Goal: Task Accomplishment & Management: Manage account settings

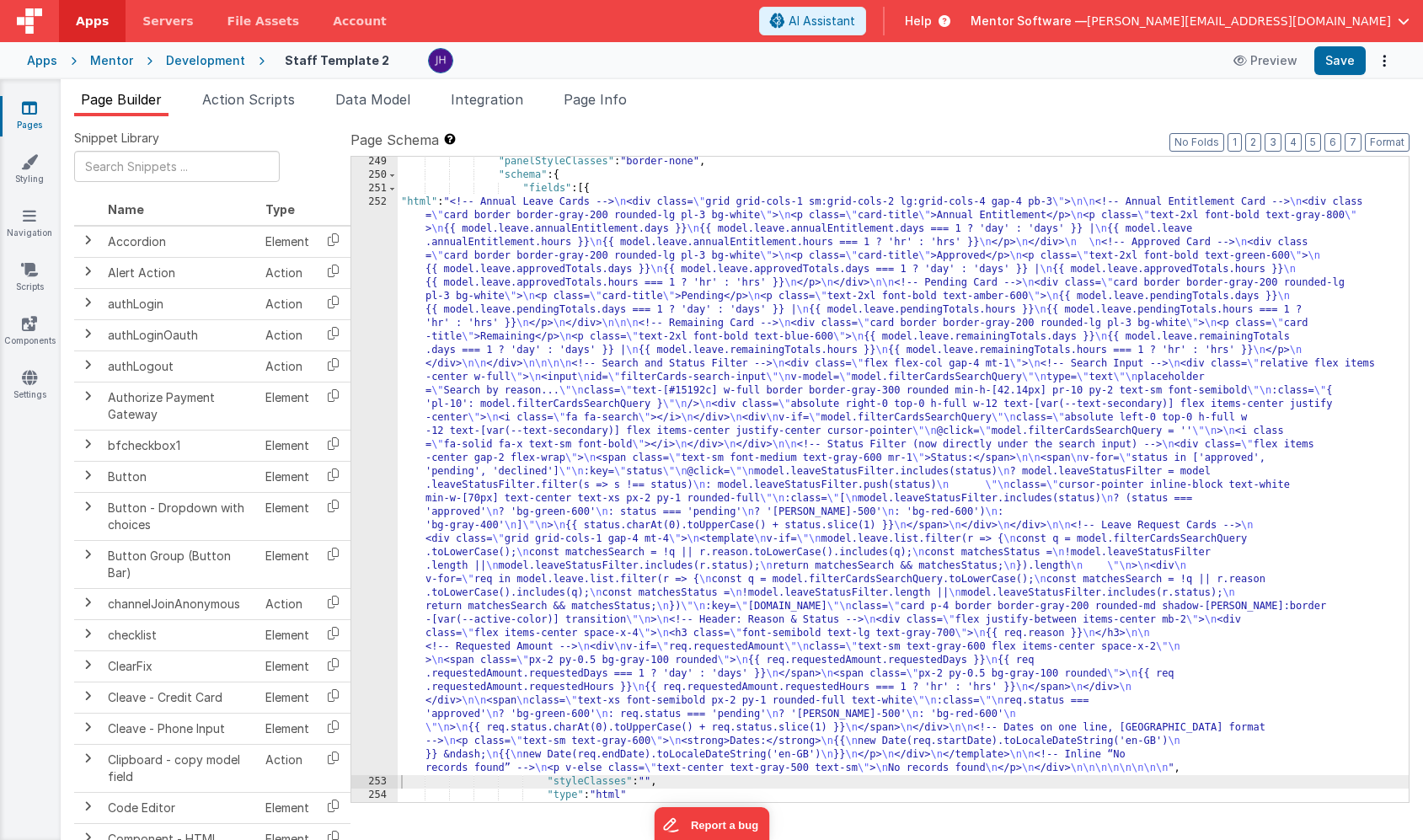
scroll to position [17427, 0]
click at [632, 312] on div ""panelStyleClasses" : "border-none" , "schema" : { "fields" : [{ "html" : "<!--…" at bounding box center [903, 491] width 1011 height 672
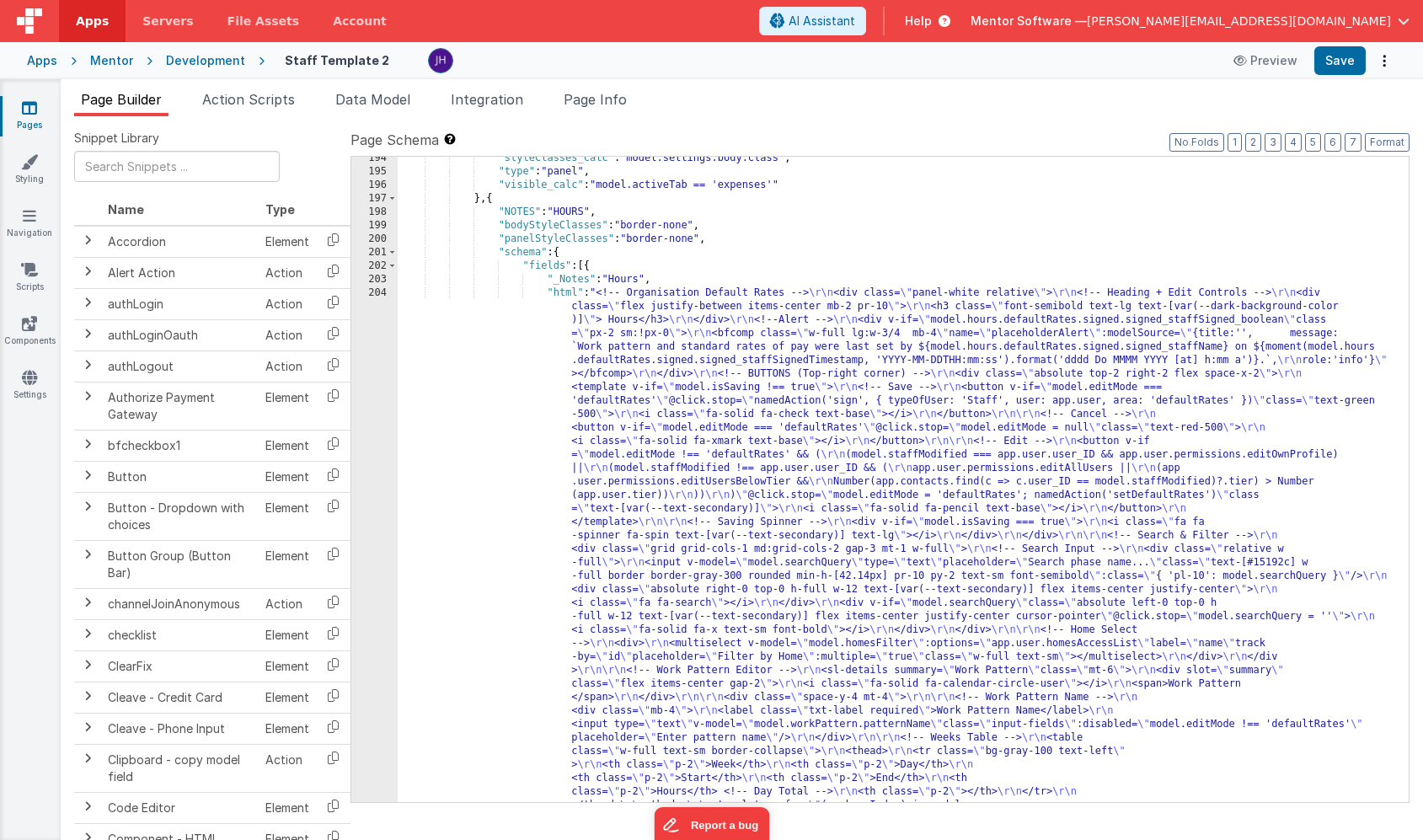
scroll to position [14773, 0]
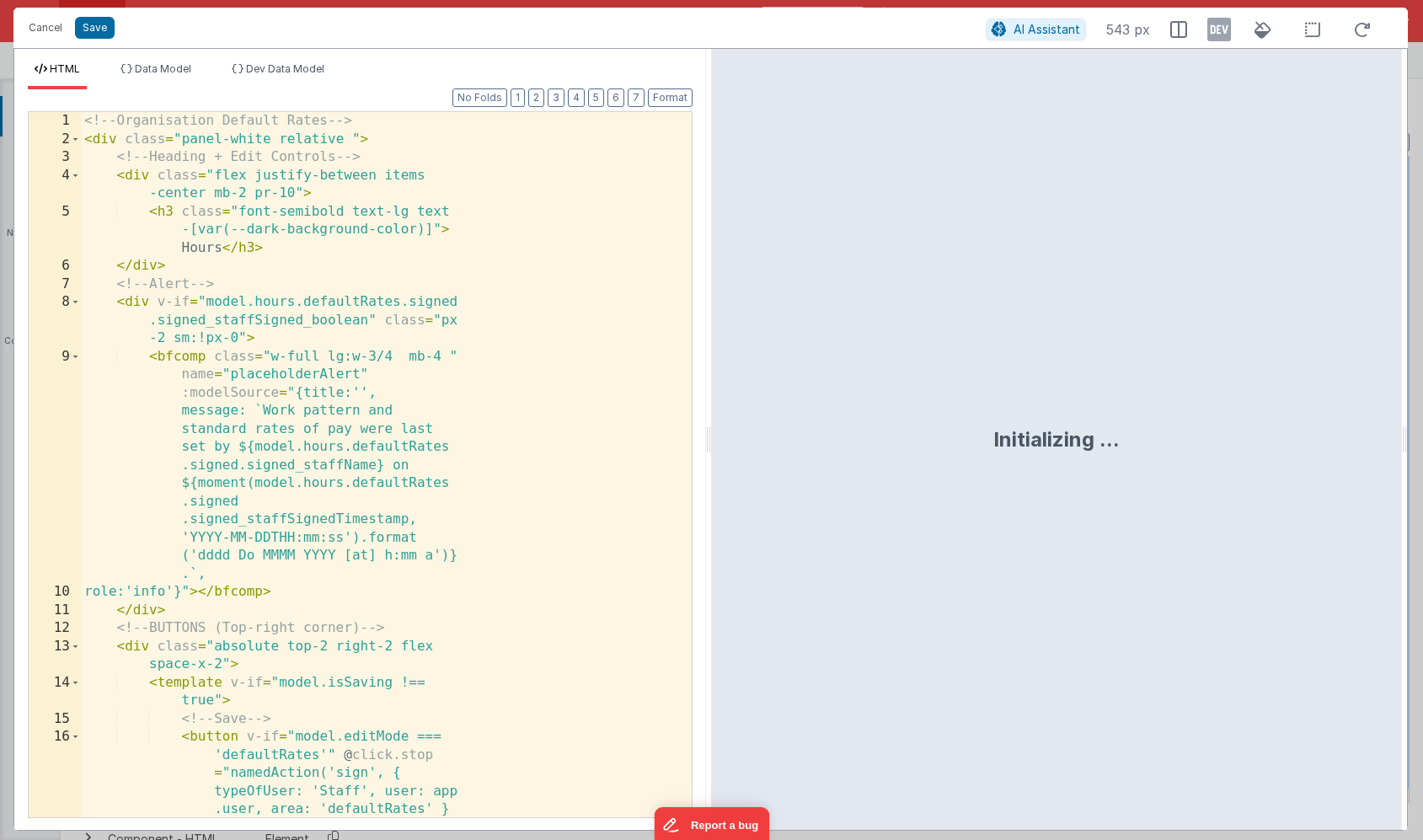
scroll to position [15643, 0]
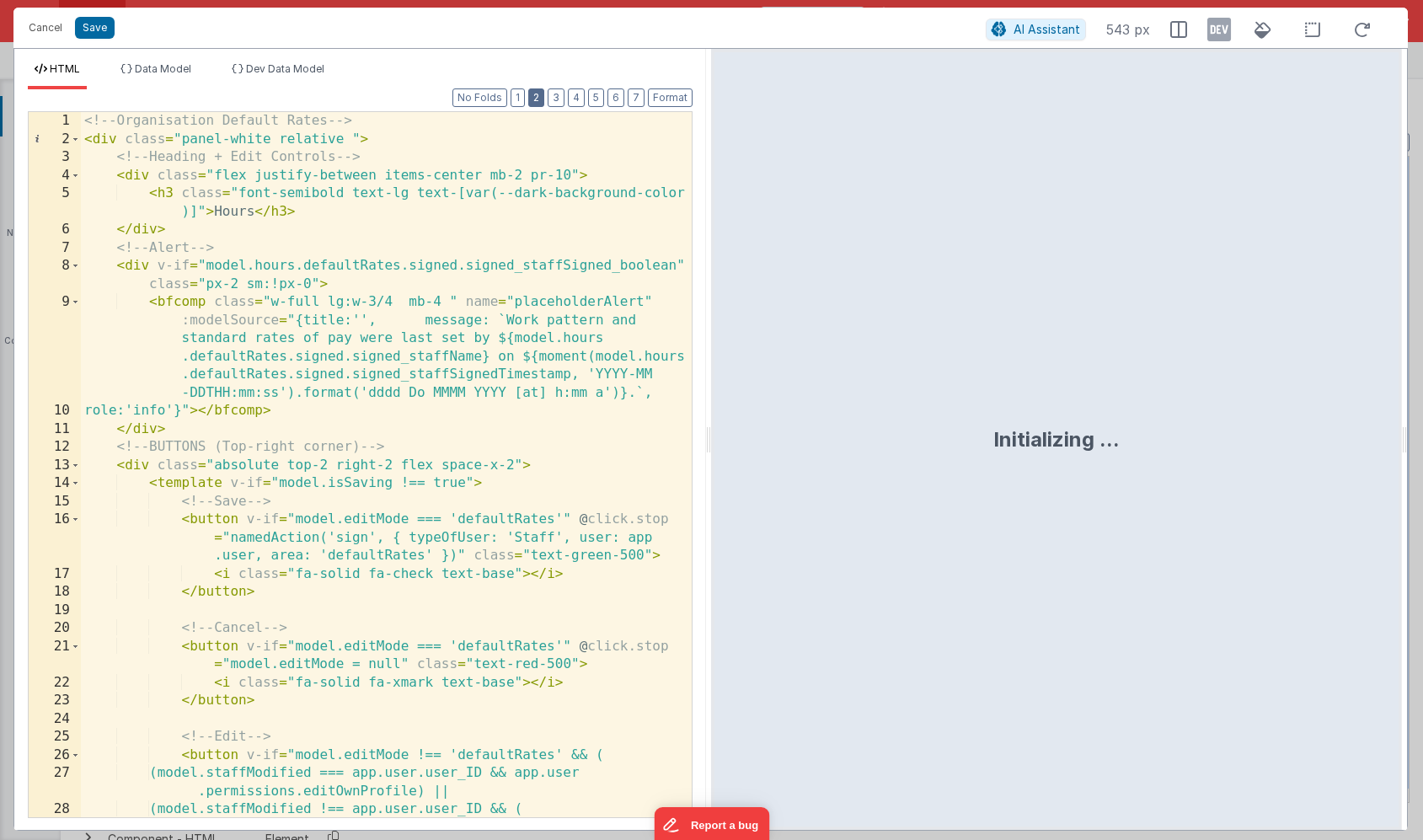
click at [541, 101] on button "2" at bounding box center [536, 98] width 16 height 19
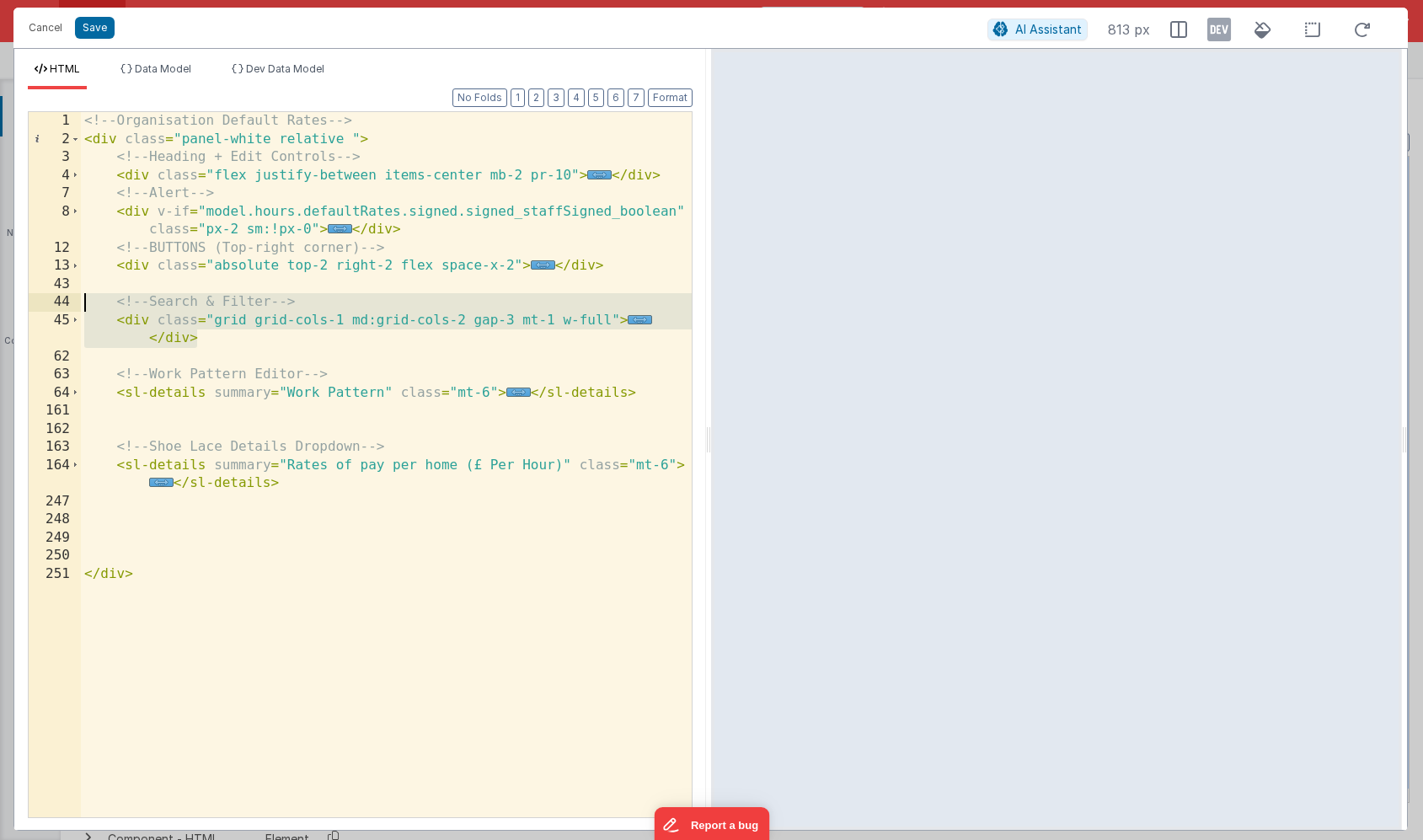
drag, startPoint x: 205, startPoint y: 337, endPoint x: 80, endPoint y: 300, distance: 130.4
click at [80, 300] on div "1 2 3 4 7 8 12 13 43 44 45 62 63 64 161 162 163 164 247 248 249 250 251 <!-- Or…" at bounding box center [360, 464] width 665 height 707
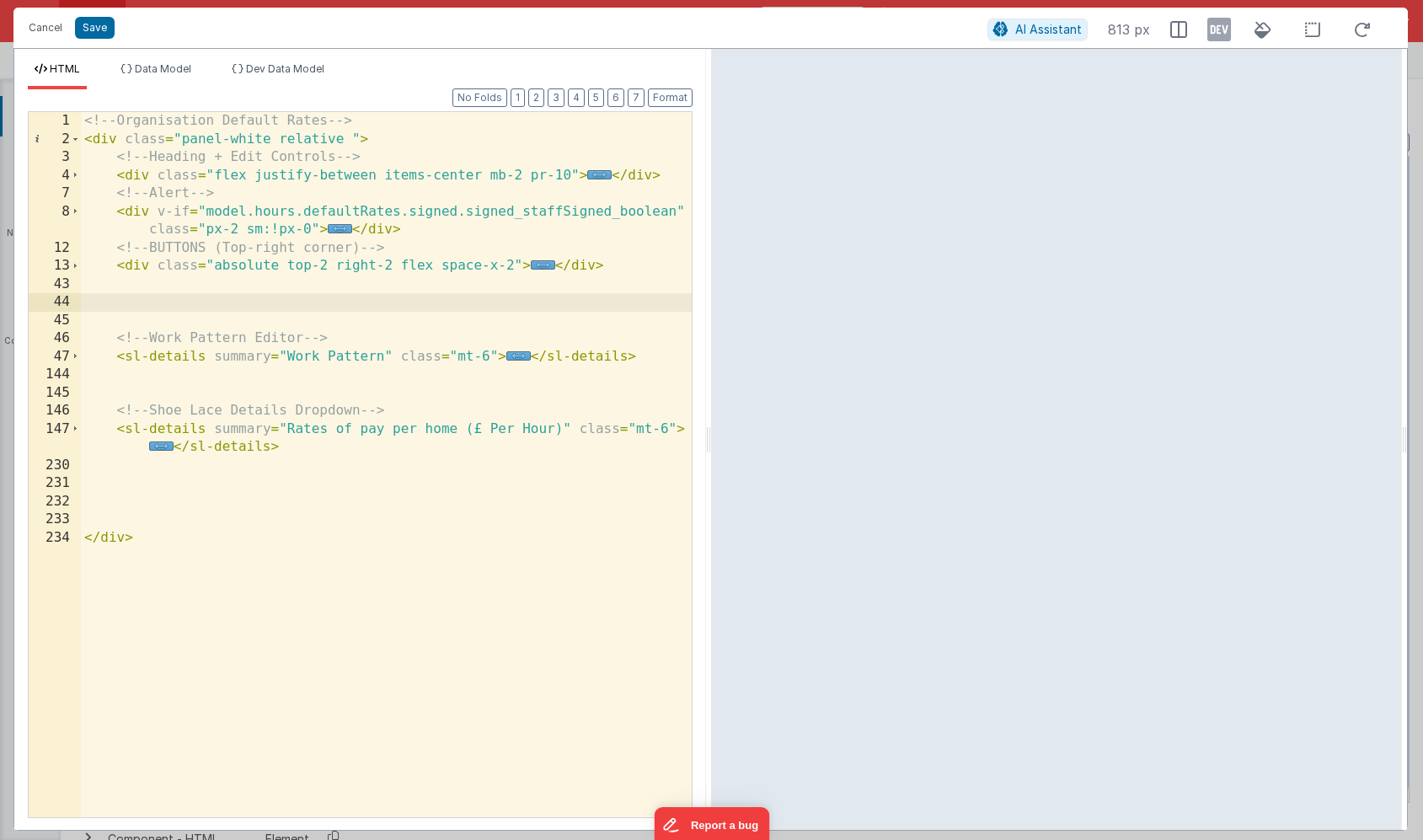
click at [138, 393] on div "<!-- Organisation Default Rates --> < div class = "panel-white relative " > <!-…" at bounding box center [386, 482] width 611 height 741
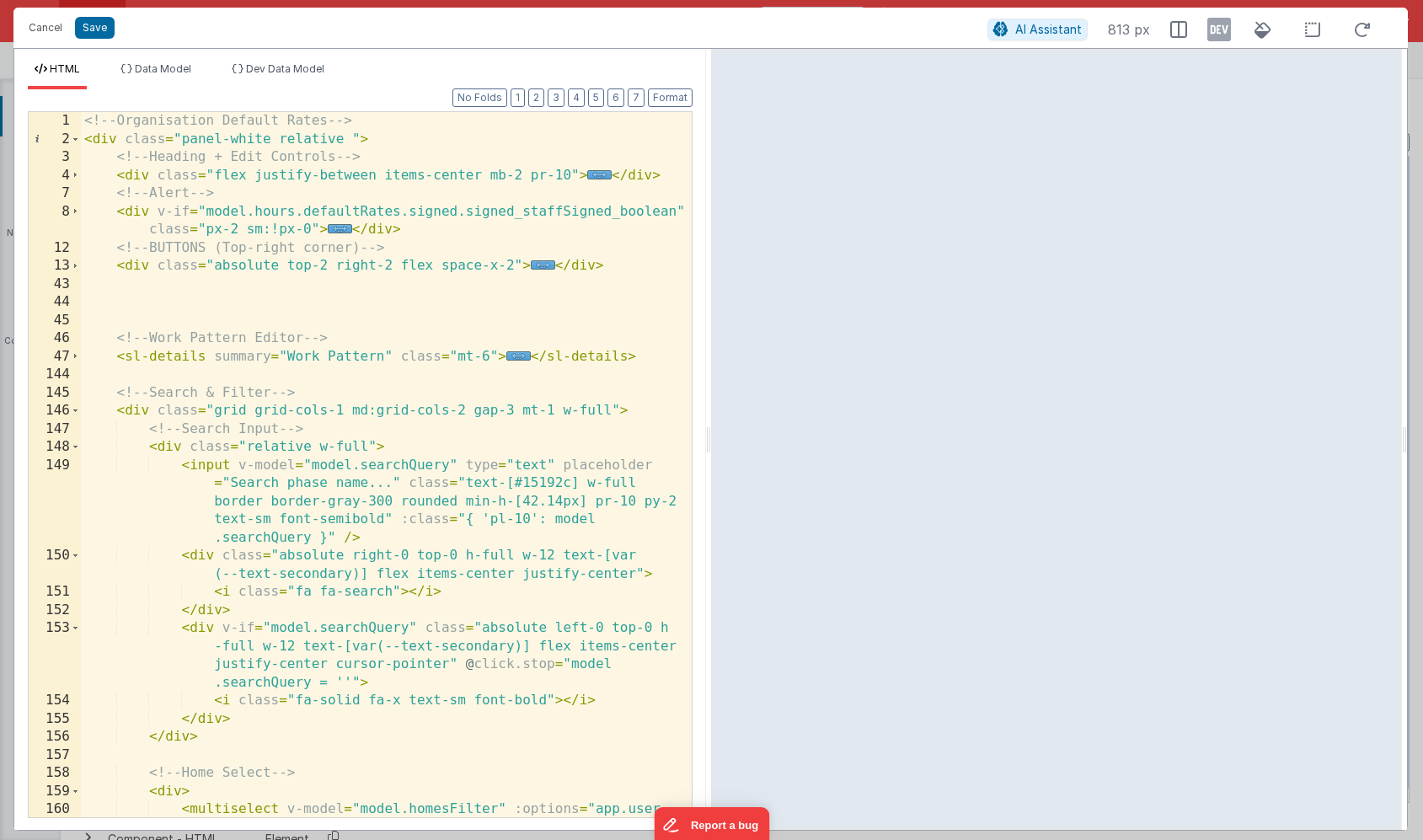
scroll to position [0, 0]
click at [90, 24] on button "Save" at bounding box center [95, 27] width 39 height 22
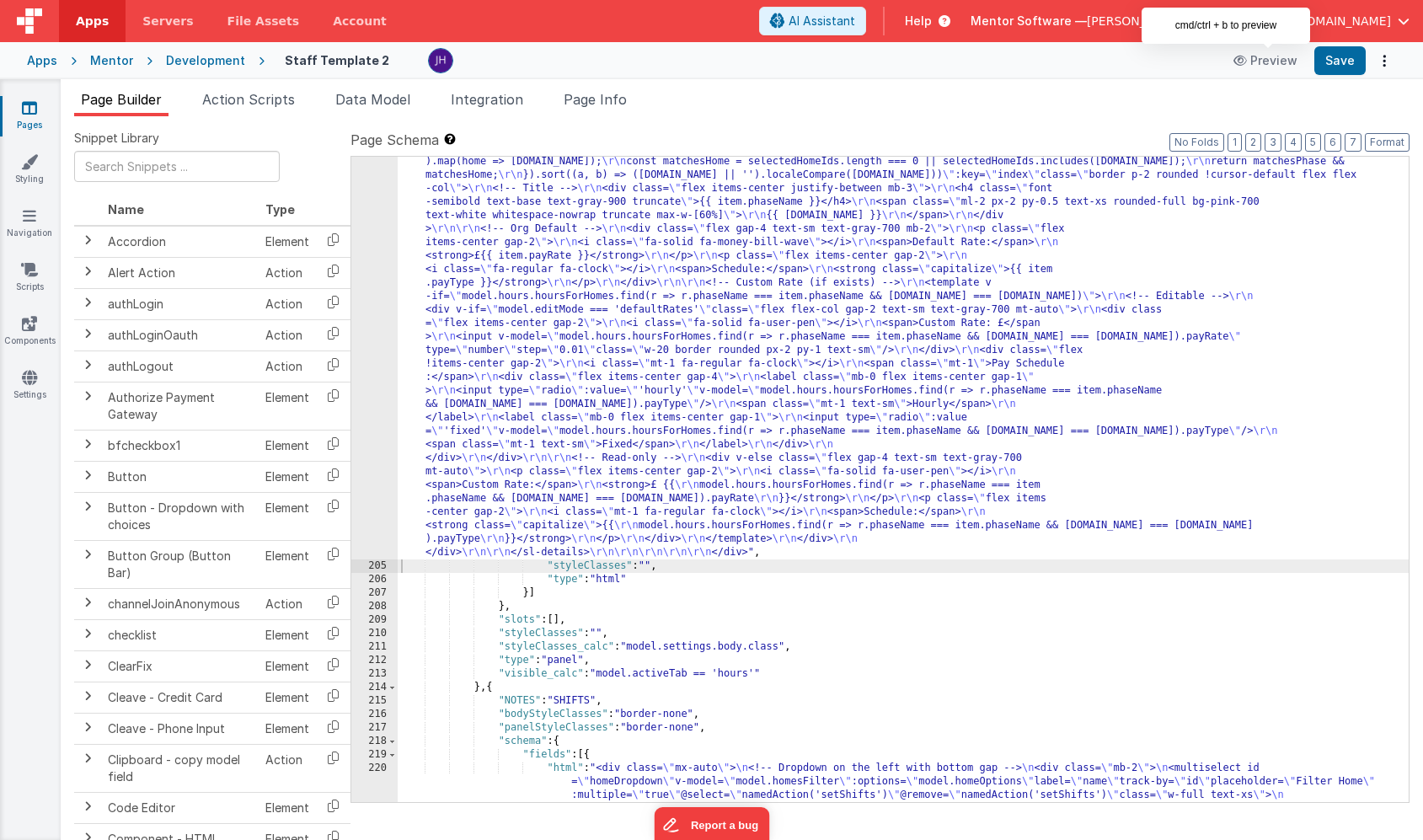
scroll to position [15744, 0]
click at [1336, 59] on button "Save" at bounding box center [1339, 60] width 52 height 29
click at [556, 293] on div ""html" : "<!-- Organisation Default Rates --> \r\n <div class= \" panel-white r…" at bounding box center [903, 350] width 1011 height 2142
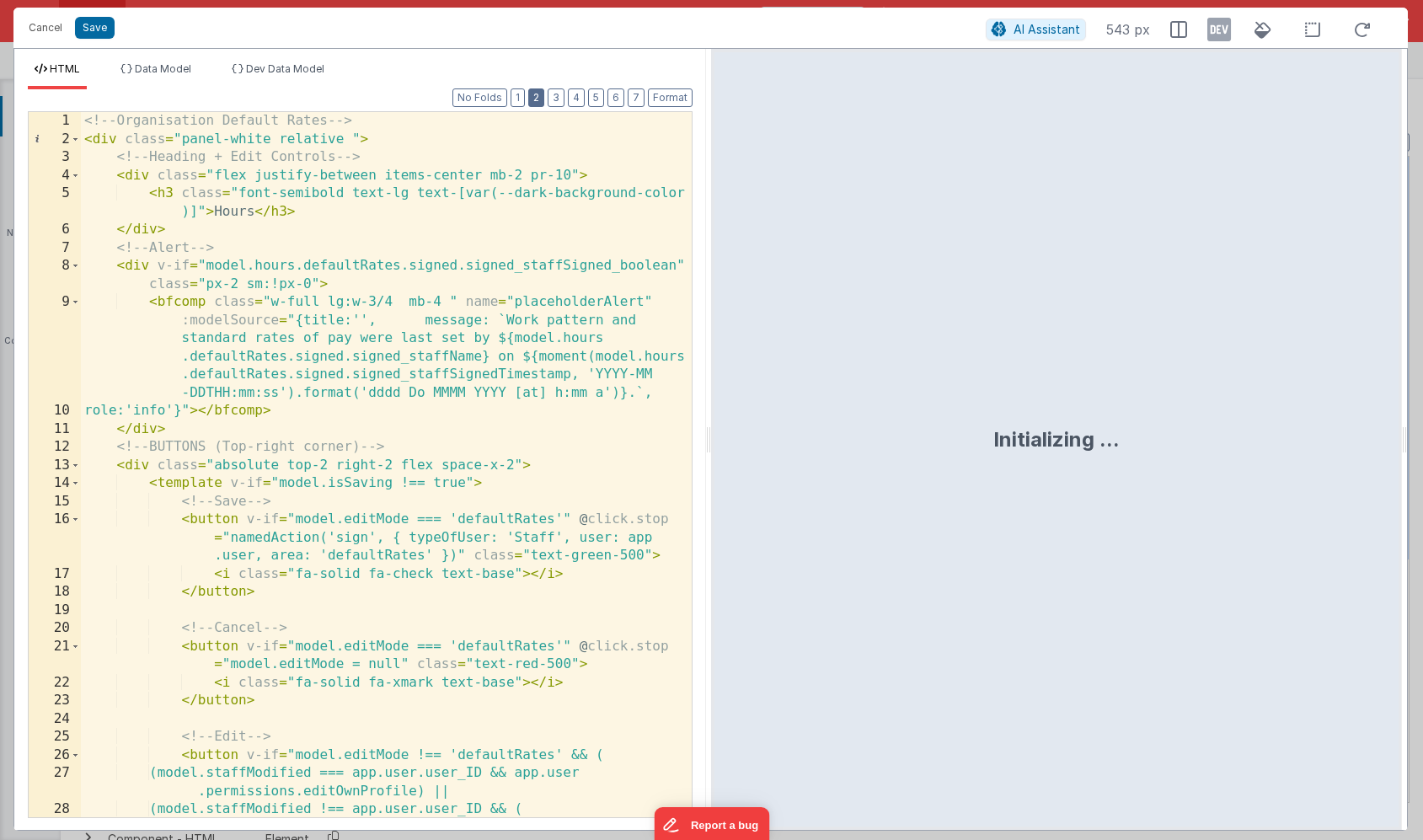
click at [540, 95] on button "2" at bounding box center [536, 98] width 16 height 19
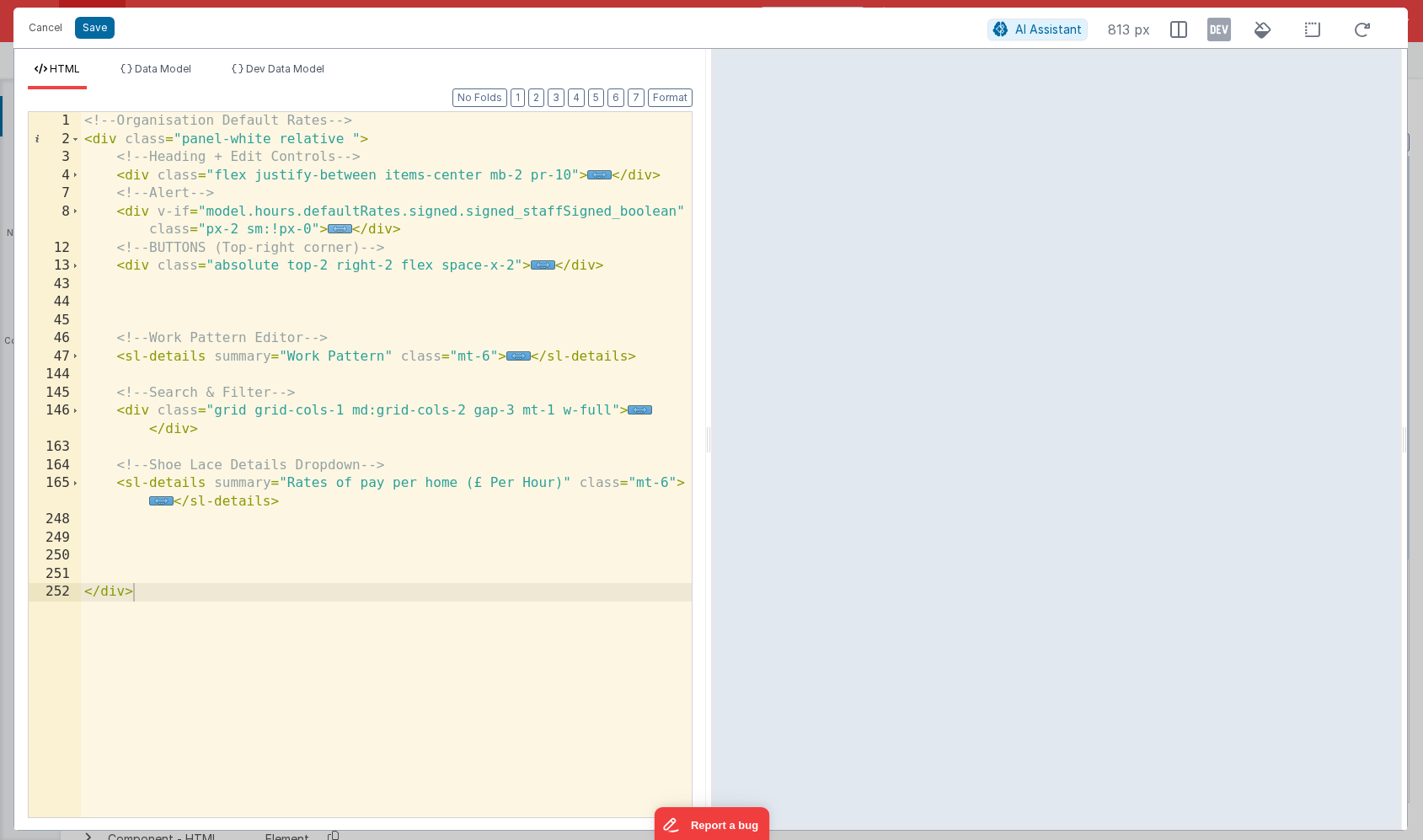
click at [342, 228] on span "..." at bounding box center [340, 229] width 24 height 9
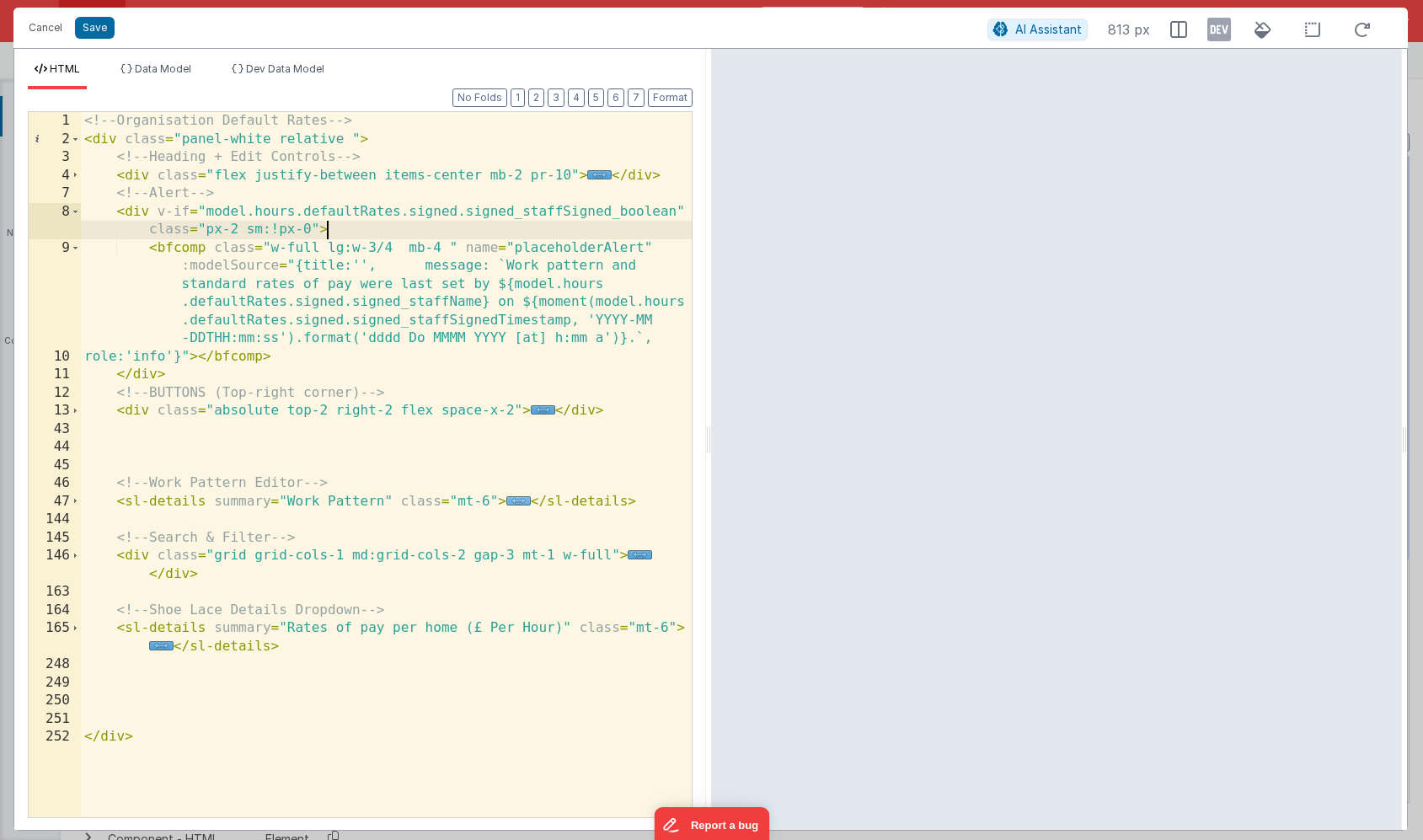
click at [514, 498] on span "..." at bounding box center [518, 501] width 24 height 9
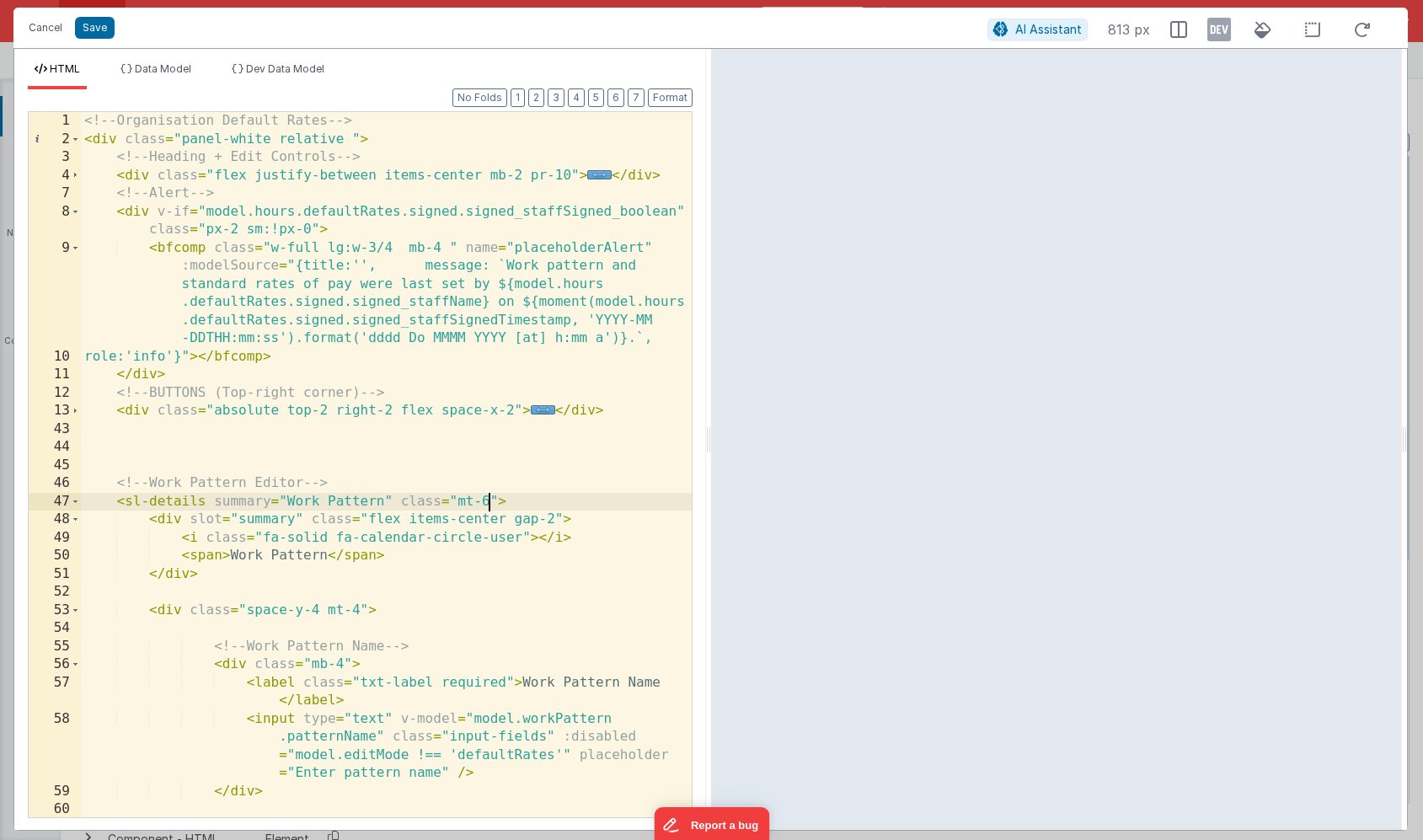
click at [489, 498] on div "<!-- Organisation Default Rates --> < div class = "panel-white relative " > <!-…" at bounding box center [386, 482] width 611 height 741
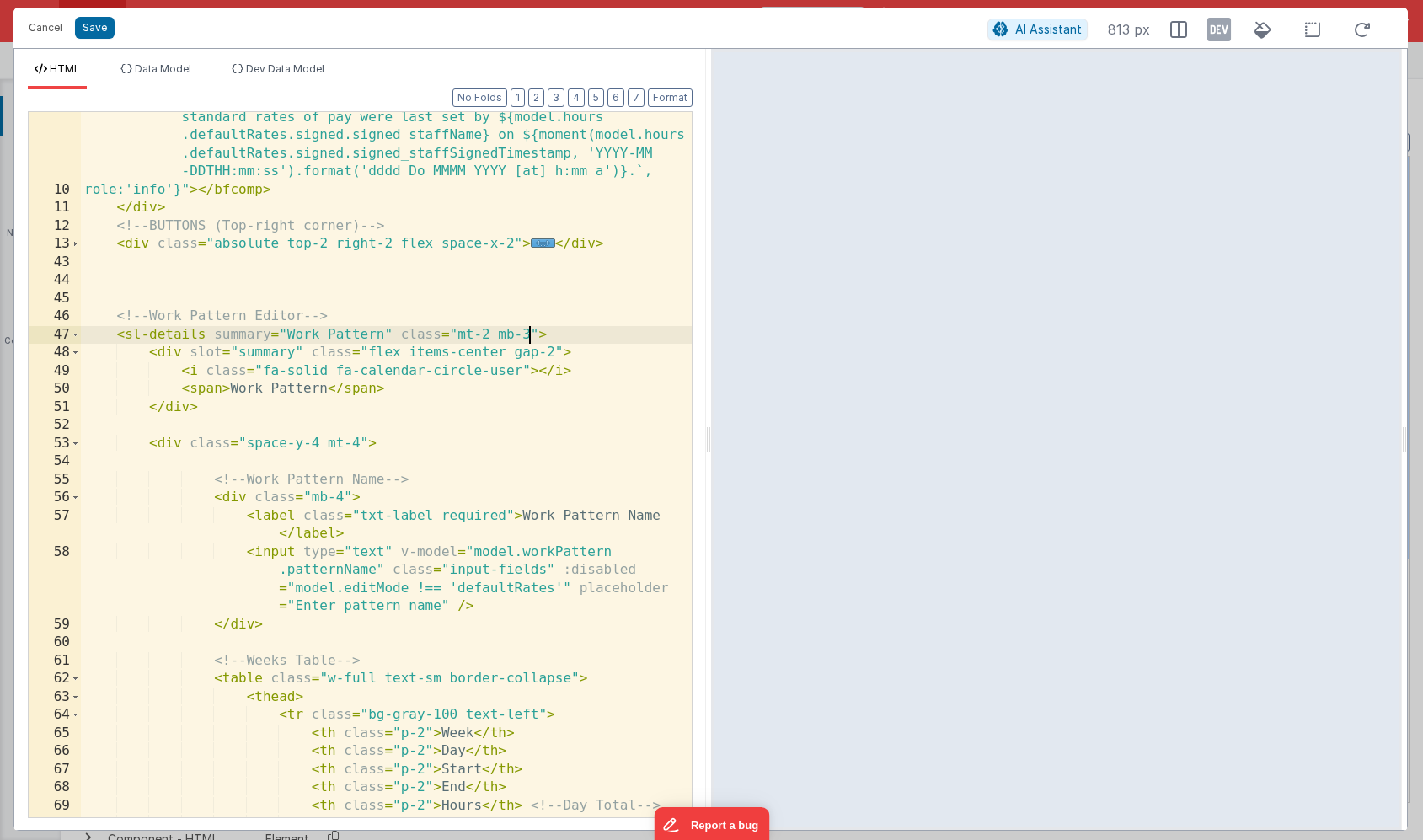
scroll to position [167, 0]
click at [78, 443] on span at bounding box center [75, 444] width 9 height 19
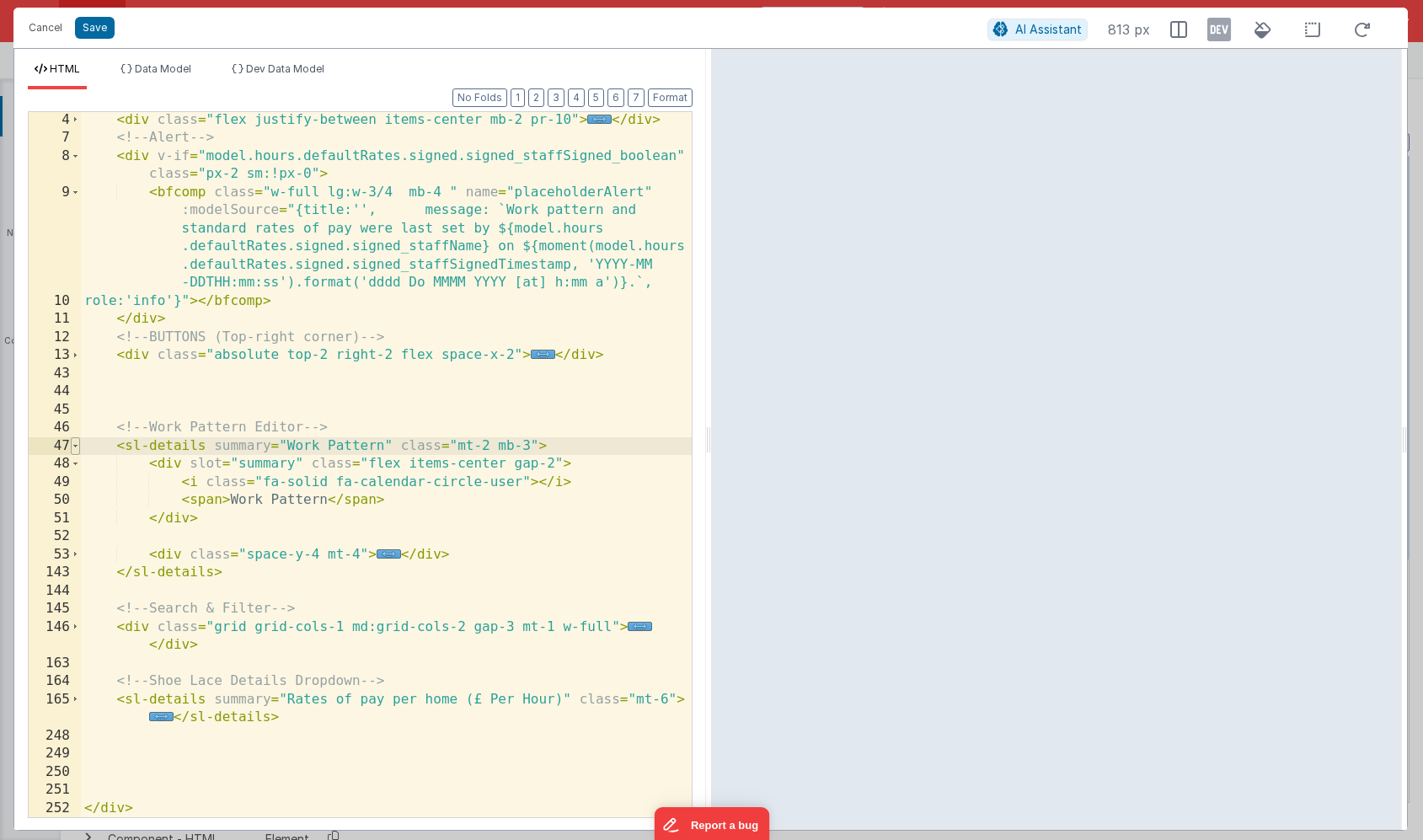
click at [78, 443] on span at bounding box center [75, 447] width 9 height 19
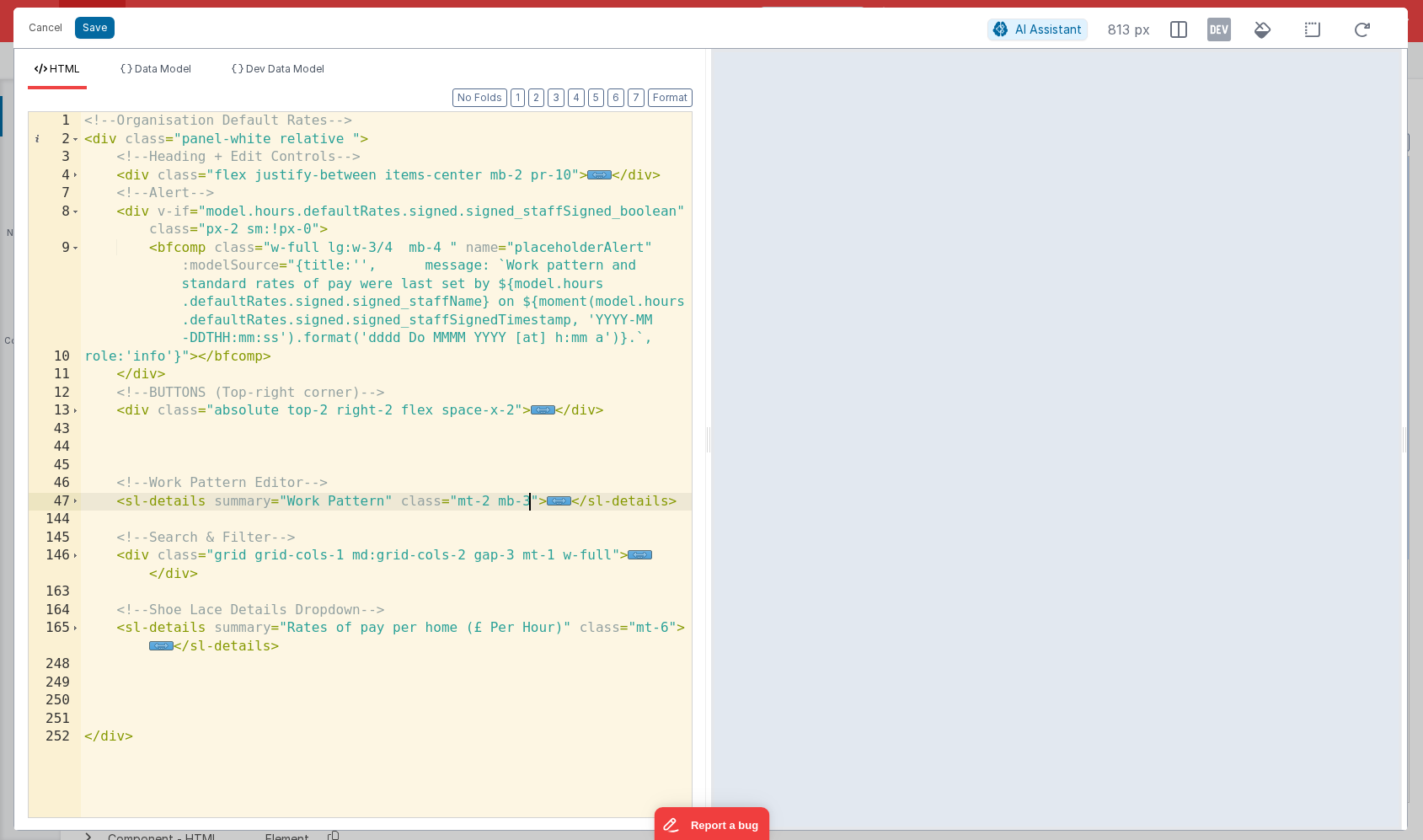
click at [663, 627] on div "<!-- Organisation Default Rates --> < div class = "panel-white relative " > <!-…" at bounding box center [386, 482] width 611 height 741
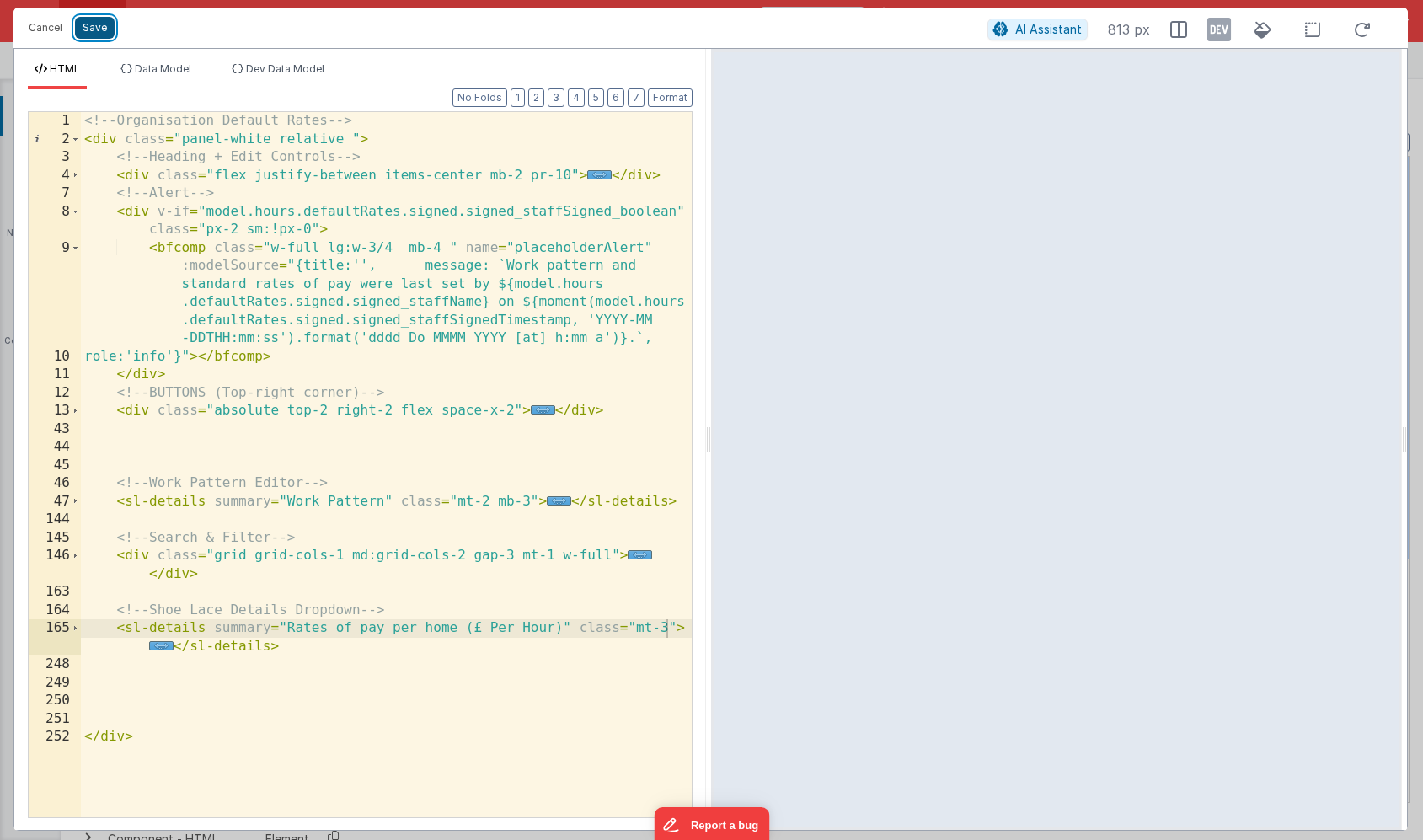
click at [96, 31] on button "Save" at bounding box center [95, 27] width 39 height 22
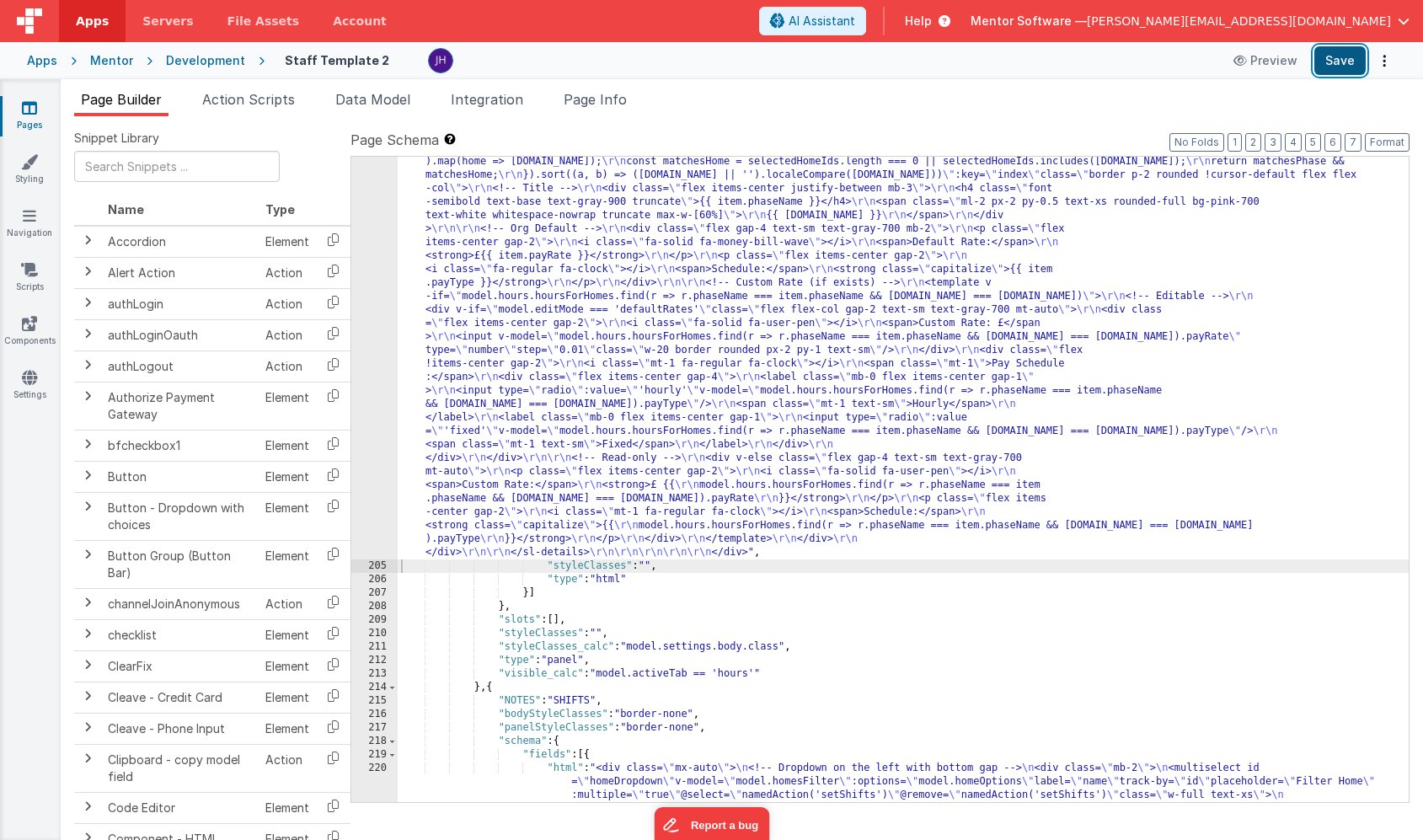
click at [1329, 60] on button "Save" at bounding box center [1339, 60] width 52 height 29
click at [599, 302] on div ""html" : "<!-- Organisation Default Rates --> \r\n <div class= \" panel-white r…" at bounding box center [903, 350] width 1011 height 2142
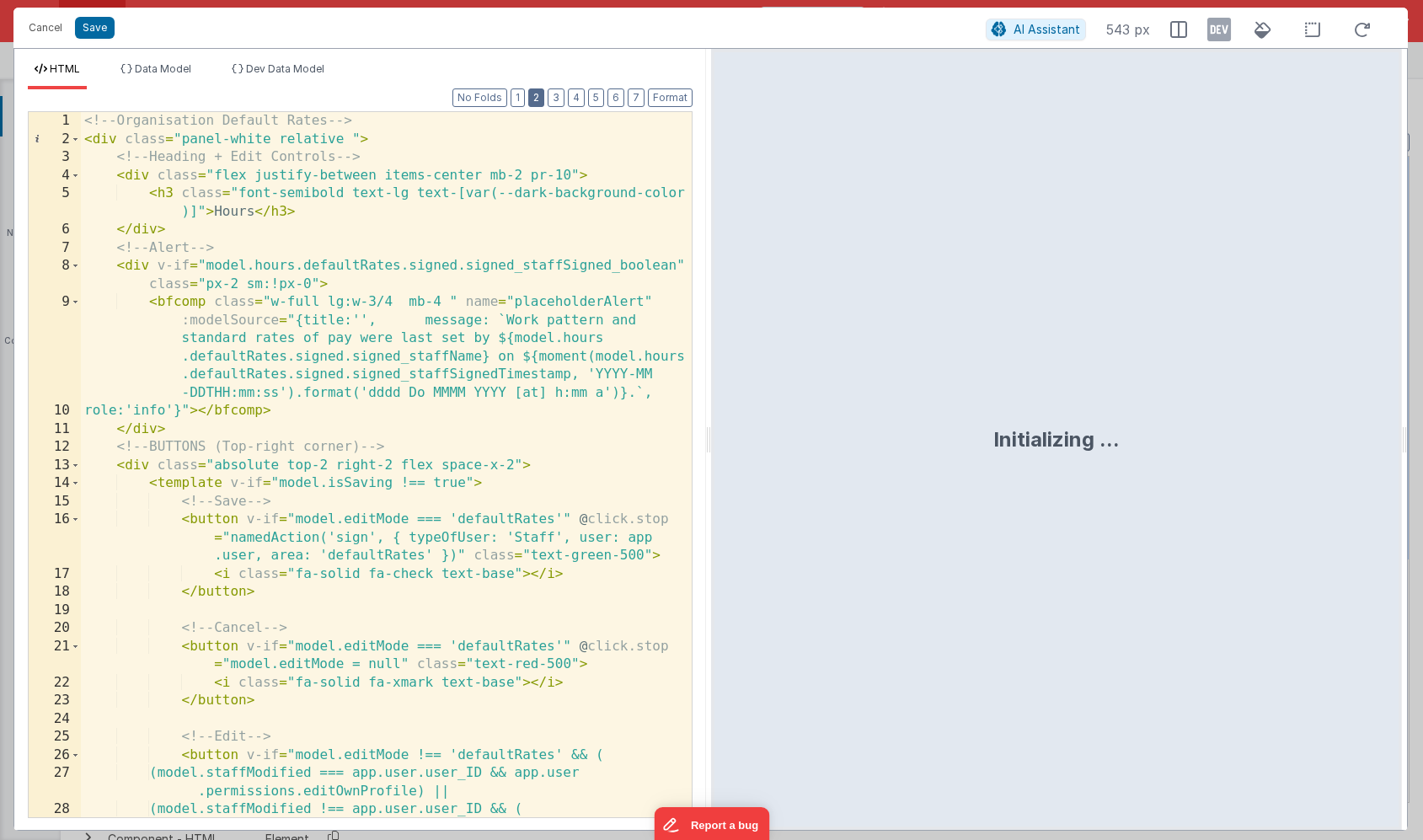
click at [543, 95] on button "2" at bounding box center [536, 98] width 16 height 19
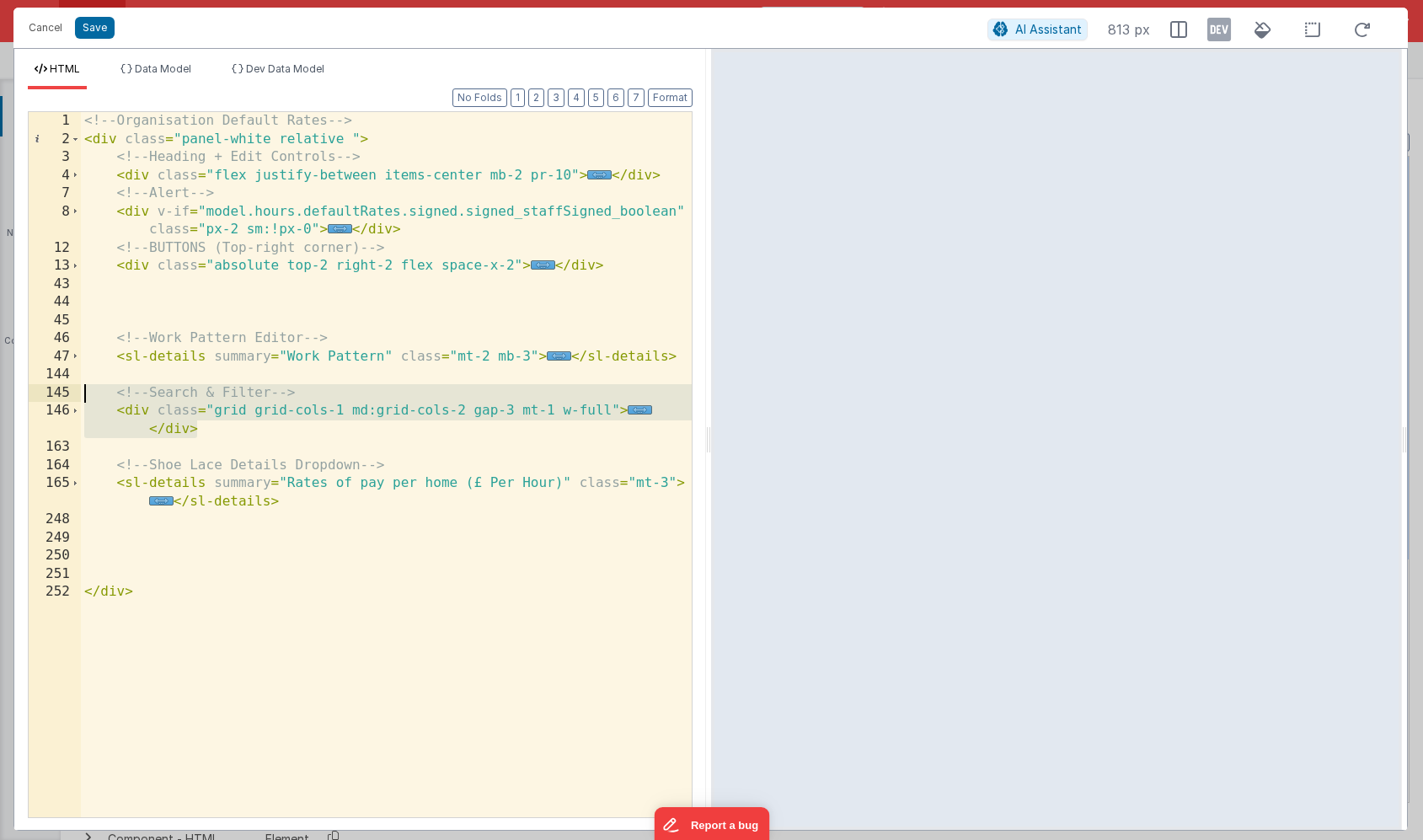
drag, startPoint x: 207, startPoint y: 432, endPoint x: 31, endPoint y: 391, distance: 180.7
click at [31, 391] on div "1 2 3 4 7 8 12 13 43 44 45 46 47 144 145 146 163 164 165 248 249 250 251 252 <!…" at bounding box center [360, 464] width 665 height 707
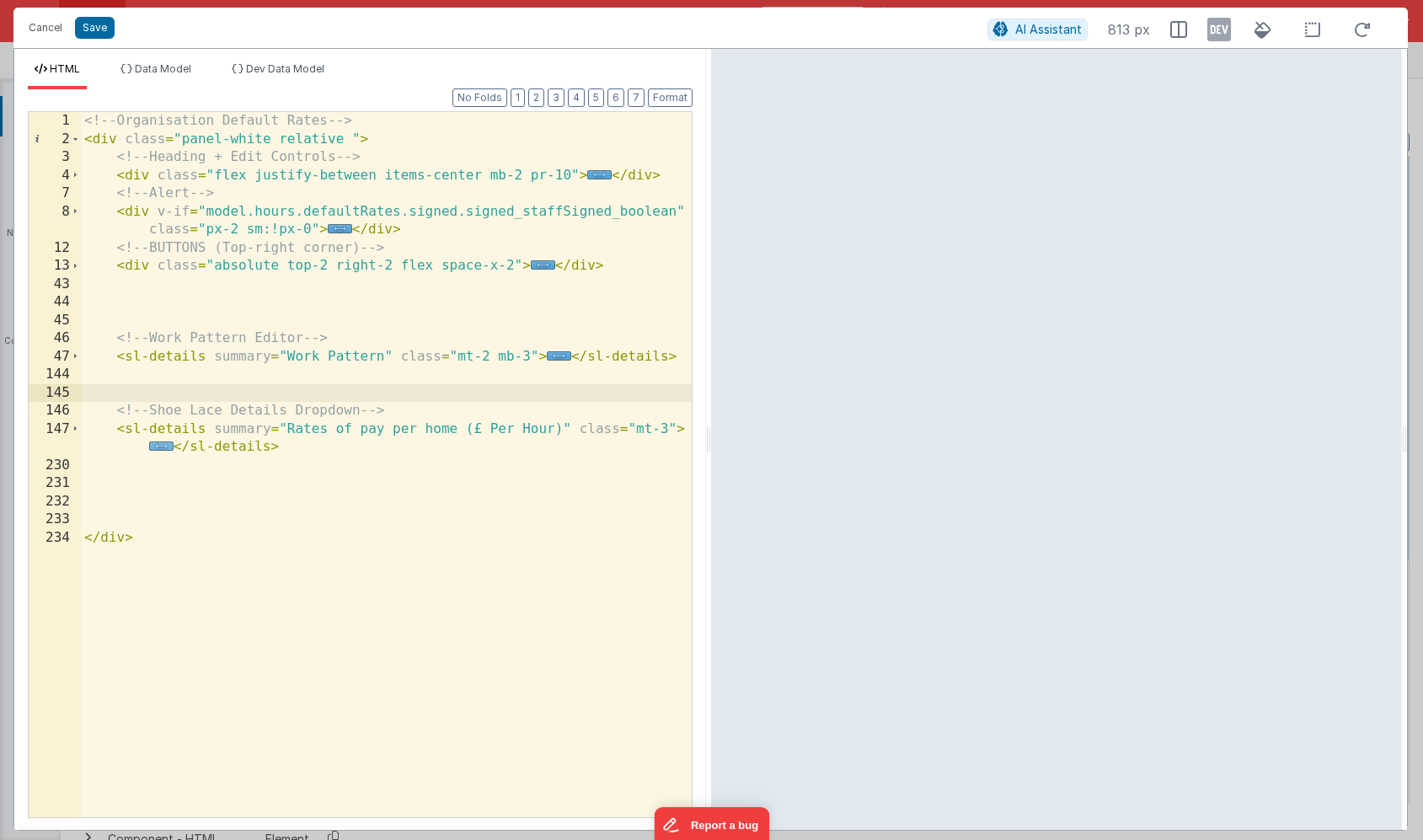
click at [161, 449] on span "..." at bounding box center [161, 446] width 24 height 9
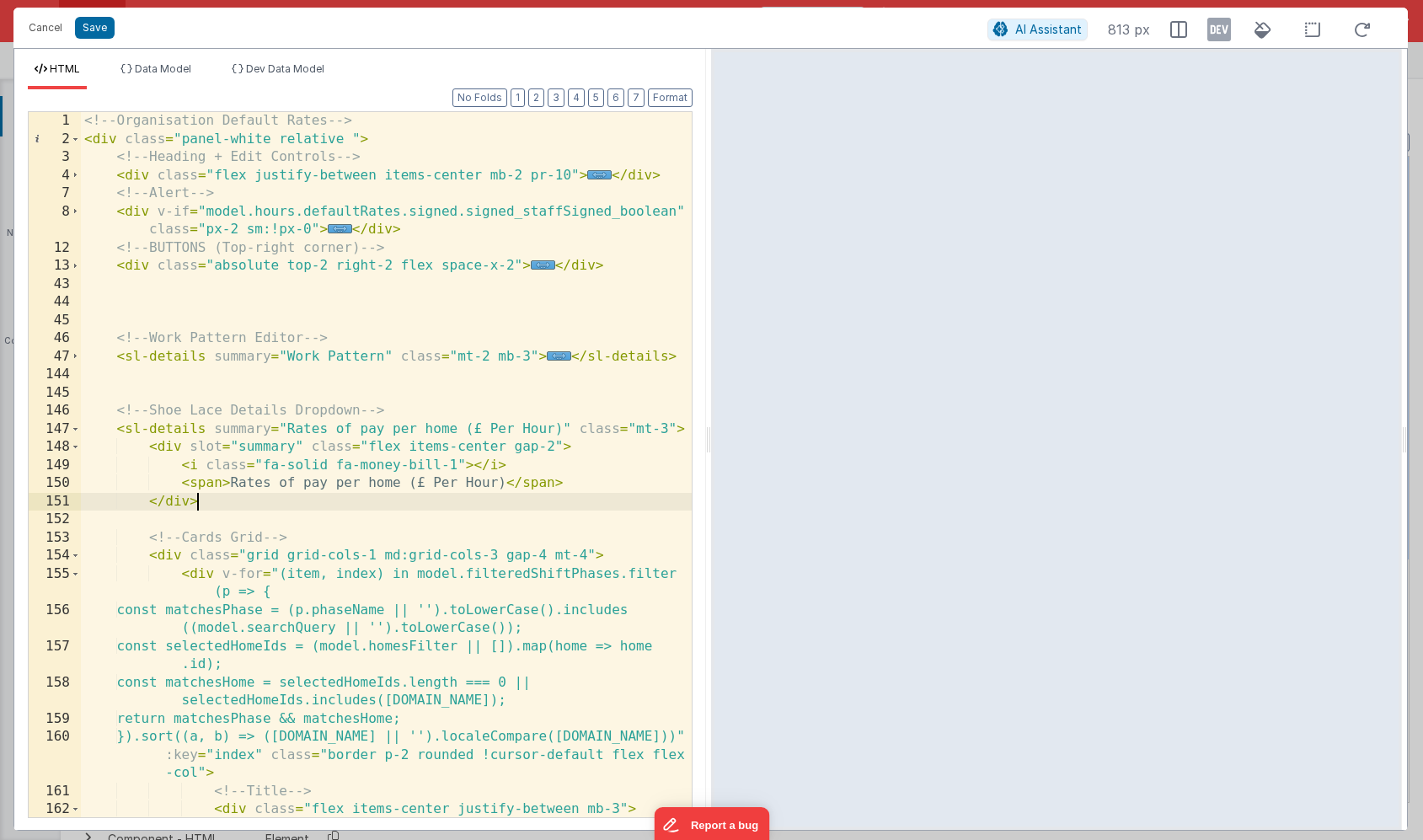
click at [283, 507] on div "<!-- Organisation Default Rates --> < div class = "panel-white relative " > <!-…" at bounding box center [386, 492] width 611 height 760
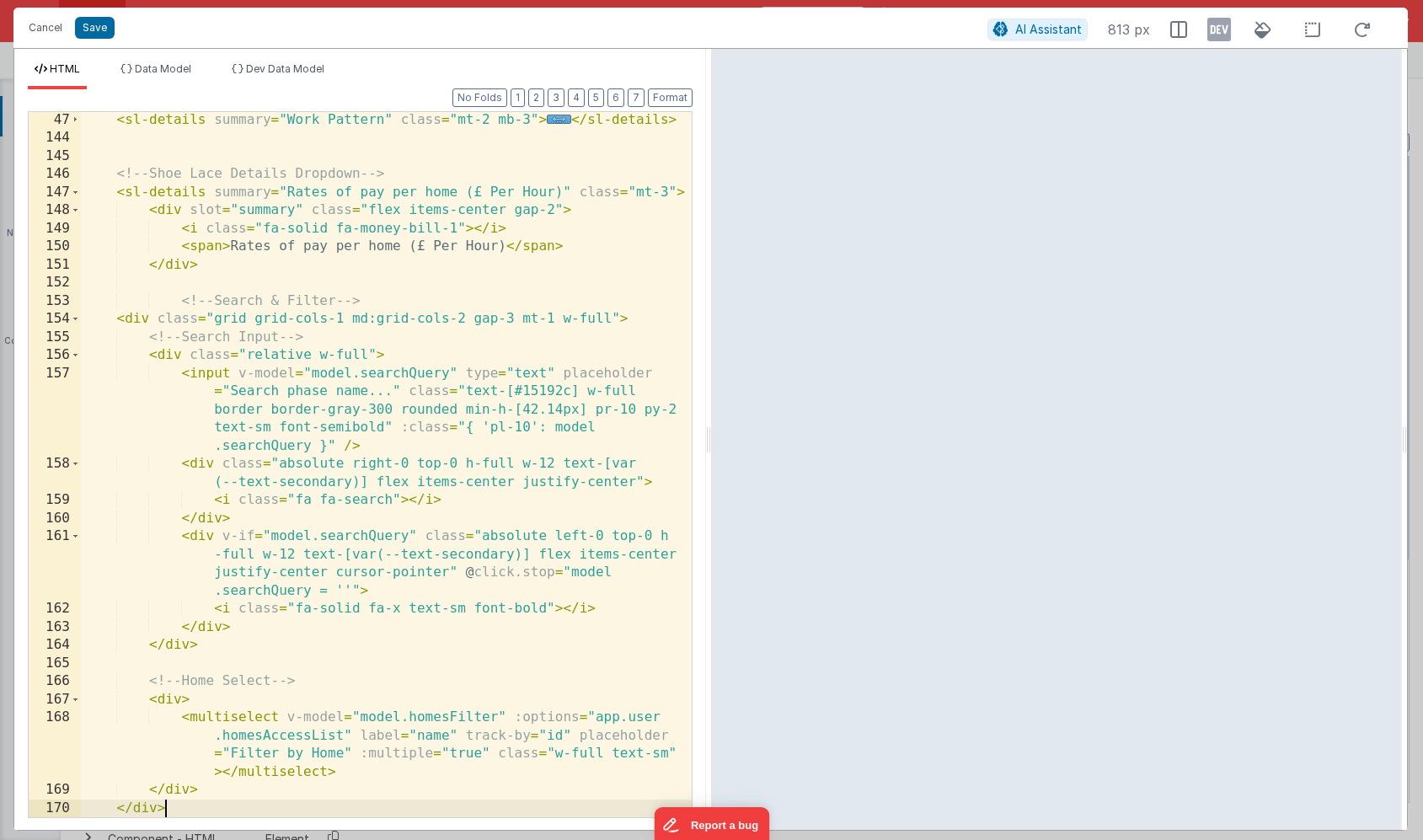
scroll to position [237, 0]
click at [99, 34] on button "Save" at bounding box center [95, 27] width 39 height 22
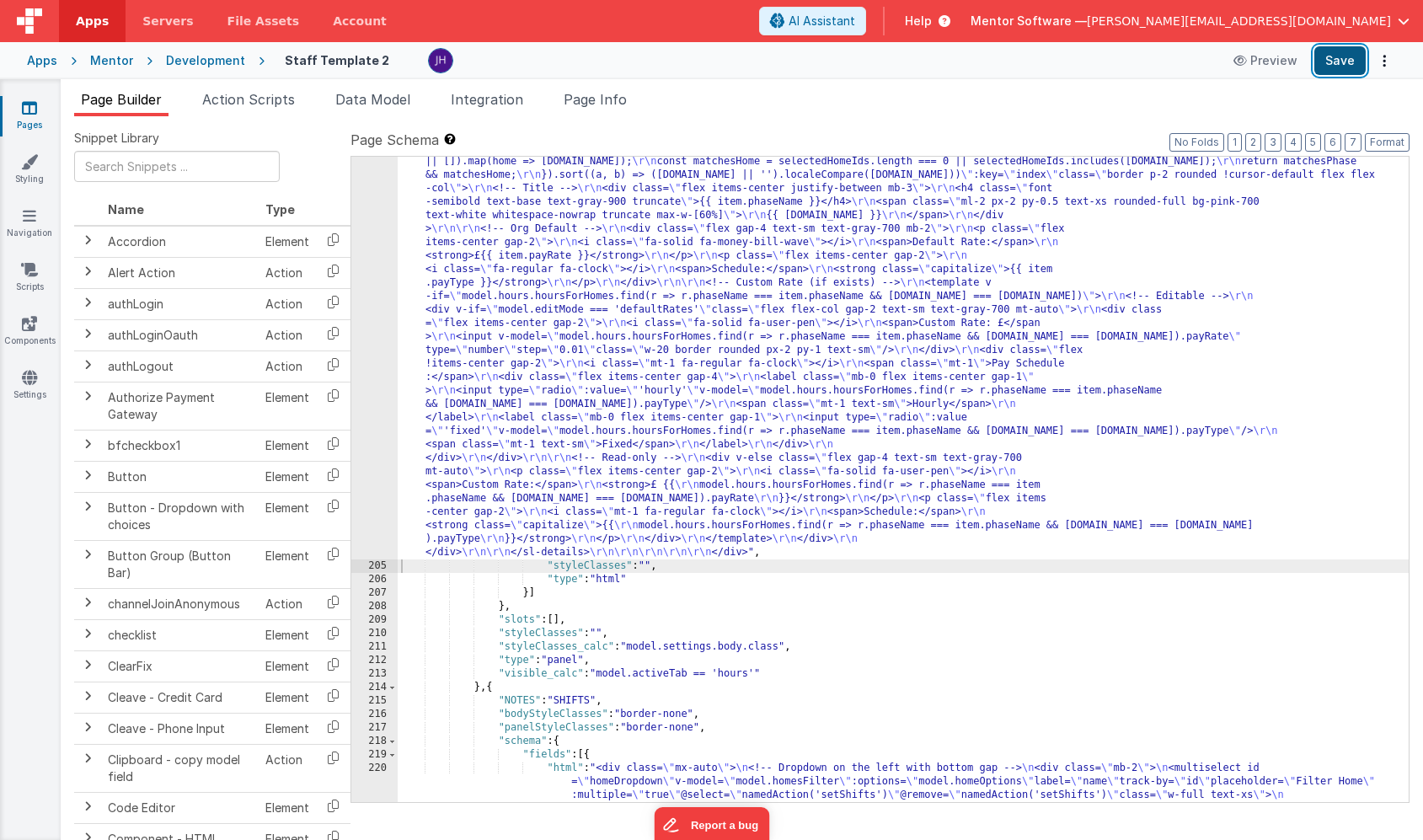
click at [1346, 65] on button "Save" at bounding box center [1339, 60] width 52 height 29
click at [549, 347] on div ""html" : "<!-- Organisation Default Rates --> \r\n <div class= \" panel-white r…" at bounding box center [903, 350] width 1011 height 2142
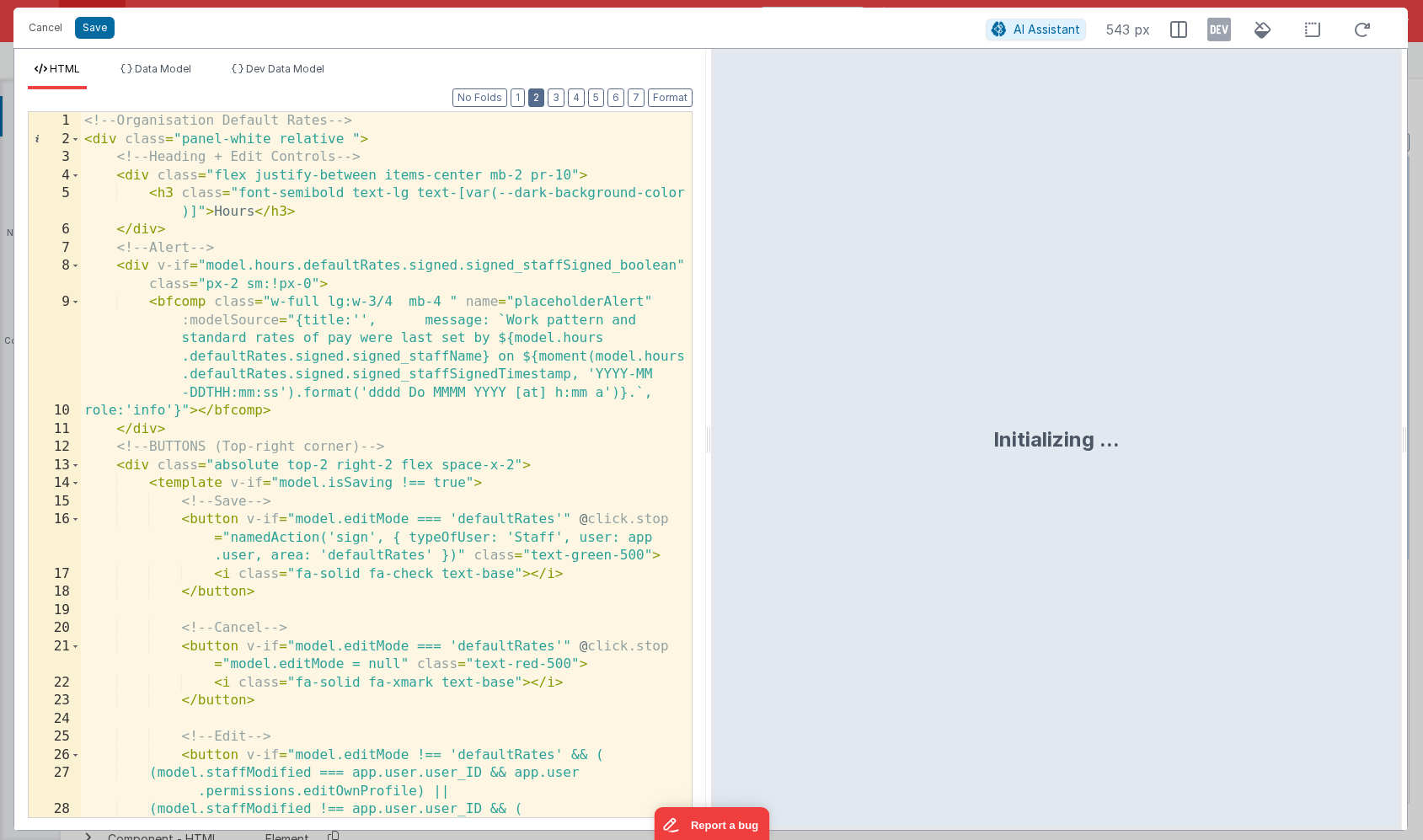
click at [540, 101] on button "2" at bounding box center [536, 98] width 16 height 19
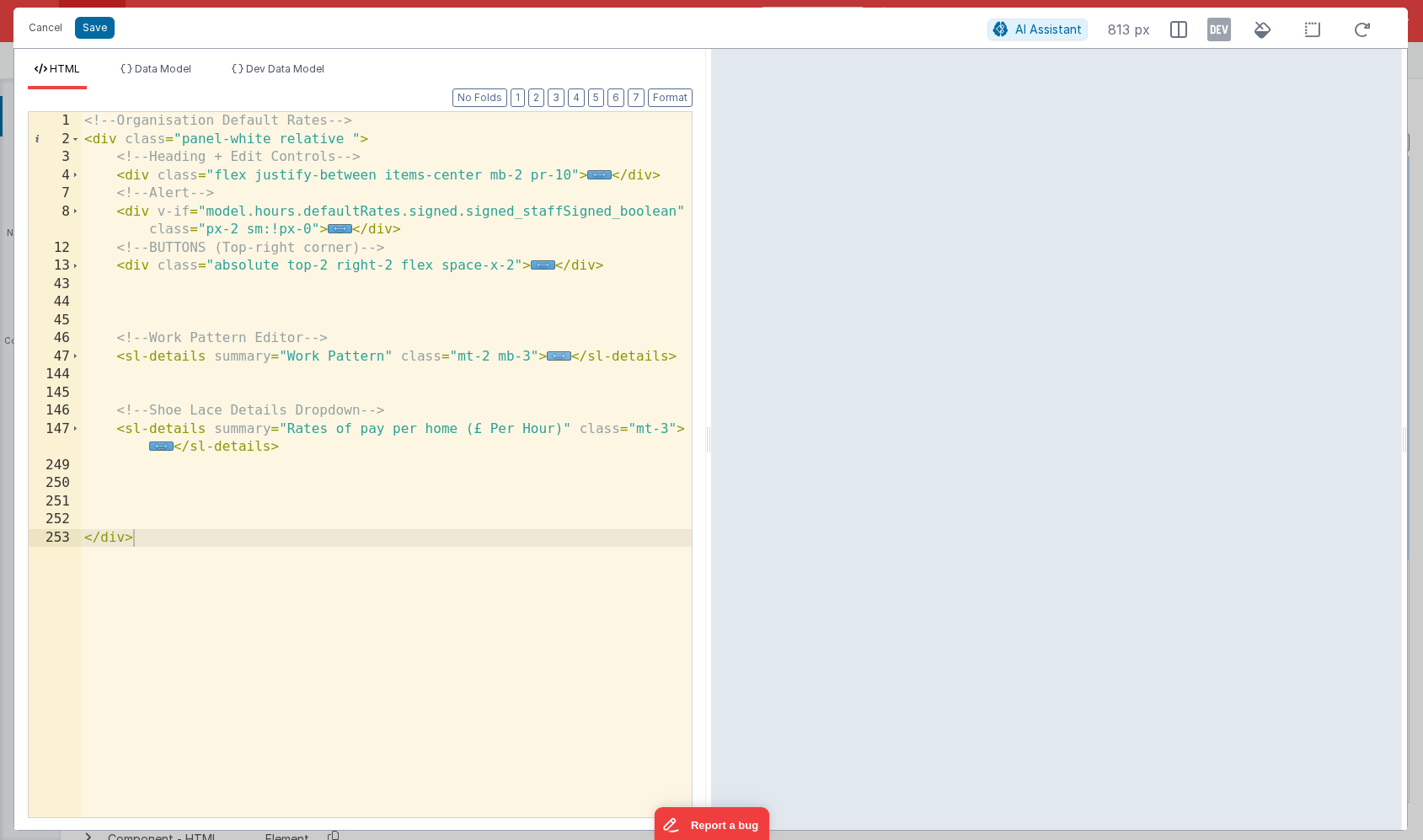
click at [556, 359] on span "..." at bounding box center [559, 356] width 24 height 9
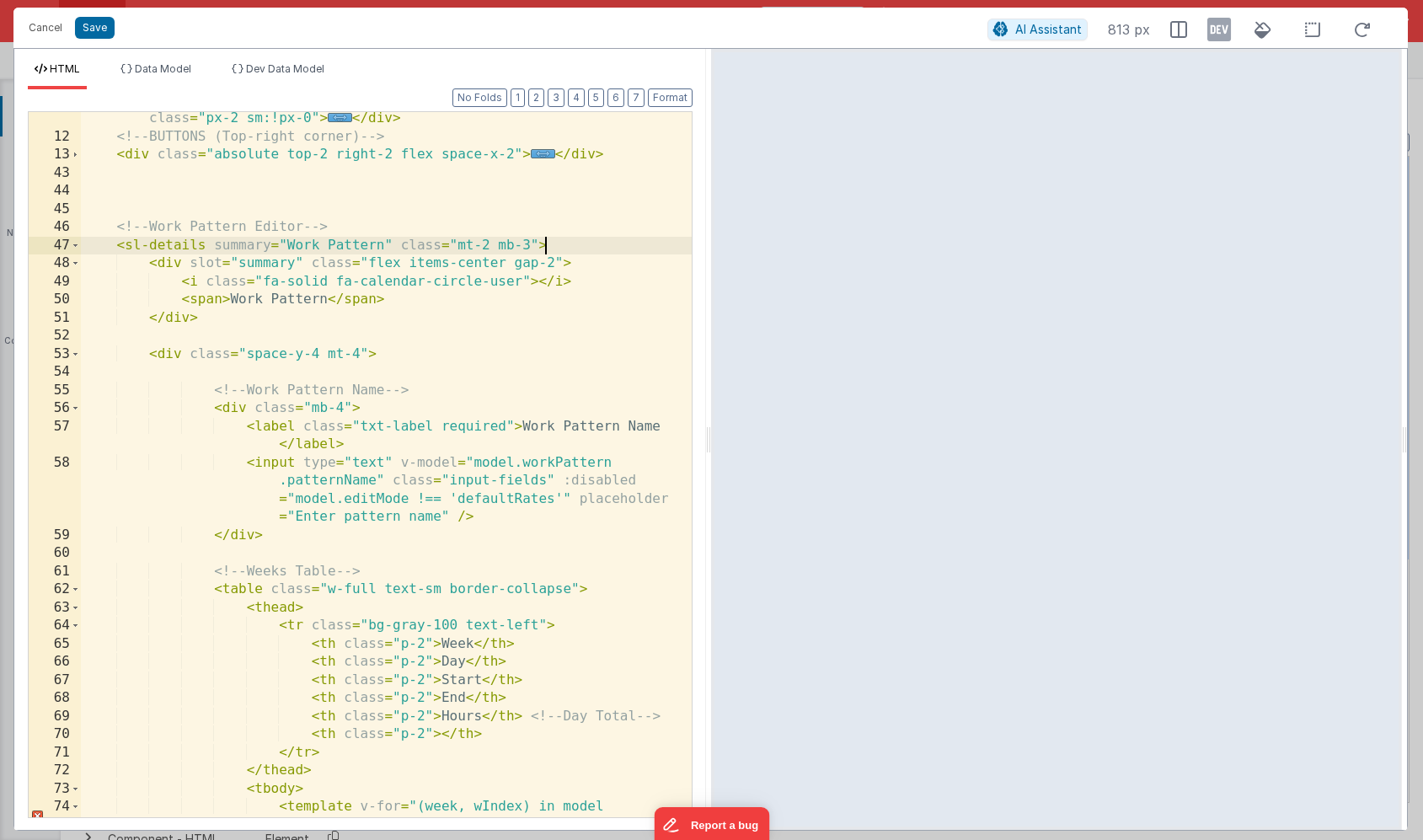
scroll to position [111, 0]
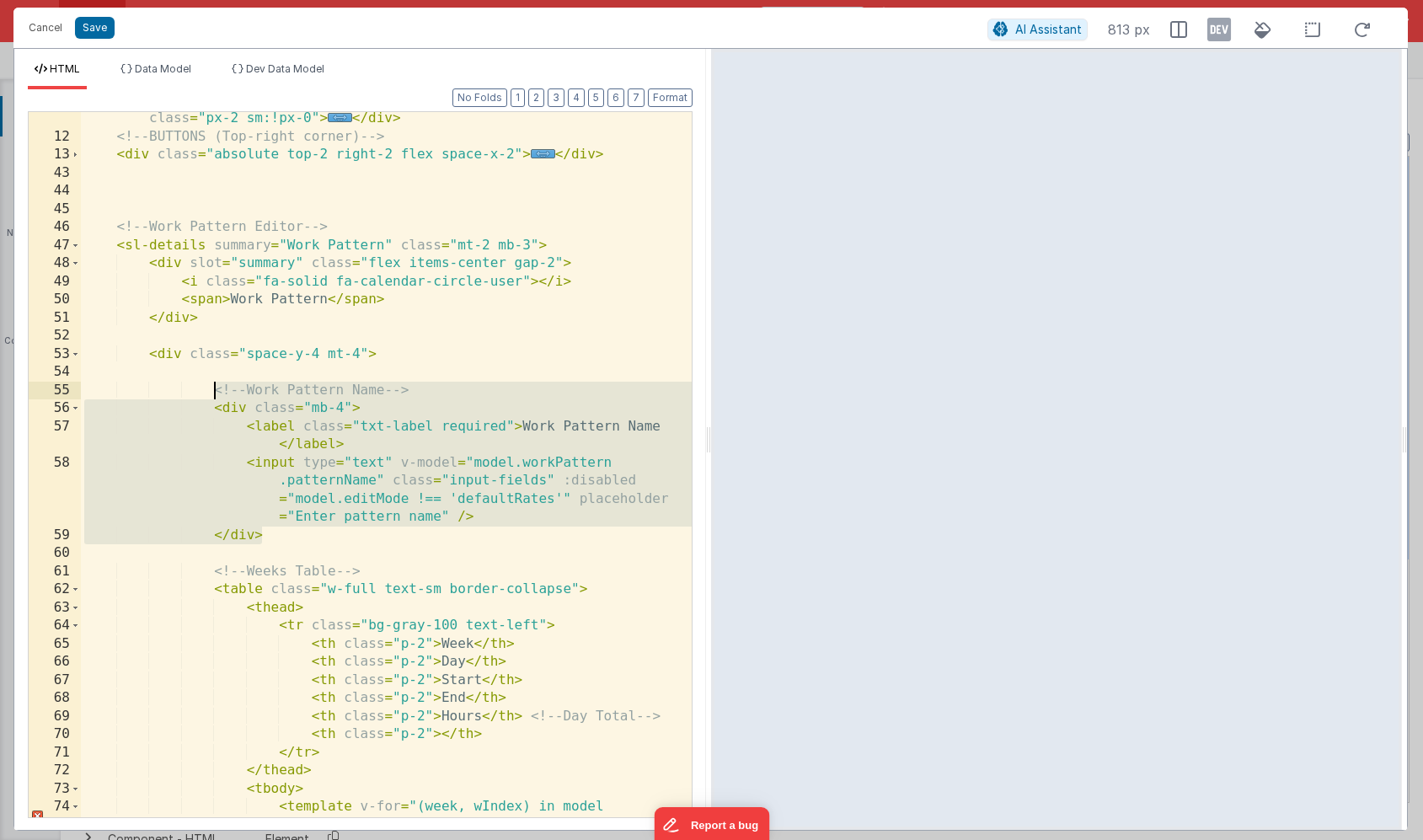
drag, startPoint x: 272, startPoint y: 537, endPoint x: 212, endPoint y: 396, distance: 153.2
click at [212, 396] on div "< div v-if = "model.hours.defaultRates.signed.signed_staffSigned_boolean" class…" at bounding box center [386, 481] width 611 height 778
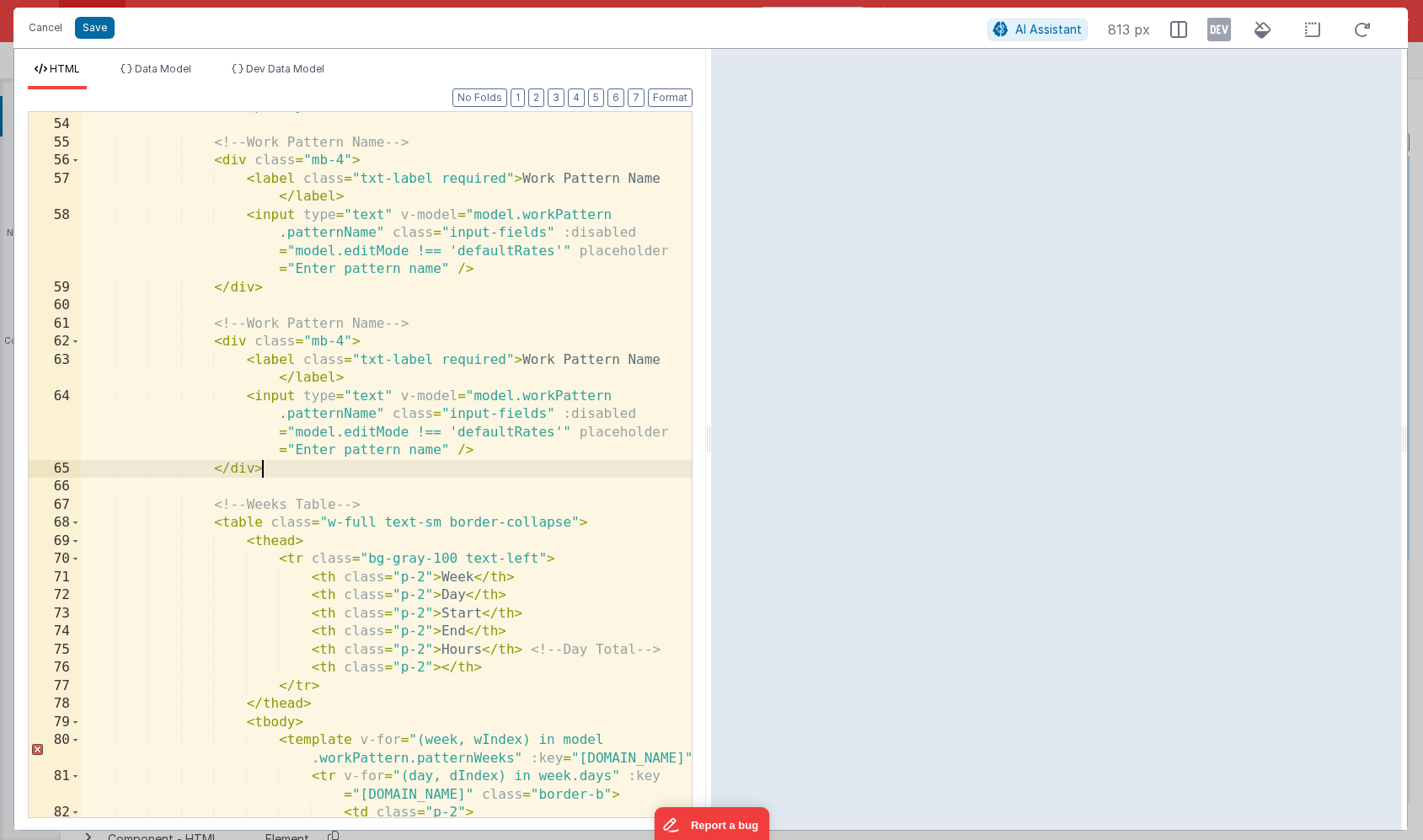
scroll to position [297, 0]
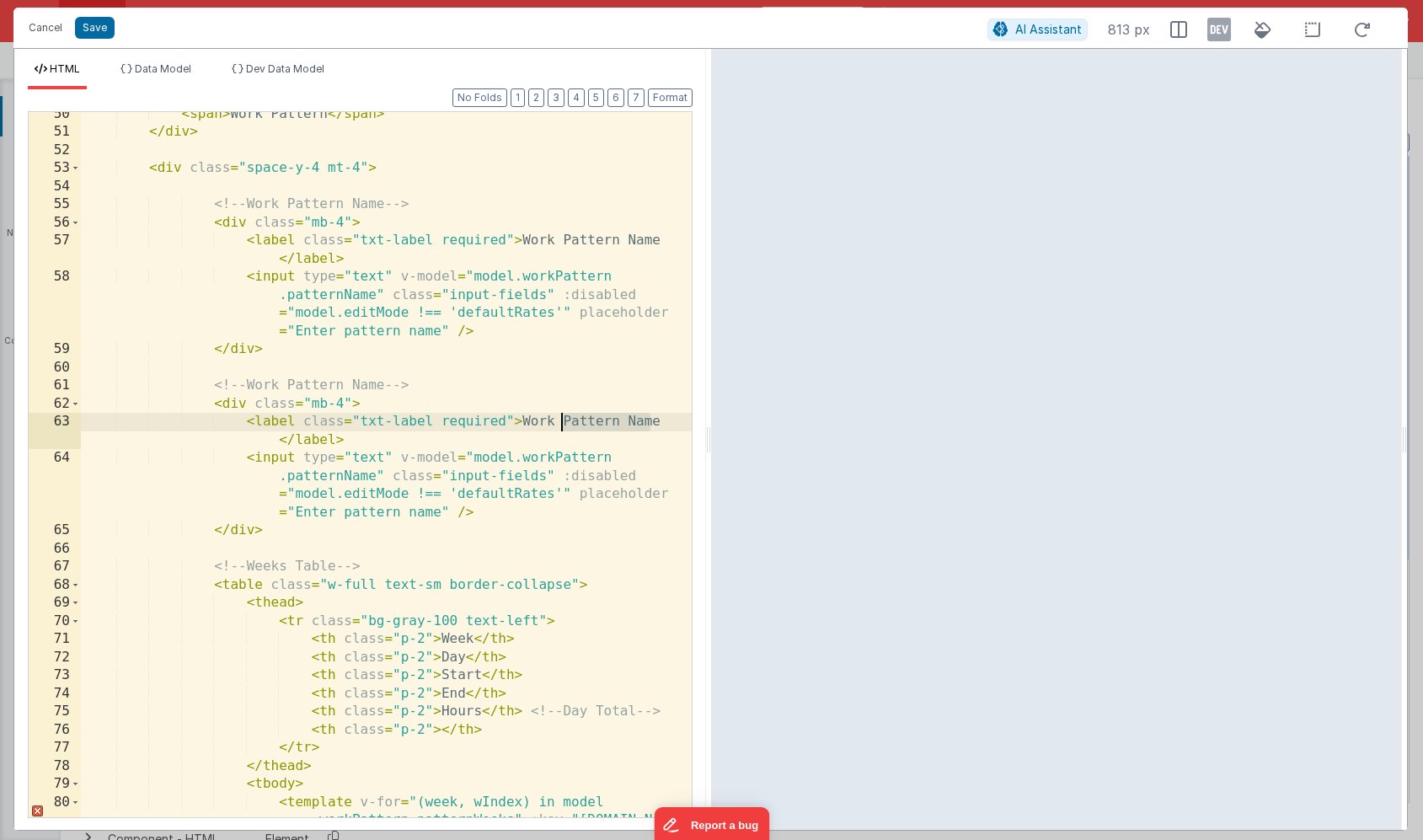
drag, startPoint x: 657, startPoint y: 420, endPoint x: 564, endPoint y: 422, distance: 93.0
click at [564, 422] on div "< span > Work Pattern </ span > </ div > < div class = "space-y-4 mt-4" > <!-- …" at bounding box center [386, 485] width 611 height 760
click at [562, 418] on div "< span > Work Pattern </ span > </ div > < div class = "space-y-4 mt-4" > <!-- …" at bounding box center [386, 485] width 611 height 760
click at [540, 99] on button "2" at bounding box center [536, 98] width 16 height 19
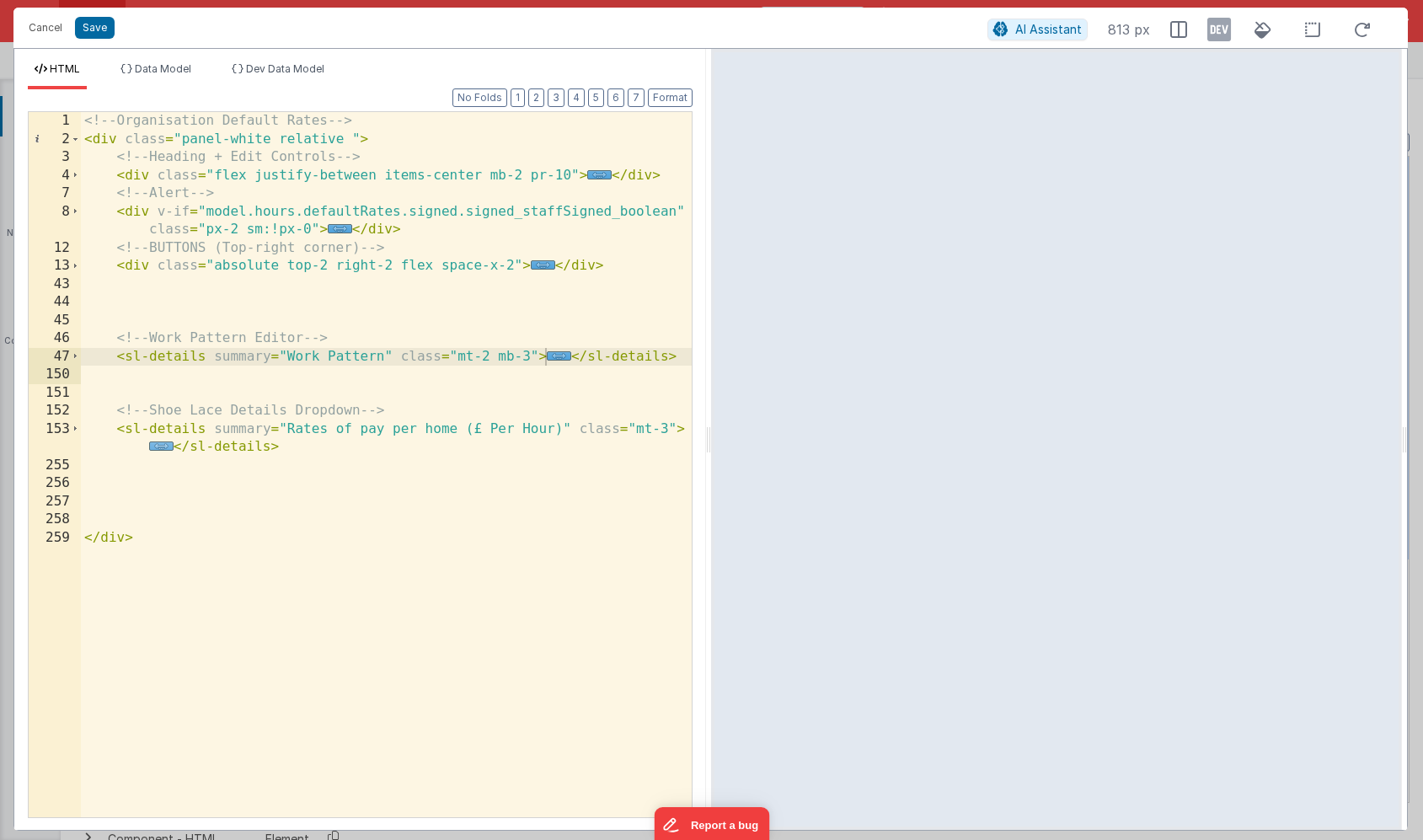
click at [164, 450] on span "..." at bounding box center [161, 446] width 24 height 9
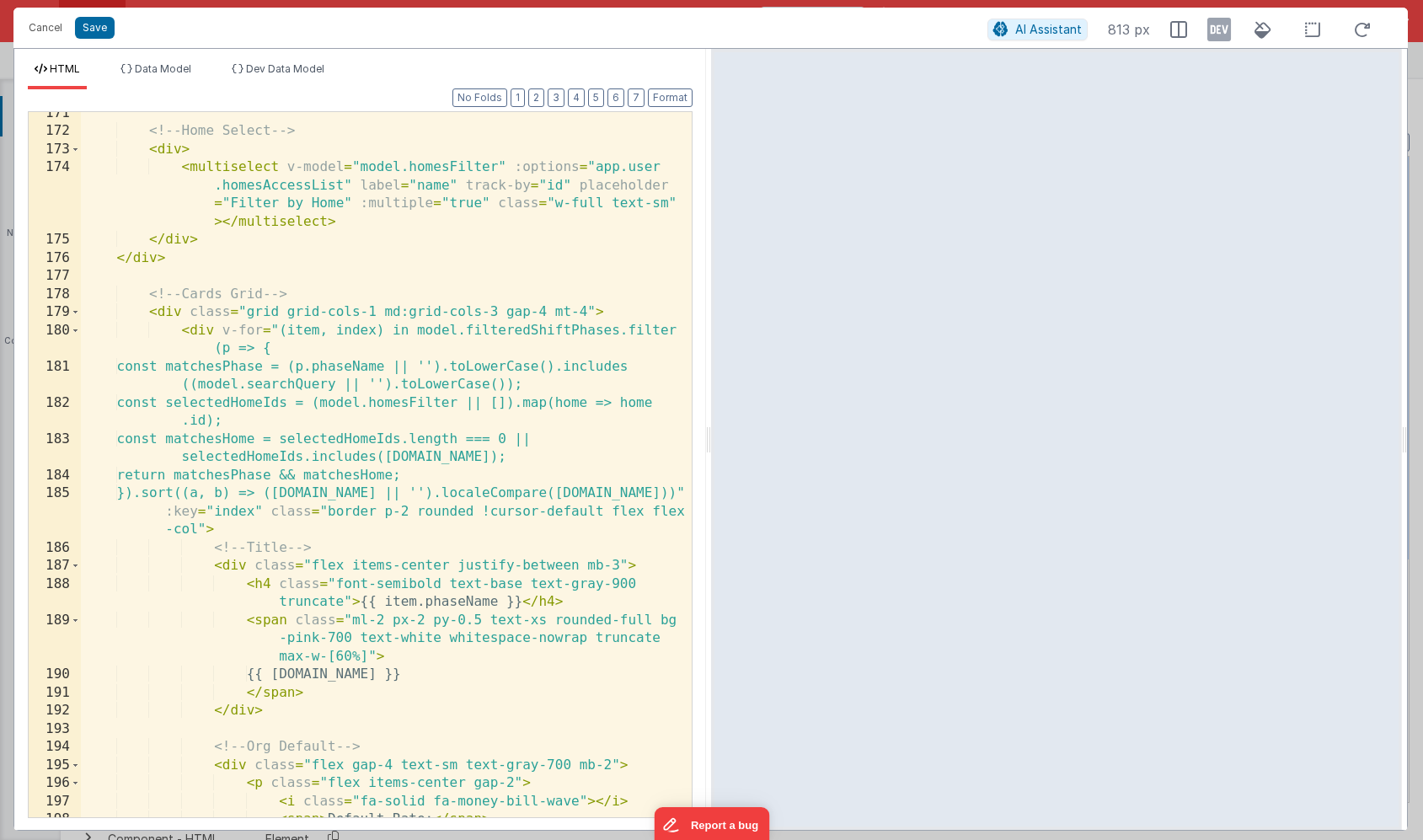
scroll to position [755, 0]
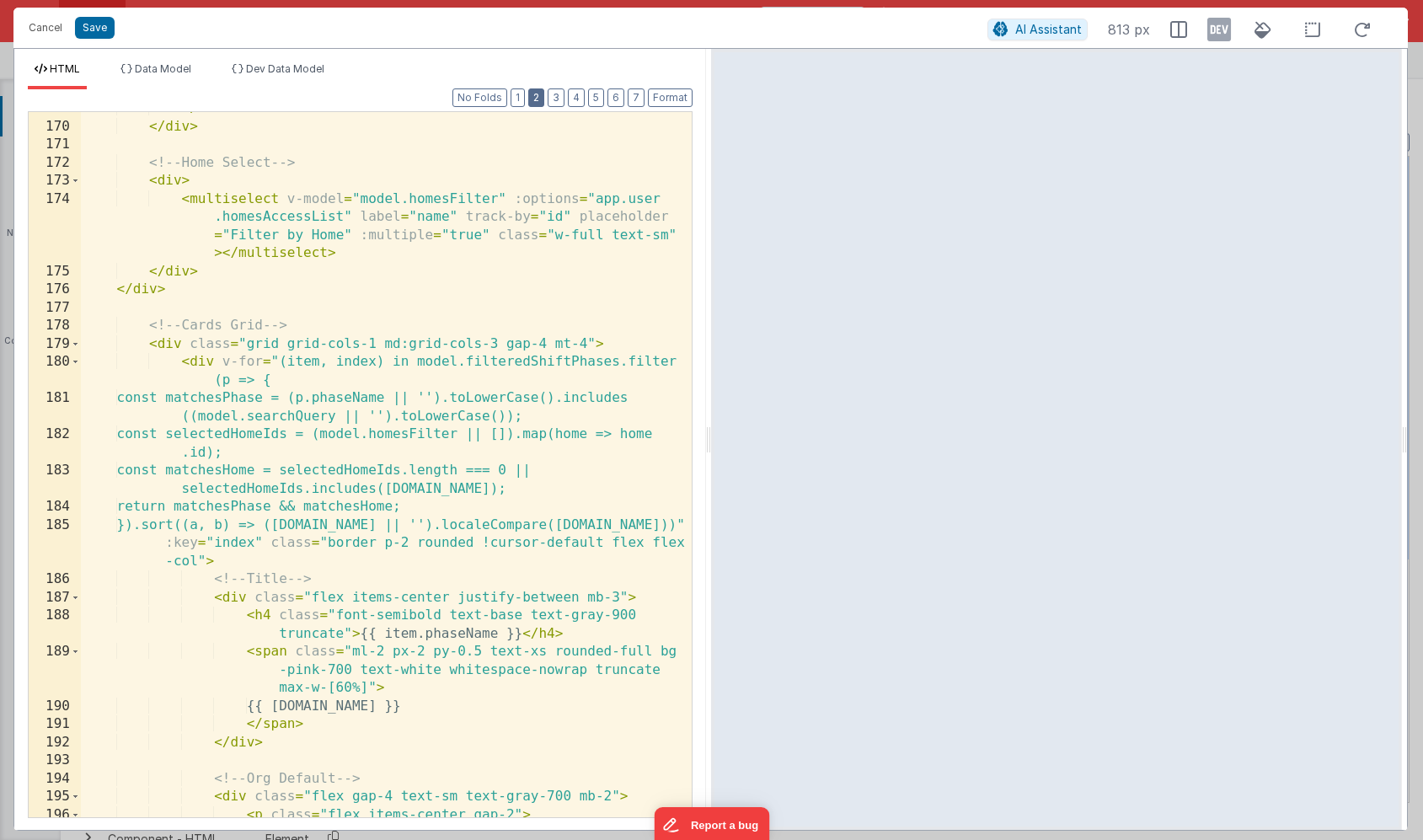
click at [541, 95] on button "2" at bounding box center [536, 98] width 16 height 19
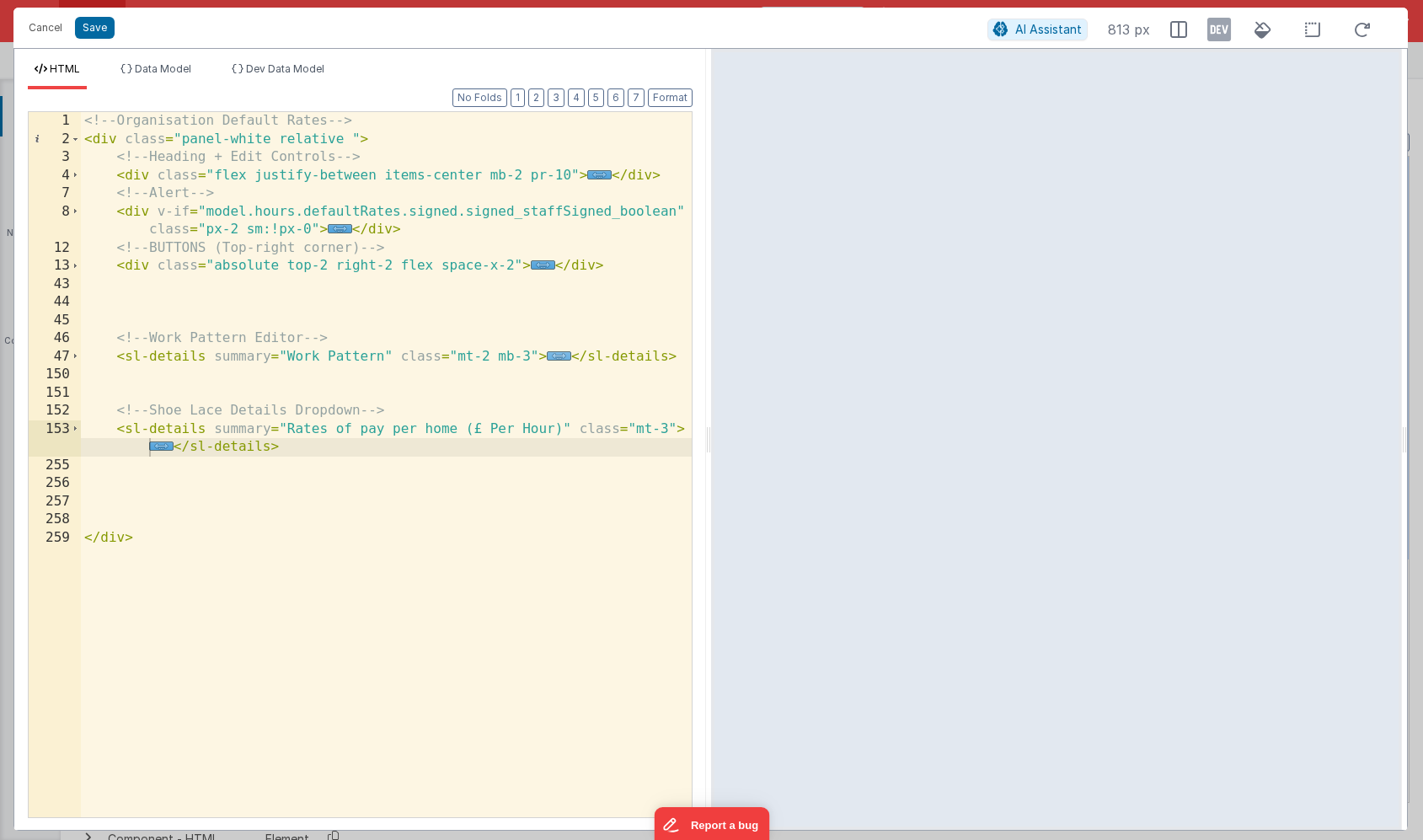
click at [558, 359] on span "..." at bounding box center [559, 356] width 24 height 9
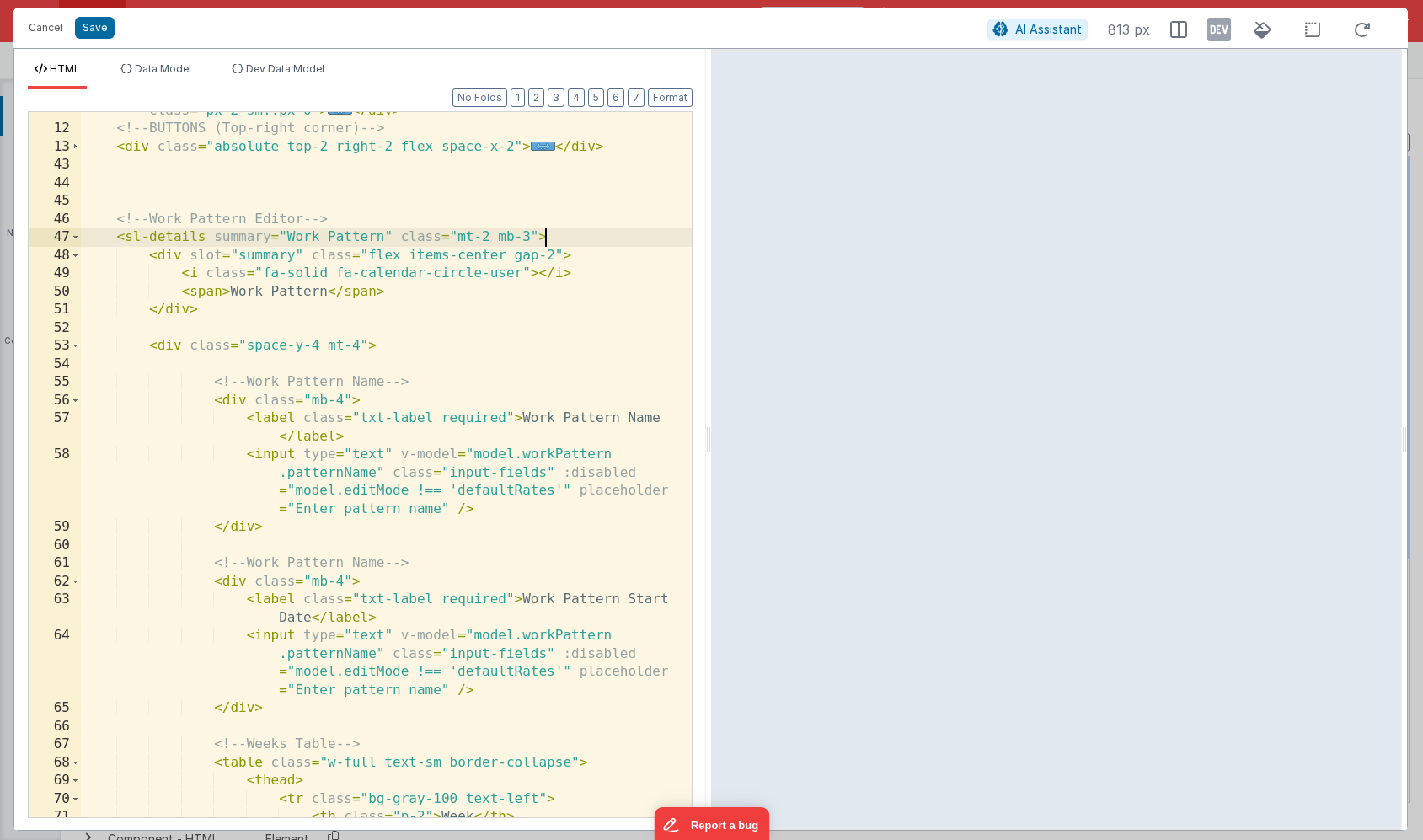
scroll to position [126, 0]
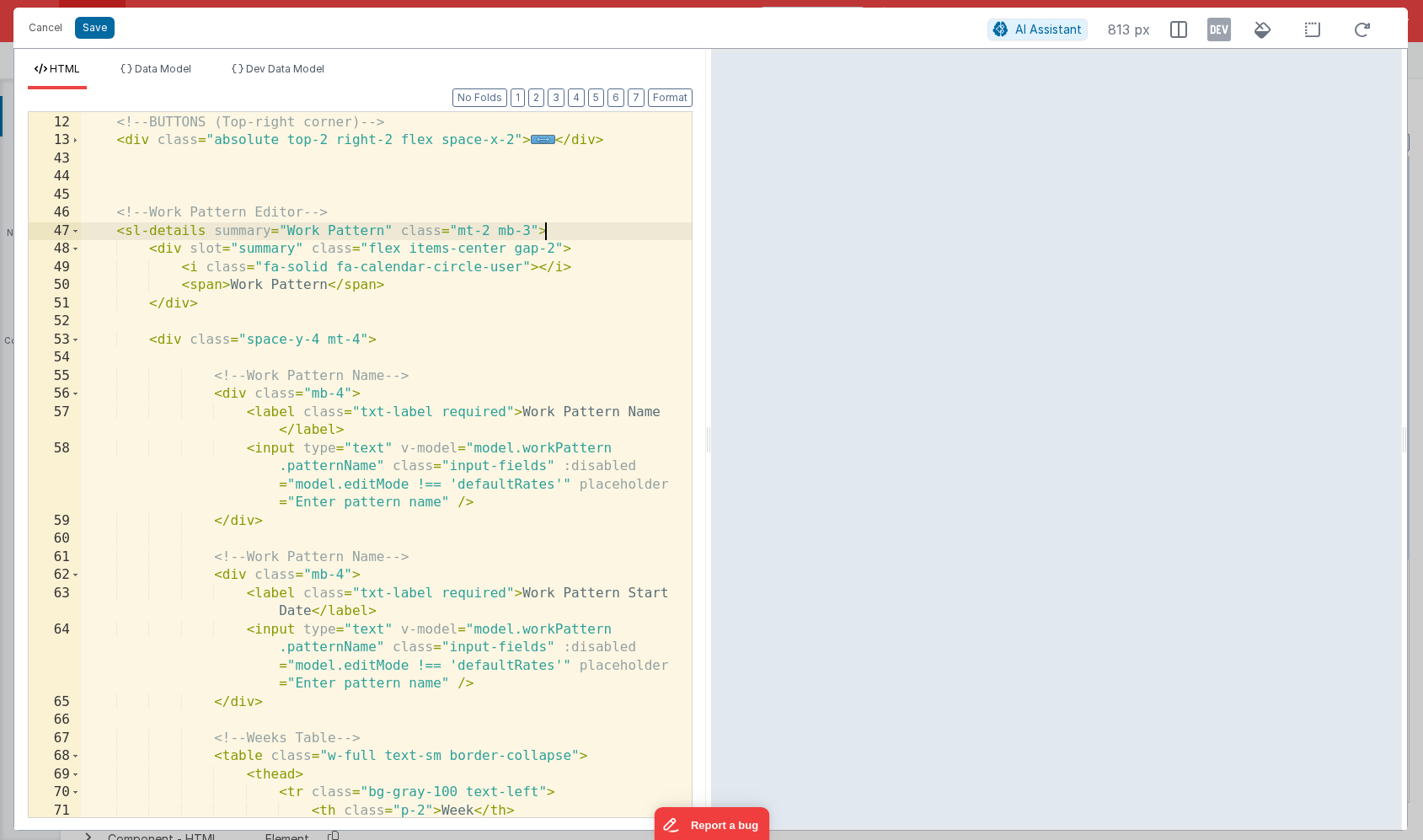
click at [363, 627] on div "< div v-if = "model.hours.defaultRates.signed.signed_staffSigned_boolean" class…" at bounding box center [386, 458] width 611 height 760
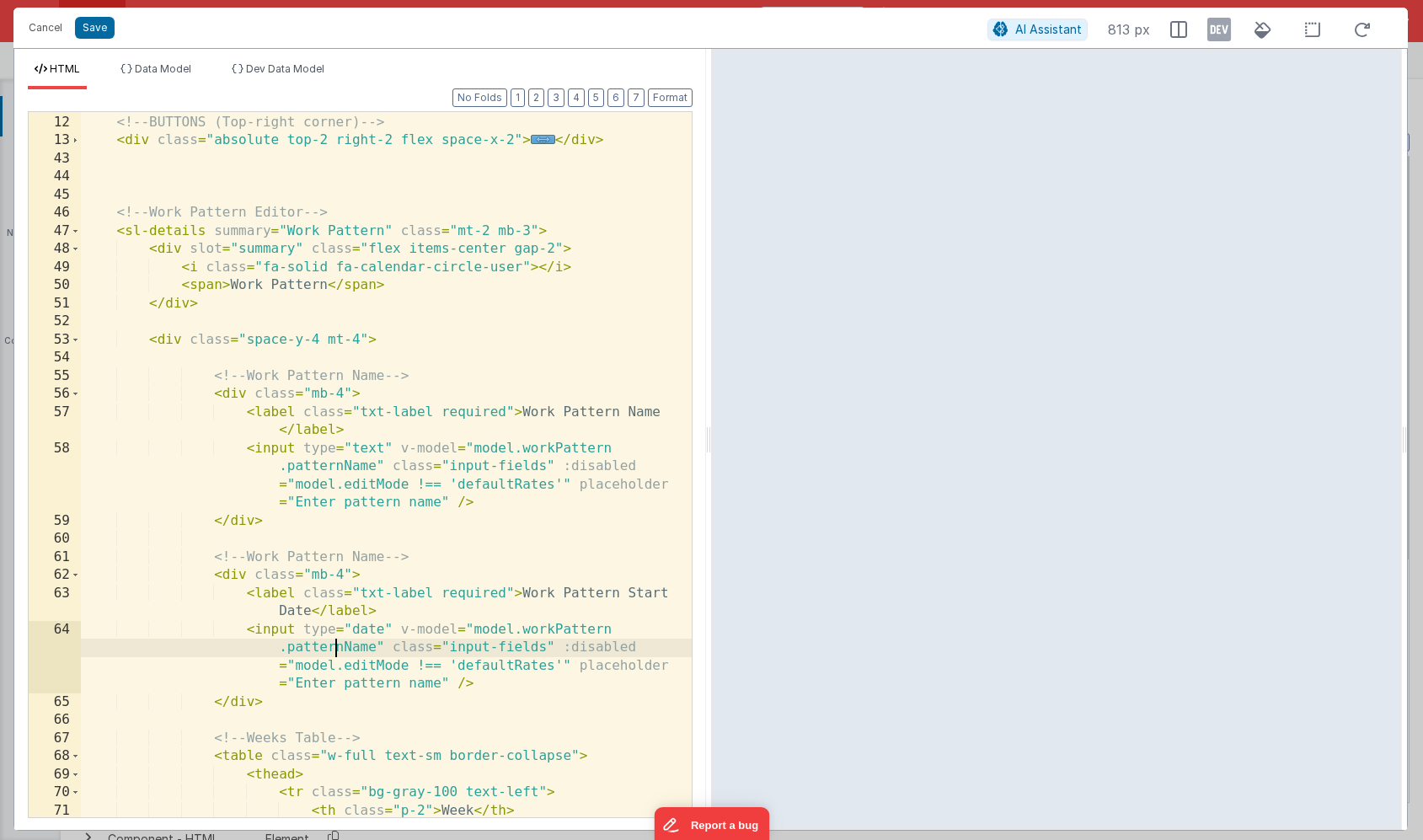
click at [338, 650] on div "< div v-if = "model.hours.defaultRates.signed.signed_staffSigned_boolean" class…" at bounding box center [386, 458] width 611 height 760
click at [288, 650] on div "< div v-if = "model.hours.defaultRates.signed.signed_staffSigned_boolean" class…" at bounding box center [386, 458] width 611 height 760
click at [424, 682] on div "< div v-if = "model.hours.defaultRates.signed.signed_staffSigned_boolean" class…" at bounding box center [386, 458] width 611 height 760
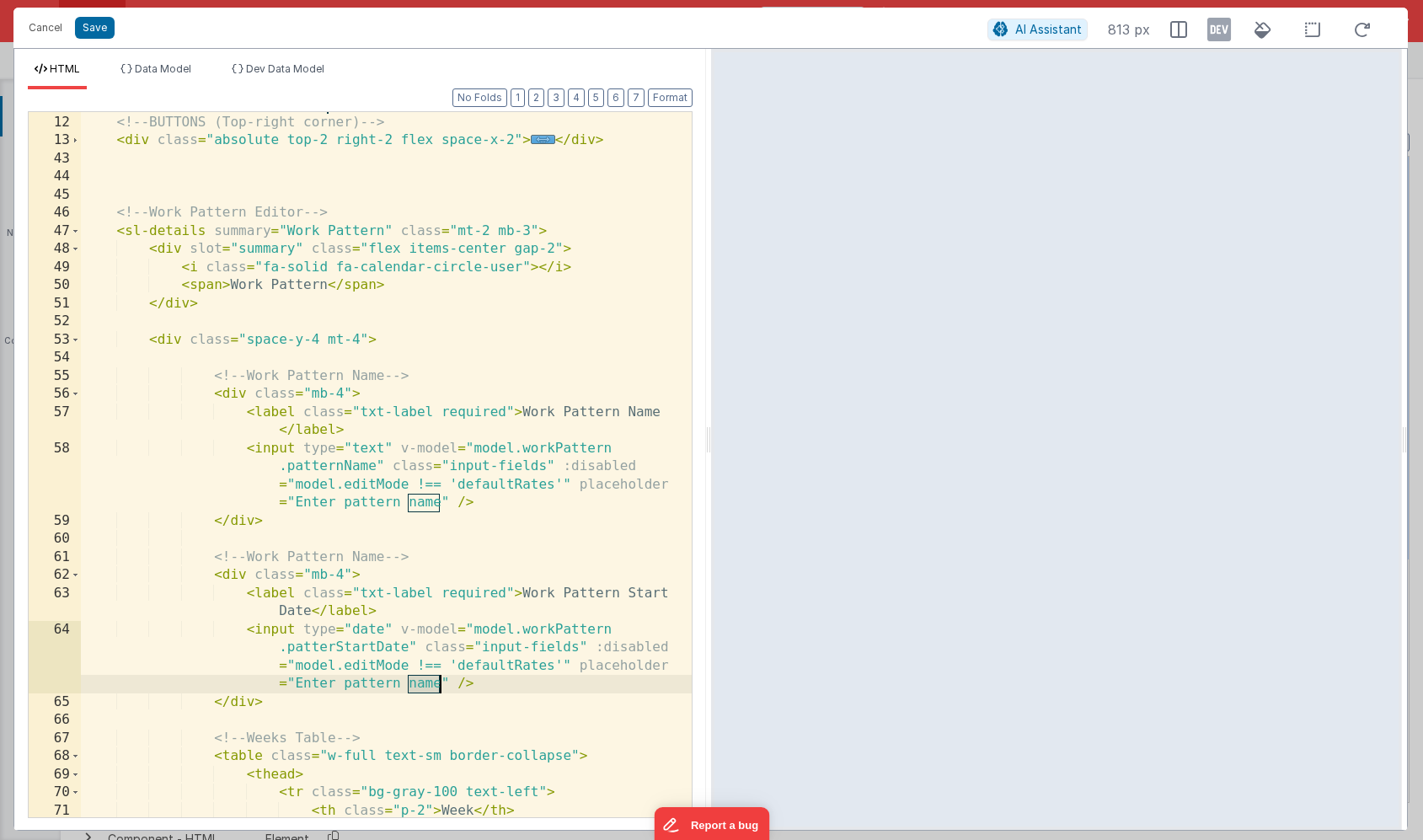
click at [424, 682] on div "< div v-if = "model.hours.defaultRates.signed.signed_staffSigned_boolean" class…" at bounding box center [386, 458] width 611 height 760
click at [377, 558] on div "< div v-if = "model.hours.defaultRates.signed.signed_staffSigned_boolean" class…" at bounding box center [386, 458] width 611 height 760
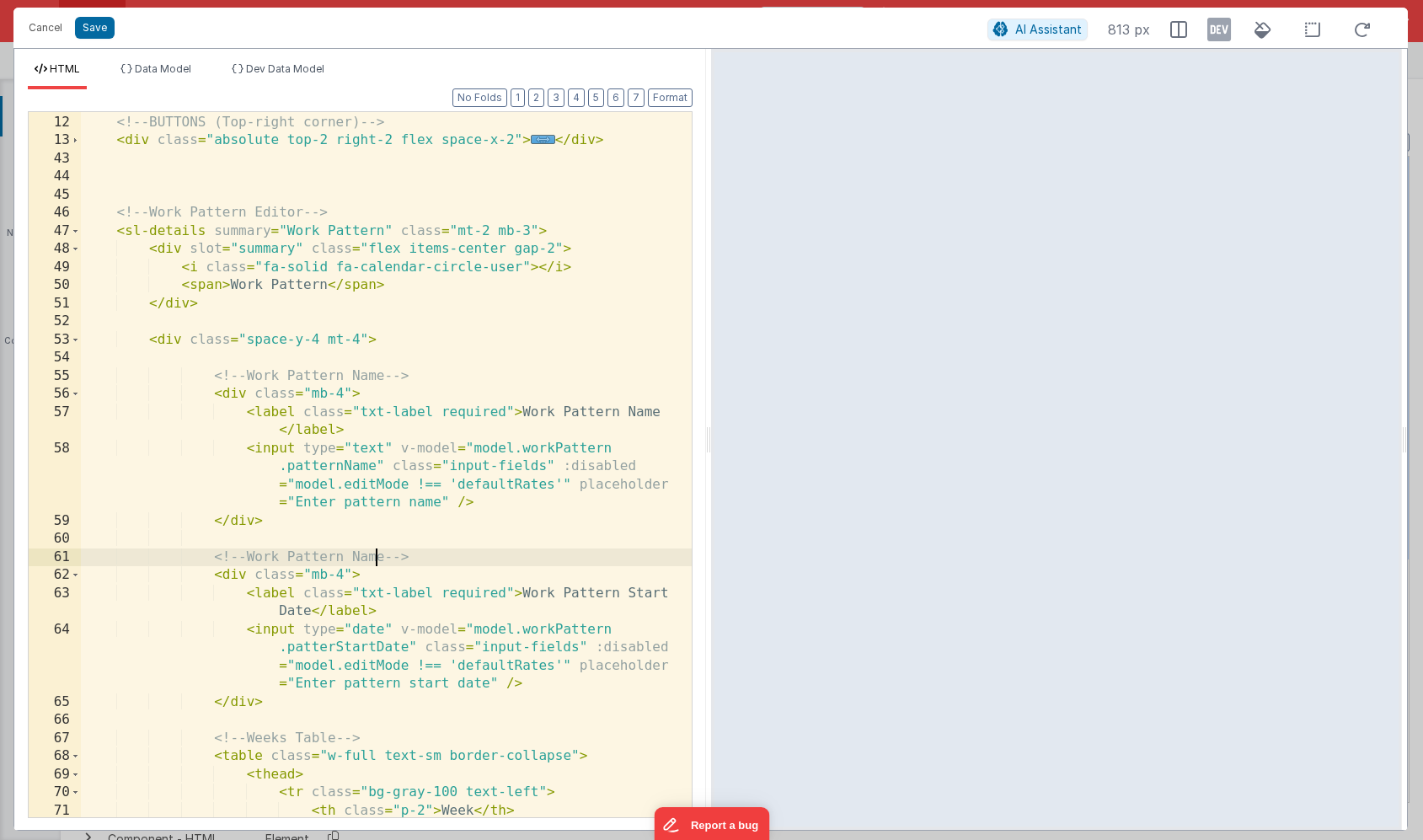
click at [377, 558] on div "< div v-if = "model.hours.defaultRates.signed.signed_staffSigned_boolean" class…" at bounding box center [386, 458] width 611 height 760
click at [93, 22] on button "Save" at bounding box center [95, 27] width 39 height 22
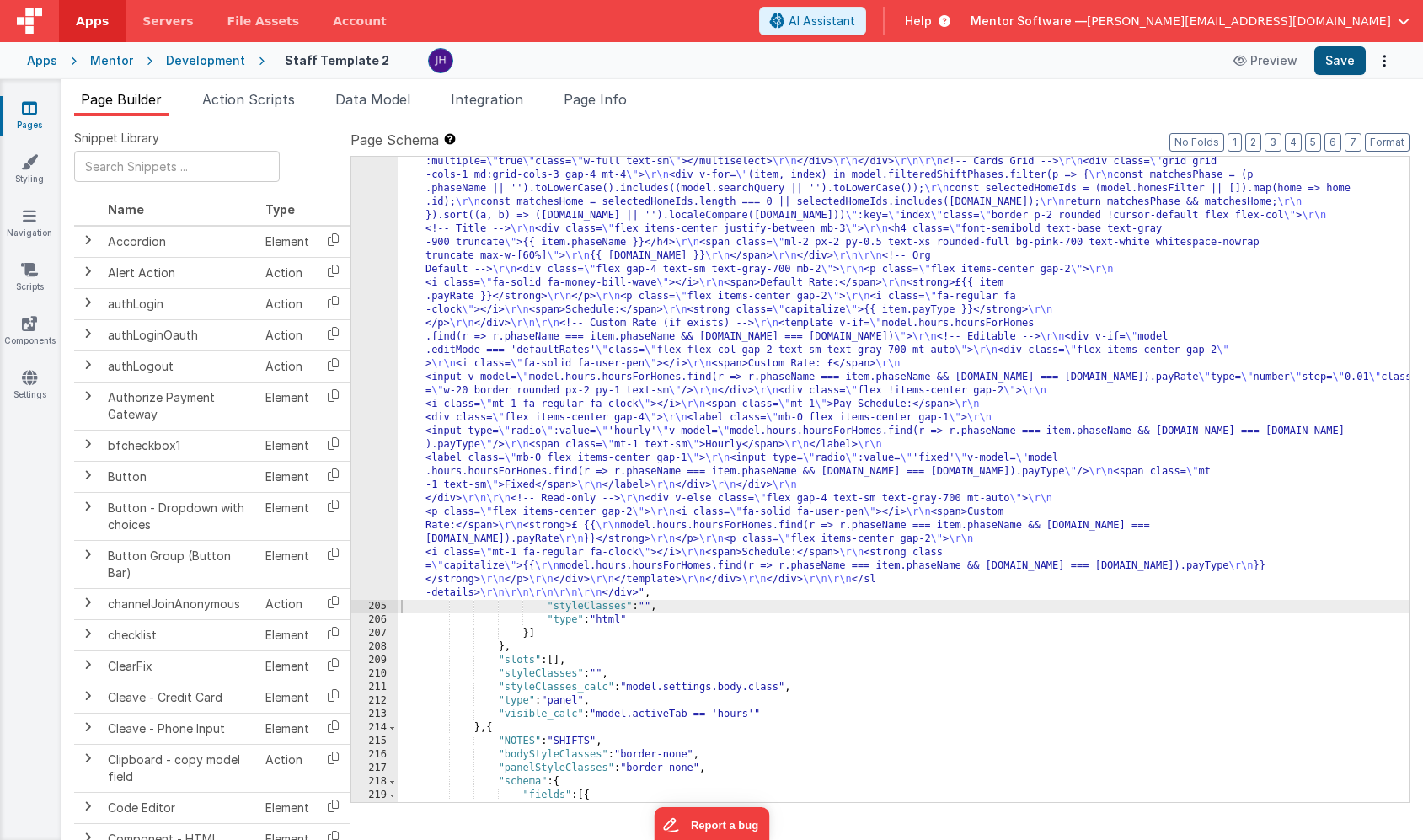
scroll to position [15726, 0]
click at [1339, 64] on button "Save" at bounding box center [1339, 60] width 52 height 29
click at [546, 387] on div ""html" : "<!-- Organisation Default Rates --> \r\n <div class= \" panel-white r…" at bounding box center [903, 370] width 1011 height 2182
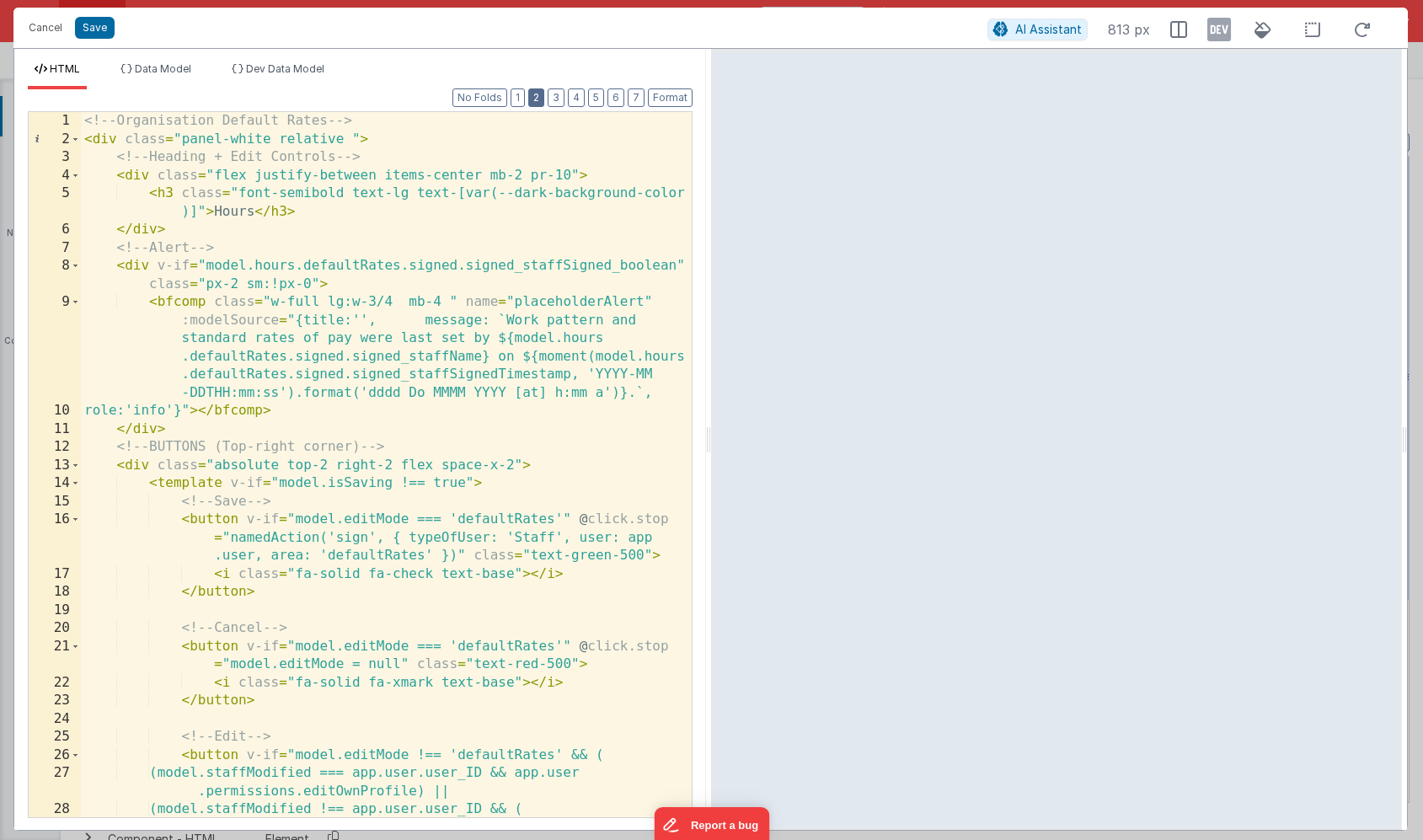
click at [539, 99] on button "2" at bounding box center [536, 98] width 16 height 19
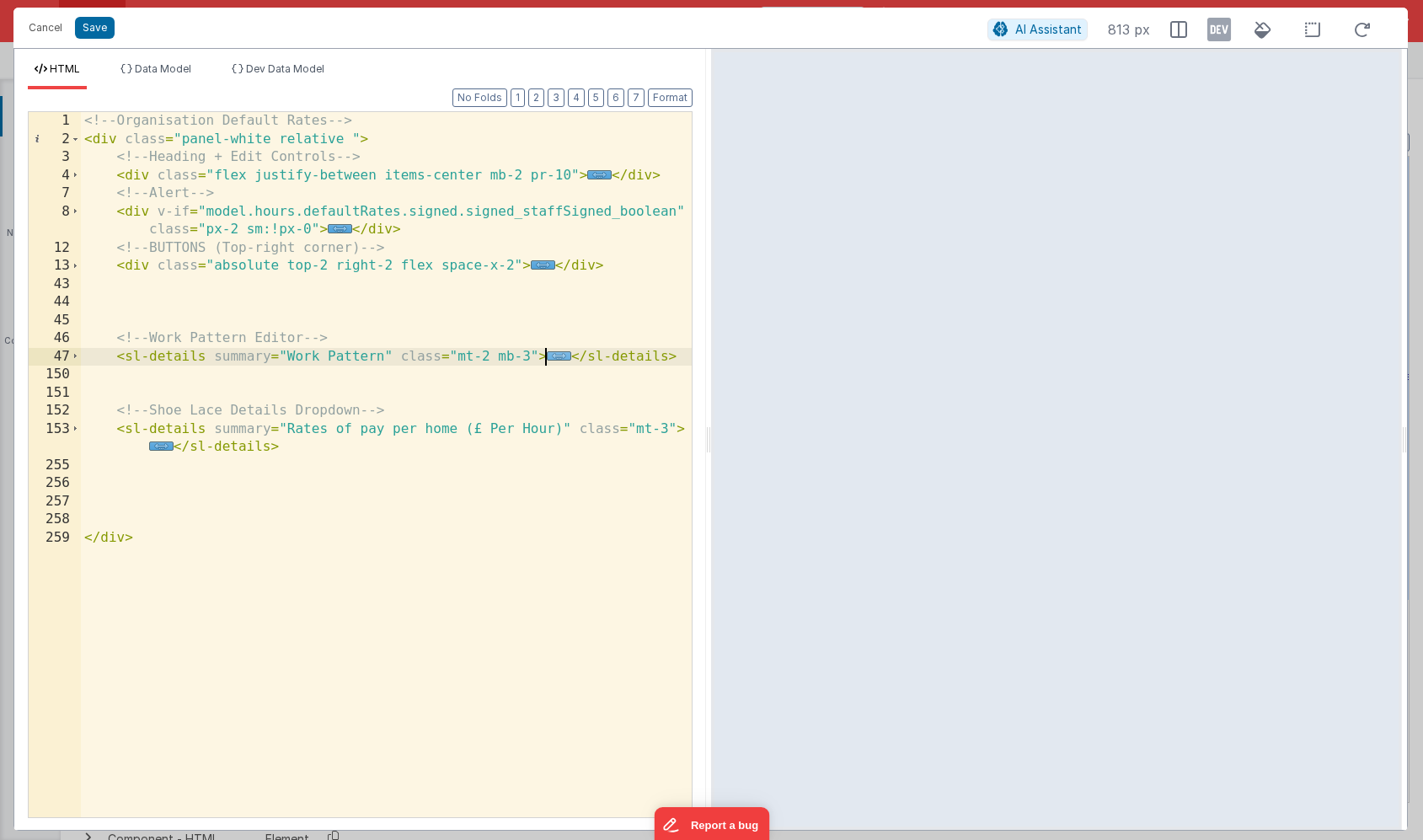
click at [557, 358] on span "..." at bounding box center [559, 356] width 24 height 9
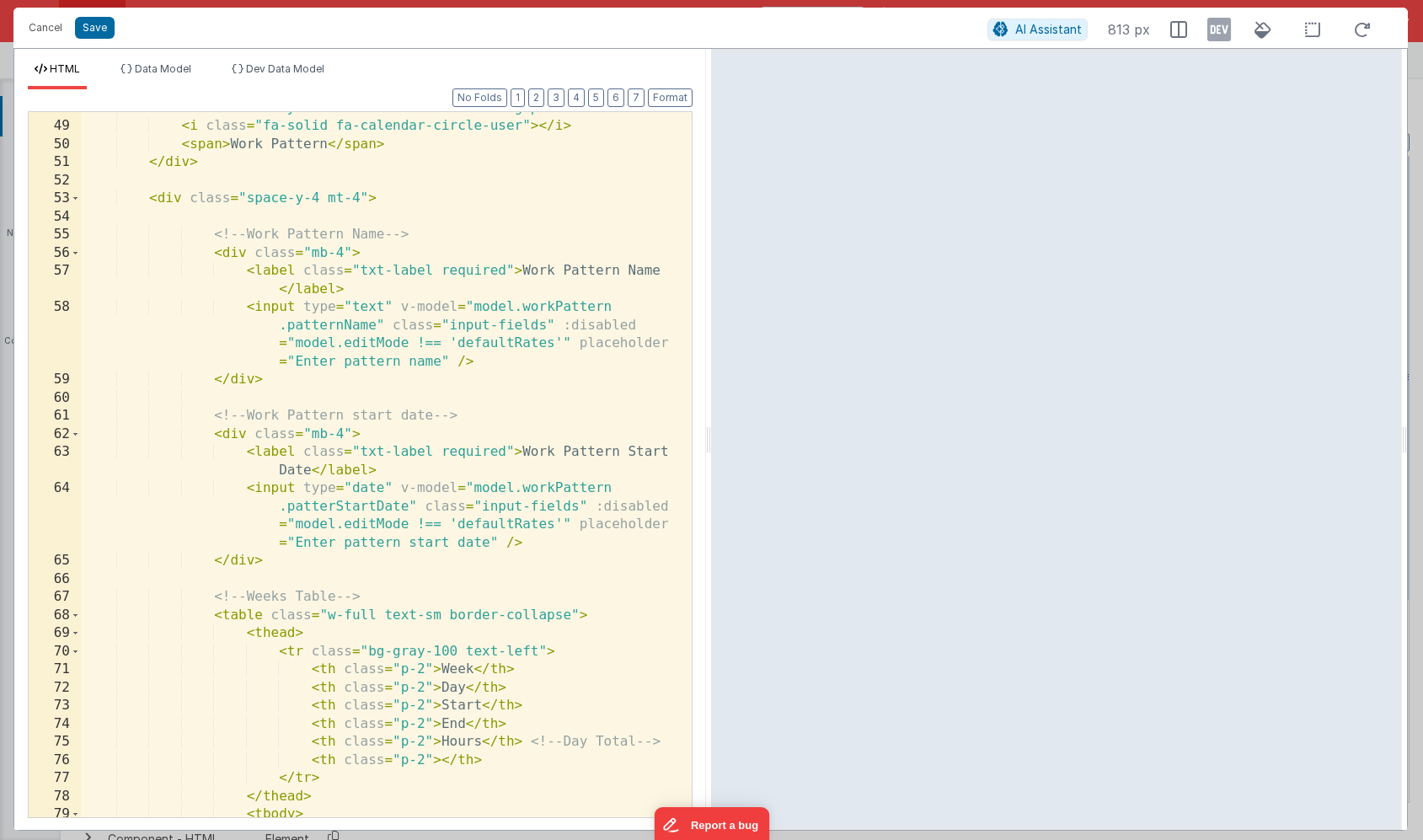
scroll to position [268, 0]
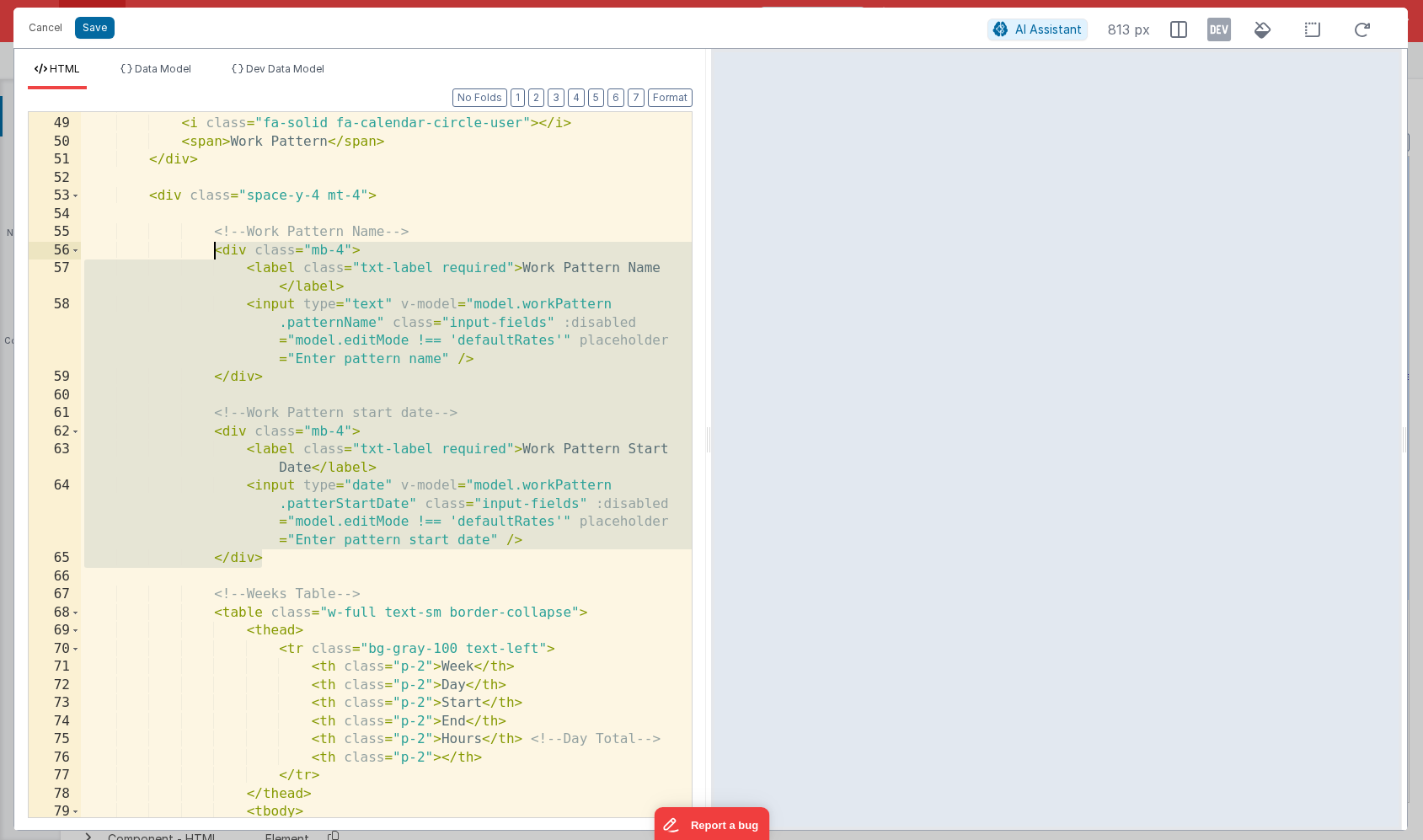
drag, startPoint x: 274, startPoint y: 562, endPoint x: 214, endPoint y: 242, distance: 325.6
click at [214, 242] on div "< div slot = "summary" class = "flex items-center gap-2" > < i class = "fa-soli…" at bounding box center [386, 467] width 611 height 741
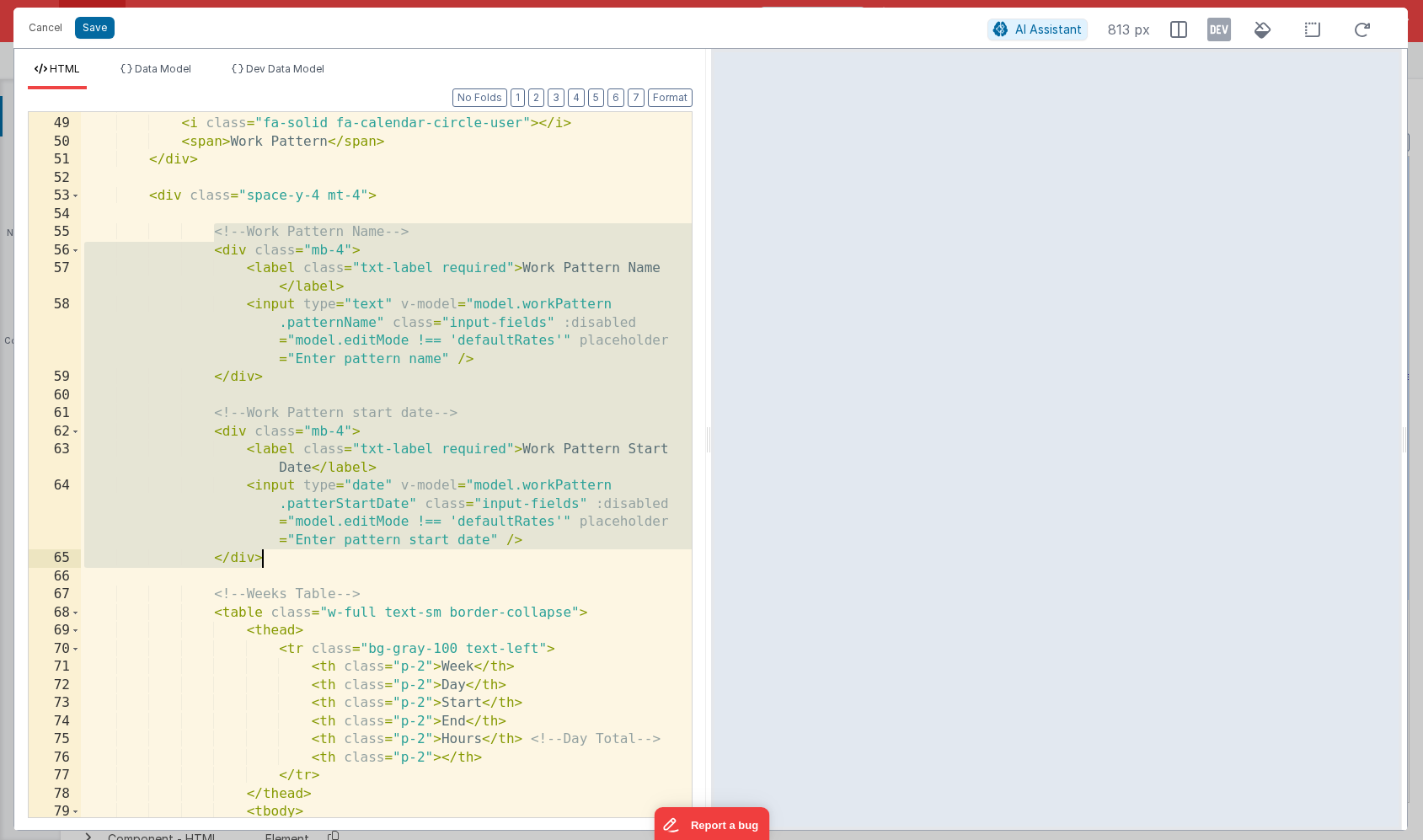
drag, startPoint x: 214, startPoint y: 230, endPoint x: 283, endPoint y: 554, distance: 331.3
click at [283, 554] on div "< div slot = "summary" class = "flex items-center gap-2" > < i class = "fa-soli…" at bounding box center [386, 467] width 611 height 741
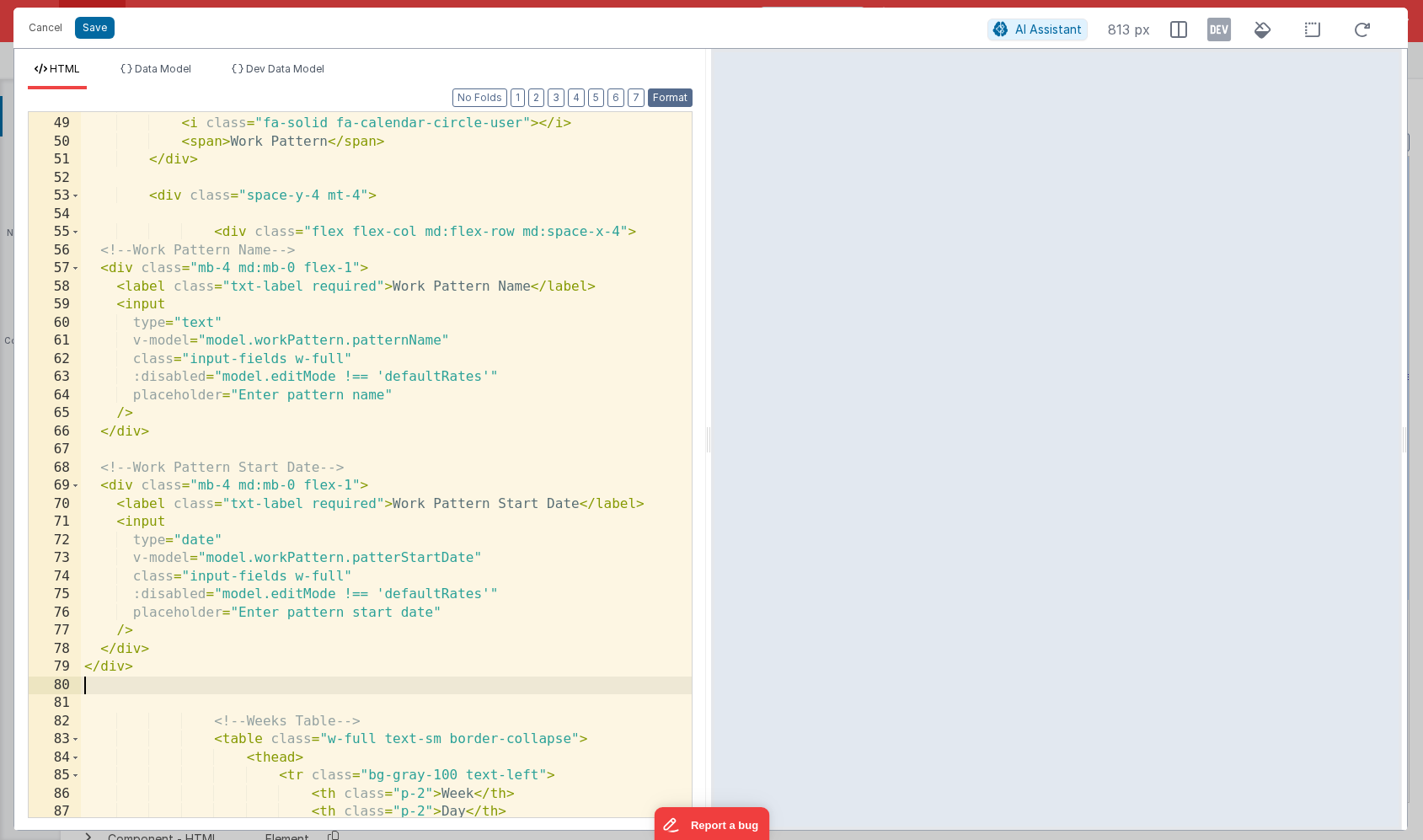
click at [674, 98] on button "Format" at bounding box center [670, 98] width 45 height 19
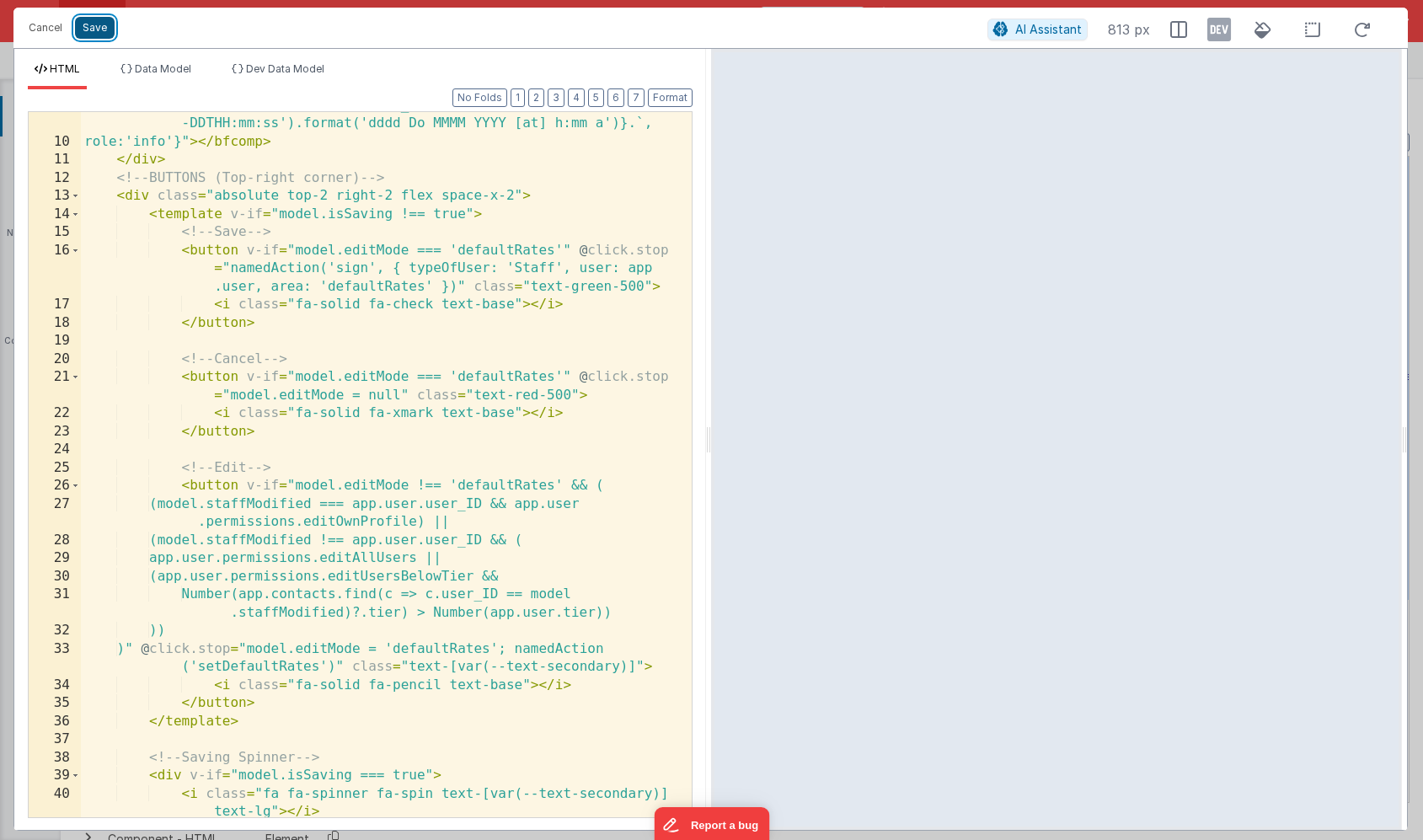
click at [96, 24] on button "Save" at bounding box center [95, 27] width 39 height 22
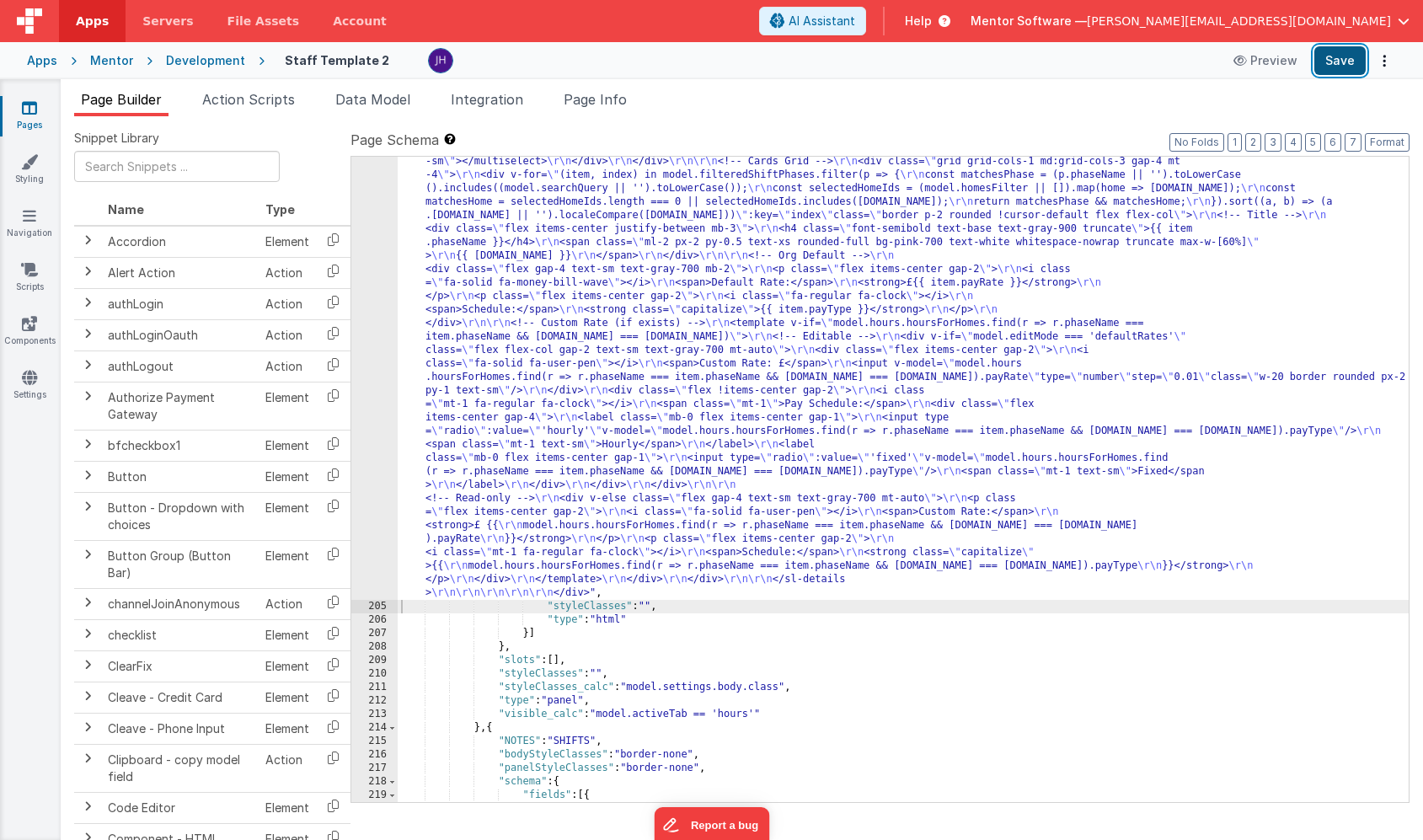
click at [1336, 61] on button "Save" at bounding box center [1339, 60] width 52 height 29
click at [619, 113] on li "Page Info" at bounding box center [595, 102] width 77 height 27
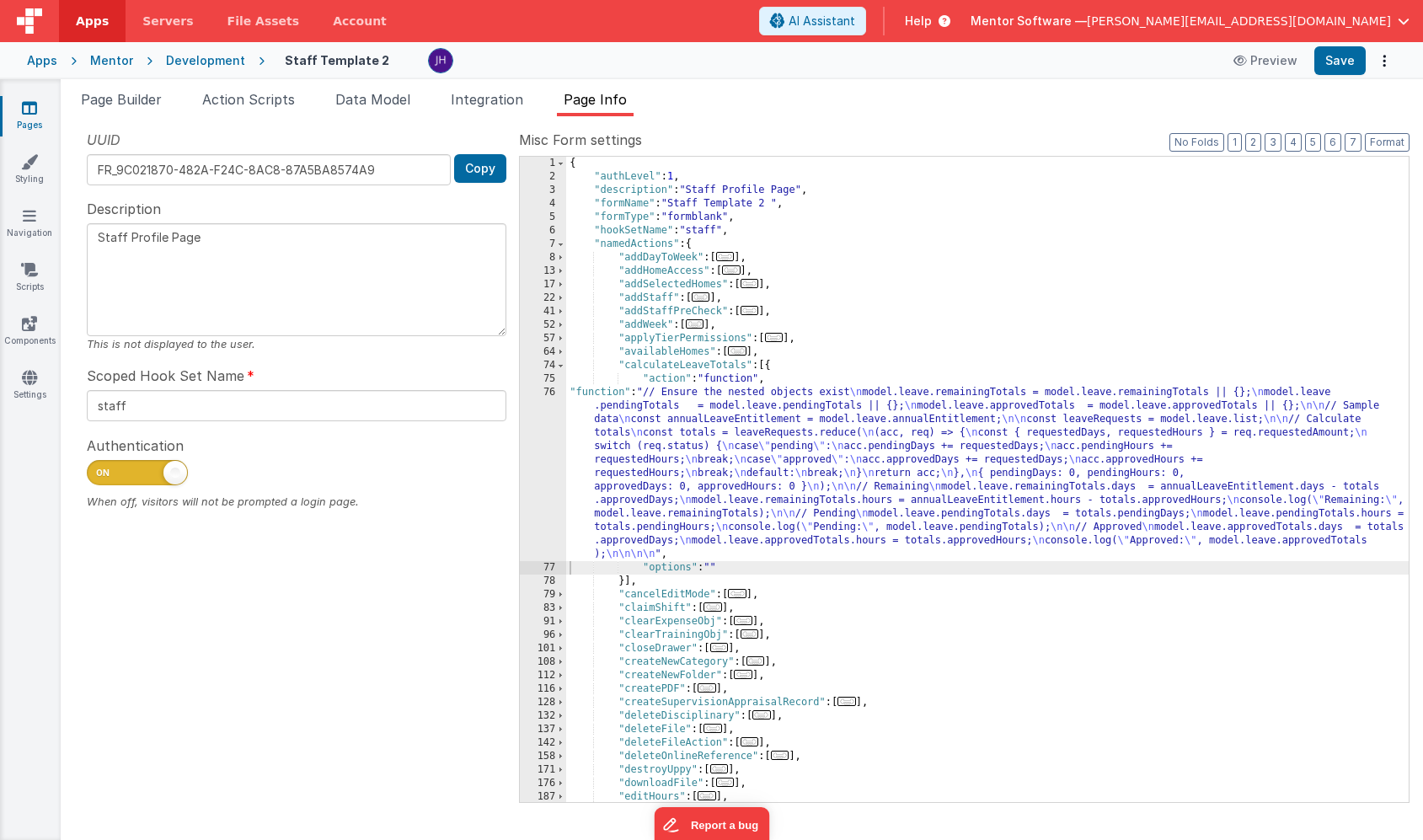
click at [712, 417] on div "{ "authLevel" : 1 , "description" : "Staff Profile Page" , "formName" : "Staff …" at bounding box center [987, 493] width 843 height 672
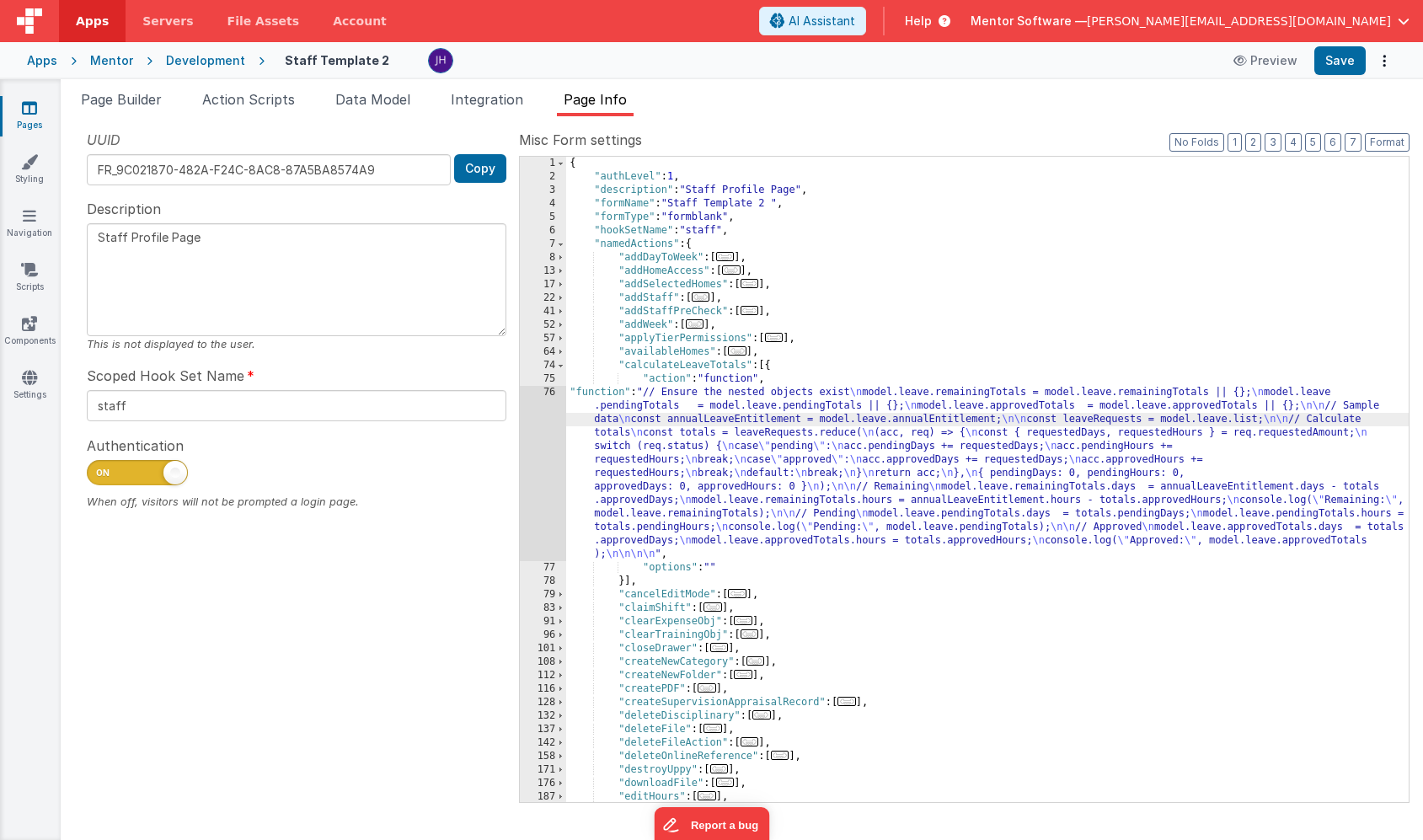
click at [550, 435] on div "76" at bounding box center [543, 473] width 46 height 176
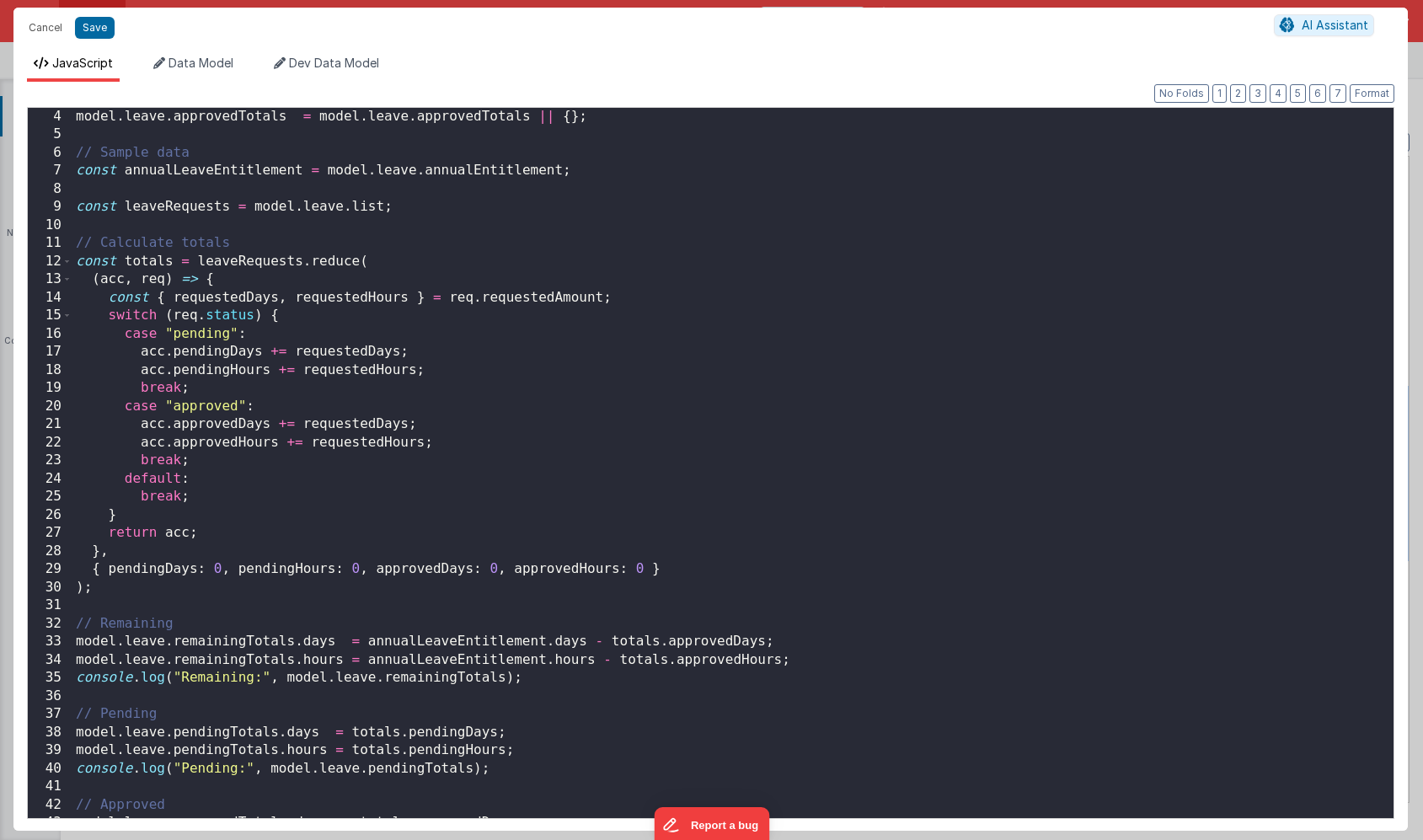
scroll to position [0, 0]
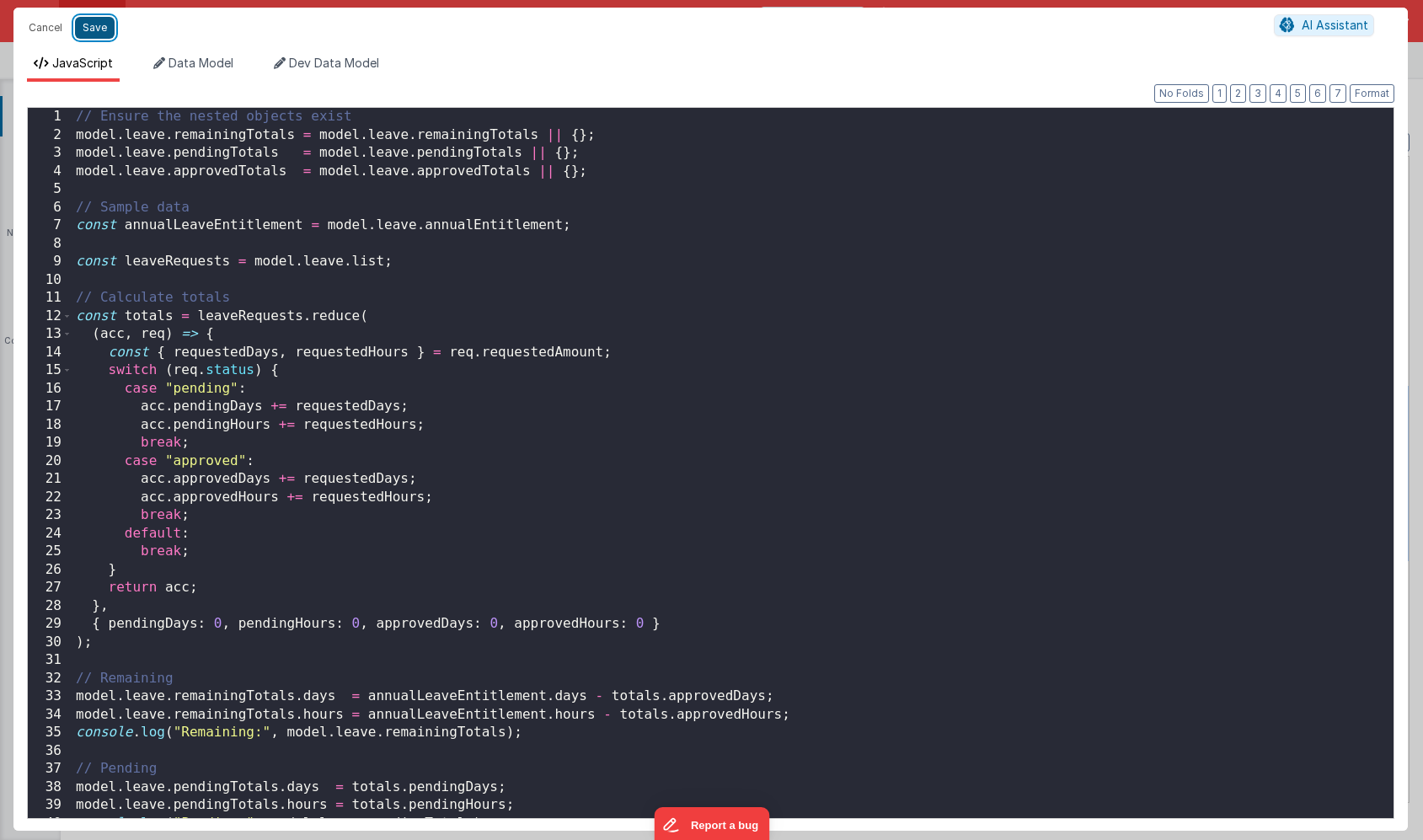
click at [92, 29] on button "Save" at bounding box center [95, 27] width 39 height 22
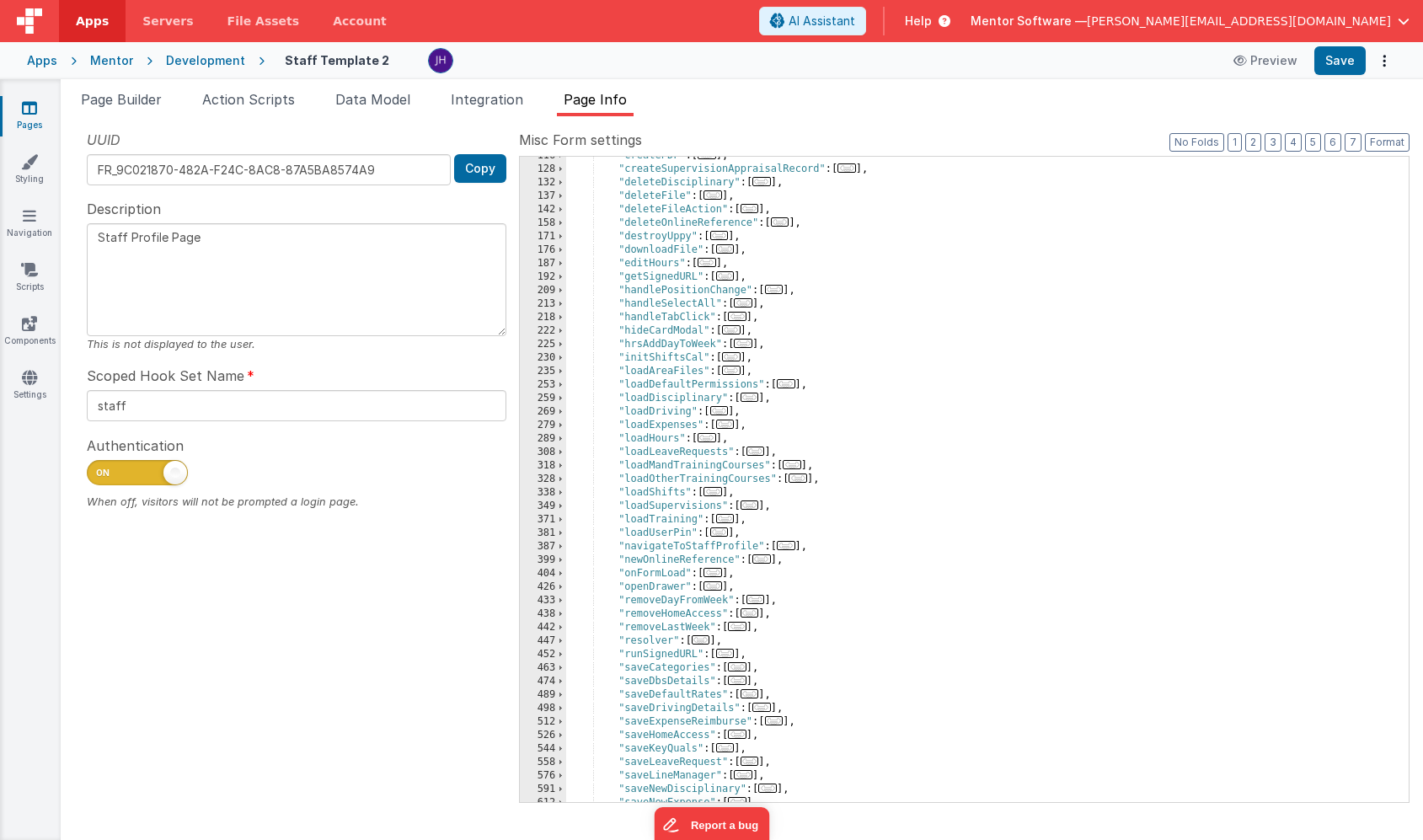
scroll to position [533, 0]
click at [760, 450] on span "..." at bounding box center [756, 451] width 19 height 9
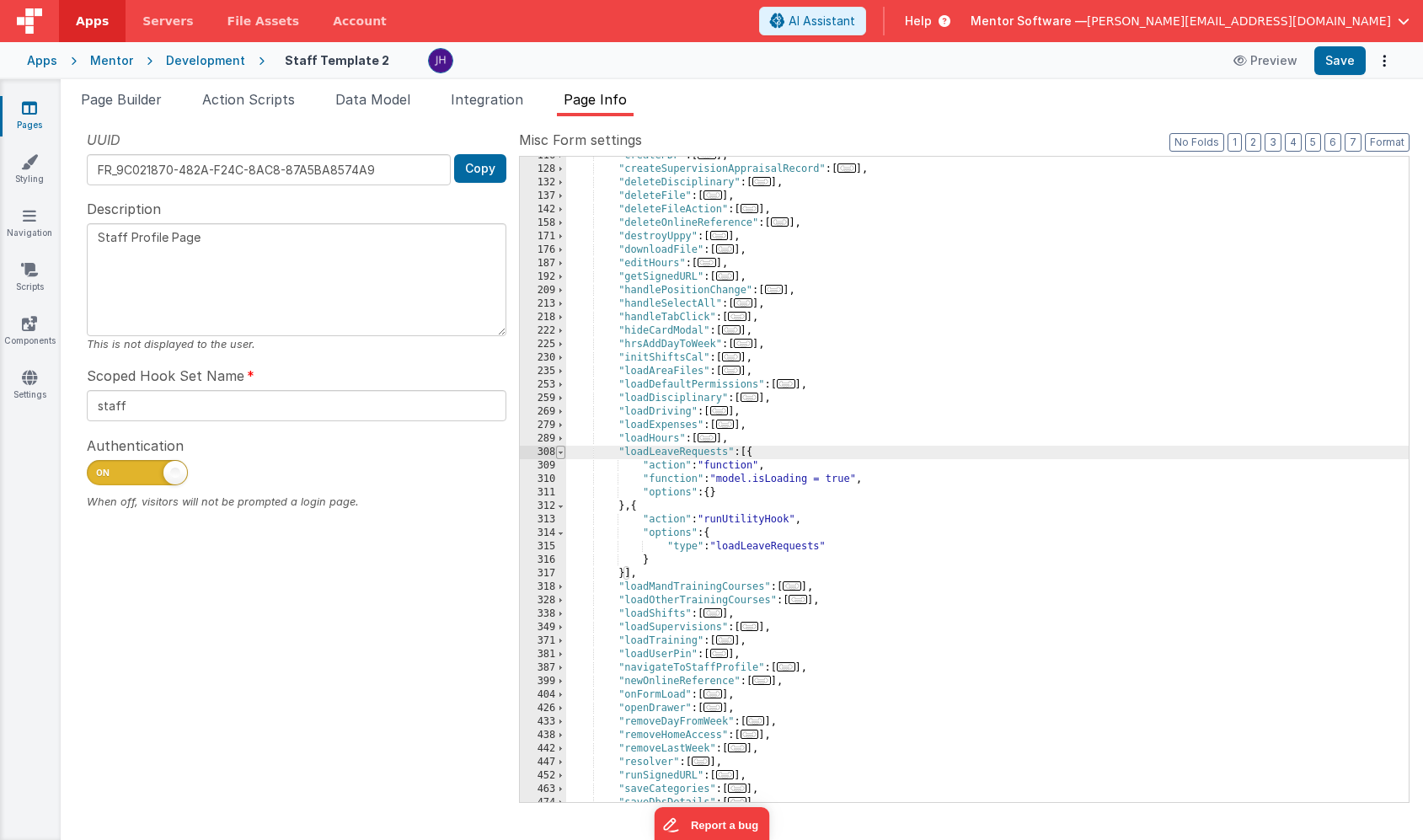
click at [562, 454] on span at bounding box center [560, 452] width 9 height 13
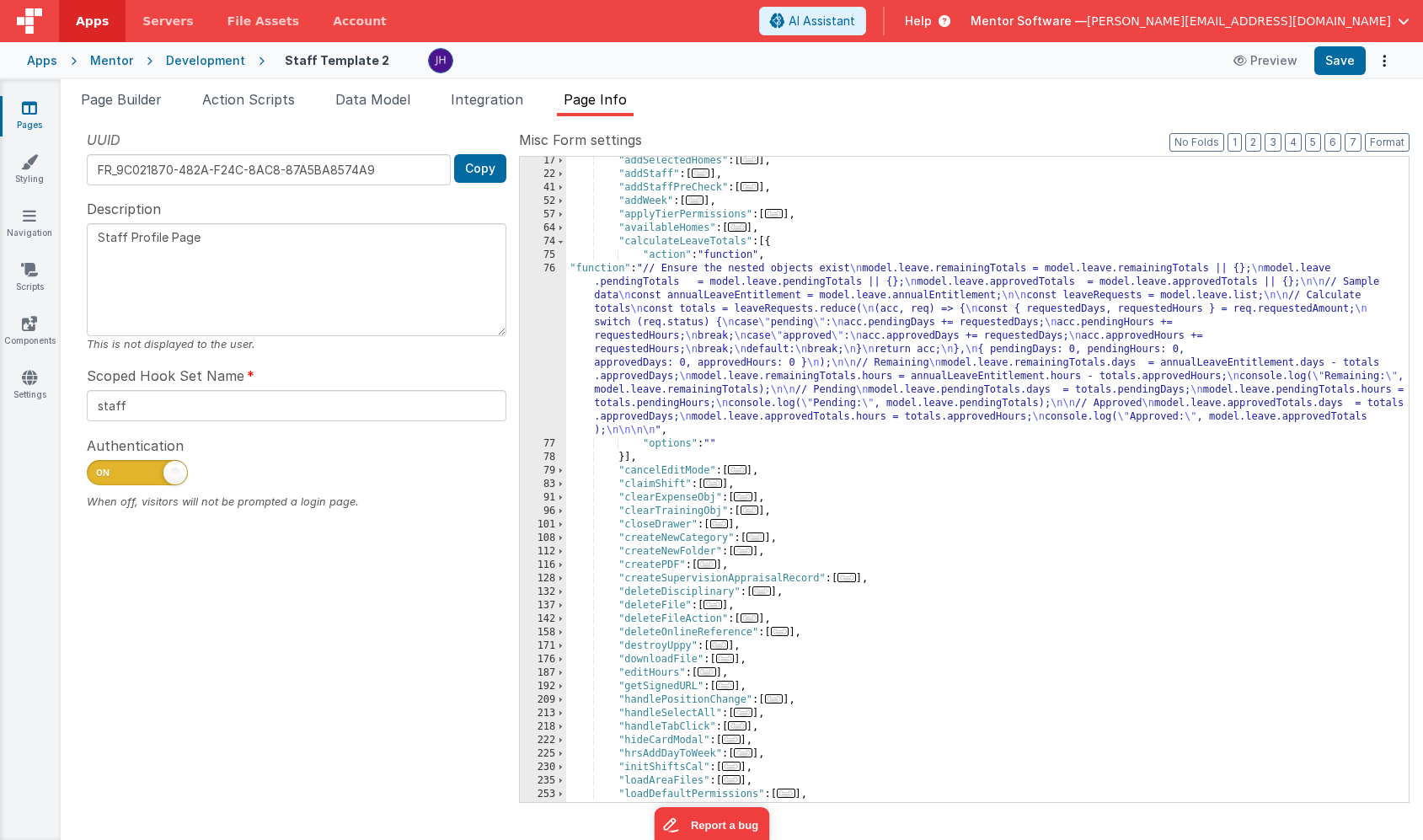
scroll to position [6, 0]
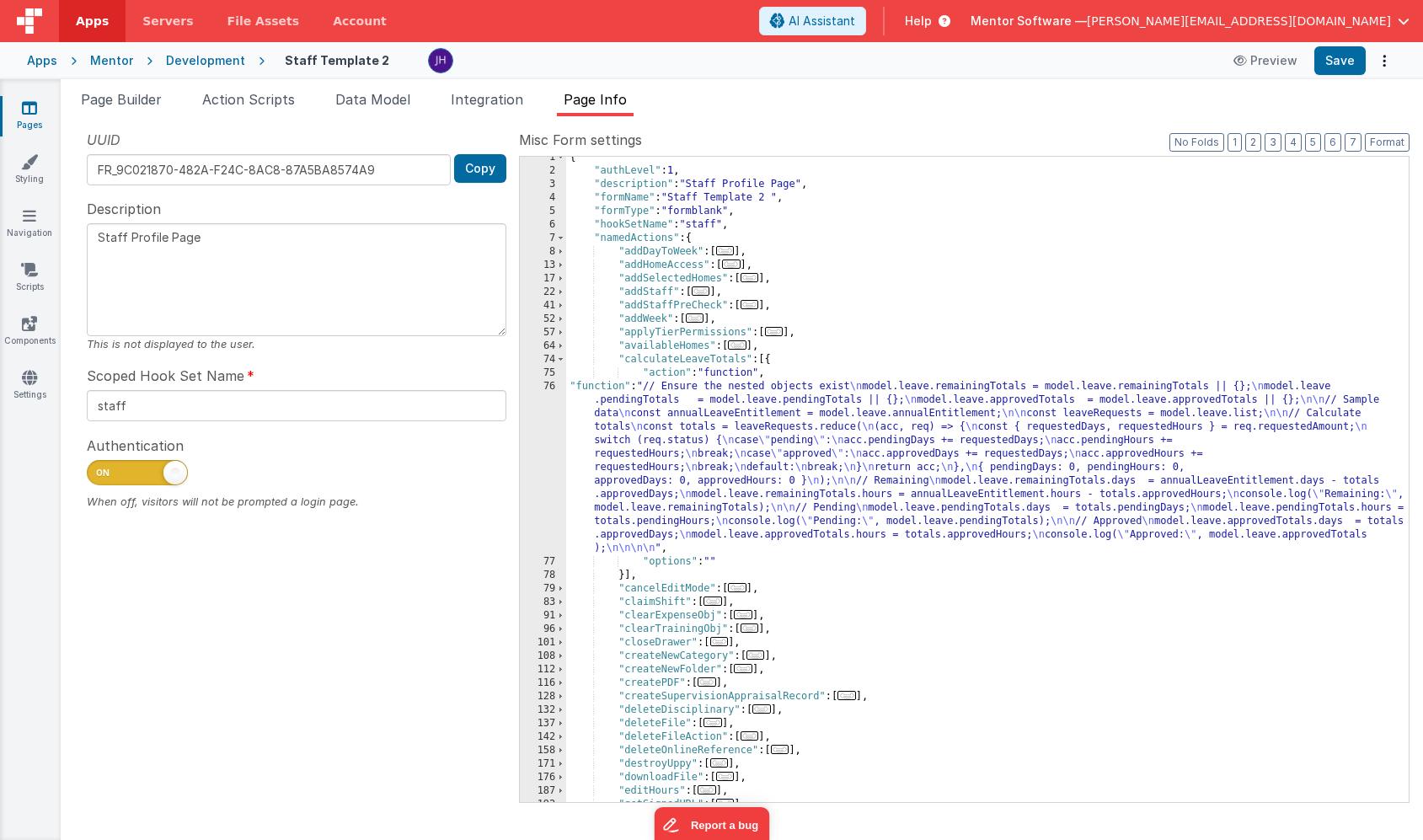
click at [696, 448] on div "{ "authLevel" : 1 , "description" : "Staff Profile Page" , "formName" : "Staff …" at bounding box center [987, 487] width 843 height 672
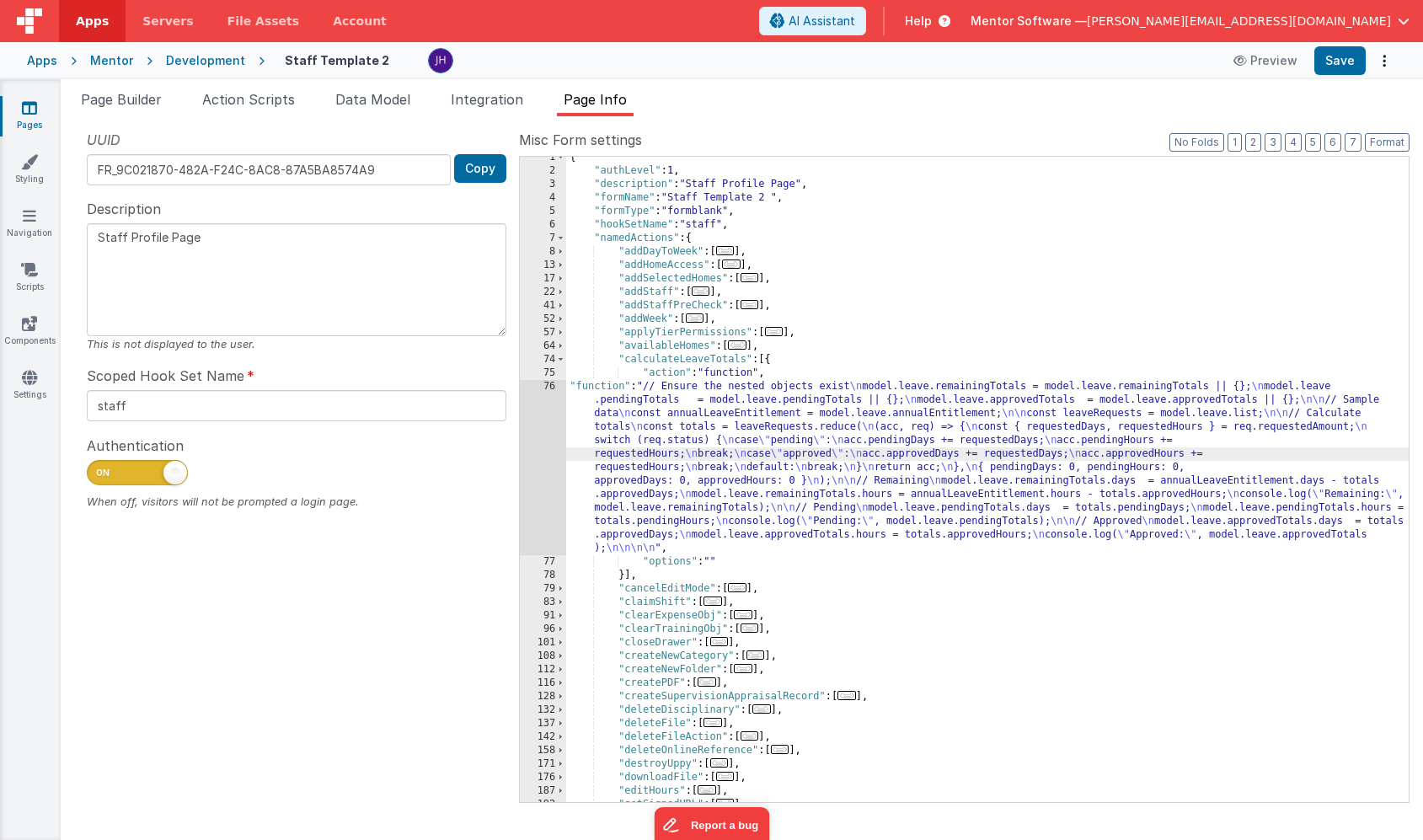
click at [534, 453] on div "76" at bounding box center [543, 467] width 46 height 176
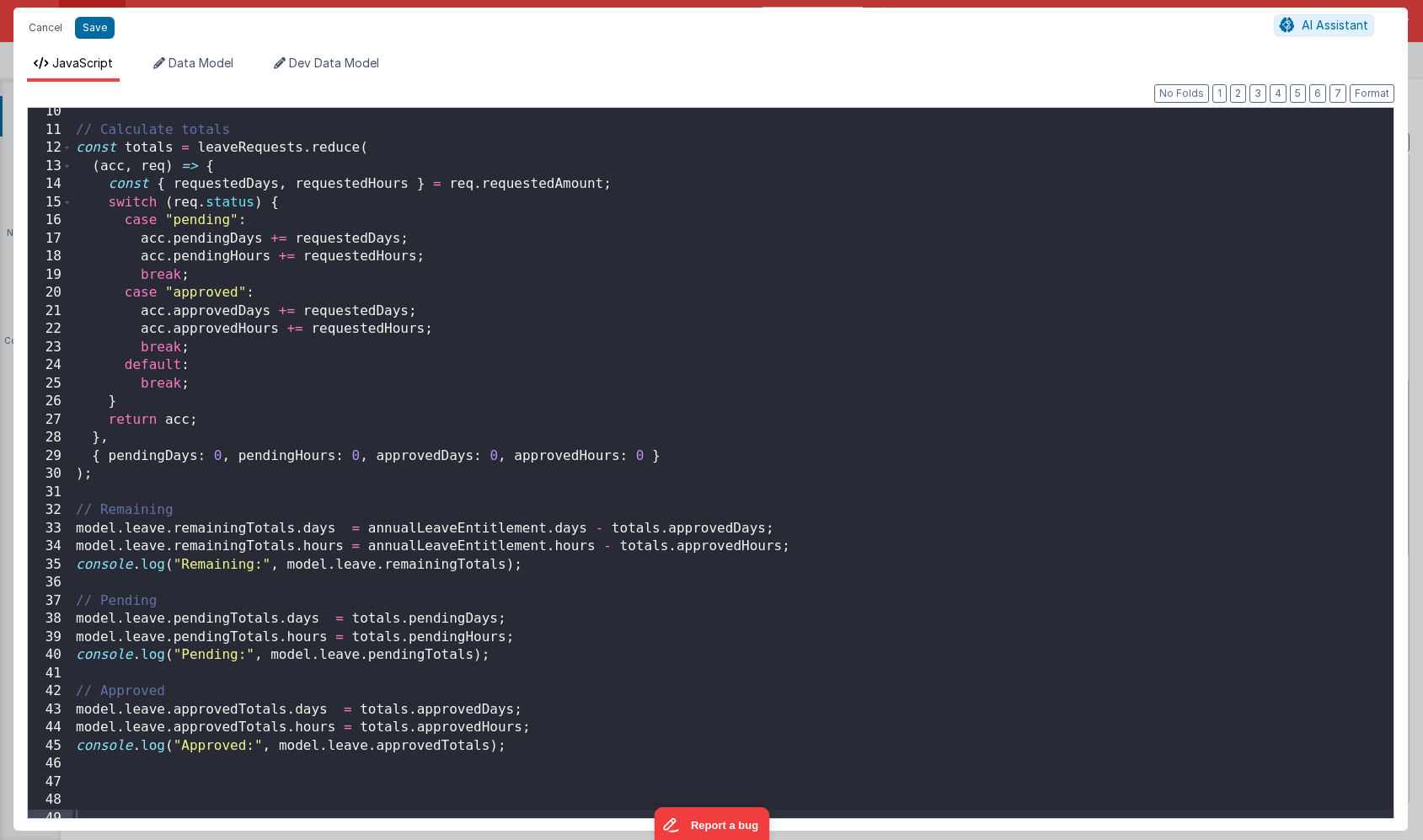
scroll to position [177, 0]
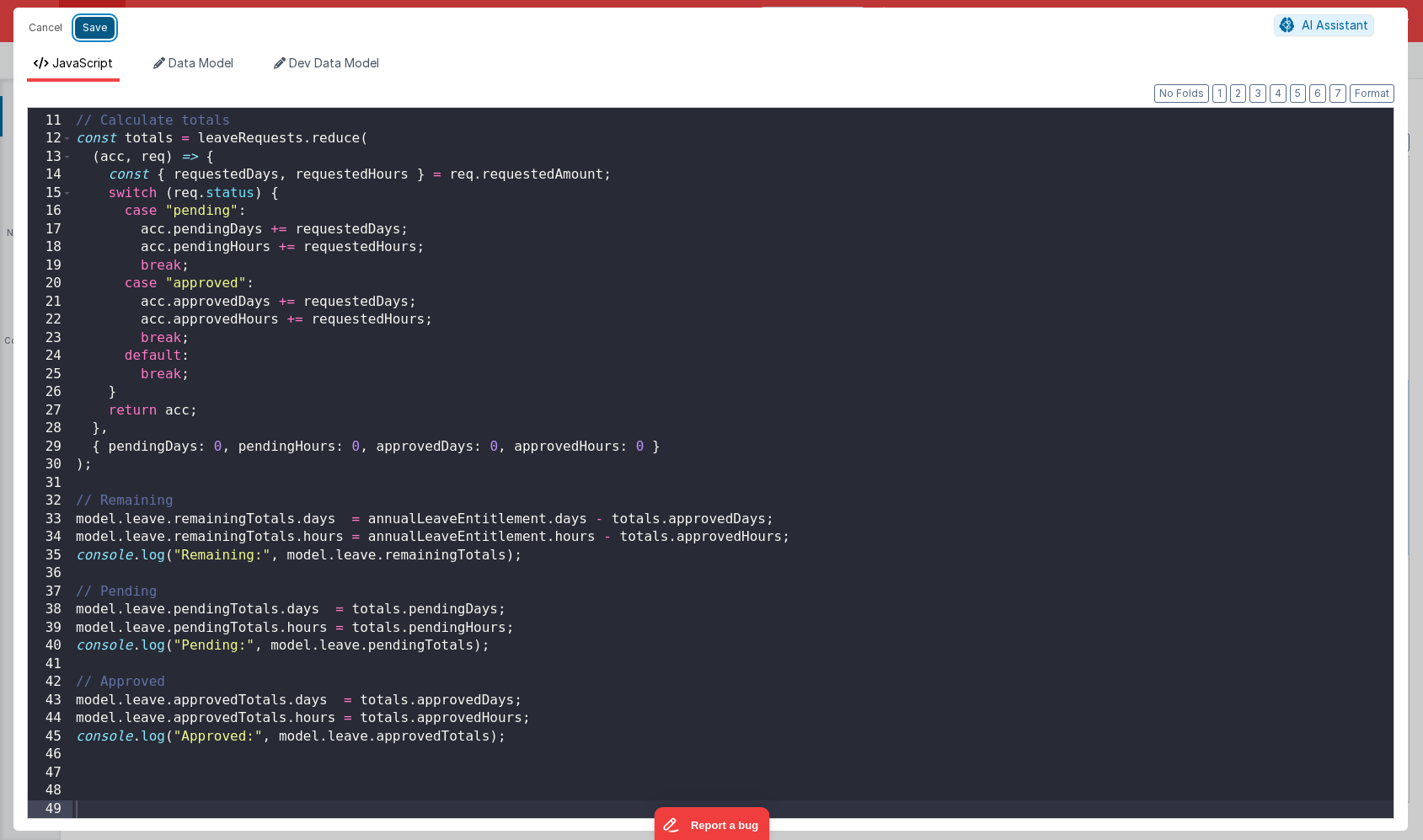
click at [97, 25] on button "Save" at bounding box center [95, 27] width 39 height 22
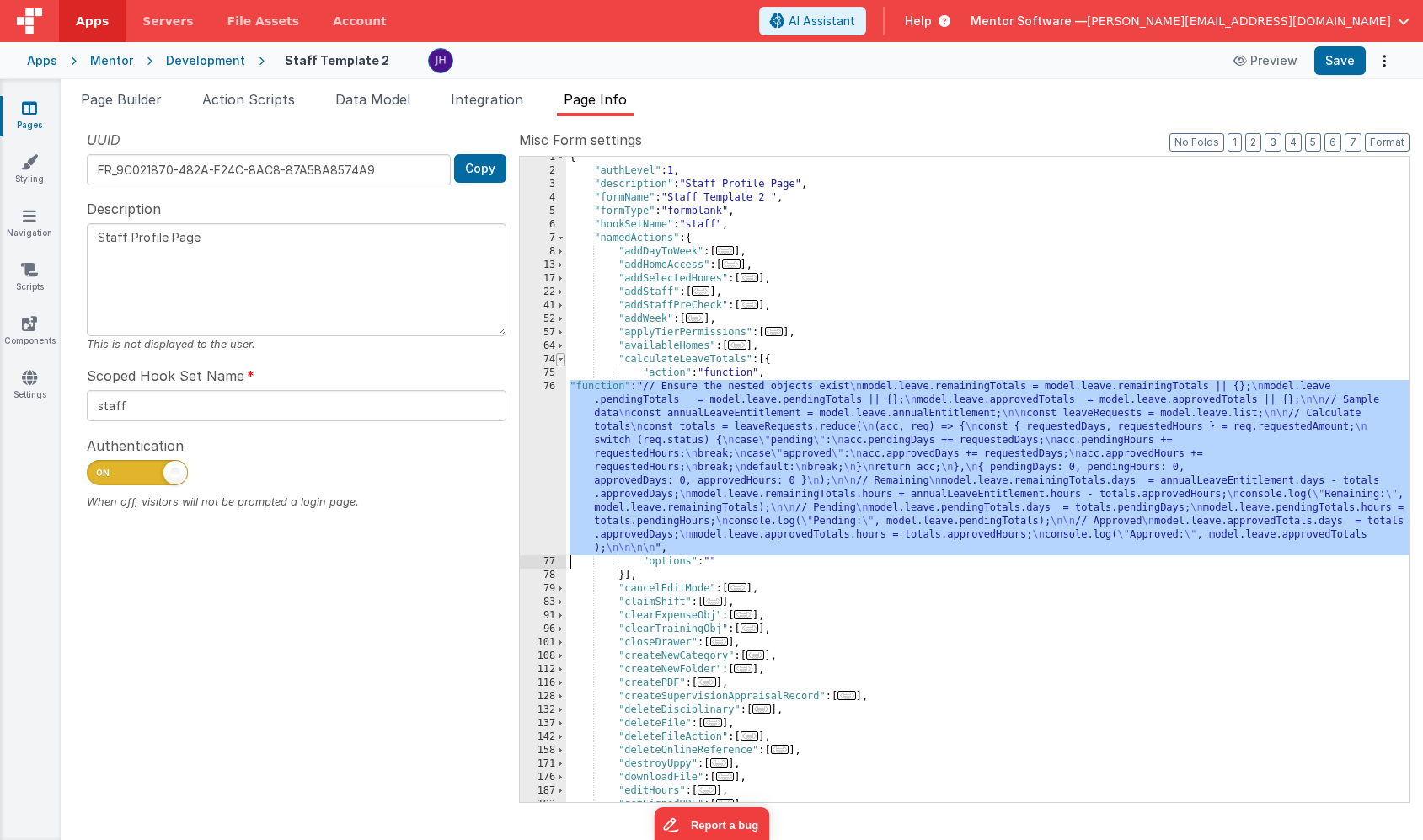
click at [564, 359] on span at bounding box center [560, 359] width 9 height 13
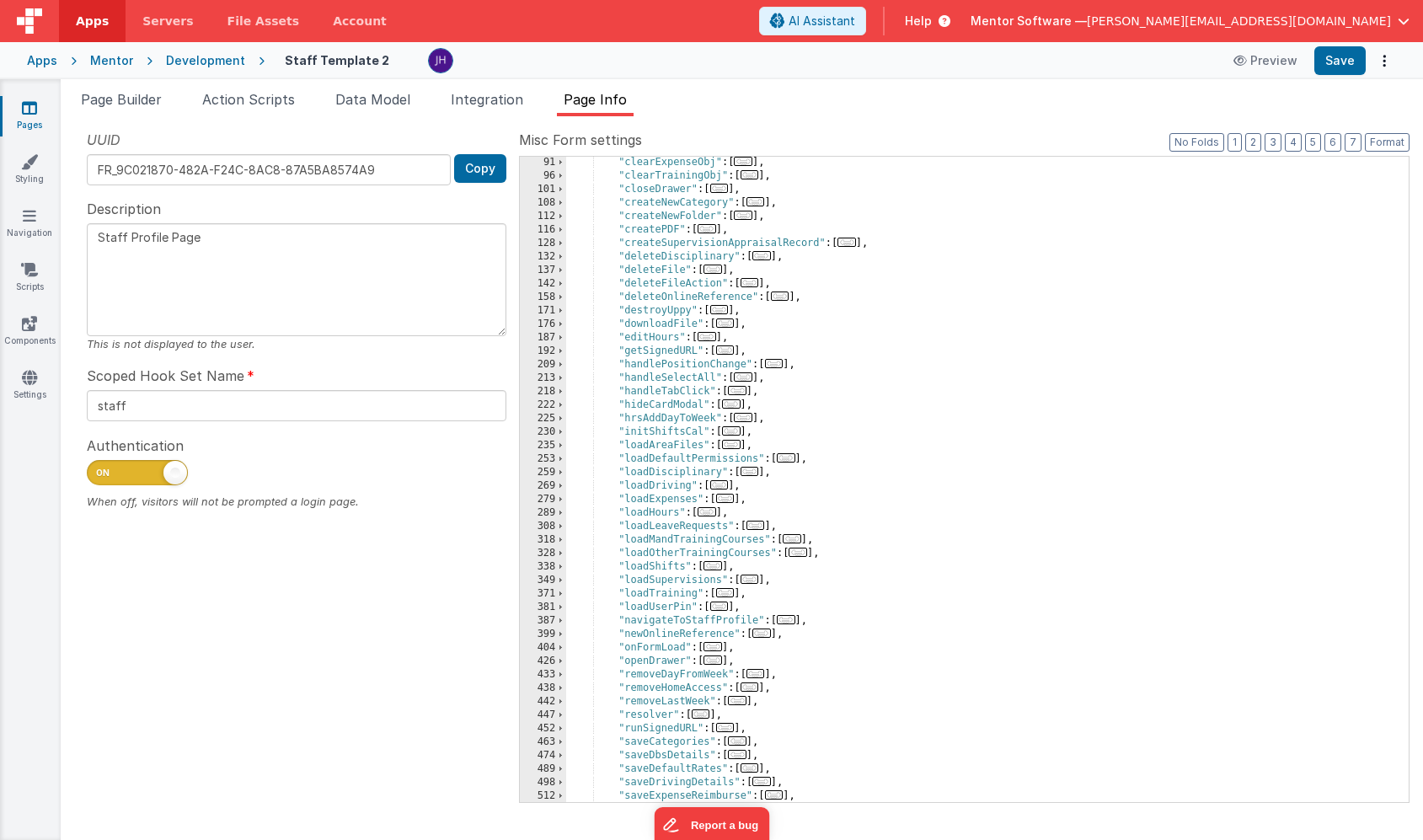
scroll to position [266, 0]
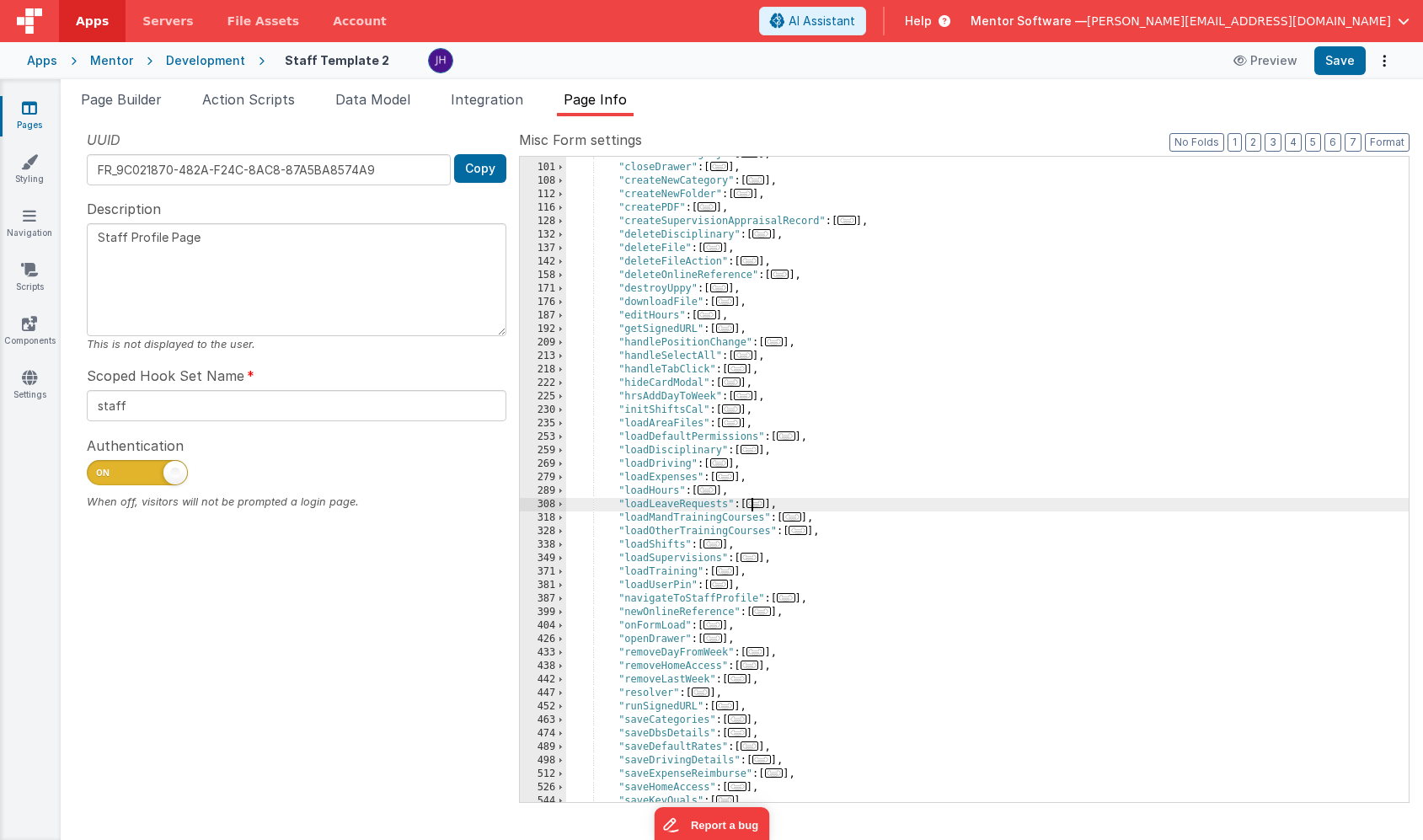
click at [762, 504] on span "..." at bounding box center [756, 503] width 19 height 9
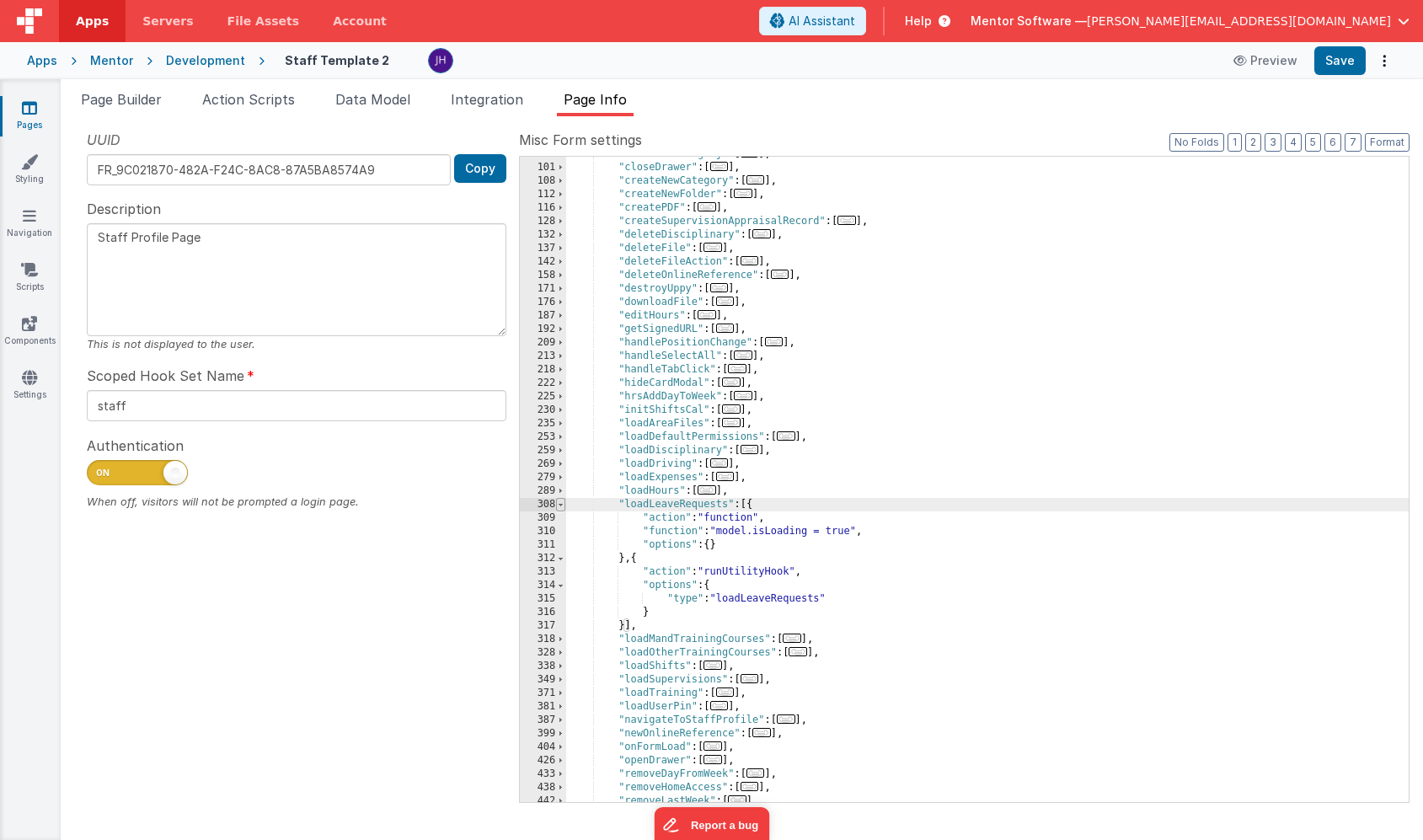
click at [562, 506] on span at bounding box center [560, 505] width 9 height 13
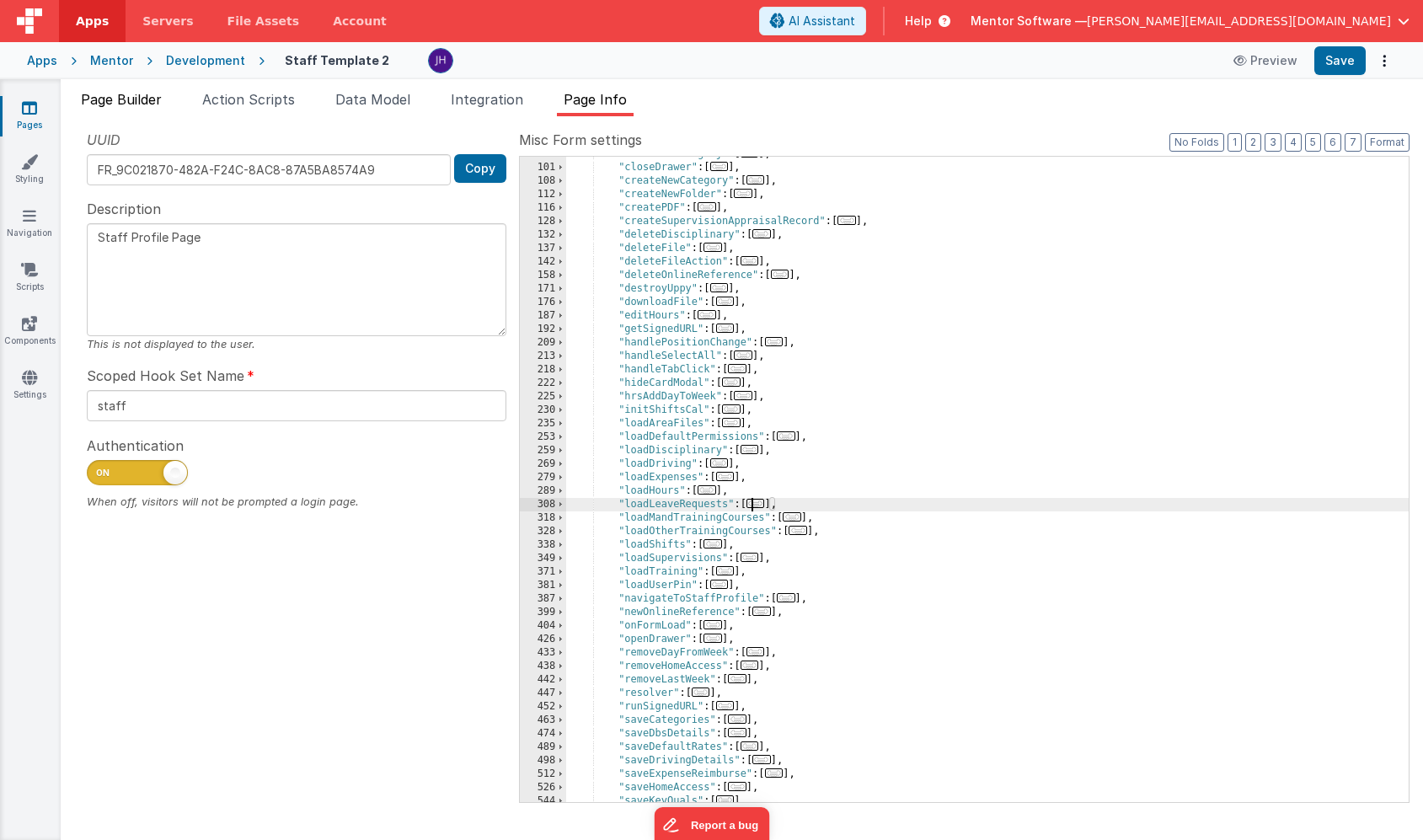
click at [126, 100] on span "Page Builder" at bounding box center [121, 99] width 81 height 17
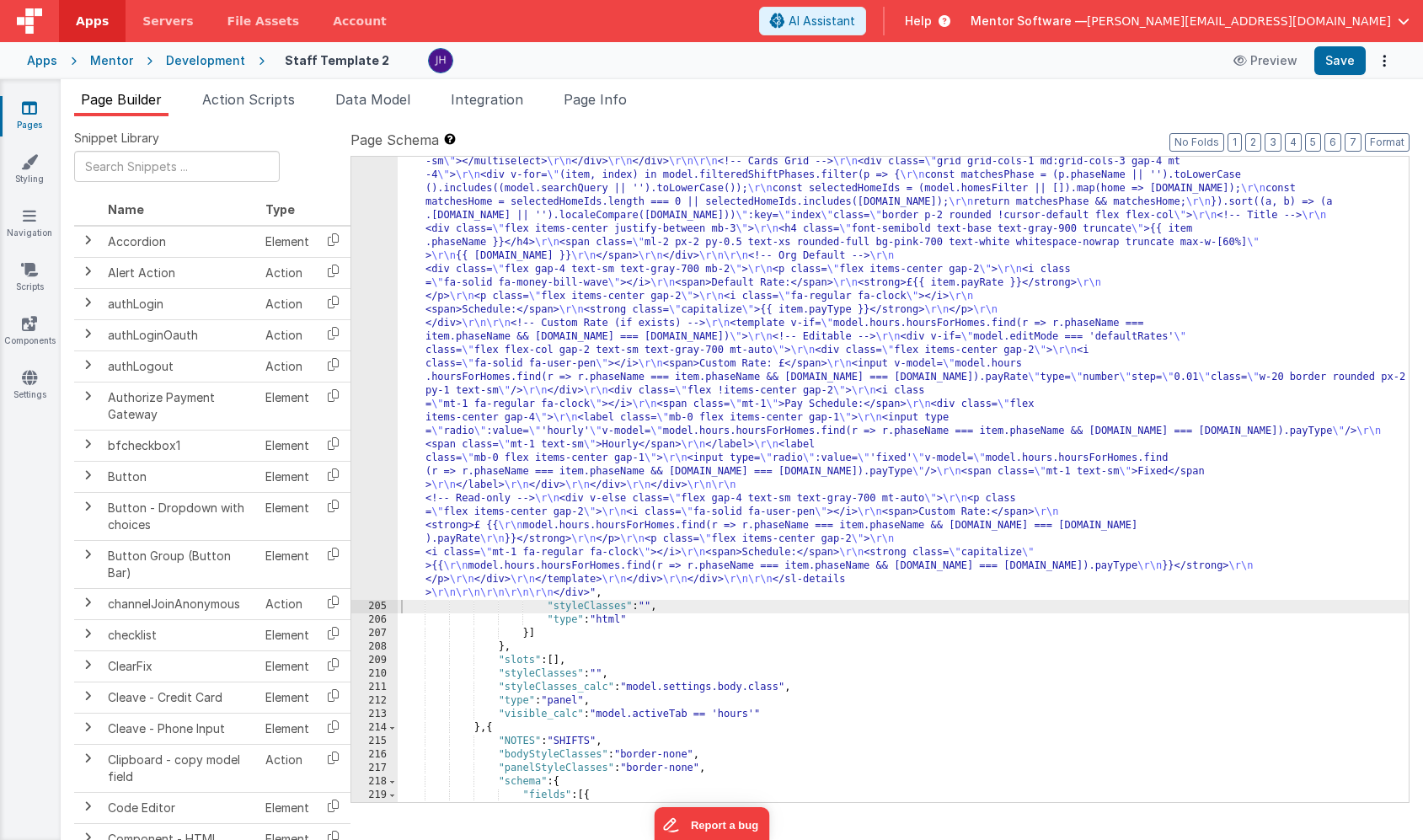
click at [561, 315] on div ""html" : "<!-- Organisation Default Rates --> \r\n <div class= \" panel-white r…" at bounding box center [903, 370] width 1011 height 2182
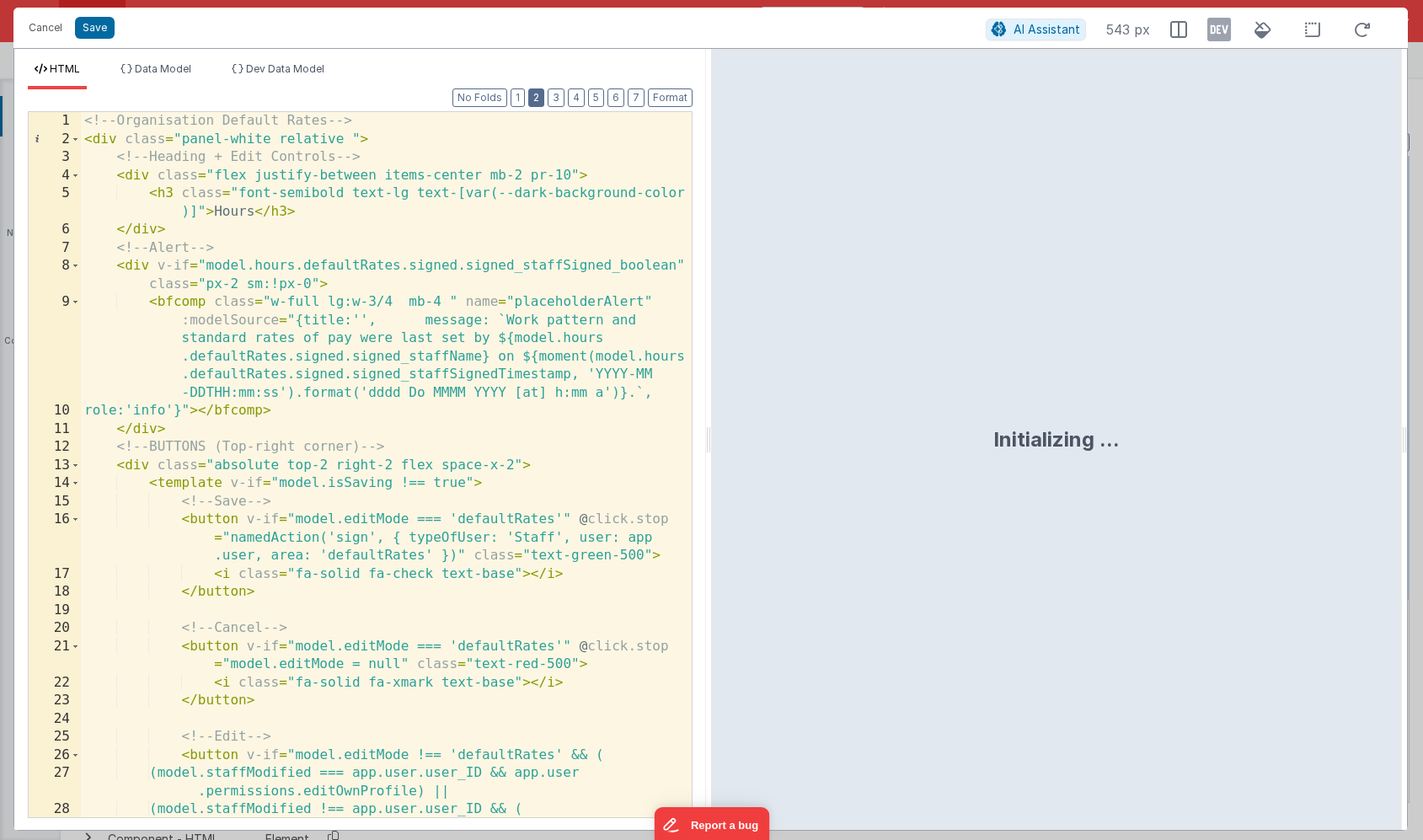
click at [539, 96] on button "2" at bounding box center [536, 98] width 16 height 19
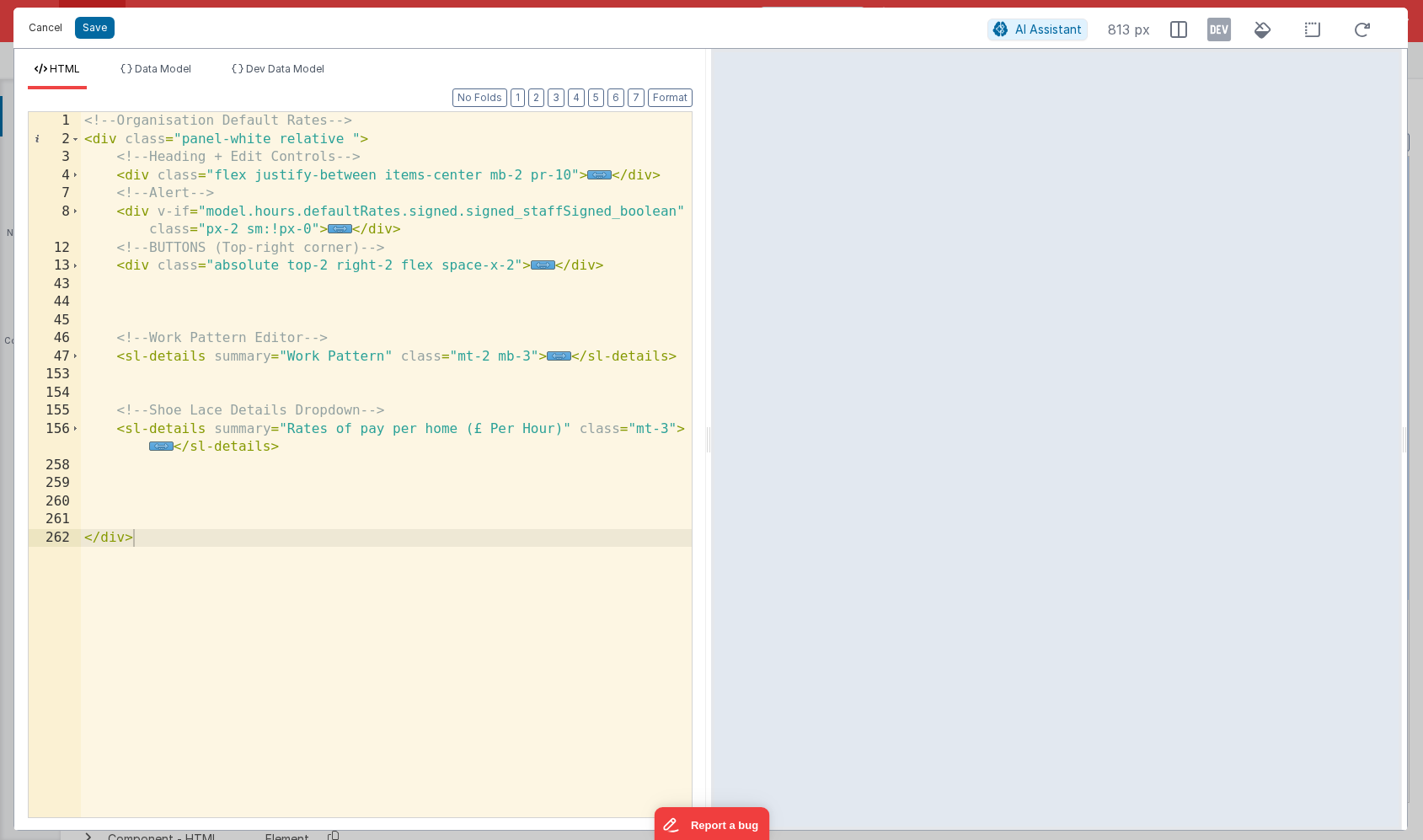
click at [46, 25] on button "Cancel" at bounding box center [46, 27] width 51 height 23
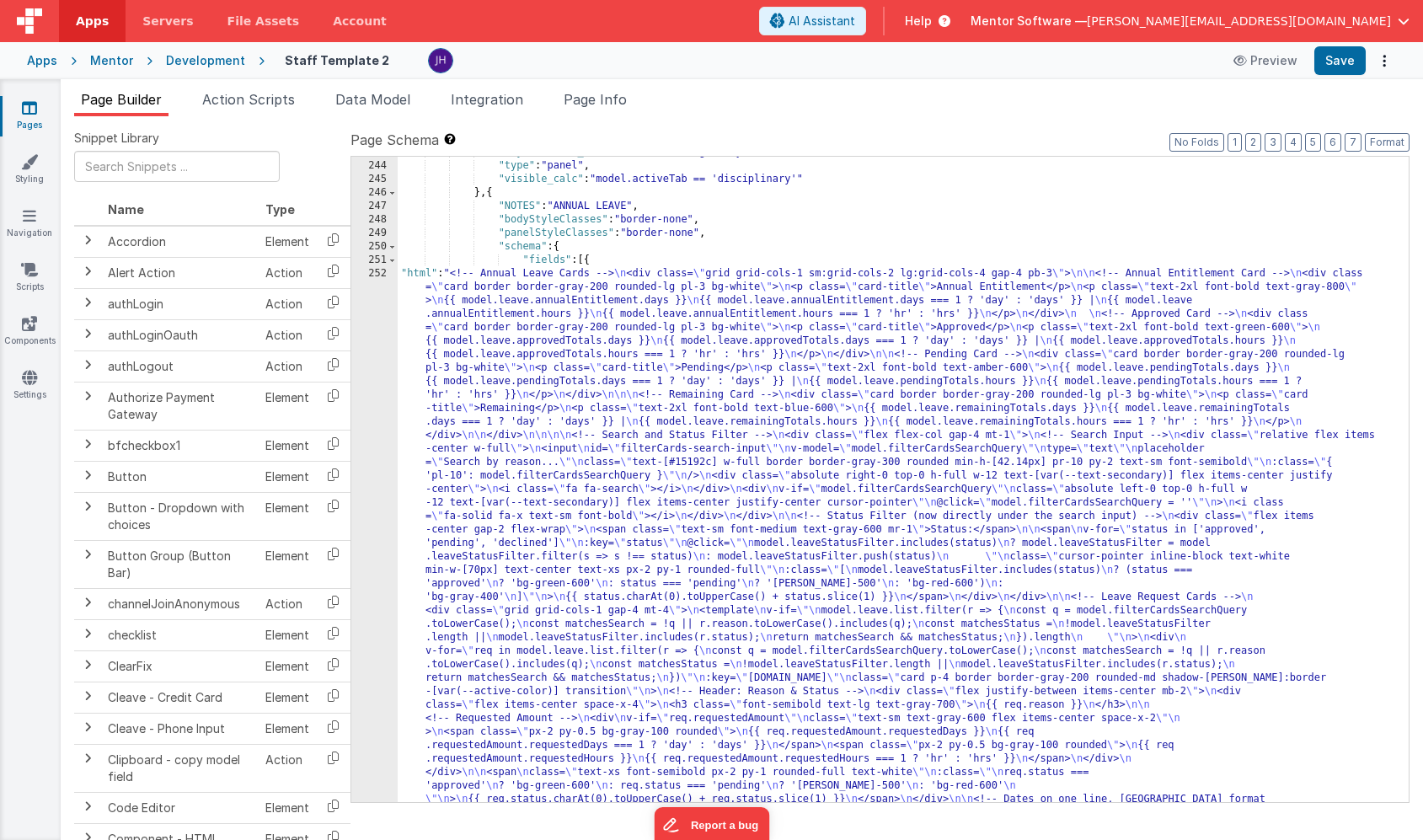
scroll to position [17316, 0]
click at [609, 492] on div ""styleClasses_calc" : "model.settings.body.class" , "type" : "panel" , "visible…" at bounding box center [903, 765] width 1011 height 1239
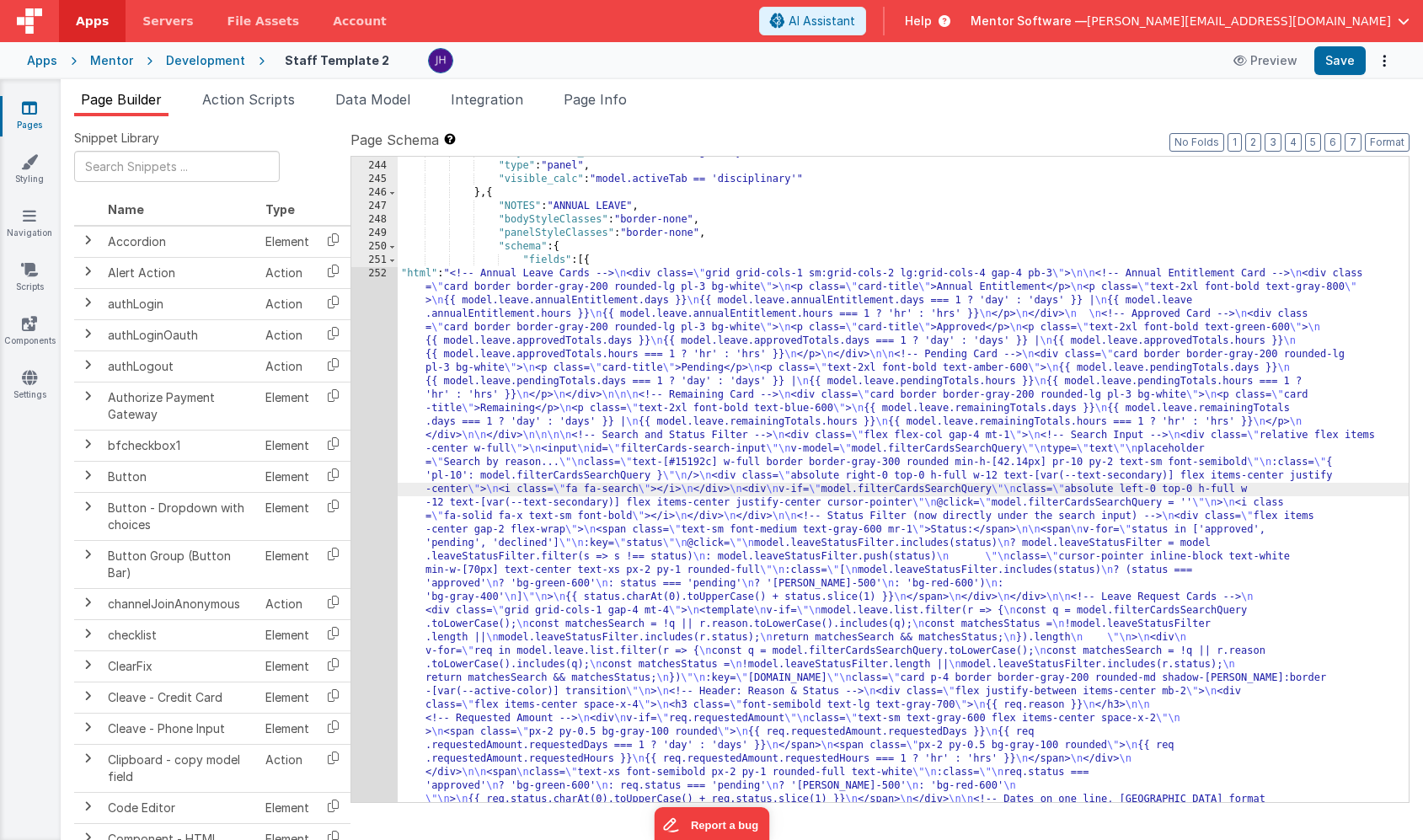
scroll to position [17361, 0]
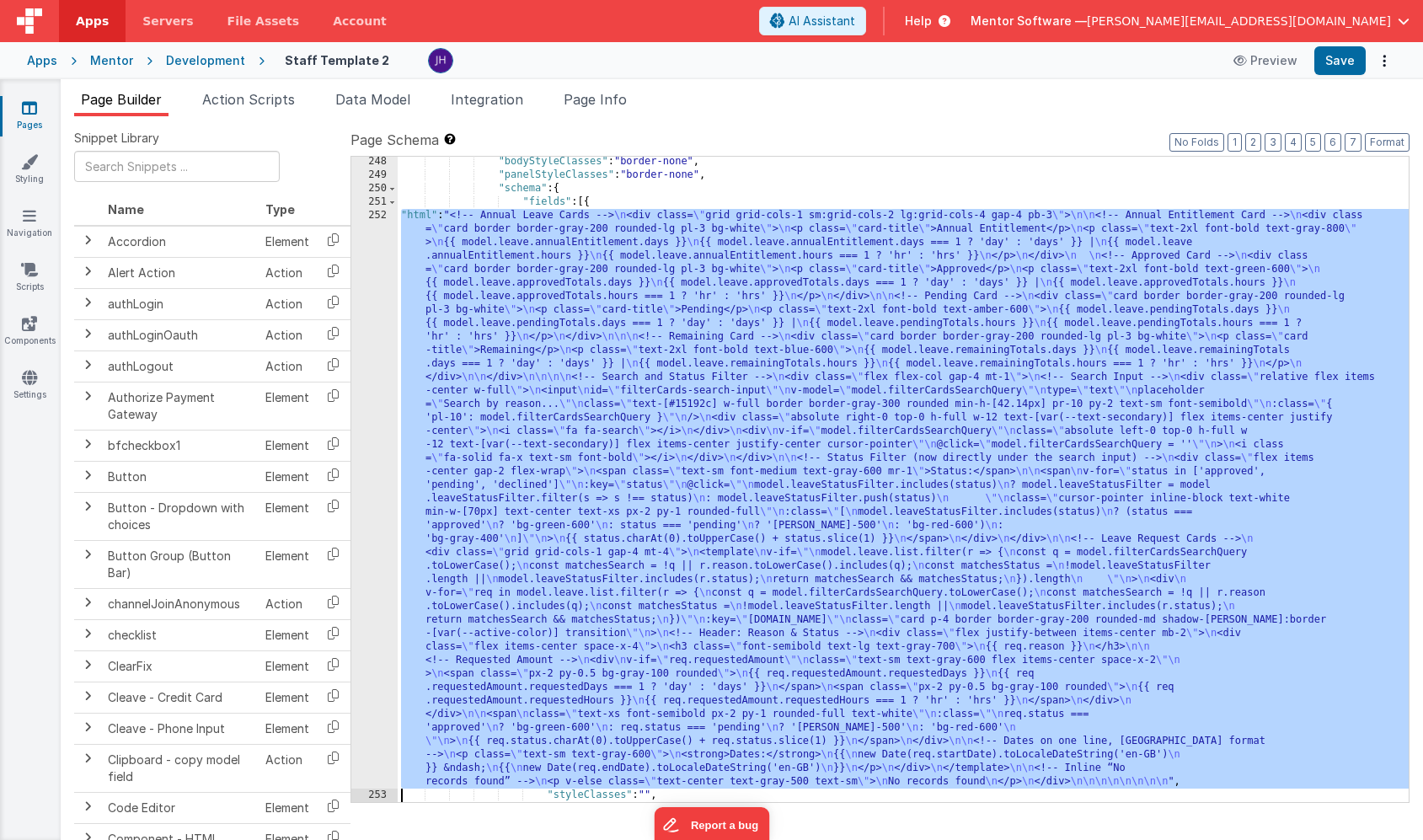
click at [370, 370] on div "252" at bounding box center [374, 499] width 46 height 580
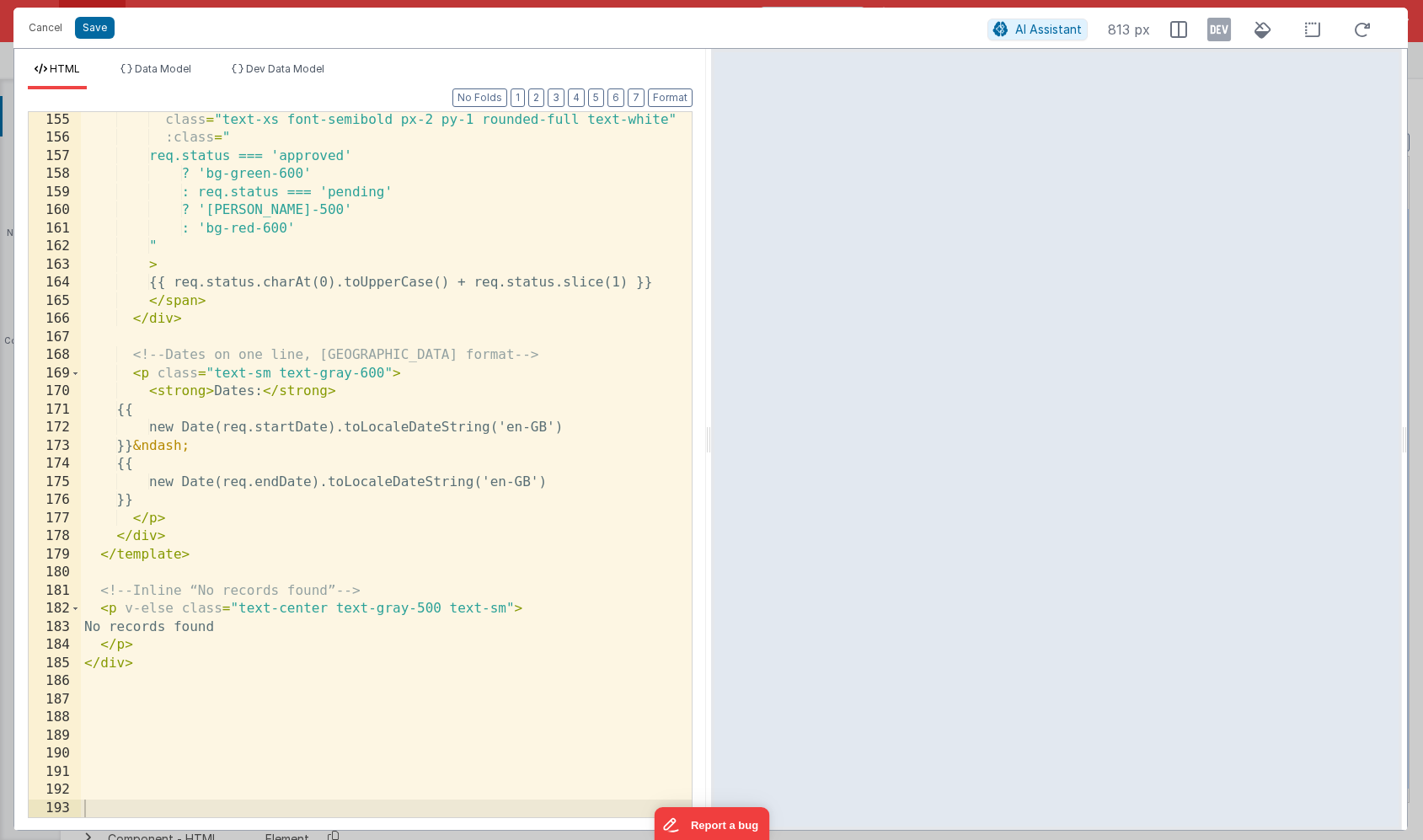
scroll to position [2935, 0]
click at [39, 32] on button "Cancel" at bounding box center [46, 27] width 51 height 23
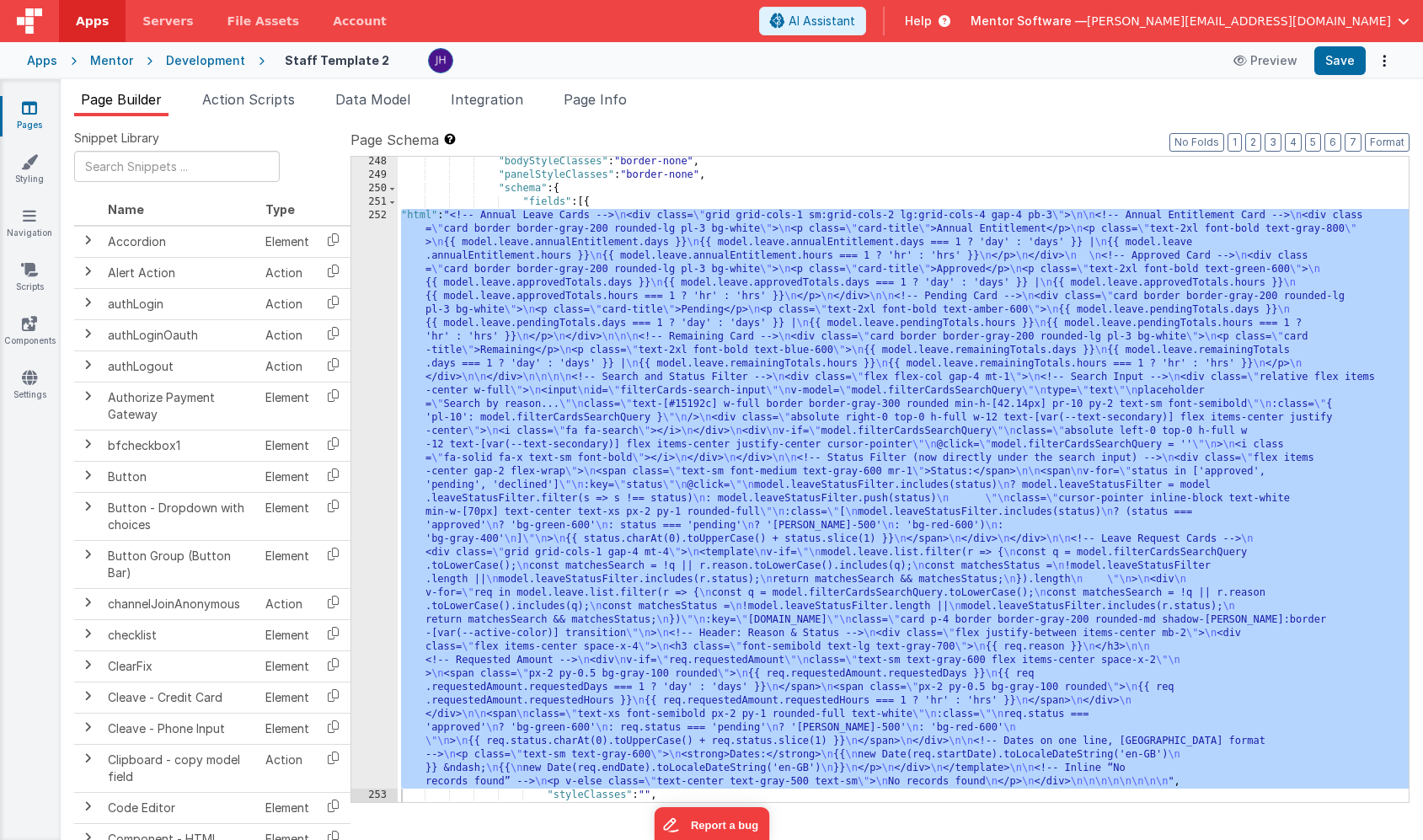
click at [755, 380] on div ""bodyStyleClasses" : "border-none" , "panelStyleClasses" : "border-none" , "sch…" at bounding box center [903, 491] width 1011 height 672
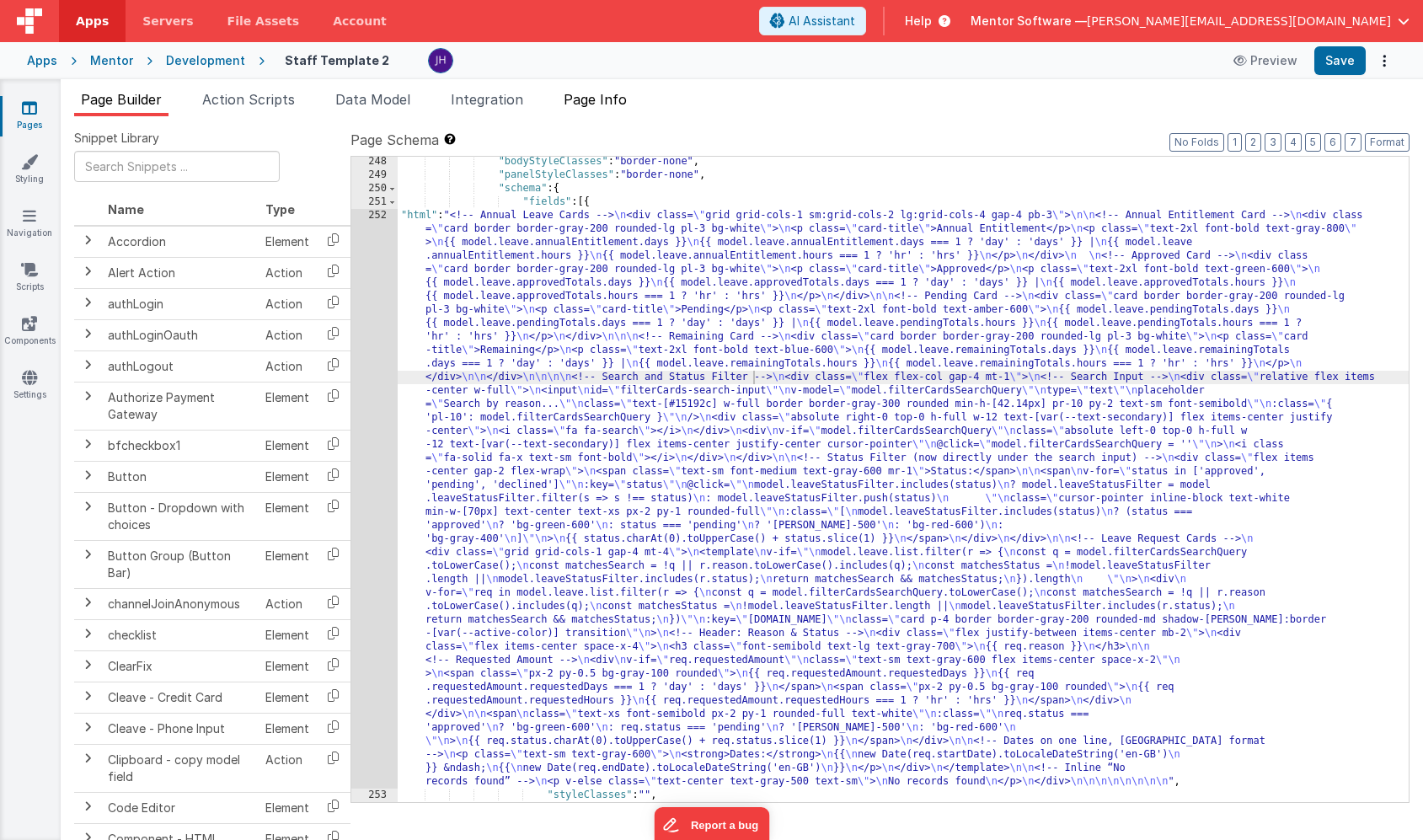
click at [592, 100] on span "Page Info" at bounding box center [595, 99] width 63 height 17
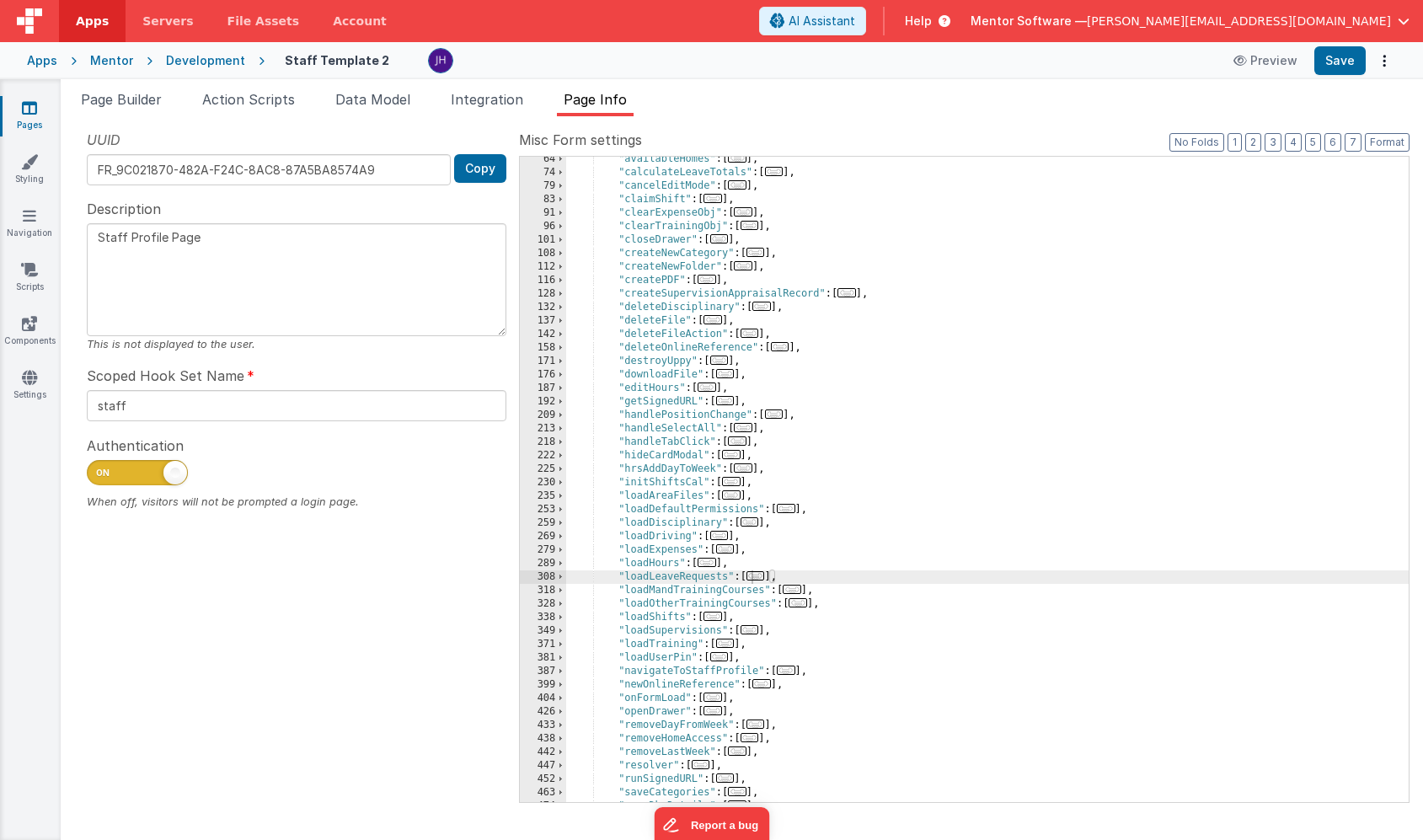
scroll to position [0, 0]
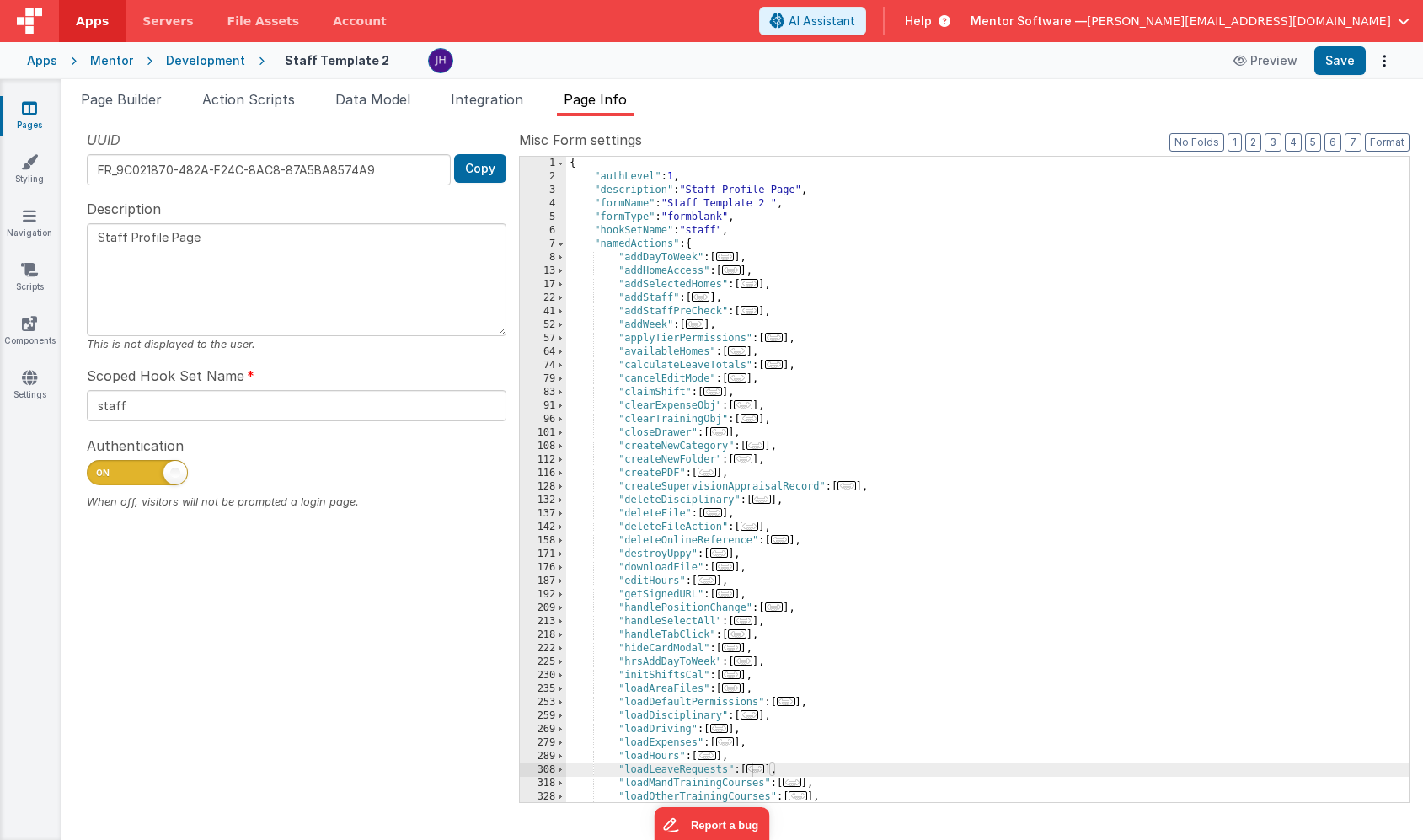
click at [776, 364] on span "..." at bounding box center [774, 364] width 19 height 9
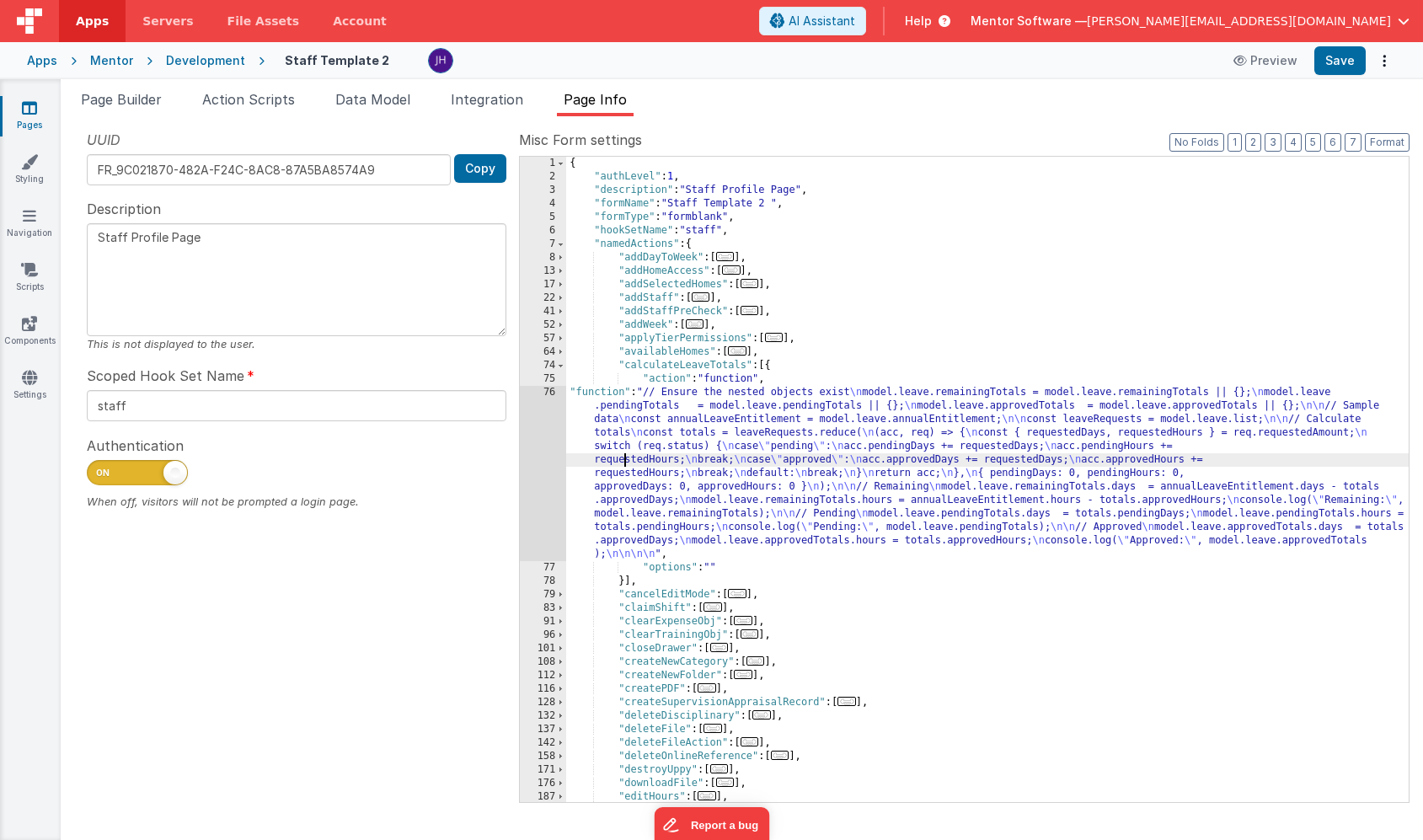
click at [626, 460] on div "{ "authLevel" : 1 , "description" : "Staff Profile Page" , "formName" : "Staff …" at bounding box center [987, 493] width 843 height 672
click at [546, 440] on div "76" at bounding box center [543, 473] width 46 height 176
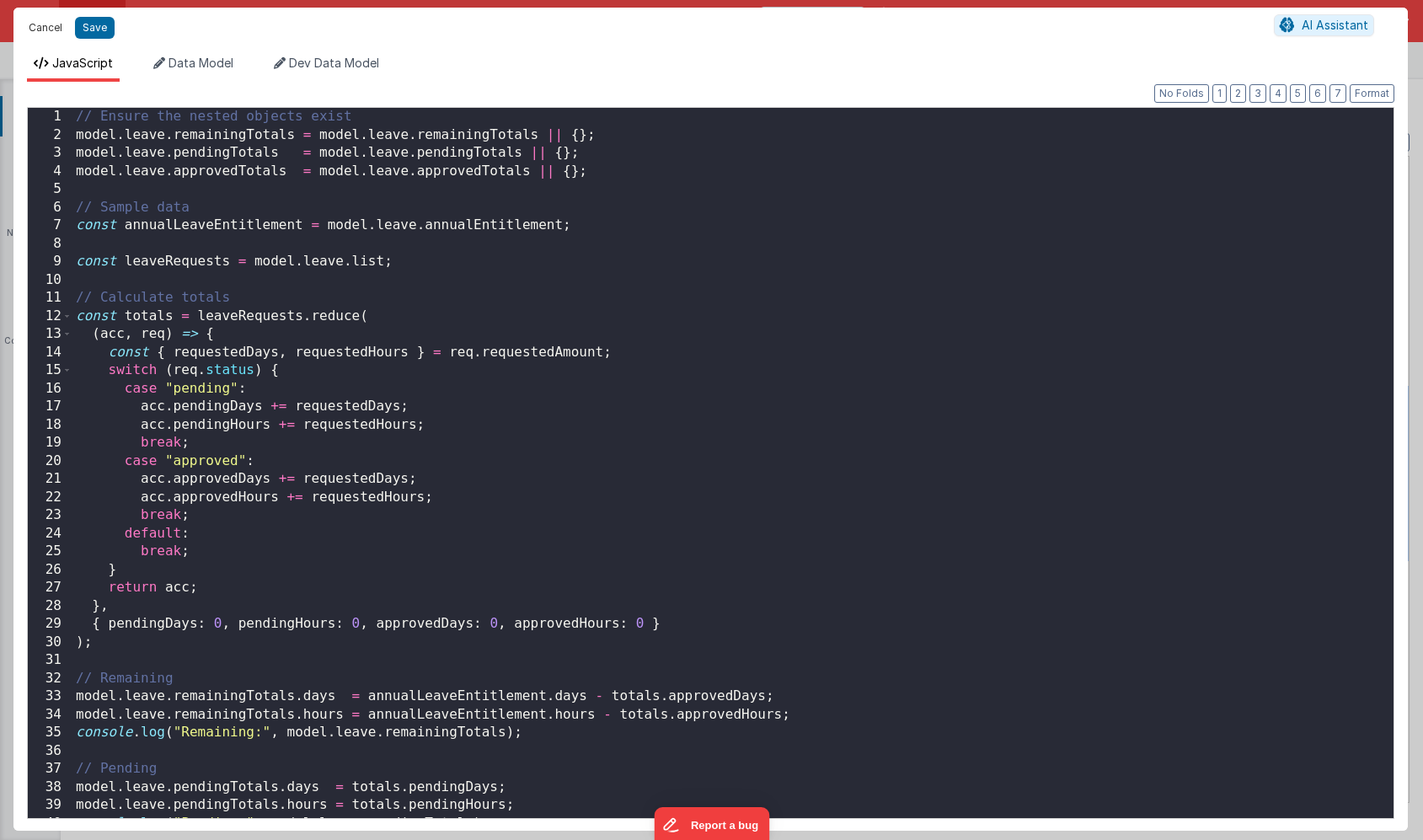
click at [45, 32] on button "Cancel" at bounding box center [46, 27] width 51 height 23
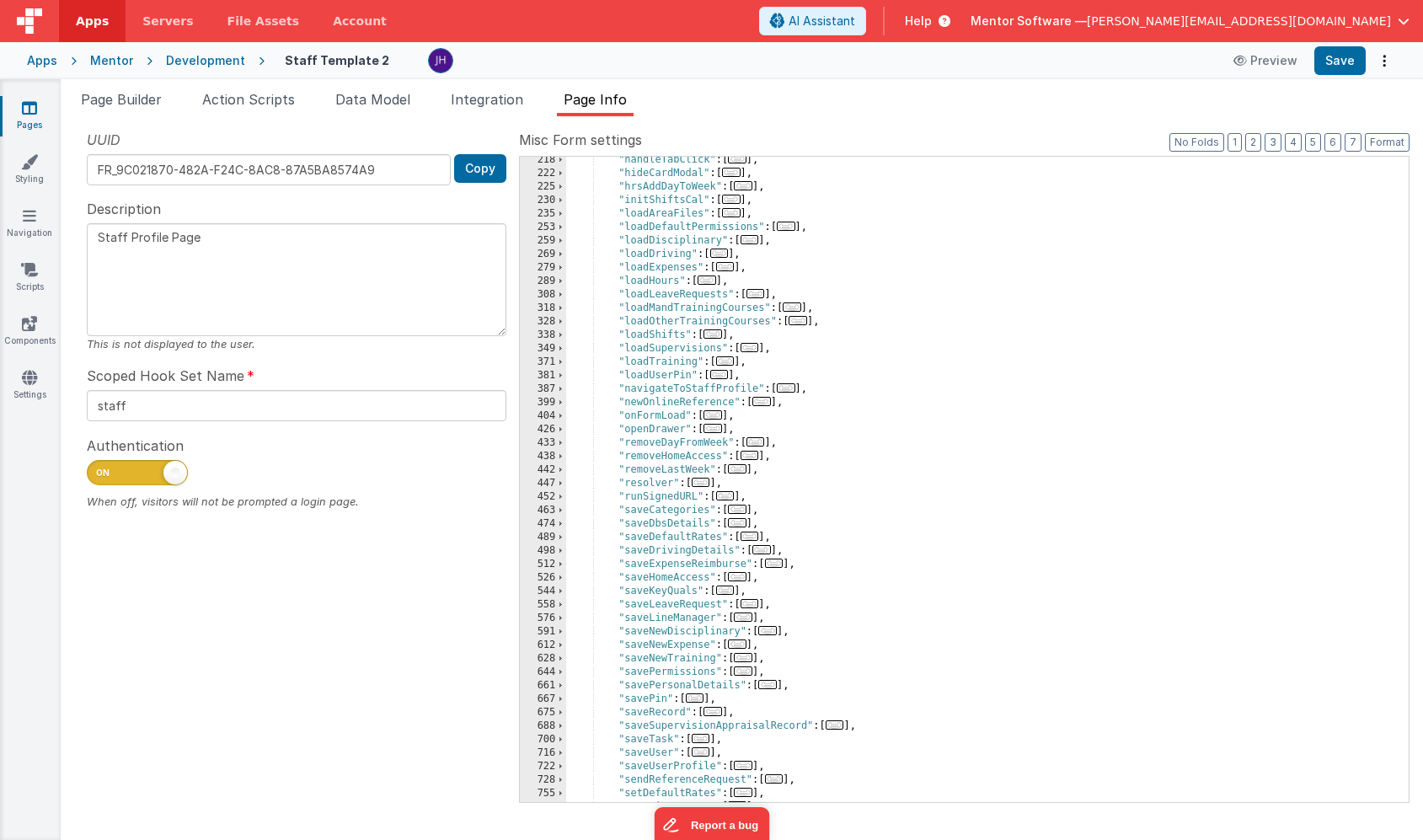
scroll to position [691, 0]
click at [762, 295] on span "..." at bounding box center [756, 294] width 19 height 9
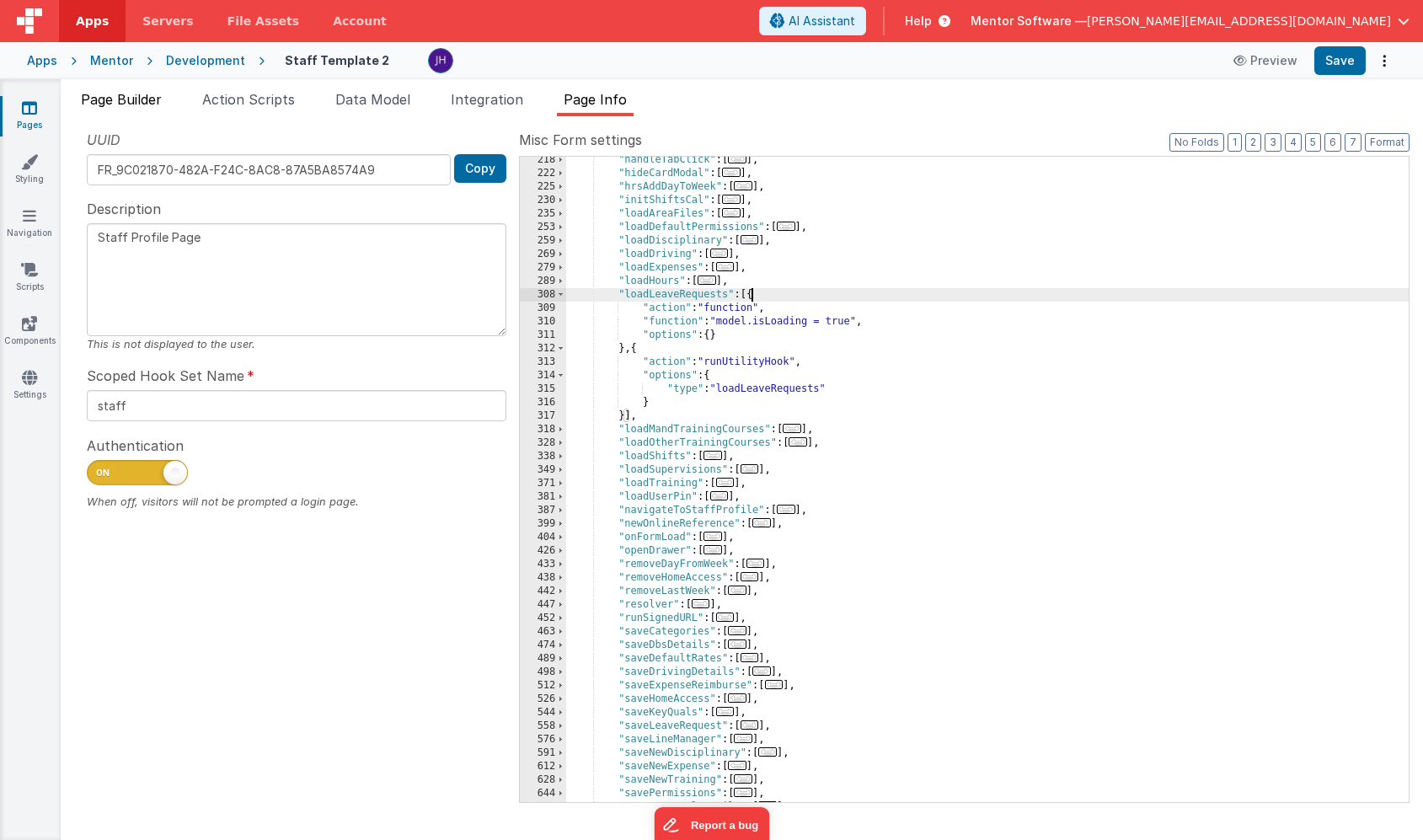
click at [82, 100] on span "Page Builder" at bounding box center [121, 99] width 81 height 17
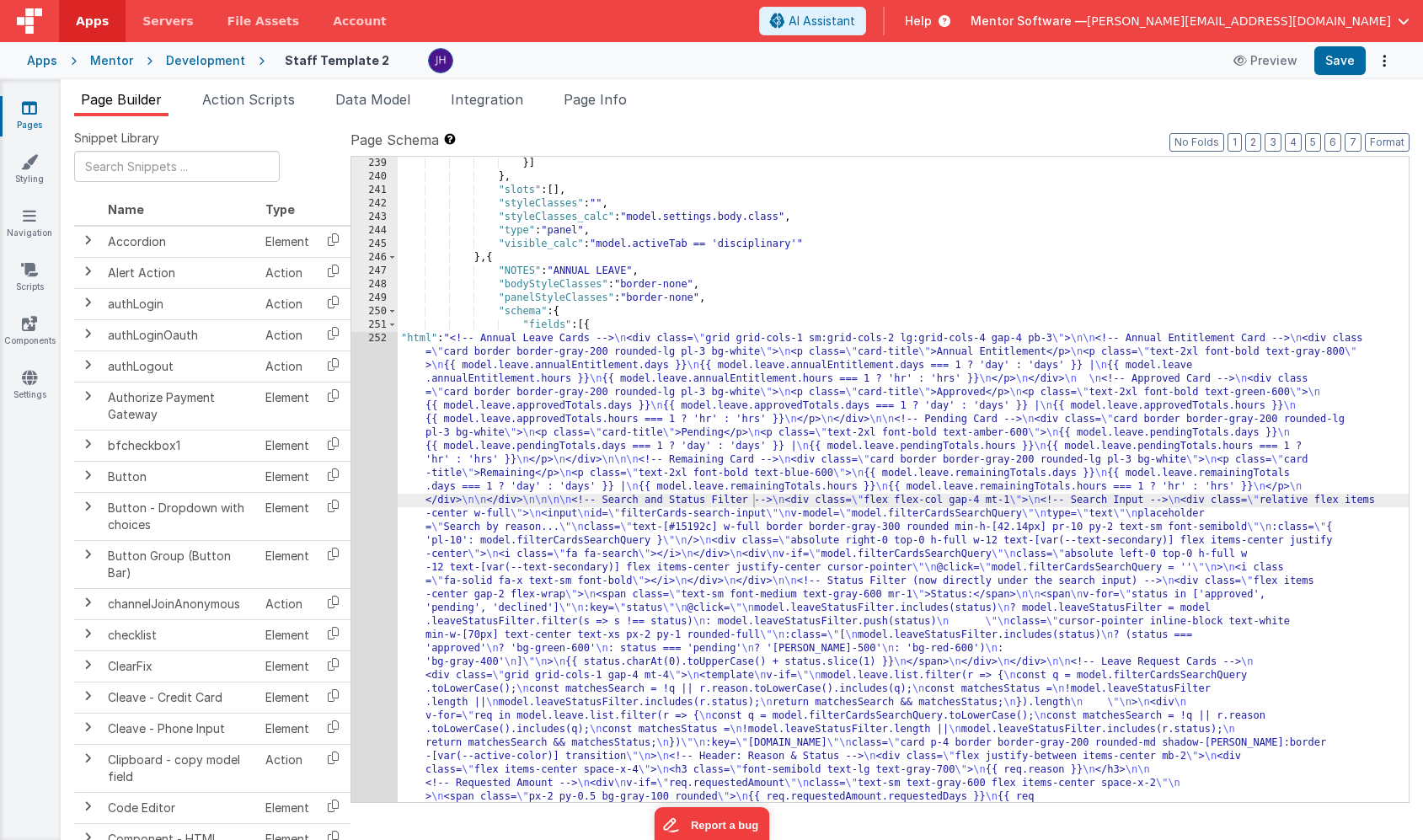
scroll to position [17277, 0]
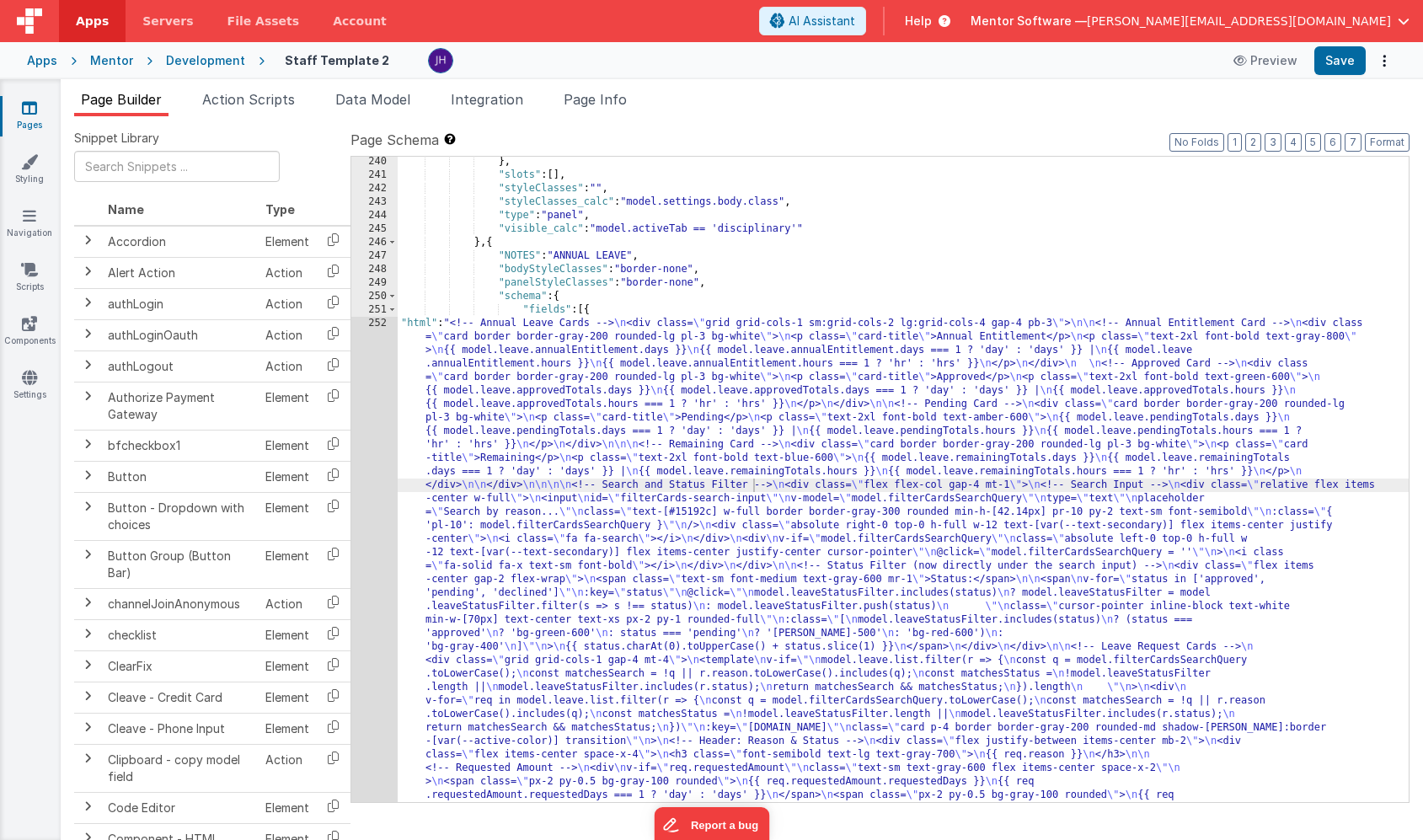
click at [501, 527] on div "} , "slots" : [ ] , "styleClasses" : "" , "styleClasses_calc" : "model.settings…" at bounding box center [903, 774] width 1011 height 1239
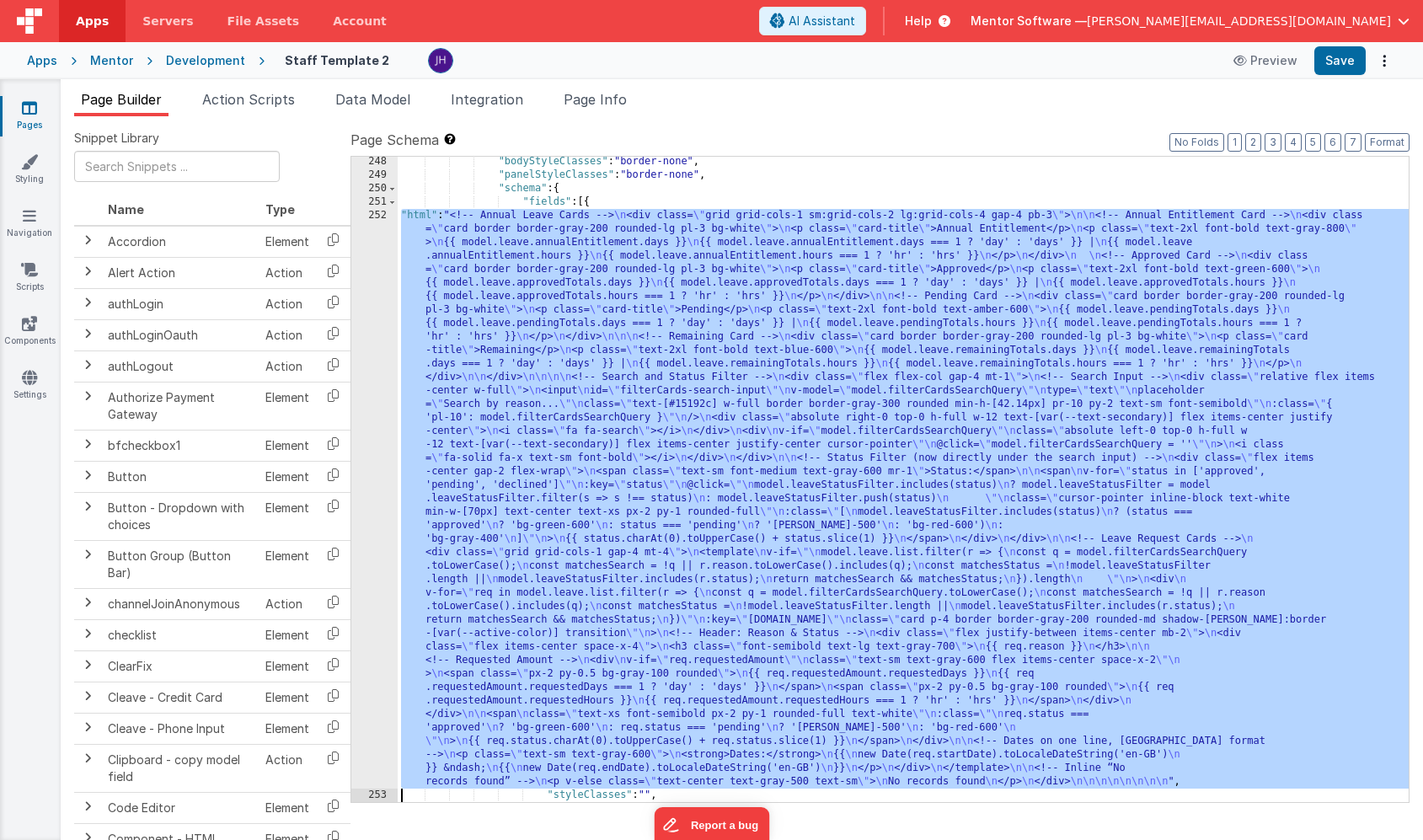
scroll to position [17361, 0]
click at [365, 338] on div "252" at bounding box center [374, 499] width 46 height 580
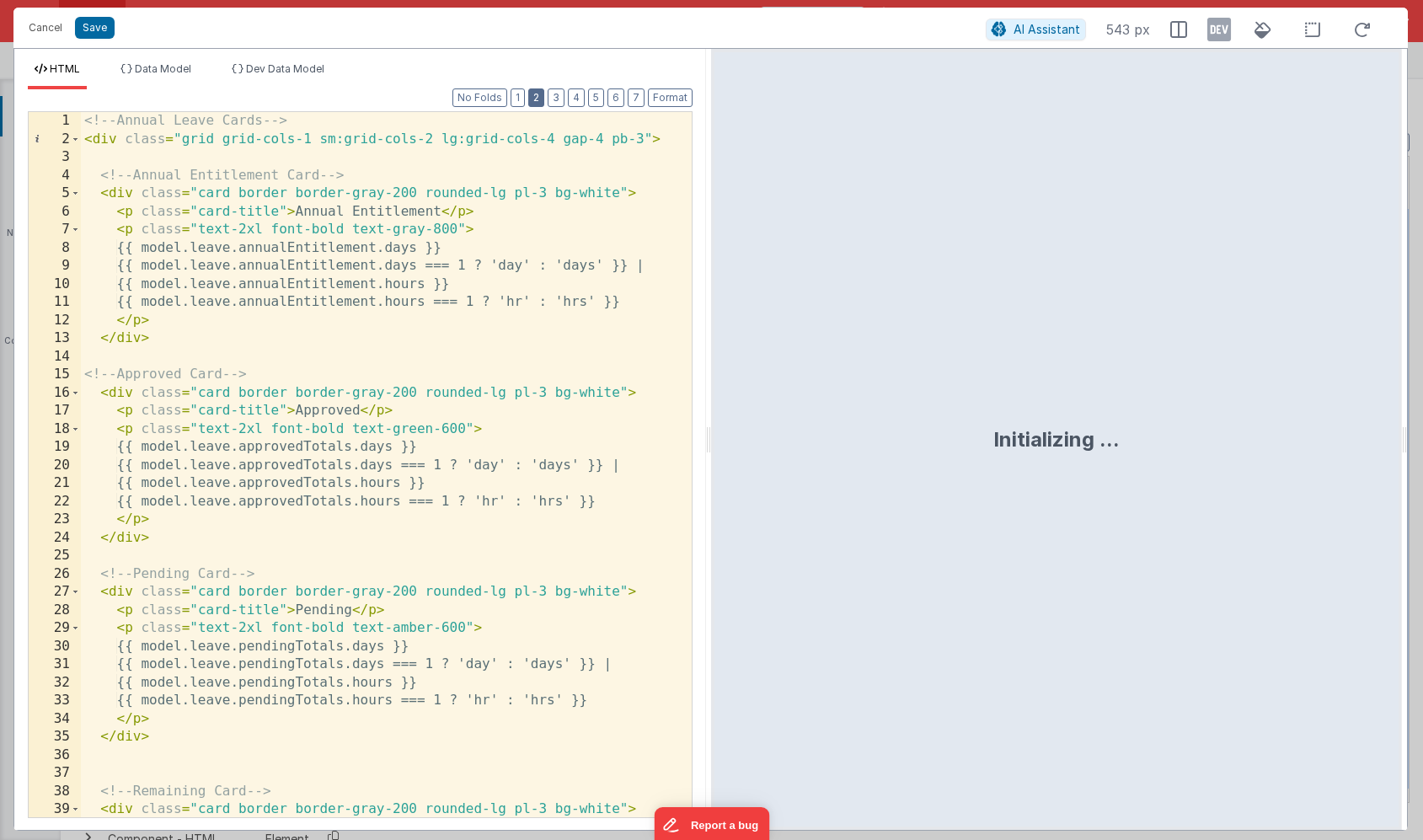
click at [542, 97] on button "2" at bounding box center [536, 98] width 16 height 19
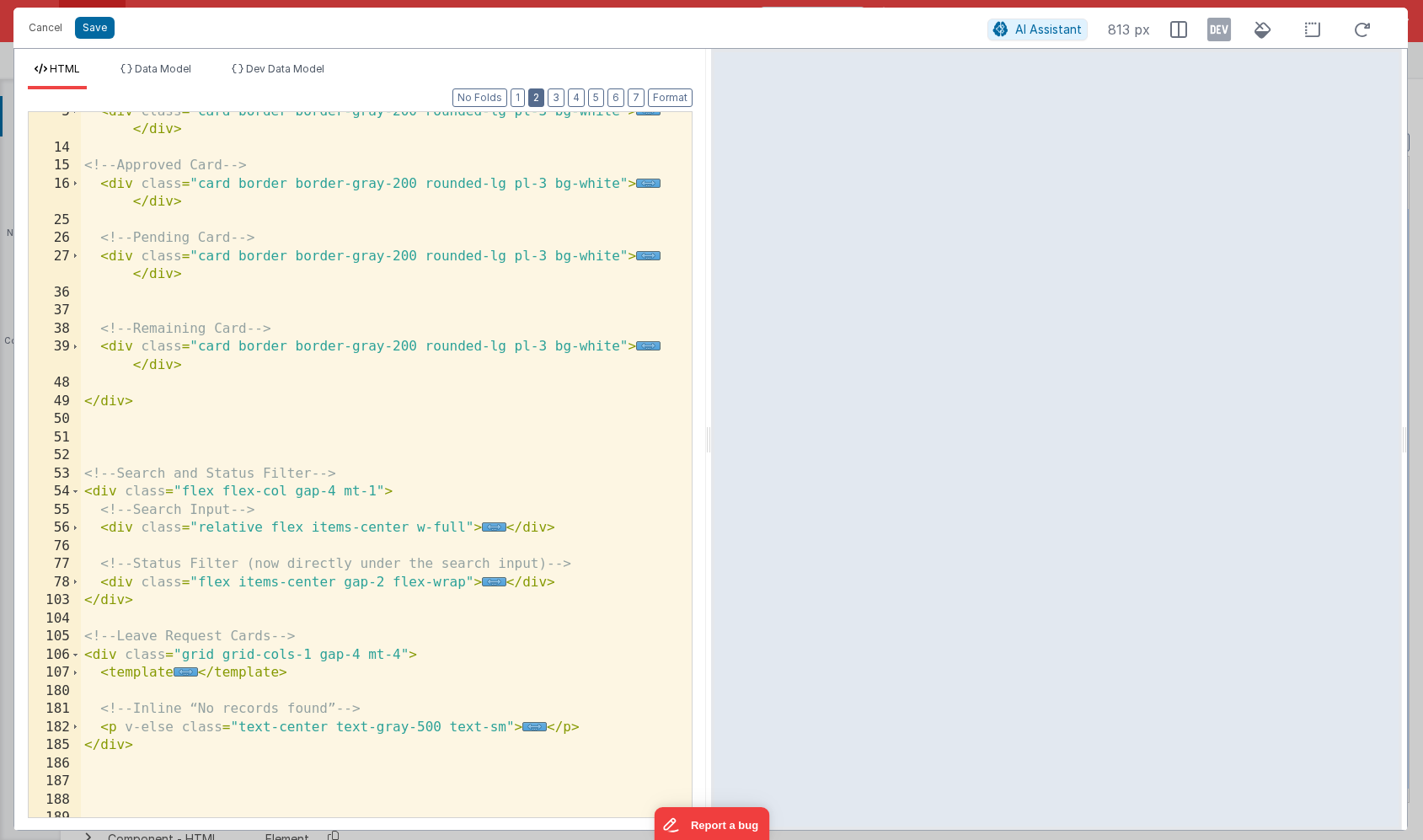
scroll to position [164, 0]
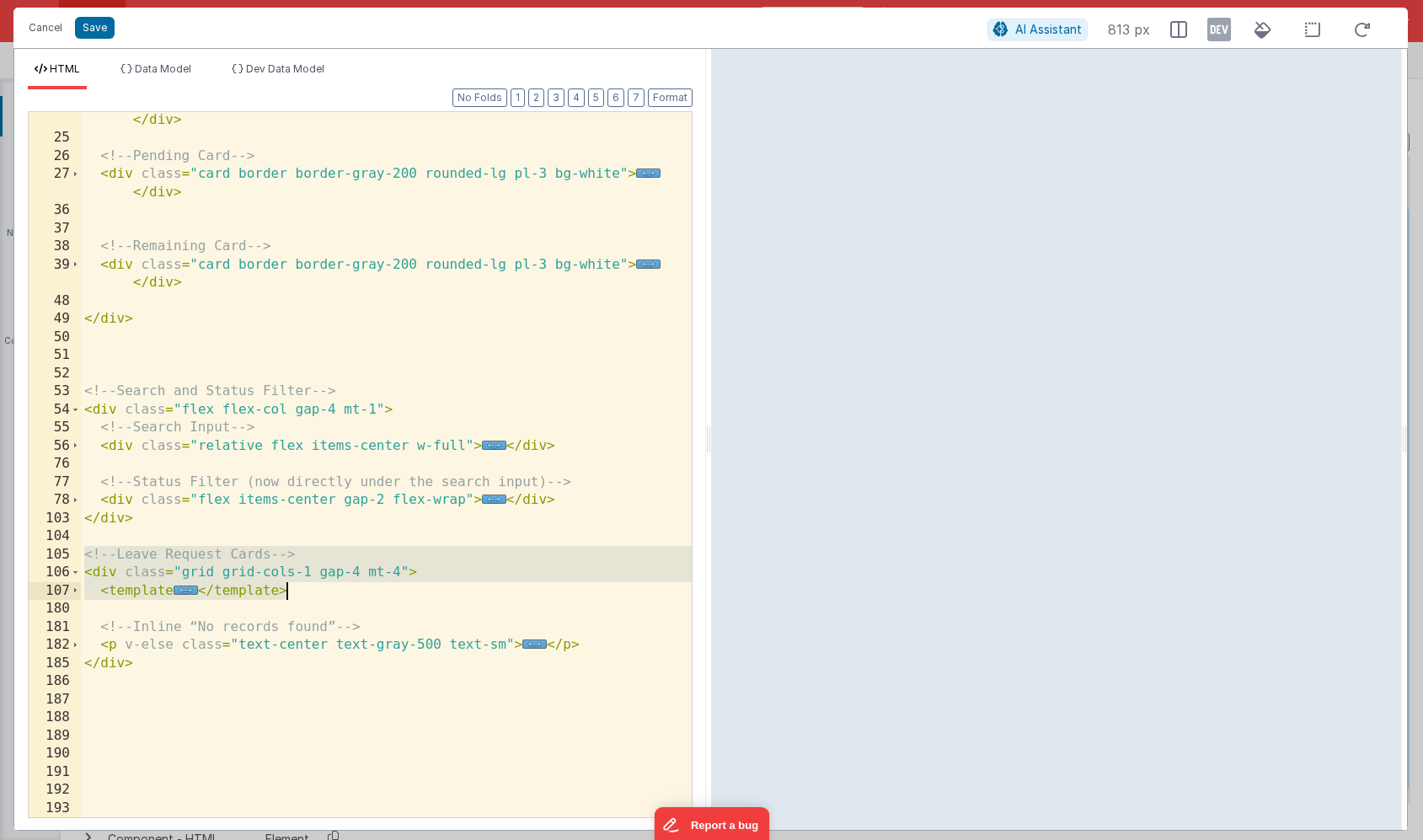
drag, startPoint x: 84, startPoint y: 557, endPoint x: 326, endPoint y: 586, distance: 243.7
click at [326, 586] on div "< div class = "card border border-gray-200 rounded-lg pl-3 bg-white" > ... </ d…" at bounding box center [386, 473] width 611 height 760
click at [309, 588] on div "< div class = "card border border-gray-200 rounded-lg pl-3 bg-white" > ... </ d…" at bounding box center [386, 473] width 611 height 760
drag, startPoint x: 292, startPoint y: 590, endPoint x: 58, endPoint y: 559, distance: 236.0
click at [58, 559] on div "16 25 26 27 36 37 38 39 48 49 50 51 52 53 54 55 56 76 77 78 103 104 105 106 107…" at bounding box center [360, 464] width 665 height 707
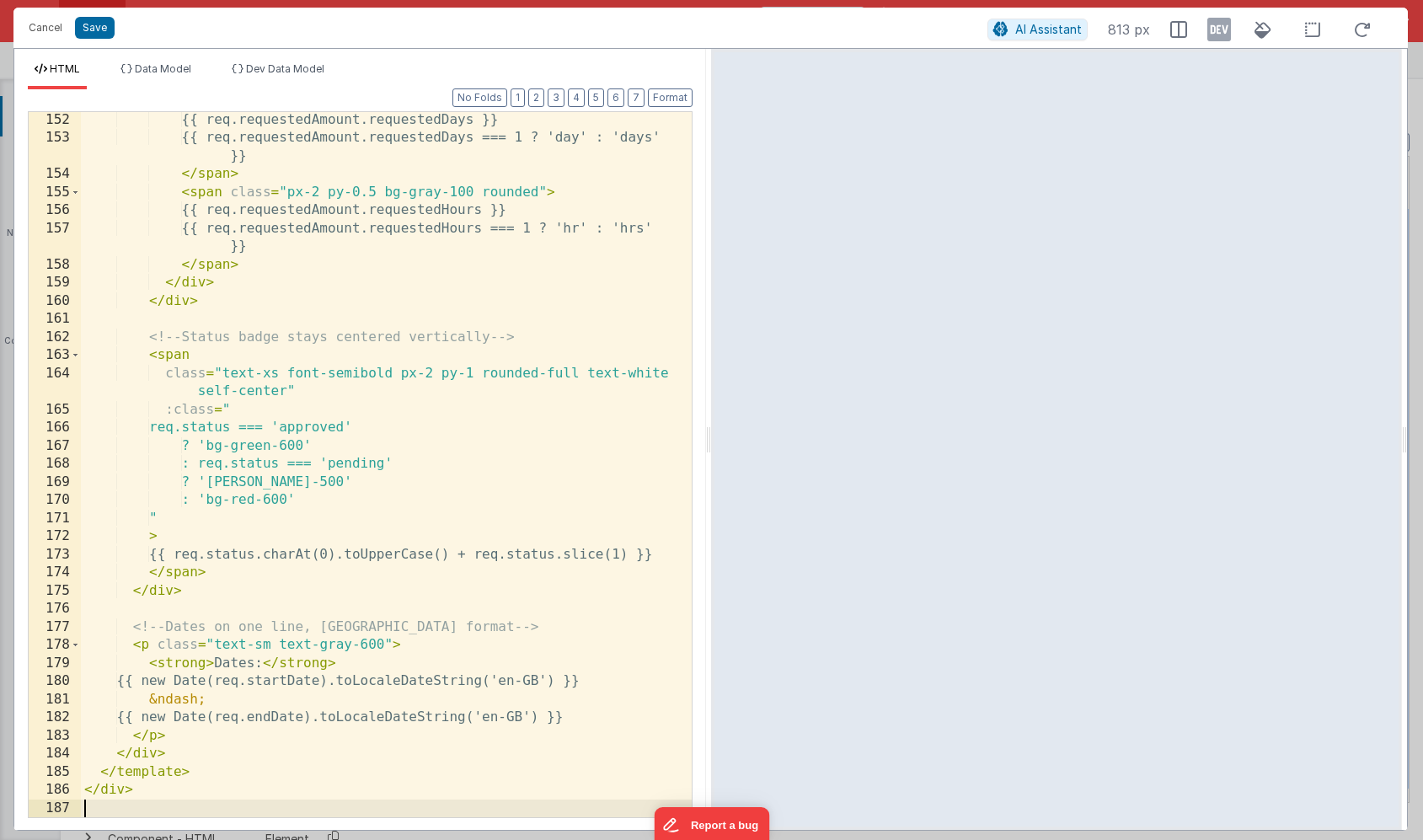
scroll to position [1486, 0]
click at [90, 32] on button "Save" at bounding box center [95, 27] width 39 height 22
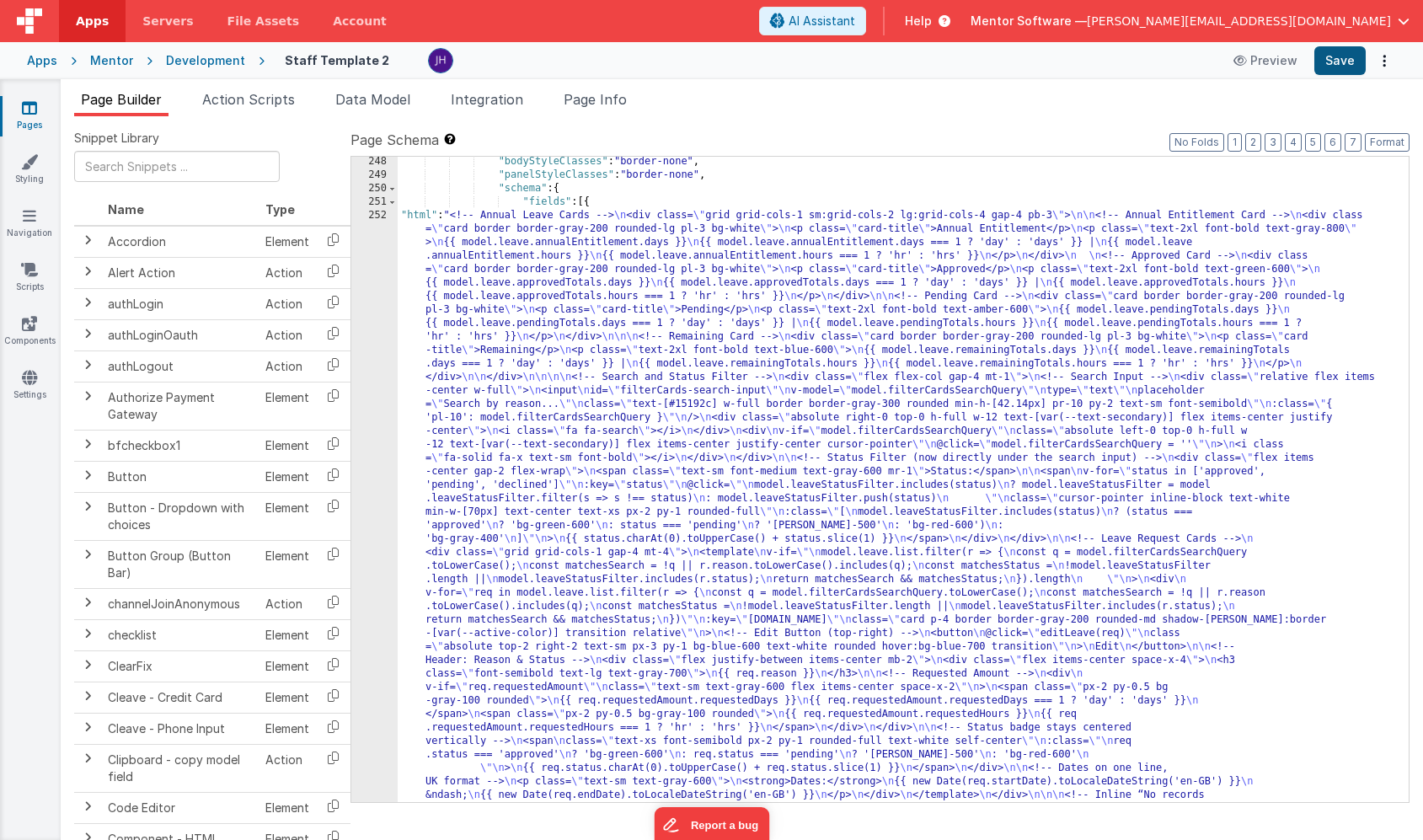
scroll to position [17349, 0]
click at [1349, 62] on button "Save" at bounding box center [1339, 60] width 52 height 29
click at [375, 368] on div "252" at bounding box center [374, 512] width 46 height 606
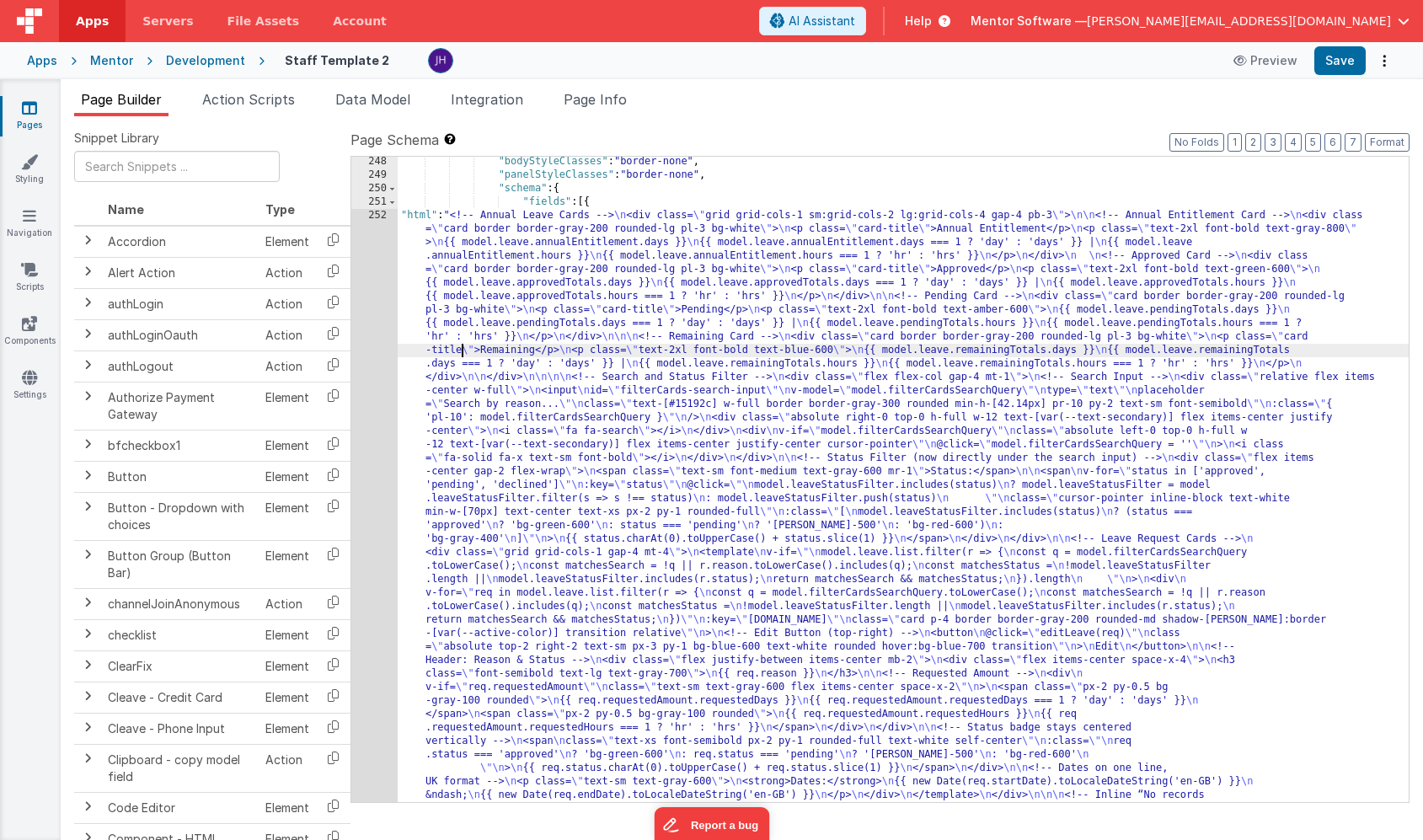
click at [459, 350] on div ""bodyStyleClasses" : "border-none" , "panelStyleClasses" : "border-none" , "sch…" at bounding box center [903, 787] width 1011 height 1265
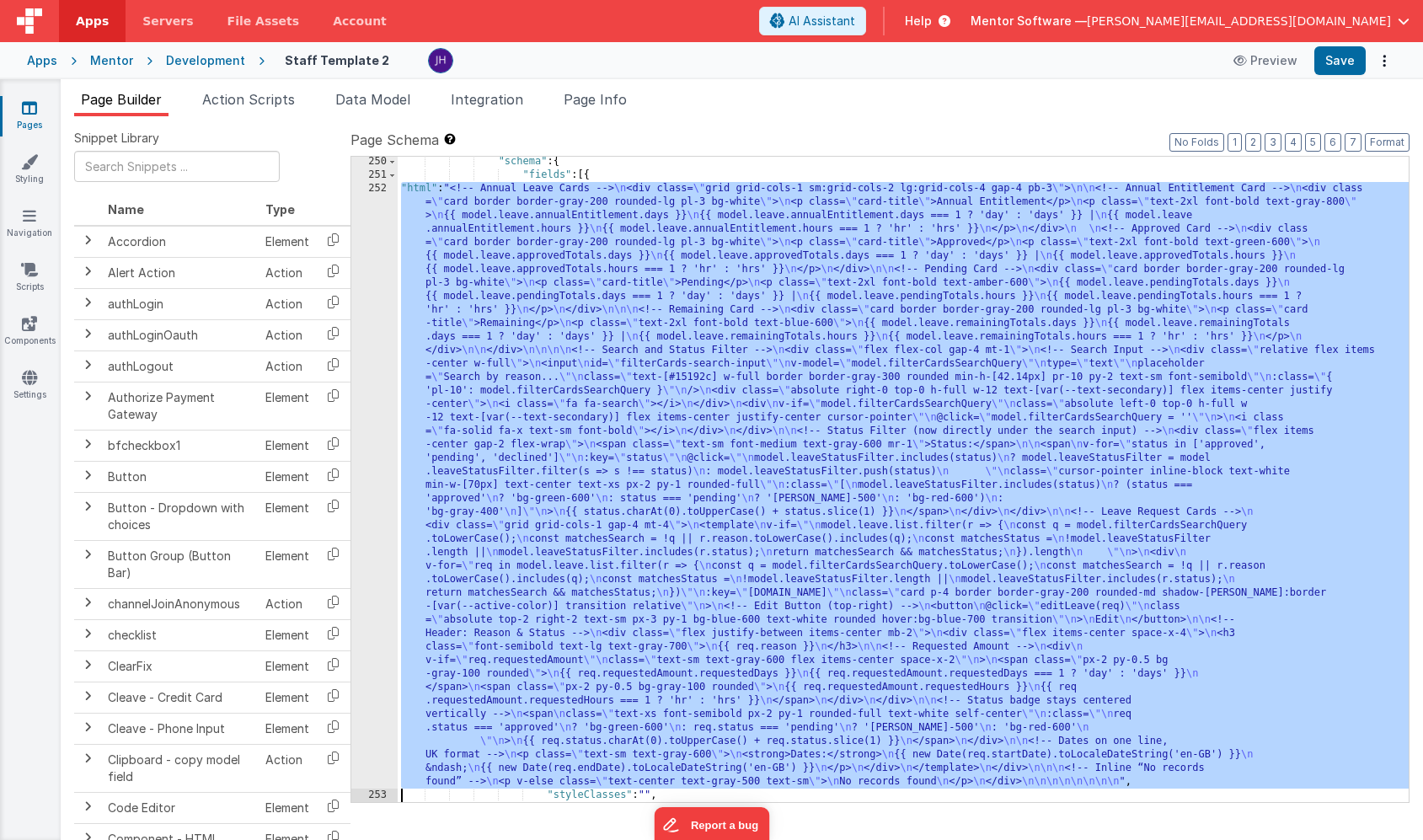
click at [370, 340] on div "250 251 252 253 254 255" at bounding box center [374, 491] width 46 height 672
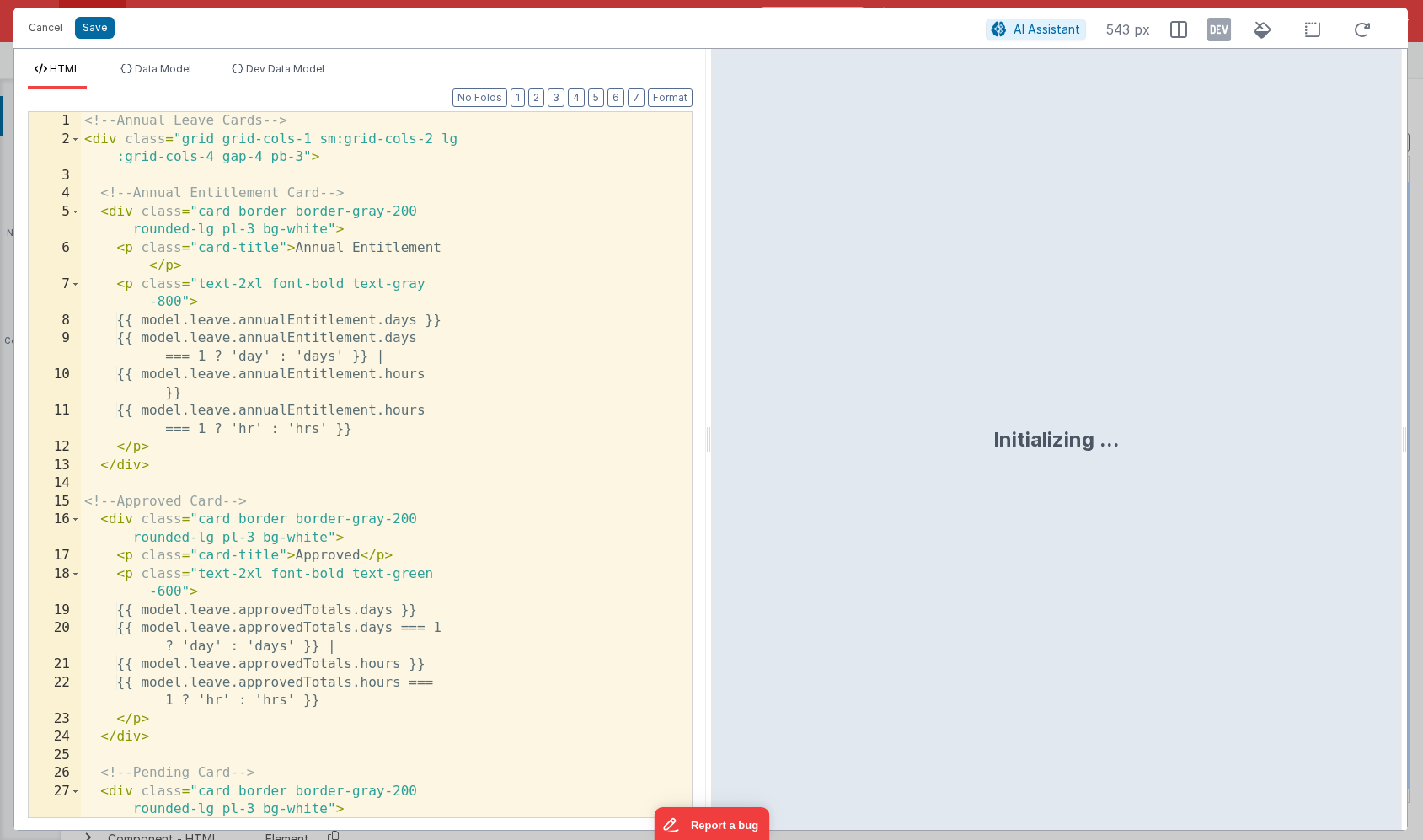
scroll to position [17370, 0]
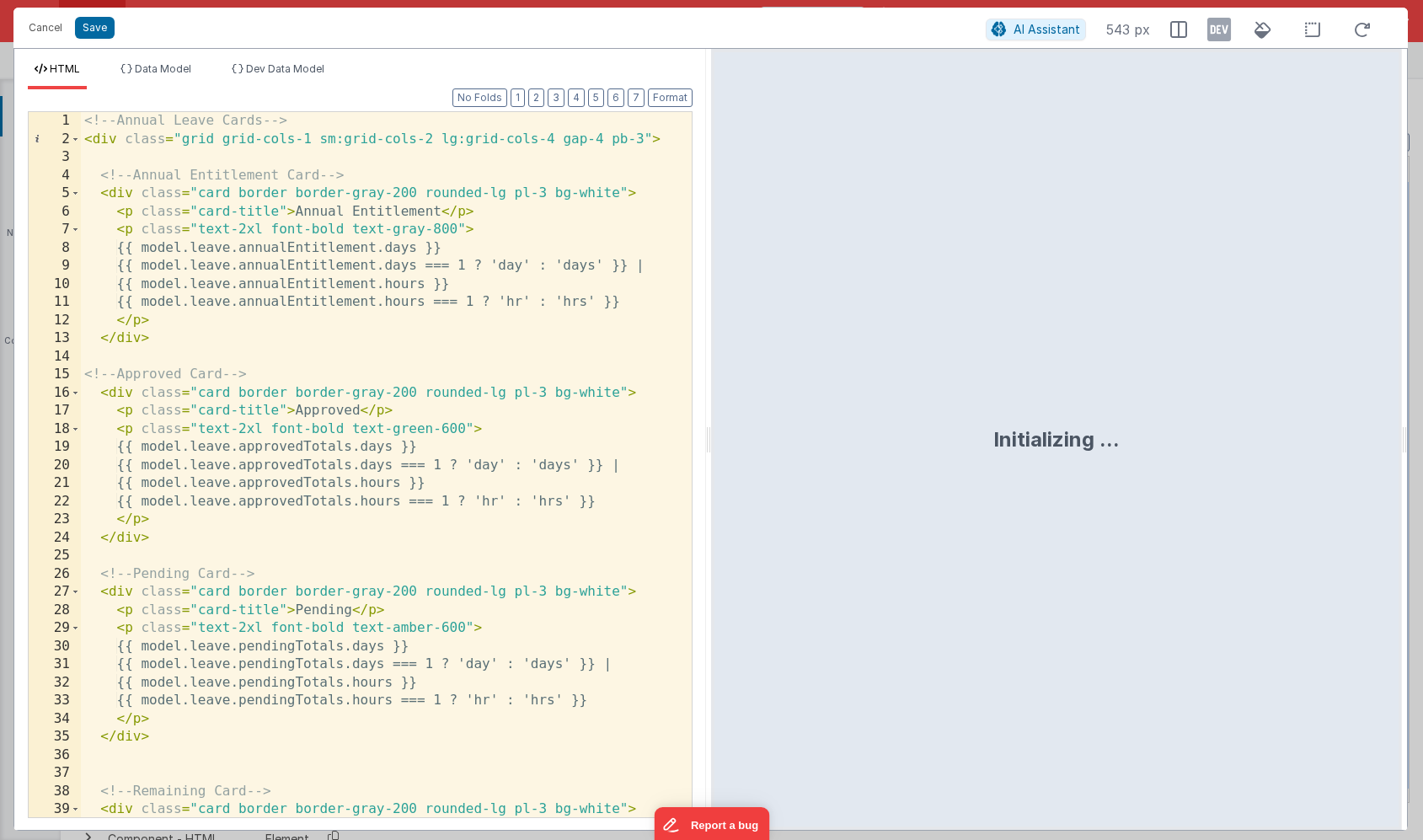
click at [547, 97] on div "Format 7 6 5 4 3 2 1 No Folds 1 2 3 4 5 6 7 8 9 10 11 12 13 14 15 16 17 18 19 2…" at bounding box center [360, 452] width 665 height 727
click at [543, 97] on button "2" at bounding box center [536, 98] width 16 height 19
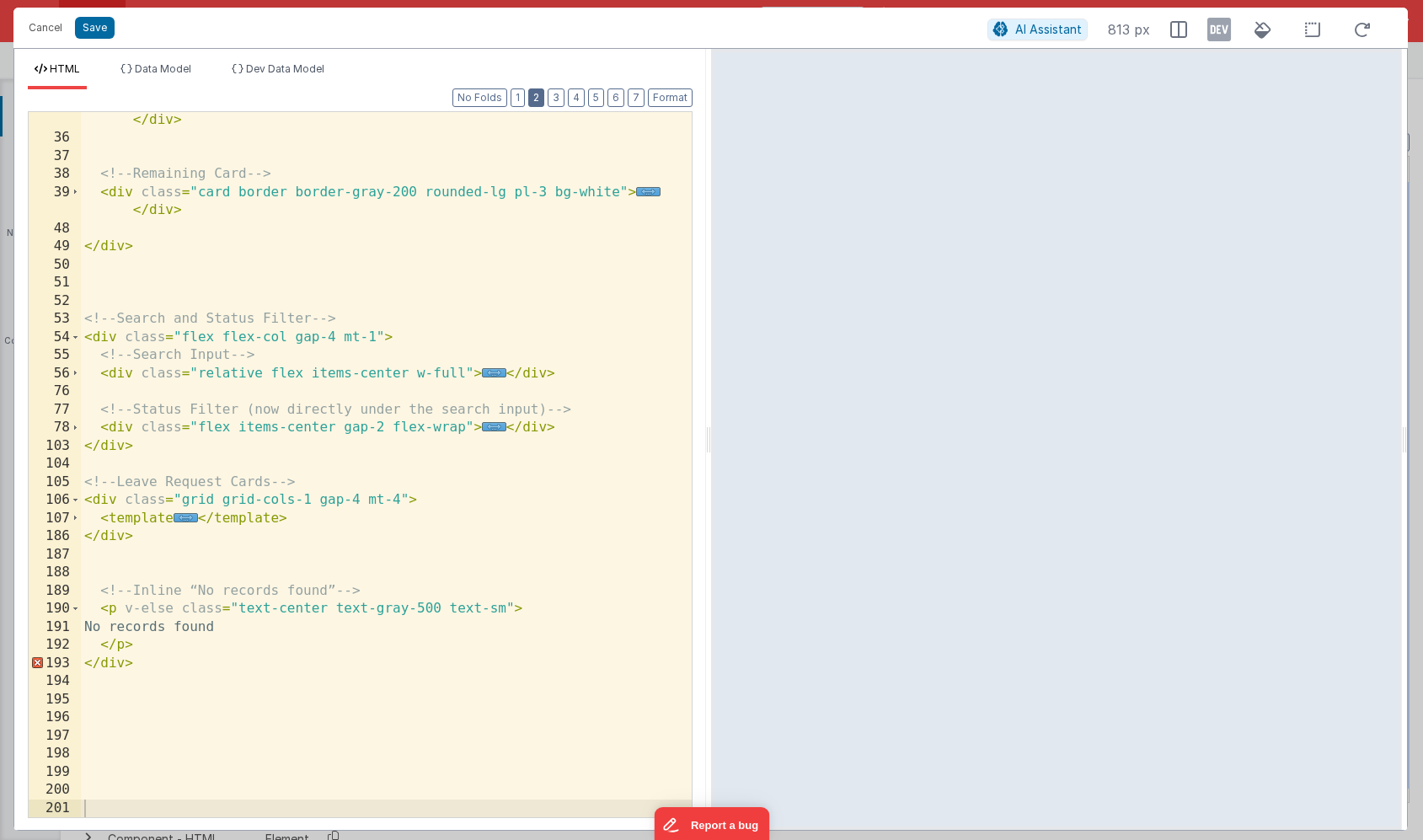
scroll to position [237, 0]
click at [143, 662] on div "< div class = "card border border-gray-200 rounded-lg pl-3 bg-white" > ... </ d…" at bounding box center [386, 473] width 611 height 760
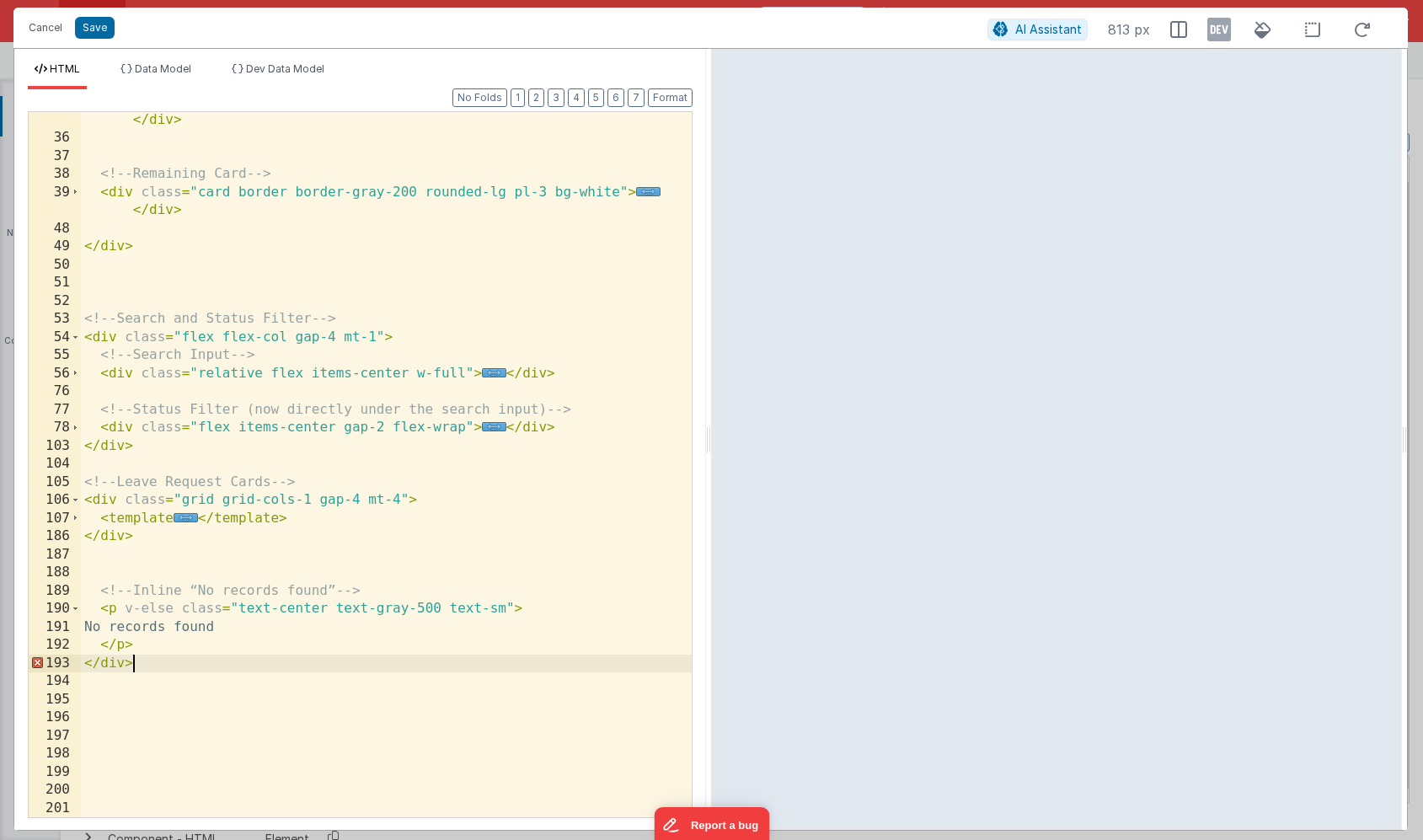
click at [132, 542] on div "< div class = "card border border-gray-200 rounded-lg pl-3 bg-white" > ... </ d…" at bounding box center [386, 473] width 611 height 760
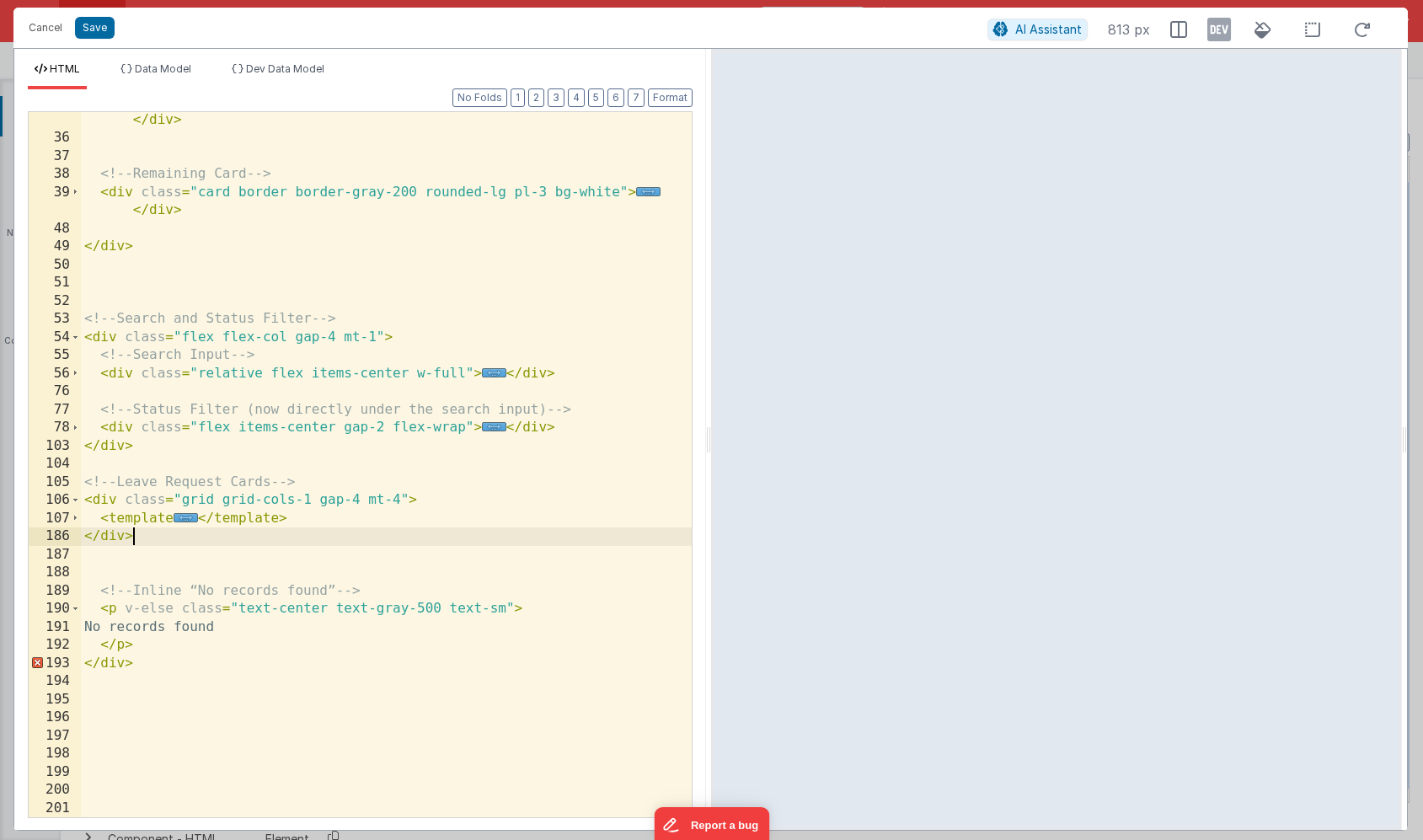
click at [119, 540] on div "< div class = "card border border-gray-200 rounded-lg pl-3 bg-white" > ... </ d…" at bounding box center [386, 473] width 611 height 760
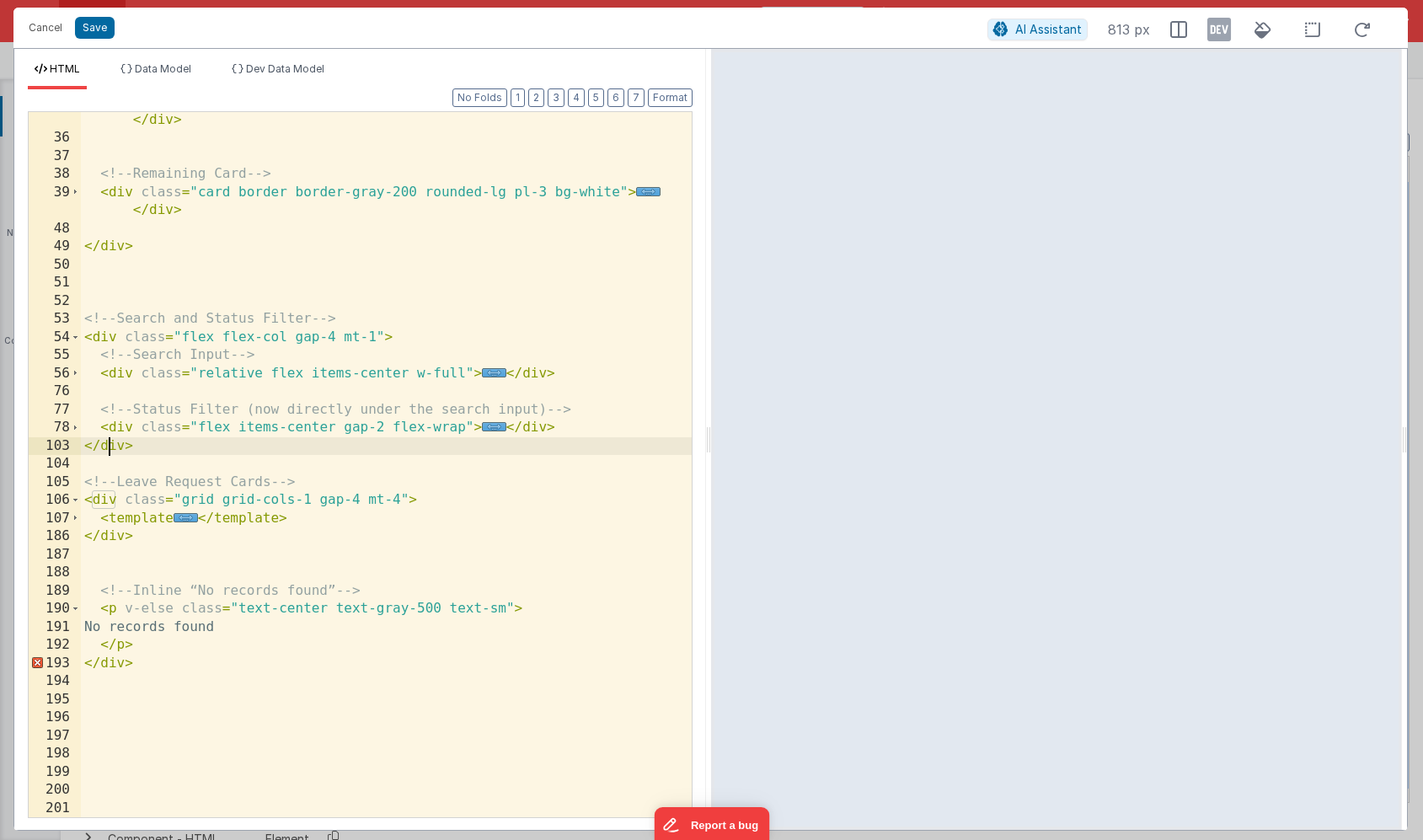
click at [105, 451] on div "< div class = "card border border-gray-200 rounded-lg pl-3 bg-white" > ... </ d…" at bounding box center [386, 473] width 611 height 760
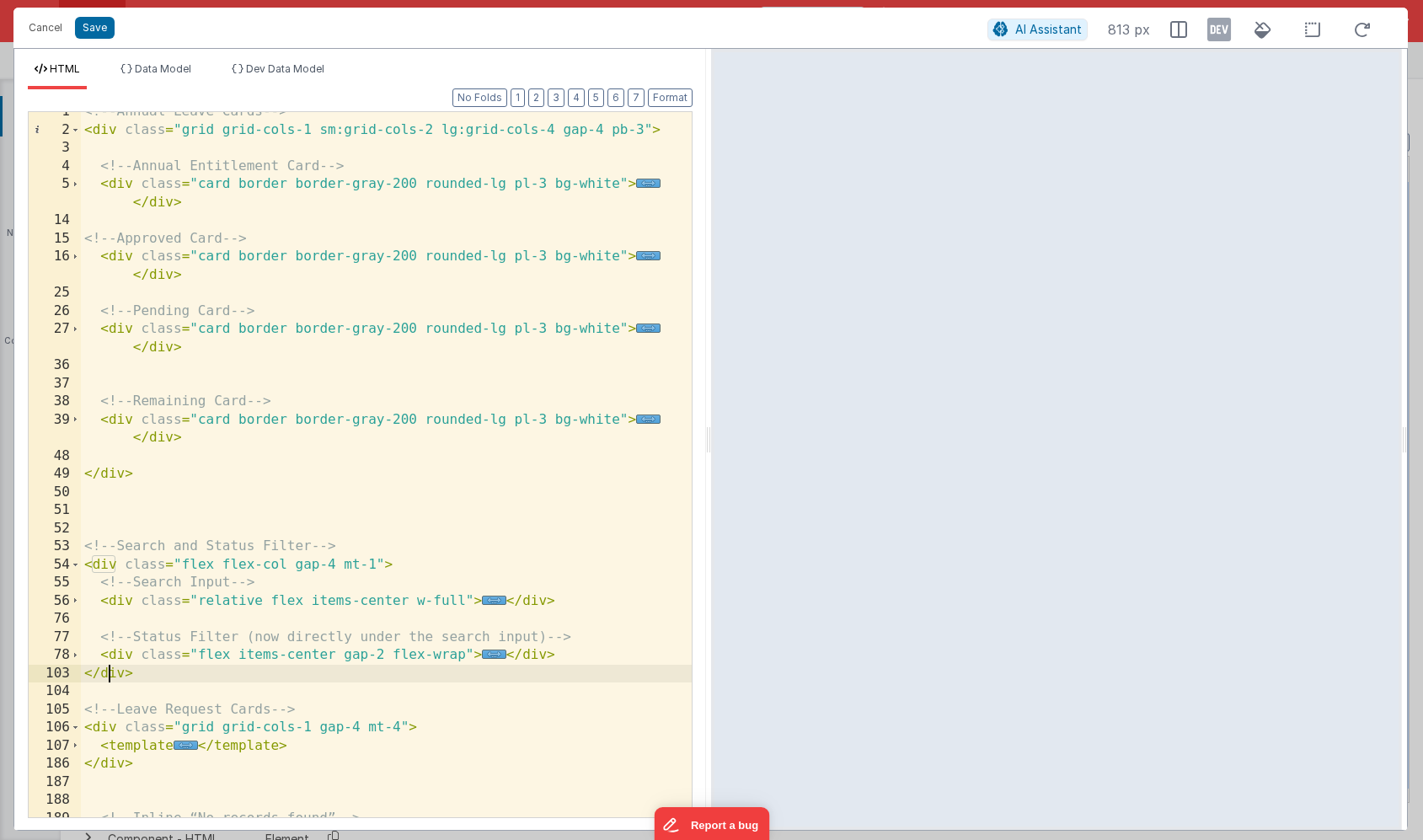
scroll to position [0, 0]
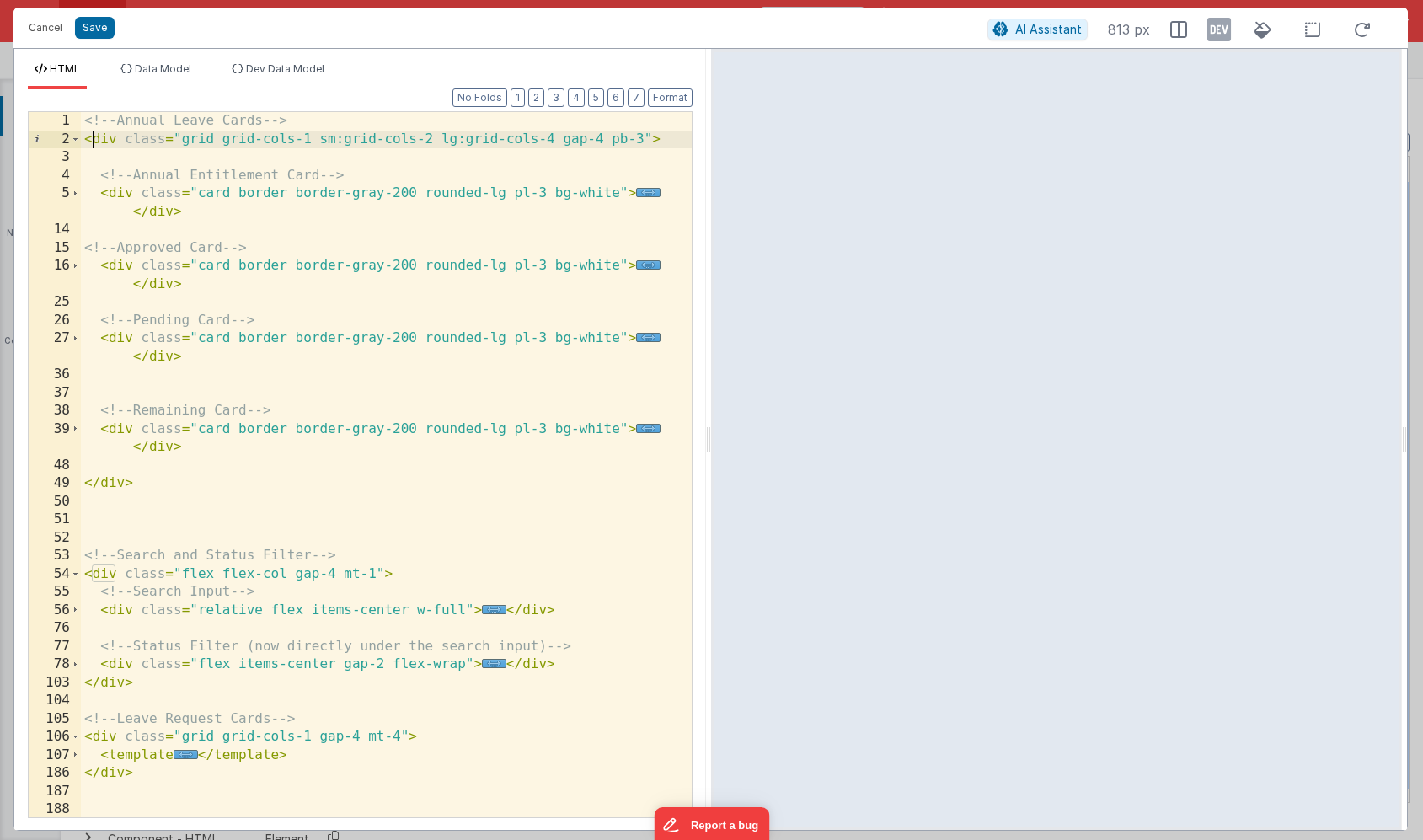
click at [95, 143] on div "<!-- Annual Leave Cards --> < div class = "grid grid-cols-1 sm:grid-cols-2 lg:g…" at bounding box center [386, 482] width 611 height 741
click at [80, 140] on div "2" at bounding box center [55, 140] width 53 height 19
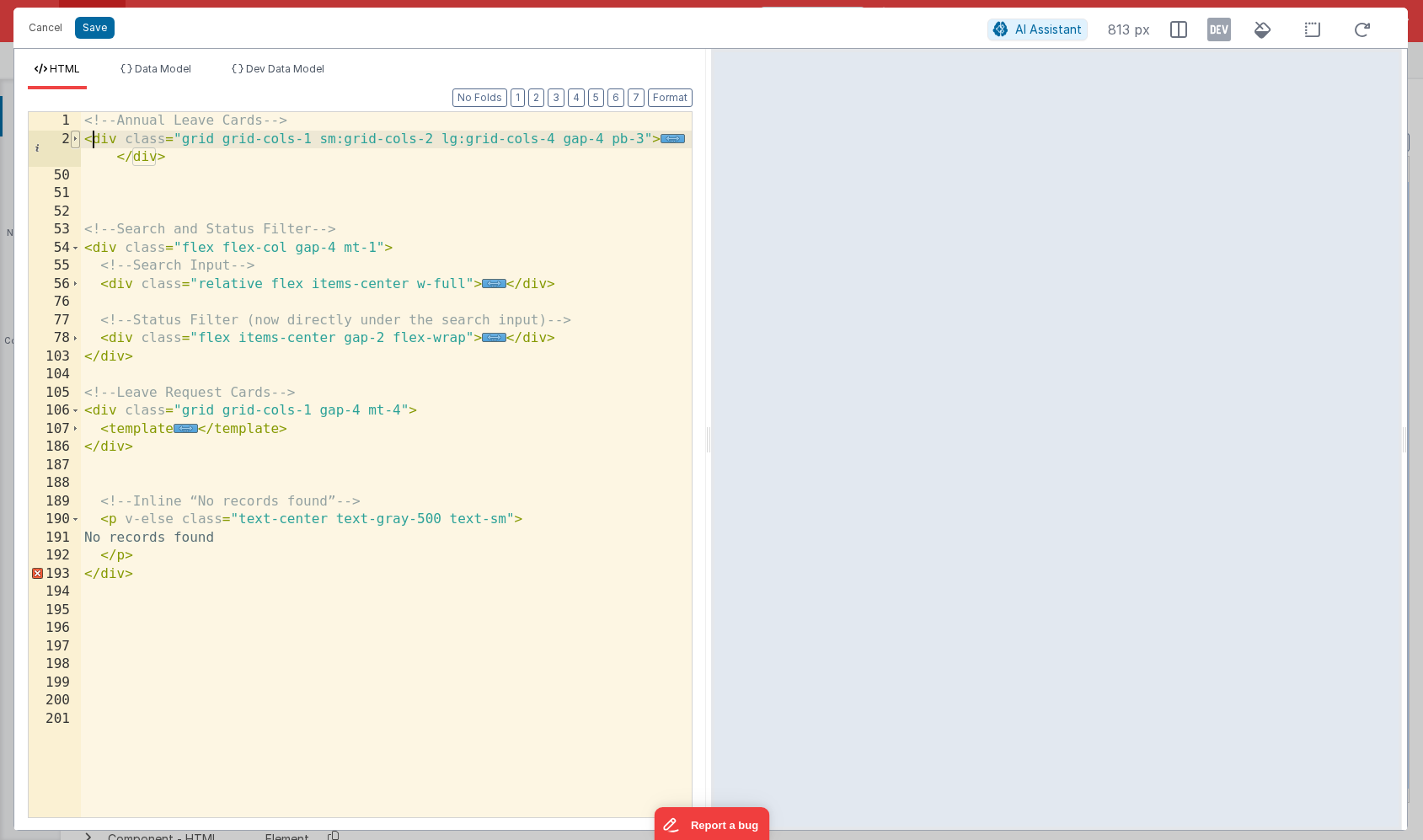
click at [76, 140] on span at bounding box center [75, 140] width 9 height 19
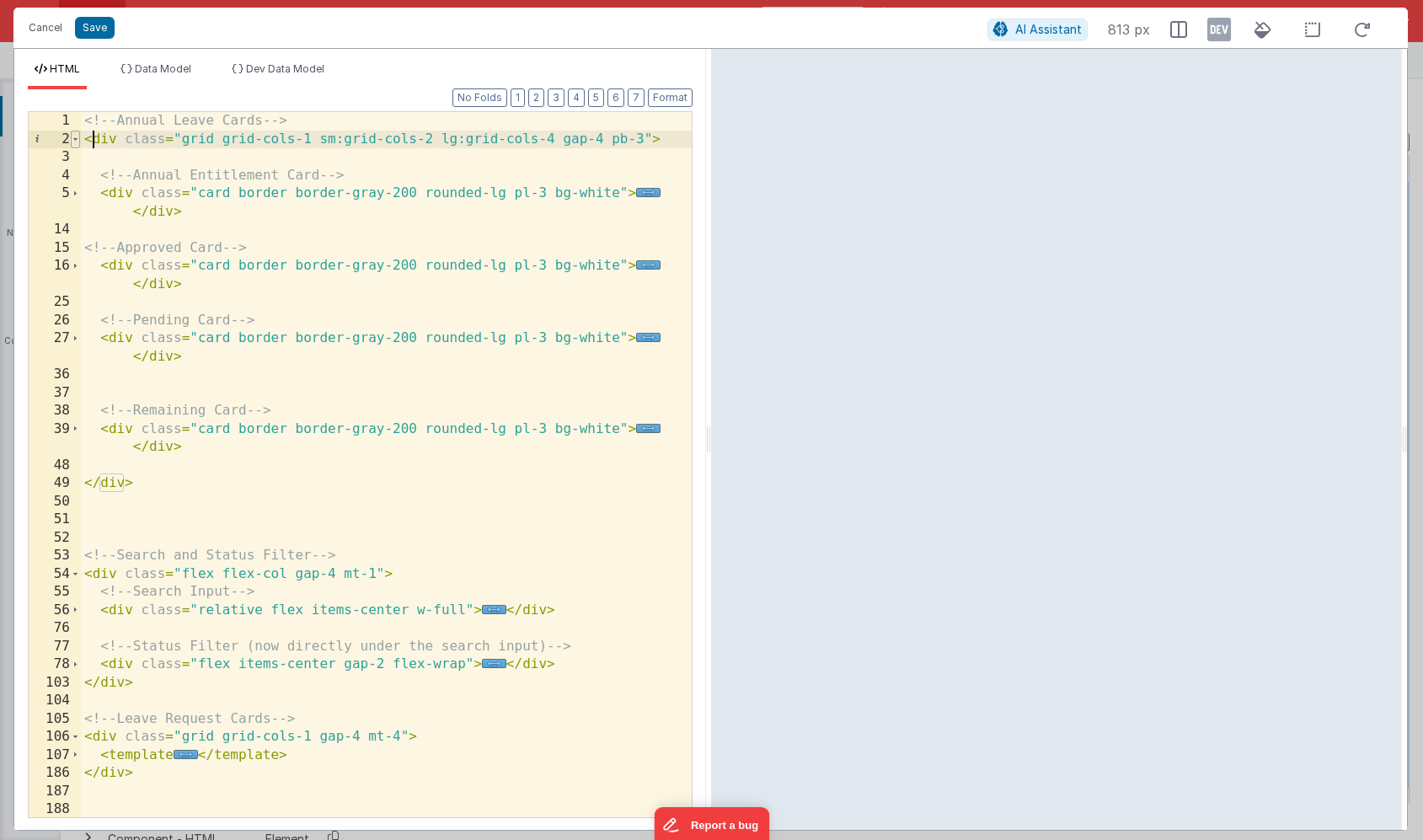
click at [76, 140] on span at bounding box center [75, 140] width 9 height 19
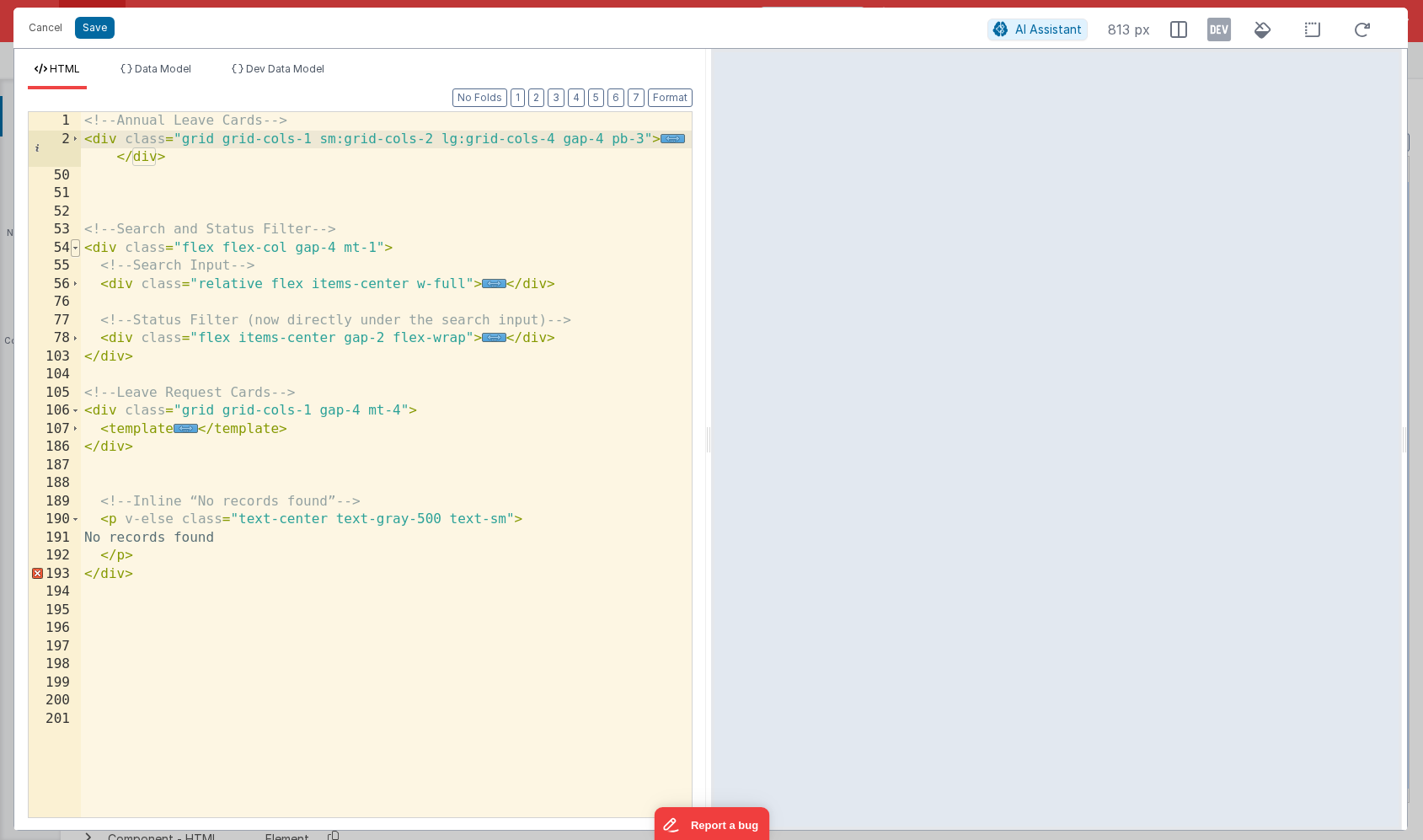
click at [73, 247] on span at bounding box center [75, 249] width 9 height 19
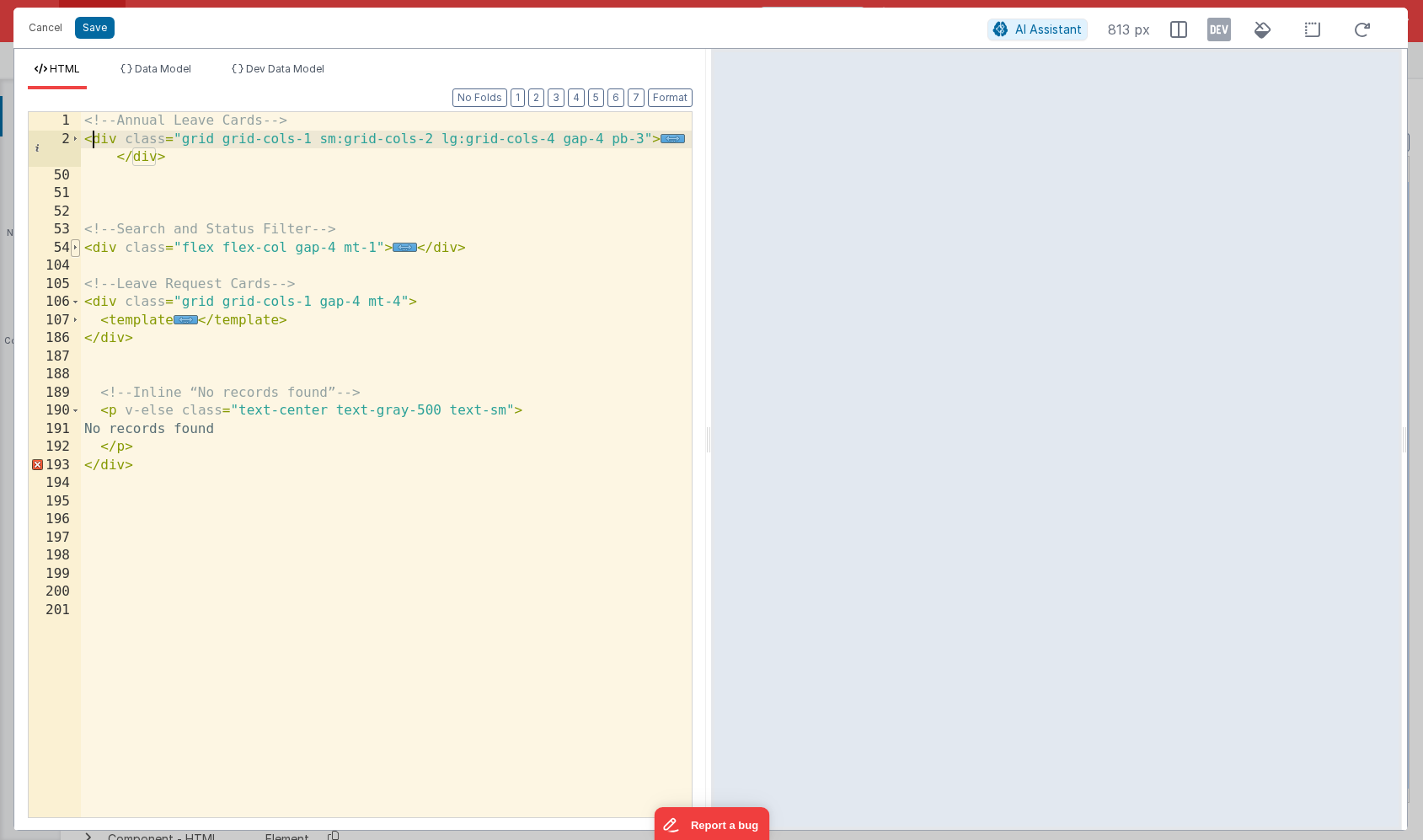
click at [73, 247] on span at bounding box center [75, 249] width 9 height 19
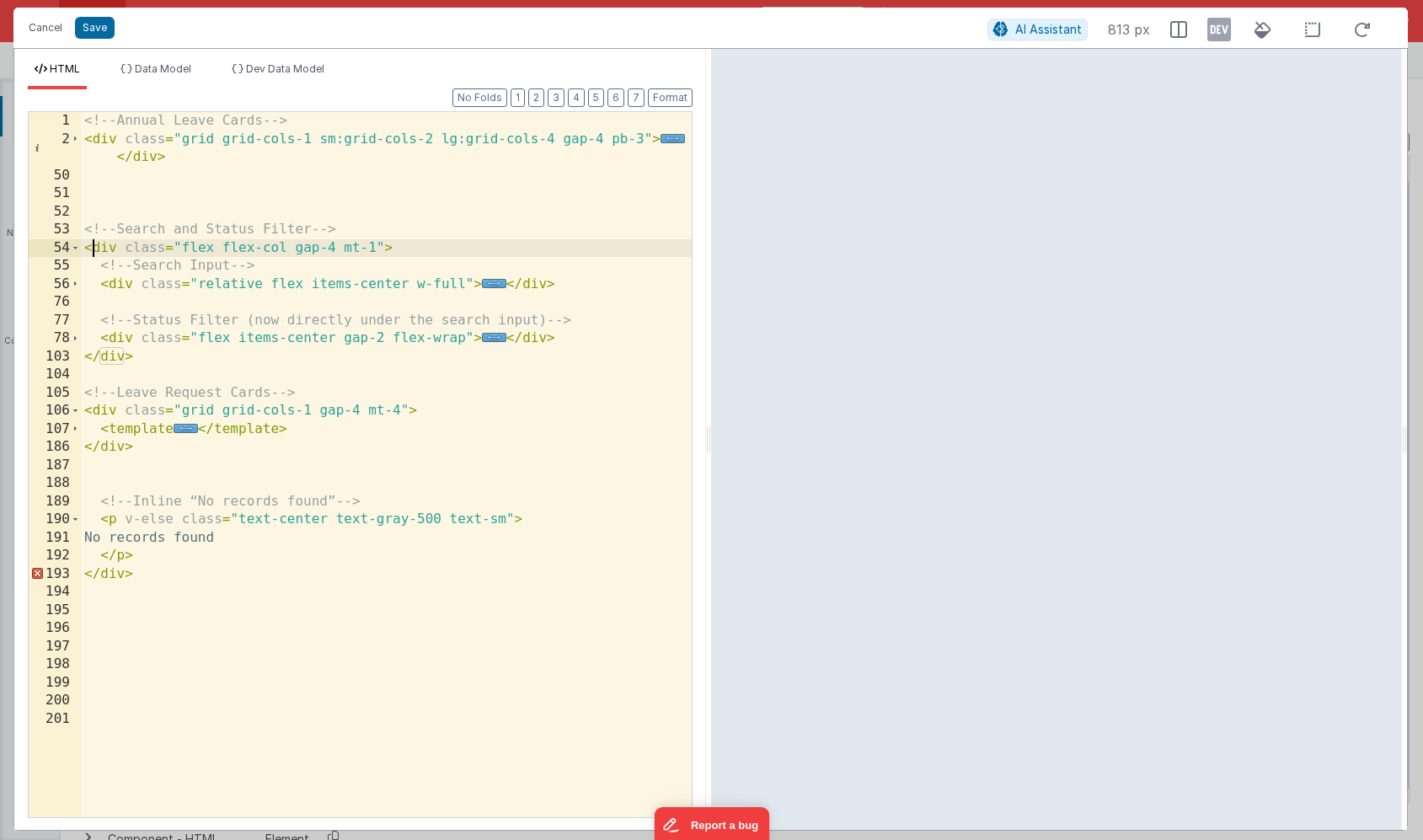
click at [93, 248] on div "<!-- Annual Leave Cards --> < div class = "grid grid-cols-1 sm:grid-cols-2 lg:g…" at bounding box center [386, 482] width 611 height 741
click at [79, 248] on span at bounding box center [75, 249] width 9 height 19
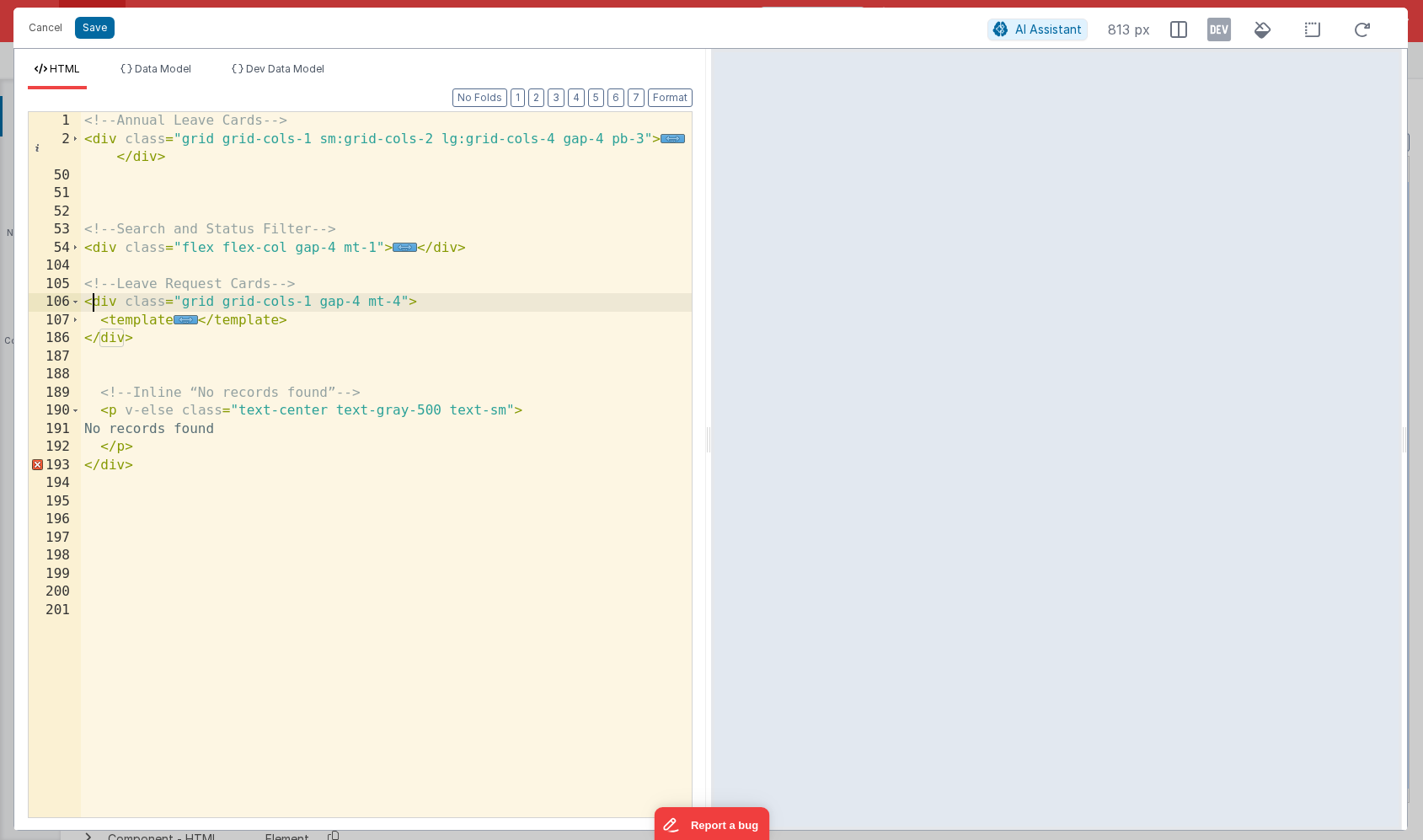
click at [94, 301] on div "<!-- Annual Leave Cards --> < div class = "grid grid-cols-1 sm:grid-cols-2 lg:g…" at bounding box center [386, 482] width 611 height 741
click at [77, 301] on span at bounding box center [75, 302] width 9 height 19
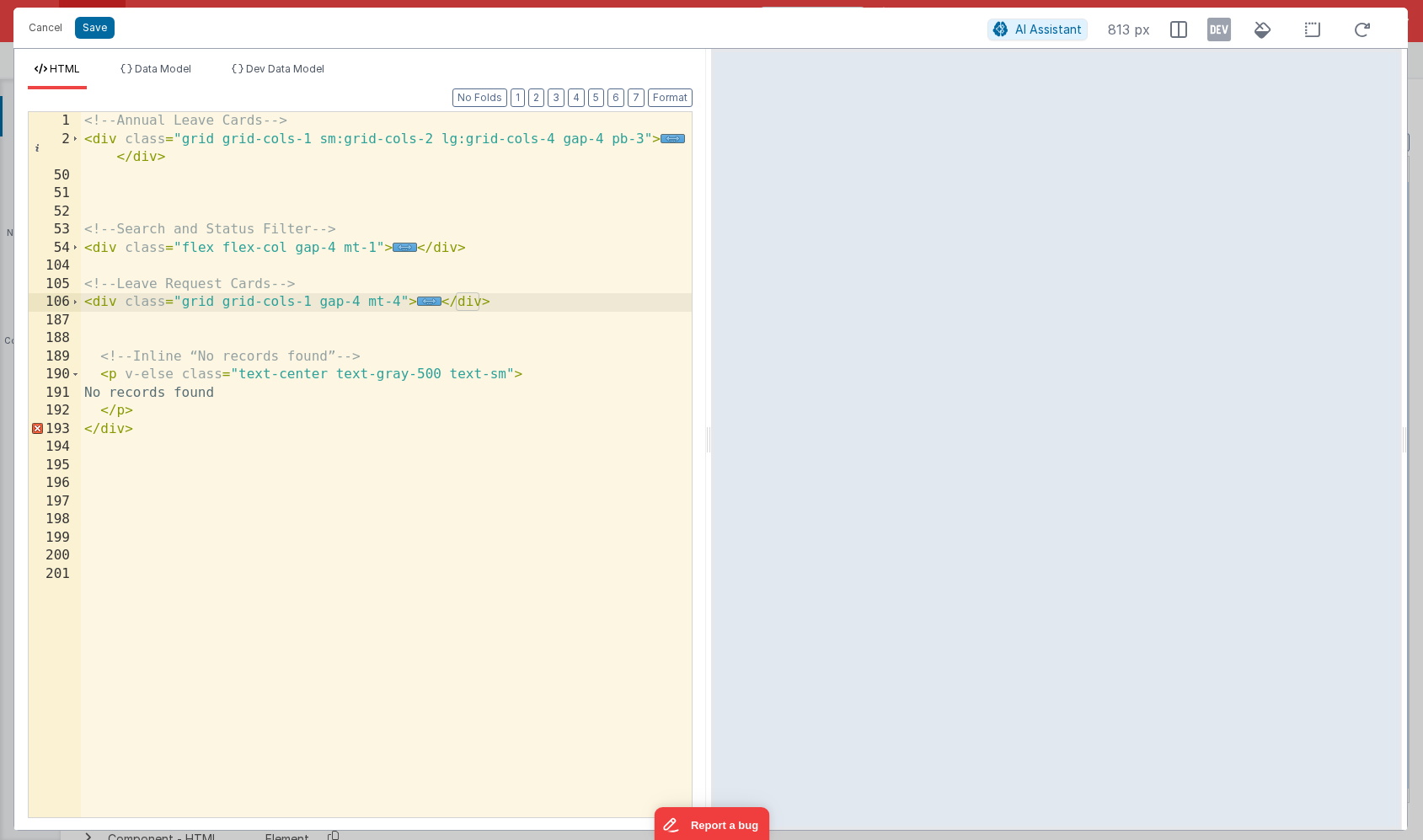
click at [138, 432] on div "<!-- Annual Leave Cards --> < div class = "grid grid-cols-1 sm:grid-cols-2 lg:g…" at bounding box center [386, 482] width 611 height 741
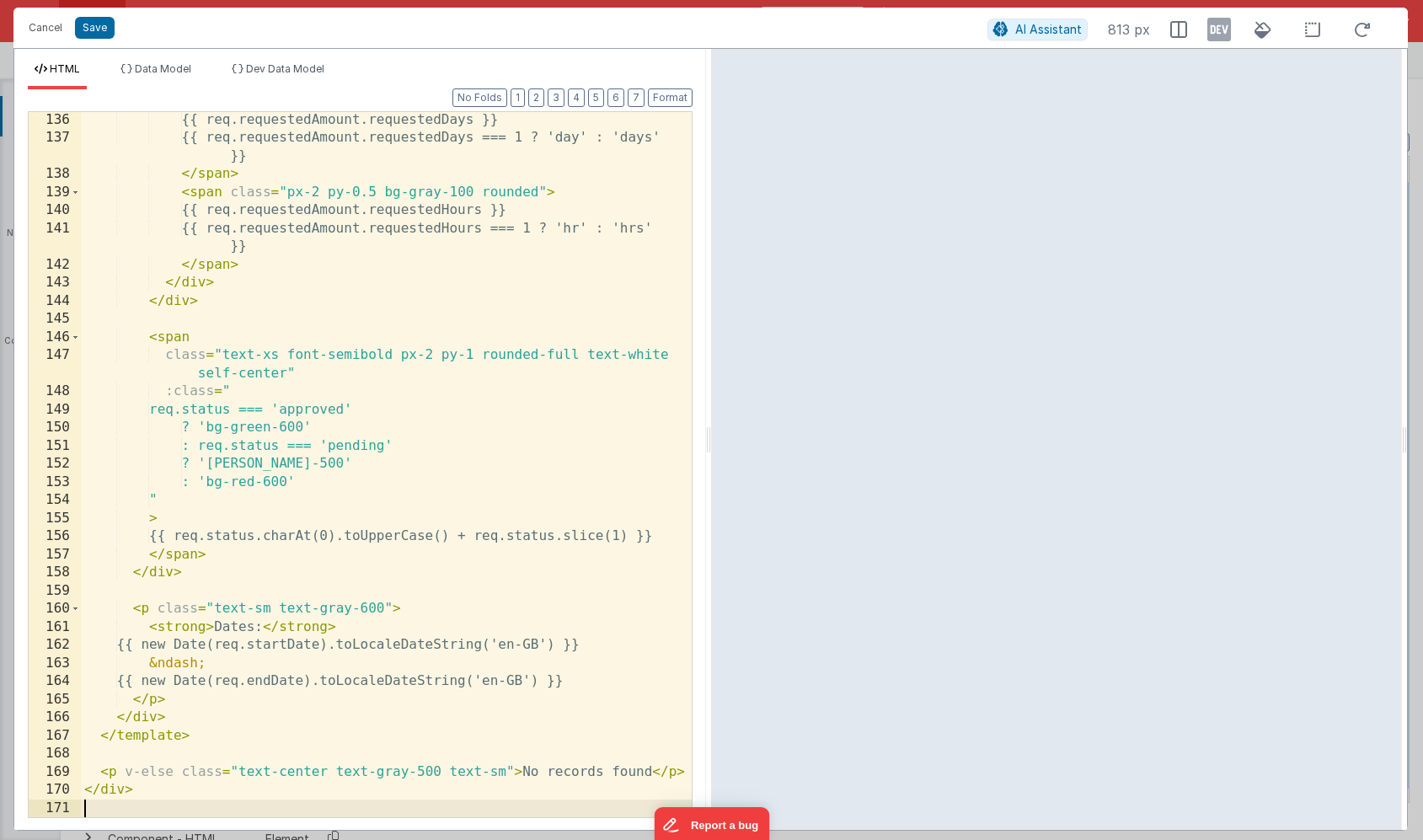
scroll to position [2573, 0]
click at [99, 35] on button "Save" at bounding box center [95, 27] width 39 height 22
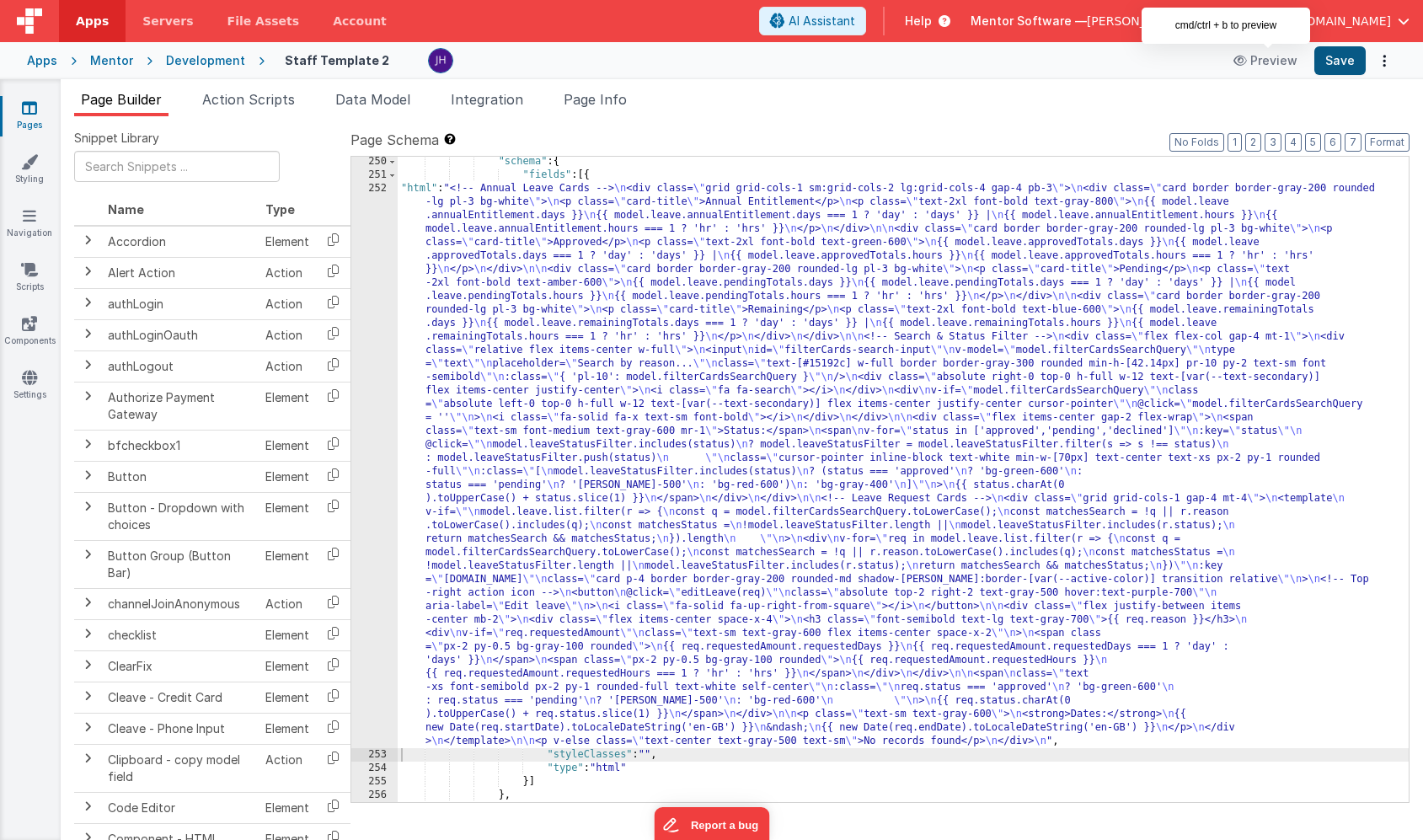
scroll to position [17390, 0]
click at [1326, 58] on button "Save" at bounding box center [1339, 60] width 52 height 29
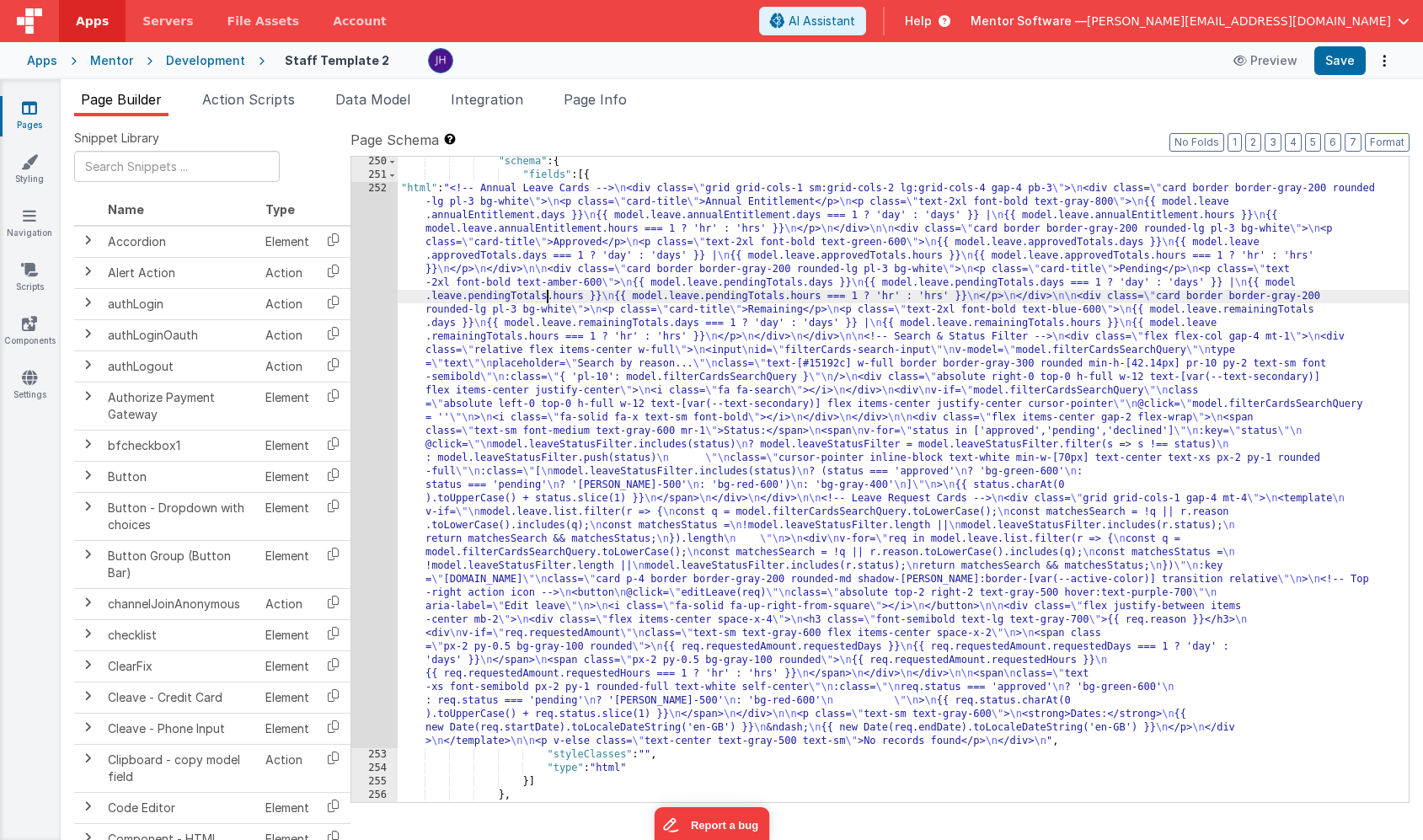
click at [544, 292] on div ""schema" : { "fields" : [{ "html" : "<!-- Annual Leave Cards --> \n <div class=…" at bounding box center [903, 491] width 1011 height 672
click at [375, 284] on div "252" at bounding box center [374, 465] width 46 height 566
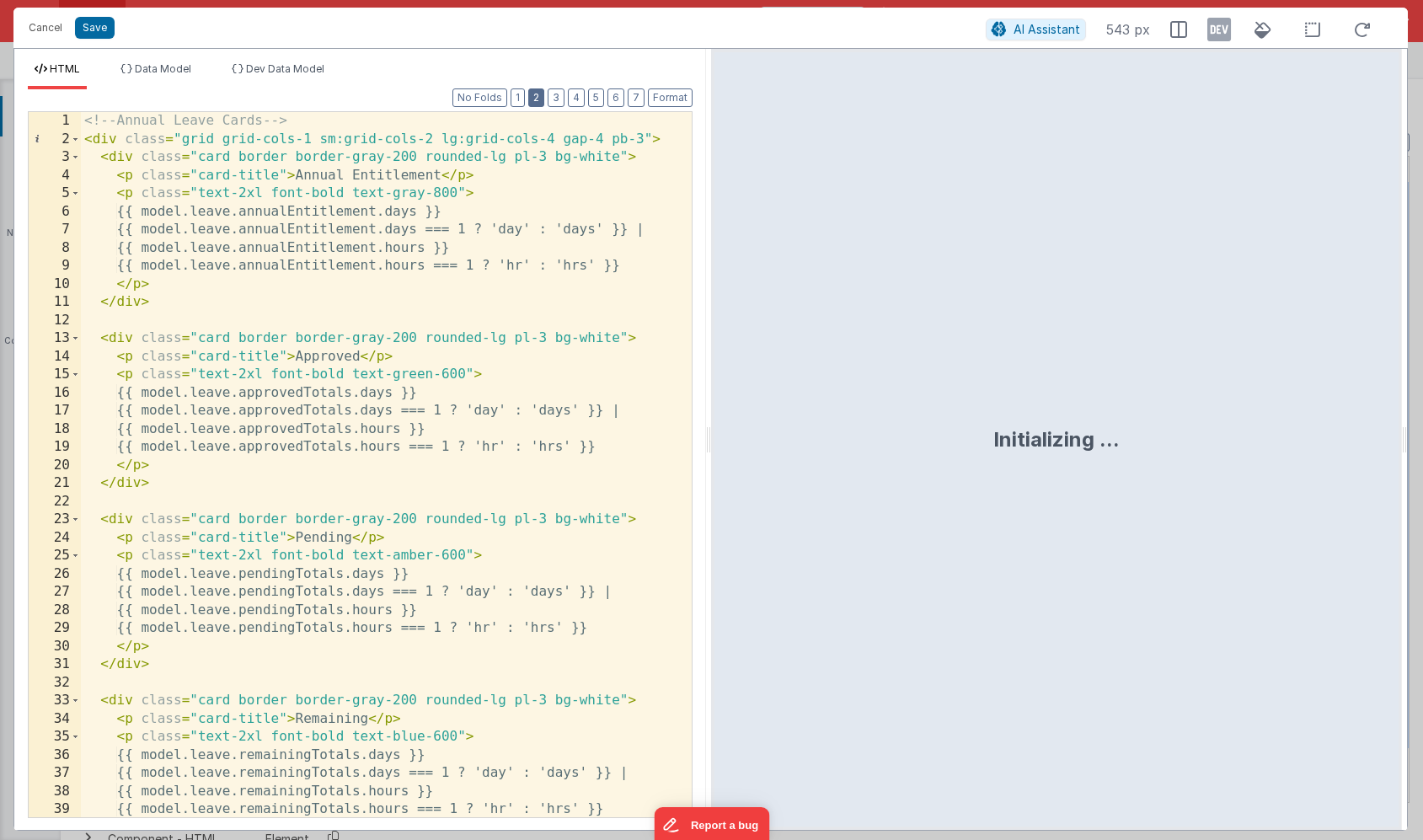
click at [541, 98] on button "2" at bounding box center [536, 98] width 16 height 19
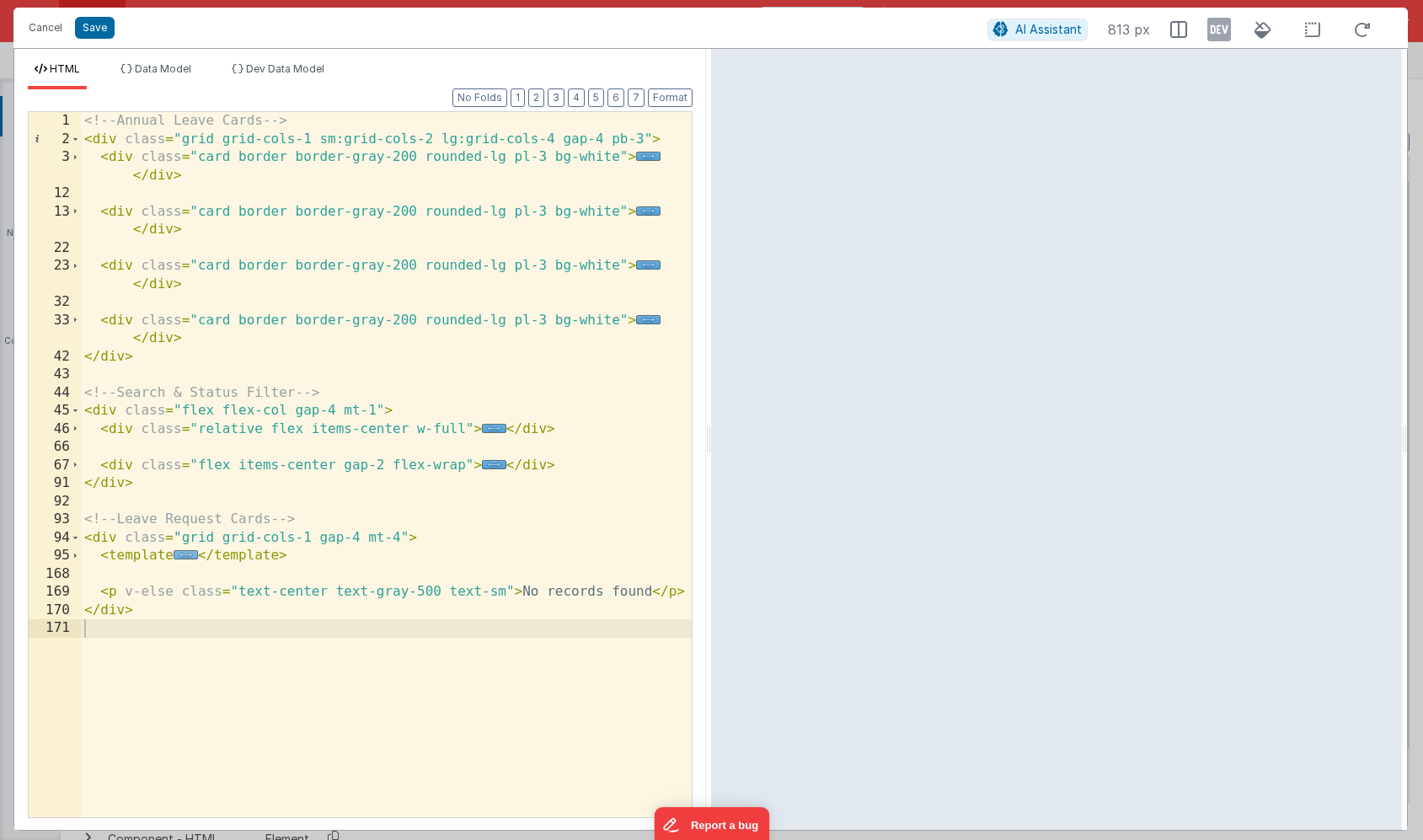
click at [182, 554] on span "..." at bounding box center [186, 555] width 24 height 9
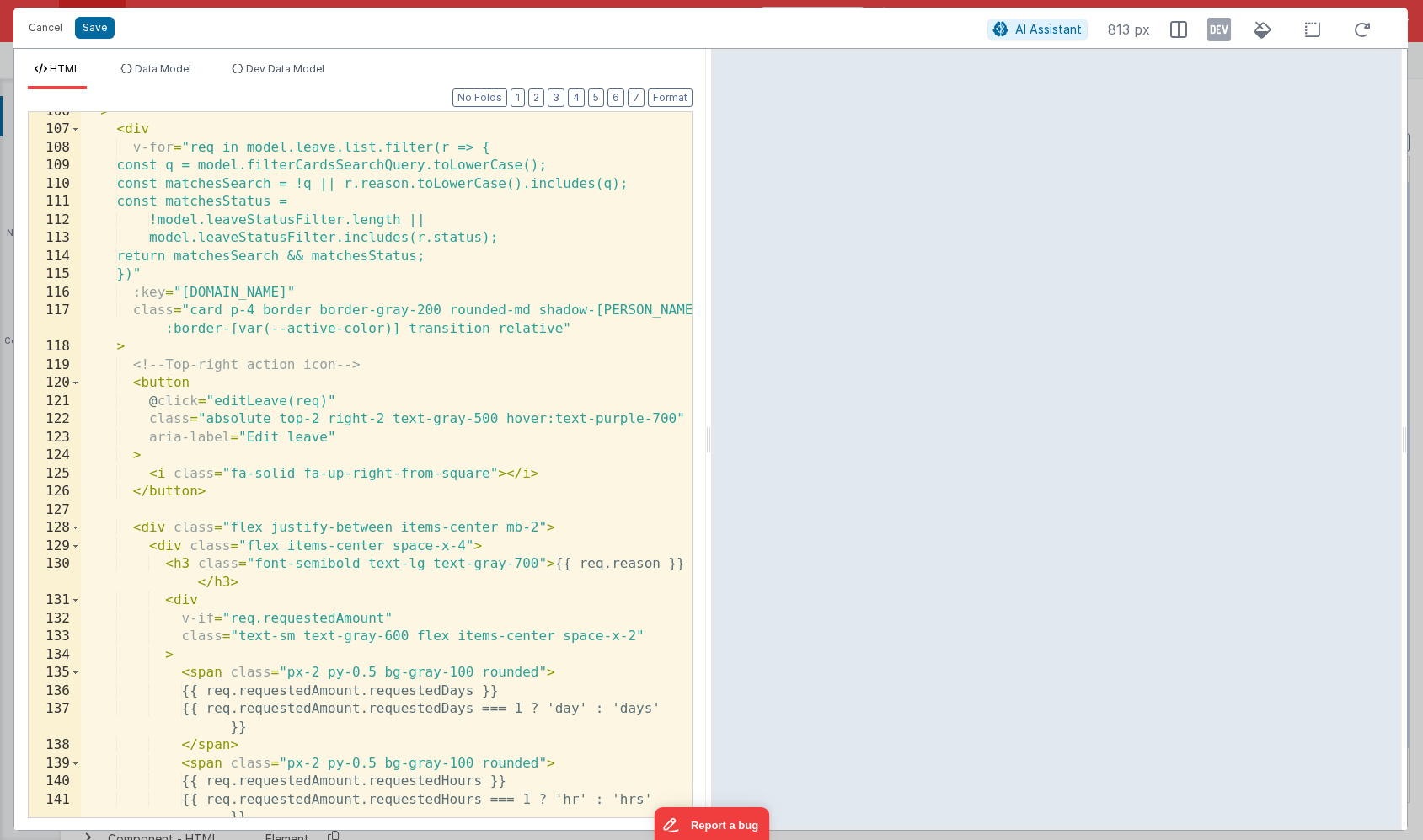
scroll to position [647, 0]
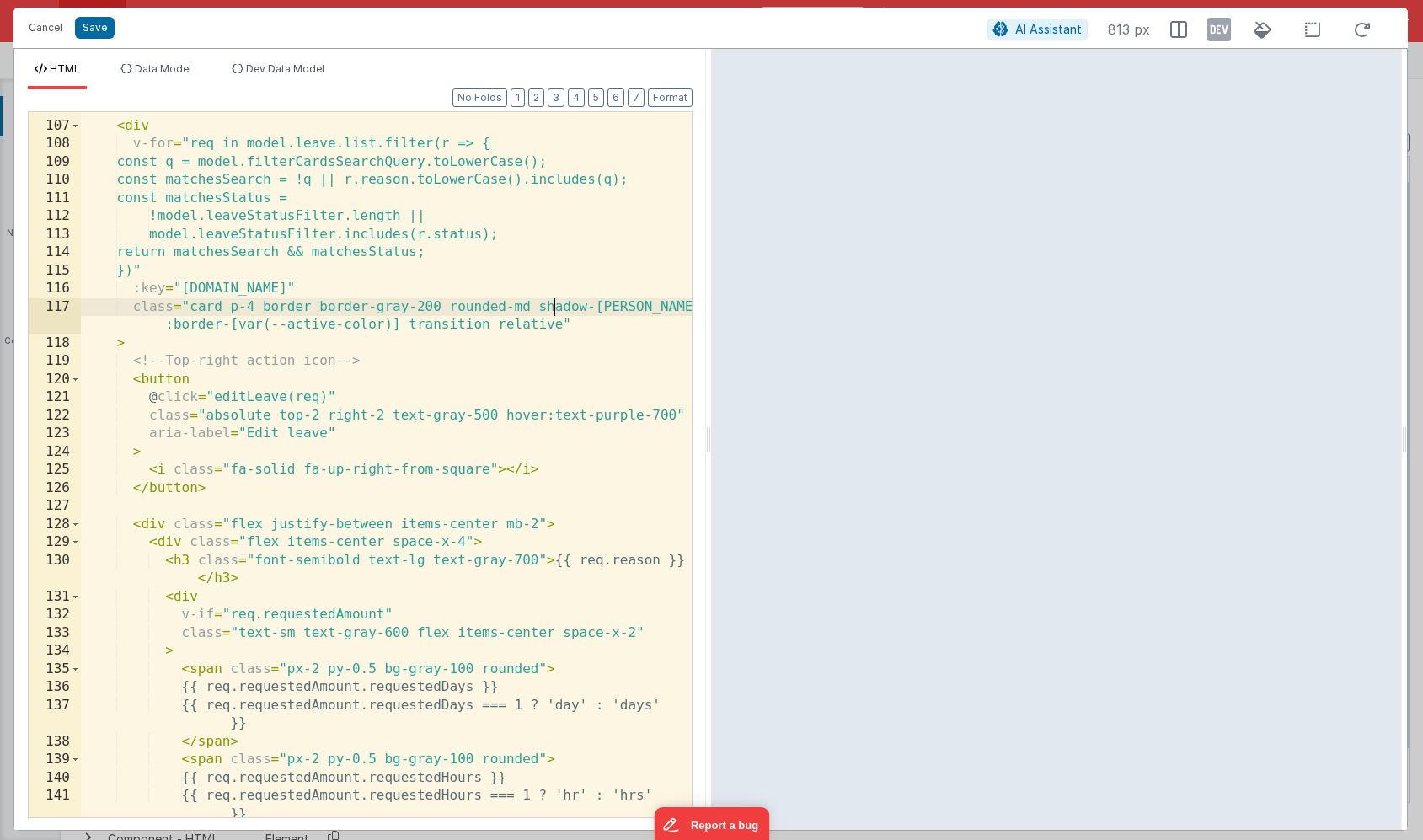
click at [553, 306] on div "> < div v-for = "req in model.leave.list.filter(r => { const q = model.filterCa…" at bounding box center [386, 479] width 611 height 760
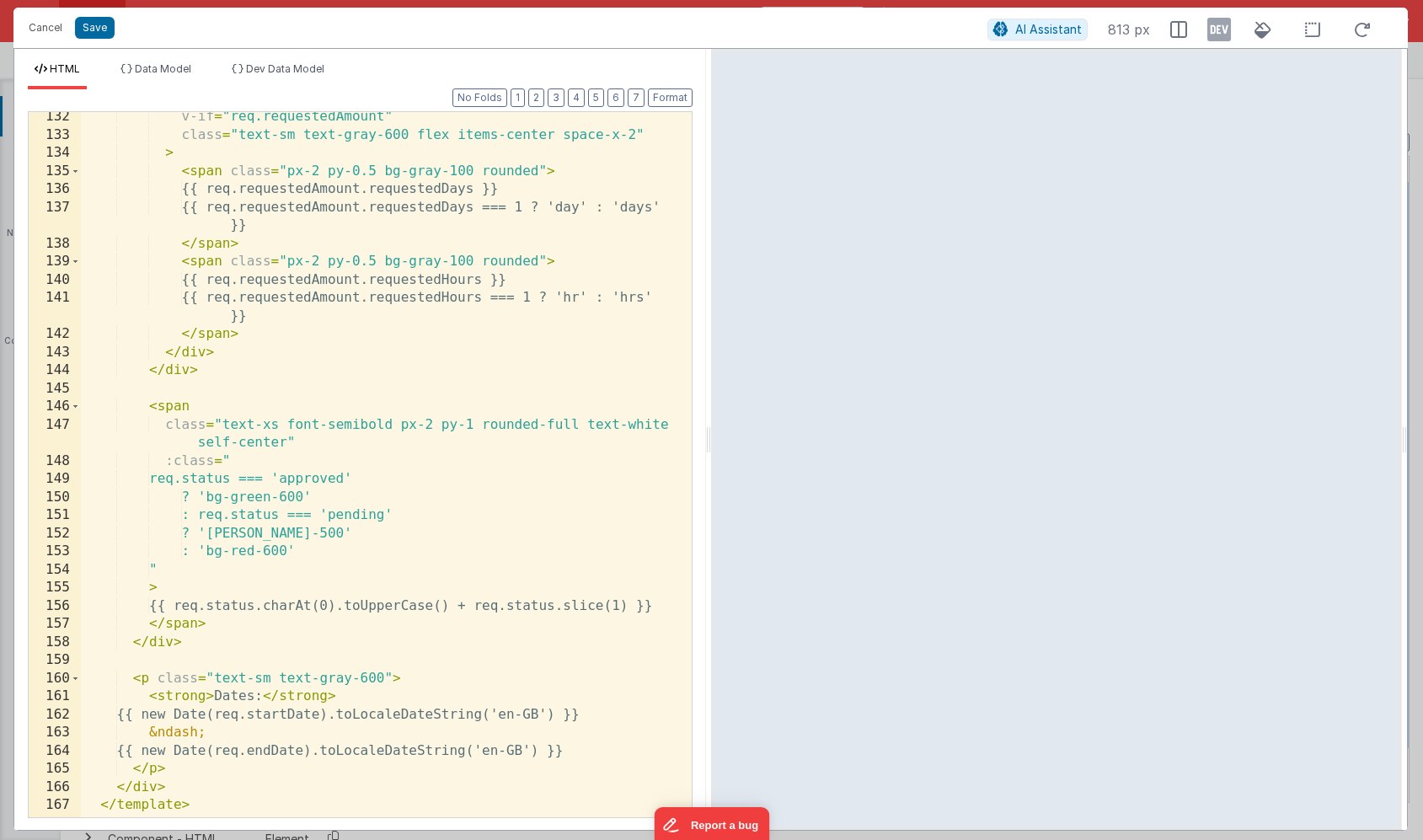
scroll to position [1154, 0]
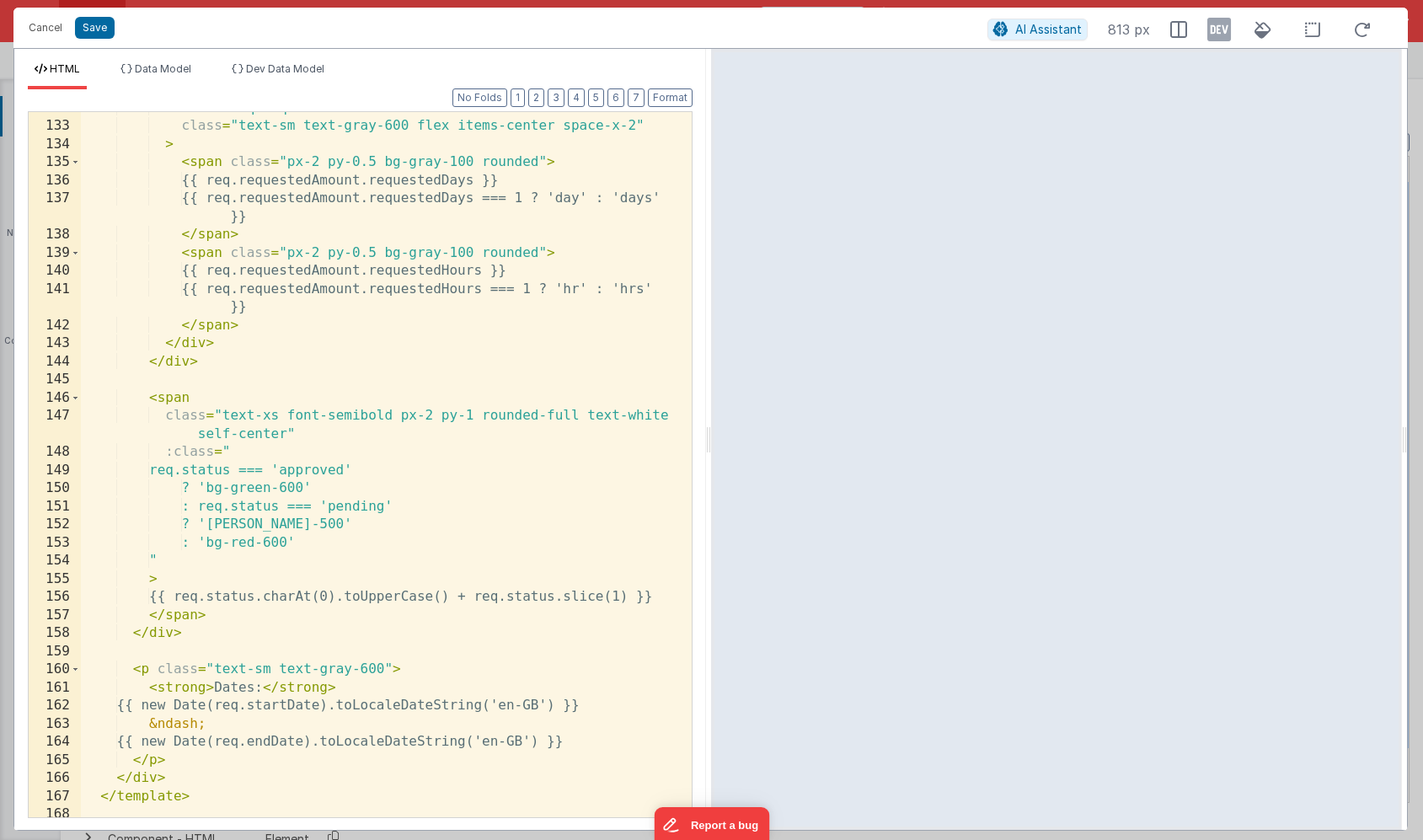
click at [439, 420] on div "v-if = "req.requestedAmount" class = "text-sm text-gray-600 flex items-center s…" at bounding box center [386, 470] width 611 height 741
click at [539, 95] on button "2" at bounding box center [536, 98] width 16 height 19
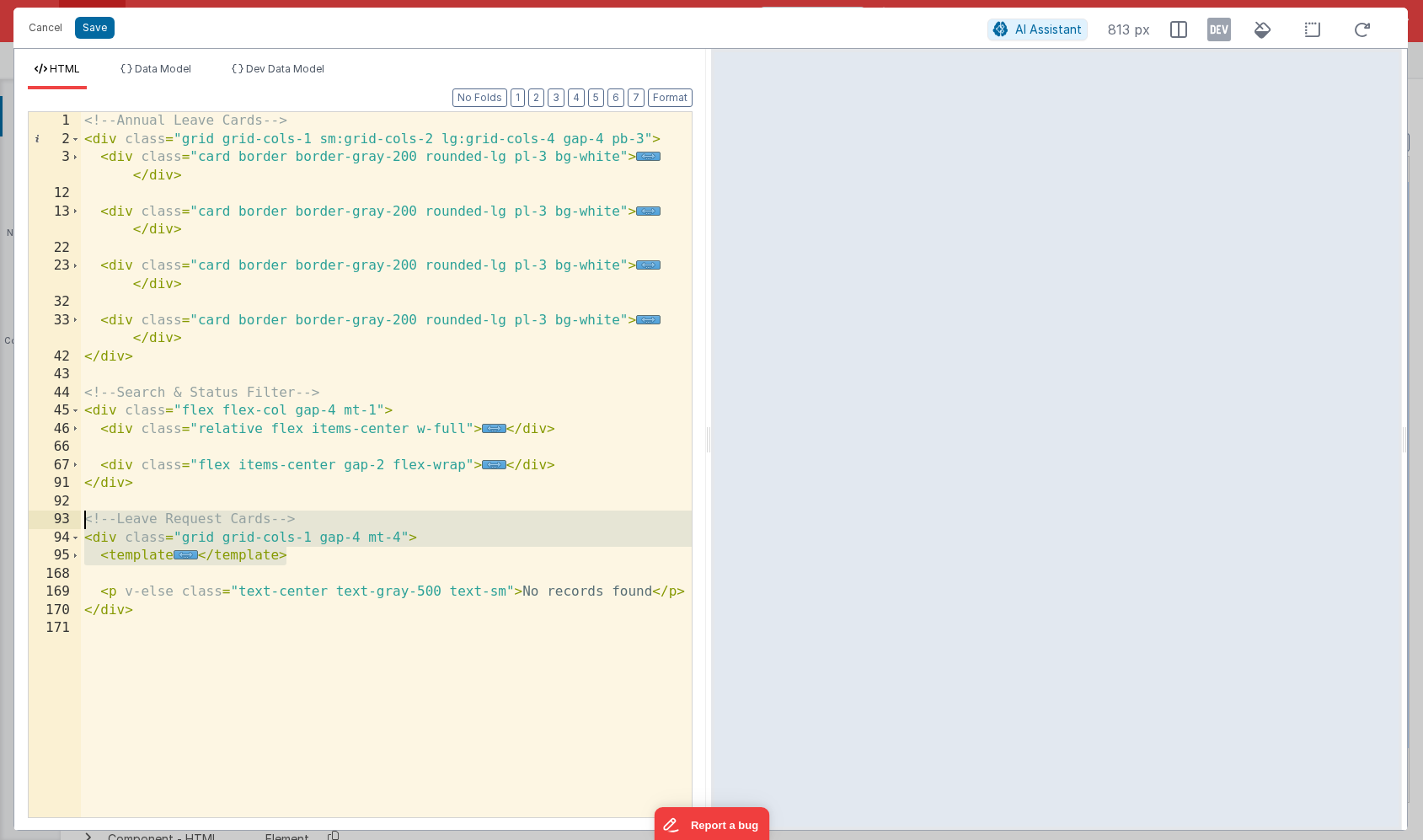
drag, startPoint x: 296, startPoint y: 555, endPoint x: 28, endPoint y: 523, distance: 269.9
click at [28, 523] on div "1 2 3 12 13 22 23 32 33 42 43 44 45 46 66 67 91 92 93 94 95 168 169 170 171 <!-…" at bounding box center [360, 464] width 665 height 707
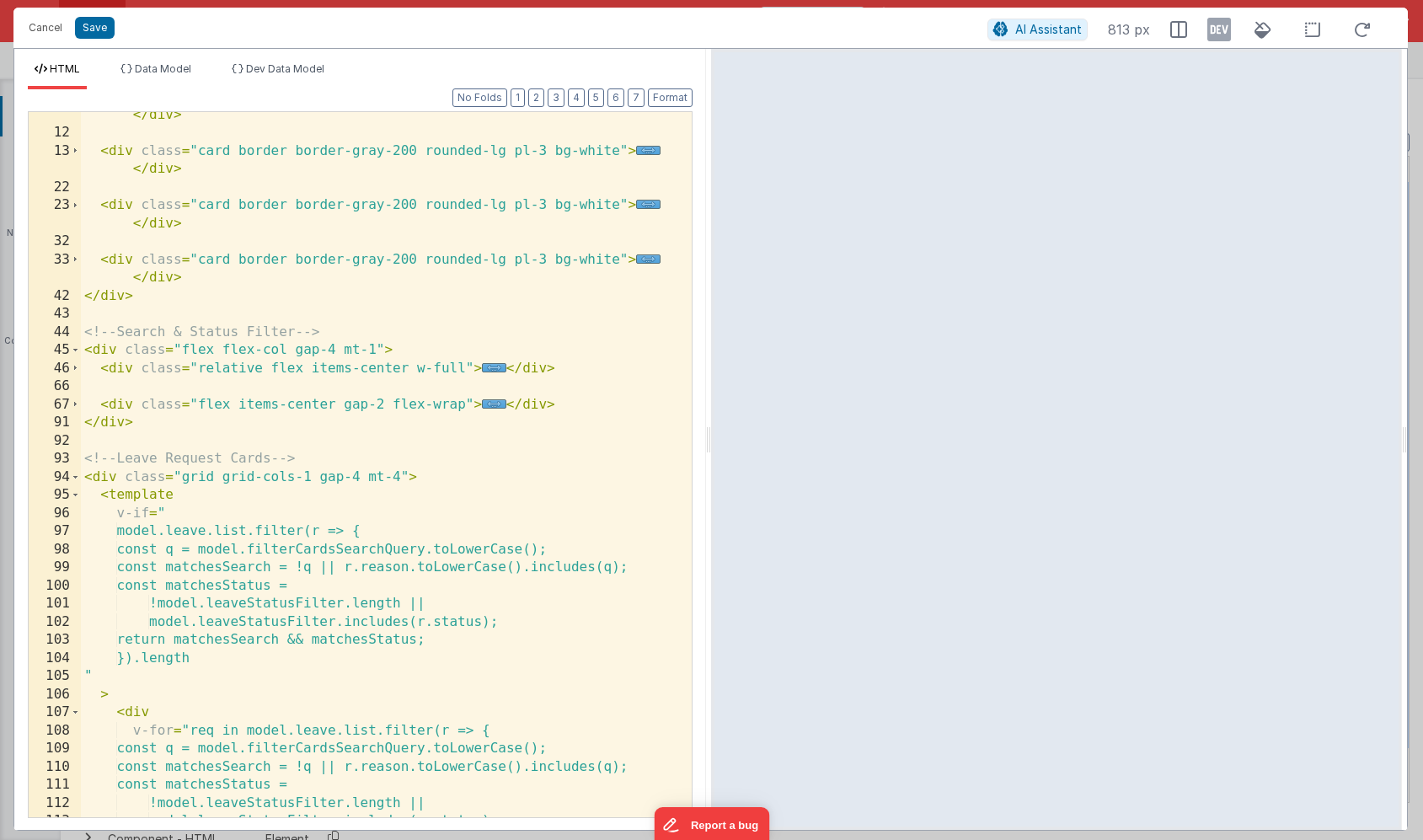
scroll to position [56, 0]
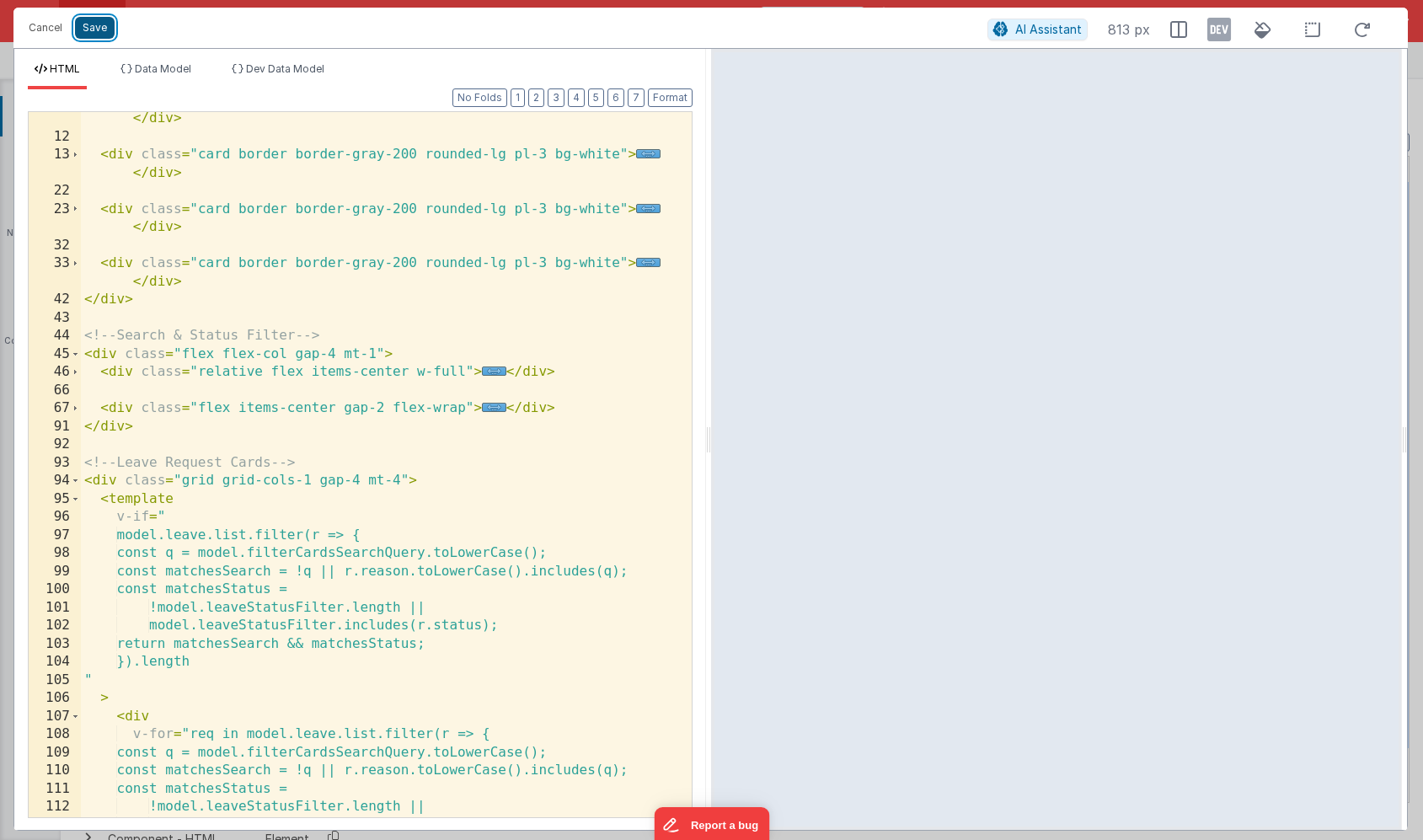
click at [105, 32] on button "Save" at bounding box center [95, 27] width 39 height 22
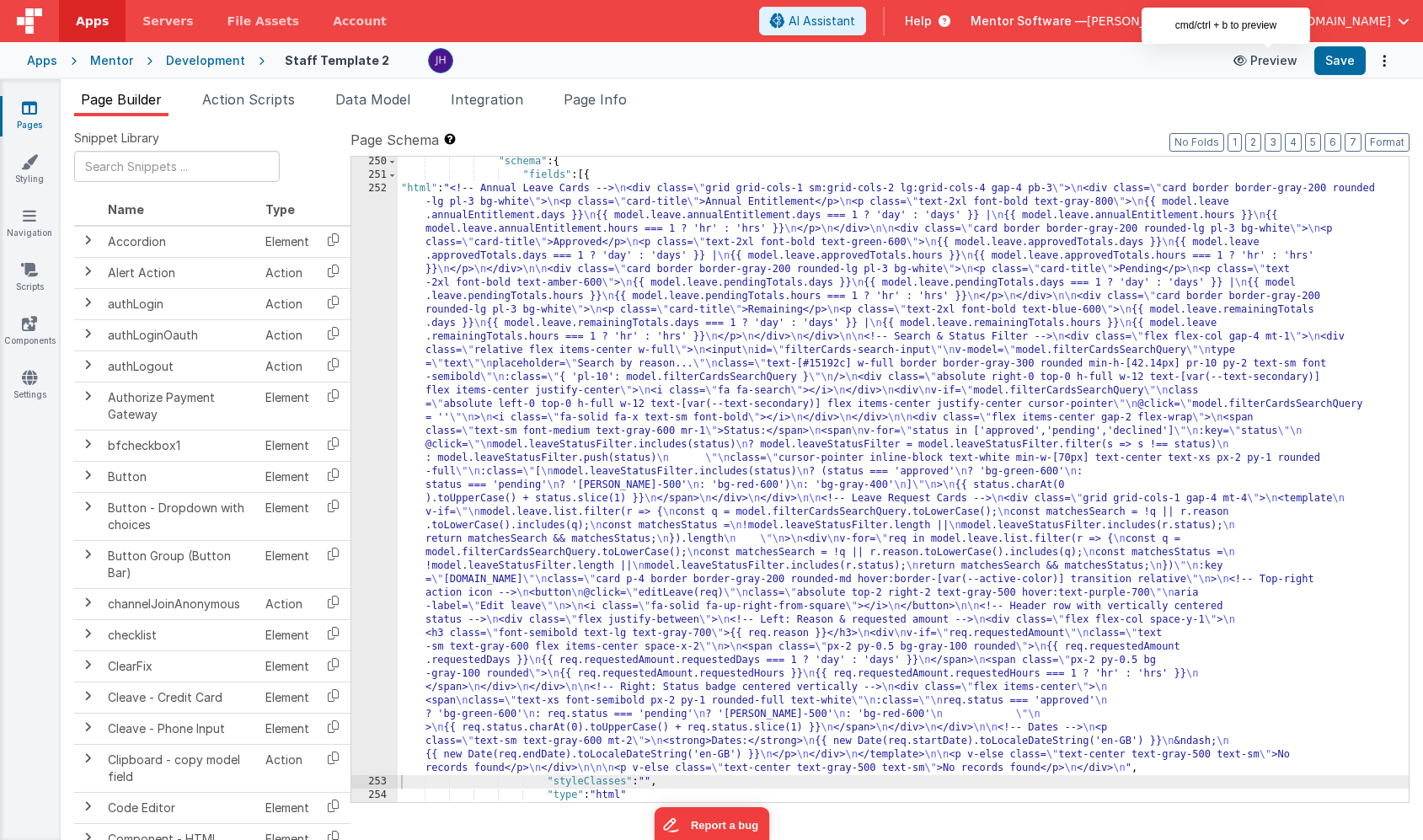
scroll to position [17376, 0]
click at [1328, 61] on button "Save" at bounding box center [1339, 60] width 52 height 29
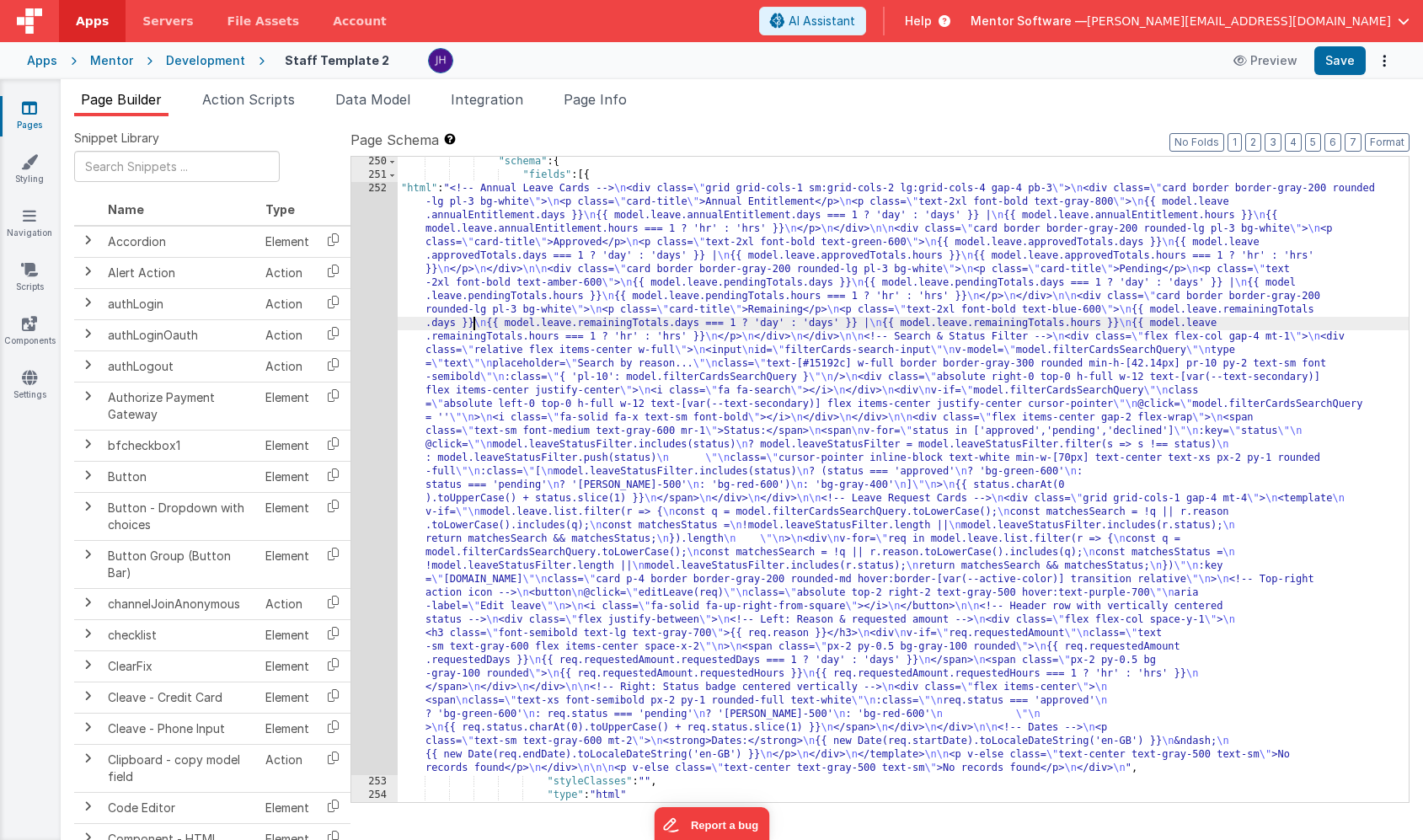
click at [475, 328] on div ""schema" : { "fields" : [{ "html" : "<!-- Annual Leave Cards --> \n <div class=…" at bounding box center [903, 491] width 1011 height 672
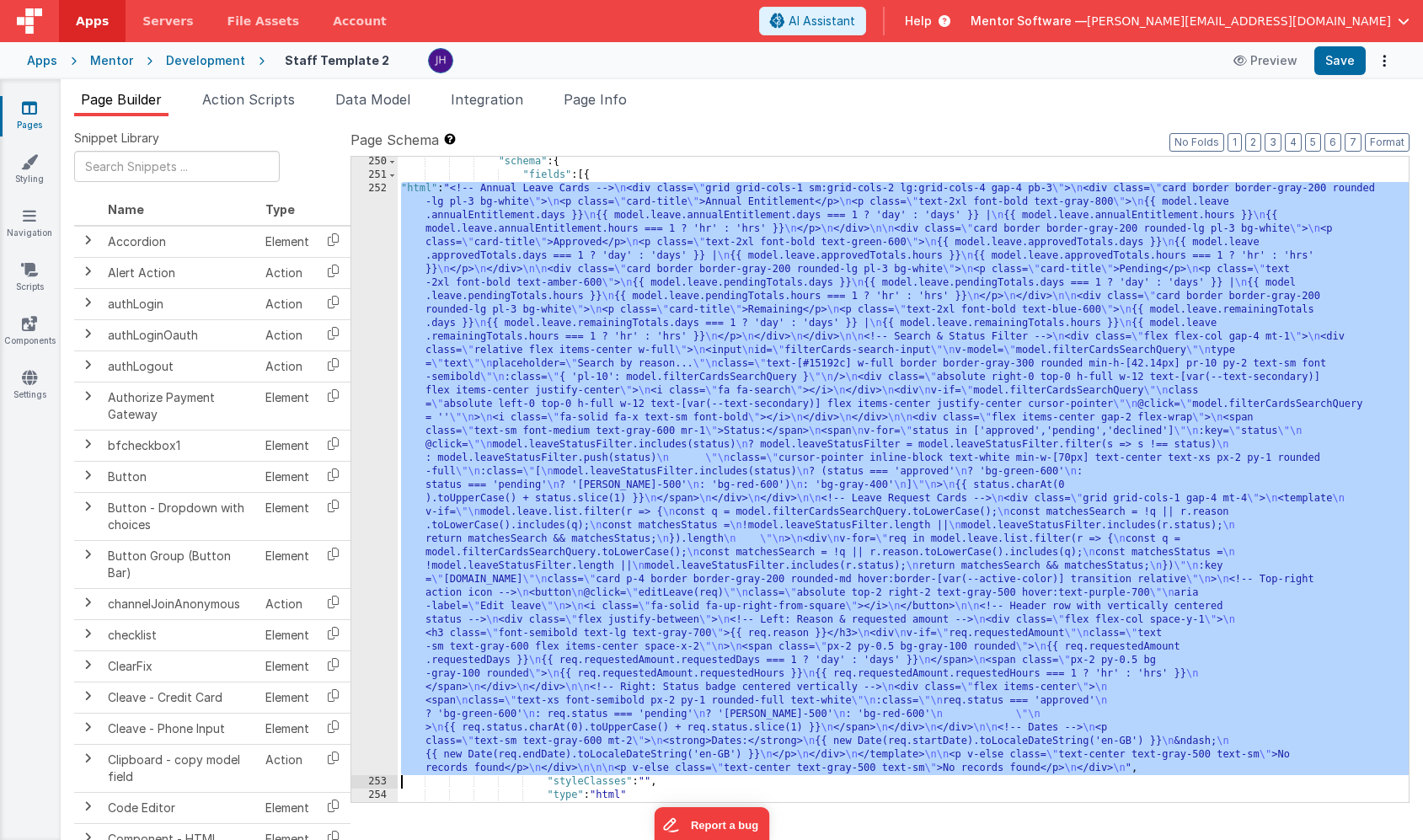
click at [376, 311] on div "252" at bounding box center [374, 479] width 46 height 593
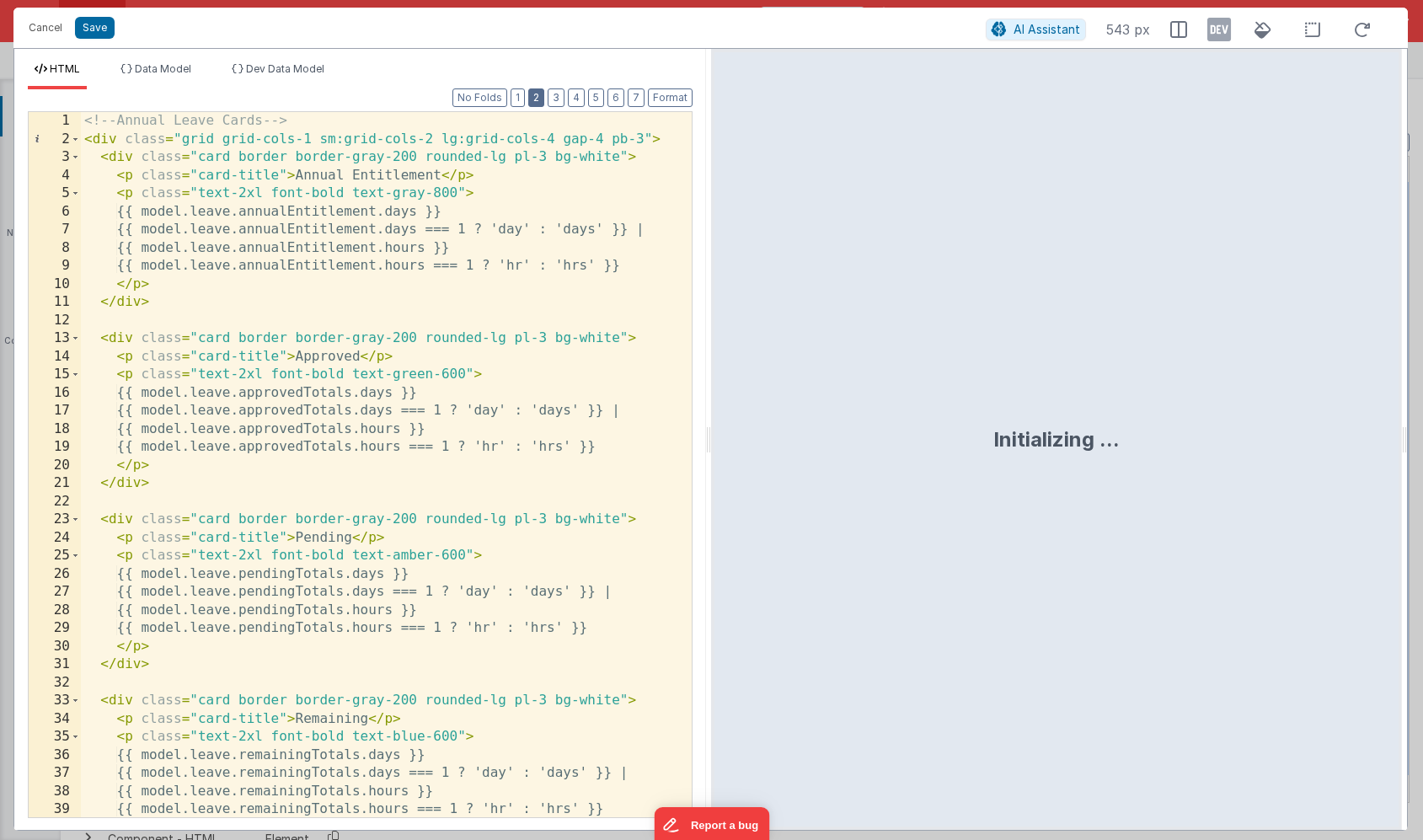
click at [540, 105] on button "2" at bounding box center [536, 98] width 16 height 19
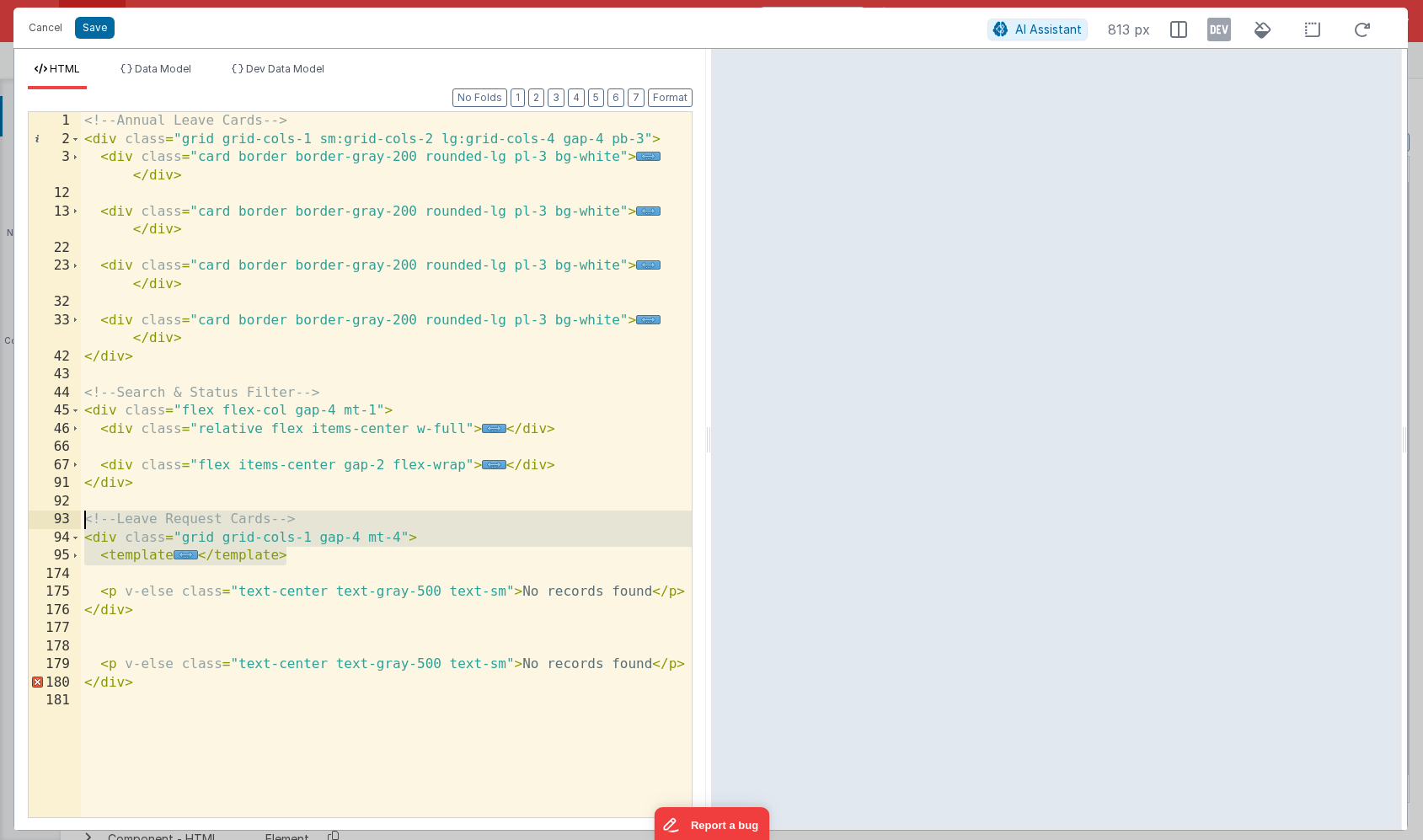
drag, startPoint x: 290, startPoint y: 556, endPoint x: 49, endPoint y: 518, distance: 244.0
click at [48, 518] on div "1 2 3 12 13 22 23 32 33 42 43 44 45 46 66 67 91 92 93 94 95 174 175 176 177 178…" at bounding box center [360, 464] width 665 height 707
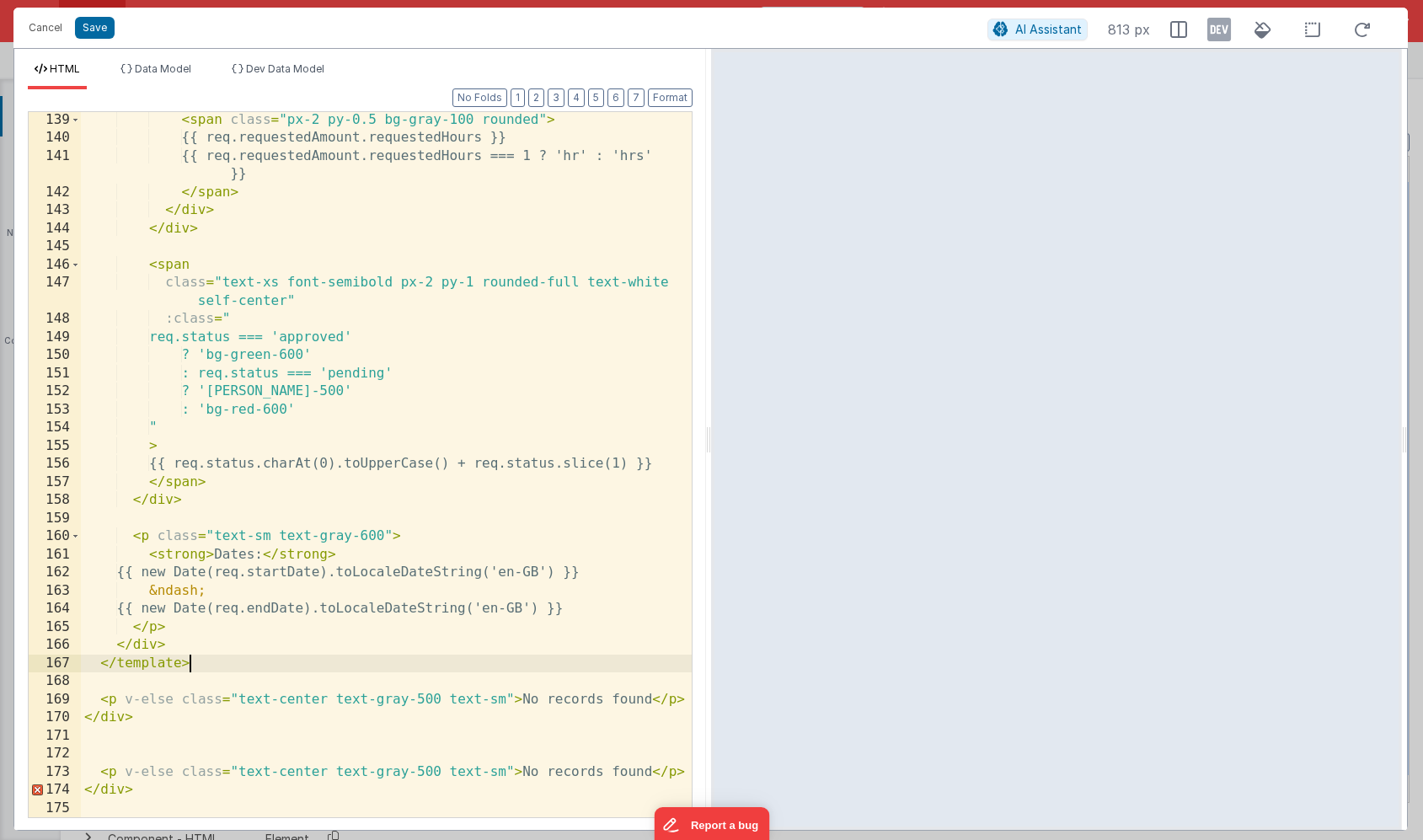
scroll to position [1288, 0]
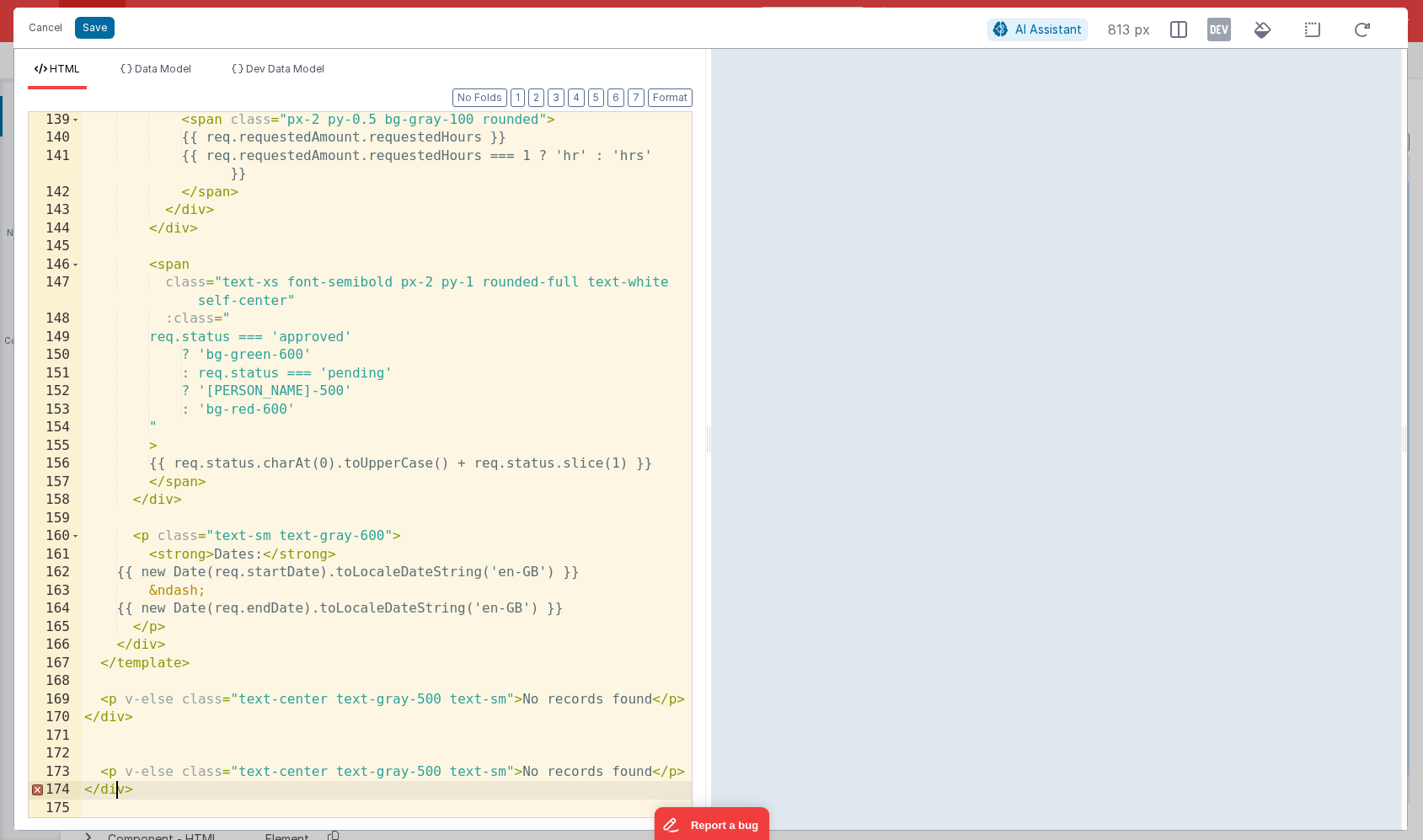
click at [113, 782] on div "< span class = "px-2 py-0.5 bg-gray-100 rounded" > {{ req.requestedAmount.reque…" at bounding box center [386, 481] width 611 height 741
drag, startPoint x: 143, startPoint y: 789, endPoint x: 79, endPoint y: 789, distance: 64.0
click at [79, 789] on div "139 140 141 142 143 144 145 146 147 148 149 150 151 152 153 154 155 156 157 158…" at bounding box center [360, 464] width 665 height 707
click at [91, 31] on button "Save" at bounding box center [95, 27] width 39 height 22
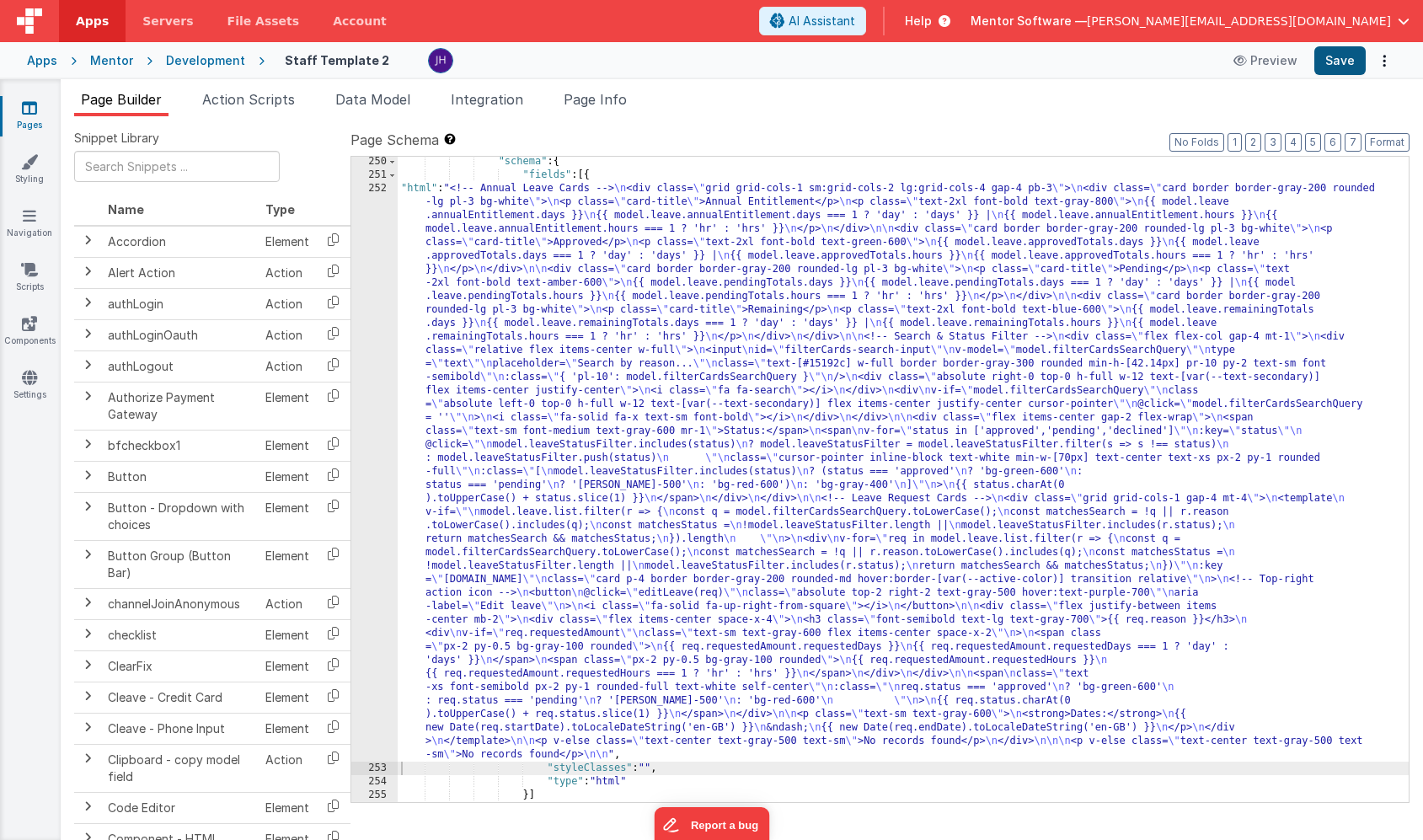
scroll to position [17383, 0]
click at [1331, 64] on button "Save" at bounding box center [1339, 60] width 52 height 29
click at [515, 286] on div ""schema" : { "fields" : [{ "html" : "<!-- Annual Leave Cards --> \n <div class=…" at bounding box center [903, 491] width 1011 height 672
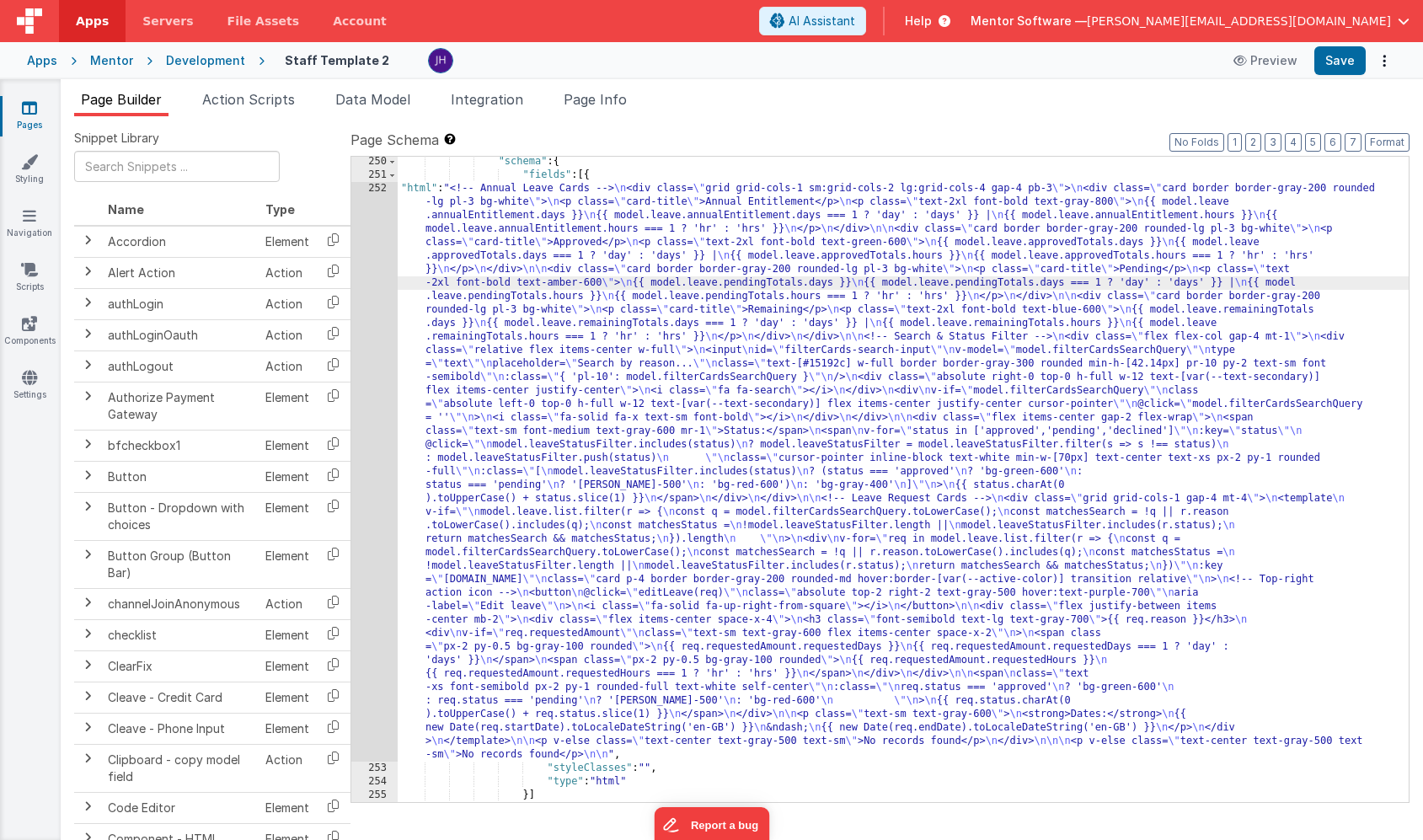
click at [368, 257] on div "252" at bounding box center [374, 472] width 46 height 580
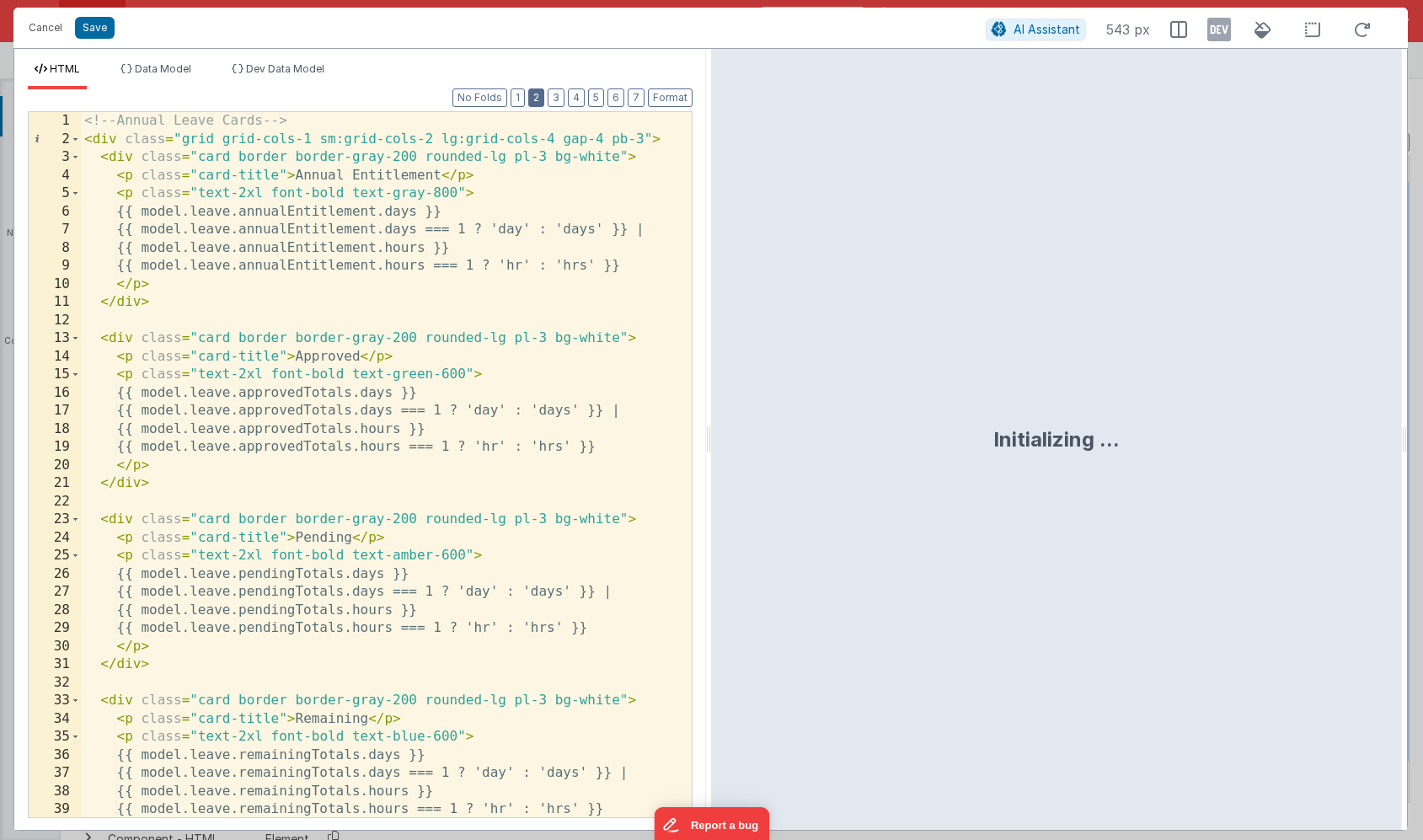
click at [538, 101] on button "2" at bounding box center [536, 98] width 16 height 19
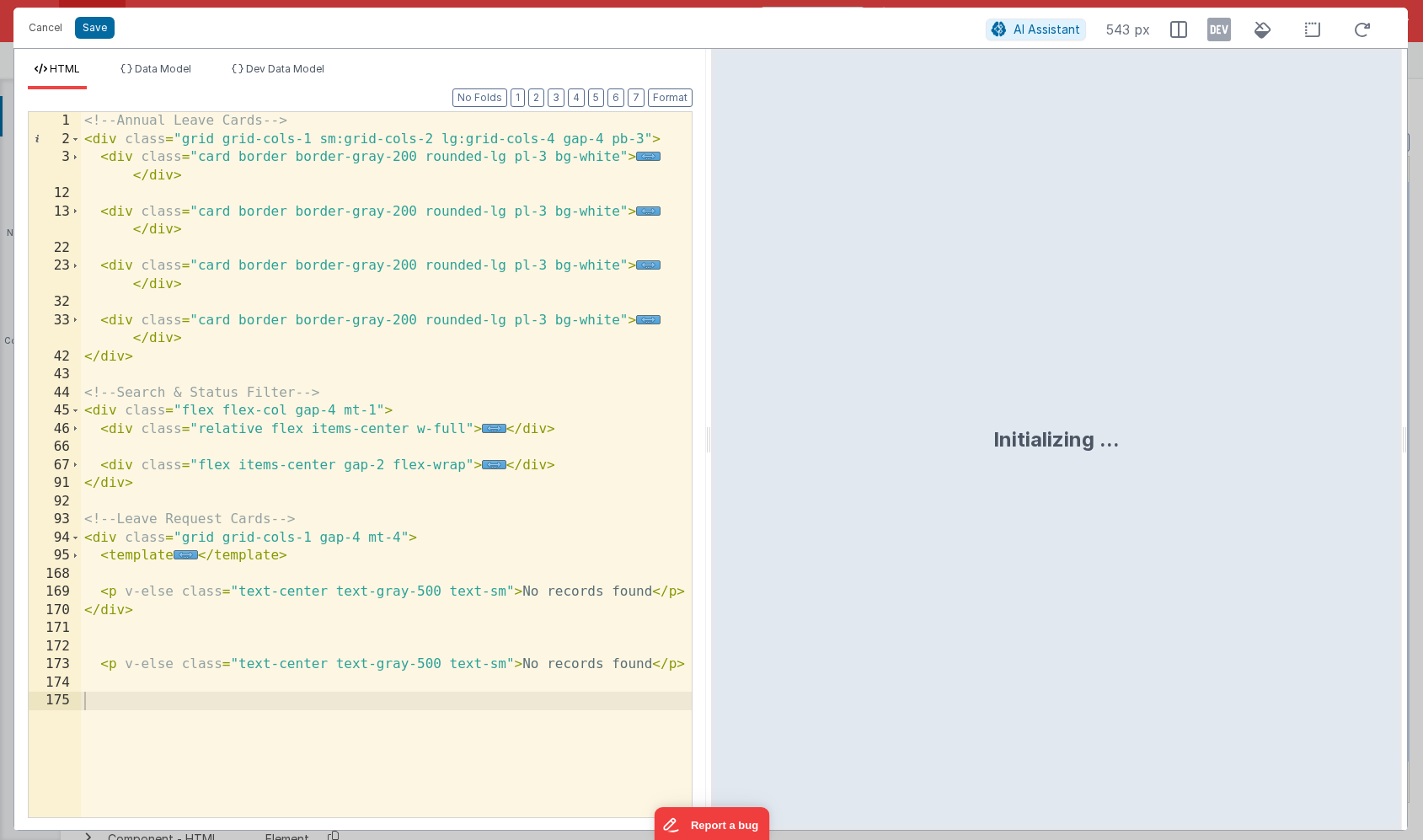
click at [185, 554] on span "..." at bounding box center [186, 555] width 24 height 9
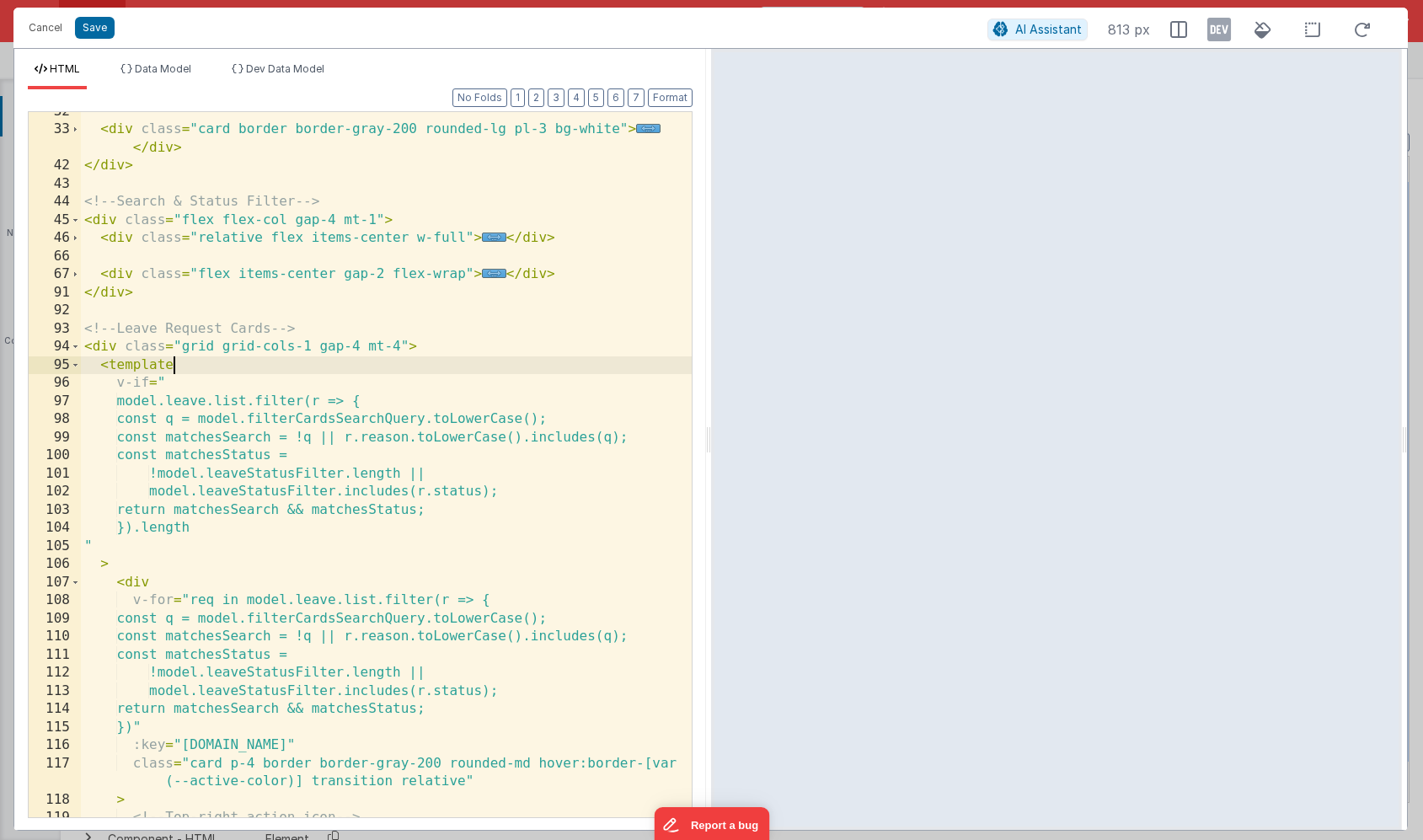
scroll to position [191, 0]
click at [181, 344] on div "< div class = "card border border-gray-200 rounded-lg pl-3 bg-white" > ... </ d…" at bounding box center [386, 474] width 611 height 741
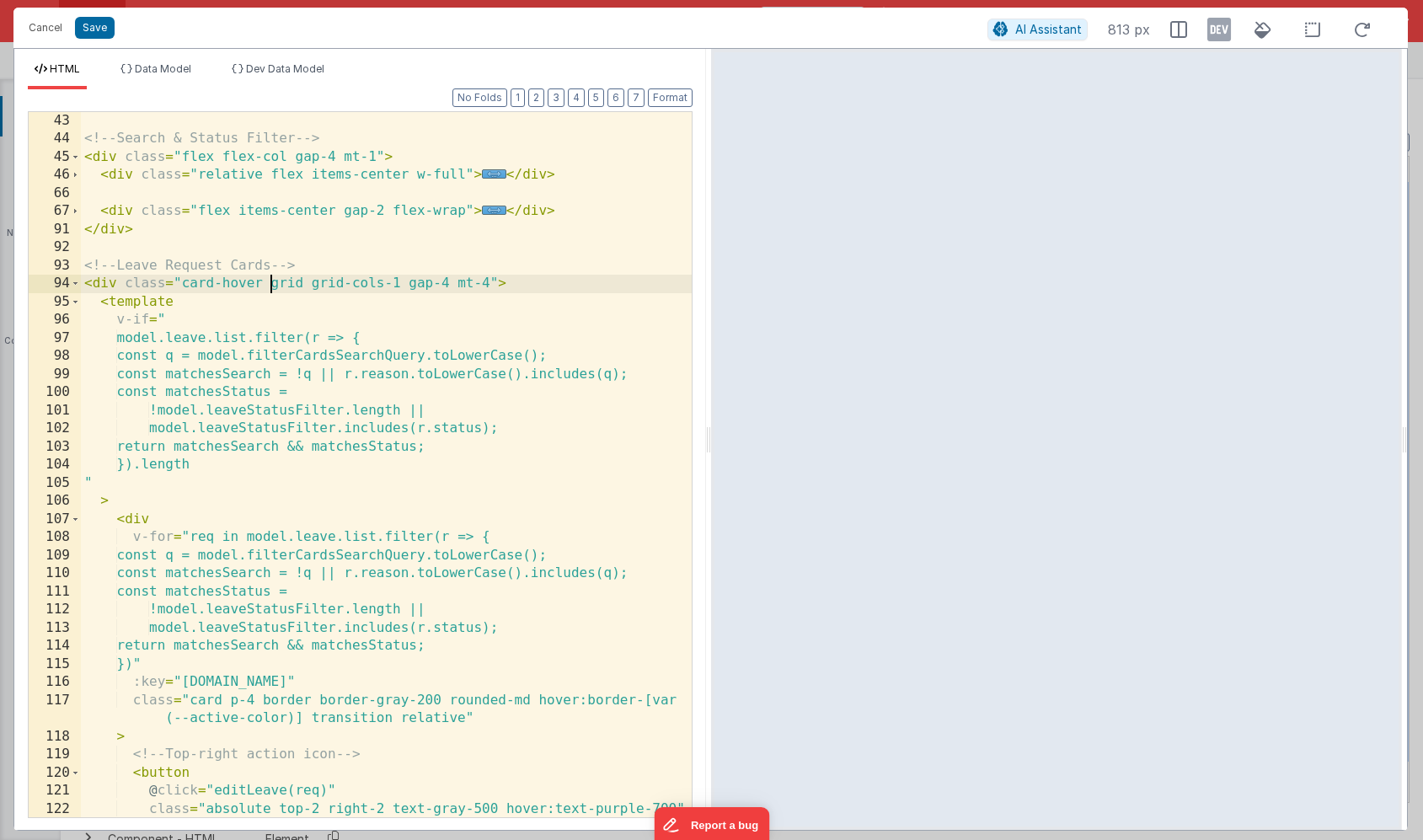
scroll to position [252, 0]
drag, startPoint x: 268, startPoint y: 285, endPoint x: 185, endPoint y: 283, distance: 83.0
click at [185, 283] on div "</ div > <!-- Search & Status Filter --> < div class = "flex flex-col gap-4 mt-…" at bounding box center [386, 466] width 611 height 741
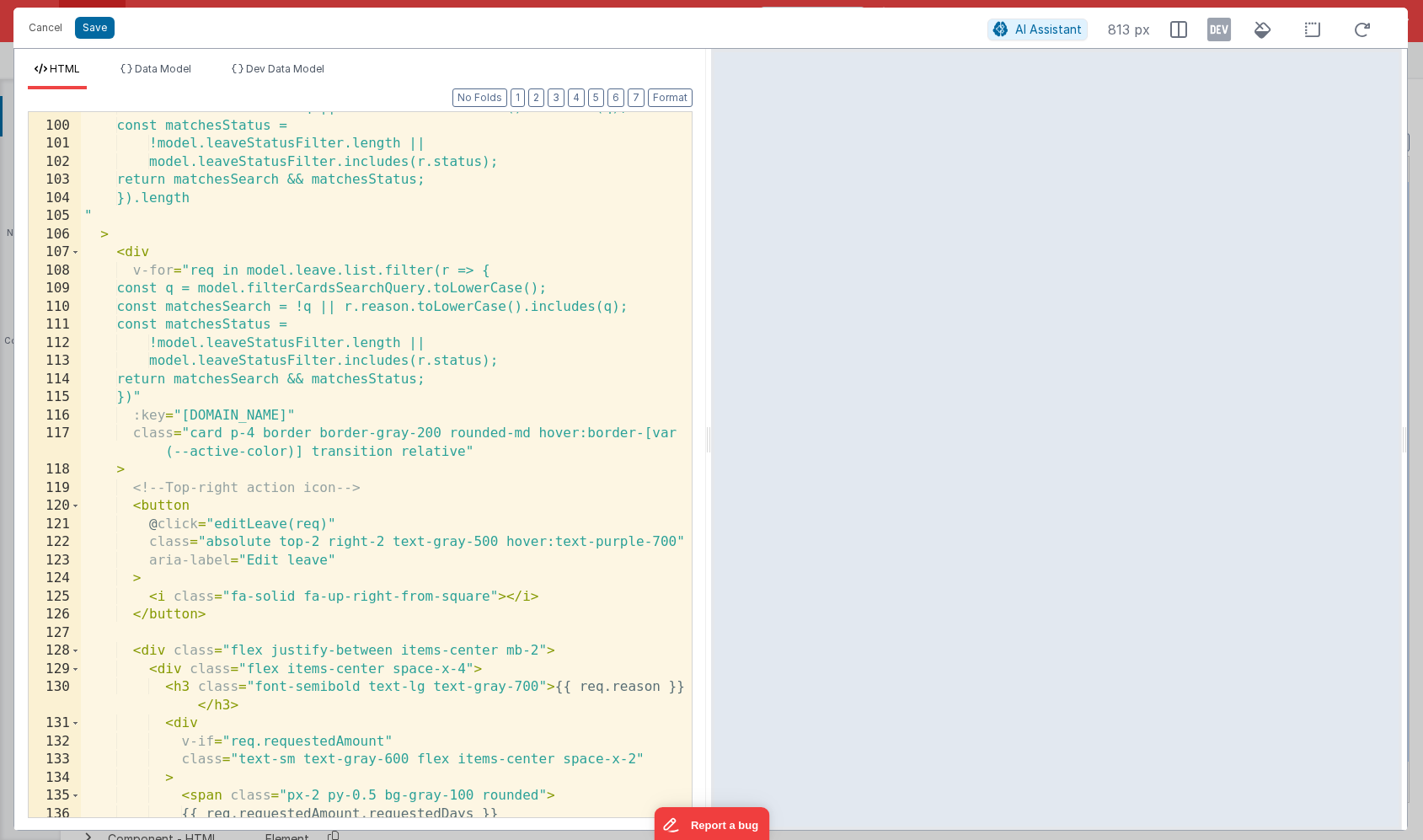
scroll to position [551, 0]
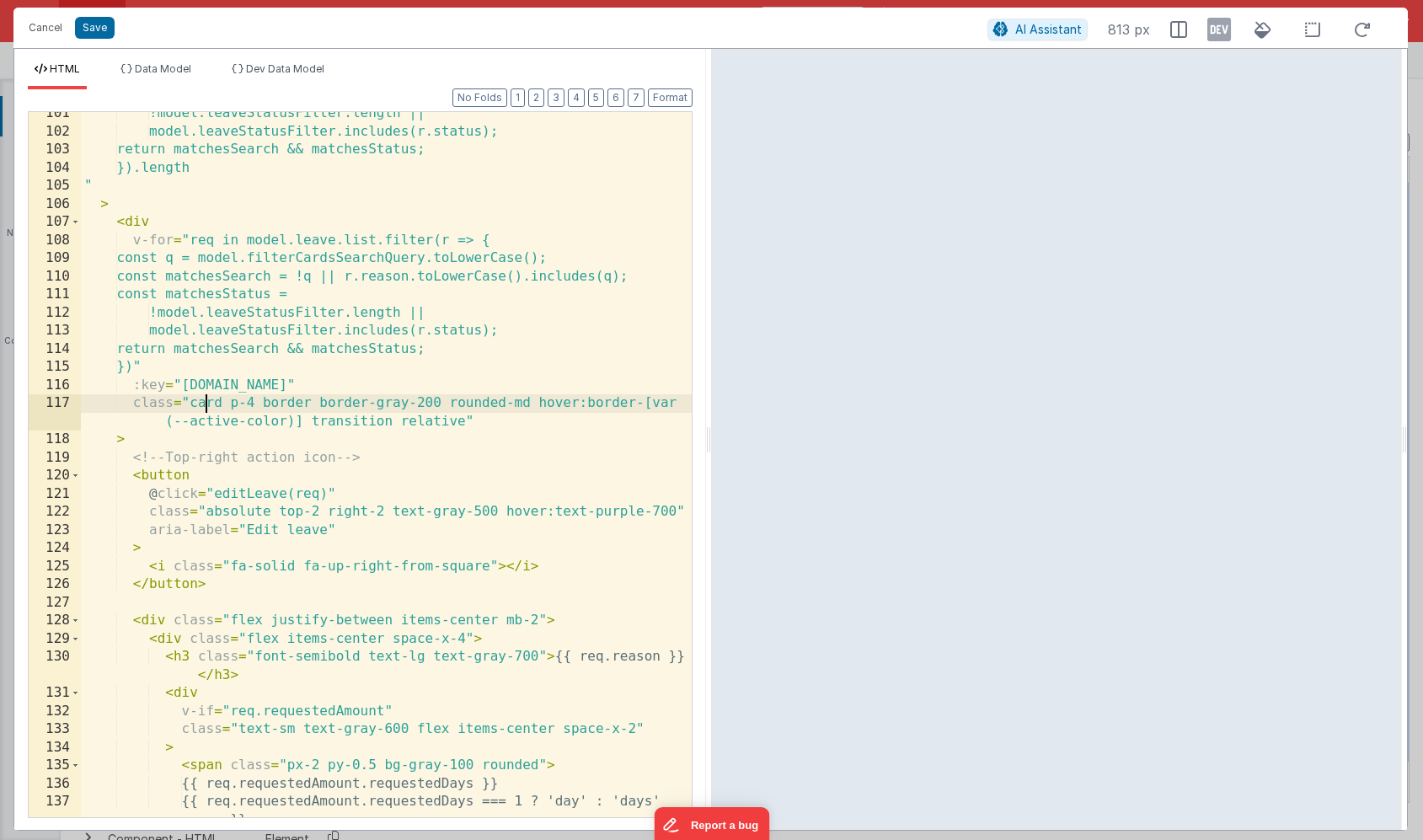
click at [206, 404] on div "!model.leaveStatusFilter.length || model.leaveStatusFilter.includes(r.status); …" at bounding box center [386, 484] width 611 height 760
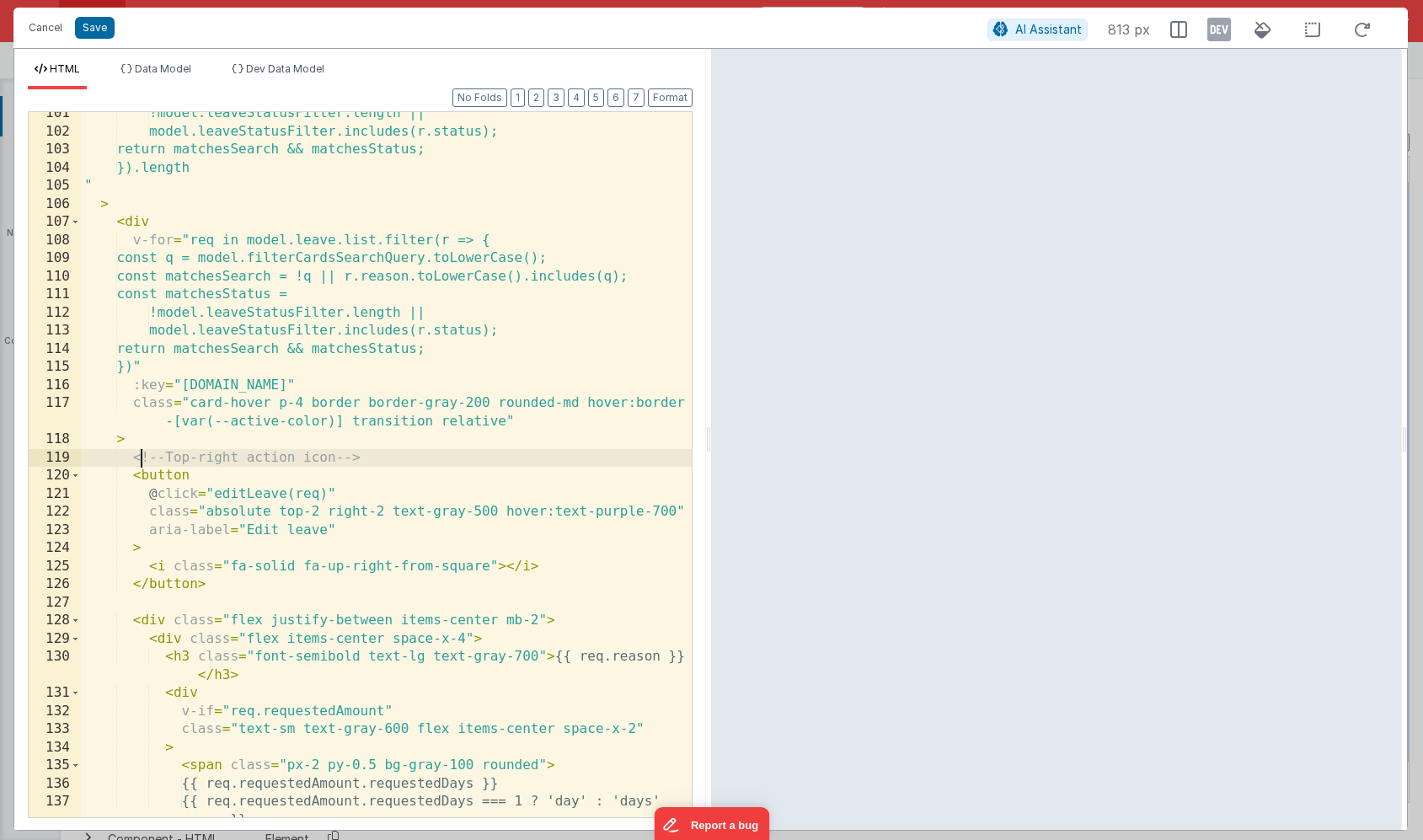
click at [139, 461] on div "!model.leaveStatusFilter.length || model.leaveStatusFilter.includes(r.status); …" at bounding box center [386, 484] width 611 height 760
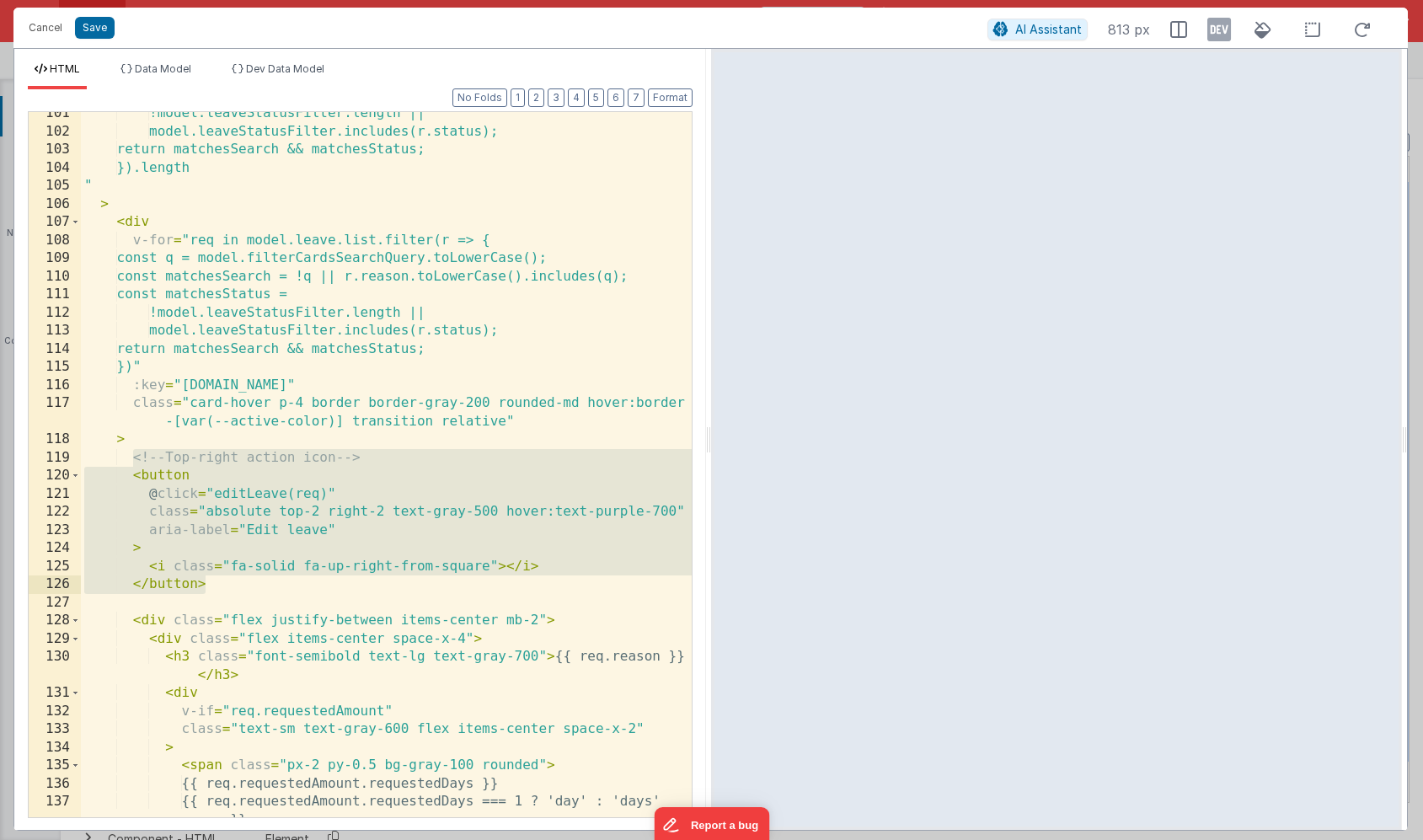
drag, startPoint x: 131, startPoint y: 461, endPoint x: 220, endPoint y: 580, distance: 148.6
click at [220, 580] on div "!model.leaveStatusFilter.length || model.leaveStatusFilter.includes(r.status); …" at bounding box center [386, 484] width 611 height 760
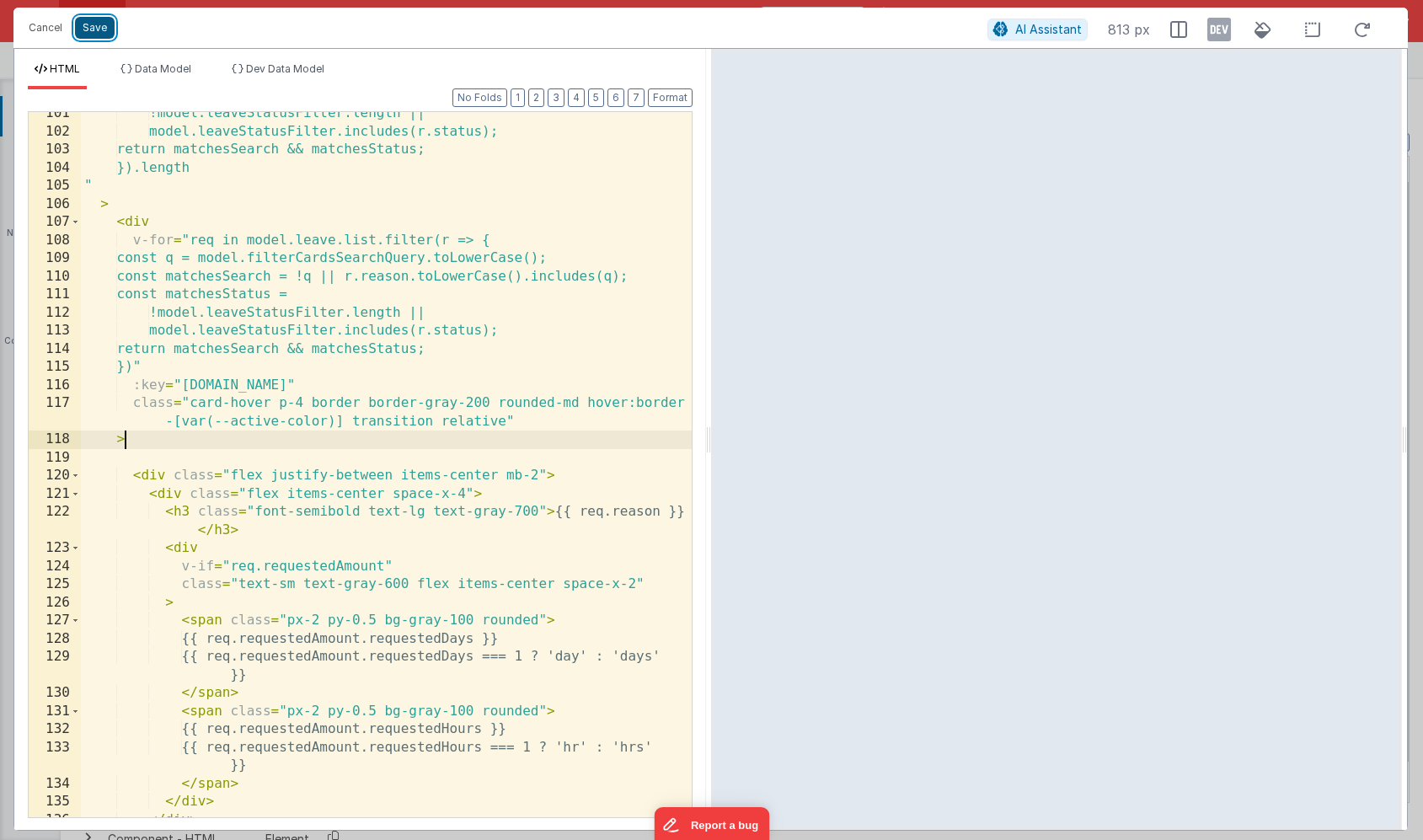
click at [90, 30] on button "Save" at bounding box center [95, 27] width 39 height 22
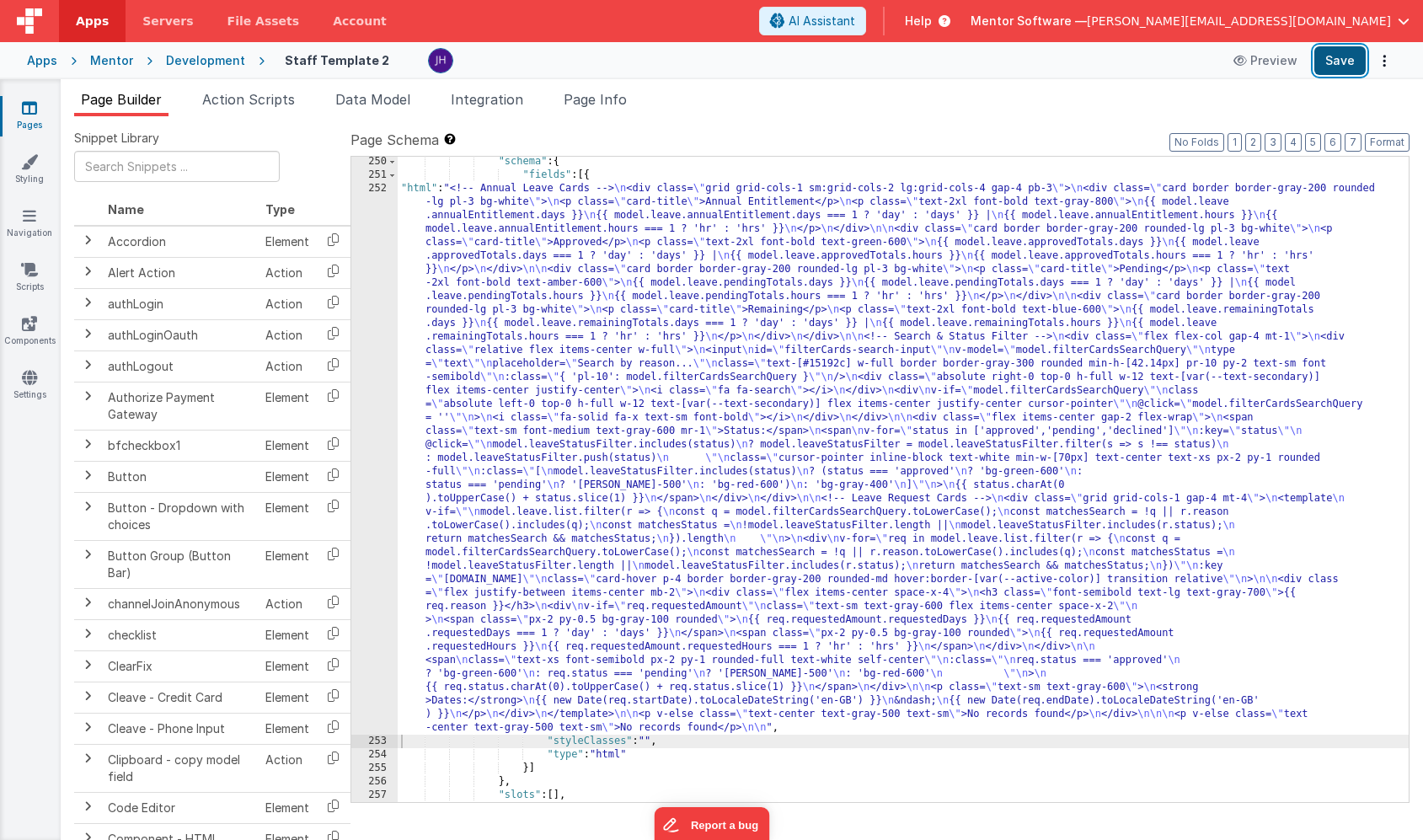
scroll to position [17396, 0]
click at [1332, 62] on button "Save" at bounding box center [1339, 60] width 52 height 29
click at [543, 315] on div ""schema" : { "fields" : [{ "html" : "<!-- Annual Leave Cards --> \n <div class=…" at bounding box center [903, 491] width 1011 height 672
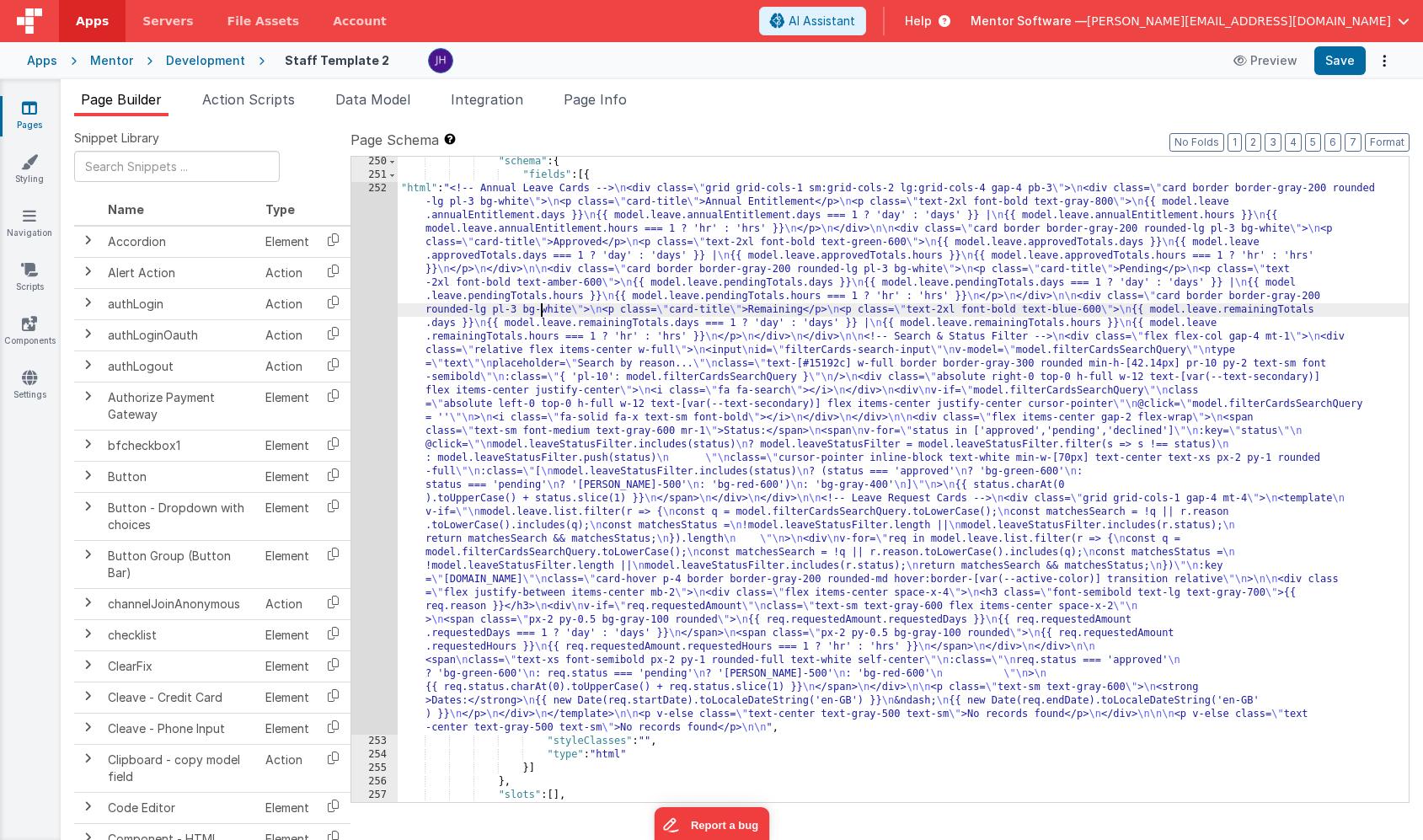
click at [374, 292] on div "252" at bounding box center [374, 458] width 46 height 553
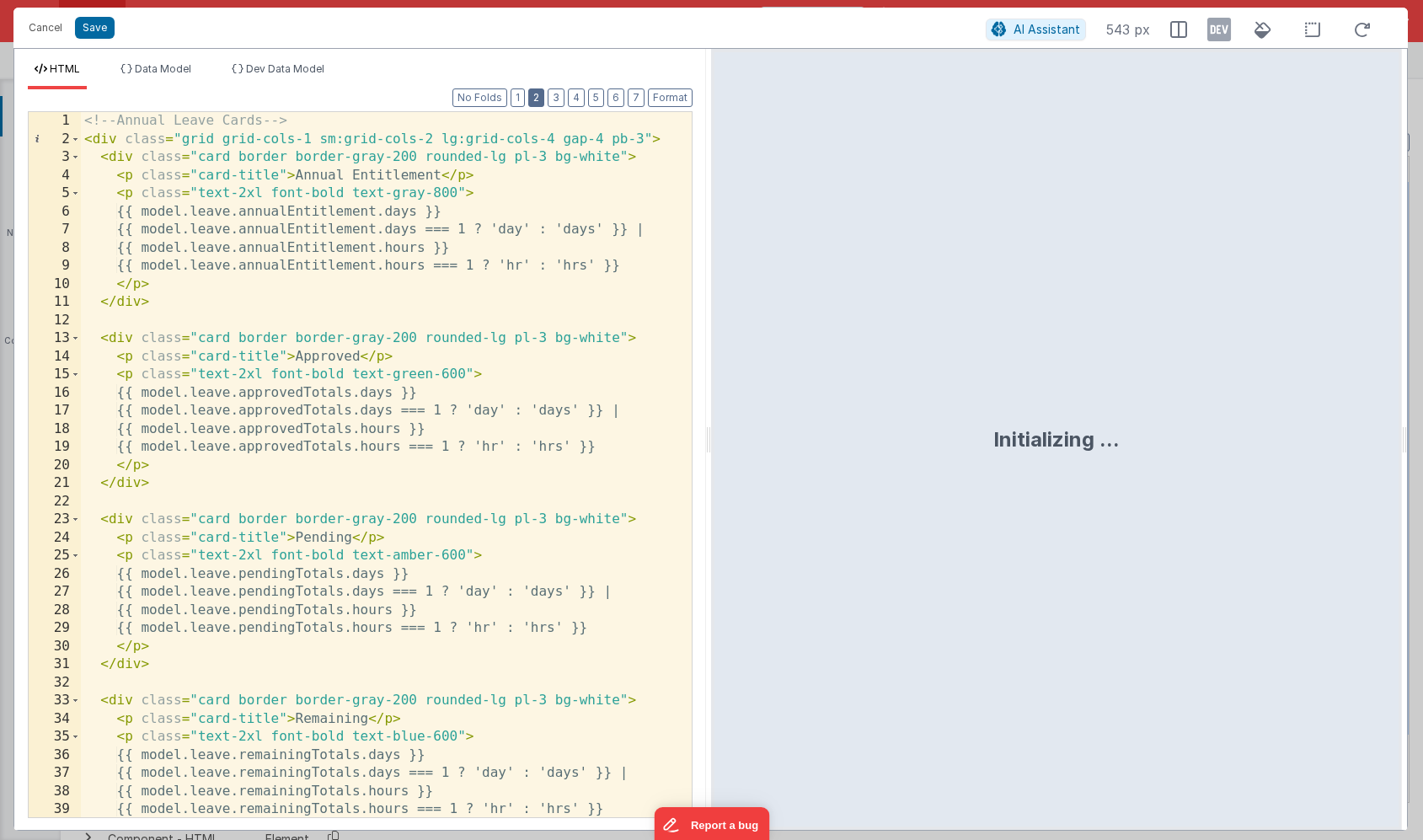
click at [540, 96] on button "2" at bounding box center [536, 98] width 16 height 19
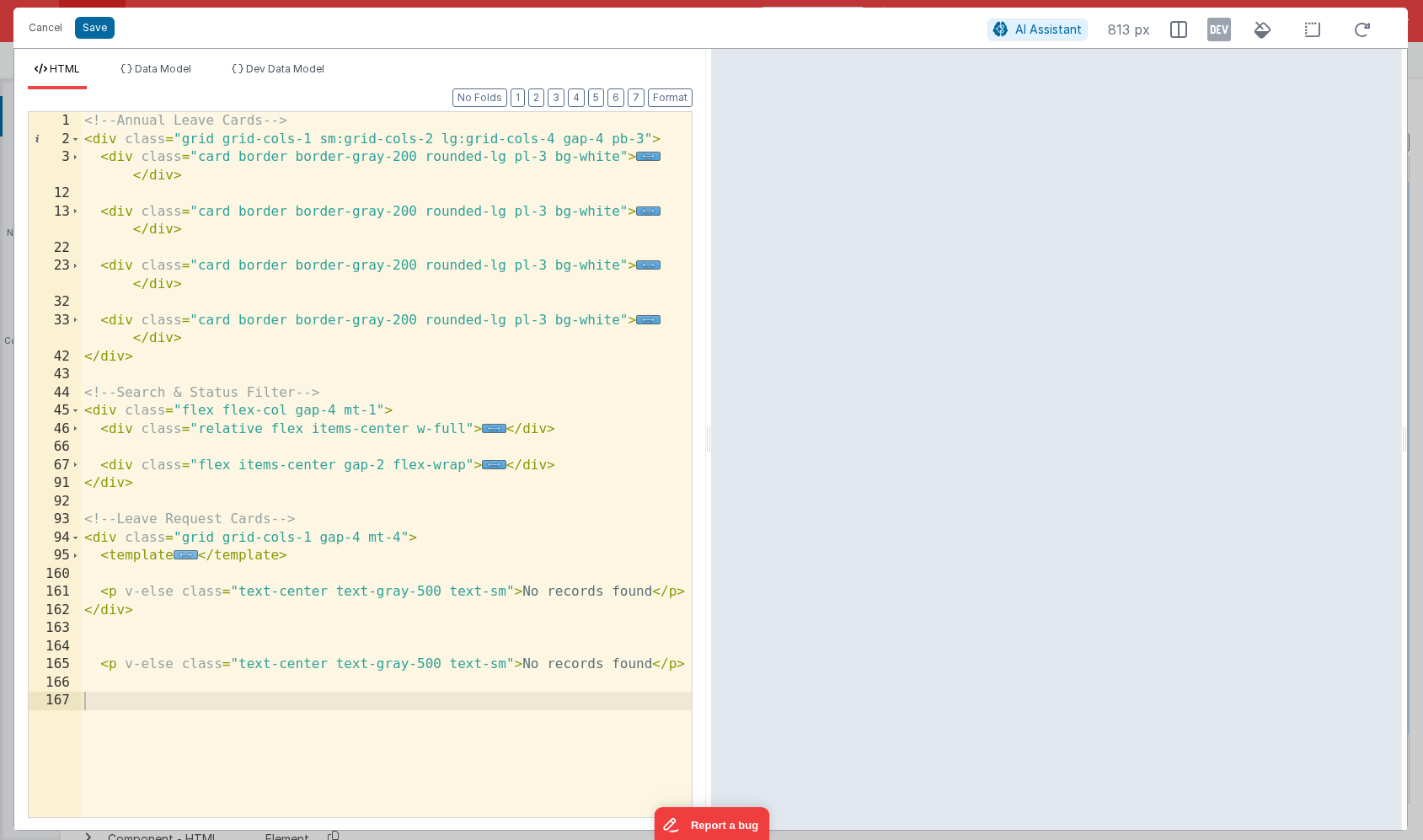
click at [182, 559] on span "..." at bounding box center [186, 555] width 24 height 9
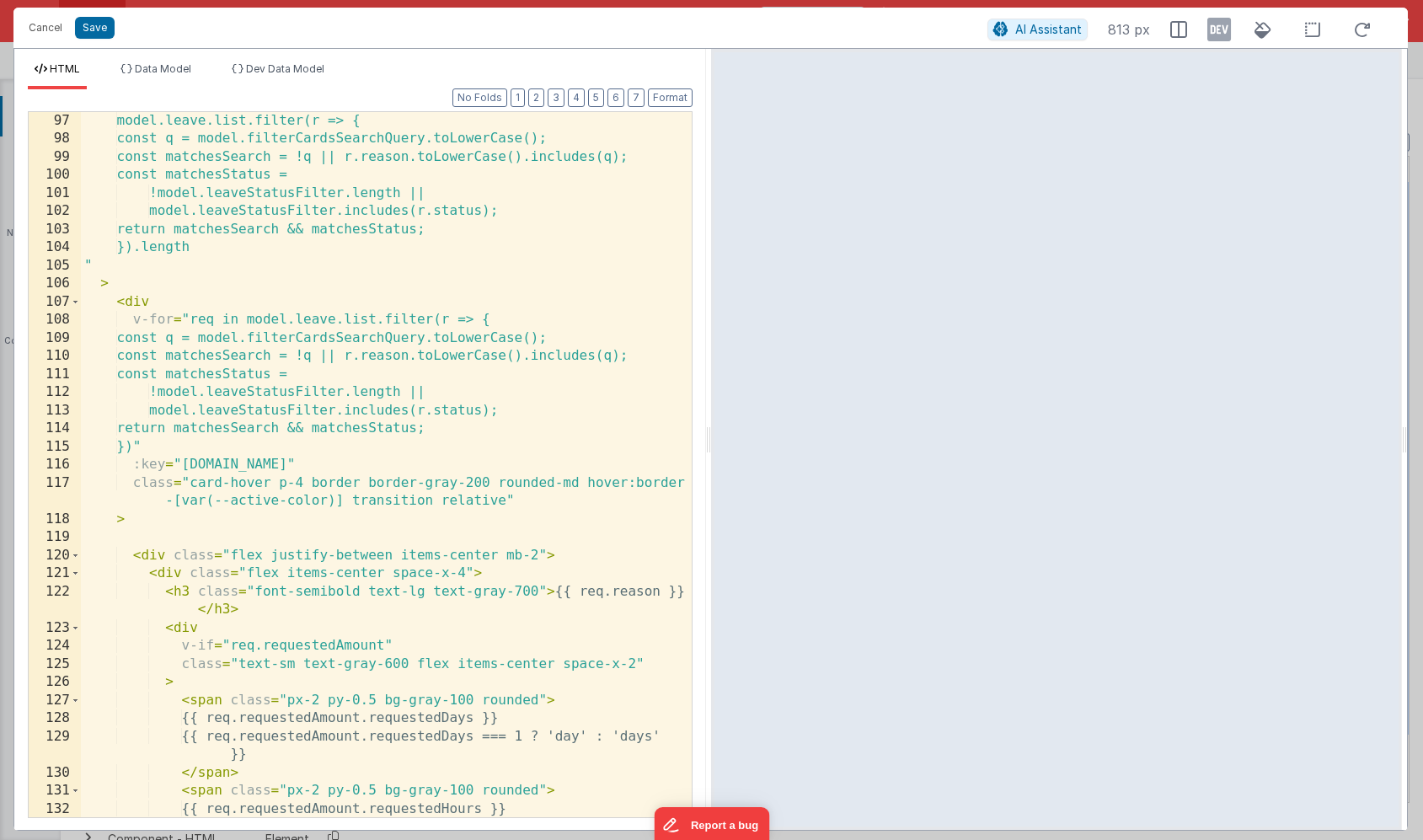
scroll to position [471, 0]
click at [516, 501] on div "model.leave.list.filter(r => { const q = model.filterCardsSearchQuery.toLowerCa…" at bounding box center [386, 492] width 611 height 760
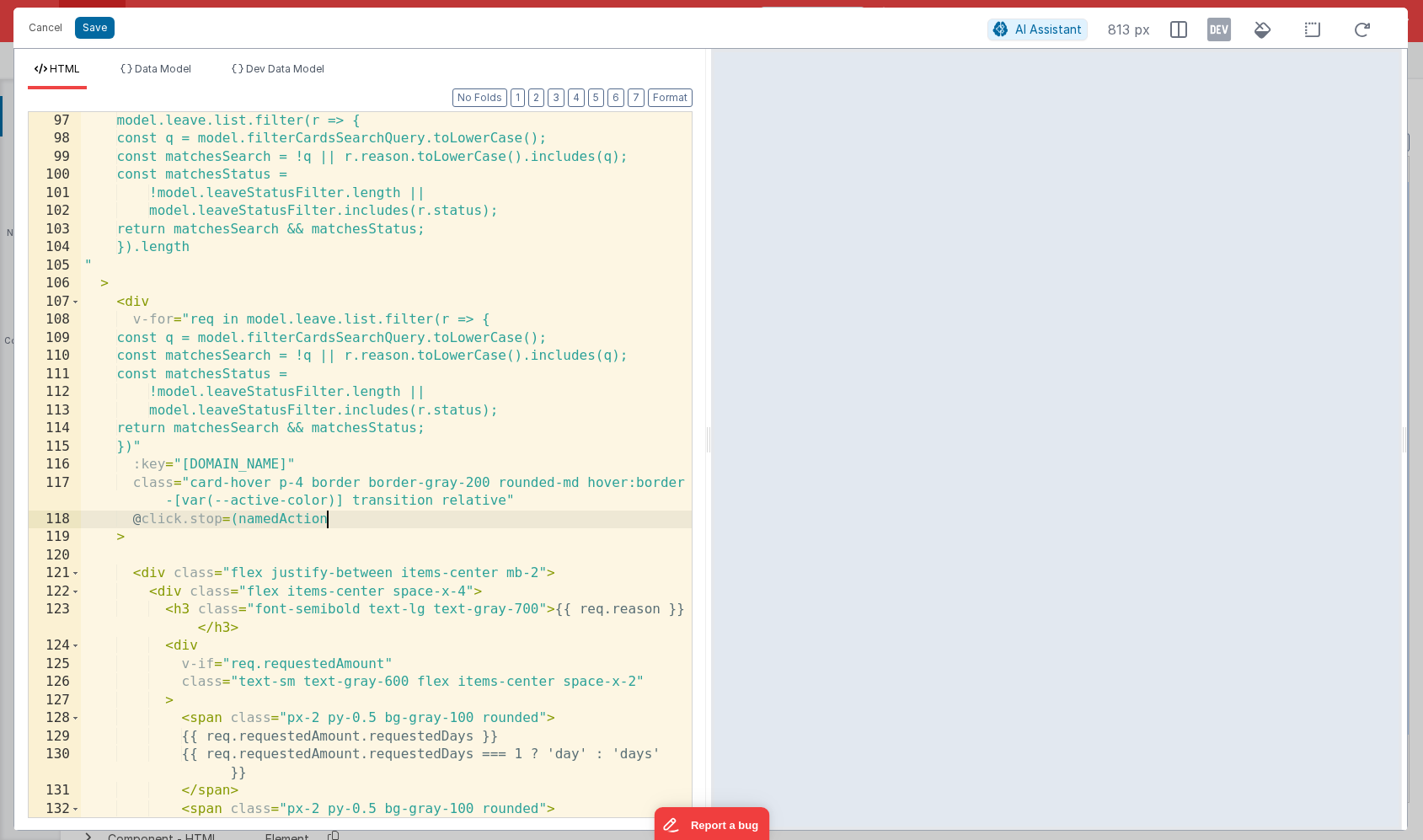
click at [233, 525] on div "model.leave.list.filter(r => { const q = model.filterCardsSearchQuery.toLowerCa…" at bounding box center [386, 482] width 611 height 741
click at [330, 521] on div "model.leave.list.filter(r => { const q = model.filterCardsSearchQuery.toLowerCa…" at bounding box center [386, 482] width 611 height 741
click at [232, 522] on div "model.leave.list.filter(r => { const q = model.filterCardsSearchQuery.toLowerCa…" at bounding box center [386, 482] width 611 height 741
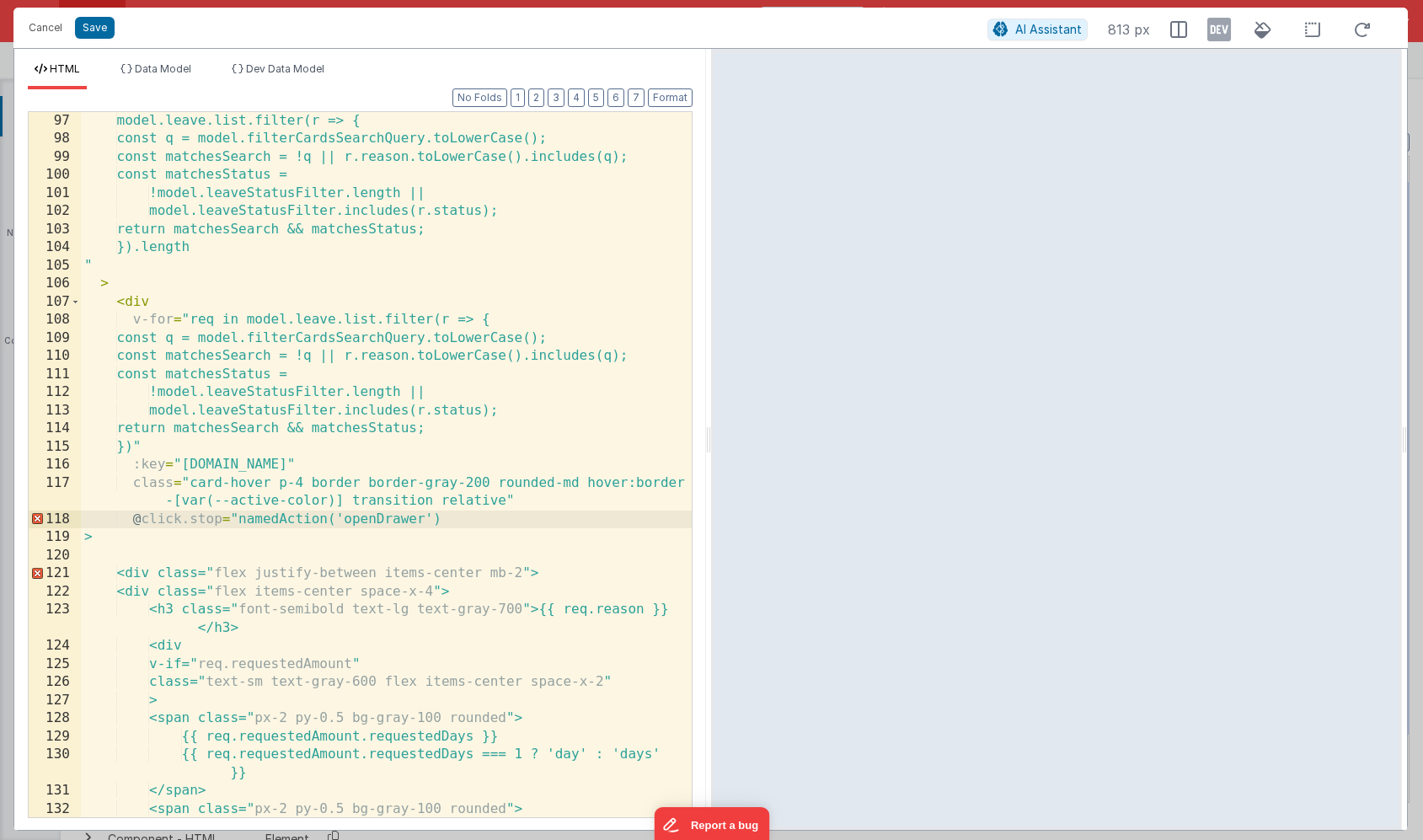
click at [451, 519] on div "model.leave.list.filter(r => { const q = model.filterCardsSearchQuery.toLowerCa…" at bounding box center [386, 482] width 611 height 741
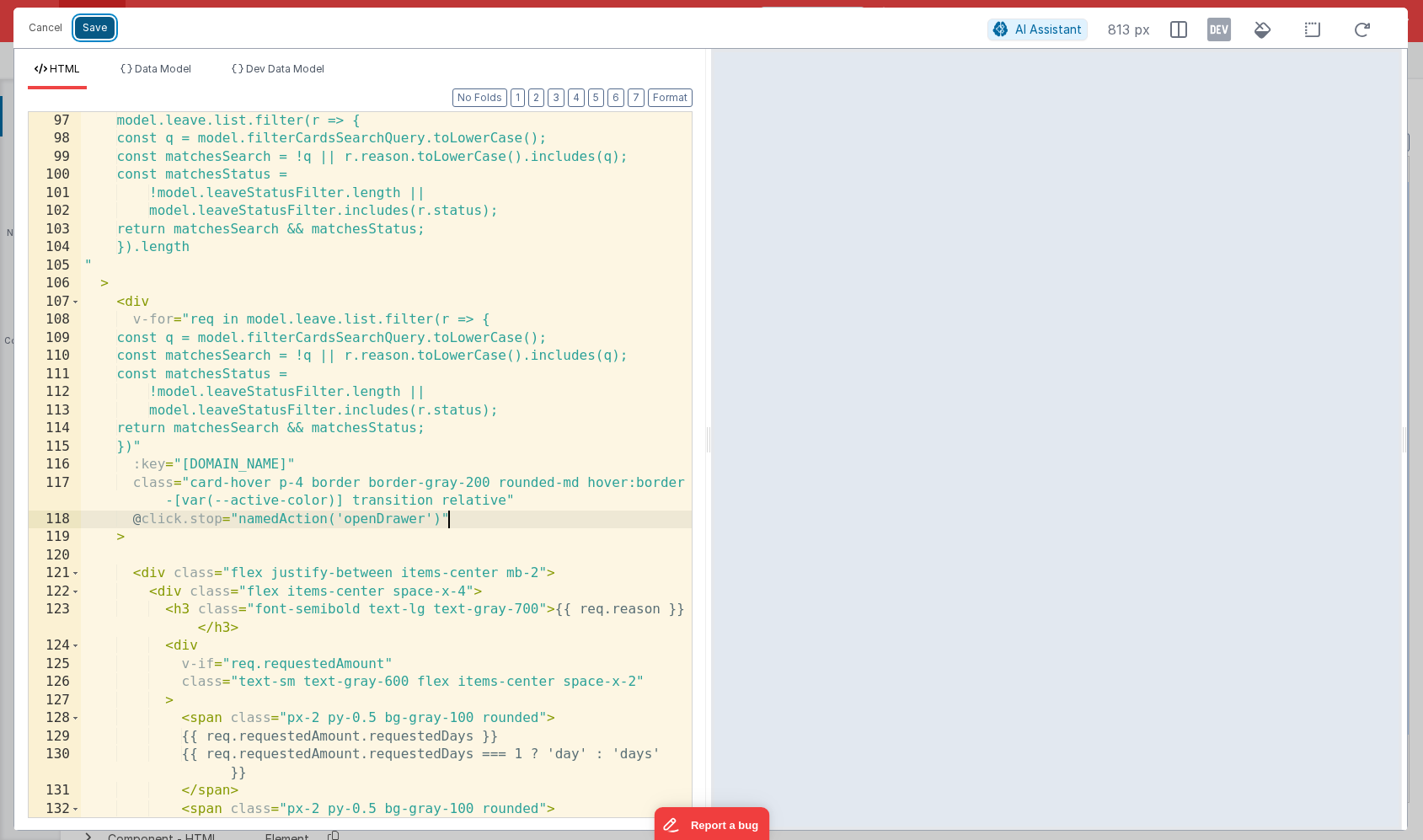
click at [91, 33] on button "Save" at bounding box center [95, 27] width 39 height 22
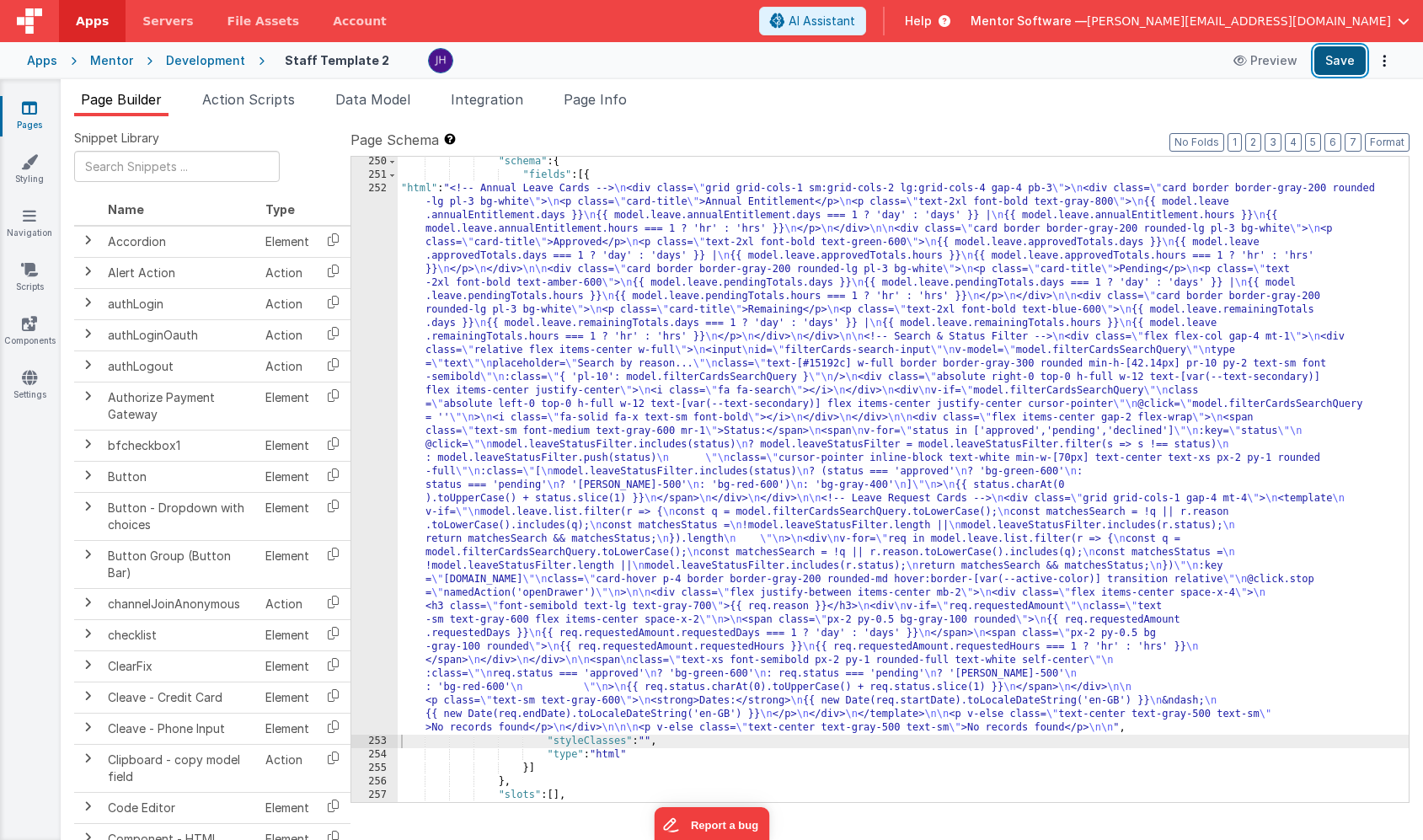
click at [1345, 66] on button "Save" at bounding box center [1339, 60] width 52 height 29
click at [613, 99] on span "Page Info" at bounding box center [595, 99] width 63 height 17
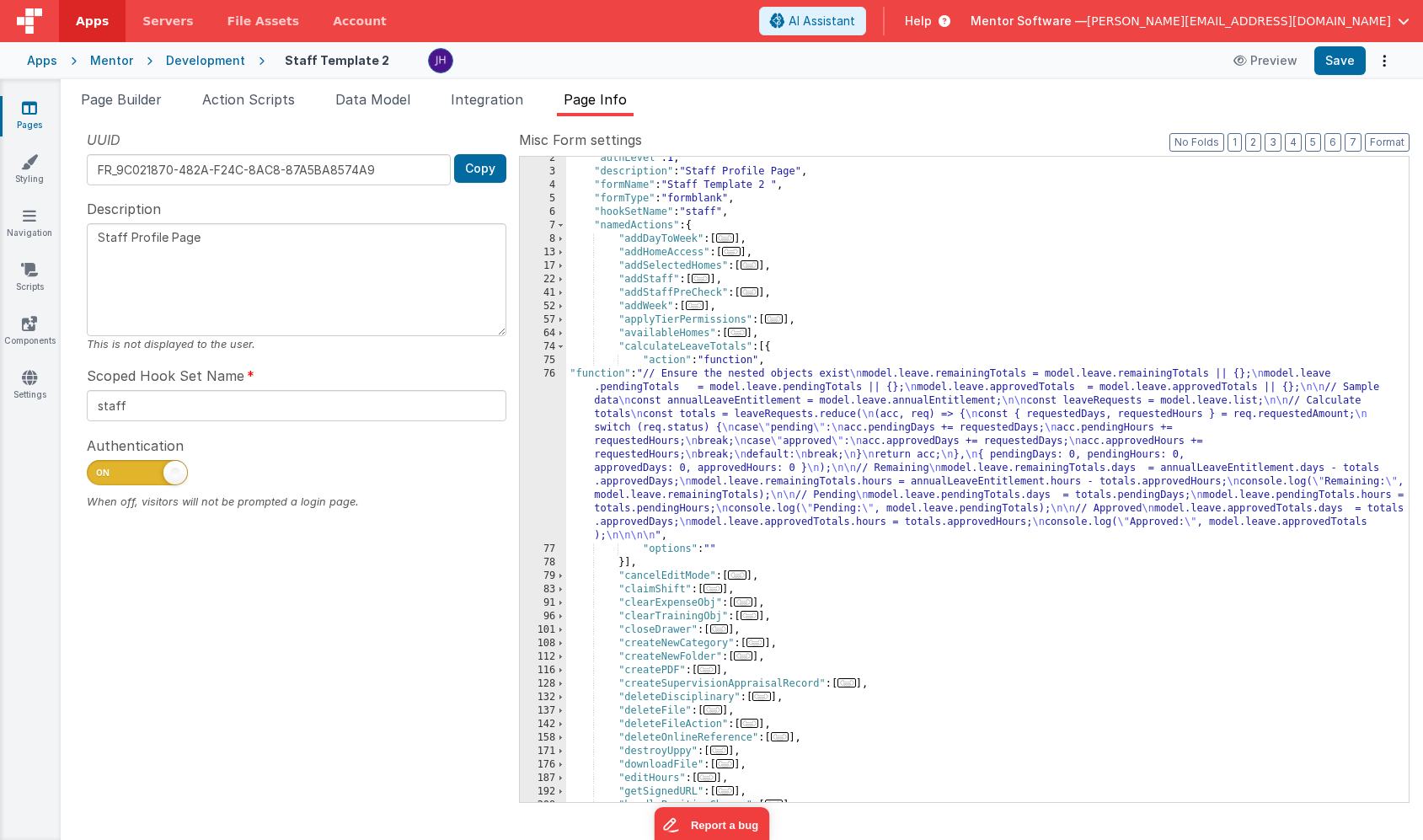
scroll to position [0, 0]
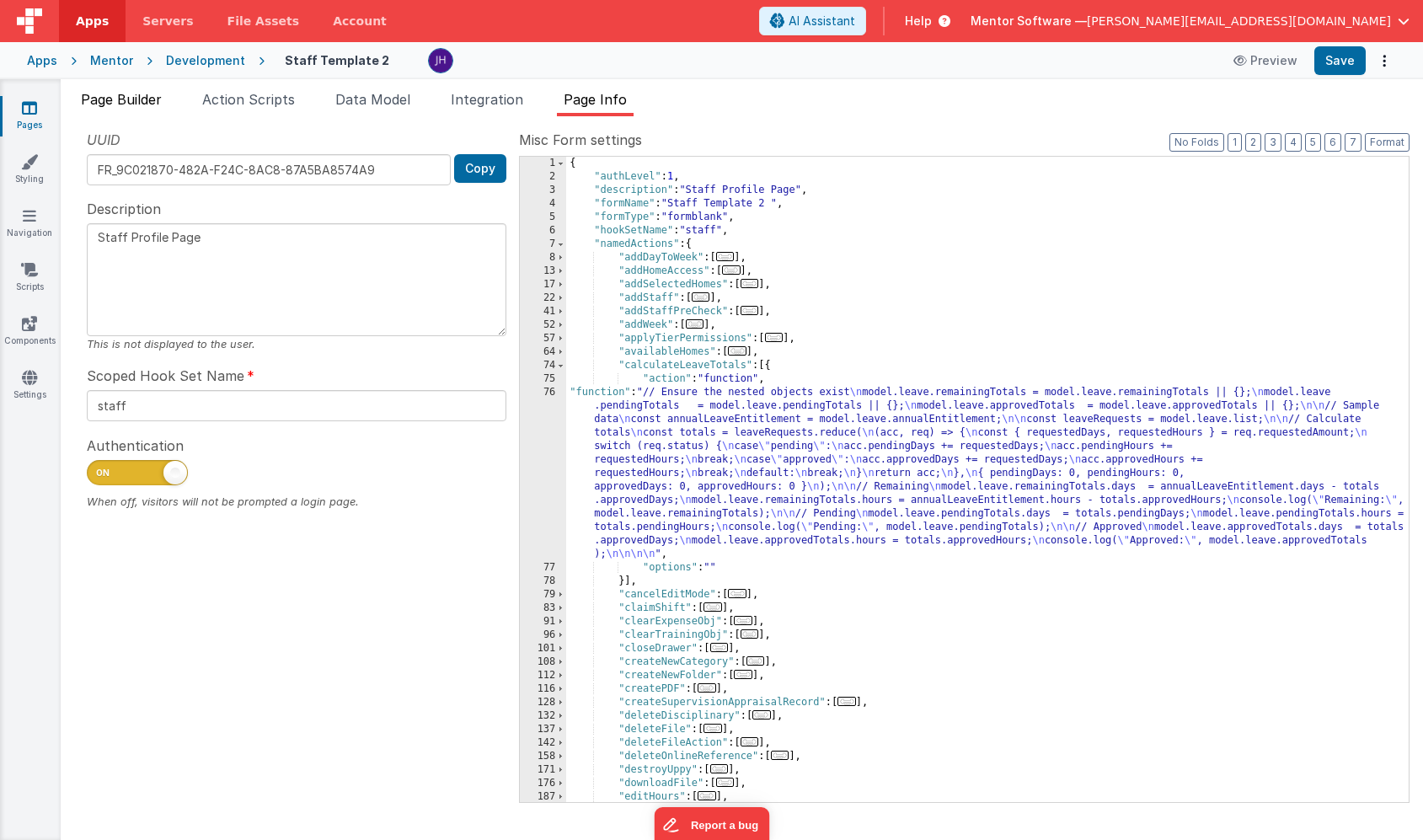
click at [103, 96] on span "Page Builder" at bounding box center [121, 99] width 81 height 17
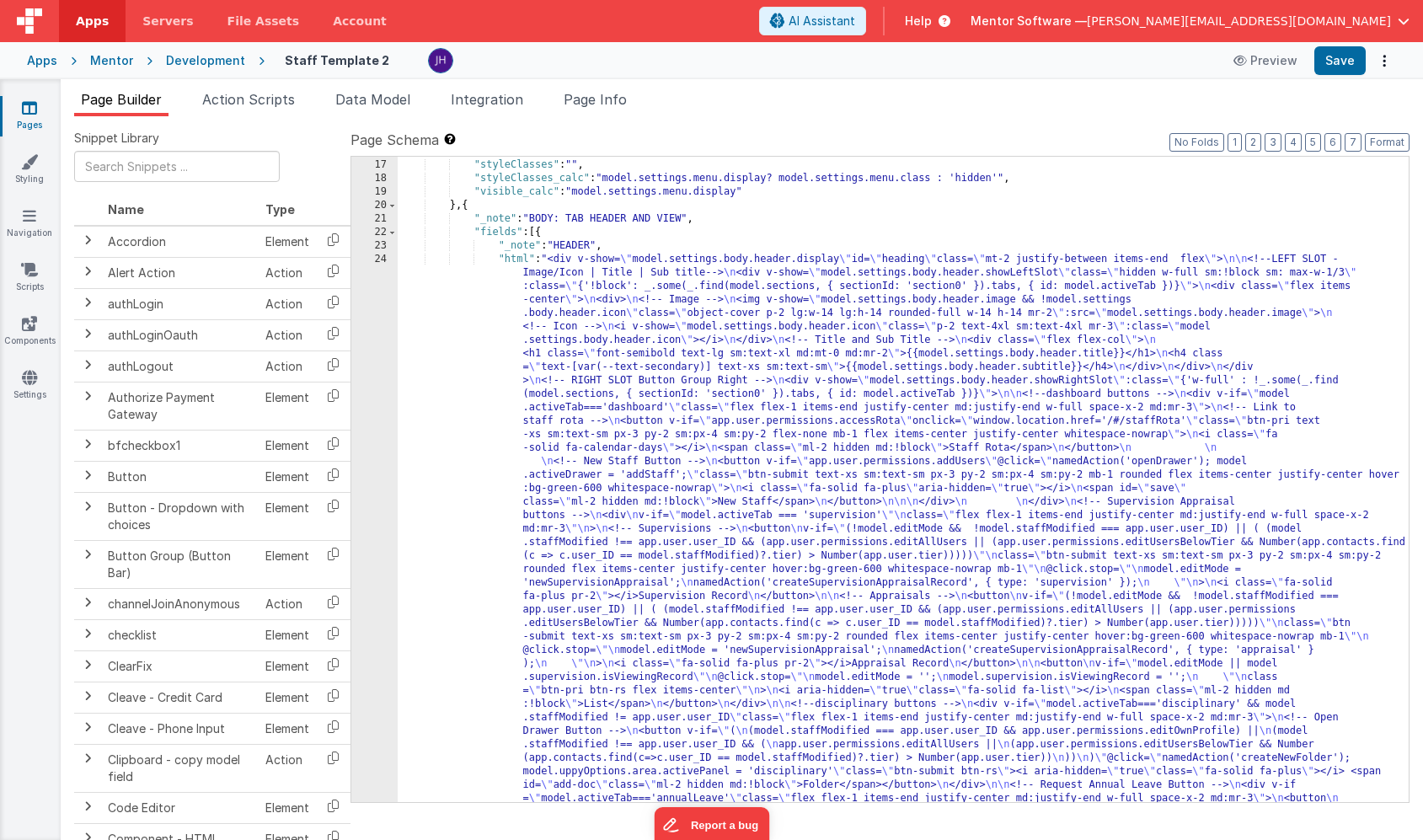
scroll to position [1049, 0]
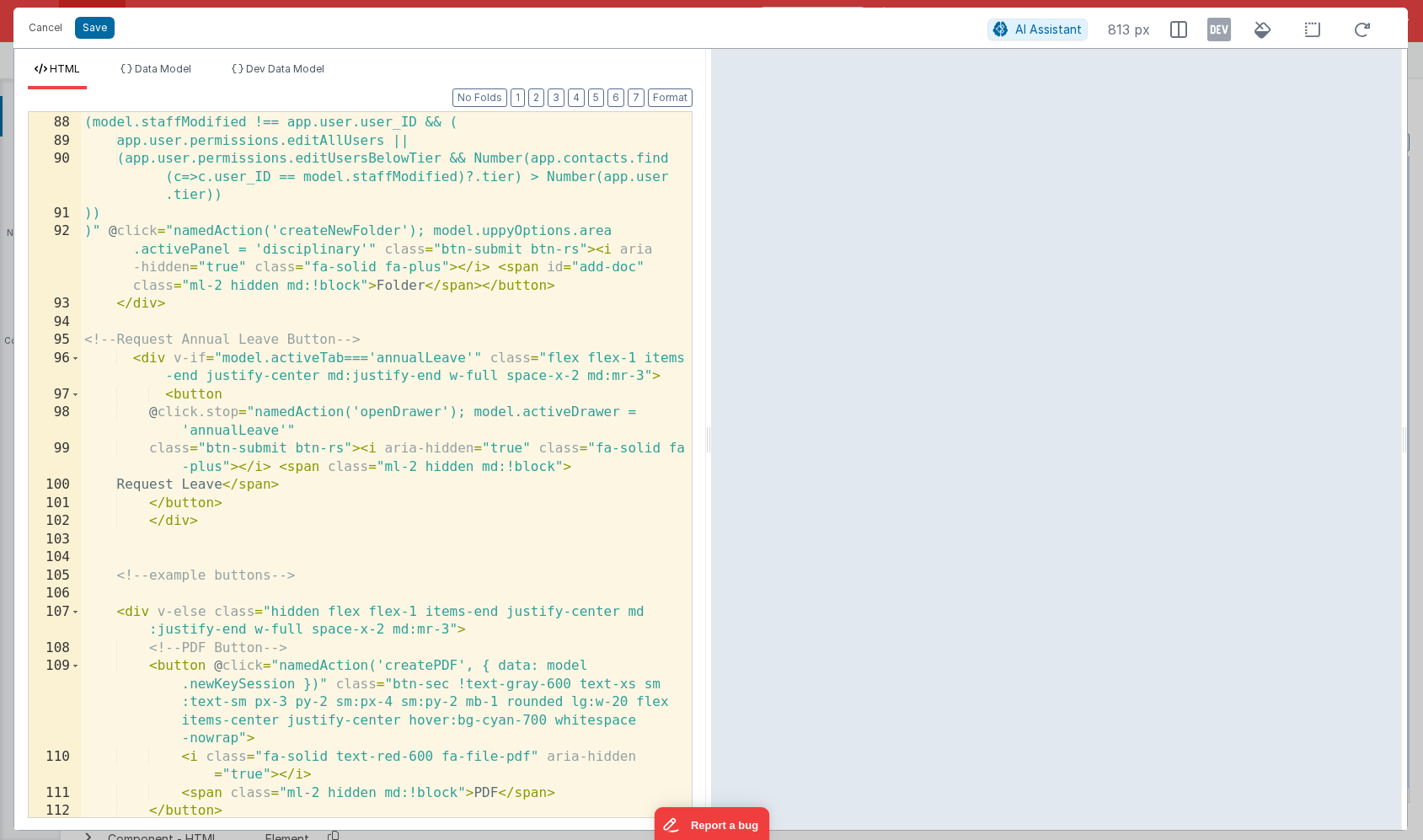
scroll to position [2299, 0]
click at [303, 431] on div "(model.staffModified === app.user.user_ID && app.user.permissions .editOwnProfi…" at bounding box center [386, 458] width 611 height 760
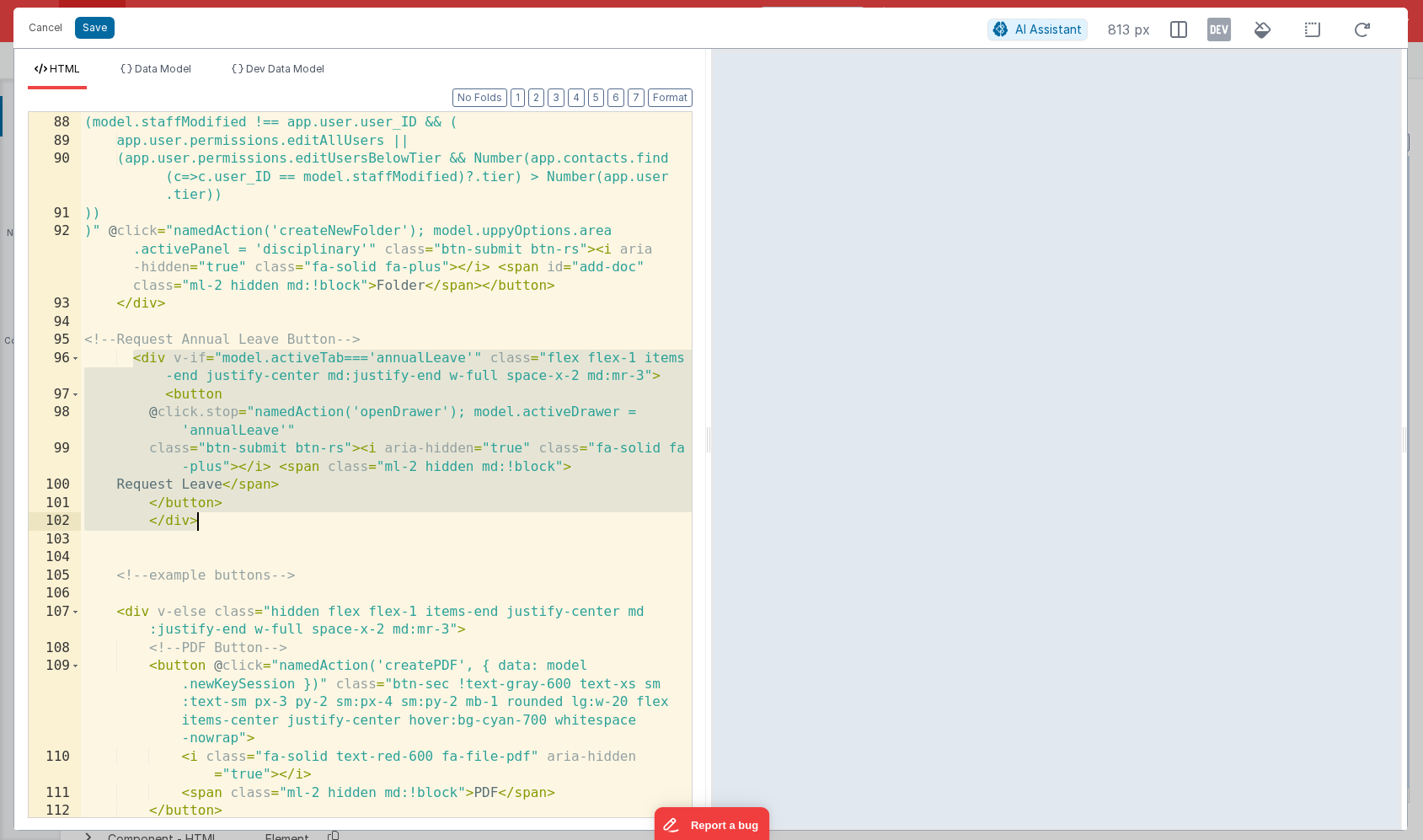
drag, startPoint x: 133, startPoint y: 358, endPoint x: 215, endPoint y: 522, distance: 183.4
click at [215, 522] on div "(model.staffModified === app.user.user_ID && app.user.permissions .editOwnProfi…" at bounding box center [386, 458] width 611 height 760
click at [40, 30] on button "Cancel" at bounding box center [46, 27] width 51 height 23
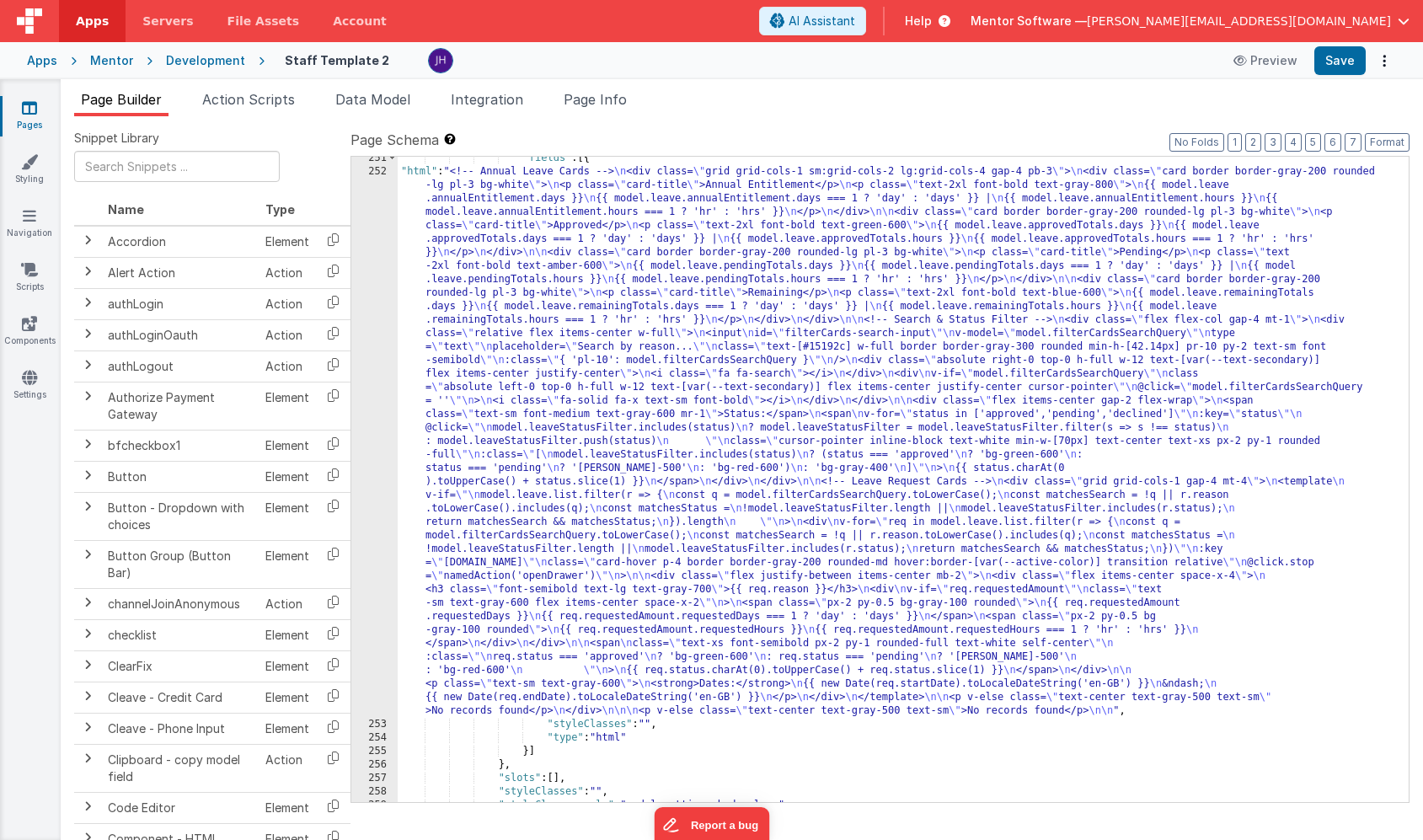
scroll to position [17324, 0]
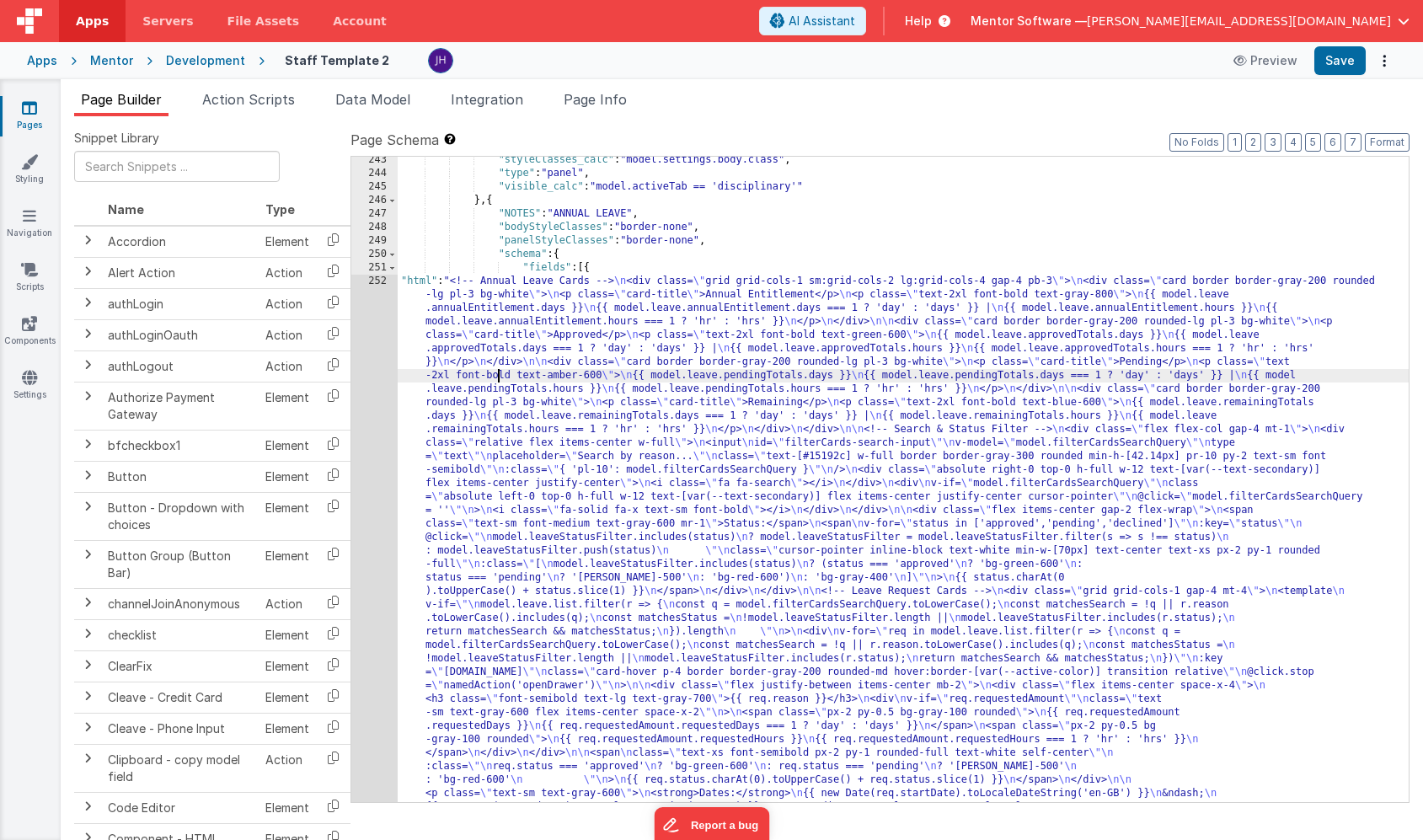
click at [496, 380] on div ""styleClasses_calc" : "model.settings.body.class" , "type" : "panel" , "visible…" at bounding box center [903, 758] width 1011 height 1212
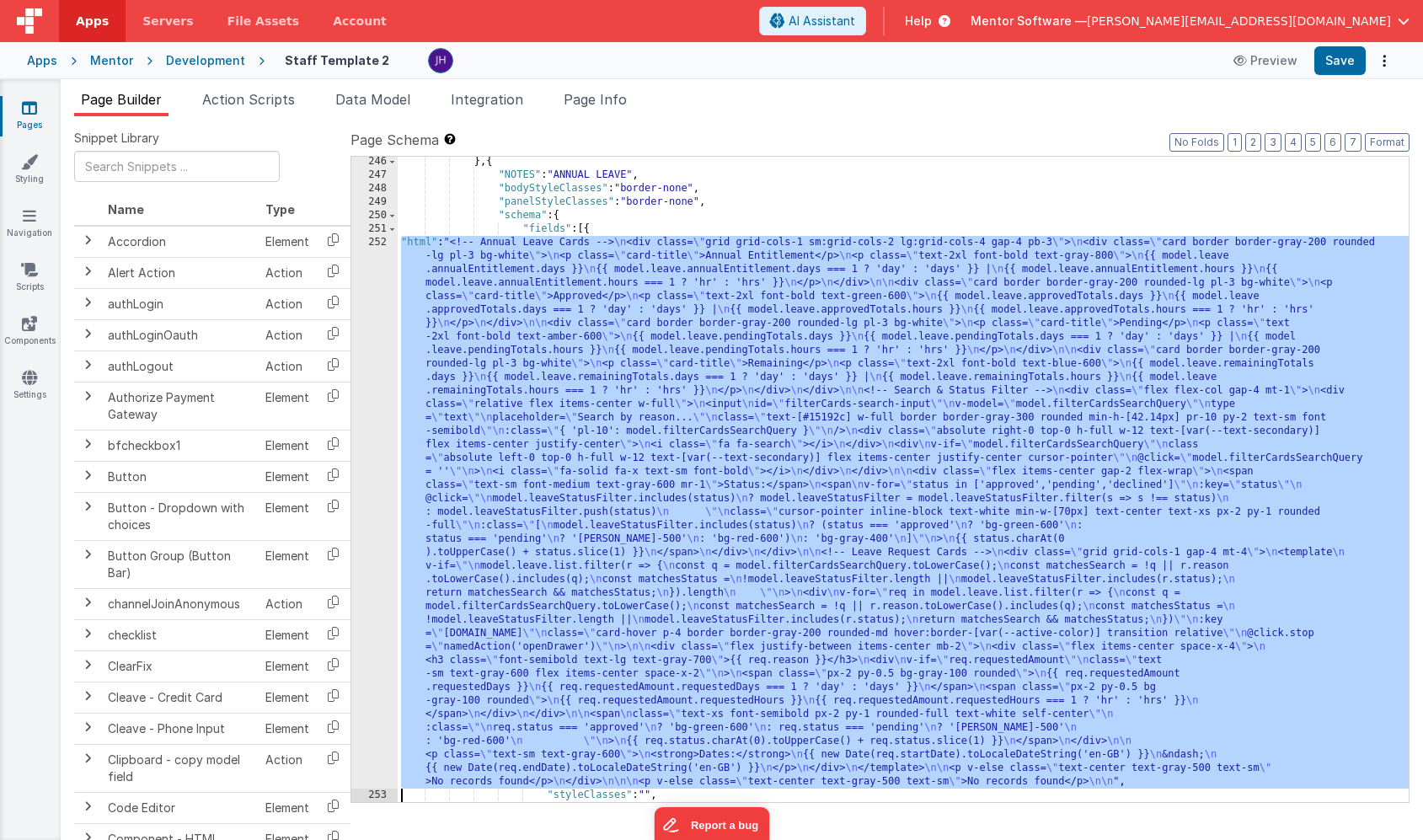
click at [379, 359] on div "246 247 248 249 250 251 252 253 254 255" at bounding box center [374, 491] width 46 height 672
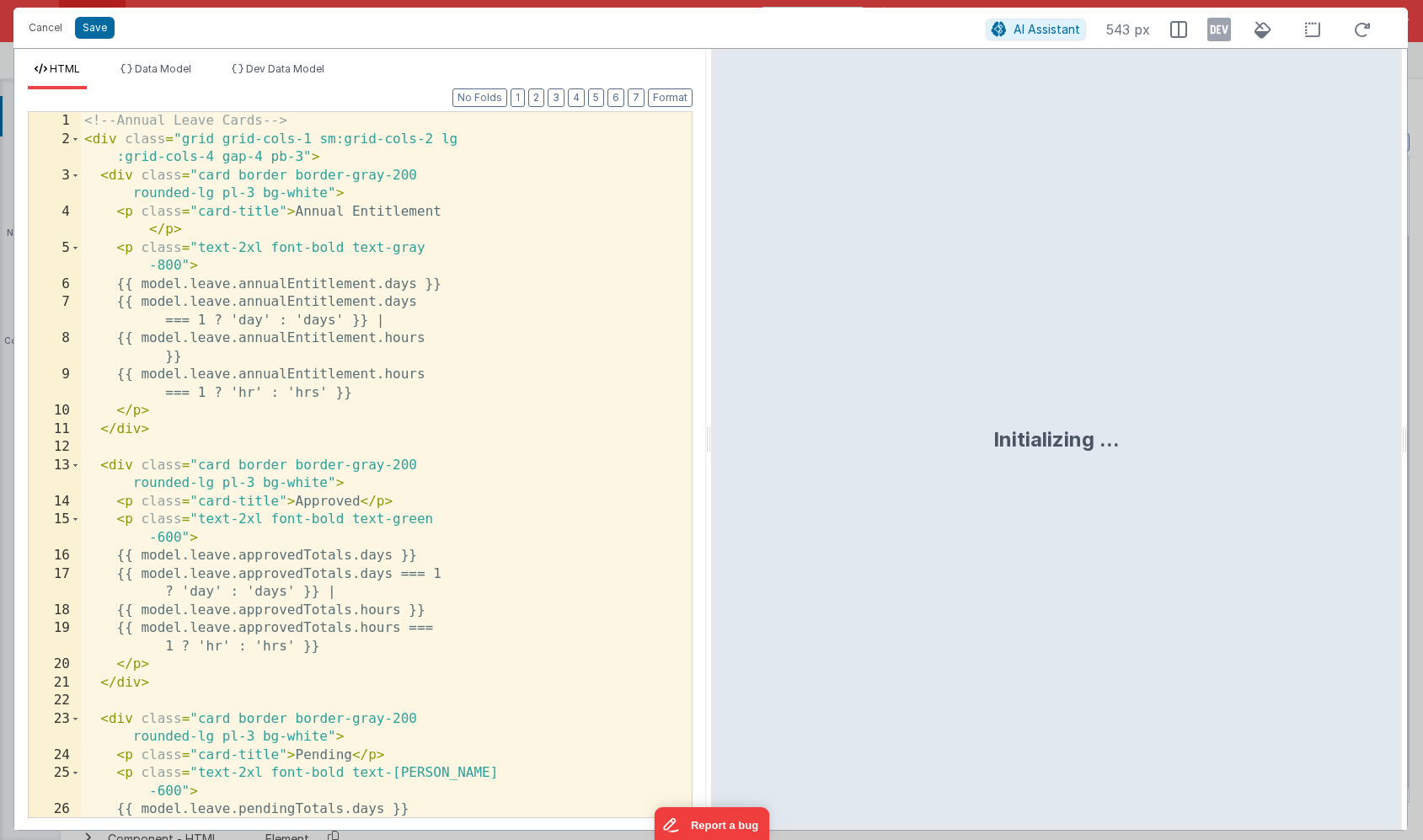
scroll to position [17354, 0]
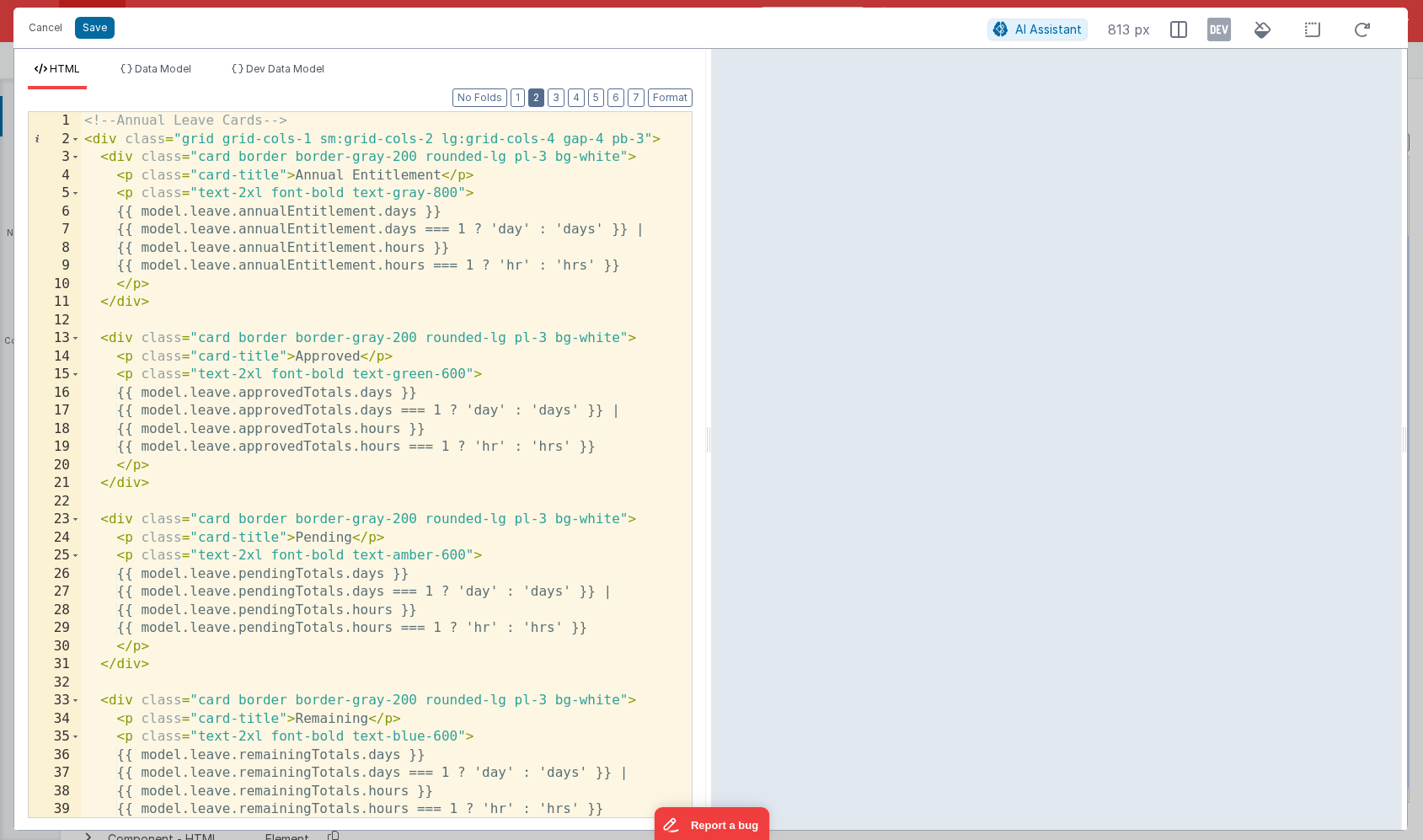
click at [538, 99] on button "2" at bounding box center [536, 98] width 16 height 19
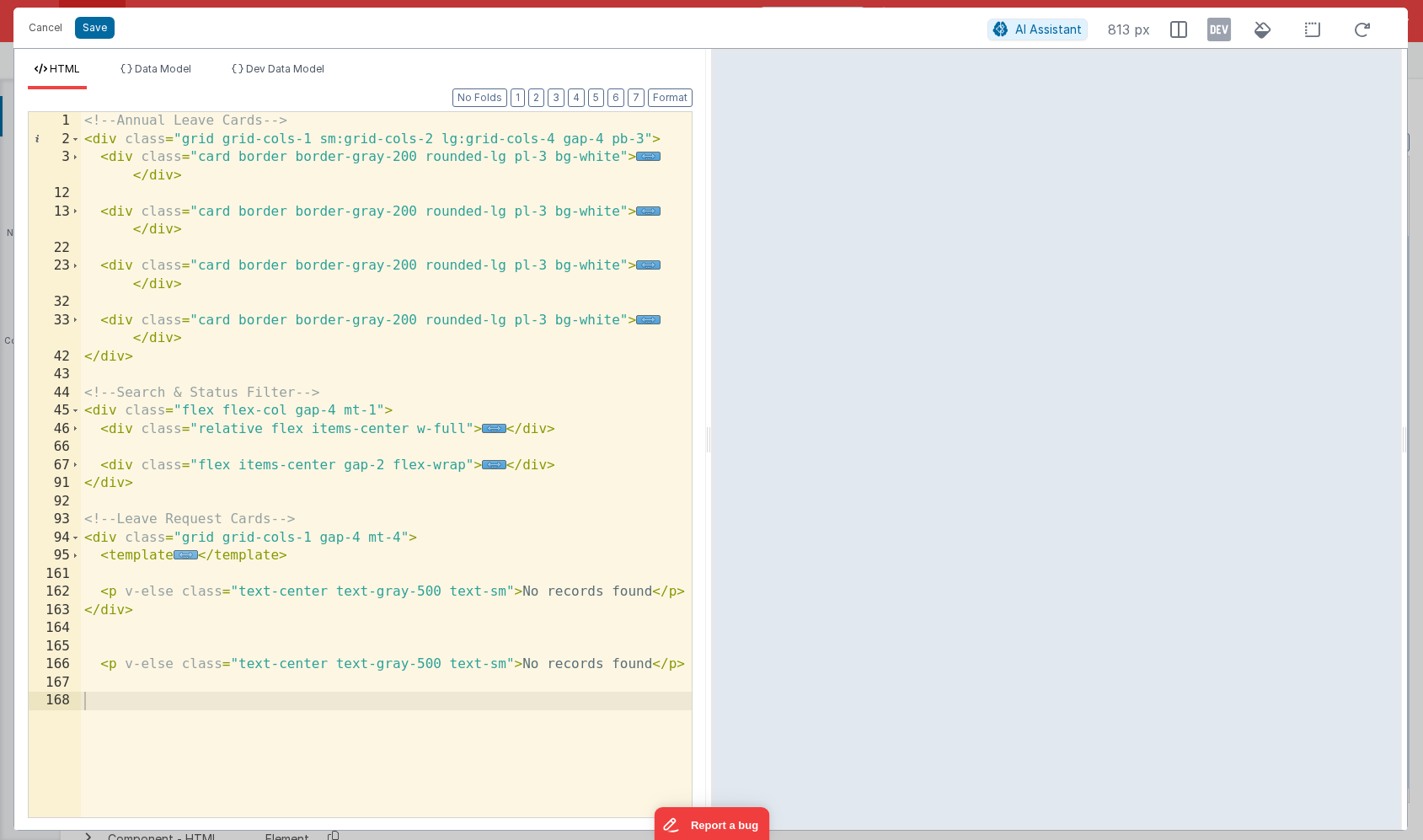
click at [180, 556] on span "..." at bounding box center [186, 555] width 24 height 9
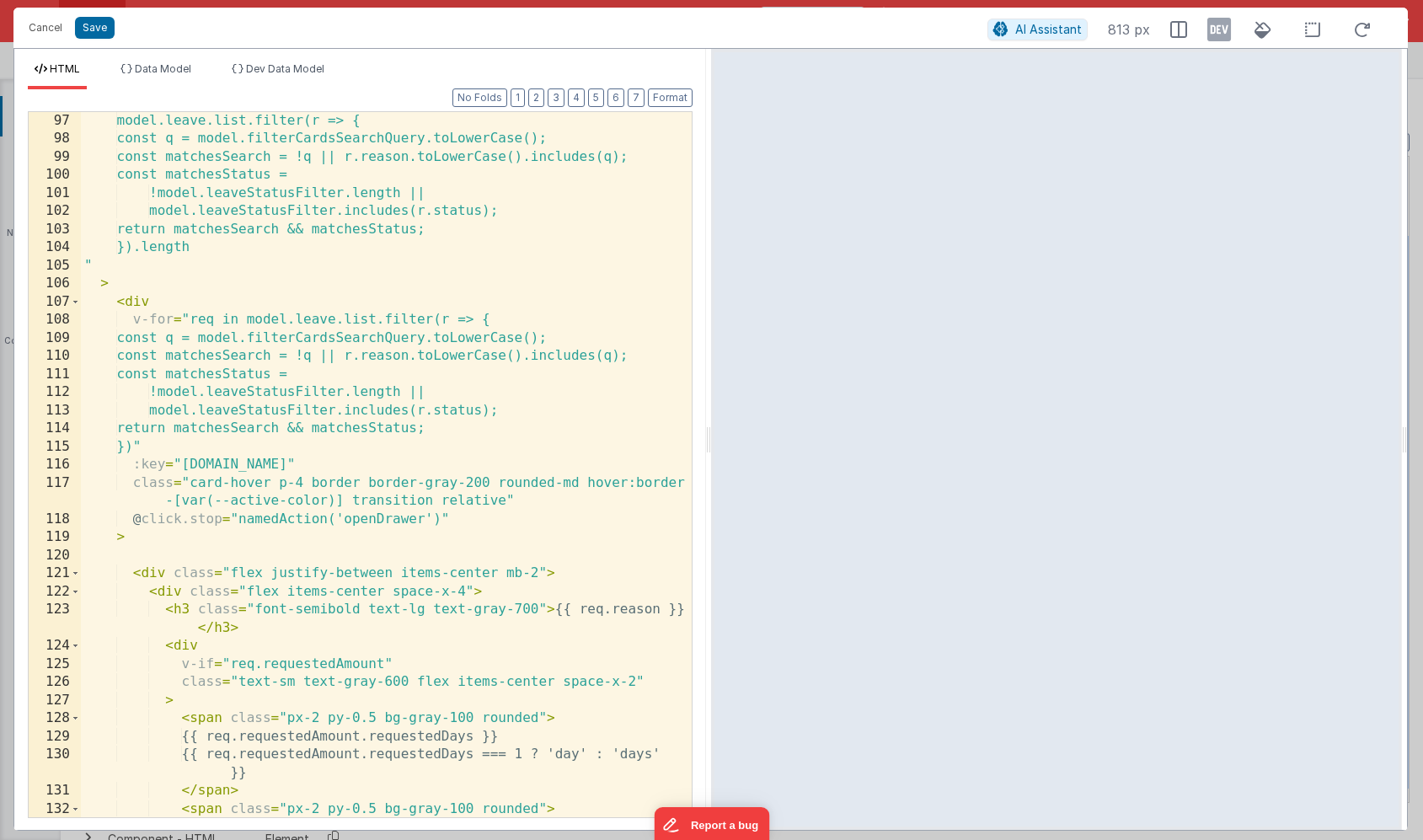
scroll to position [483, 0]
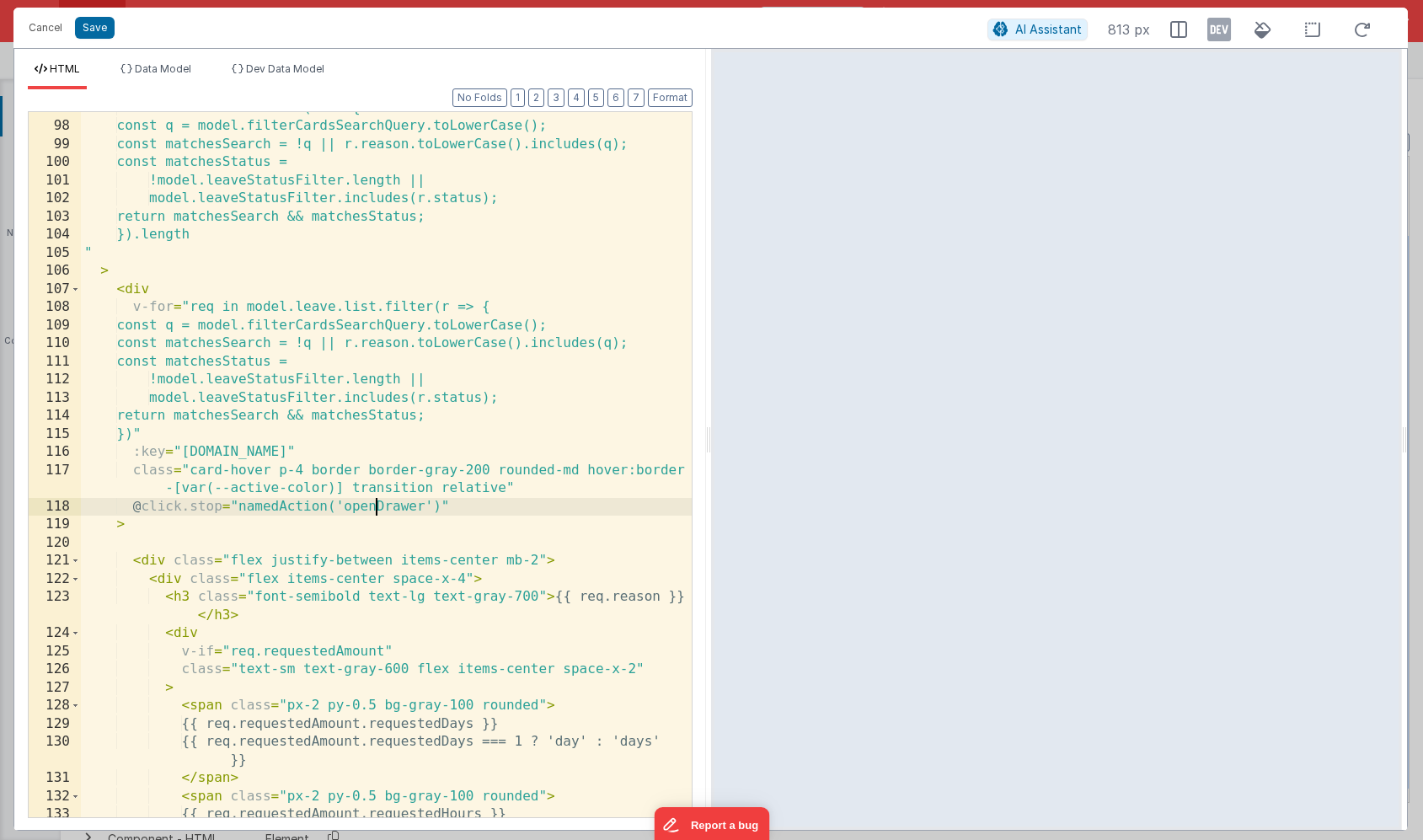
click at [378, 506] on div "model.leave.list.filter(r => { const q = model.filterCardsSearchQuery.toLowerCa…" at bounding box center [386, 470] width 611 height 741
click at [96, 32] on button "Save" at bounding box center [95, 27] width 39 height 22
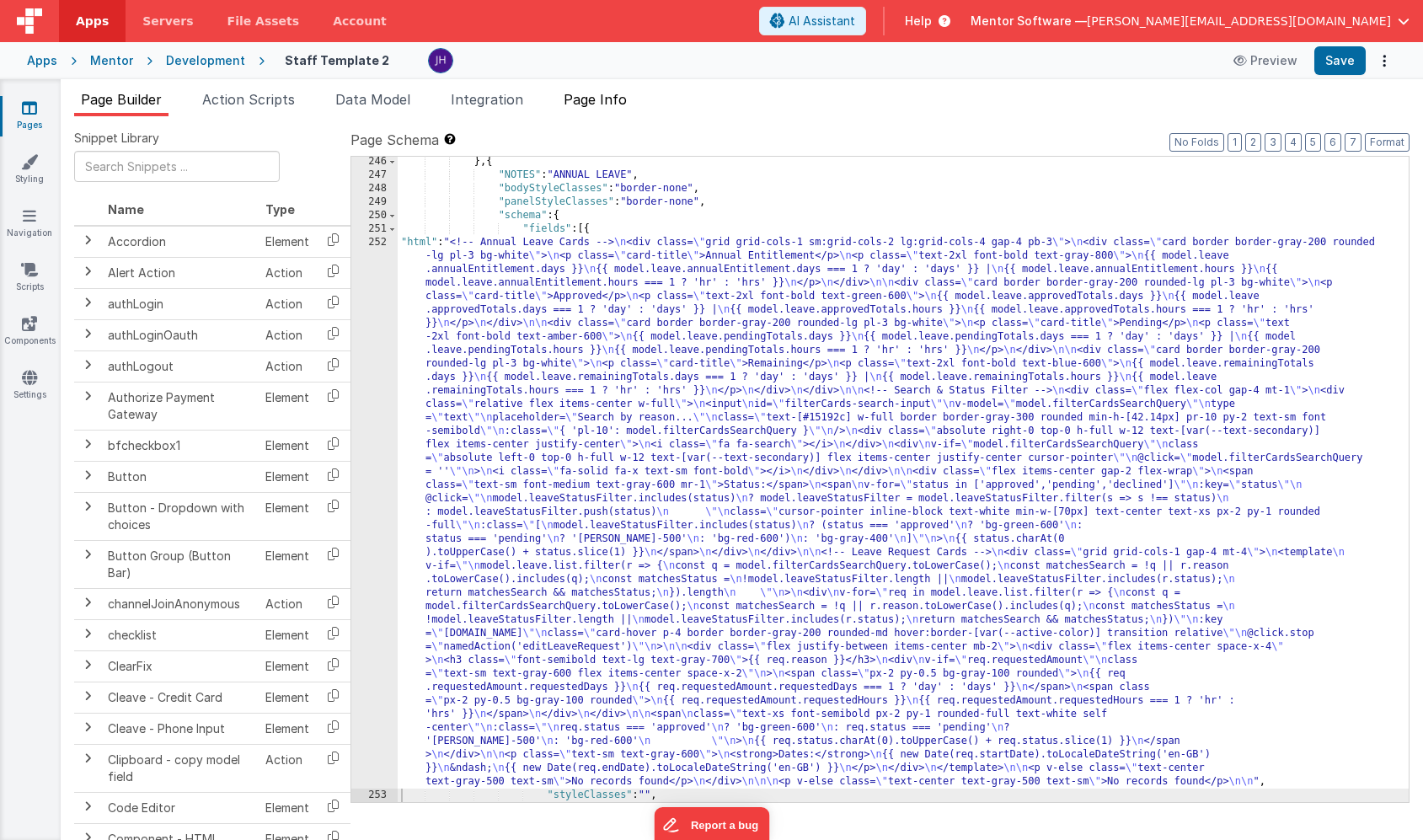
click at [603, 102] on span "Page Info" at bounding box center [595, 99] width 63 height 17
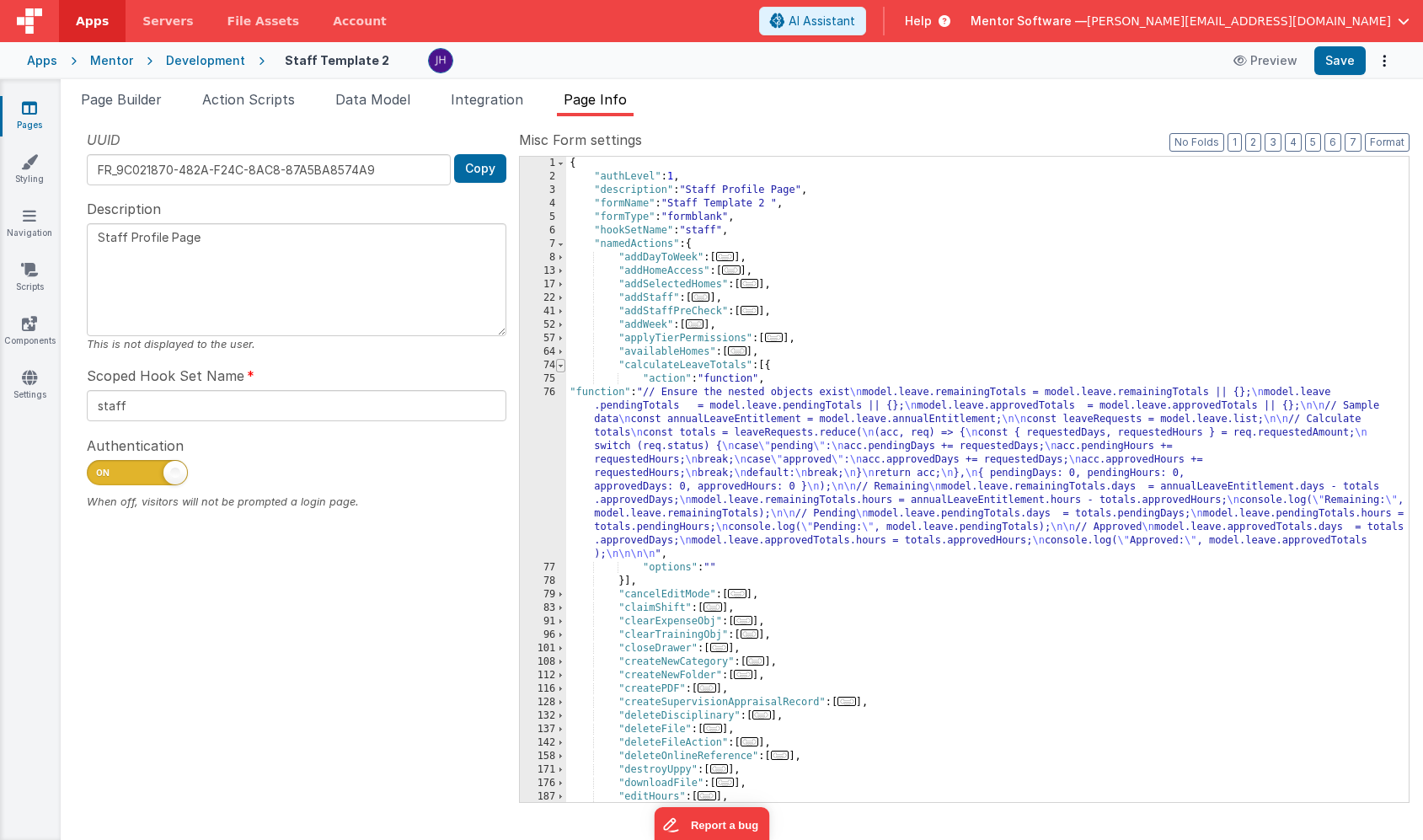
click at [564, 366] on span at bounding box center [560, 365] width 9 height 13
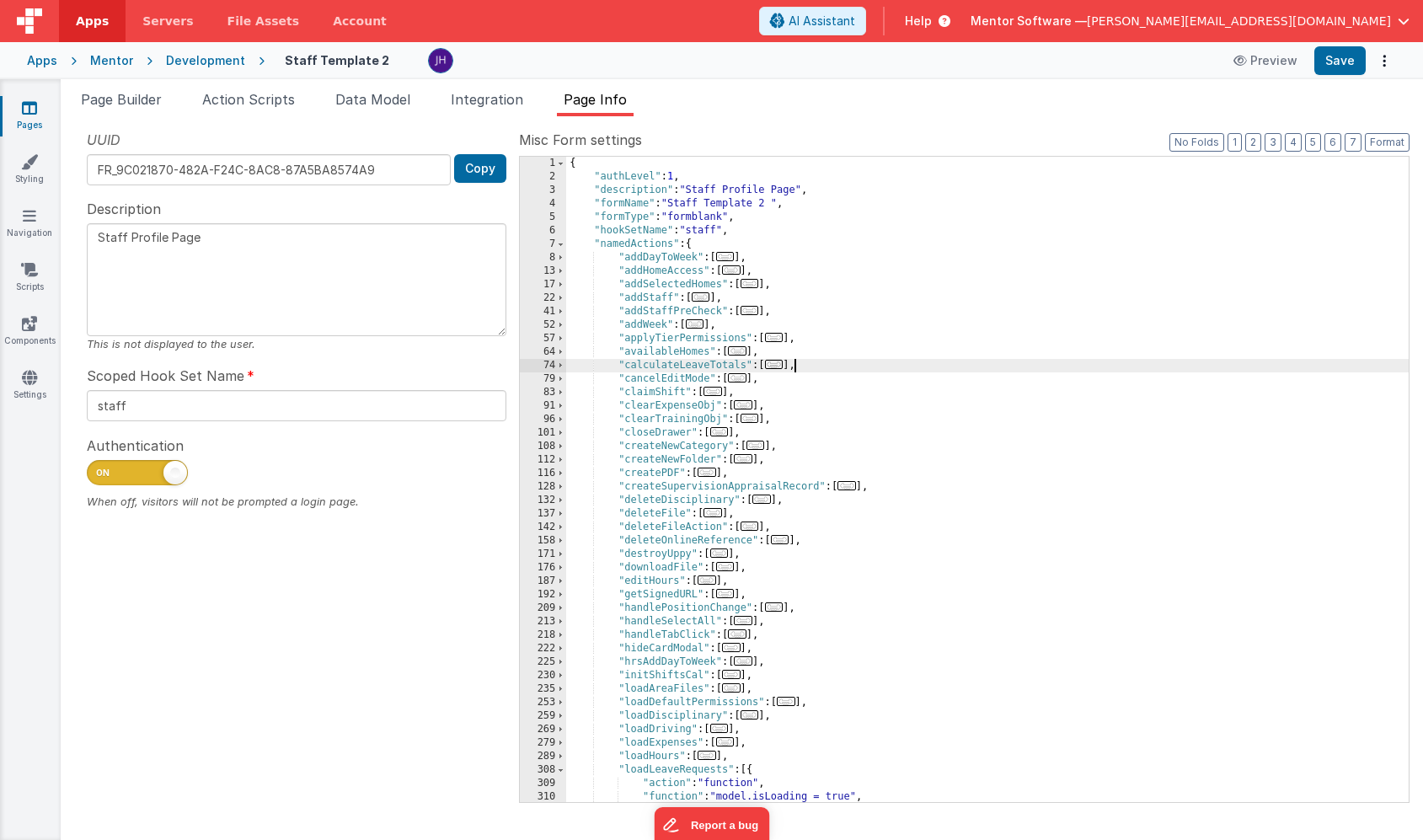
click at [811, 363] on div "{ "authLevel" : 1 , "description" : "Staff Profile Page" , "formName" : "Staff …" at bounding box center [987, 493] width 843 height 672
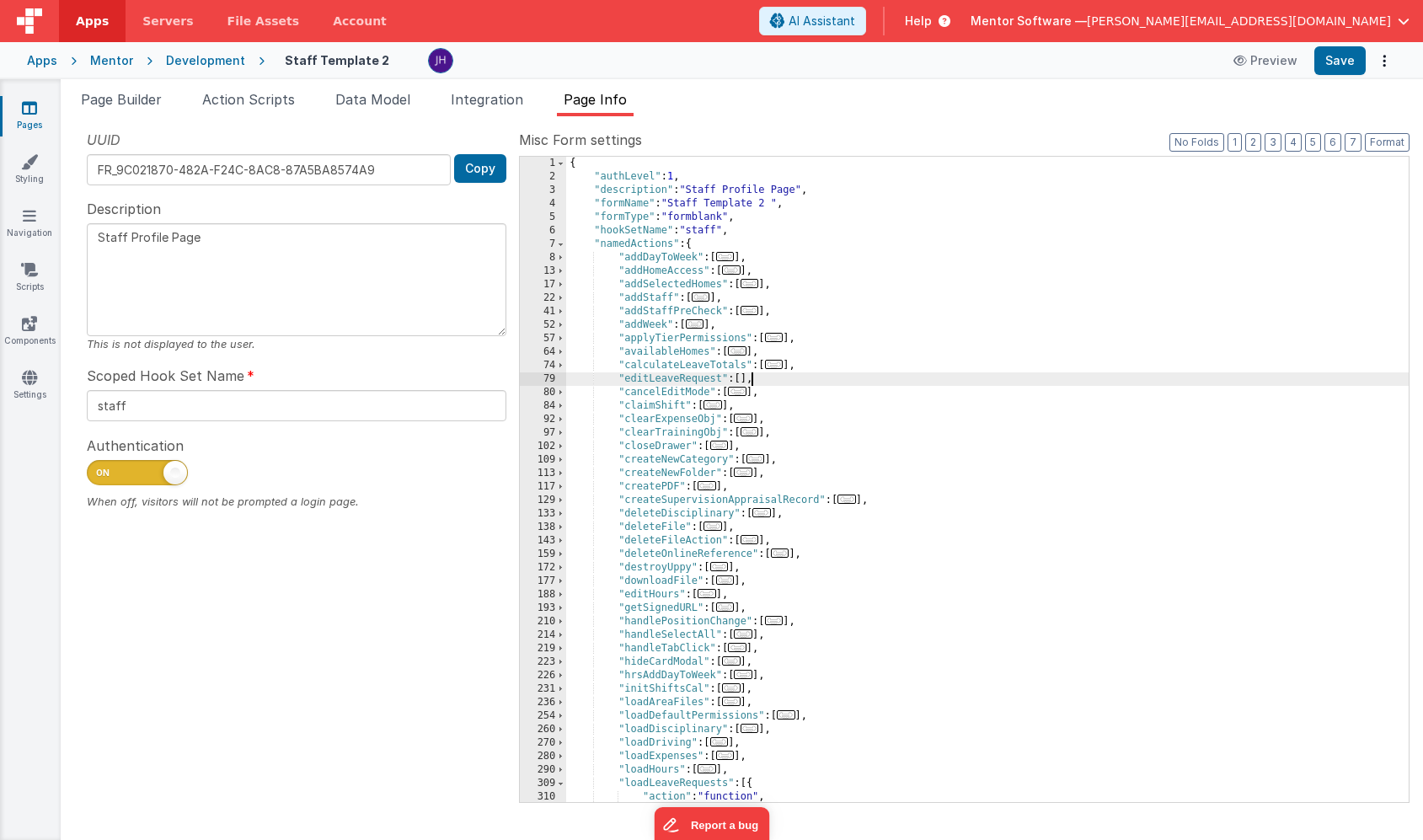
click at [741, 374] on div "{ "authLevel" : 1 , "description" : "Staff Profile Page" , "formName" : "Staff …" at bounding box center [987, 493] width 843 height 672
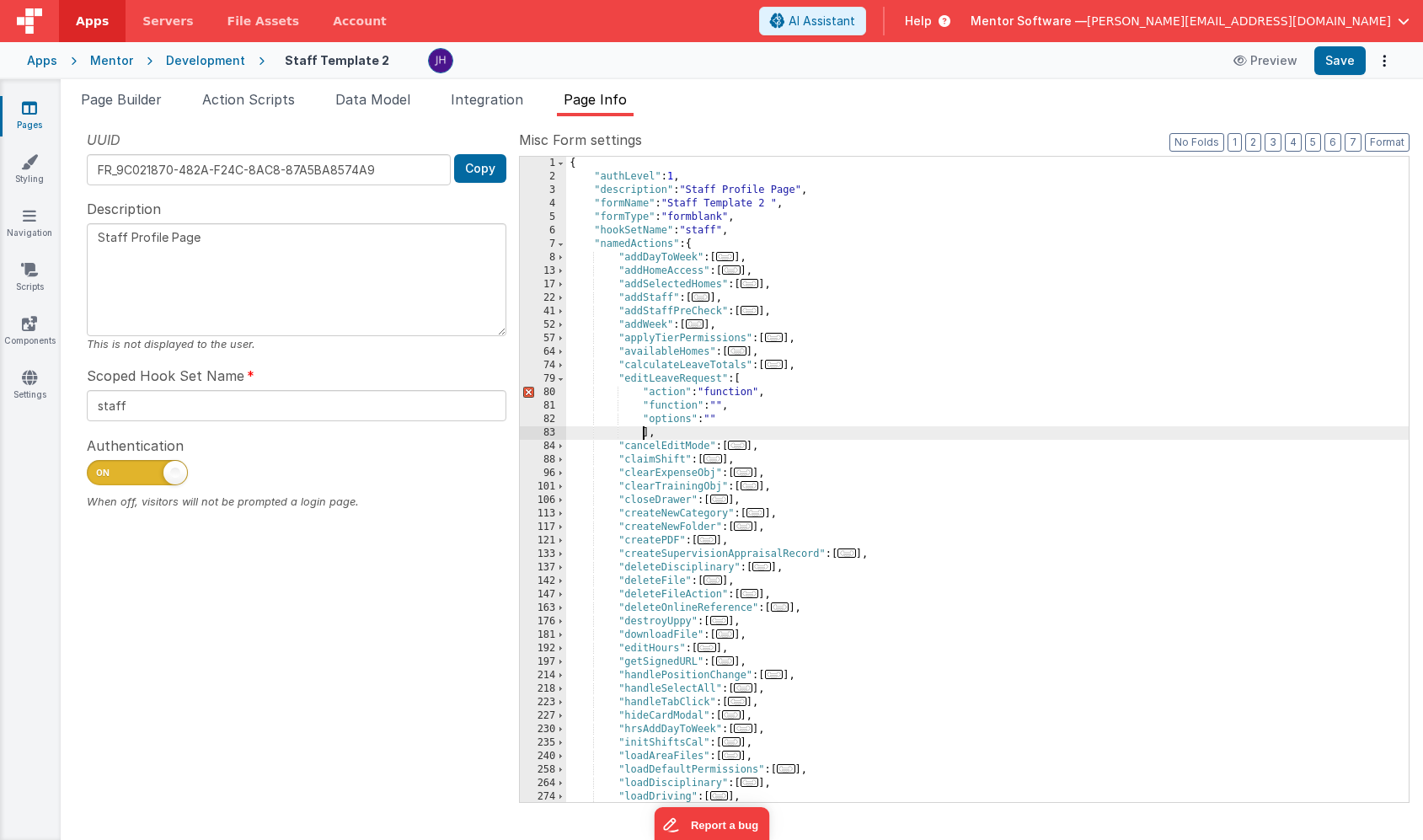
click at [717, 404] on div "{ "authLevel" : 1 , "description" : "Staff Profile Page" , "formName" : "Staff …" at bounding box center [987, 493] width 843 height 672
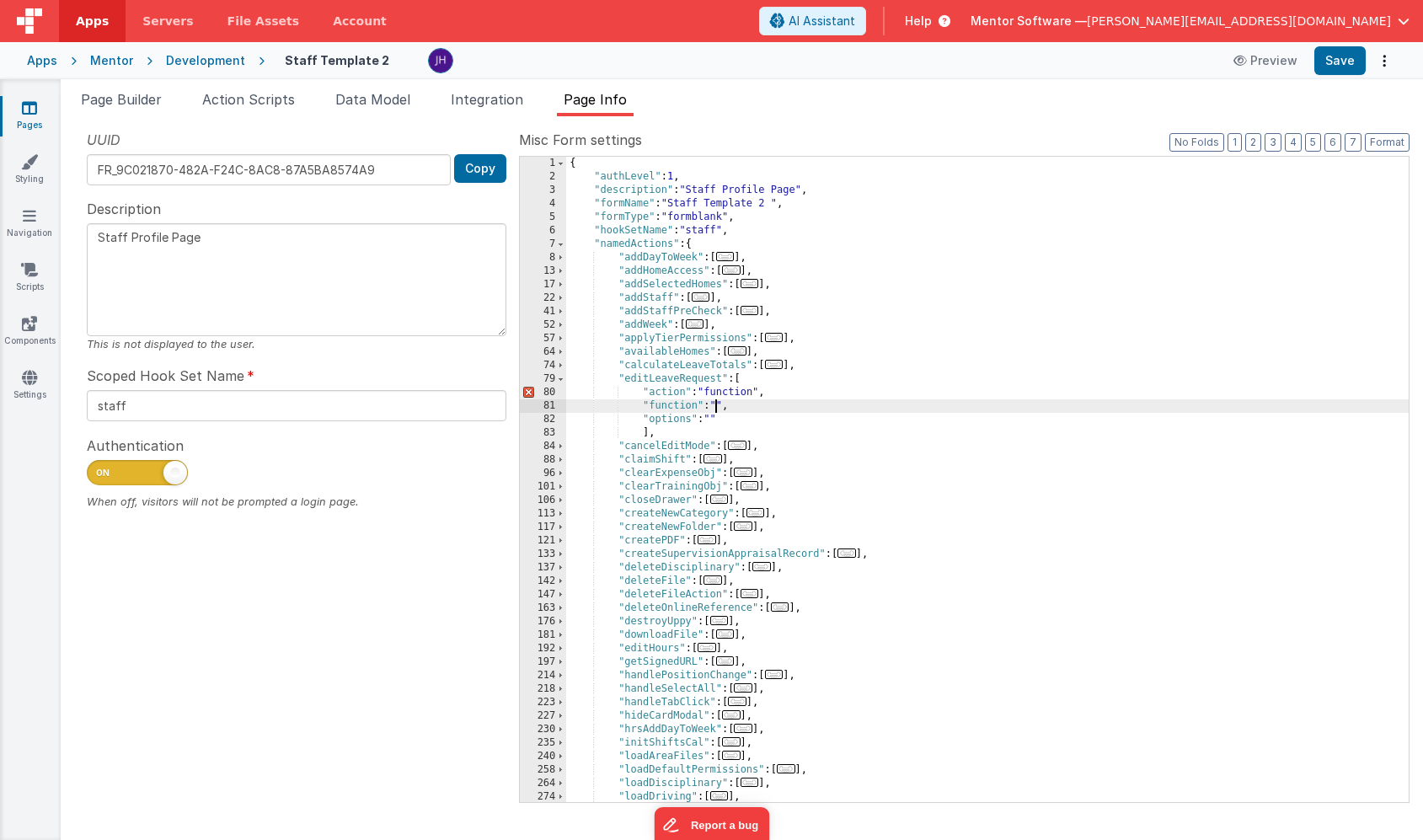
click at [777, 365] on span "..." at bounding box center [774, 364] width 19 height 9
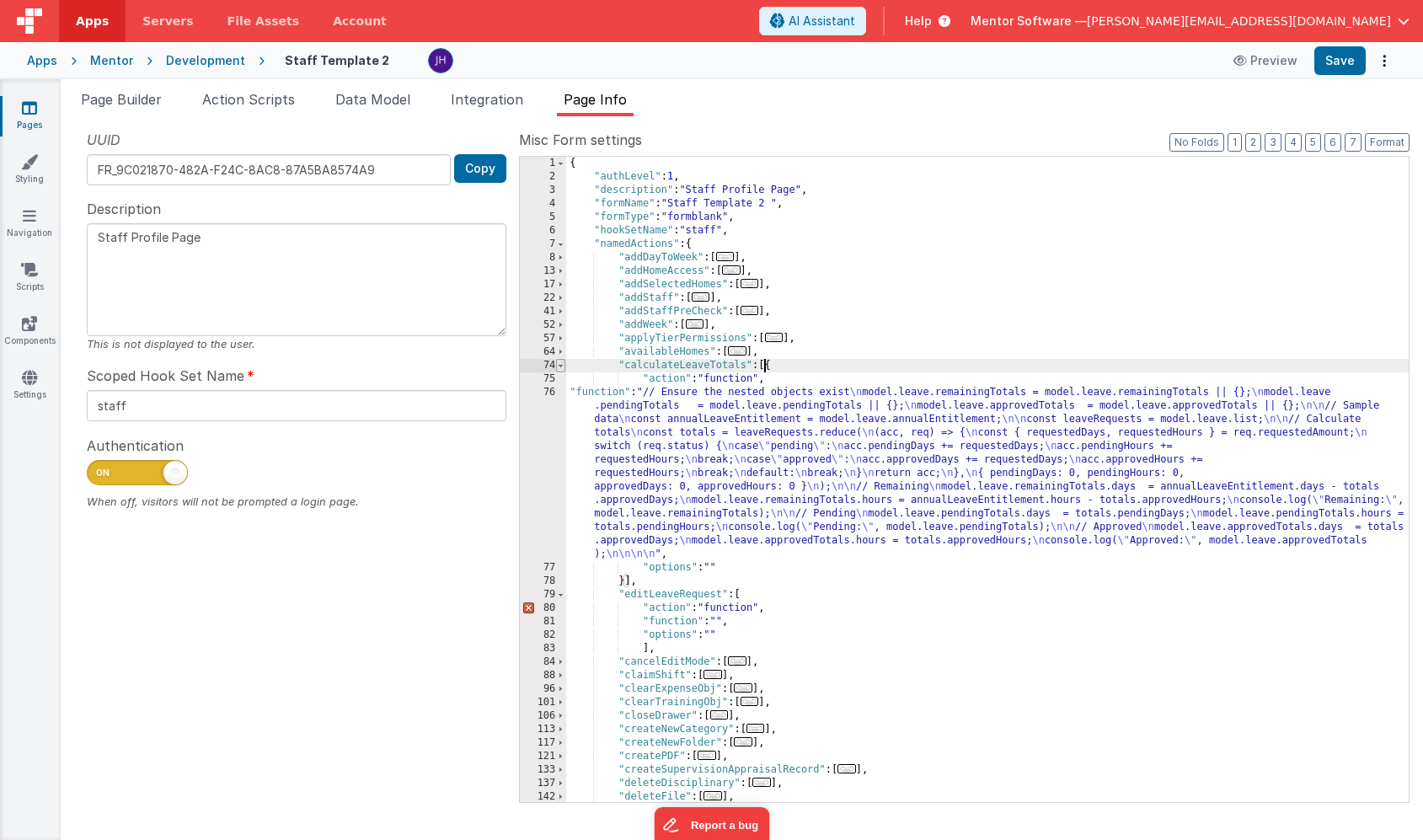
click at [560, 366] on span at bounding box center [560, 365] width 9 height 13
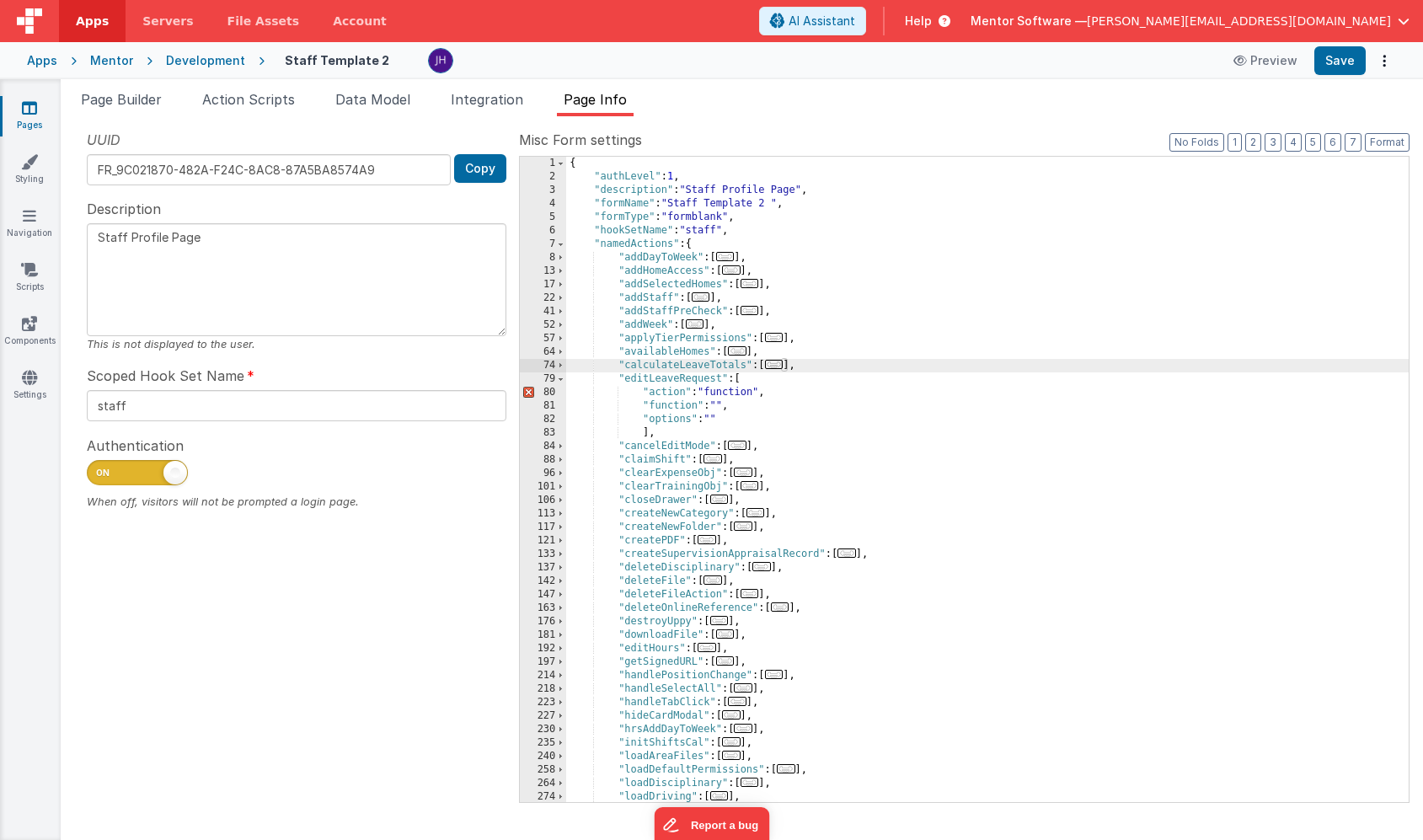
click at [741, 383] on div "{ "authLevel" : 1 , "description" : "Staff Profile Page" , "formName" : "Staff …" at bounding box center [987, 493] width 843 height 672
click at [639, 433] on div "{ "authLevel" : 1 , "description" : "Staff Profile Page" , "formName" : "Staff …" at bounding box center [987, 493] width 843 height 672
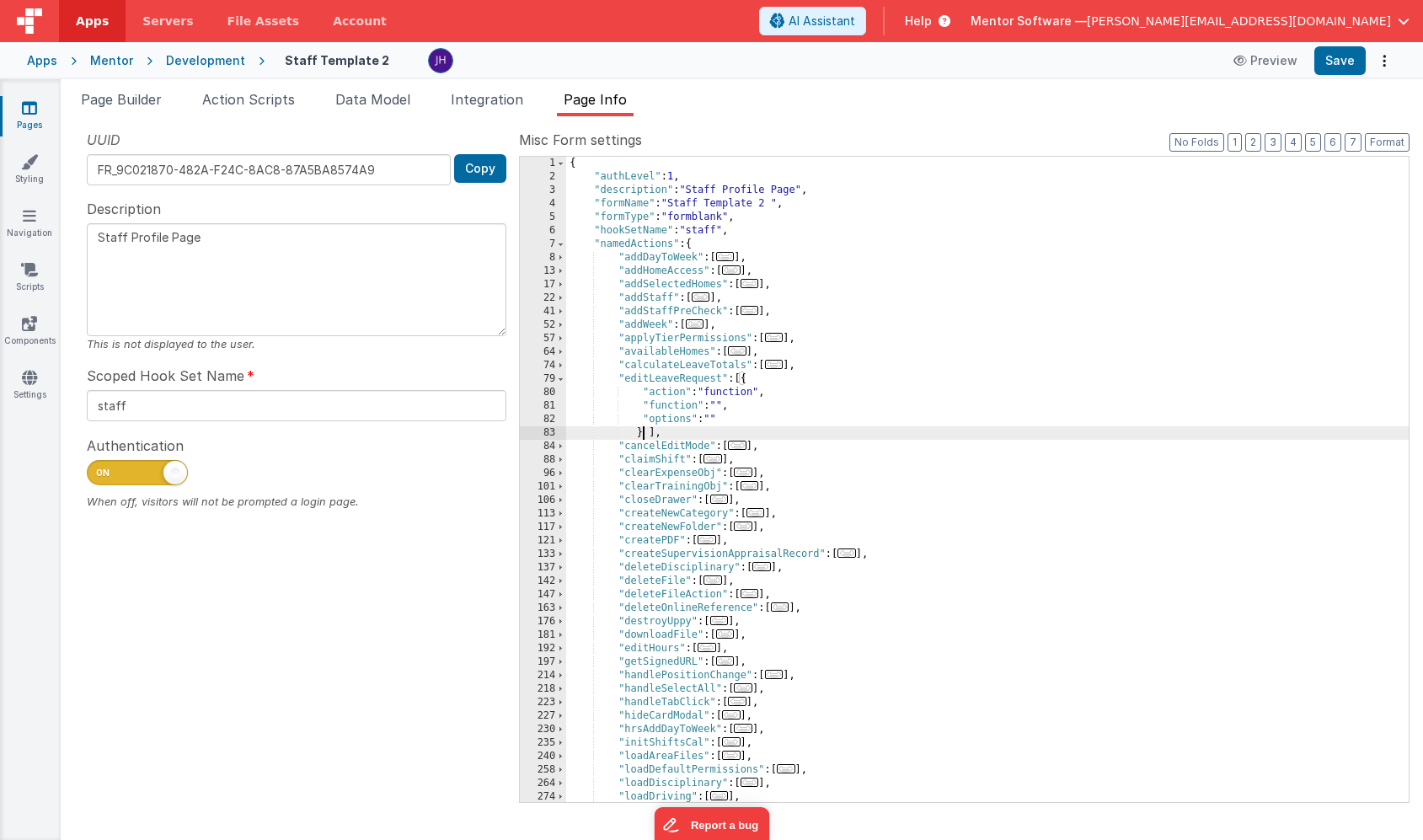
click at [551, 405] on div "81" at bounding box center [543, 405] width 46 height 13
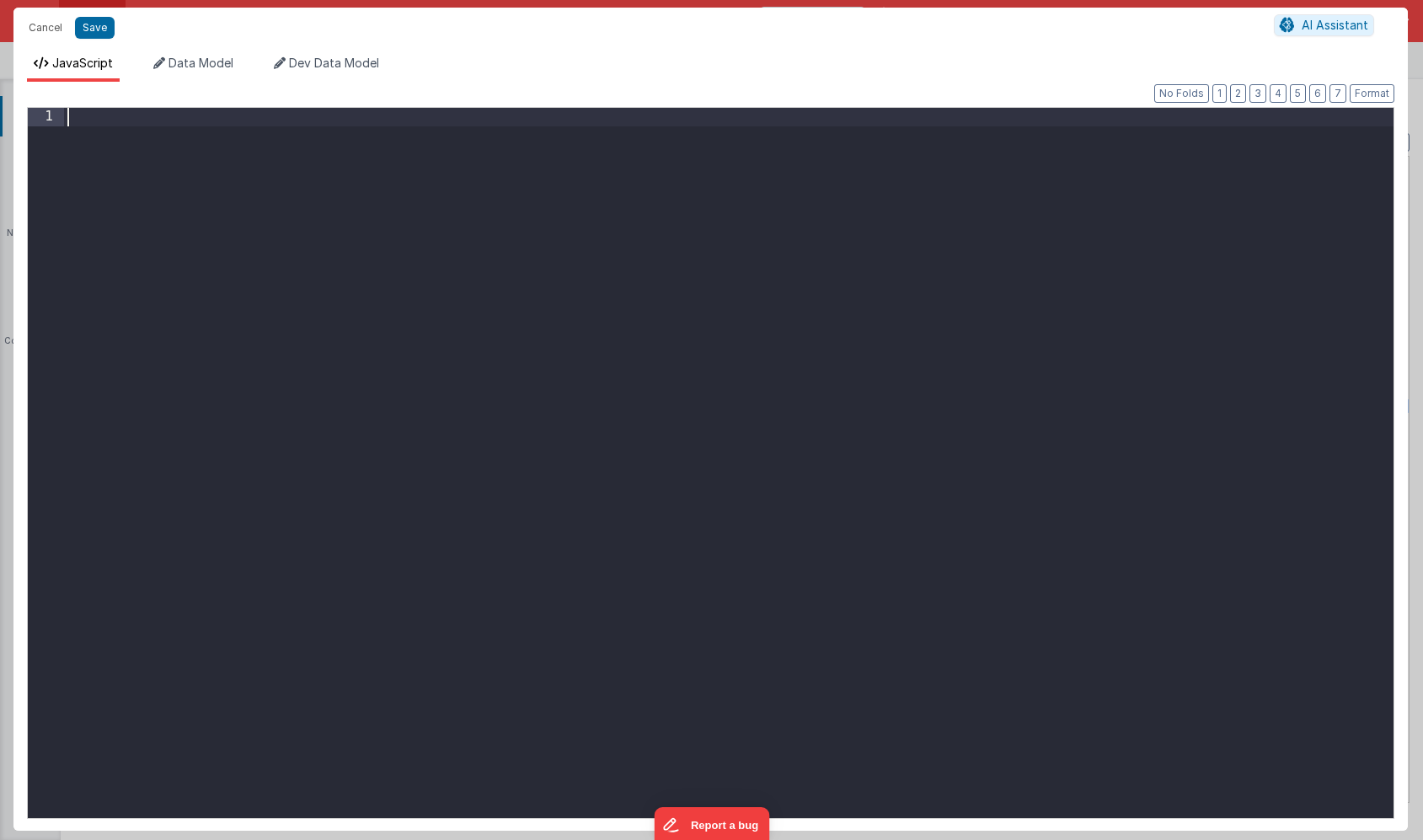
click at [501, 272] on div at bounding box center [728, 481] width 1330 height 746
paste textarea
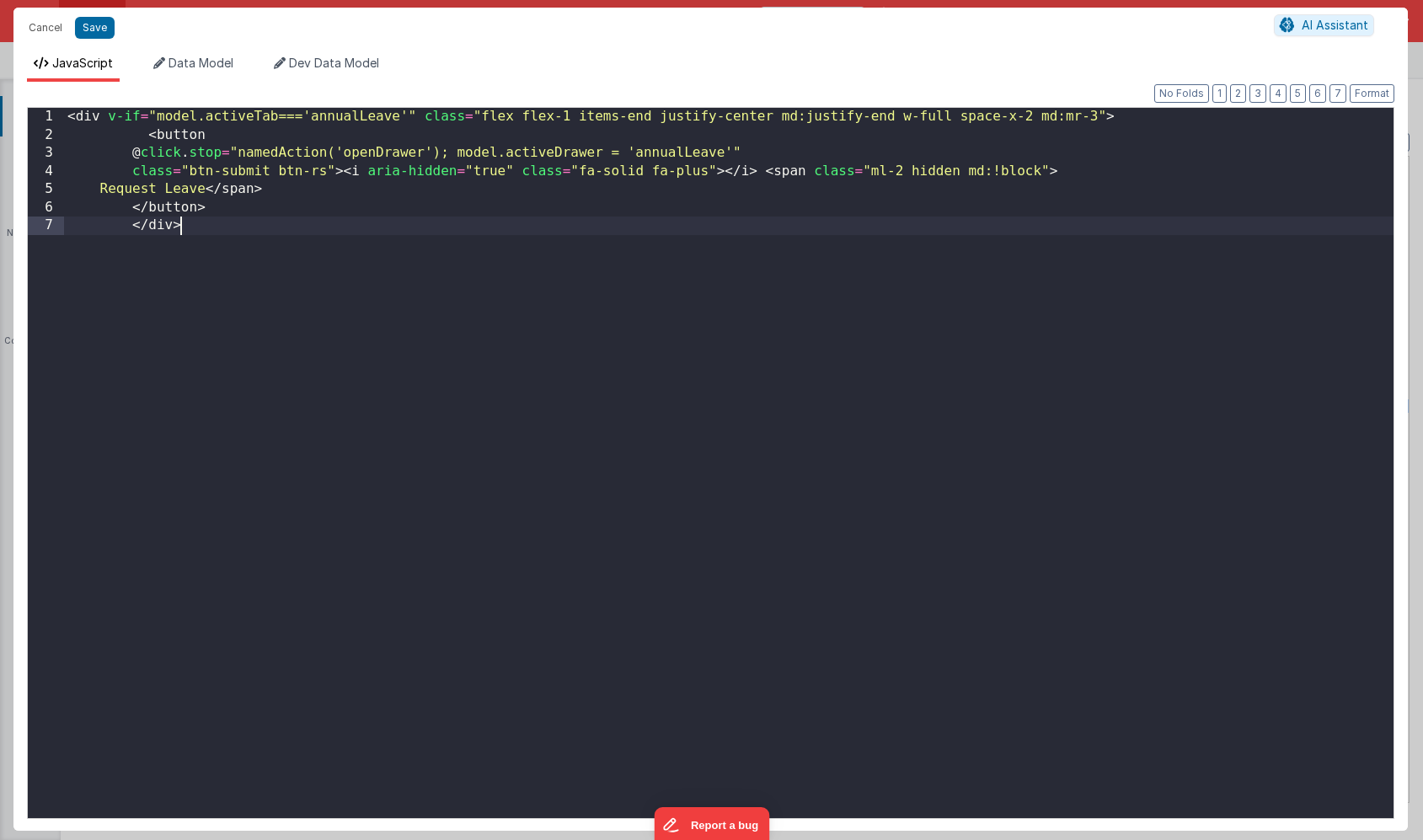
click at [299, 288] on div "< div v-if = "model.activeTab==='annualLeave'" class = "flex flex-1 items-end j…" at bounding box center [728, 481] width 1330 height 746
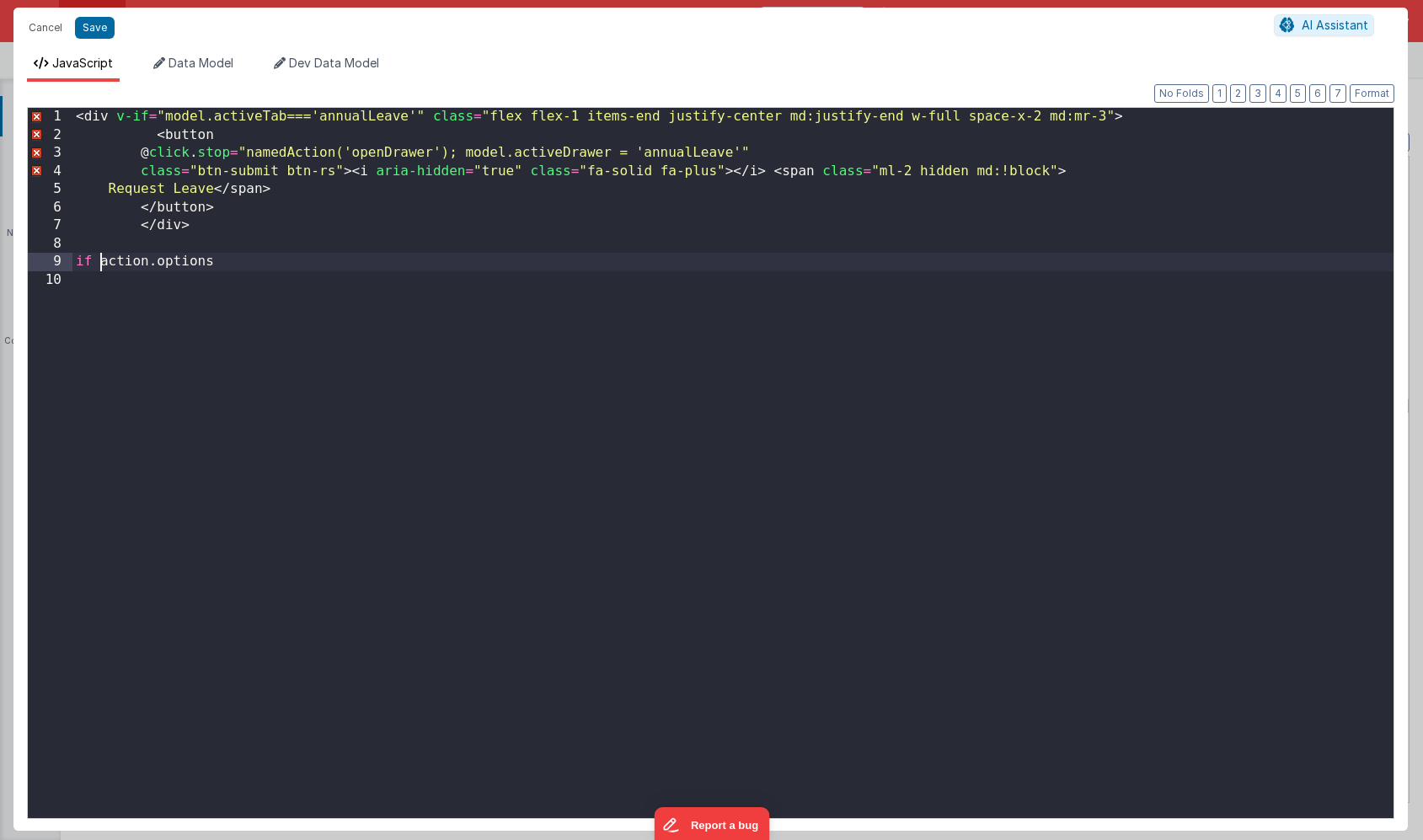
click at [97, 267] on div "< div v-if = "model.activeTab==='annualLeave'" class = "flex flex-1 items-end j…" at bounding box center [733, 481] width 1322 height 746
click at [235, 267] on div "< div v-if = "model.activeTab==='annualLeave'" class = "flex flex-1 items-end j…" at bounding box center [733, 481] width 1322 height 746
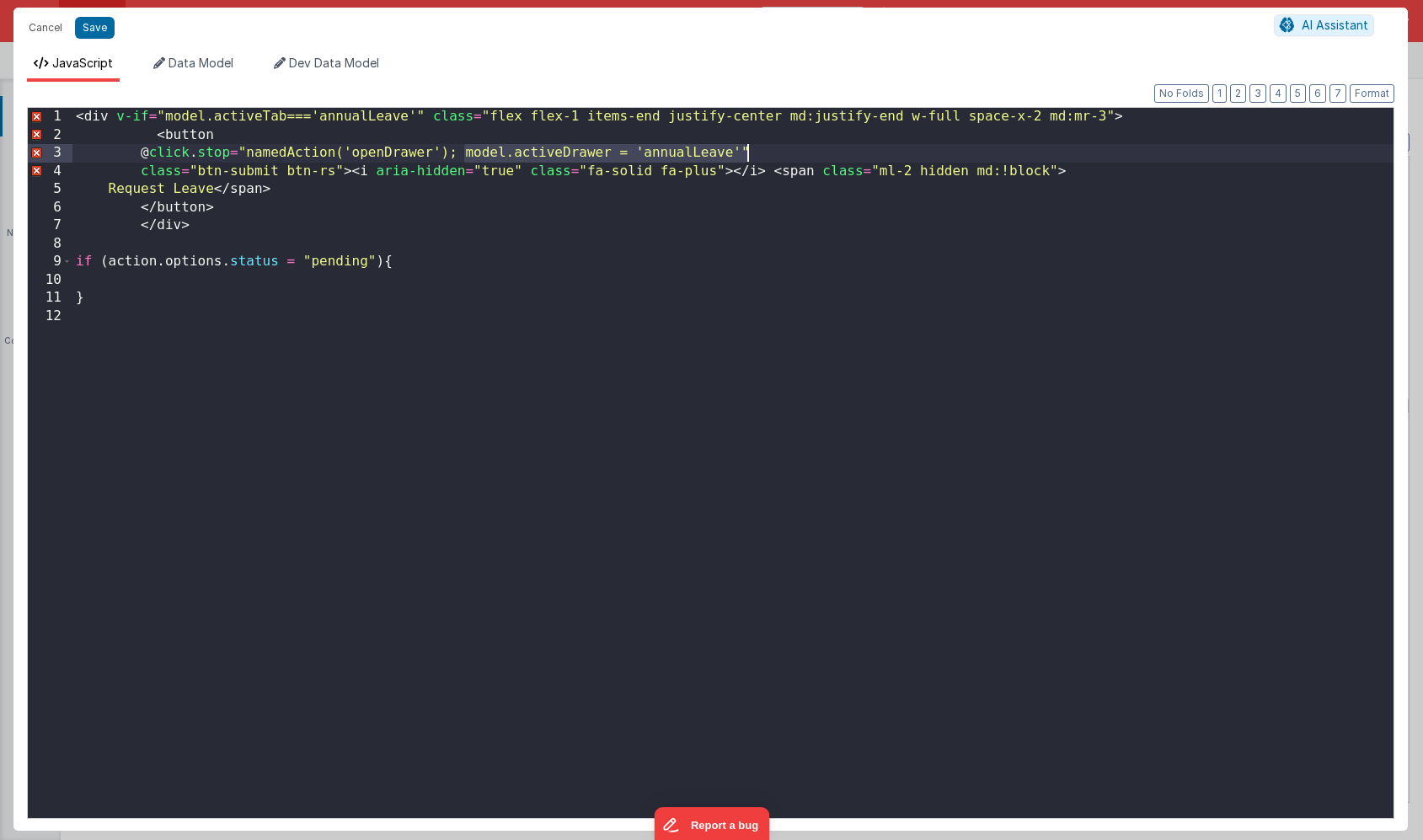
drag, startPoint x: 463, startPoint y: 153, endPoint x: 755, endPoint y: 145, distance: 292.1
click at [755, 145] on div "< div v-if = "model.activeTab==='annualLeave'" class = "flex flex-1 items-end j…" at bounding box center [733, 481] width 1322 height 746
click at [445, 283] on div "< div v-if = "model.activeTab==='annualLeave'" class = "flex flex-1 items-end j…" at bounding box center [733, 481] width 1322 height 746
drag, startPoint x: 246, startPoint y: 151, endPoint x: 453, endPoint y: 149, distance: 207.0
click at [453, 149] on div "< div v-if = "model.activeTab==='annualLeave'" class = "flex flex-1 items-end j…" at bounding box center [733, 481] width 1322 height 746
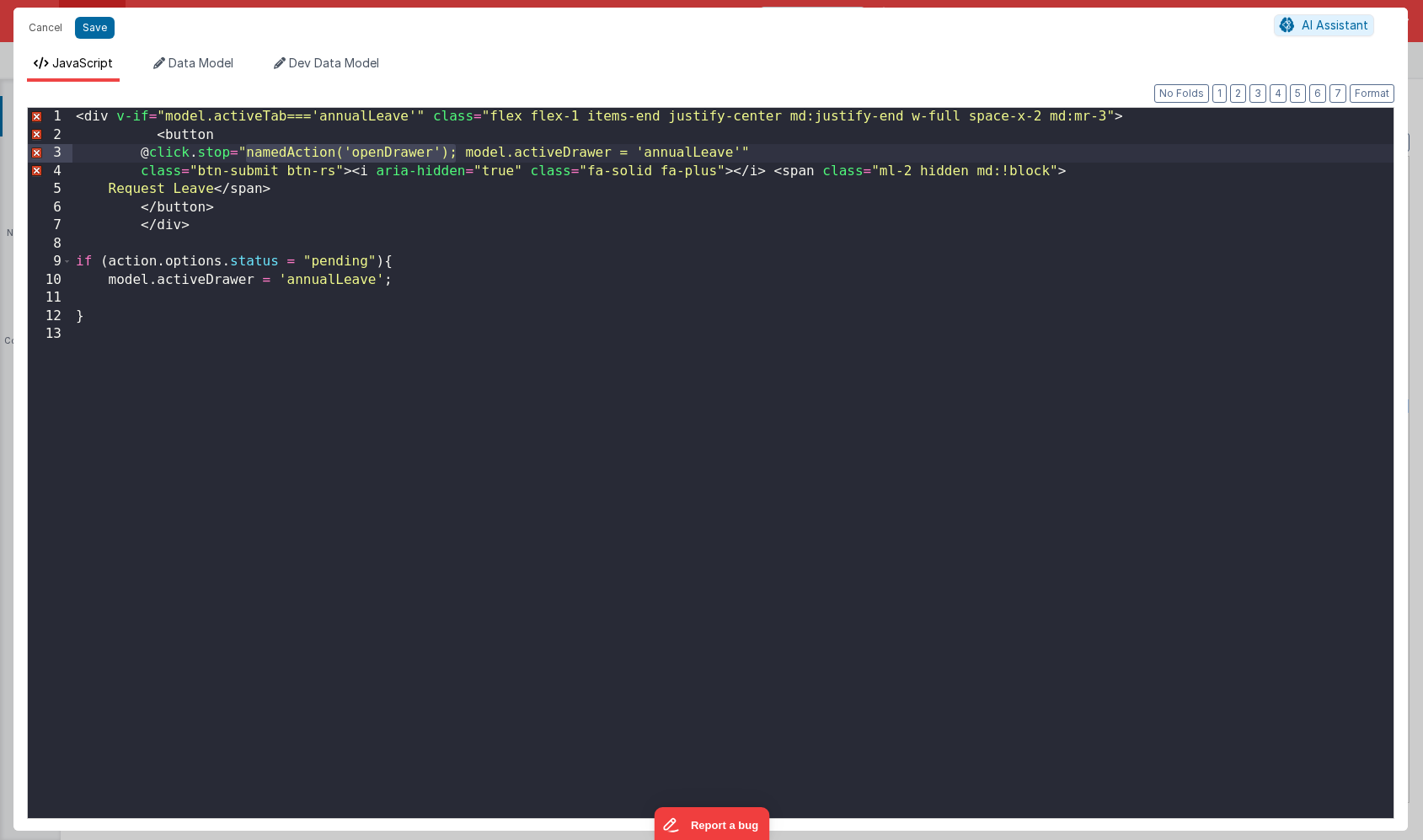
click at [271, 293] on div "< div v-if = "model.activeTab==='annualLeave'" class = "flex flex-1 items-end j…" at bounding box center [733, 481] width 1322 height 746
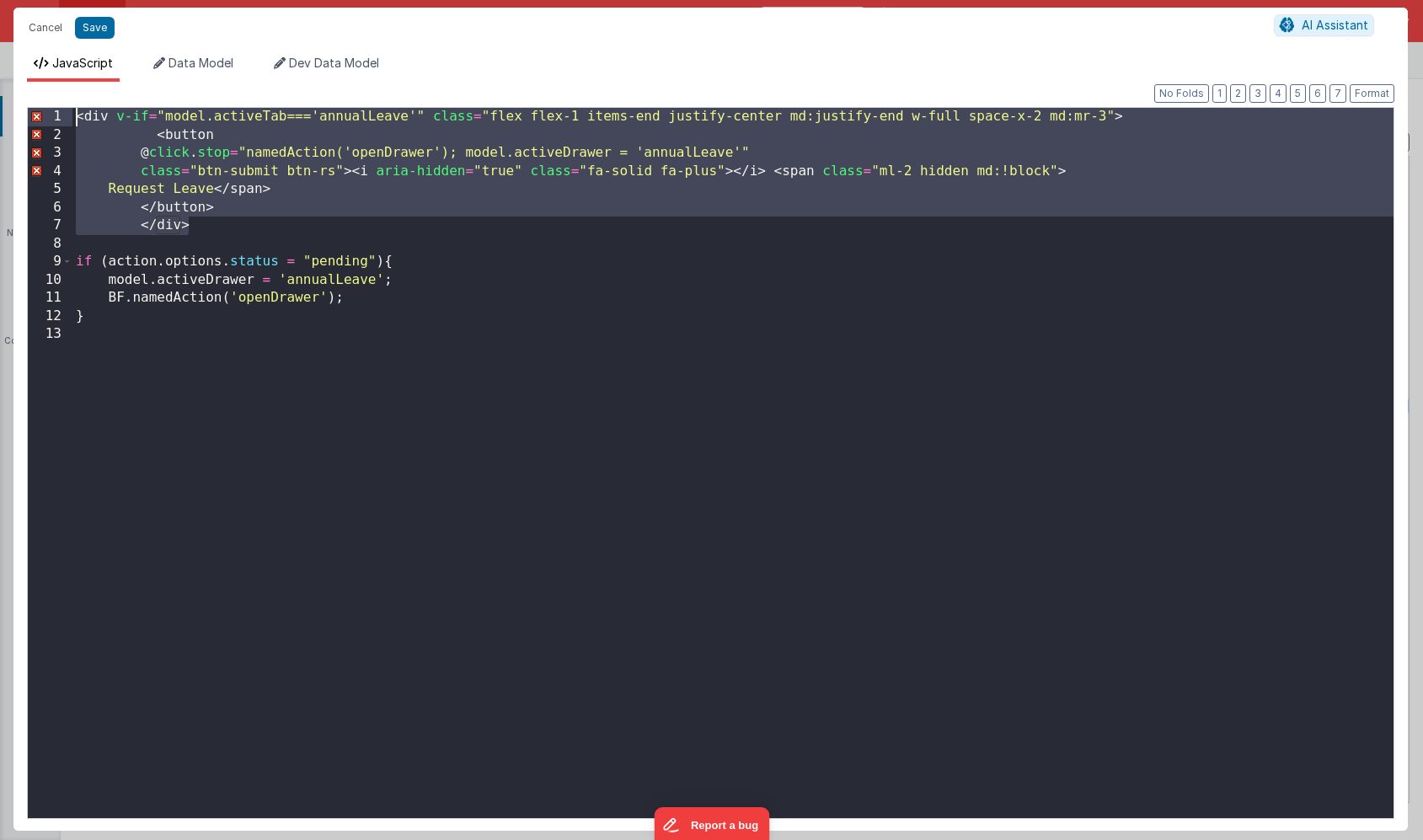
drag, startPoint x: 202, startPoint y: 226, endPoint x: 11, endPoint y: 99, distance: 229.4
click at [11, 99] on div "Cancel Save AI Assistant JavaScript Data Model Dev Data Model Format 7 6 5 4 3 …" at bounding box center [712, 420] width 1423 height 840
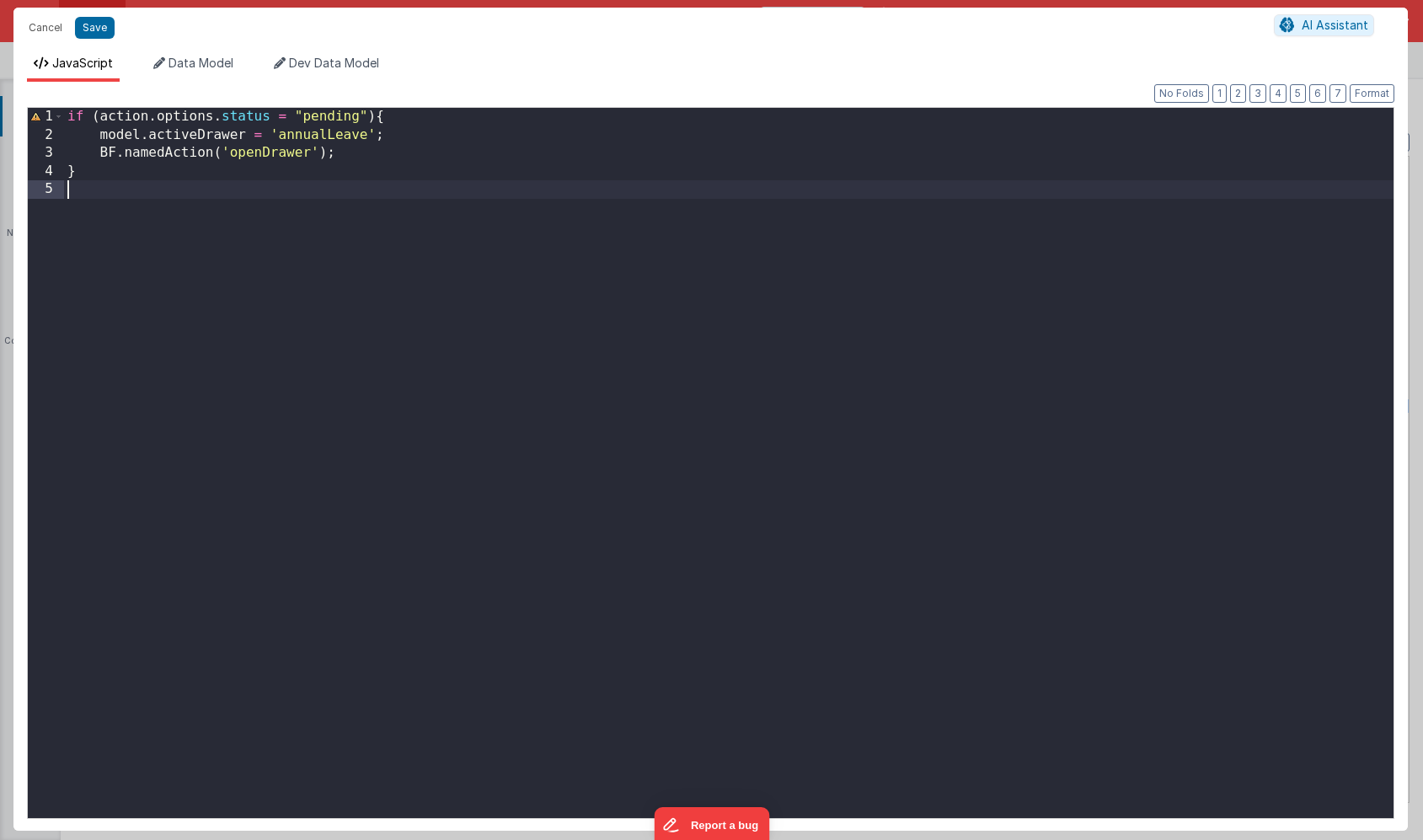
click at [95, 187] on div "if ( action . options . status = "pending" ) { model . activeDrawer = 'annualLe…" at bounding box center [728, 481] width 1330 height 746
click at [91, 28] on button "Save" at bounding box center [95, 27] width 39 height 22
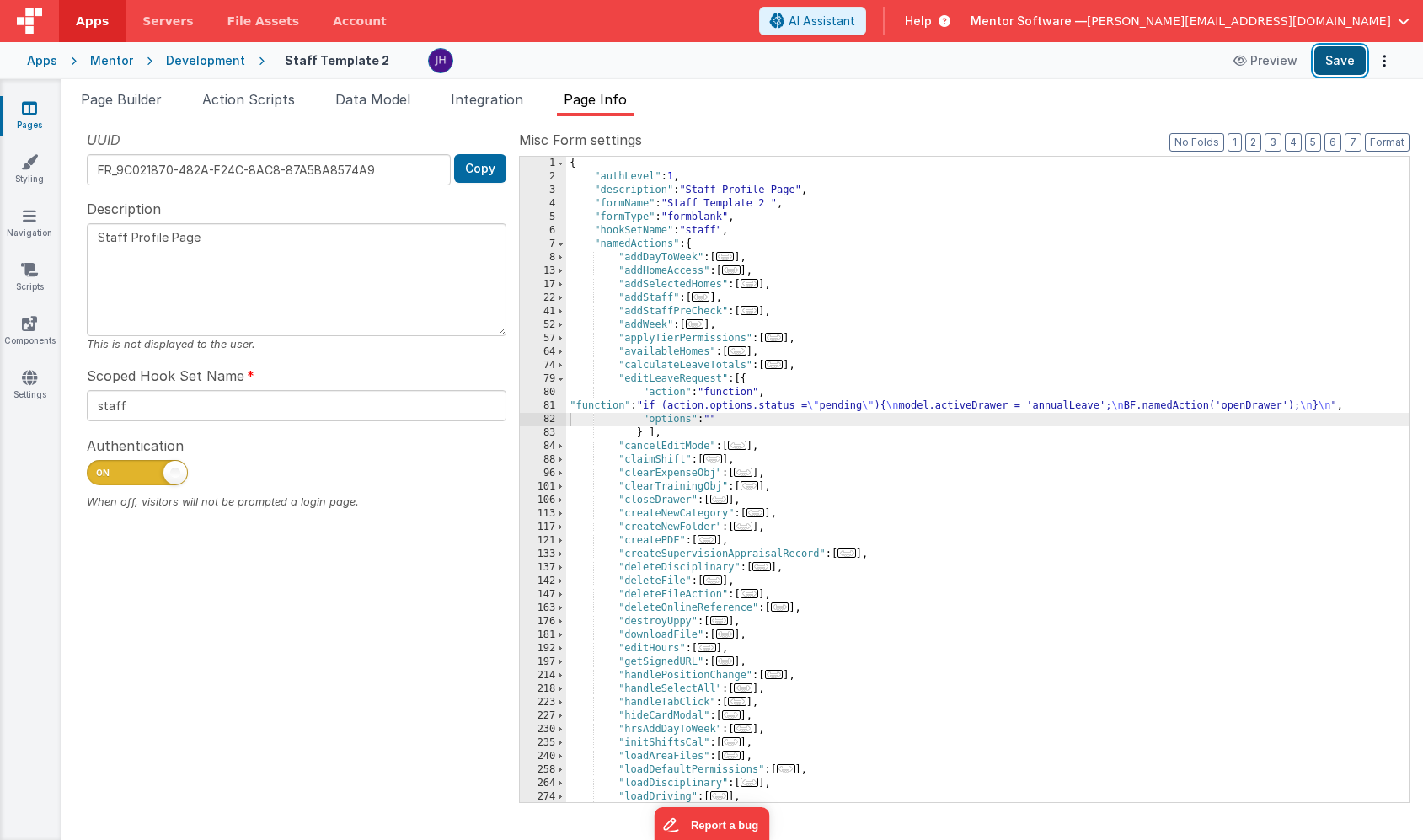
click at [1329, 62] on button "Save" at bounding box center [1339, 60] width 52 height 29
click at [689, 407] on div "{ "authLevel" : 1 , "description" : "Staff Profile Page" , "formName" : "Staff …" at bounding box center [987, 493] width 843 height 672
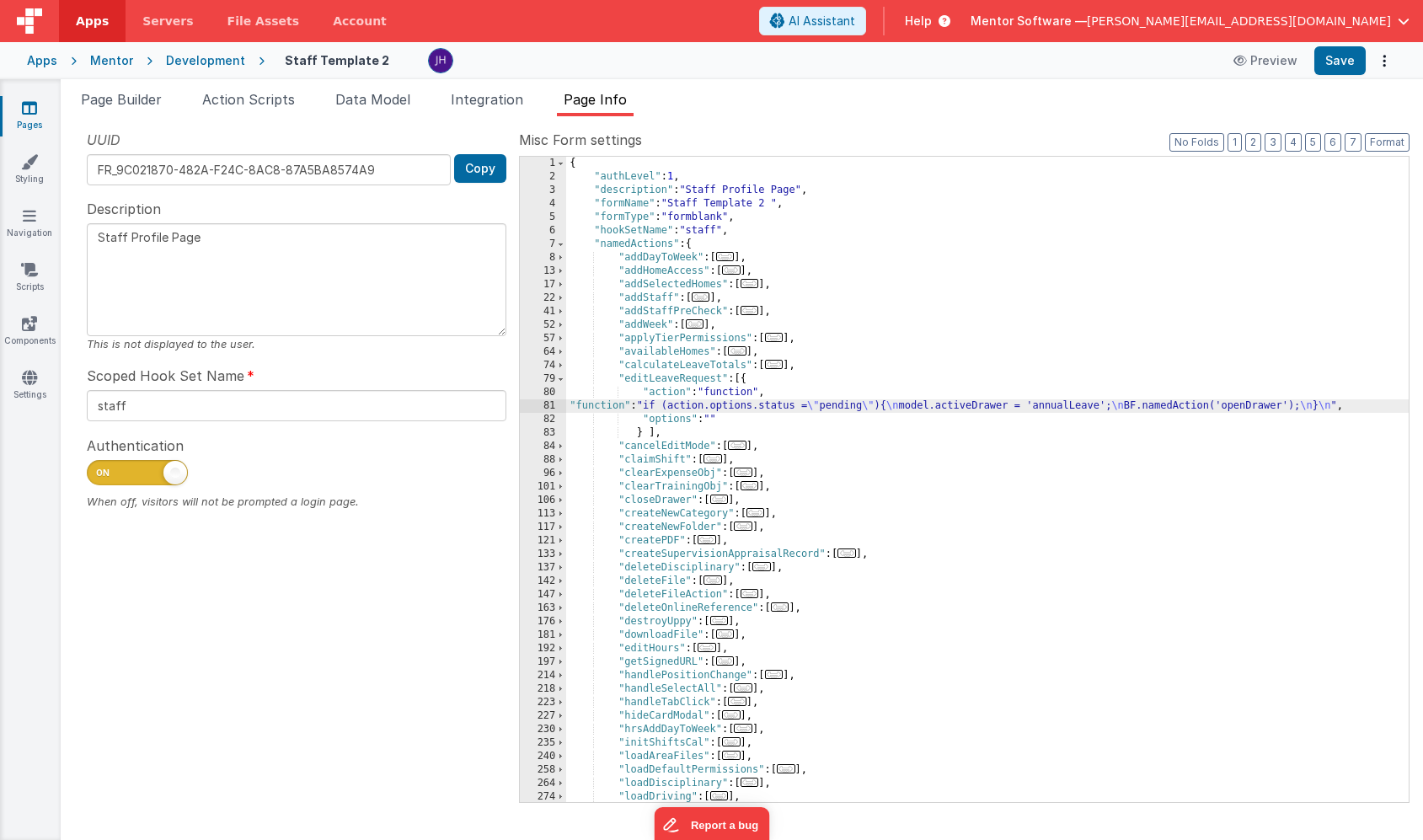
click at [554, 406] on div "81" at bounding box center [543, 405] width 46 height 13
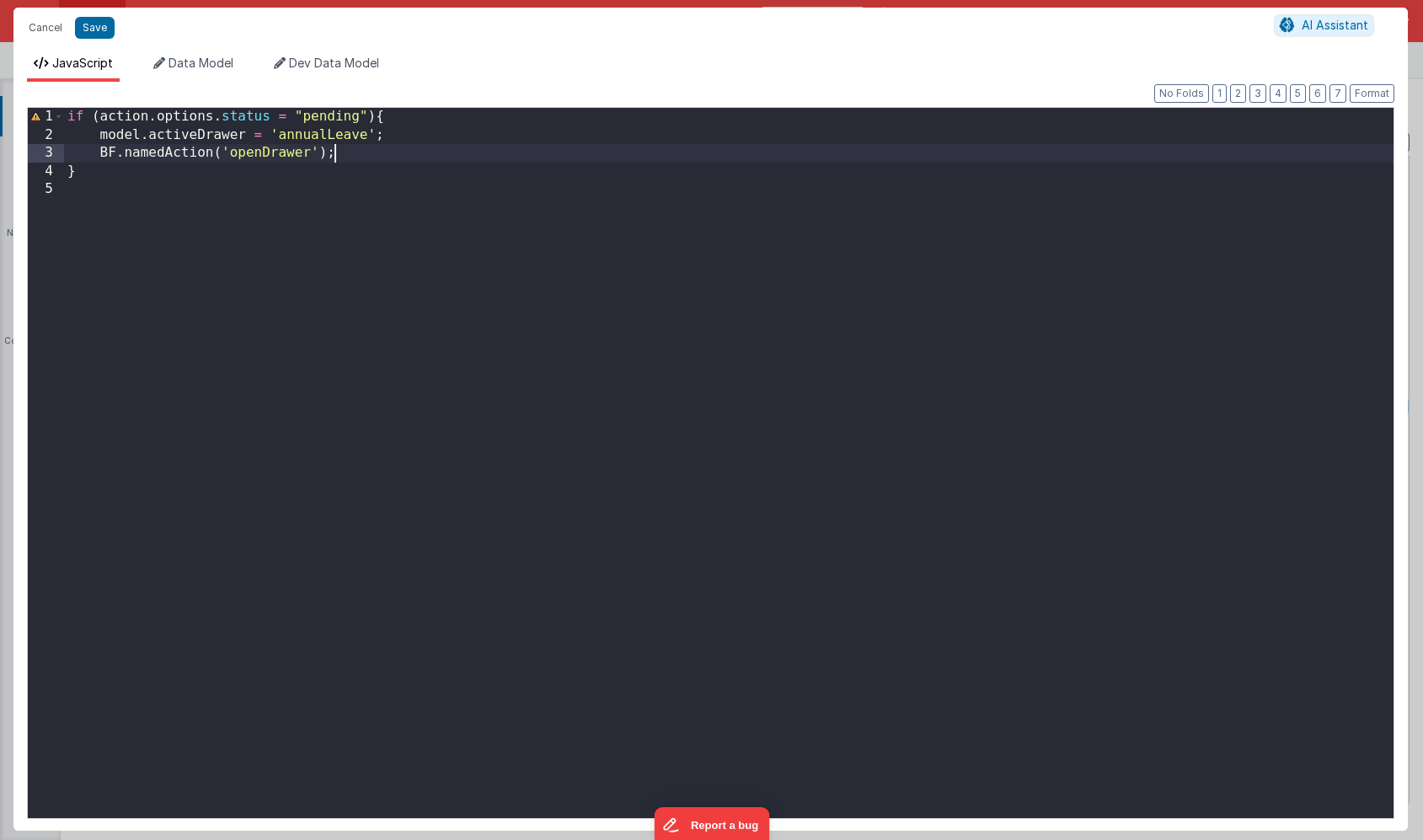
click at [514, 154] on div "if ( action . options . status = "pending" ) { model . activeDrawer = 'annualLe…" at bounding box center [728, 481] width 1330 height 746
click at [333, 169] on div "if ( action . options . status = "pending" ) { model . activeDrawer = 'annualLe…" at bounding box center [728, 481] width 1330 height 746
click at [96, 35] on button "Save" at bounding box center [95, 27] width 39 height 22
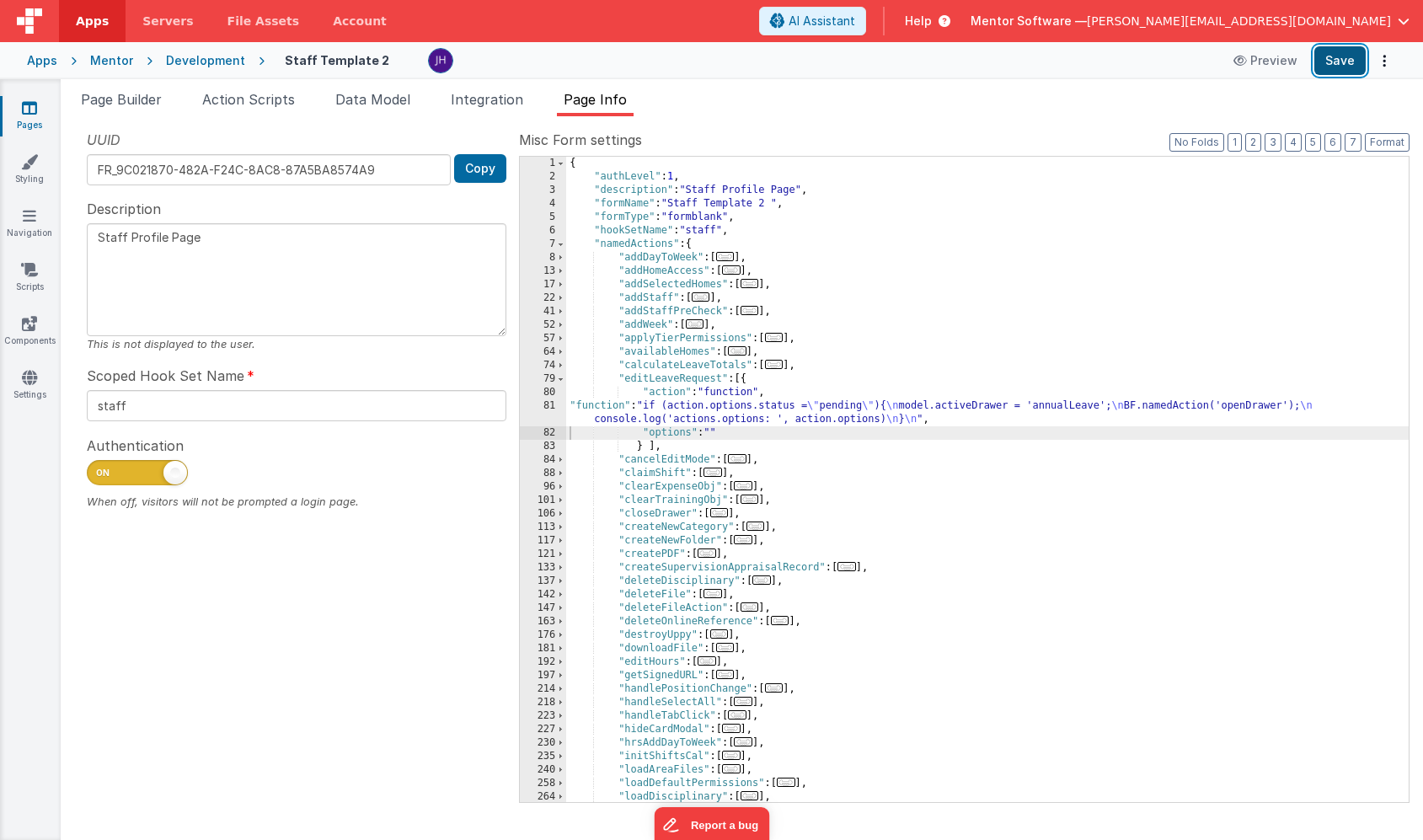
click at [1333, 62] on button "Save" at bounding box center [1339, 60] width 52 height 29
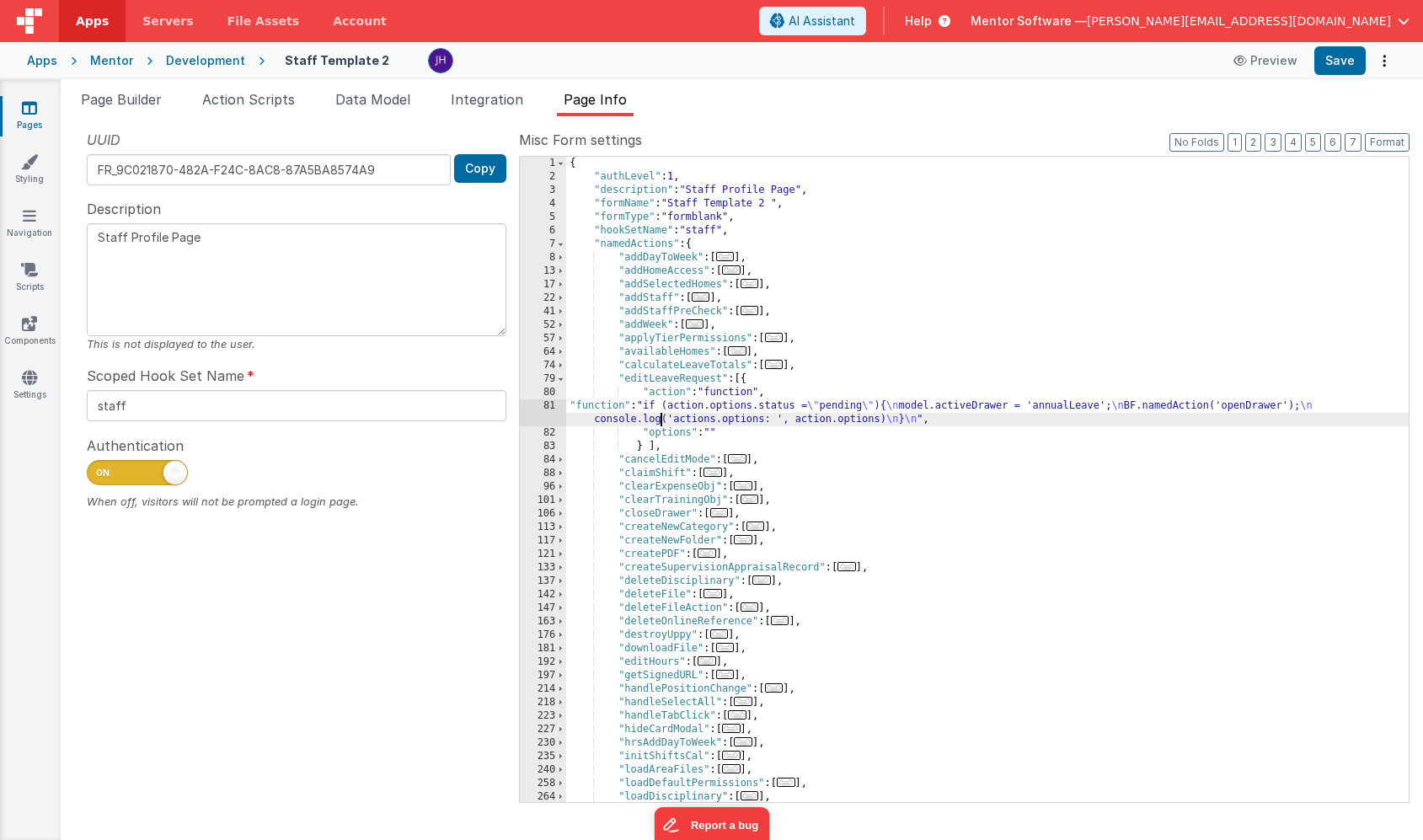
click at [660, 416] on div "{ "authLevel" : 1 , "description" : "Staff Profile Page" , "formName" : "Staff …" at bounding box center [987, 493] width 843 height 672
click at [551, 407] on div "81" at bounding box center [543, 412] width 46 height 27
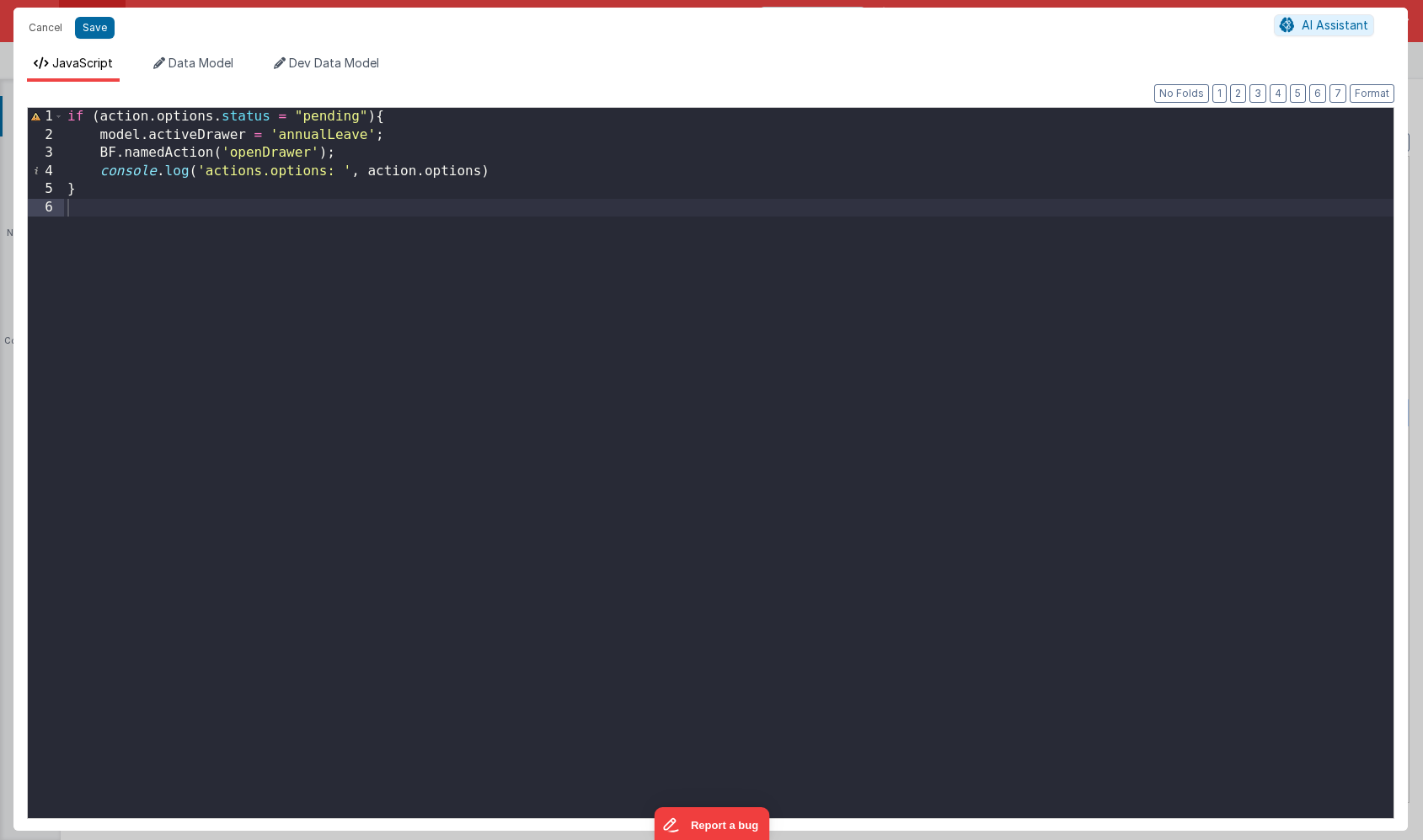
click at [284, 120] on div "if ( action . options . status = "pending" ) { model . activeDrawer = 'annualLe…" at bounding box center [728, 481] width 1330 height 746
click at [384, 229] on div "if ( action . options . status === "pending" ) { model . activeDrawer = 'annual…" at bounding box center [728, 481] width 1330 height 746
click at [95, 28] on button "Save" at bounding box center [95, 27] width 39 height 22
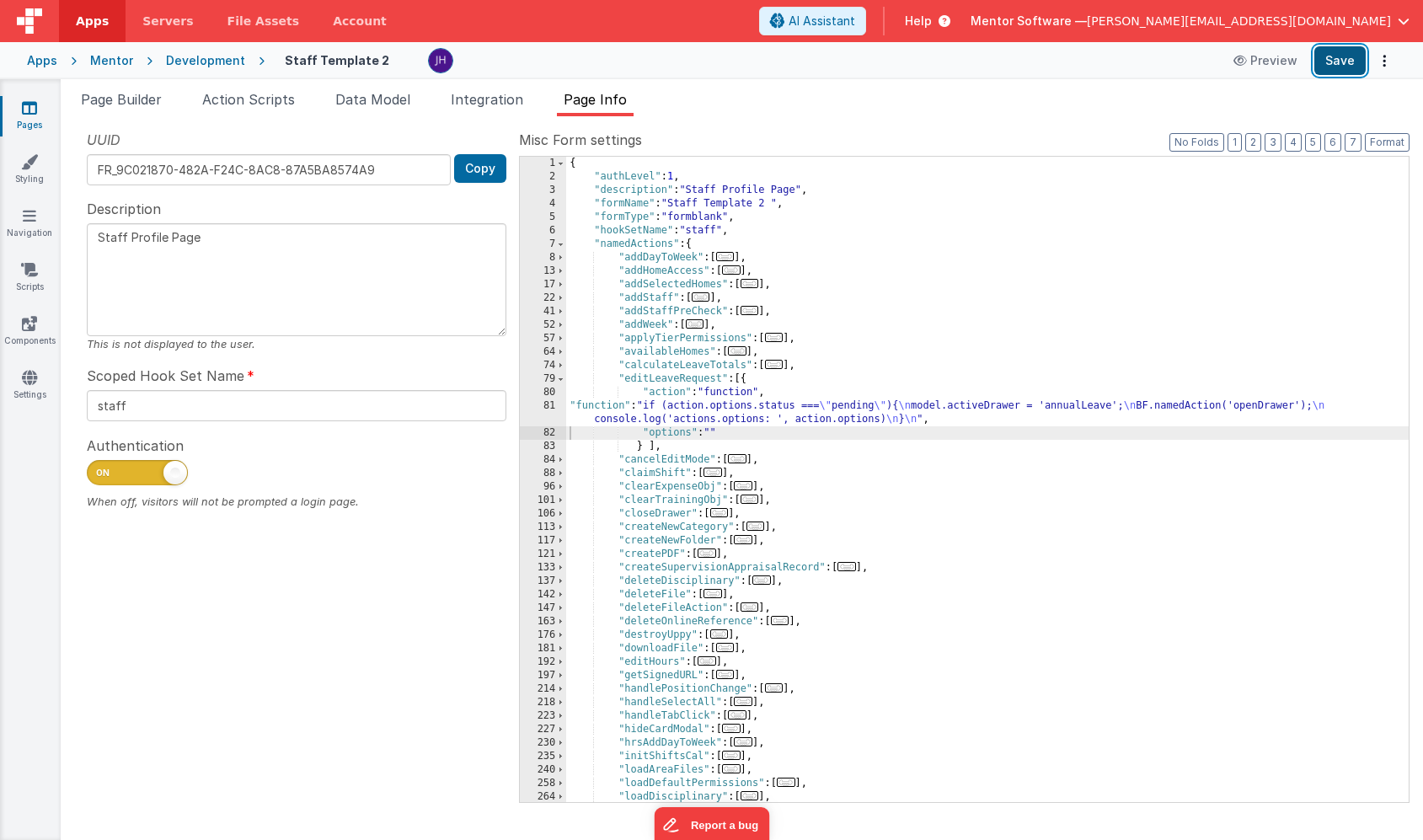
click at [1327, 58] on button "Save" at bounding box center [1339, 60] width 52 height 29
click at [708, 427] on div "{ "authLevel" : 1 , "description" : "Staff Profile Page" , "formName" : "Staff …" at bounding box center [987, 493] width 843 height 672
click at [696, 417] on div "{ "authLevel" : 1 , "description" : "Staff Profile Page" , "formName" : "Staff …" at bounding box center [987, 493] width 843 height 672
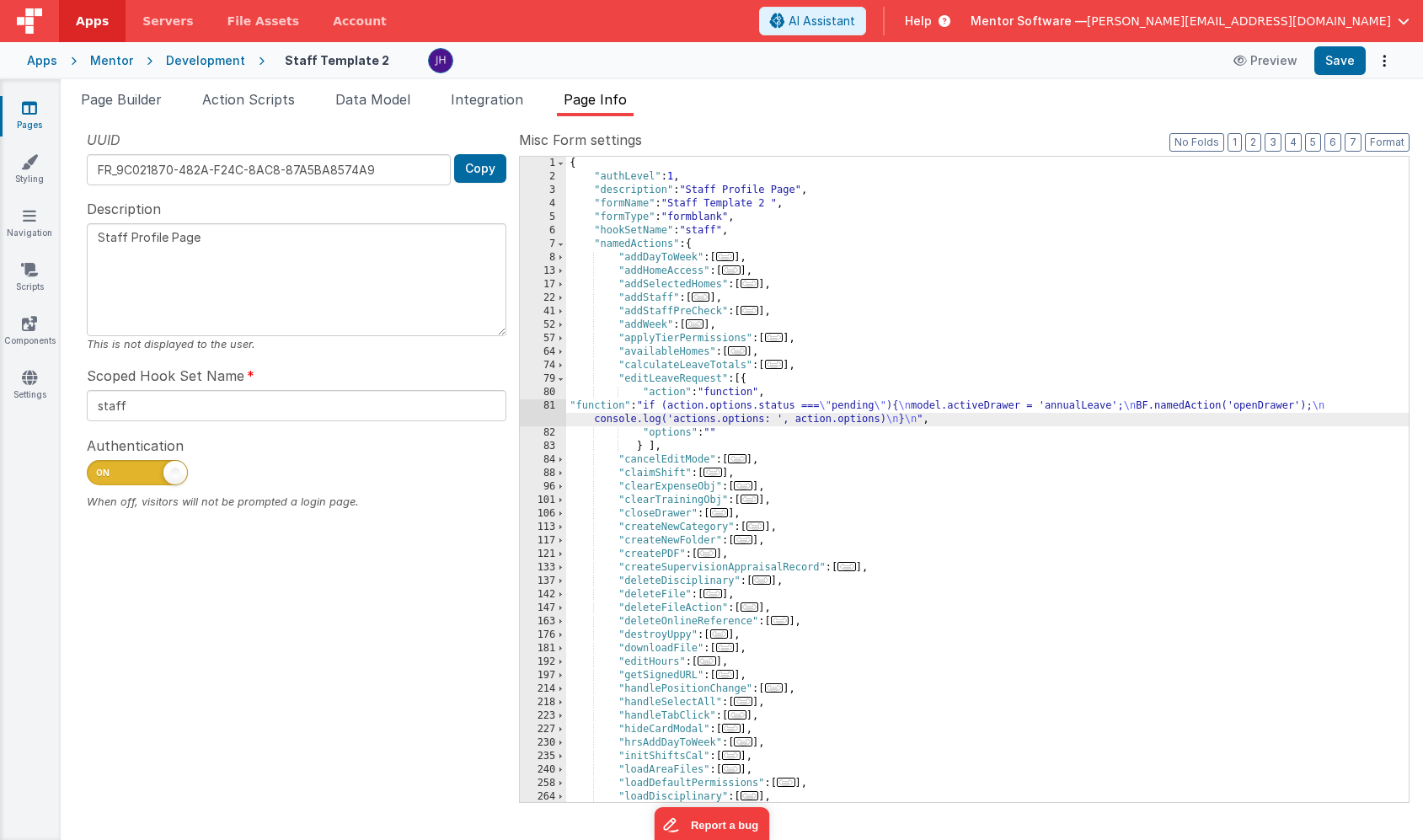
click at [544, 408] on div "81" at bounding box center [543, 412] width 46 height 27
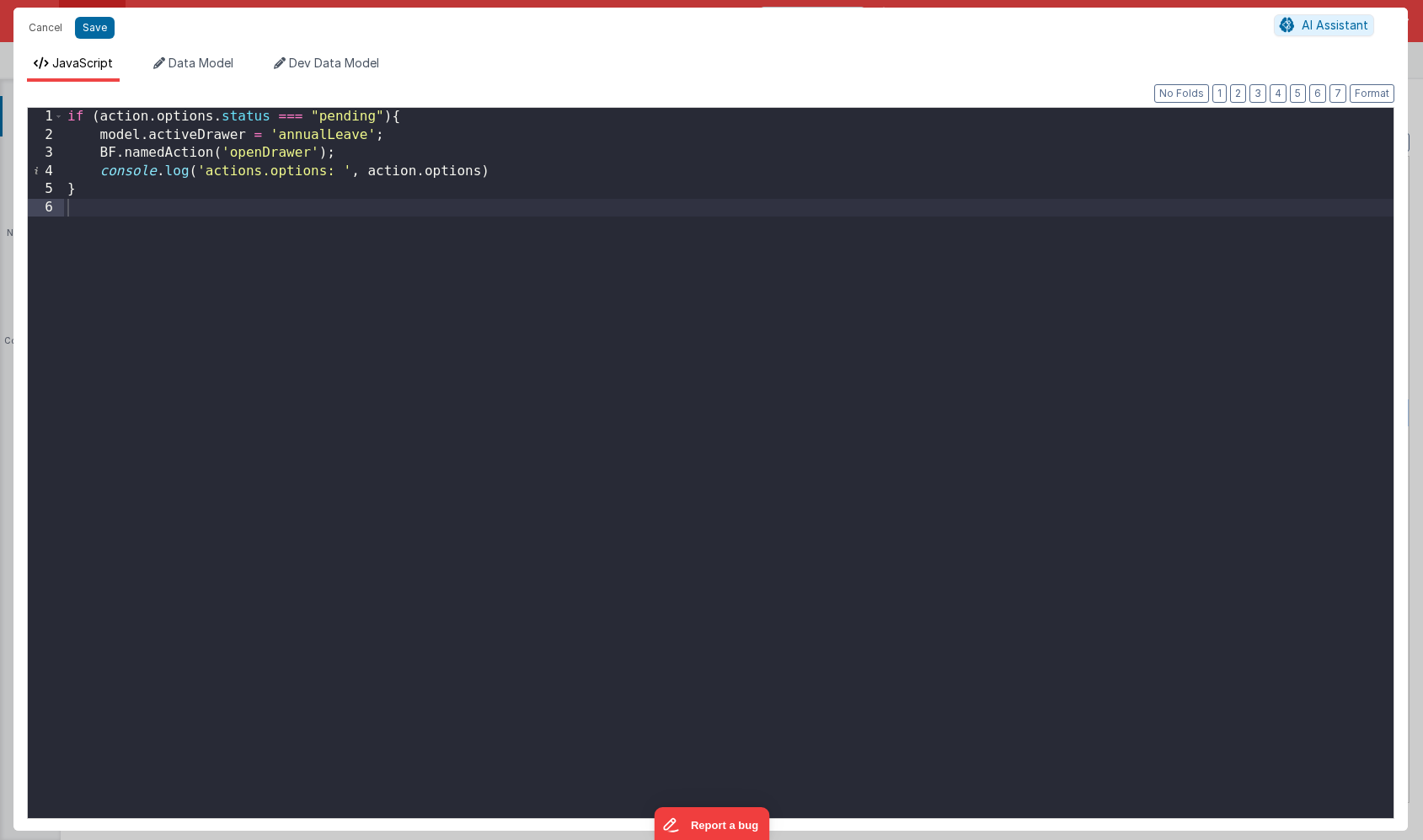
click at [303, 119] on div "if ( action . options . status === "pending" ) { model . activeDrawer = 'annual…" at bounding box center [728, 481] width 1330 height 746
click at [94, 28] on button "Save" at bounding box center [95, 27] width 39 height 22
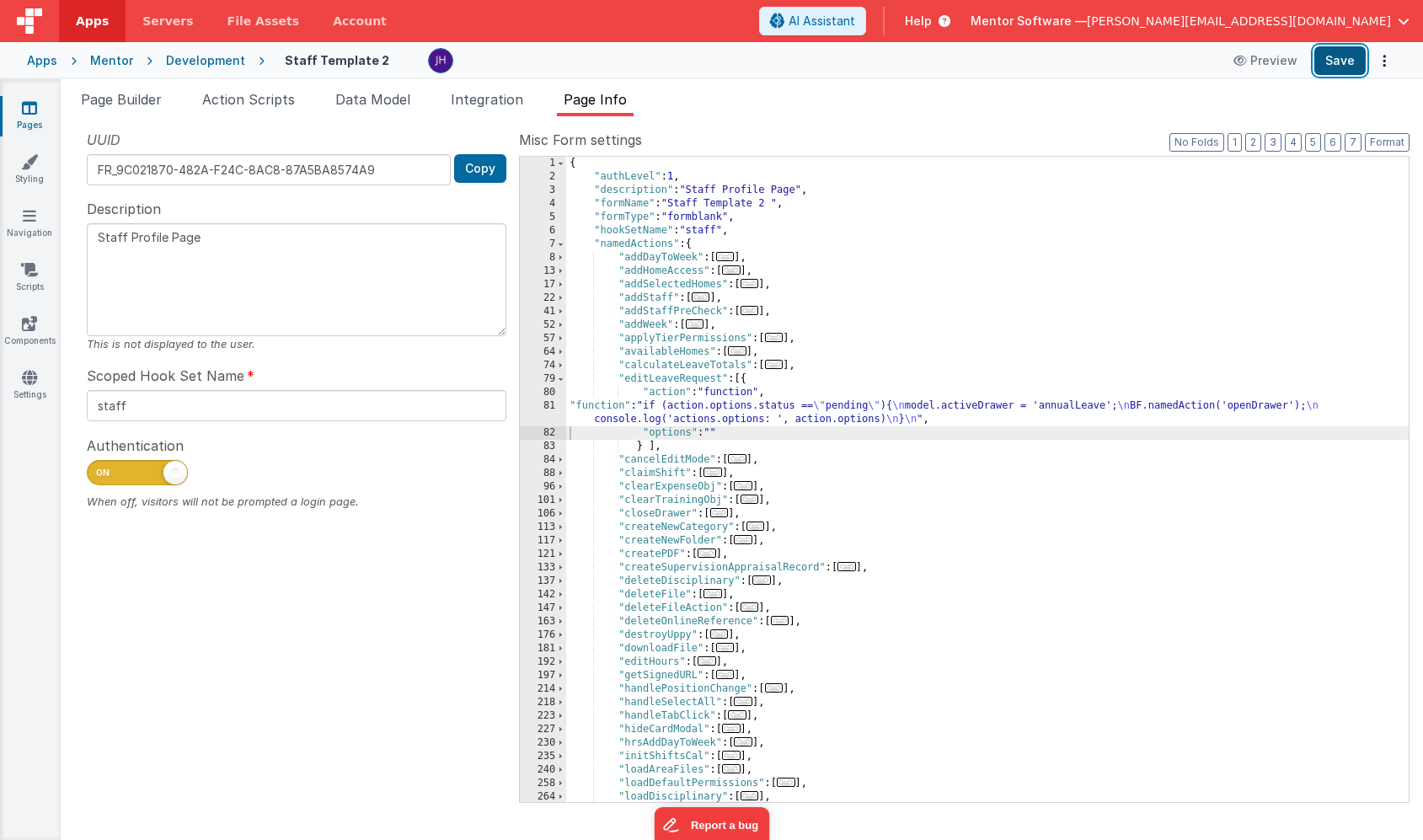
click at [1341, 70] on button "Save" at bounding box center [1339, 60] width 52 height 29
click at [817, 409] on div "{ "authLevel" : 1 , "description" : "Staff Profile Page" , "formName" : "Staff …" at bounding box center [987, 493] width 843 height 672
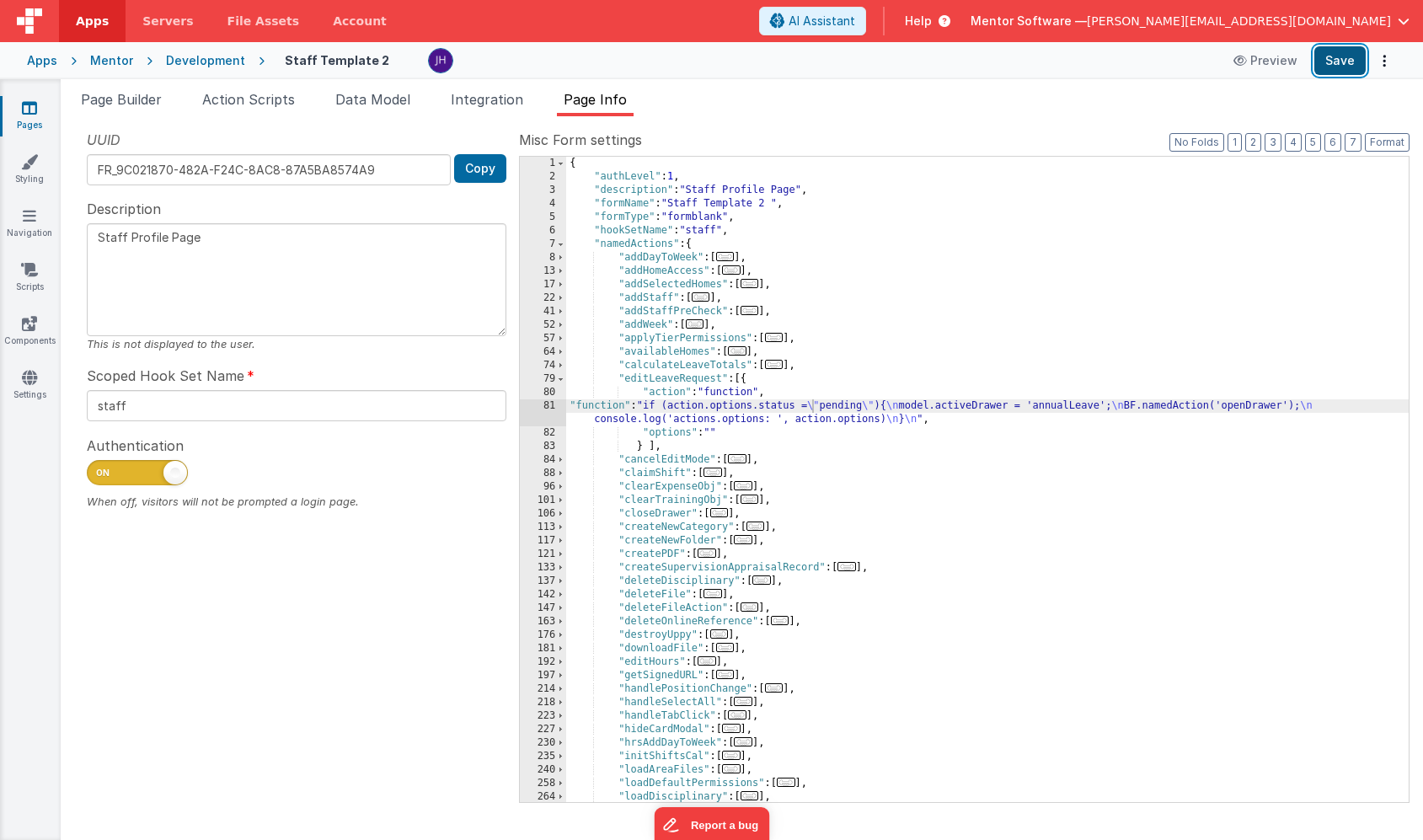
click at [1350, 52] on button "Save" at bounding box center [1339, 60] width 52 height 29
click at [739, 406] on div "{ "authLevel" : 1 , "description" : "Staff Profile Page" , "formName" : "Staff …" at bounding box center [987, 493] width 843 height 672
click at [549, 407] on div "81" at bounding box center [543, 412] width 46 height 27
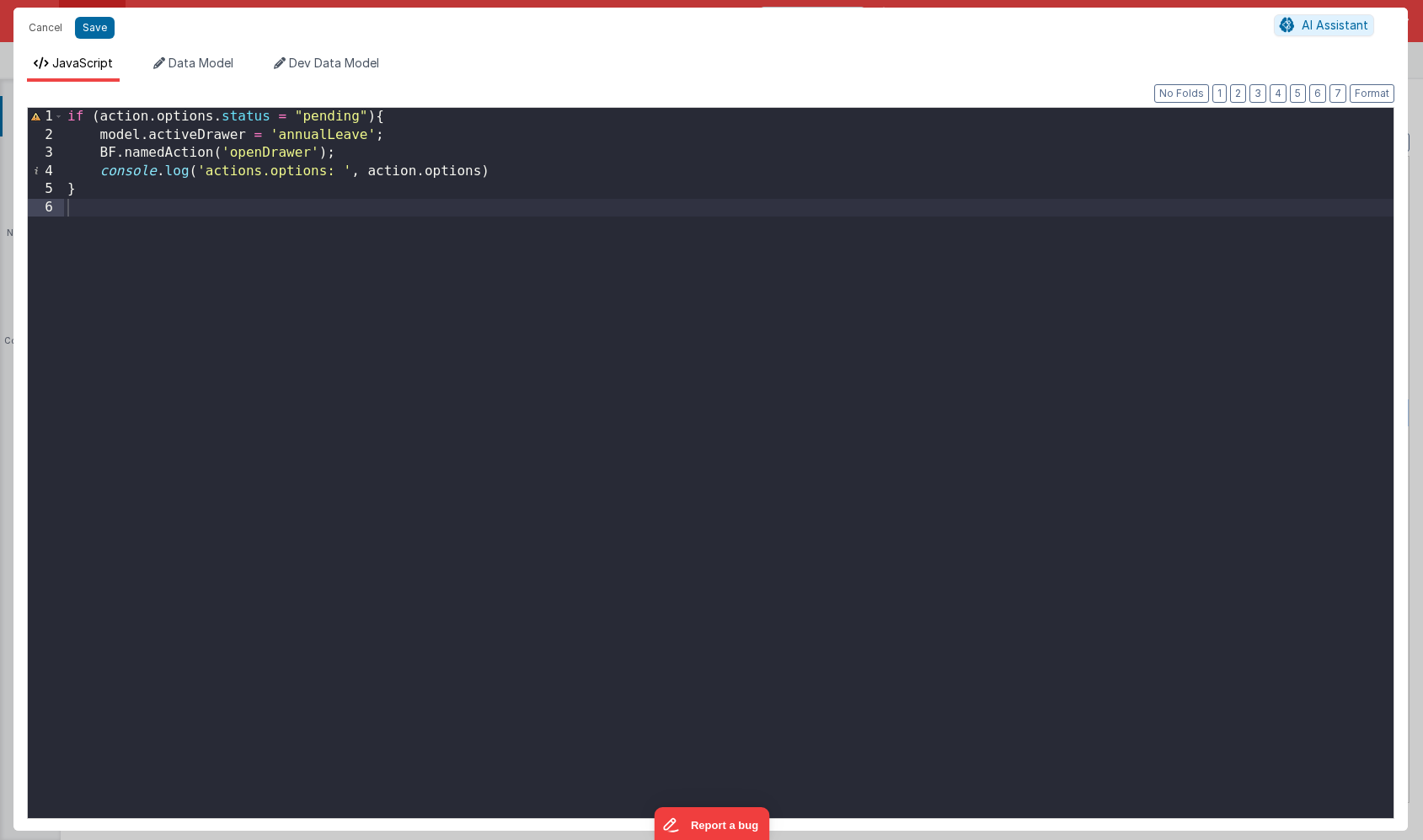
click at [69, 119] on div "if ( action . options . status = "pending" ) { model . activeDrawer = 'annualLe…" at bounding box center [728, 481] width 1330 height 746
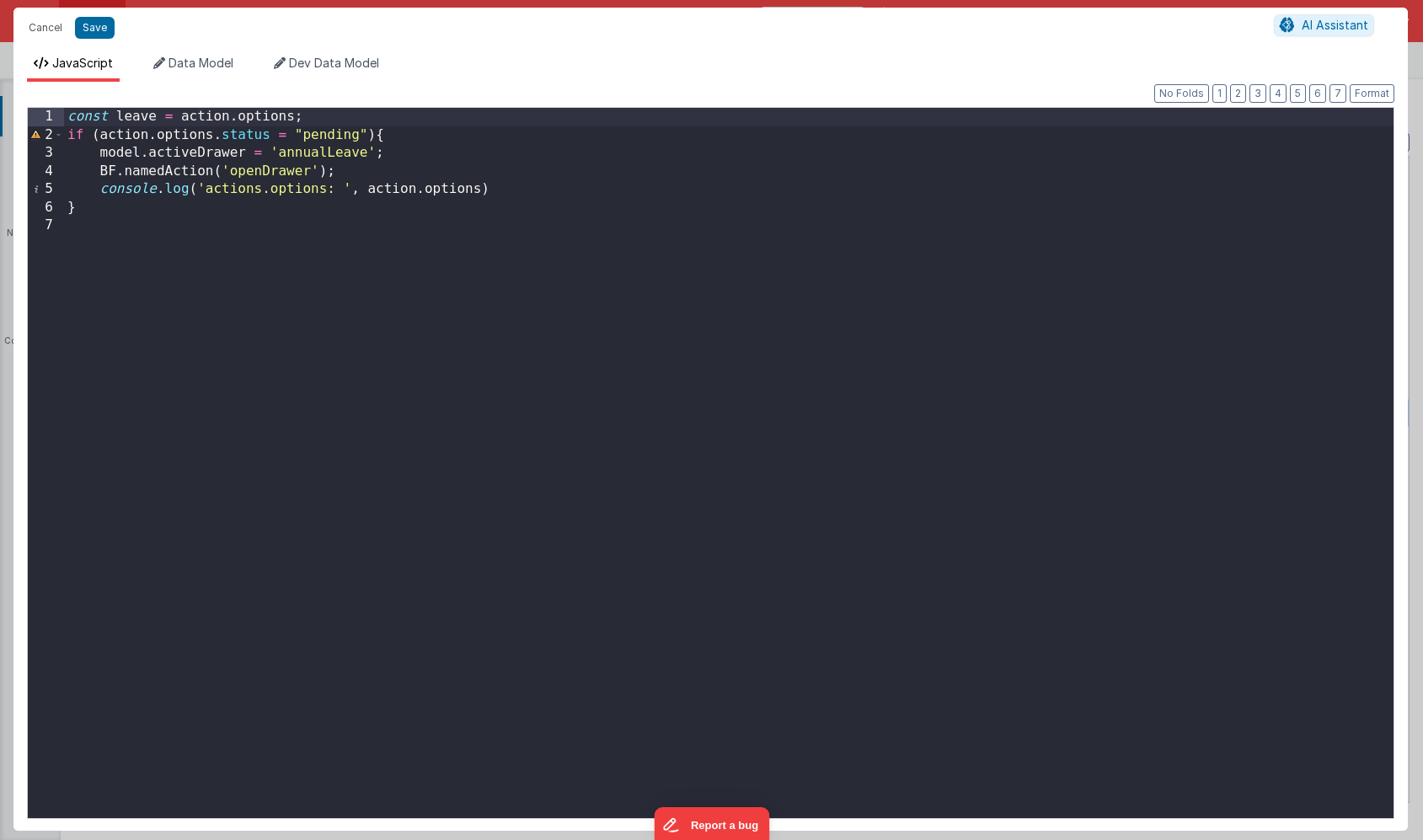
click at [390, 259] on div "const leave = action . options ; if ( action . options . status = "pending" ) {…" at bounding box center [728, 481] width 1330 height 746
drag, startPoint x: 324, startPoint y: 191, endPoint x: 204, endPoint y: 194, distance: 120.0
click at [204, 194] on div "const leave = action . options ; if ( action . options . status = "pending" ) {…" at bounding box center [728, 481] width 1330 height 746
drag, startPoint x: 397, startPoint y: 191, endPoint x: 287, endPoint y: 194, distance: 110.0
click at [287, 194] on div "const leave = action . options ; if ( action . options . status = "pending" ) {…" at bounding box center [728, 481] width 1330 height 746
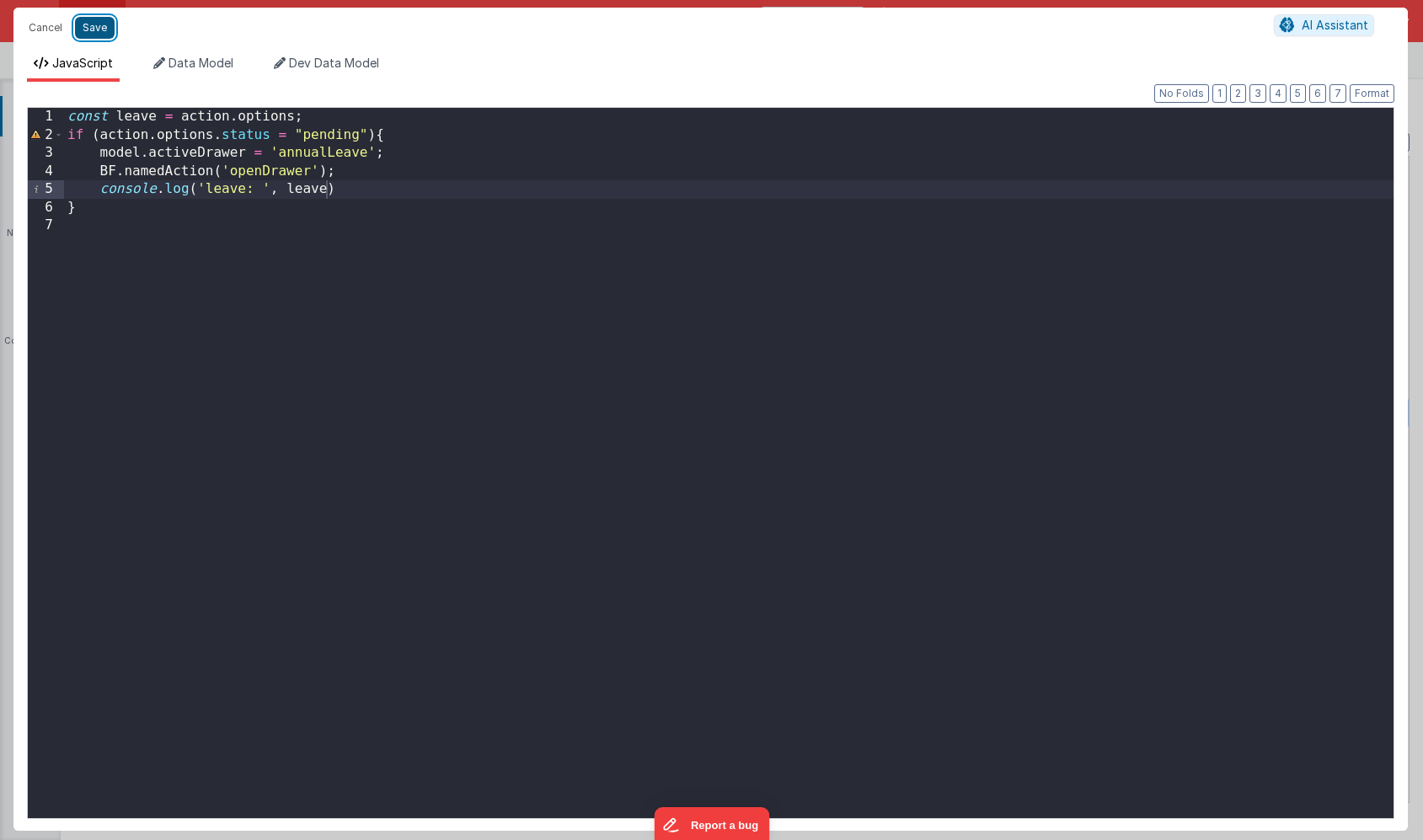
click at [84, 26] on button "Save" at bounding box center [95, 27] width 39 height 22
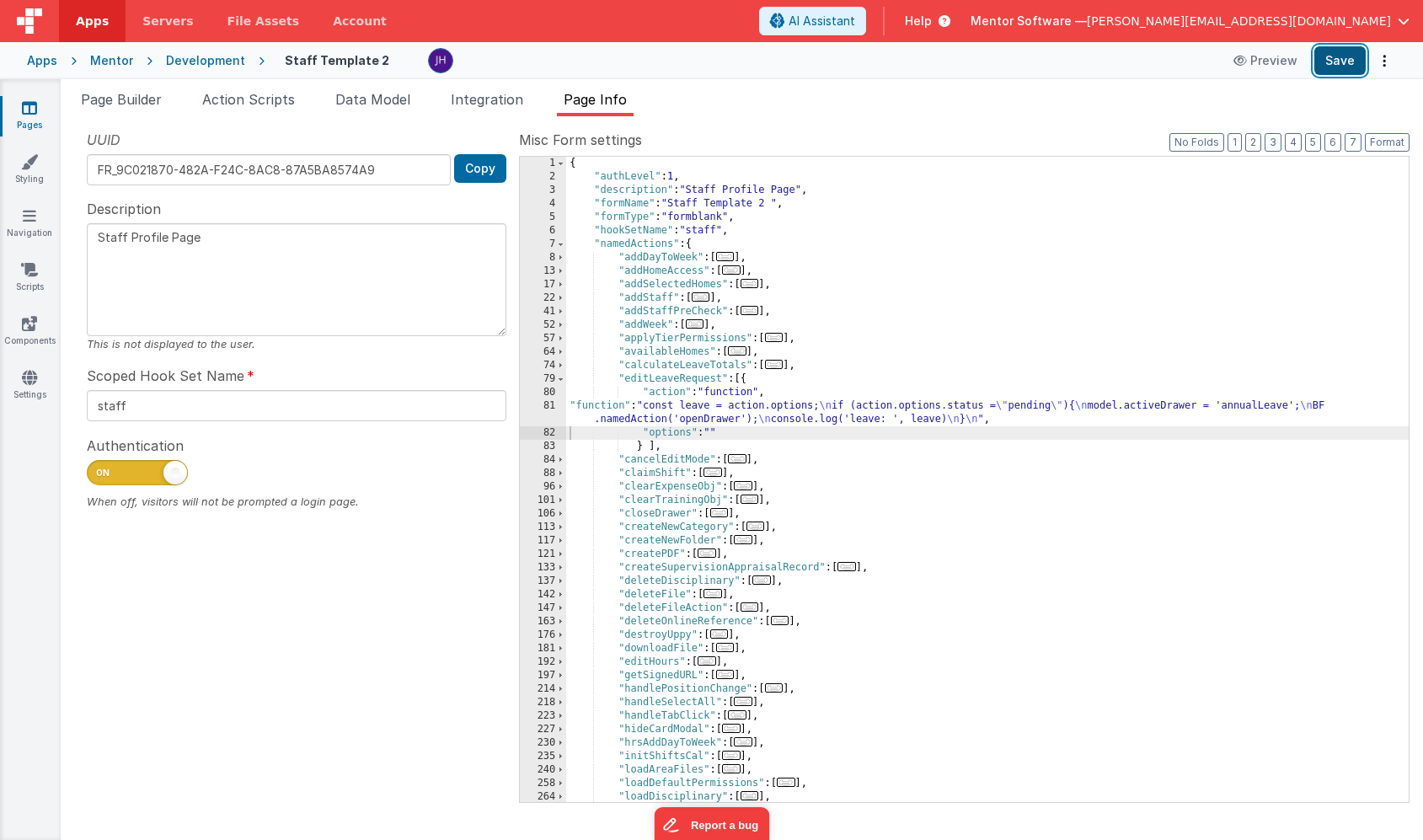
click at [1341, 56] on button "Save" at bounding box center [1339, 60] width 52 height 29
click at [708, 409] on div "{ "authLevel" : 1 , "description" : "Staff Profile Page" , "formName" : "Staff …" at bounding box center [987, 493] width 843 height 672
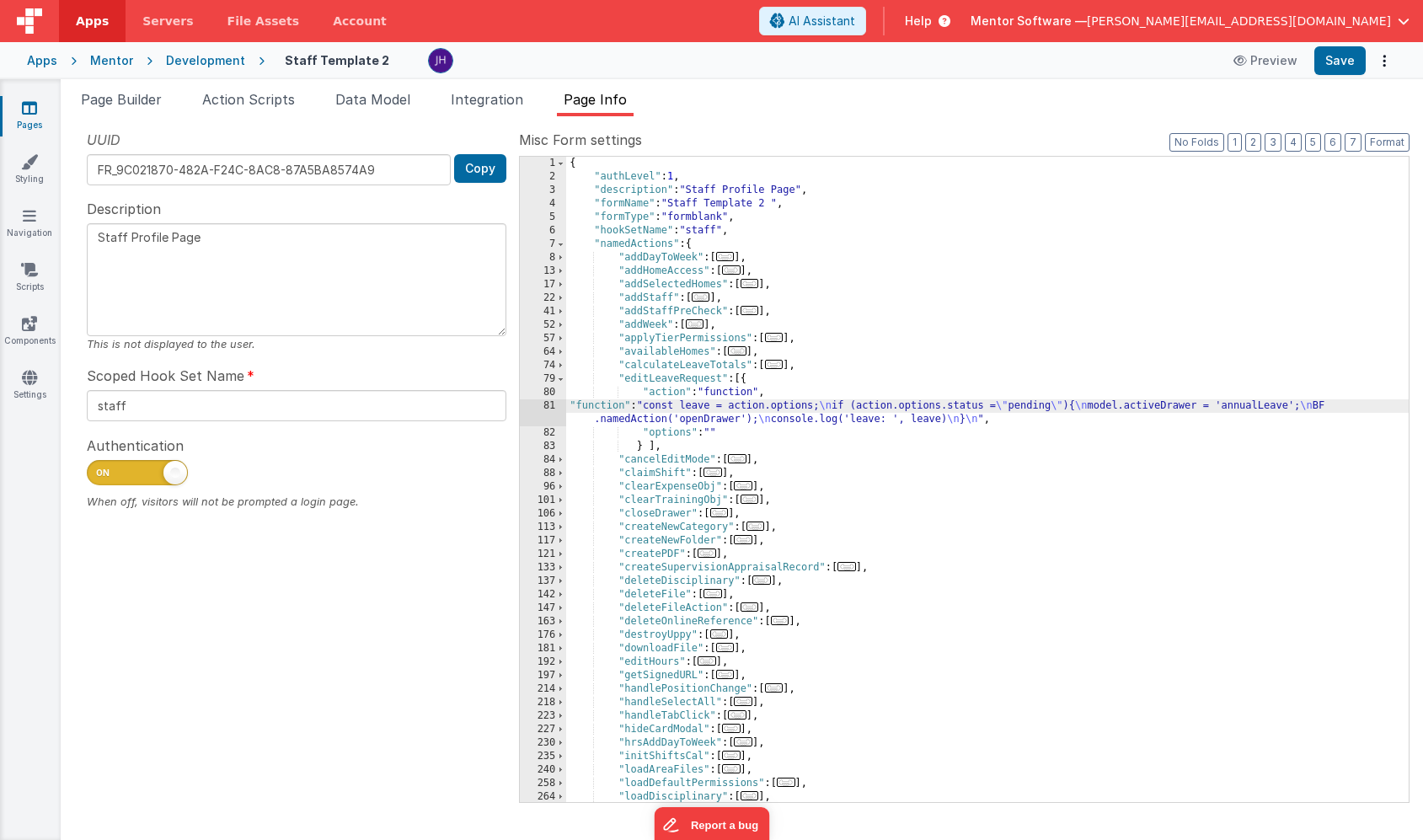
click at [548, 410] on div "81" at bounding box center [543, 412] width 46 height 27
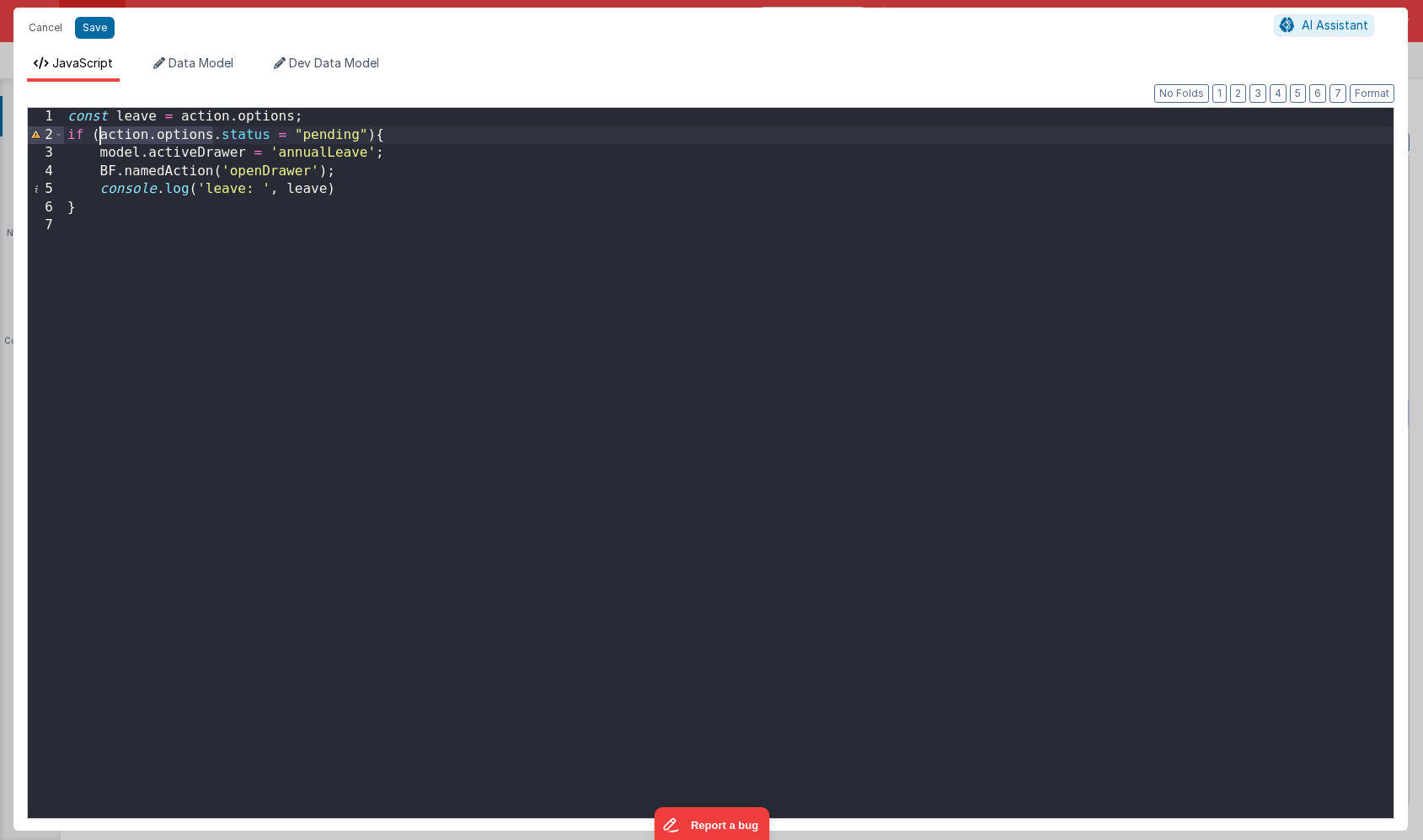
drag, startPoint x: 214, startPoint y: 136, endPoint x: 101, endPoint y: 136, distance: 113.0
click at [101, 136] on div "const leave = action . options ; if ( action . options . status = "pending" ) {…" at bounding box center [728, 481] width 1330 height 746
click at [273, 243] on div "const leave = action . options ; if ( leave . status = "pending" ) { model . ac…" at bounding box center [728, 481] width 1330 height 746
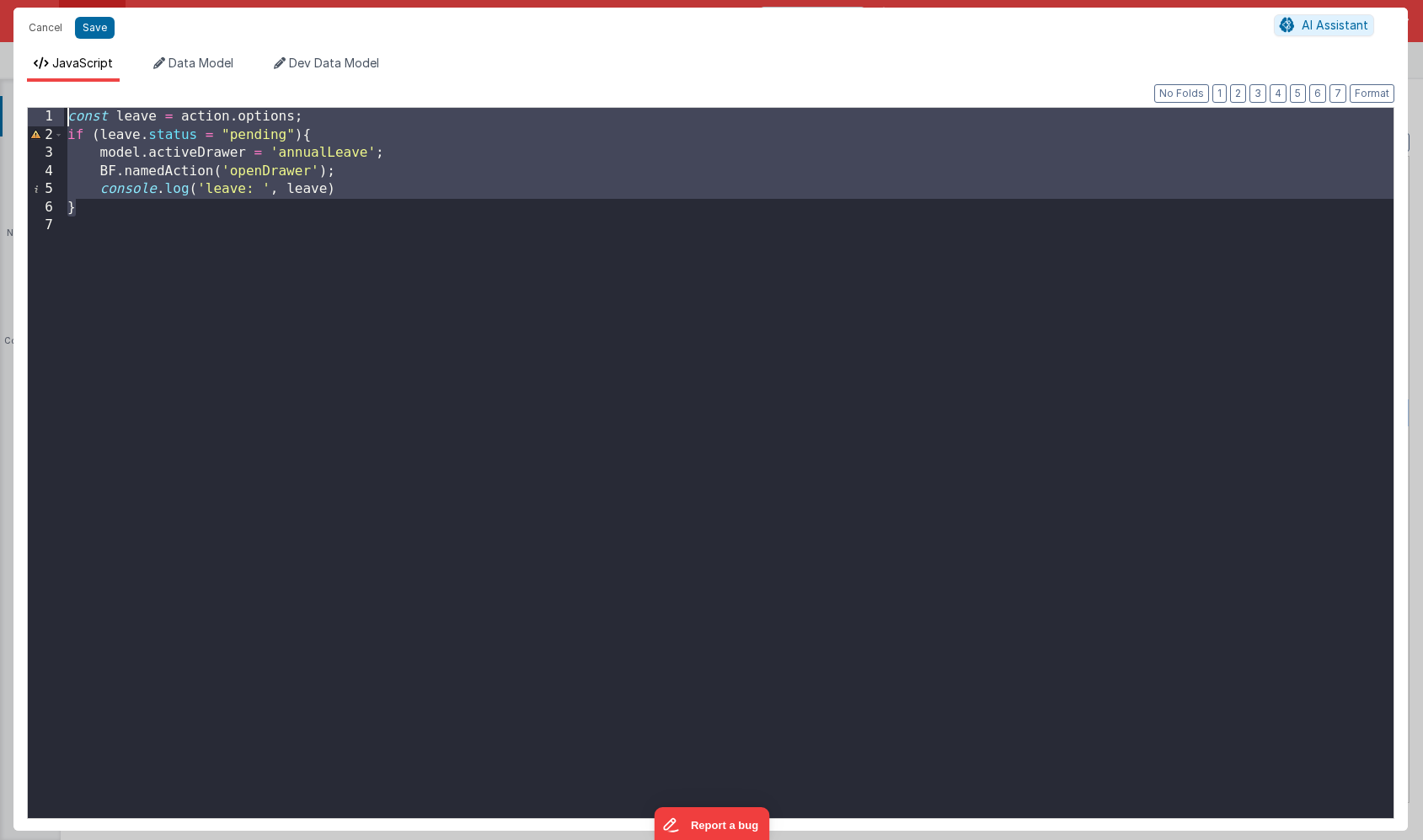
drag, startPoint x: 98, startPoint y: 211, endPoint x: 54, endPoint y: 121, distance: 100.2
click at [54, 121] on div "1 2 3 4 5 6 7 const leave = action . options ; if ( leave . status = "pending" …" at bounding box center [711, 463] width 1368 height 712
click at [218, 134] on div "const leave = action . options ; if ( leave . status = "pending" ) { model . ac…" at bounding box center [728, 481] width 1330 height 746
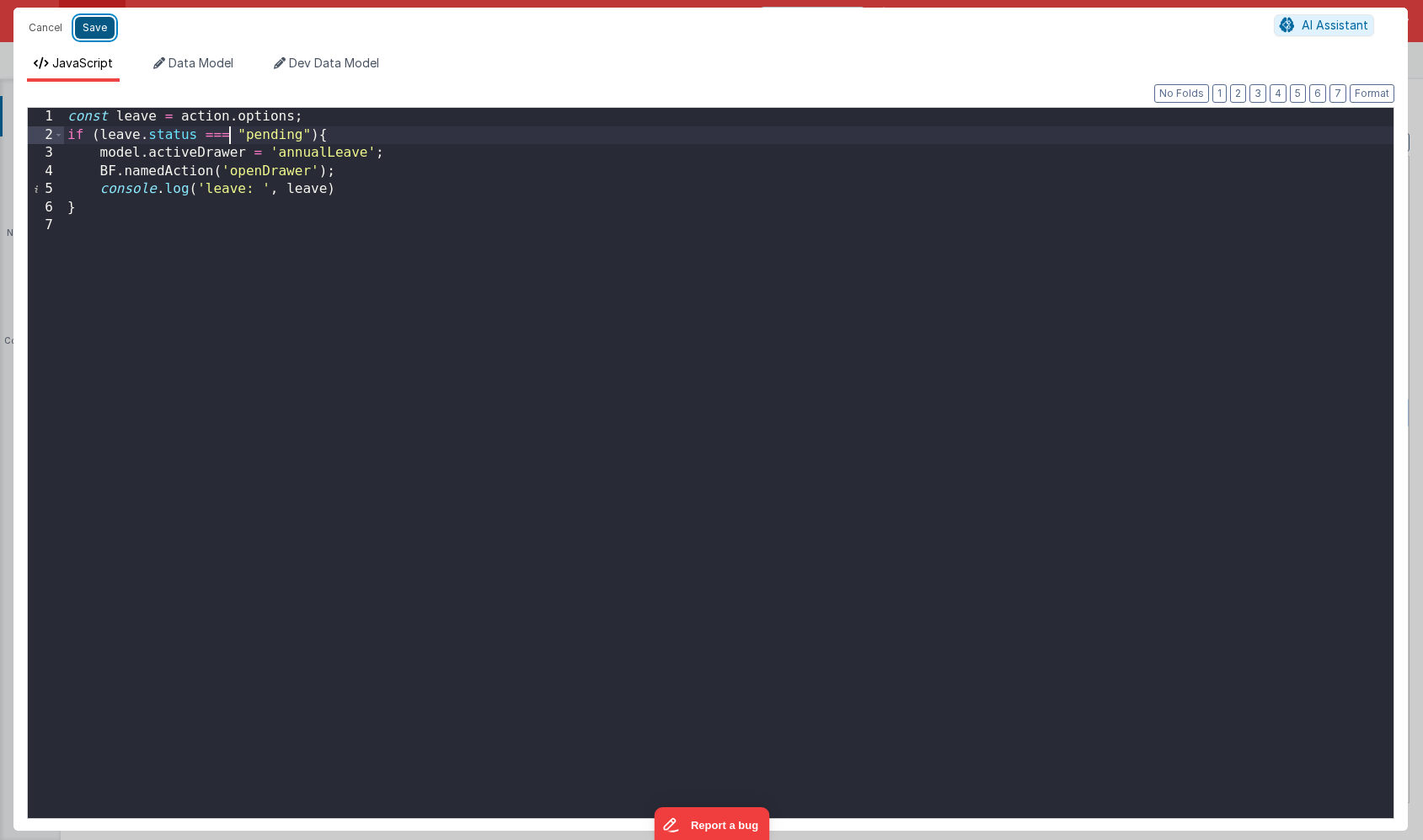
click at [98, 23] on button "Save" at bounding box center [95, 27] width 39 height 22
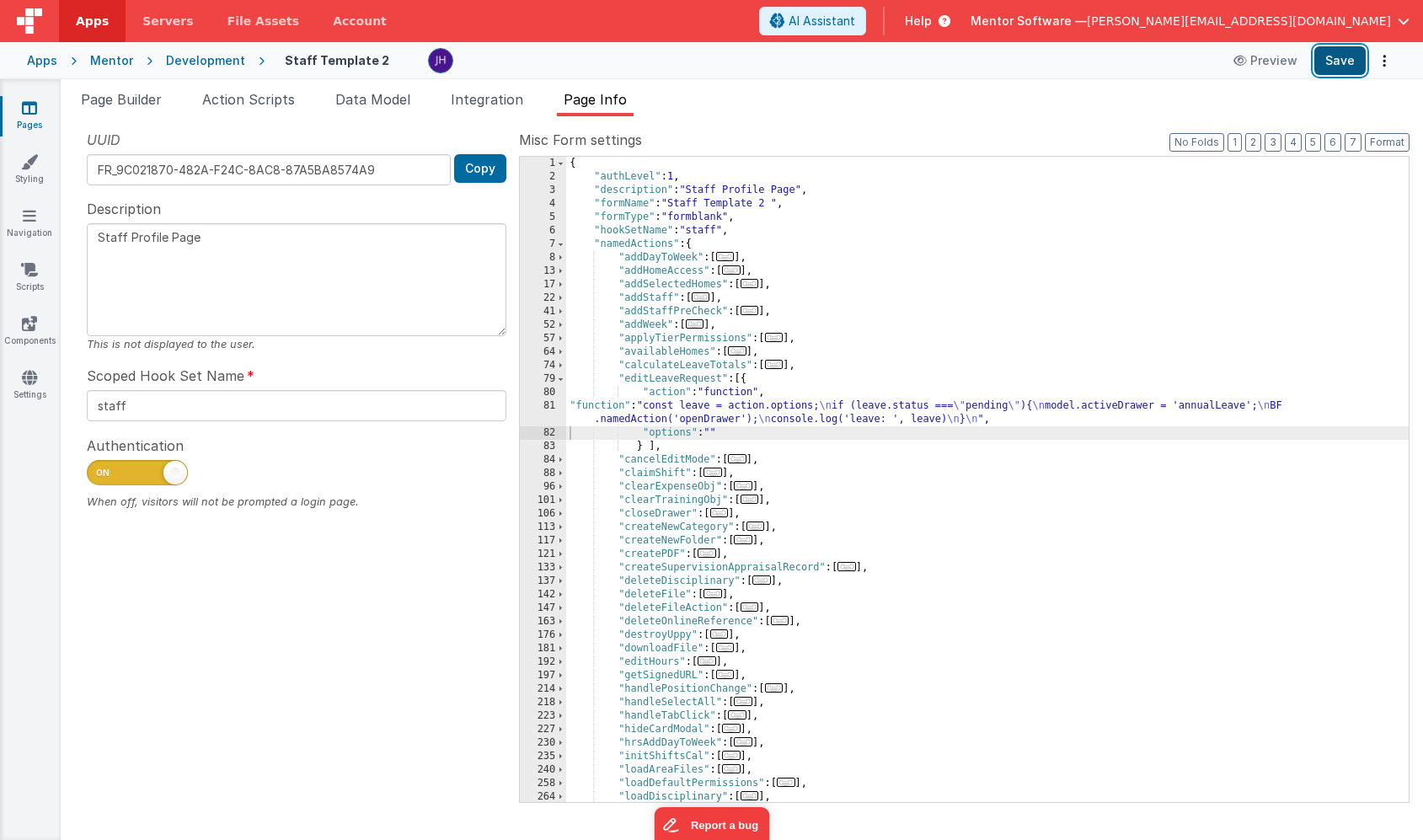
click at [1331, 65] on button "Save" at bounding box center [1339, 60] width 52 height 29
click at [102, 99] on span "Page Builder" at bounding box center [121, 99] width 81 height 17
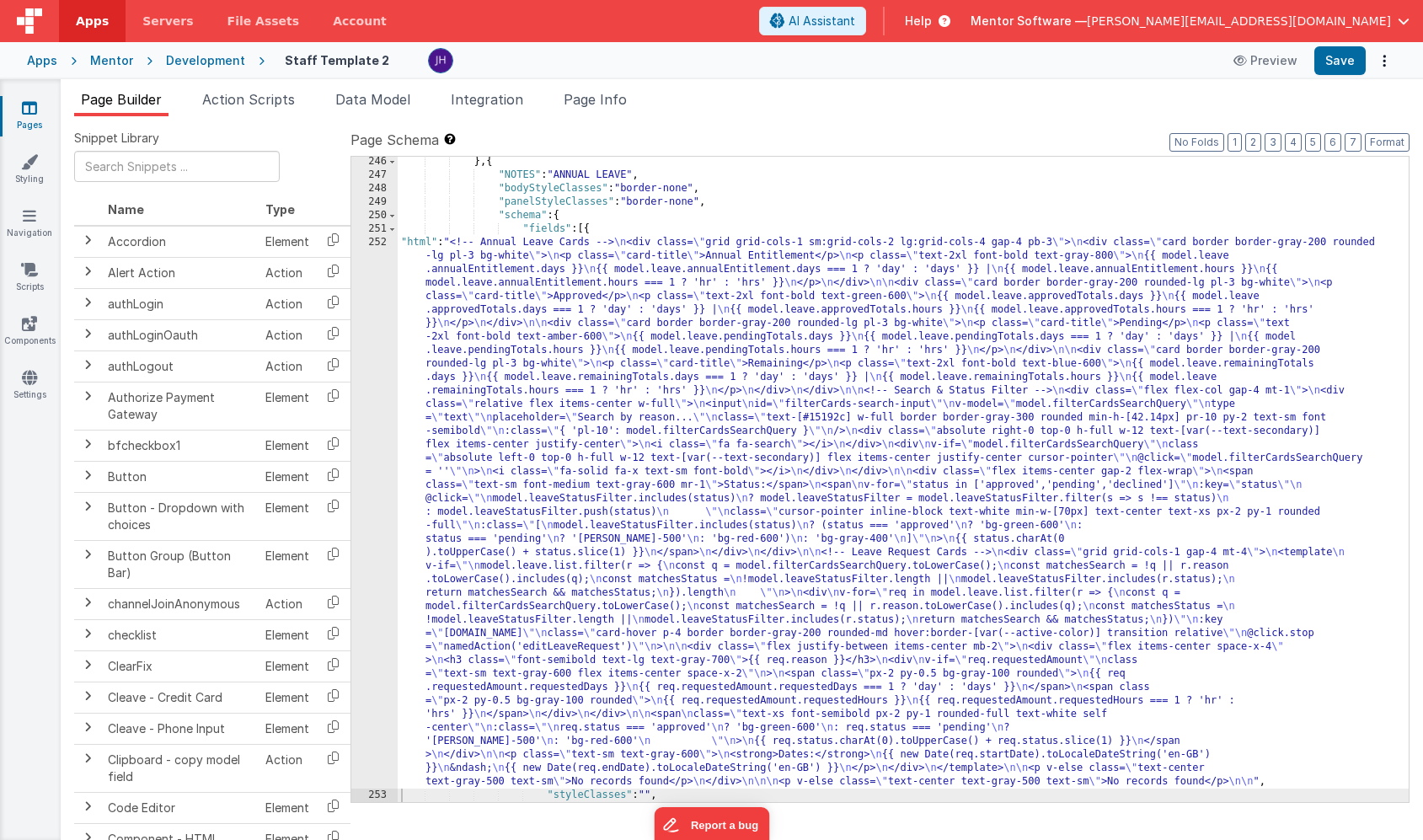
click at [631, 466] on div "} , { "NOTES" : "ANNUAL LEAVE" , "bodyStyleClasses" : "border-none" , "panelSty…" at bounding box center [903, 491] width 1011 height 672
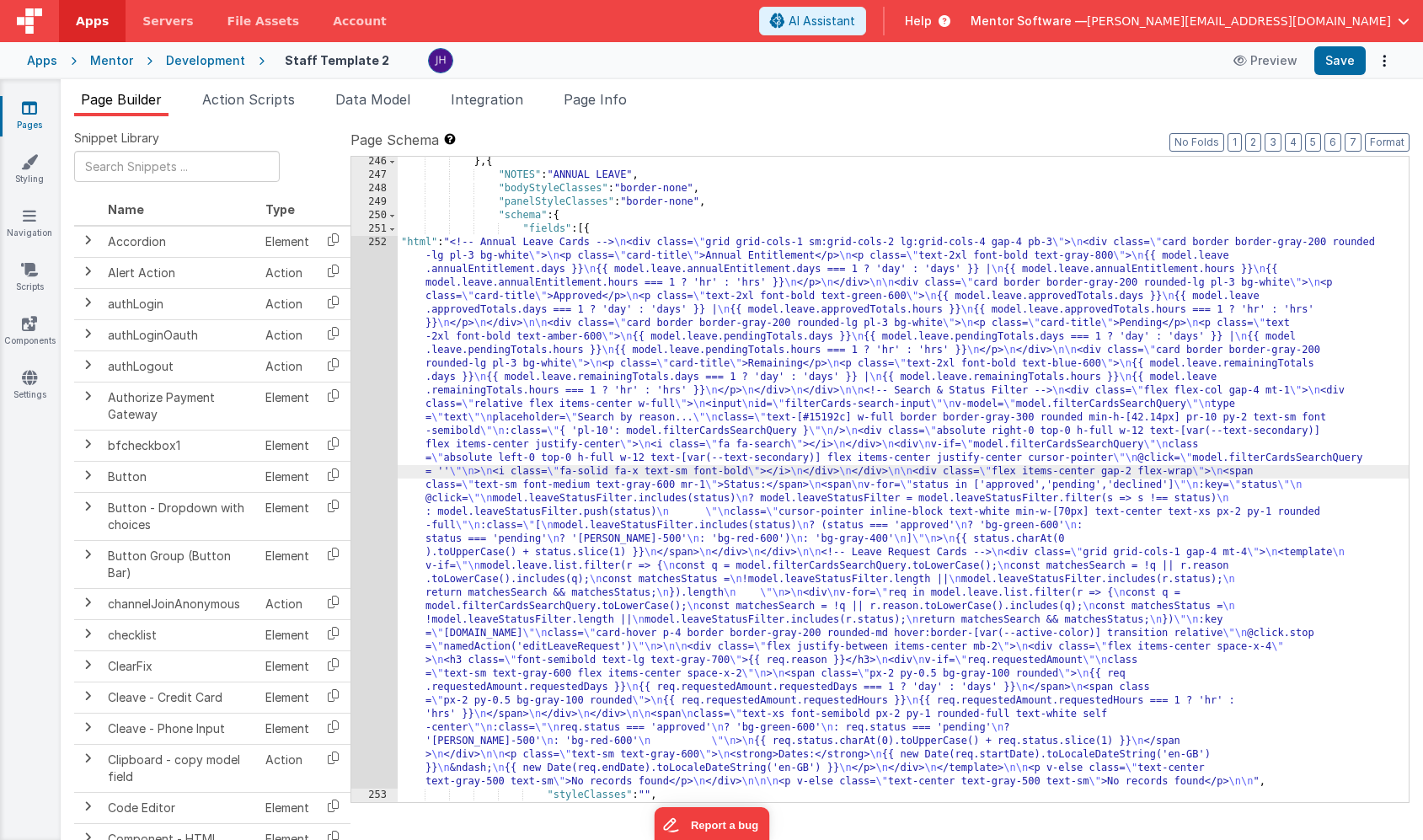
click at [363, 389] on div "252" at bounding box center [374, 512] width 46 height 553
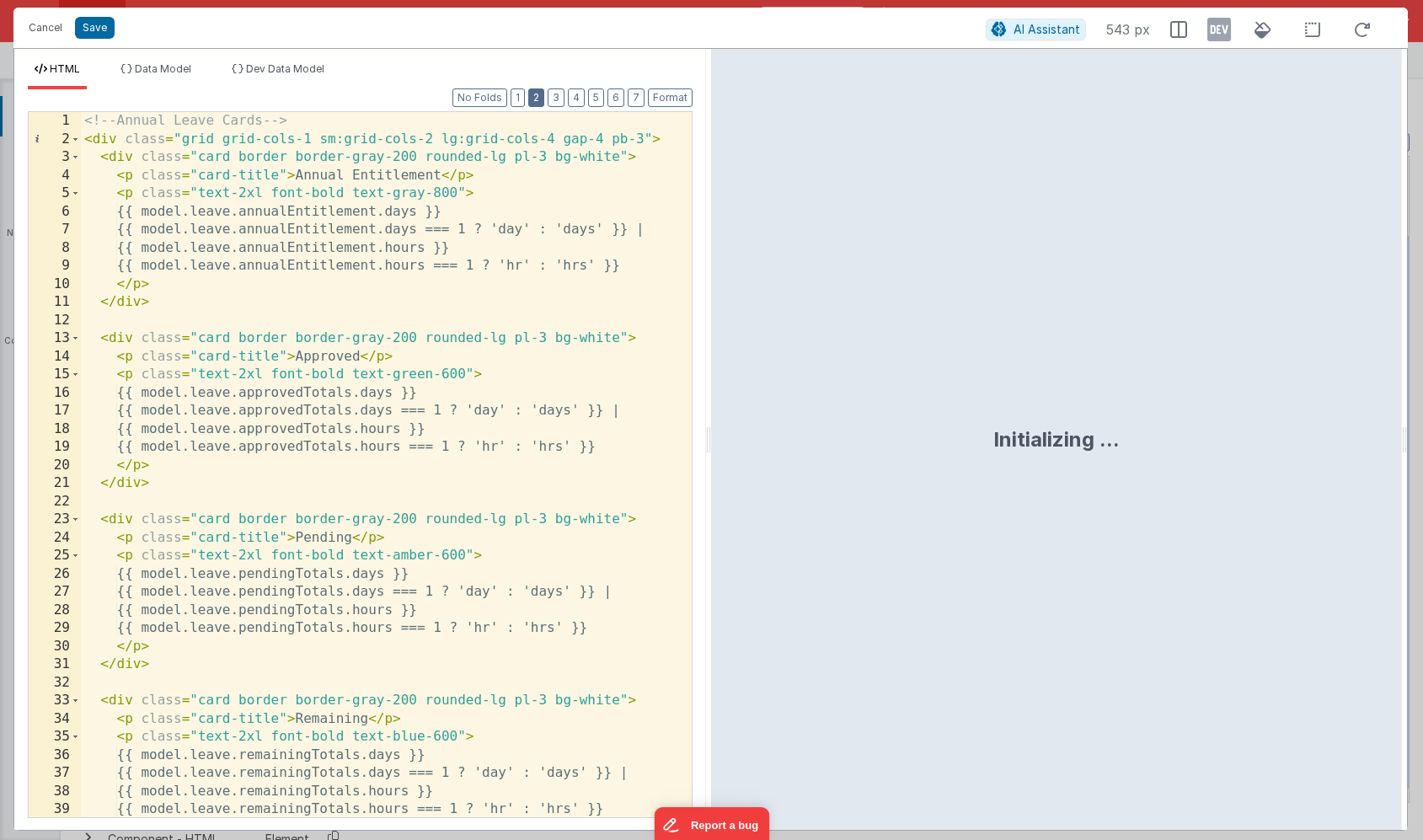
click at [534, 100] on button "2" at bounding box center [536, 98] width 16 height 19
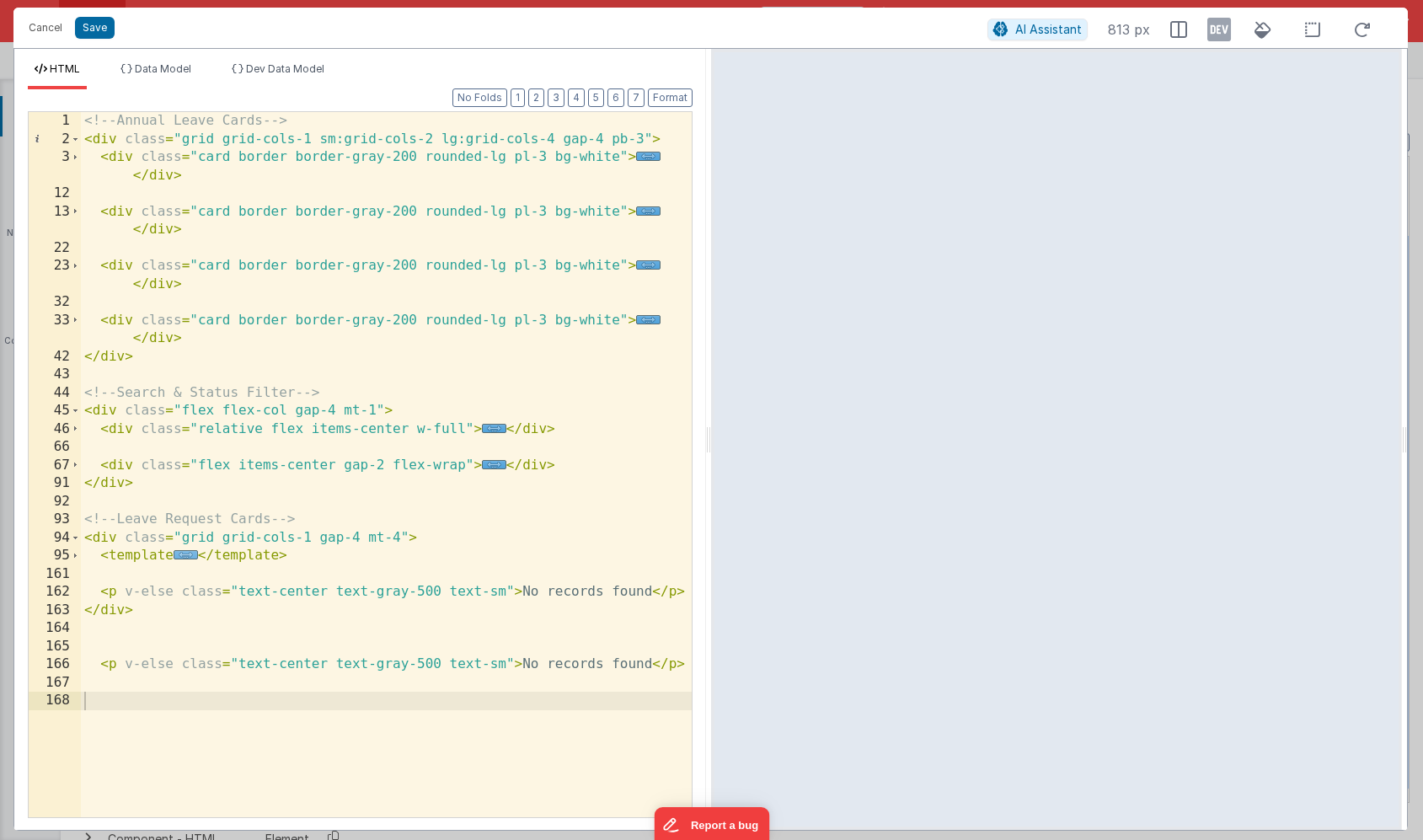
click at [187, 556] on span "..." at bounding box center [186, 555] width 24 height 9
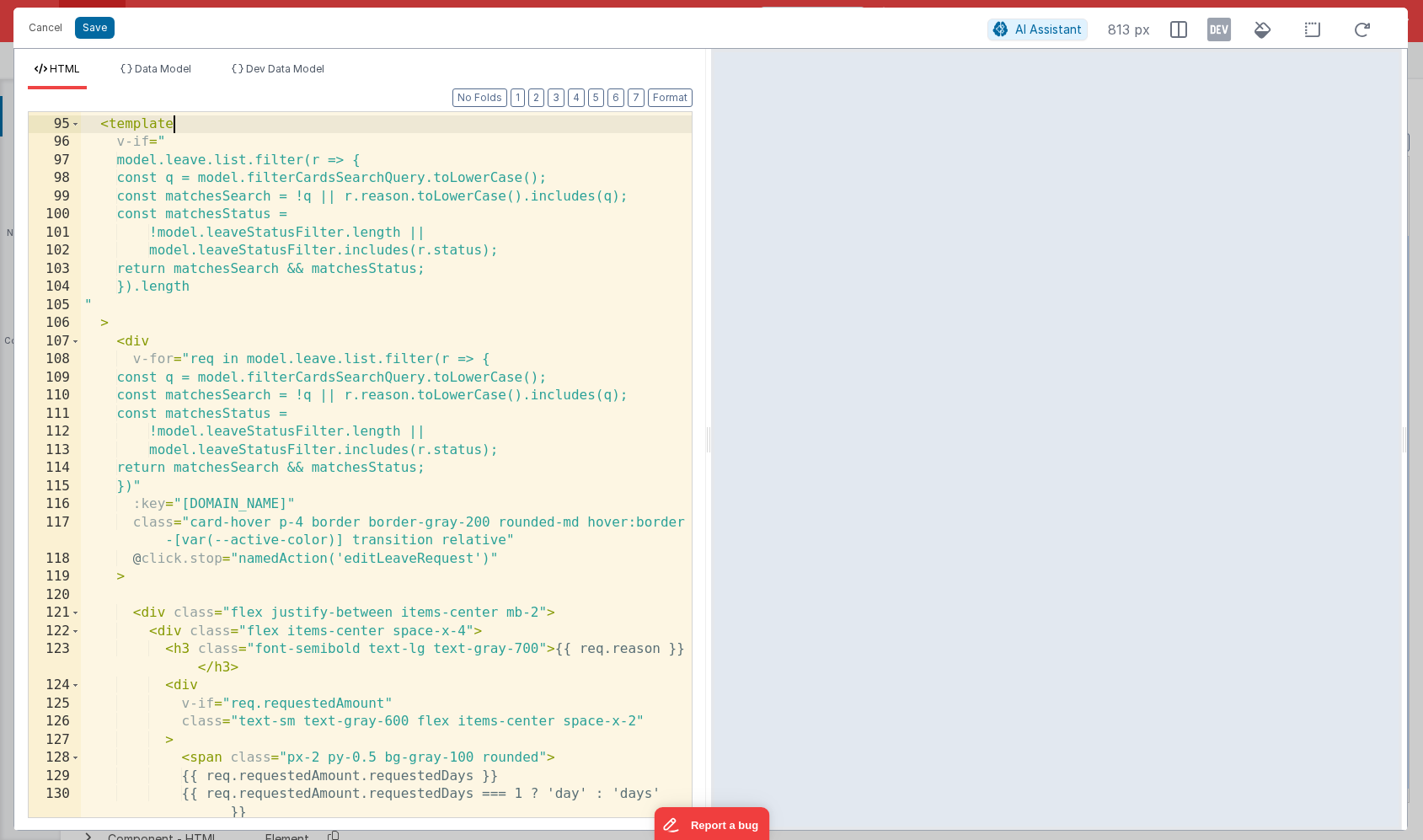
scroll to position [447, 0]
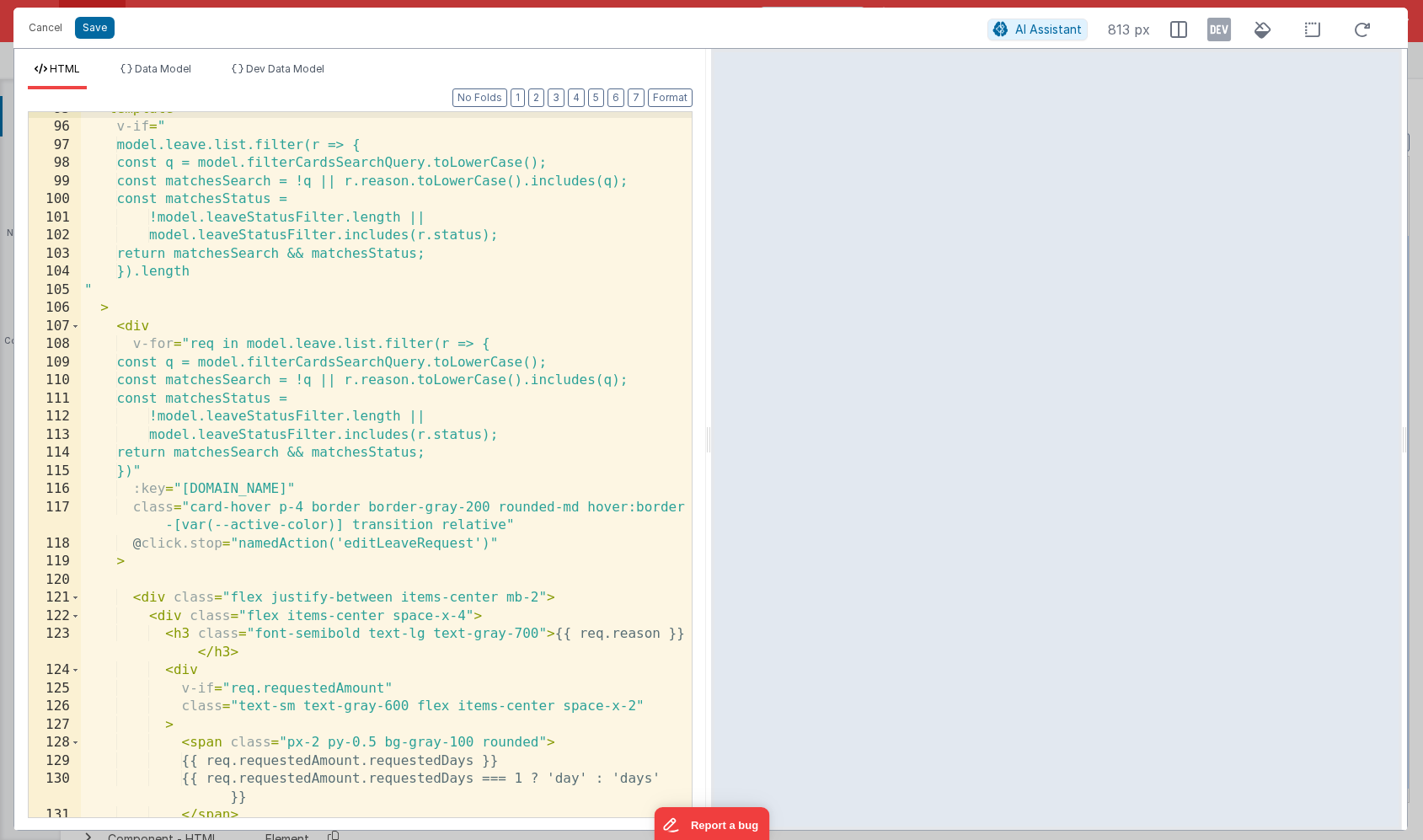
click at [481, 542] on div "< template v-if = " model.leave.list.filter(r => { const q = model.filterCardsS…" at bounding box center [386, 471] width 611 height 741
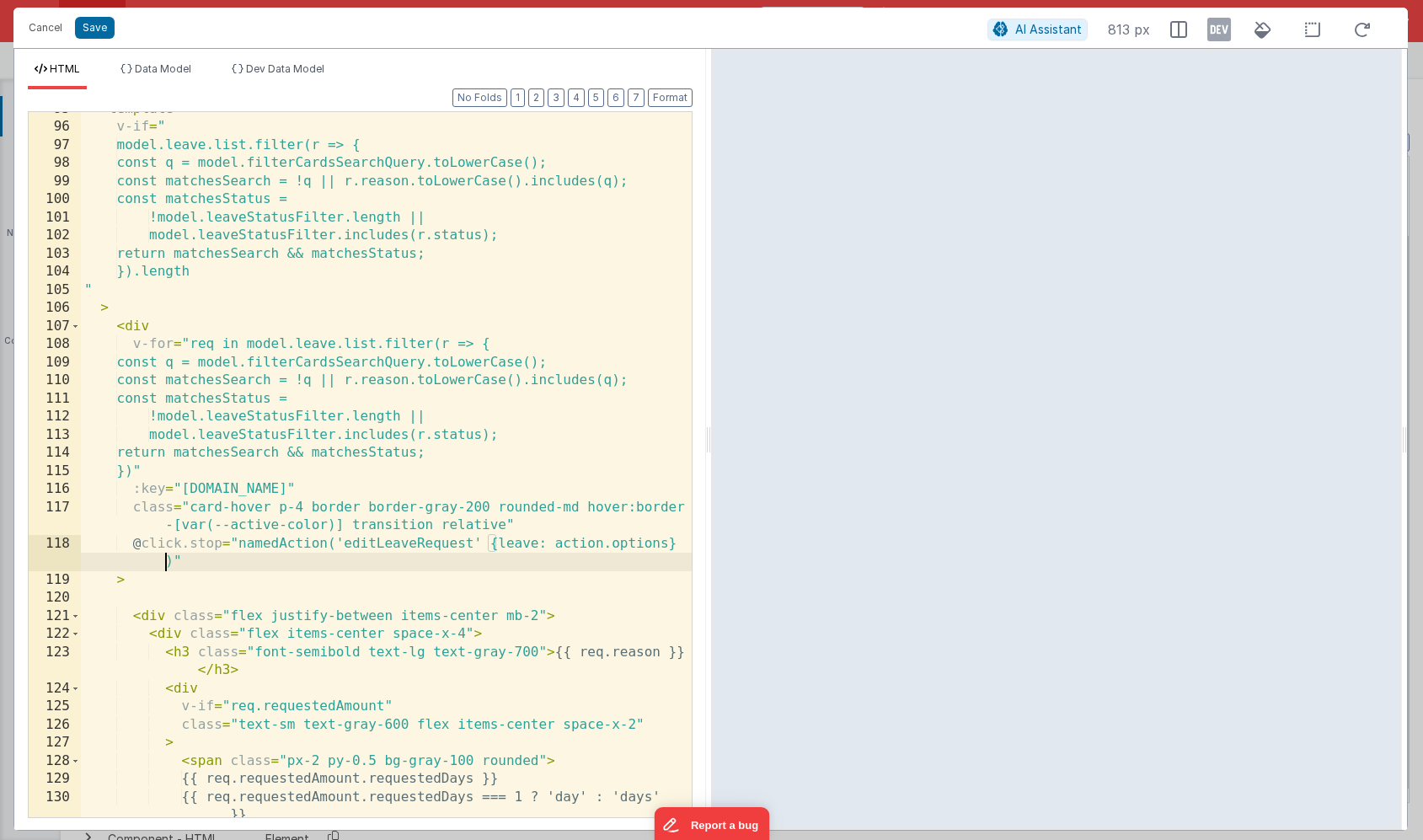
click at [487, 545] on div "< template v-if = " model.leave.list.filter(r => { const q = model.filterCardsS…" at bounding box center [386, 481] width 611 height 760
click at [99, 30] on button "Save" at bounding box center [95, 27] width 39 height 22
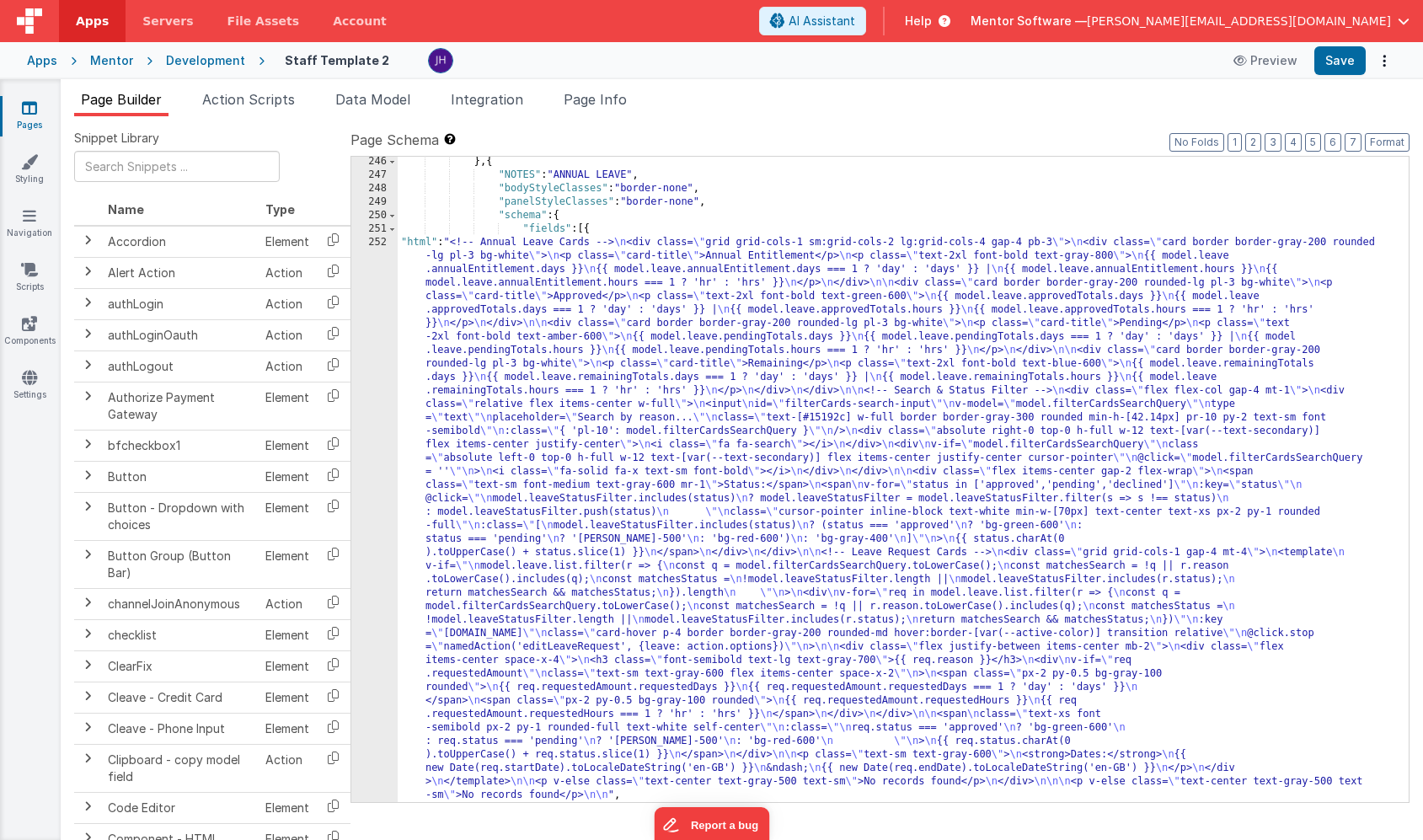
scroll to position [17347, 0]
click at [1328, 63] on button "Save" at bounding box center [1339, 60] width 52 height 29
click at [932, 21] on span "Help" at bounding box center [918, 21] width 27 height 17
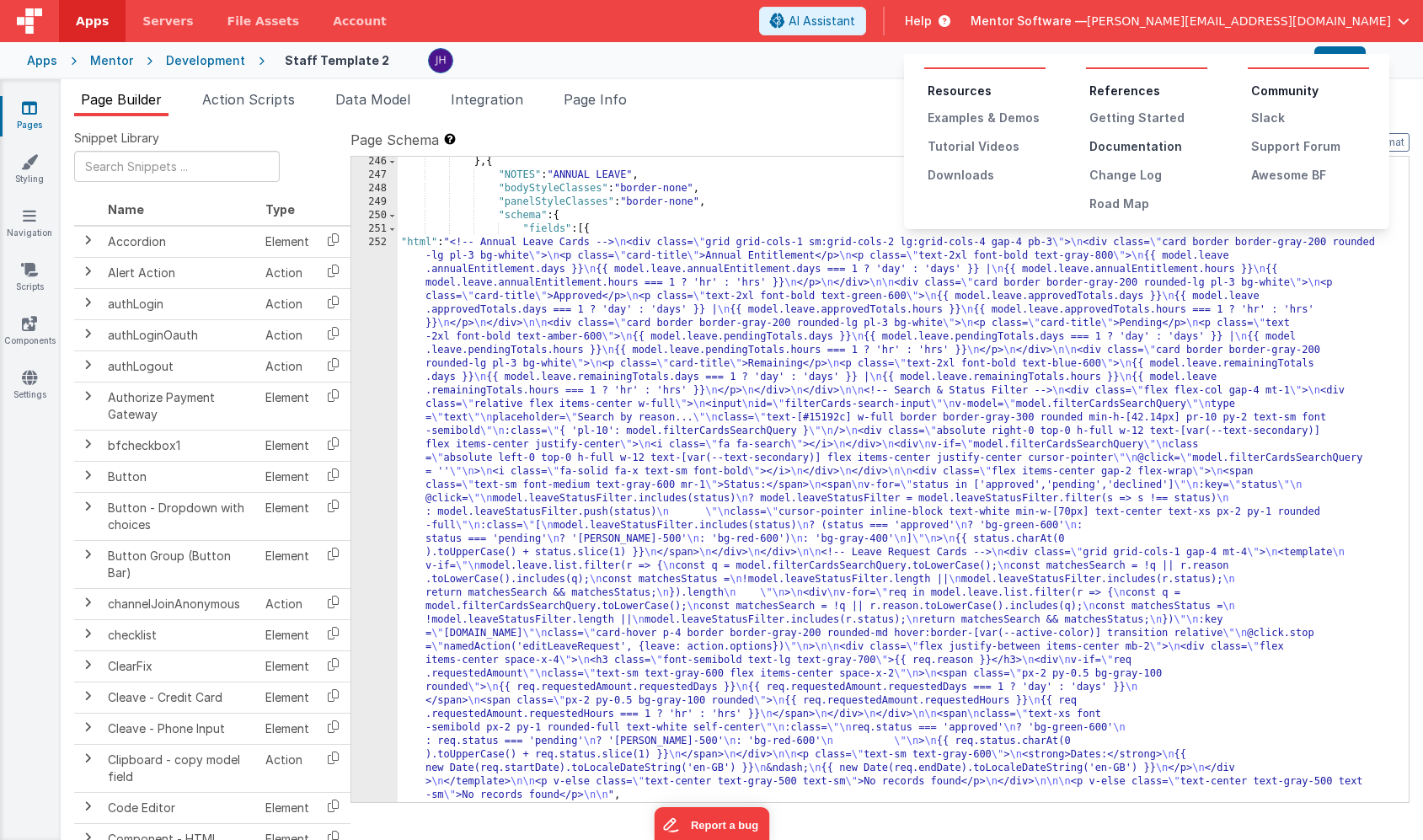
click at [1115, 142] on div "Documentation" at bounding box center [1149, 146] width 118 height 17
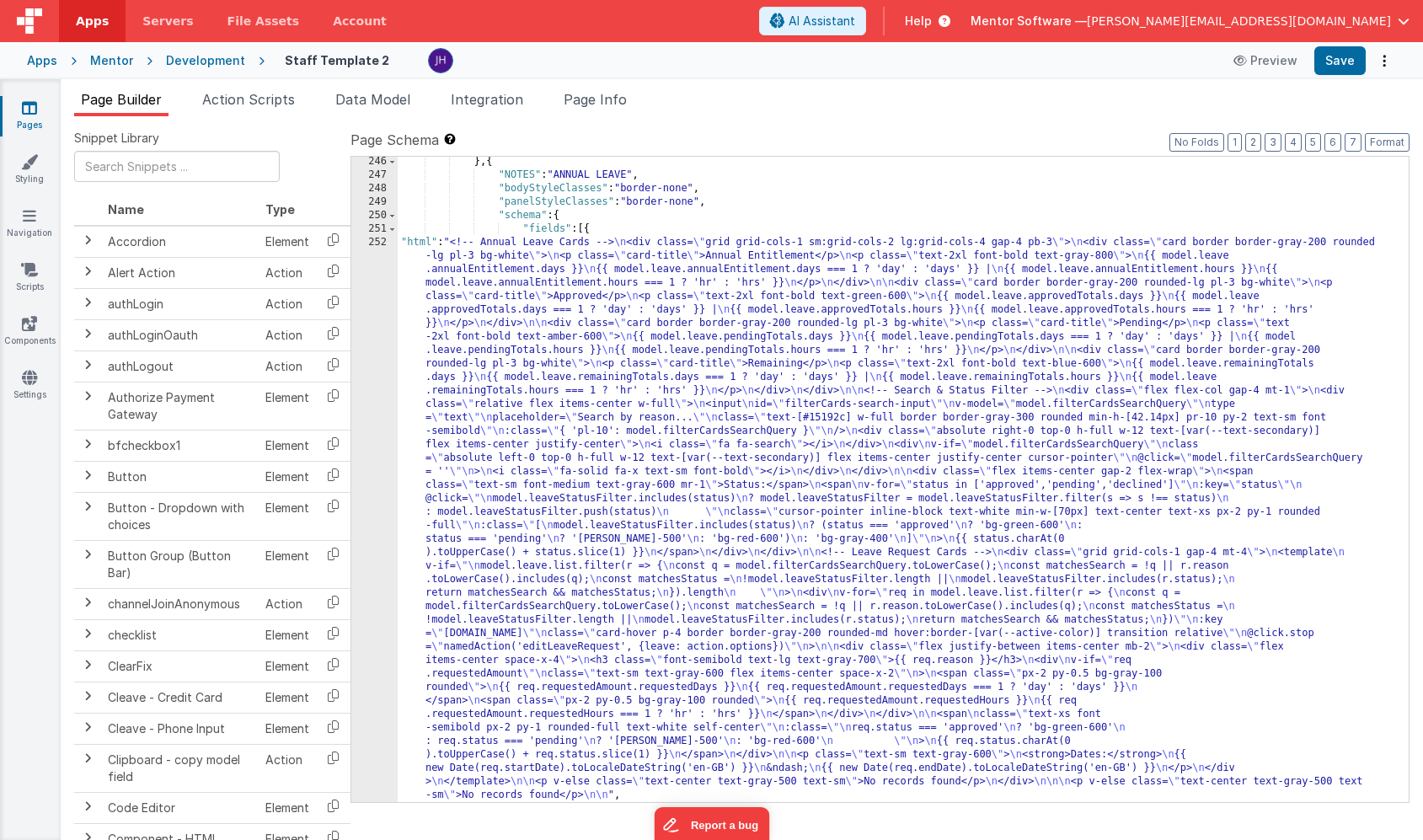
click at [647, 363] on div "} , { "NOTES" : "ANNUAL LEAVE" , "bodyStyleClasses" : "border-none" , "panelSty…" at bounding box center [903, 491] width 1011 height 672
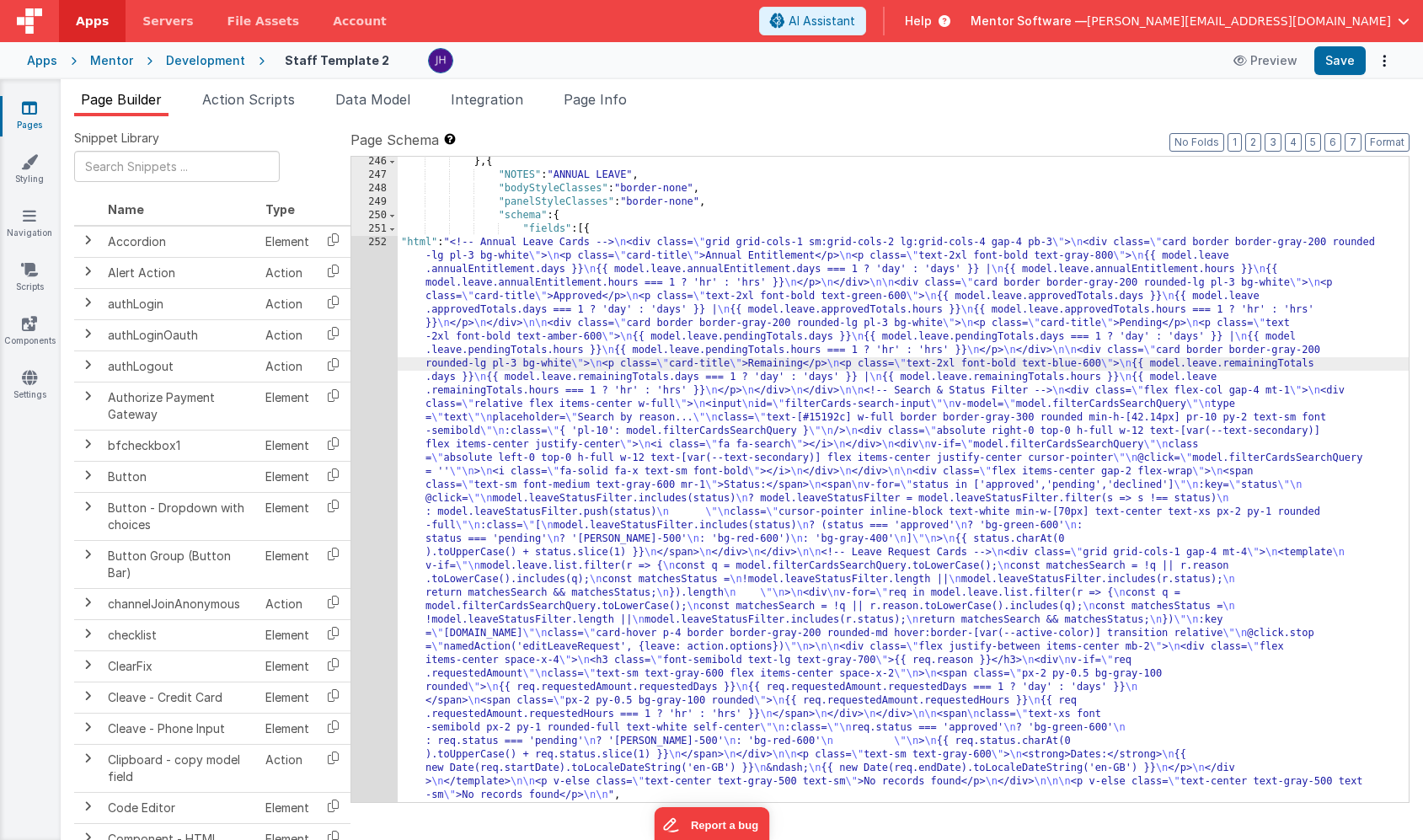
click at [376, 367] on div "246 247 248 249 250 251 252 253 254" at bounding box center [374, 491] width 46 height 672
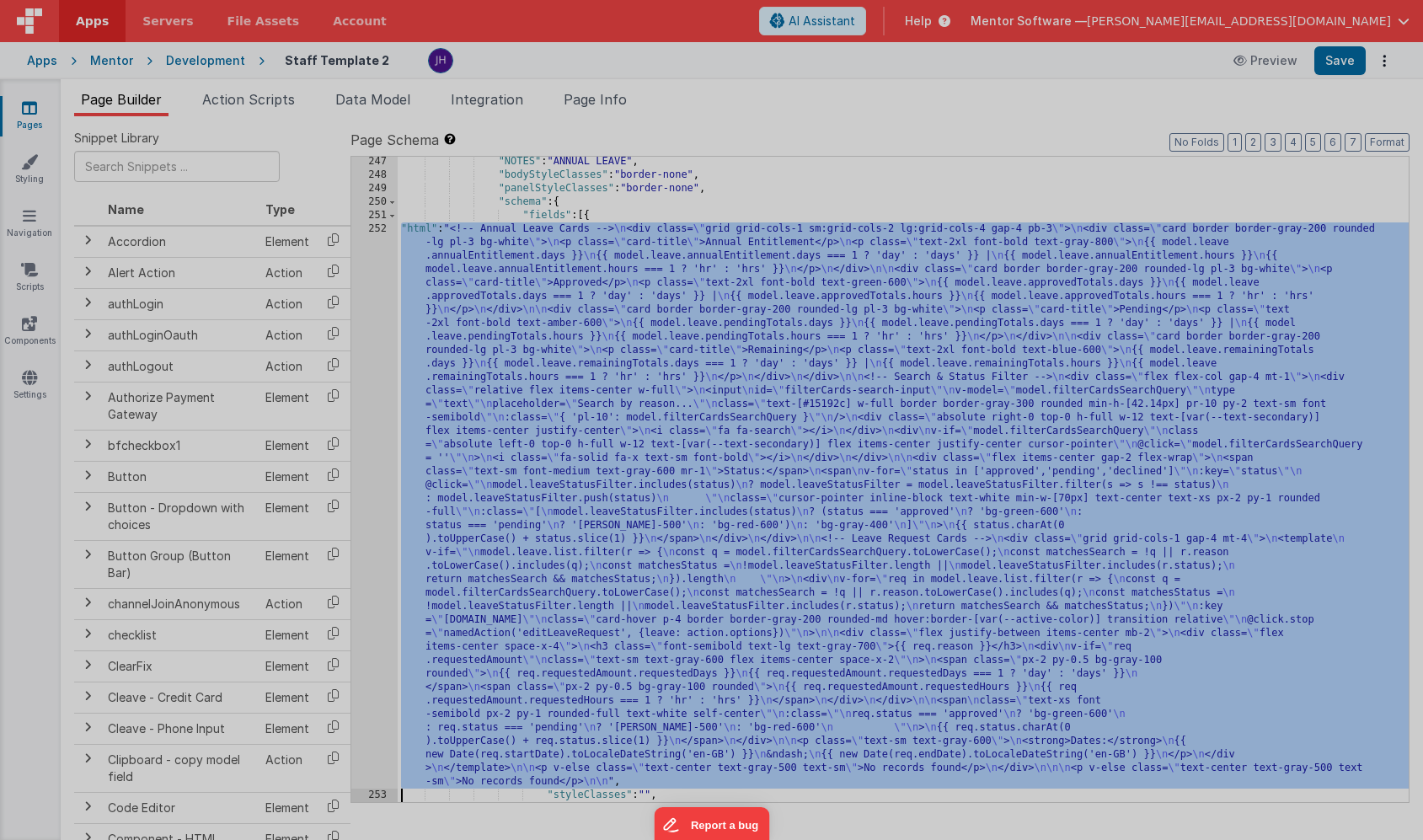
scroll to position [17357, 0]
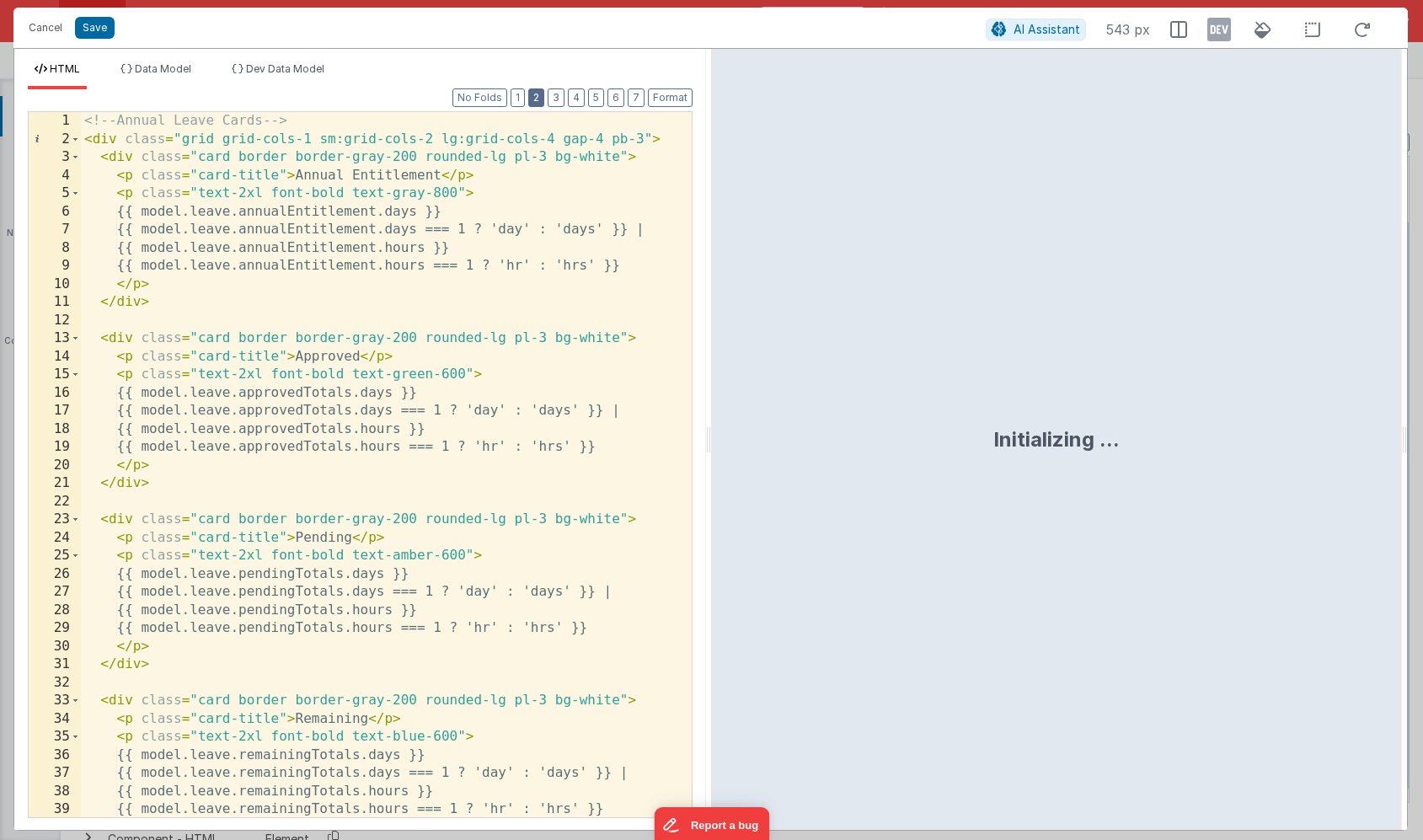
click at [540, 94] on button "2" at bounding box center [536, 98] width 16 height 19
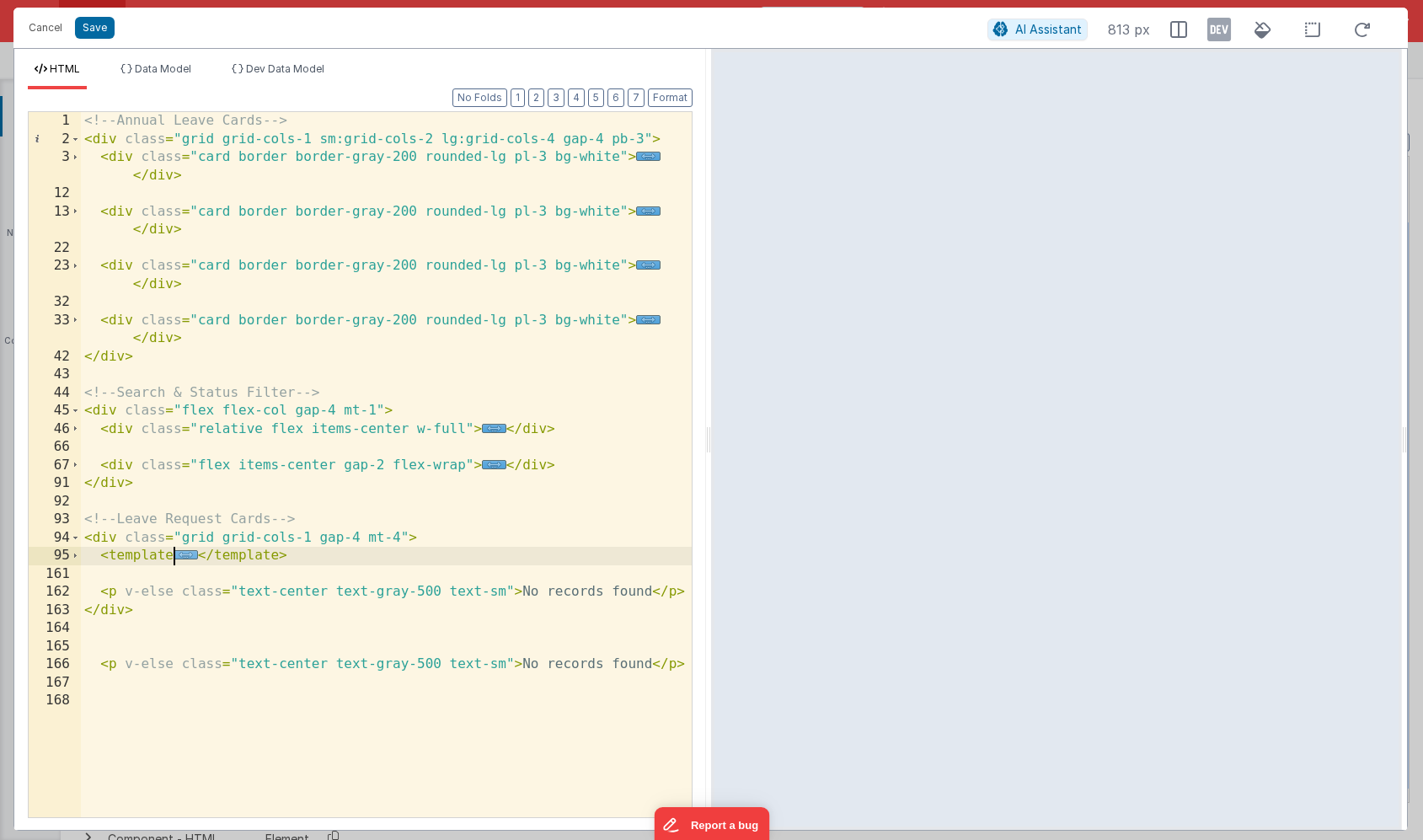
click at [184, 558] on span "..." at bounding box center [186, 555] width 24 height 9
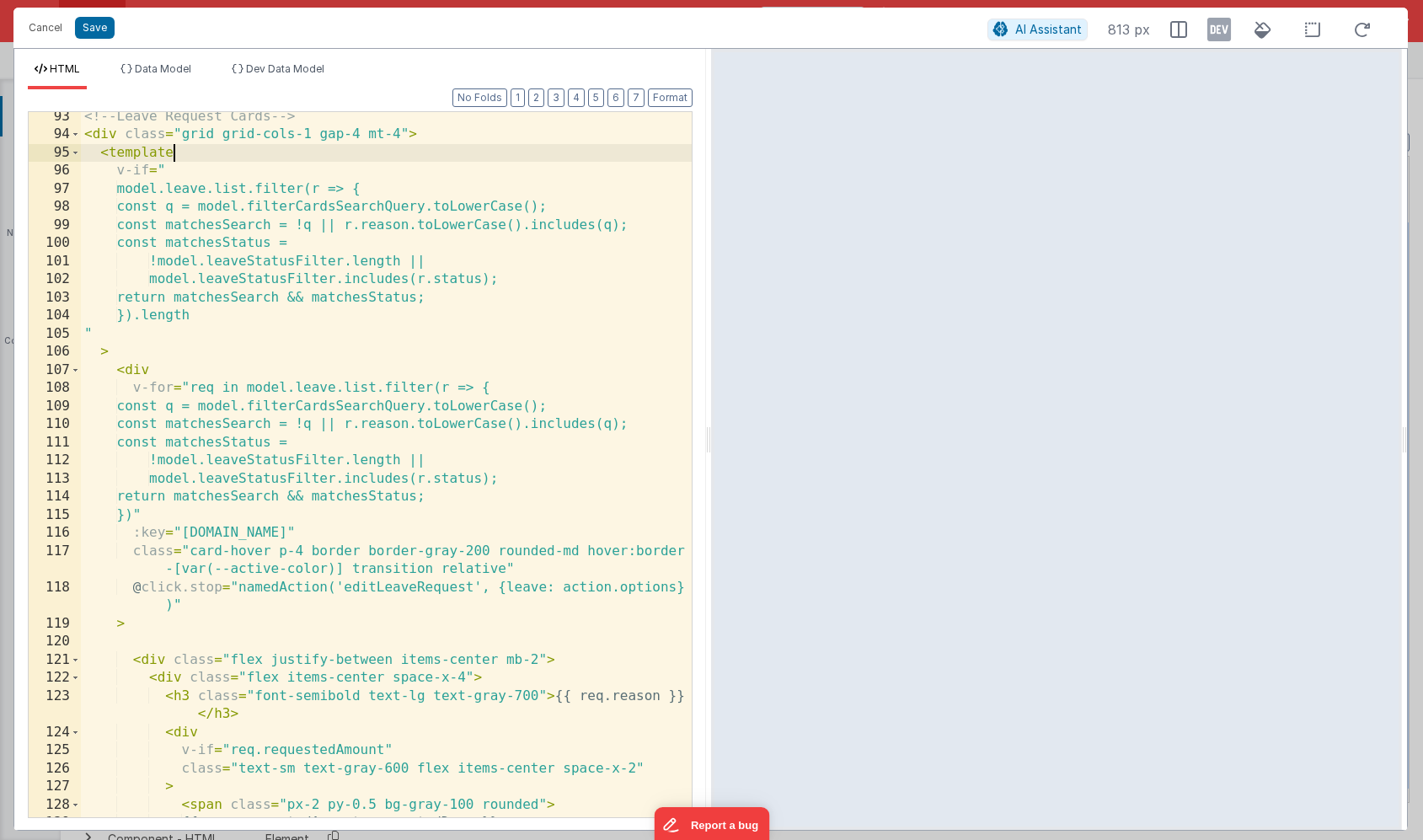
scroll to position [403, 0]
click at [51, 29] on button "Cancel" at bounding box center [46, 27] width 51 height 23
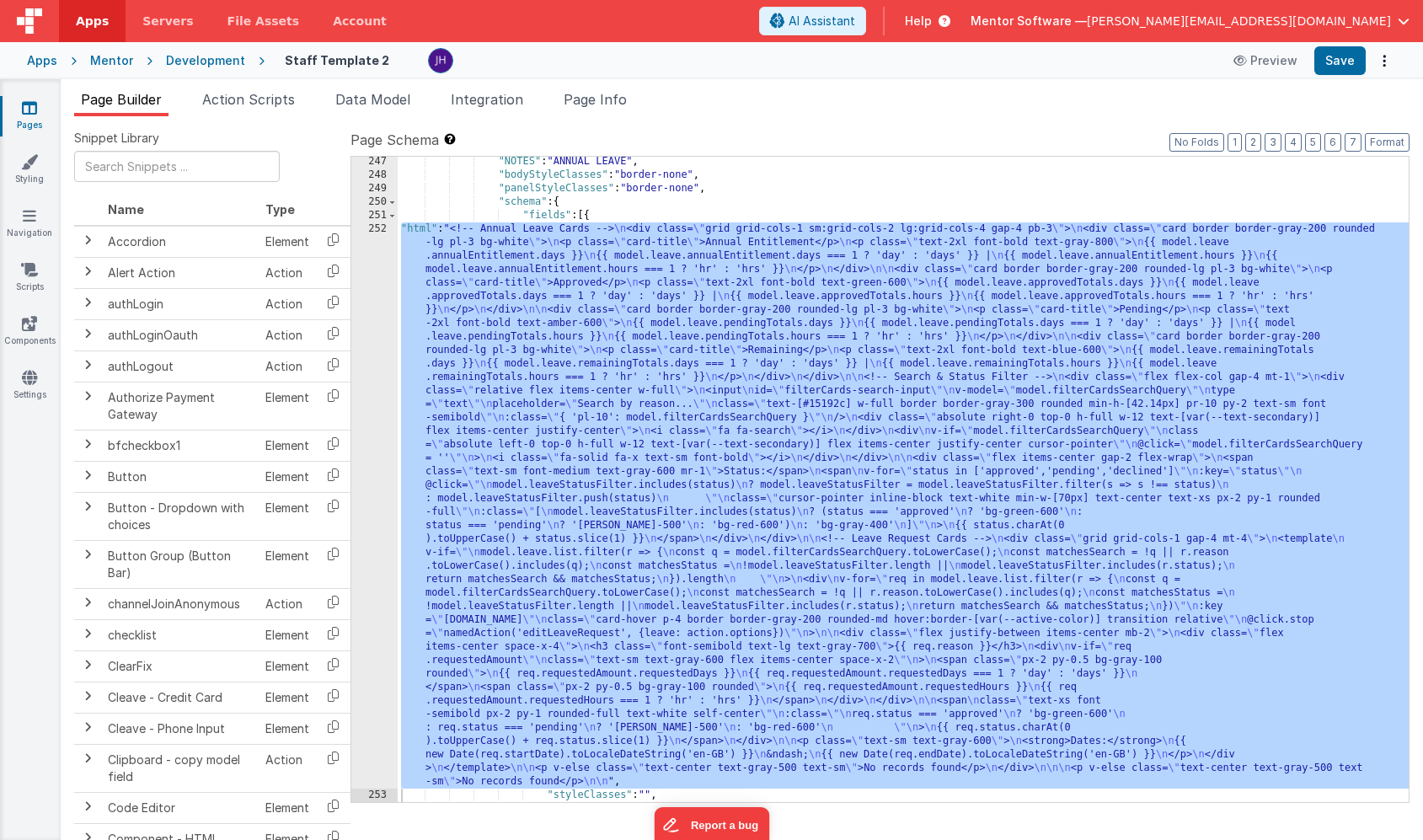
click at [471, 338] on div ""NOTES" : "ANNUAL LEAVE" , "bodyStyleClasses" : "border-none" , "panelStyleClas…" at bounding box center [903, 491] width 1011 height 672
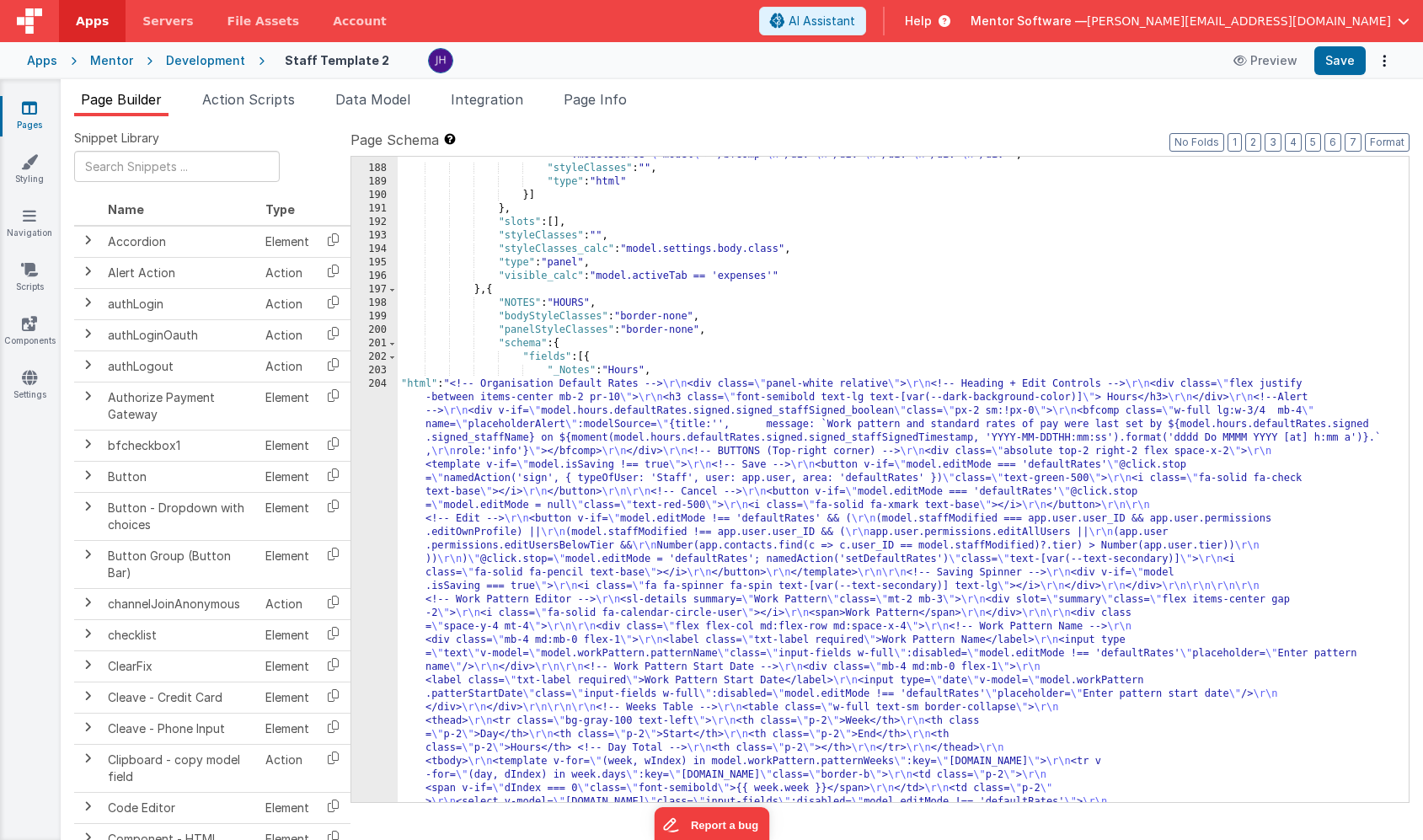
scroll to position [14861, 0]
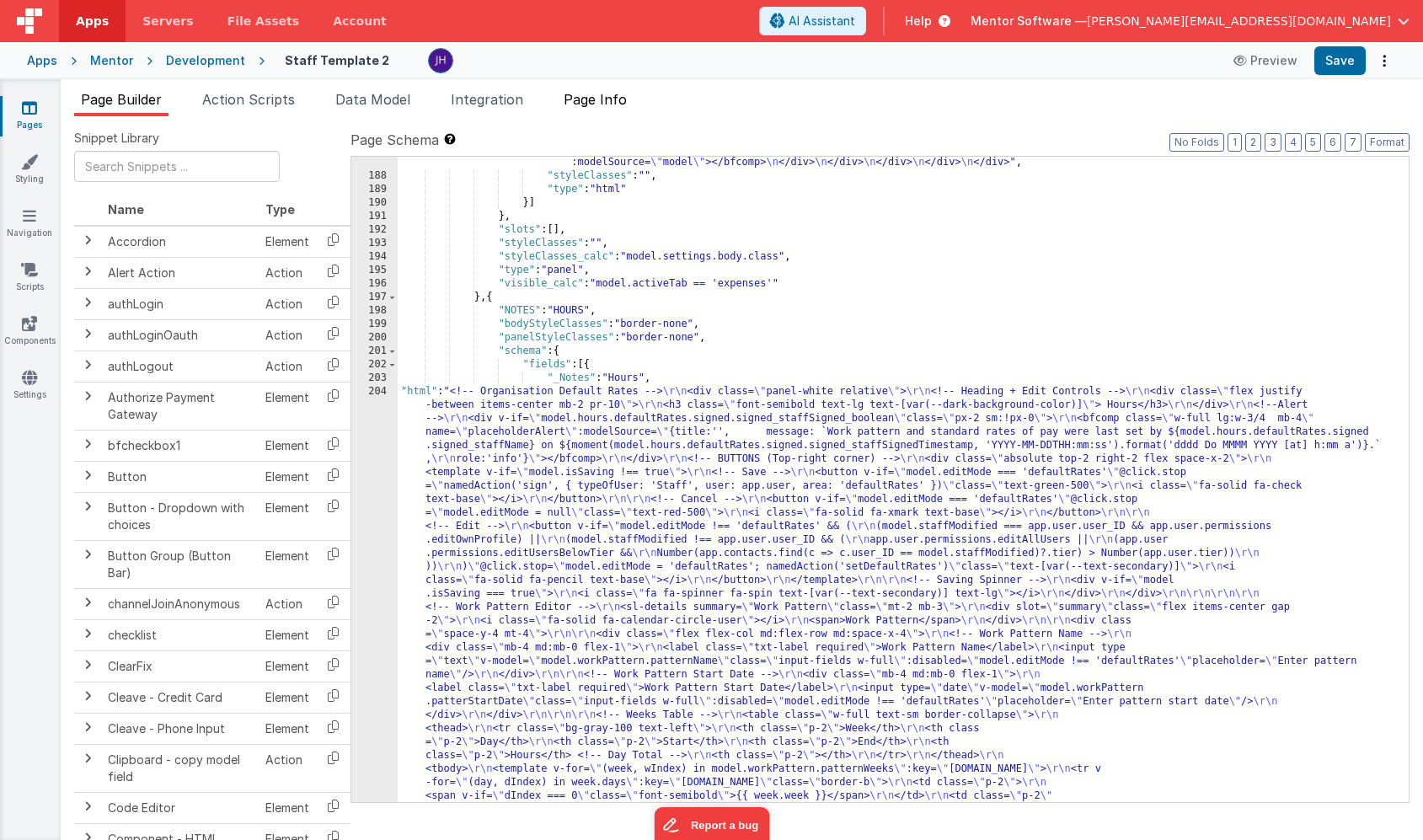
click at [617, 106] on span "Page Info" at bounding box center [595, 99] width 63 height 17
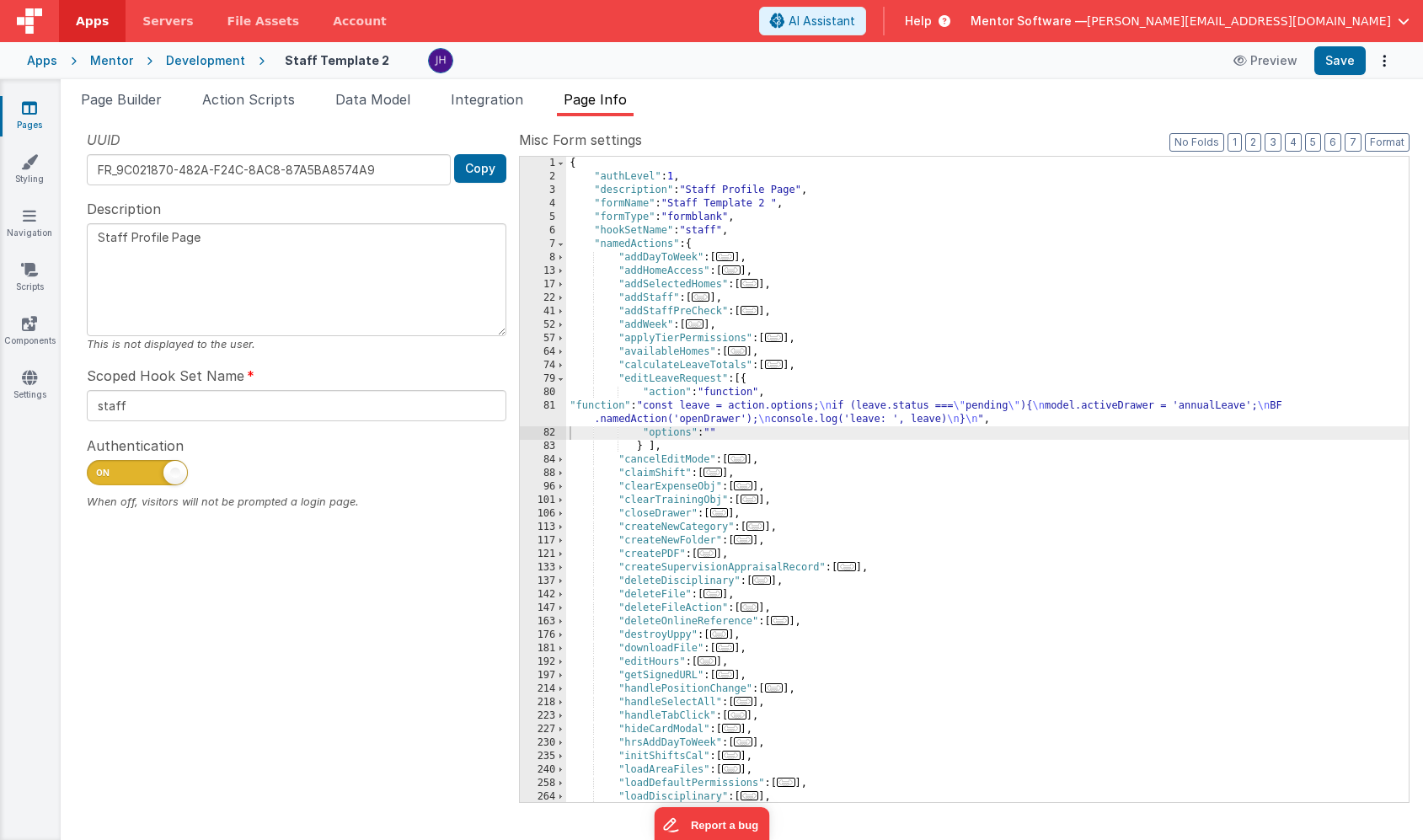
click at [711, 408] on div "{ "authLevel" : 1 , "description" : "Staff Profile Page" , "formName" : "Staff …" at bounding box center [987, 493] width 843 height 672
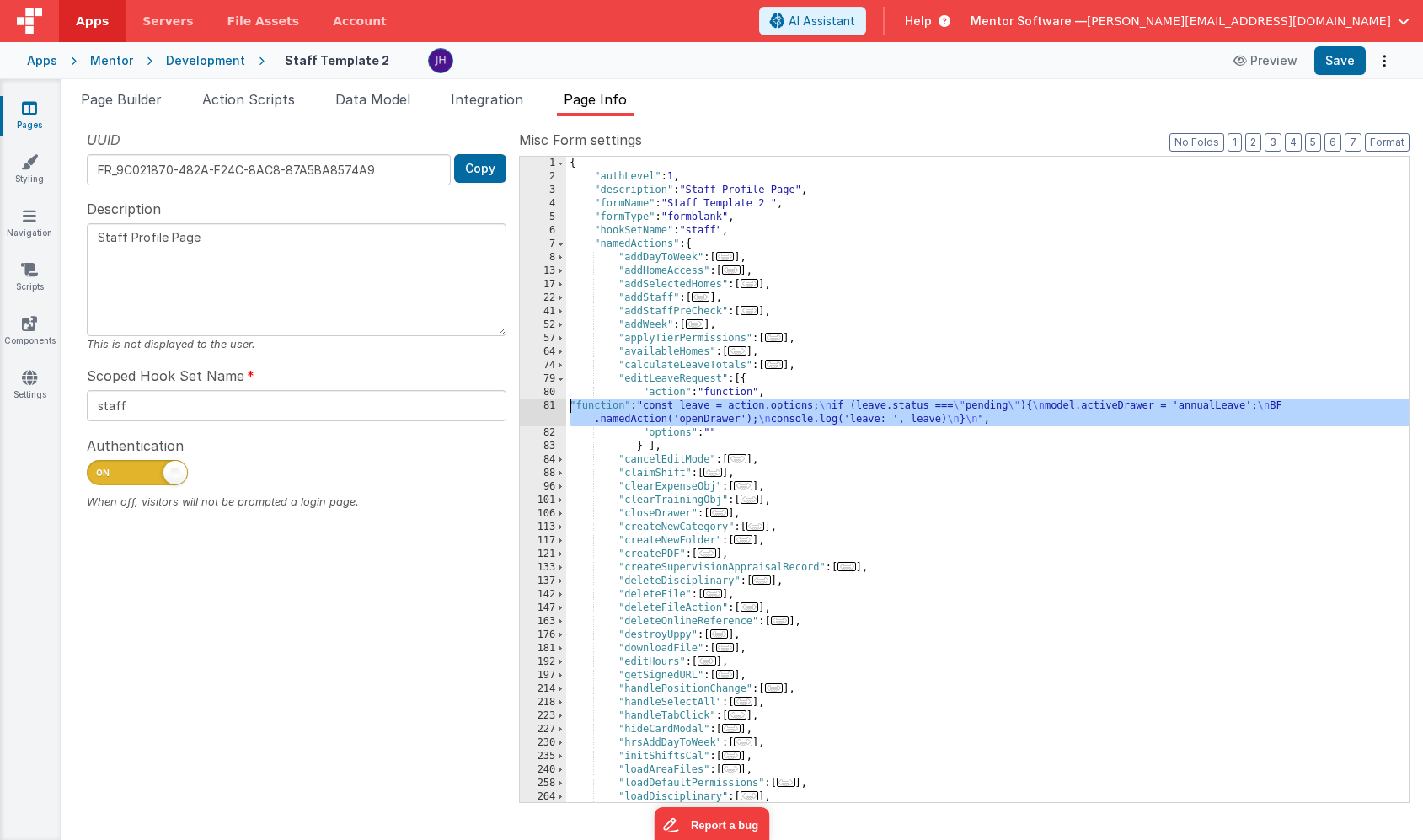
click at [552, 406] on div "81" at bounding box center [543, 412] width 46 height 27
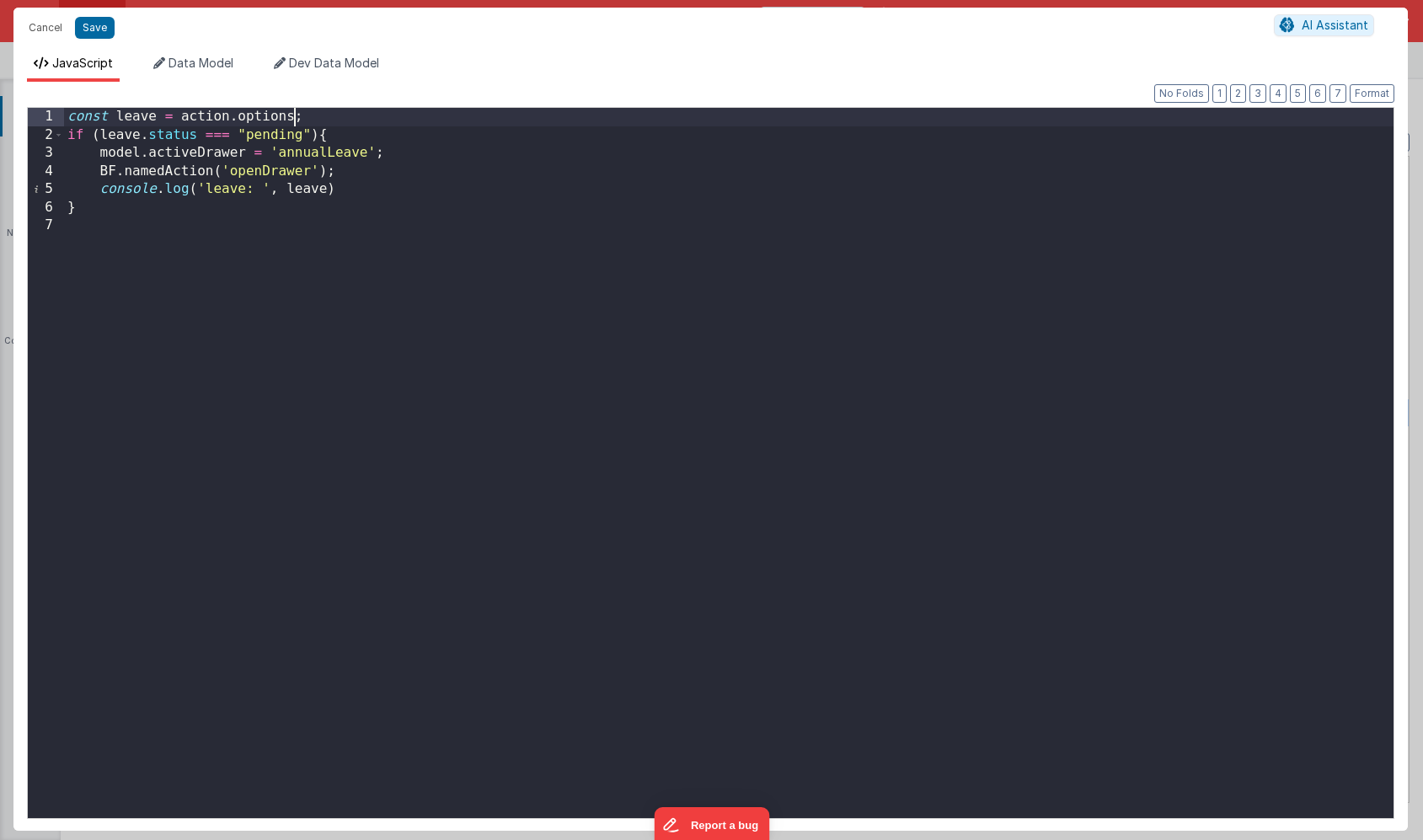
click at [294, 116] on div "const leave = action . options ; if ( leave . status === "pending" ) { model . …" at bounding box center [728, 481] width 1330 height 746
click at [67, 139] on div "const leave = action . options . leave ; if ( leave . status === "pending" ) { …" at bounding box center [728, 481] width 1330 height 746
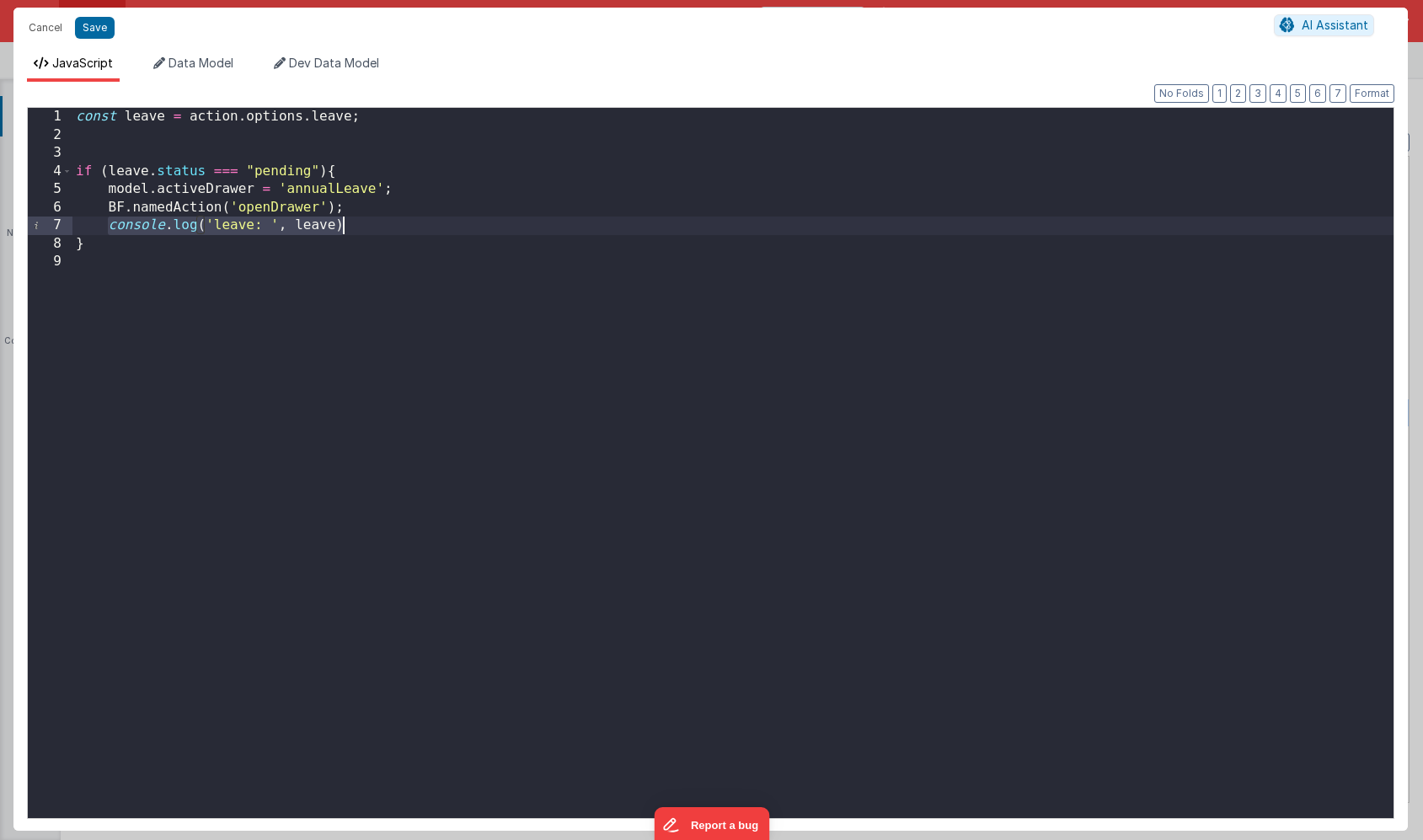
drag, startPoint x: 106, startPoint y: 226, endPoint x: 421, endPoint y: 226, distance: 315.0
click at [421, 226] on div "const leave = action . options . leave ; if ( leave . status === "pending" ) { …" at bounding box center [733, 481] width 1322 height 746
click at [210, 140] on div "const leave = action . options . leave ; if ( leave . status === "pending" ) { …" at bounding box center [733, 481] width 1322 height 746
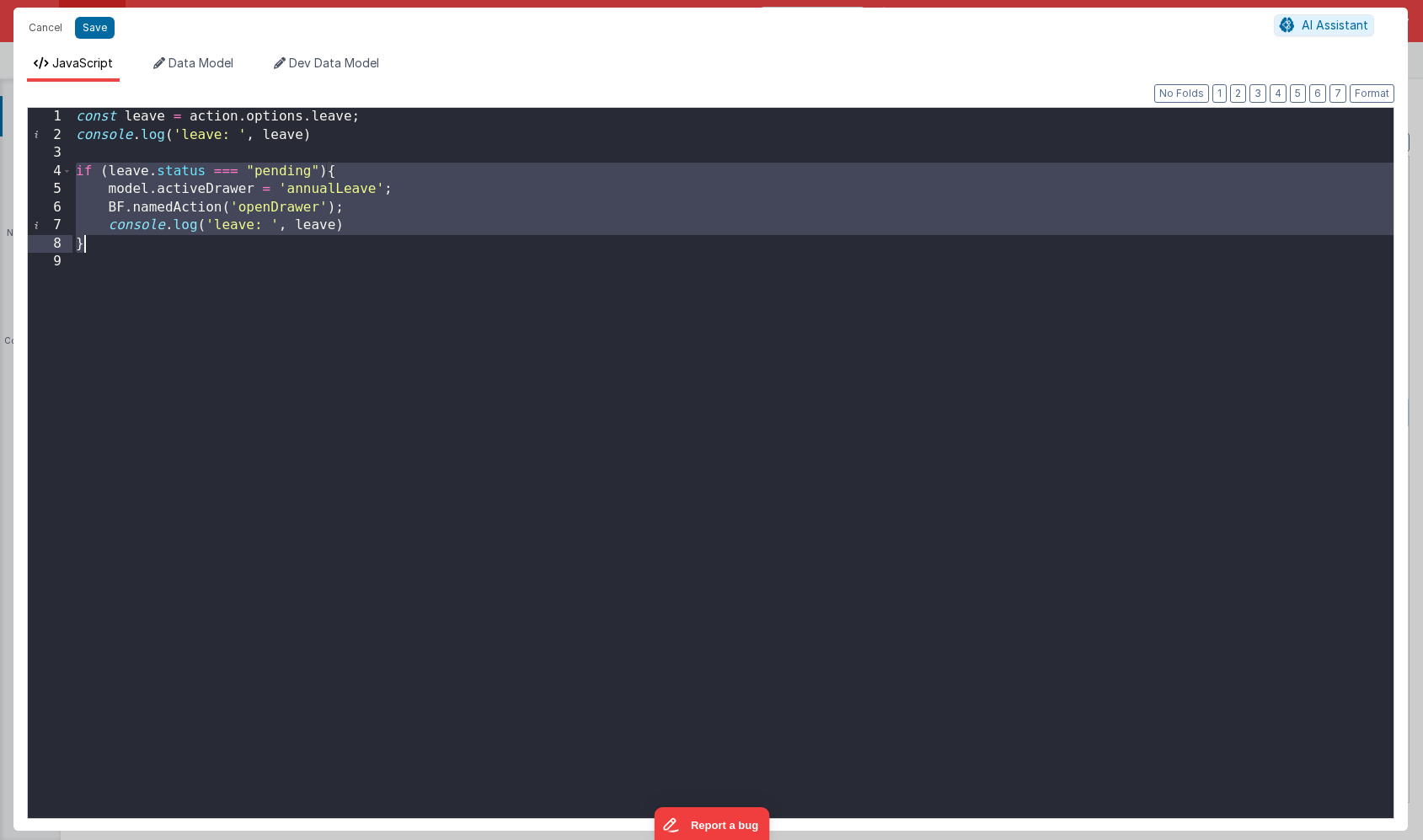
drag, startPoint x: 76, startPoint y: 169, endPoint x: 88, endPoint y: 253, distance: 84.9
click at [88, 253] on div "const leave = action . options . leave ; console . log ( 'leave: ' , leave ) if…" at bounding box center [733, 481] width 1322 height 746
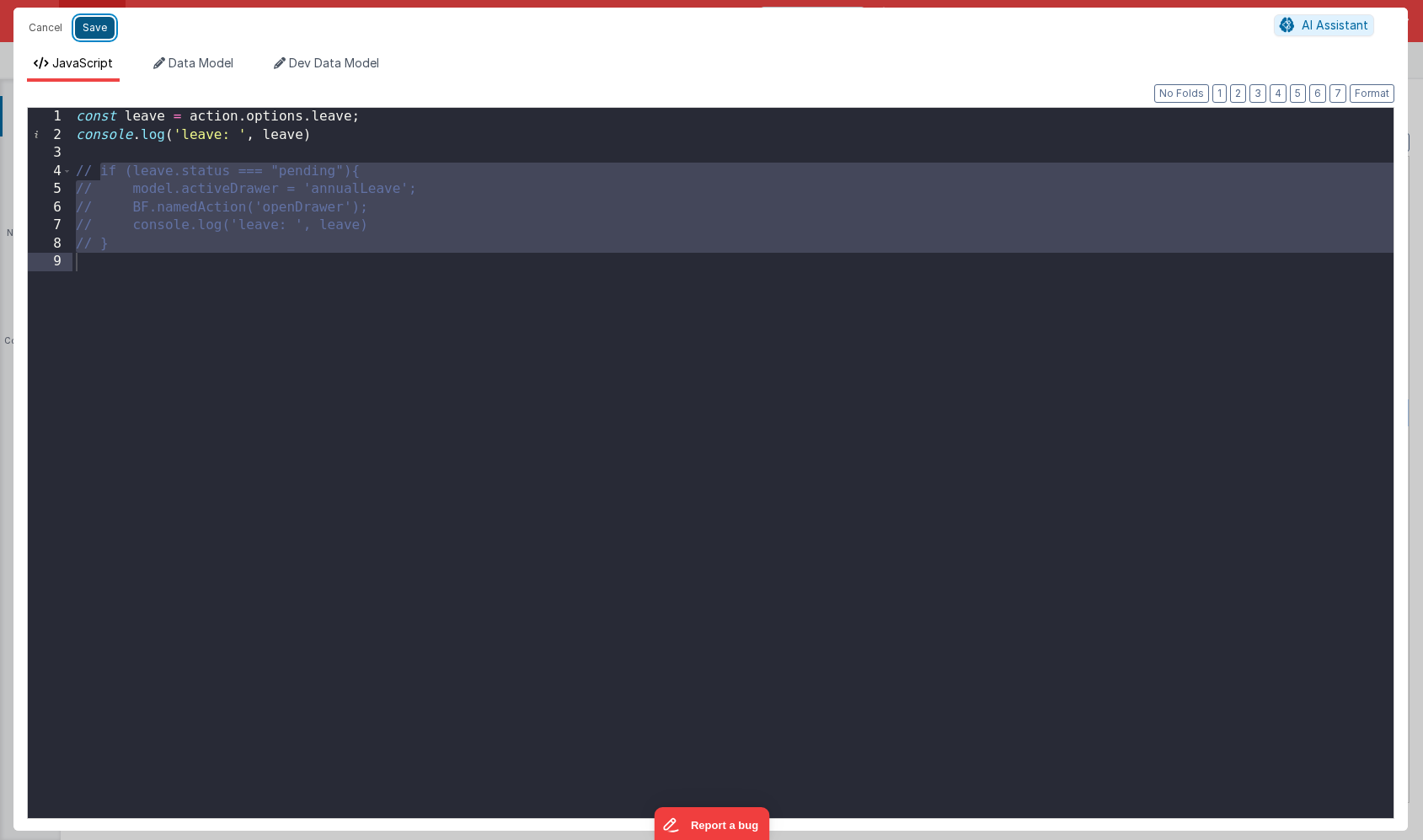
click at [88, 23] on button "Save" at bounding box center [95, 27] width 39 height 22
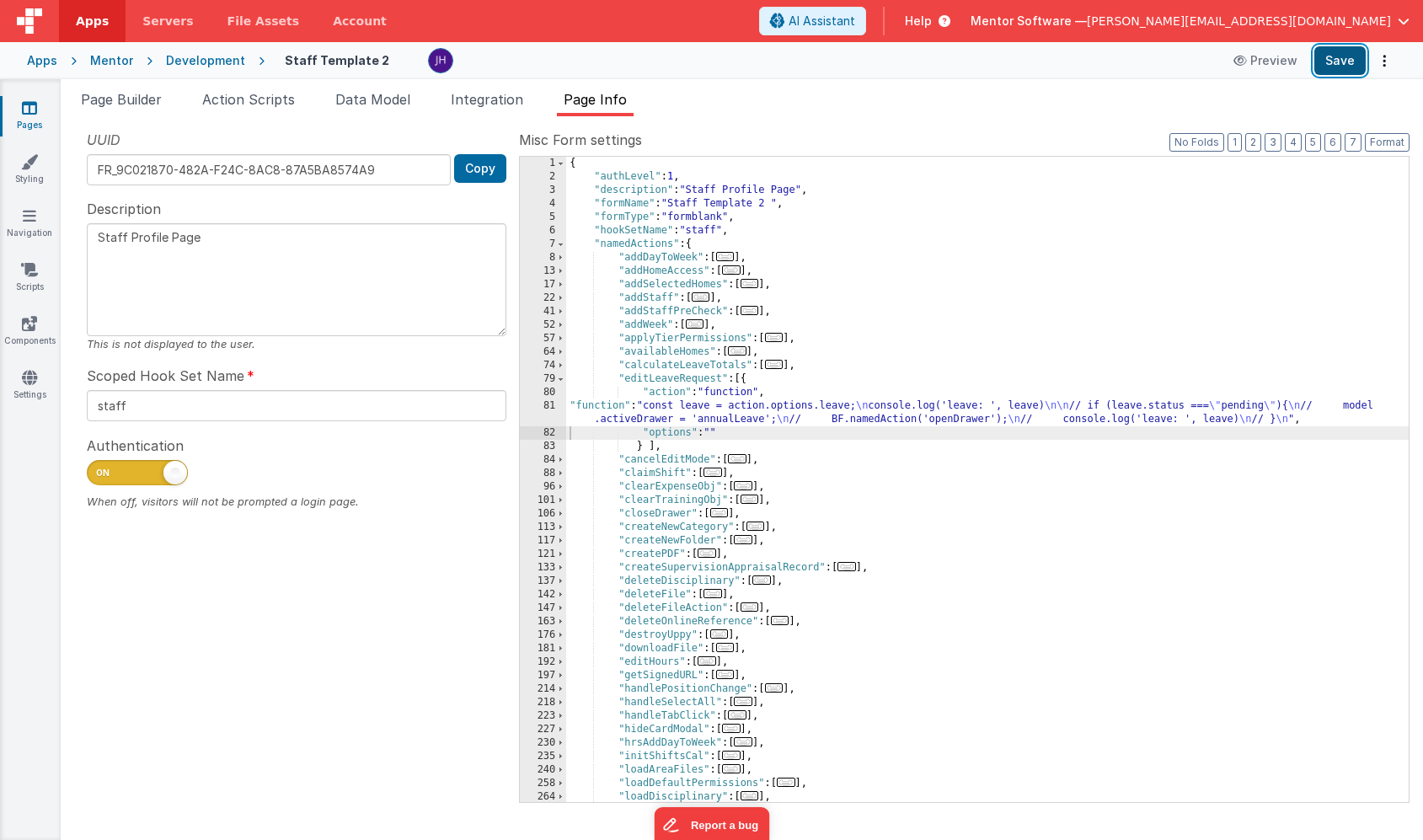
click at [1337, 65] on button "Save" at bounding box center [1339, 60] width 52 height 29
click at [135, 104] on span "Page Builder" at bounding box center [121, 99] width 81 height 17
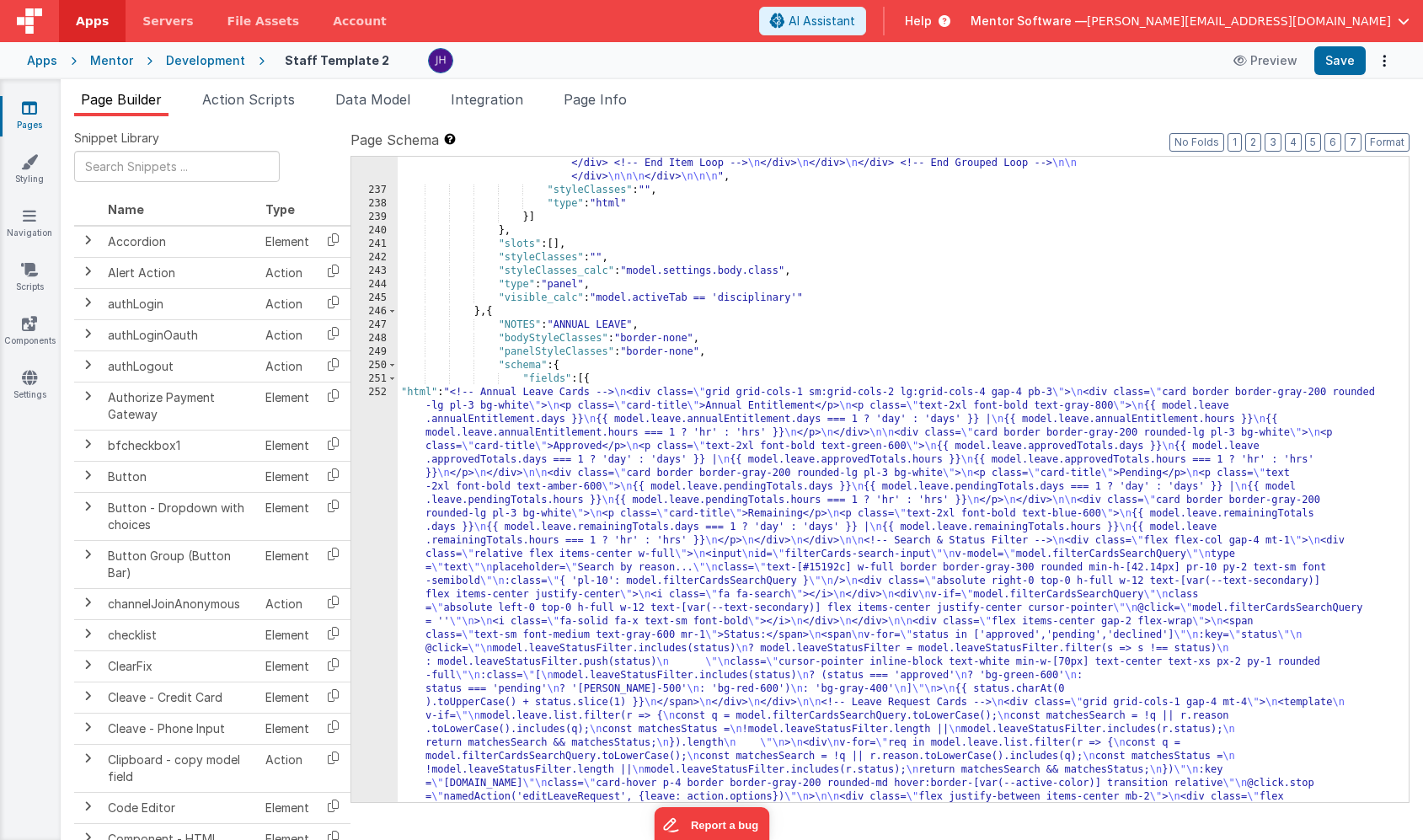
scroll to position [17241, 0]
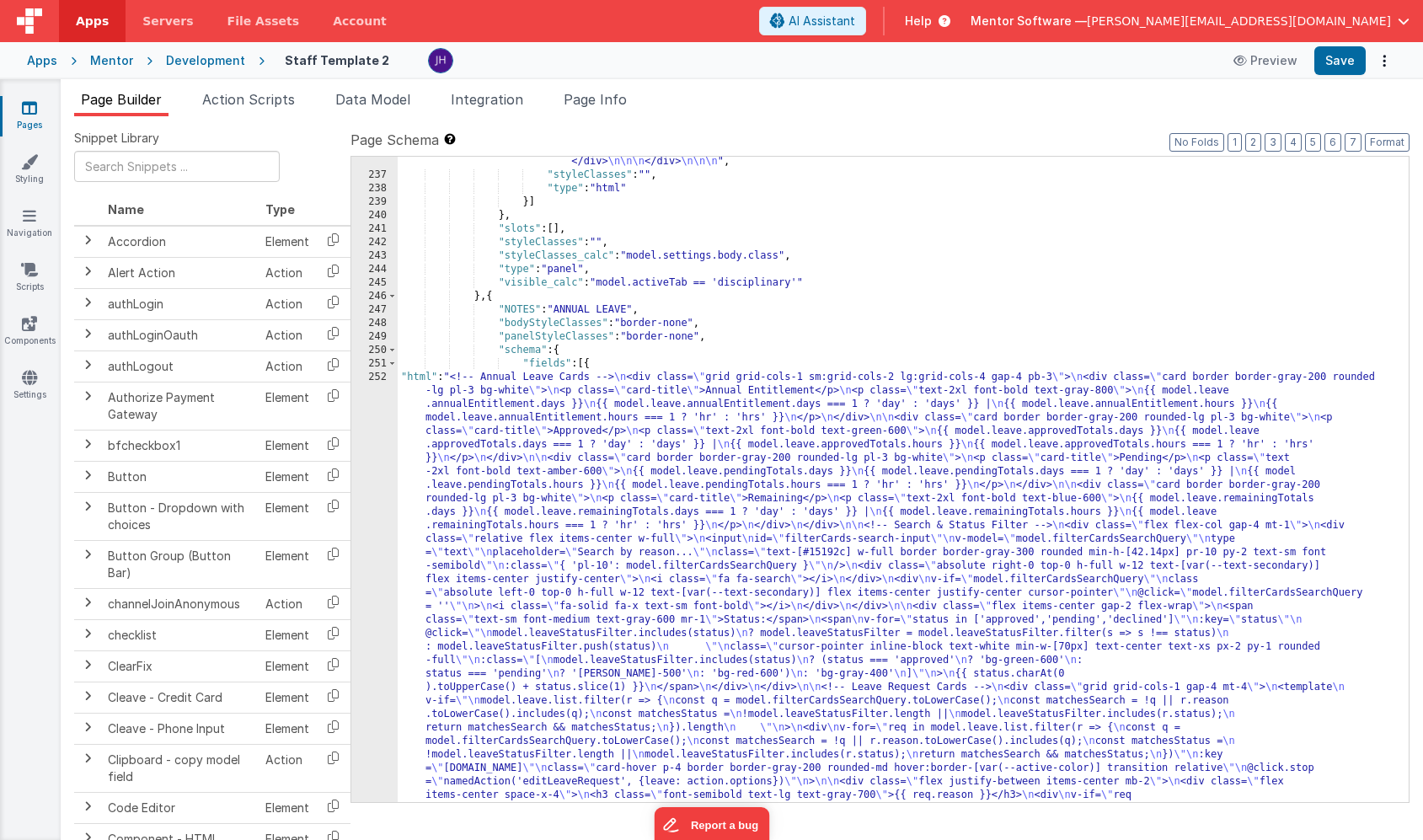
click at [511, 541] on div ""html" : "<bfcomp v-if= \" model.staffModified == app.user.user_ID \" name= \" …" at bounding box center [903, 343] width 1011 height 2074
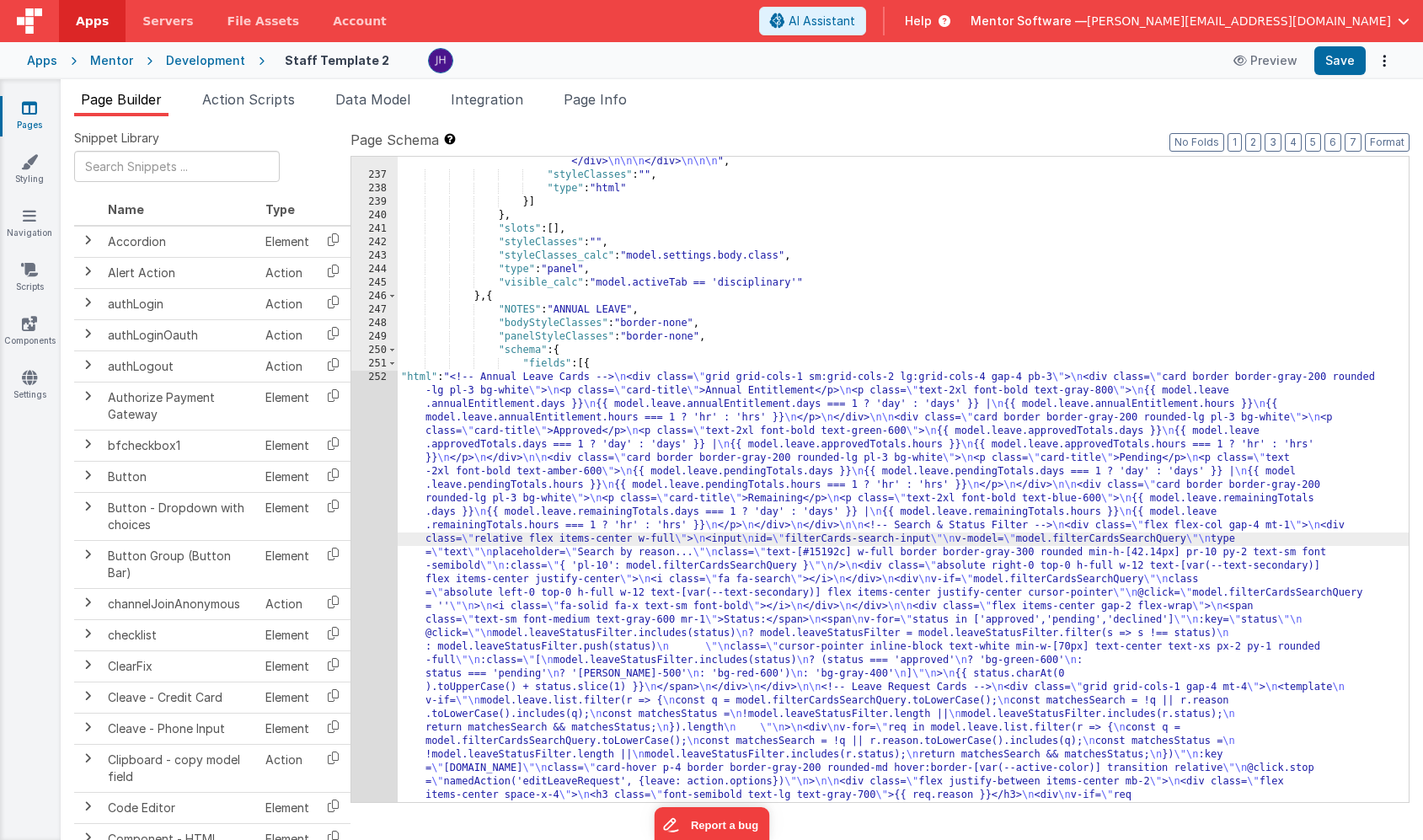
scroll to position [17357, 0]
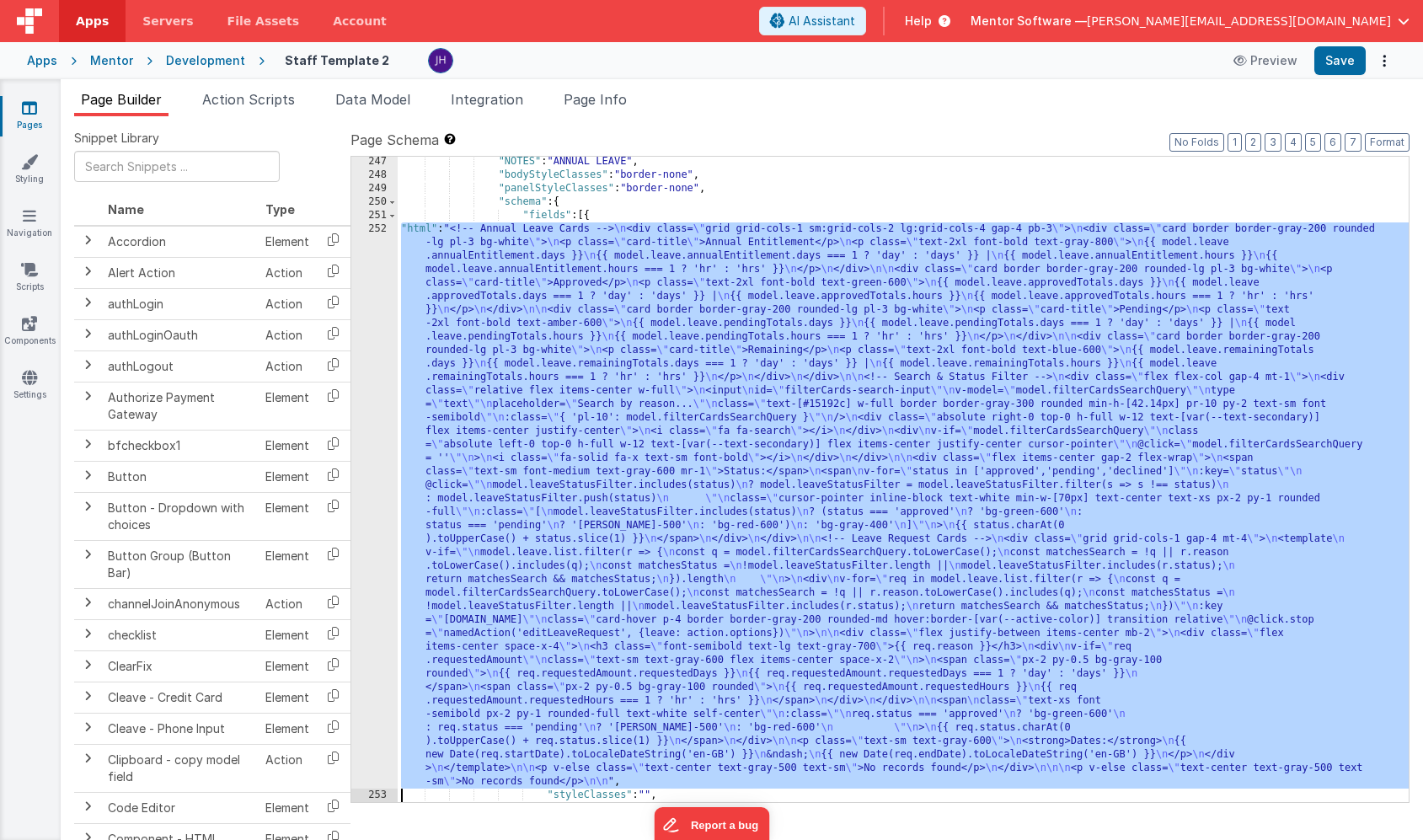
click at [383, 359] on div "252" at bounding box center [374, 505] width 46 height 566
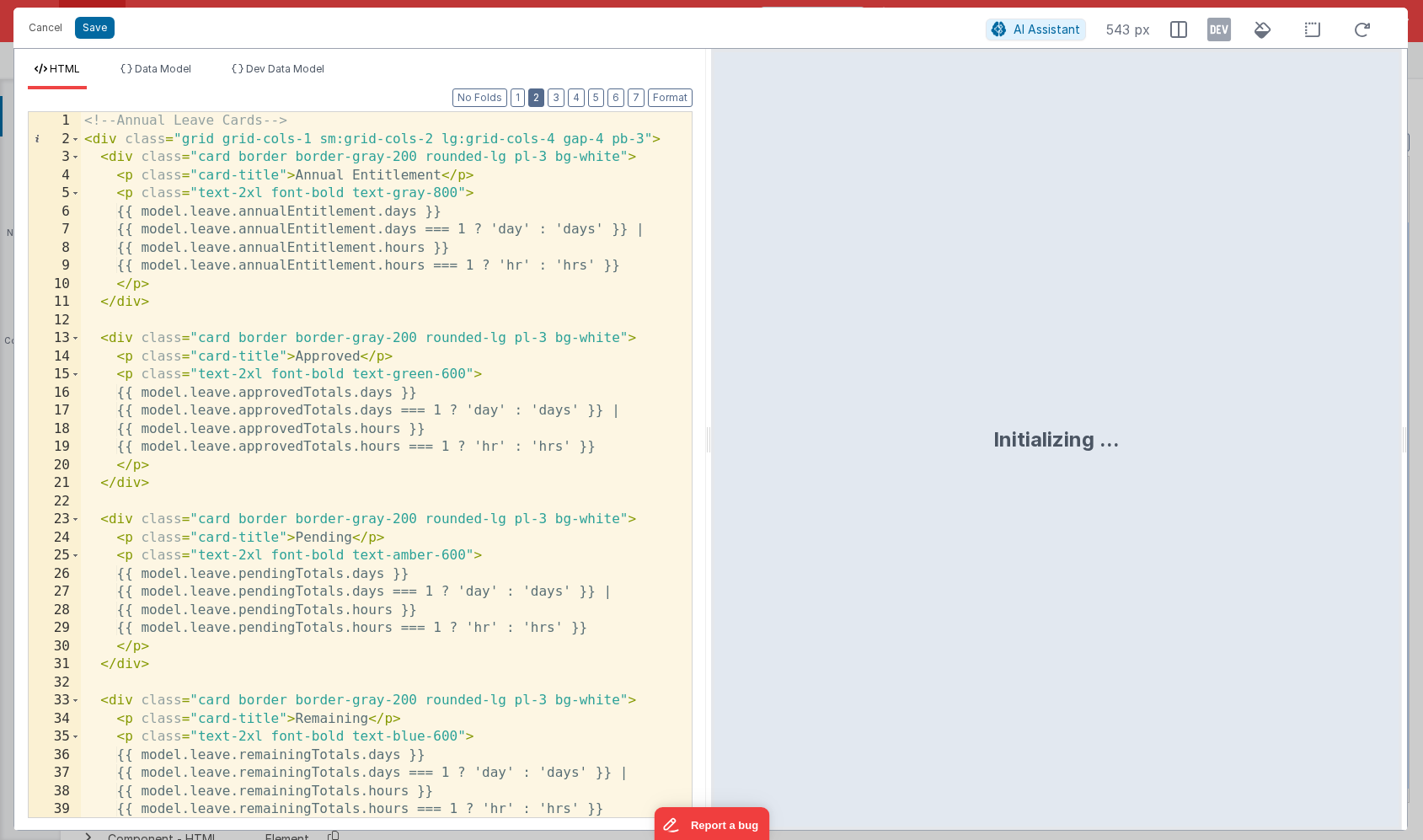
click at [535, 96] on button "2" at bounding box center [536, 98] width 16 height 19
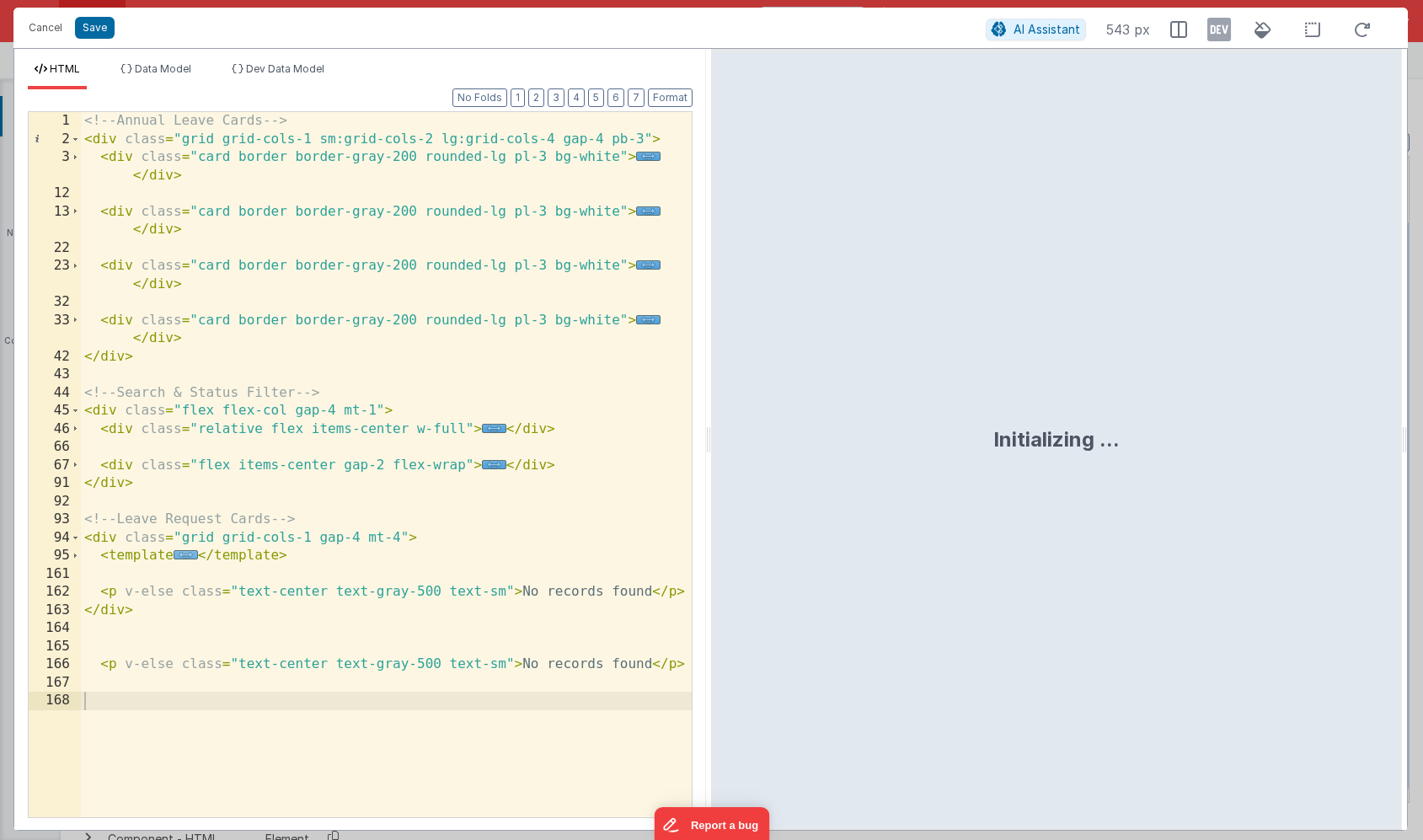
click at [185, 557] on span "..." at bounding box center [186, 555] width 24 height 9
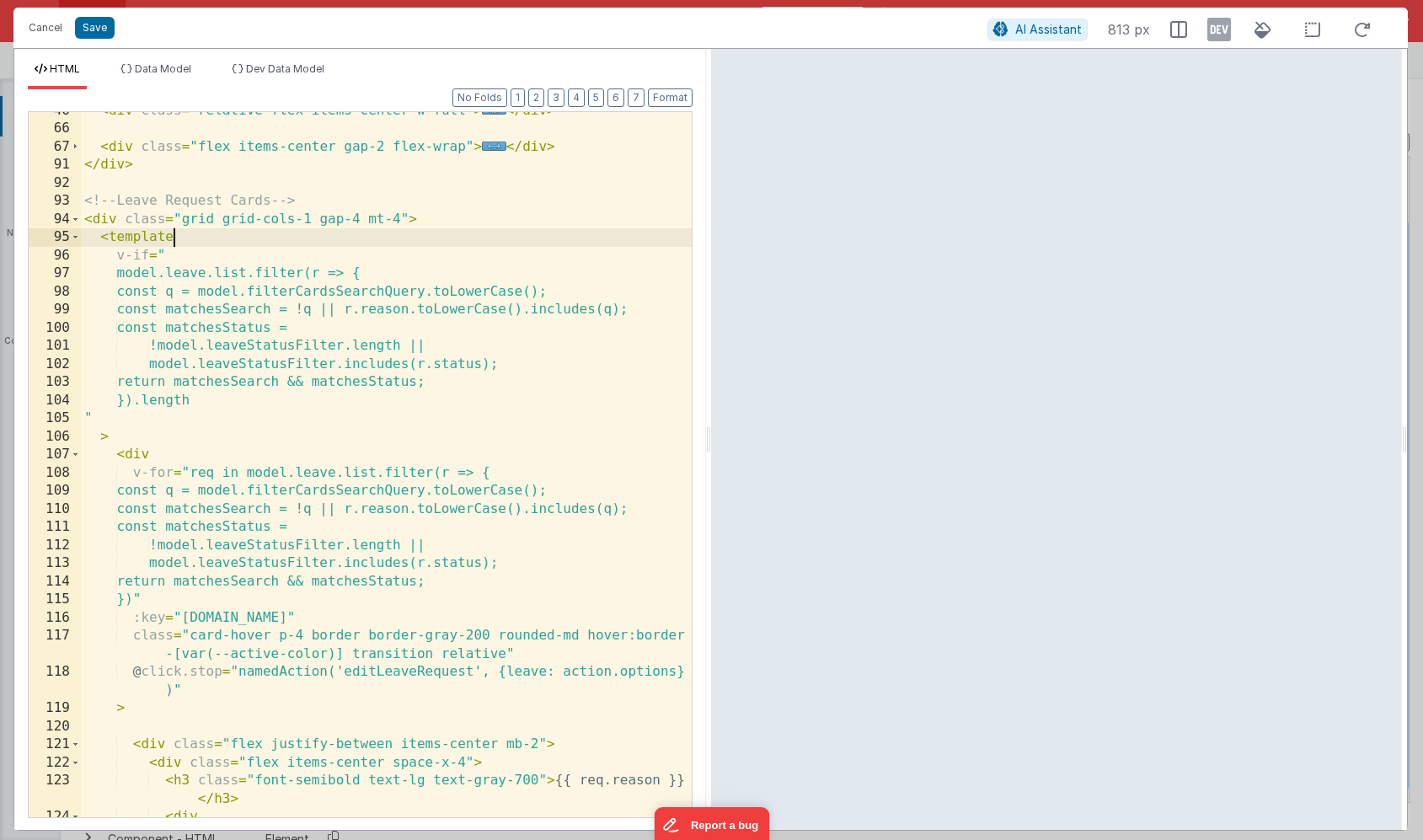
scroll to position [318, 0]
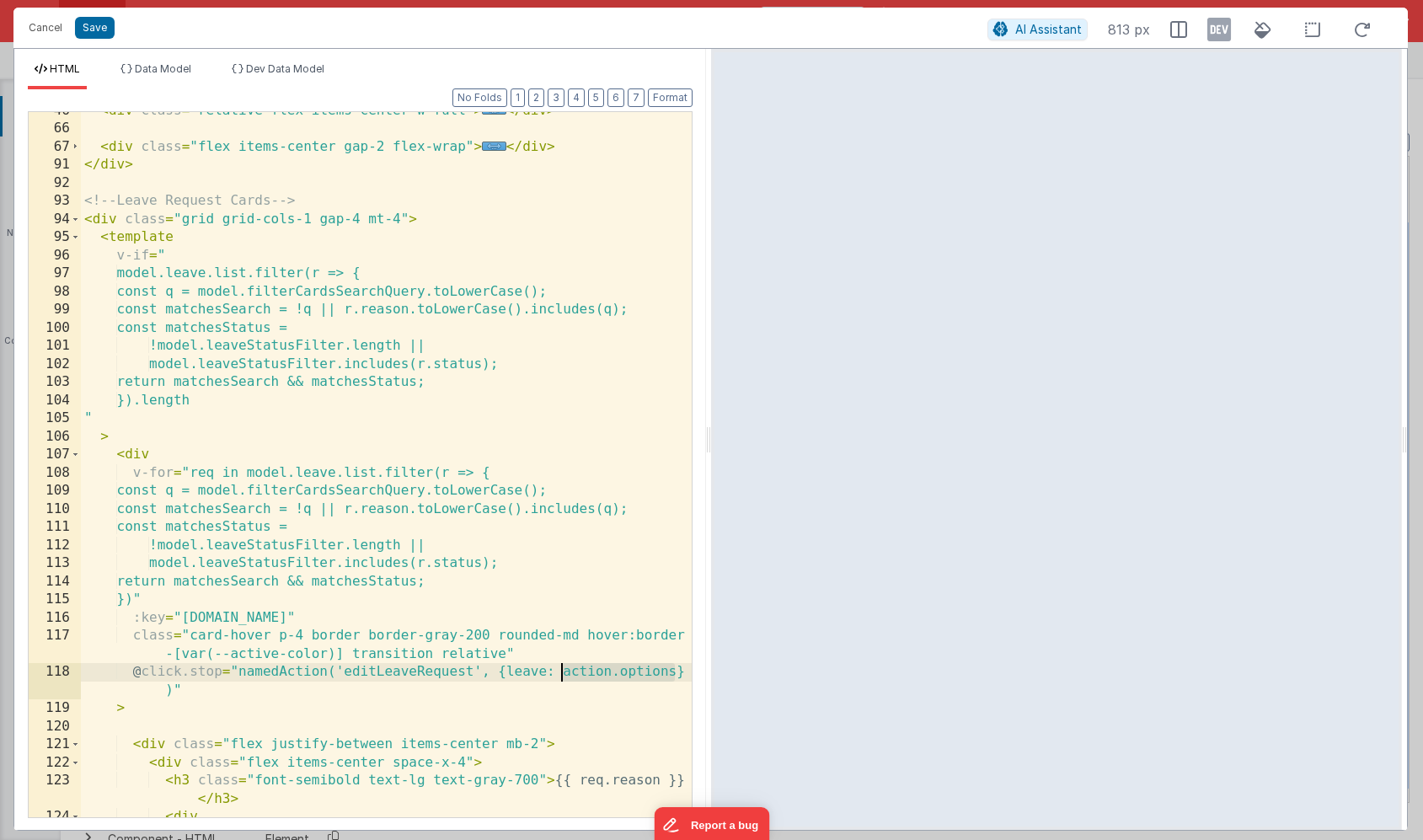
drag, startPoint x: 674, startPoint y: 671, endPoint x: 564, endPoint y: 674, distance: 110.0
click at [564, 674] on div "46 66 67 91 92 93 94 95 96 97 98 99 100 101 102 103 104 105 106 107 108 109 110…" at bounding box center [360, 464] width 665 height 707
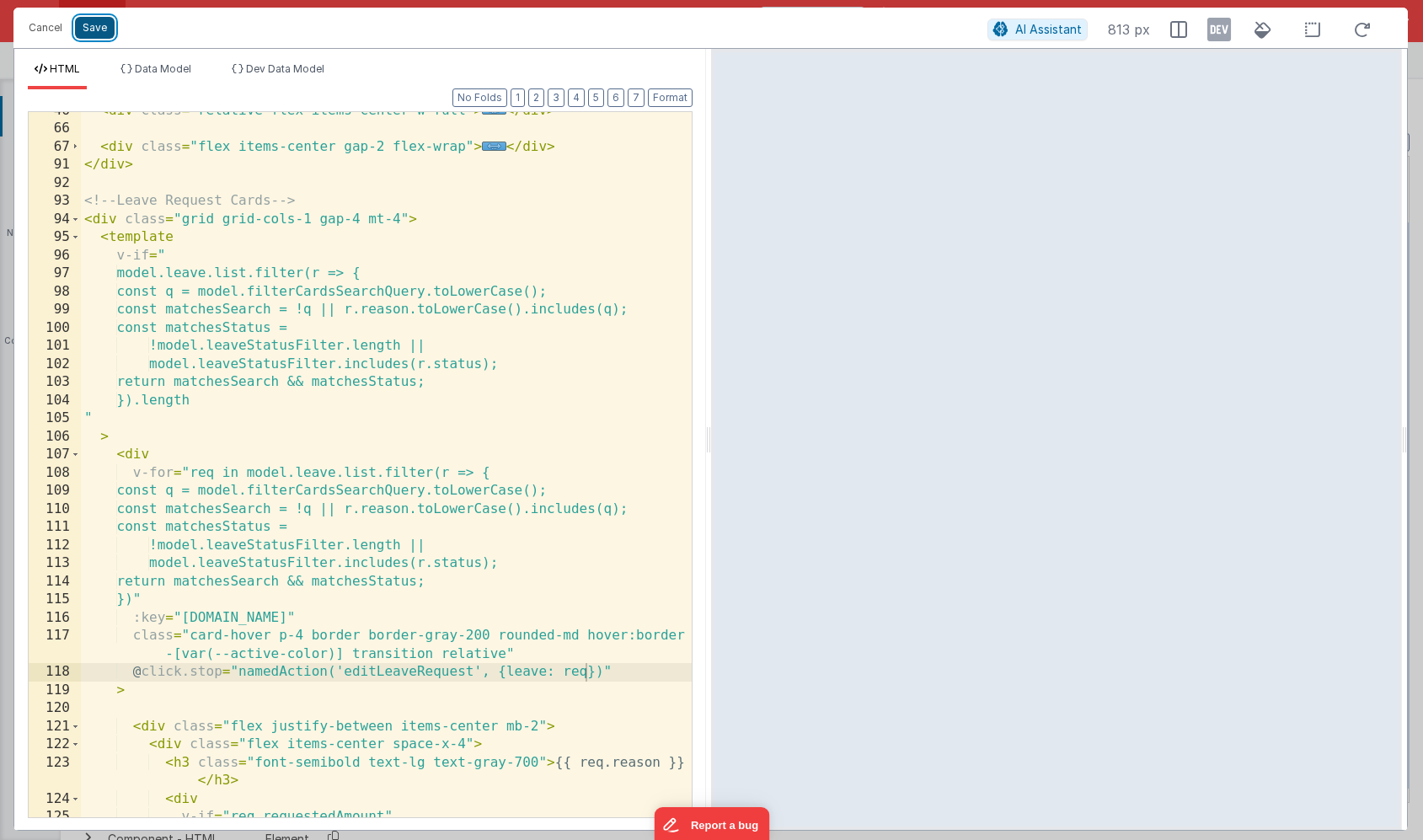
click at [96, 31] on button "Save" at bounding box center [95, 27] width 39 height 22
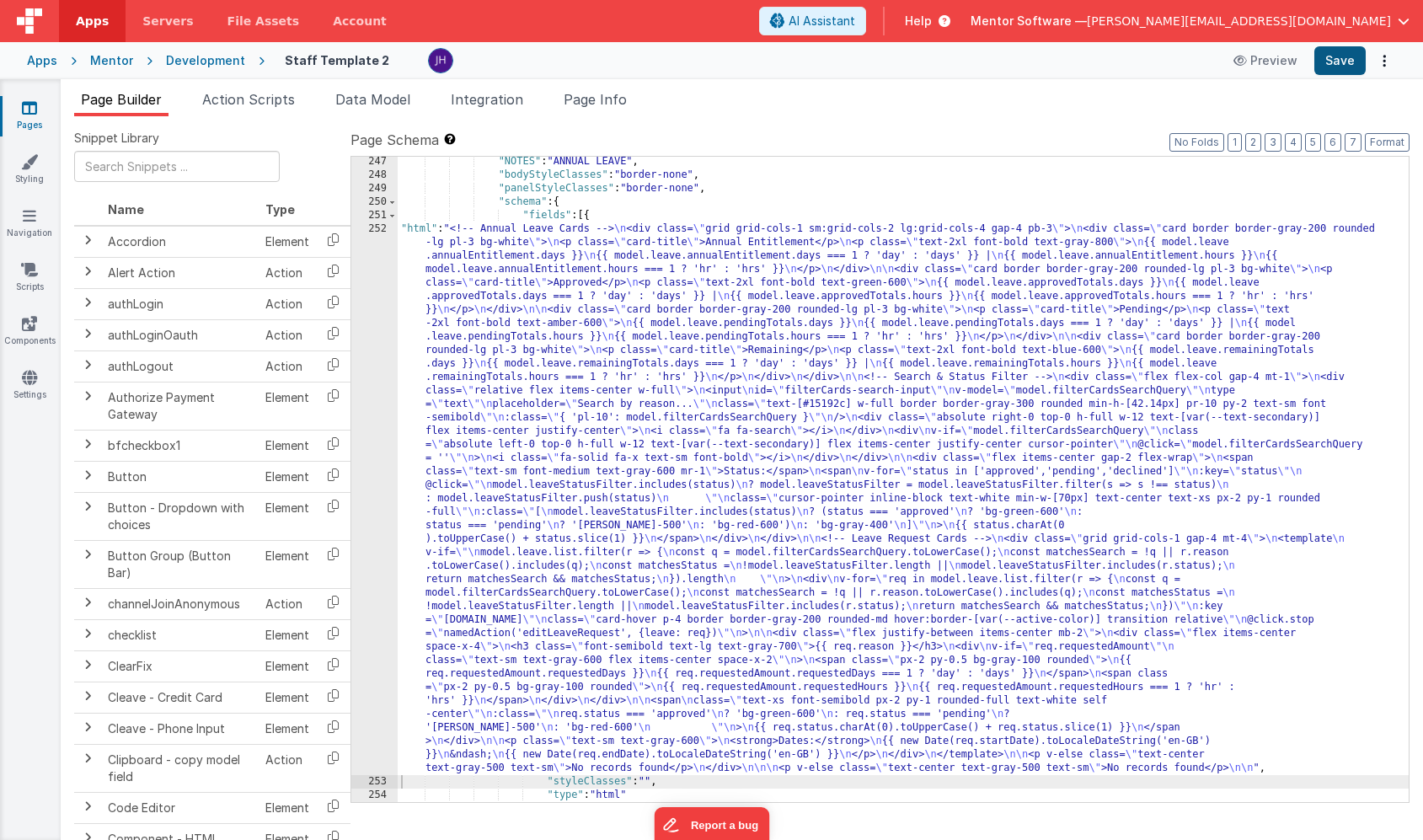
scroll to position [17365, 0]
click at [1346, 67] on button "Save" at bounding box center [1339, 60] width 52 height 29
click at [595, 99] on span "Page Info" at bounding box center [595, 99] width 63 height 17
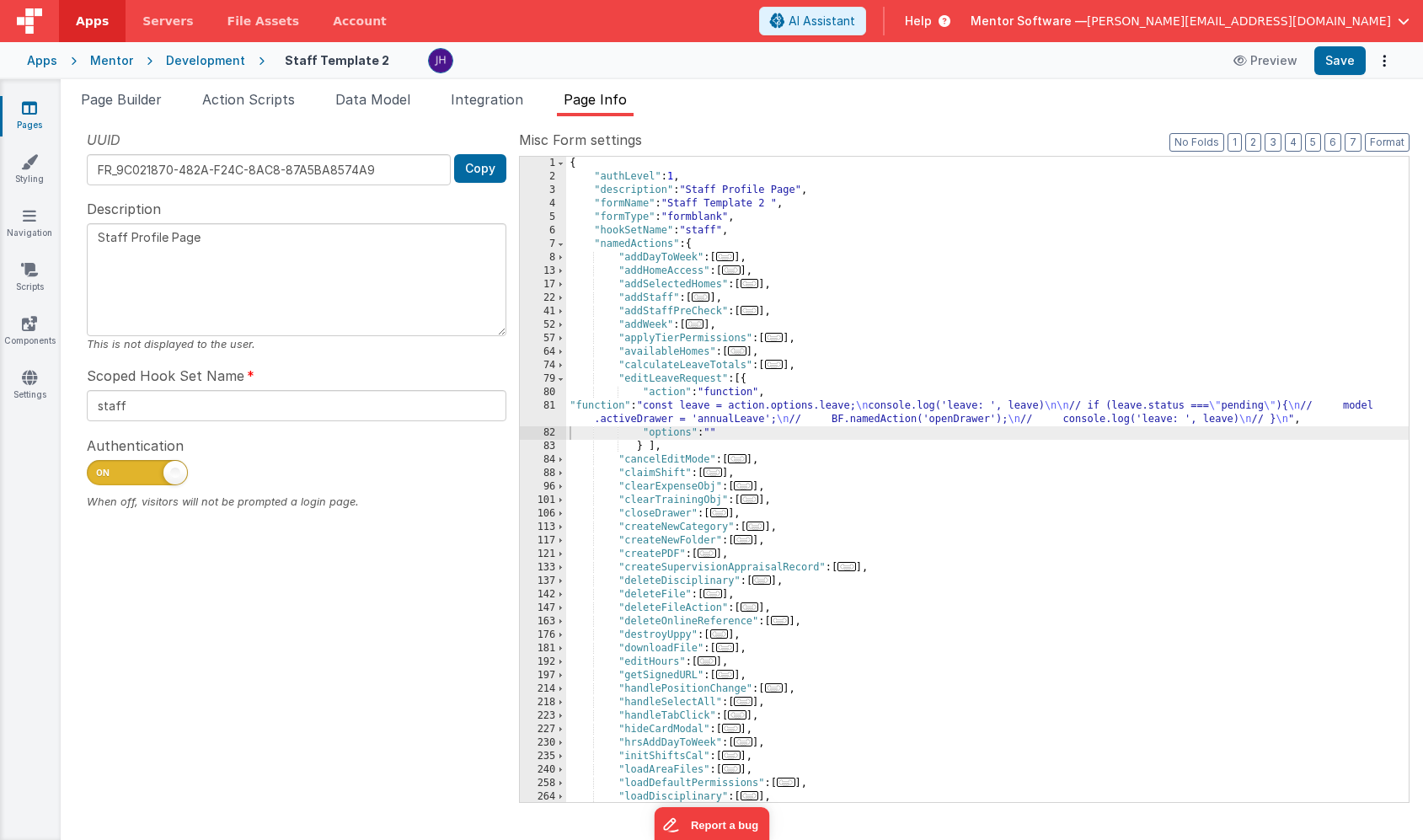
click at [662, 418] on div "{ "authLevel" : 1 , "description" : "Staff Profile Page" , "formName" : "Staff …" at bounding box center [987, 493] width 843 height 672
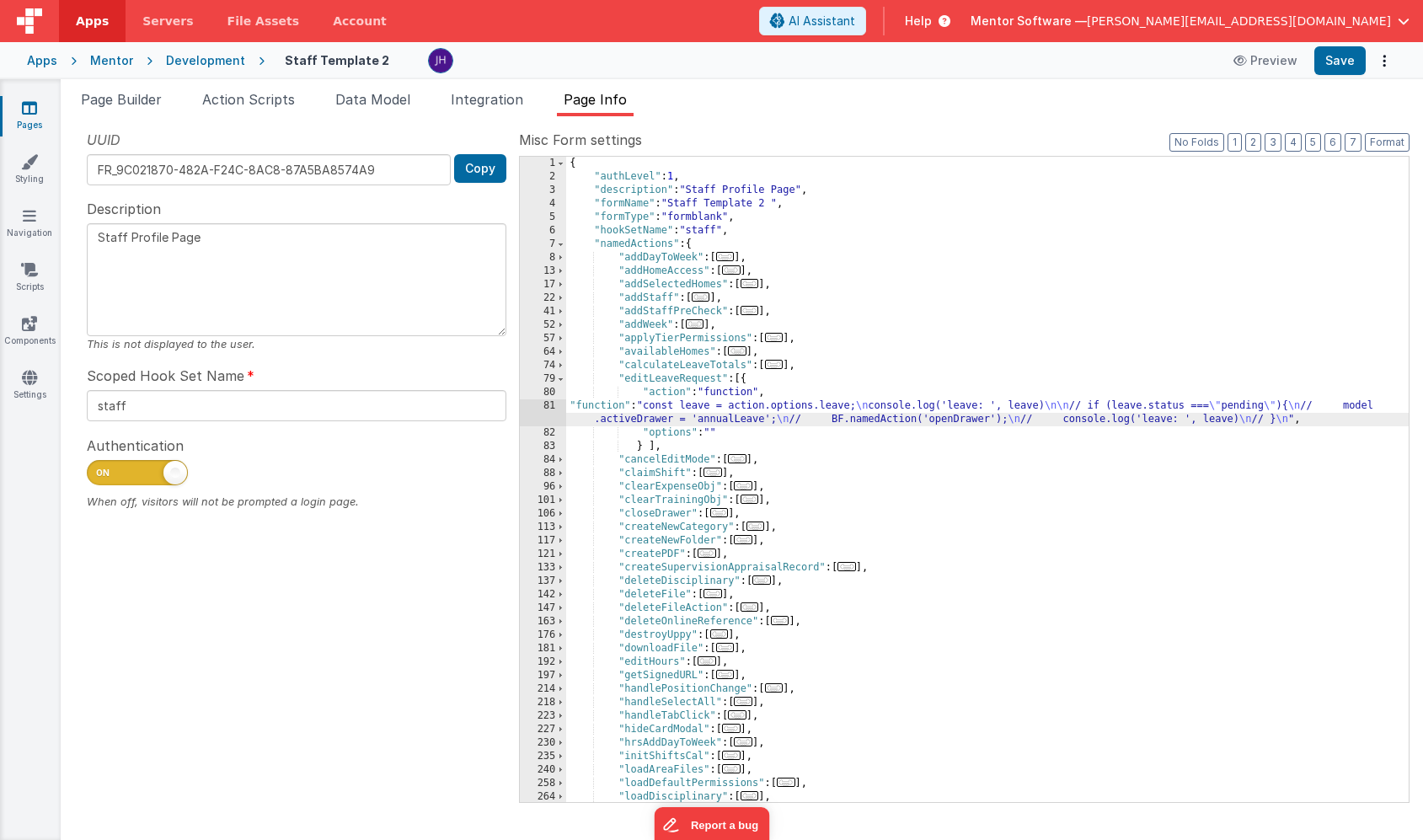
click at [539, 404] on div "81" at bounding box center [543, 412] width 46 height 27
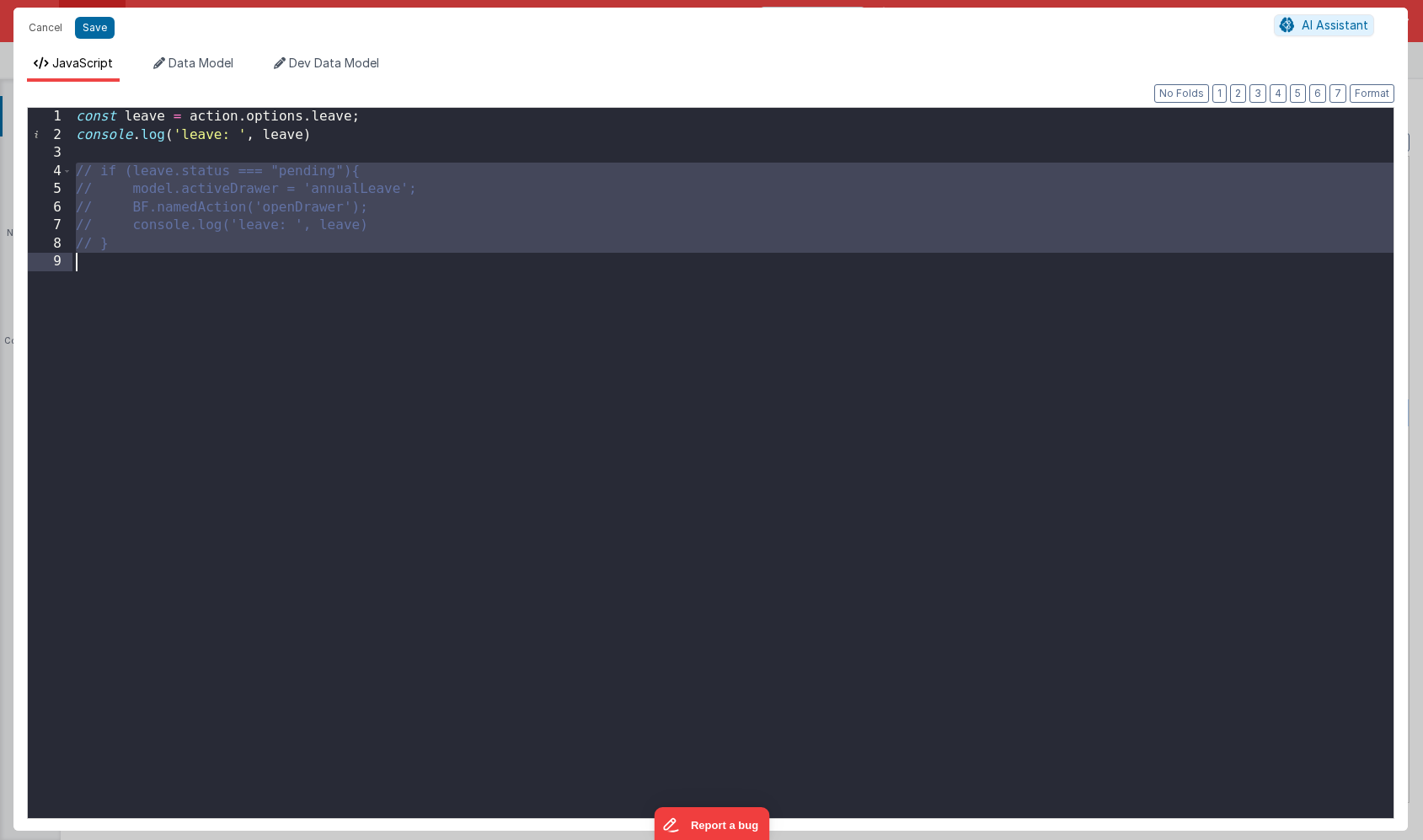
drag, startPoint x: 77, startPoint y: 170, endPoint x: 145, endPoint y: 274, distance: 124.3
click at [145, 274] on div "const leave = action . options . leave ; console . log ( 'leave: ' , leave ) //…" at bounding box center [733, 481] width 1322 height 746
click at [189, 159] on div "const leave = action . options . leave ; console . log ( 'leave: ' , leave ) if…" at bounding box center [733, 481] width 1322 height 746
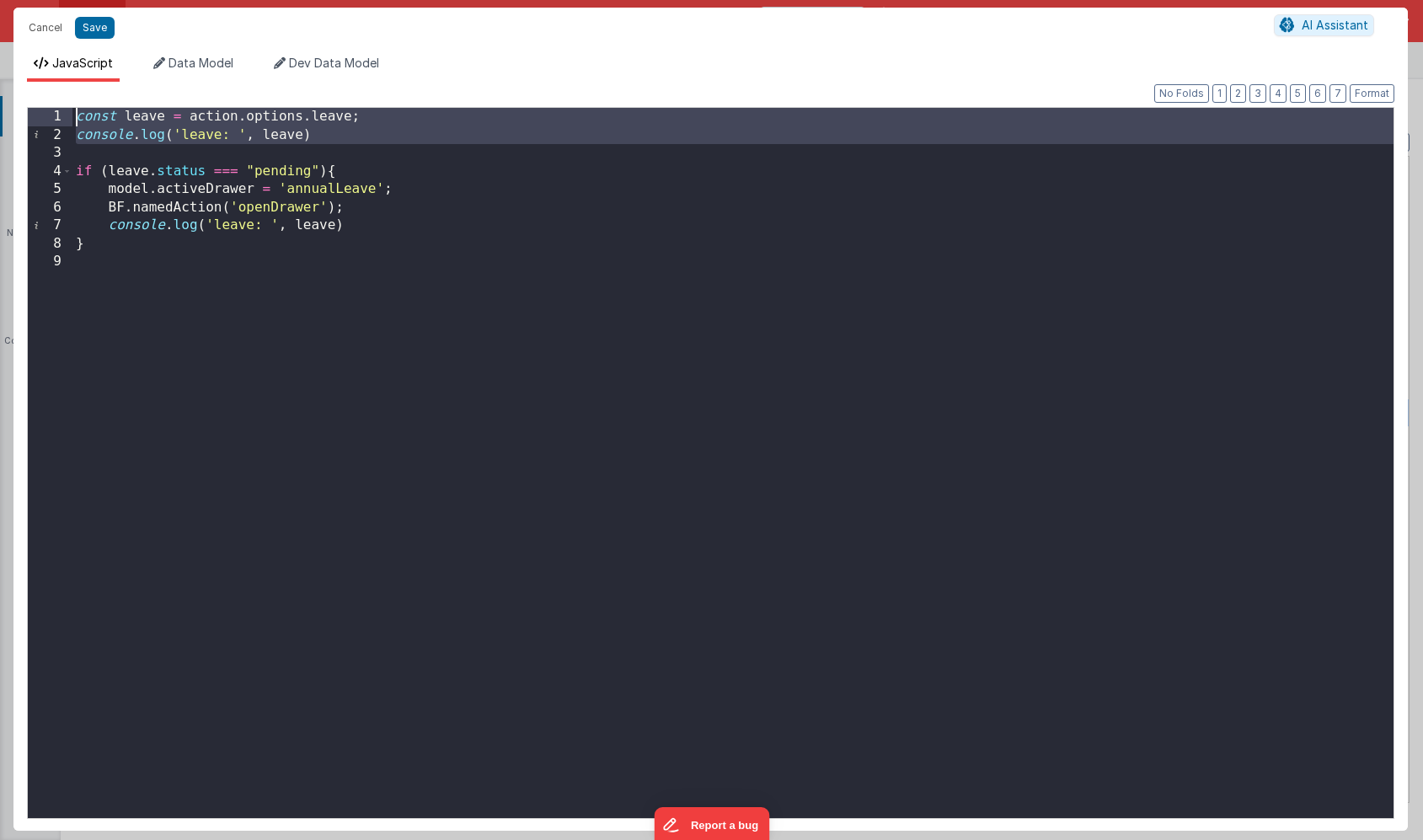
drag, startPoint x: 98, startPoint y: 146, endPoint x: 59, endPoint y: 111, distance: 52.4
click at [59, 111] on div "1 2 3 4 5 6 7 8 9 const leave = action . options . leave ; console . log ( 'lea…" at bounding box center [711, 463] width 1368 height 712
click at [82, 130] on div "const leave = action . options . leave ; console . log ( 'leave: ' , leave ) if…" at bounding box center [733, 481] width 1322 height 746
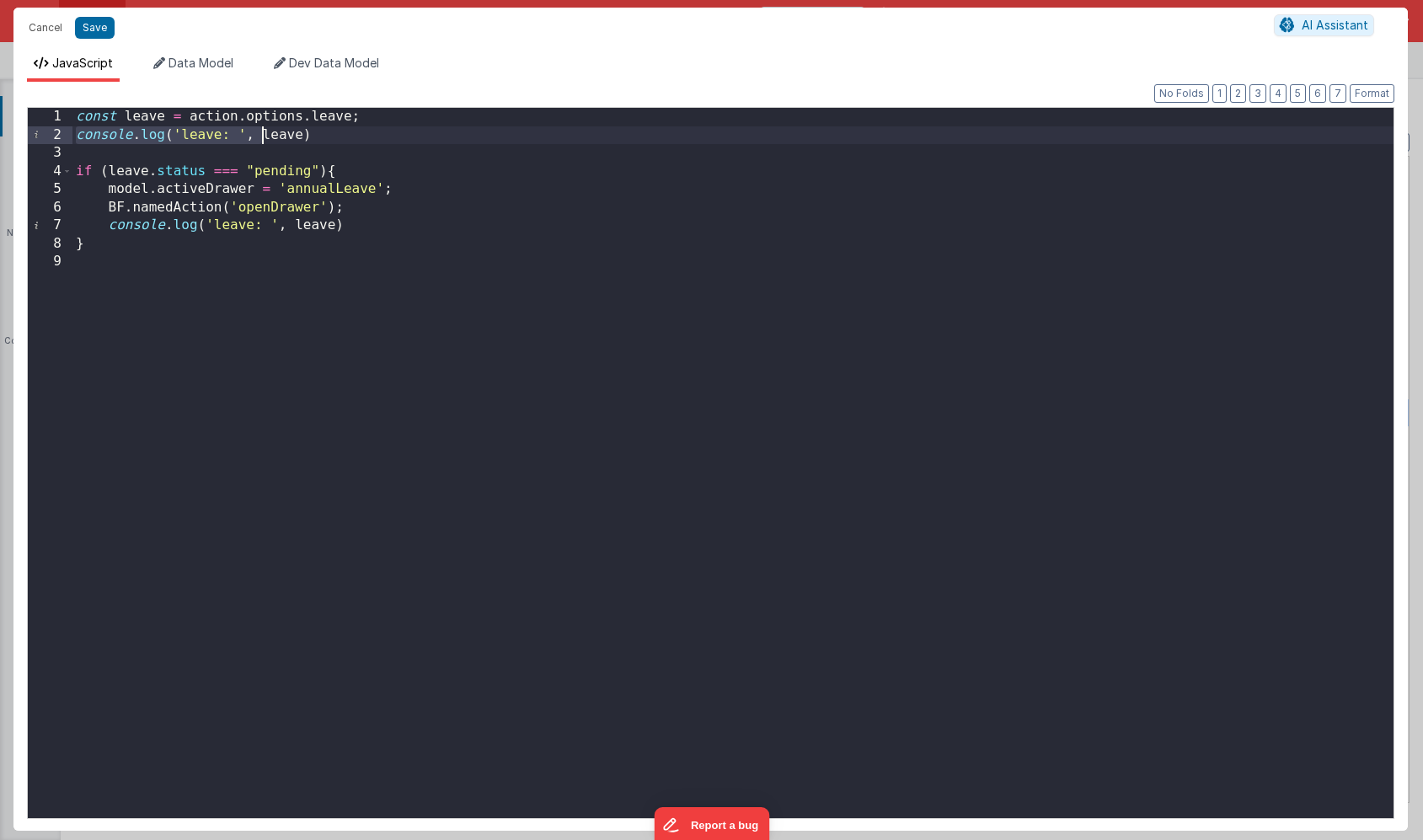
drag, startPoint x: 76, startPoint y: 136, endPoint x: 390, endPoint y: 142, distance: 314.1
click at [390, 142] on div "const leave = action . options . leave ; console . log ( 'leave: ' , leave ) if…" at bounding box center [733, 481] width 1322 height 746
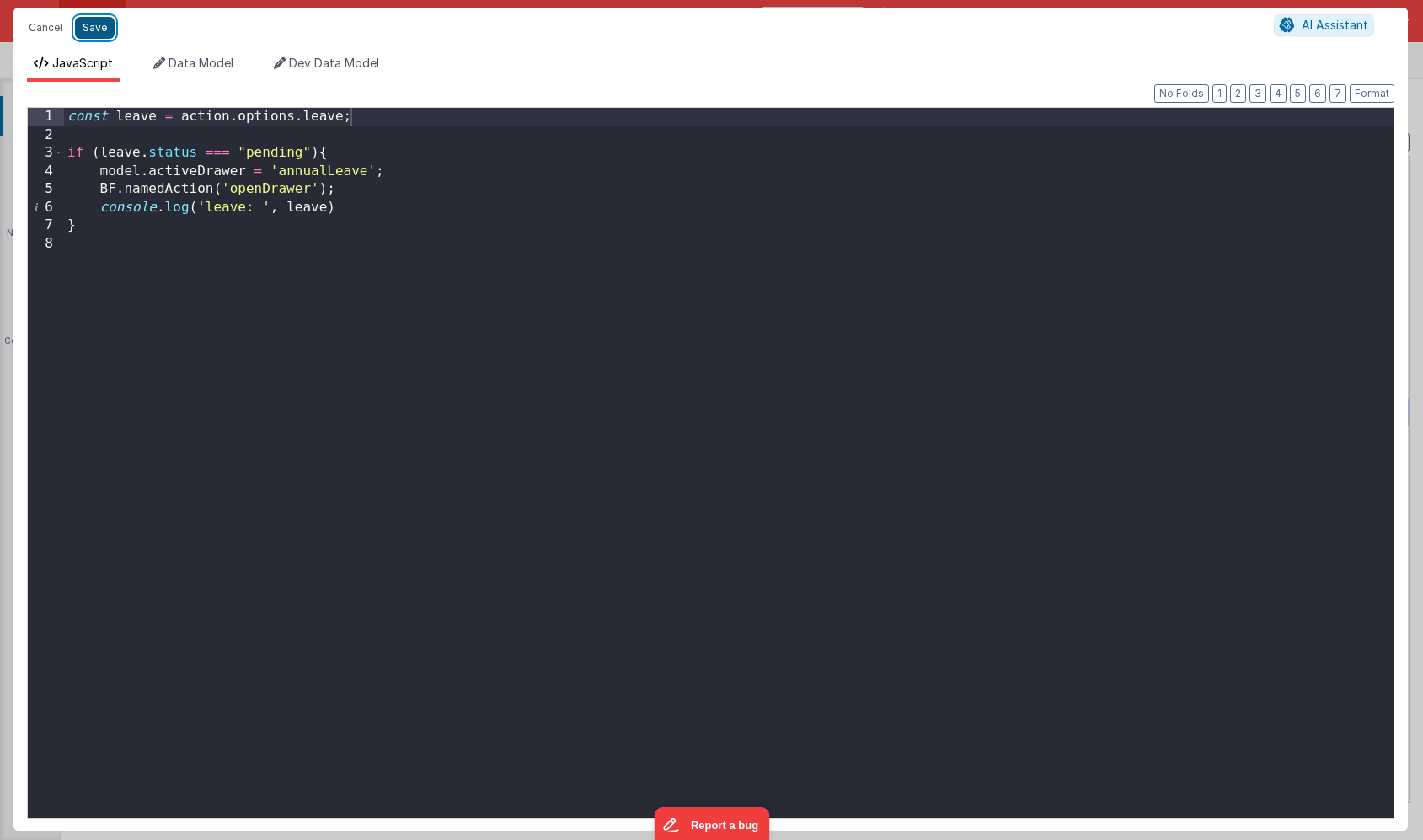
click at [103, 31] on button "Save" at bounding box center [95, 27] width 39 height 22
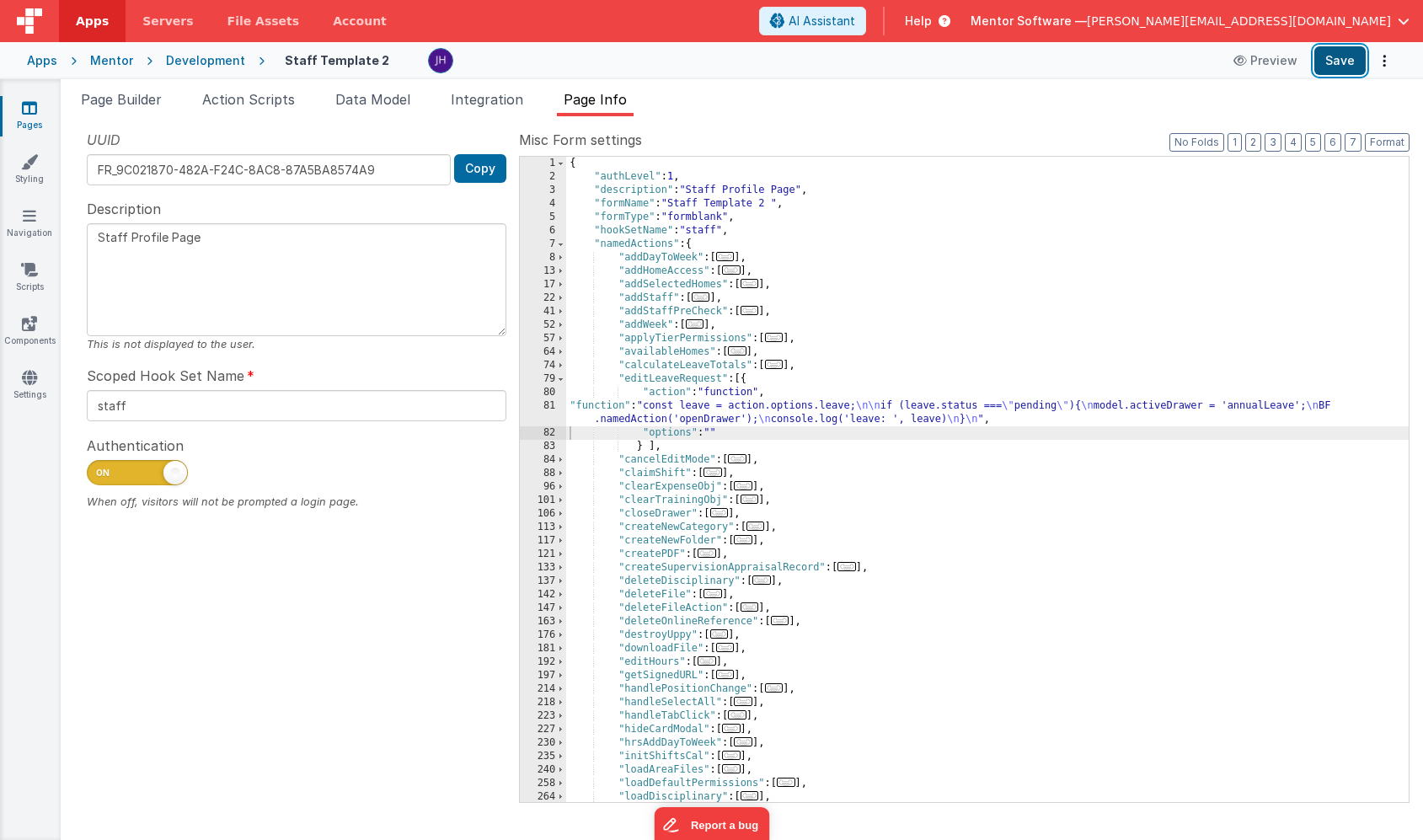
click at [1322, 68] on button "Save" at bounding box center [1339, 60] width 52 height 29
click at [746, 413] on div "{ "authLevel" : 1 , "description" : "Staff Profile Page" , "formName" : "Staff …" at bounding box center [987, 493] width 843 height 672
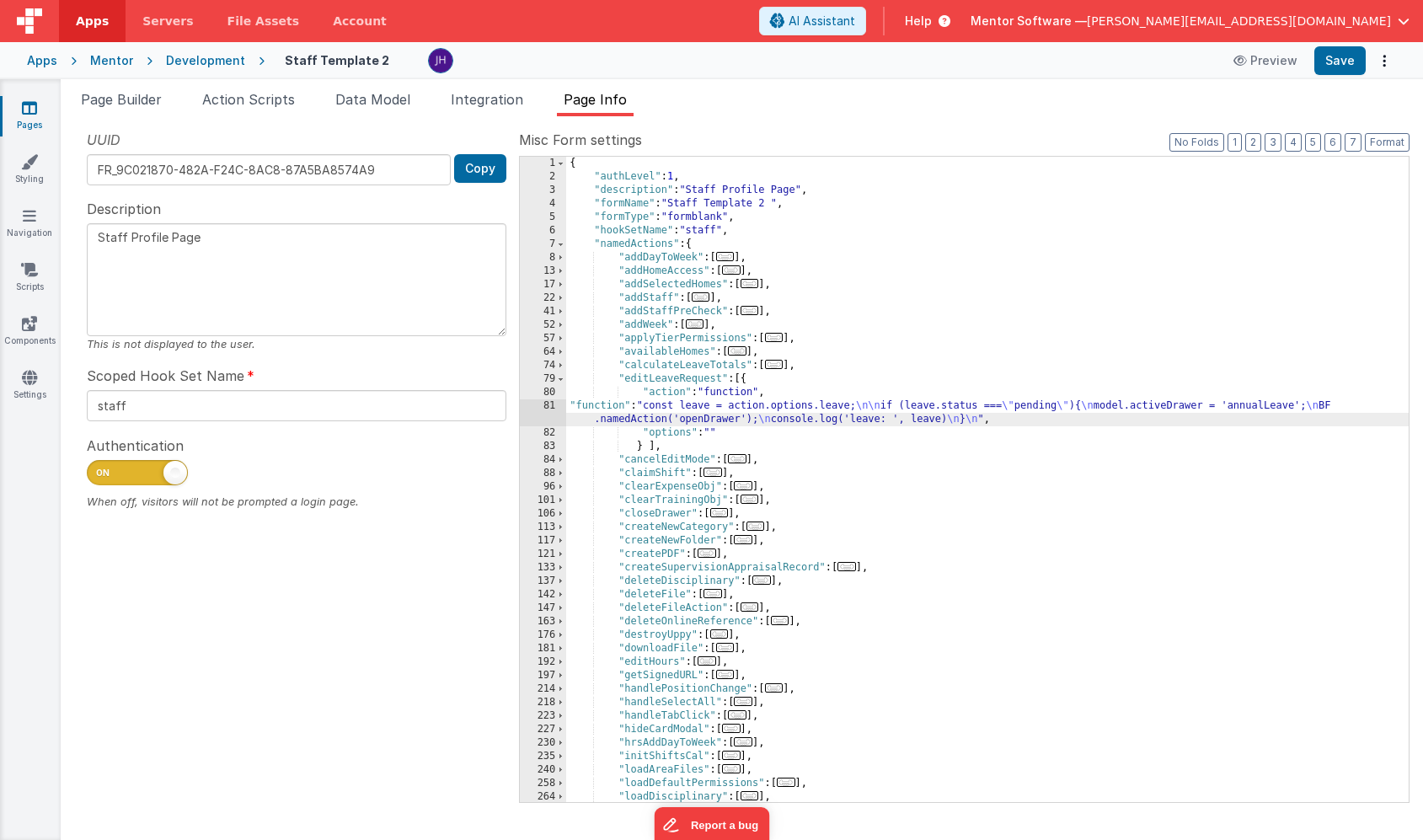
click at [555, 410] on div "81" at bounding box center [543, 412] width 46 height 27
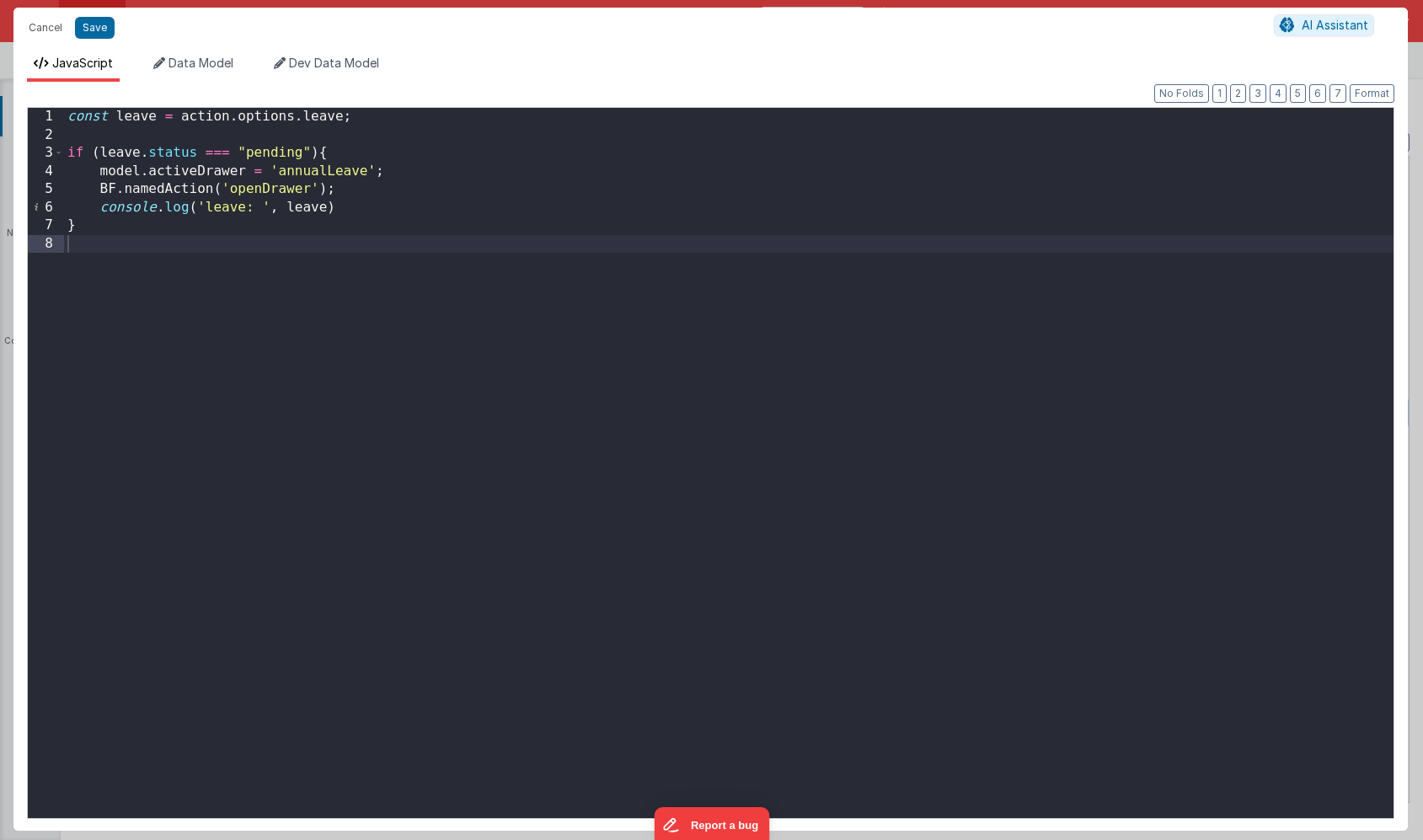
click at [367, 193] on div "const leave = action . options . leave ; if ( leave . status === "pending" ) { …" at bounding box center [728, 481] width 1330 height 746
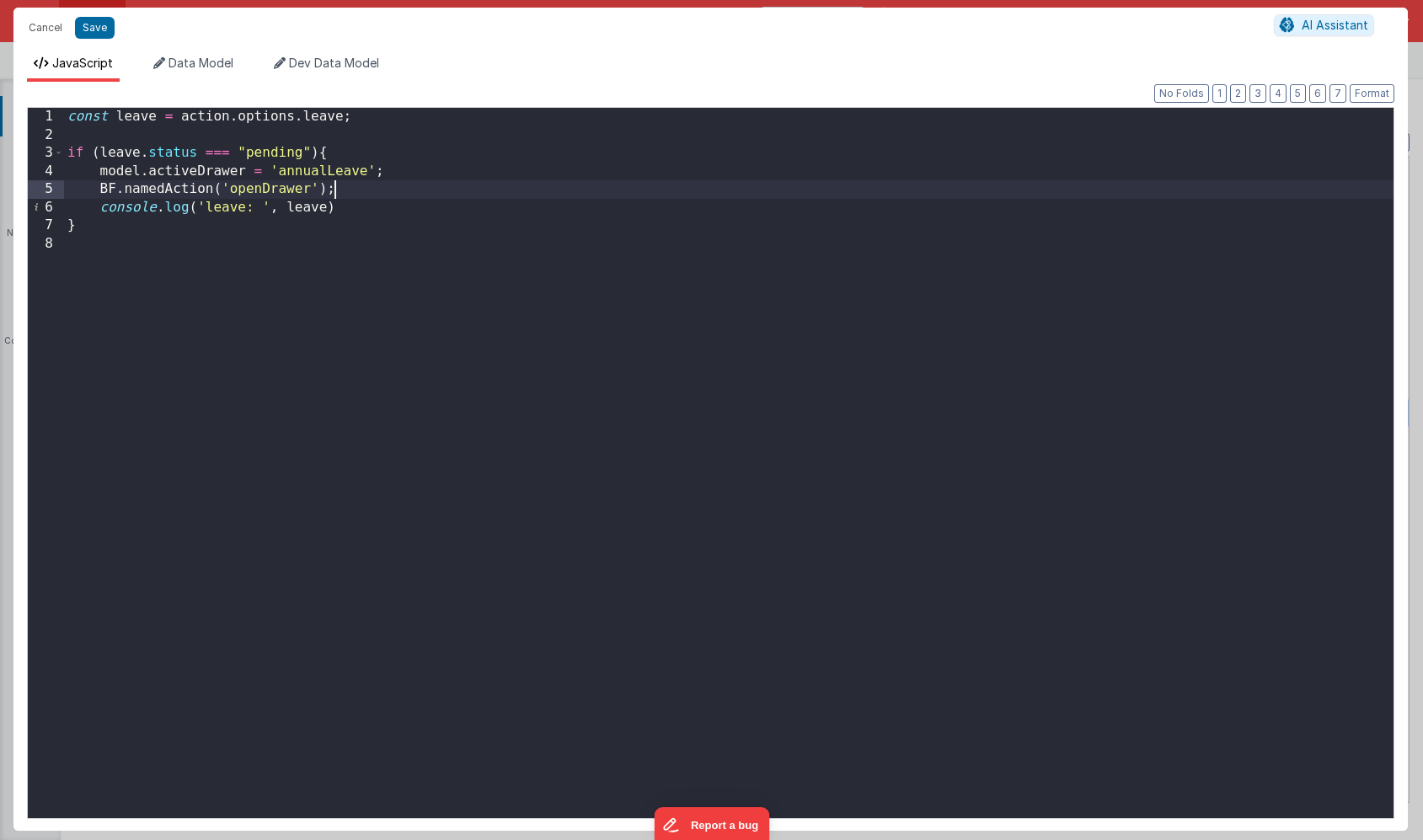
click at [420, 169] on div "const leave = action . options . leave ; if ( leave . status === "pending" ) { …" at bounding box center [728, 481] width 1330 height 746
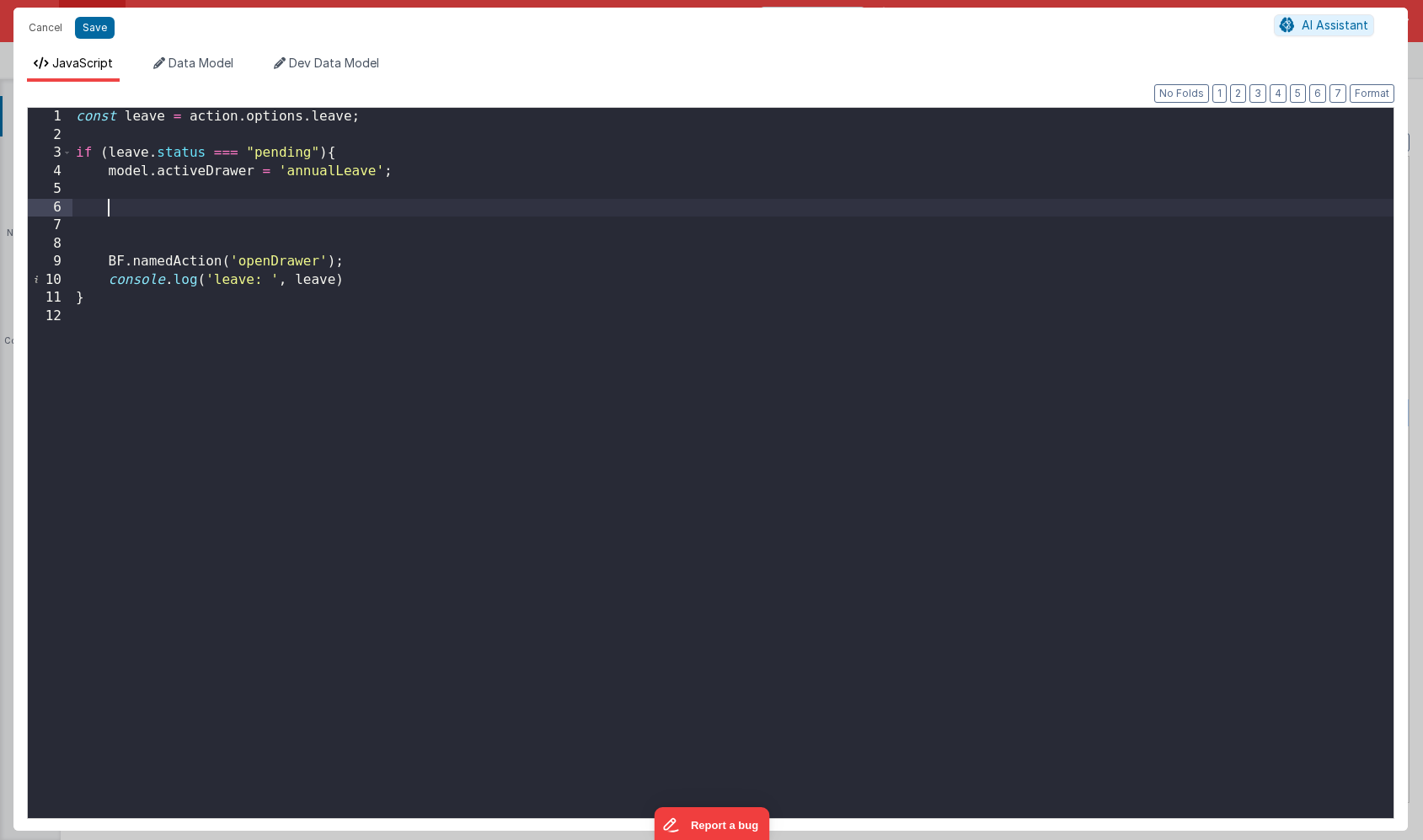
click at [127, 213] on div "const leave = action . options . leave ; if ( leave . status === "pending" ) { …" at bounding box center [733, 481] width 1322 height 746
drag, startPoint x: 500, startPoint y: 204, endPoint x: 110, endPoint y: 213, distance: 390.1
click at [110, 213] on div "const leave = action . options . leave ; if ( leave . status === "pending" ) { …" at bounding box center [733, 481] width 1322 height 746
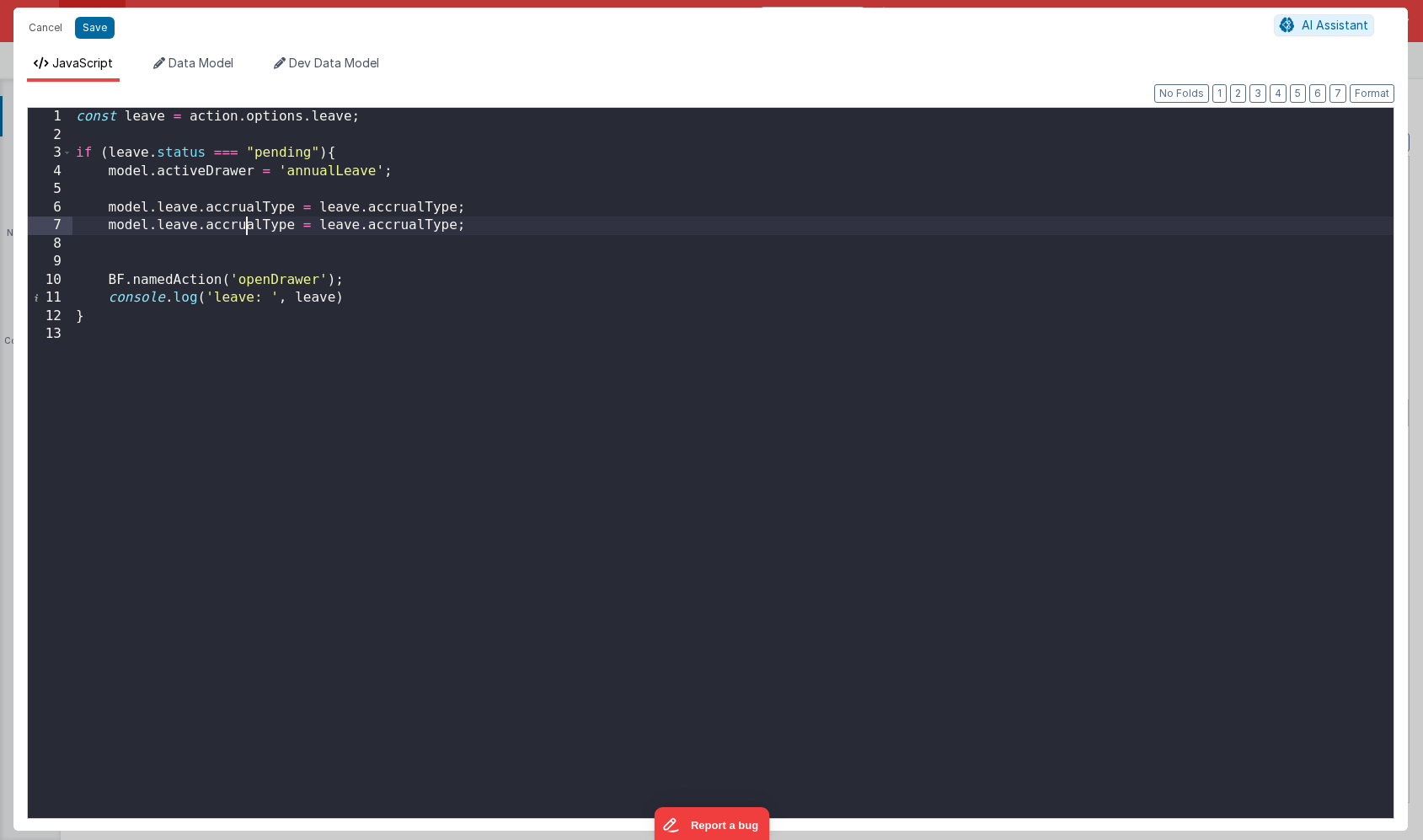
click at [245, 227] on div "const leave = action . options . leave ; if ( leave . status === "pending" ) { …" at bounding box center [733, 481] width 1322 height 746
click at [373, 231] on div "const leave = action . options . leave ; if ( leave . status === "pending" ) { …" at bounding box center [733, 481] width 1322 height 746
click at [419, 226] on div "const leave = action . options . leave ; if ( leave . status === "pending" ) { …" at bounding box center [733, 481] width 1322 height 746
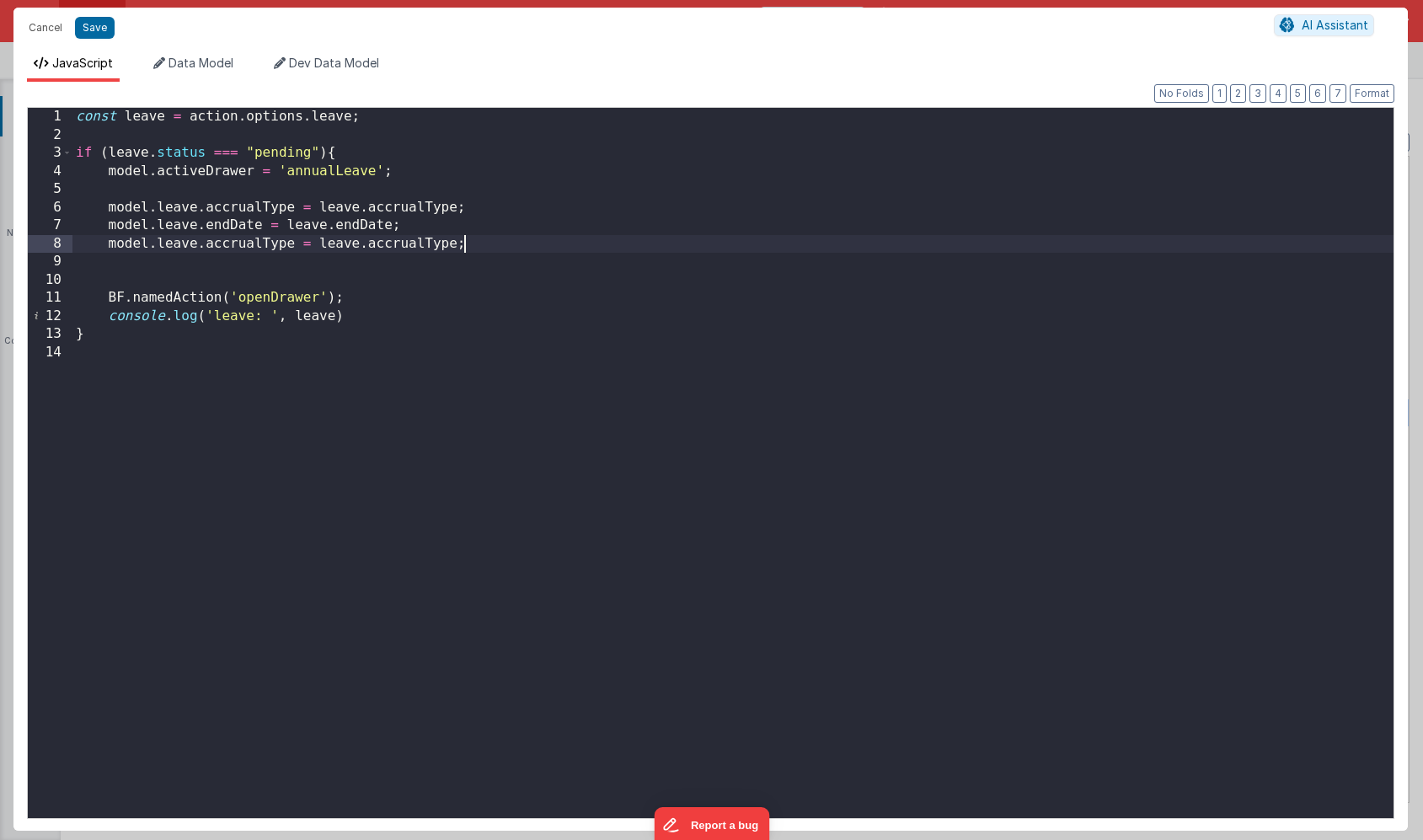
click at [253, 243] on div "const leave = action . options . leave ; if ( leave . status === "pending" ) { …" at bounding box center [733, 481] width 1322 height 746
click at [358, 246] on div "const leave = action . options . leave ; if ( leave . status === "pending" ) { …" at bounding box center [733, 481] width 1322 height 746
click at [397, 249] on div "const leave = action . options . leave ; if ( leave . status === "pending" ) { …" at bounding box center [733, 481] width 1322 height 746
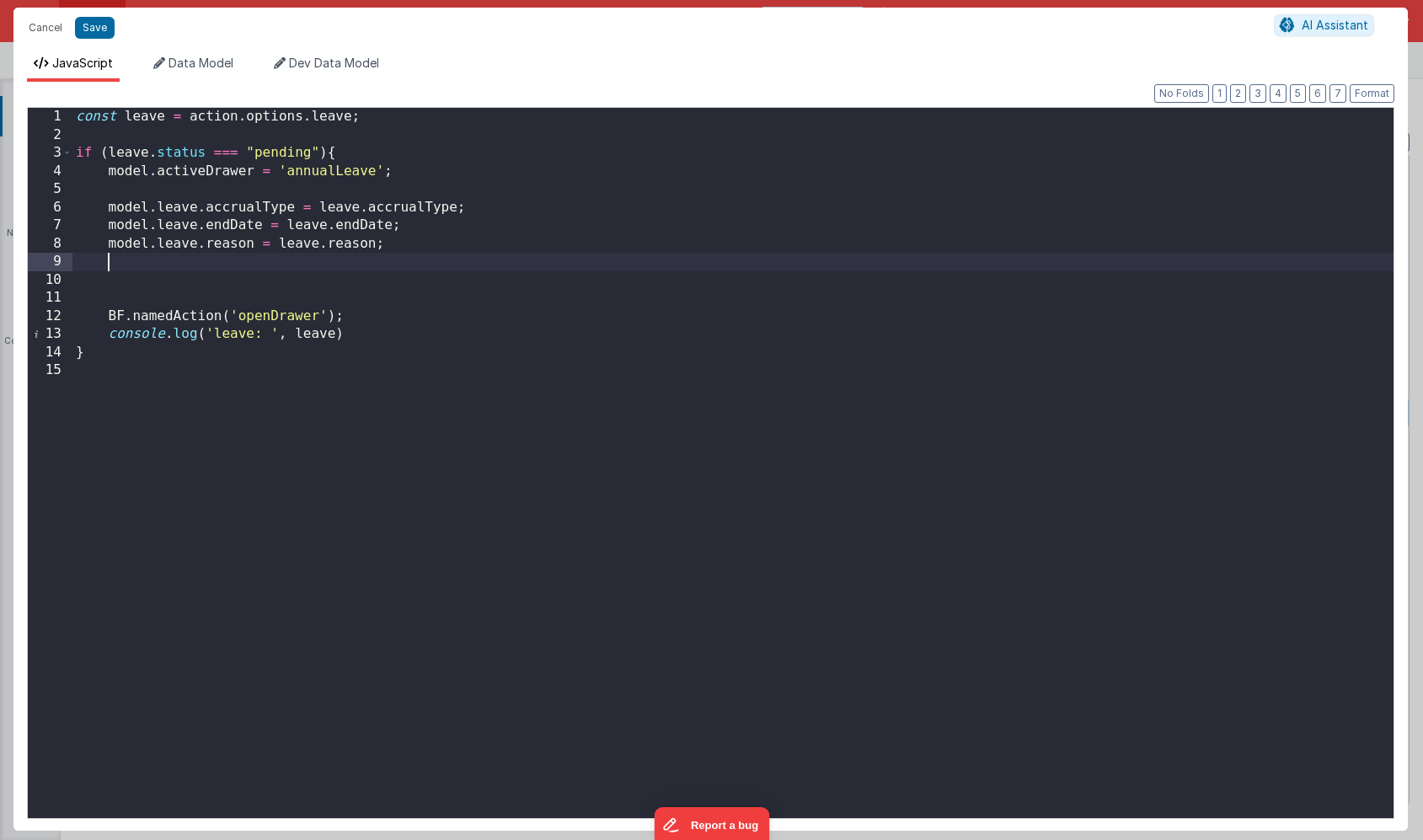
paste textarea
click at [237, 254] on div "const leave = action . options . leave ; if ( leave . status === "pending" ) { …" at bounding box center [733, 481] width 1322 height 746
click at [333, 264] on div "const leave = action . options . leave ; if ( leave . status === "pending" ) { …" at bounding box center [733, 481] width 1322 height 746
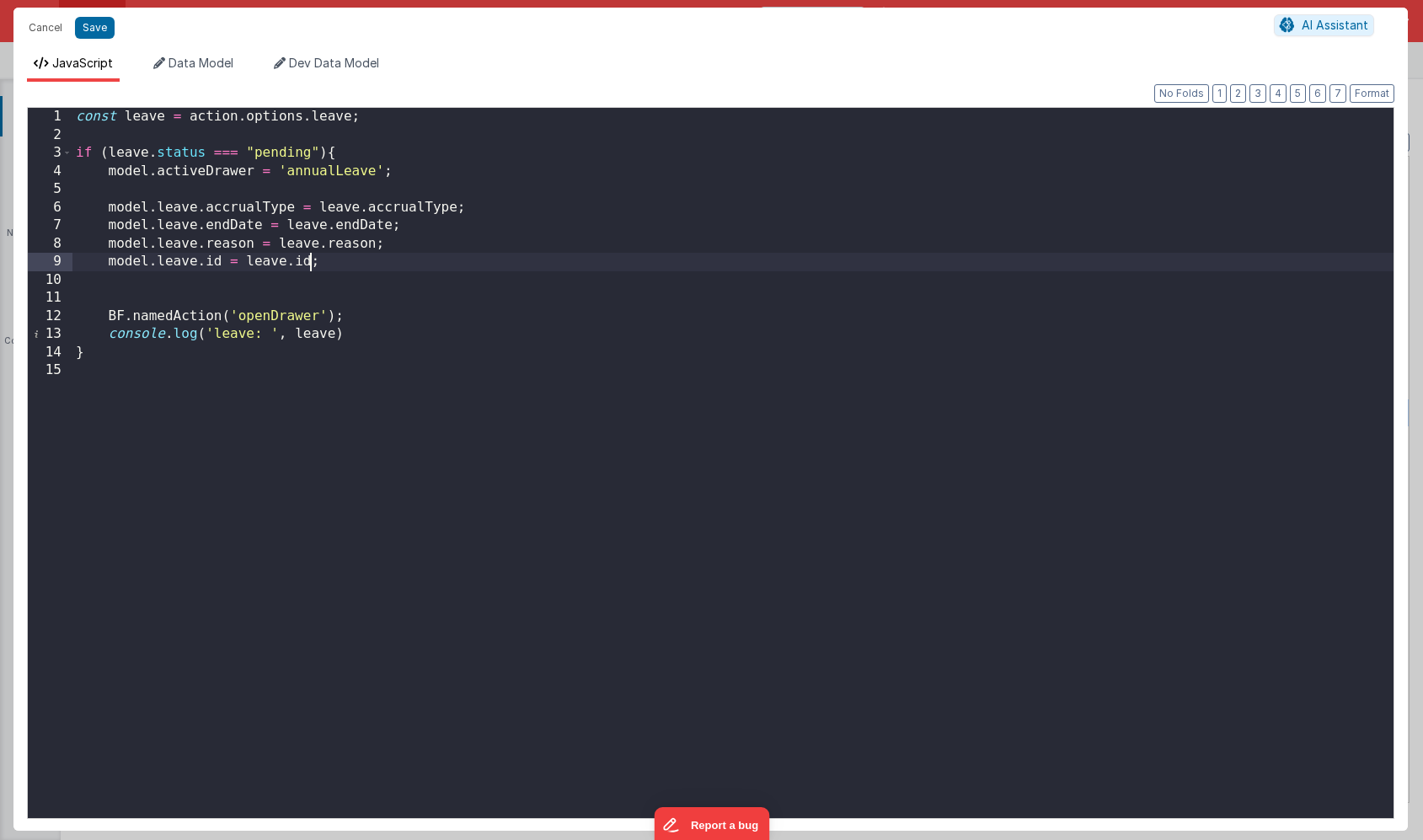
click at [368, 264] on div "const leave = action . options . leave ; if ( leave . status === "pending" ) { …" at bounding box center [733, 481] width 1322 height 746
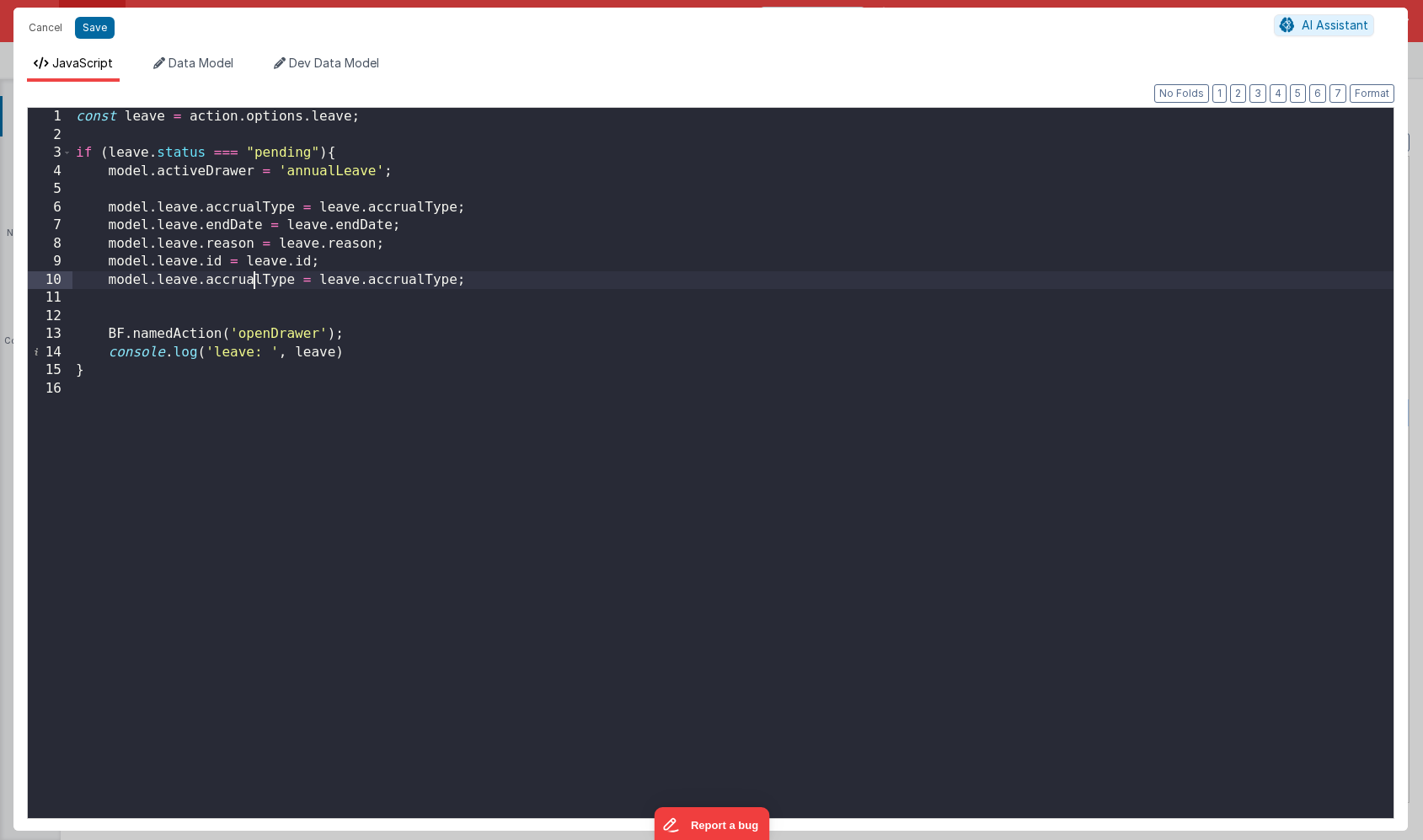
click at [251, 282] on div "const leave = action . options . leave ; if ( leave . status === "pending" ) { …" at bounding box center [733, 481] width 1322 height 746
drag, startPoint x: 355, startPoint y: 280, endPoint x: 490, endPoint y: 280, distance: 135.0
click at [490, 280] on div "const leave = action . options . leave ; if ( leave . status === "pending" ) { …" at bounding box center [733, 481] width 1322 height 746
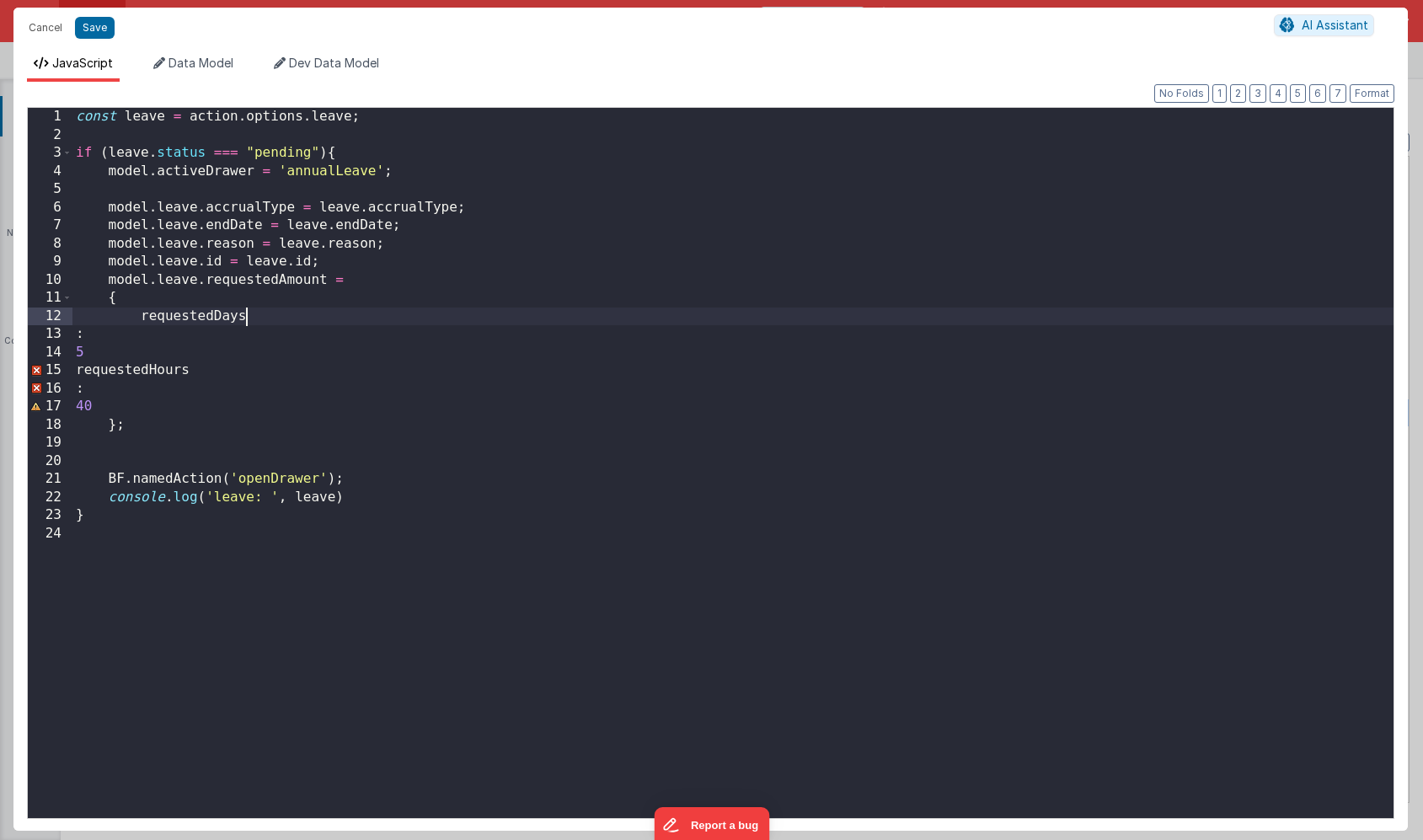
click at [253, 317] on div "const leave = action . options . leave ; if ( leave . status === "pending" ) { …" at bounding box center [733, 481] width 1322 height 746
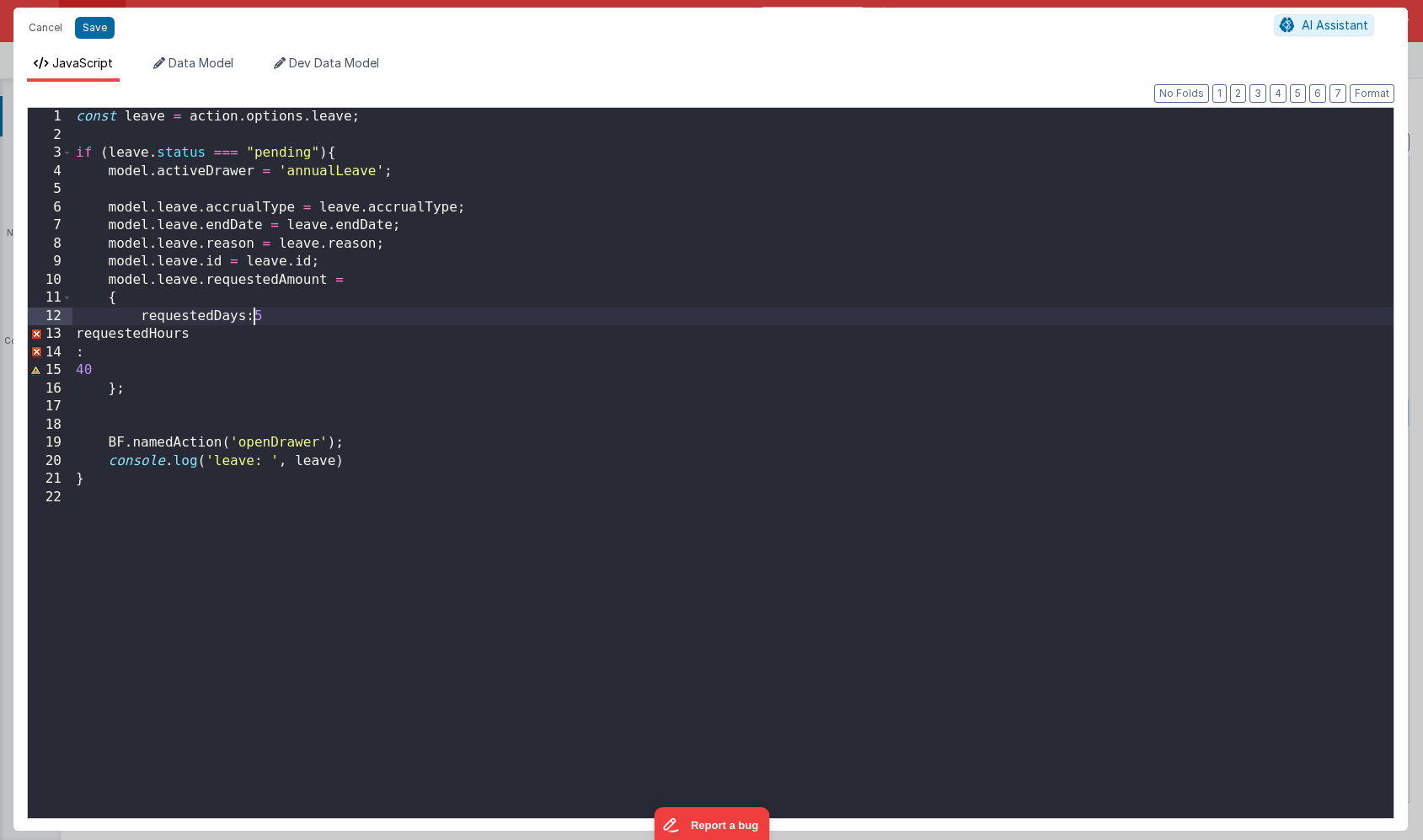
click at [265, 317] on div "const leave = action . options . leave ; if ( leave . status === "pending" ) { …" at bounding box center [733, 481] width 1322 height 746
click at [344, 330] on div "const leave = action . options . leave ; if ( leave . status === "pending" ) { …" at bounding box center [733, 481] width 1322 height 746
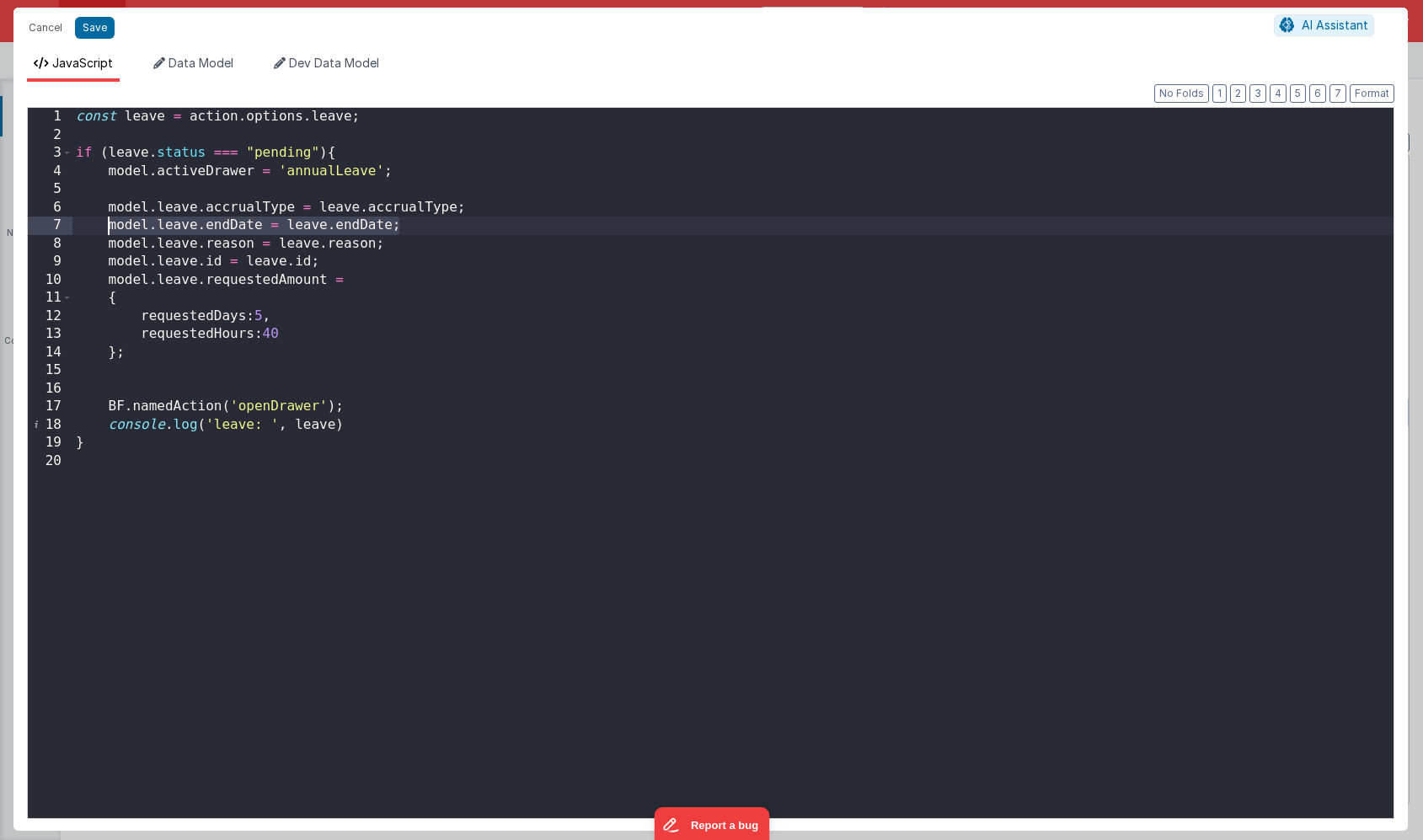
drag, startPoint x: 422, startPoint y: 225, endPoint x: 108, endPoint y: 220, distance: 314.0
click at [108, 220] on div "const leave = action . options . leave ; if ( leave . status === "pending" ) { …" at bounding box center [733, 481] width 1322 height 746
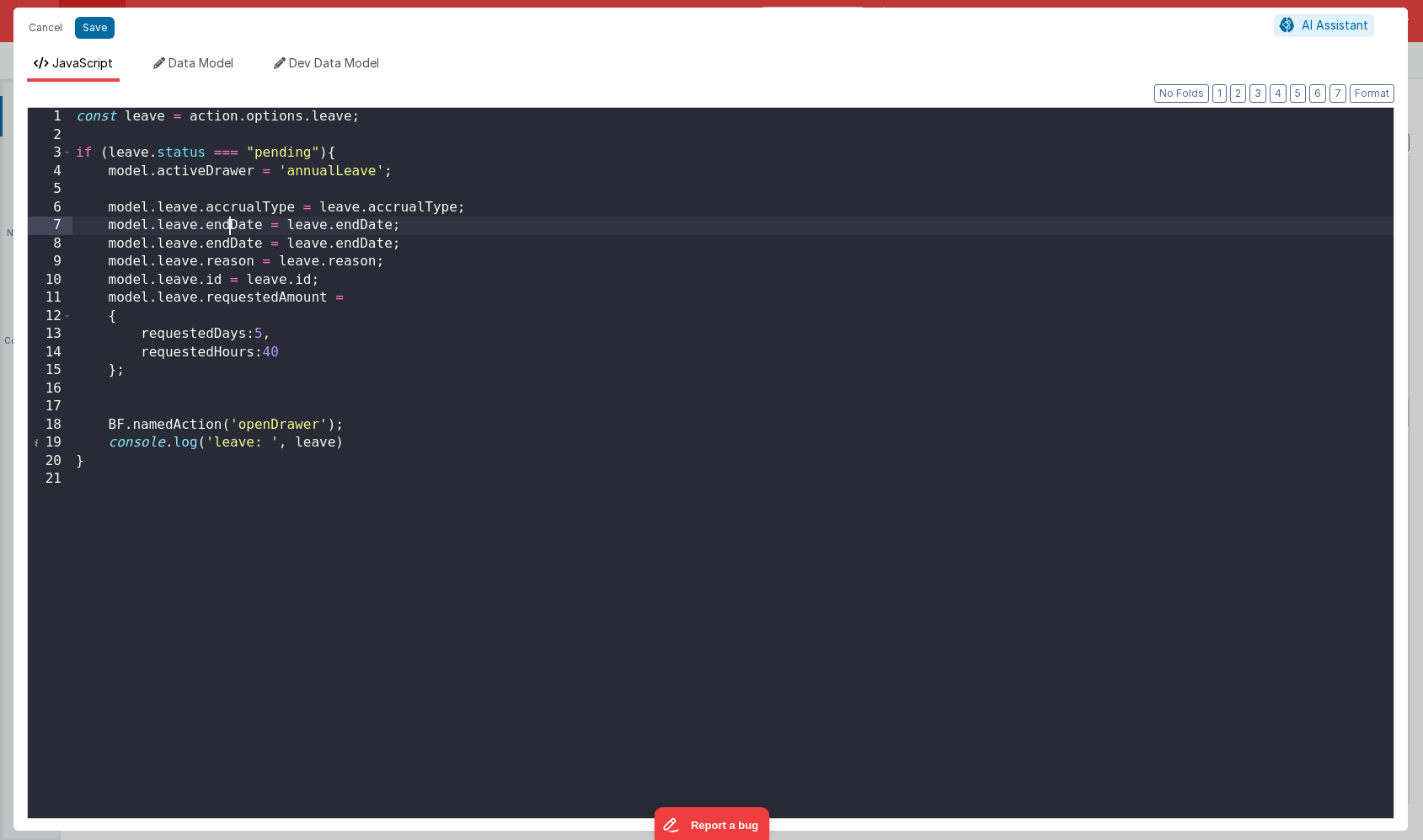
click at [230, 223] on div "const leave = action . options . leave ; if ( leave . status === "pending" ) { …" at bounding box center [733, 481] width 1322 height 746
click at [373, 224] on div "const leave = action . options . leave ; if ( leave . status === "pending" ) { …" at bounding box center [733, 481] width 1322 height 746
click at [460, 247] on div "const leave = action . options . leave ; if ( leave . status === "pending" ) { …" at bounding box center [733, 481] width 1322 height 746
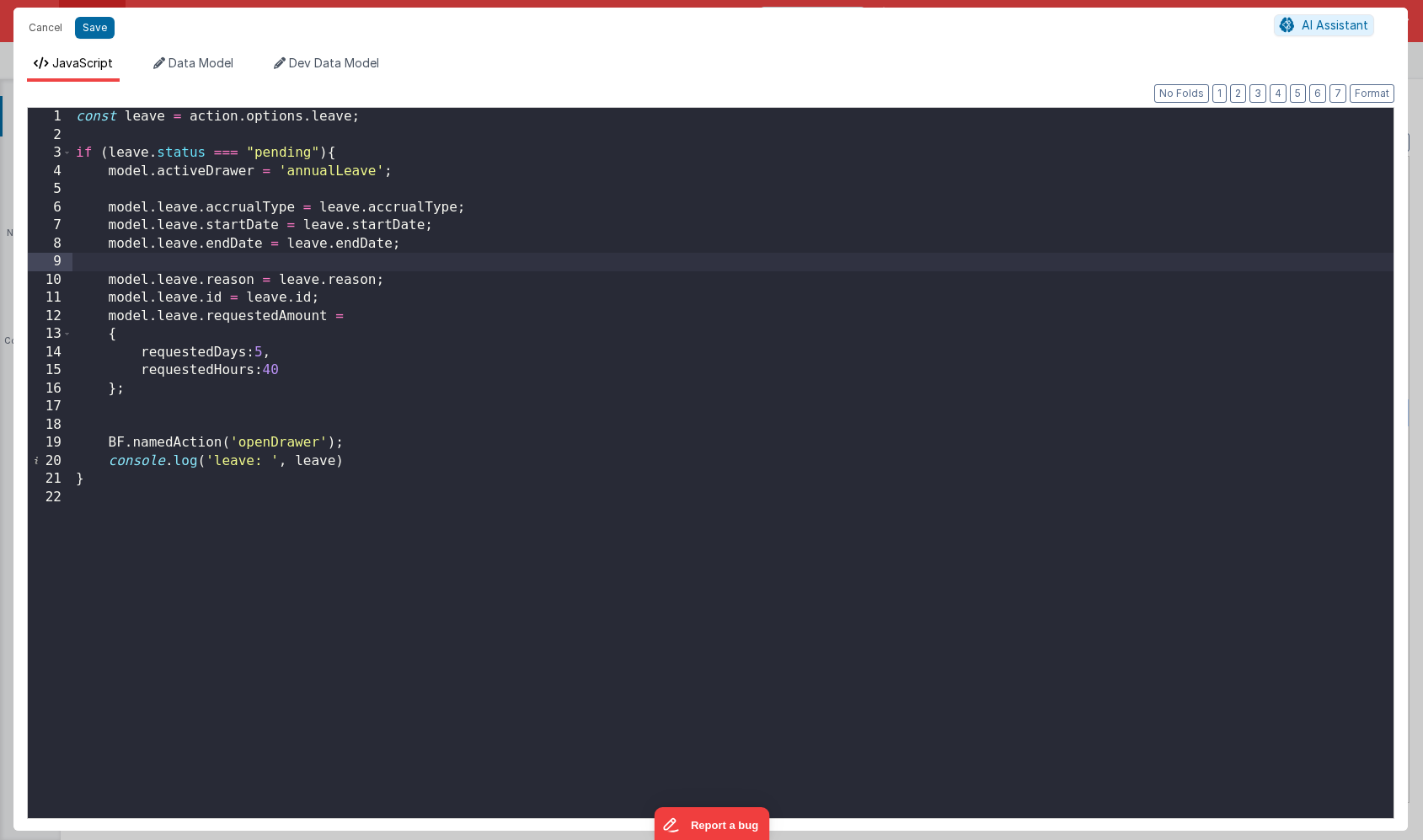
paste textarea
click at [236, 261] on div "const leave = action . options . leave ; if ( leave . status === "pending" ) { …" at bounding box center [733, 481] width 1322 height 746
click at [349, 261] on div "const leave = action . options . leave ; if ( leave . status === "pending" ) { …" at bounding box center [733, 481] width 1322 height 746
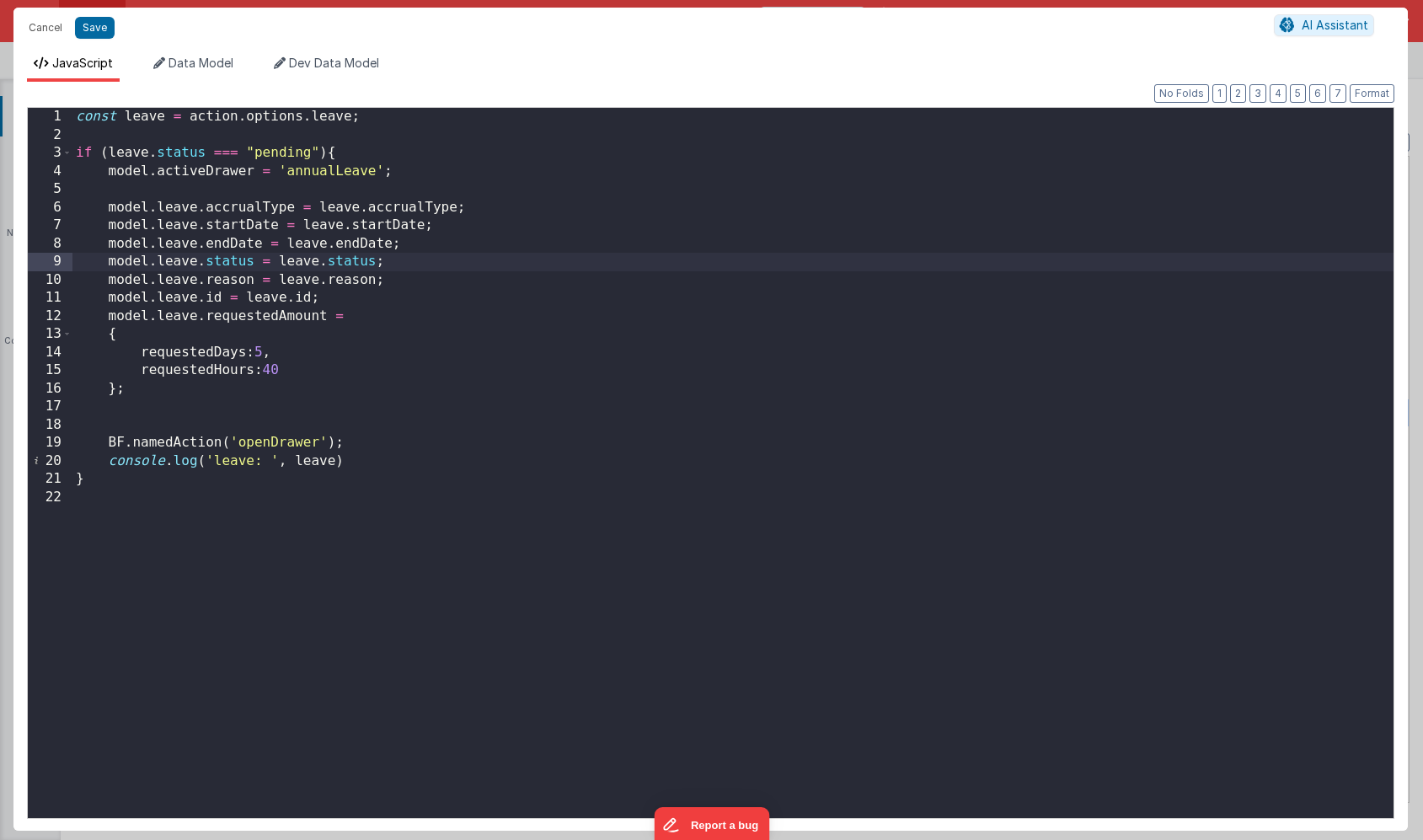
click at [422, 297] on div "const leave = action . options . leave ; if ( leave . status === "pending" ) { …" at bounding box center [733, 481] width 1322 height 746
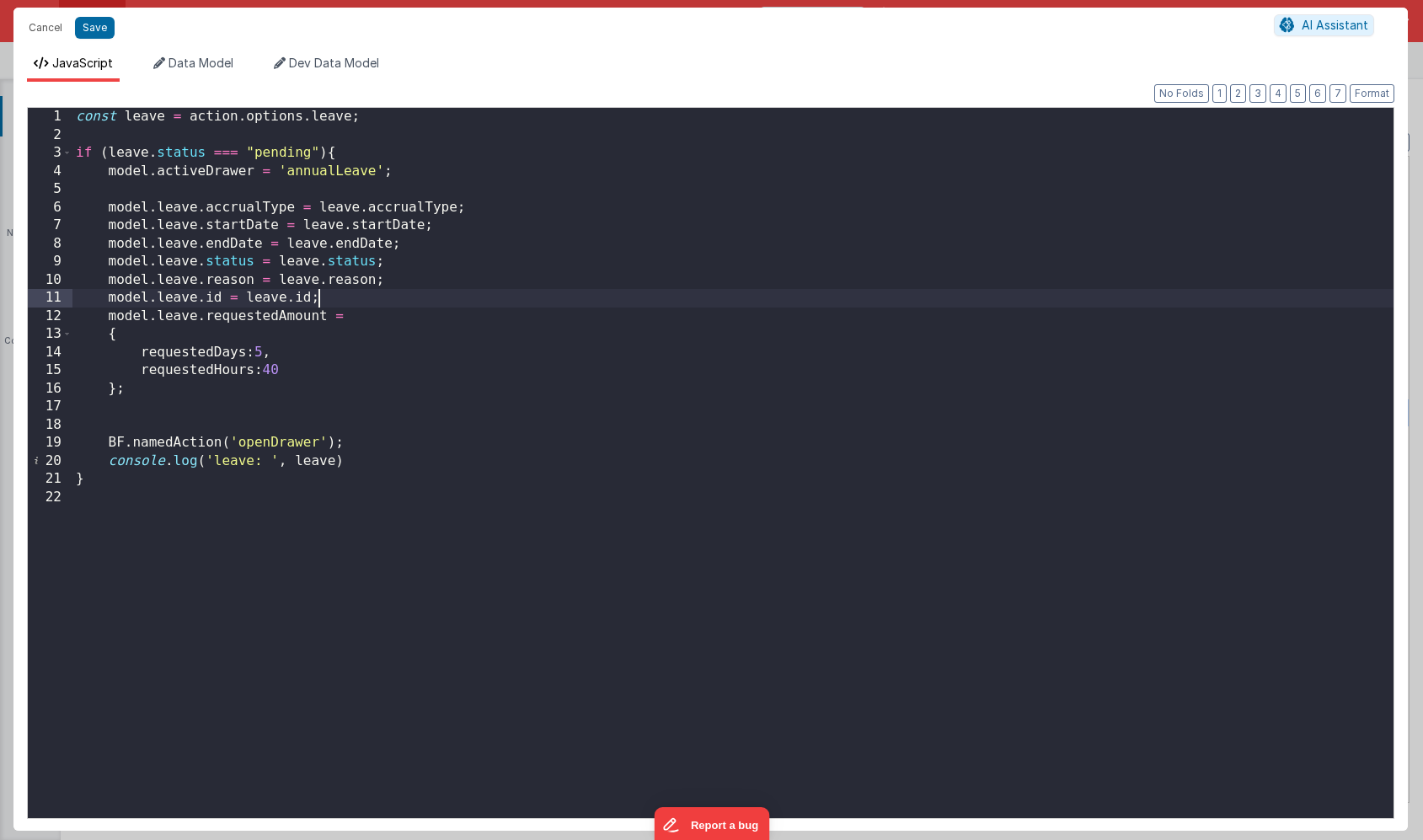
click at [420, 316] on div "const leave = action . options . leave ; if ( leave . status === "pending" ) { …" at bounding box center [733, 481] width 1322 height 746
click at [405, 390] on div "const leave = action . options . leave ; if ( leave . status === "pending" ) { …" at bounding box center [733, 481] width 1322 height 746
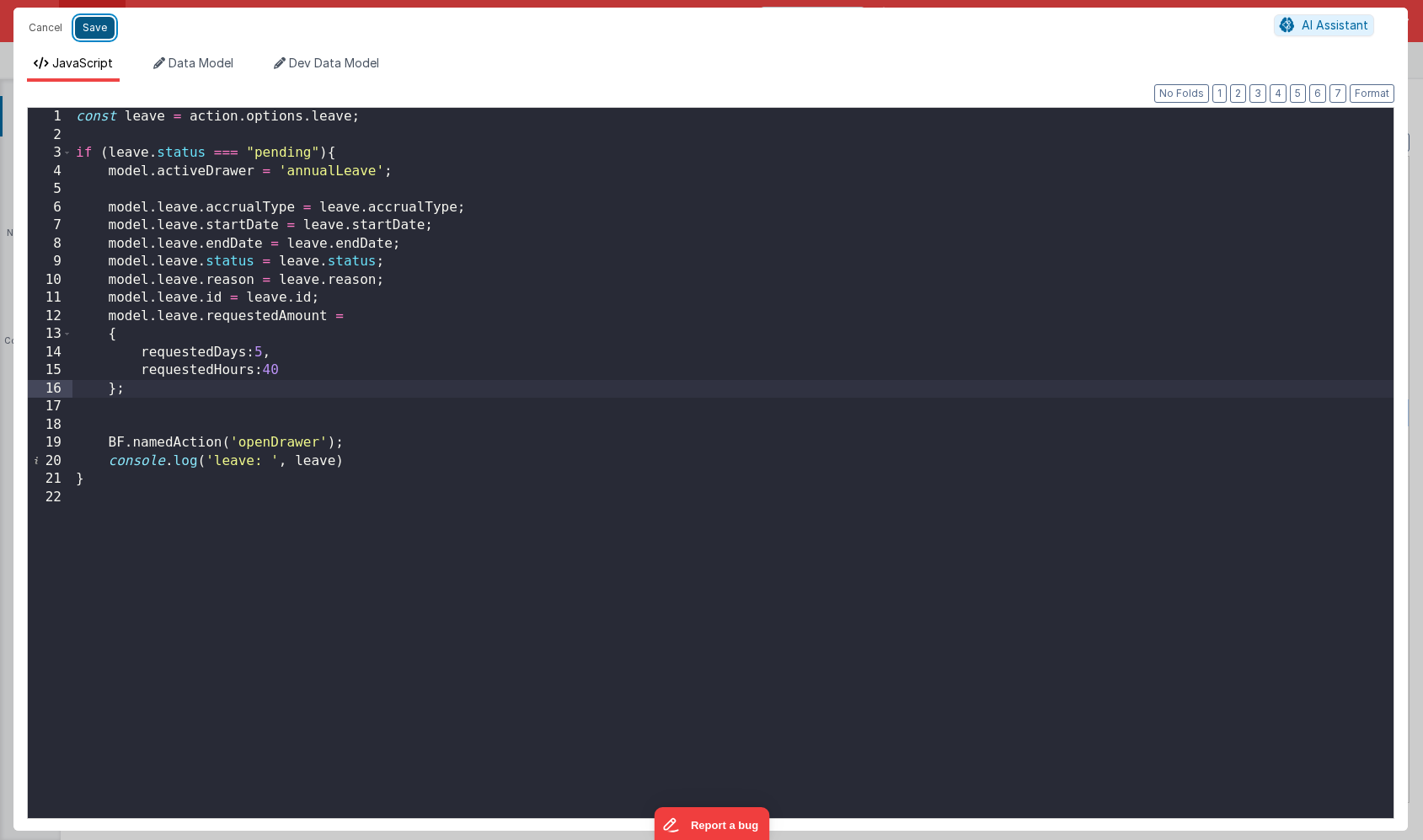
click at [96, 29] on button "Save" at bounding box center [95, 27] width 39 height 22
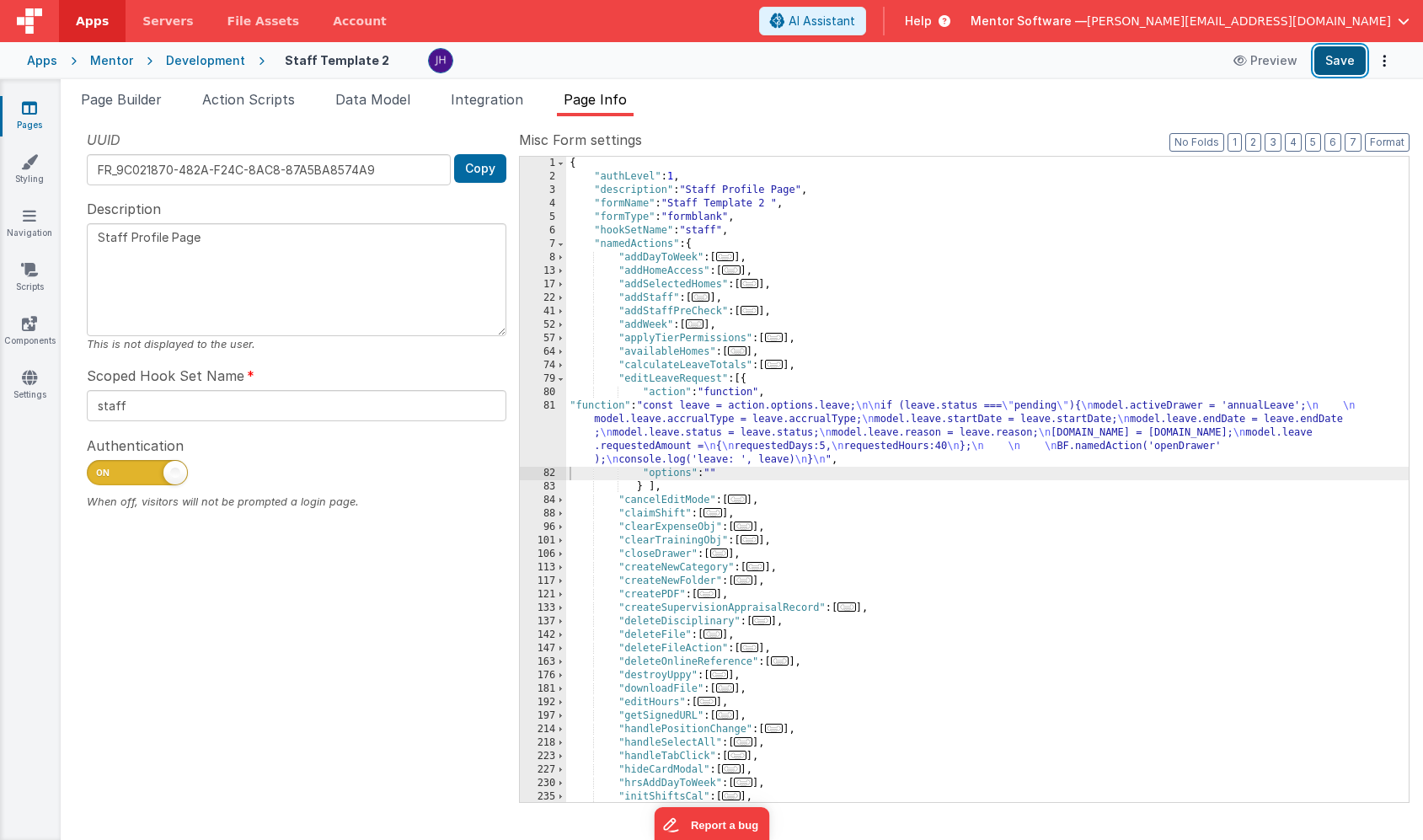
click at [1331, 61] on button "Save" at bounding box center [1339, 60] width 52 height 29
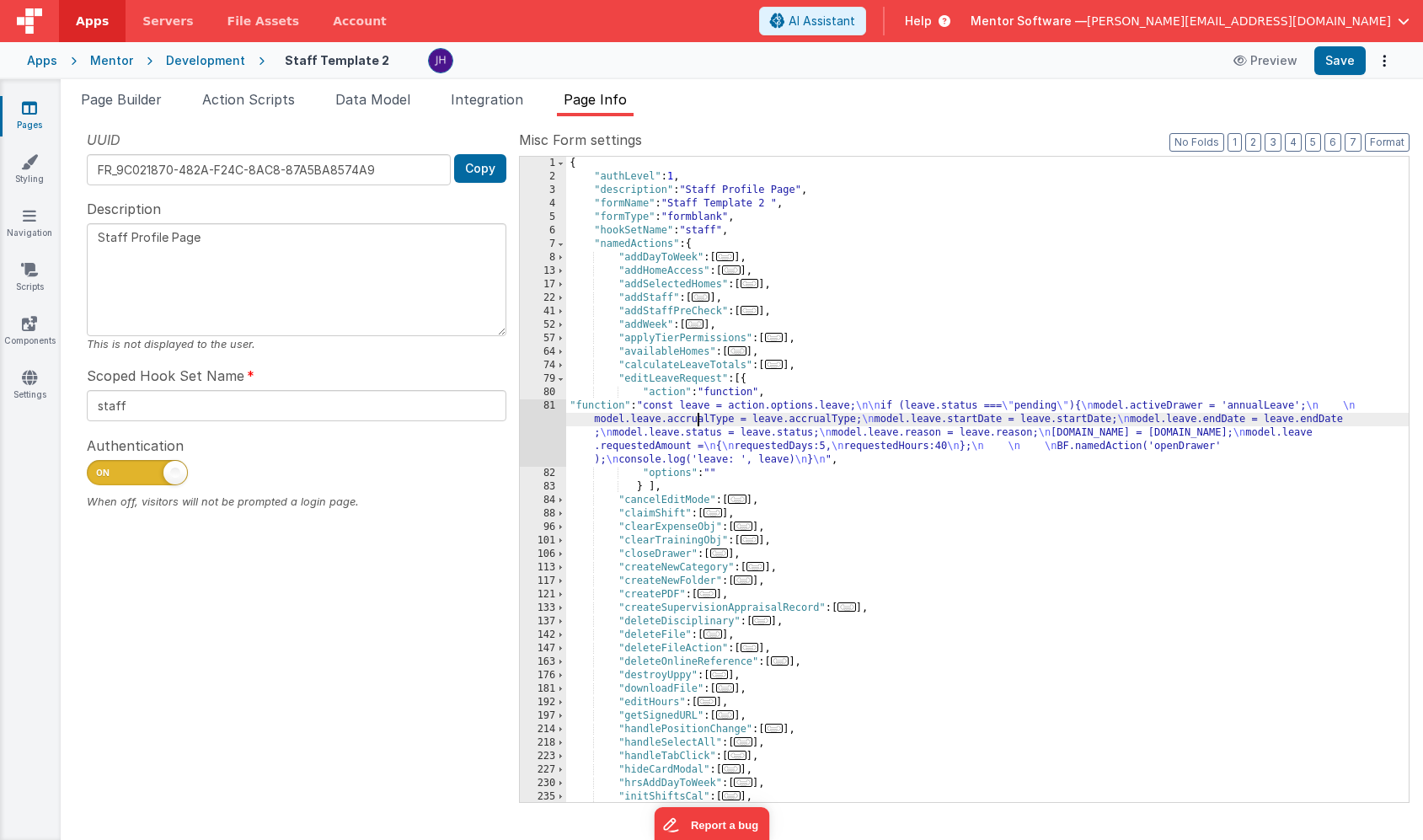
click at [697, 417] on div "{ "authLevel" : 1 , "description" : "Staff Profile Page" , "formName" : "Staff …" at bounding box center [987, 493] width 843 height 672
click at [549, 424] on div "81" at bounding box center [543, 433] width 46 height 68
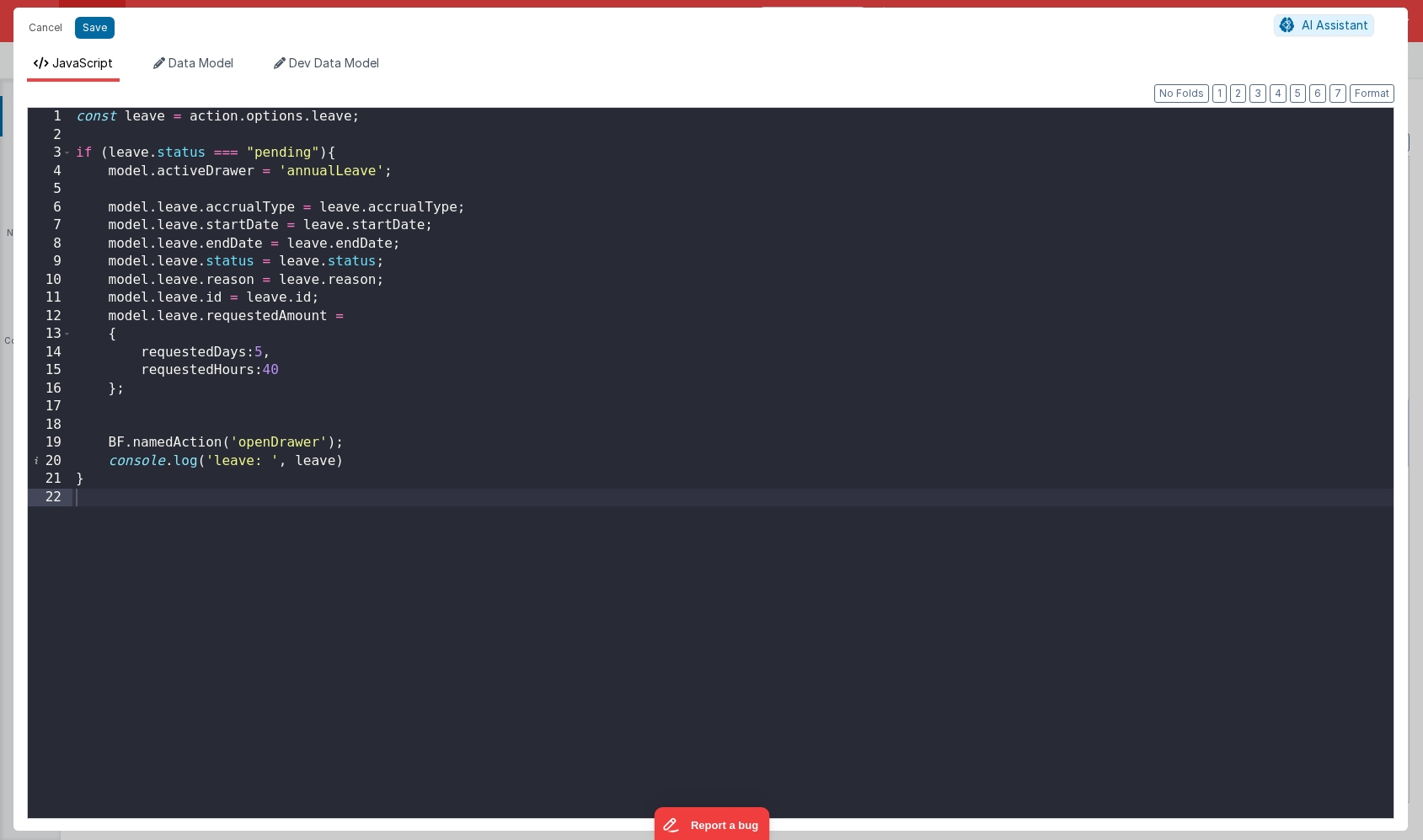
click at [207, 282] on div "const leave = action . options . leave ; if ( leave . status === "pending" ) { …" at bounding box center [733, 481] width 1322 height 746
click at [386, 313] on div "const leave = action . options . leave ; if ( leave . status === "pending" ) { …" at bounding box center [733, 481] width 1322 height 746
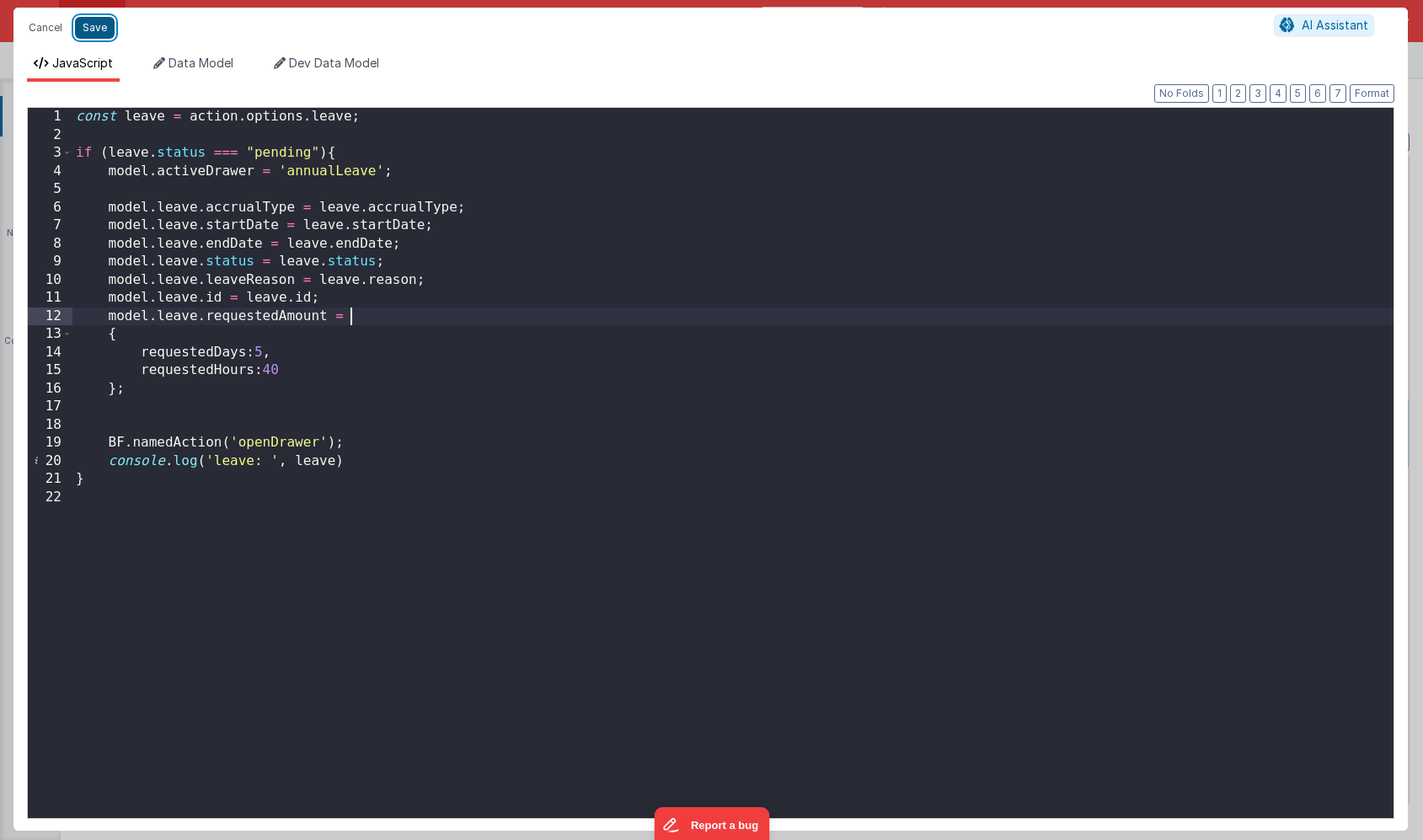
click at [96, 31] on button "Save" at bounding box center [95, 27] width 39 height 22
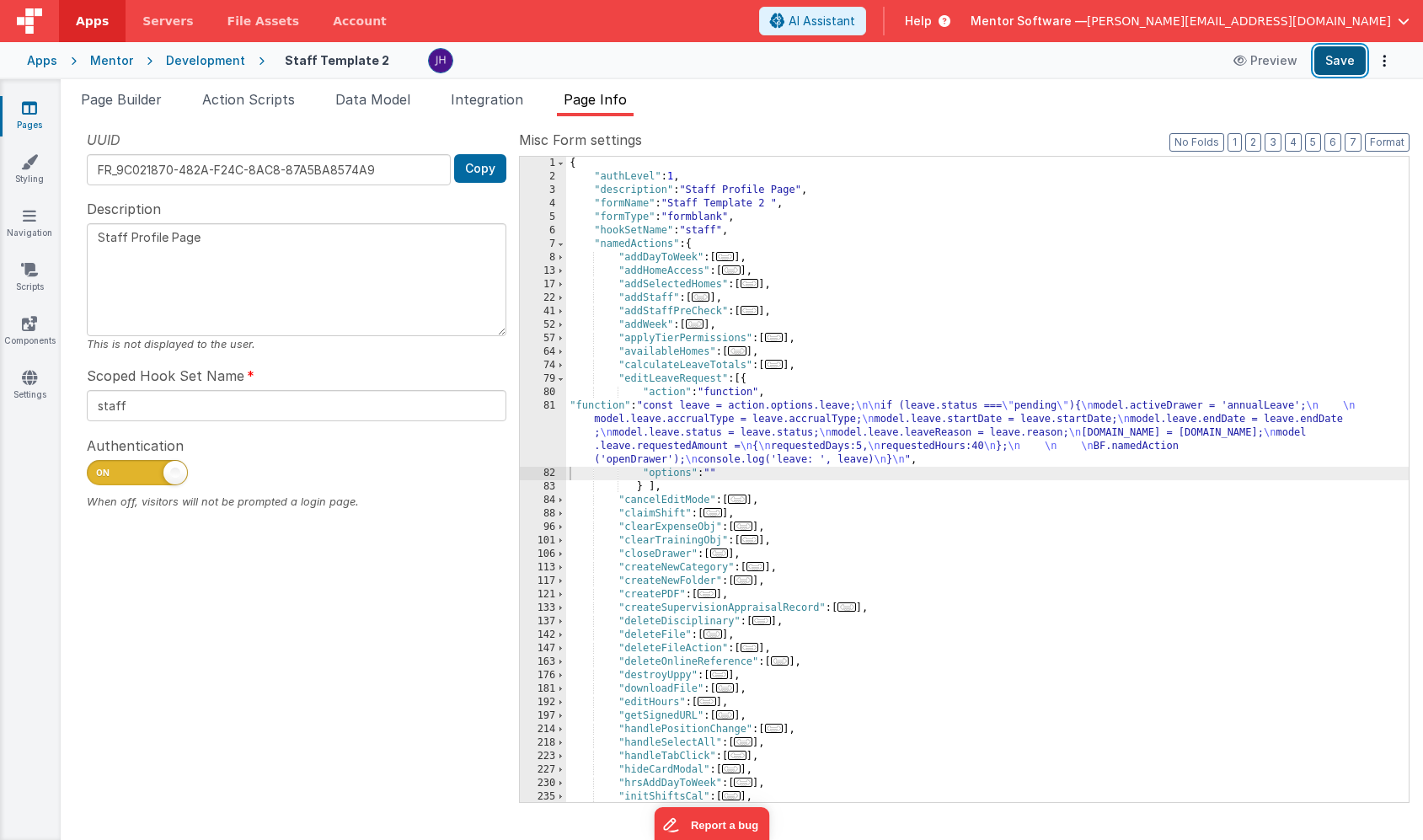
click at [1343, 62] on button "Save" at bounding box center [1339, 60] width 52 height 29
click at [723, 445] on div "{ "authLevel" : 1 , "description" : "Staff Profile Page" , "formName" : "Staff …" at bounding box center [987, 493] width 843 height 672
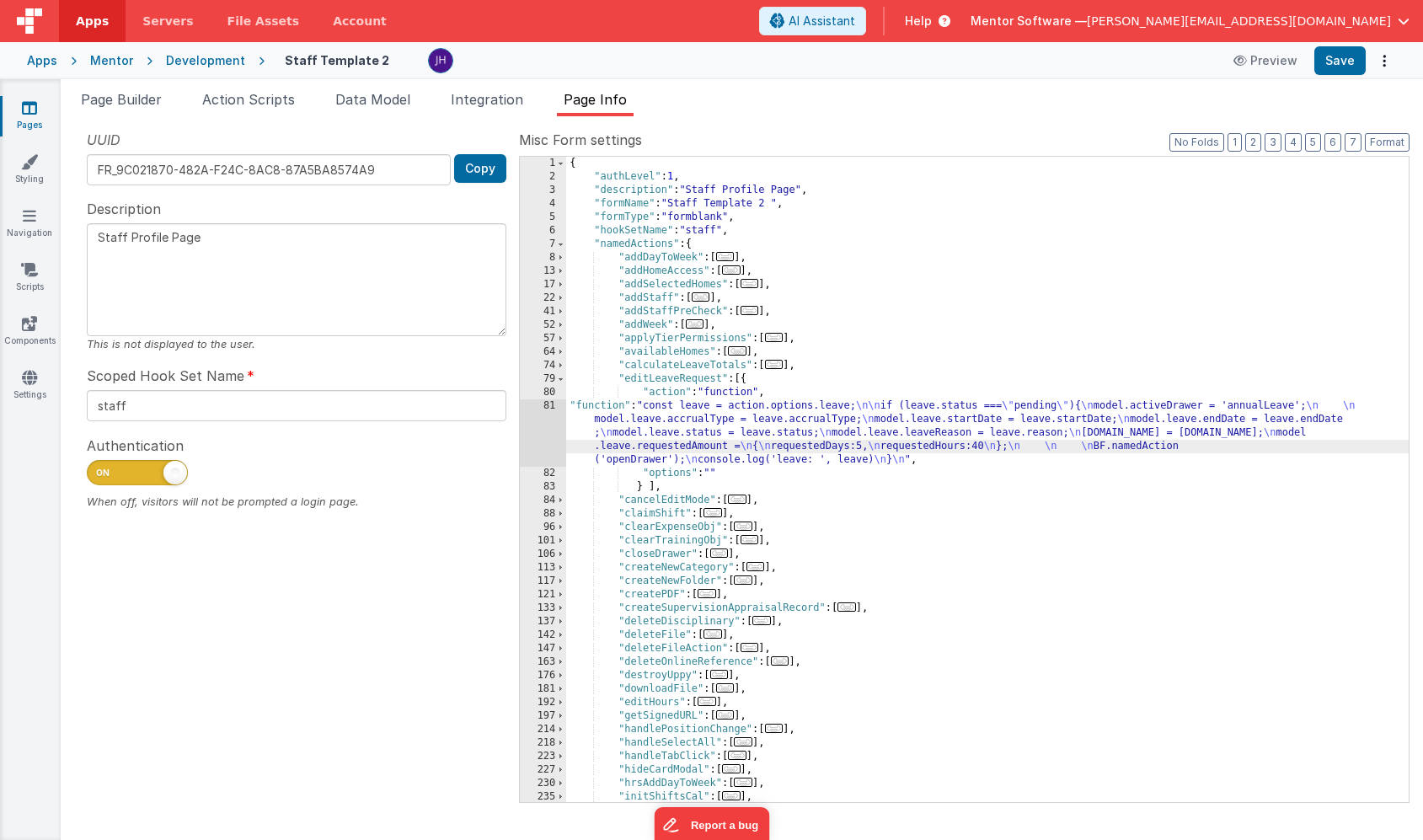
click at [547, 431] on div "81" at bounding box center [543, 433] width 46 height 68
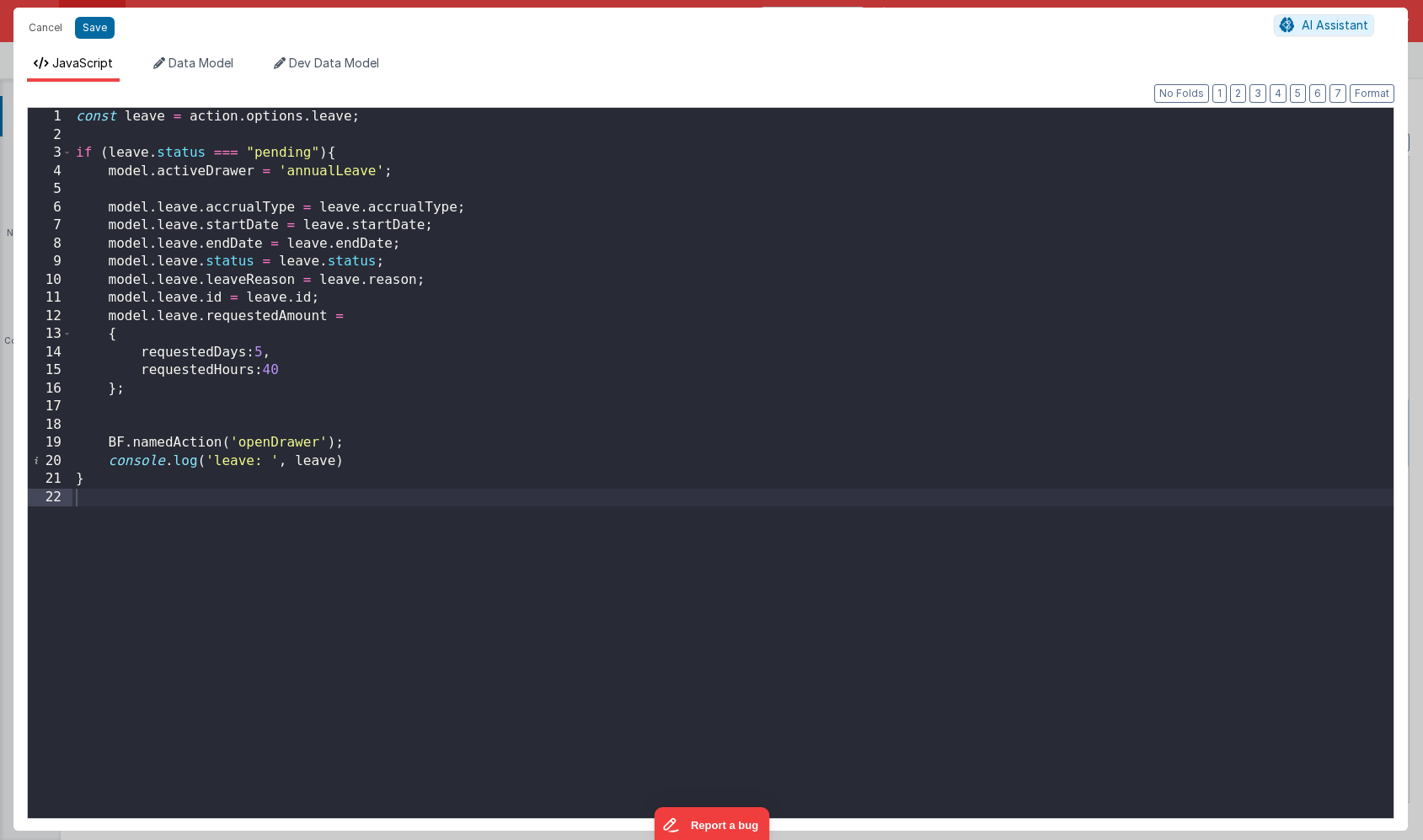
click at [363, 315] on div "const leave = action . options . leave ; if ( leave . status === "pending" ) { …" at bounding box center [733, 481] width 1322 height 746
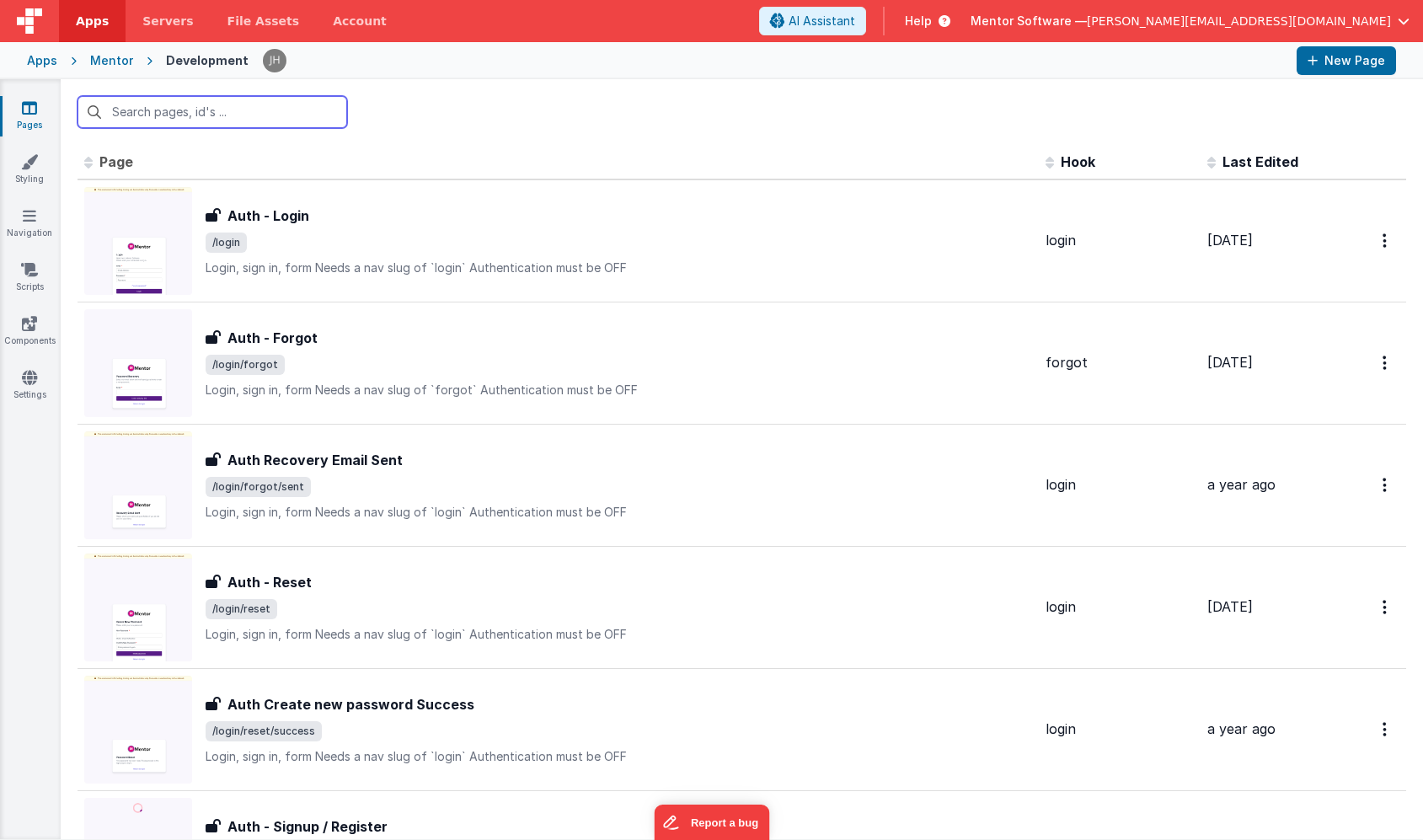
click at [203, 115] on input "text" at bounding box center [212, 112] width 269 height 32
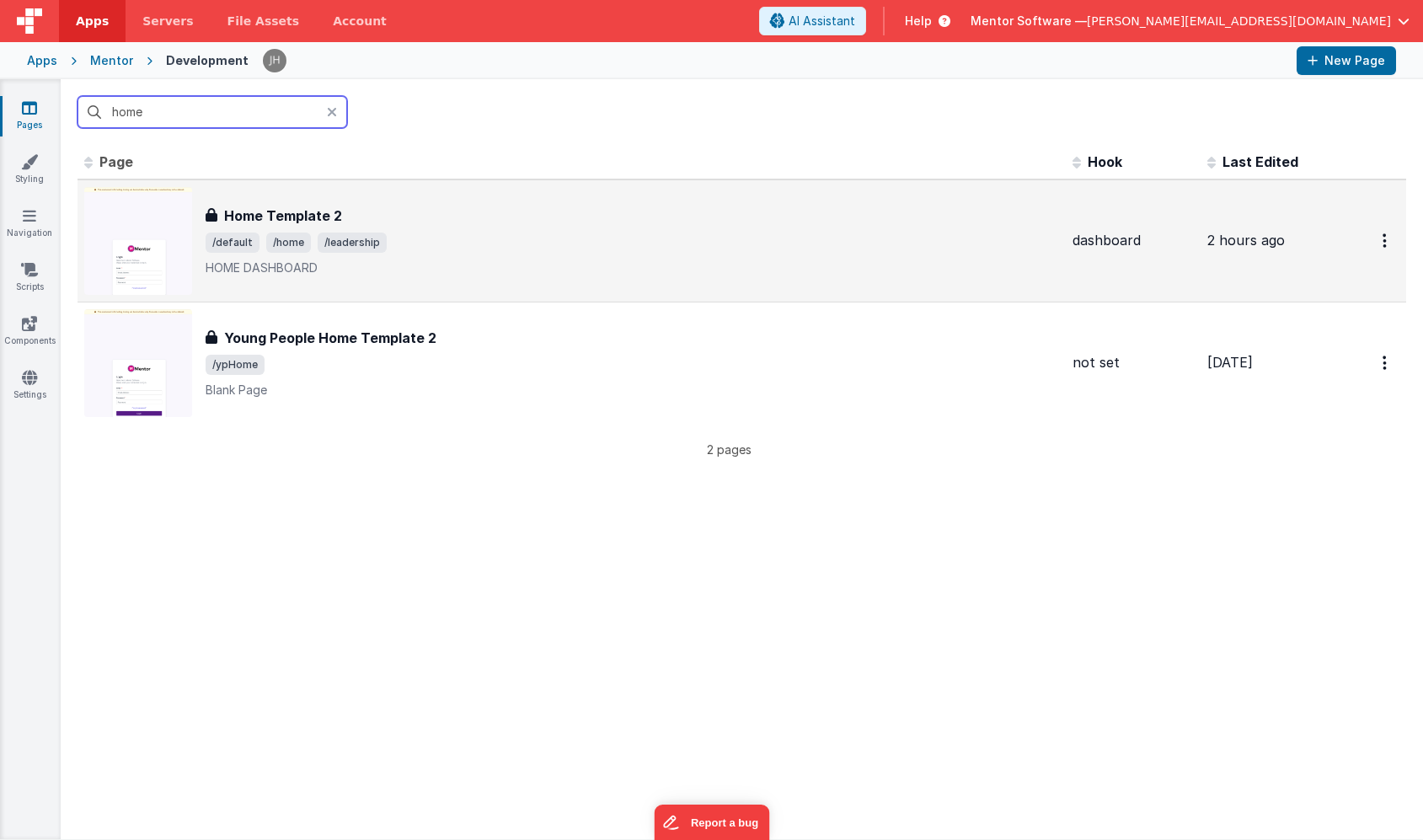
type input "home"
click at [264, 229] on div "Home Template 2 Home Template 2 /default /home /leadership HOME DASHBOARD" at bounding box center [632, 240] width 853 height 70
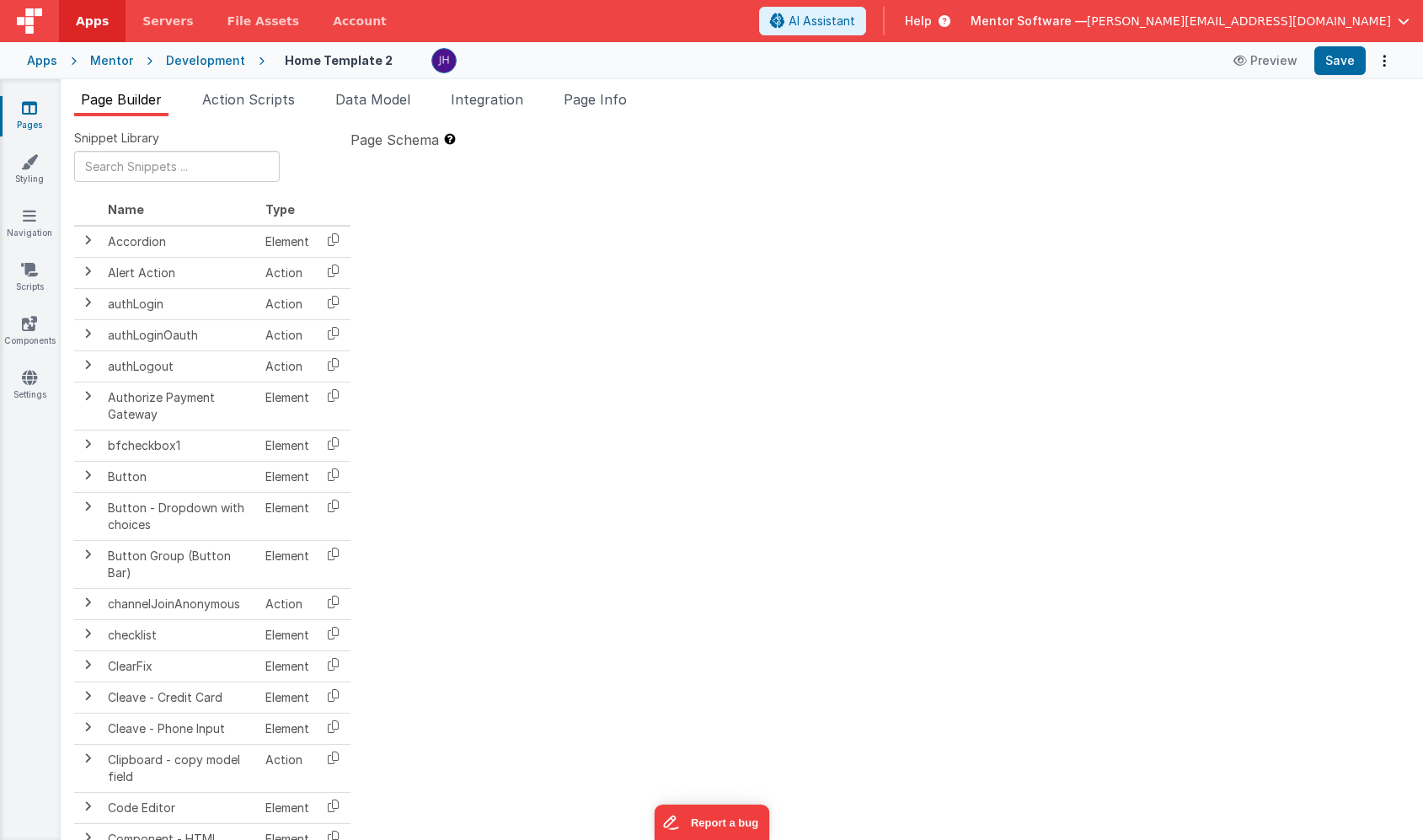
type textarea "HOME DASHBOARD"
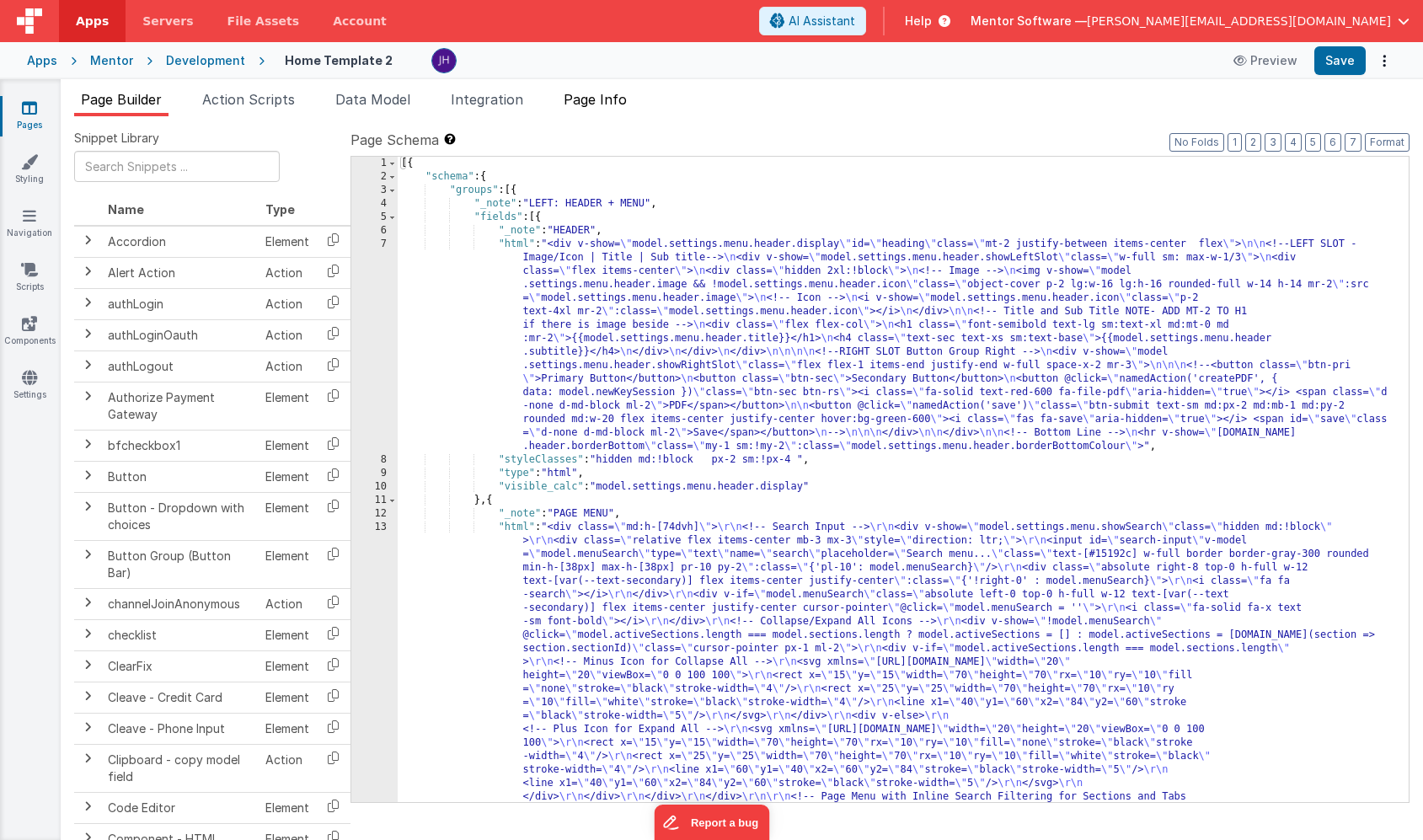
click at [627, 97] on span "Page Info" at bounding box center [595, 99] width 63 height 17
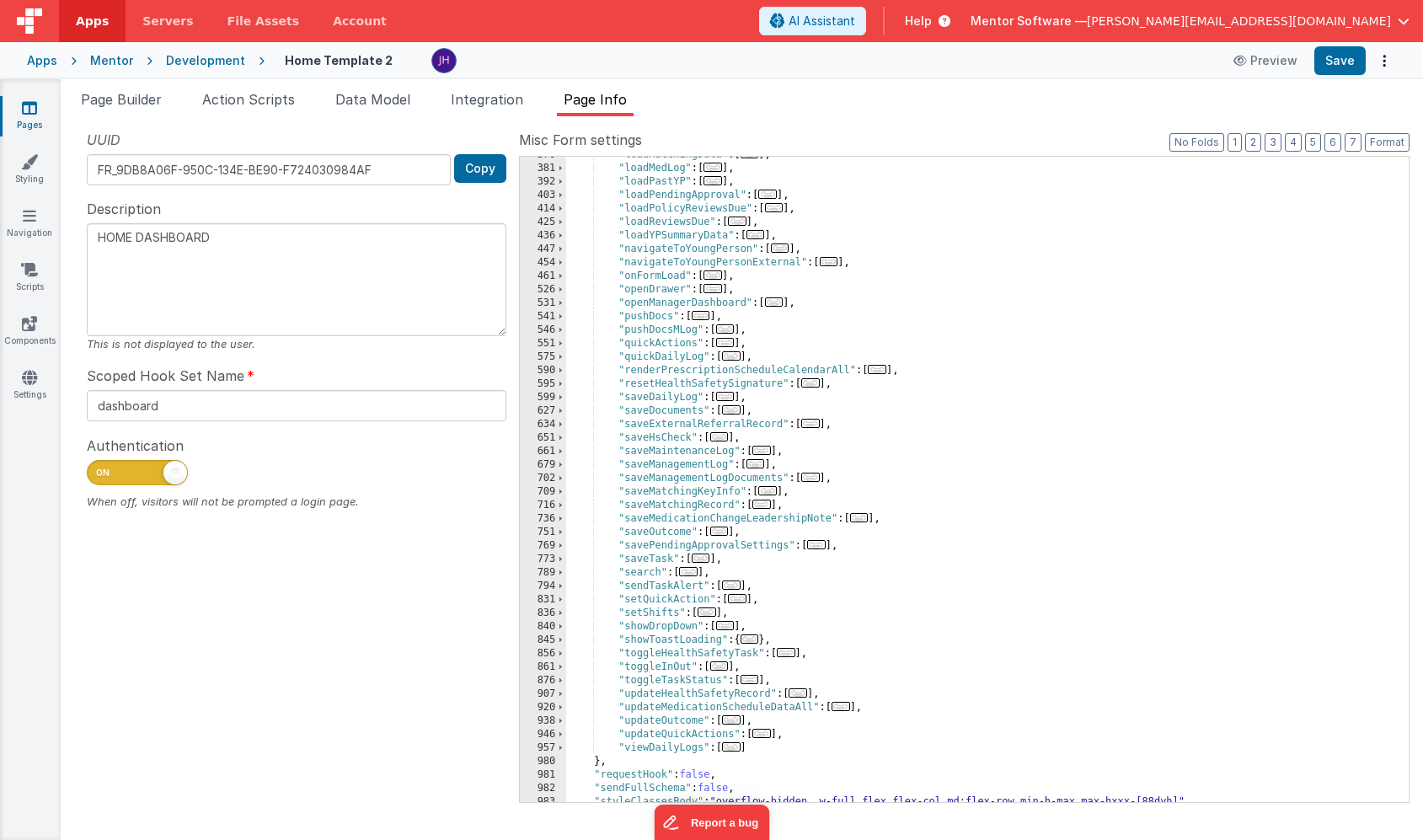
scroll to position [703, 0]
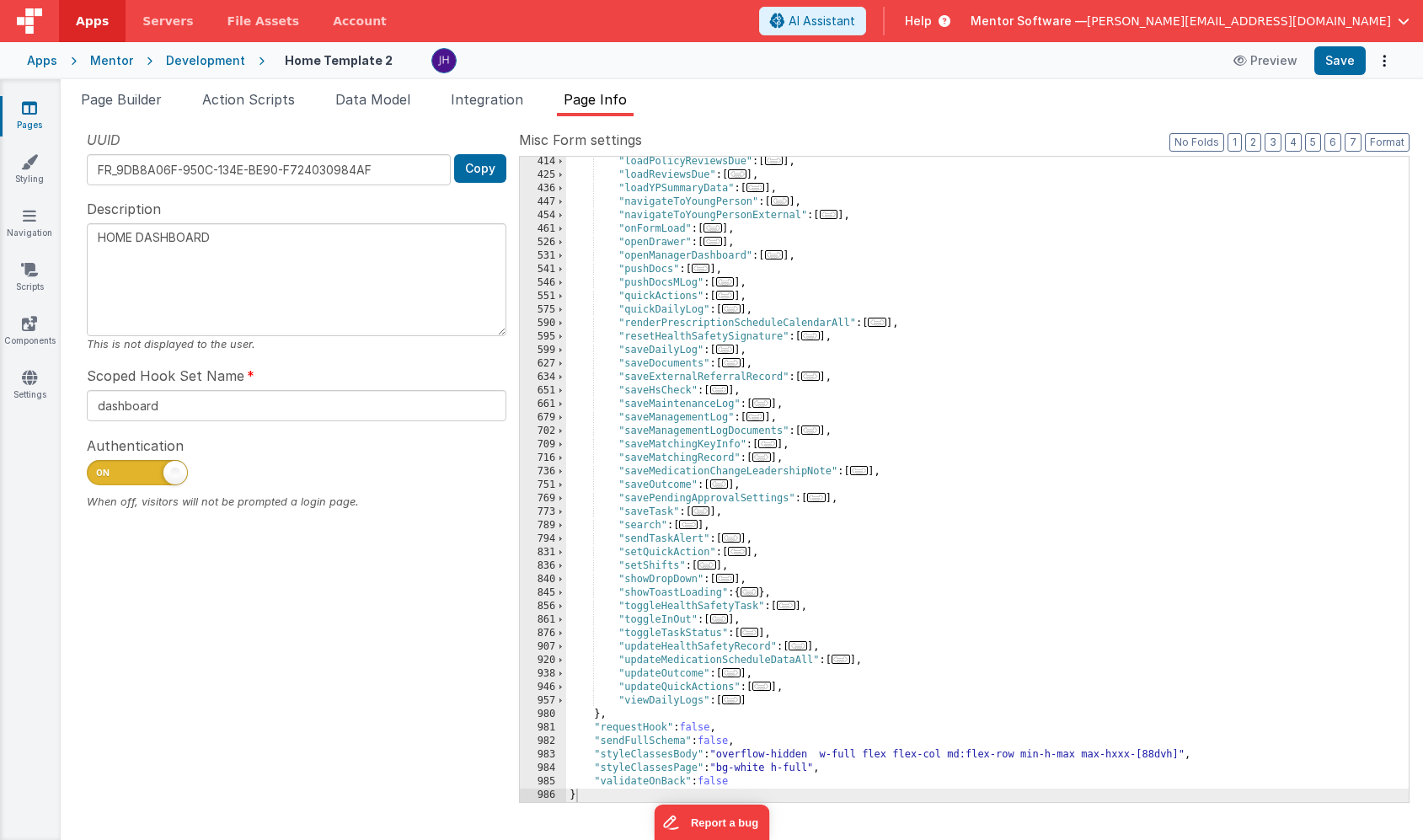
click at [735, 702] on span "..." at bounding box center [731, 700] width 19 height 9
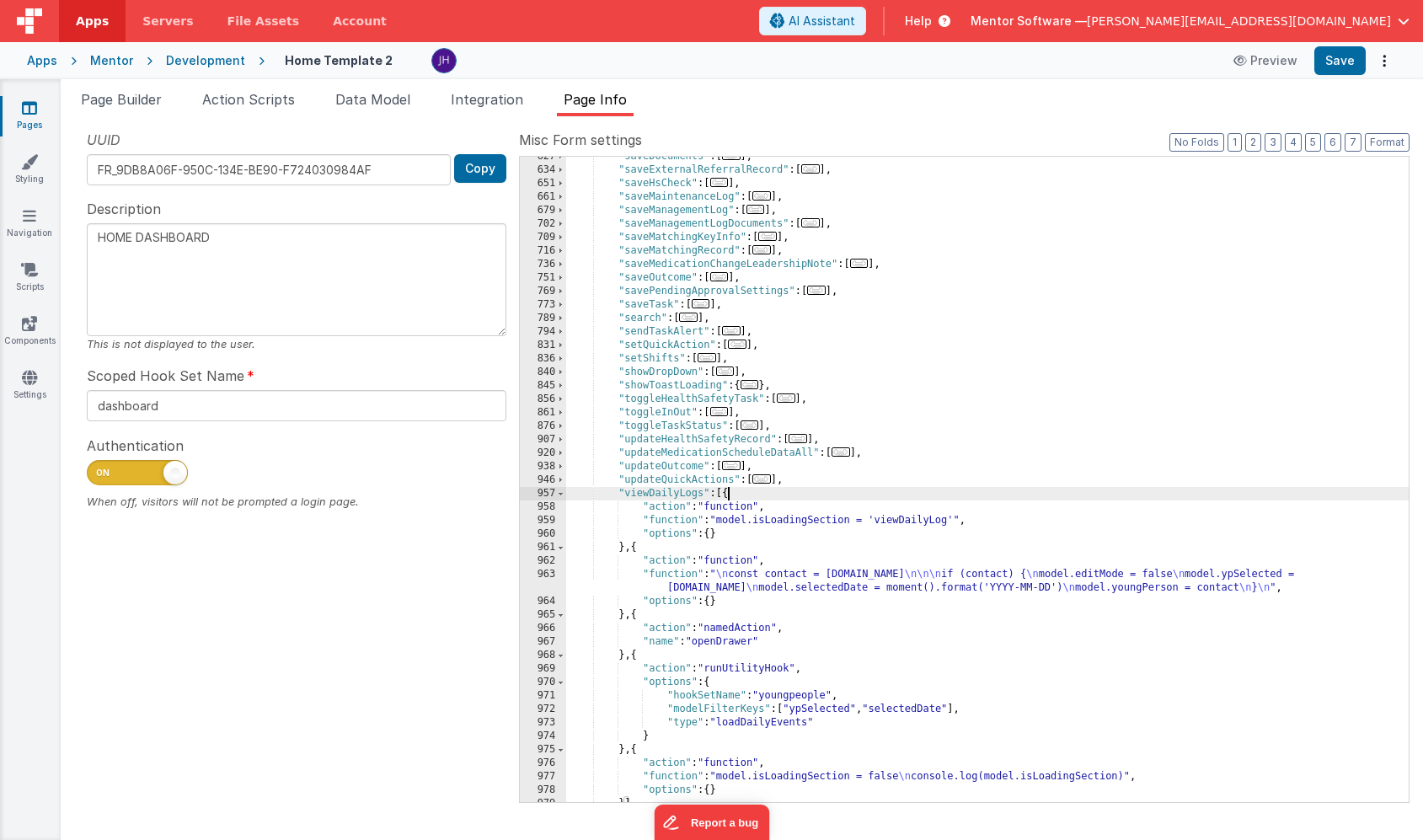
scroll to position [923, 0]
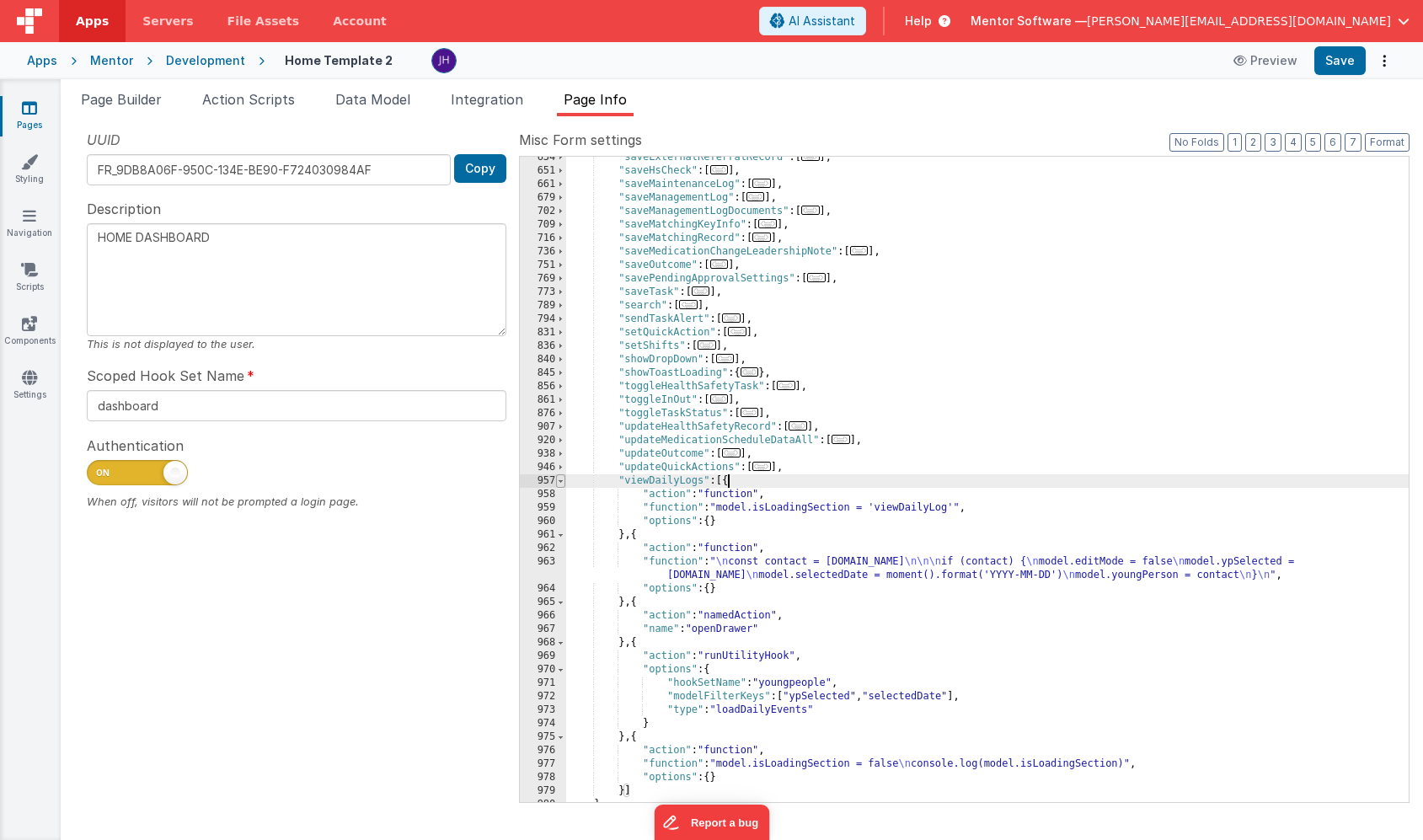
click at [565, 481] on span at bounding box center [560, 481] width 9 height 13
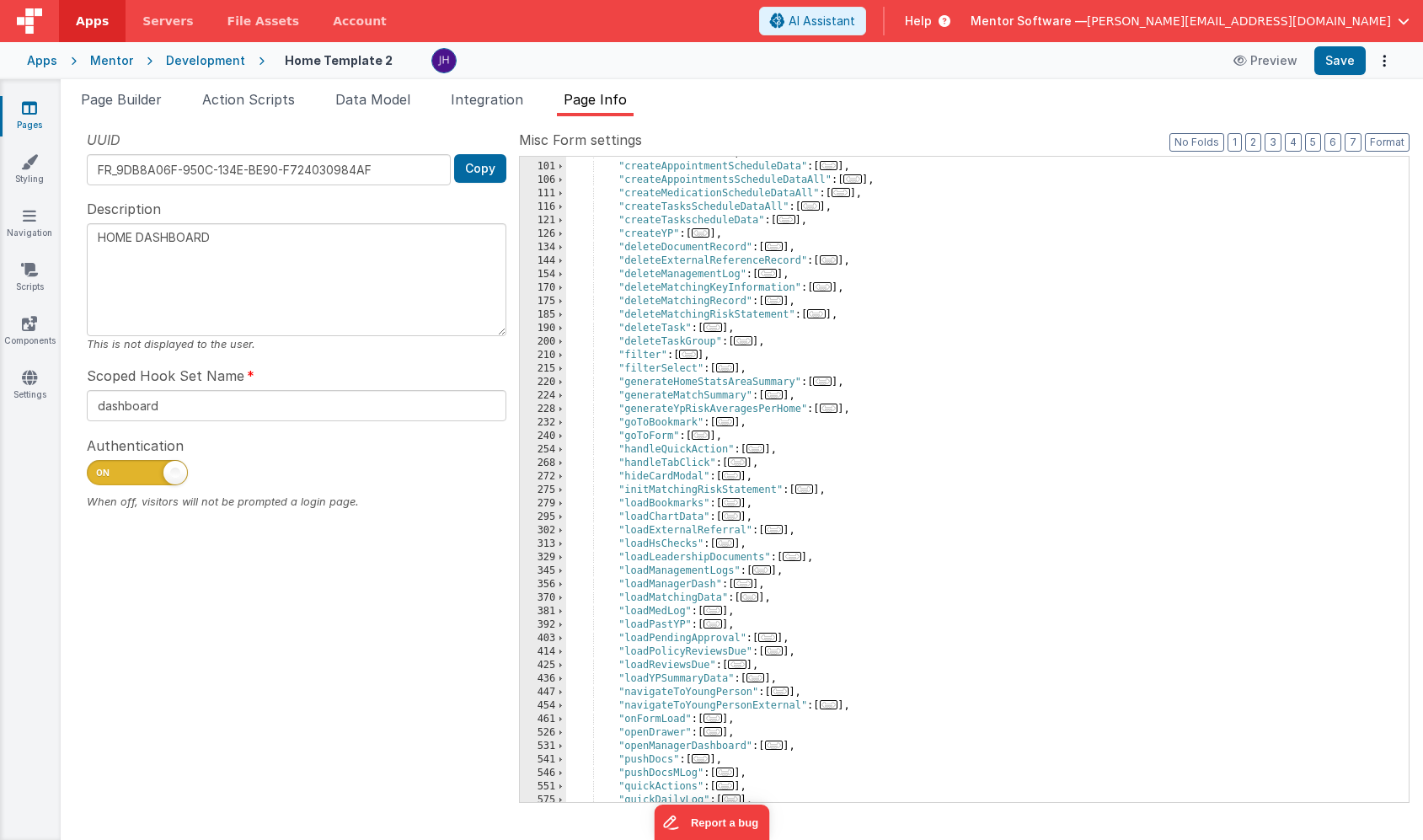
scroll to position [194, 0]
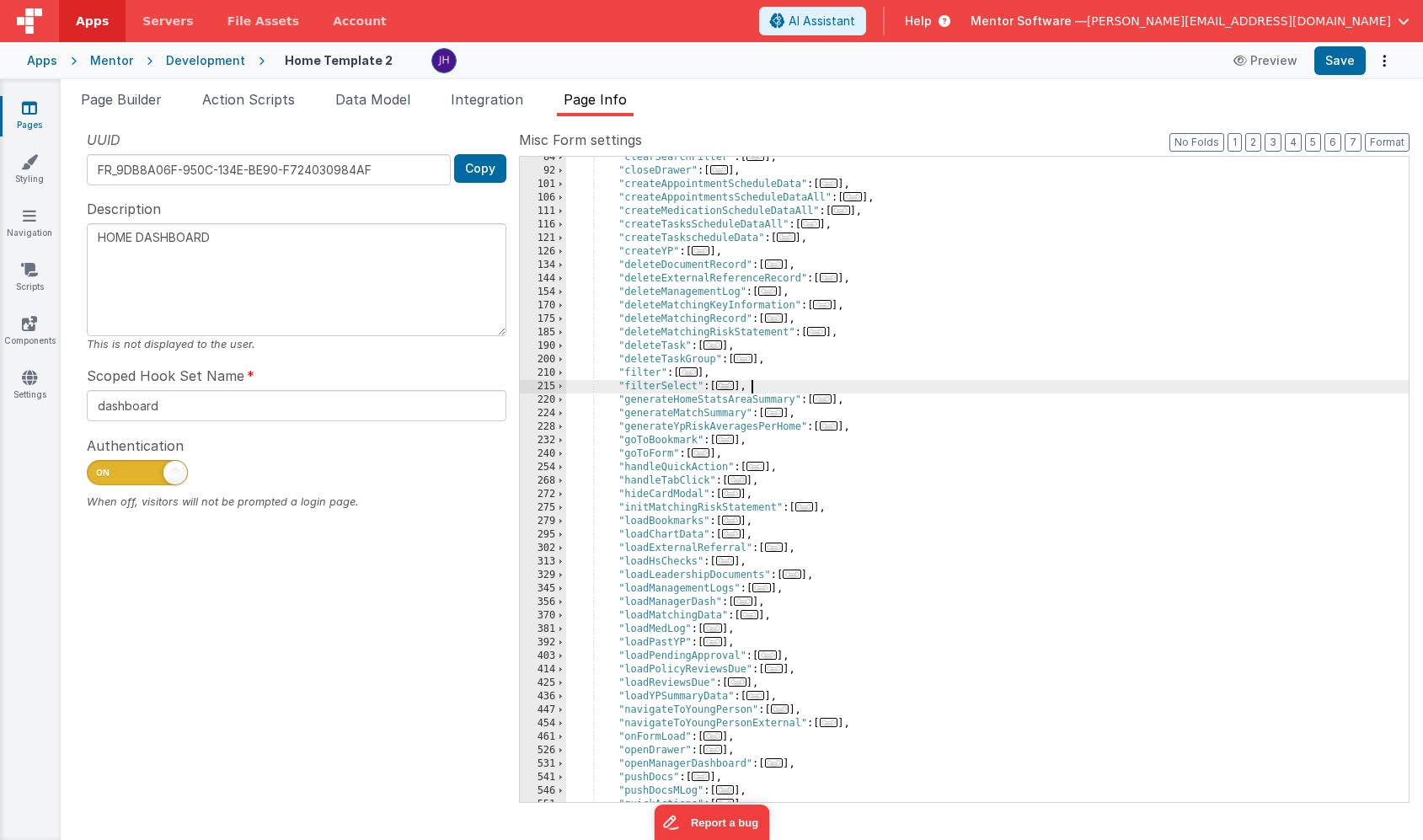
click at [992, 380] on div ""clearSearchFilter" : [ ... ] , "closeDrawer" : [ ... ] , "createAppointmentSch…" at bounding box center [987, 487] width 843 height 672
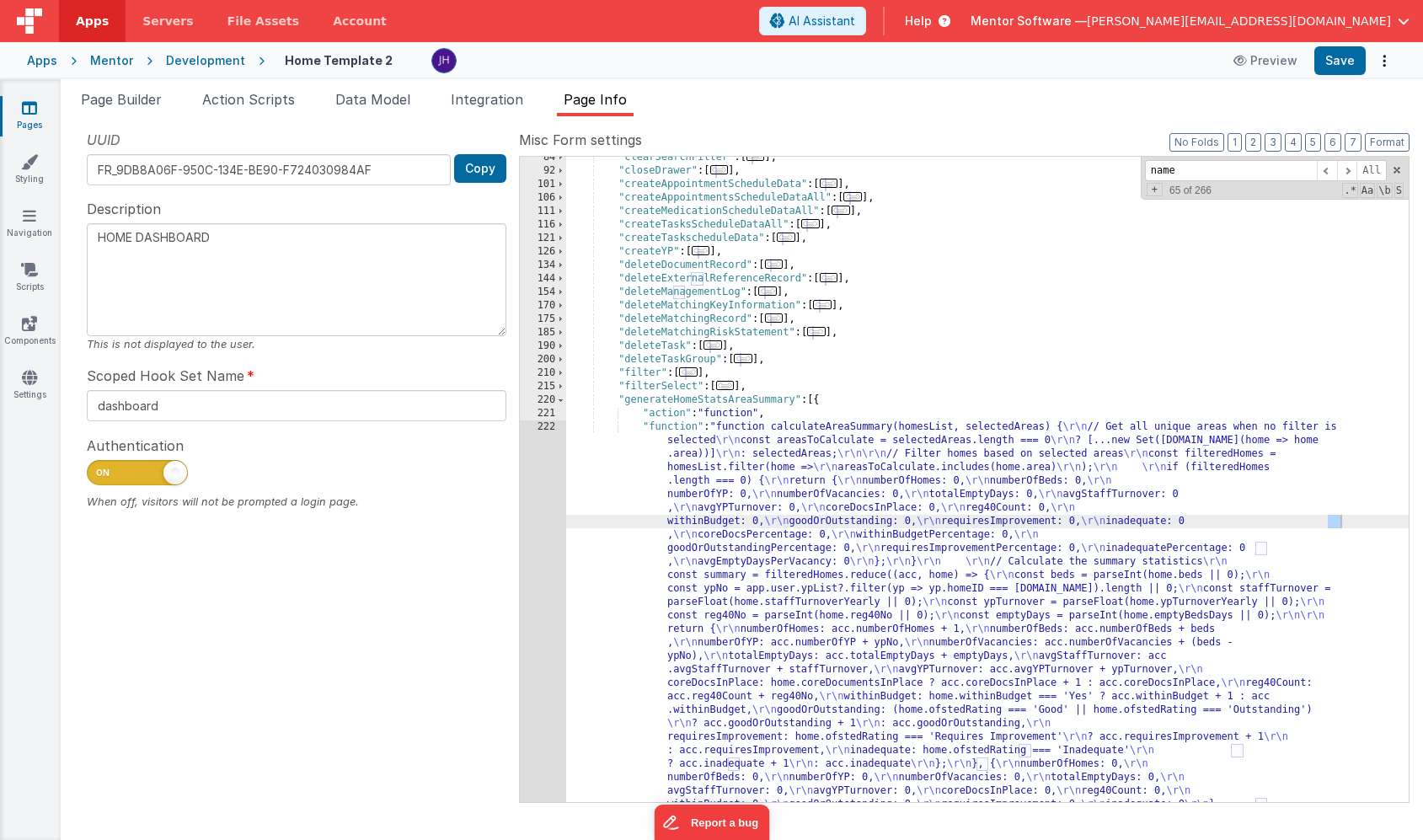
scroll to position [836, 0]
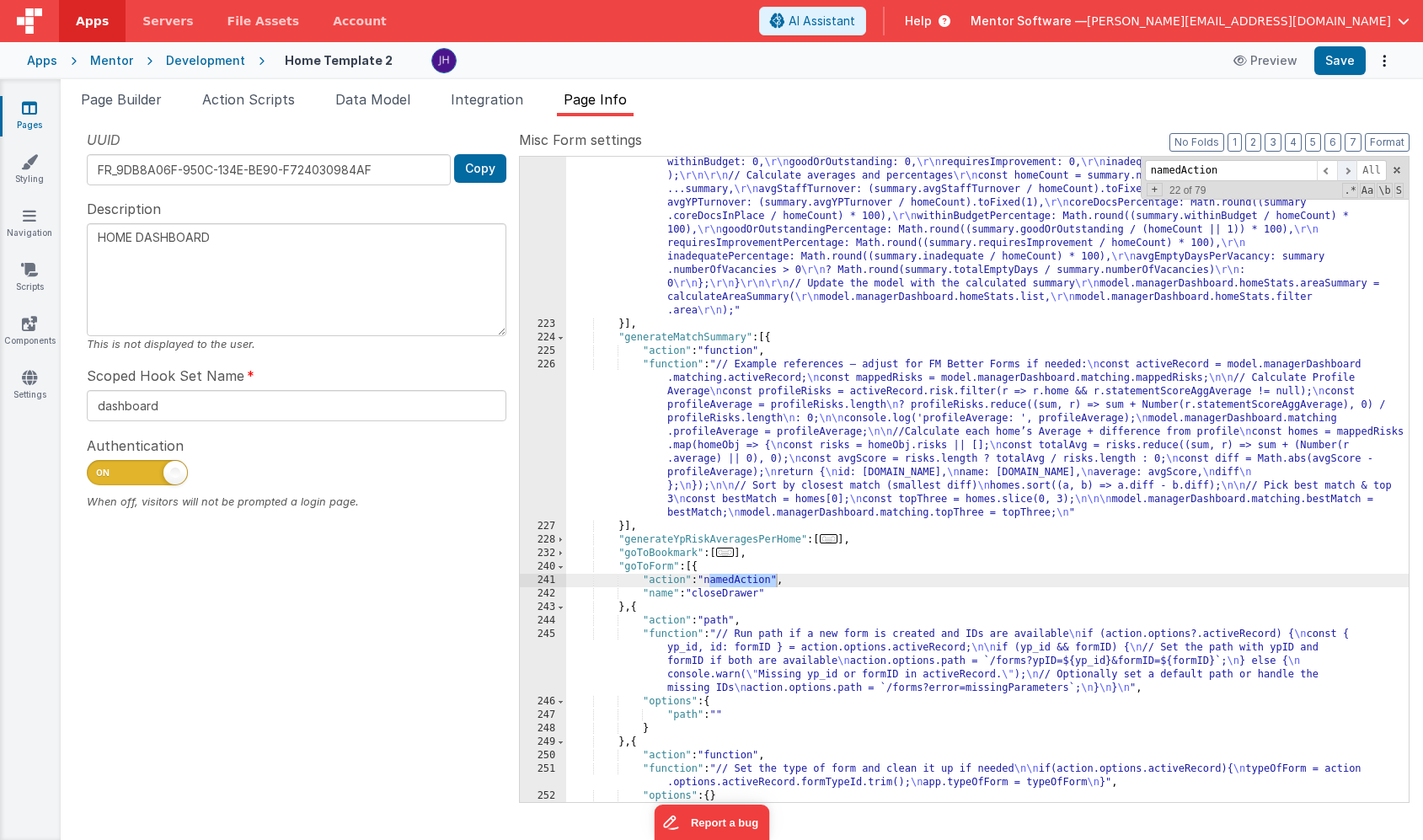
type input "namedAction"
click at [1346, 166] on span at bounding box center [1348, 171] width 21 height 21
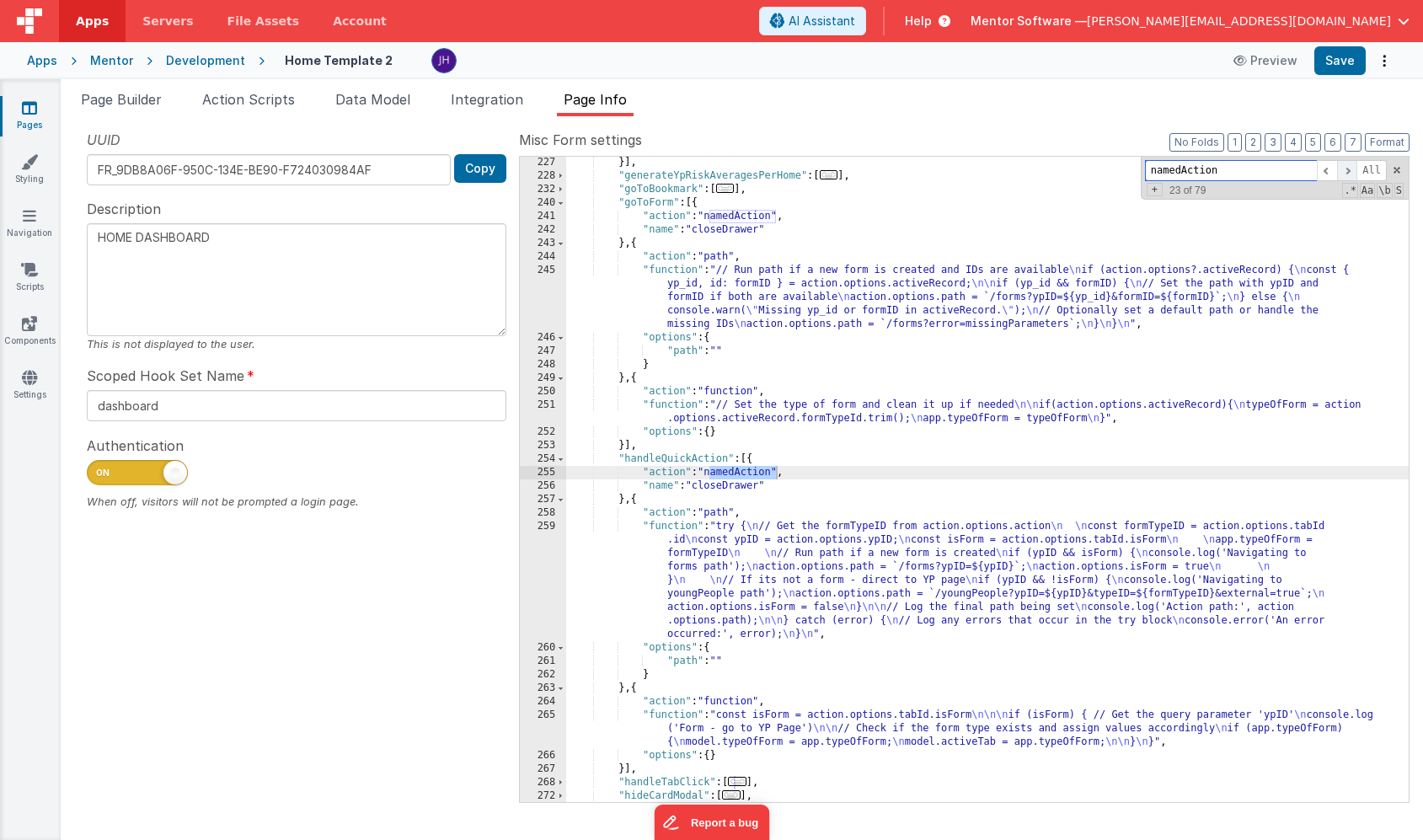
click at [1346, 165] on span at bounding box center [1348, 171] width 21 height 21
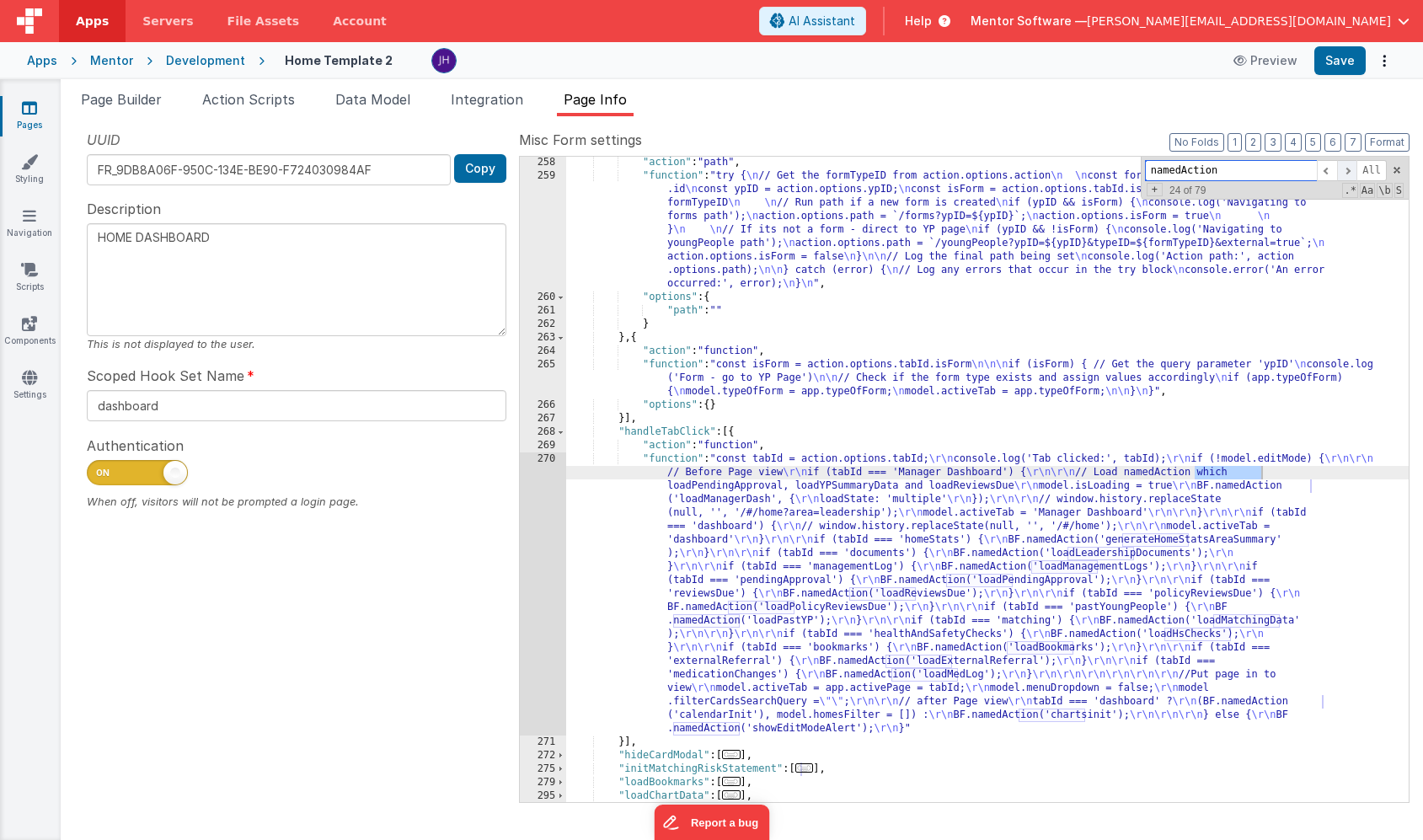
click at [1346, 165] on span at bounding box center [1348, 171] width 21 height 21
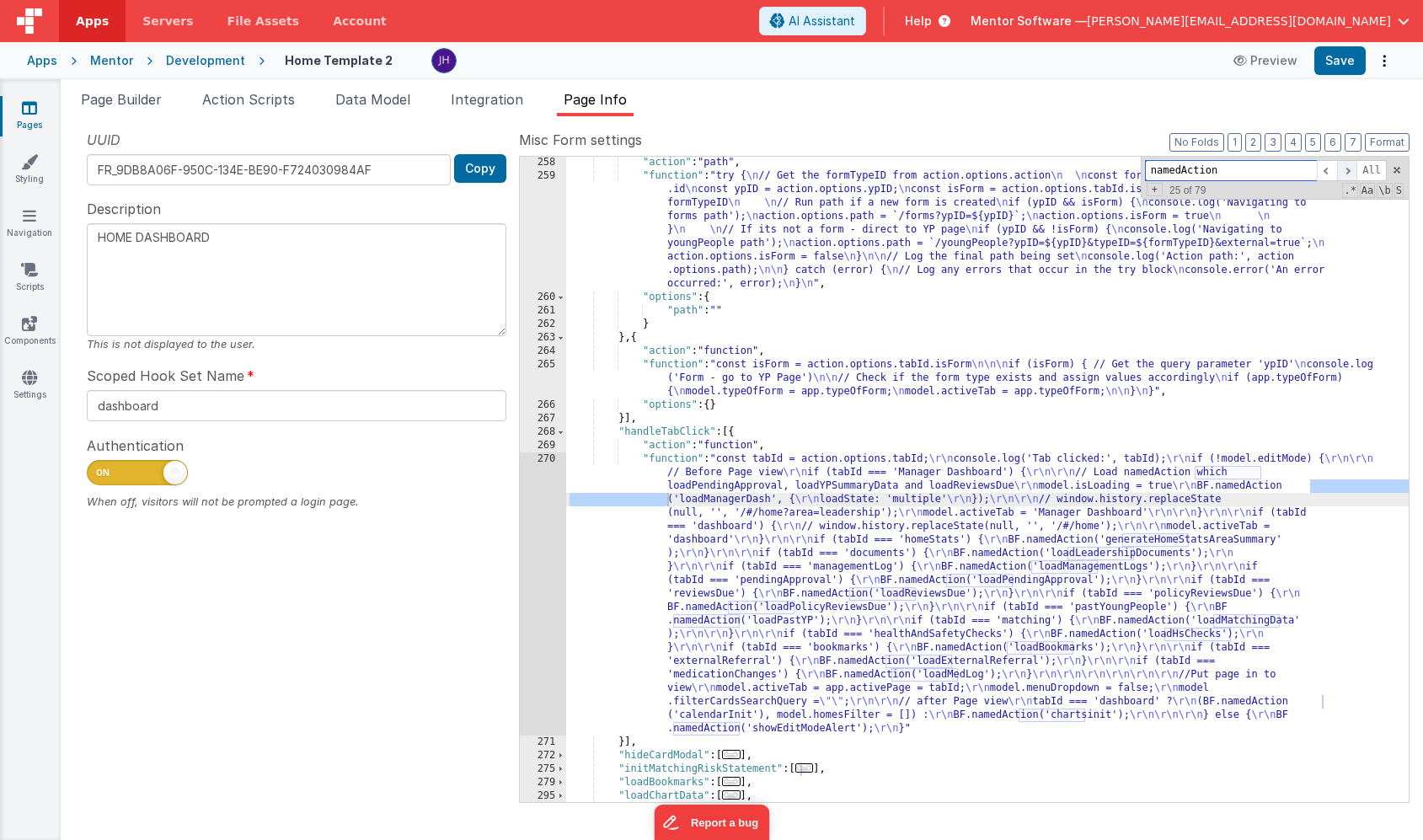
click at [1346, 165] on span at bounding box center [1348, 171] width 21 height 21
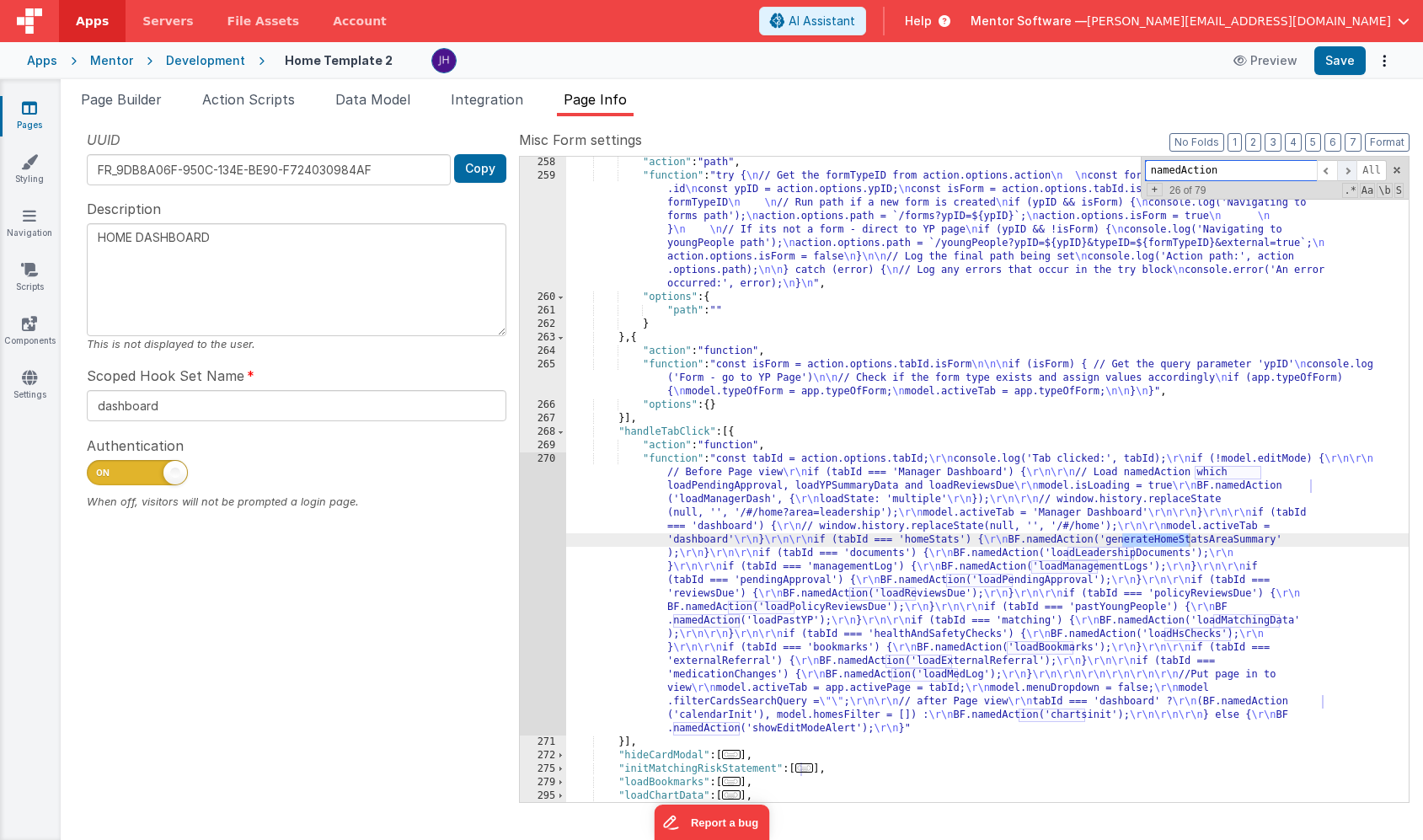
click at [1346, 165] on span at bounding box center [1348, 171] width 21 height 21
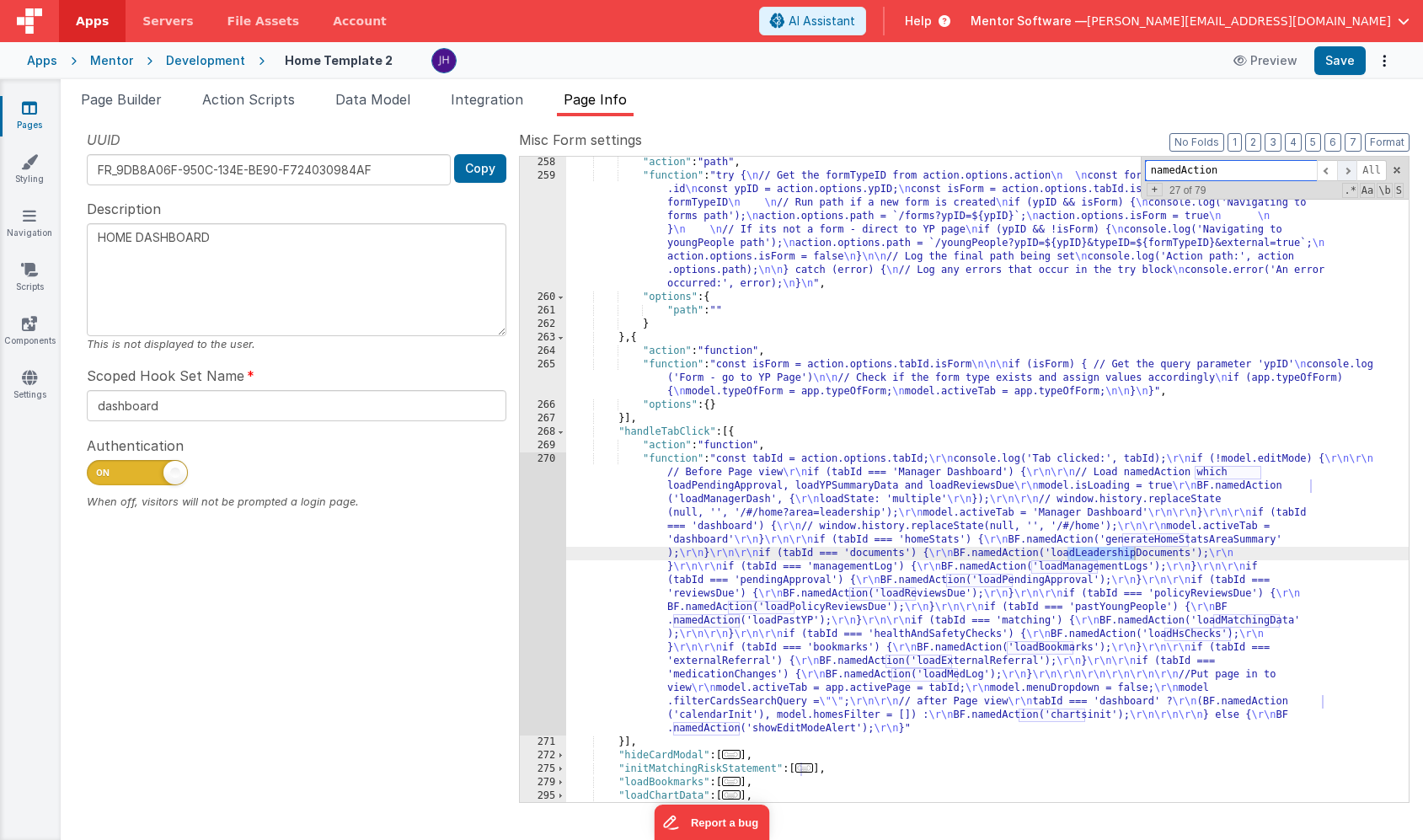
click at [1346, 165] on span at bounding box center [1348, 171] width 21 height 21
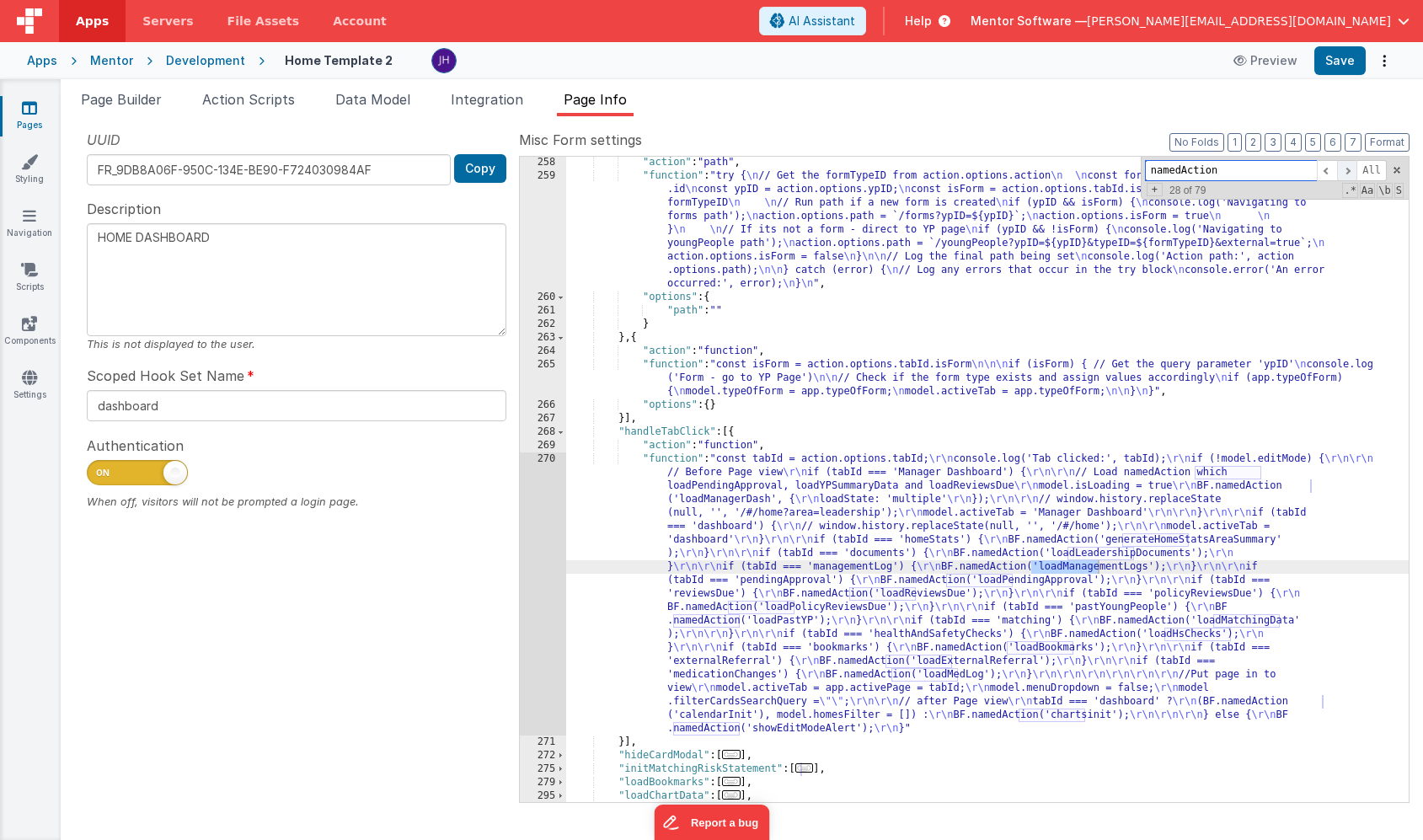
click at [1346, 165] on span at bounding box center [1348, 171] width 21 height 21
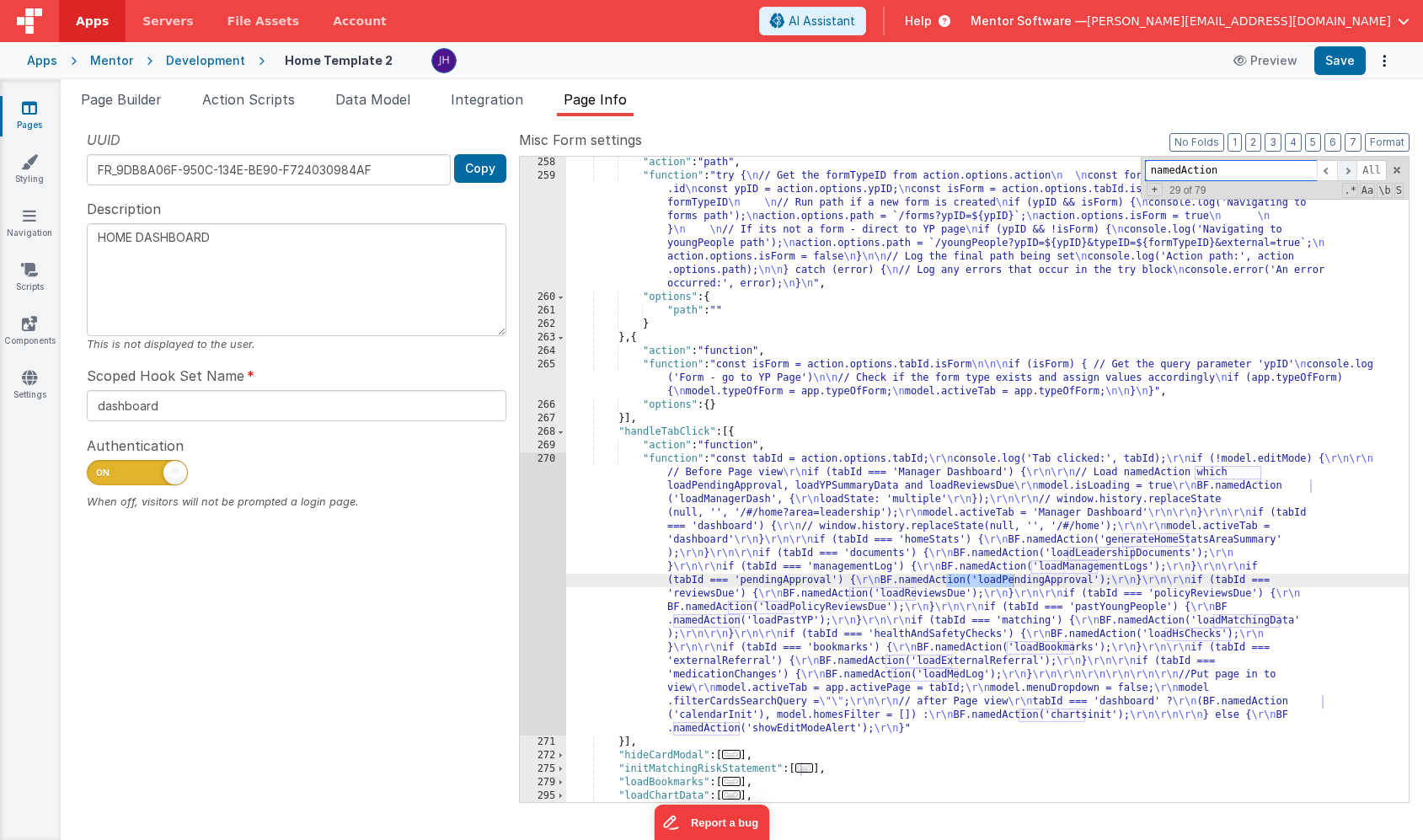
click at [1346, 165] on span at bounding box center [1348, 171] width 21 height 21
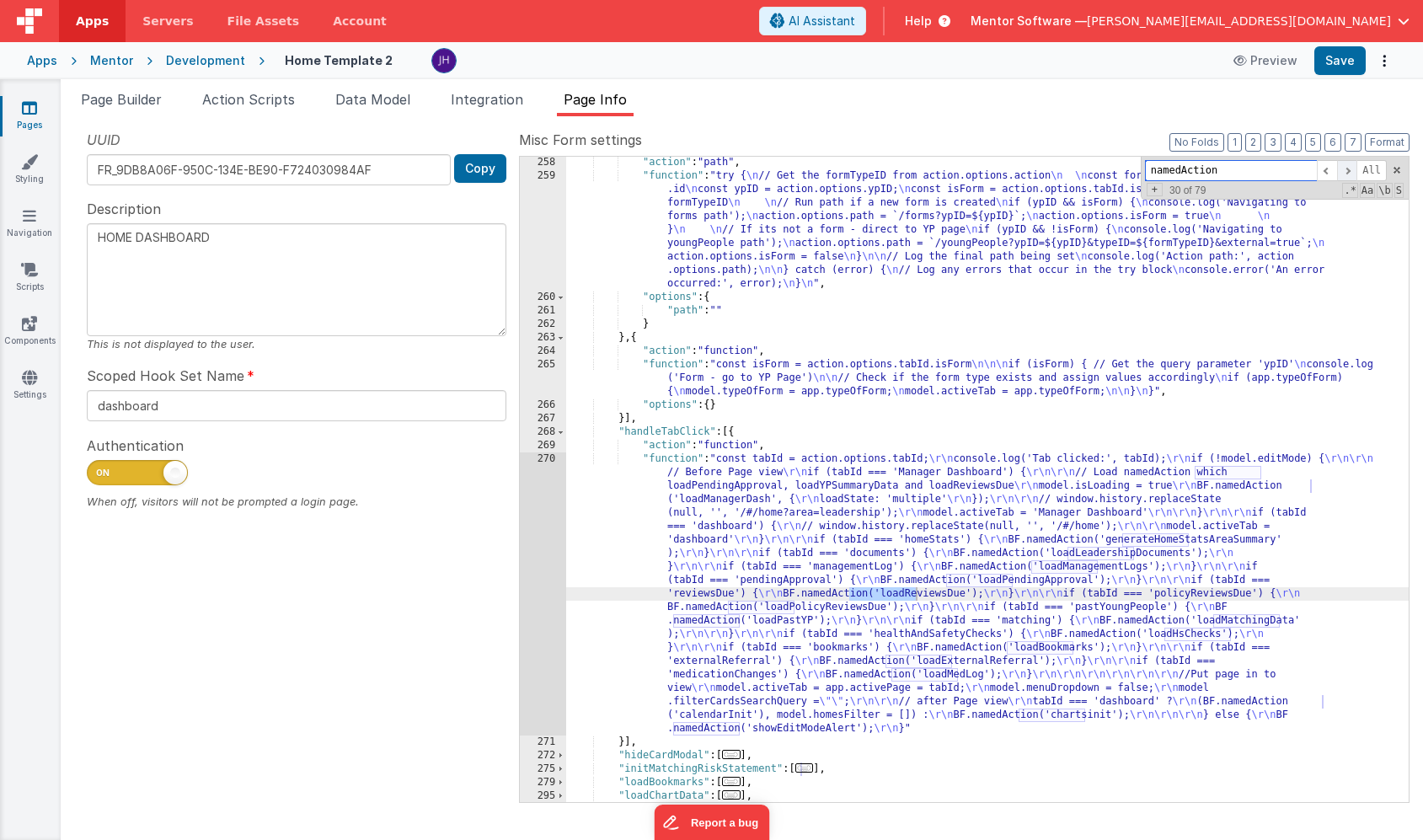
click at [1346, 165] on span at bounding box center [1348, 171] width 21 height 21
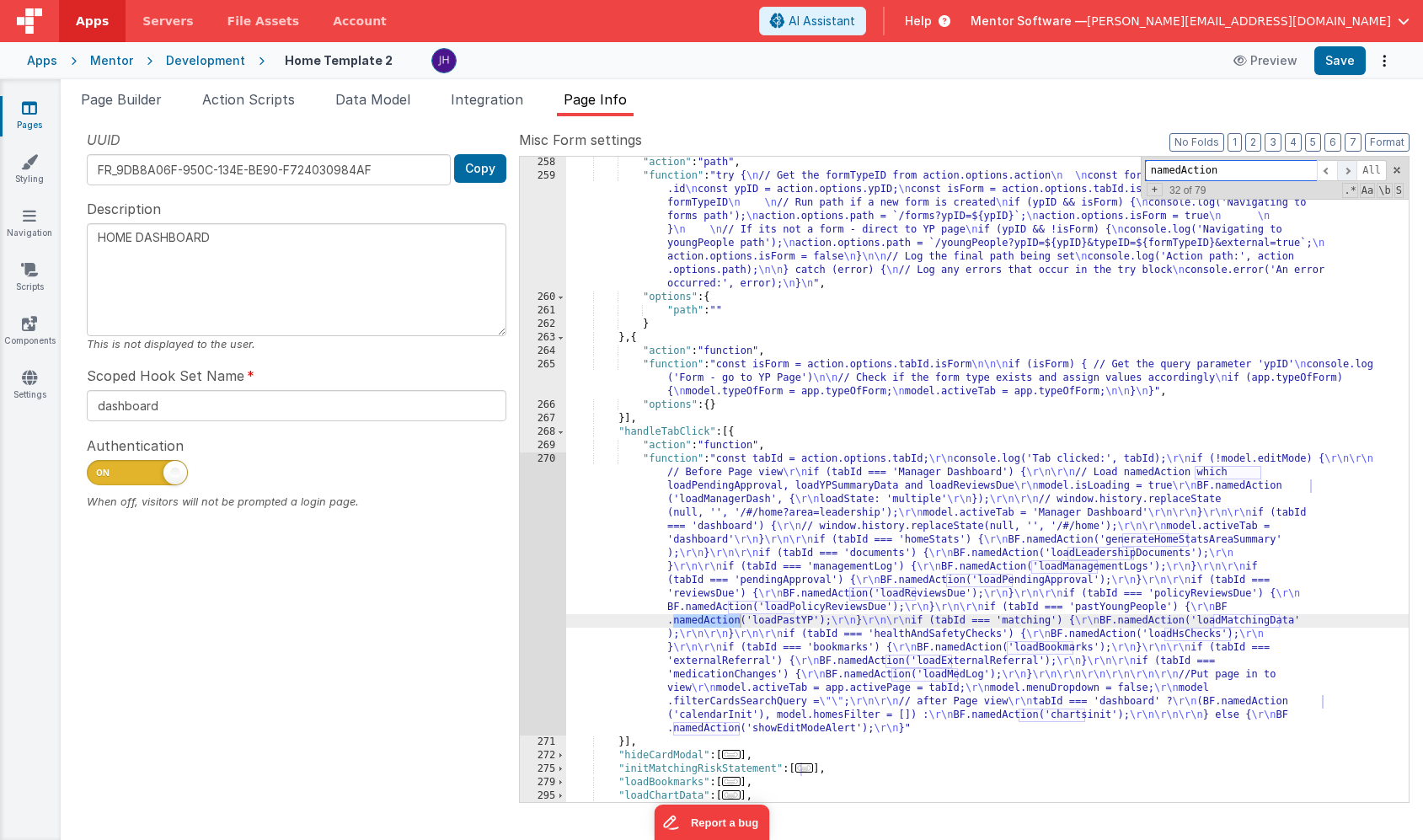
click at [1346, 165] on span at bounding box center [1348, 171] width 21 height 21
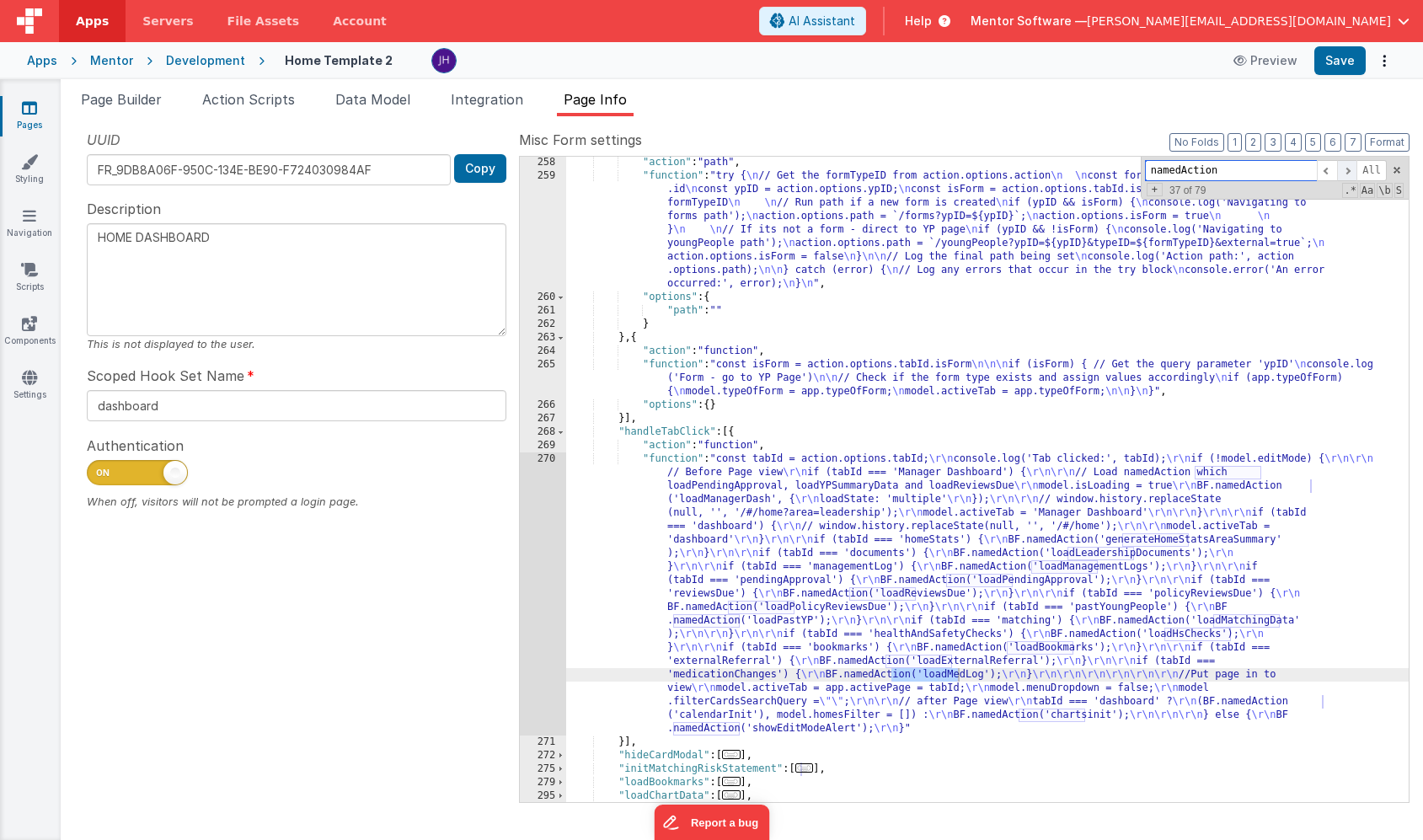
click at [1346, 165] on span at bounding box center [1348, 171] width 21 height 21
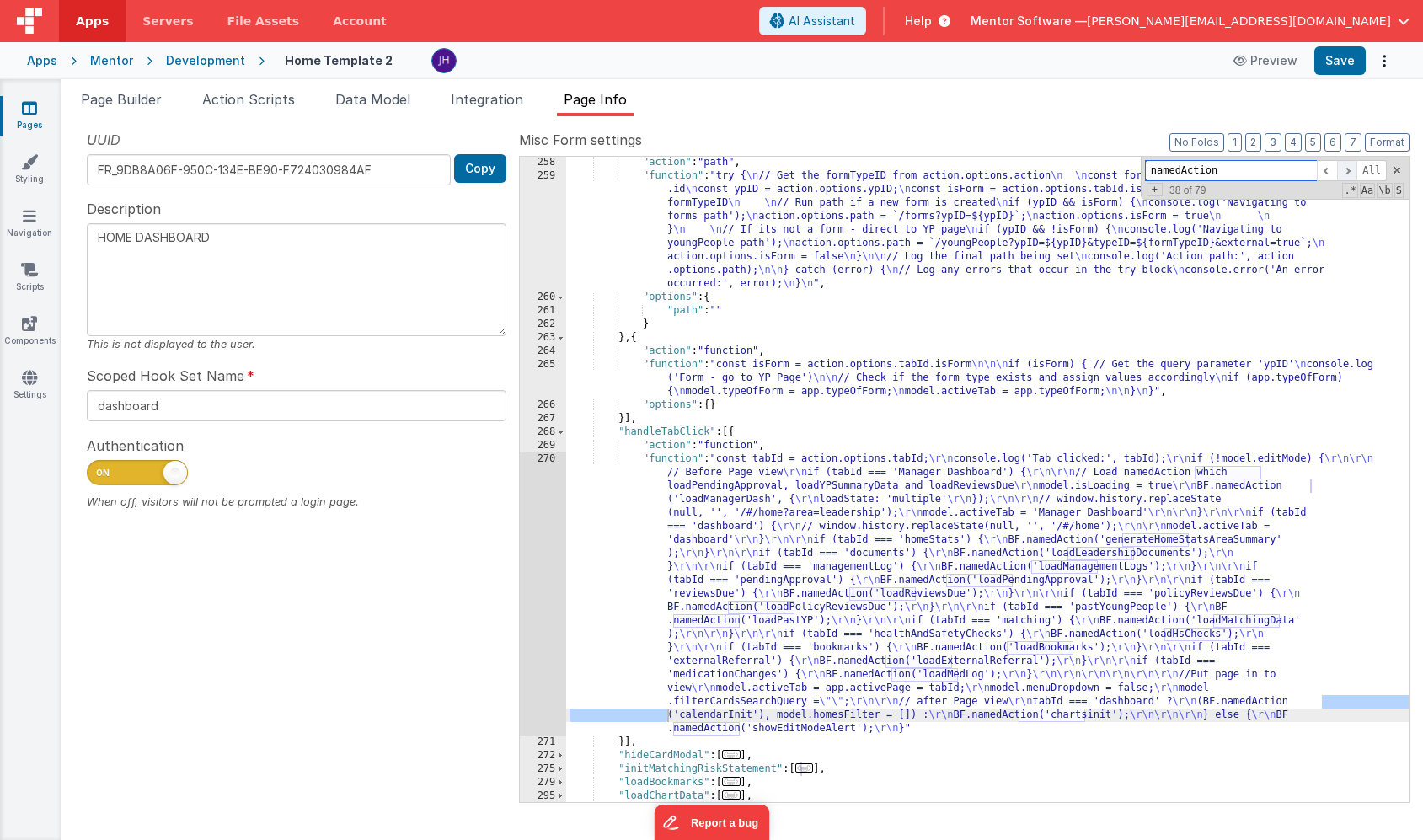
click at [1346, 165] on span at bounding box center [1348, 171] width 21 height 21
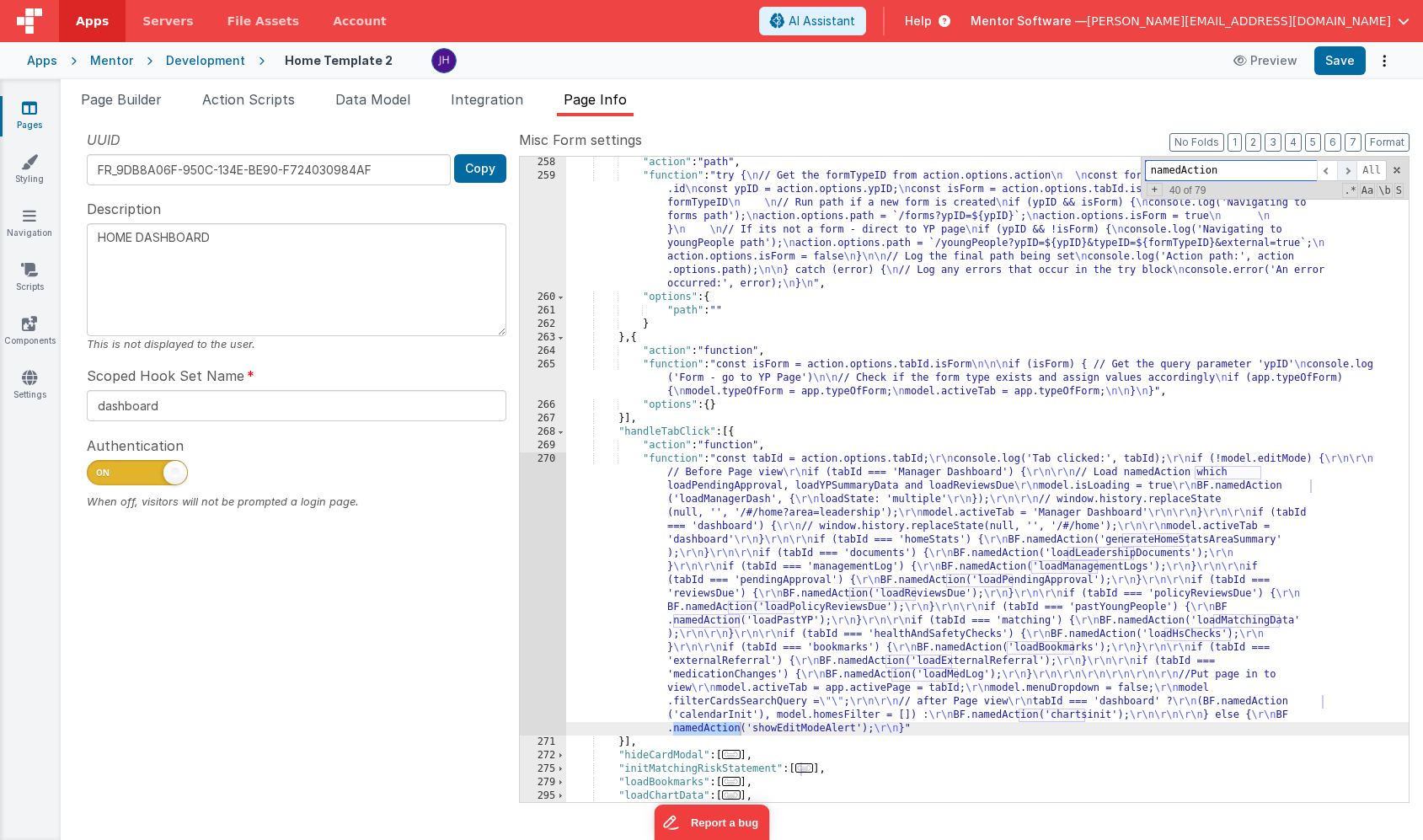
click at [1346, 165] on span at bounding box center [1348, 171] width 21 height 21
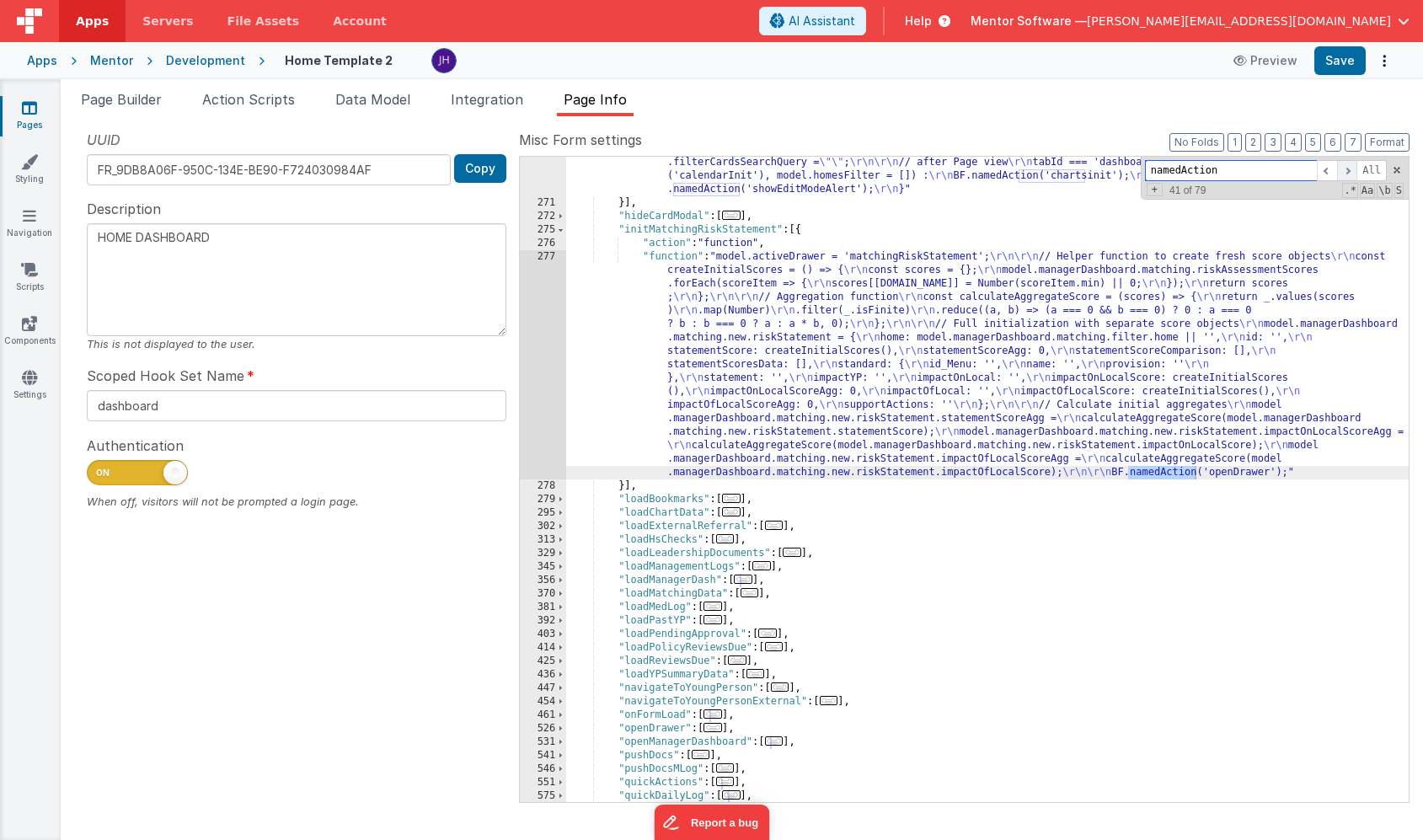
scroll to position [2090, 0]
click at [1346, 165] on span at bounding box center [1348, 171] width 21 height 21
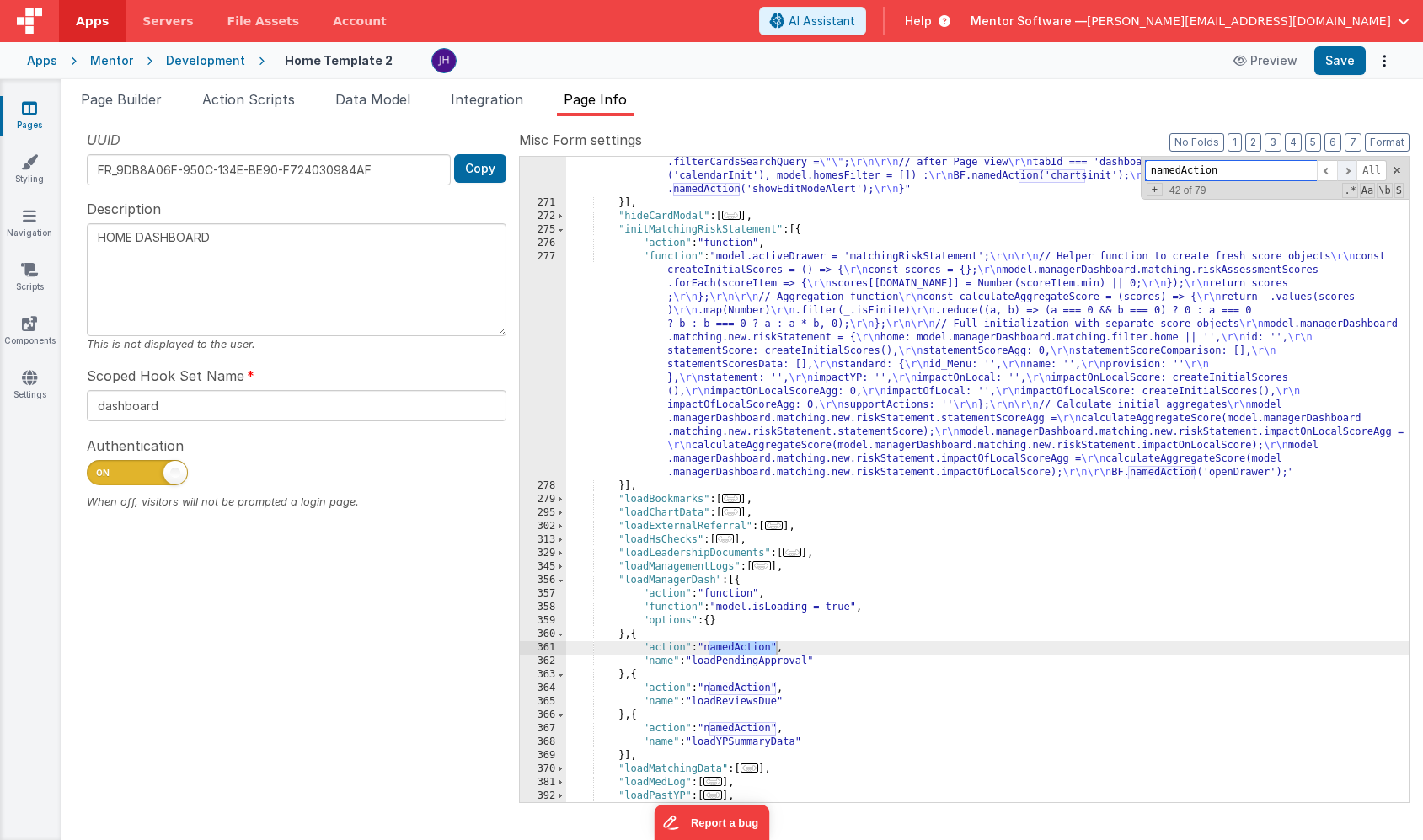
click at [1346, 165] on span at bounding box center [1348, 171] width 21 height 21
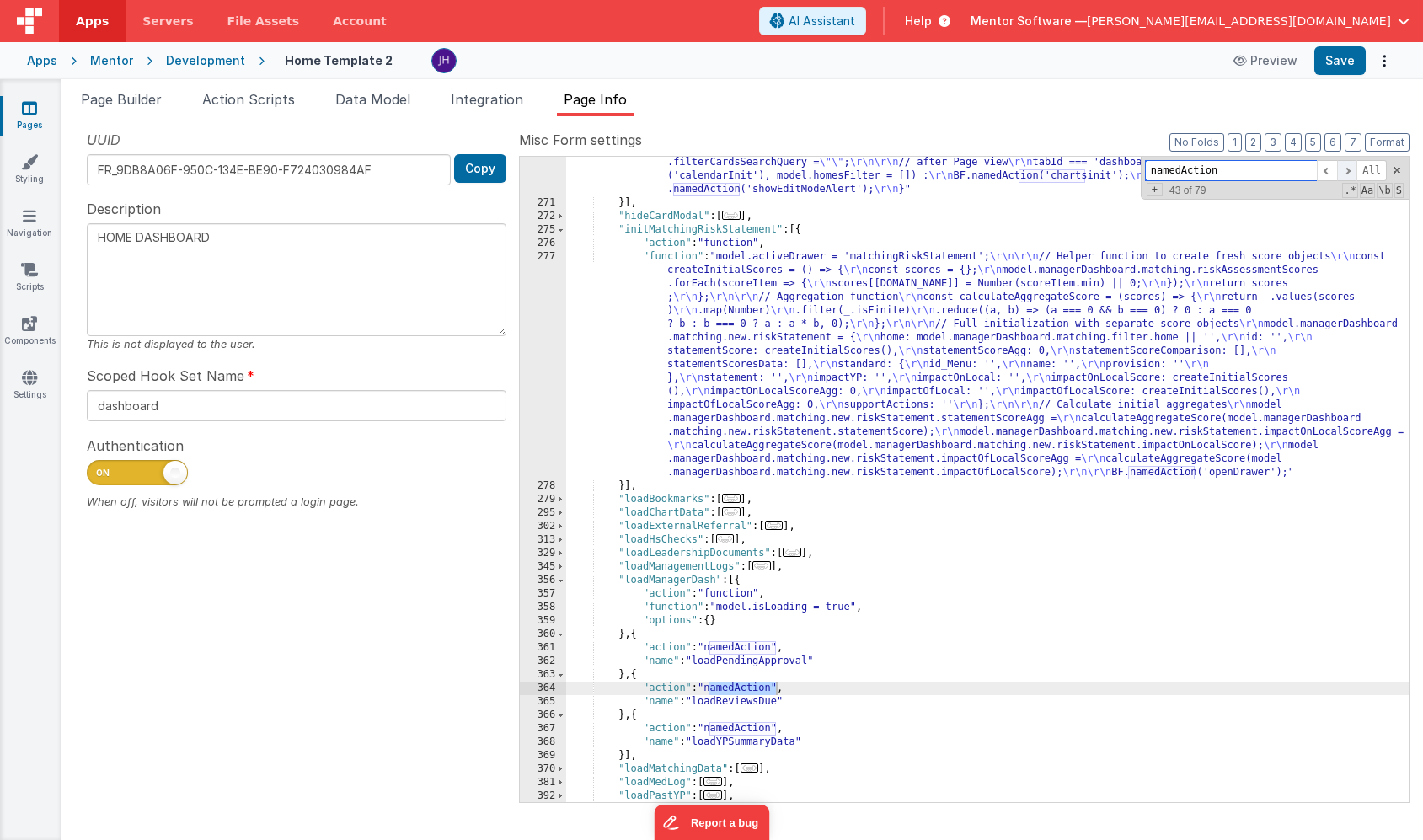
click at [1346, 165] on span at bounding box center [1348, 171] width 21 height 21
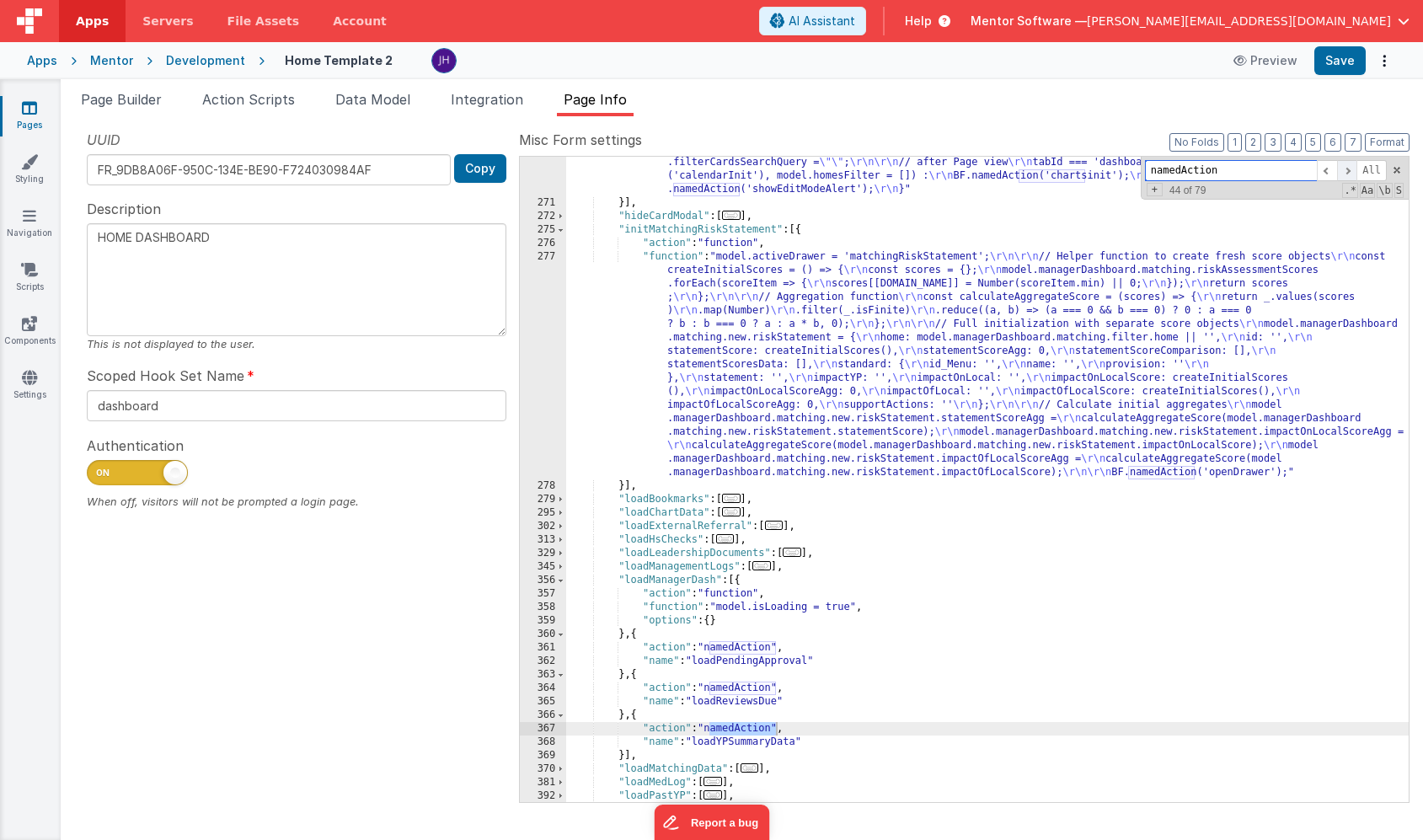
click at [1346, 165] on span at bounding box center [1348, 171] width 21 height 21
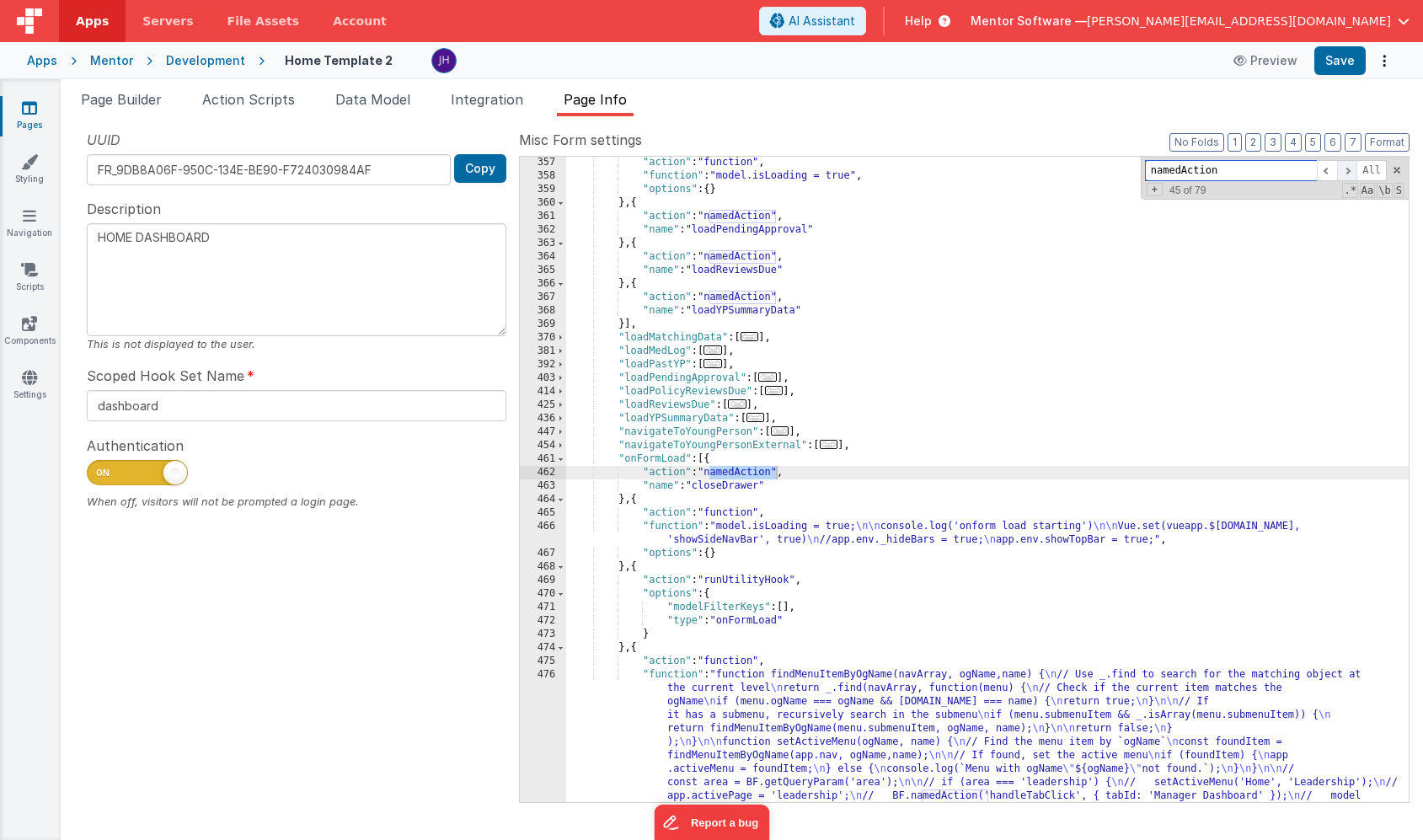
click at [1346, 165] on span at bounding box center [1348, 171] width 21 height 21
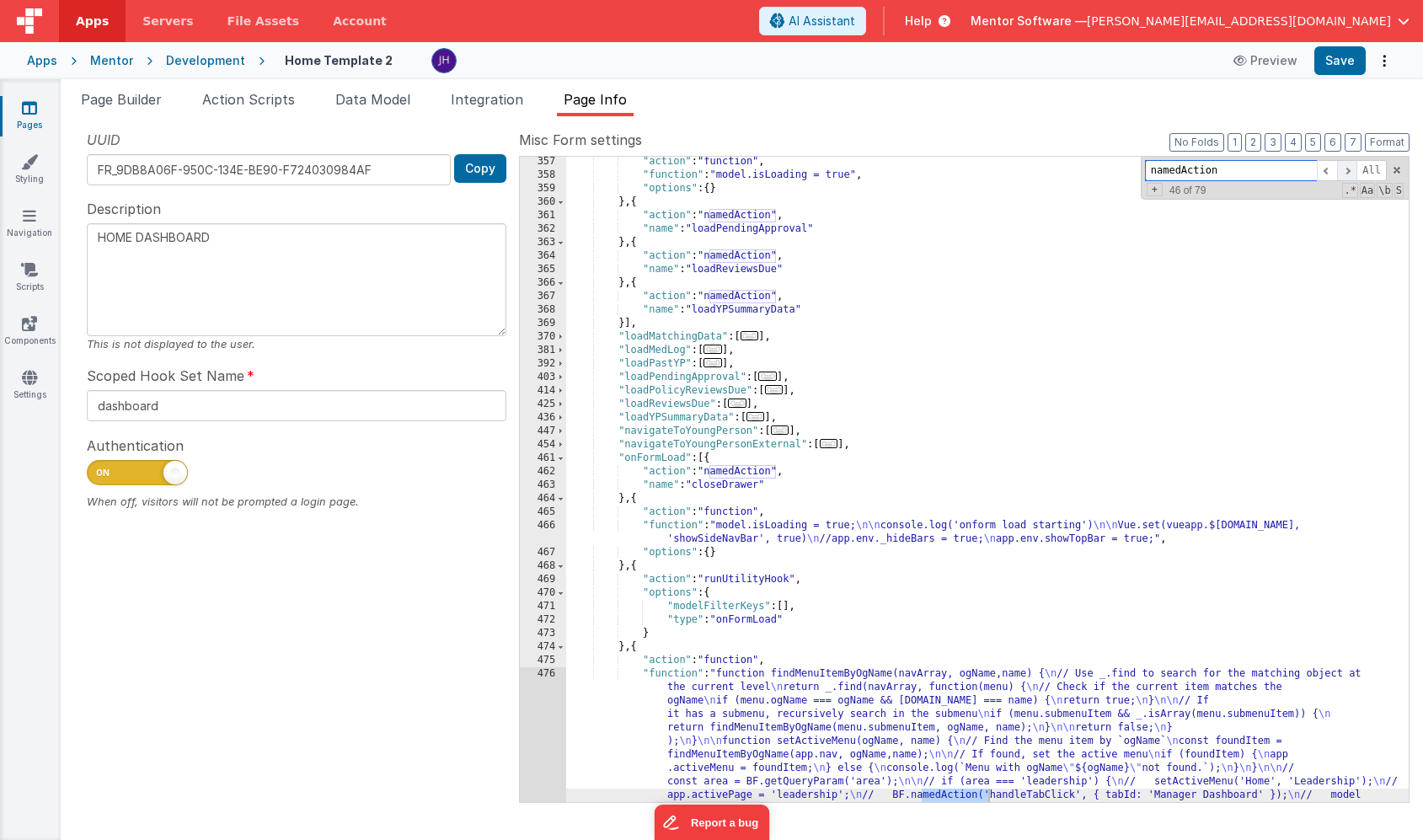
click at [1346, 165] on span at bounding box center [1348, 171] width 21 height 21
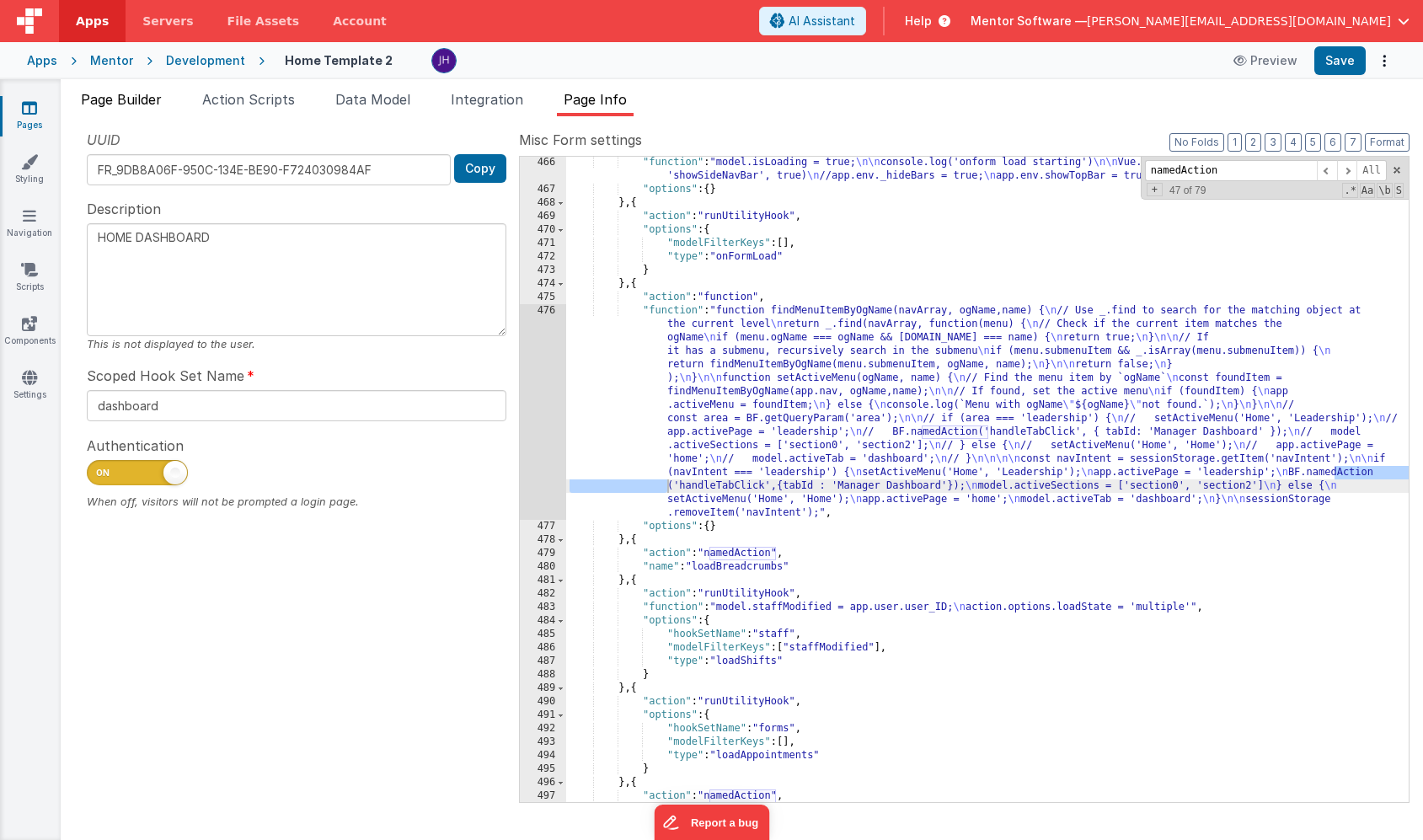
click at [148, 102] on span "Page Builder" at bounding box center [121, 99] width 81 height 17
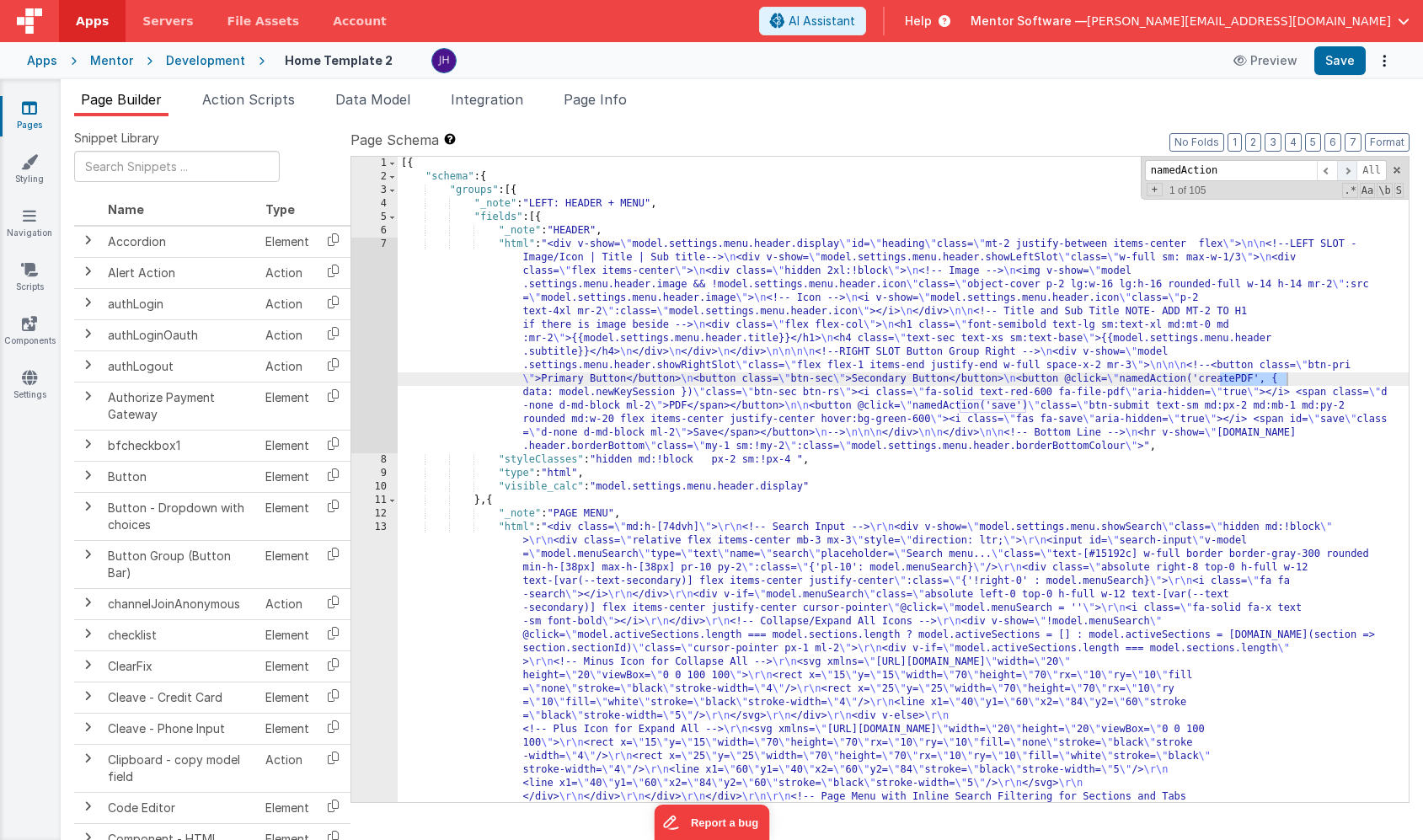
type input "namedAction"
click at [1345, 168] on span at bounding box center [1348, 171] width 21 height 21
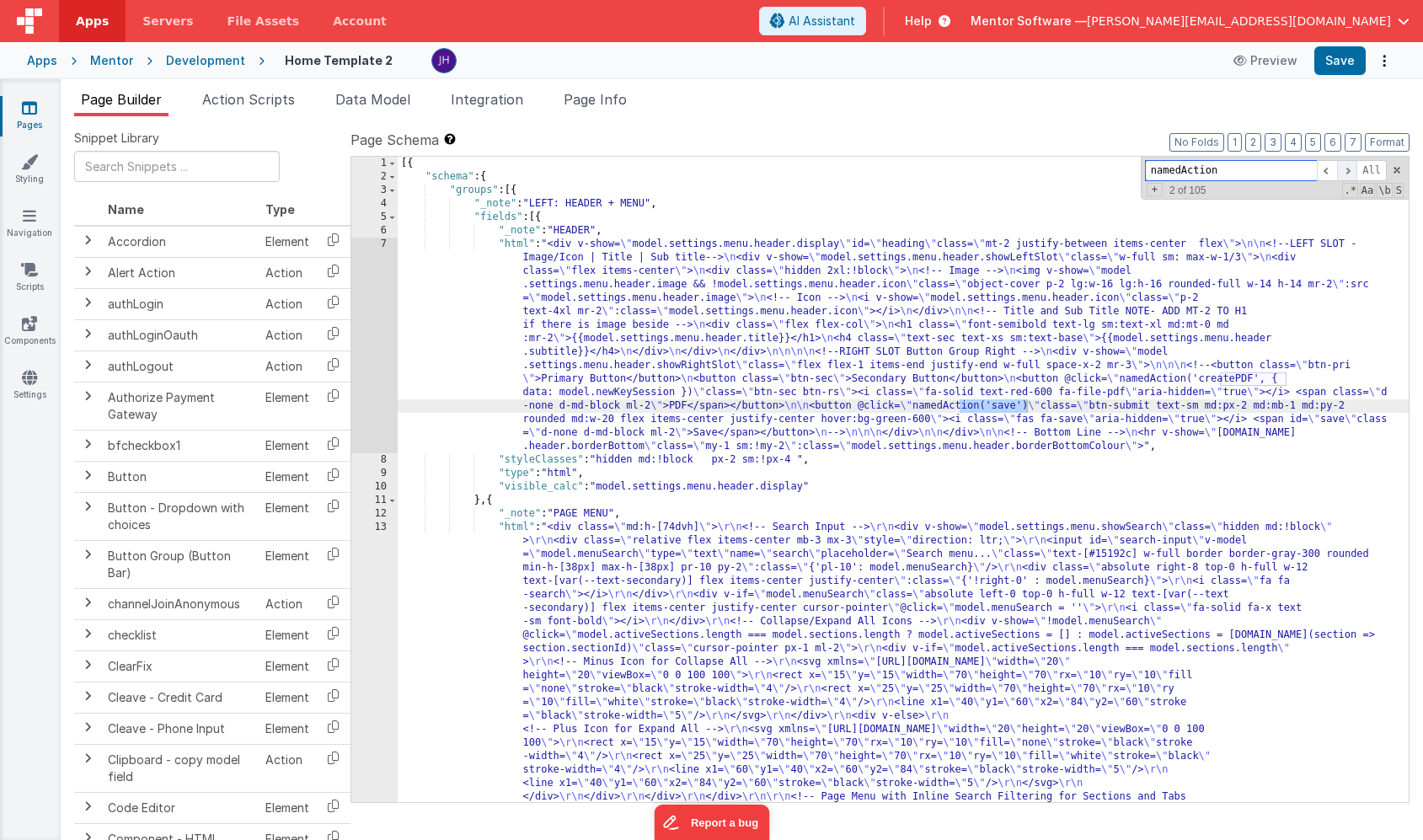
click at [1345, 168] on span at bounding box center [1348, 171] width 21 height 21
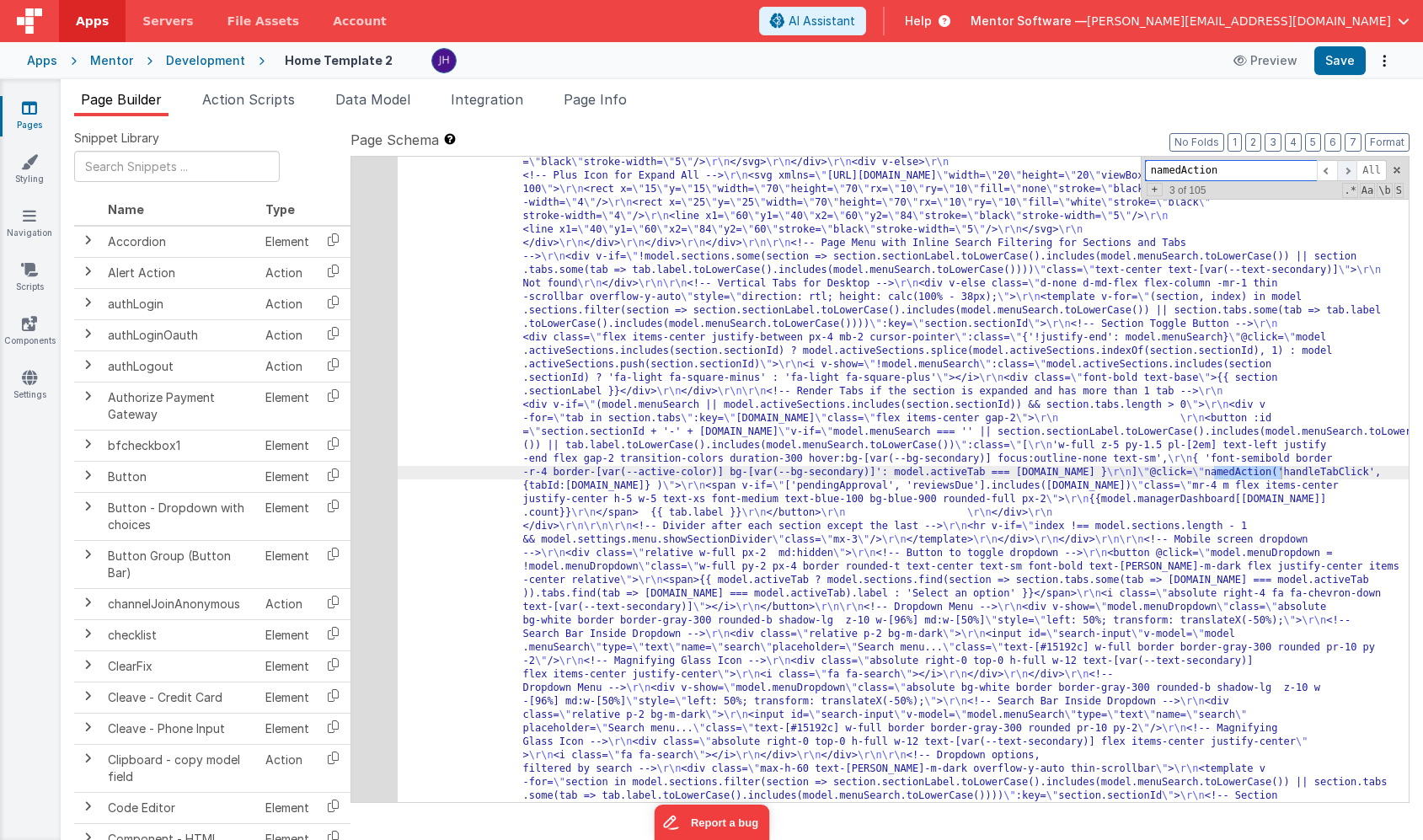
click at [1345, 168] on span at bounding box center [1348, 171] width 21 height 21
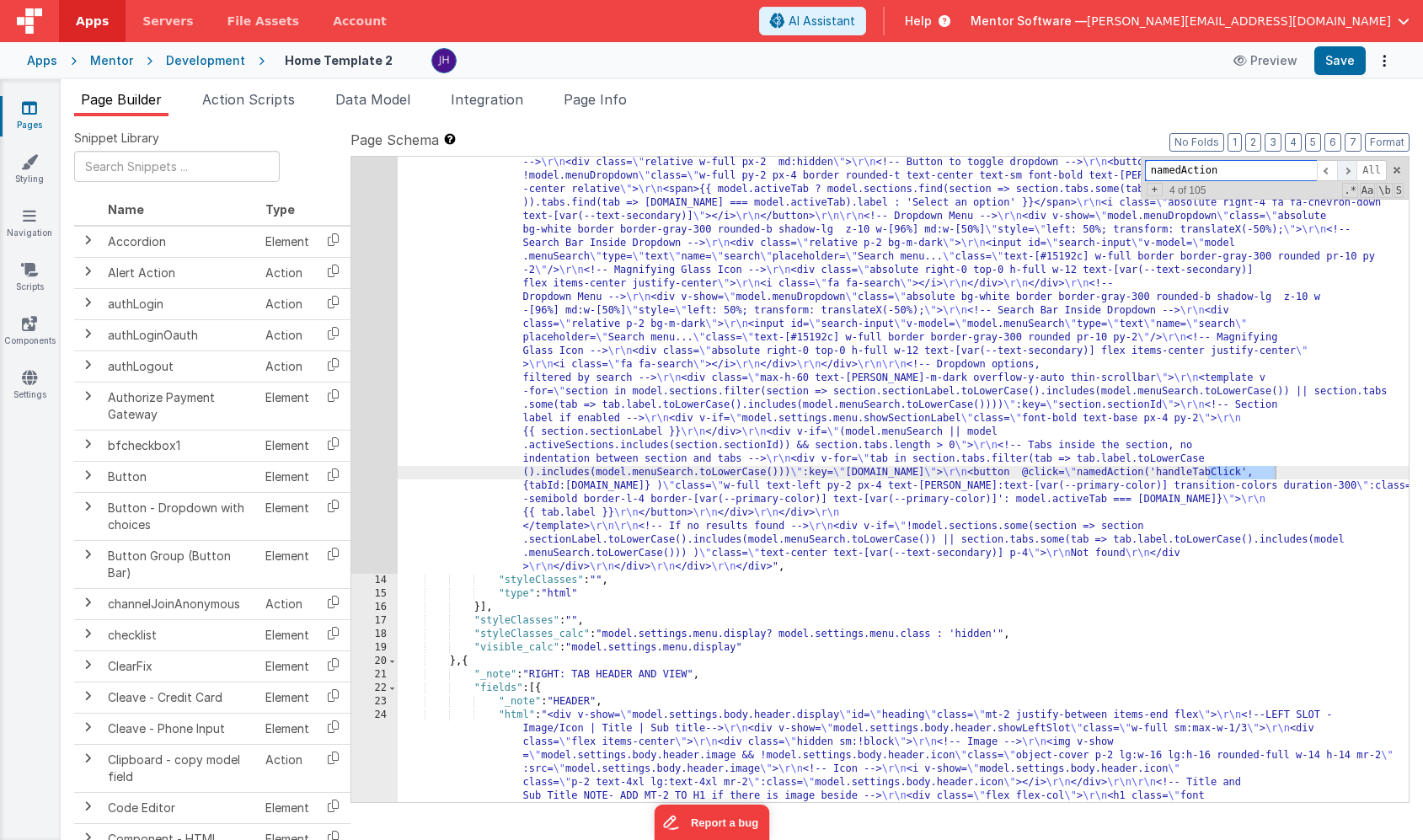
click at [1345, 168] on span at bounding box center [1348, 171] width 21 height 21
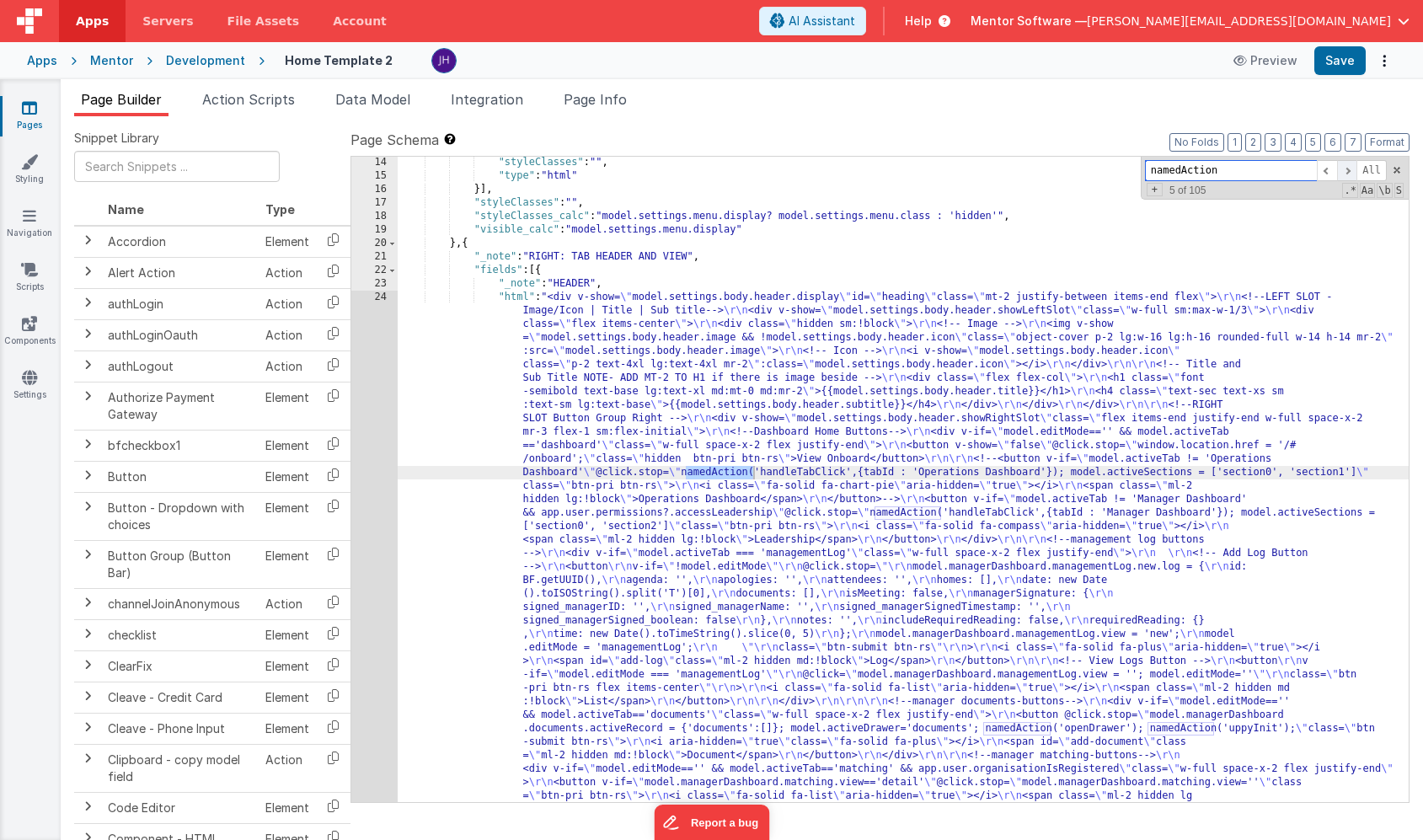
scroll to position [906, 0]
click at [1345, 168] on span at bounding box center [1348, 171] width 21 height 21
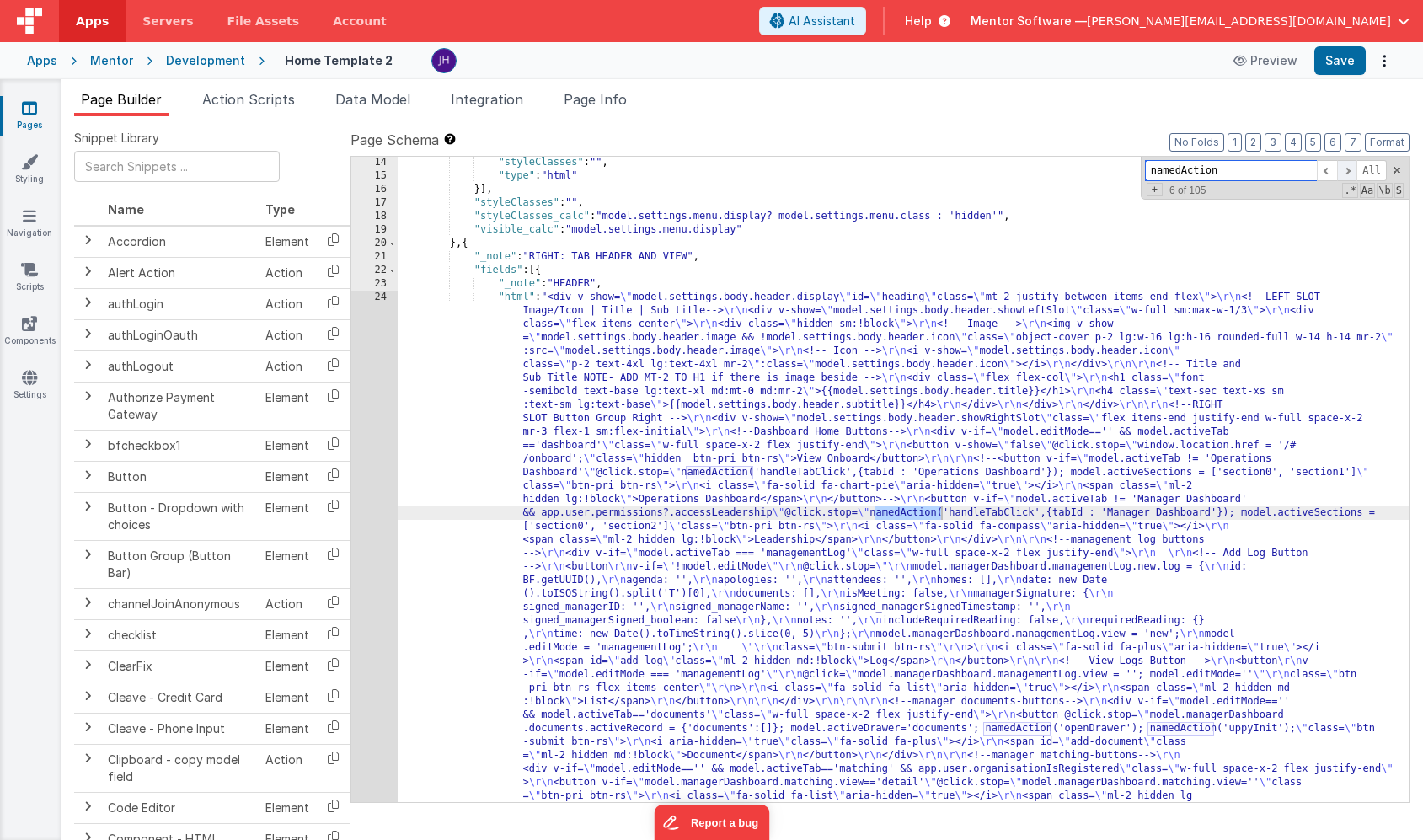
click at [1345, 168] on span at bounding box center [1348, 171] width 21 height 21
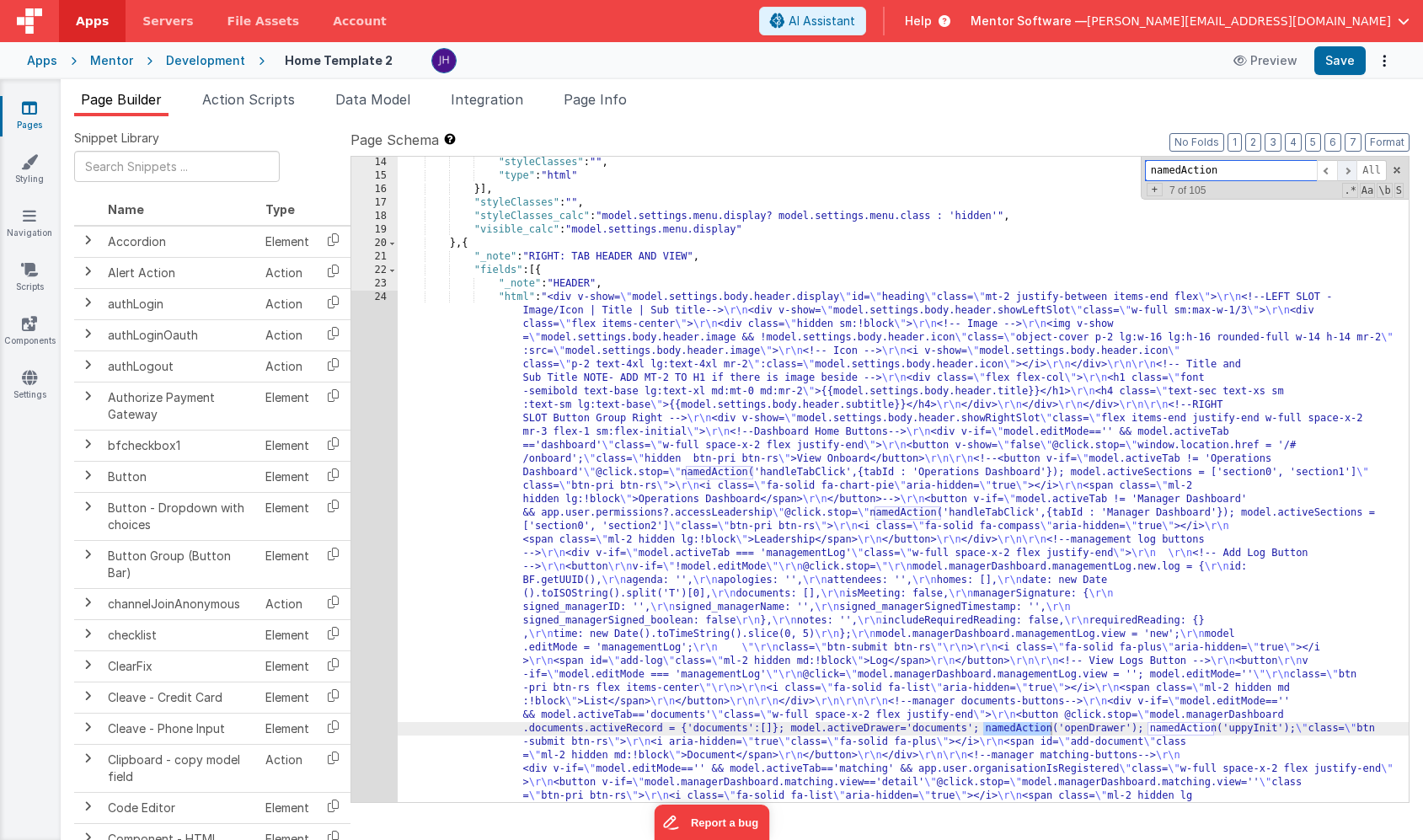
click at [1345, 168] on span at bounding box center [1348, 171] width 21 height 21
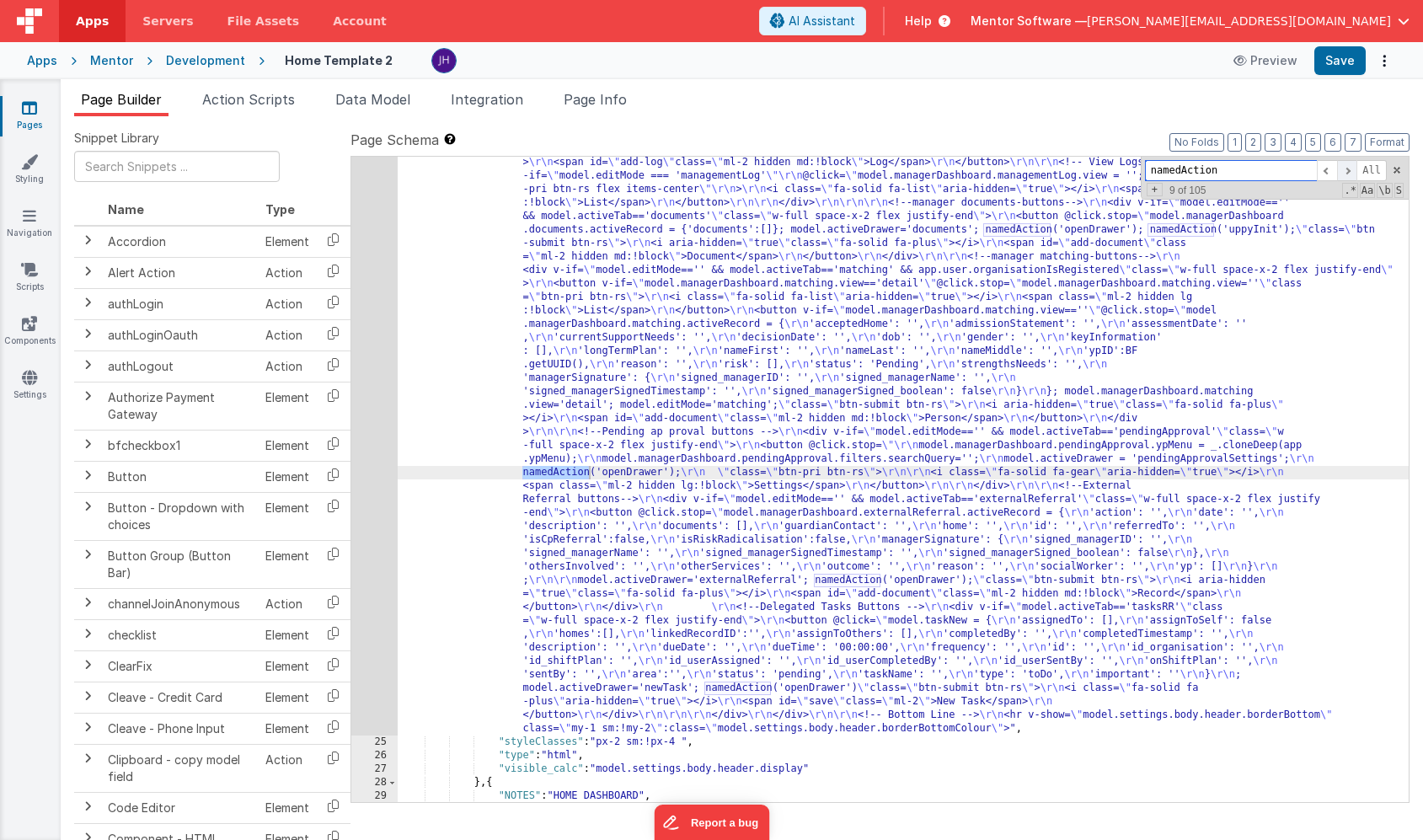
scroll to position [1238, 0]
click at [1345, 168] on span at bounding box center [1348, 171] width 21 height 21
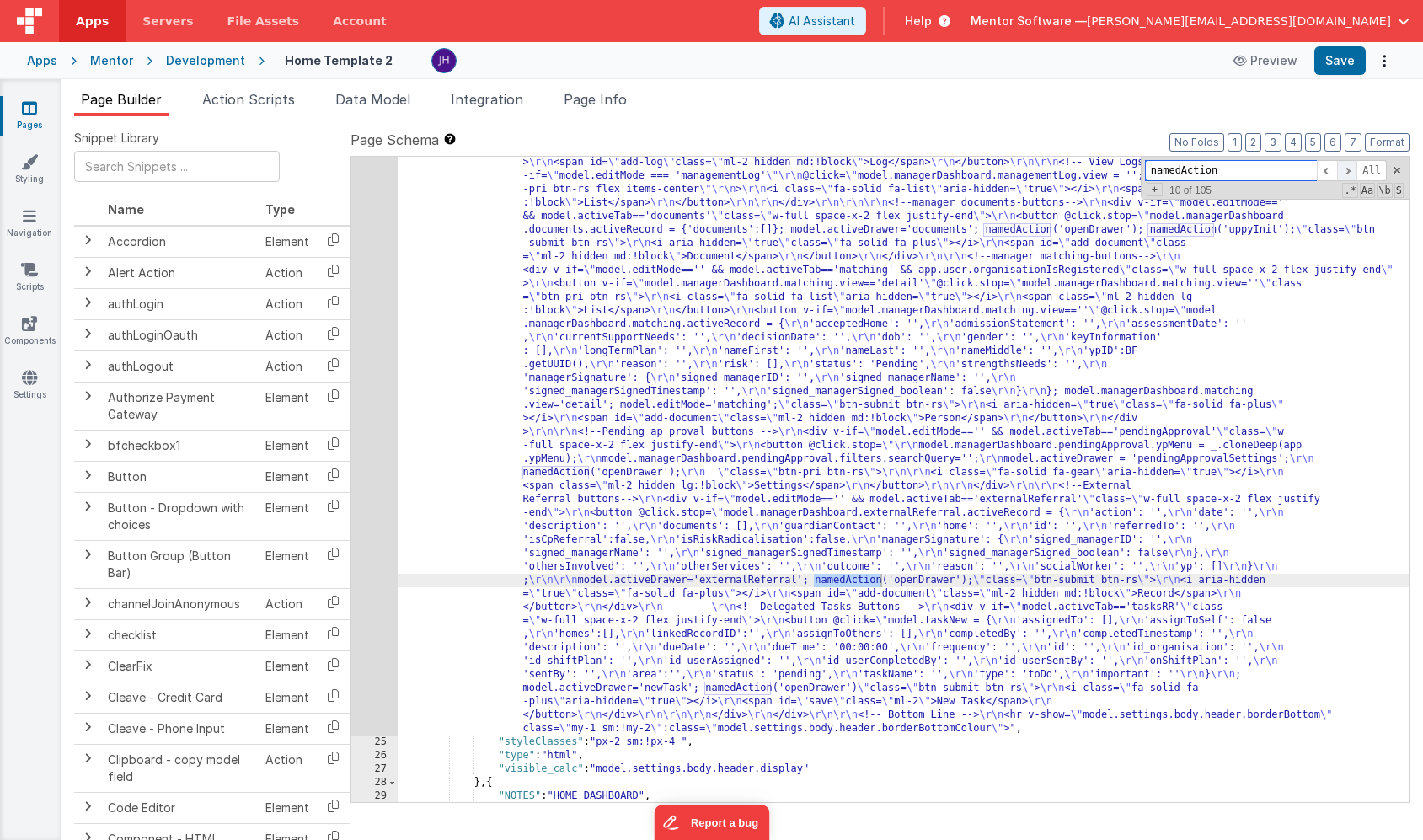
click at [1345, 168] on span at bounding box center [1348, 171] width 21 height 21
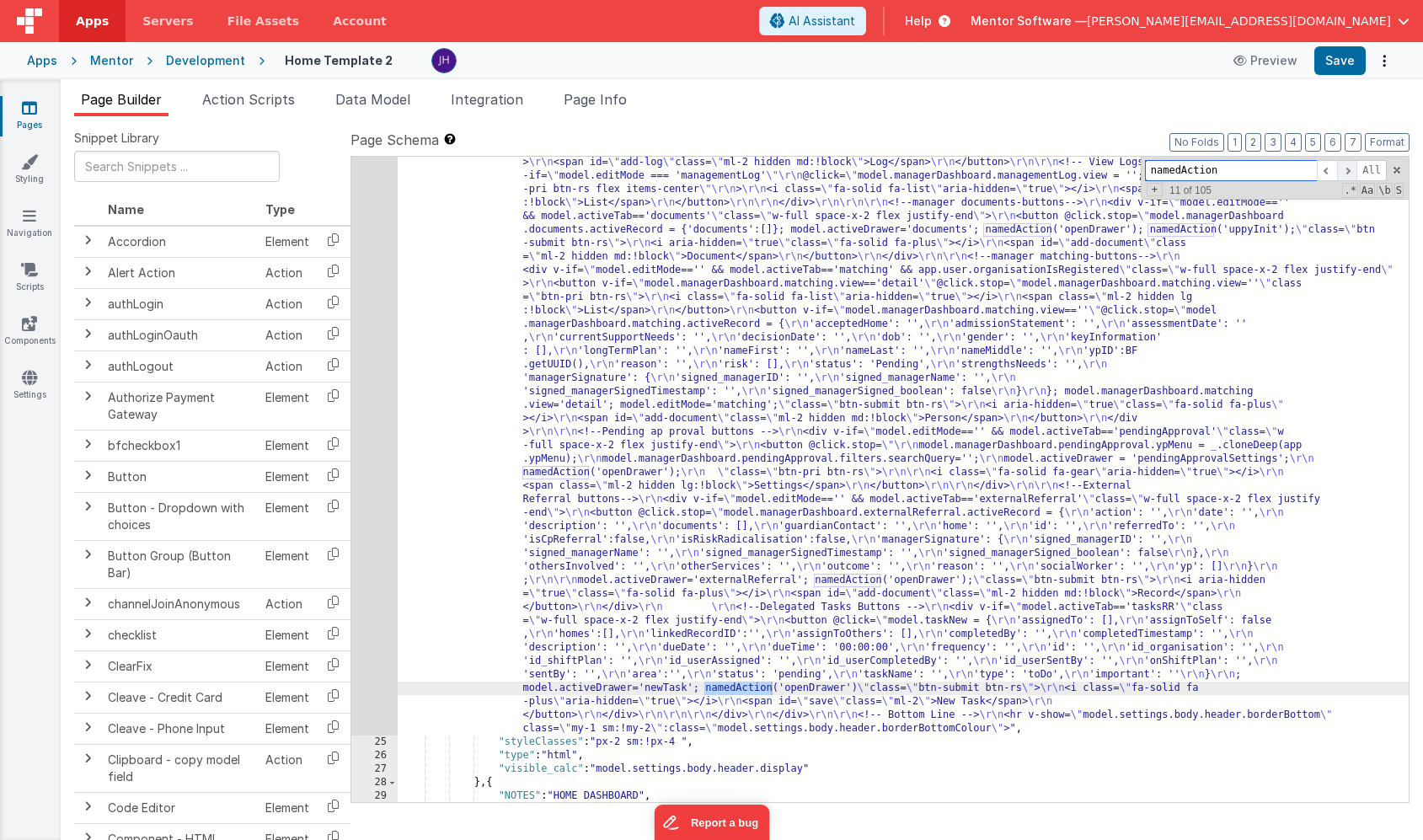
click at [1345, 168] on span at bounding box center [1348, 171] width 21 height 21
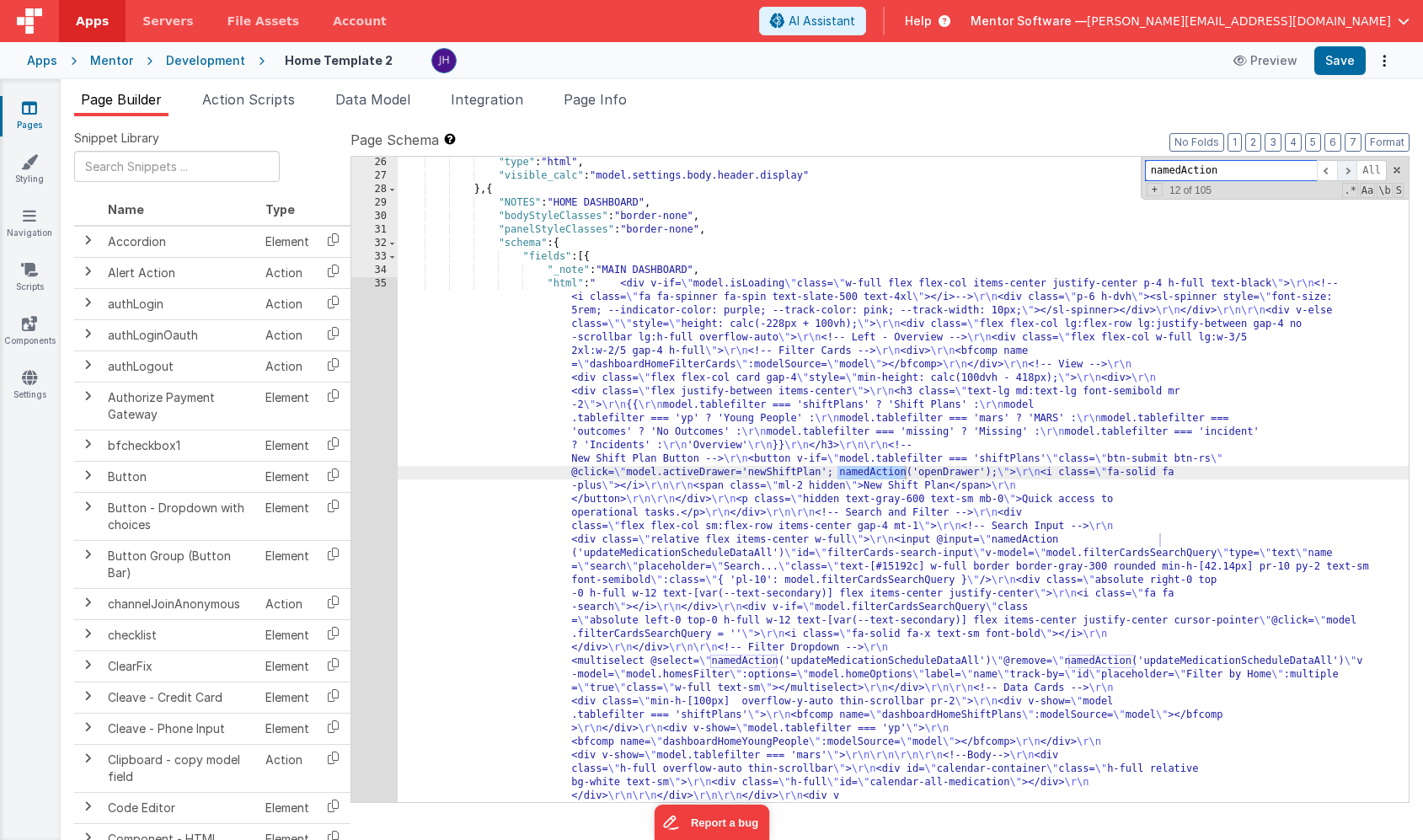
click at [1345, 168] on span at bounding box center [1348, 171] width 21 height 21
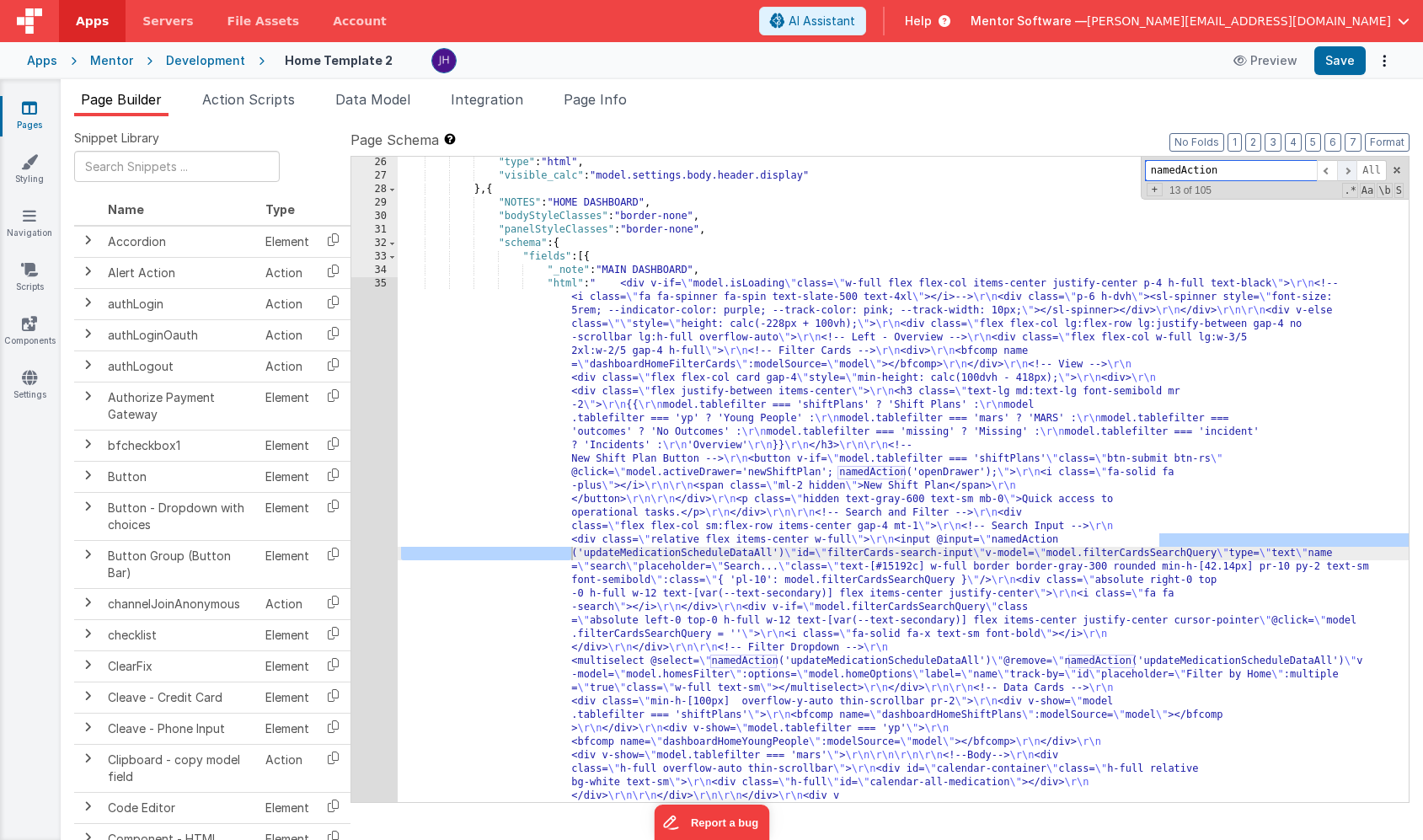
click at [1345, 168] on span at bounding box center [1348, 171] width 21 height 21
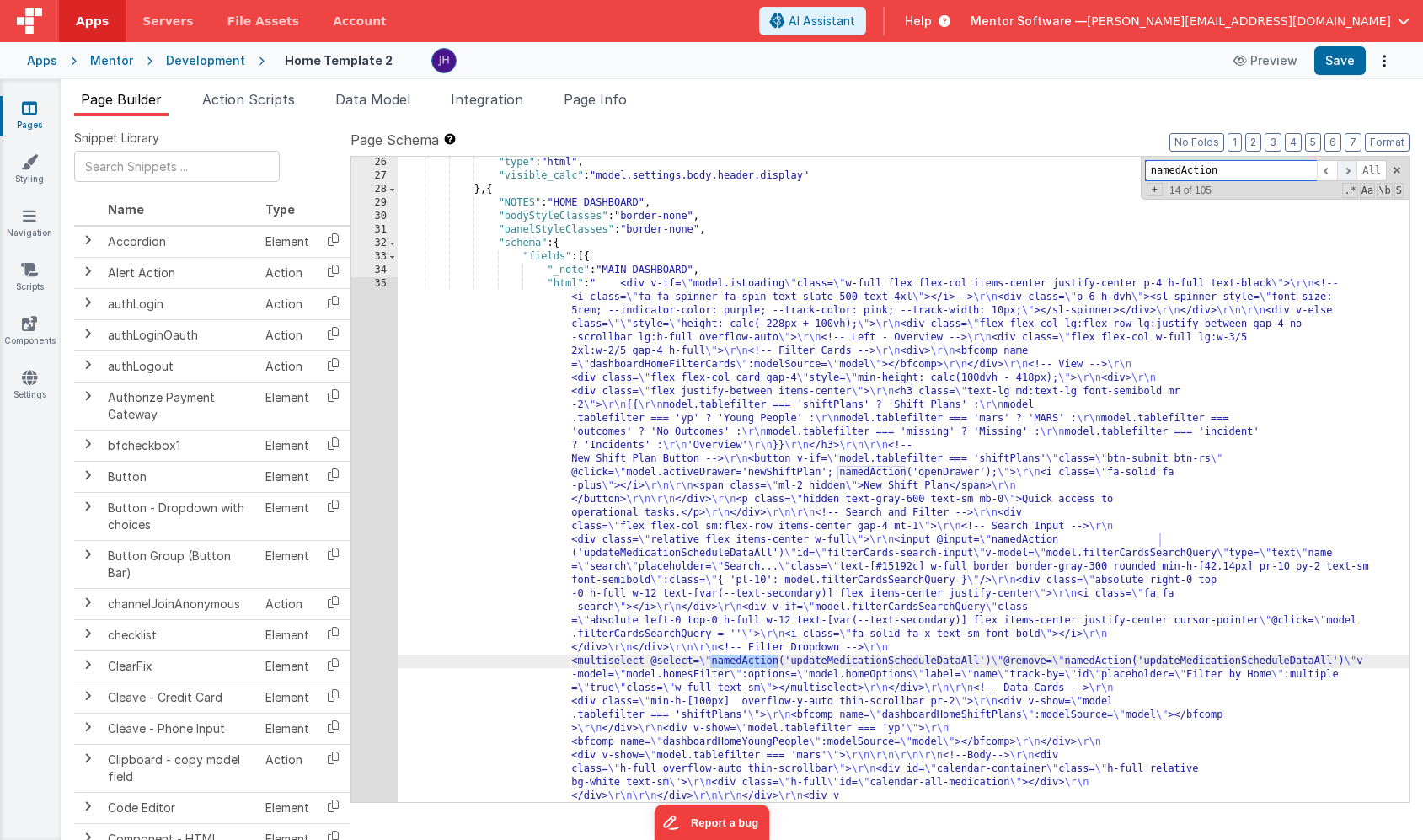
click at [1345, 168] on span at bounding box center [1348, 171] width 21 height 21
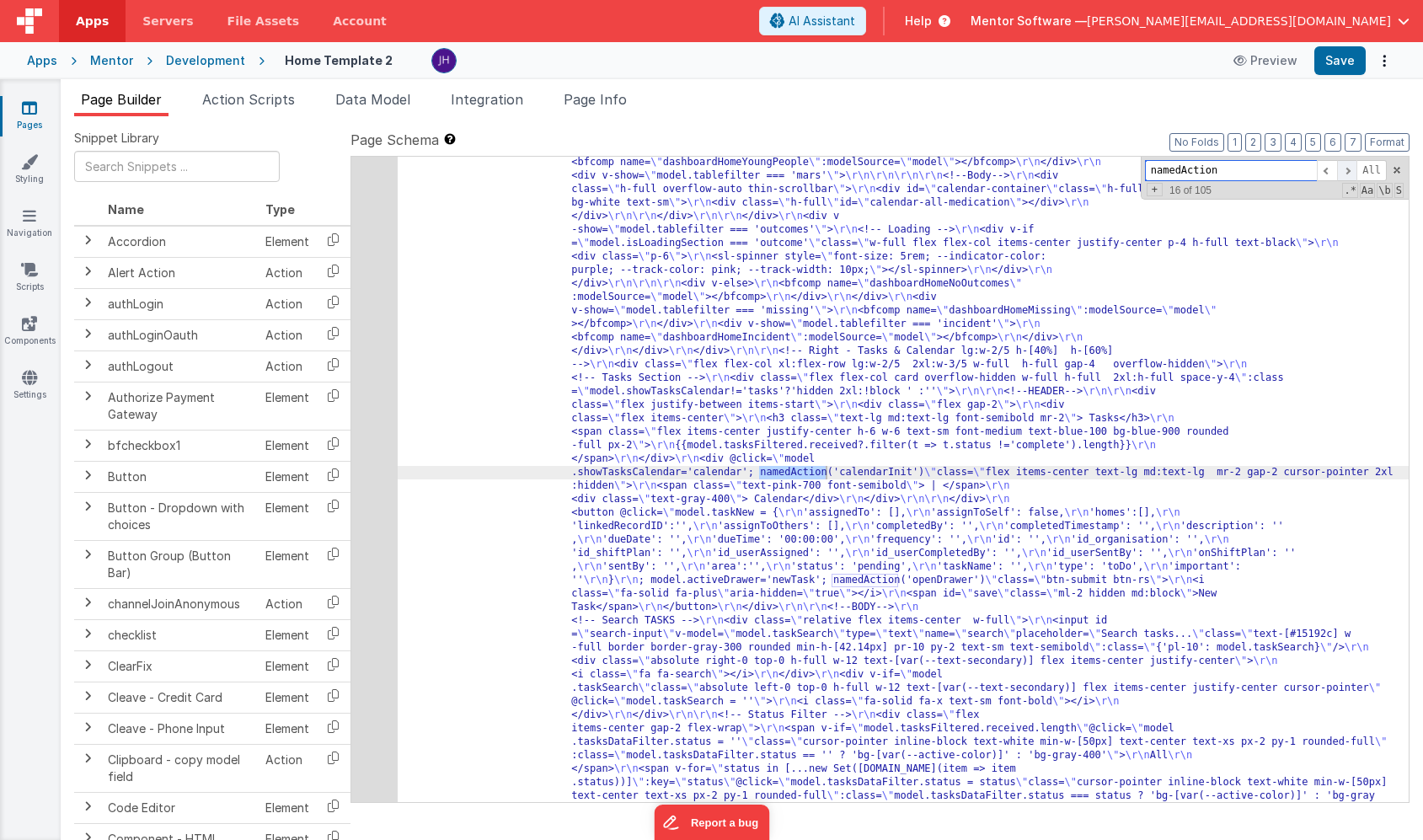
scroll to position [2018, 0]
click at [1345, 168] on span at bounding box center [1348, 171] width 21 height 21
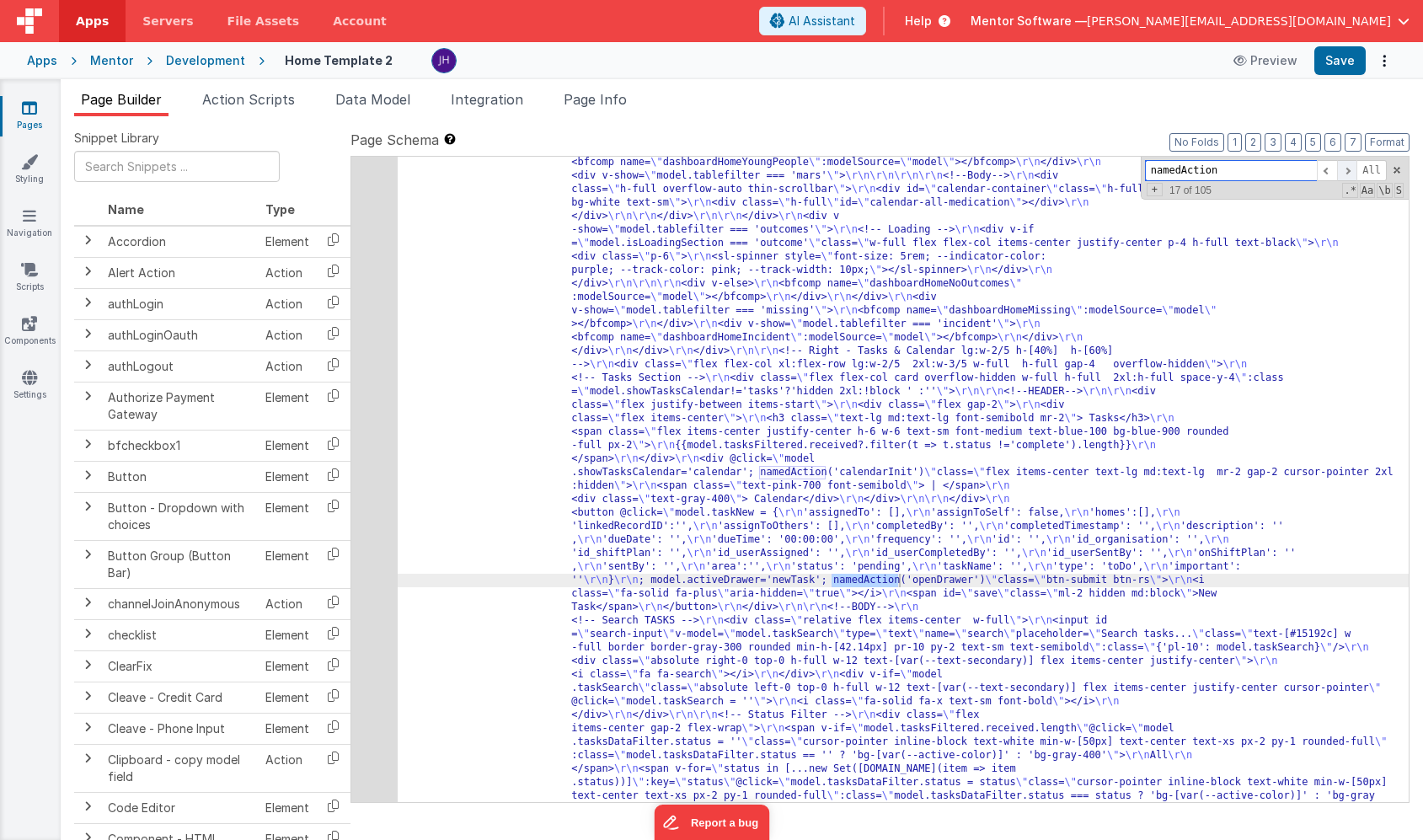
click at [1345, 168] on span at bounding box center [1348, 171] width 21 height 21
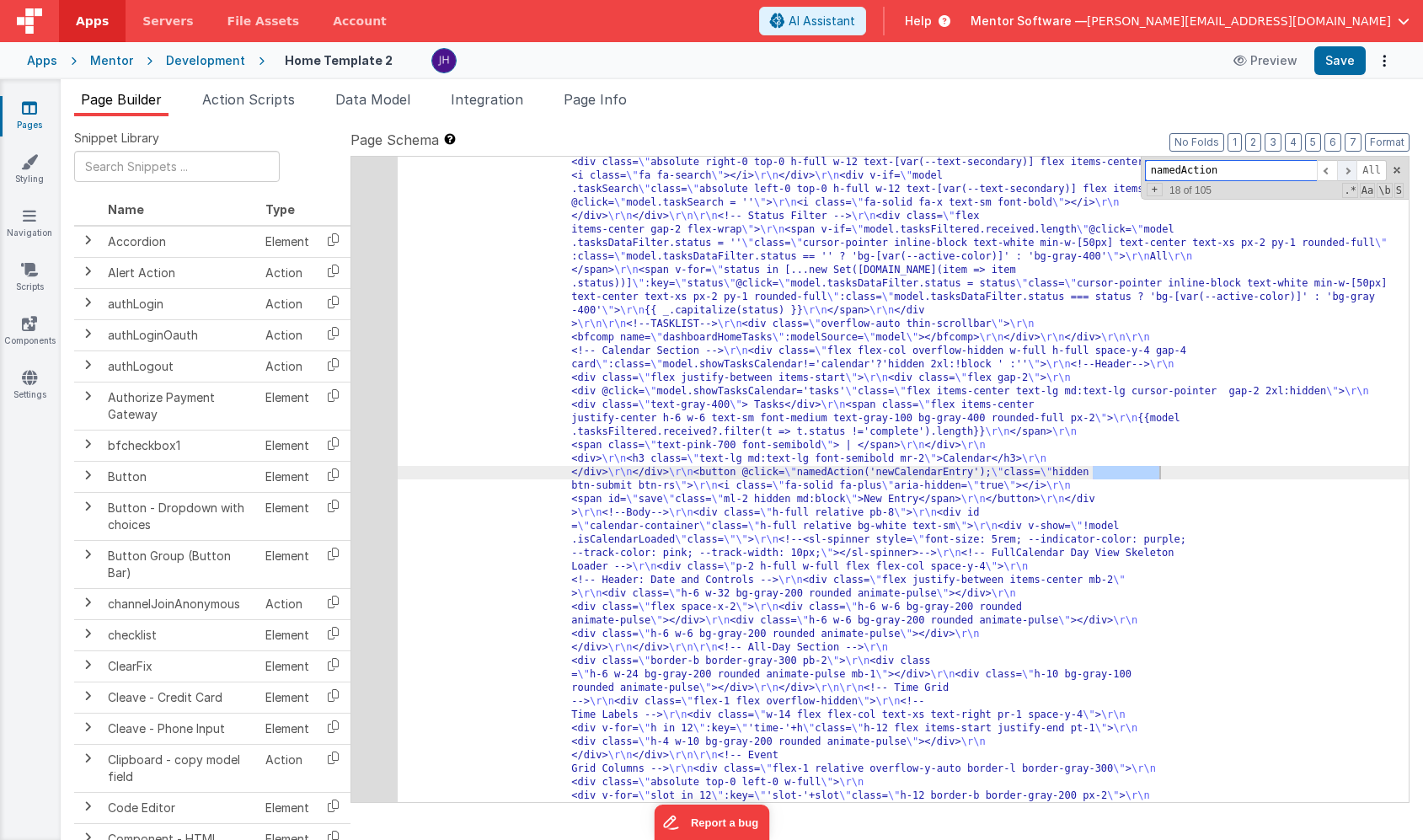
click at [1345, 168] on span at bounding box center [1348, 171] width 21 height 21
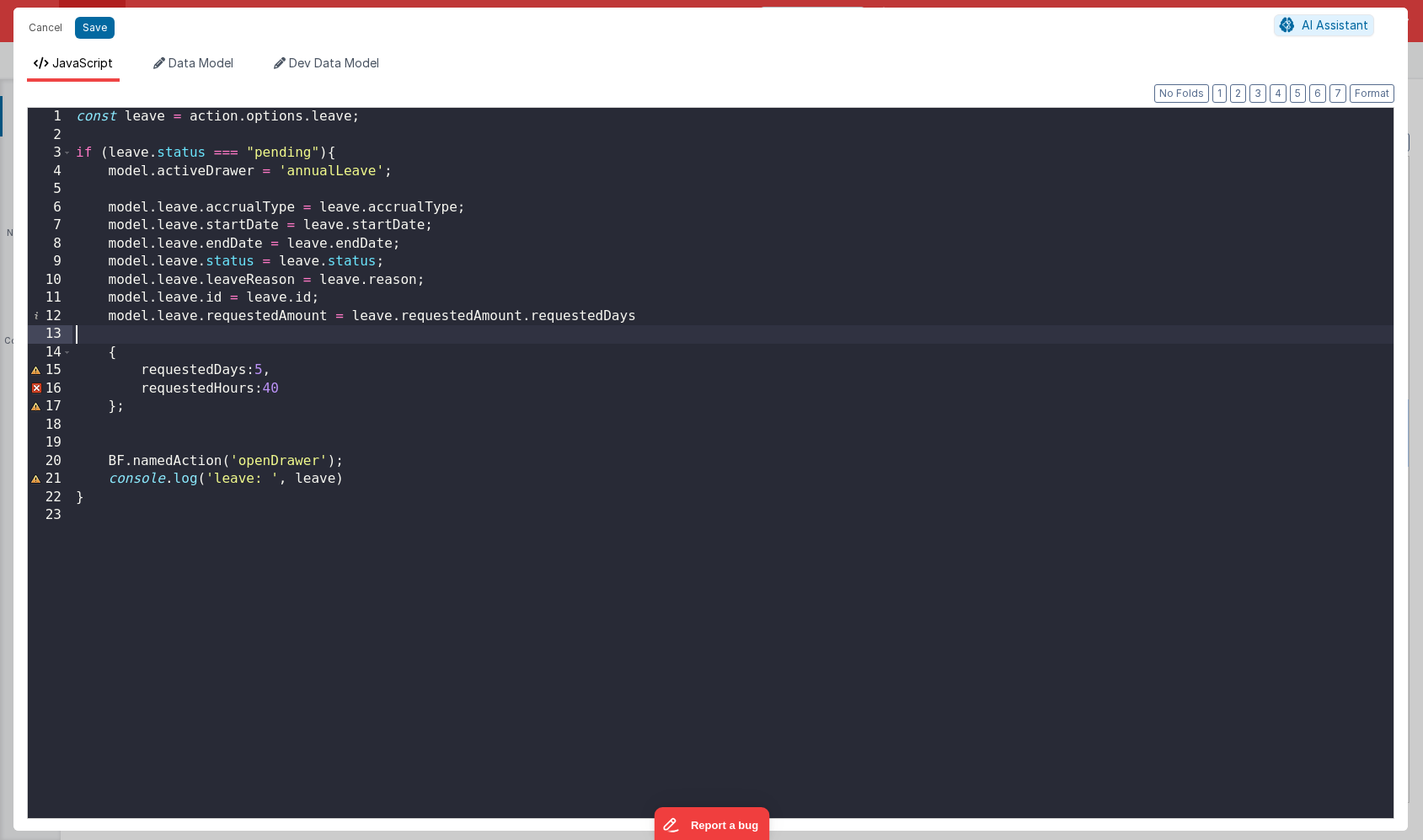
click at [797, 321] on div "const leave = action . options . leave ; if ( leave . status === "pending" ) { …" at bounding box center [733, 481] width 1322 height 746
drag, startPoint x: 635, startPoint y: 313, endPoint x: 351, endPoint y: 320, distance: 284.1
click at [351, 320] on div "const leave = action . options . leave ; if ( leave . status === "pending" ) { …" at bounding box center [733, 481] width 1322 height 746
click at [753, 316] on div "const leave = action . options . leave ; if ( leave . status === "pending" ) { …" at bounding box center [733, 481] width 1322 height 746
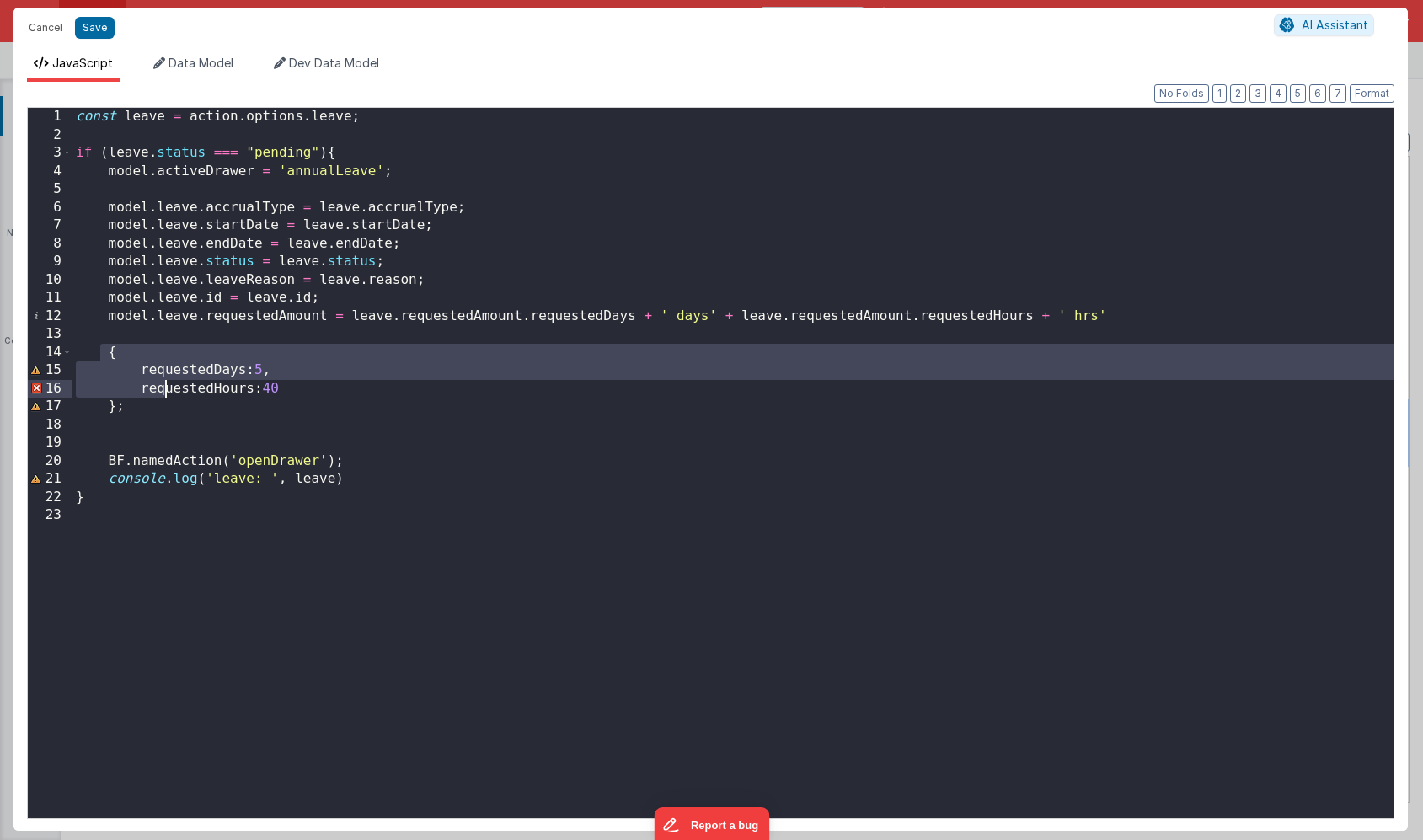
drag, startPoint x: 103, startPoint y: 349, endPoint x: 167, endPoint y: 396, distance: 79.4
click at [167, 396] on div "const leave = action . options . leave ; if ( leave . status === "pending" ) { …" at bounding box center [733, 481] width 1322 height 746
click at [151, 397] on div "const leave = action . options . leave ; if ( leave . status === "pending" ) { …" at bounding box center [733, 481] width 1322 height 746
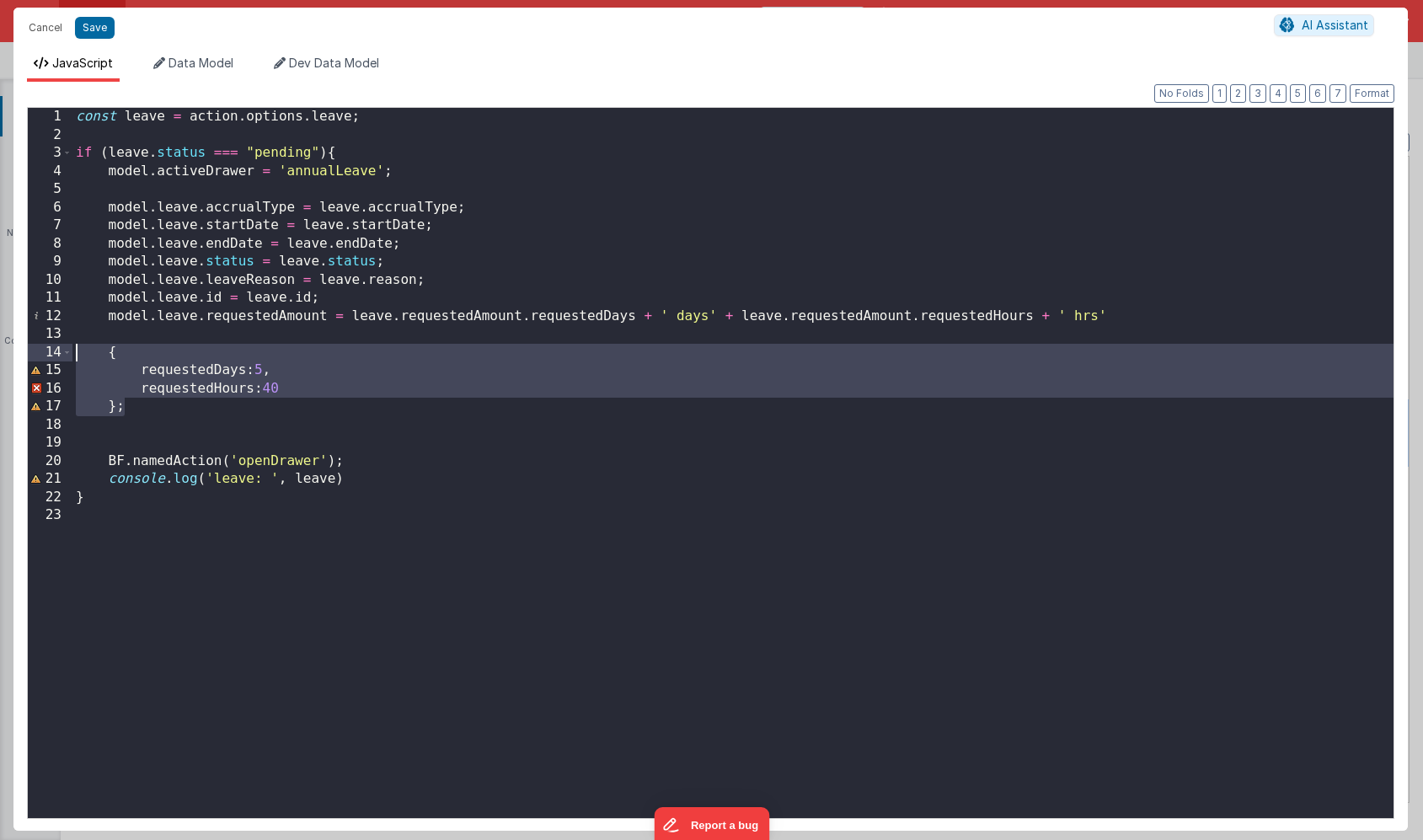
drag, startPoint x: 134, startPoint y: 412, endPoint x: 78, endPoint y: 358, distance: 77.8
click at [78, 358] on div "const leave = action . options . leave ; if ( leave . status === "pending" ) { …" at bounding box center [733, 481] width 1322 height 746
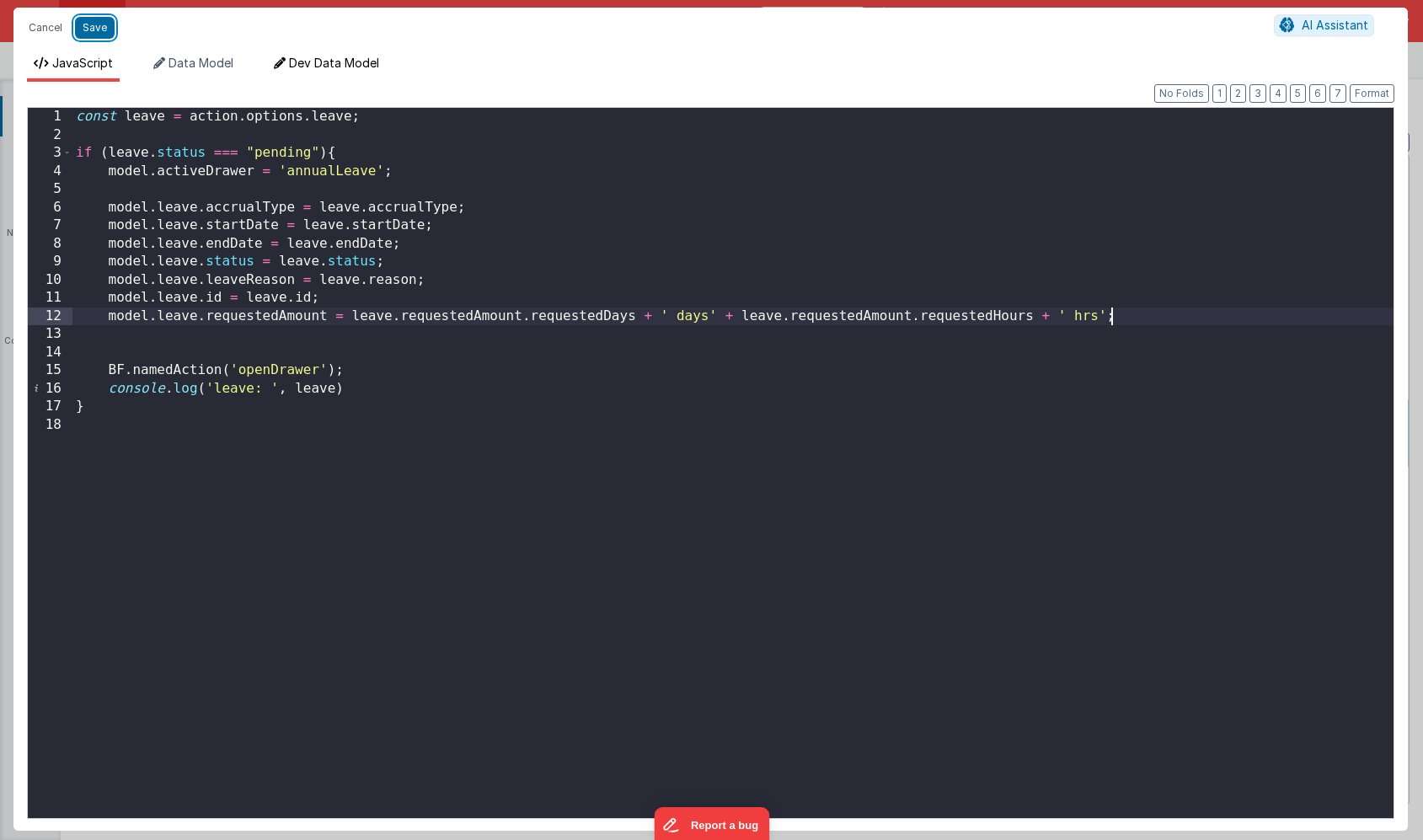
click at [91, 28] on button "Save" at bounding box center [95, 27] width 39 height 22
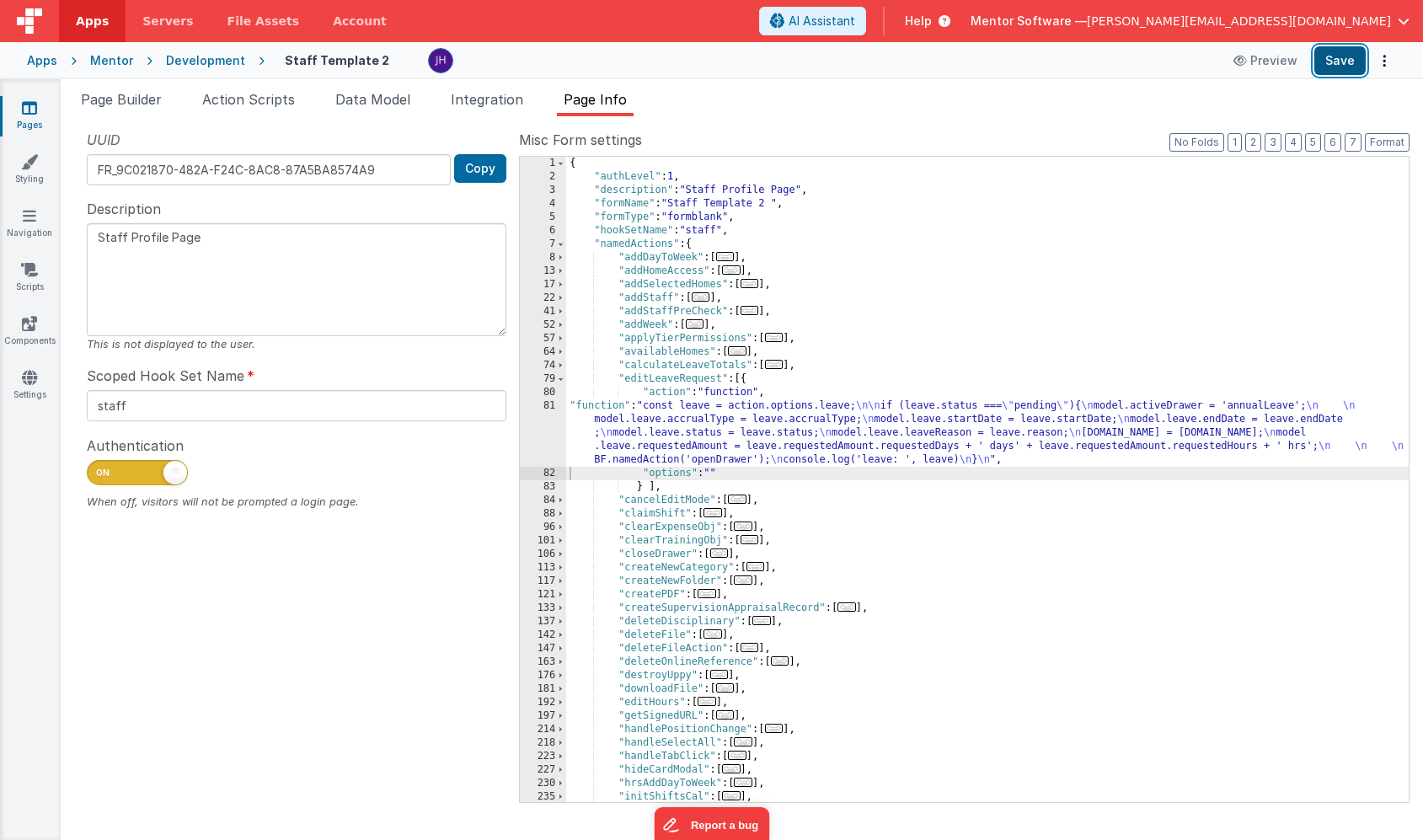
click at [1332, 68] on button "Save" at bounding box center [1339, 60] width 52 height 29
click at [130, 95] on span "Page Builder" at bounding box center [121, 99] width 81 height 17
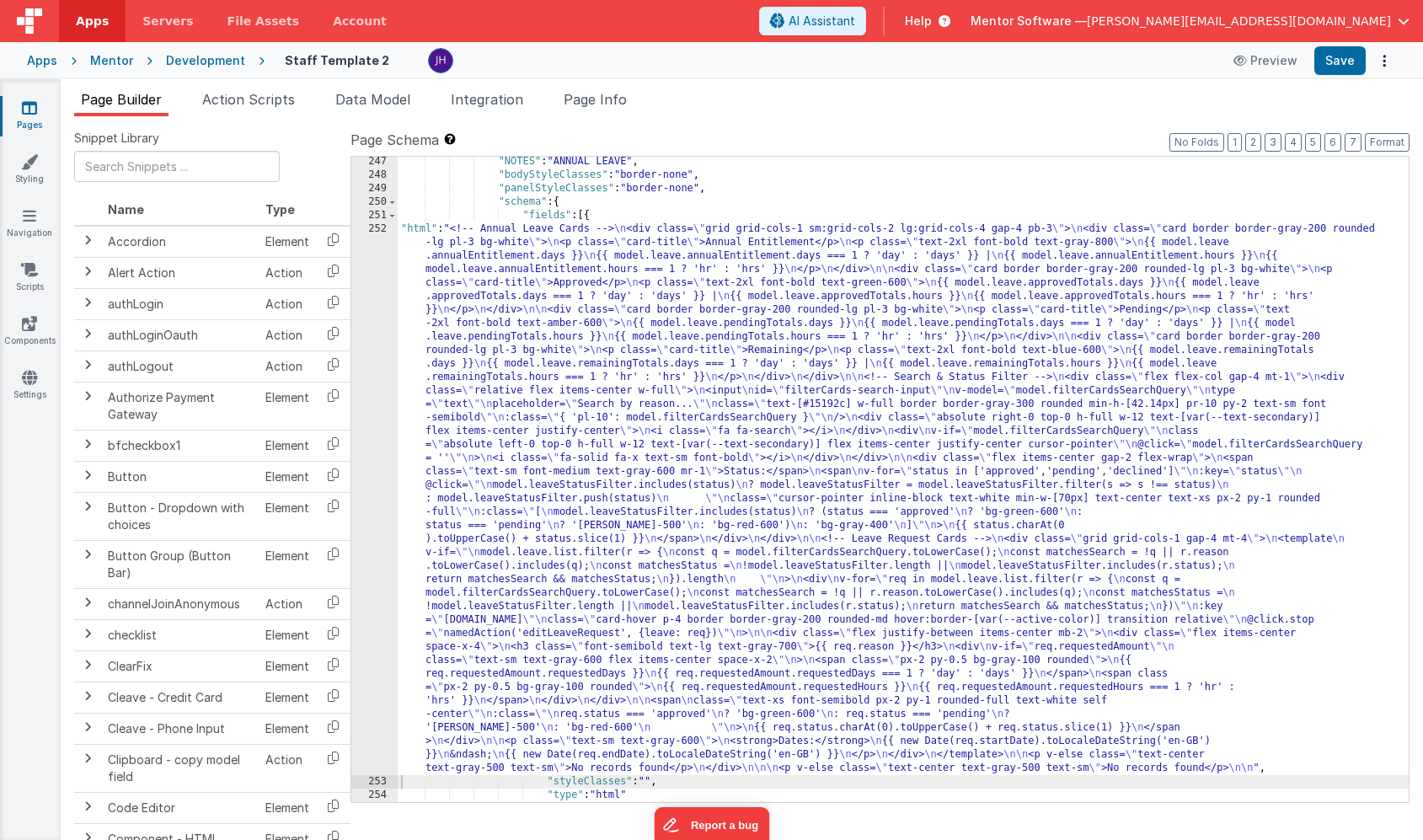
click at [559, 411] on div ""NOTES" : "ANNUAL LEAVE" , "bodyStyleClasses" : "border-none" , "panelStyleClas…" at bounding box center [903, 491] width 1011 height 672
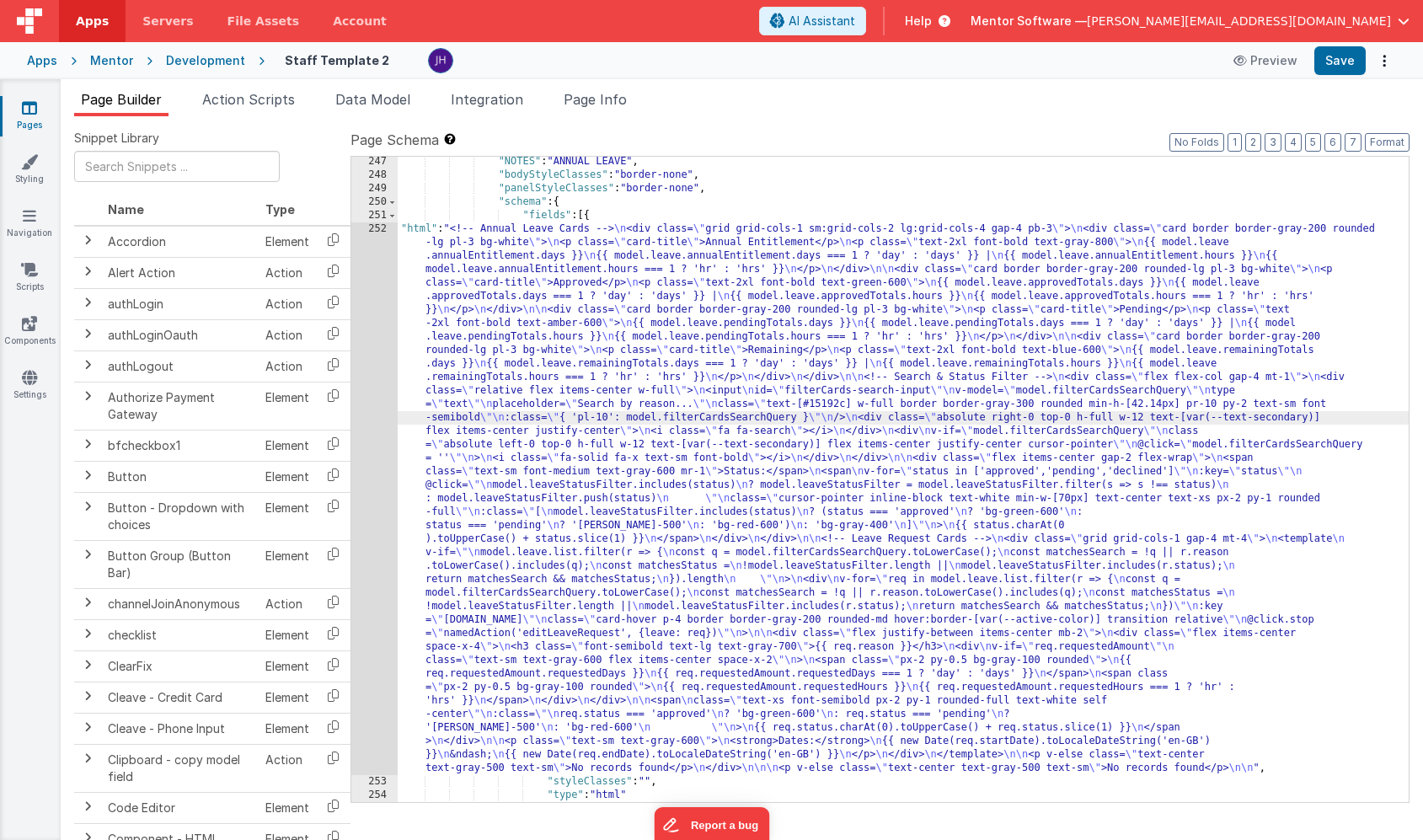
click at [361, 380] on div "252" at bounding box center [374, 498] width 46 height 553
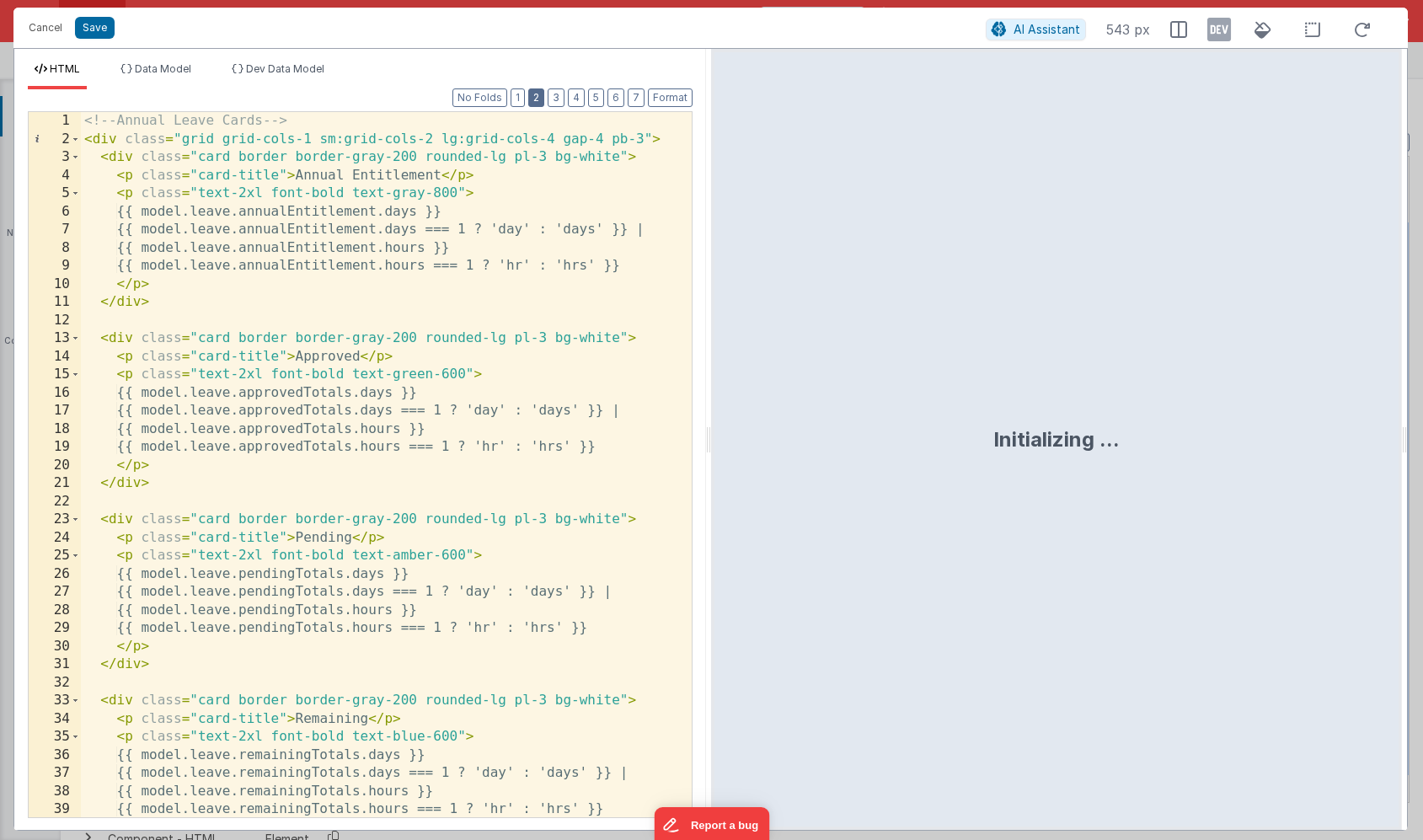
click at [534, 96] on button "2" at bounding box center [536, 98] width 16 height 19
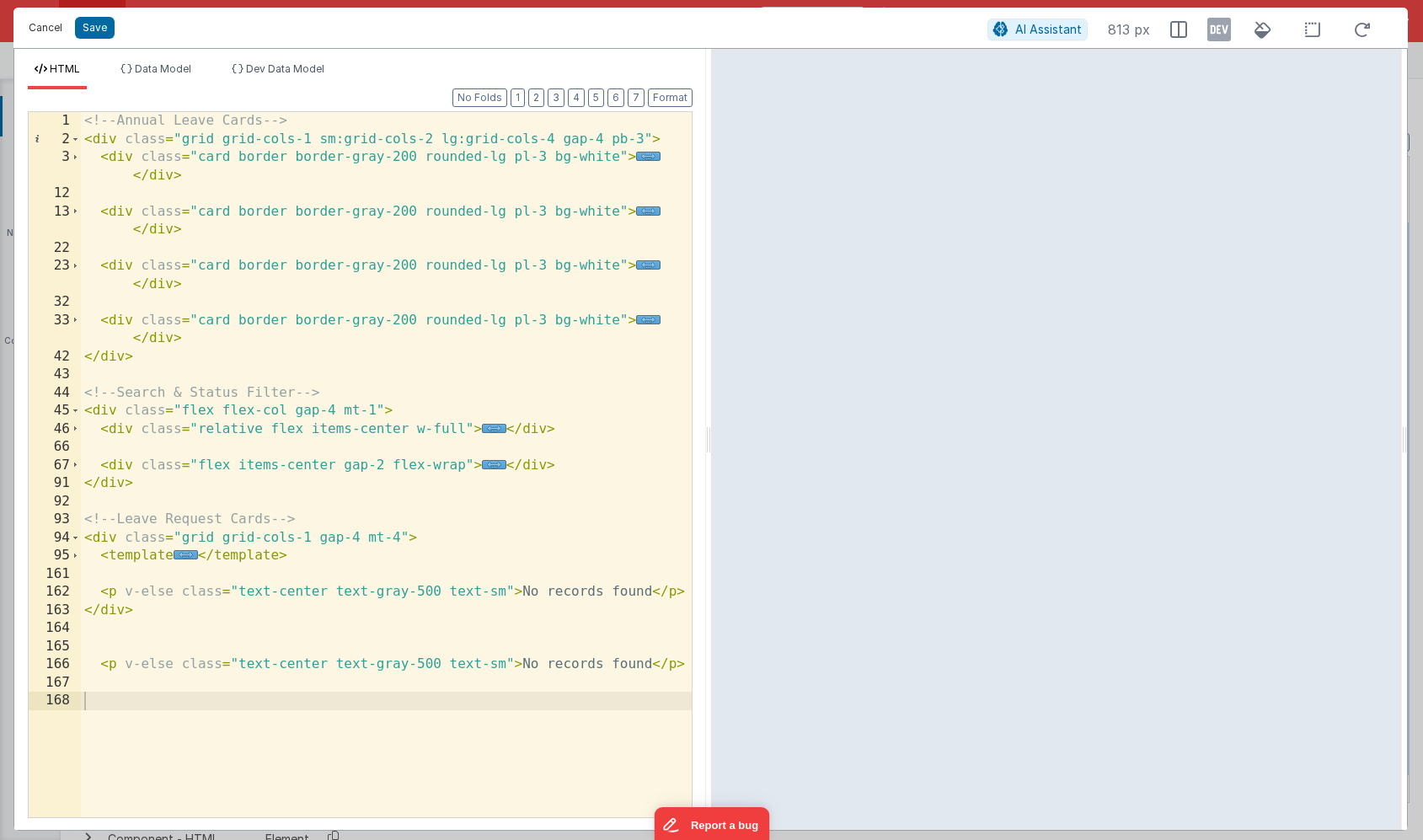
click at [51, 28] on button "Cancel" at bounding box center [46, 27] width 51 height 23
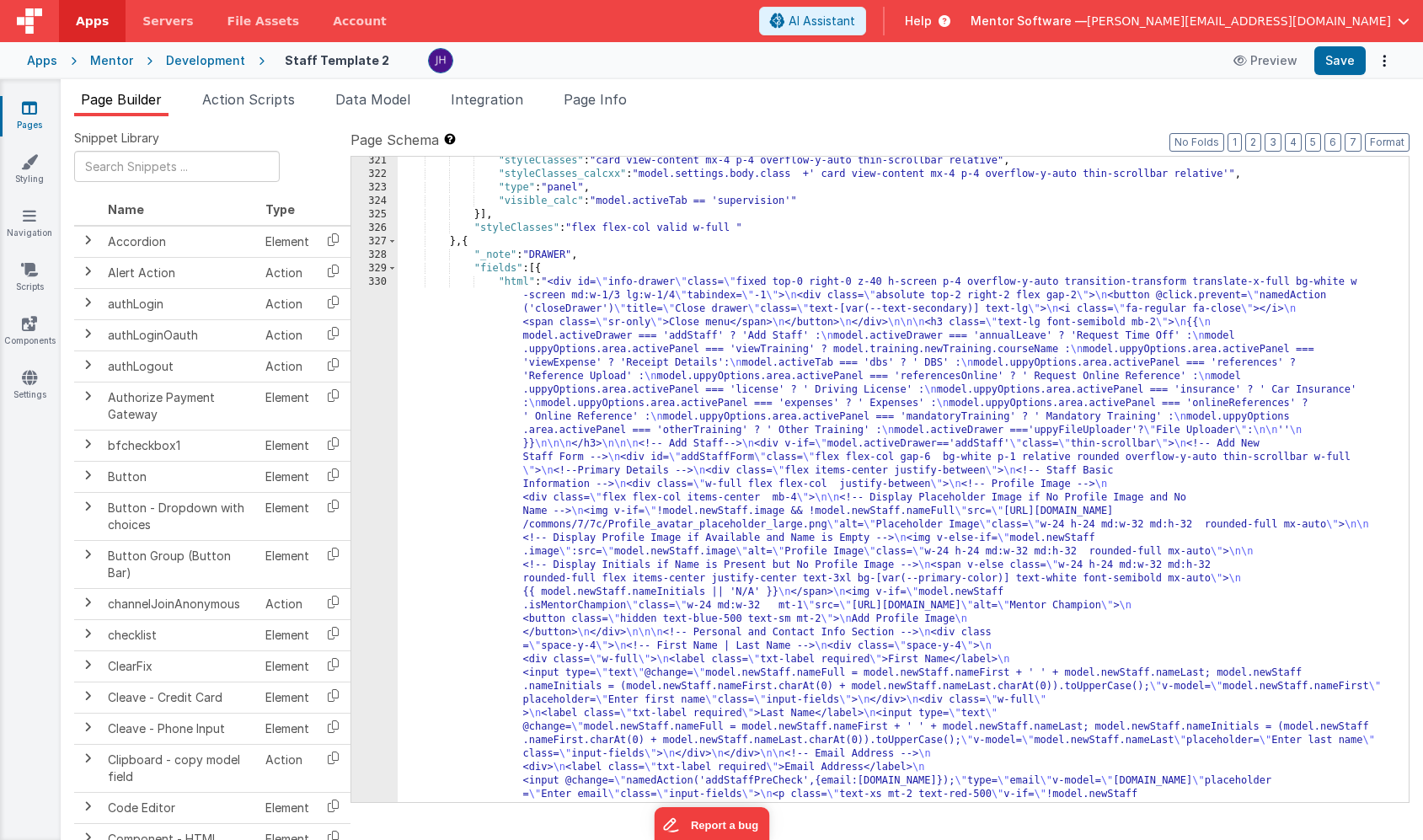
scroll to position [19956, 0]
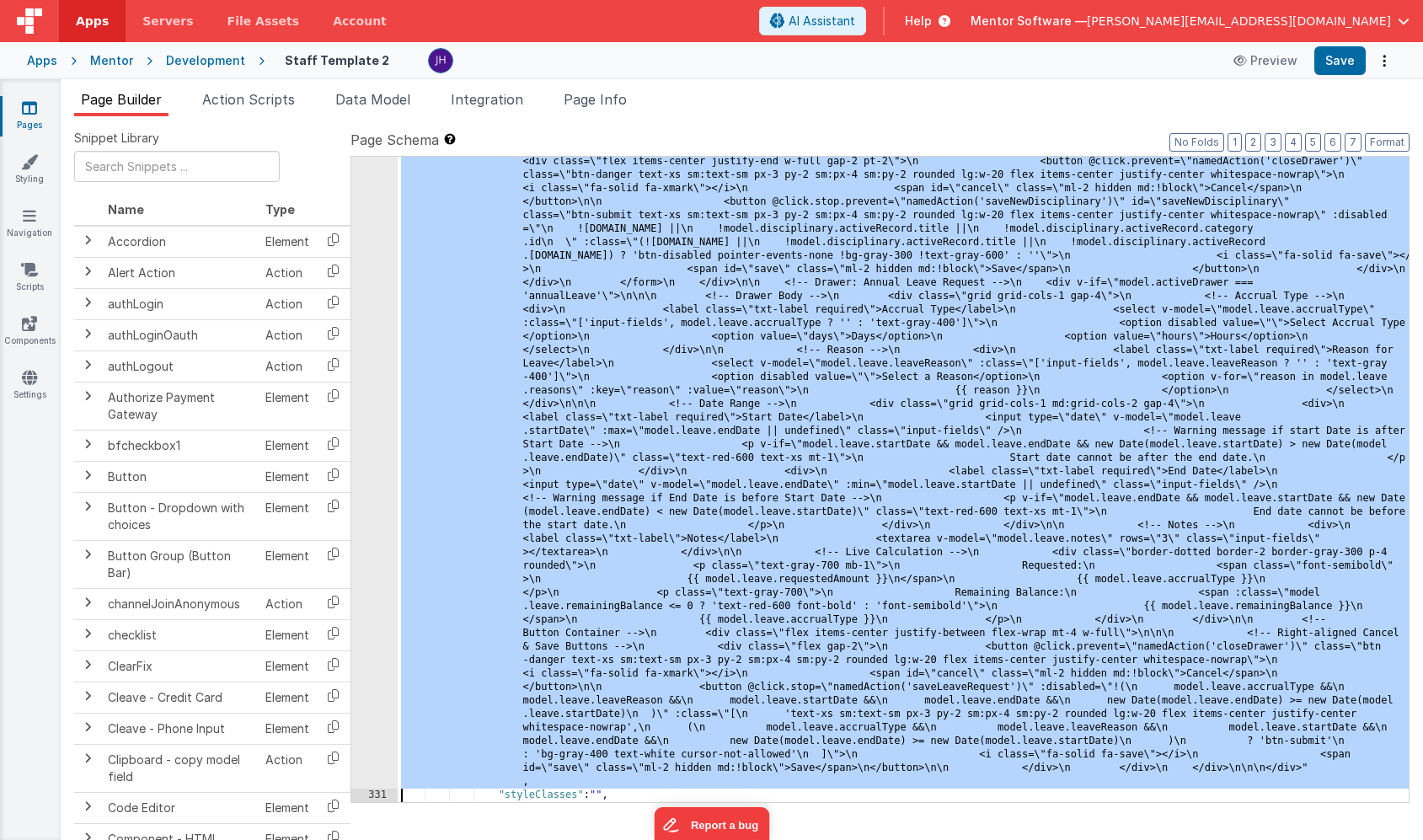
scroll to position [26962, 0]
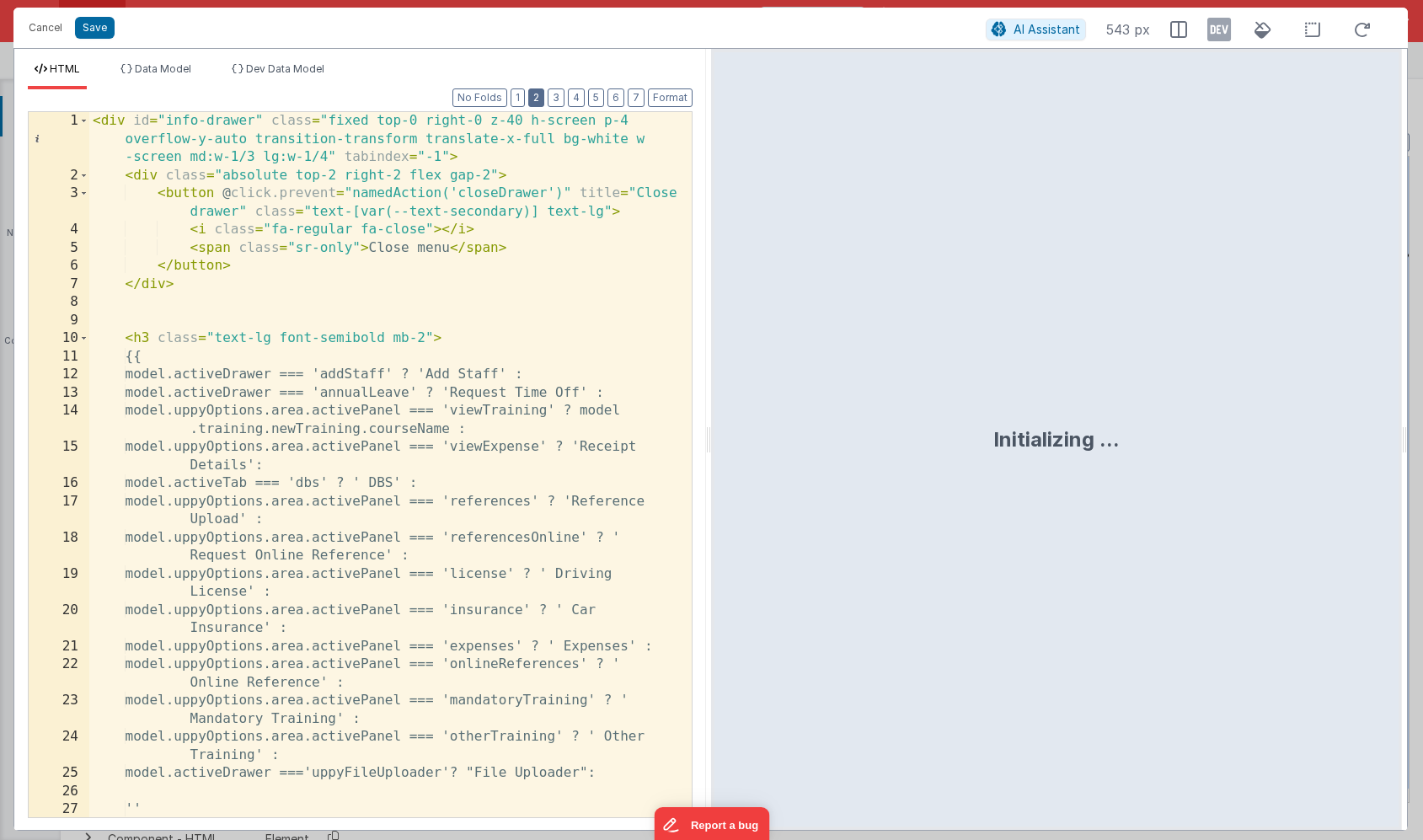
click at [538, 95] on button "2" at bounding box center [536, 98] width 16 height 19
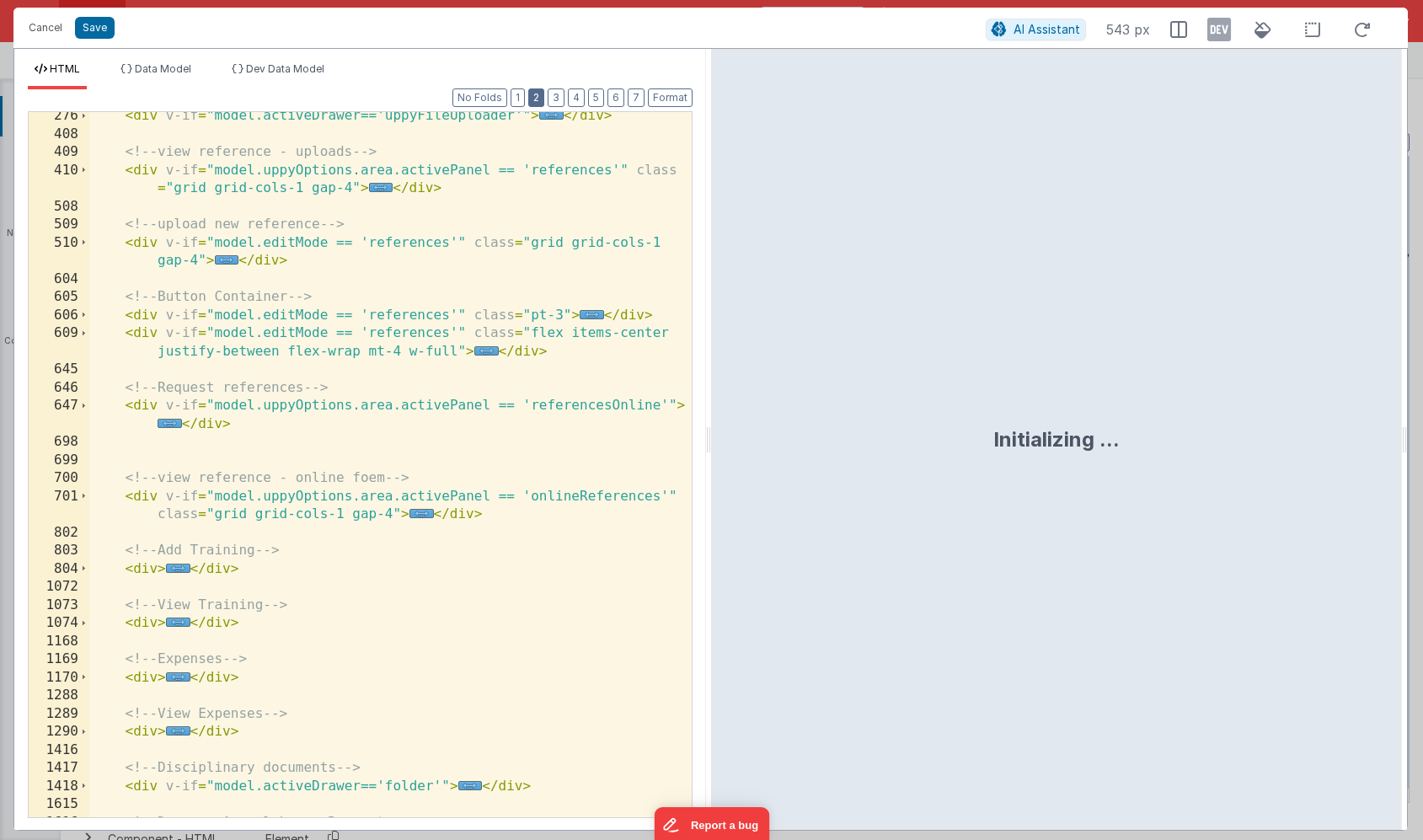
scroll to position [363, 0]
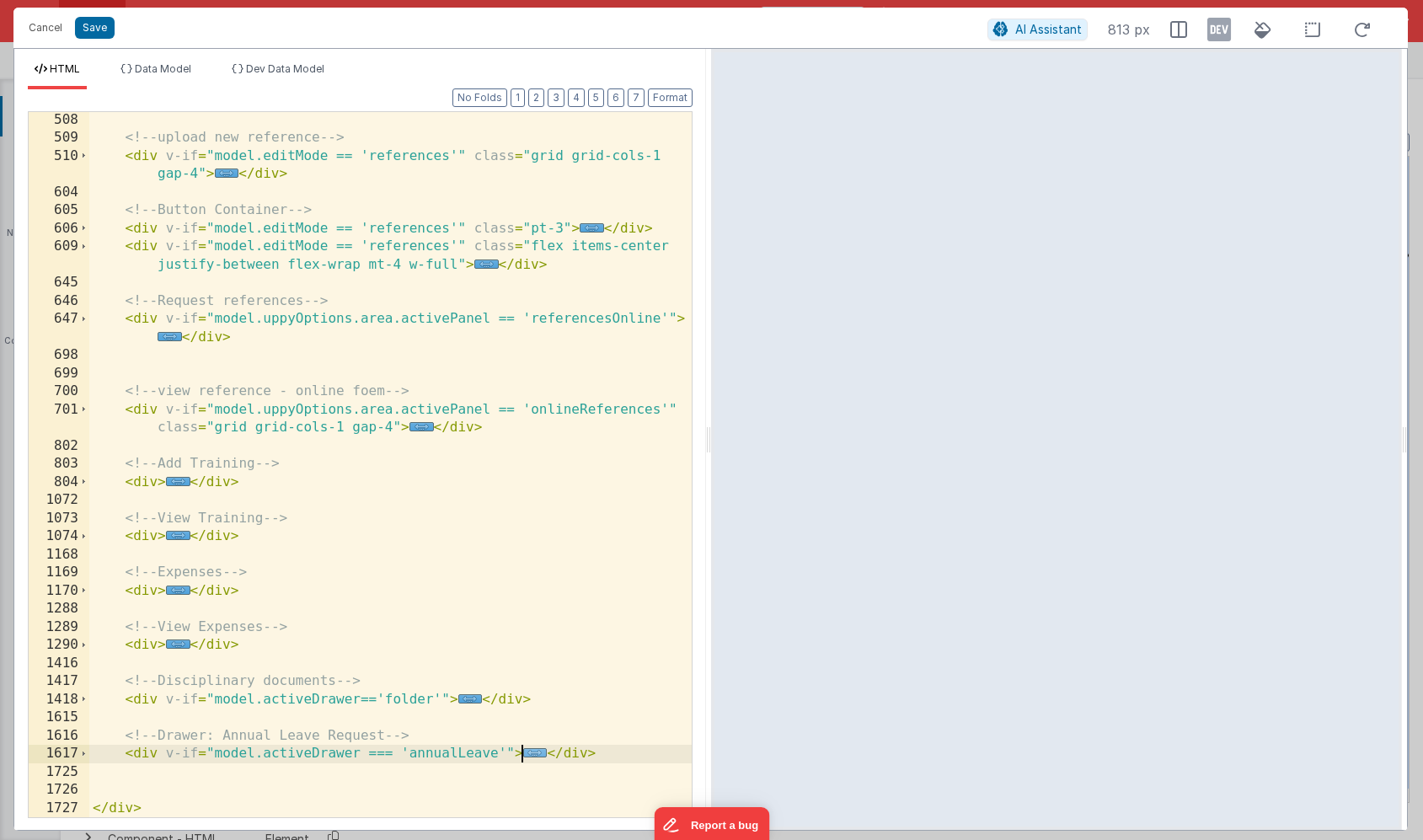
click at [537, 755] on span "..." at bounding box center [535, 753] width 24 height 9
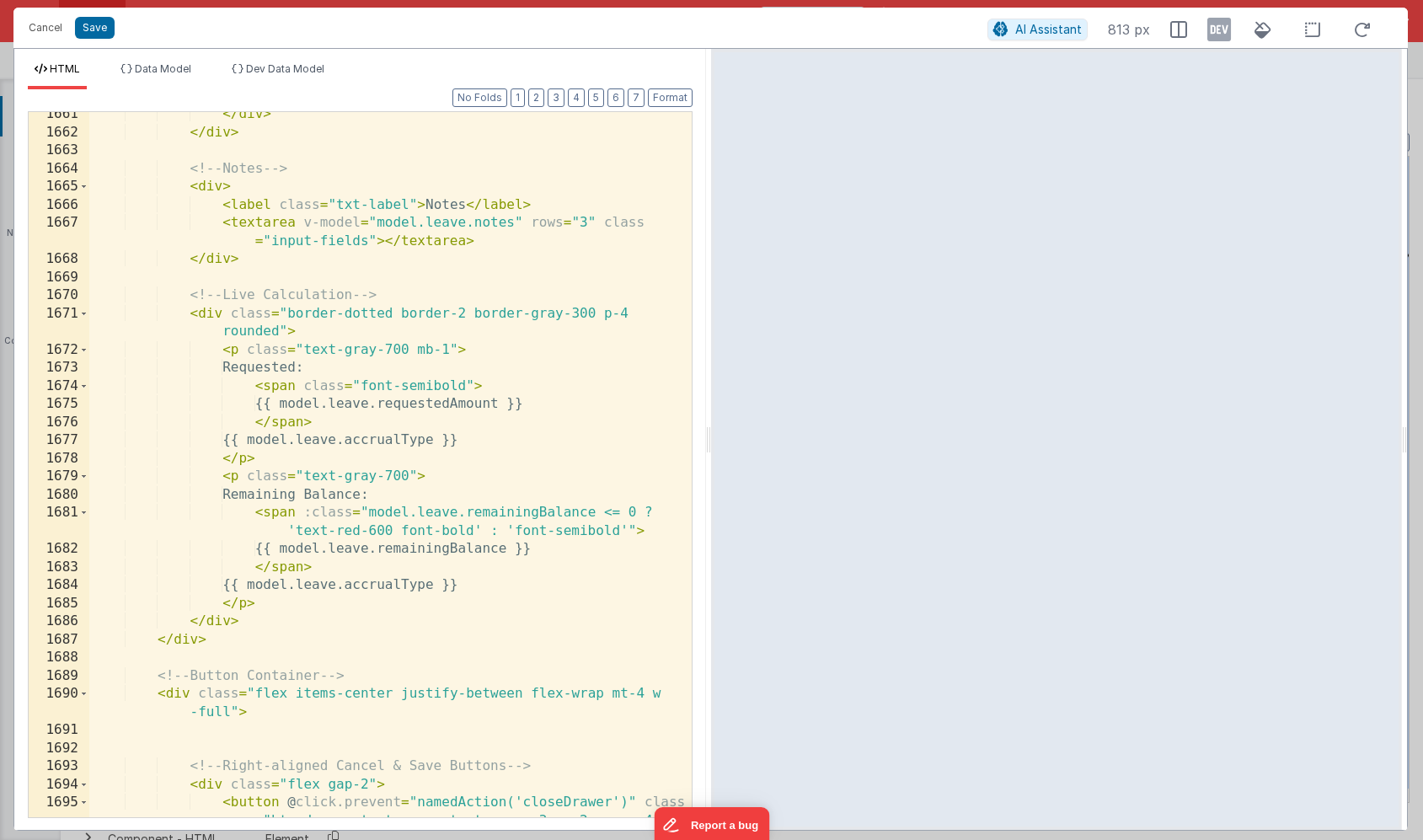
scroll to position [2143, 0]
drag, startPoint x: 491, startPoint y: 586, endPoint x: 256, endPoint y: 585, distance: 235.0
click at [256, 585] on div "</ div > </ div > <!-- Notes --> < div > < label class = "txt-label" > Notes </…" at bounding box center [390, 505] width 603 height 796
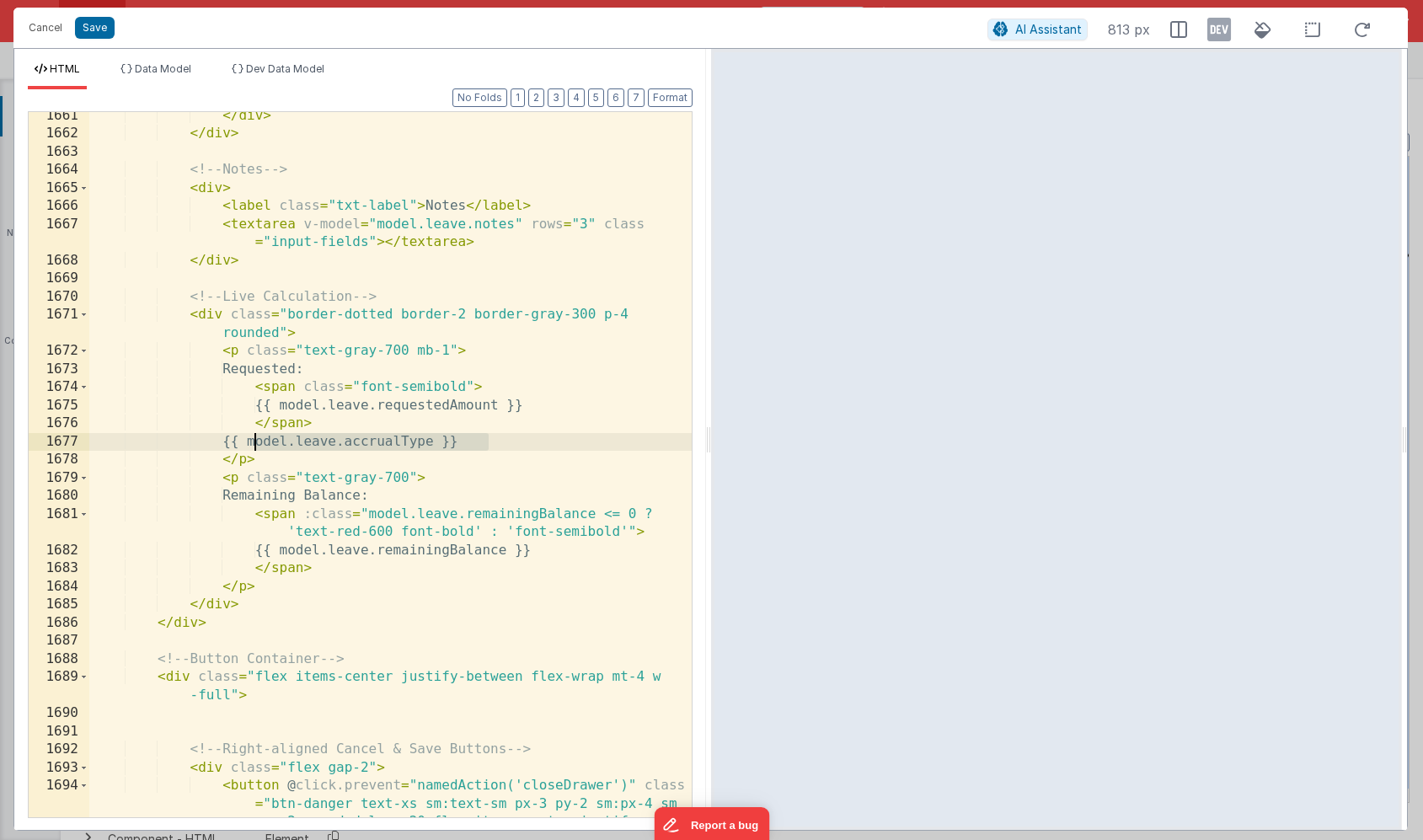
drag, startPoint x: 495, startPoint y: 438, endPoint x: 255, endPoint y: 436, distance: 240.0
click at [255, 436] on div "</ div > </ div > <!-- Notes --> < div > < label class = "txt-label" > Notes </…" at bounding box center [390, 505] width 603 height 796
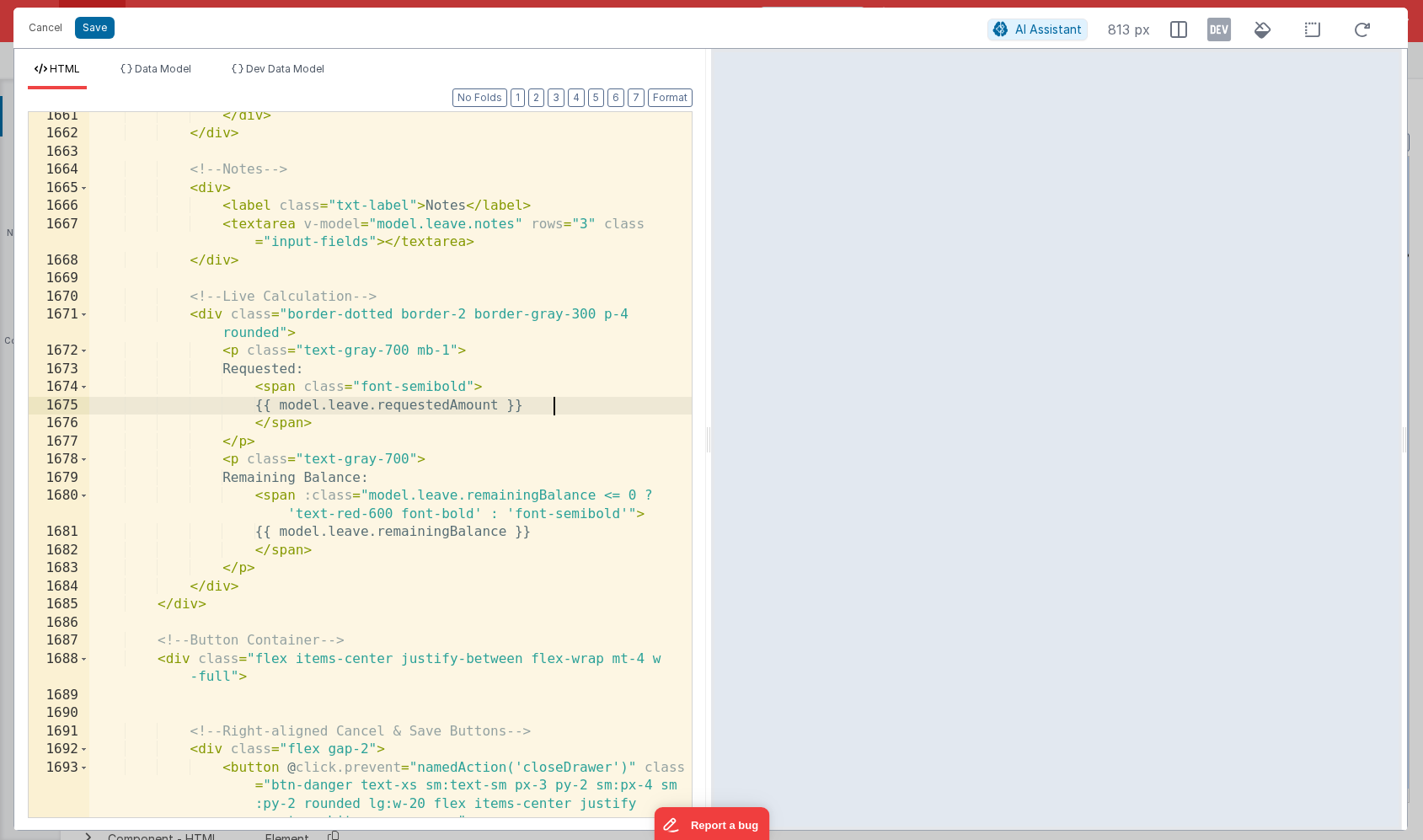
click at [579, 399] on div "</ div > </ div > <!-- Notes --> < div > < label class = "txt-label" > Notes </…" at bounding box center [390, 505] width 603 height 796
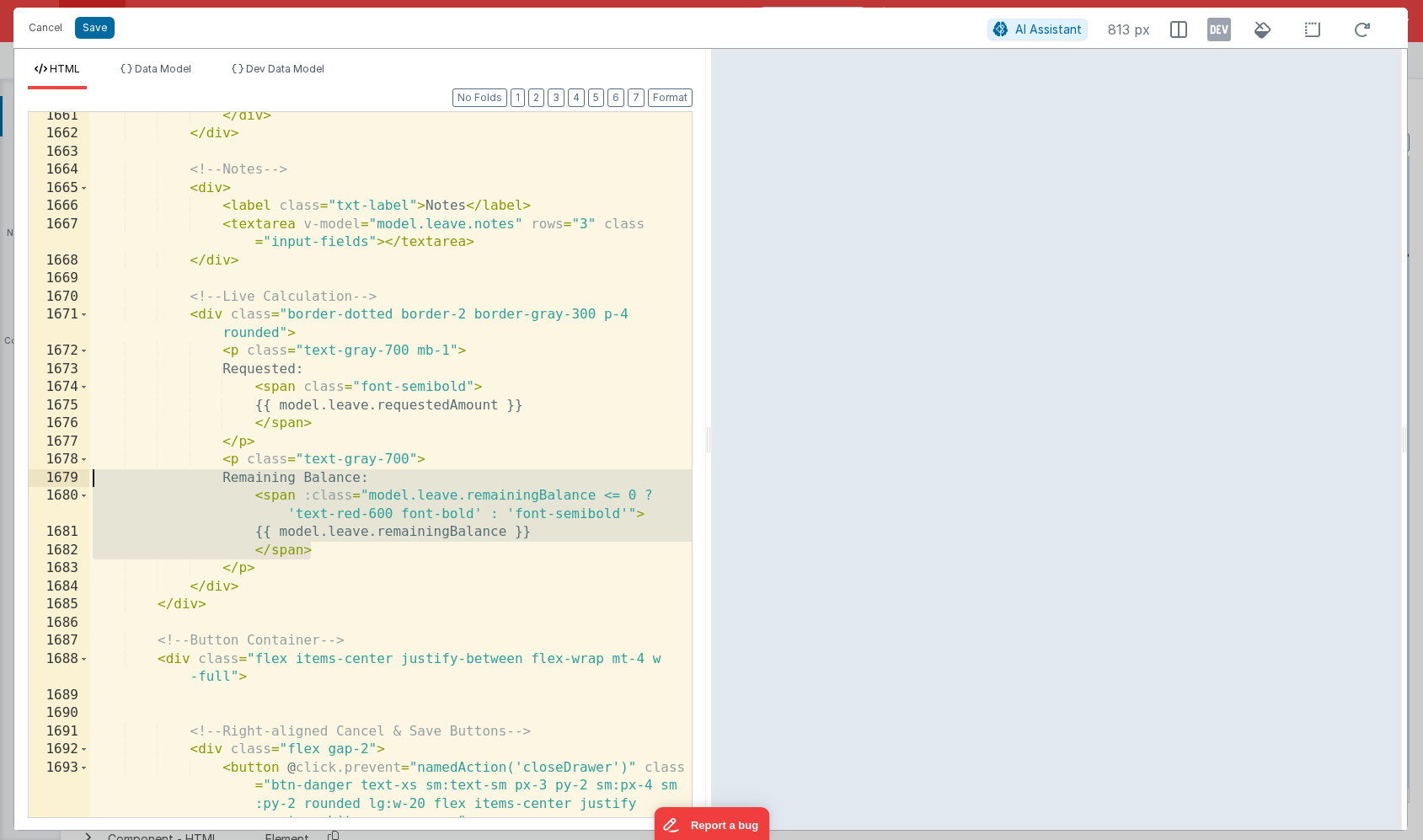
drag, startPoint x: 325, startPoint y: 551, endPoint x: 86, endPoint y: 481, distance: 249.0
click at [86, 481] on div "1661 1662 1663 1664 1665 1666 1667 1668 1669 1670 1671 1672 1673 1674 1675 1676…" at bounding box center [360, 464] width 665 height 707
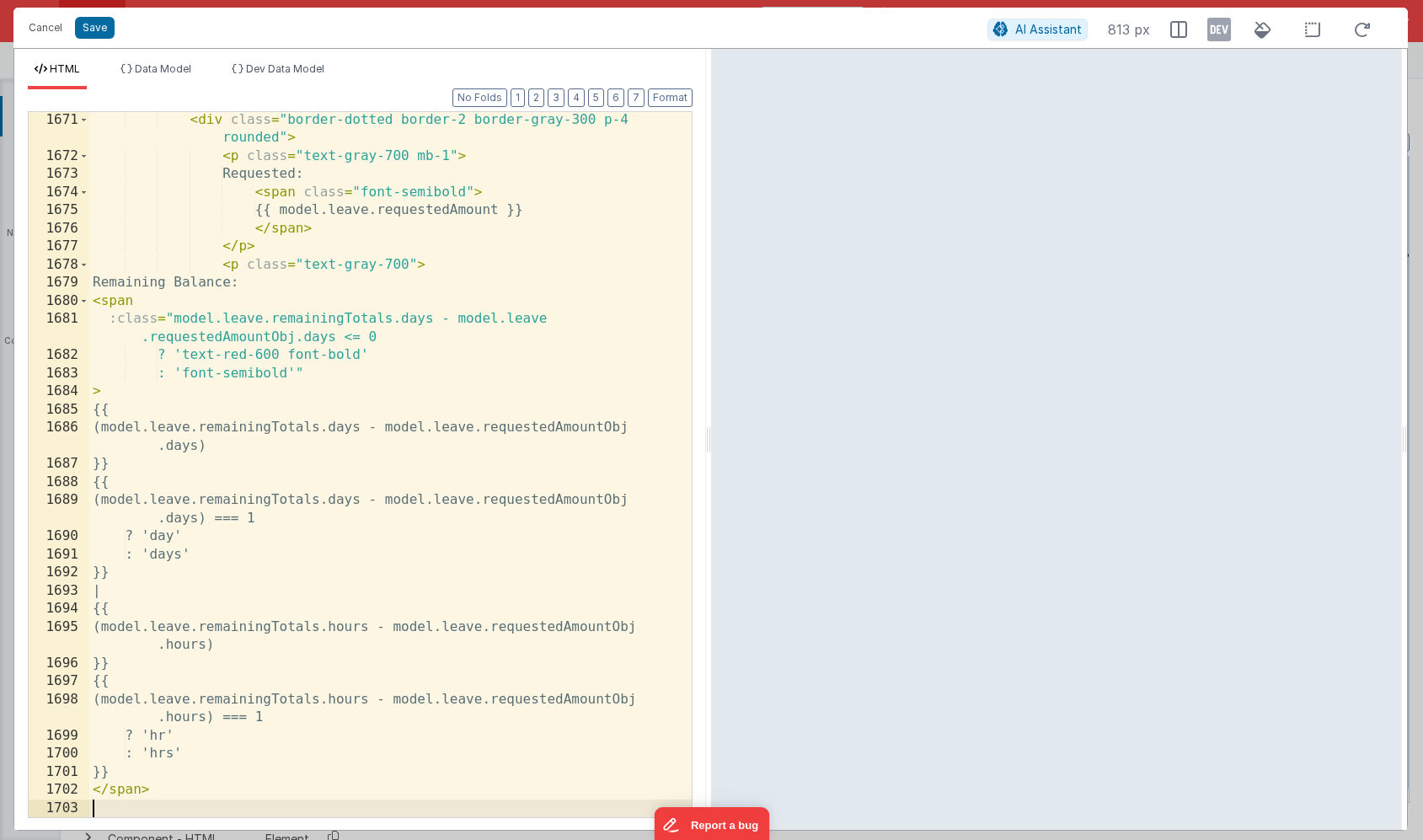
scroll to position [2338, 0]
click at [676, 102] on button "Format" at bounding box center [670, 98] width 45 height 19
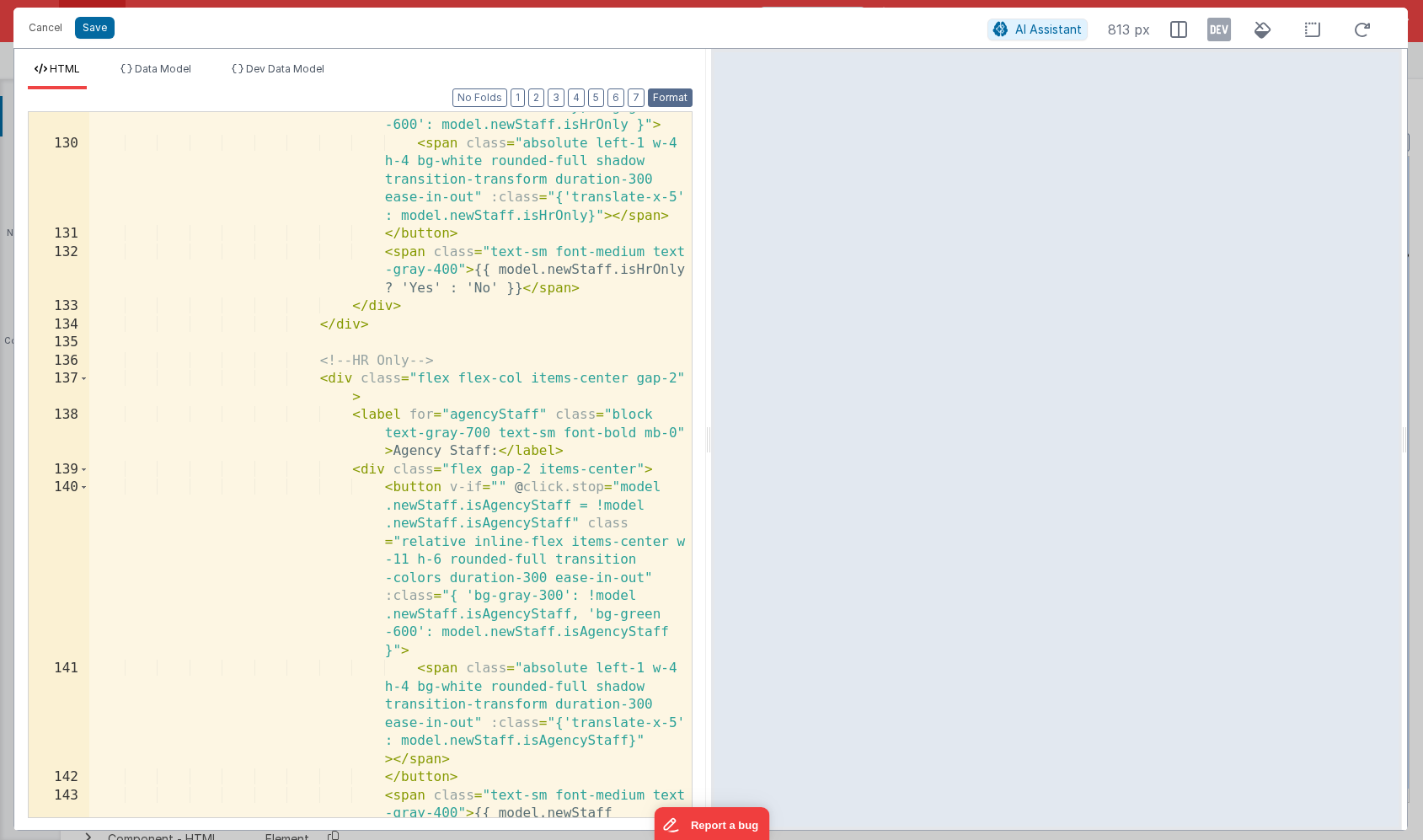
scroll to position [2564, 0]
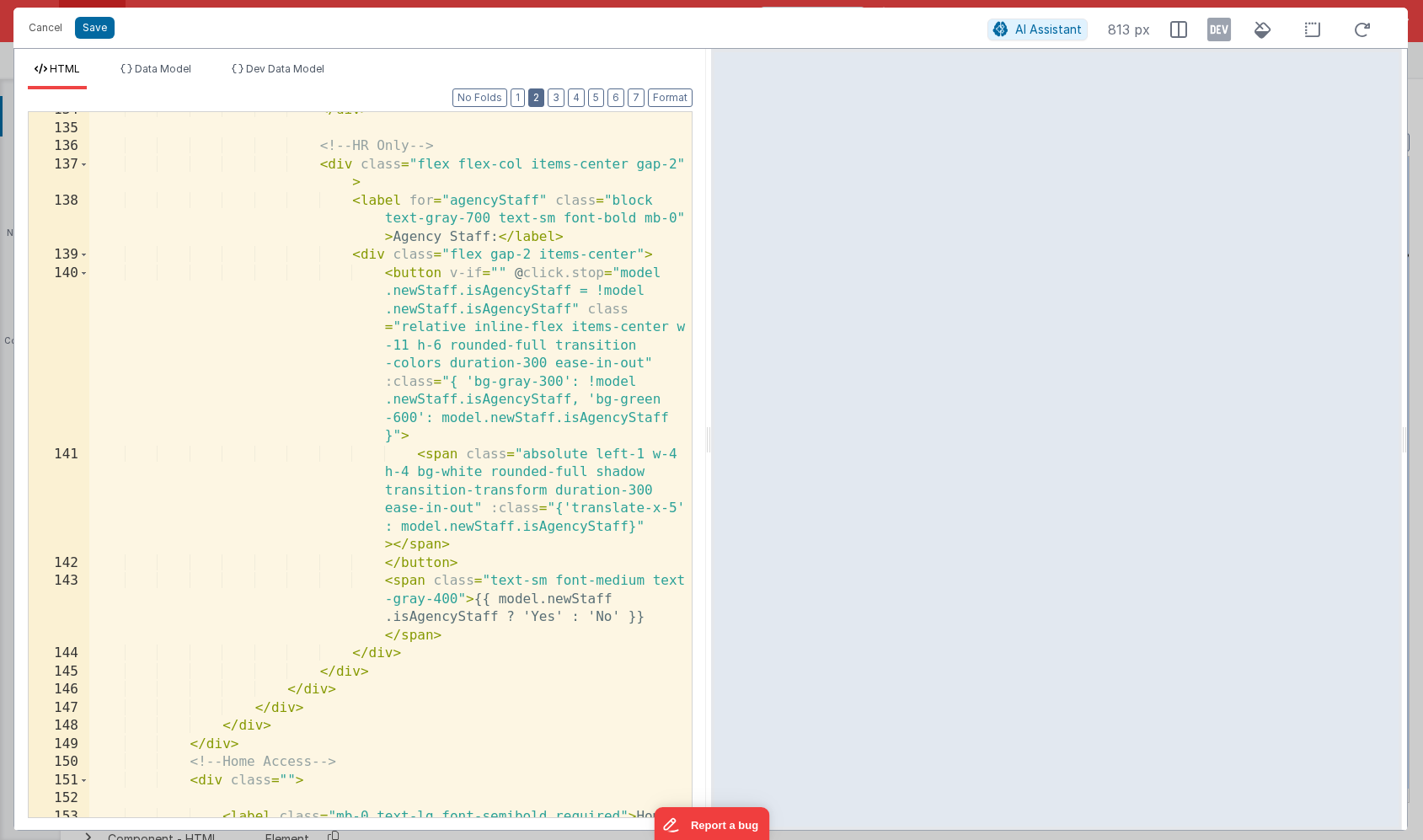
click at [543, 98] on button "2" at bounding box center [536, 98] width 16 height 19
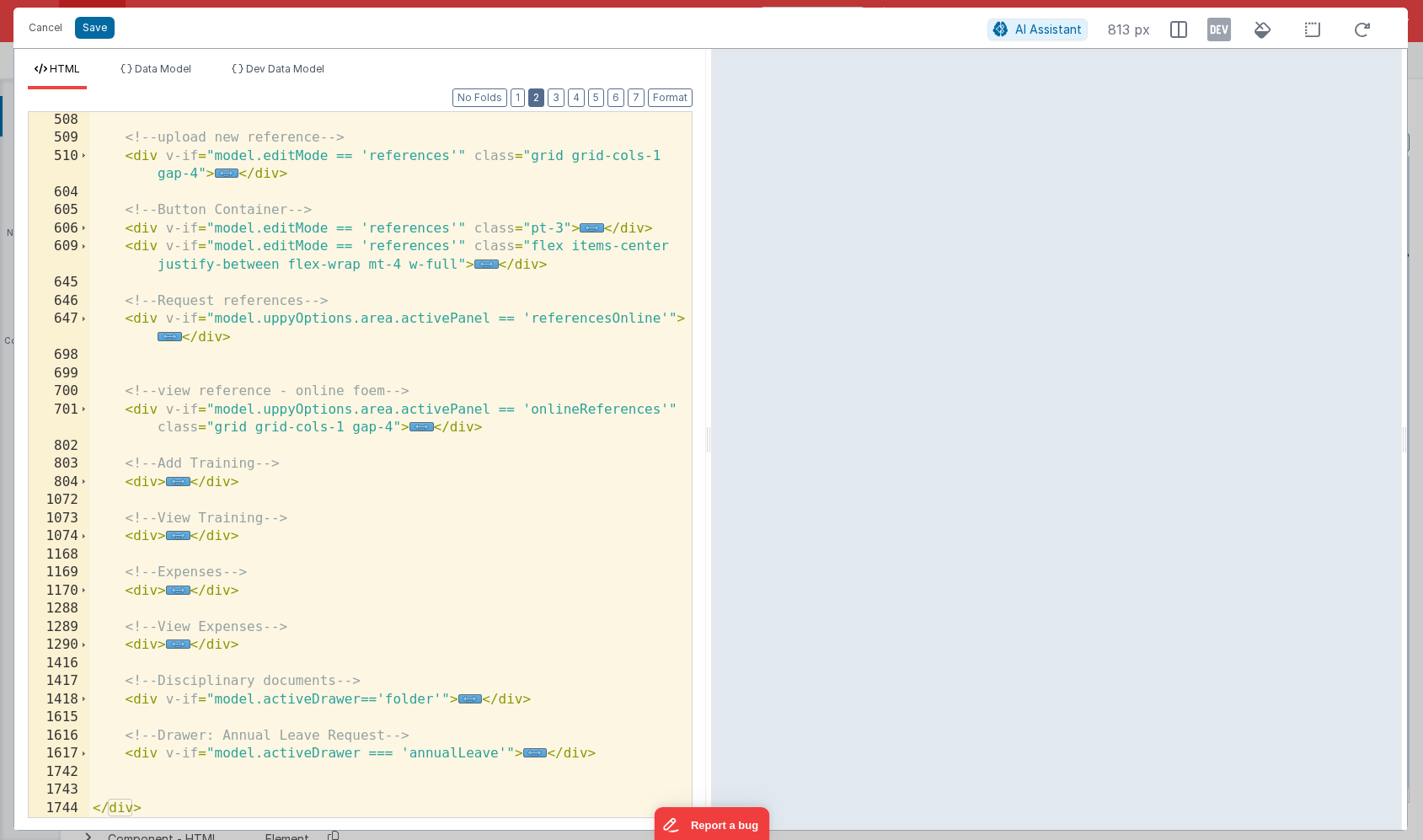
scroll to position [363, 0]
click at [529, 751] on span "..." at bounding box center [535, 753] width 24 height 9
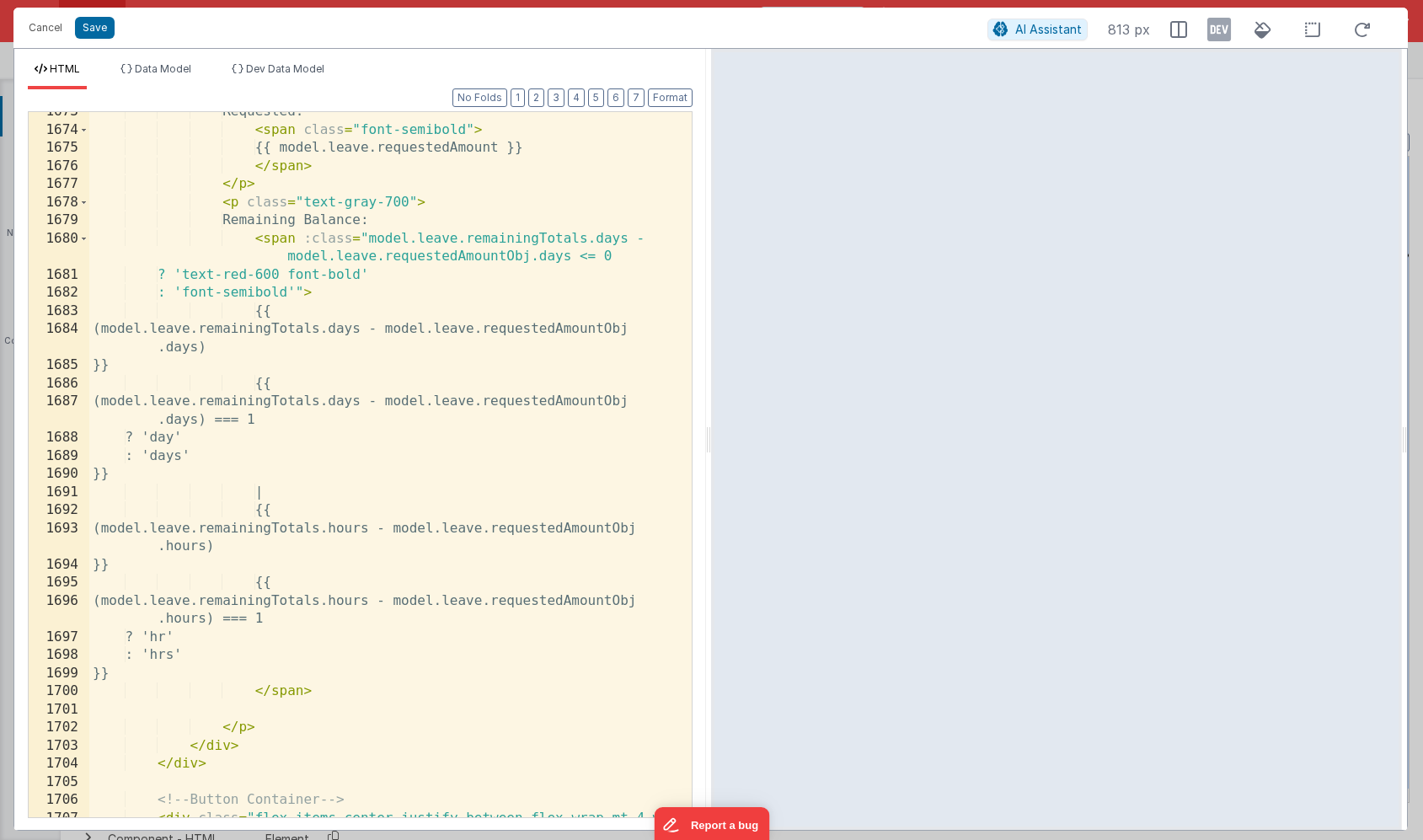
scroll to position [2399, 0]
click at [88, 30] on button "Save" at bounding box center [95, 27] width 39 height 22
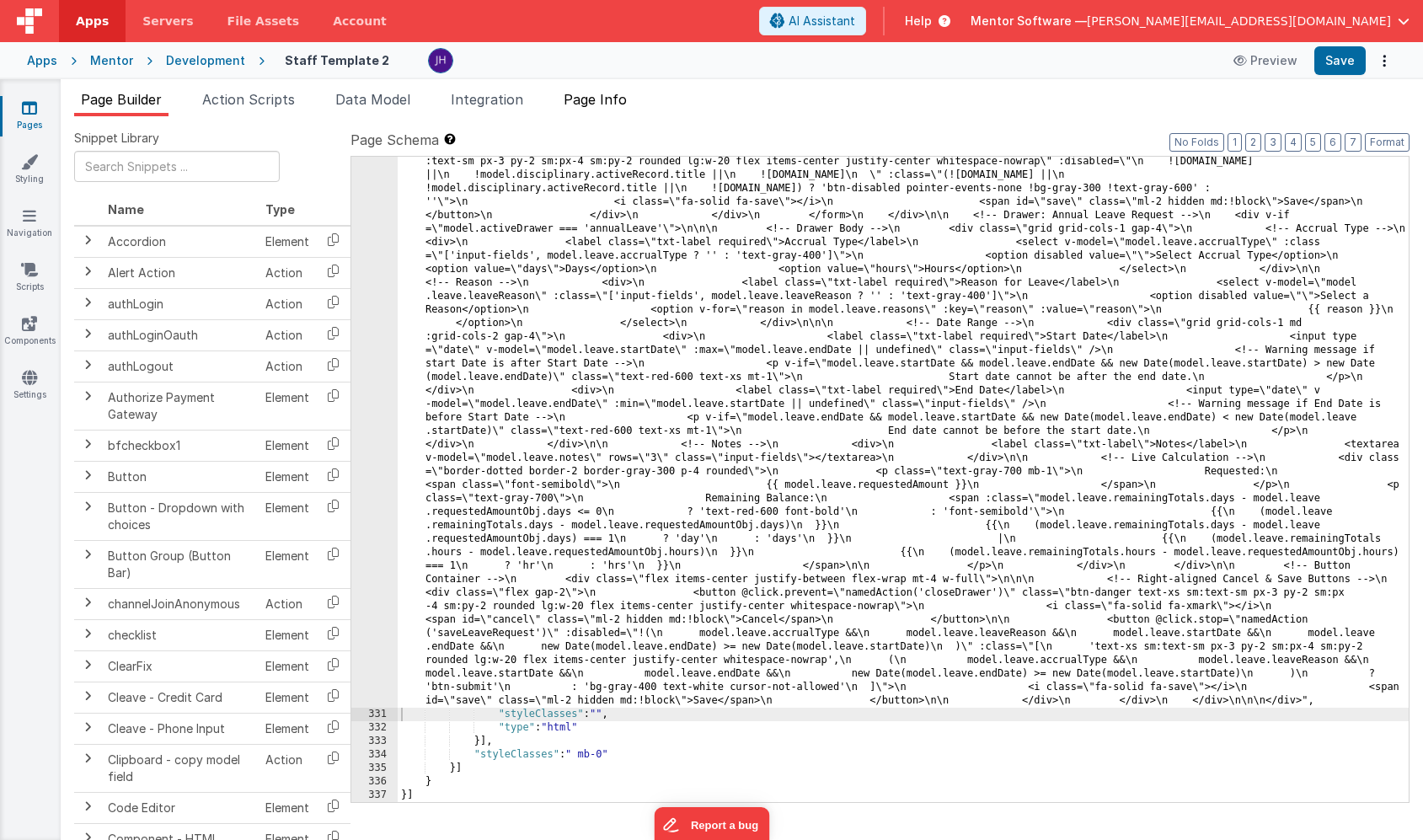
click at [605, 97] on span "Page Info" at bounding box center [595, 99] width 63 height 17
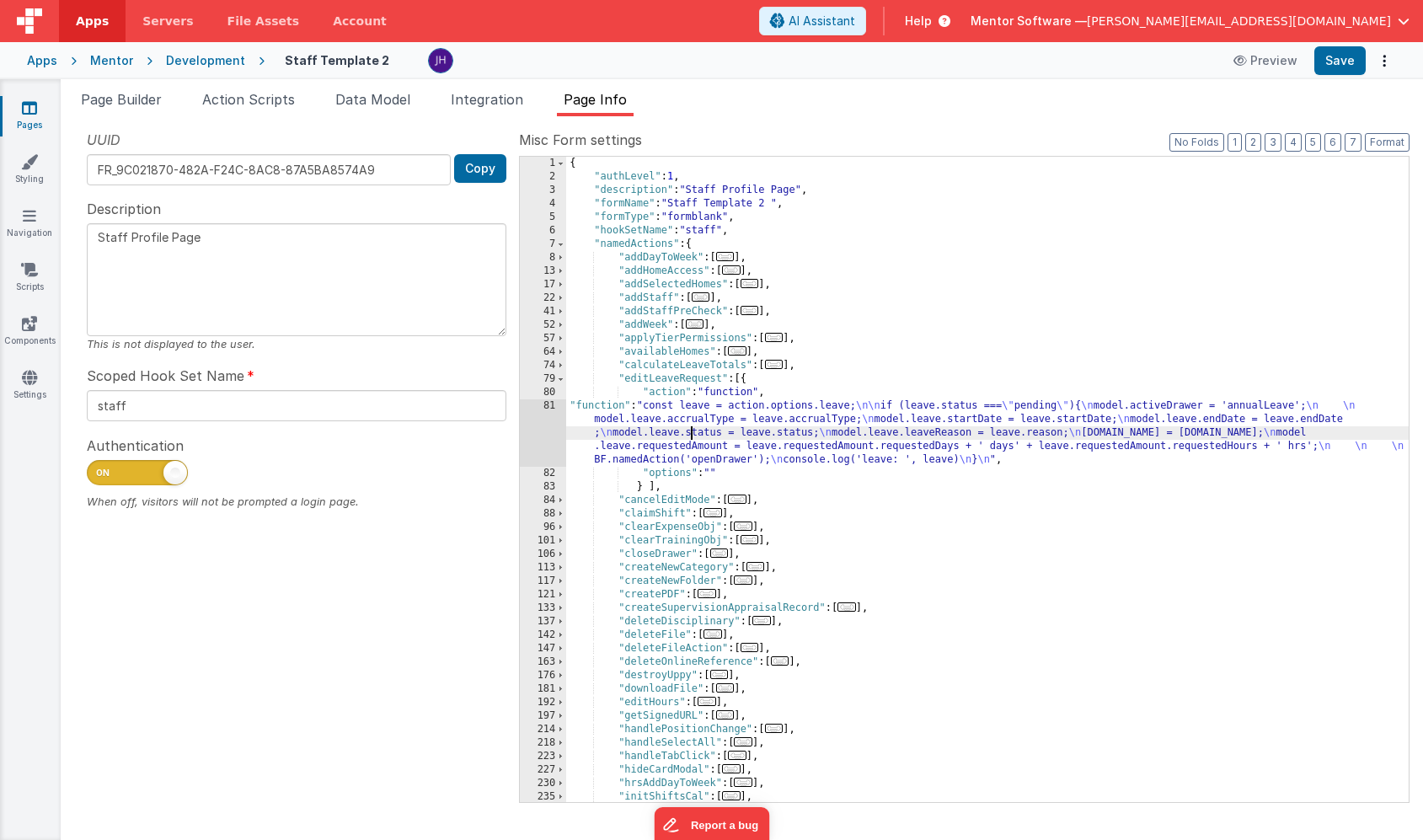
click at [692, 432] on div "{ "authLevel" : 1 , "description" : "Staff Profile Page" , "formName" : "Staff …" at bounding box center [987, 493] width 843 height 672
click at [545, 429] on div "81" at bounding box center [543, 433] width 46 height 68
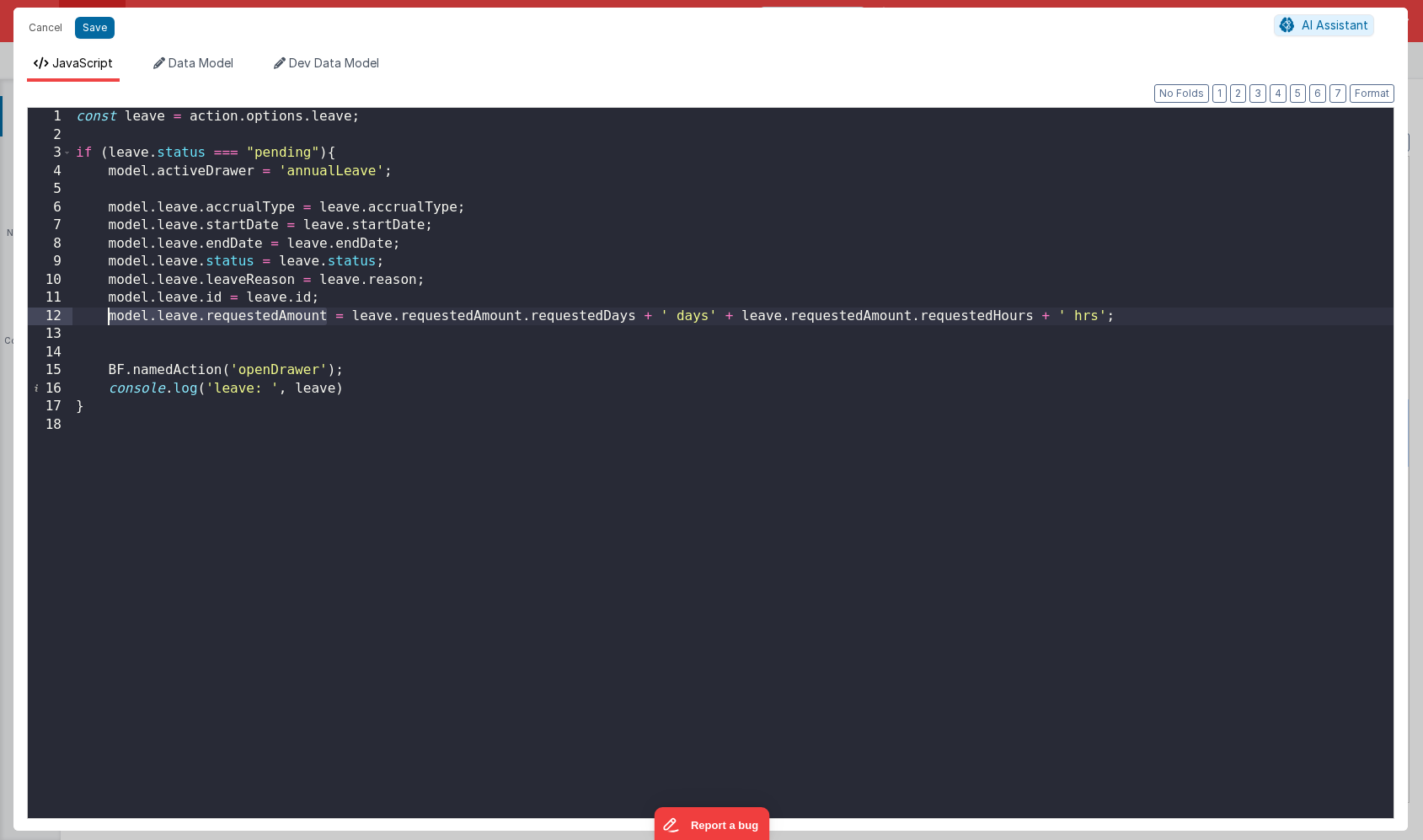
drag, startPoint x: 325, startPoint y: 313, endPoint x: 111, endPoint y: 315, distance: 214.0
click at [111, 315] on div "const leave = action . options . leave ; if ( leave . status === "pending" ) { …" at bounding box center [733, 481] width 1322 height 746
paste textarea
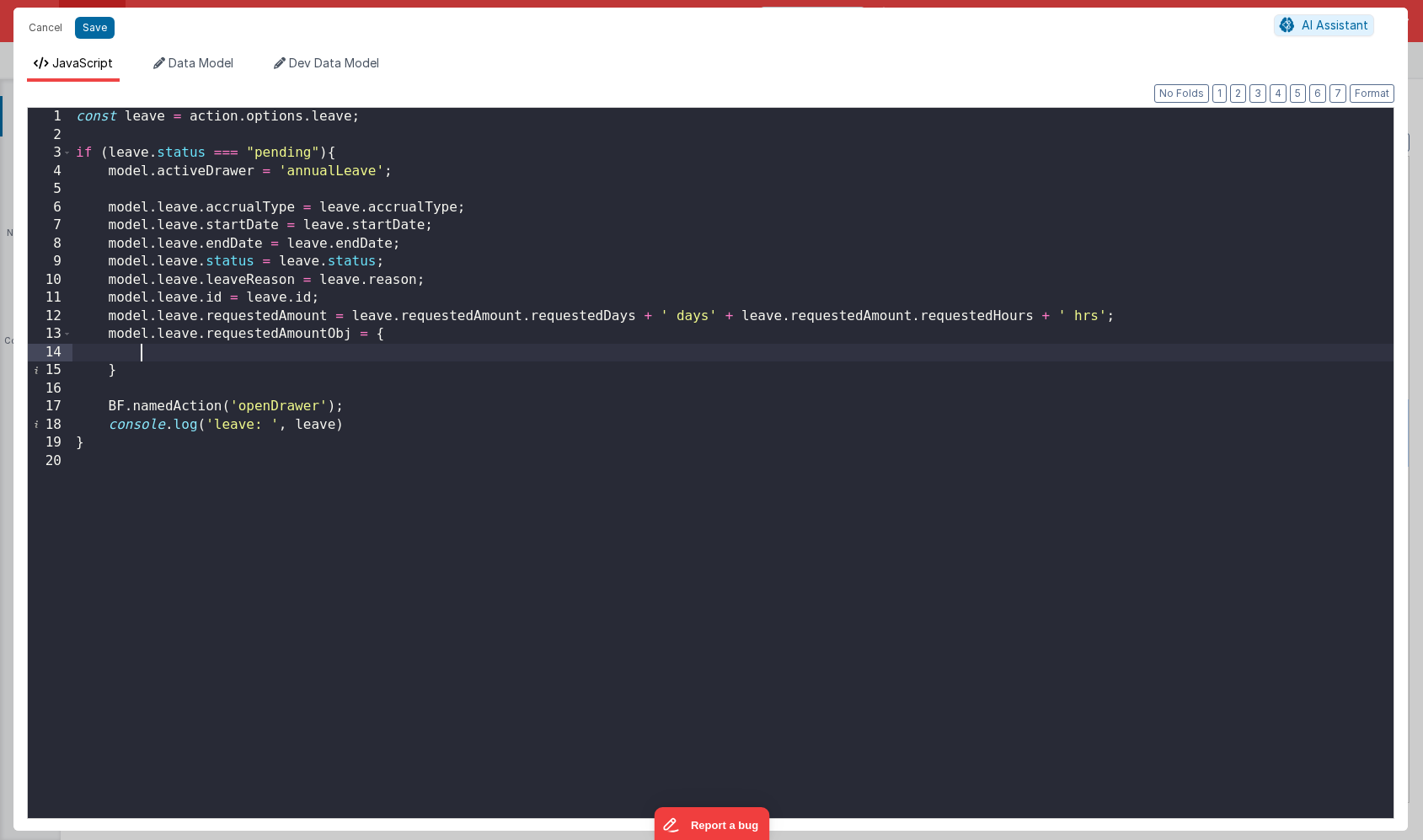
click at [375, 337] on div "const leave = action . options . leave ; if ( leave . status === "pending" ) { …" at bounding box center [733, 481] width 1322 height 746
click at [292, 367] on div "const leave = action . options . leave ; if ( leave . status === "pending" ) { …" at bounding box center [733, 481] width 1322 height 746
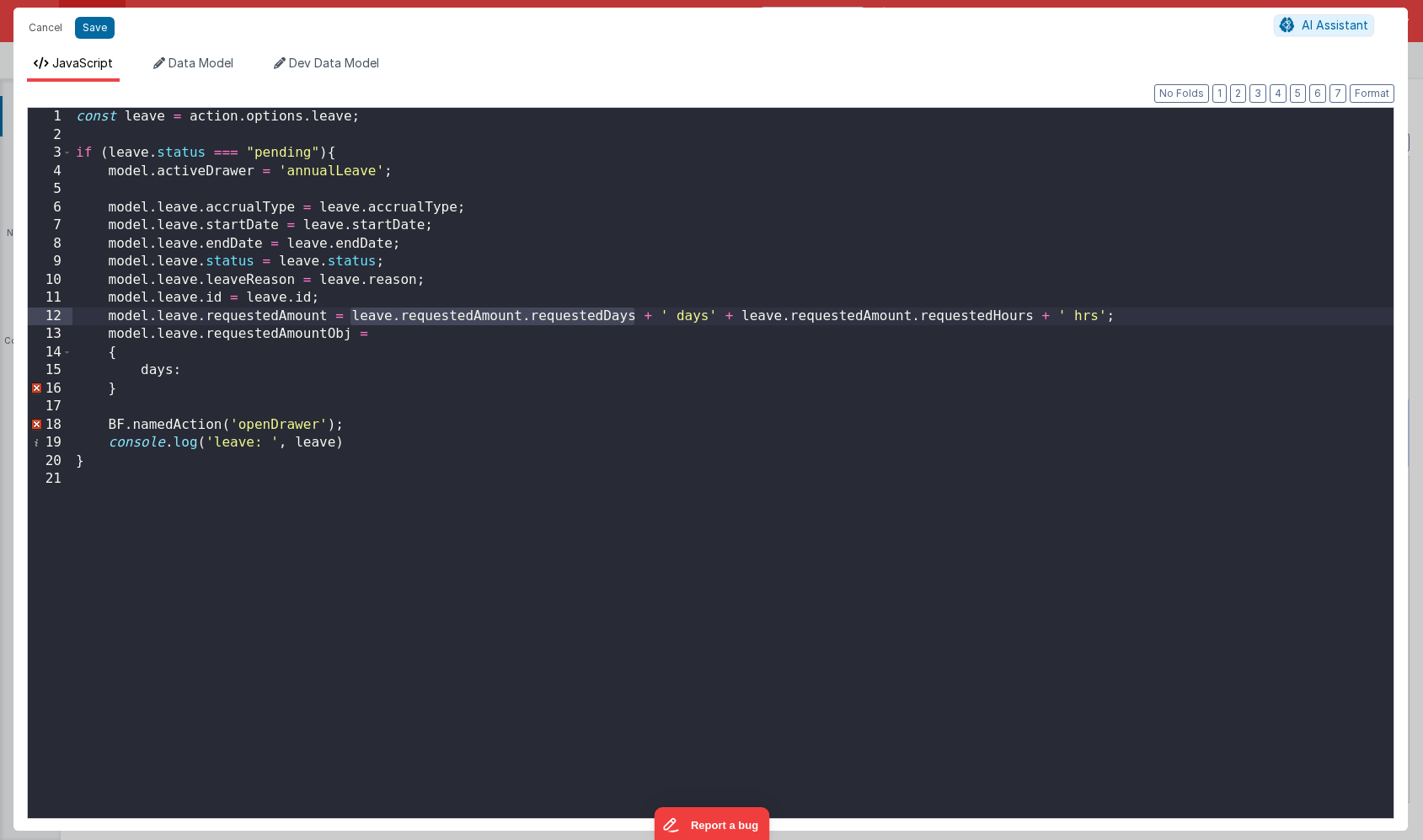
drag, startPoint x: 632, startPoint y: 317, endPoint x: 354, endPoint y: 318, distance: 278.0
click at [354, 318] on div "const leave = action . options . leave ; if ( leave . status === "pending" ) { …" at bounding box center [733, 481] width 1322 height 746
click at [227, 367] on div "const leave = action . options . leave ; if ( leave . status === "pending" ) { …" at bounding box center [733, 481] width 1322 height 746
paste textarea
drag, startPoint x: 741, startPoint y: 313, endPoint x: 1033, endPoint y: 314, distance: 292.0
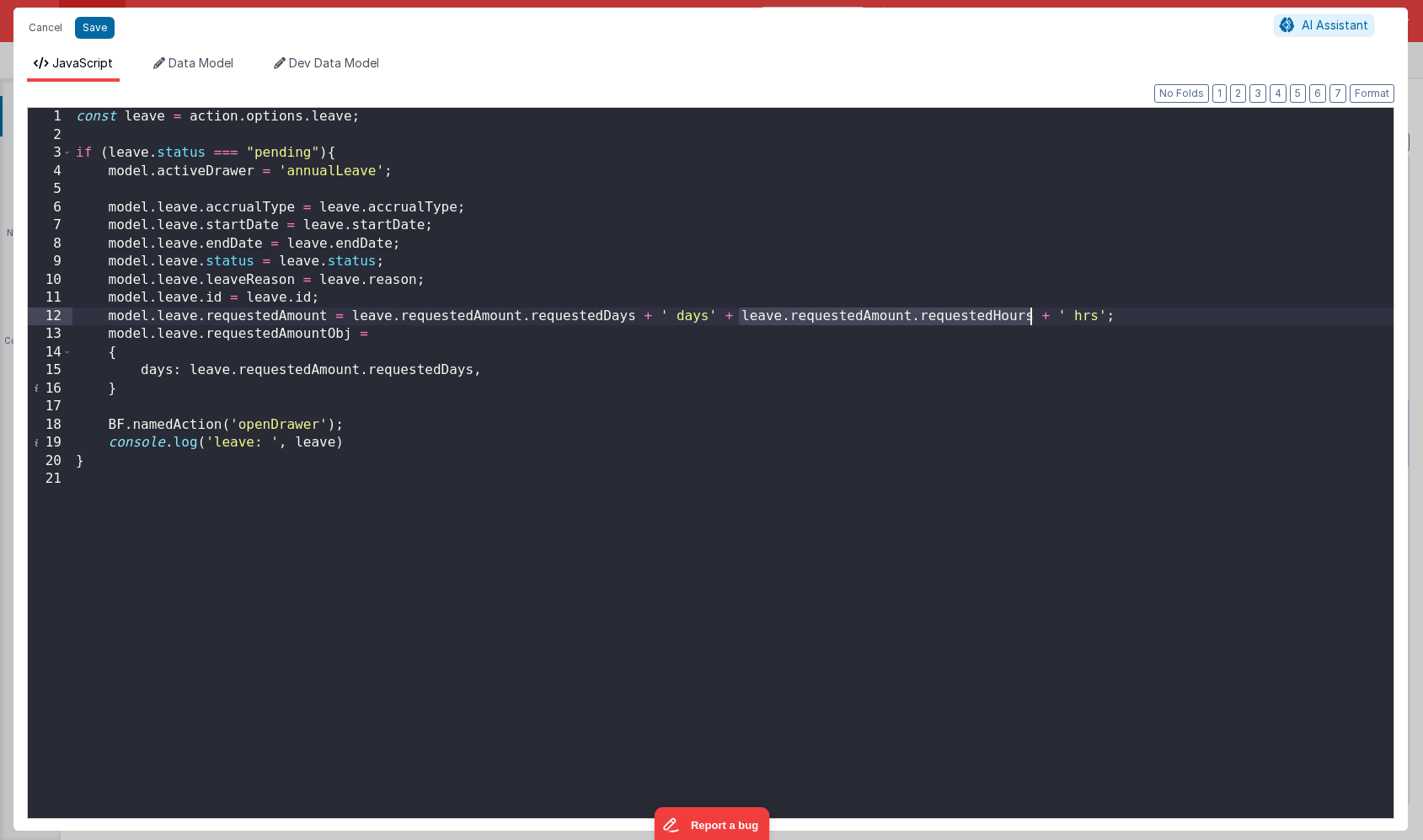
click at [1033, 314] on div "const leave = action . options . leave ; if ( leave . status === "pending" ) { …" at bounding box center [733, 481] width 1322 height 746
click at [494, 373] on div "const leave = action . options . leave ; if ( leave . status === "pending" ) { …" at bounding box center [733, 481] width 1322 height 746
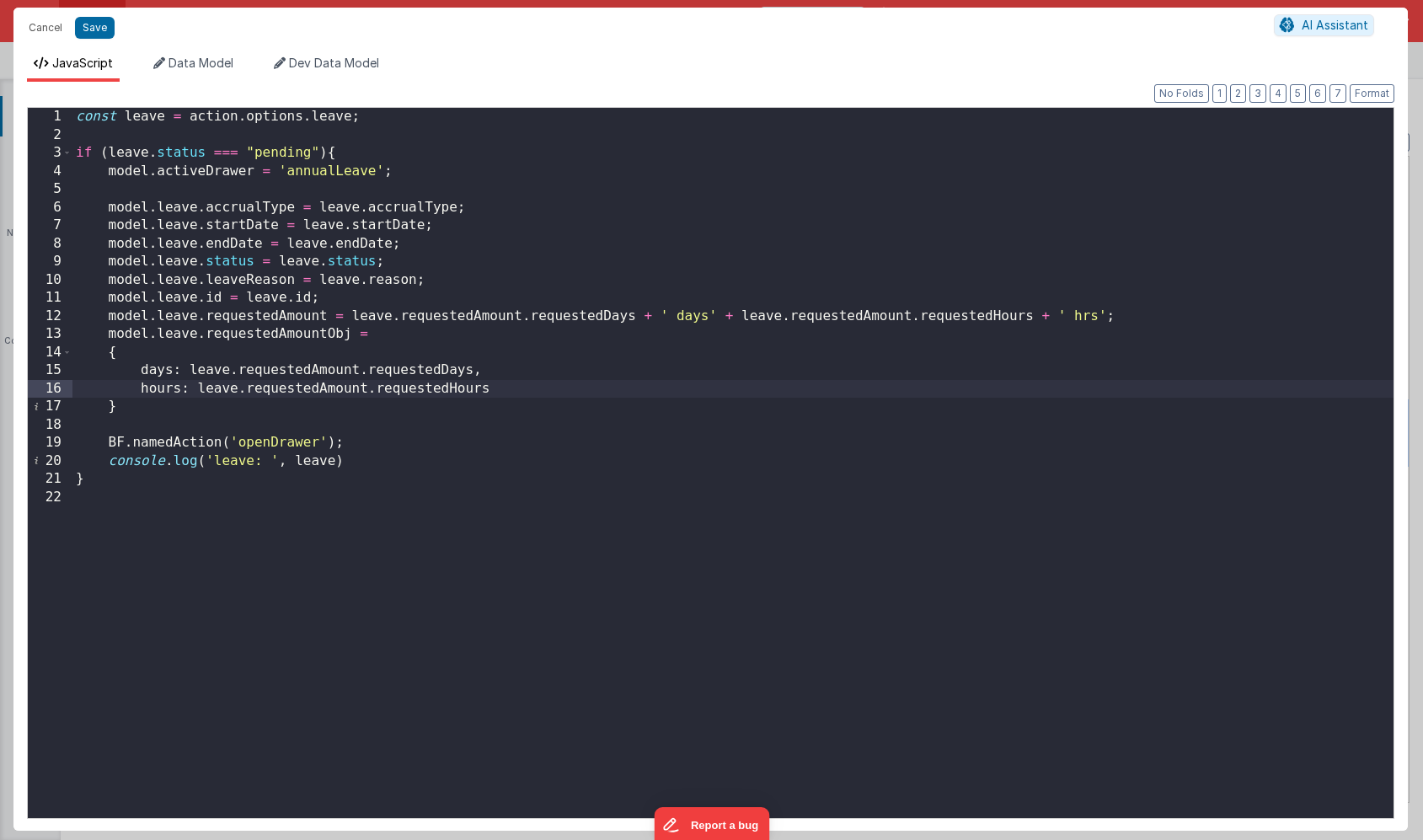
click at [518, 412] on div "const leave = action . options . leave ; if ( leave . status === "pending" ) { …" at bounding box center [733, 481] width 1322 height 746
click at [90, 22] on button "Save" at bounding box center [95, 27] width 39 height 22
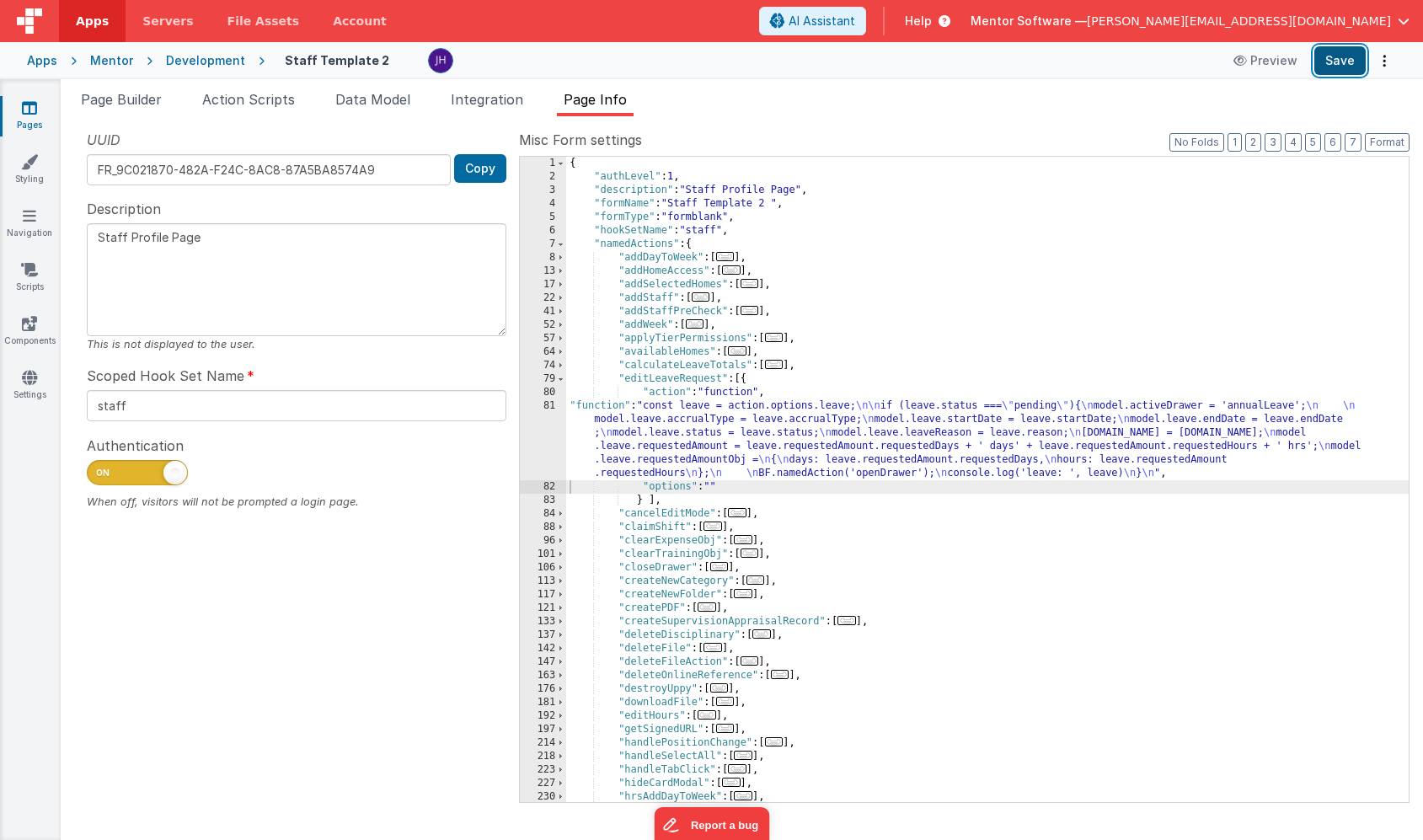
click at [1346, 53] on button "Save" at bounding box center [1339, 60] width 52 height 29
click at [131, 104] on span "Page Builder" at bounding box center [121, 99] width 81 height 17
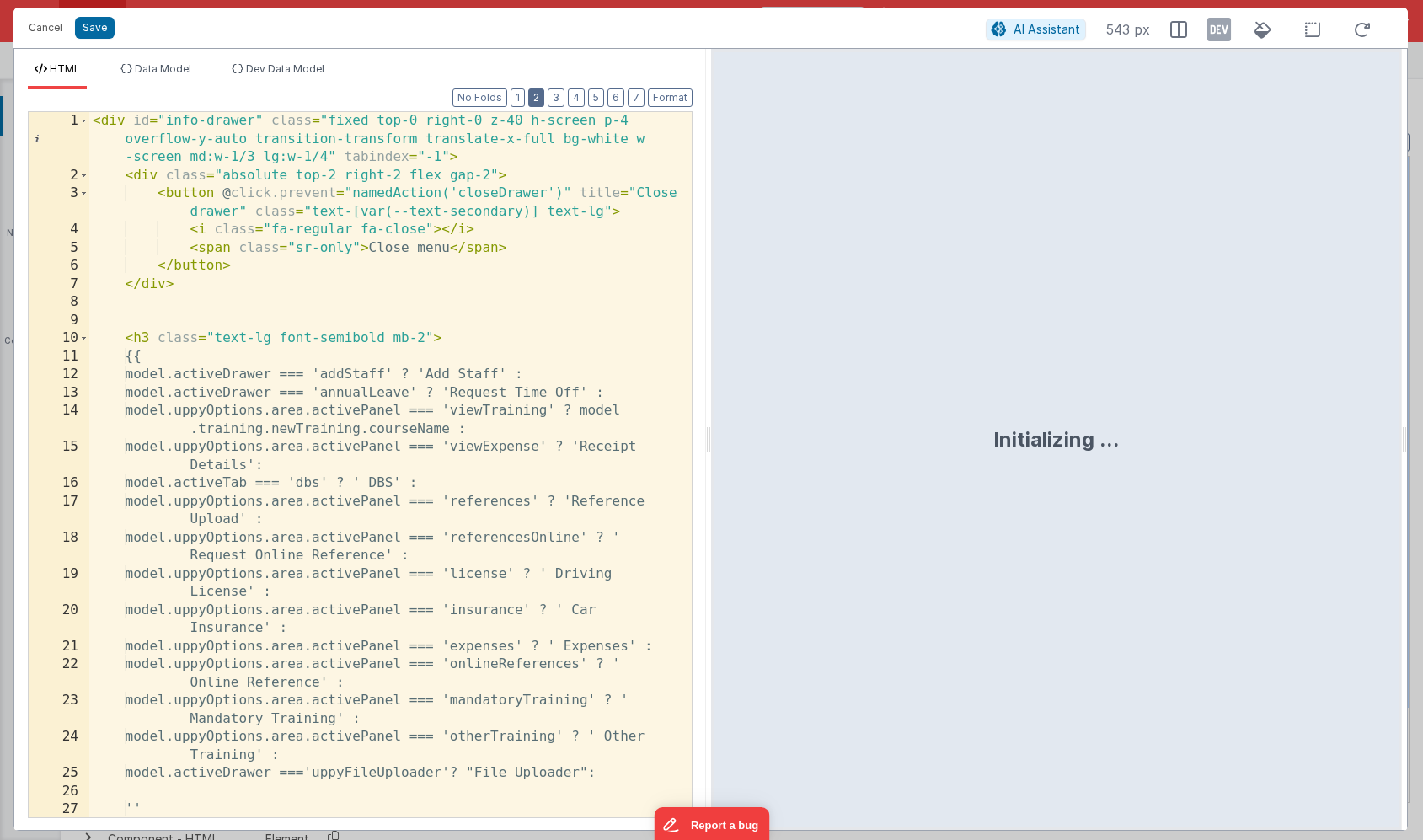
click at [542, 98] on button "2" at bounding box center [536, 98] width 16 height 19
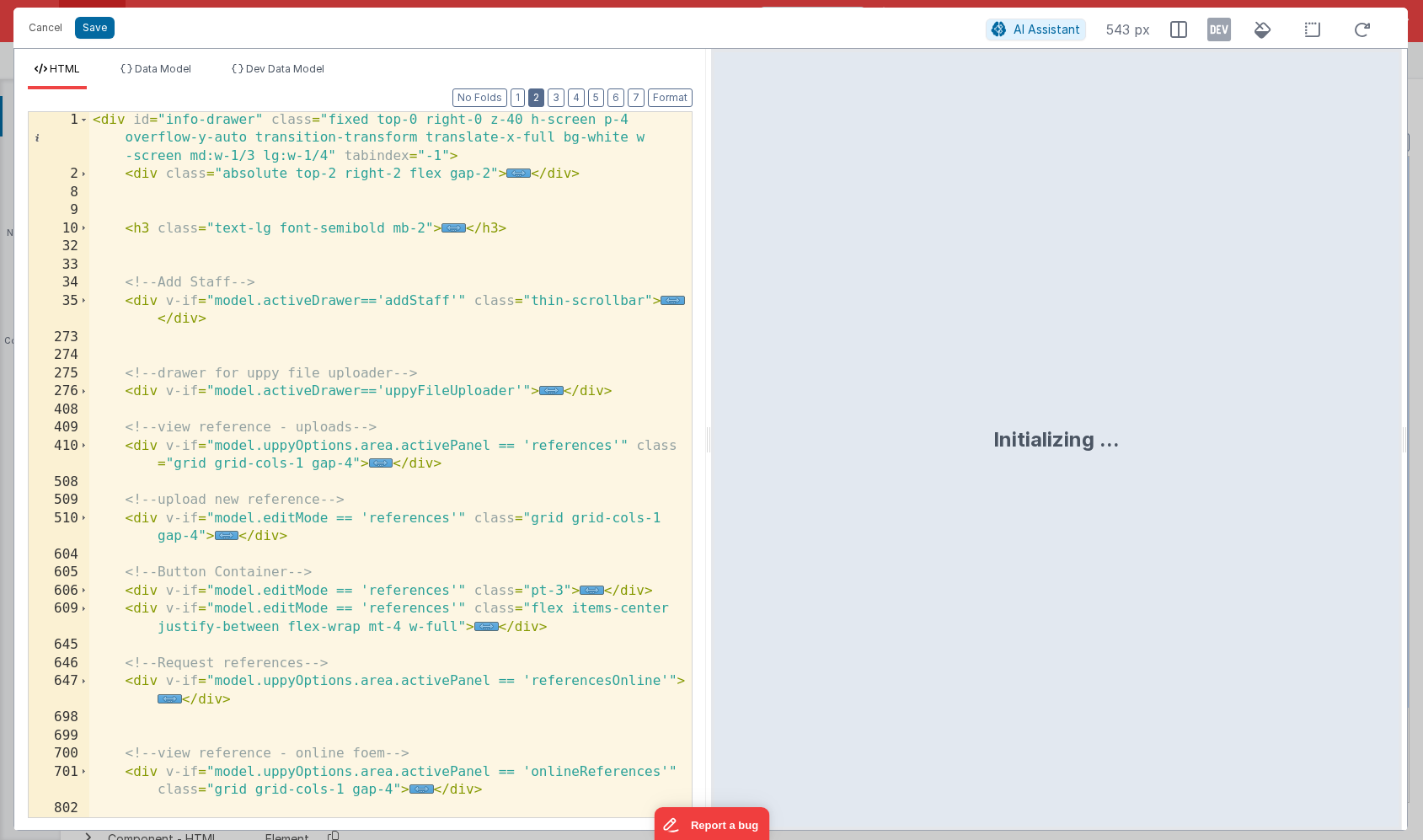
scroll to position [363, 0]
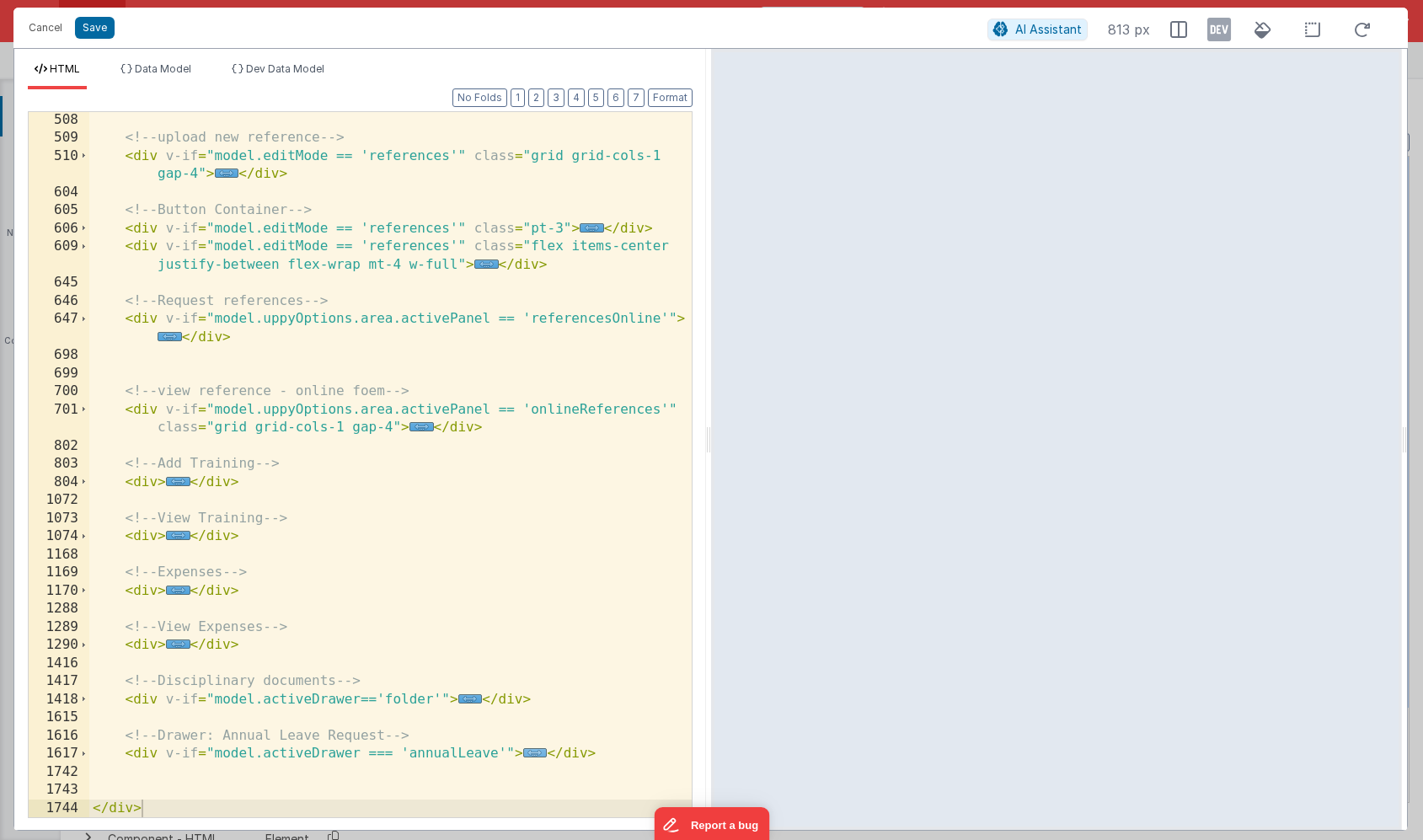
click at [529, 754] on span "..." at bounding box center [535, 753] width 24 height 9
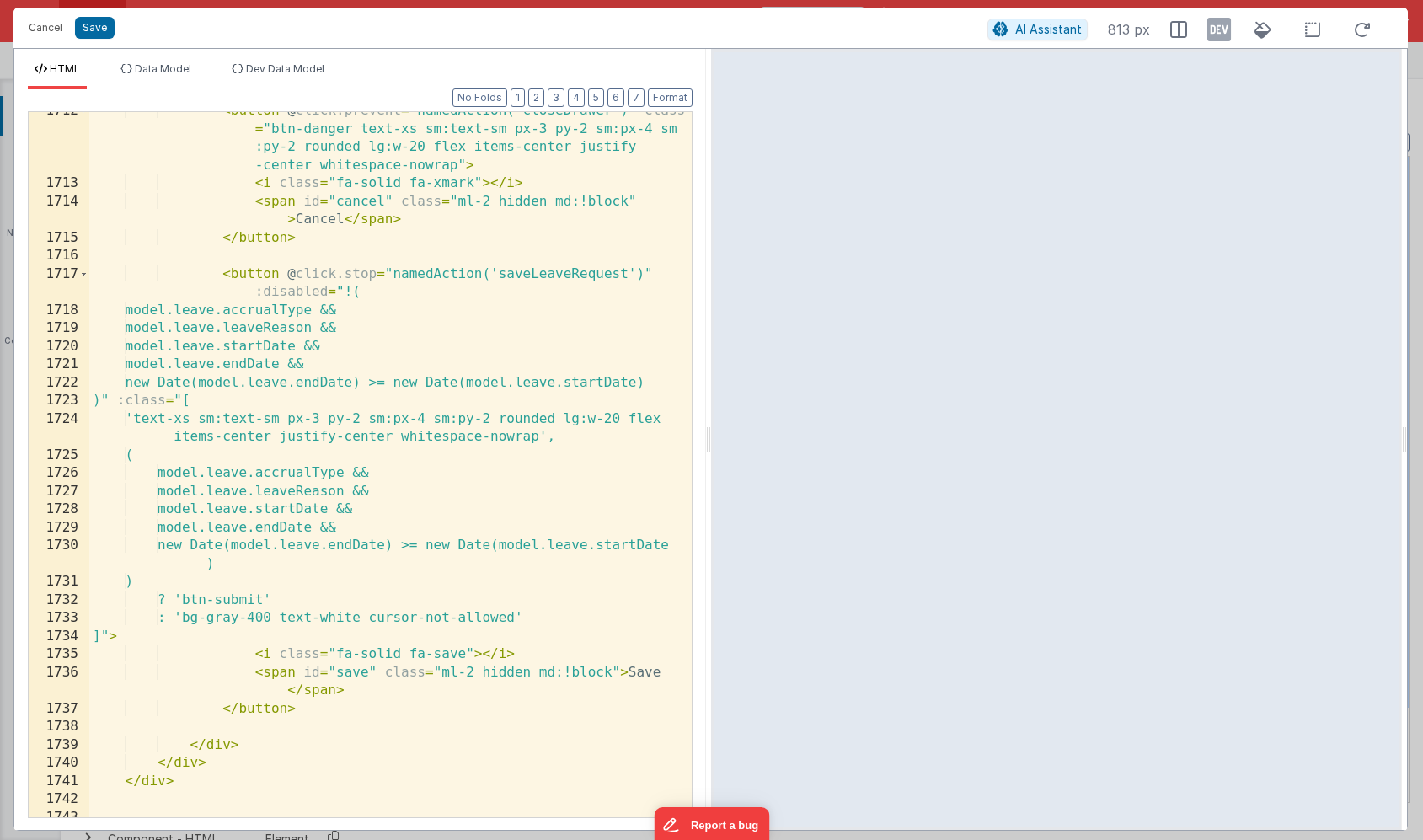
scroll to position [3215, 0]
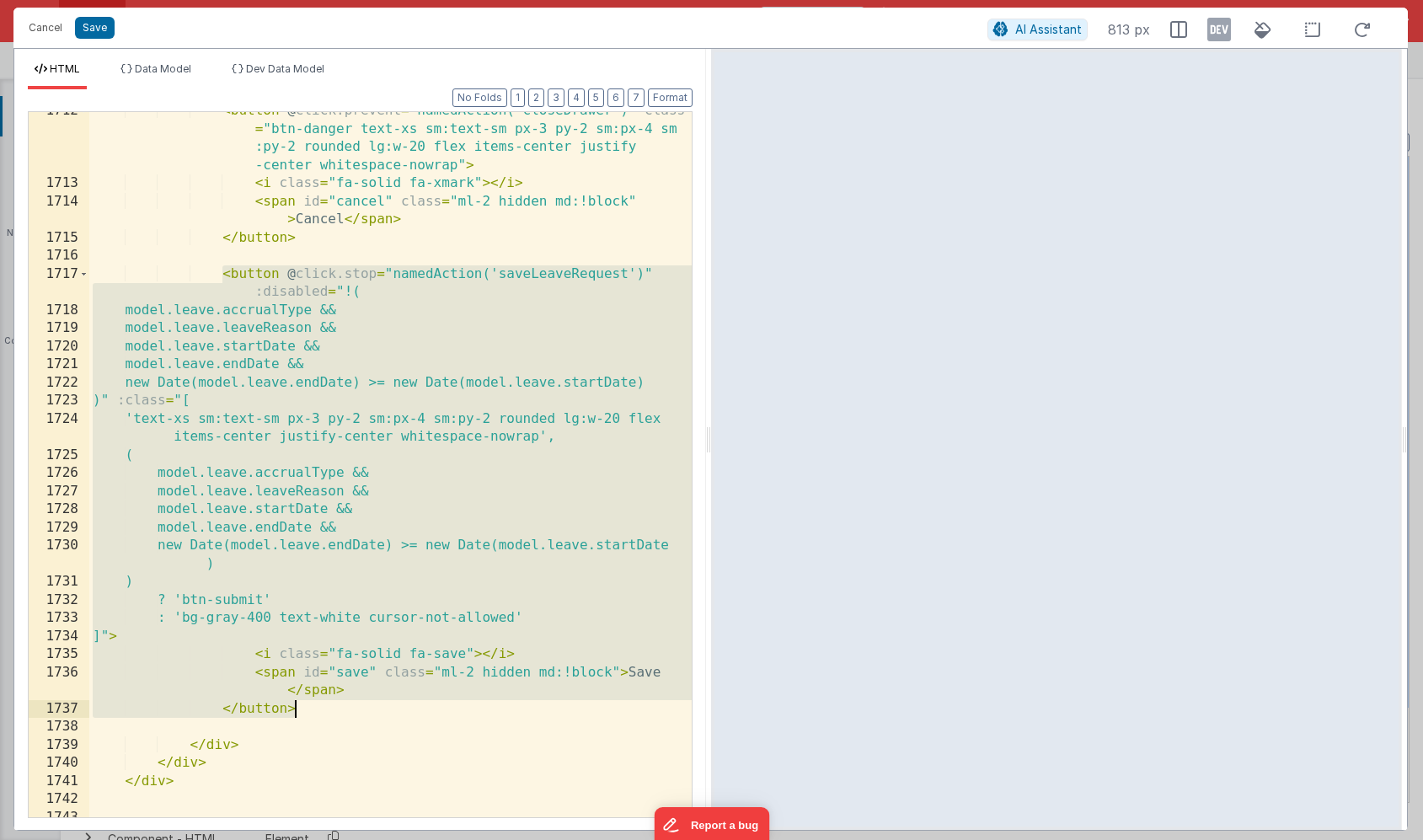
drag, startPoint x: 223, startPoint y: 276, endPoint x: 348, endPoint y: 710, distance: 451.6
click at [348, 710] on div "< button @ click.prevent = "namedAction('closeDrawer')" class = "btn-danger tex…" at bounding box center [390, 500] width 603 height 796
click at [540, 93] on button "2" at bounding box center [536, 98] width 16 height 19
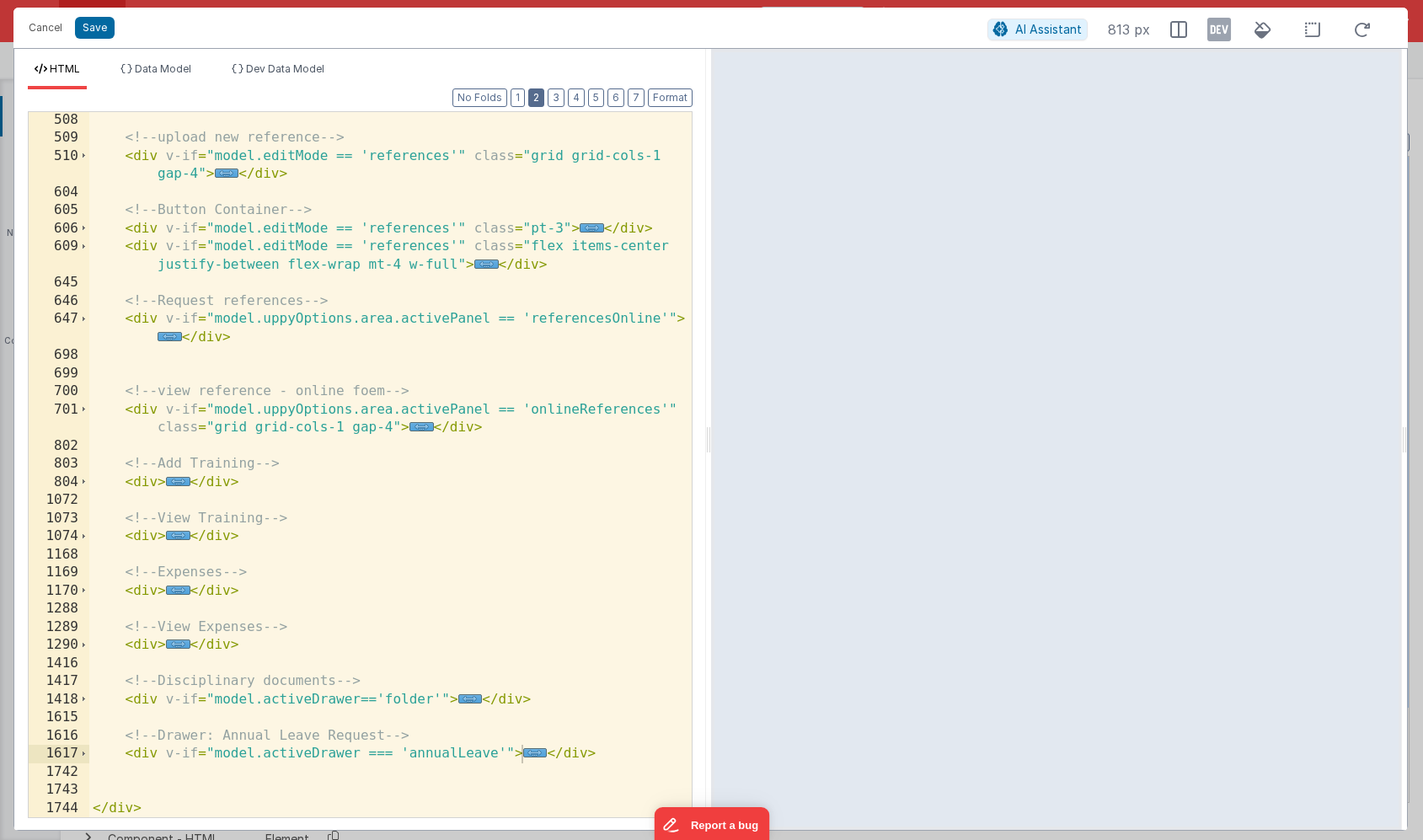
scroll to position [363, 0]
click at [529, 754] on span "..." at bounding box center [535, 753] width 24 height 9
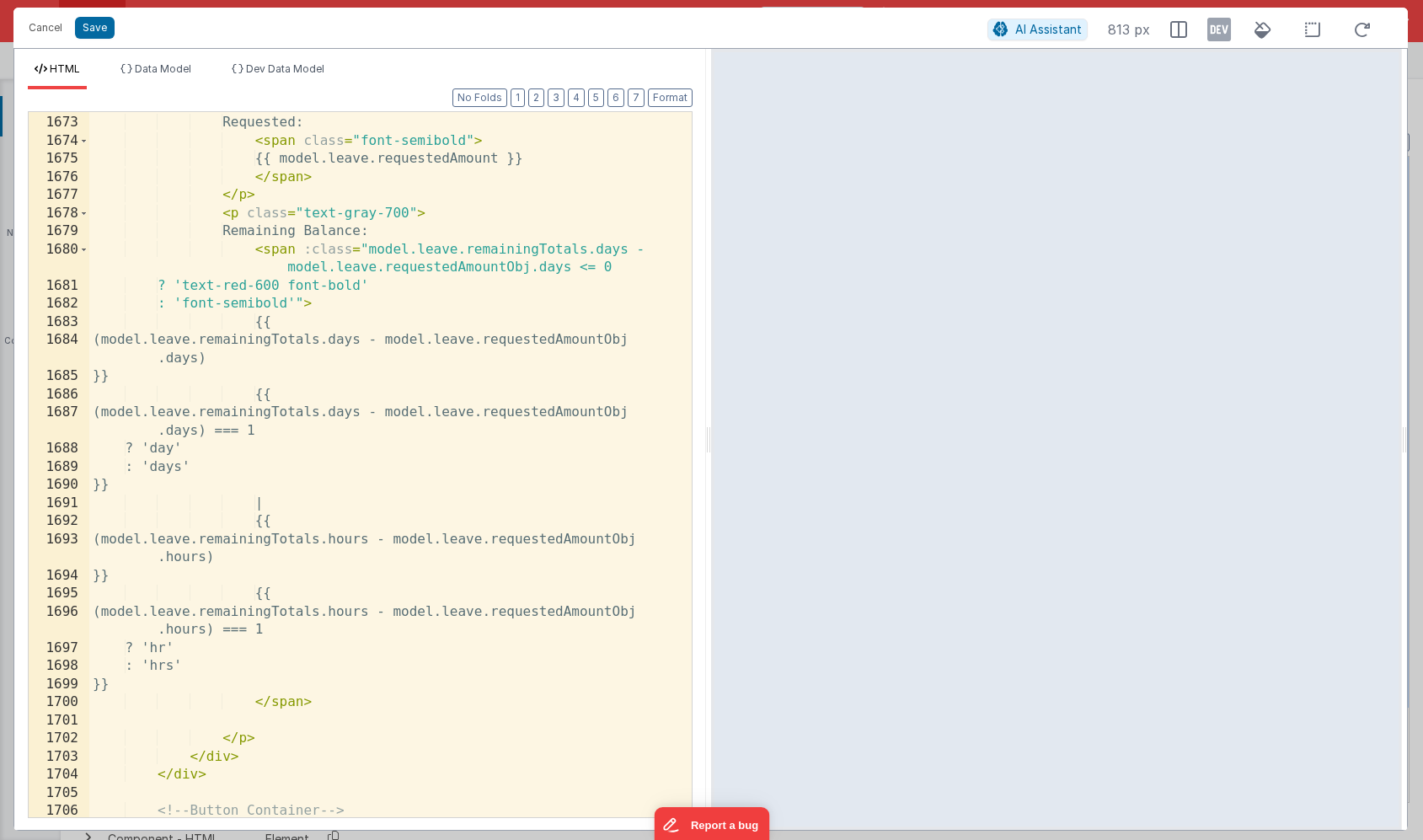
scroll to position [2388, 0]
click at [254, 233] on div "< p class = "text-gray-700 mb-1" > Requested: < span class = "font-semibold" > …" at bounding box center [390, 467] width 603 height 741
click at [390, 236] on div "< p class = "text-gray-700 mb-1" > Requested: < span class = "font-semibold" > …" at bounding box center [390, 467] width 603 height 741
click at [292, 235] on div "< p class = "text-gray-700 mb-1" > Requested: < span class = "font-semibold" > …" at bounding box center [390, 467] width 603 height 741
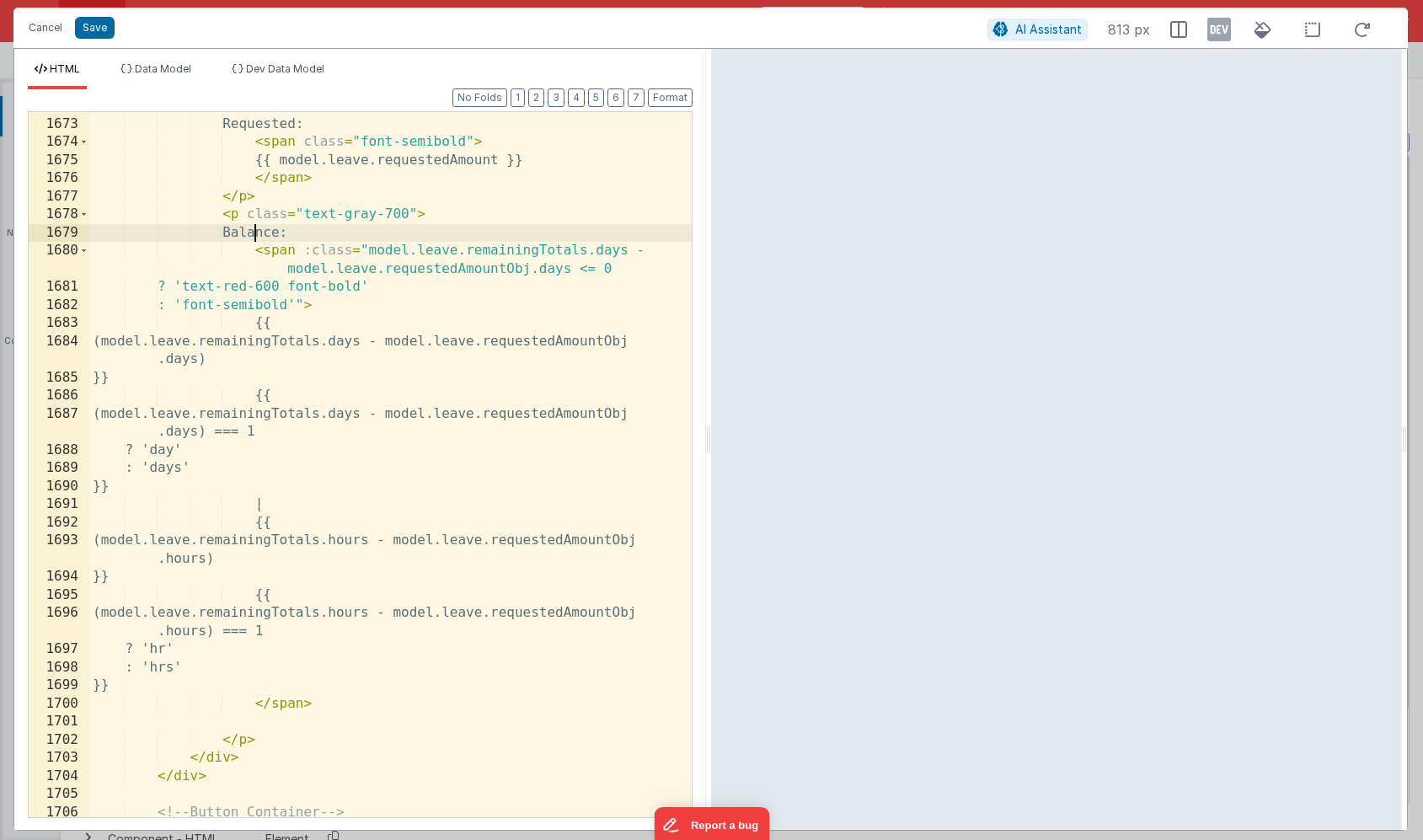
click at [306, 231] on div "< p class = "text-gray-700 mb-1" > Requested: < span class = "font-semibold" > …" at bounding box center [390, 467] width 603 height 741
click at [100, 29] on button "Save" at bounding box center [95, 27] width 39 height 22
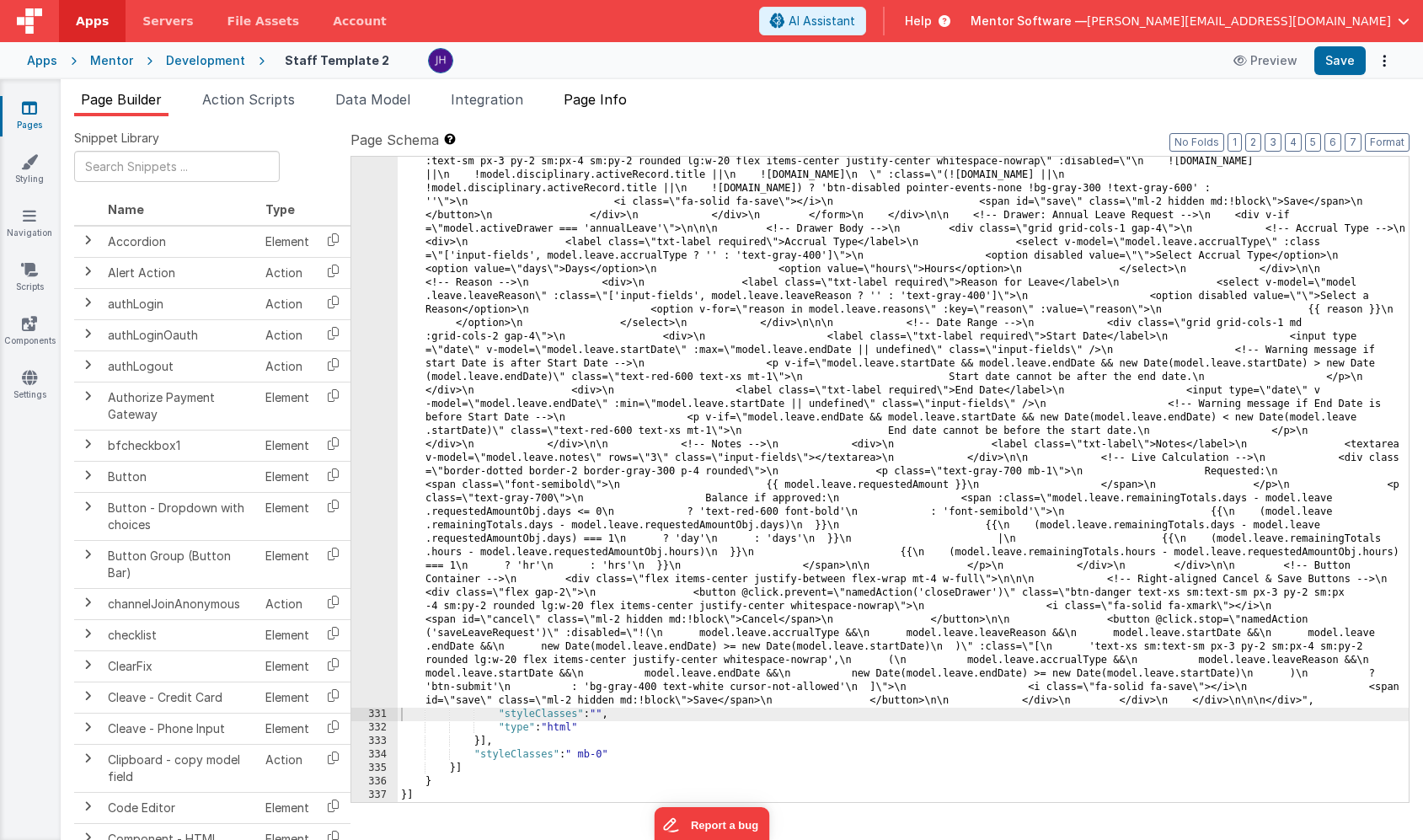
click at [607, 100] on span "Page Info" at bounding box center [595, 99] width 63 height 17
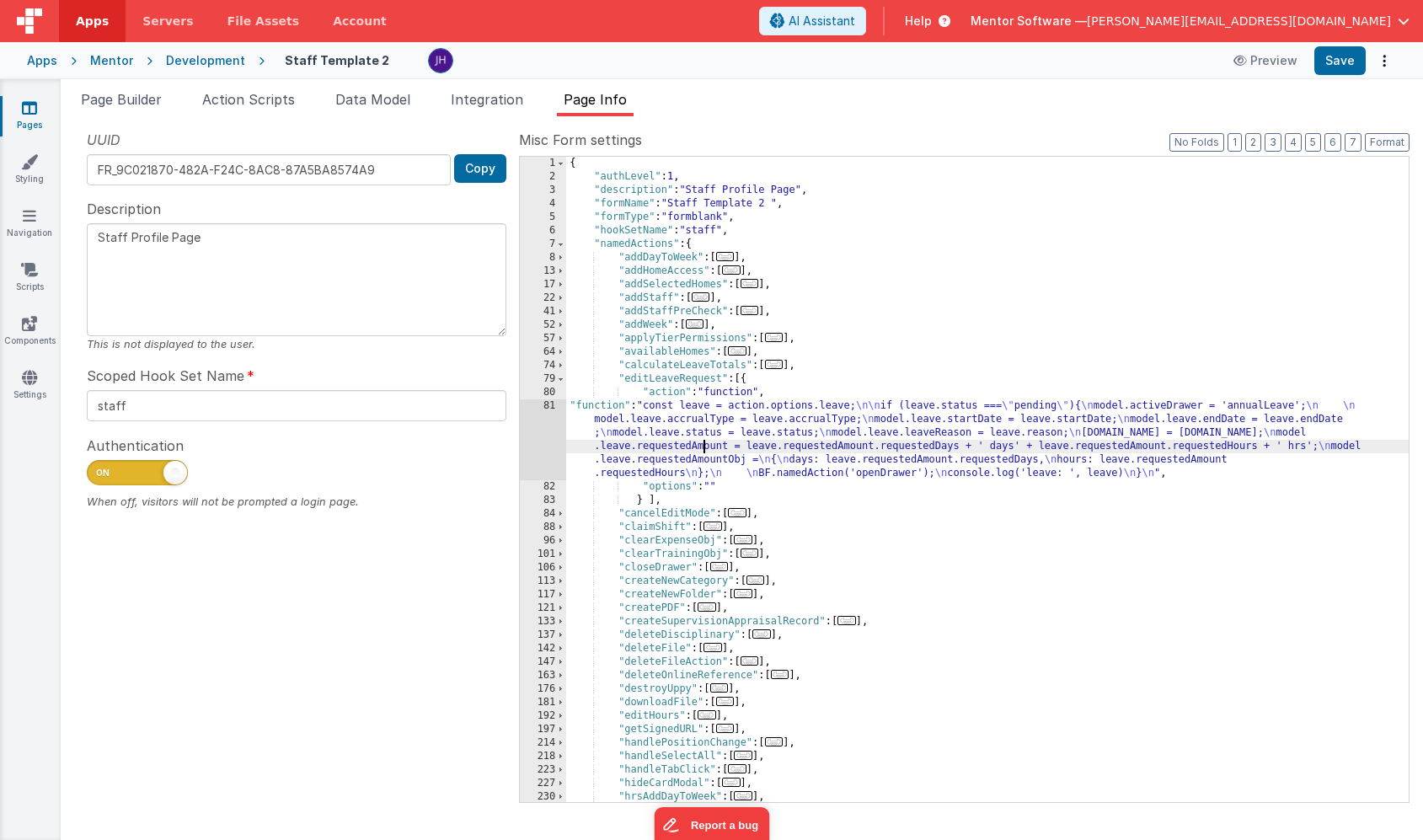
click at [703, 445] on div "{ "authLevel" : 1 , "description" : "Staff Profile Page" , "formName" : "Staff …" at bounding box center [987, 493] width 843 height 672
click at [540, 424] on div "81" at bounding box center [543, 439] width 46 height 81
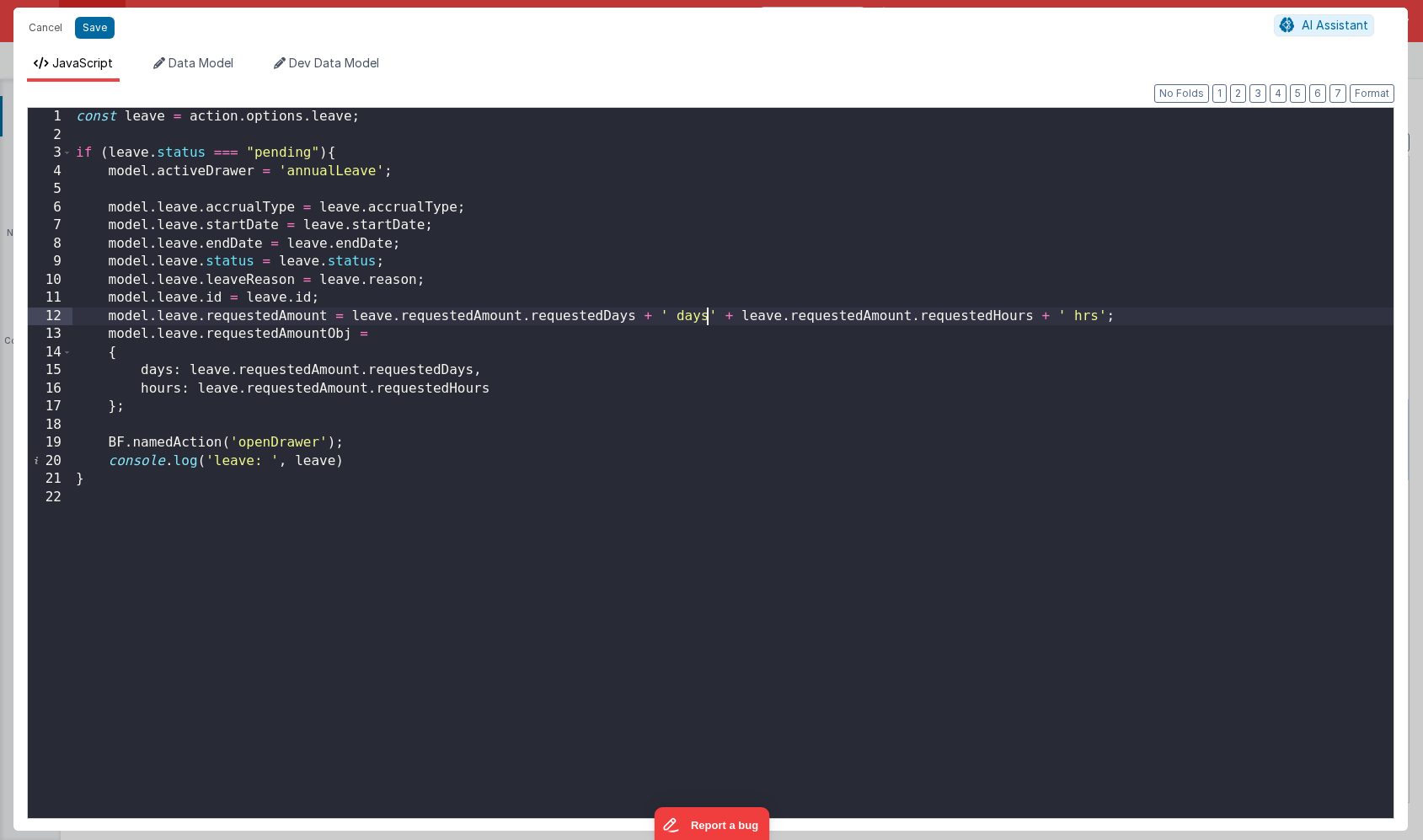
click at [708, 317] on div "const leave = action . options . leave ; if ( leave . status === "pending" ) { …" at bounding box center [733, 481] width 1322 height 746
click at [95, 25] on button "Save" at bounding box center [95, 27] width 39 height 22
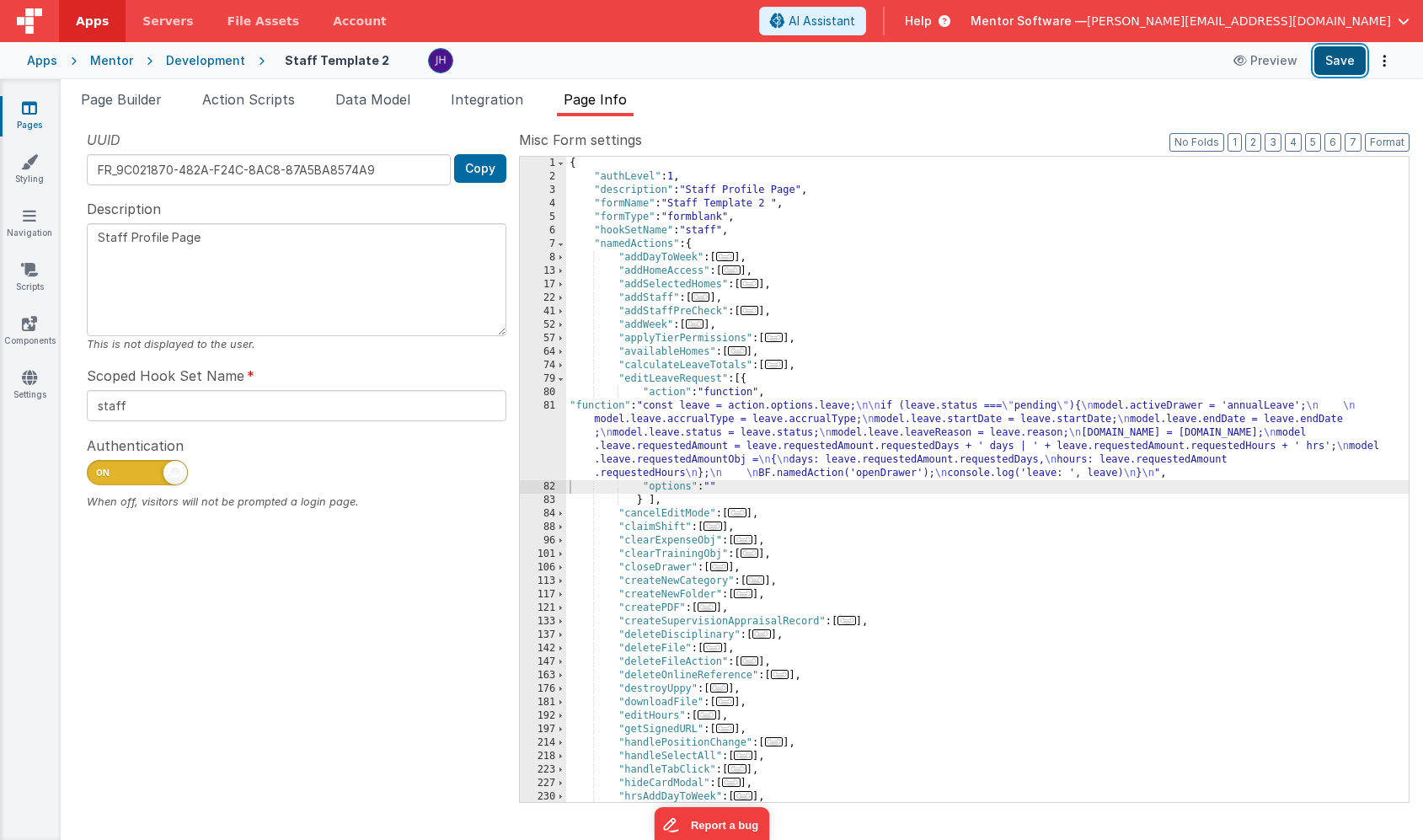
click at [1347, 64] on button "Save" at bounding box center [1339, 60] width 52 height 29
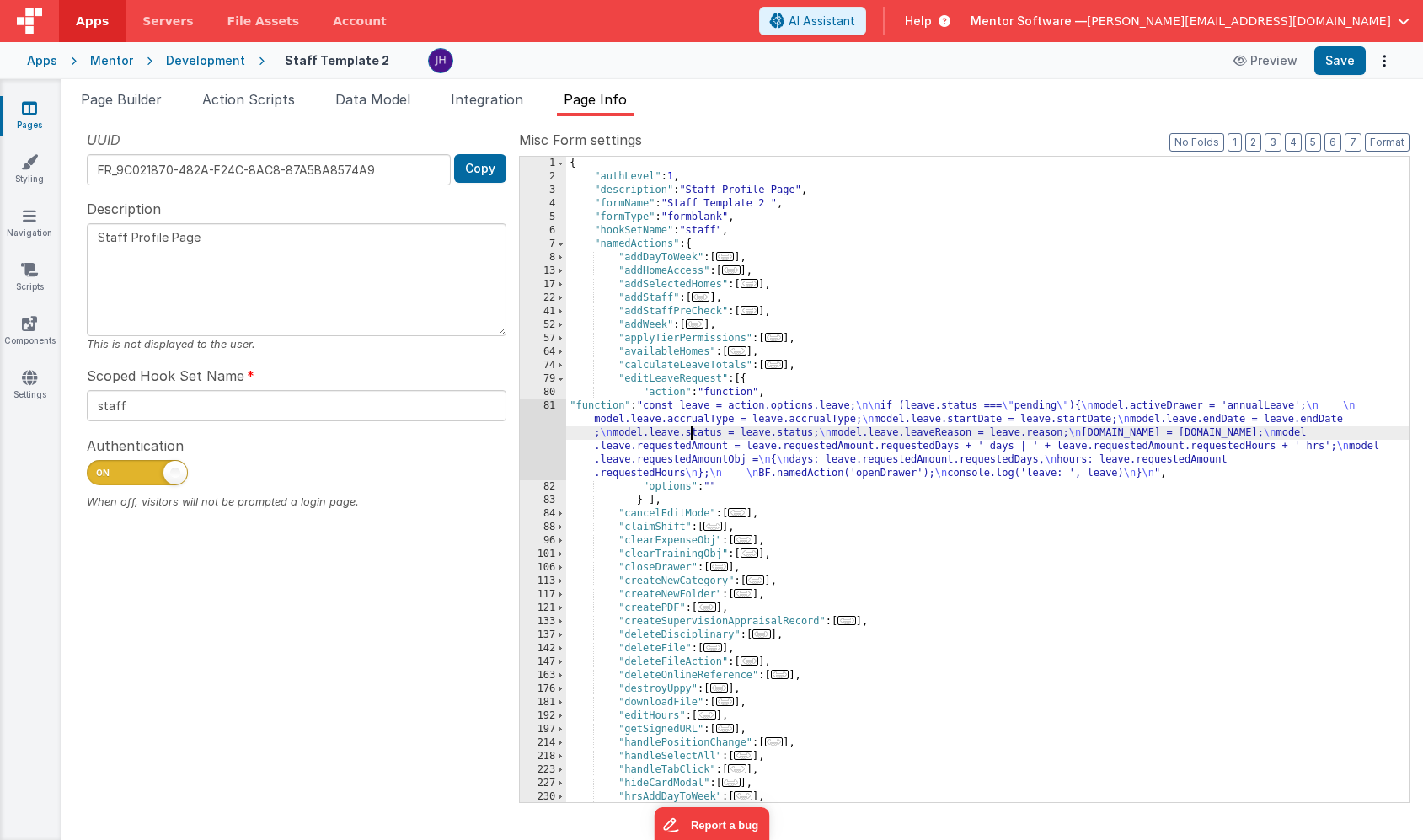
click at [690, 430] on div "{ "authLevel" : 1 , "description" : "Staff Profile Page" , "formName" : "Staff …" at bounding box center [987, 493] width 843 height 672
click at [675, 433] on div "{ "authLevel" : 1 , "description" : "Staff Profile Page" , "formName" : "Staff …" at bounding box center [987, 493] width 843 height 672
click at [538, 433] on div "81" at bounding box center [543, 439] width 46 height 81
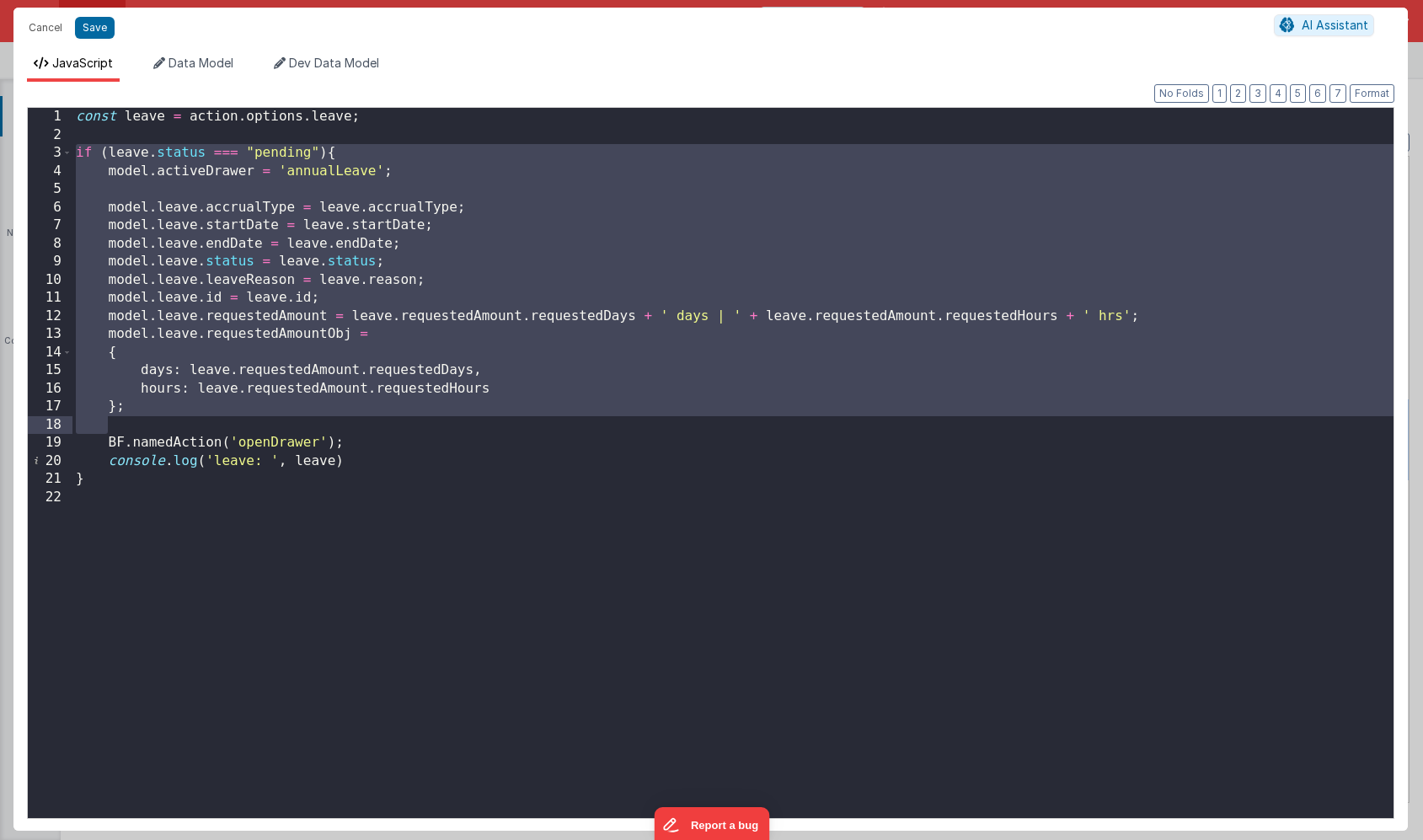
drag, startPoint x: 76, startPoint y: 150, endPoint x: 370, endPoint y: 416, distance: 396.5
click at [370, 416] on div "const leave = action . options . leave ; if ( leave . status === "pending" ) { …" at bounding box center [733, 481] width 1322 height 746
click at [90, 27] on button "Save" at bounding box center [95, 27] width 39 height 22
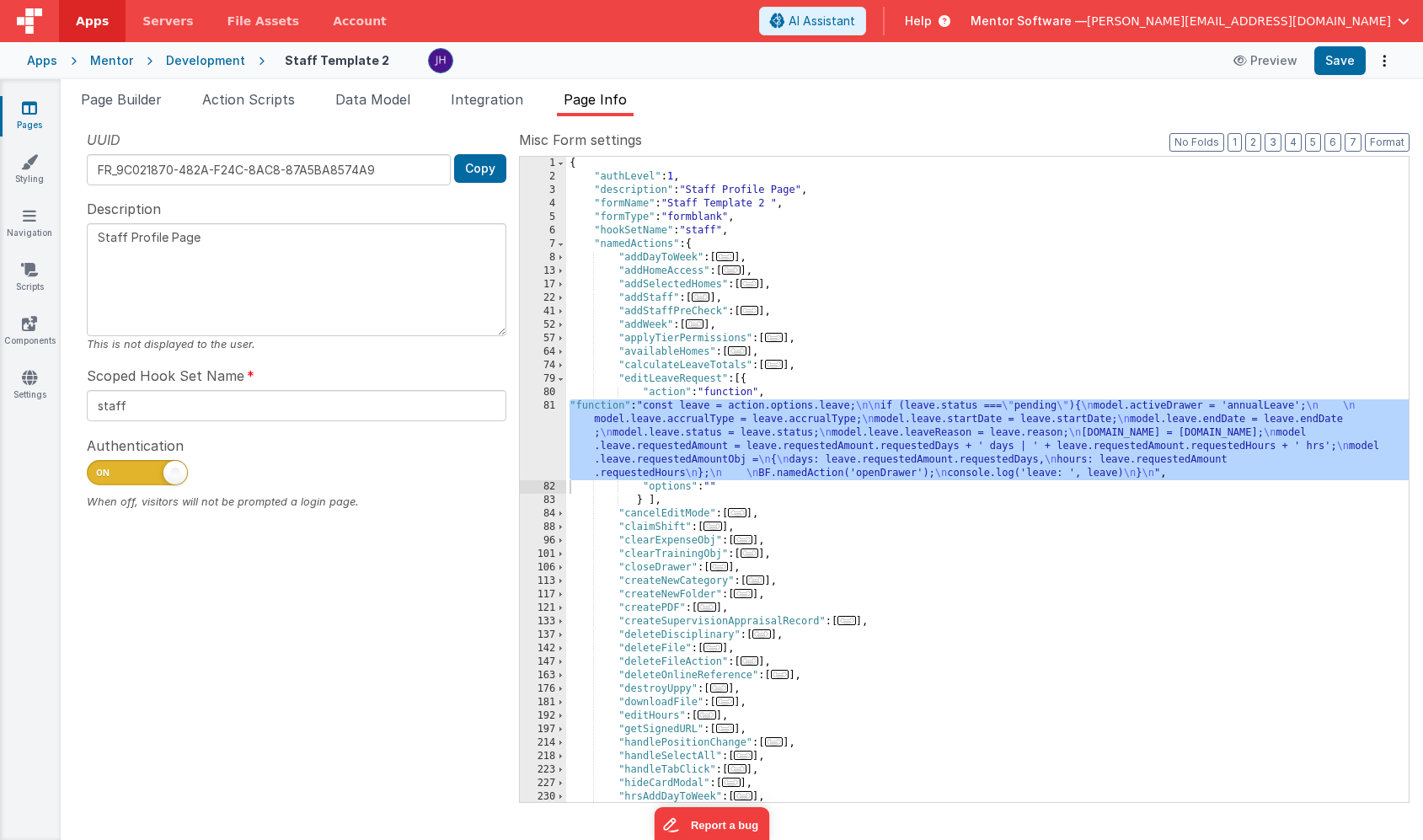
click at [816, 368] on div "{ "authLevel" : 1 , "description" : "Staff Profile Page" , "formName" : "Staff …" at bounding box center [987, 493] width 843 height 672
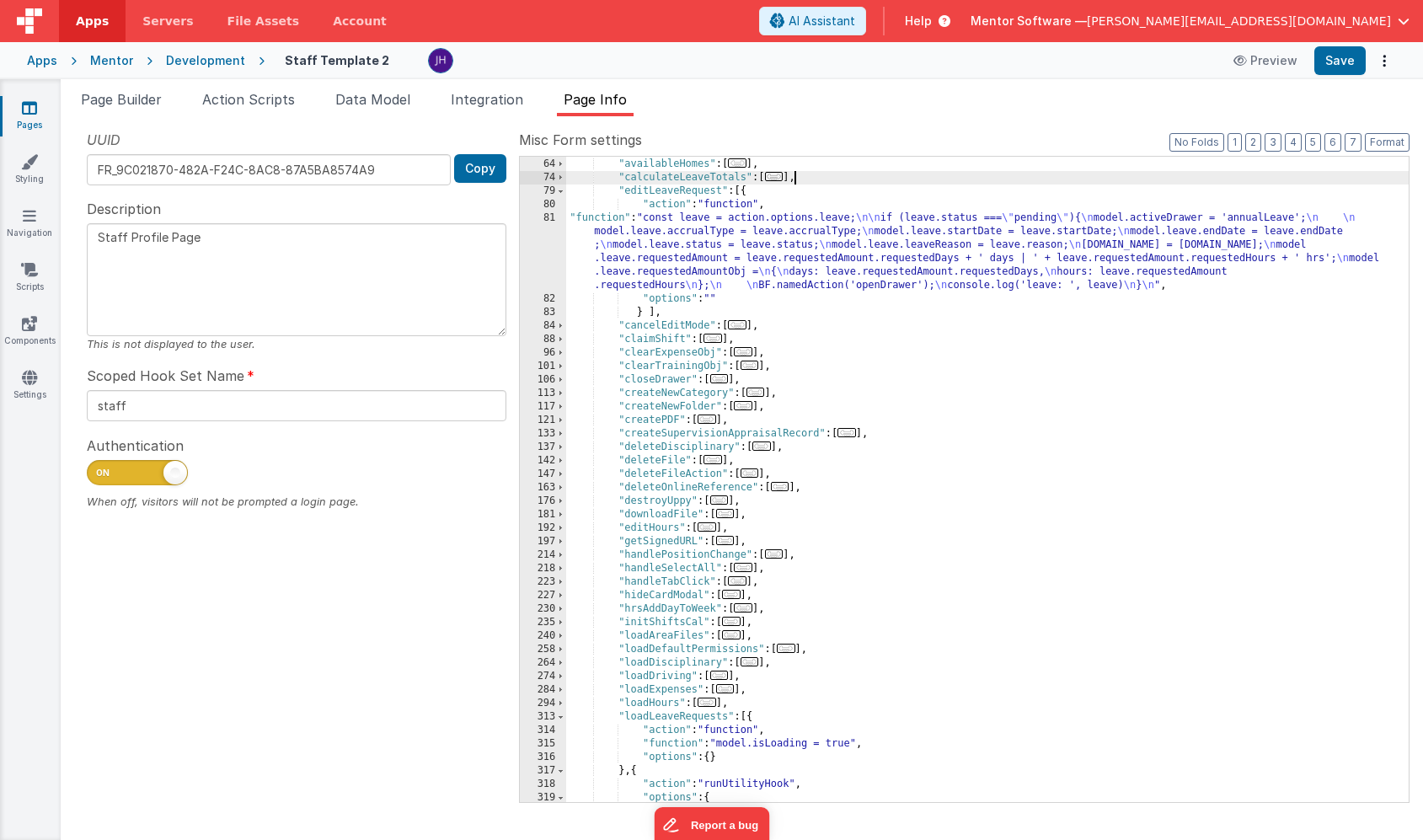
scroll to position [169, 0]
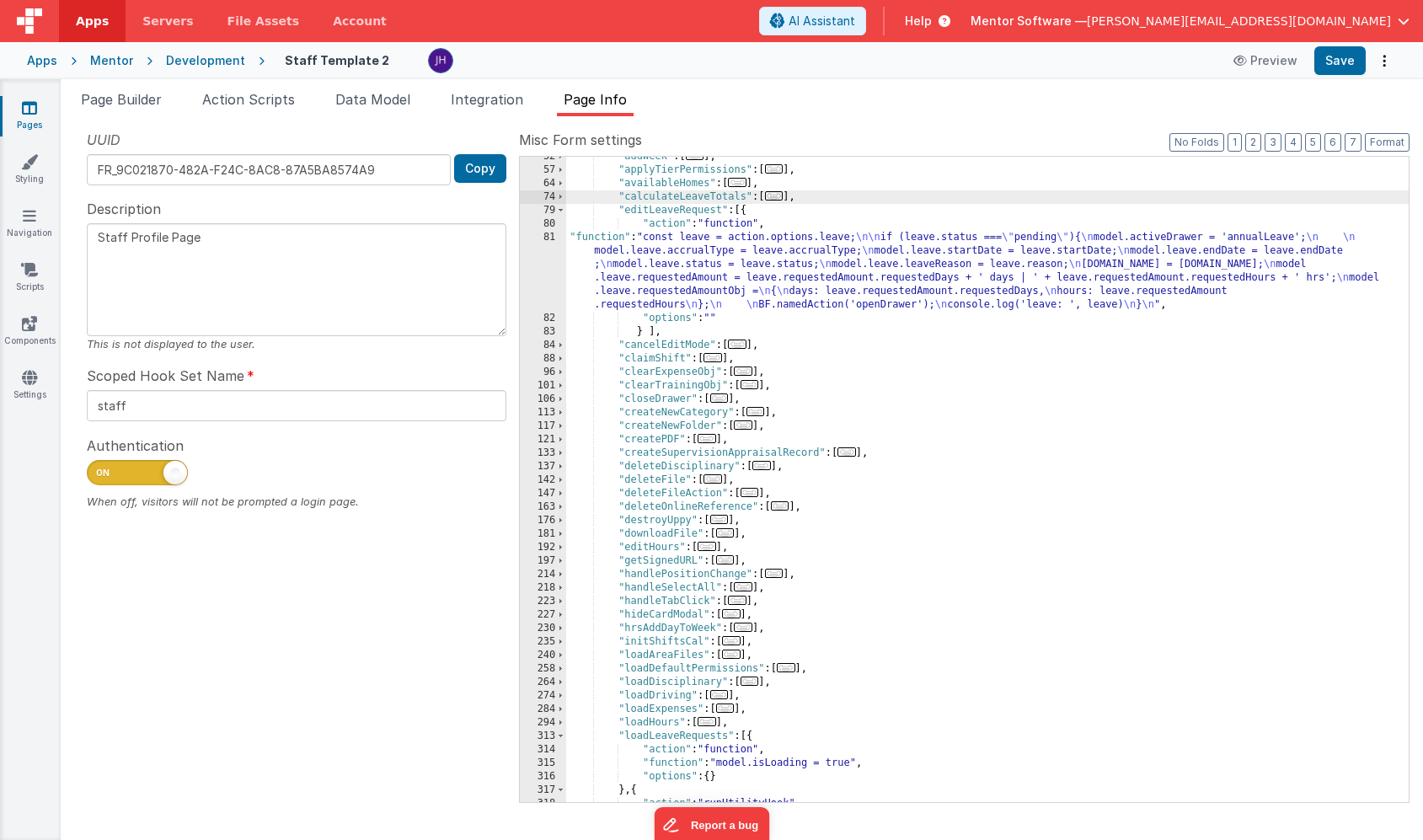
click at [851, 199] on div ""addWeek" : [ ... ] , "applyTierPermissions" : [ ... ] , "availableHomes" : [ .…" at bounding box center [987, 486] width 843 height 672
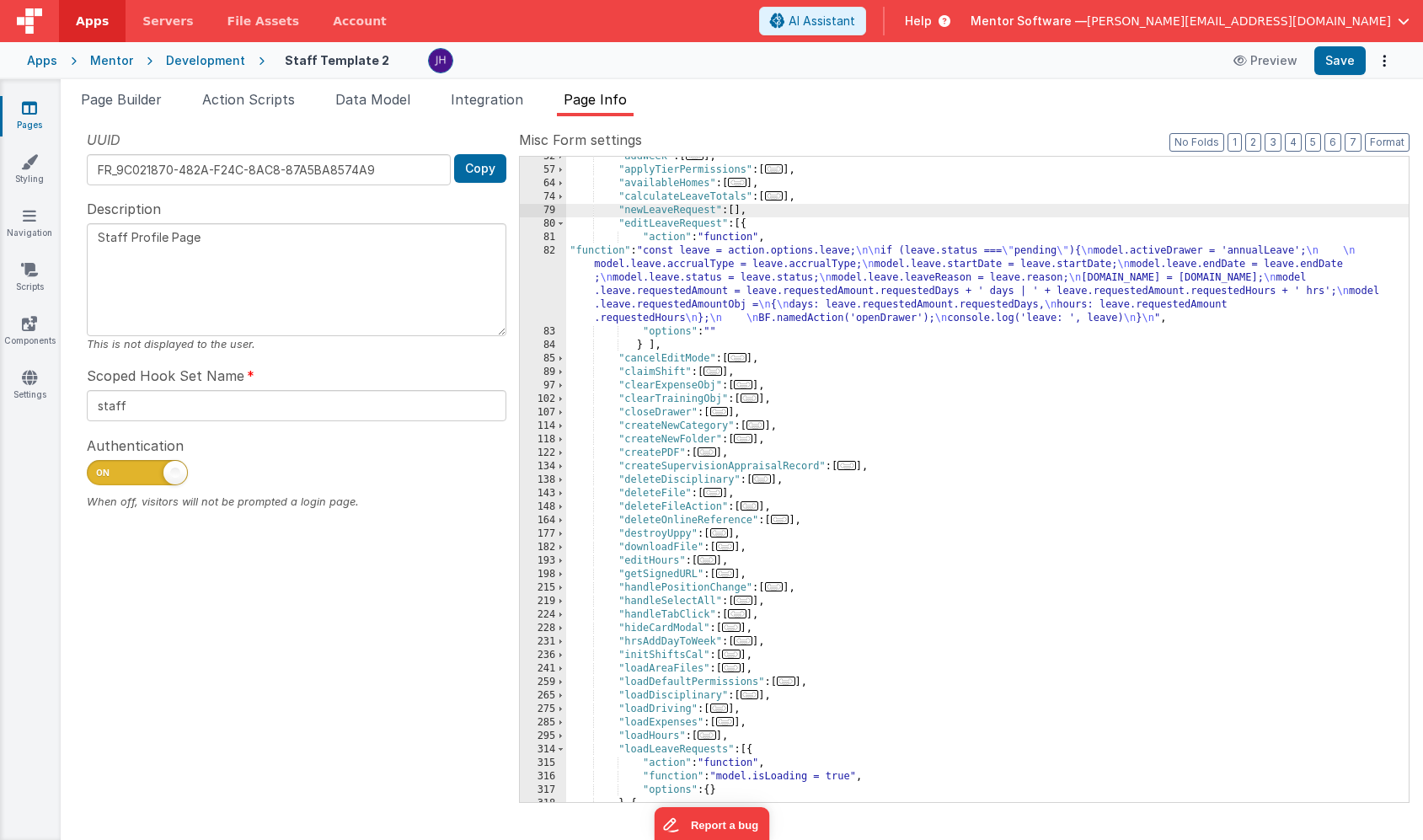
click at [734, 212] on div ""addWeek" : [ ... ] , "applyTierPermissions" : [ ... ] , "availableHomes" : [ .…" at bounding box center [987, 486] width 843 height 672
click at [122, 100] on span "Page Builder" at bounding box center [121, 99] width 81 height 17
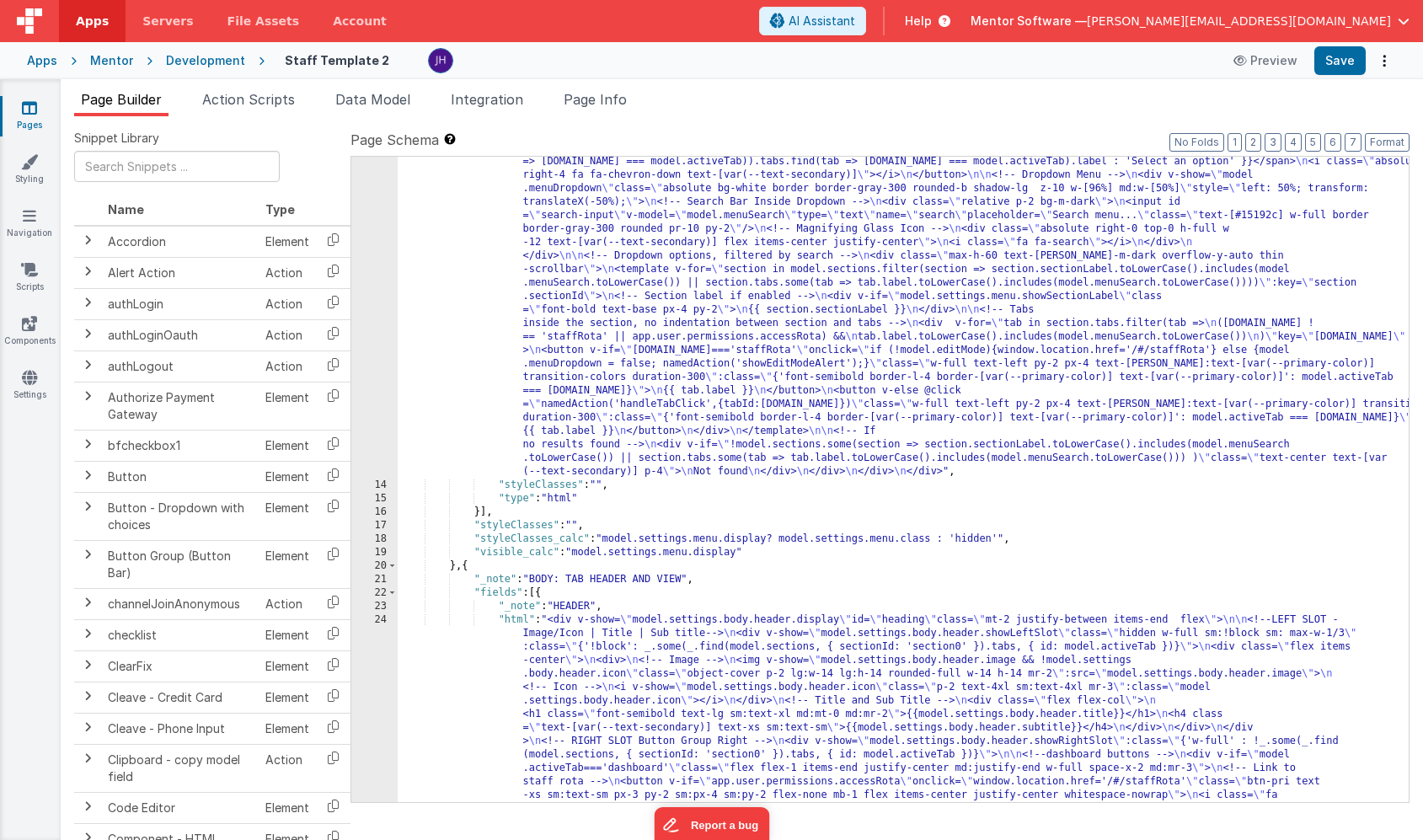
scroll to position [881, 0]
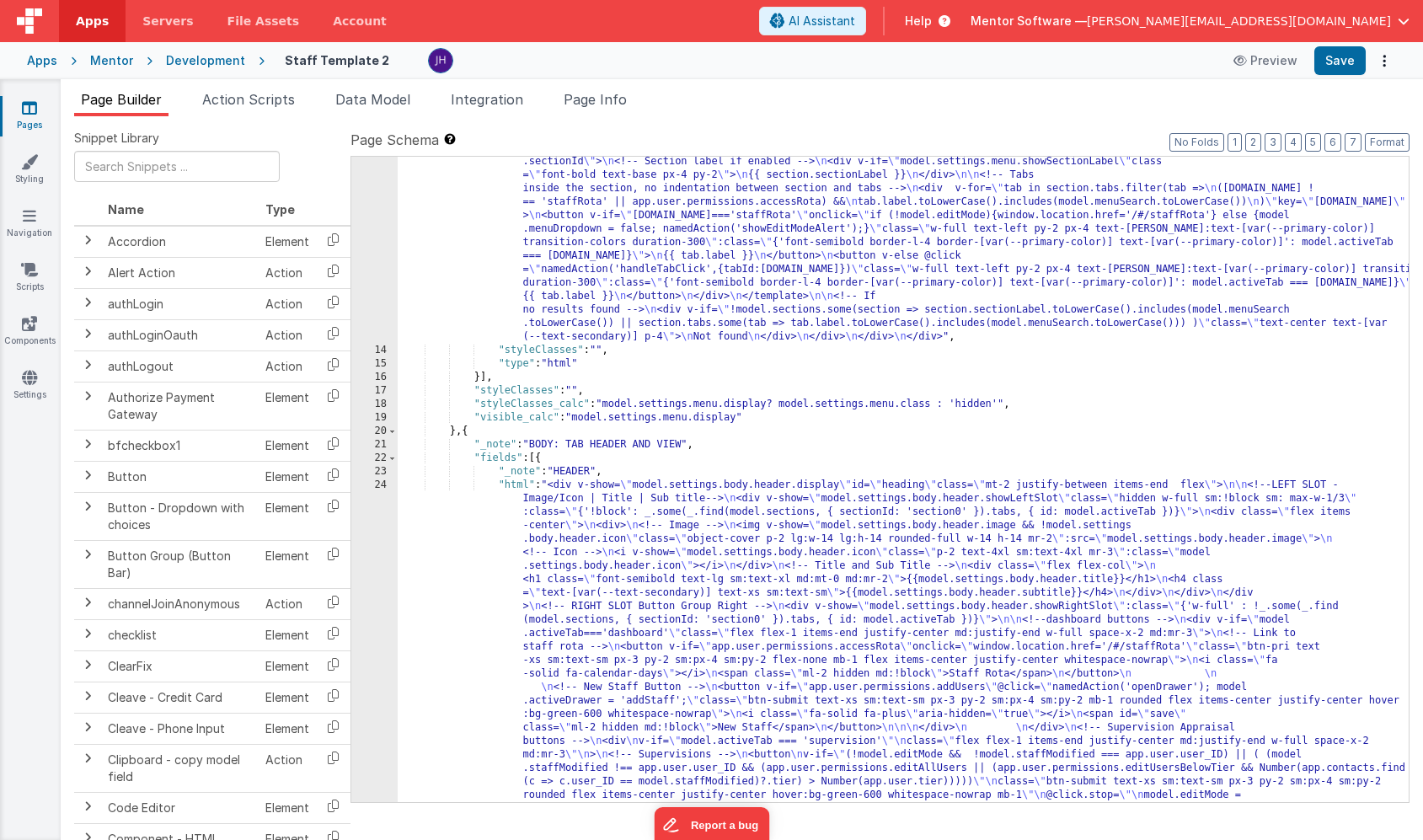
click at [635, 680] on div ""html" : "<div class= \" hidden md:!block view-content \" > \n <!-- Search Inpu…" at bounding box center [903, 605] width 1011 height 2330
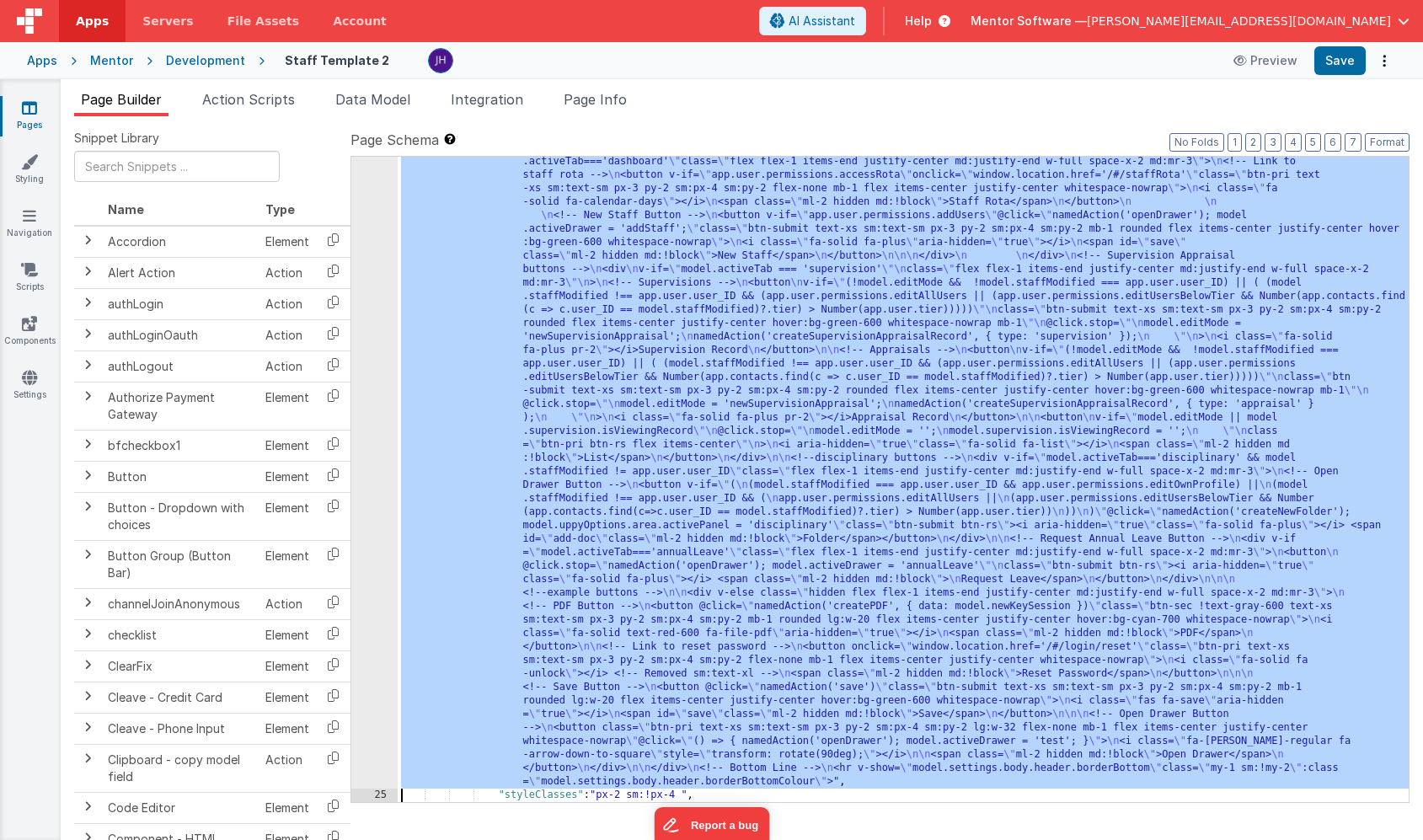
click at [377, 603] on div "24 25 26 27 28 29 30 31 32 33 34 35 36 37 38" at bounding box center [374, 726] width 46 height 1441
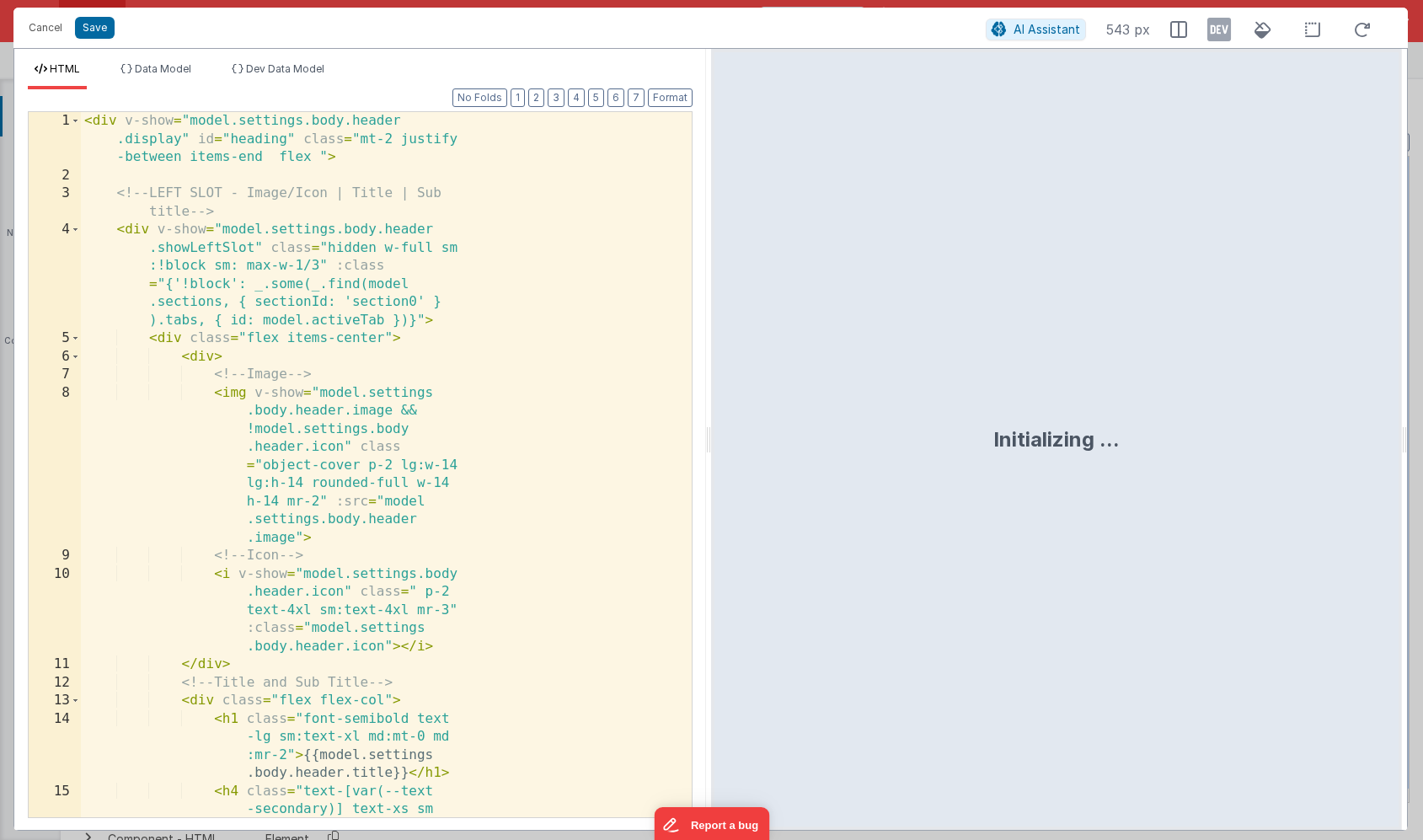
scroll to position [1267, 0]
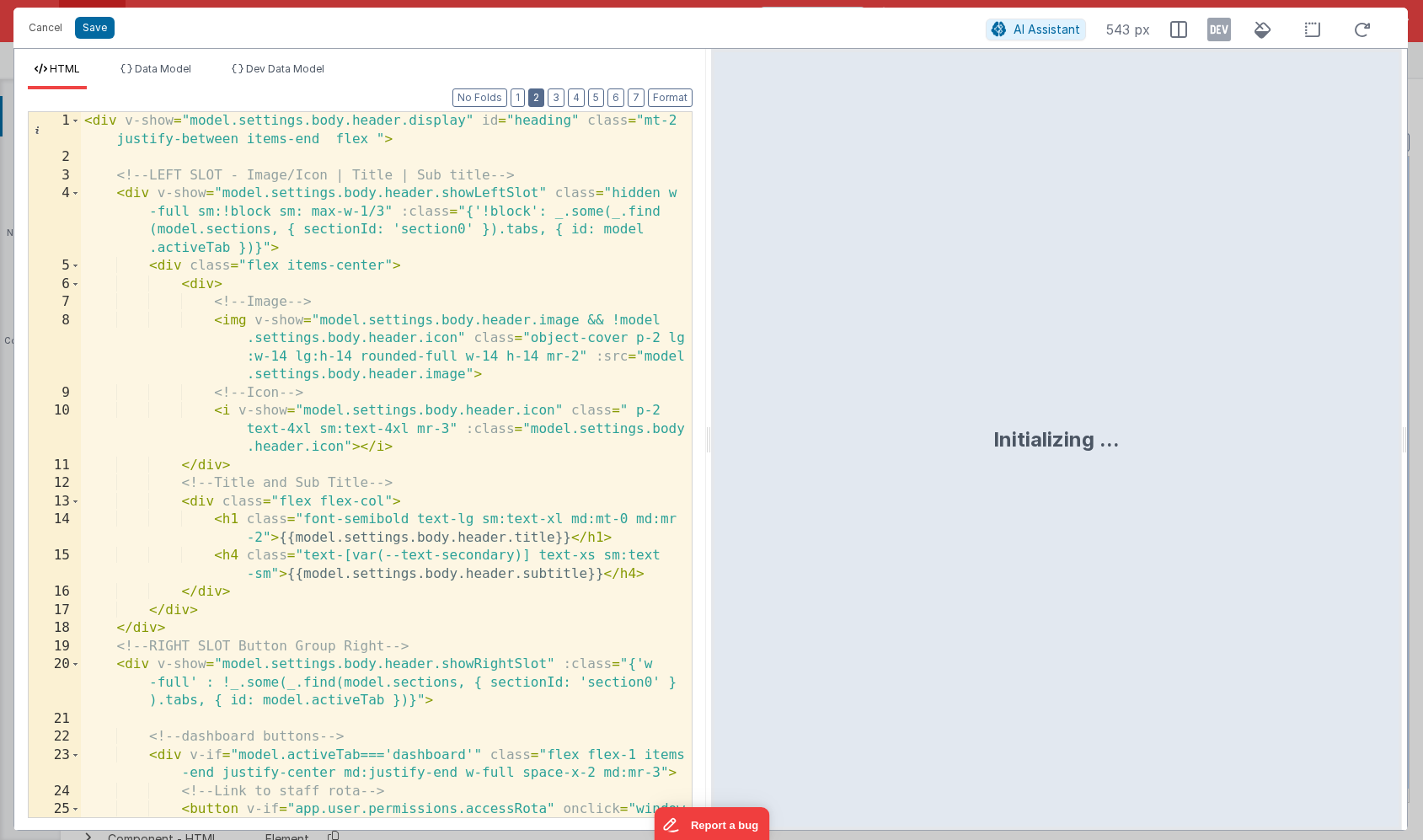
click at [543, 99] on button "2" at bounding box center [536, 98] width 16 height 19
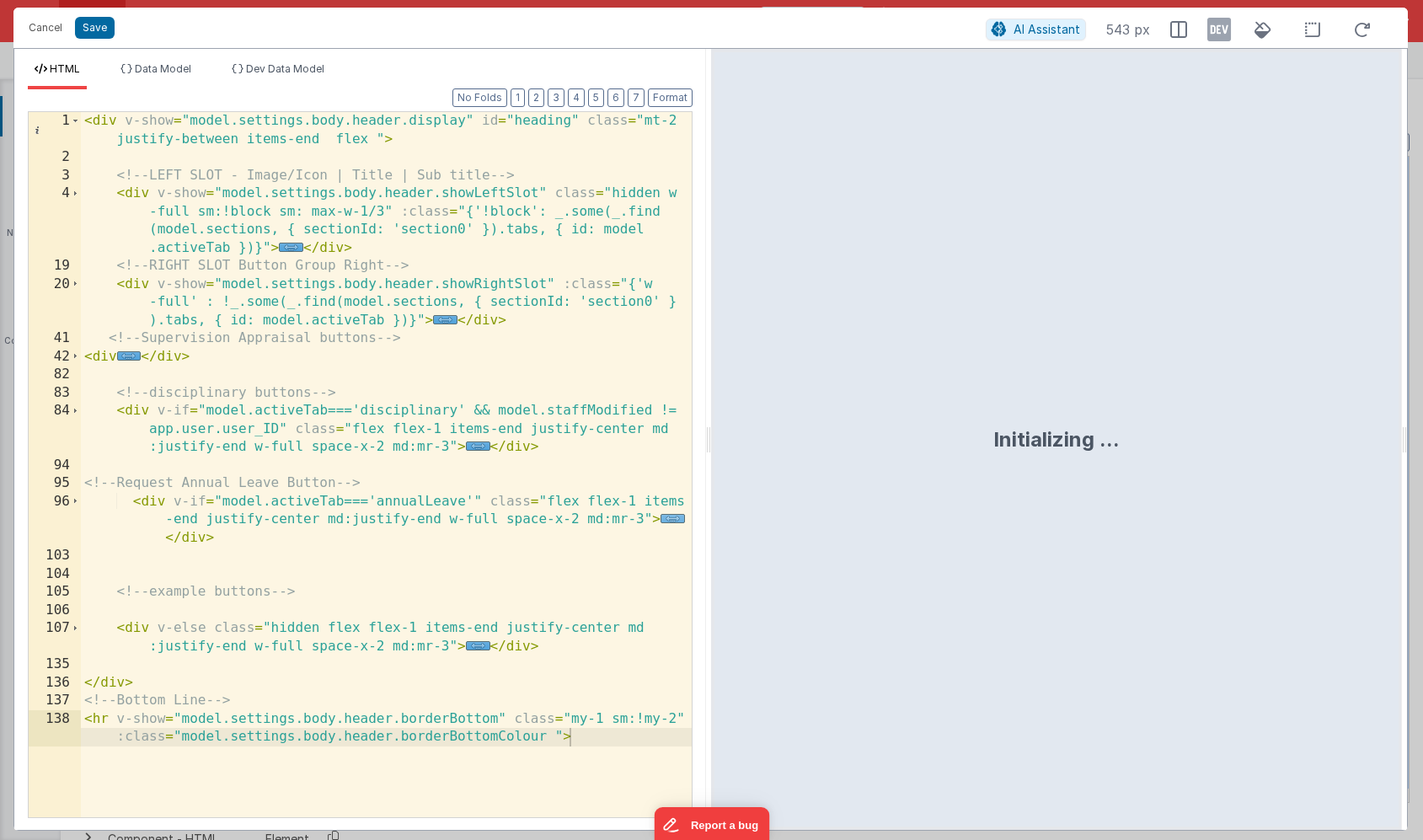
click at [665, 519] on span "..." at bounding box center [673, 519] width 24 height 9
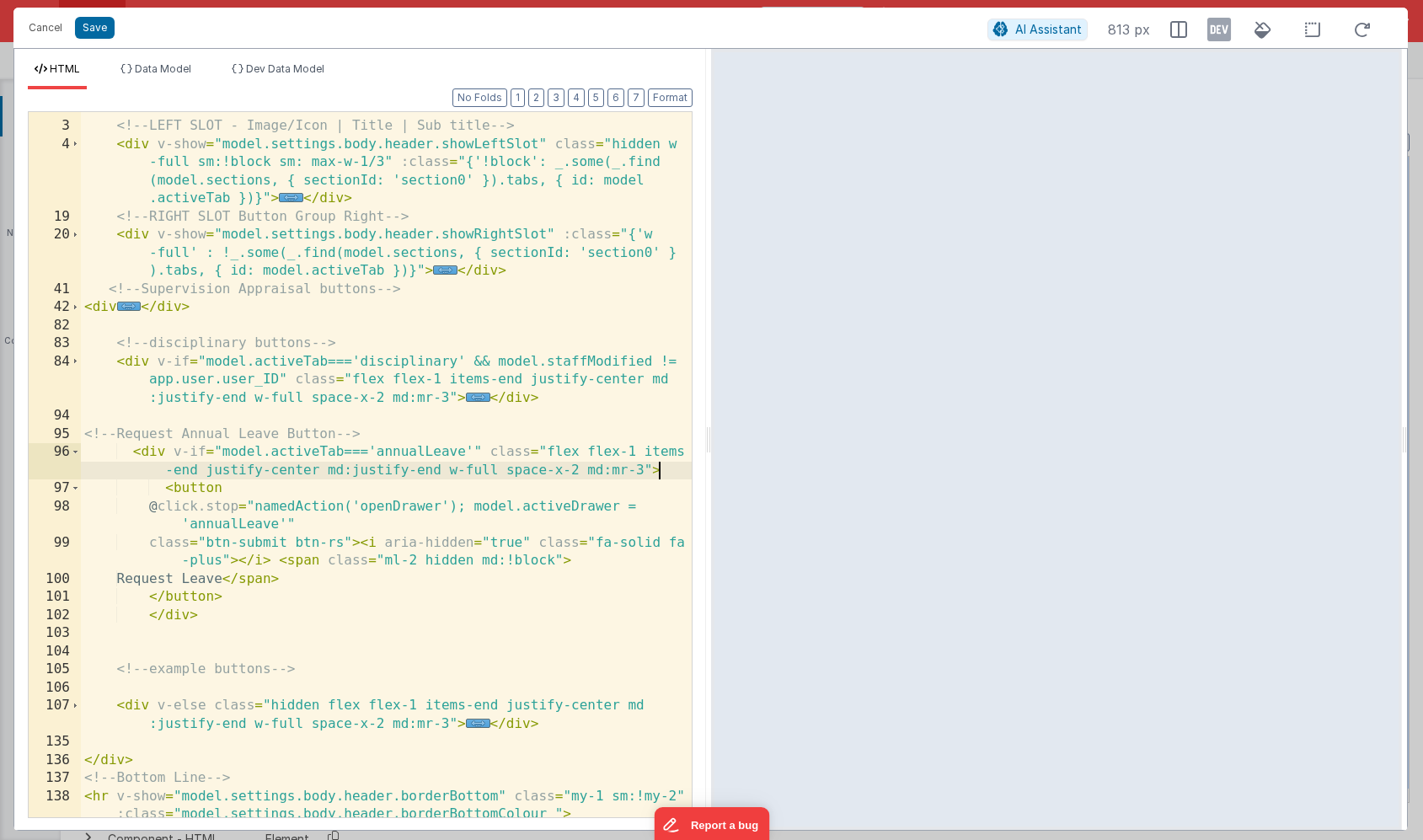
scroll to position [55, 0]
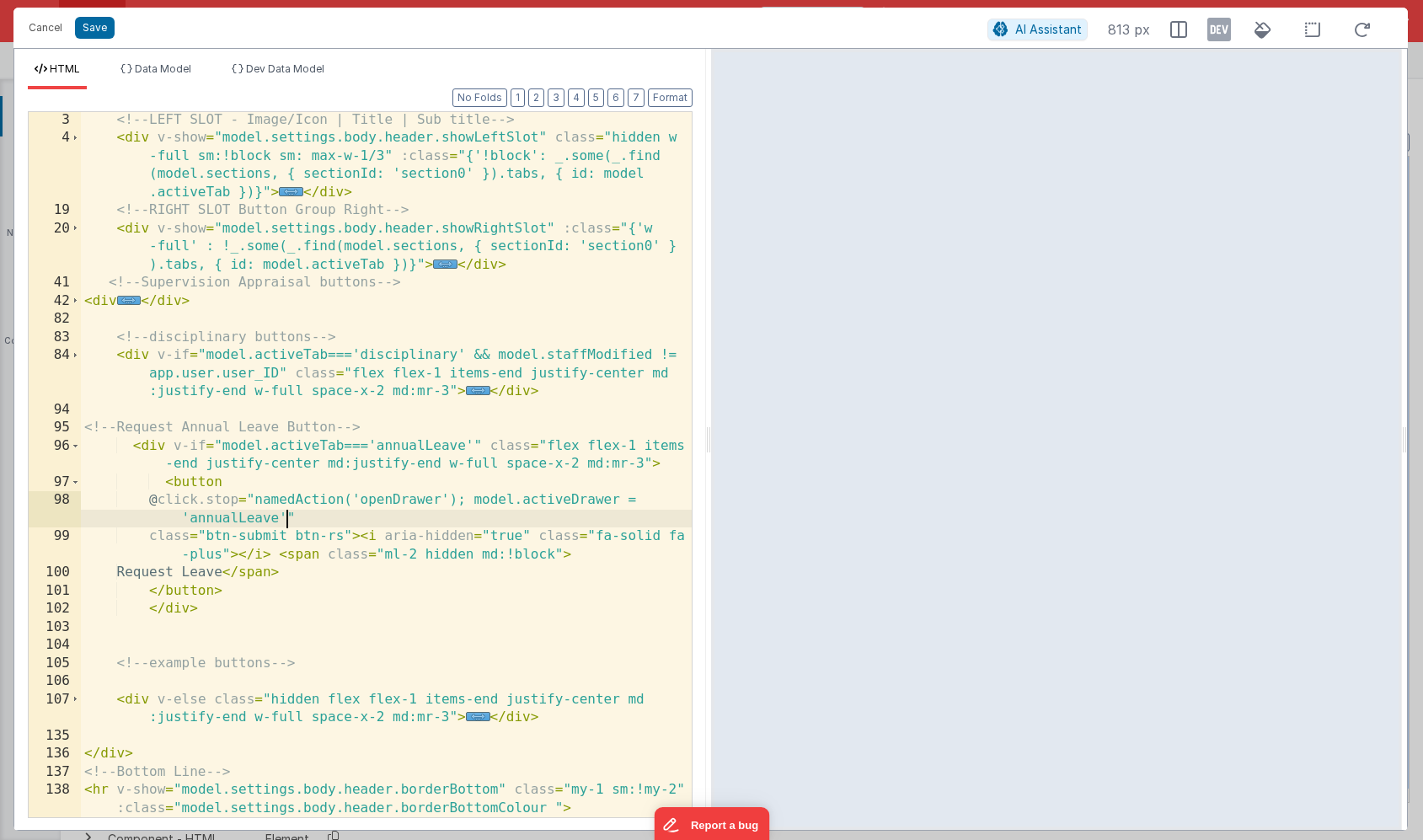
click at [286, 518] on div "<!-- LEFT SLOT - Image/Icon | Title | Sub title --> < div v-show = "model.setti…" at bounding box center [386, 491] width 611 height 760
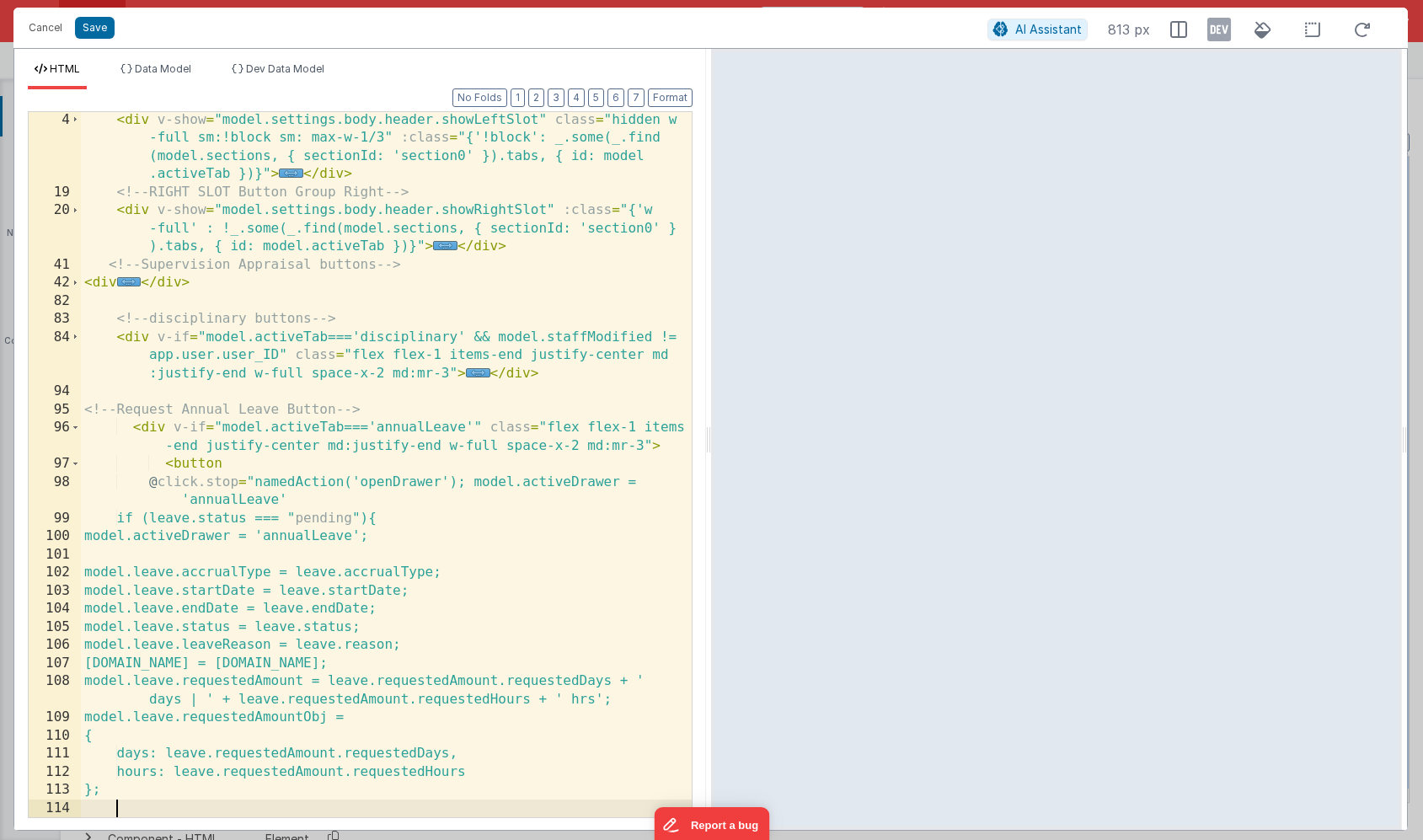
scroll to position [73, 0]
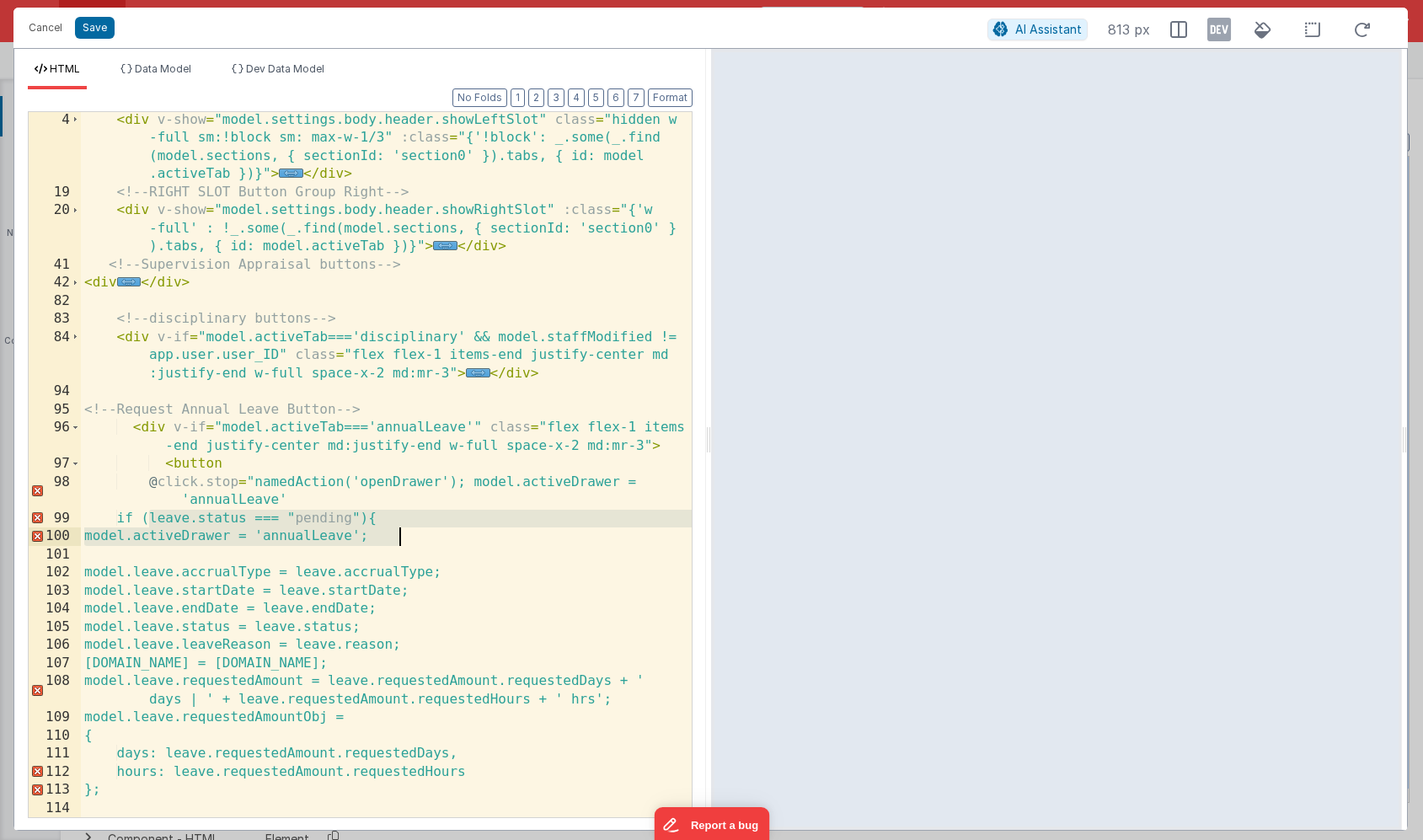
drag, startPoint x: 149, startPoint y: 515, endPoint x: 449, endPoint y: 533, distance: 300.5
click at [449, 533] on div "< div v-show = "model.settings.body.header.showLeftSlot" class = "hidden w -ful…" at bounding box center [386, 509] width 611 height 796
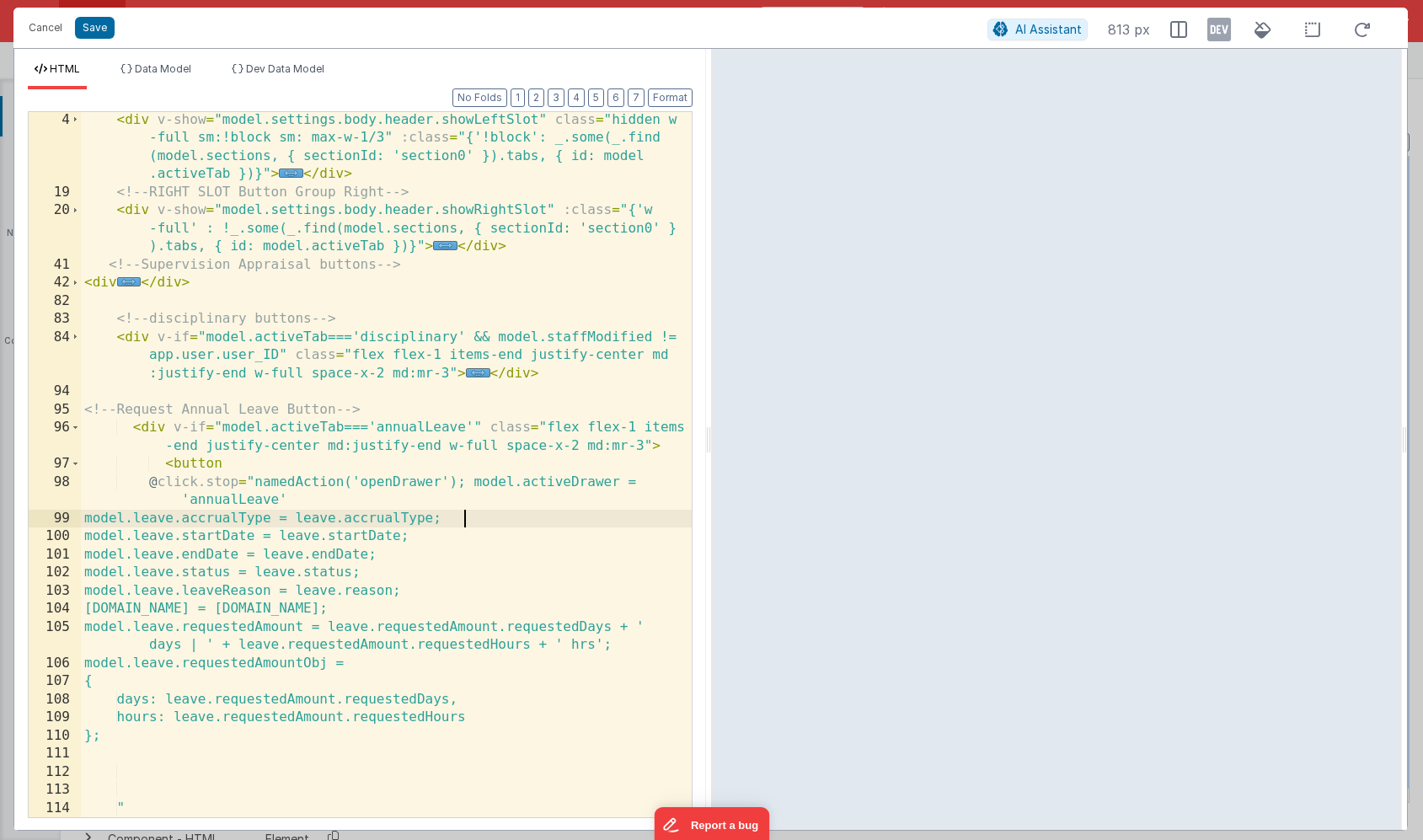
click at [467, 520] on div "< div v-show = "model.settings.body.header.showLeftSlot" class = "hidden w -ful…" at bounding box center [386, 517] width 611 height 814
drag, startPoint x: 310, startPoint y: 536, endPoint x: 431, endPoint y: 537, distance: 121.0
click at [431, 537] on div "< div v-show = "model.settings.body.header.showLeftSlot" class = "hidden w -ful…" at bounding box center [386, 517] width 611 height 814
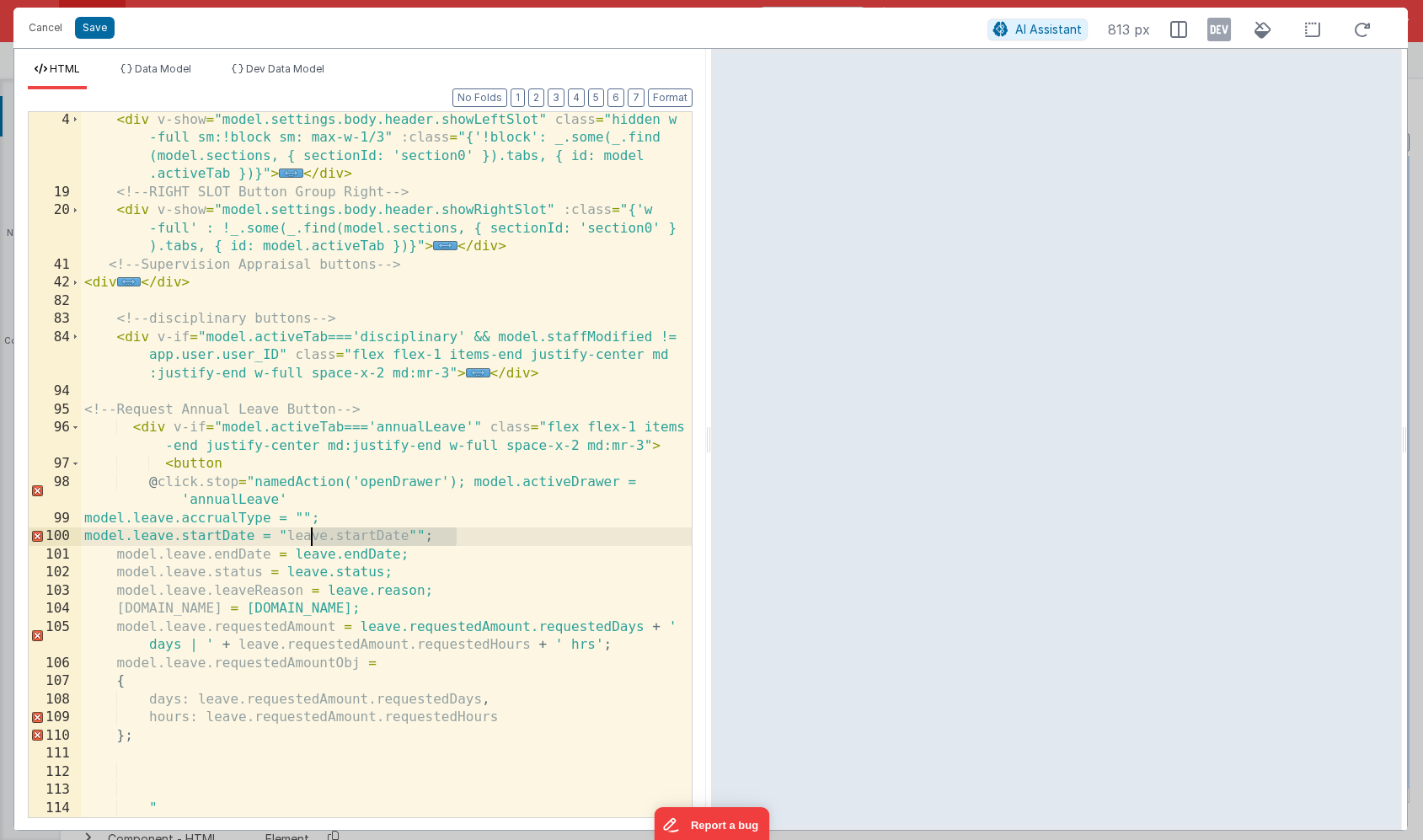
drag, startPoint x: 457, startPoint y: 534, endPoint x: 313, endPoint y: 540, distance: 144.1
click at [313, 540] on div "< div v-show = "model.settings.body.header.showLeftSlot" class = "hidden w -ful…" at bounding box center [386, 517] width 611 height 814
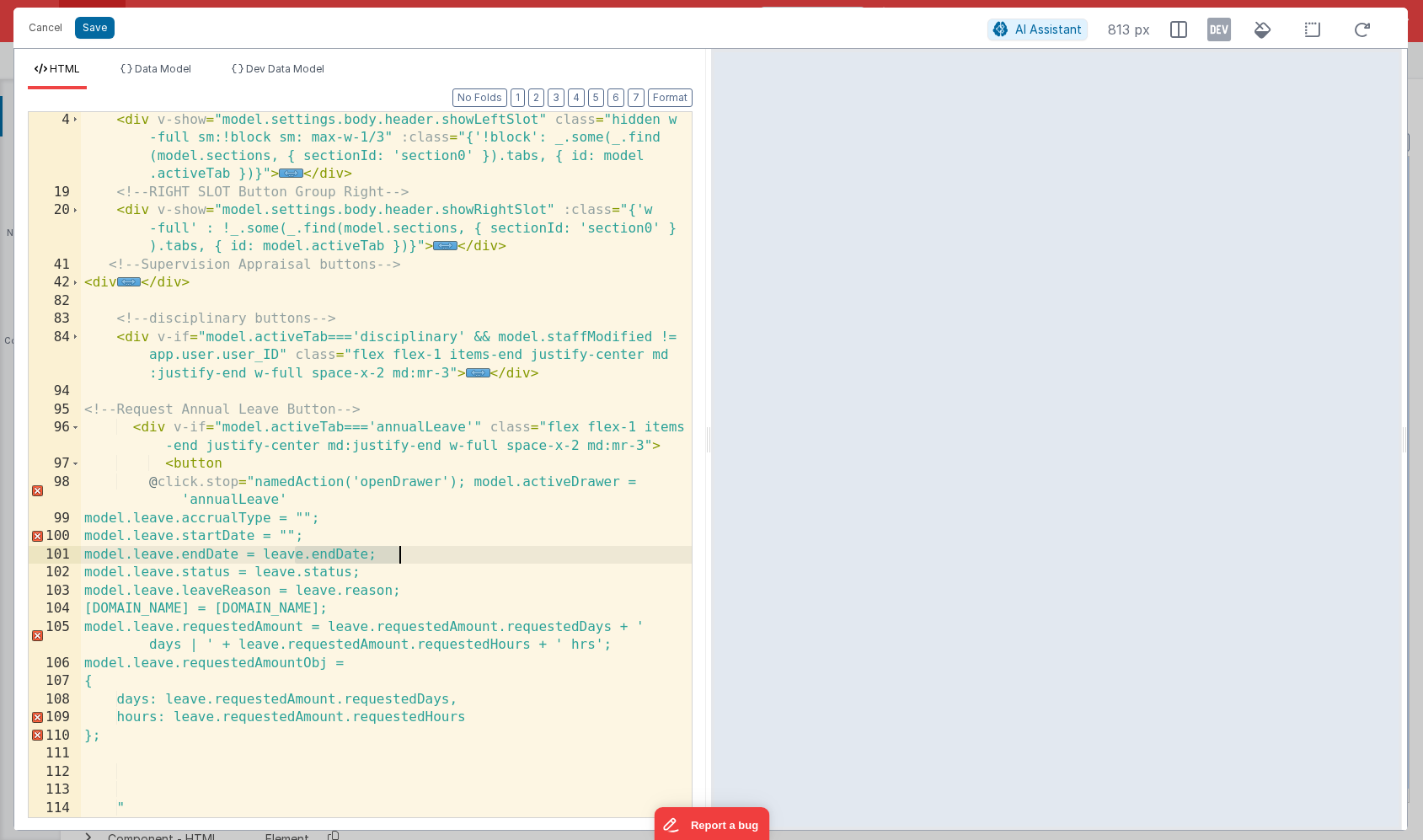
drag, startPoint x: 293, startPoint y: 556, endPoint x: 399, endPoint y: 557, distance: 106.0
click at [399, 557] on div "< div v-show = "model.settings.body.header.showLeftSlot" class = "hidden w -ful…" at bounding box center [386, 517] width 611 height 814
drag, startPoint x: 287, startPoint y: 573, endPoint x: 381, endPoint y: 573, distance: 94.0
click at [381, 573] on div "< div v-show = "model.settings.body.header.showLeftSlot" class = "hidden w -ful…" at bounding box center [386, 517] width 611 height 814
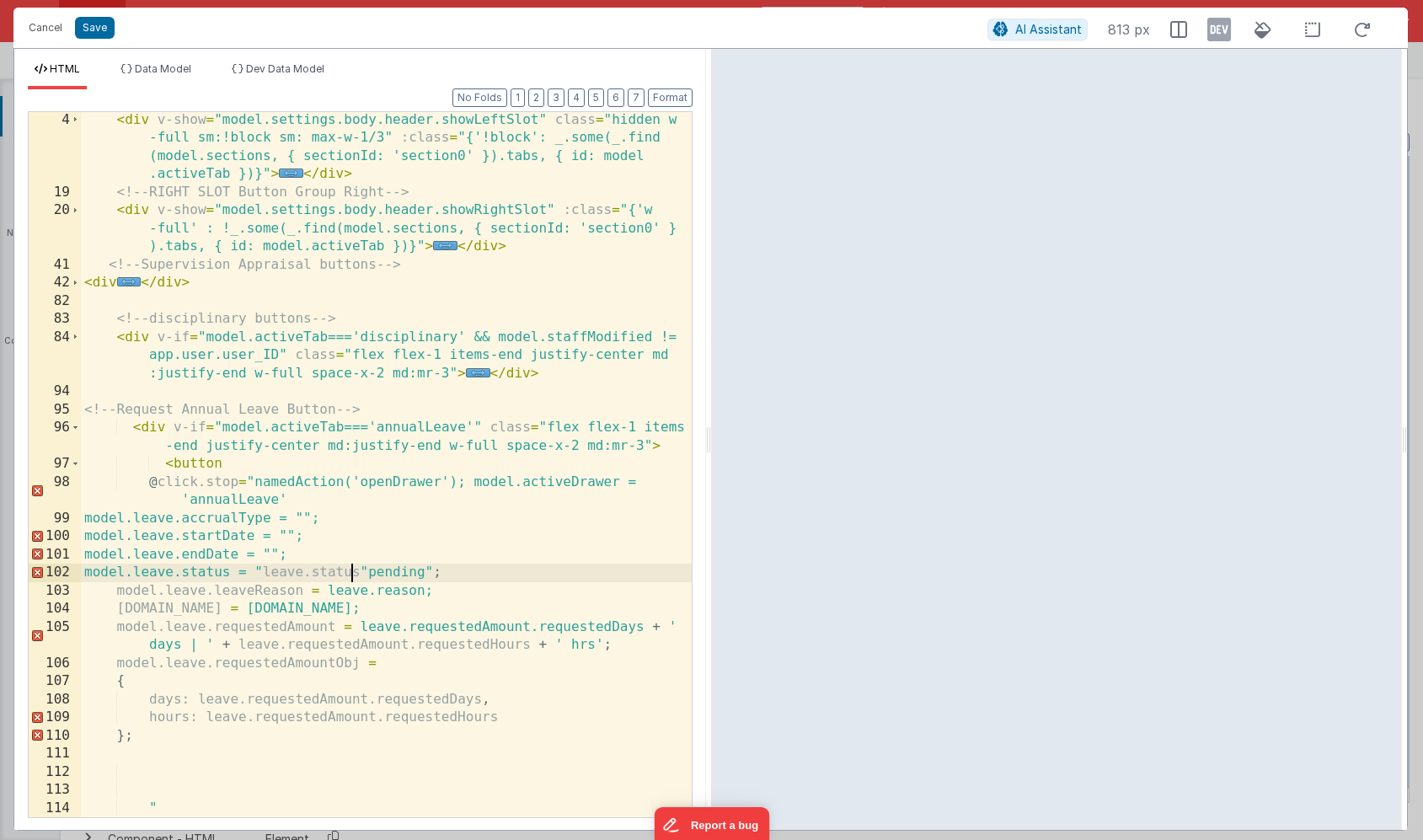
click at [355, 570] on div "< div v-show = "model.settings.body.header.showLeftSlot" class = "hidden w -ful…" at bounding box center [386, 517] width 611 height 814
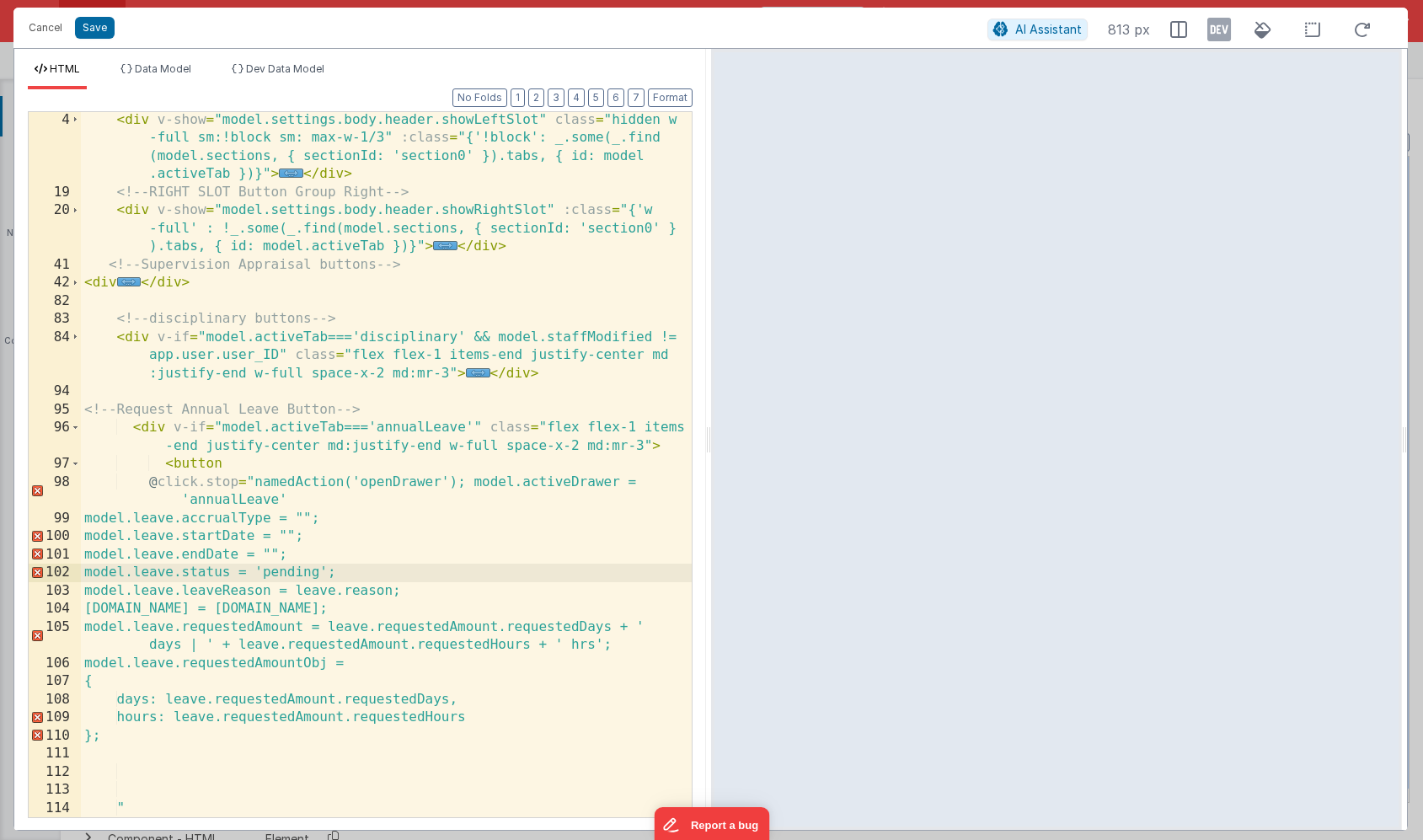
click at [399, 591] on div "< div v-show = "model.settings.body.header.showLeftSlot" class = "hidden w -ful…" at bounding box center [386, 517] width 611 height 814
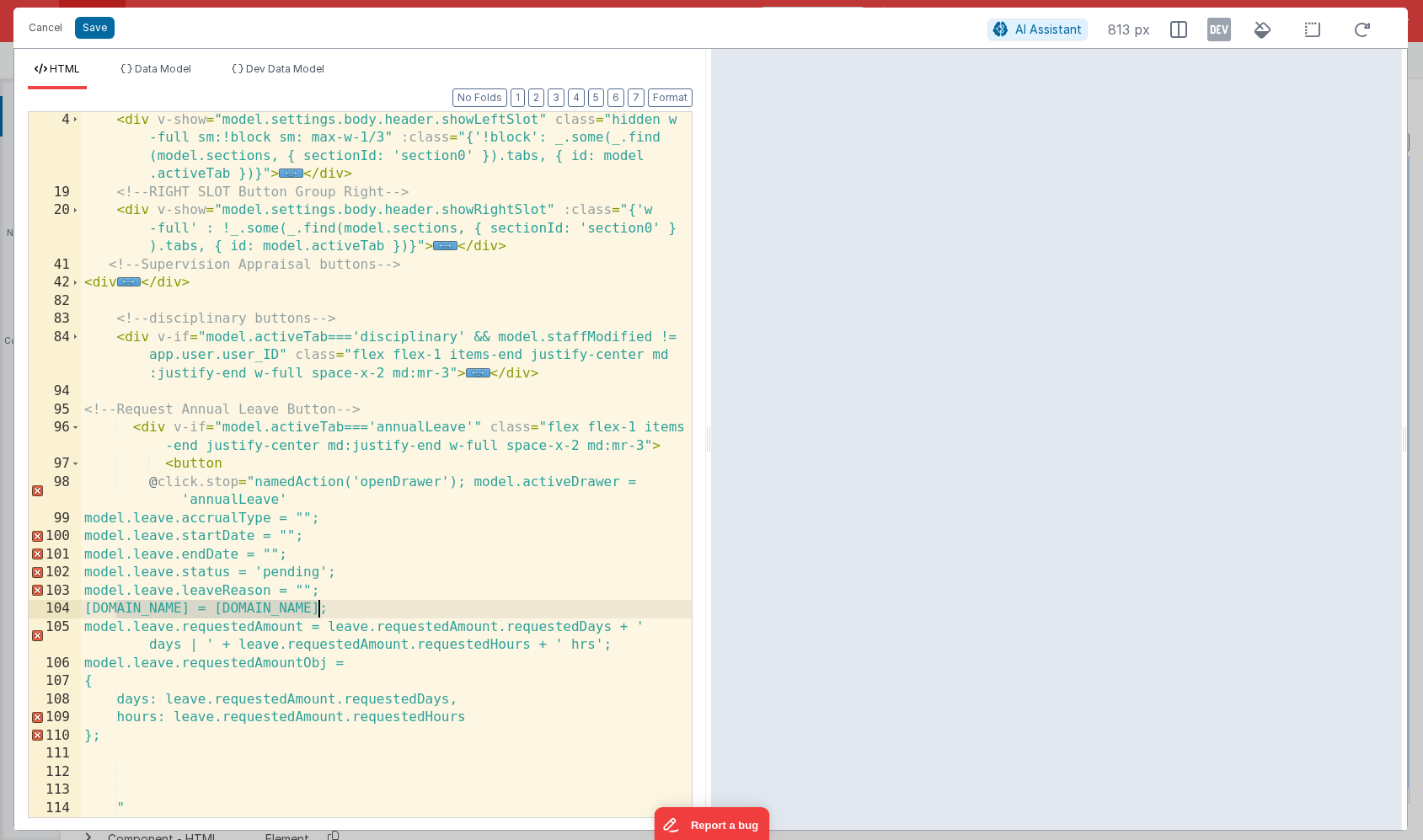
drag, startPoint x: 115, startPoint y: 611, endPoint x: 333, endPoint y: 607, distance: 218.0
click at [333, 607] on div "< div v-show = "model.settings.body.header.showLeftSlot" class = "hidden w -ful…" at bounding box center [386, 517] width 611 height 814
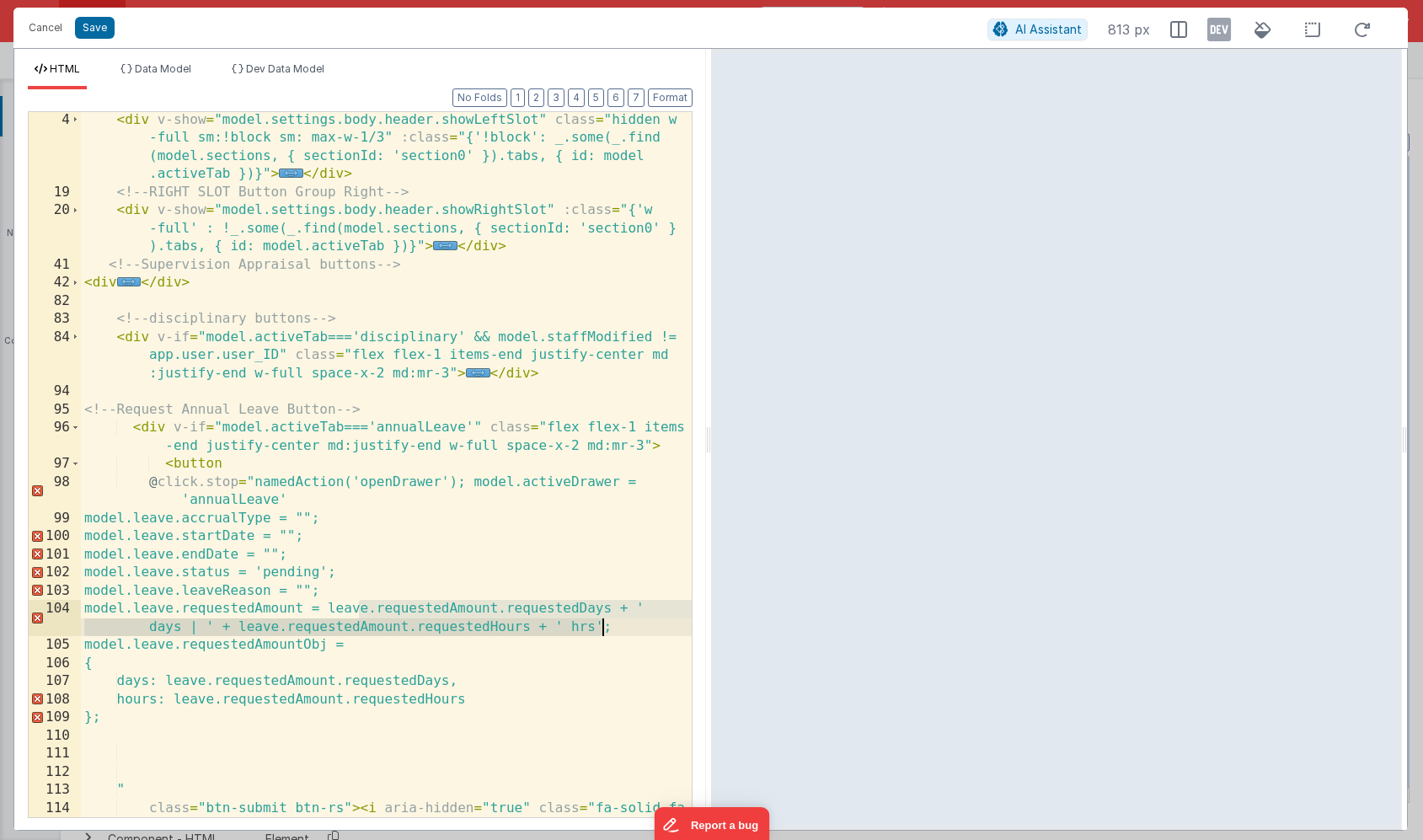
drag, startPoint x: 360, startPoint y: 611, endPoint x: 605, endPoint y: 622, distance: 245.2
click at [605, 622] on div "< div v-show = "model.settings.body.header.showLeftSlot" class = "hidden w -ful…" at bounding box center [386, 517] width 611 height 814
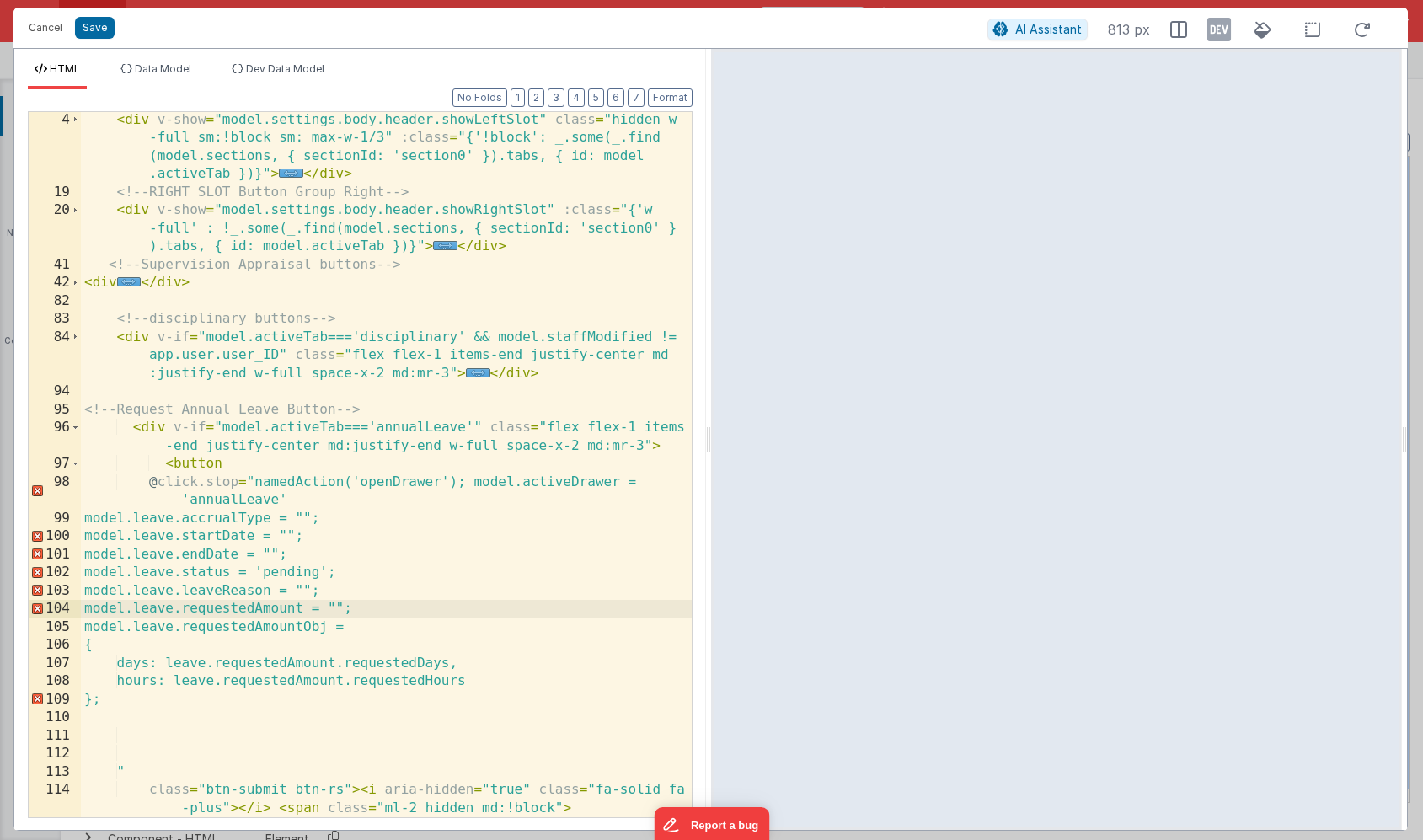
click at [169, 704] on div "< div v-show = "model.settings.body.header.showLeftSlot" class = "hidden w -ful…" at bounding box center [386, 509] width 611 height 796
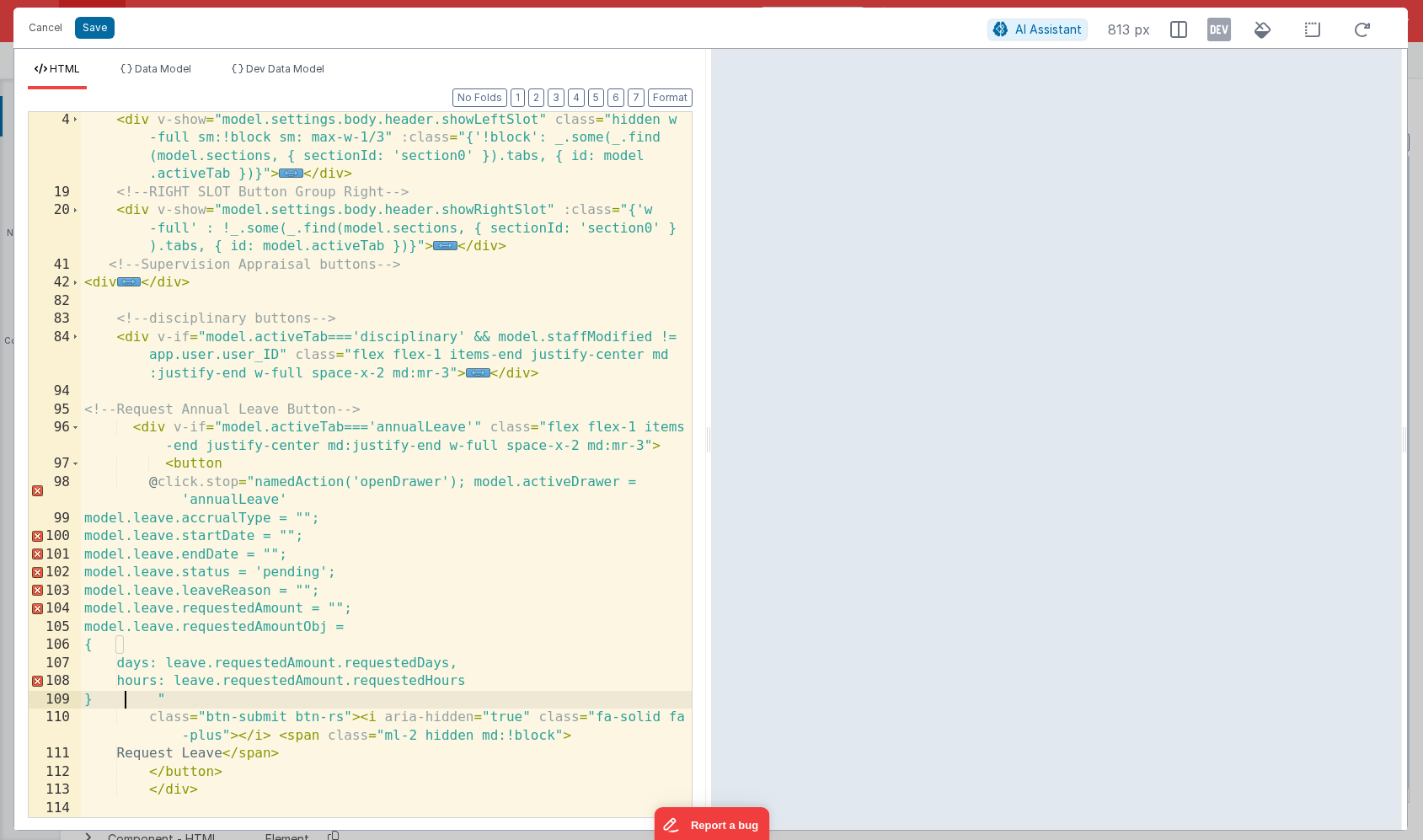
click at [339, 517] on div "< div v-show = "model.settings.body.header.showLeftSlot" class = "hidden w -ful…" at bounding box center [386, 509] width 611 height 796
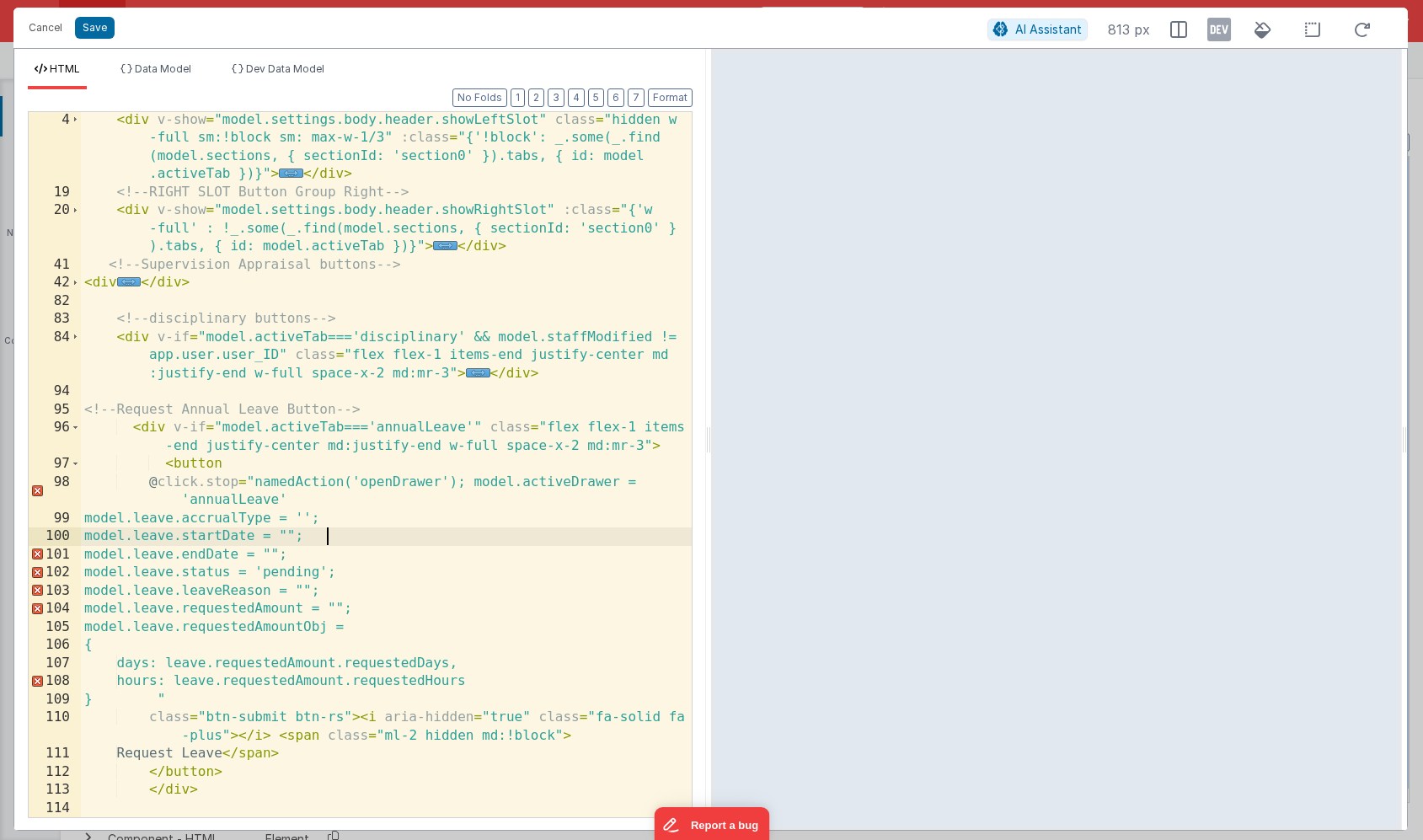
click at [325, 535] on div "< div v-show = "model.settings.body.header.showLeftSlot" class = "hidden w -ful…" at bounding box center [386, 509] width 611 height 796
click at [308, 549] on div "< div v-show = "model.settings.body.header.showLeftSlot" class = "hidden w -ful…" at bounding box center [386, 509] width 611 height 796
click at [339, 587] on div "< div v-show = "model.settings.body.header.showLeftSlot" class = "hidden w -ful…" at bounding box center [386, 509] width 611 height 796
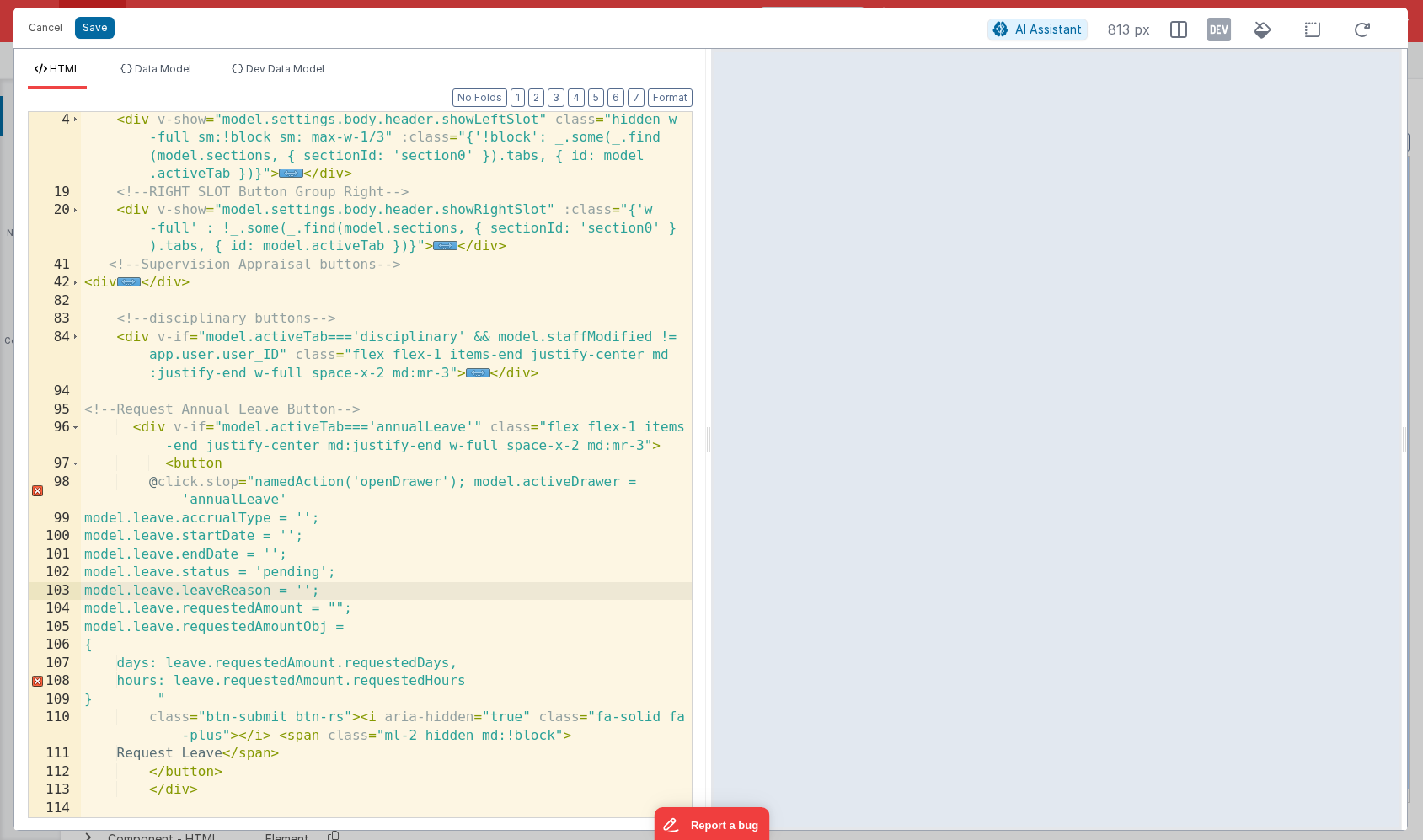
click at [375, 606] on div "< div v-show = "model.settings.body.header.showLeftSlot" class = "hidden w -ful…" at bounding box center [386, 509] width 611 height 796
click at [99, 36] on button "Save" at bounding box center [95, 27] width 39 height 22
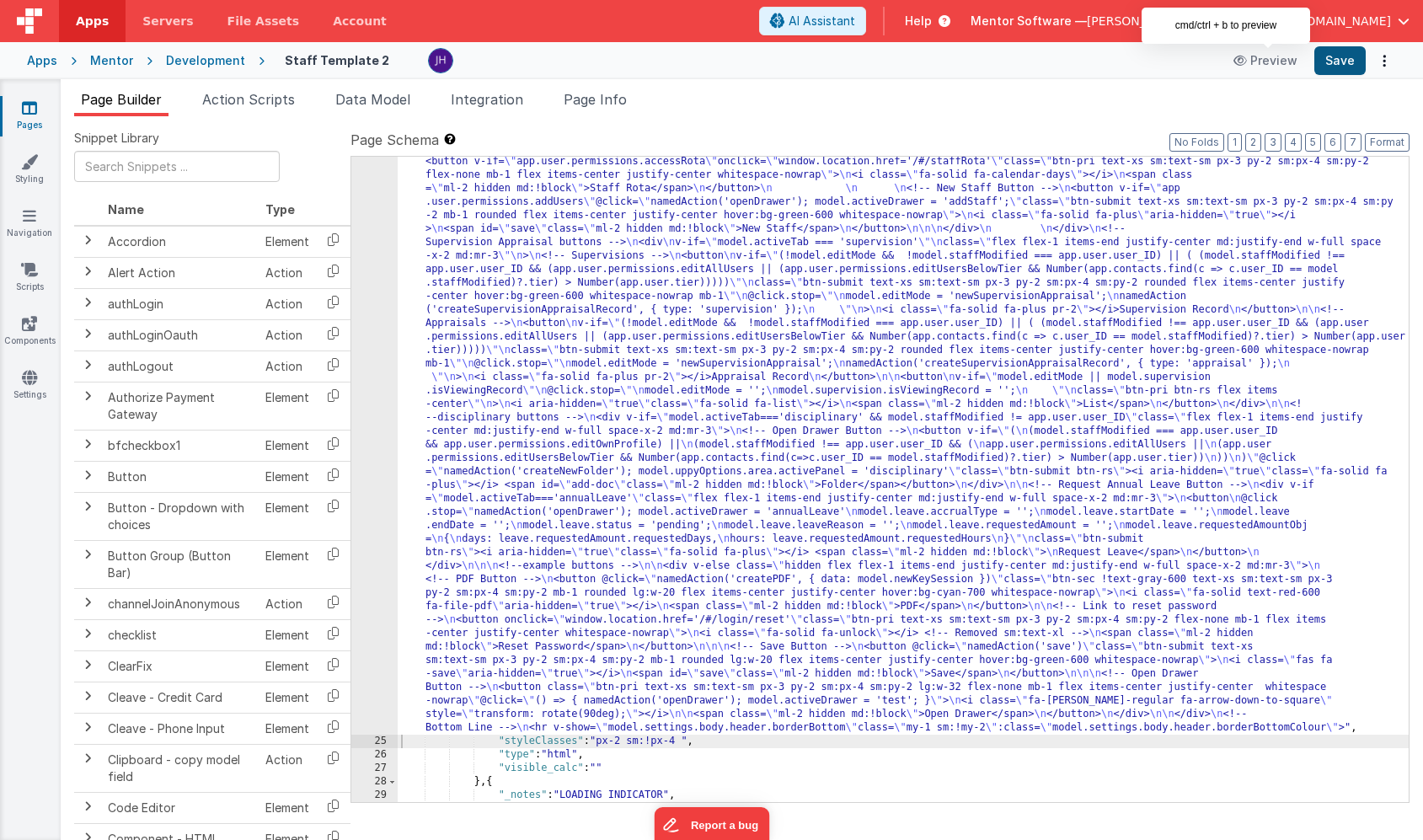
scroll to position [1270, 0]
click at [1333, 70] on button "Save" at bounding box center [1339, 60] width 52 height 29
click at [544, 377] on div ""html" : "<div v-show= \" model.settings.body.header.display \" id= \" heading …" at bounding box center [903, 713] width 1011 height 1413
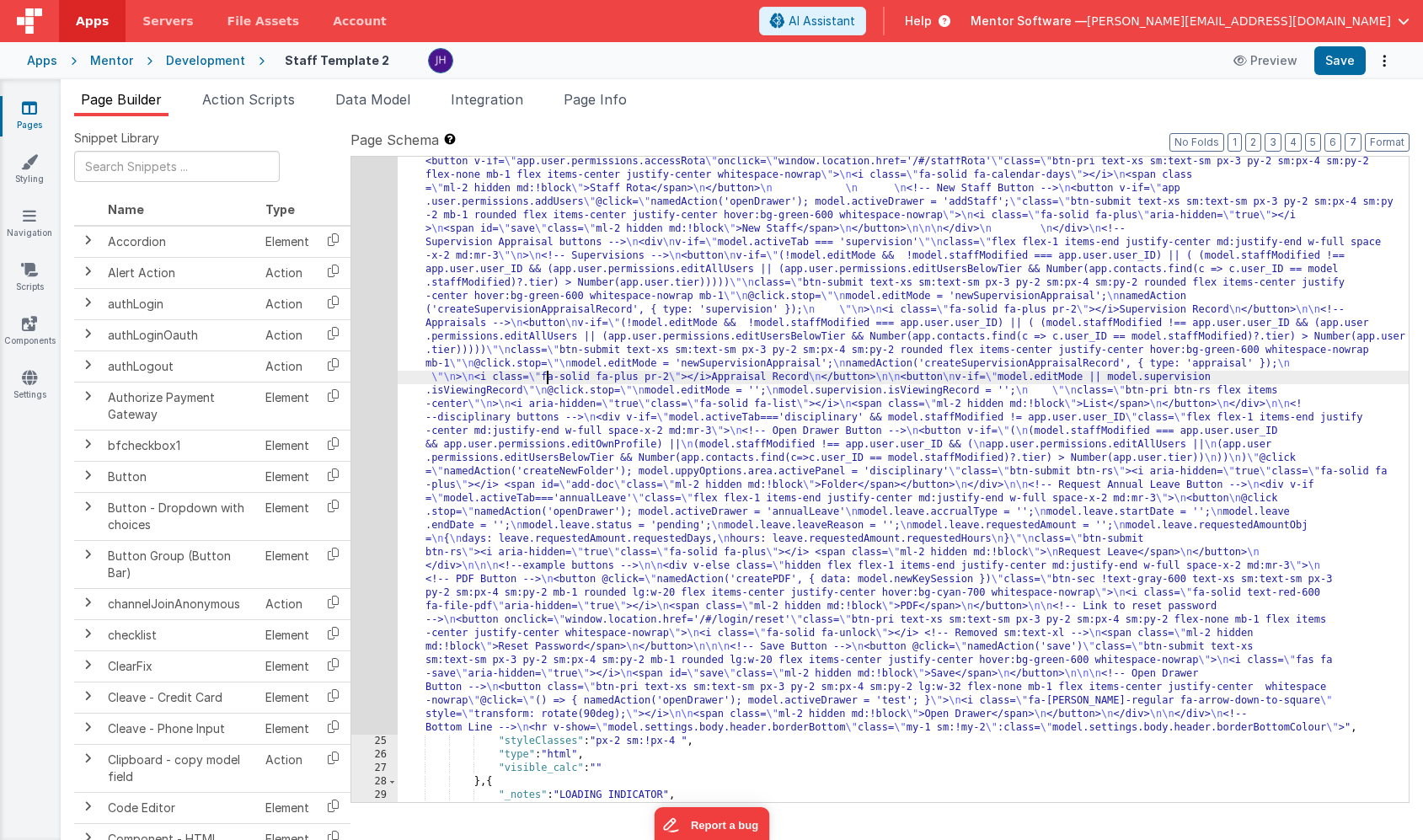
click at [375, 333] on div "24" at bounding box center [374, 371] width 46 height 728
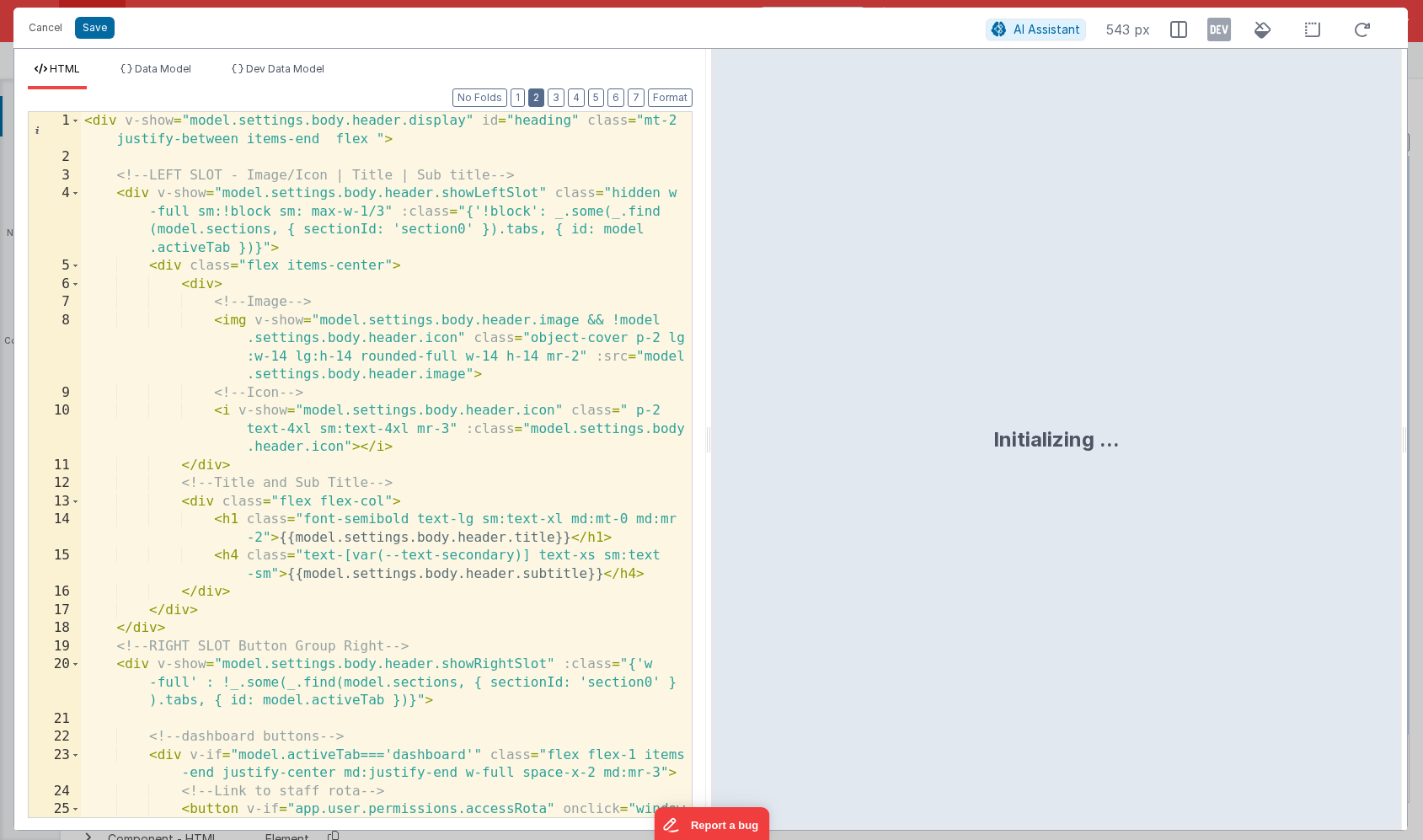
click at [538, 92] on button "2" at bounding box center [536, 98] width 16 height 19
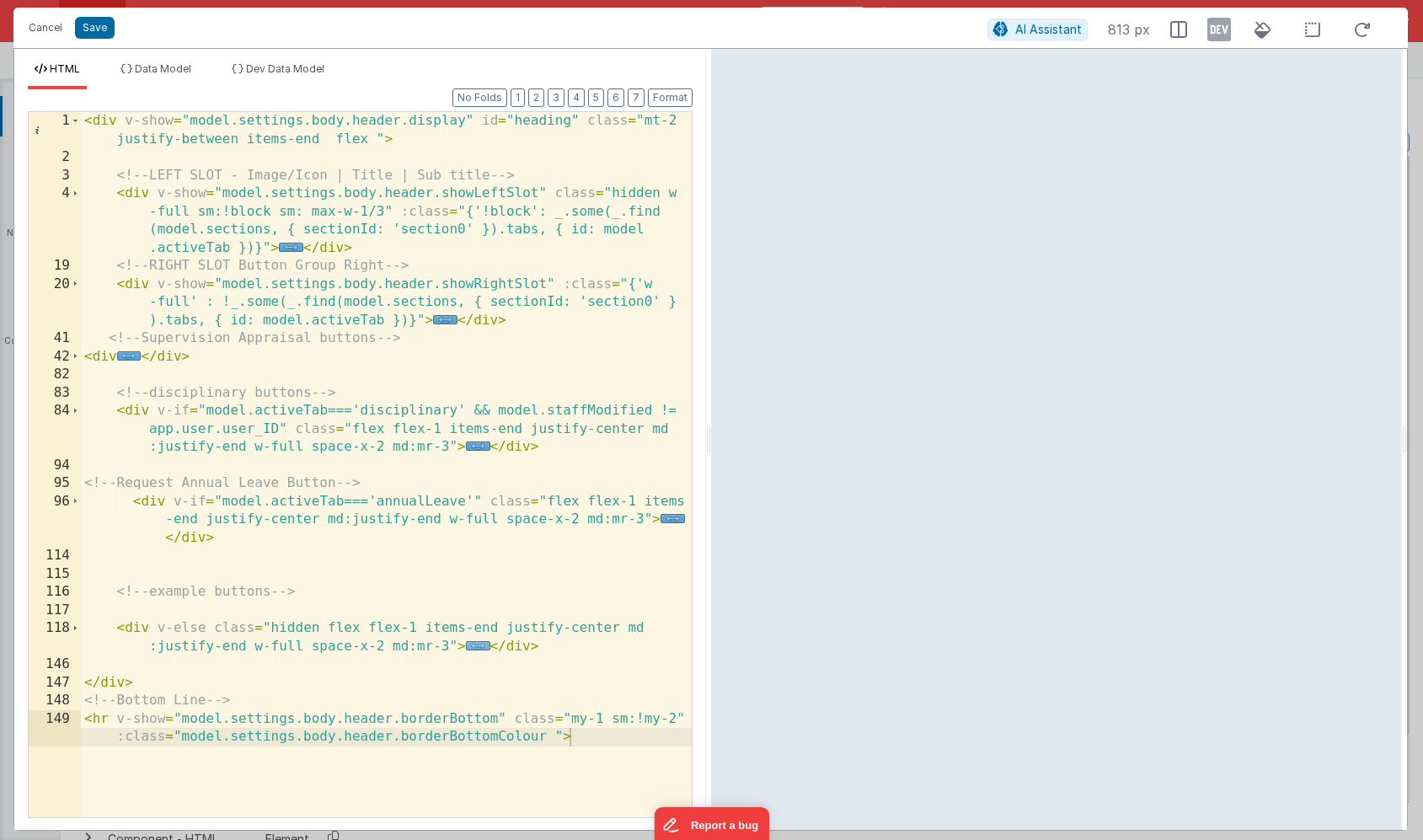
click at [478, 646] on span "..." at bounding box center [478, 646] width 24 height 9
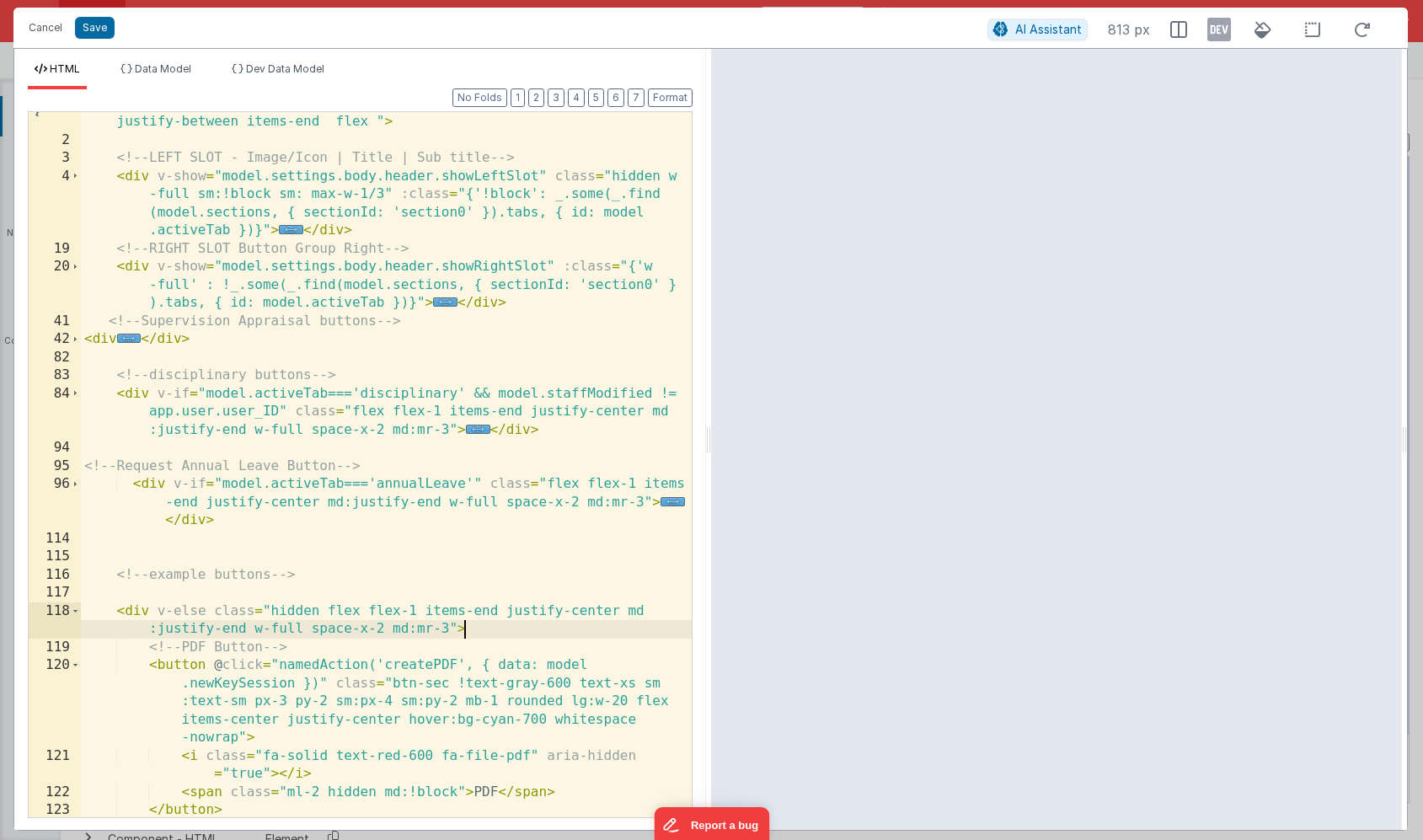
scroll to position [17, 0]
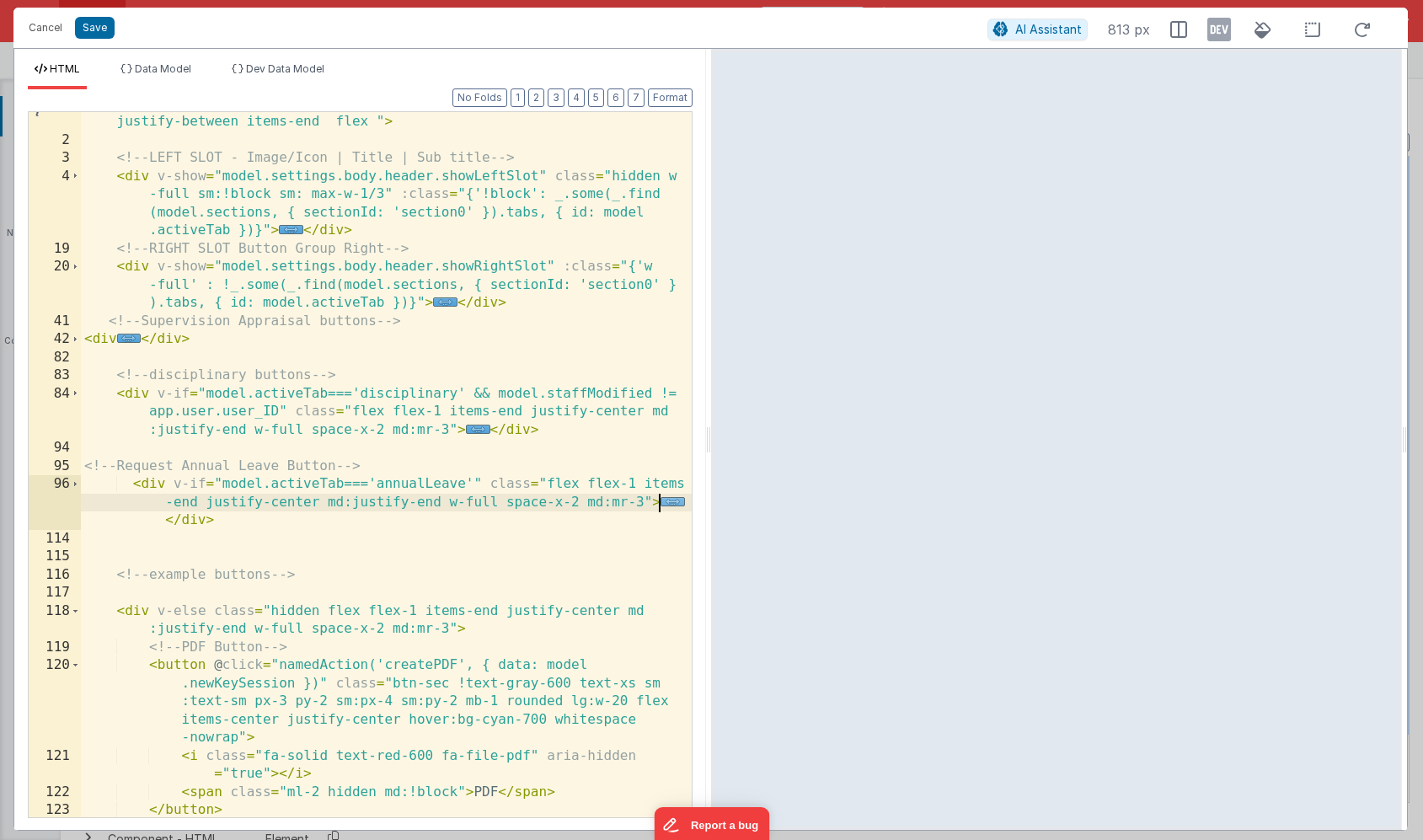
click at [673, 502] on span "..." at bounding box center [673, 502] width 24 height 9
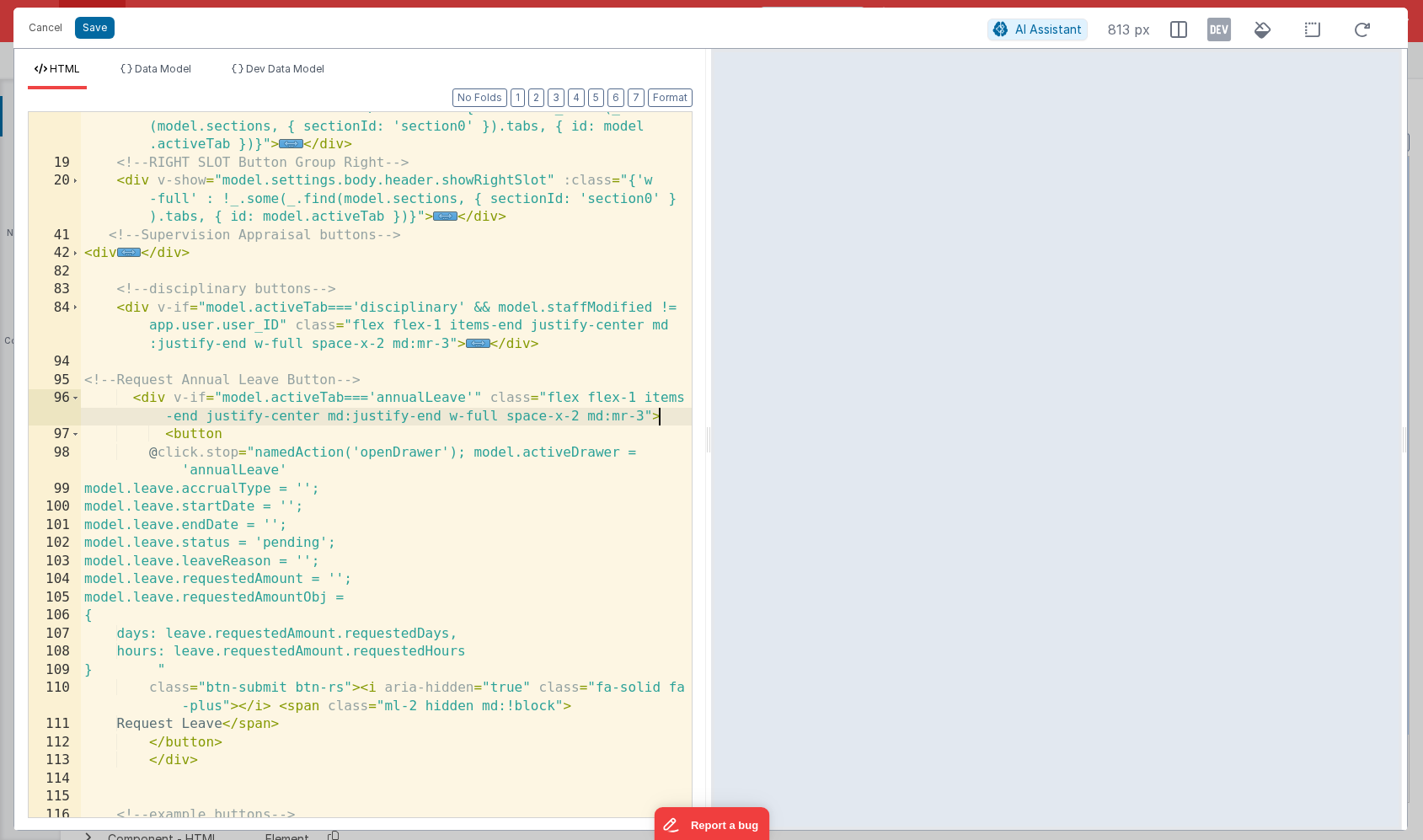
scroll to position [115, 0]
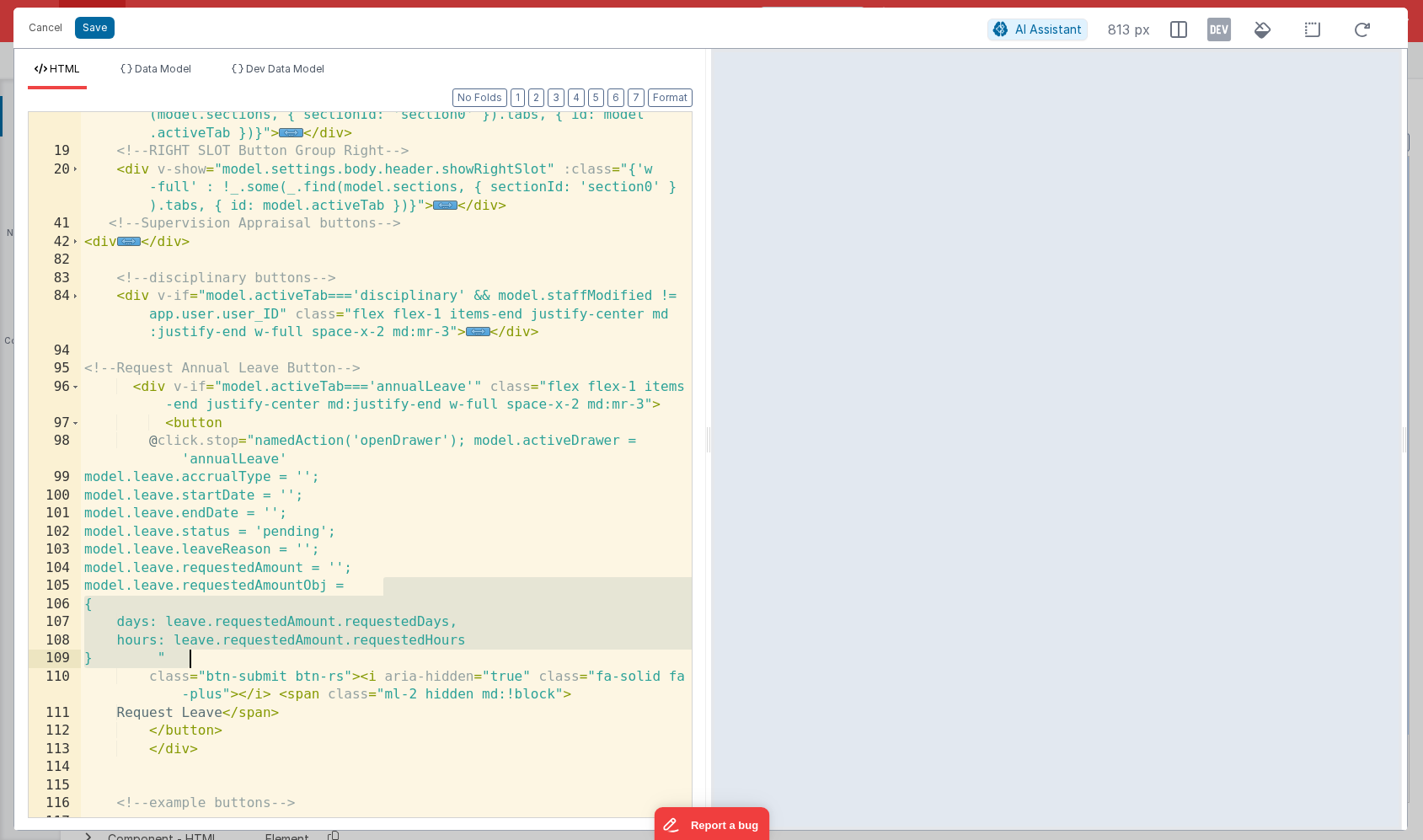
drag, startPoint x: 380, startPoint y: 588, endPoint x: 187, endPoint y: 654, distance: 204.0
click at [187, 654] on div "< div v-show = "model.settings.body.header.showLeftSlot" class = "hidden w -ful…" at bounding box center [386, 468] width 611 height 796
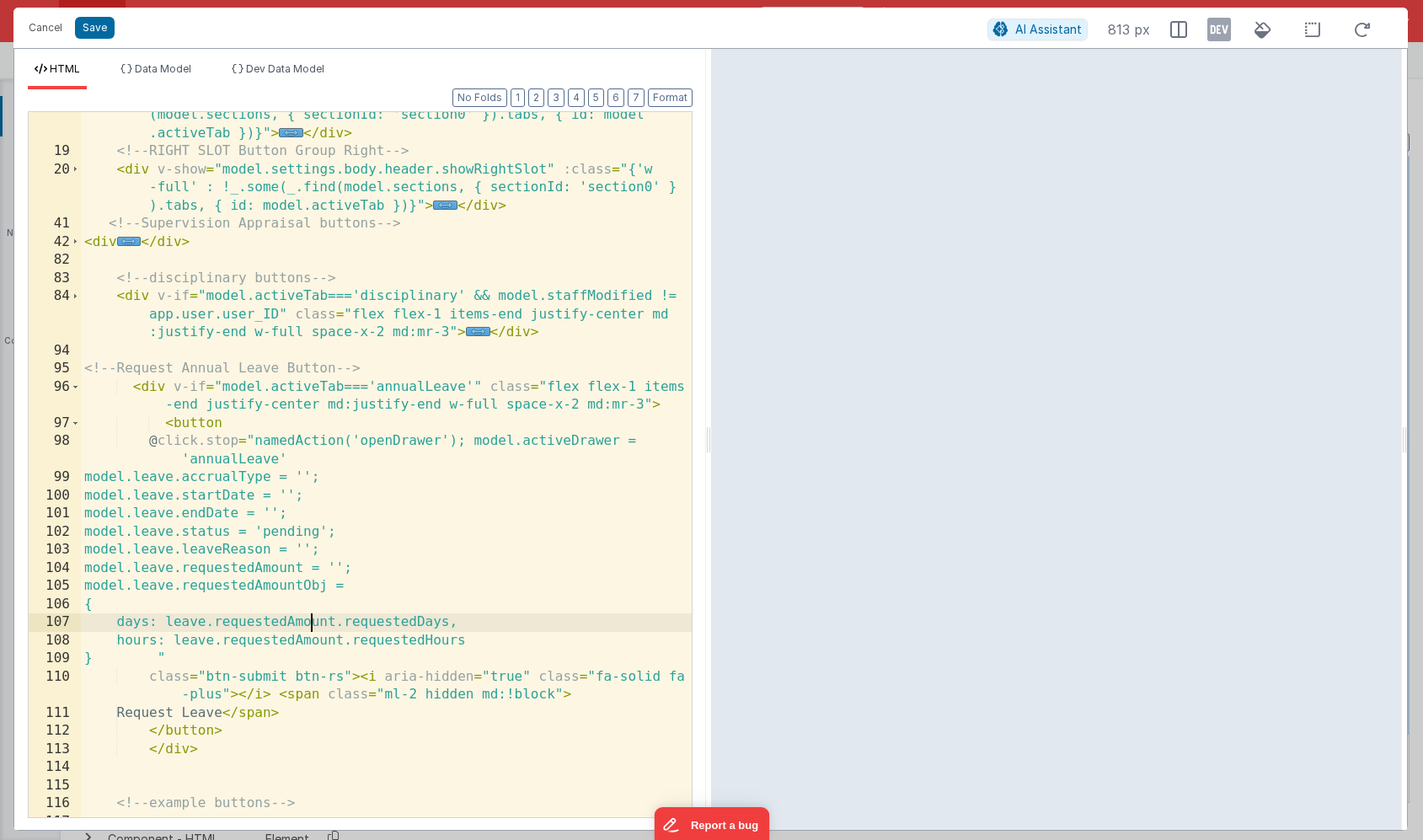
click at [308, 622] on div "< div v-show = "model.settings.body.header.showLeftSlot" class = "hidden w -ful…" at bounding box center [386, 468] width 611 height 796
drag, startPoint x: 197, startPoint y: 621, endPoint x: 480, endPoint y: 626, distance: 283.0
click at [480, 626] on div "< div v-show = "model.settings.body.header.showLeftSlot" class = "hidden w -ful…" at bounding box center [386, 468] width 611 height 796
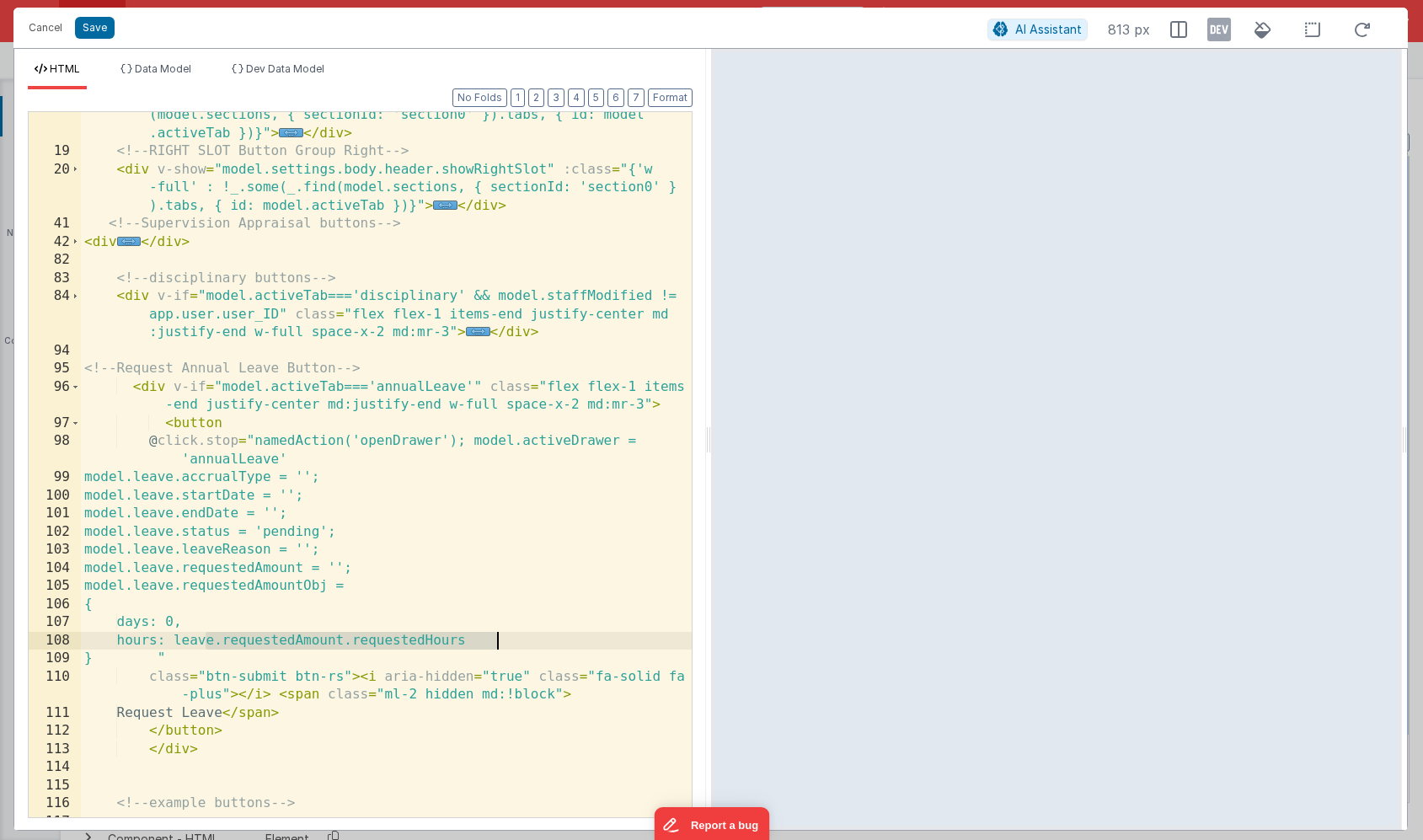
drag, startPoint x: 206, startPoint y: 640, endPoint x: 495, endPoint y: 638, distance: 289.0
click at [495, 638] on div "< div v-show = "model.settings.body.header.showLeftSlot" class = "hidden w -ful…" at bounding box center [386, 468] width 611 height 796
click at [95, 25] on button "Save" at bounding box center [95, 27] width 39 height 22
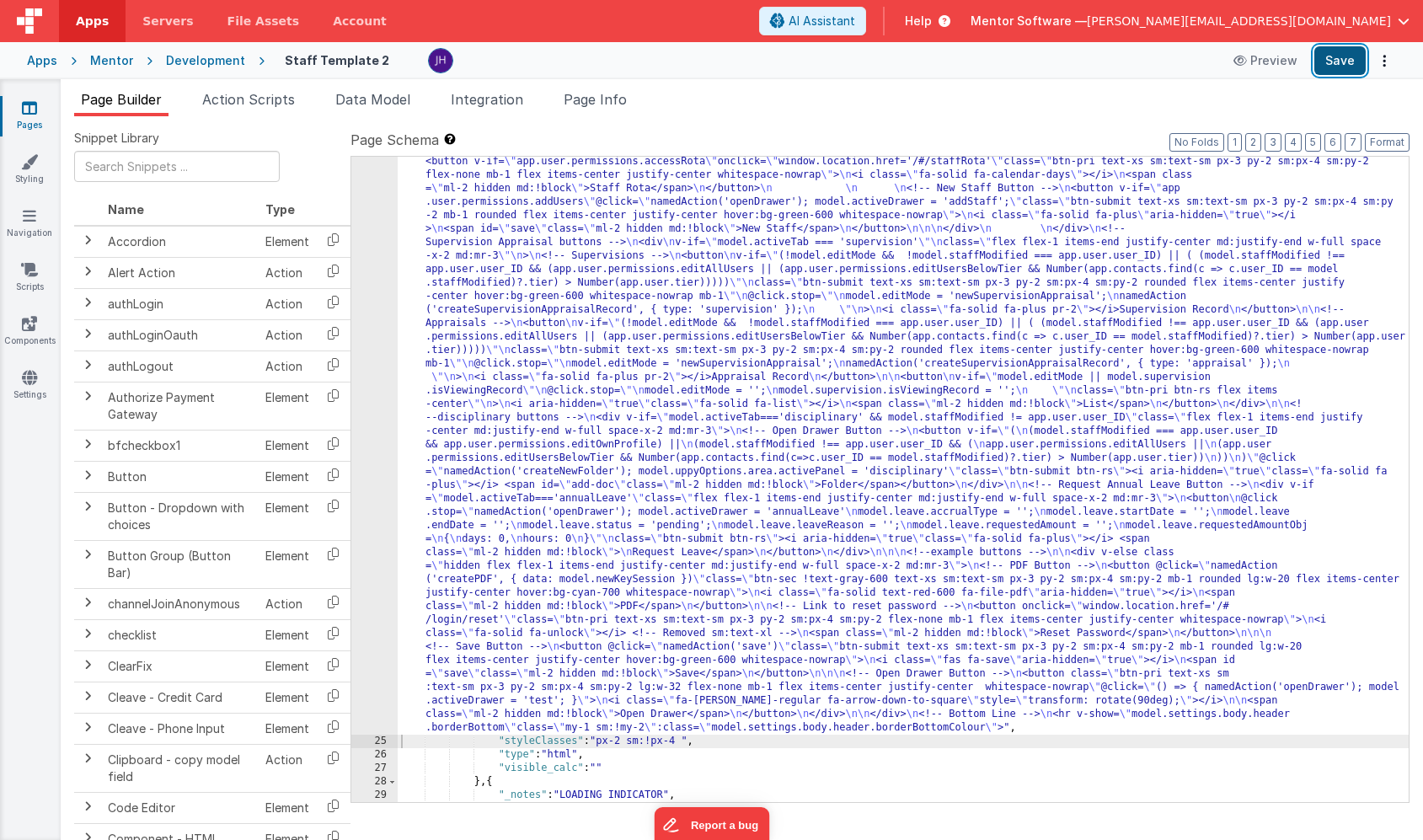
click at [1333, 67] on button "Save" at bounding box center [1339, 60] width 52 height 29
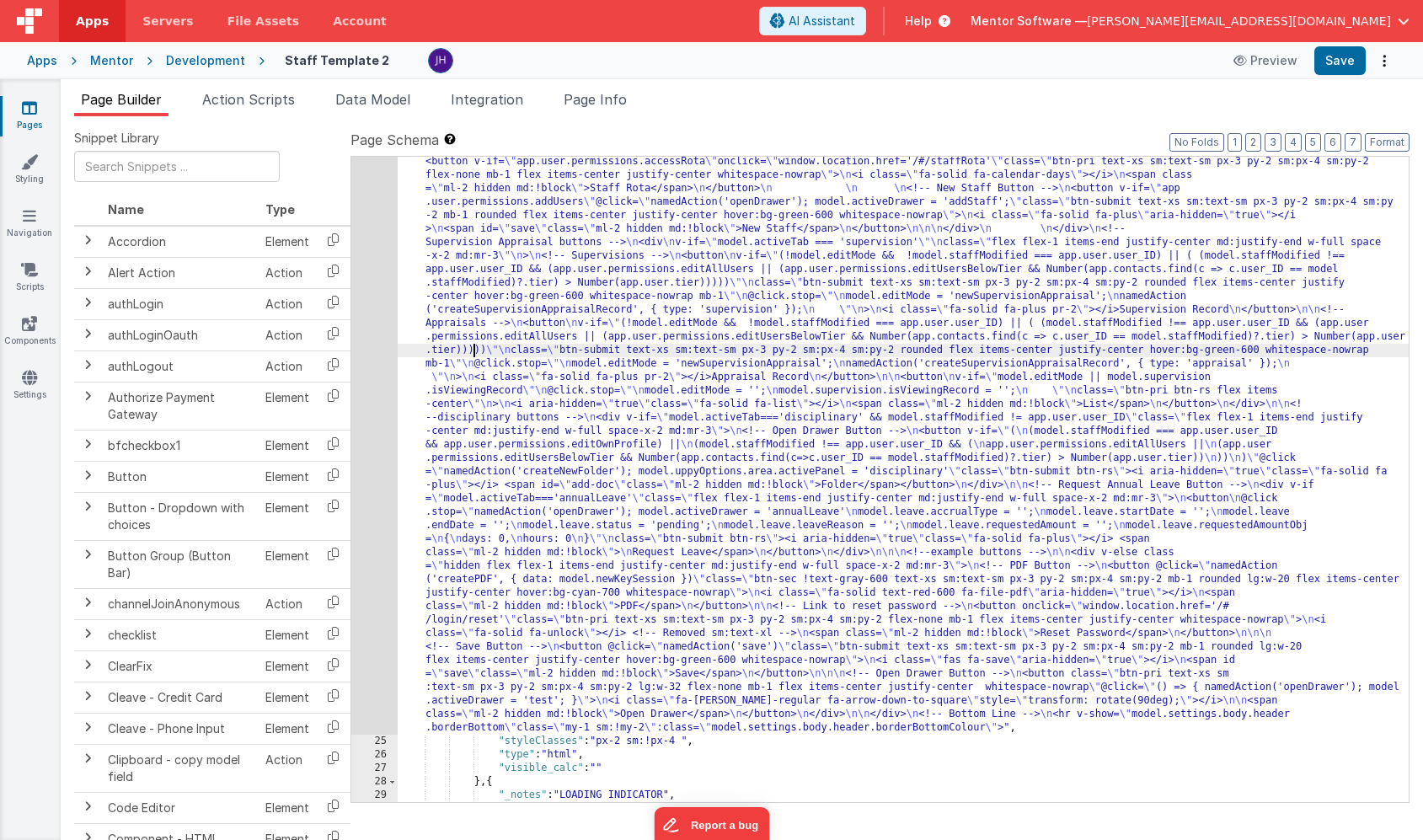
click at [471, 349] on div ""html" : "<div v-show= \" model.settings.body.header.display \" id= \" heading …" at bounding box center [903, 713] width 1011 height 1413
click at [367, 324] on div "24" at bounding box center [374, 371] width 46 height 728
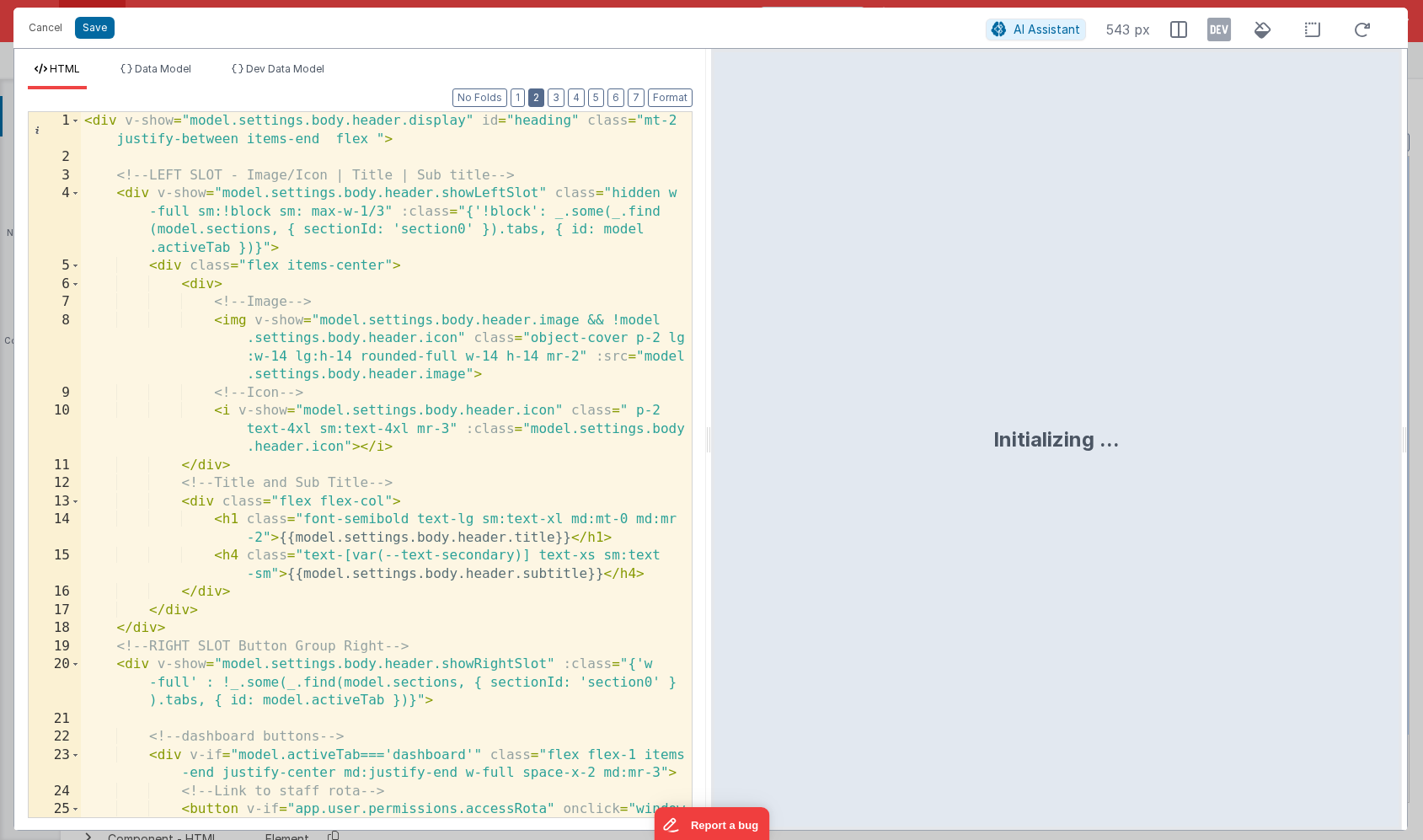
click at [541, 105] on button "2" at bounding box center [536, 98] width 16 height 19
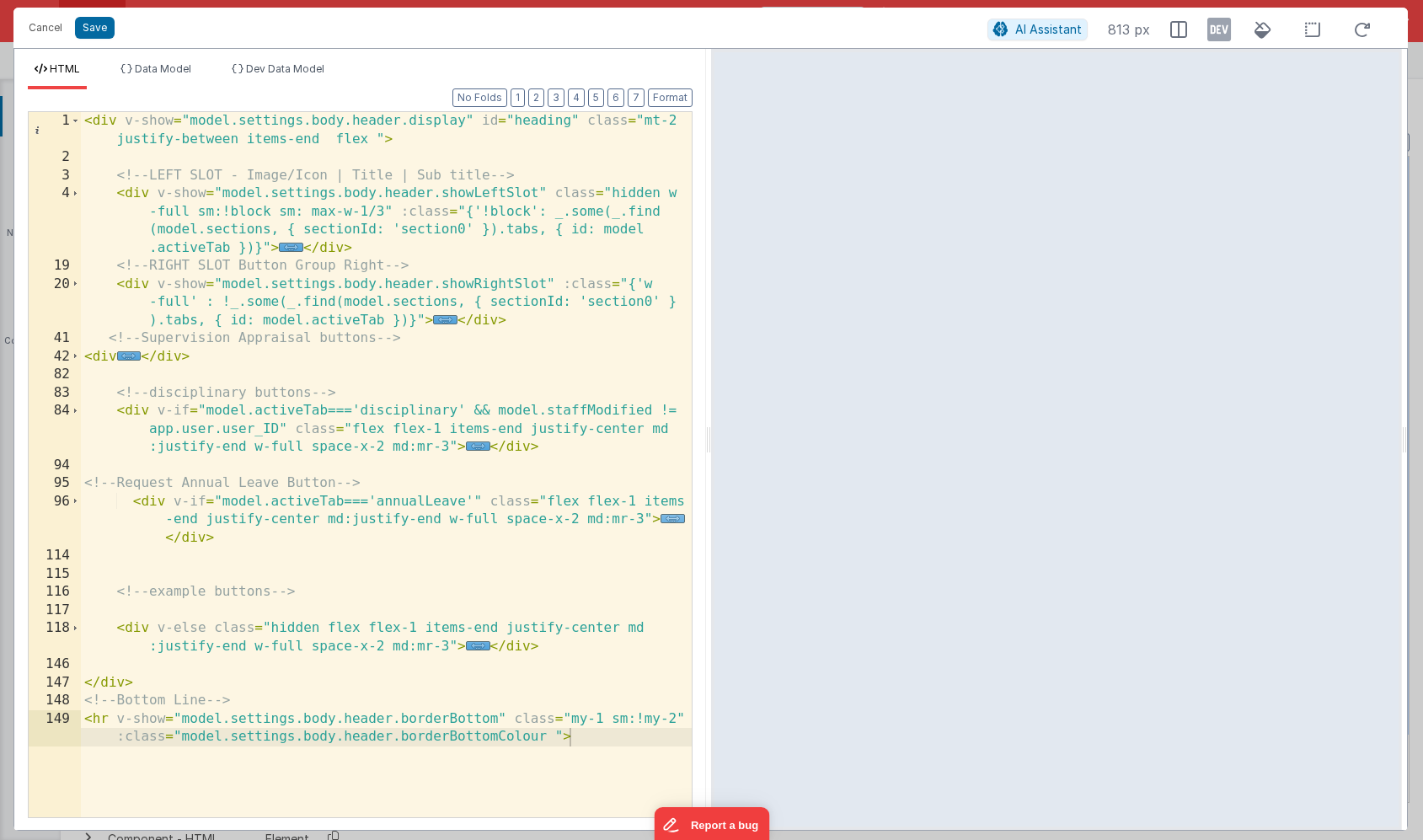
click at [667, 517] on span "..." at bounding box center [673, 519] width 24 height 9
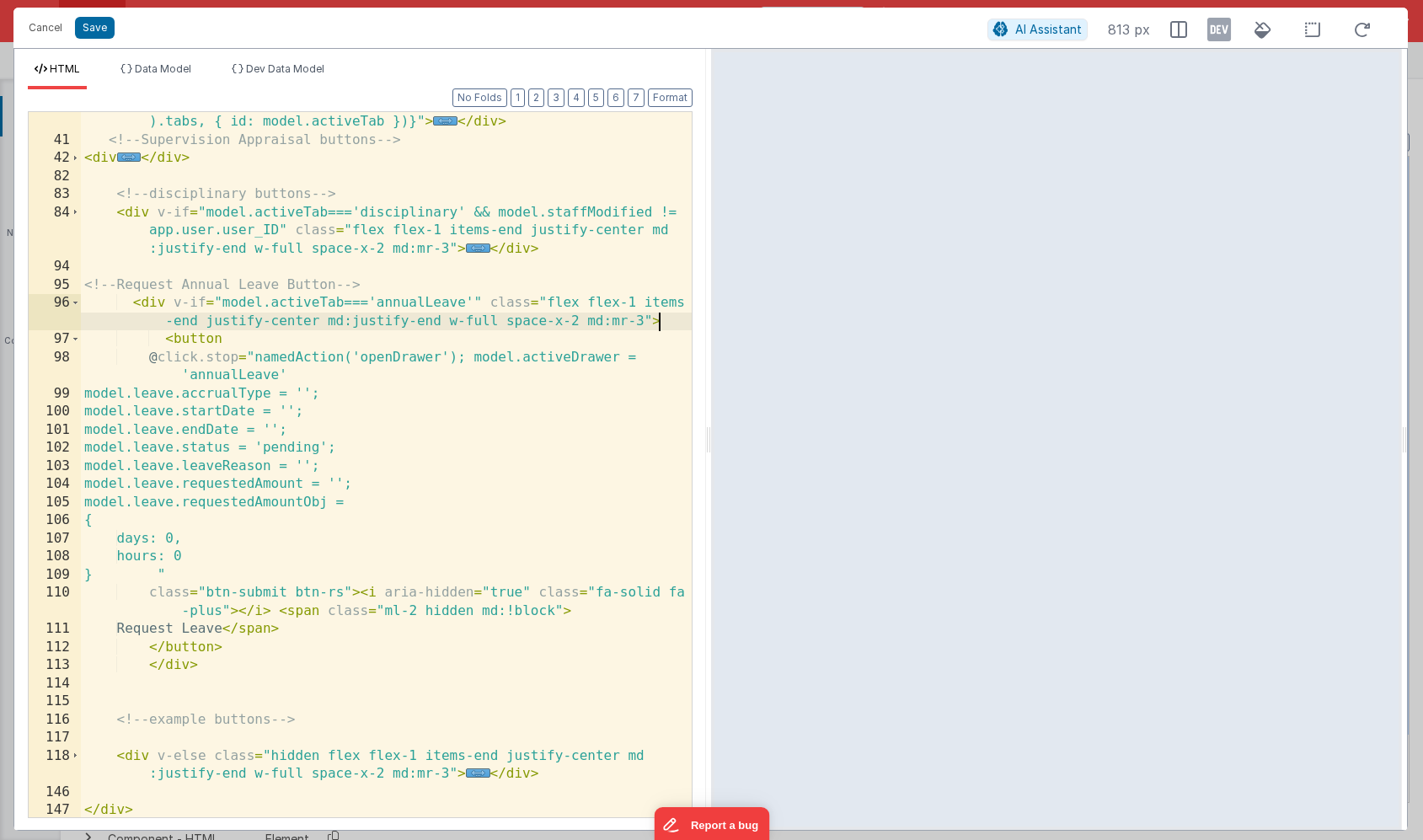
scroll to position [254, 0]
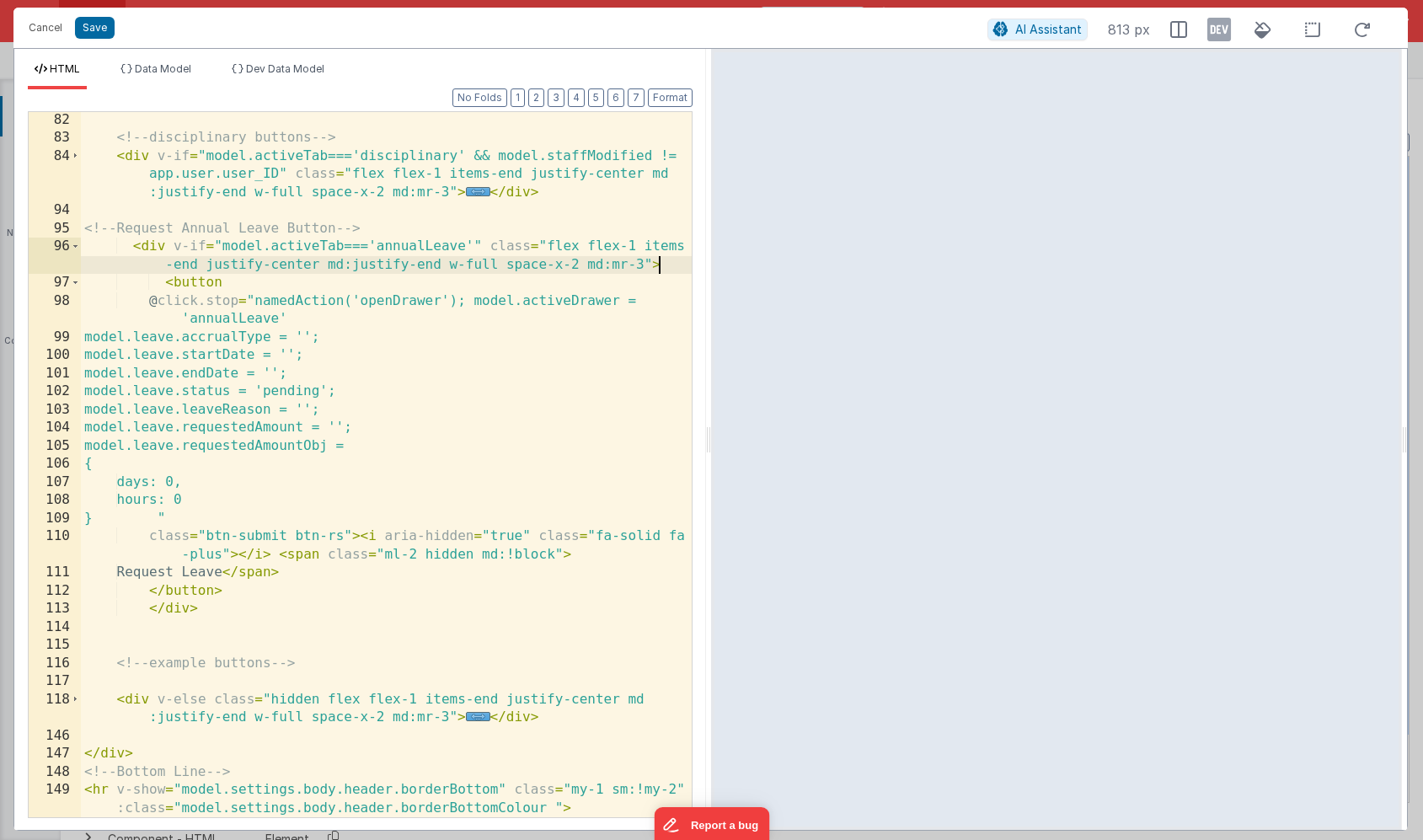
click at [200, 481] on div "<!-- disciplinary buttons --> < div v-if = "model.activeTab==='disciplinary' &&…" at bounding box center [386, 491] width 611 height 760
click at [206, 500] on div "<!-- disciplinary buttons --> < div v-if = "model.activeTab==='disciplinary' &&…" at bounding box center [386, 491] width 611 height 760
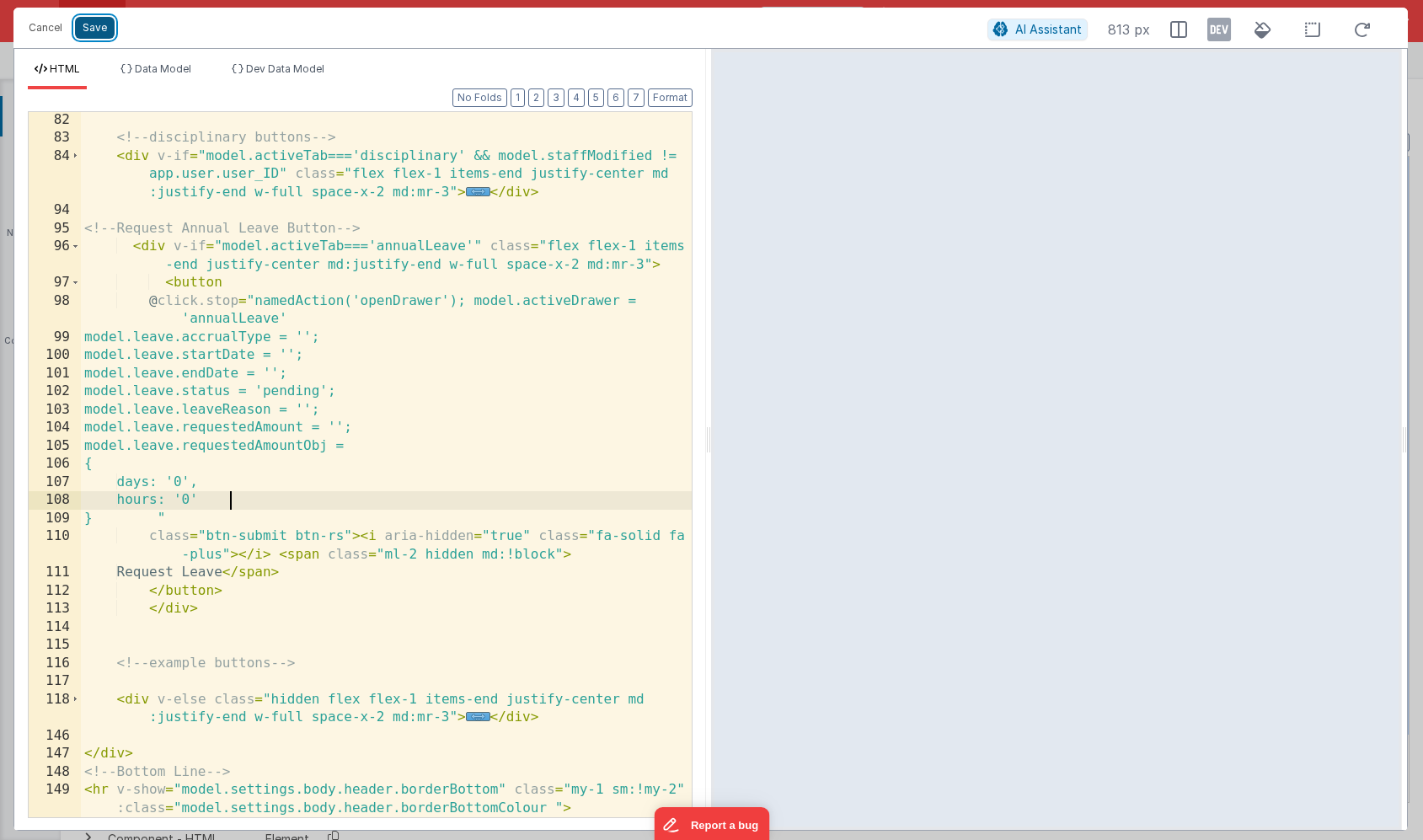
click at [86, 28] on button "Save" at bounding box center [95, 27] width 39 height 22
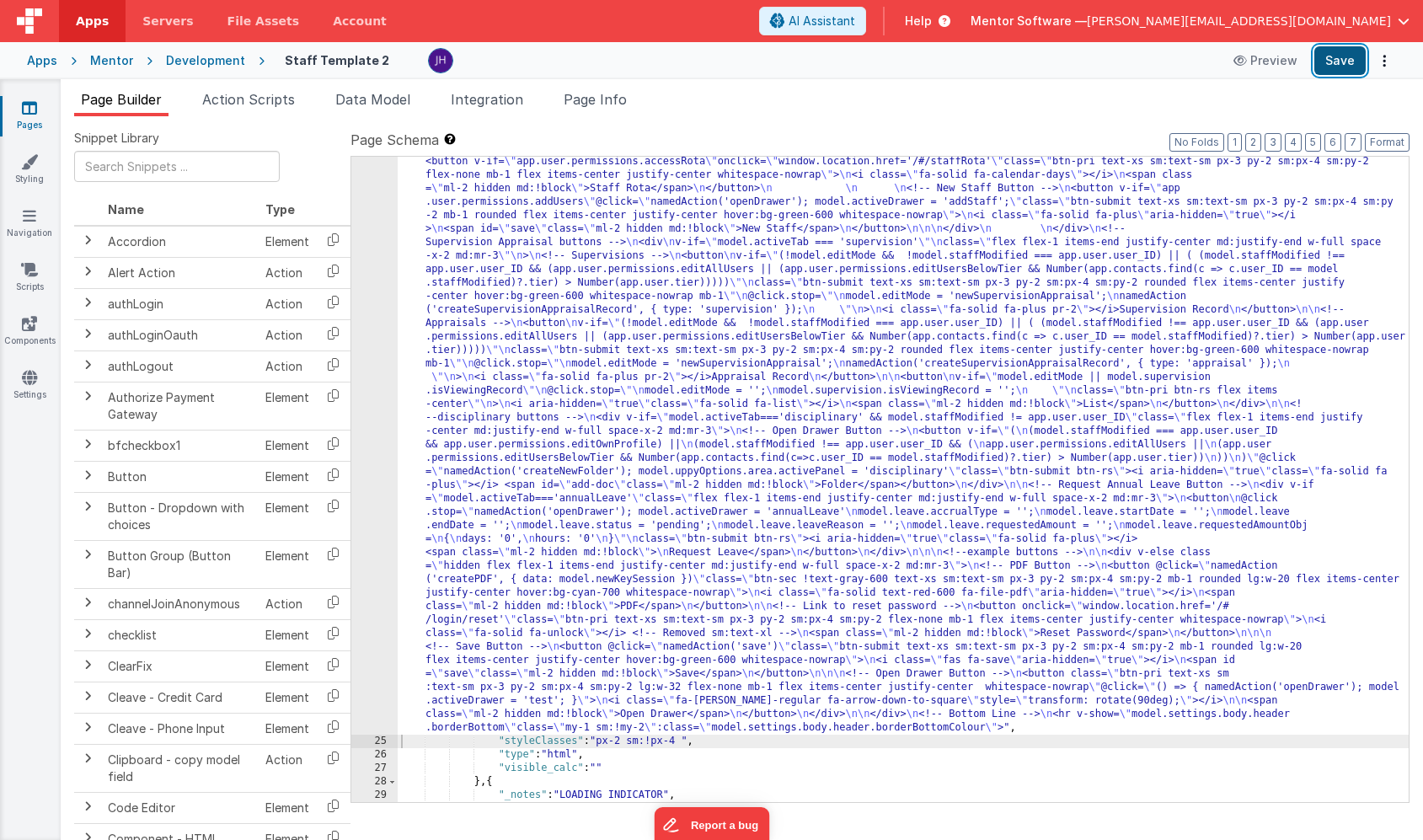
click at [1333, 67] on button "Save" at bounding box center [1339, 60] width 52 height 29
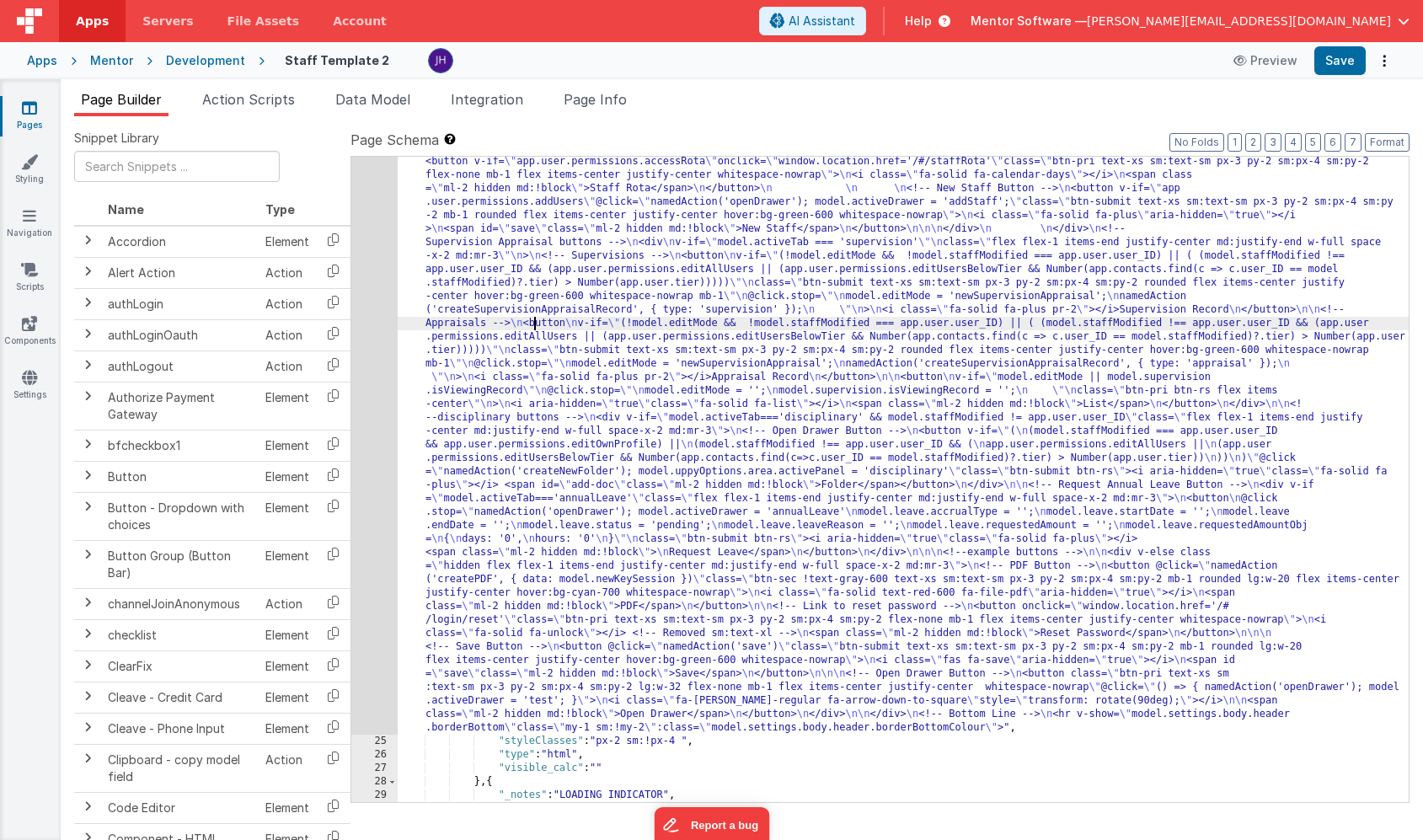
click at [532, 317] on div ""html" : "<div v-show= \" model.settings.body.header.display \" id= \" heading …" at bounding box center [903, 713] width 1011 height 1413
click at [377, 300] on div "24" at bounding box center [374, 371] width 46 height 728
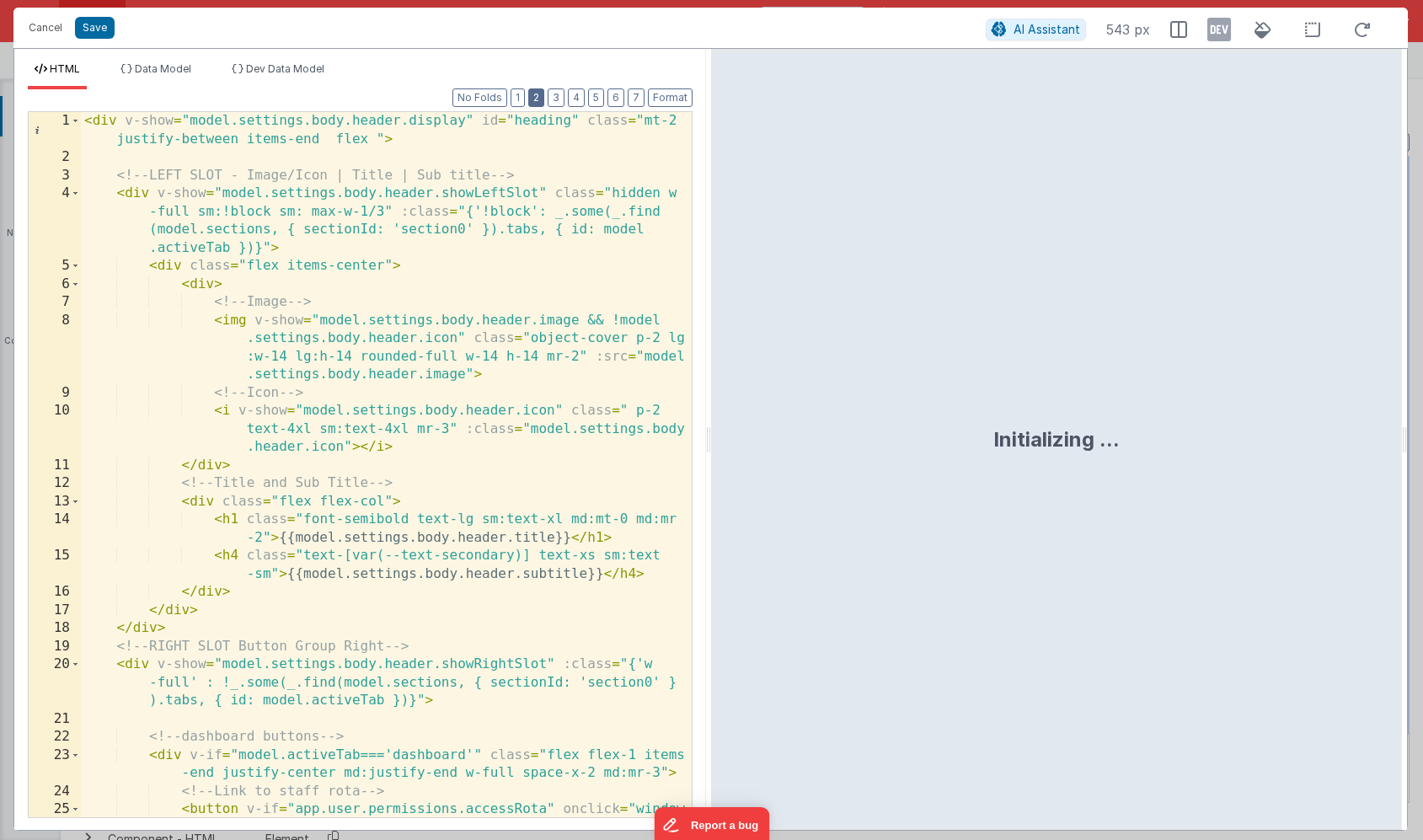
click at [542, 99] on button "2" at bounding box center [536, 98] width 16 height 19
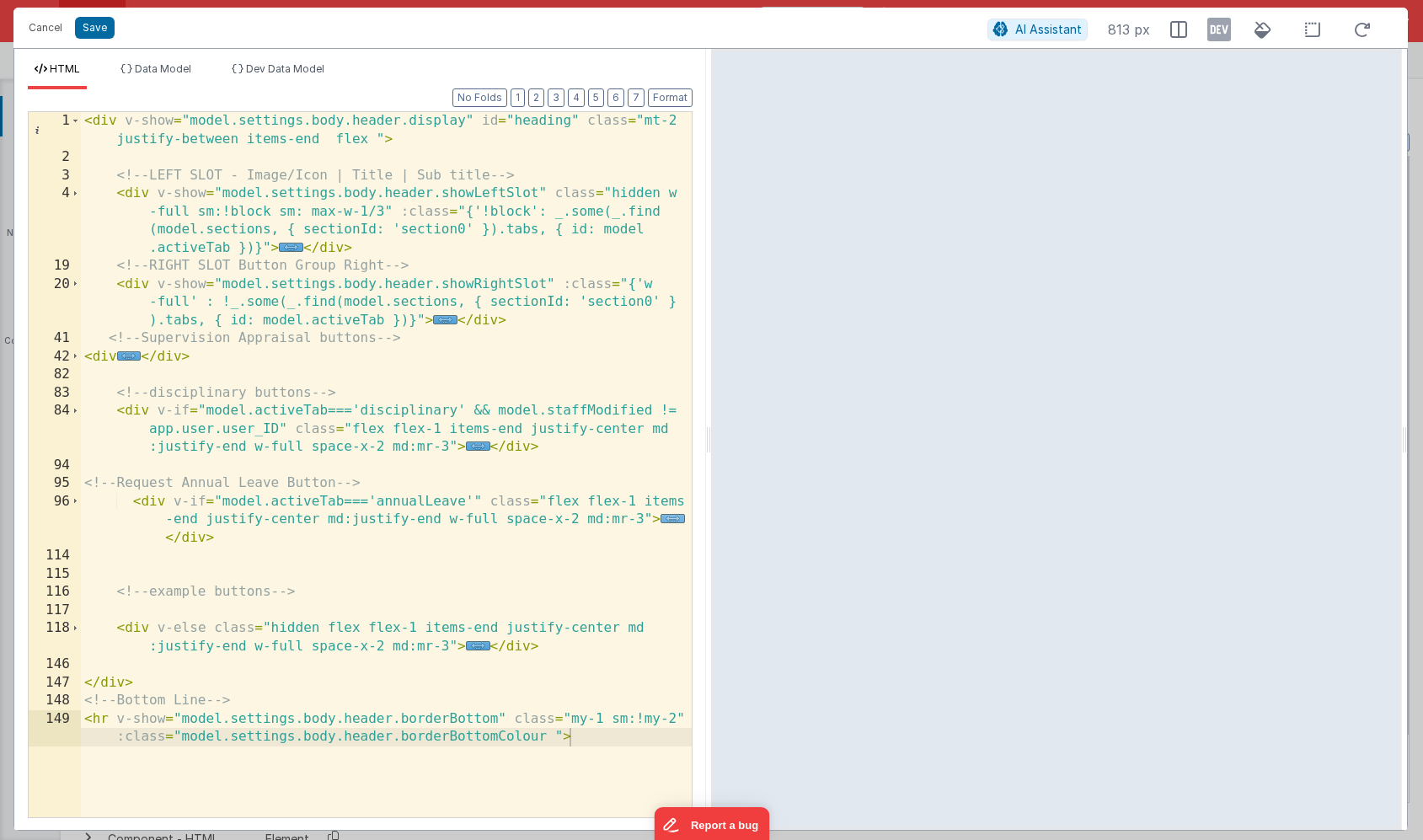
click at [668, 518] on span "..." at bounding box center [673, 519] width 24 height 9
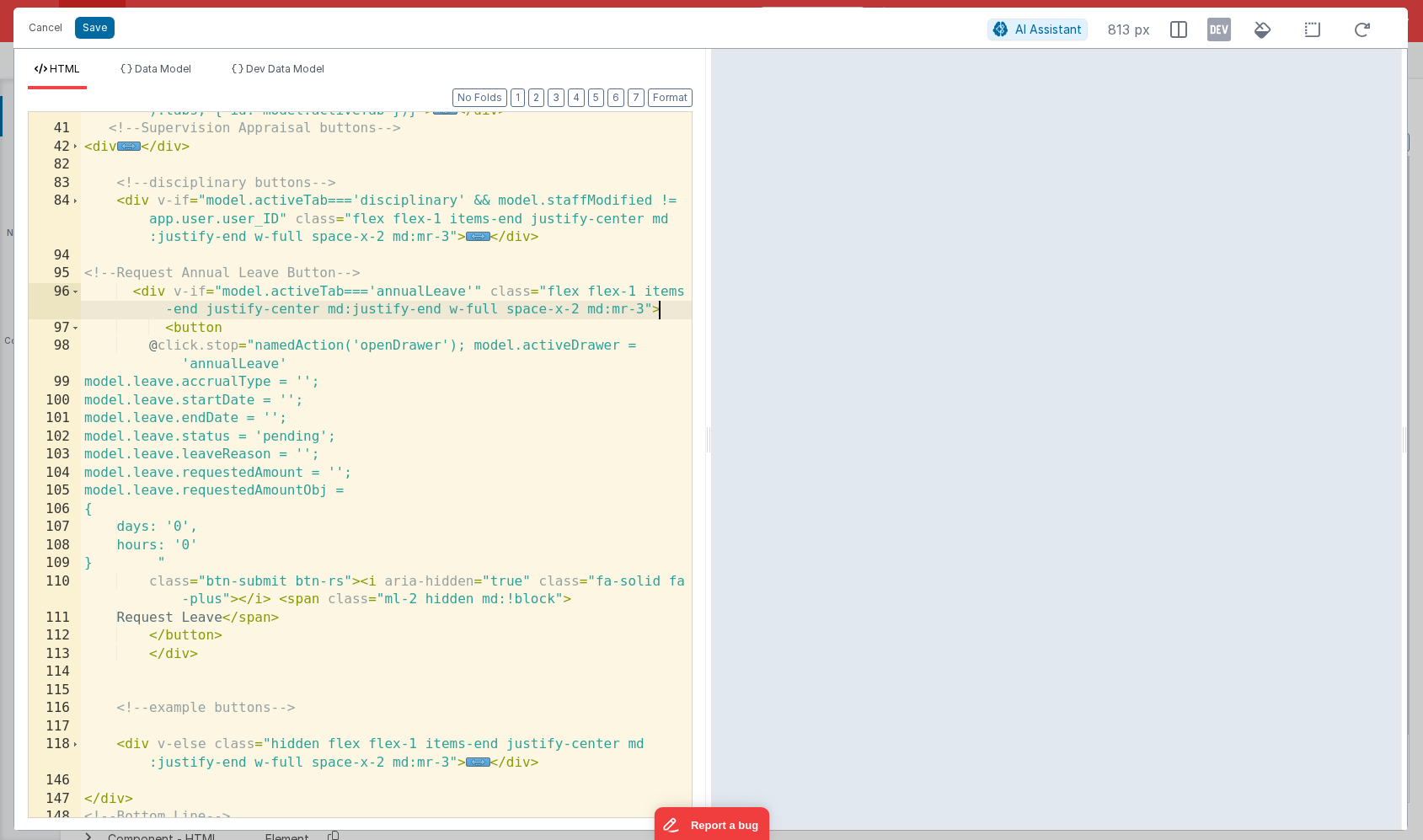
scroll to position [210, 0]
click at [48, 30] on button "Cancel" at bounding box center [46, 27] width 51 height 23
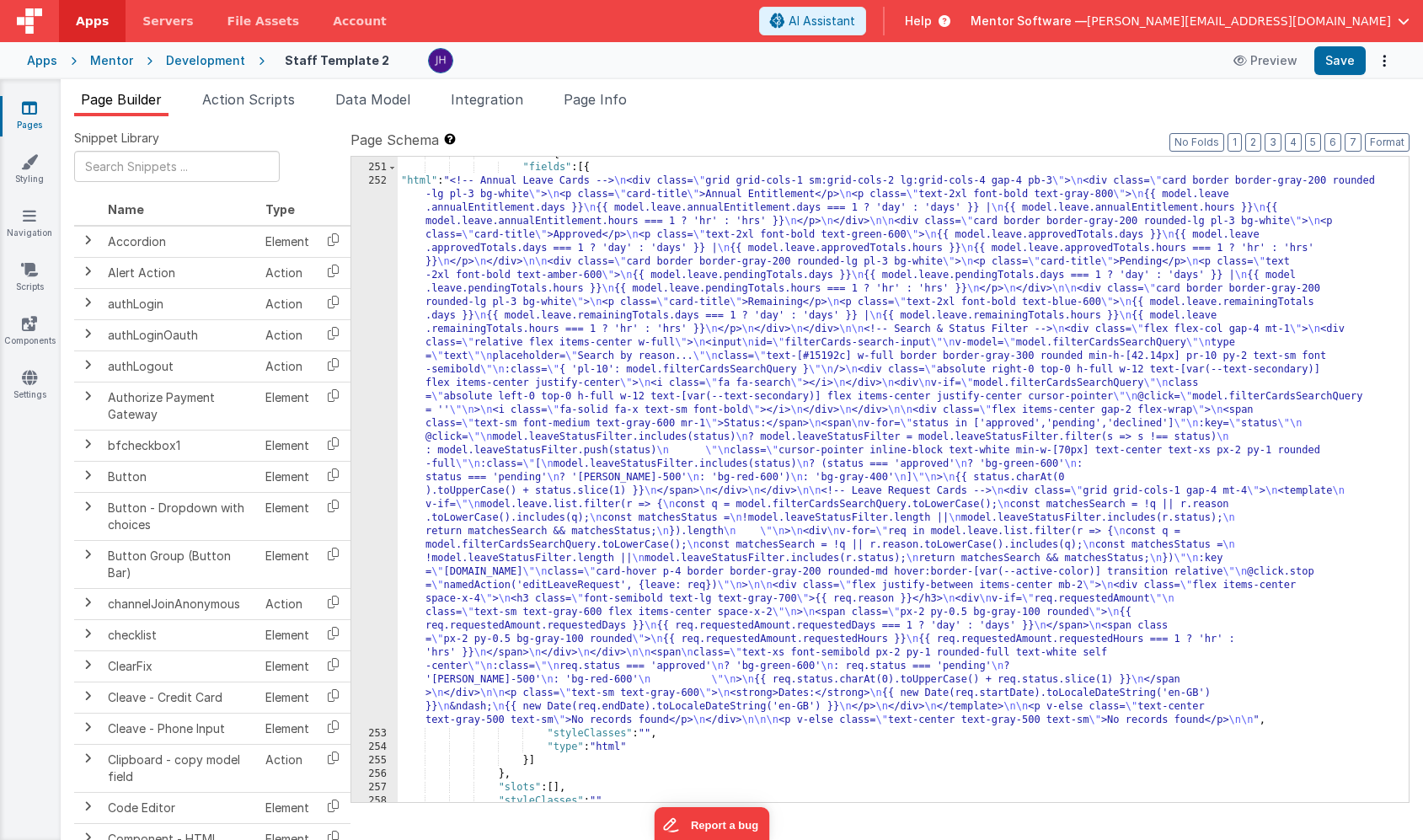
scroll to position [17802, 0]
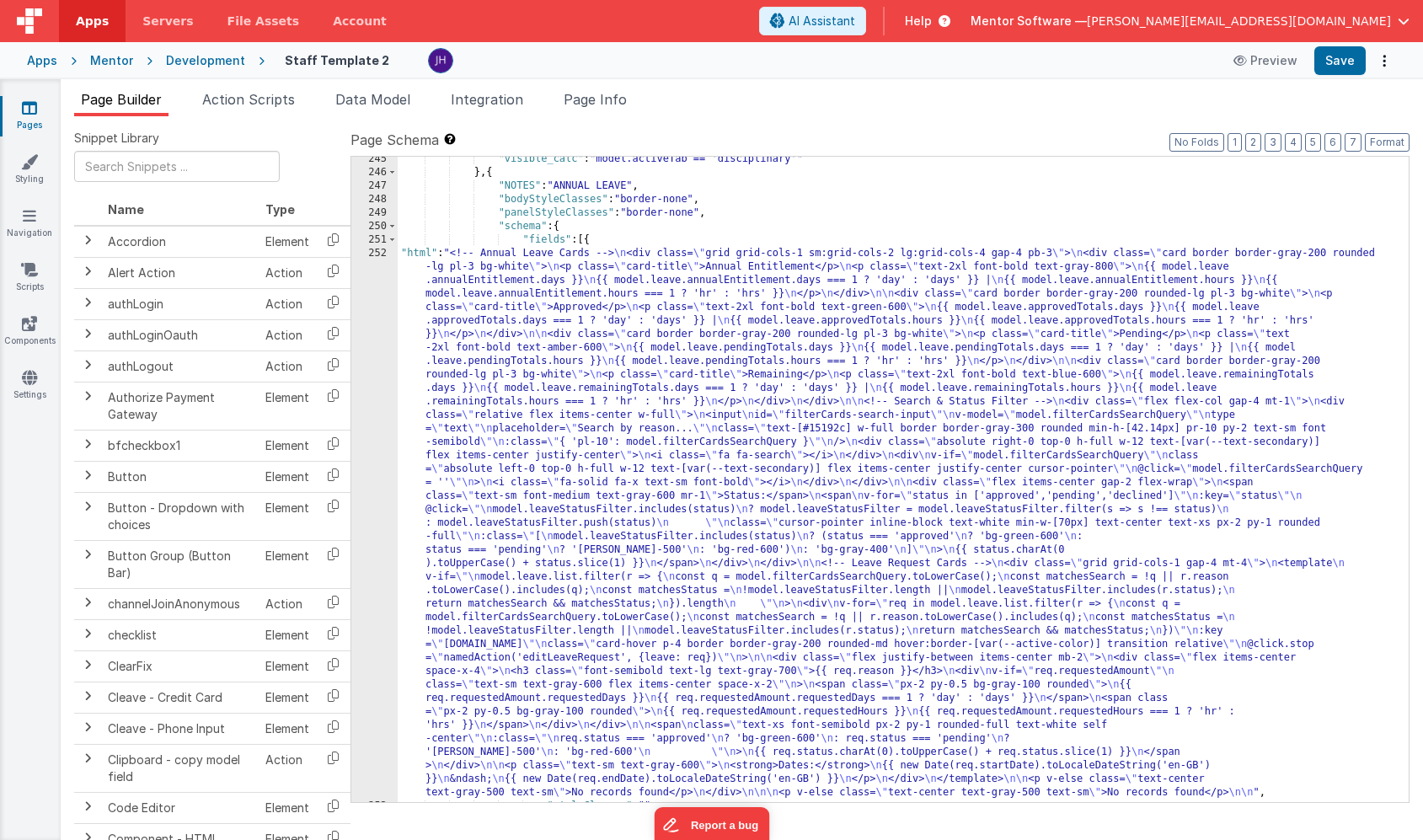
click at [540, 383] on div ""visible_calc" : "model.activeTab == 'disciplinary'" } , { "NOTES" : "ANNUAL LE…" at bounding box center [903, 488] width 1011 height 672
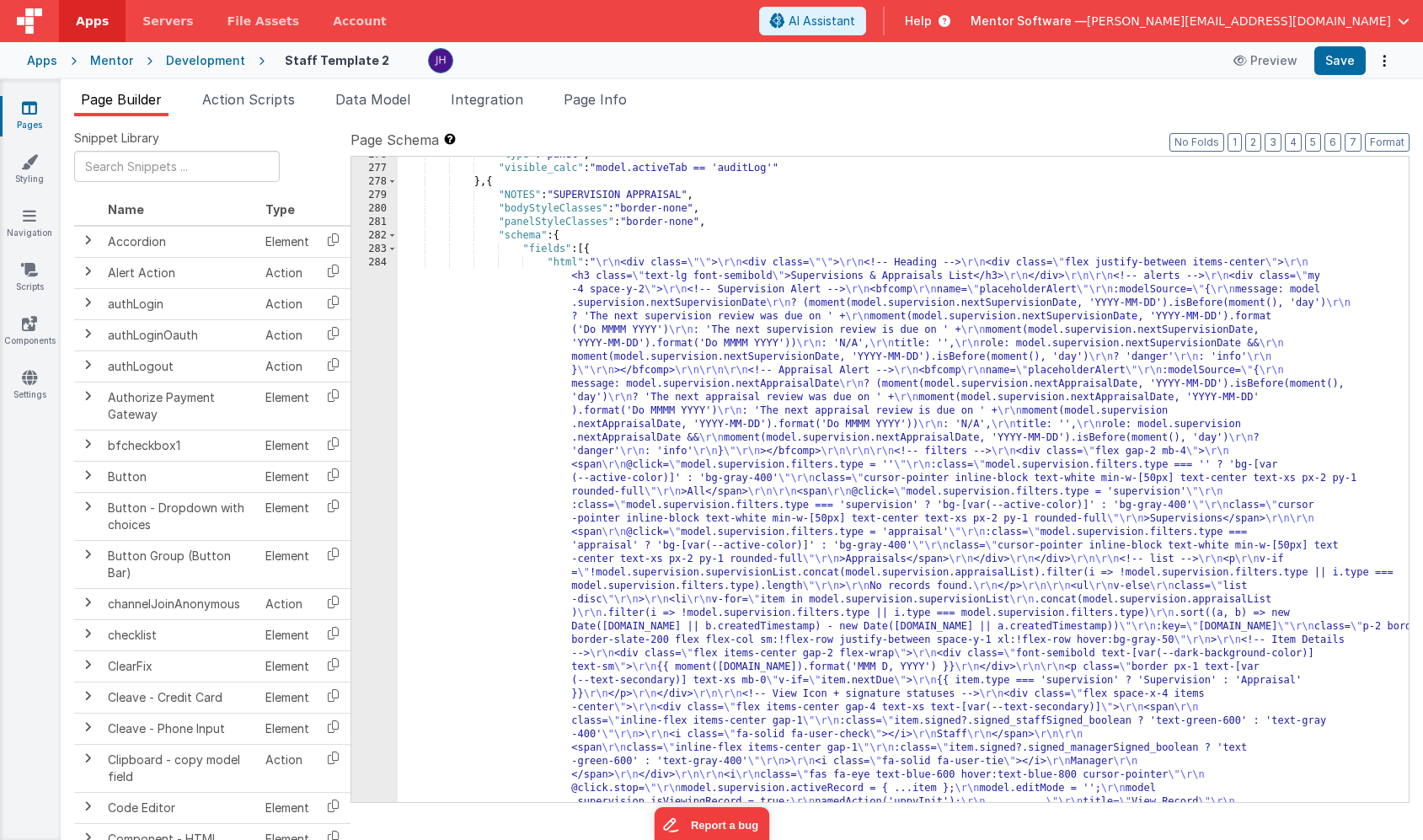
scroll to position [18592, 0]
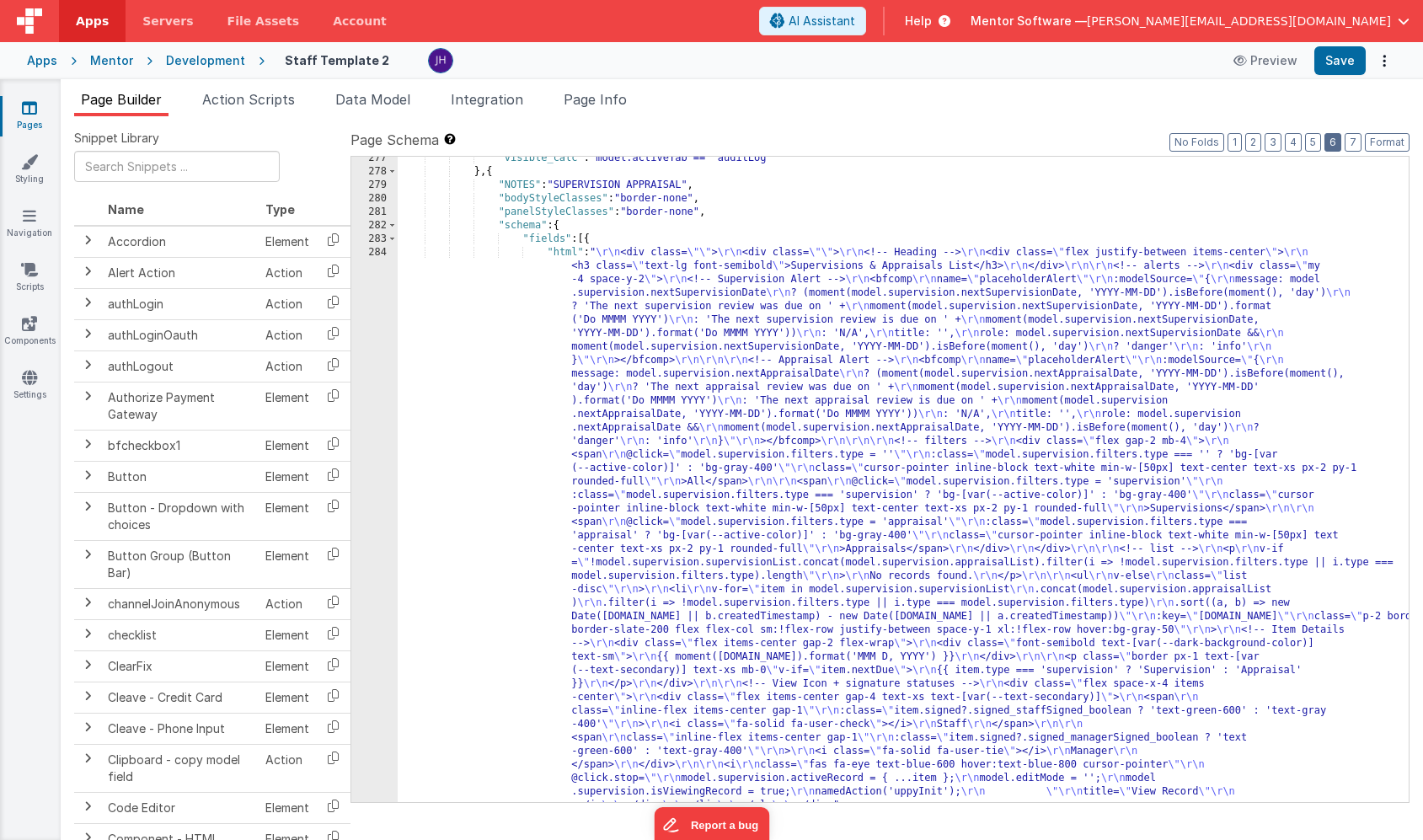
click at [1330, 144] on button "6" at bounding box center [1333, 143] width 17 height 19
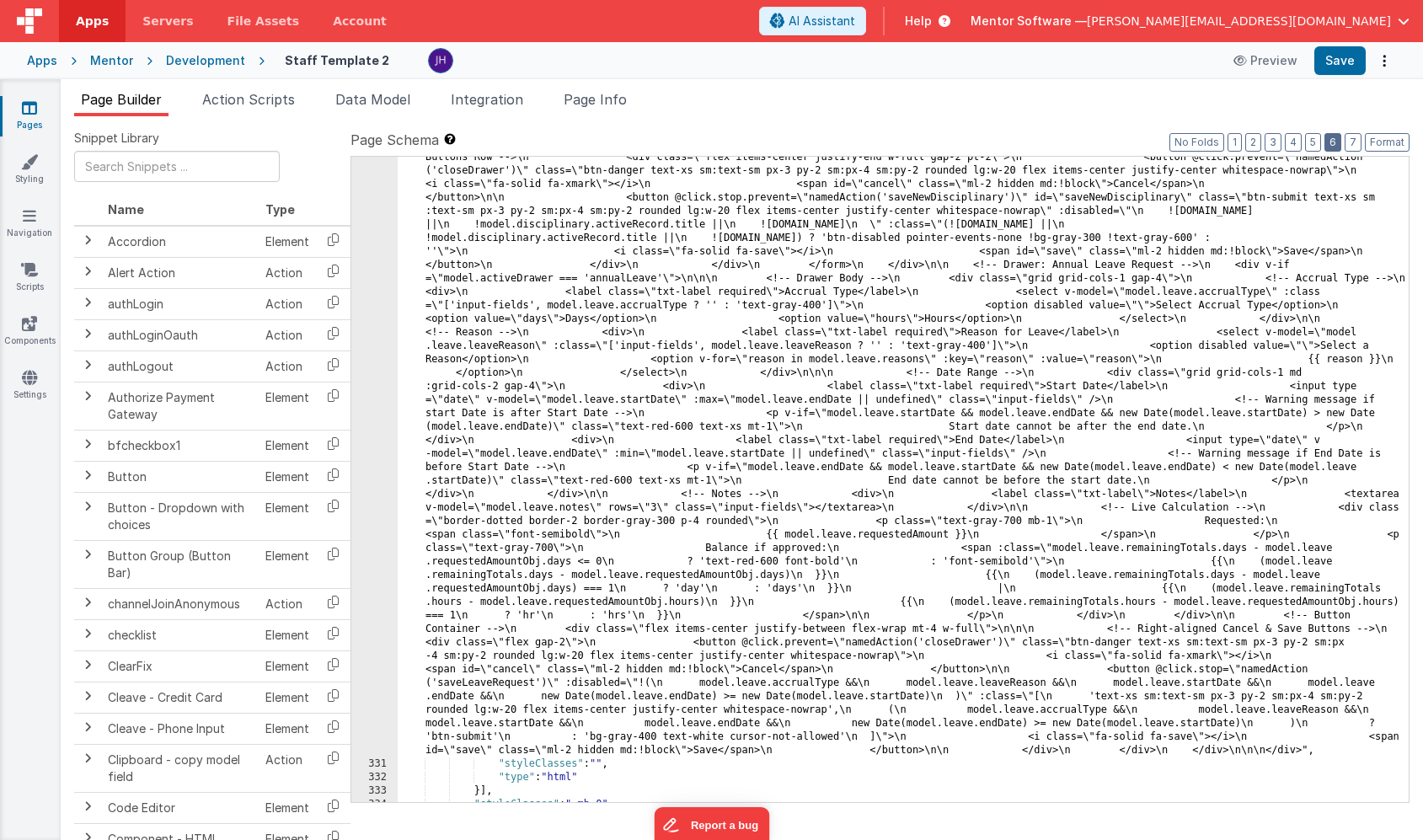
scroll to position [10295, 0]
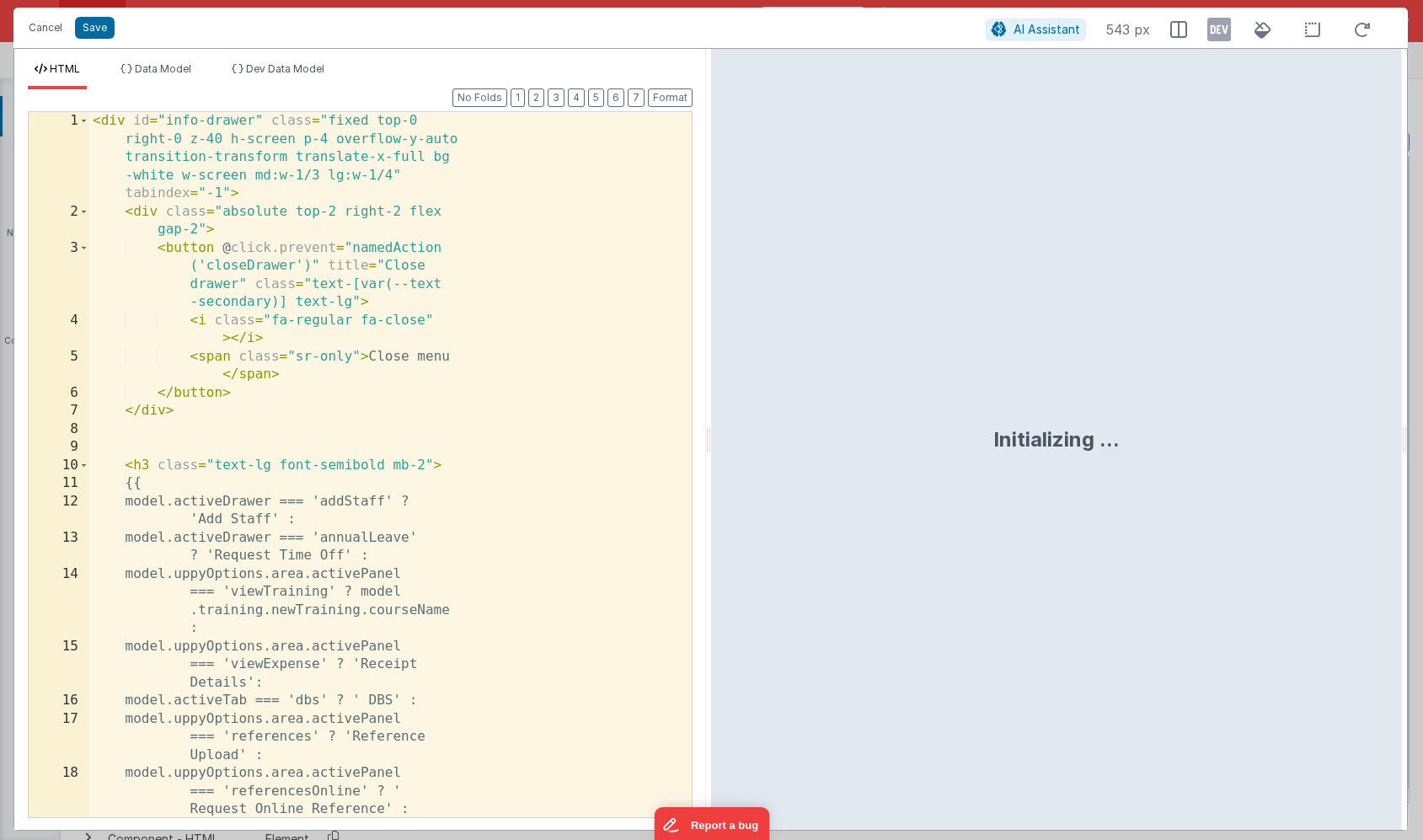
scroll to position [10408, 0]
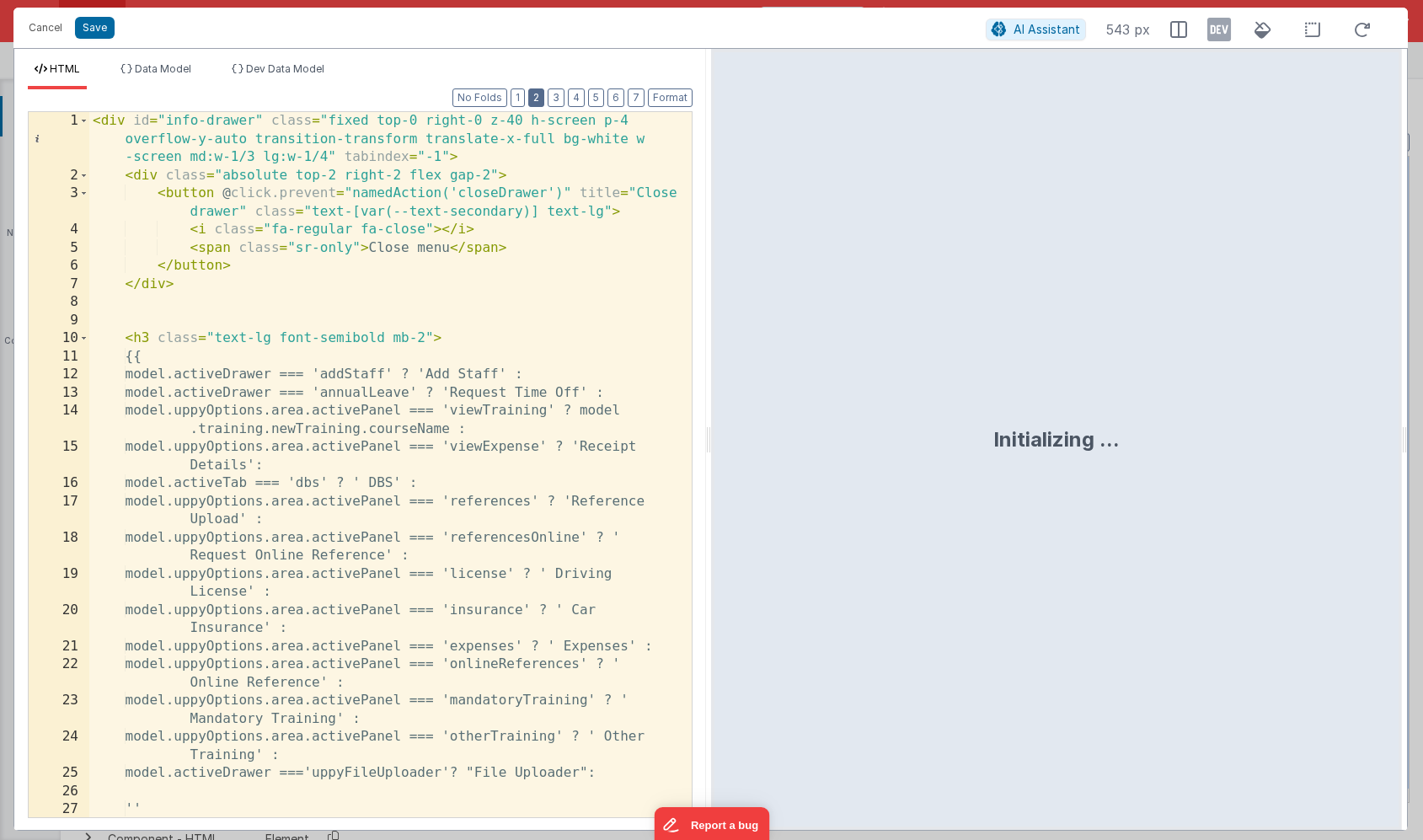
click at [543, 99] on button "2" at bounding box center [536, 98] width 16 height 19
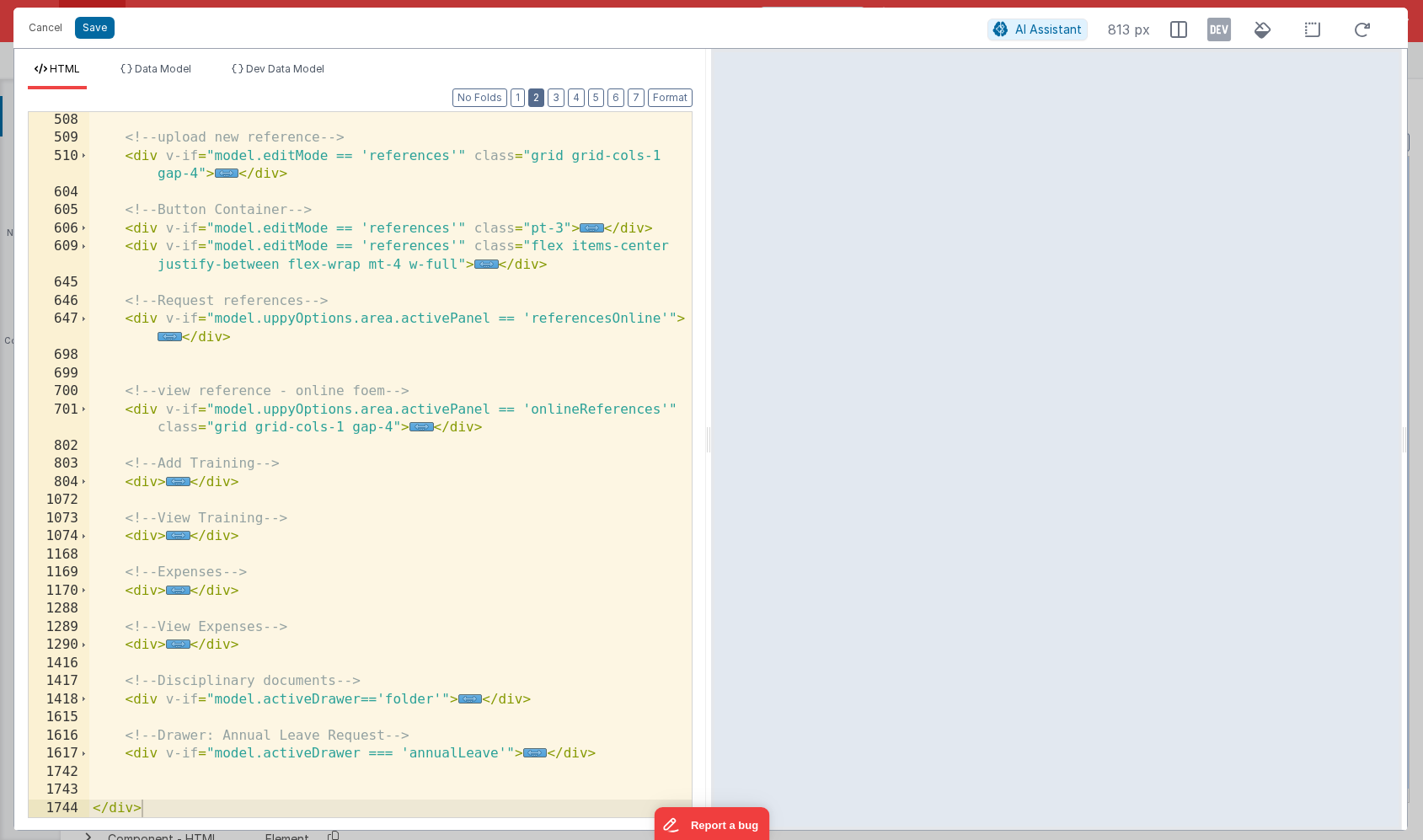
scroll to position [363, 0]
click at [531, 751] on span "..." at bounding box center [535, 753] width 24 height 9
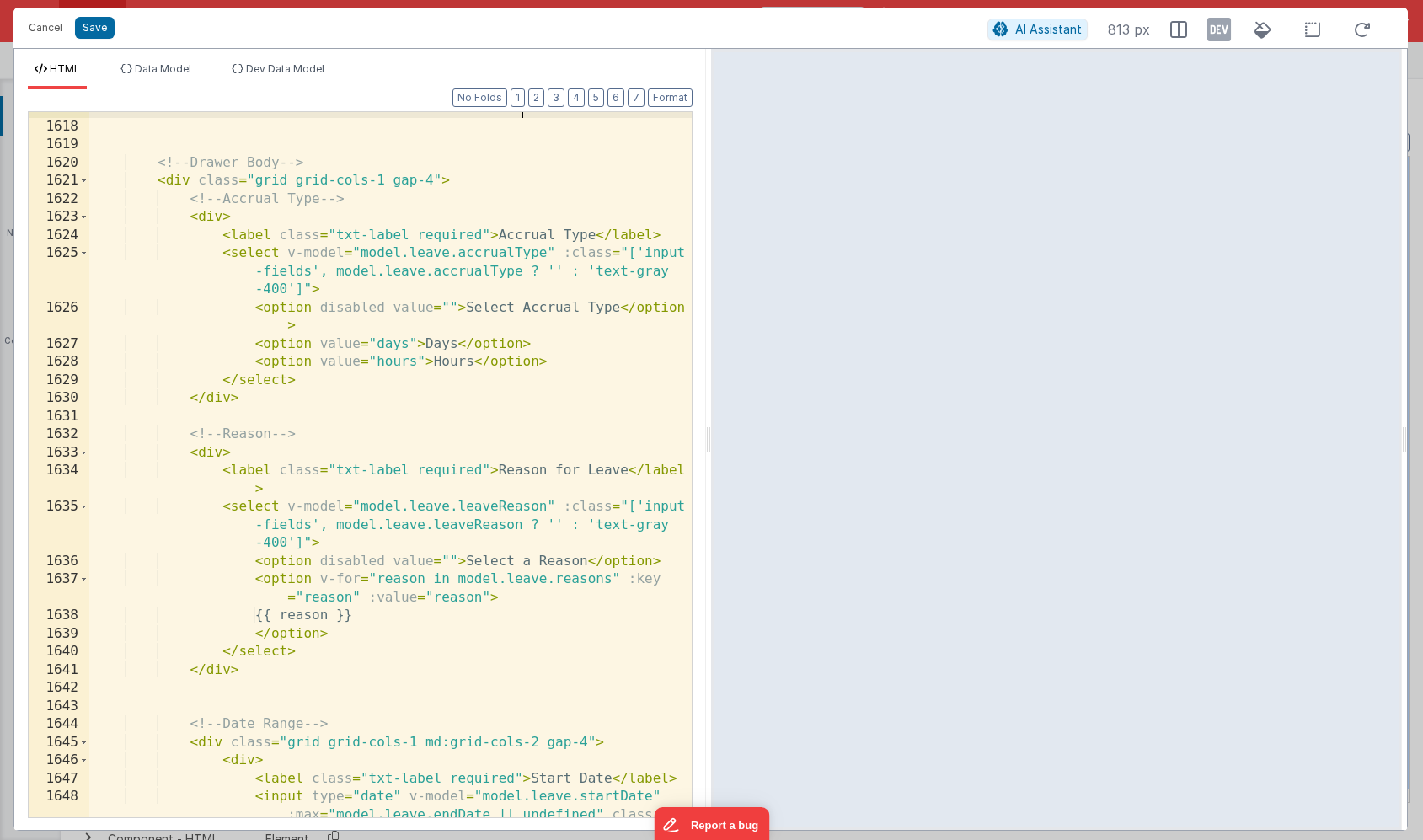
scroll to position [999, 0]
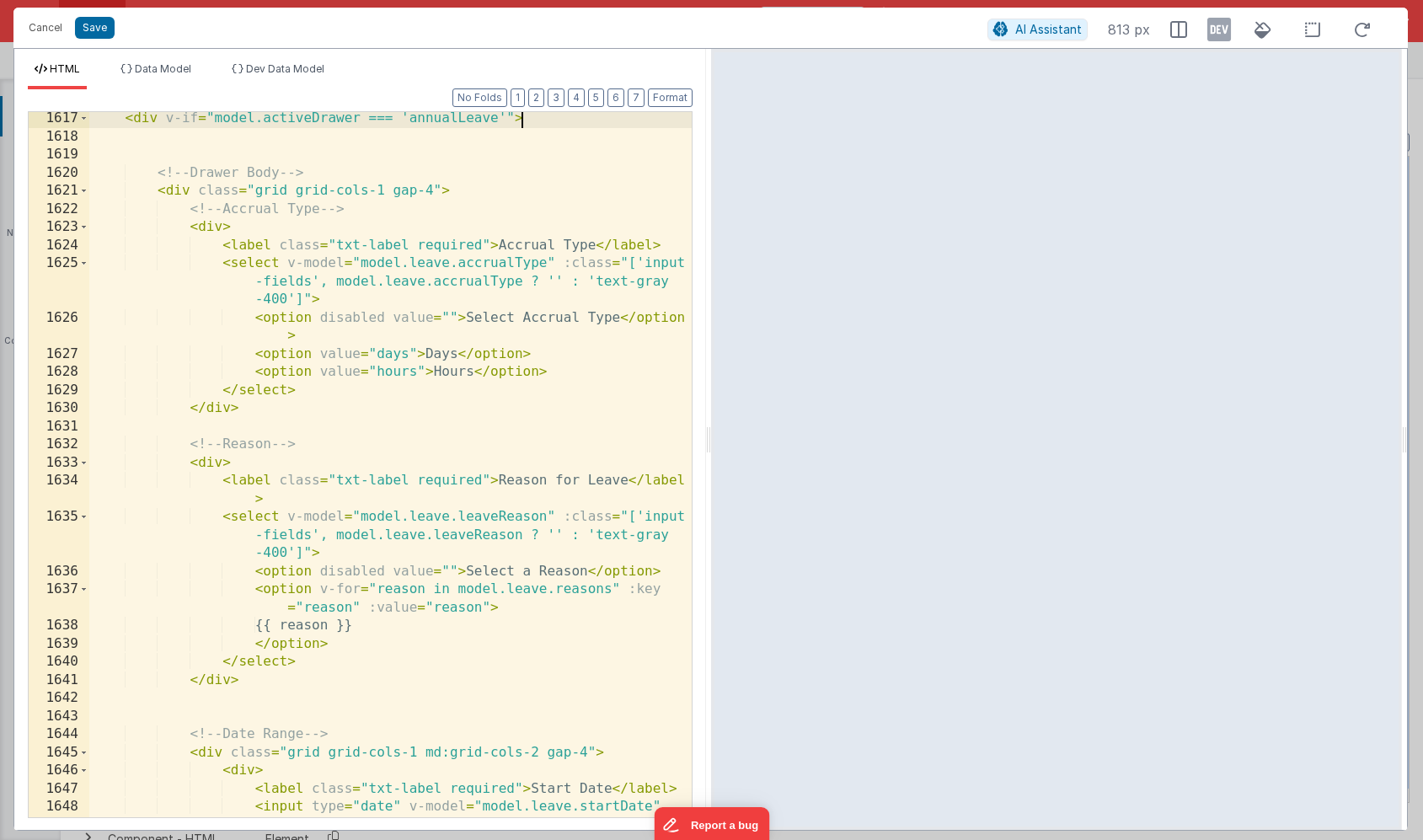
click at [318, 403] on div "< div v-if = "model.activeDrawer === 'annualLeave'" > <!-- Drawer Body --> < di…" at bounding box center [390, 498] width 603 height 778
click at [371, 208] on div "< div v-if = "model.activeDrawer === 'annualLeave'" > <!-- Drawer Body --> < di…" at bounding box center [390, 498] width 603 height 778
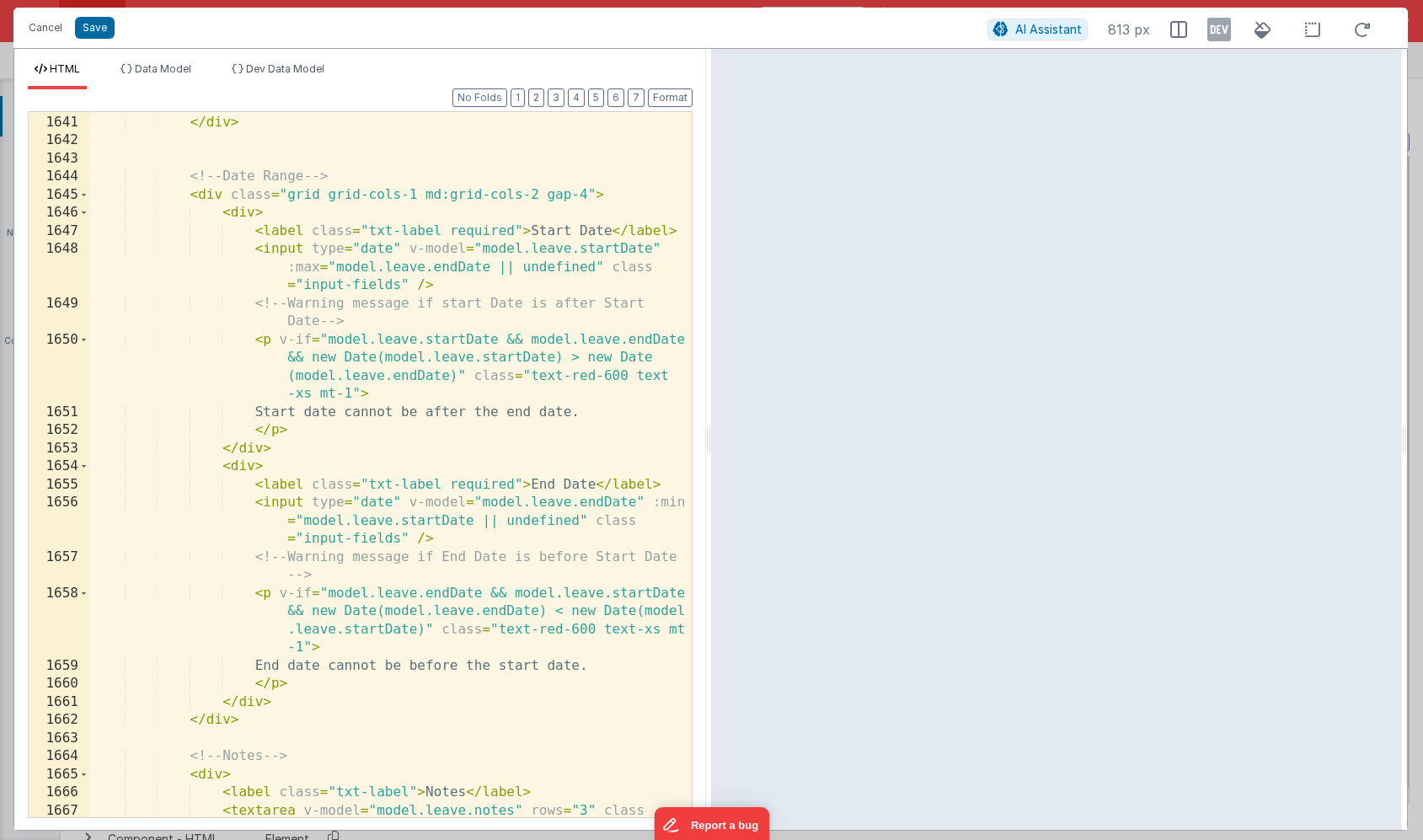
scroll to position [1553, 0]
click at [96, 35] on button "Save" at bounding box center [95, 27] width 39 height 22
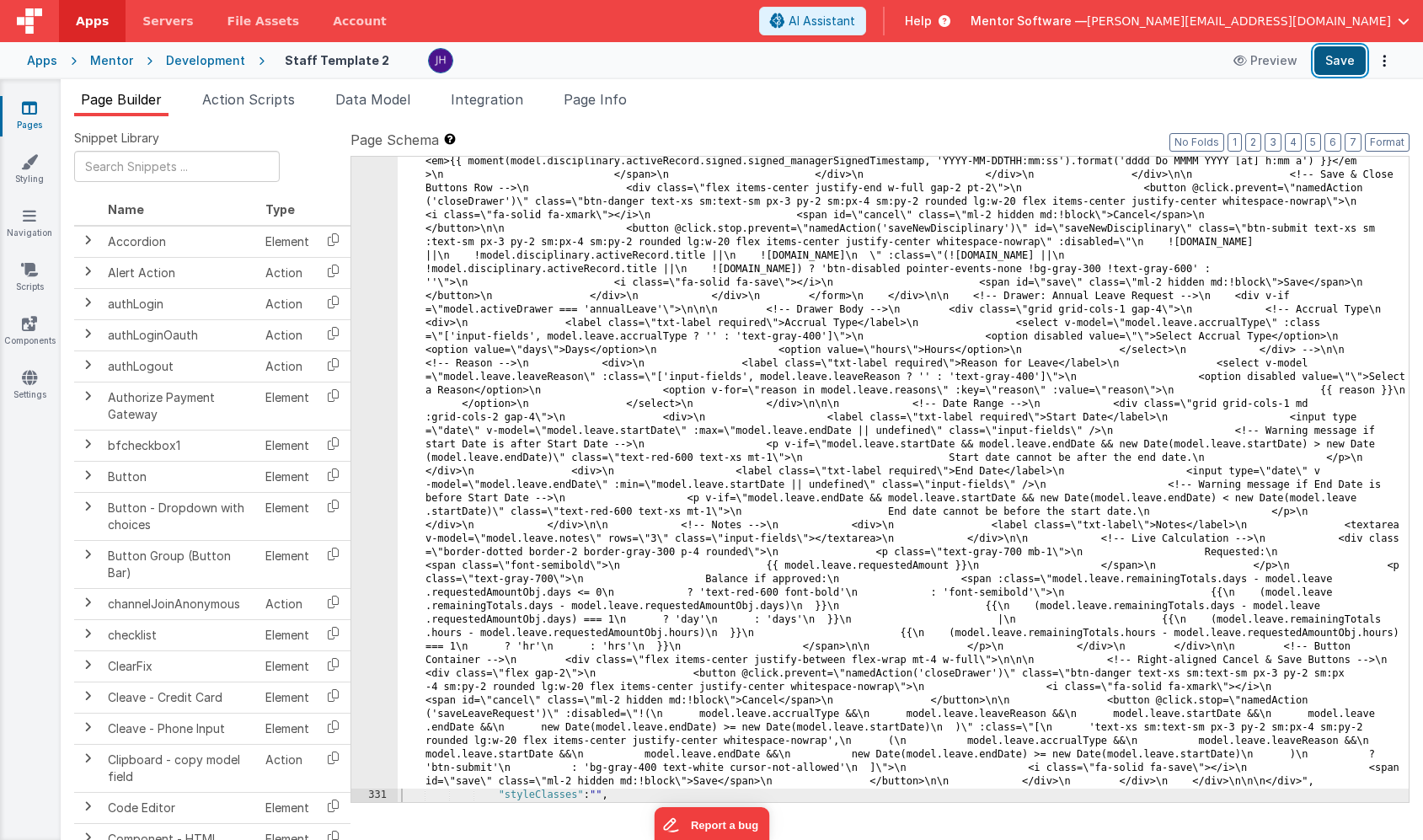
click at [1333, 61] on button "Save" at bounding box center [1339, 60] width 52 height 29
click at [894, 110] on ul "Page Builder Action Scripts Data Model Integration Page Info" at bounding box center [742, 102] width 1363 height 27
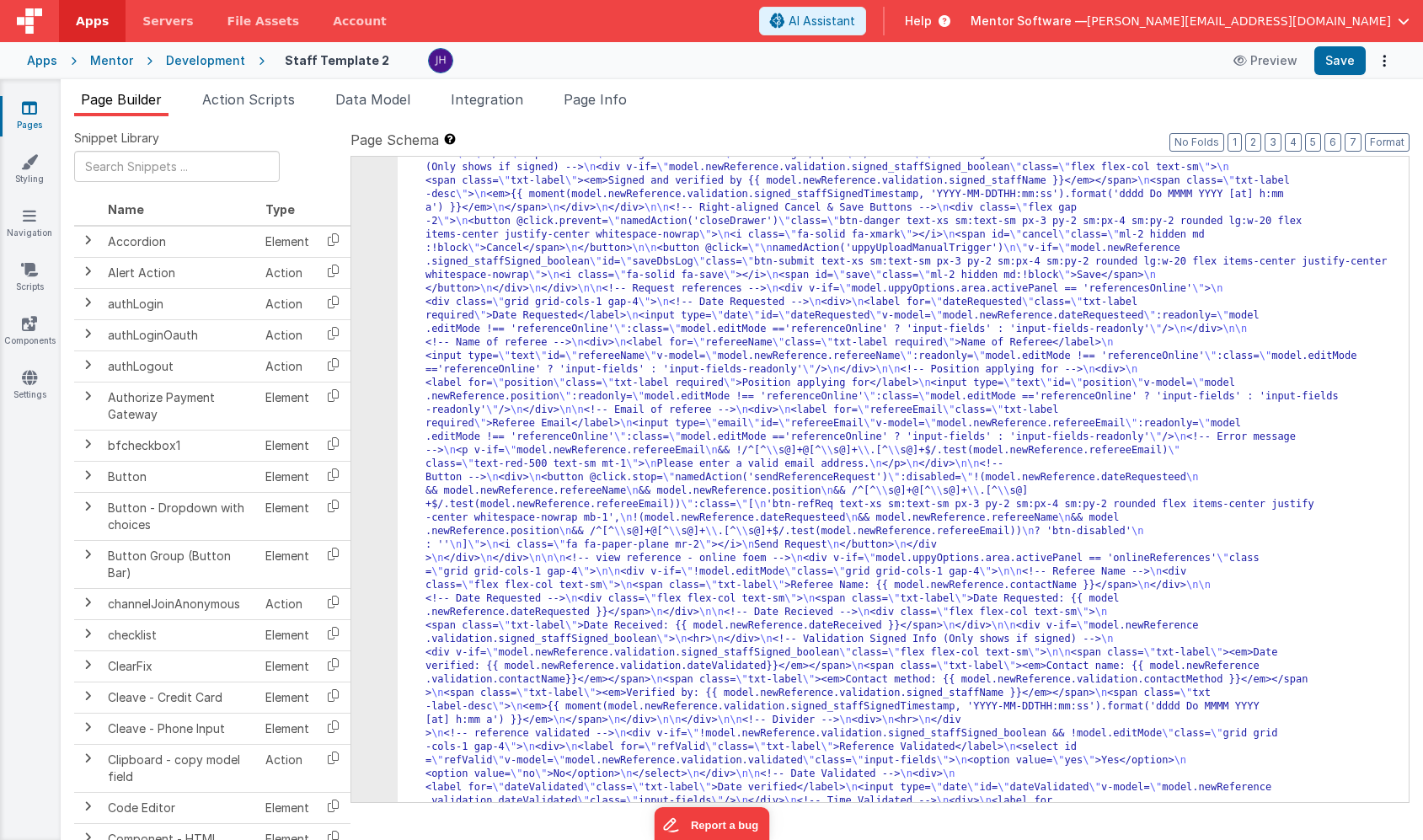
scroll to position [5671, 0]
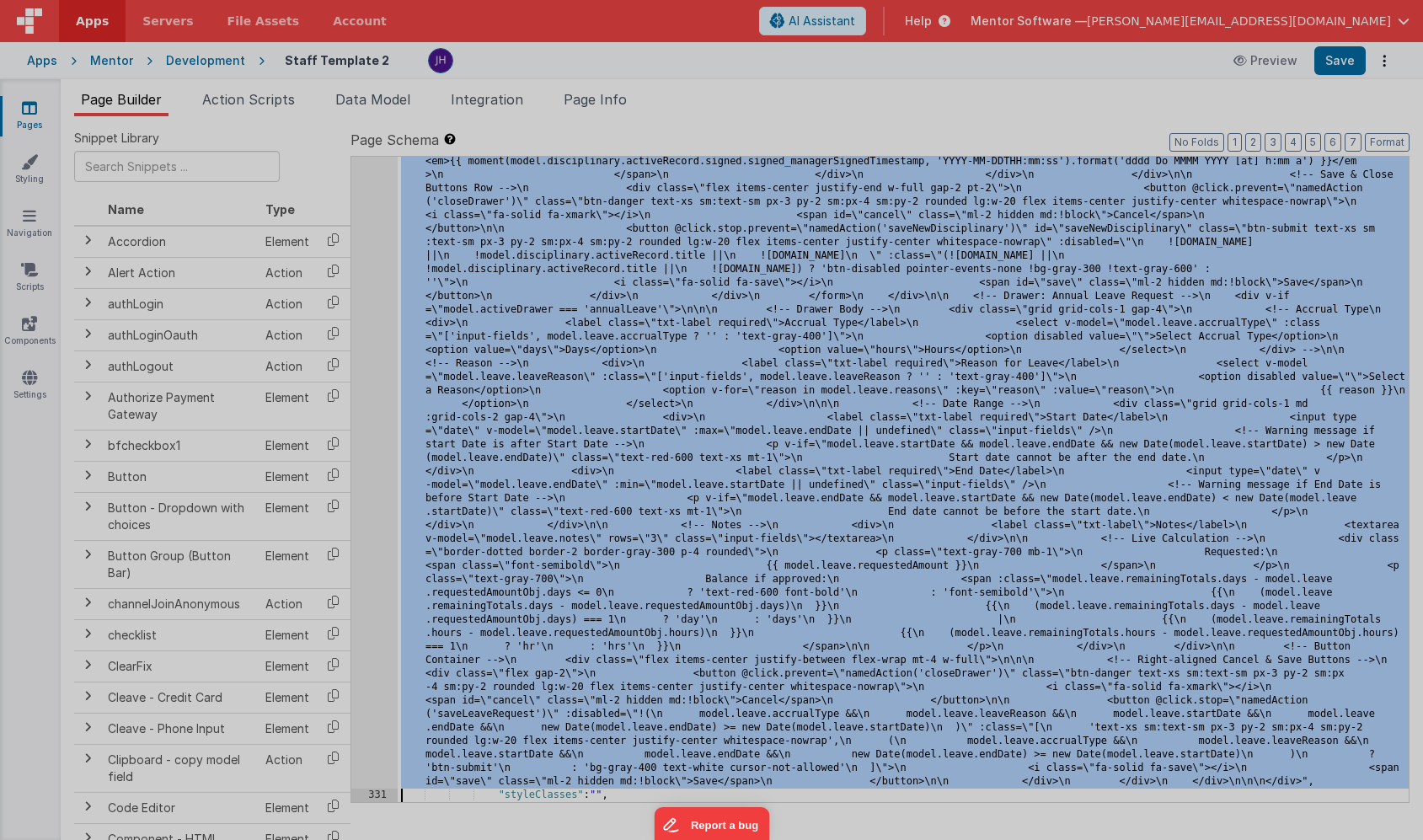
scroll to position [10408, 0]
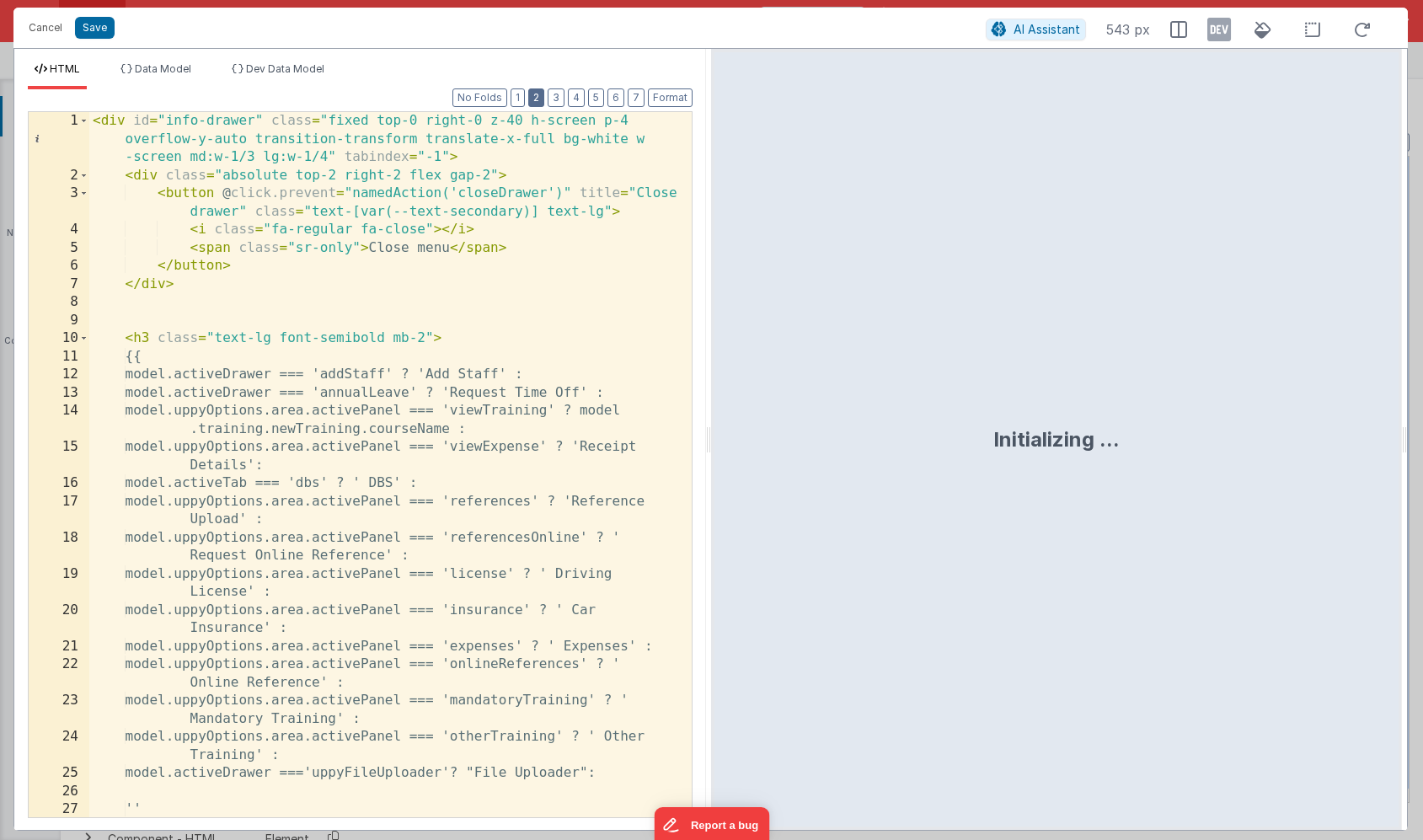
click at [540, 97] on button "2" at bounding box center [536, 98] width 16 height 19
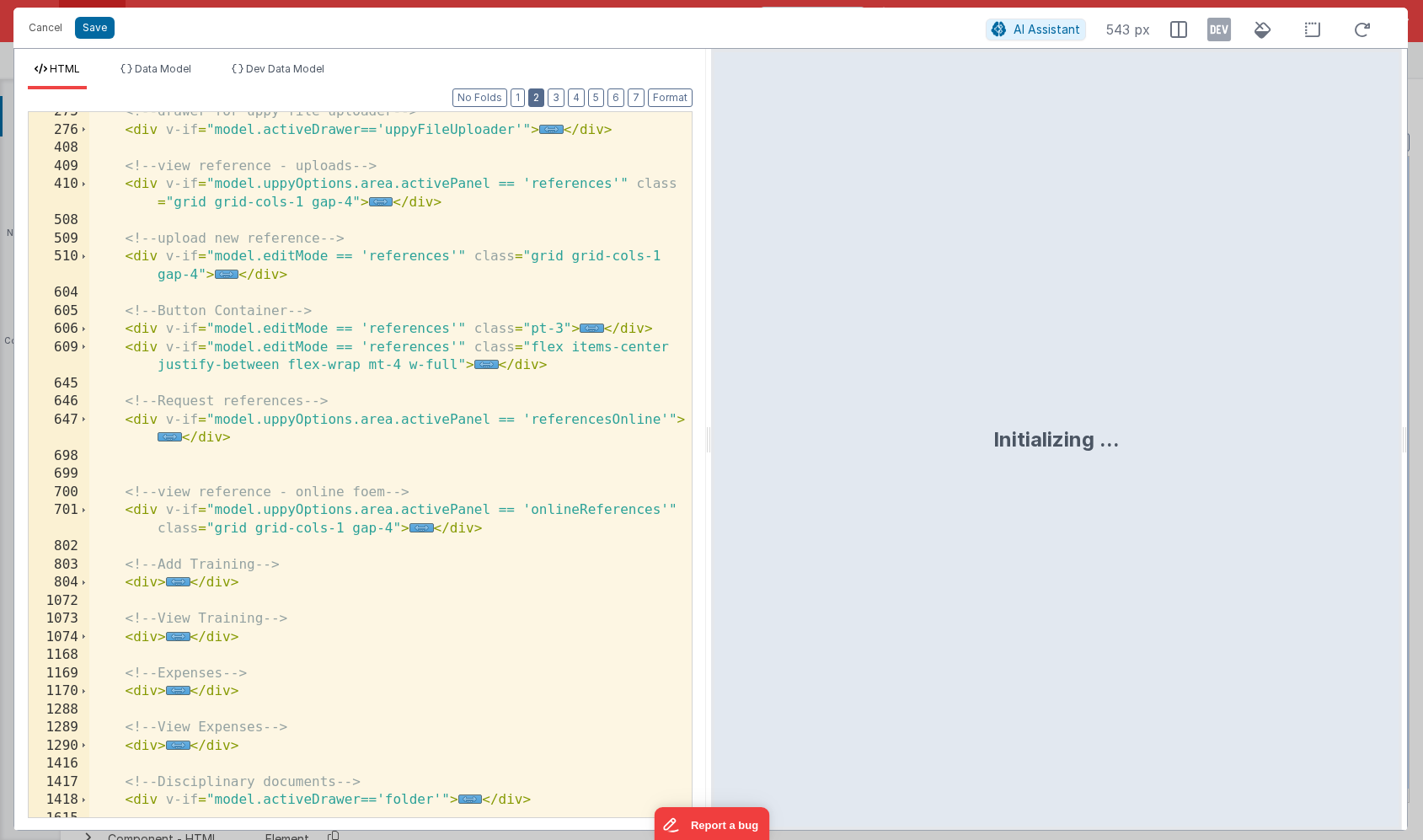
scroll to position [363, 0]
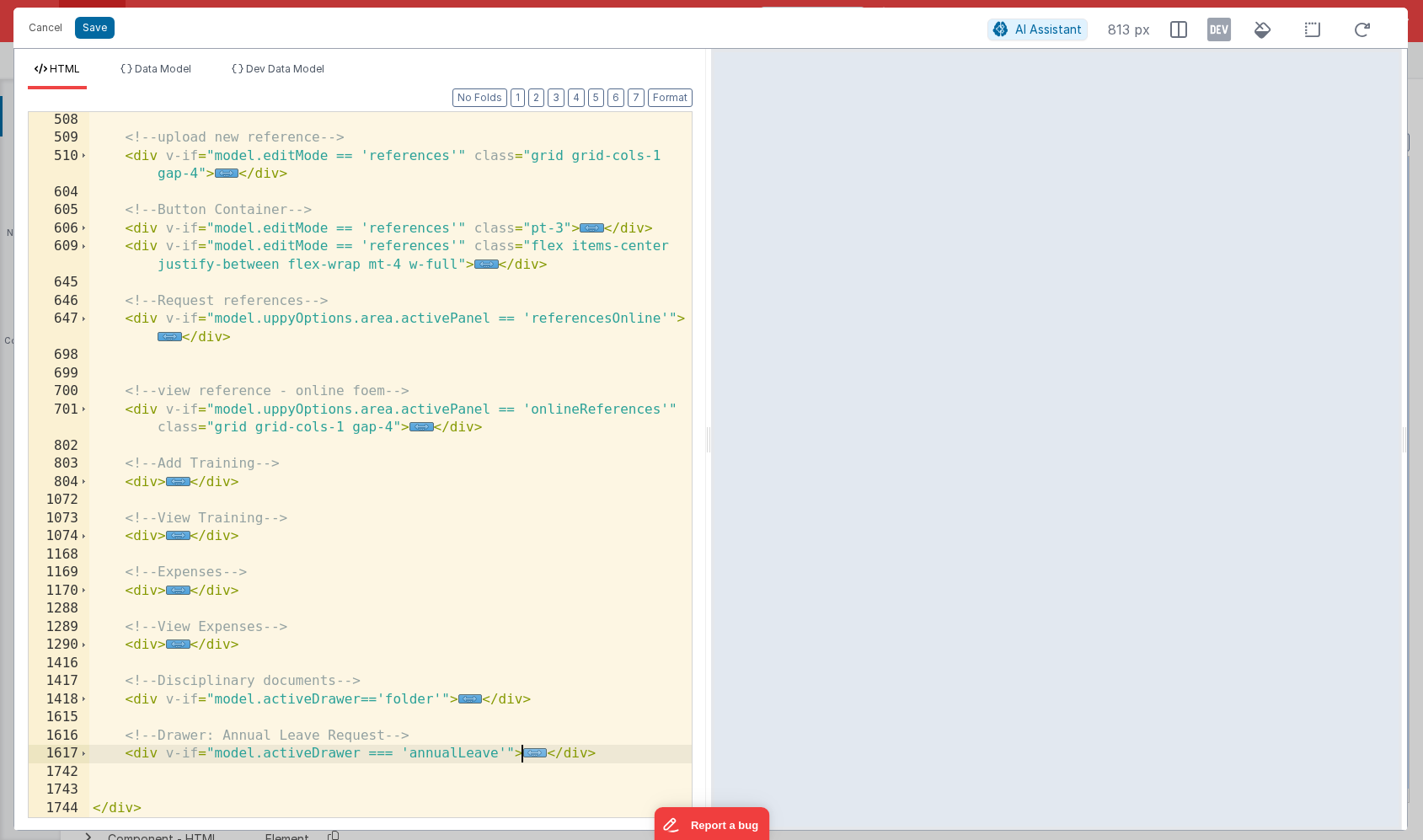
click at [534, 751] on span "..." at bounding box center [535, 753] width 24 height 9
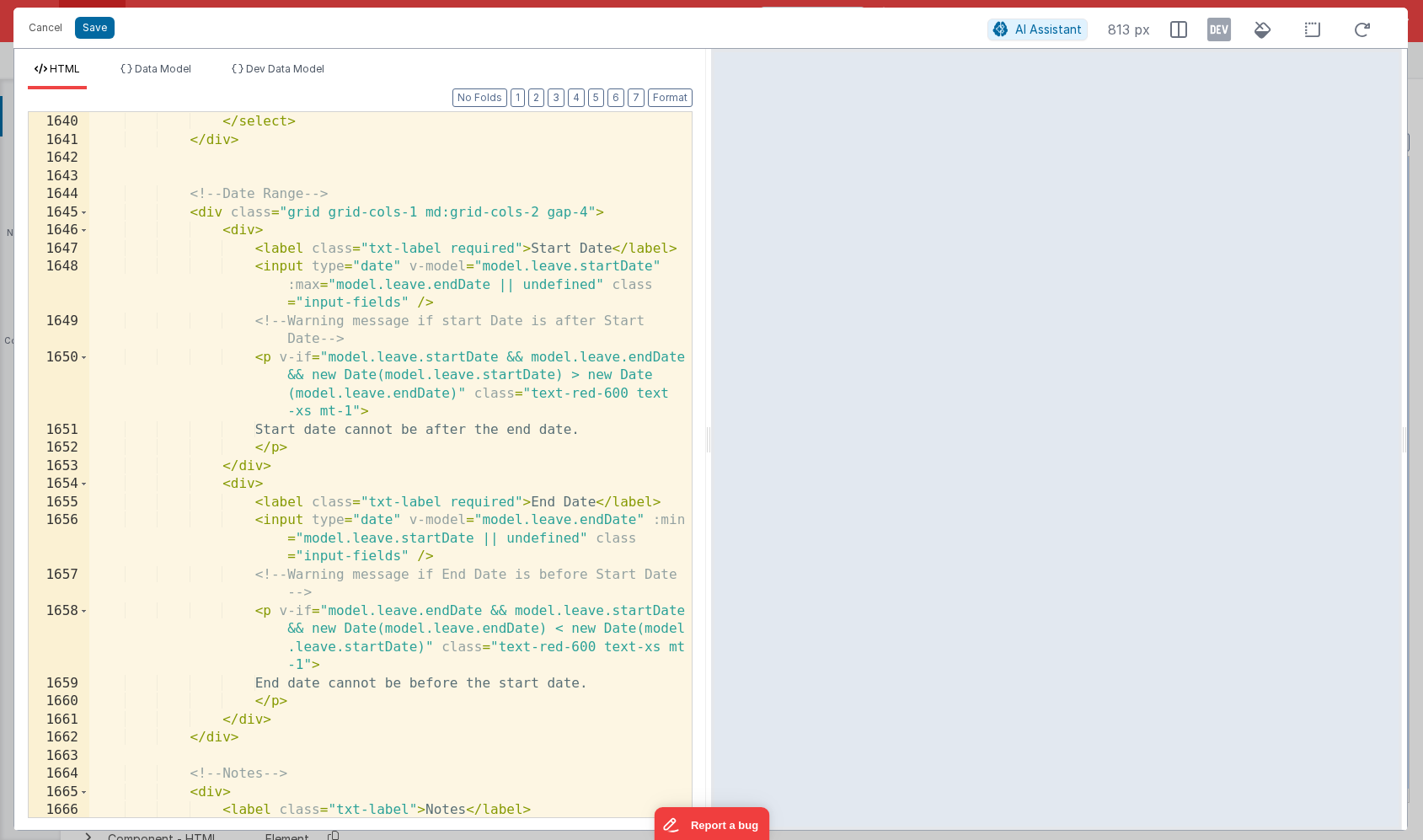
scroll to position [1538, 0]
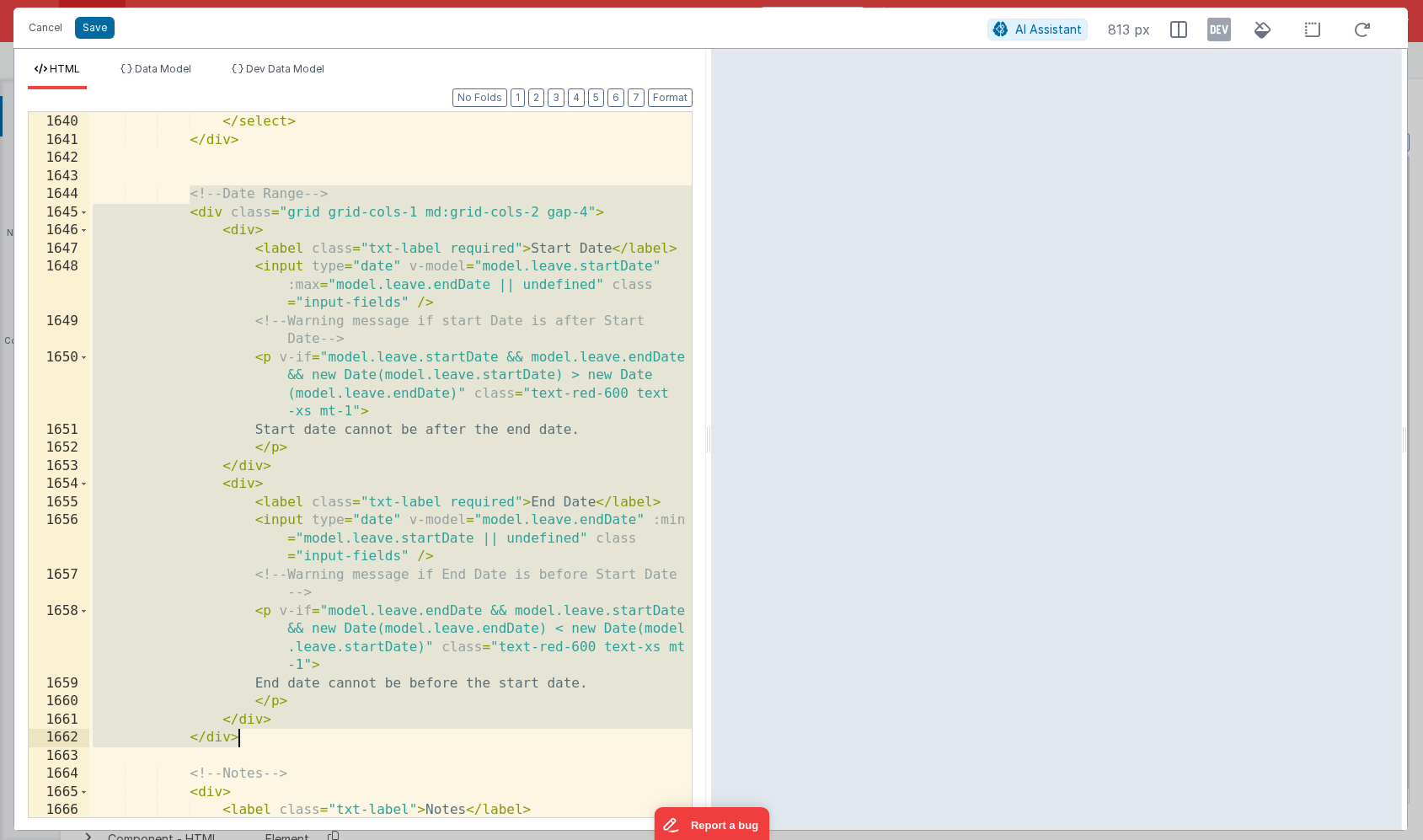
drag, startPoint x: 190, startPoint y: 196, endPoint x: 333, endPoint y: 734, distance: 556.7
click at [333, 734] on div "</ option > </ select > </ div > <!-- Date Range --> < div class = "grid grid-c…" at bounding box center [390, 466] width 603 height 741
click at [500, 374] on div "</ option > </ select > </ div > <!-- Date Range --> < div class = "grid grid-c…" at bounding box center [390, 466] width 603 height 741
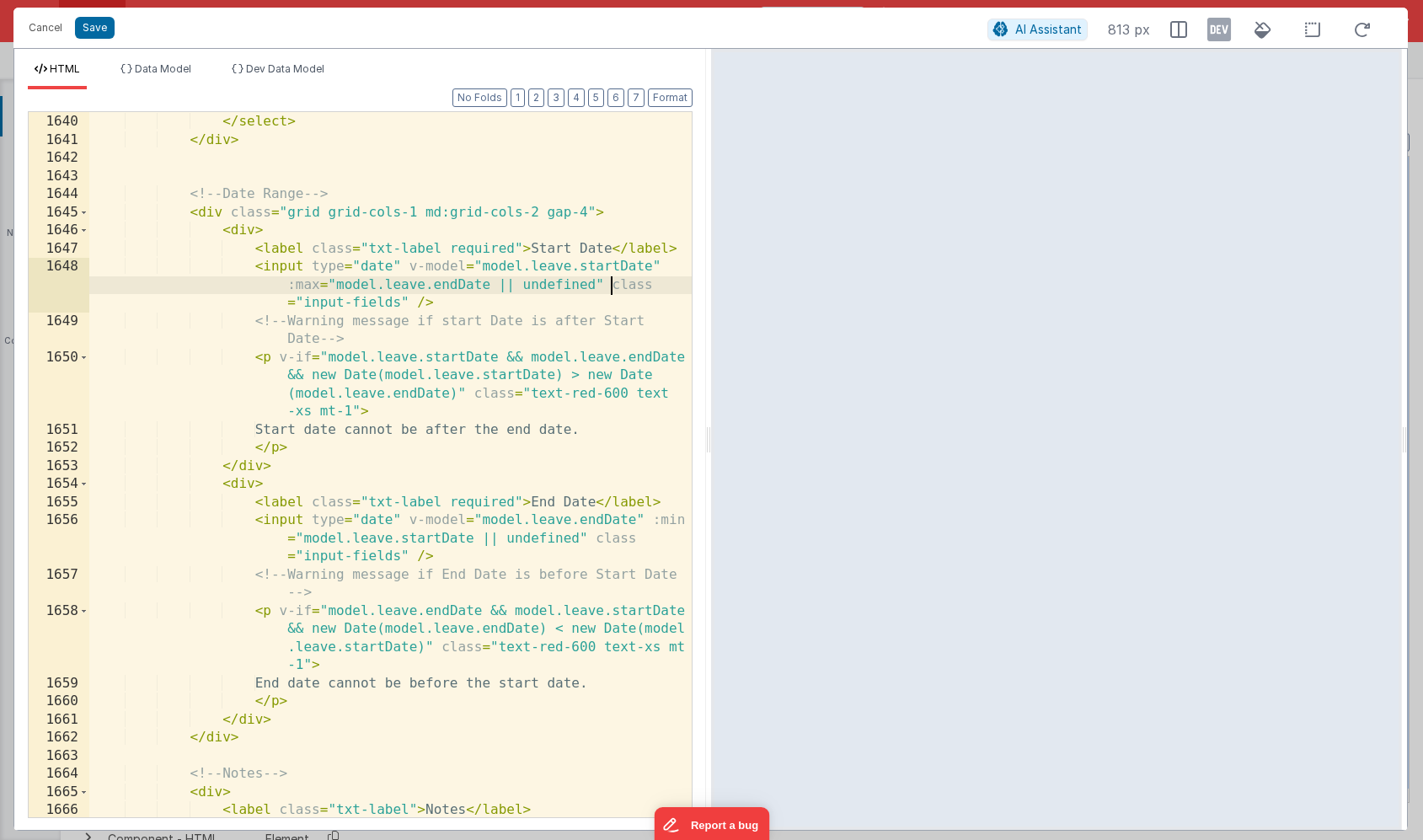
click at [610, 285] on div "</ option > </ select > </ div > <!-- Date Range --> < div class = "grid grid-c…" at bounding box center [390, 466] width 603 height 741
click at [399, 302] on div "</ option > </ select > </ div > <!-- Date Range --> < div class = "grid grid-c…" at bounding box center [390, 466] width 603 height 741
click at [399, 300] on div "</ option > </ select > </ div > <!-- Date Range --> < div class = "grid grid-c…" at bounding box center [390, 466] width 603 height 741
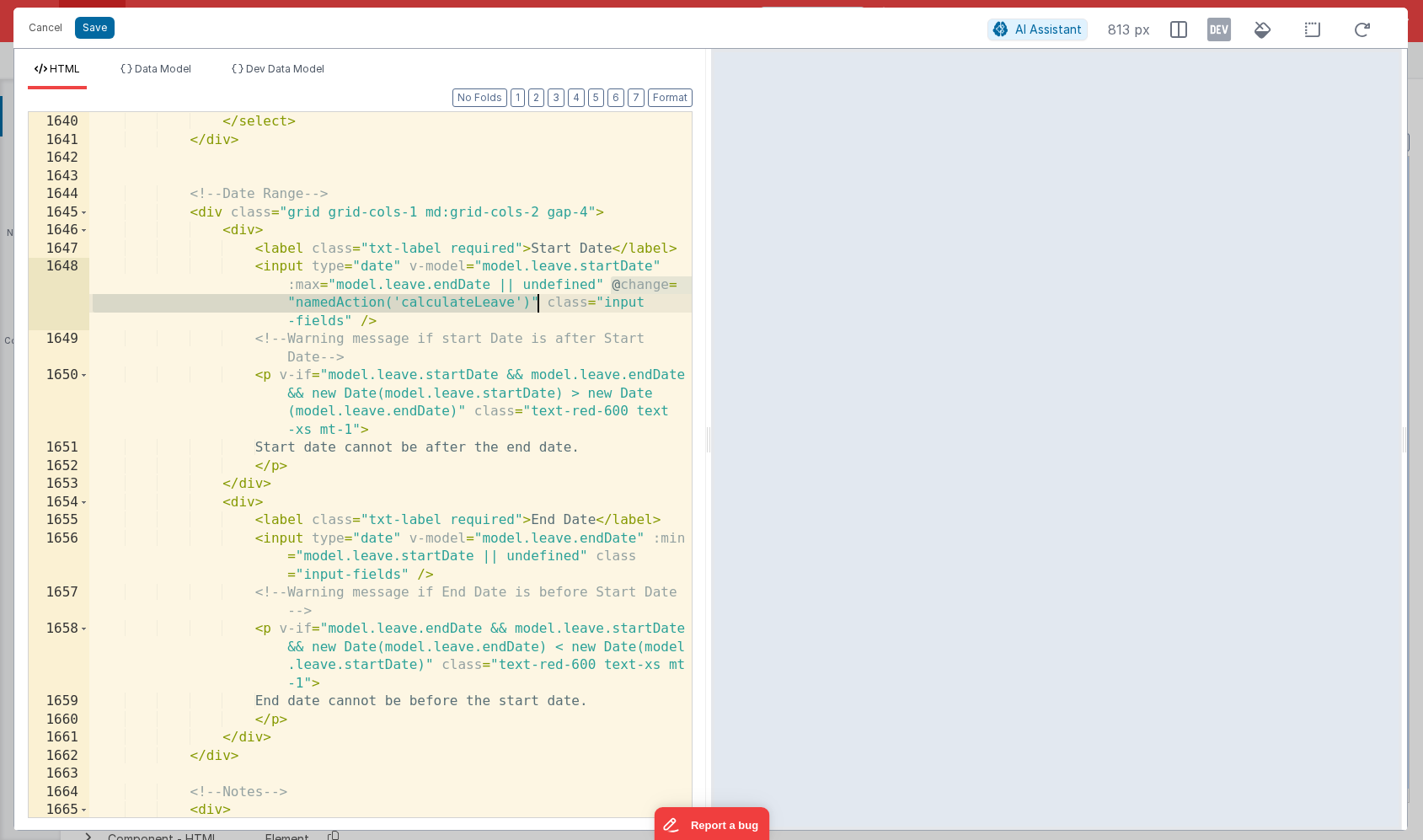
drag, startPoint x: 612, startPoint y: 284, endPoint x: 537, endPoint y: 301, distance: 76.9
click at [537, 301] on div "</ option > </ select > </ div > <!-- Date Range --> < div class = "grid grid-c…" at bounding box center [390, 466] width 603 height 741
click at [595, 557] on div "</ option > </ select > </ div > <!-- Date Range --> < div class = "grid grid-c…" at bounding box center [390, 466] width 603 height 741
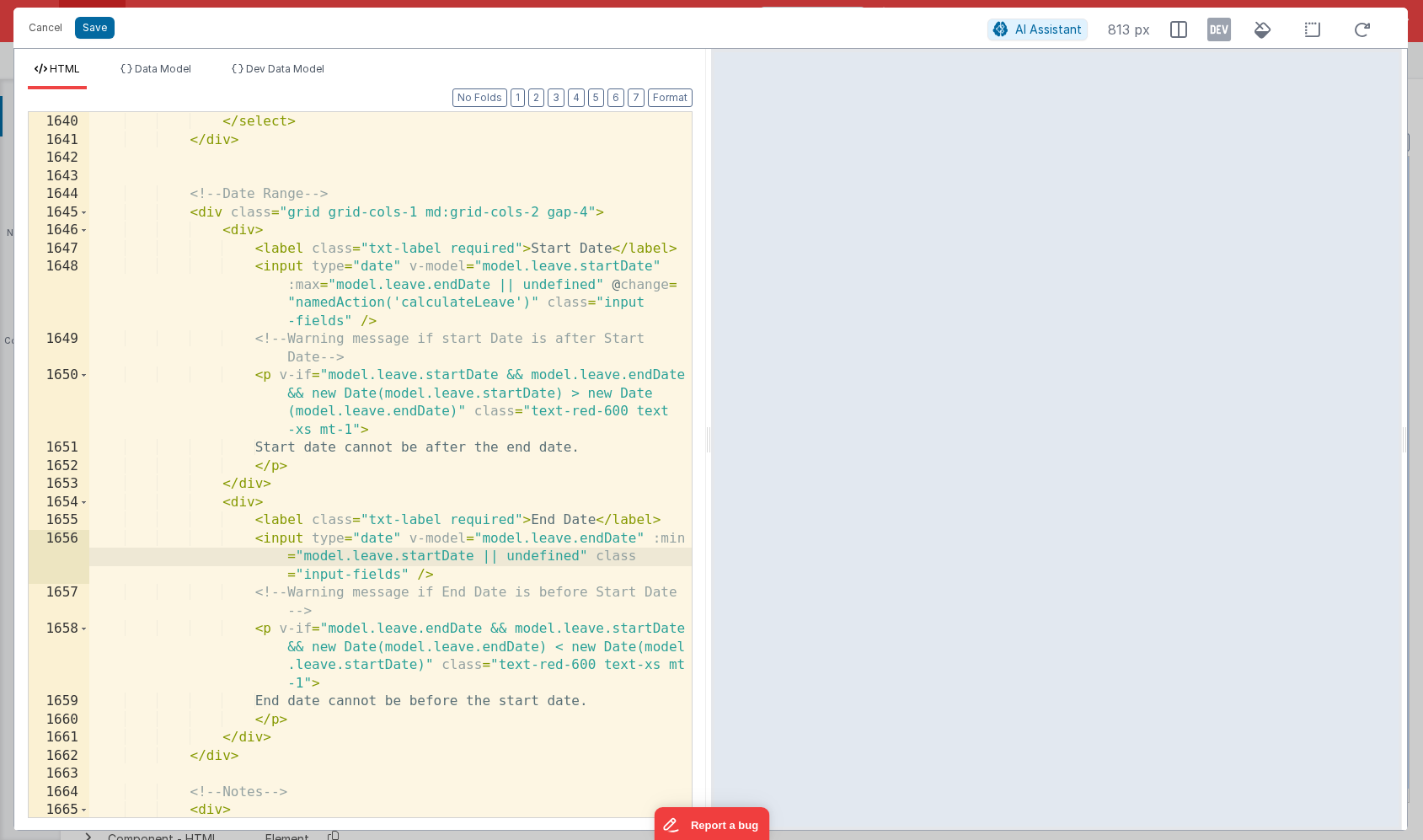
paste textarea
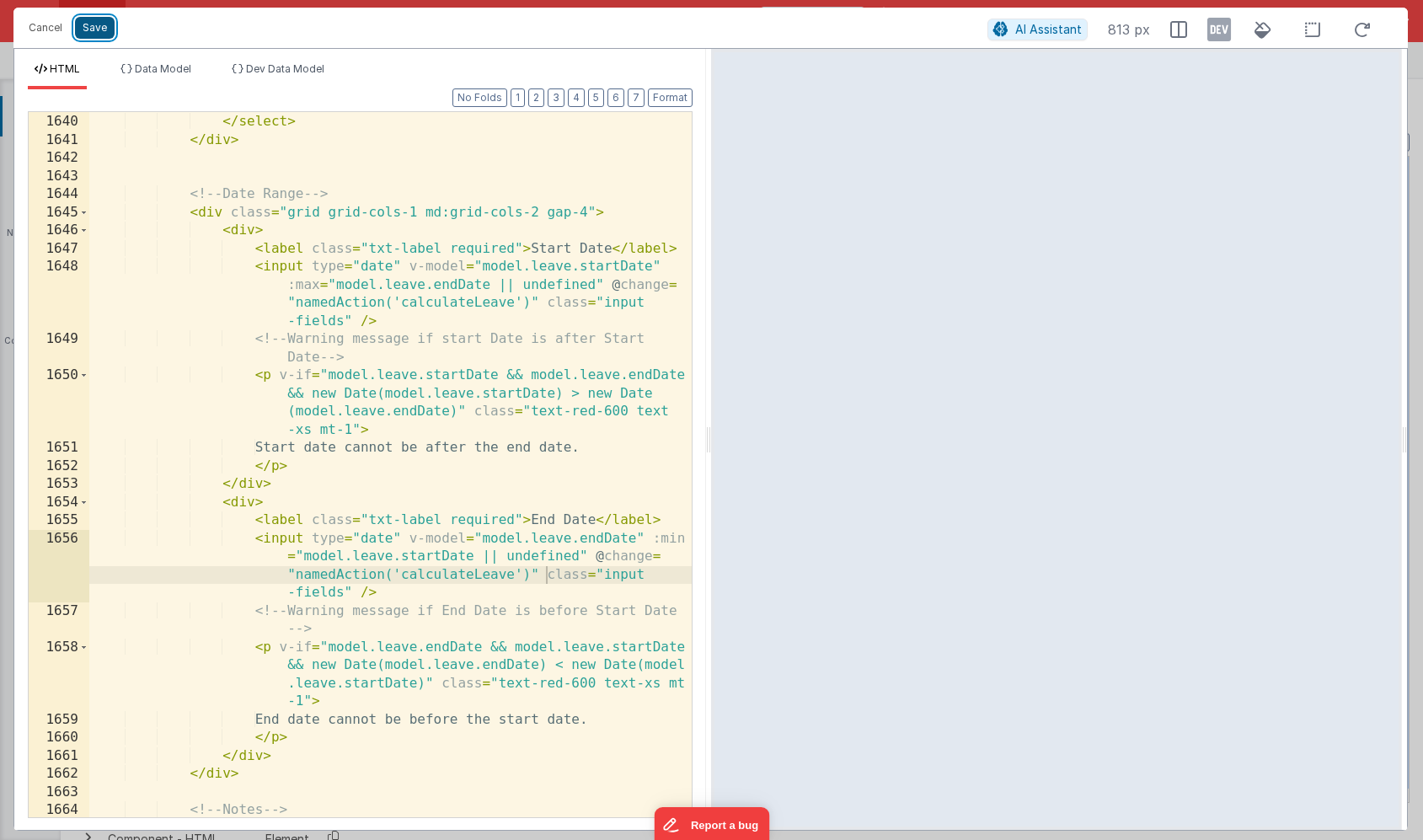
click at [95, 27] on button "Save" at bounding box center [95, 27] width 39 height 22
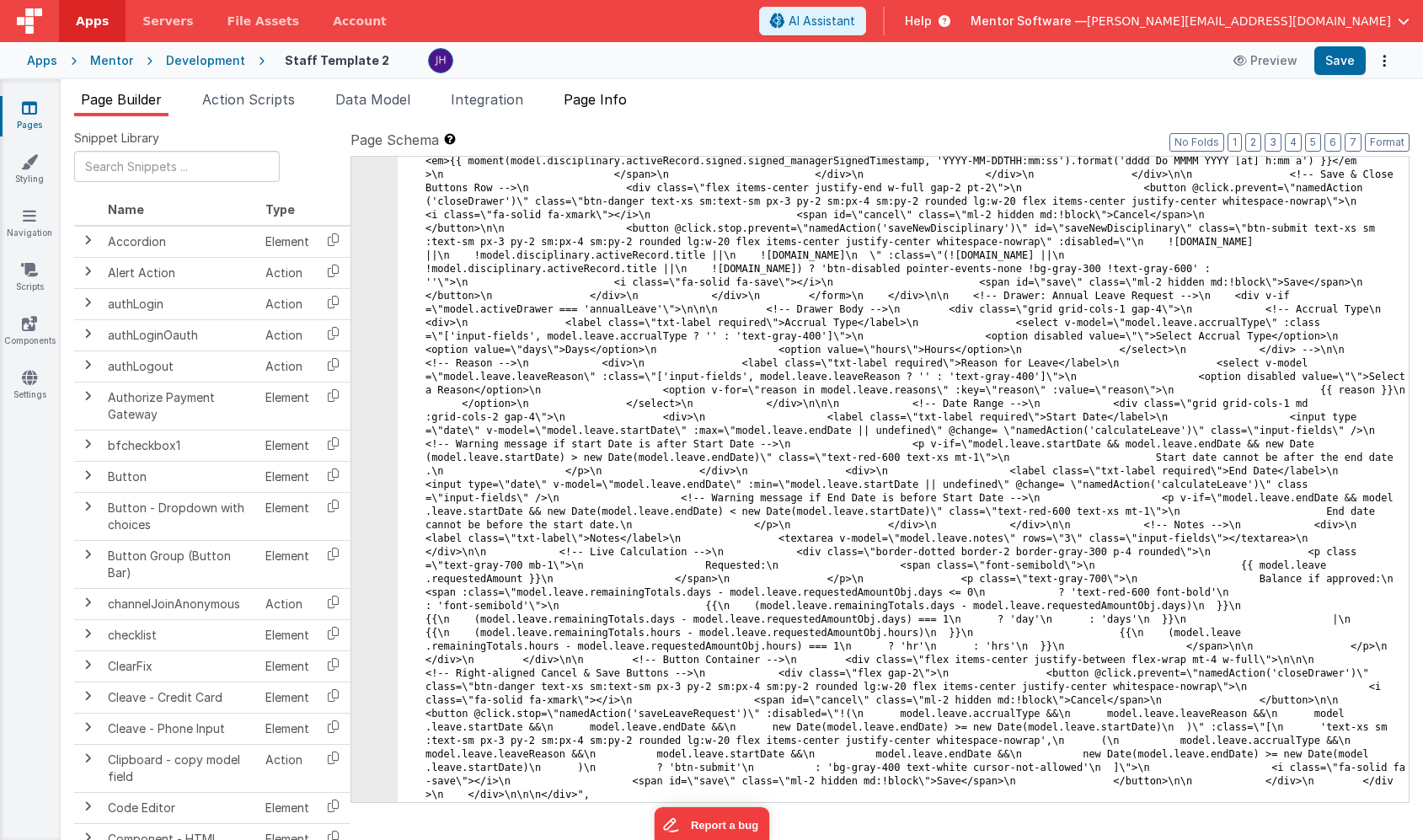
click at [593, 97] on span "Page Info" at bounding box center [595, 99] width 63 height 17
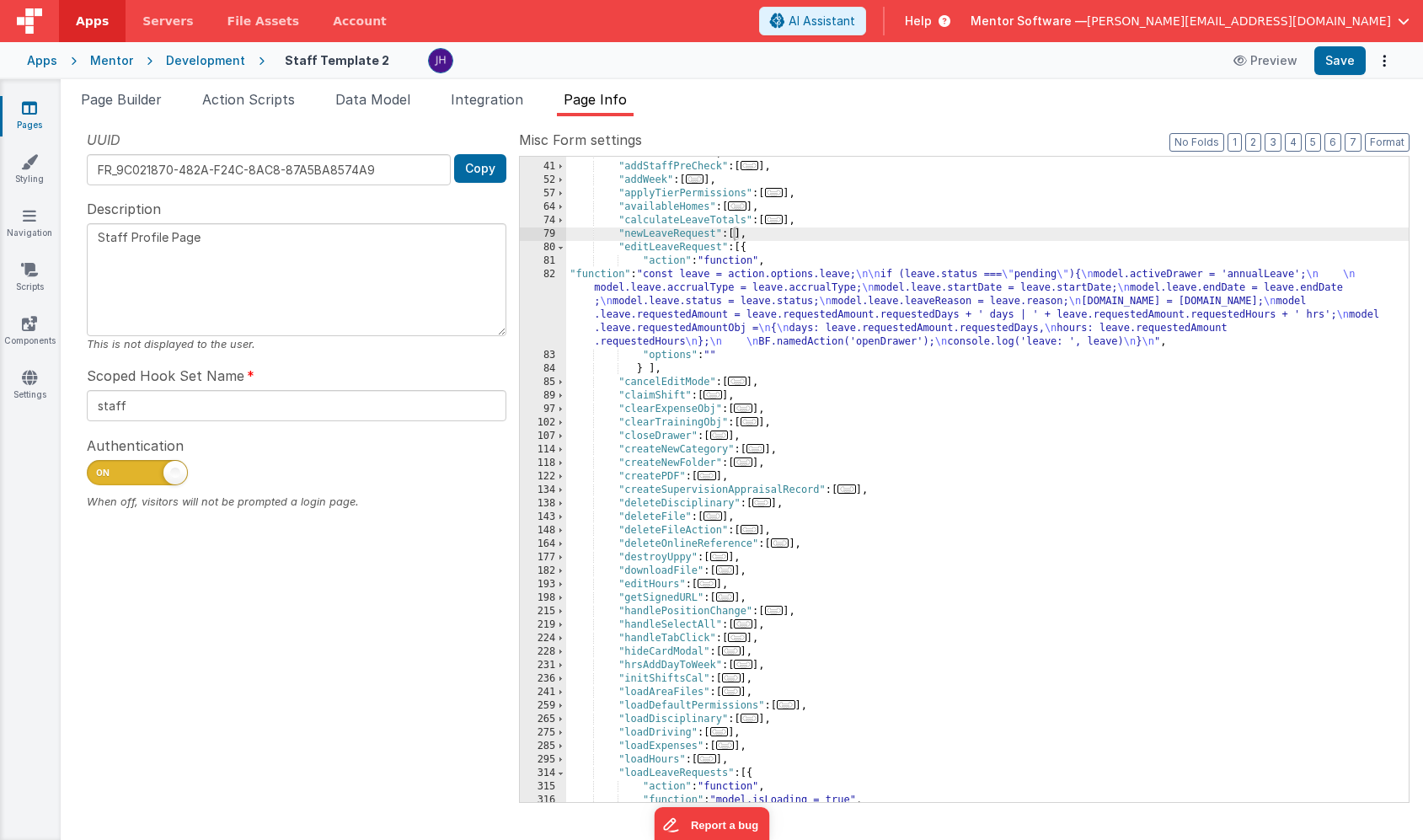
scroll to position [140, 0]
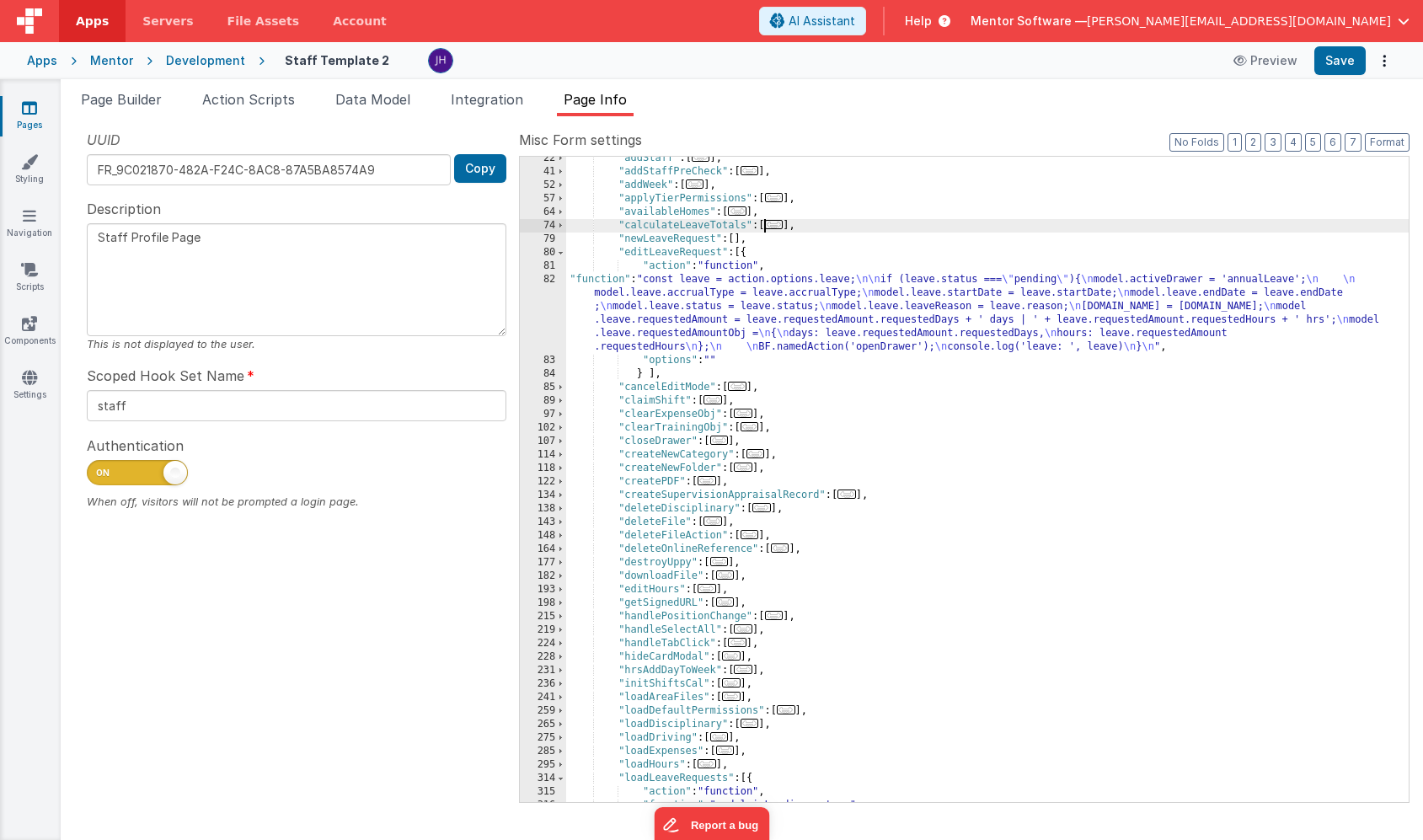
click at [772, 224] on span "..." at bounding box center [774, 224] width 19 height 9
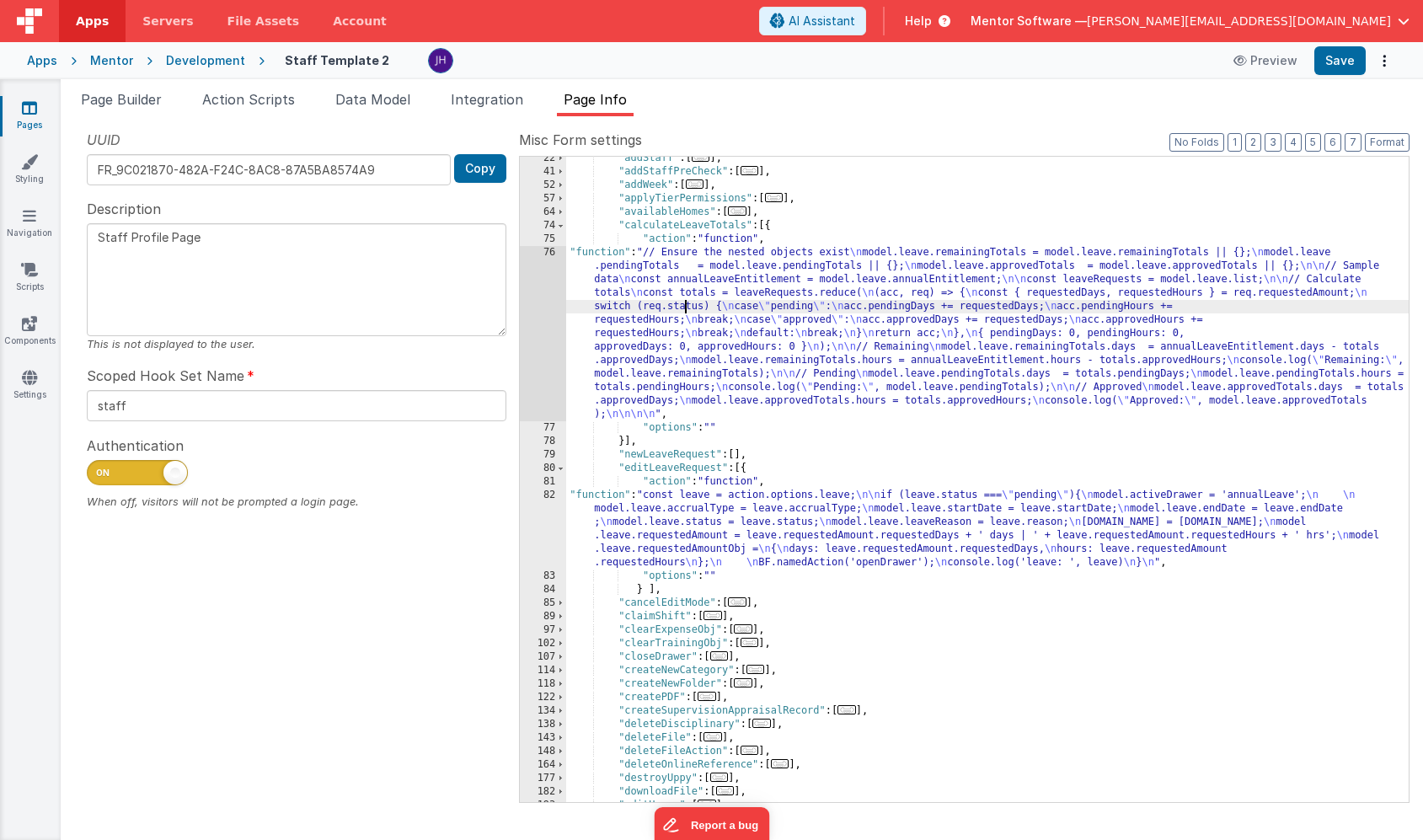
click at [686, 306] on div ""addStaff" : [ ... ] , "addStaffPreCheck" : [ ... ] , "addWeek" : [ ... ] , "ap…" at bounding box center [987, 488] width 843 height 672
click at [540, 302] on div "76" at bounding box center [543, 333] width 46 height 176
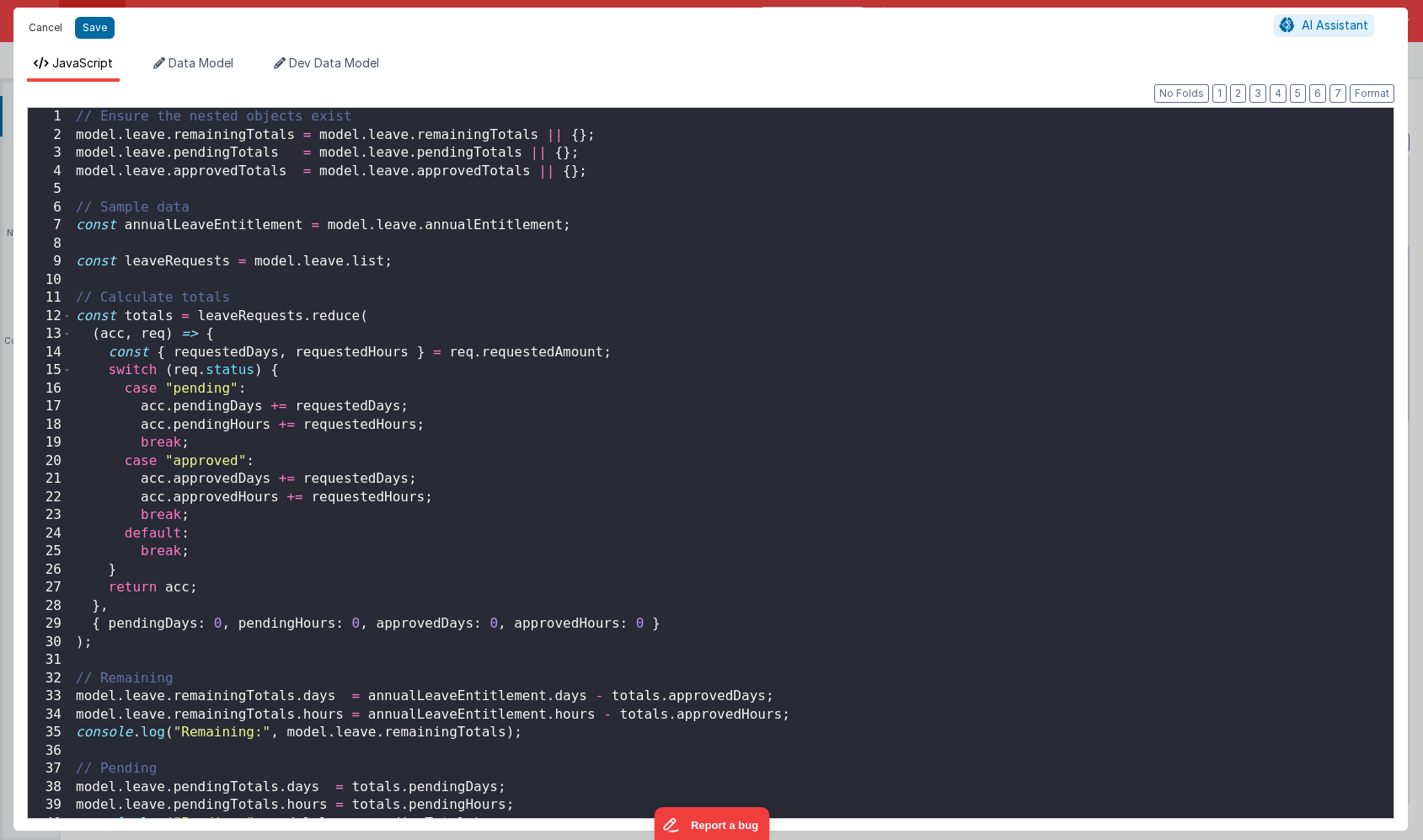
click at [36, 25] on button "Cancel" at bounding box center [46, 27] width 51 height 23
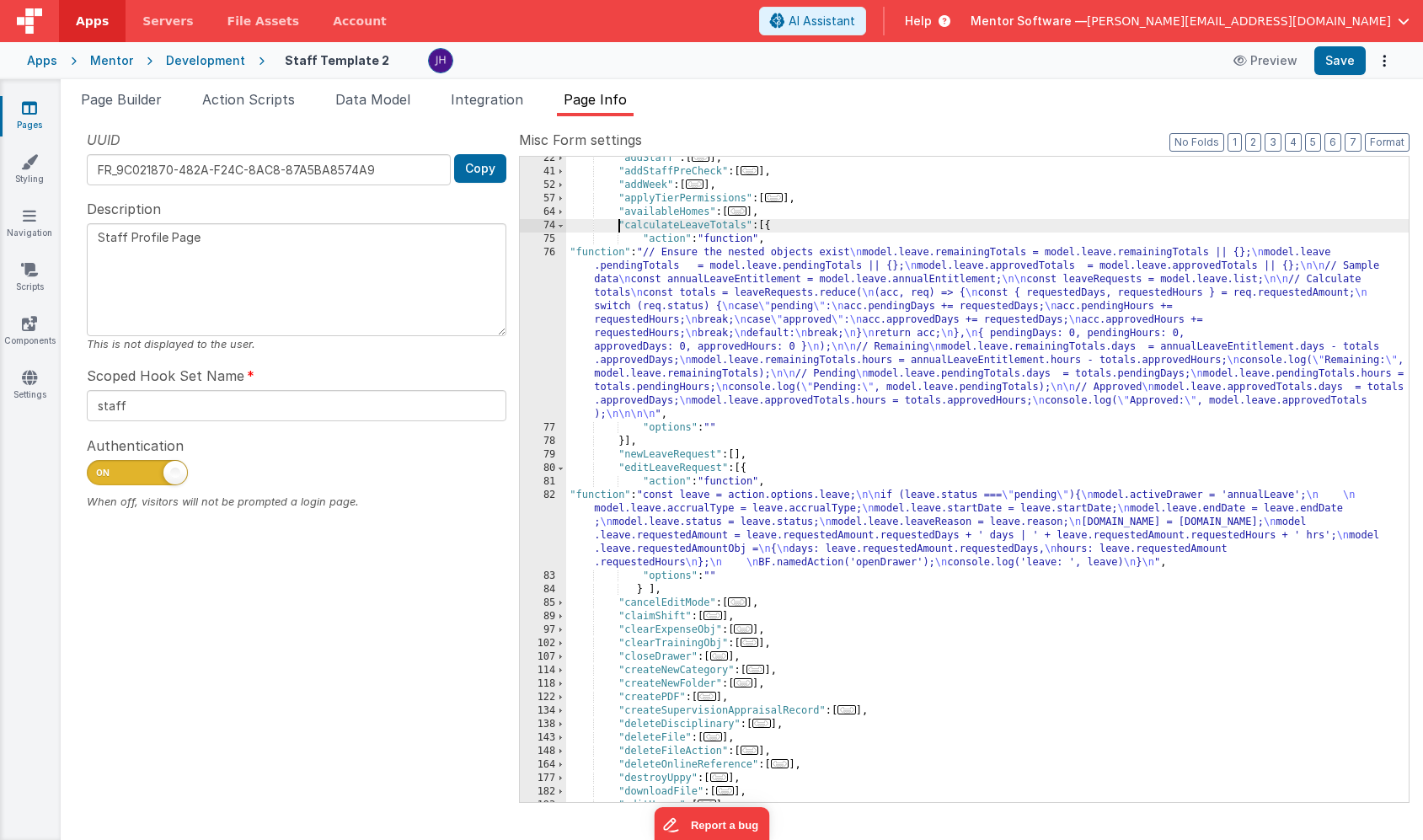
click at [620, 226] on div ""addStaff" : [ ... ] , "addStaffPreCheck" : [ ... ] , "addWeek" : [ ... ] , "ap…" at bounding box center [987, 488] width 843 height 672
click at [563, 224] on span at bounding box center [560, 225] width 9 height 13
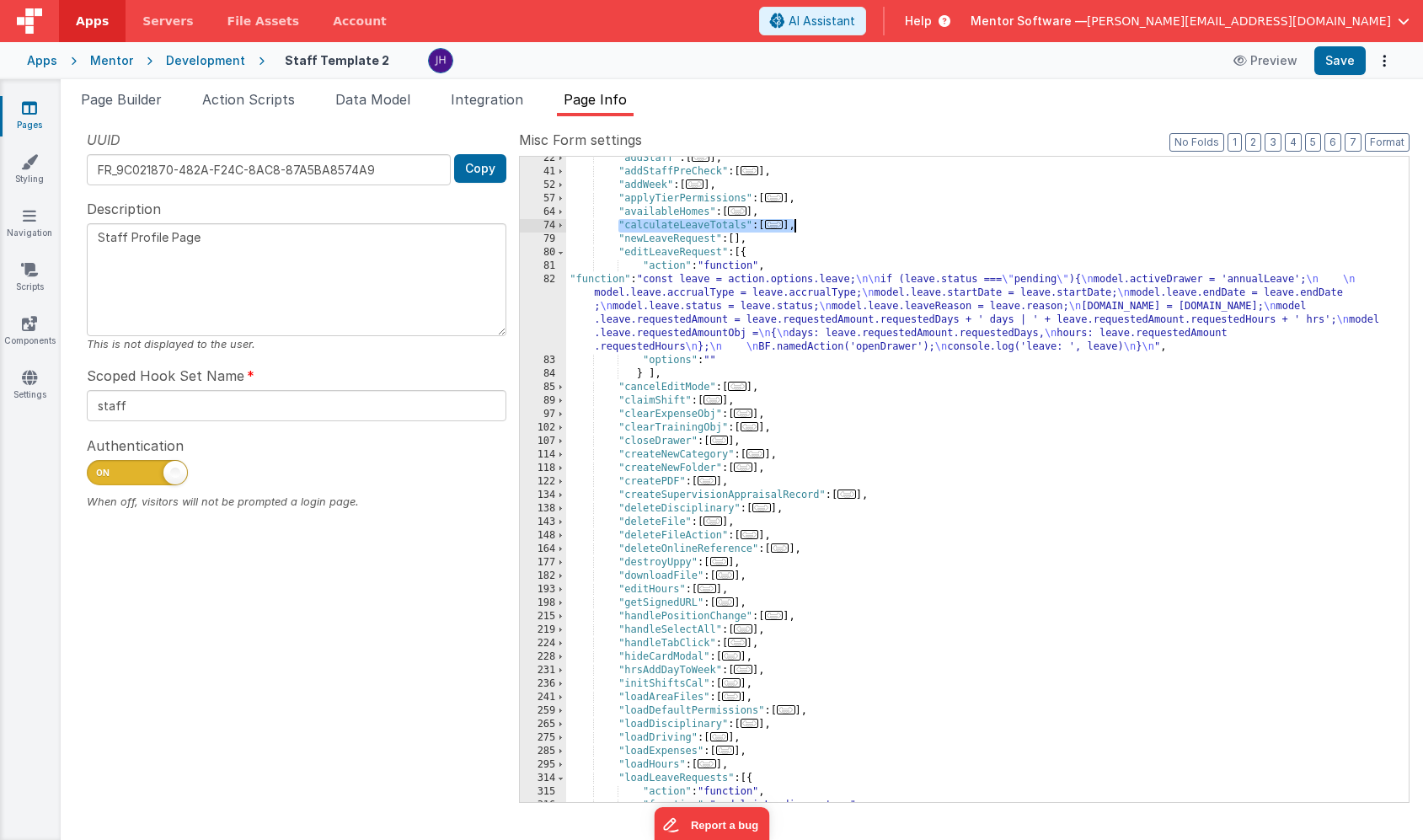
drag, startPoint x: 618, startPoint y: 222, endPoint x: 808, endPoint y: 223, distance: 190.0
click at [808, 223] on div ""addStaff" : [ ... ] , "addStaffPreCheck" : [ ... ] , "addWeek" : [ ... ] , "ap…" at bounding box center [987, 488] width 843 height 672
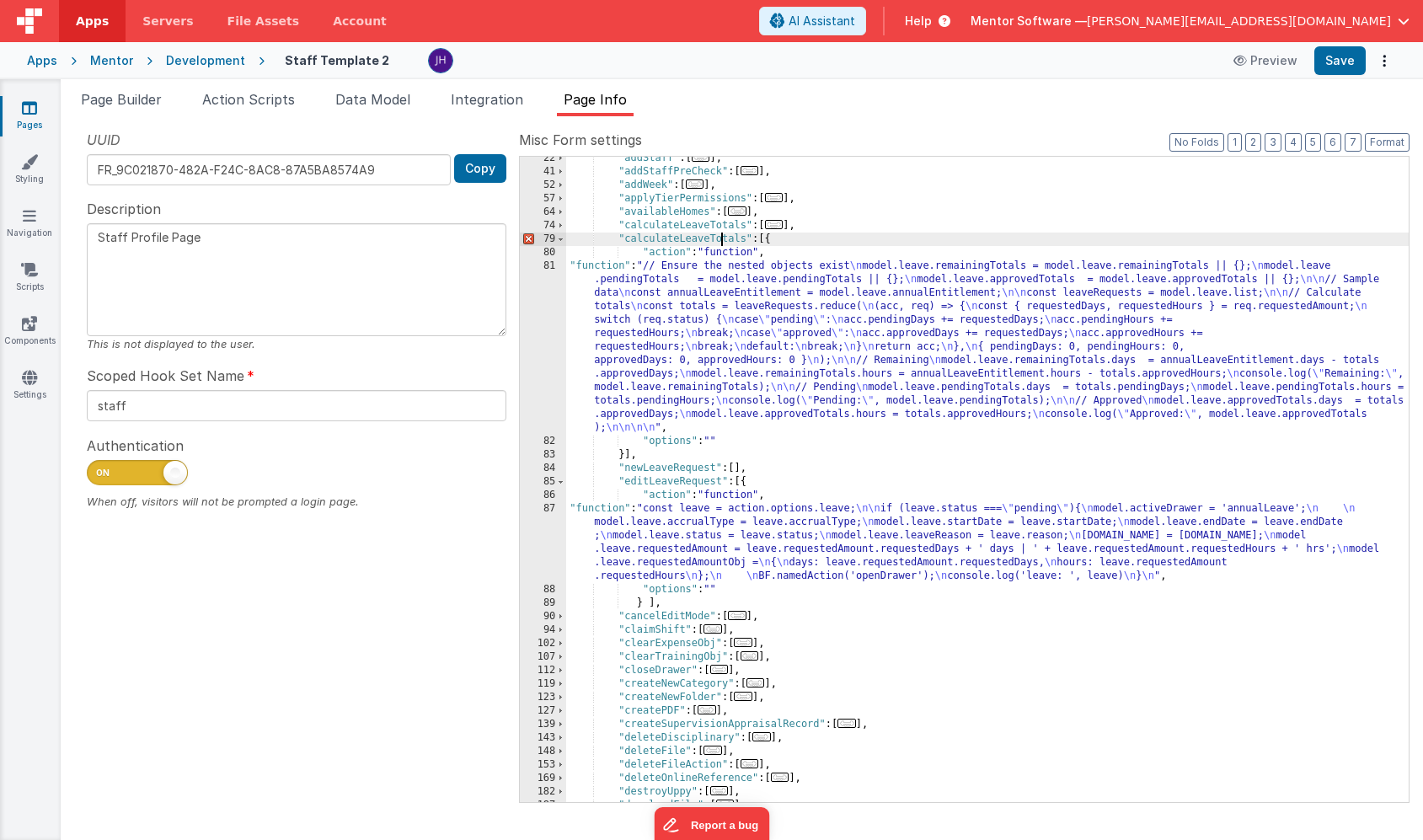
click at [724, 243] on div ""addStaff" : [ ... ] , "addStaffPreCheck" : [ ... ] , "addWeek" : [ ... ] , "ap…" at bounding box center [987, 488] width 843 height 672
click at [727, 318] on div ""addStaff" : [ ... ] , "addStaffPreCheck" : [ ... ] , "addWeek" : [ ... ] , "ap…" at bounding box center [987, 488] width 843 height 672
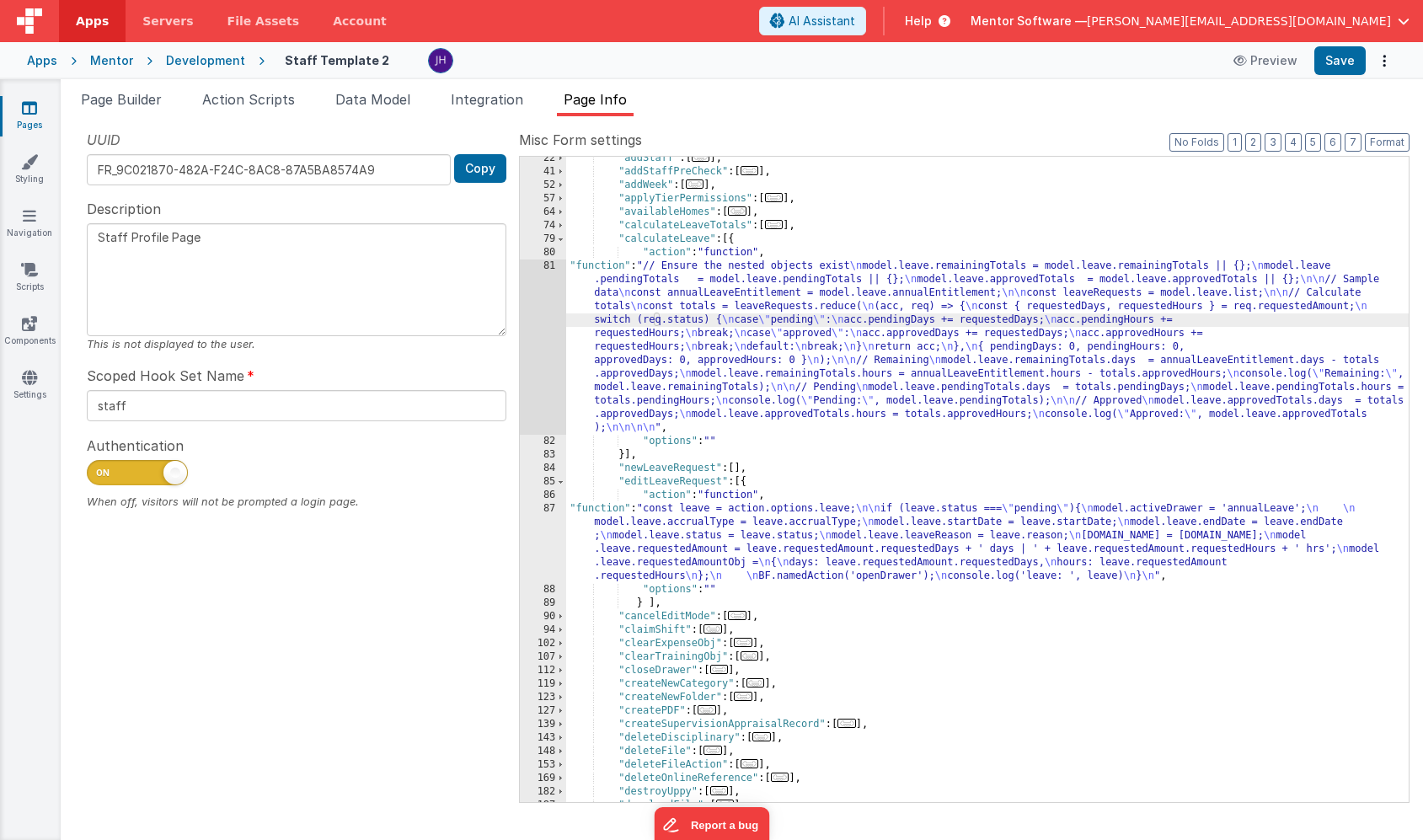
click at [553, 308] on div "81" at bounding box center [543, 346] width 46 height 176
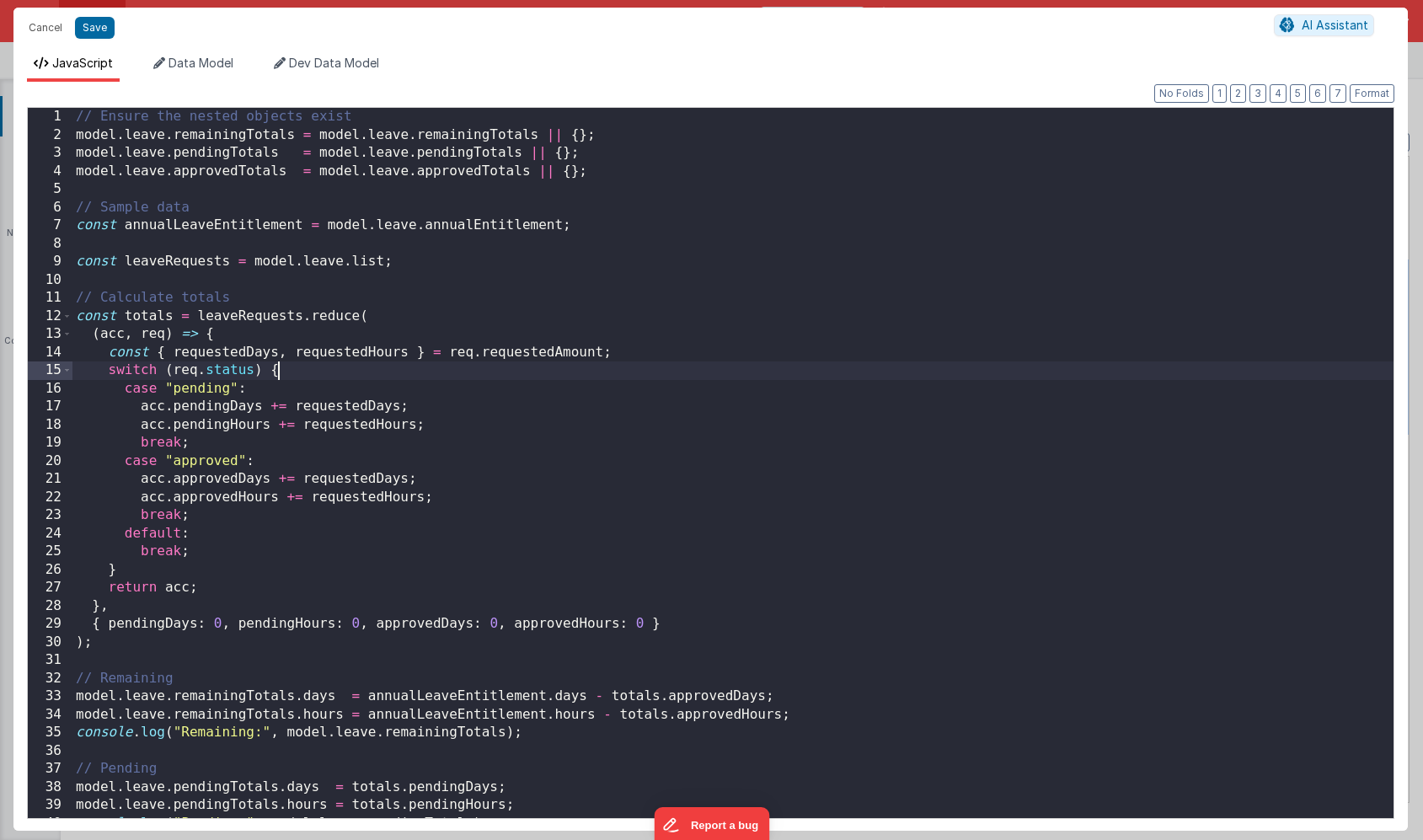
click at [585, 377] on div "// Ensure the nested objects exist model . leave . remainingTotals = model . le…" at bounding box center [733, 481] width 1322 height 746
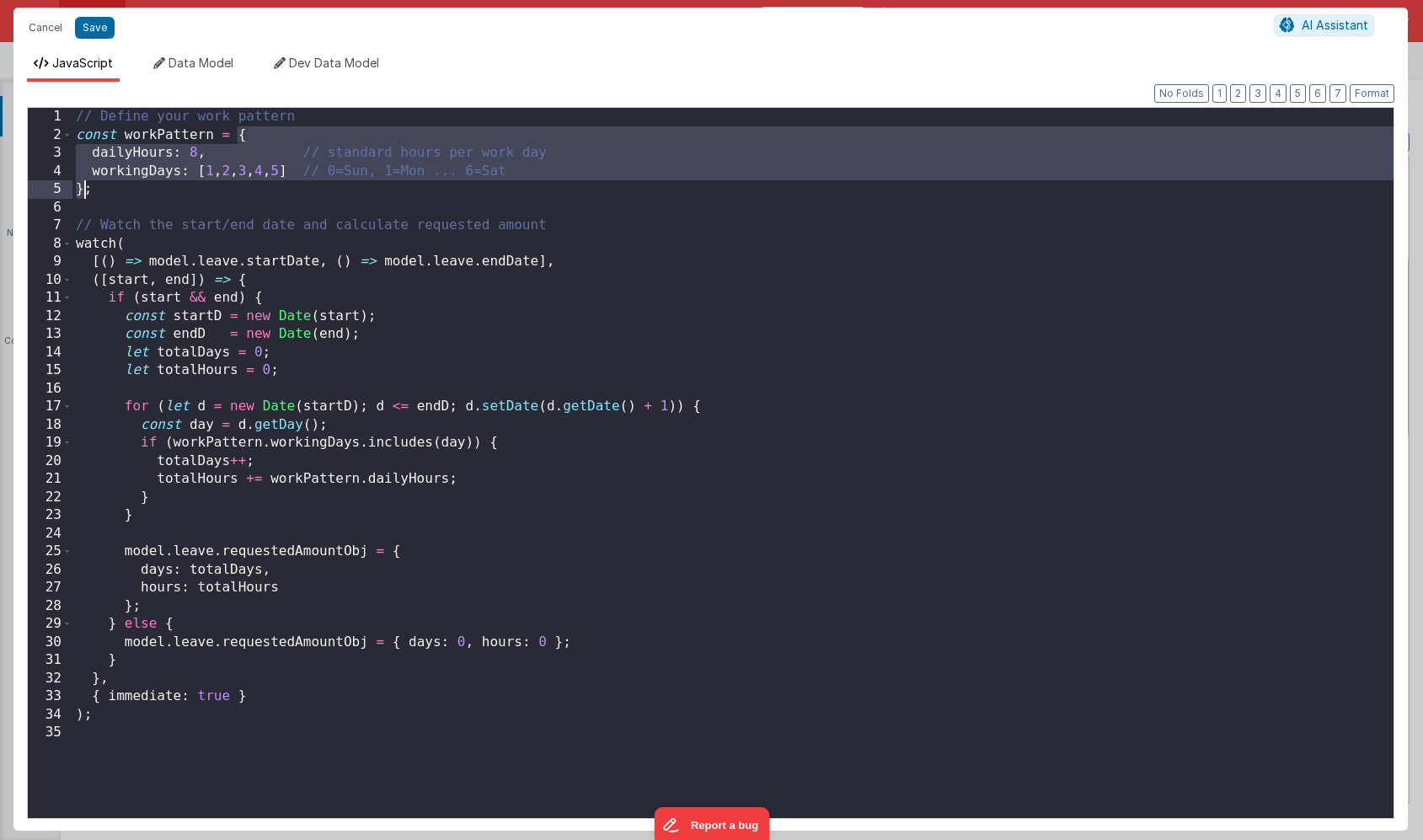
drag, startPoint x: 236, startPoint y: 137, endPoint x: 86, endPoint y: 191, distance: 159.4
click at [86, 191] on div "// Define your work pattern const workPattern = { dailyHours : 8 , // standard …" at bounding box center [733, 481] width 1322 height 746
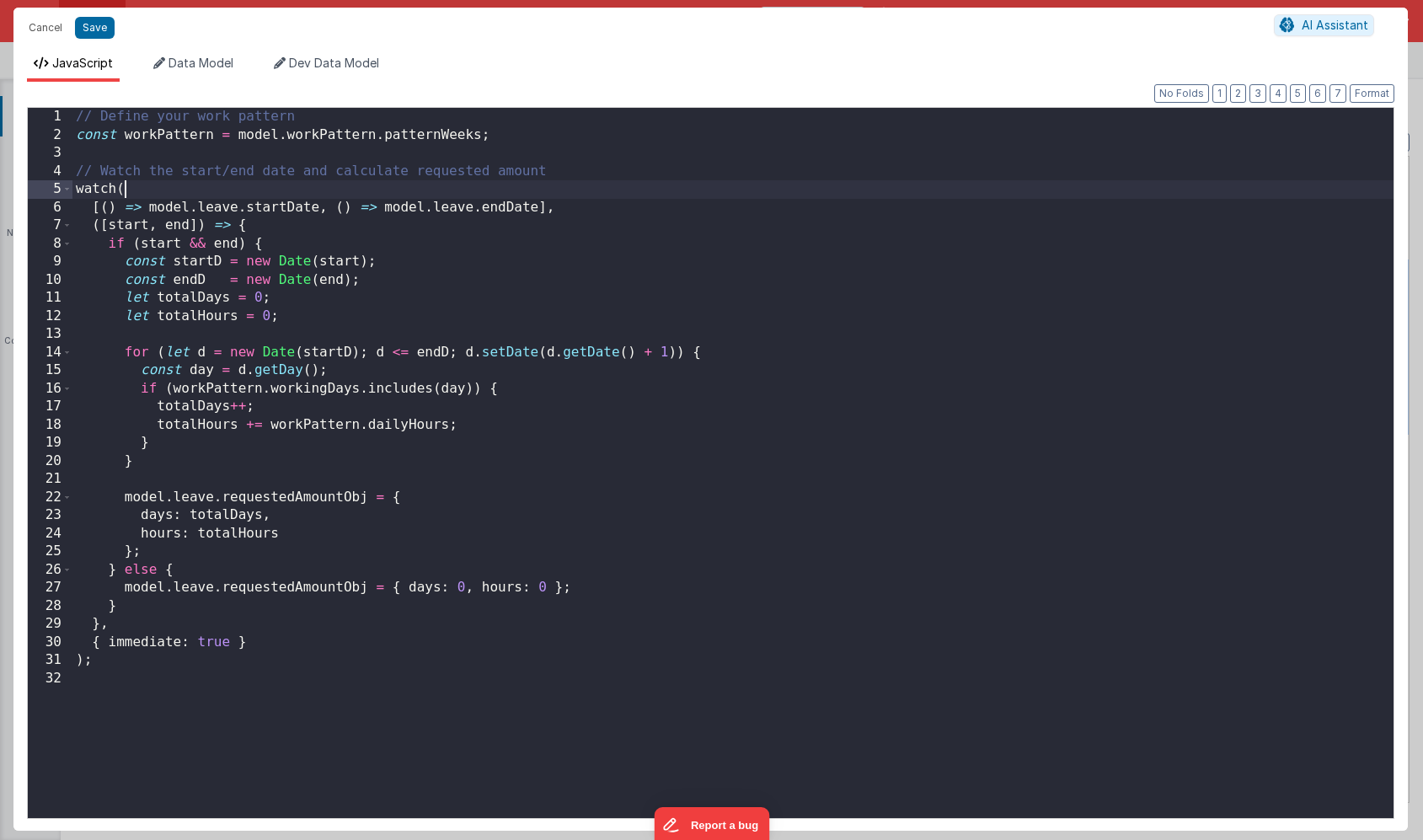
click at [630, 182] on div "// Define your work pattern const workPattern = model . workPattern . patternWe…" at bounding box center [733, 481] width 1322 height 746
click at [654, 201] on div "// Define your work pattern const workPattern = model . workPattern . patternWe…" at bounding box center [733, 481] width 1322 height 746
click at [95, 24] on button "Save" at bounding box center [95, 27] width 39 height 22
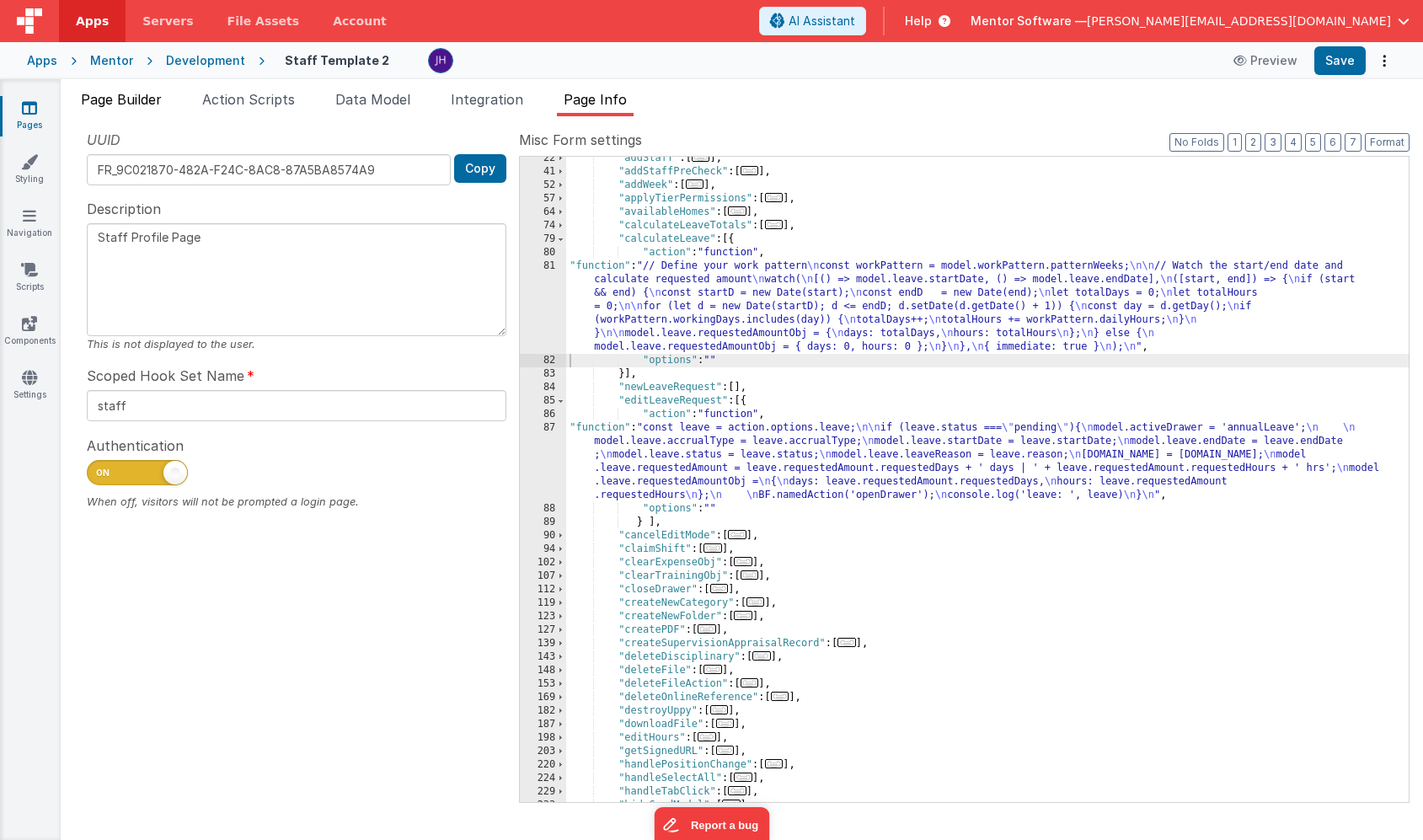
click at [111, 99] on span "Page Builder" at bounding box center [121, 99] width 81 height 17
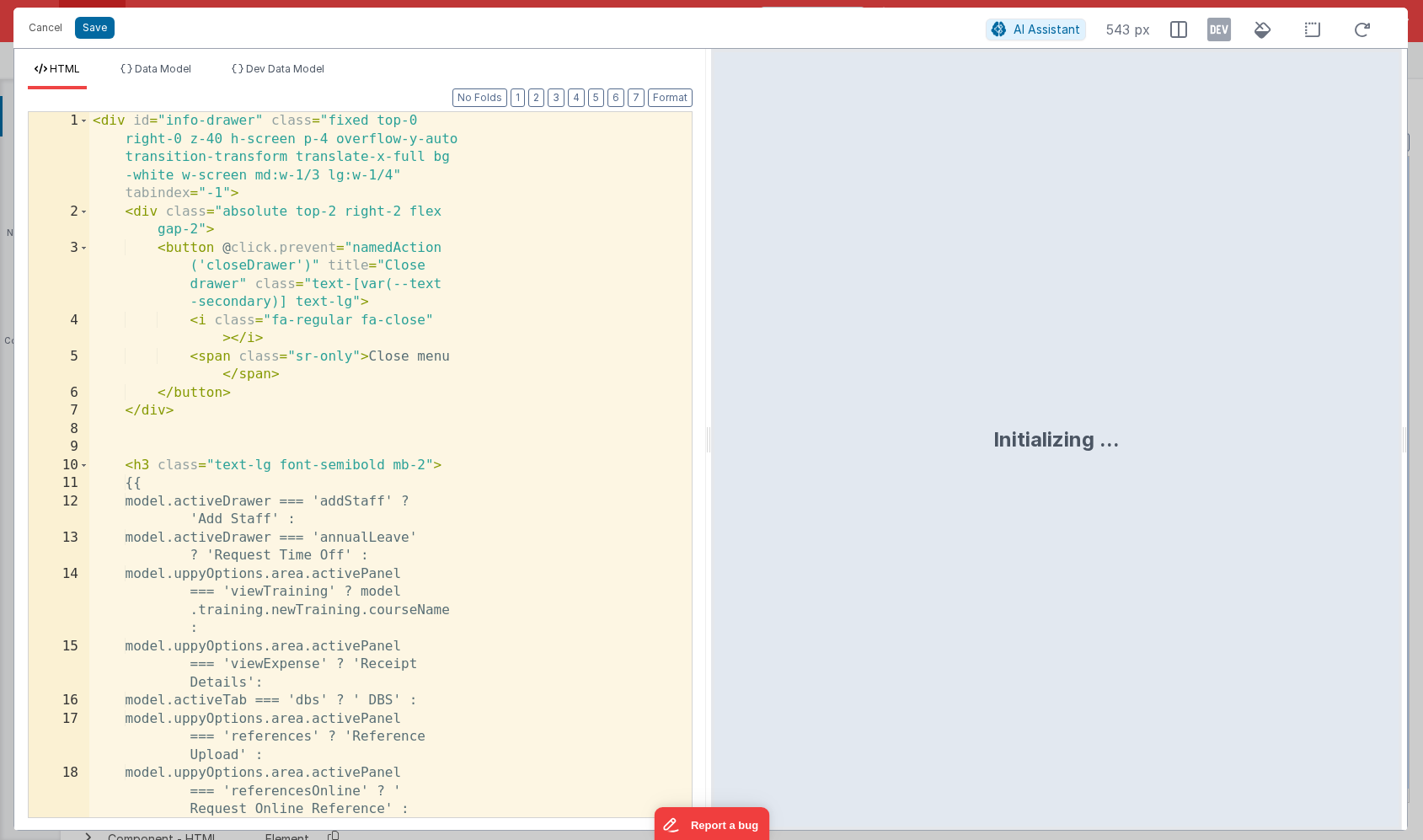
scroll to position [10422, 0]
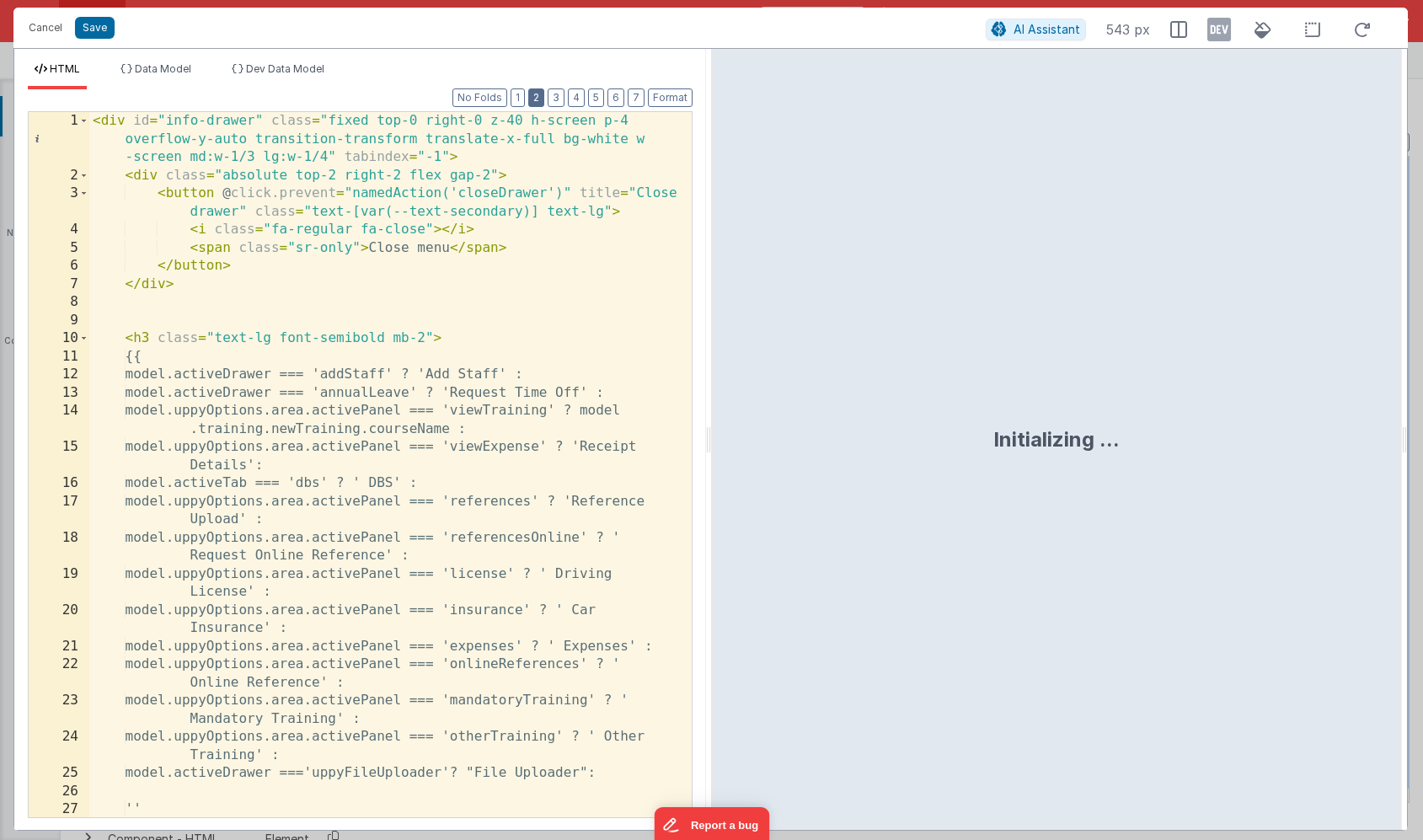
click at [537, 103] on button "2" at bounding box center [536, 98] width 16 height 19
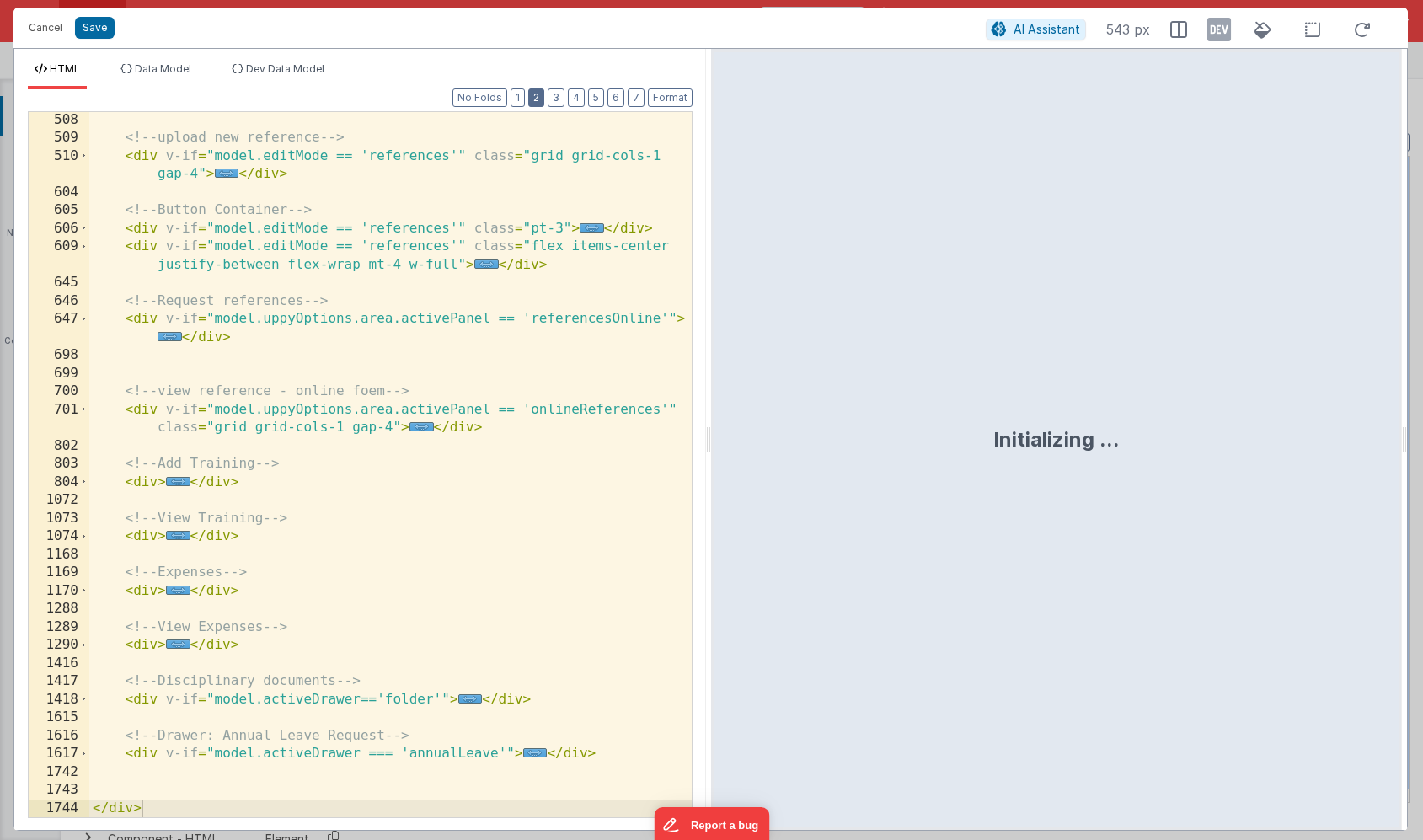
scroll to position [363, 0]
click at [536, 755] on span "..." at bounding box center [535, 753] width 24 height 9
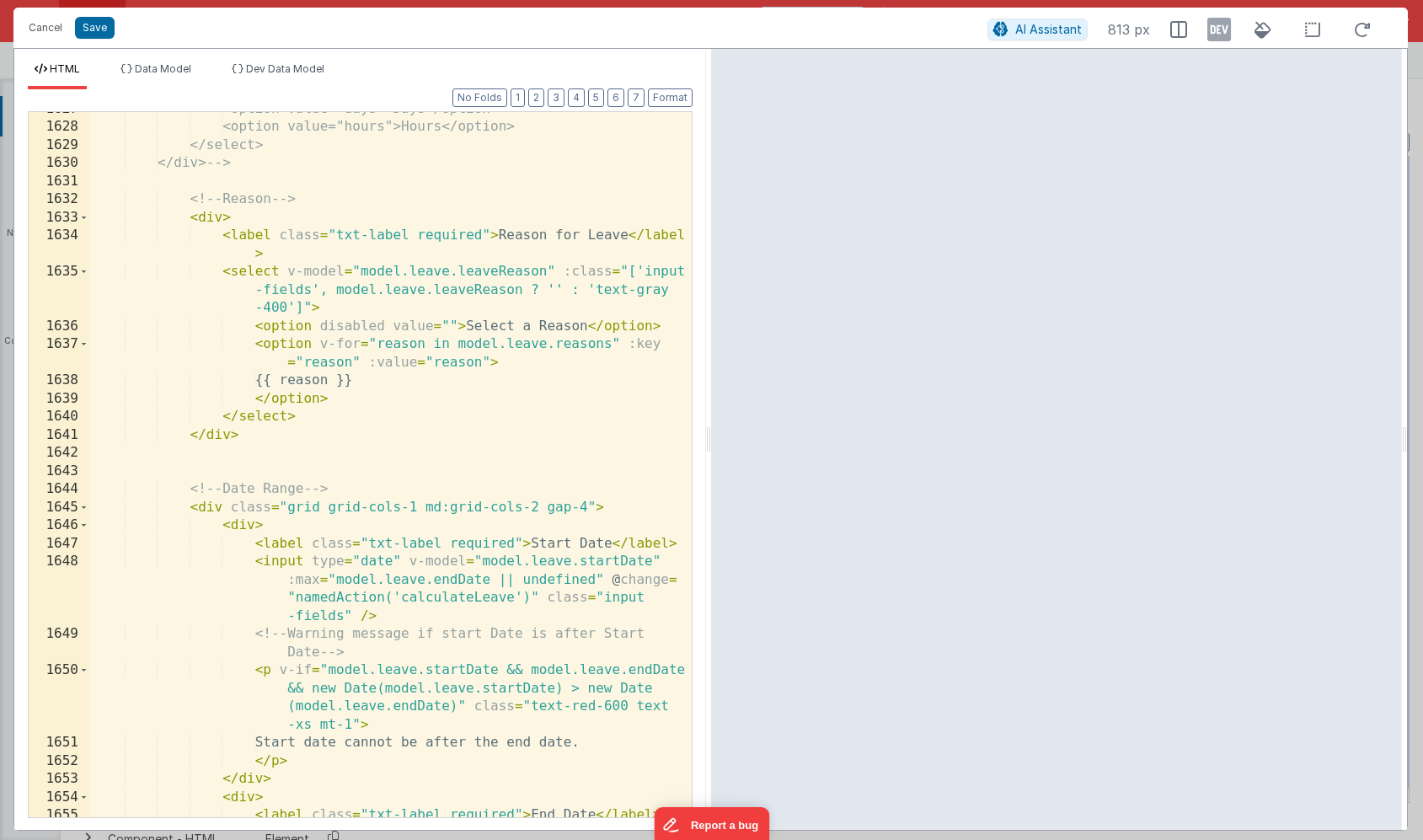
scroll to position [1244, 0]
click at [105, 36] on button "Save" at bounding box center [95, 27] width 39 height 22
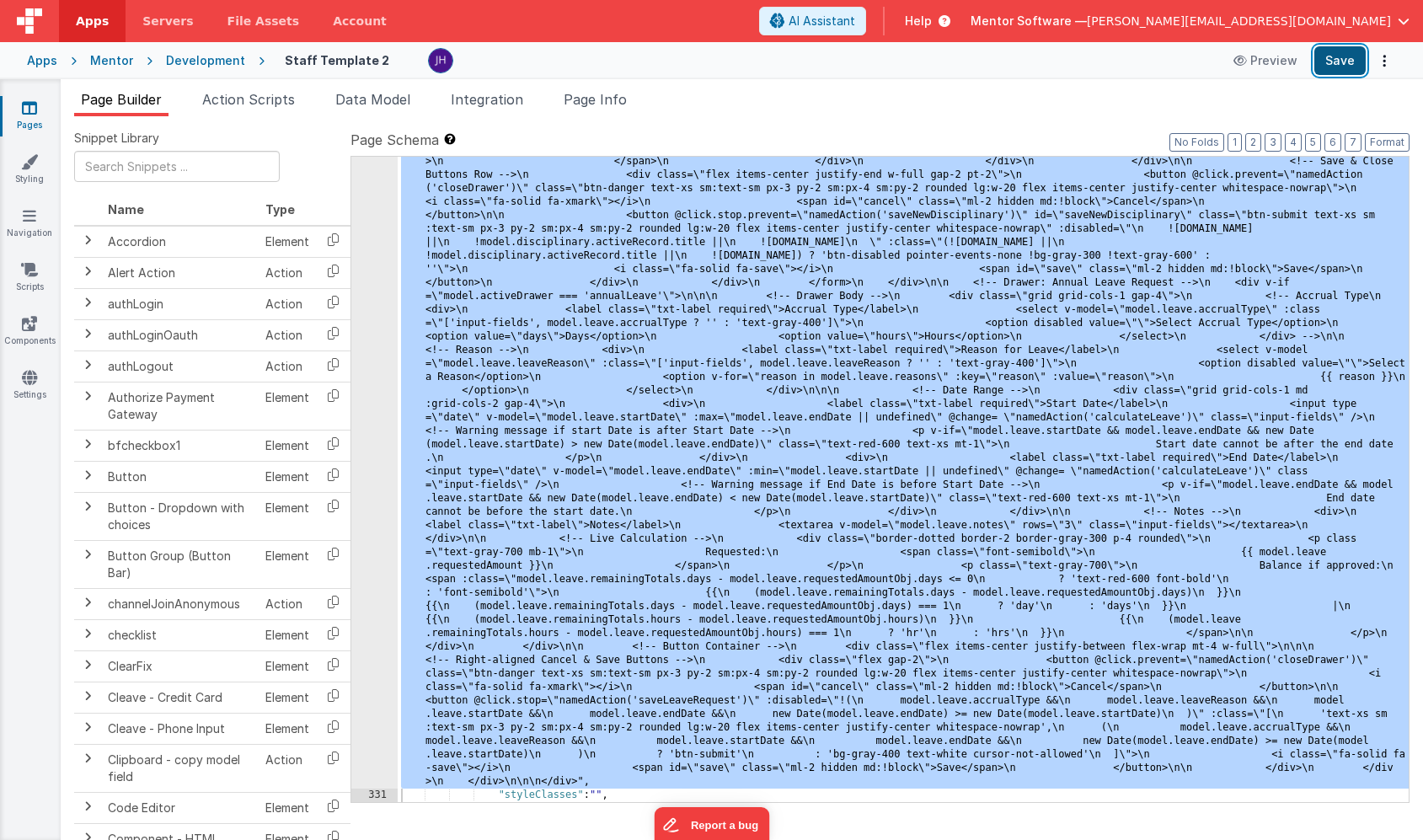
click at [1327, 65] on button "Save" at bounding box center [1339, 60] width 52 height 29
click at [602, 94] on span "Page Info" at bounding box center [595, 99] width 63 height 17
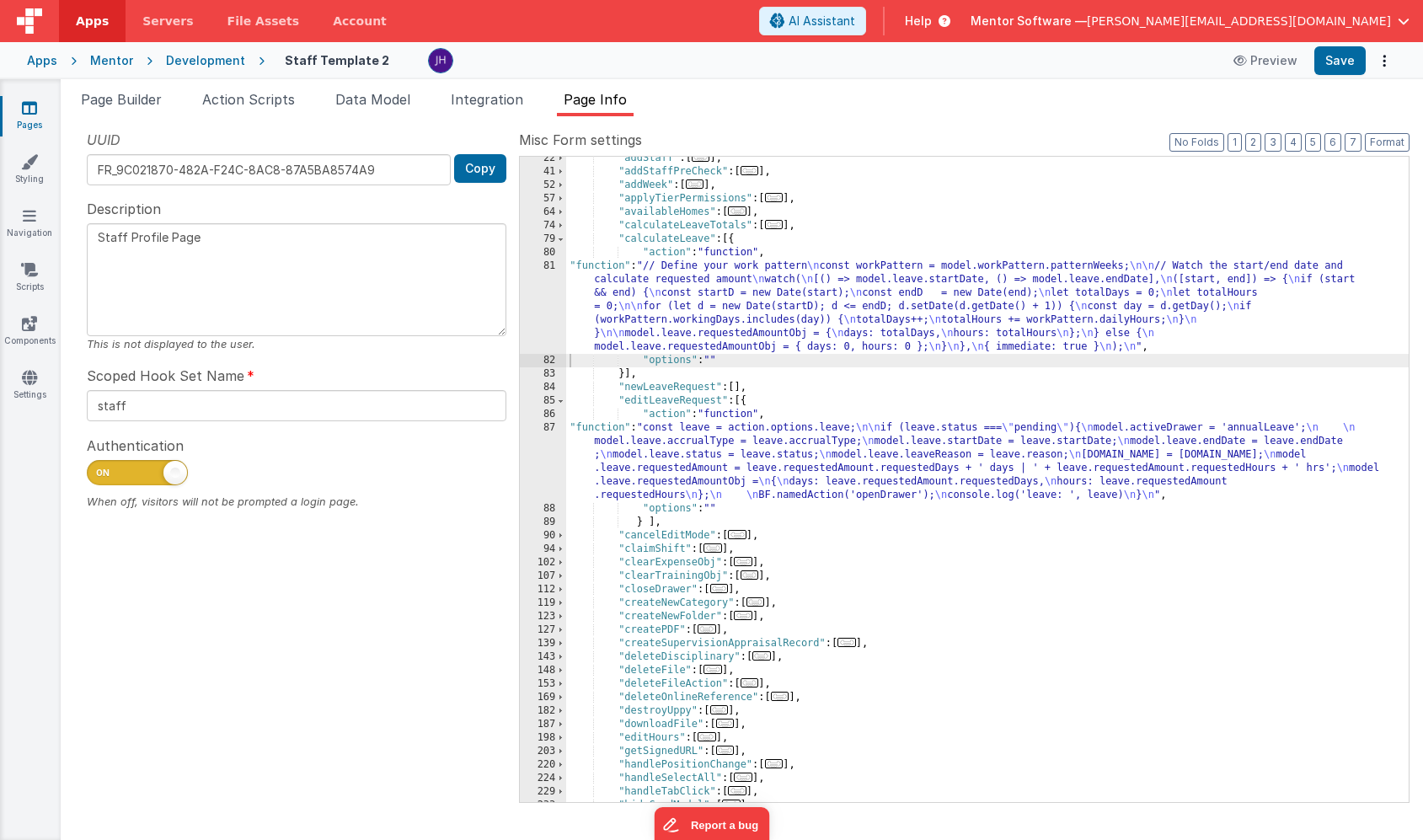
click at [664, 281] on div ""addStaff" : [ ... ] , "addStaffPreCheck" : [ ... ] , "addWeek" : [ ... ] , "ap…" at bounding box center [987, 488] width 843 height 672
click at [545, 292] on div "81" at bounding box center [543, 306] width 46 height 95
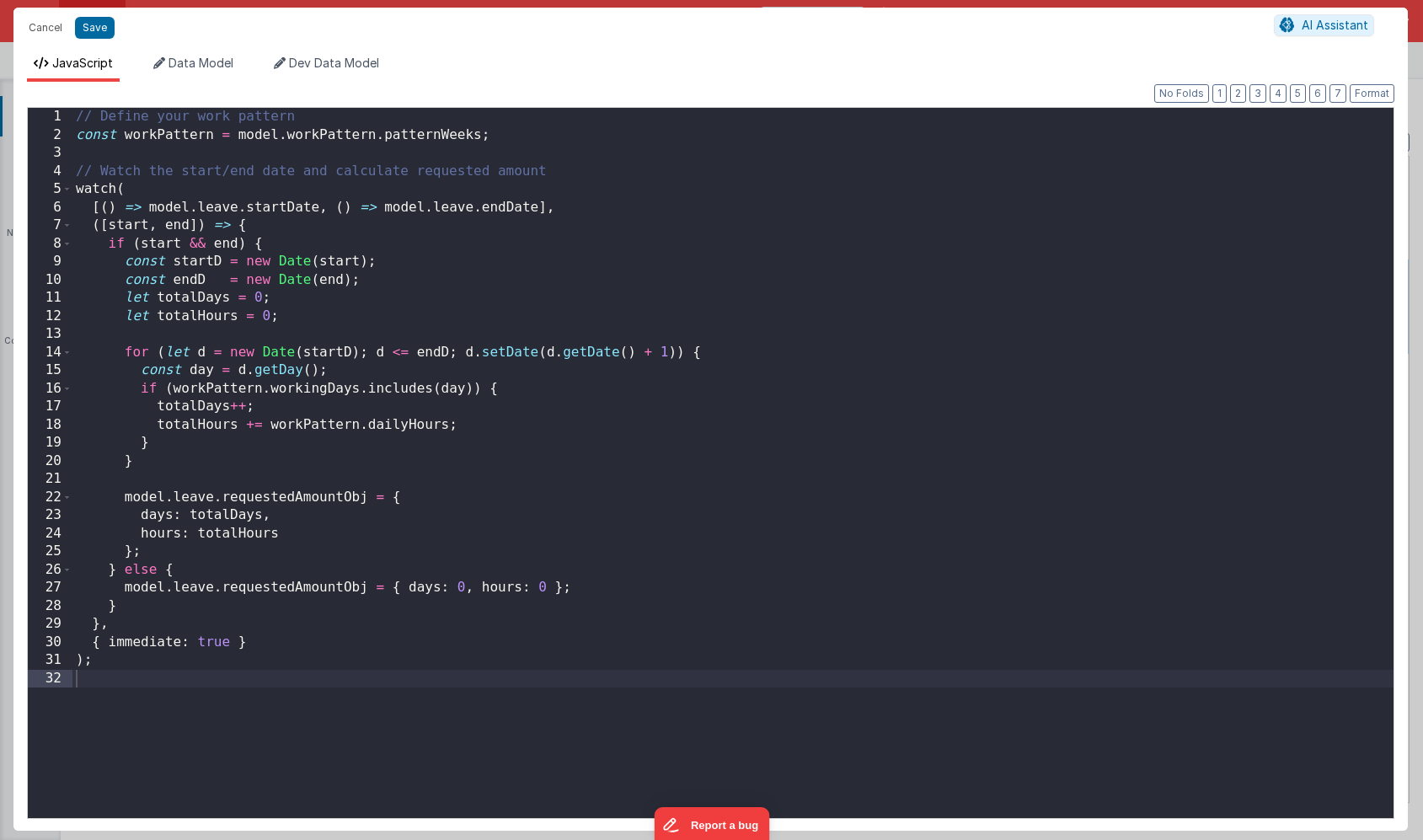
click at [73, 191] on div "// Define your work pattern const workPattern = model . workPattern . patternWe…" at bounding box center [733, 481] width 1322 height 746
click at [124, 190] on div "// Define your work pattern const workPattern = model . workPattern . patternWe…" at bounding box center [733, 481] width 1322 height 746
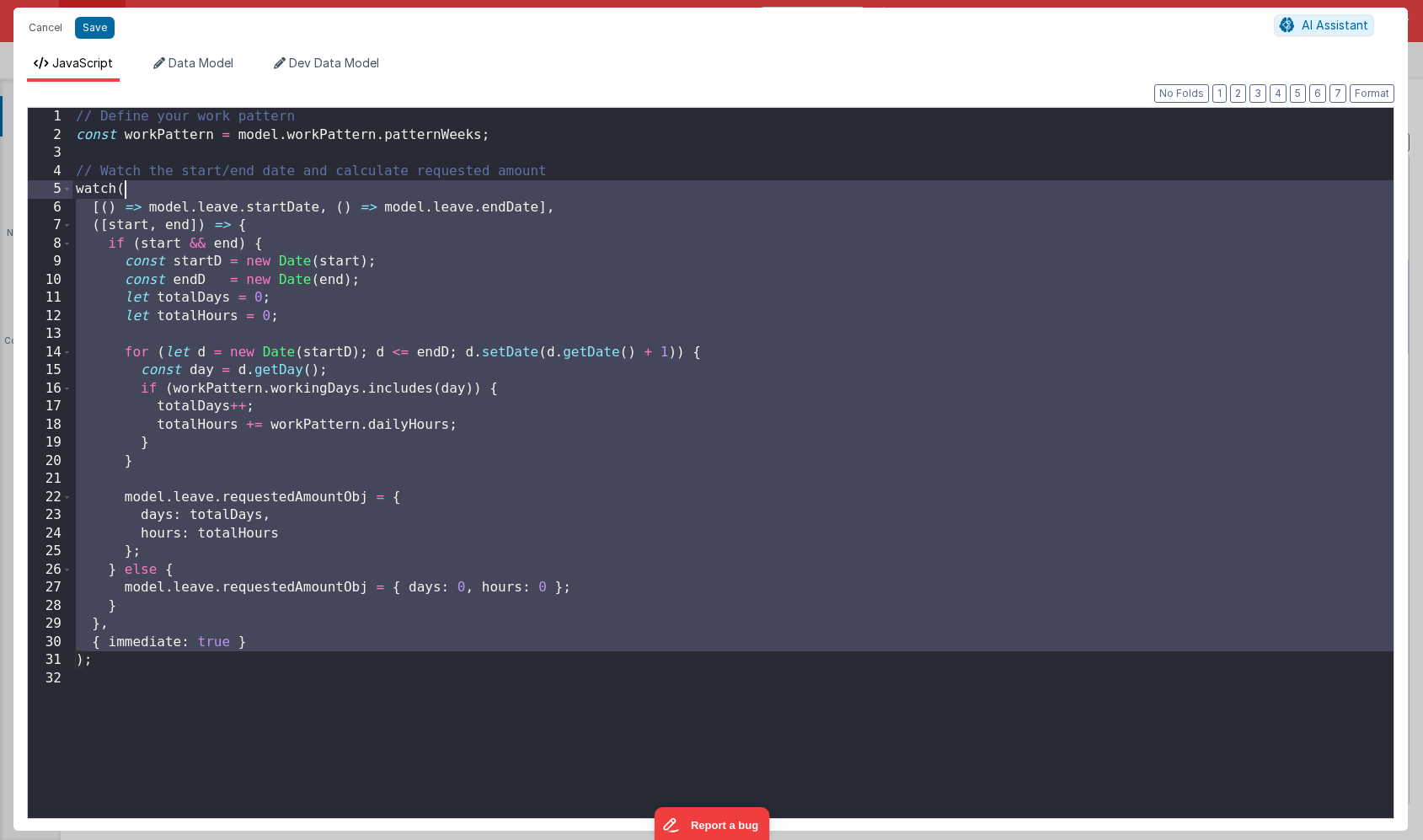
click at [124, 190] on div "// Define your work pattern const workPattern = model . workPattern . patternWe…" at bounding box center [733, 481] width 1322 height 746
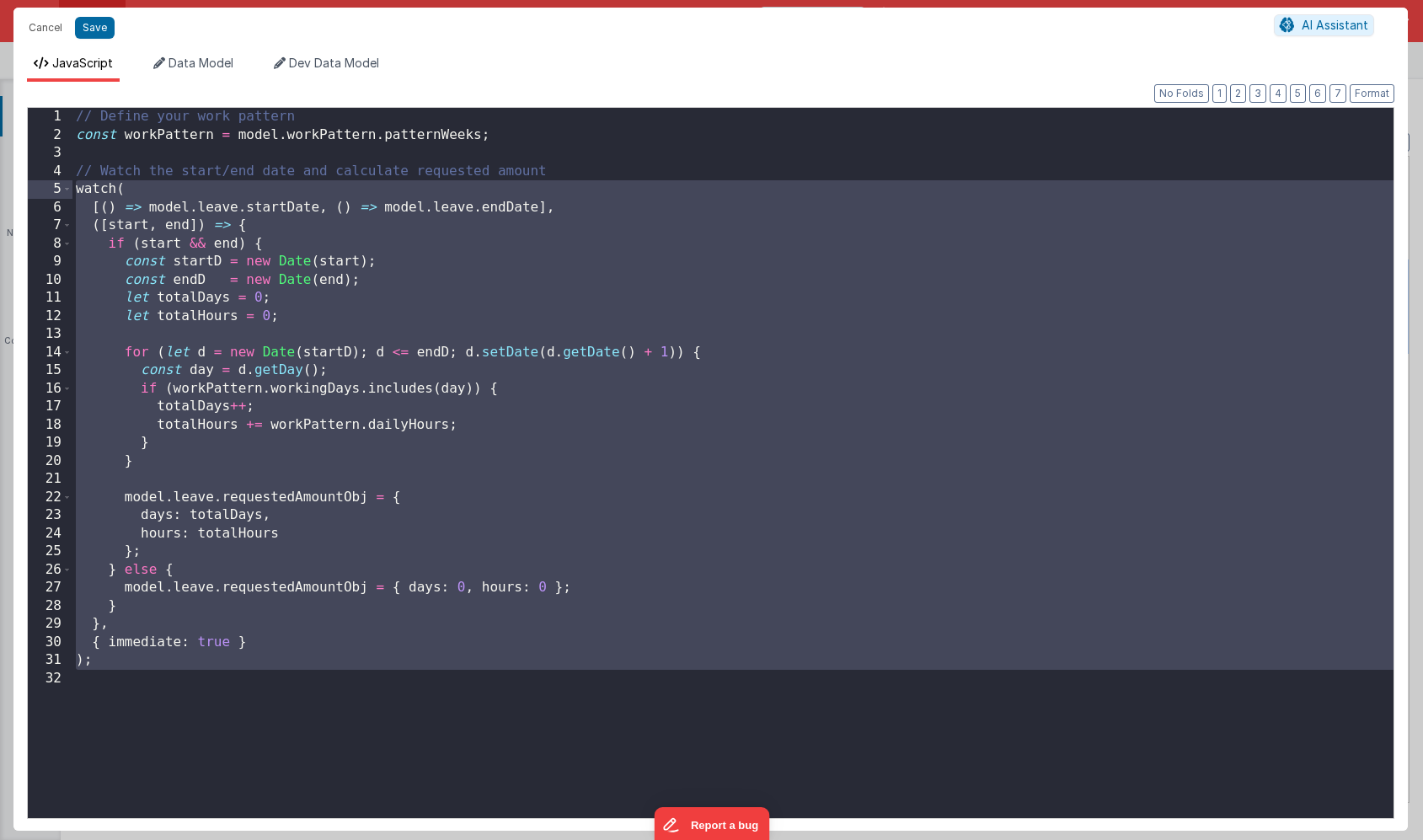
click at [77, 190] on div "// Define your work pattern const workPattern = model . workPattern . patternWe…" at bounding box center [733, 481] width 1322 height 746
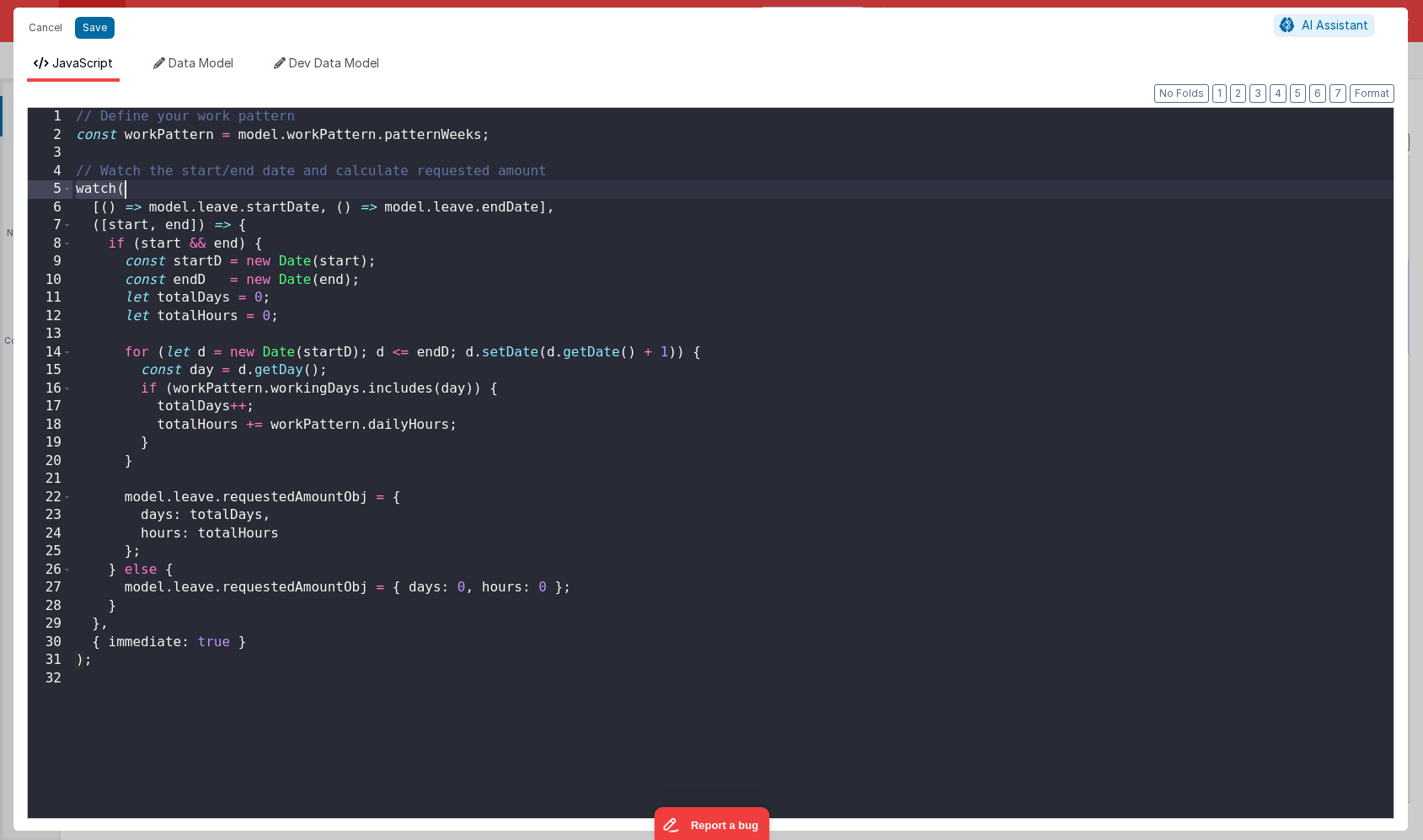
drag, startPoint x: 76, startPoint y: 191, endPoint x: 131, endPoint y: 191, distance: 55.0
click at [131, 191] on div "// Define your work pattern const workPattern = model . workPattern . patternWe…" at bounding box center [733, 481] width 1322 height 746
click at [114, 663] on div "// Define your work pattern const workPattern = model . workPattern . patternWe…" at bounding box center [733, 481] width 1322 height 746
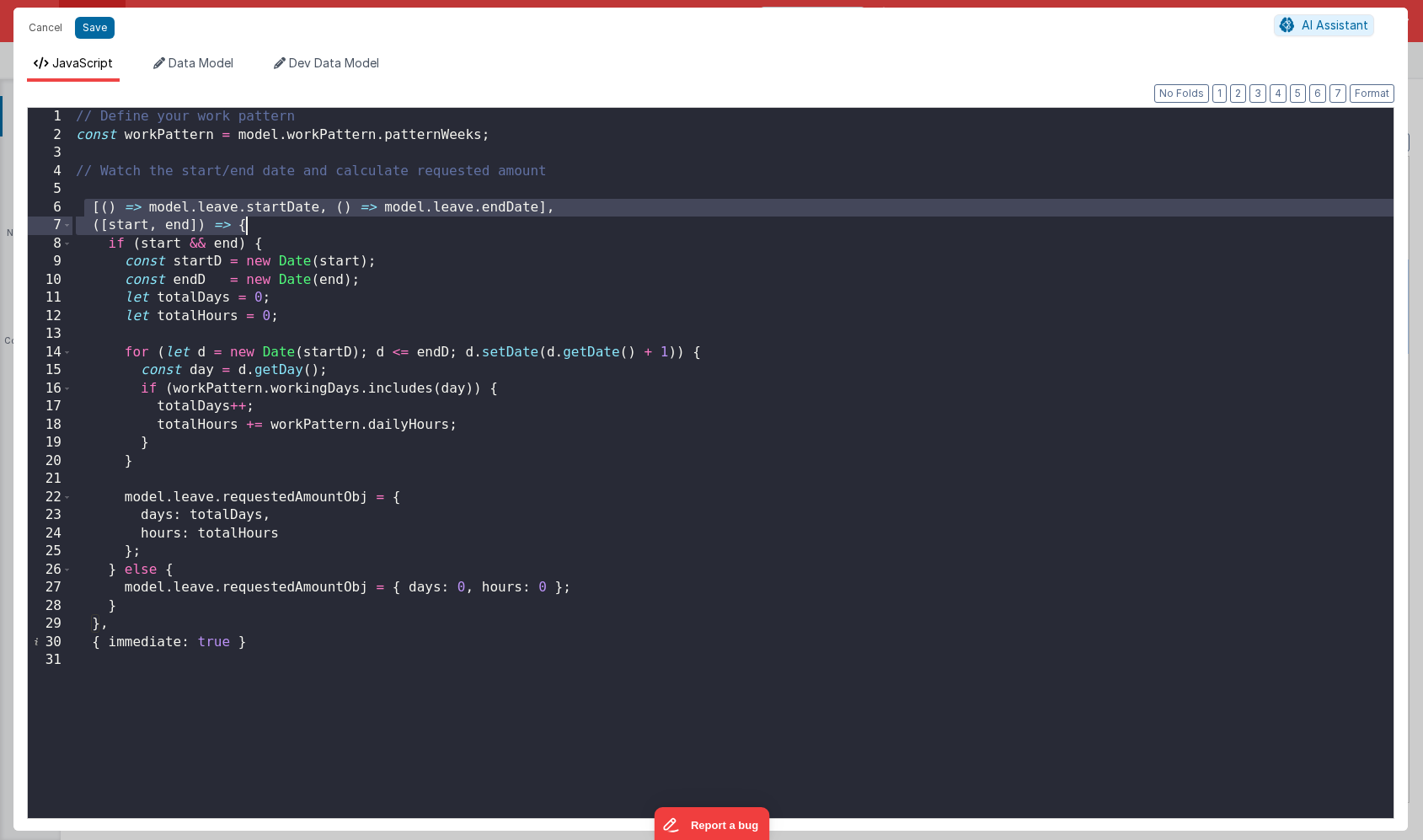
drag, startPoint x: 86, startPoint y: 210, endPoint x: 248, endPoint y: 226, distance: 162.8
click at [248, 226] on div "// Define your work pattern const workPattern = model . workPattern . patternWe…" at bounding box center [733, 481] width 1322 height 746
click at [247, 223] on div "// Define your work pattern const workPattern = model . workPattern . patternWe…" at bounding box center [733, 481] width 1322 height 746
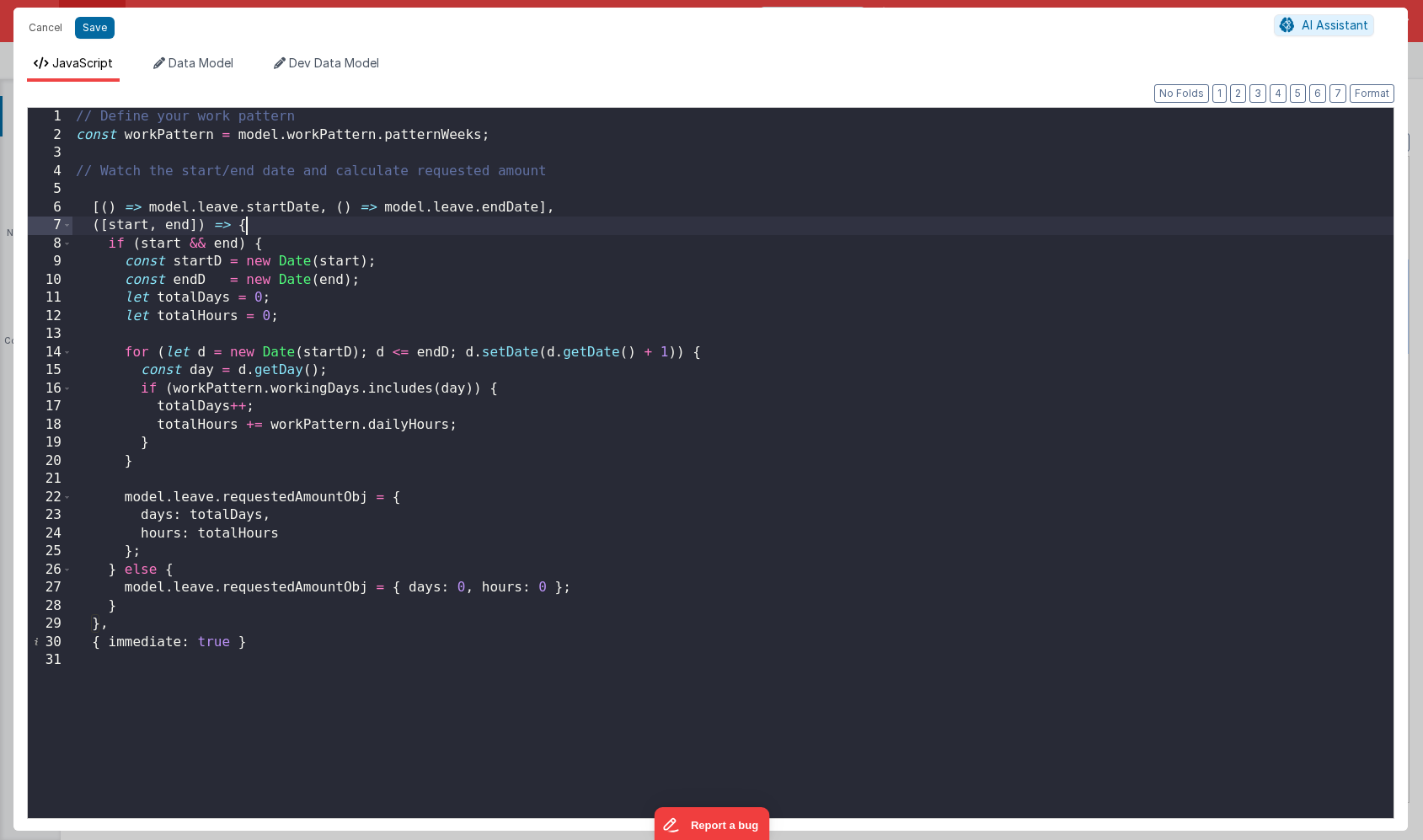
click at [247, 223] on div "// Define your work pattern const workPattern = model . workPattern . patternWe…" at bounding box center [733, 481] width 1322 height 746
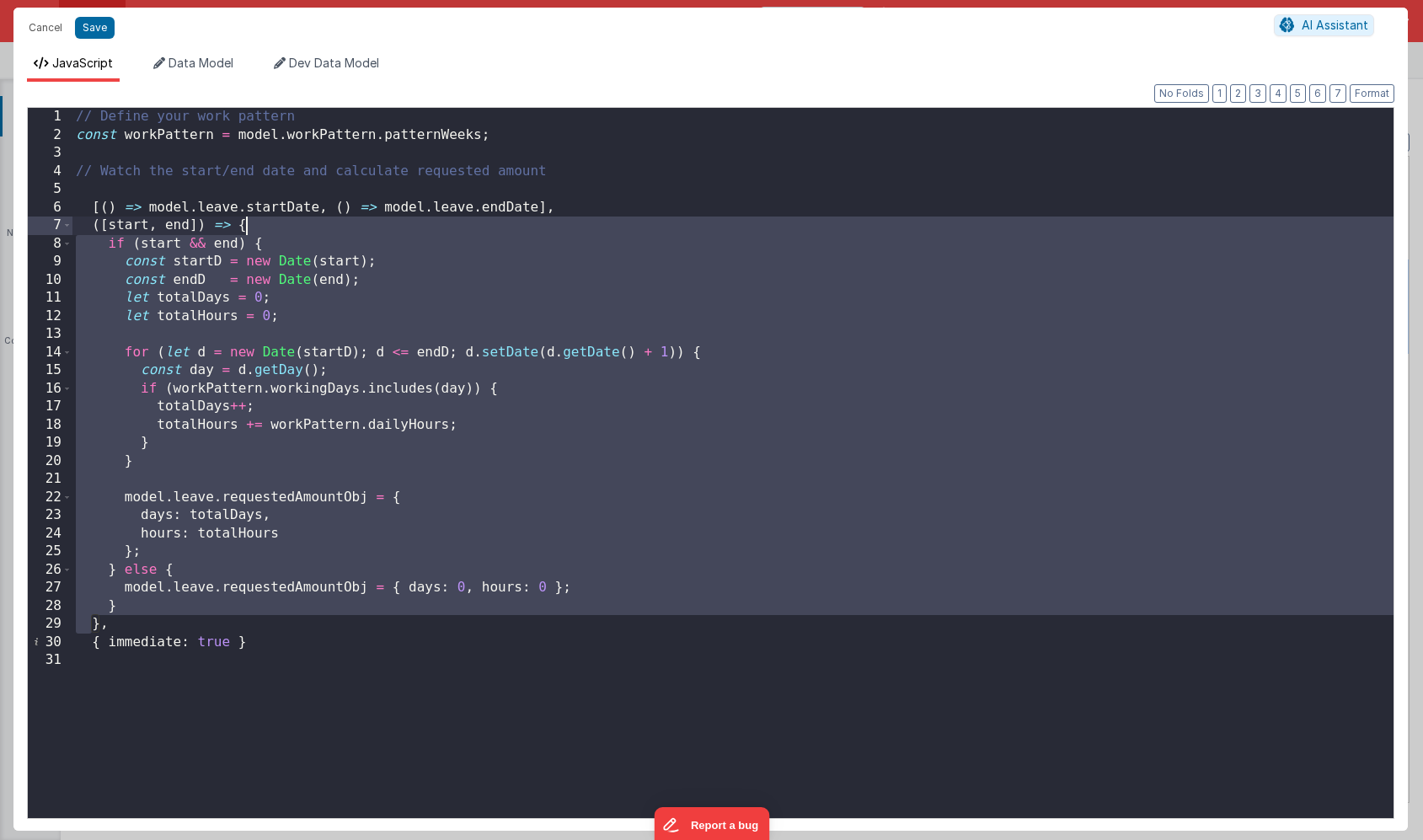
click at [102, 627] on div "// Define your work pattern const workPattern = model . workPattern . patternWe…" at bounding box center [733, 481] width 1322 height 746
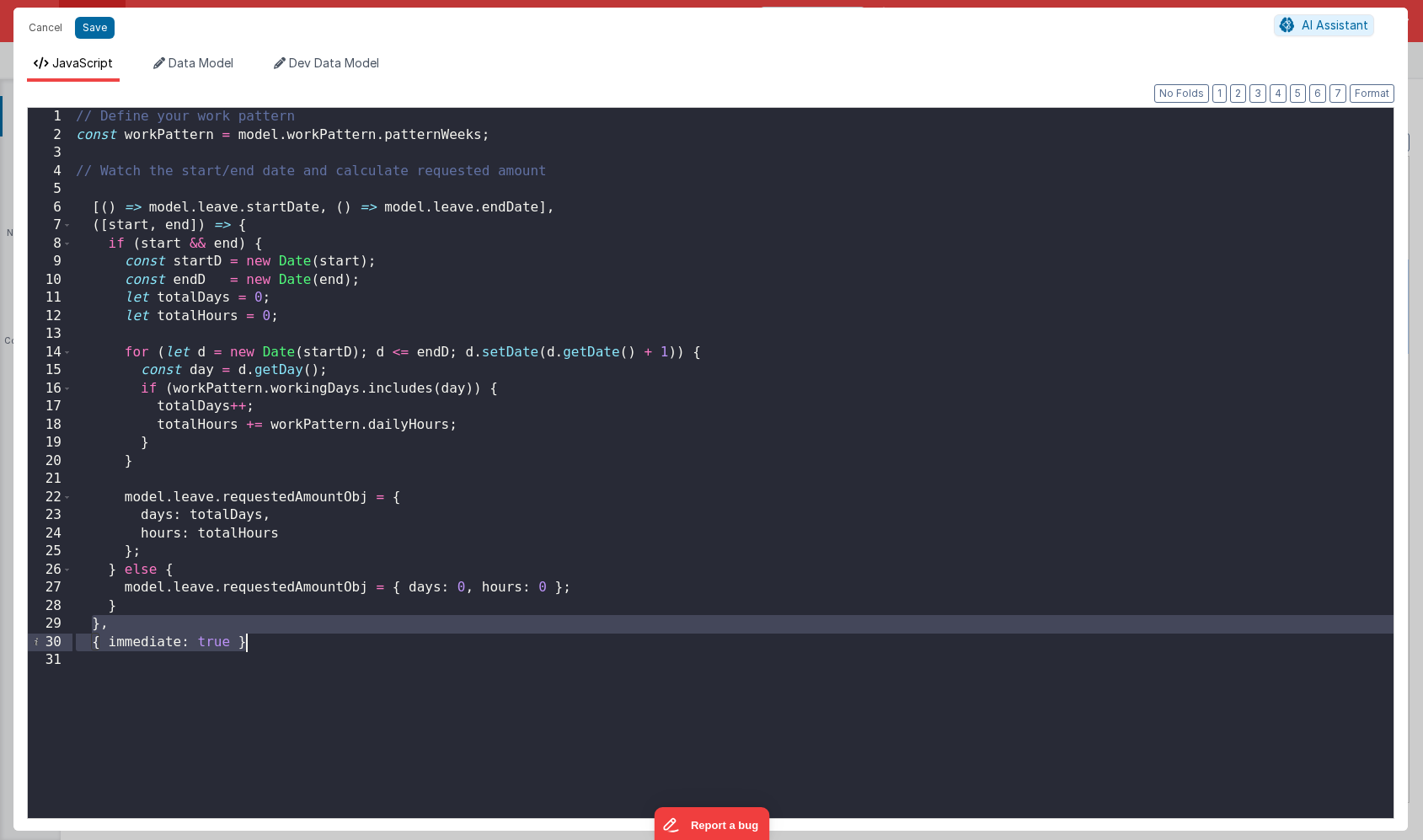
drag, startPoint x: 91, startPoint y: 626, endPoint x: 310, endPoint y: 645, distance: 219.8
click at [310, 645] on div "// Define your work pattern const workPattern = model . workPattern . patternWe…" at bounding box center [733, 481] width 1322 height 746
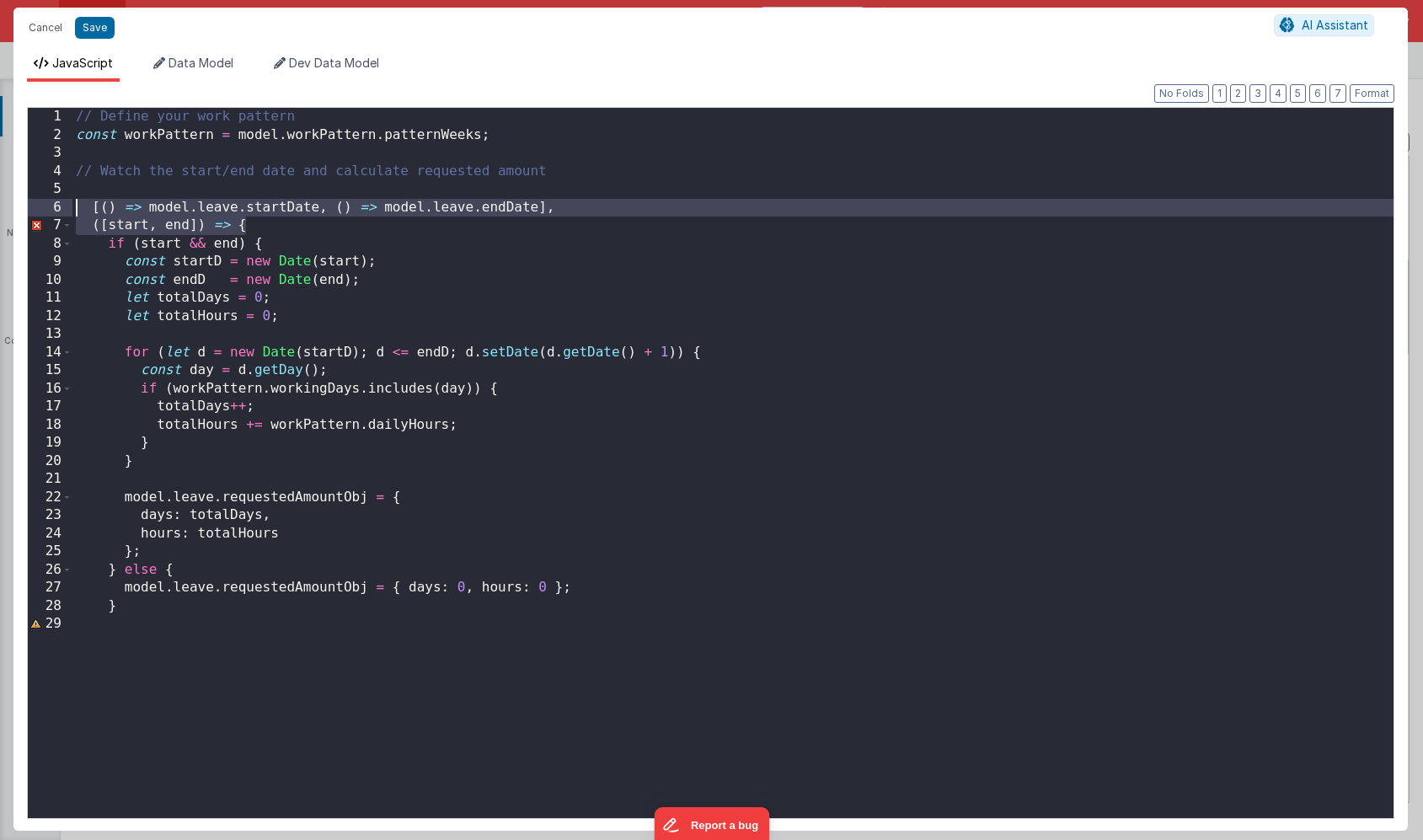
drag, startPoint x: 255, startPoint y: 225, endPoint x: -36, endPoint y: 209, distance: 291.4
click at [0, 209] on html "Cancel Save AI Assistant JavaScript Data Model Dev Data Model Format 7 6 5 4 3 …" at bounding box center [712, 420] width 1423 height 840
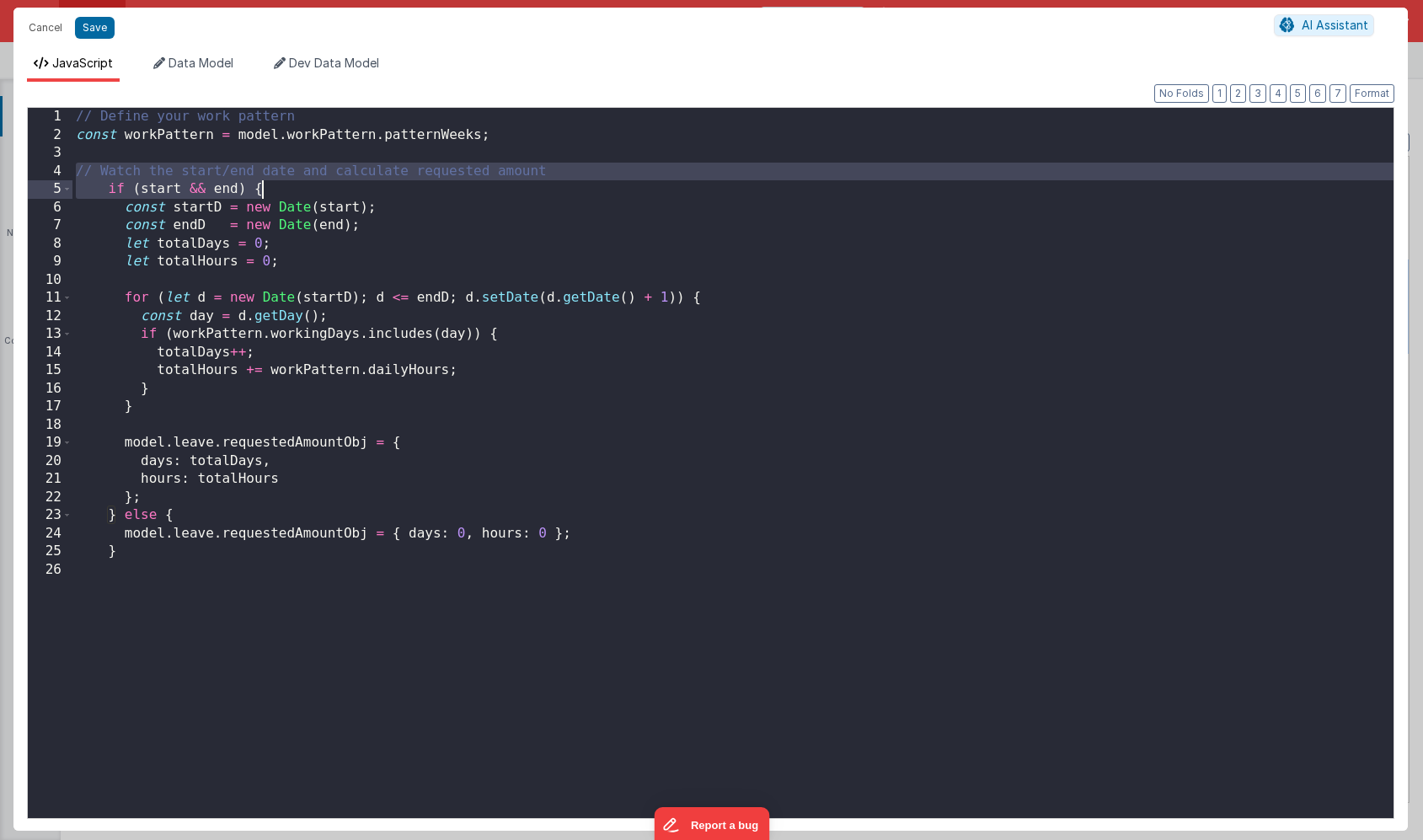
drag, startPoint x: 78, startPoint y: 171, endPoint x: 594, endPoint y: 171, distance: 516.0
click at [594, 171] on div "// Define your work pattern const workPattern = model . workPattern . patternWe…" at bounding box center [733, 481] width 1322 height 746
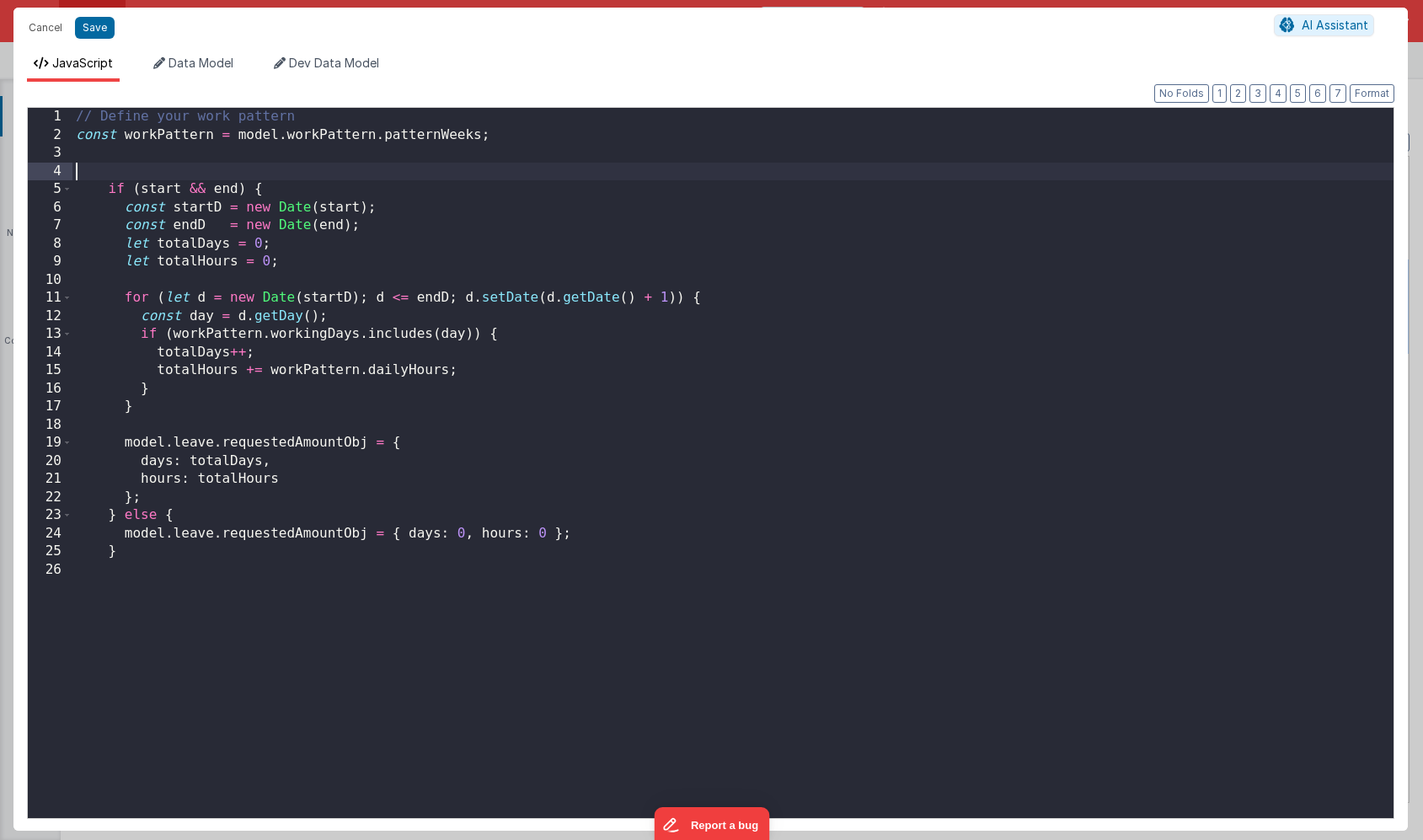
click at [237, 186] on div "// Define your work pattern const workPattern = model . workPattern . patternWe…" at bounding box center [733, 481] width 1322 height 746
drag, startPoint x: 141, startPoint y: 193, endPoint x: 237, endPoint y: 193, distance: 96.0
click at [237, 193] on div "// Define your work pattern const workPattern = model . workPattern . patternWe…" at bounding box center [733, 481] width 1322 height 746
click at [131, 152] on div "// Define your work pattern const workPattern = model . workPattern . patternWe…" at bounding box center [733, 481] width 1322 height 746
drag, startPoint x: 344, startPoint y: 150, endPoint x: 52, endPoint y: 158, distance: 292.1
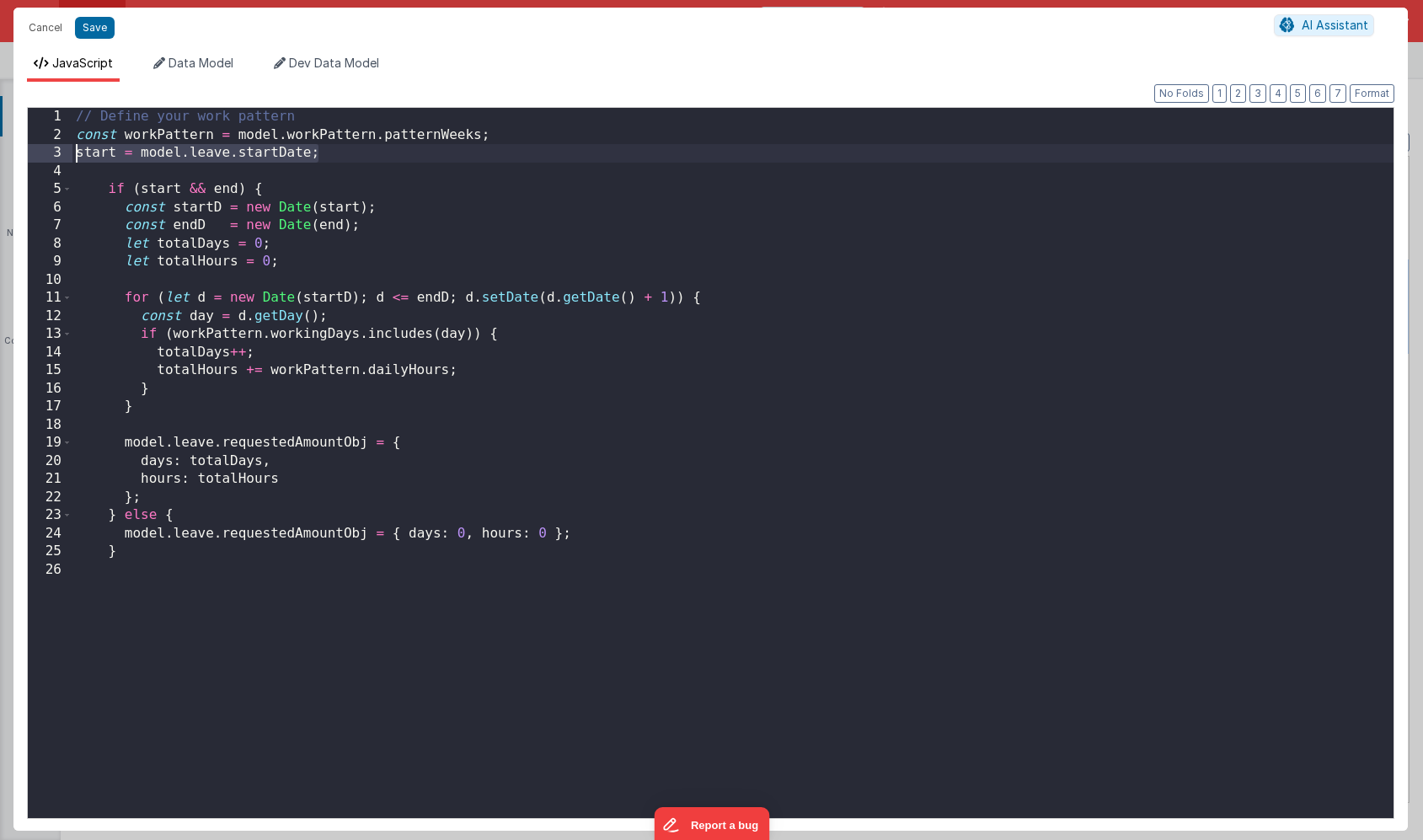
click at [52, 158] on div "1 2 3 4 5 6 7 8 9 10 11 12 13 14 15 16 17 18 19 20 21 22 23 24 25 26 // Define …" at bounding box center [711, 463] width 1368 height 712
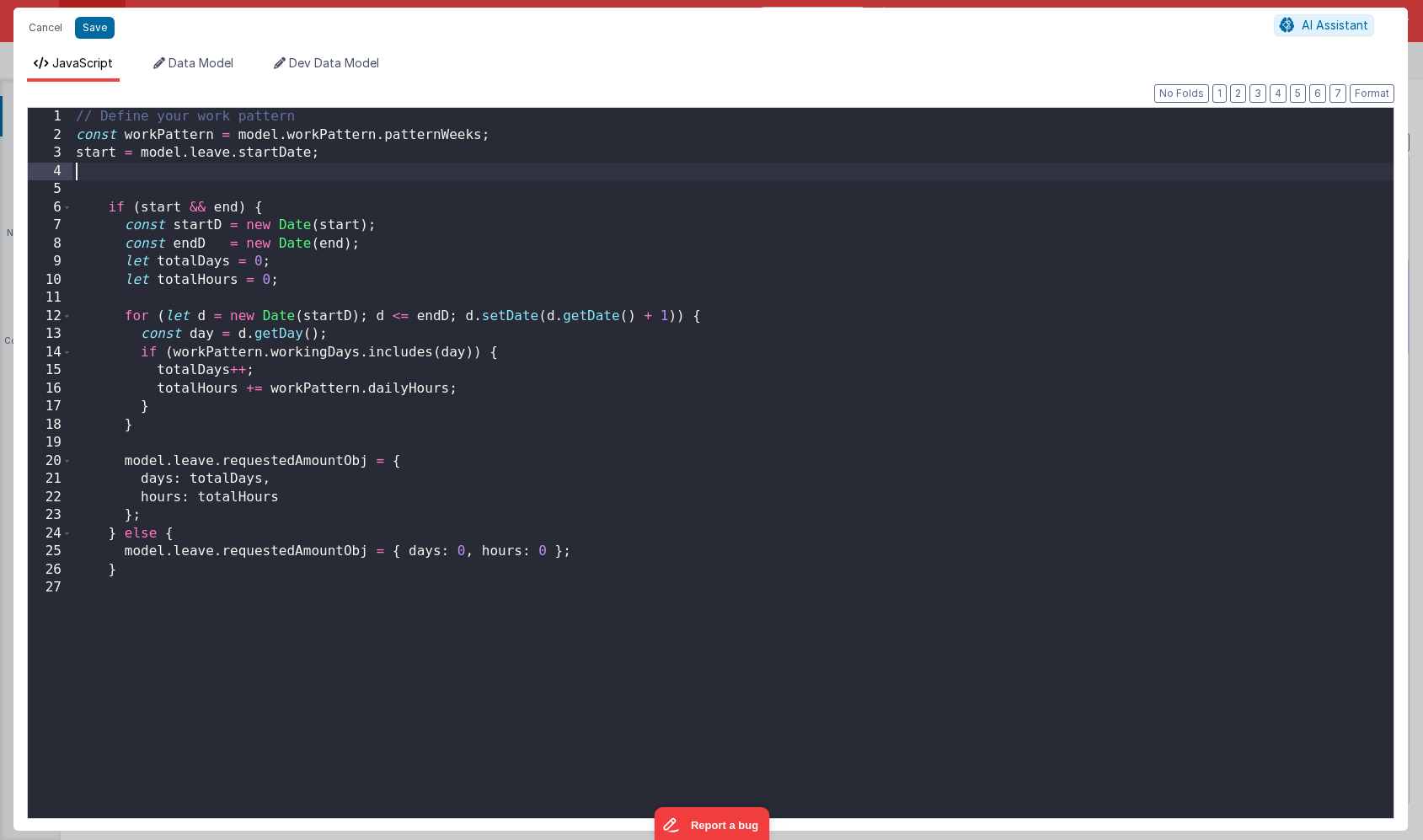
paste textarea
click at [98, 170] on div "// Define your work pattern const workPattern = model . workPattern . patternWe…" at bounding box center [733, 481] width 1322 height 746
click at [254, 172] on div "// Define your work pattern const workPattern = model . workPattern . patternWe…" at bounding box center [733, 481] width 1322 height 746
click at [259, 172] on div "// Define your work pattern const workPattern = model . workPattern . patternWe…" at bounding box center [733, 481] width 1322 height 746
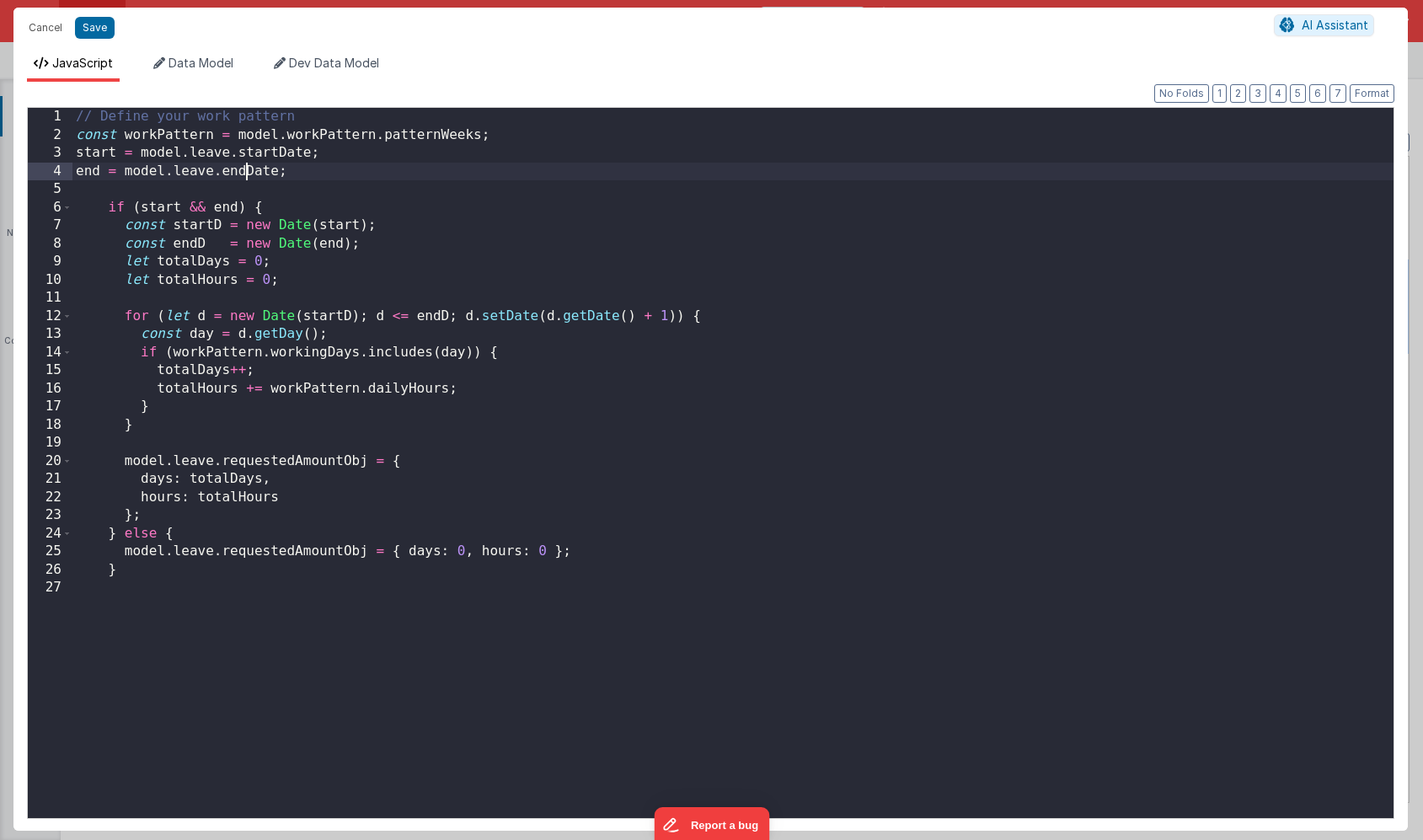
click at [389, 179] on div "// Define your work pattern const workPattern = model . workPattern . patternWe…" at bounding box center [733, 481] width 1322 height 746
click at [242, 210] on div "// Define your work pattern const workPattern = model . workPattern . patternWe…" at bounding box center [733, 481] width 1322 height 746
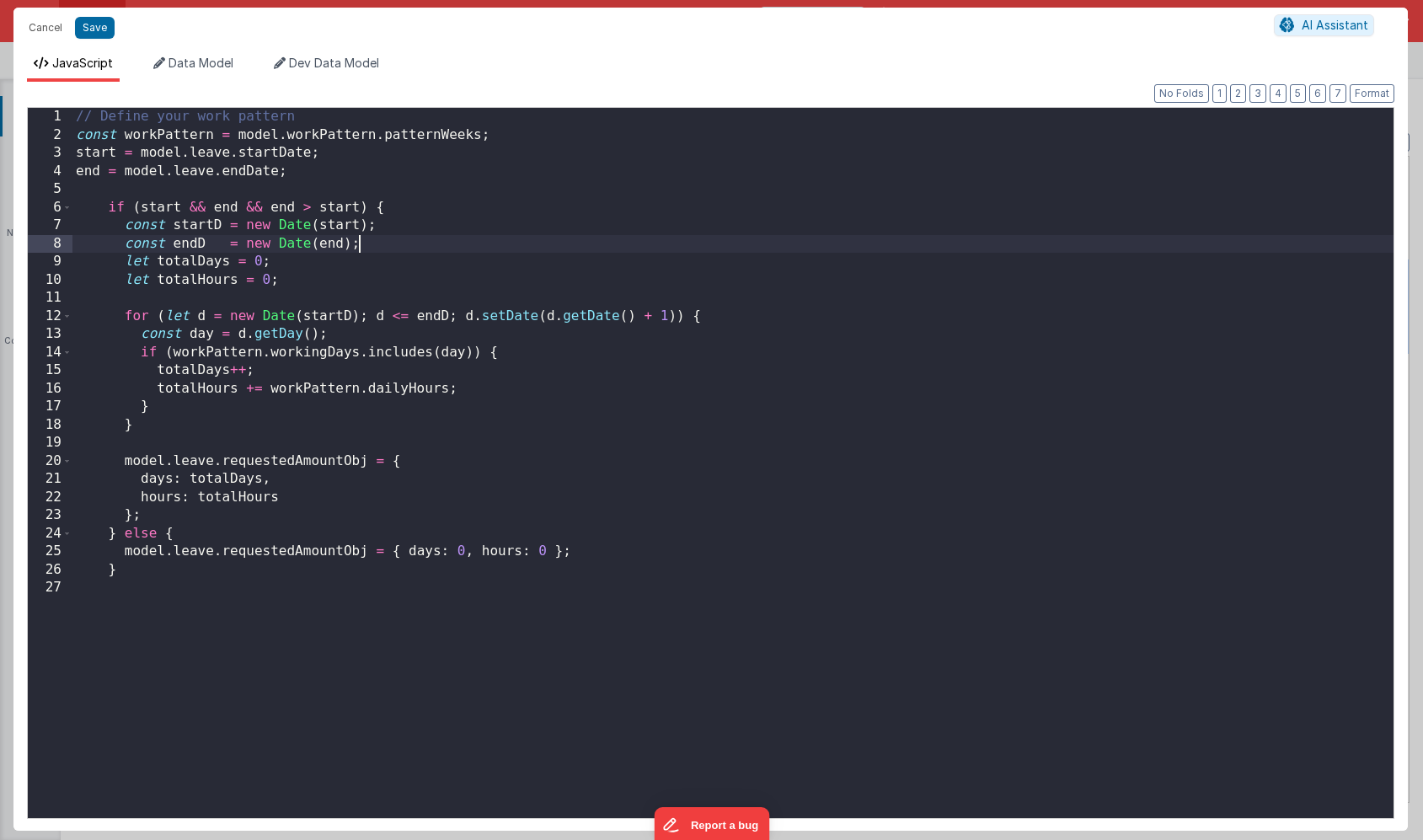
click at [462, 239] on div "// Define your work pattern const workPattern = model . workPattern . patternWe…" at bounding box center [733, 481] width 1322 height 746
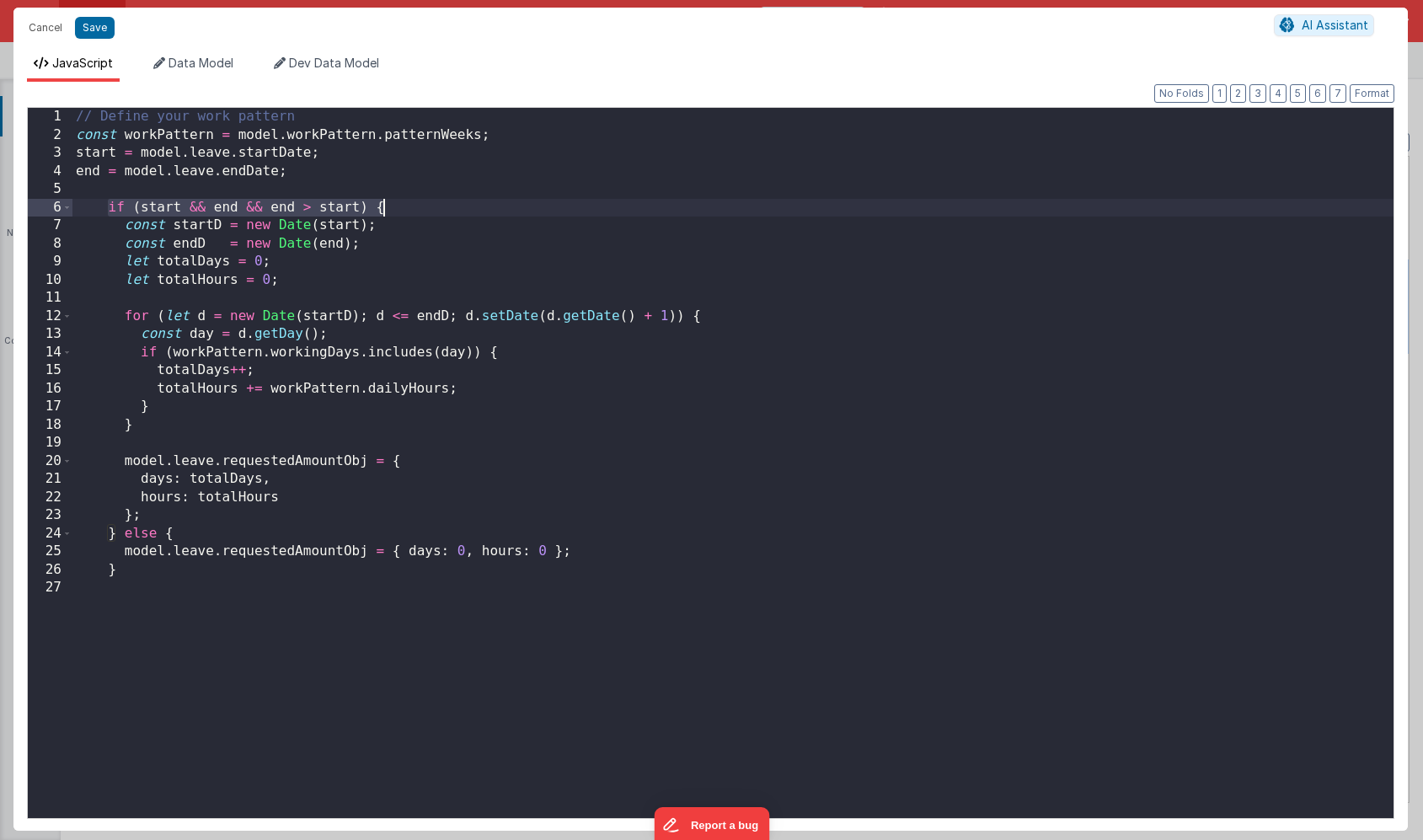
drag, startPoint x: 104, startPoint y: 202, endPoint x: 398, endPoint y: 204, distance: 294.0
click at [398, 204] on div "// Define your work pattern const workPattern = model . workPattern . patternWe…" at bounding box center [733, 481] width 1322 height 746
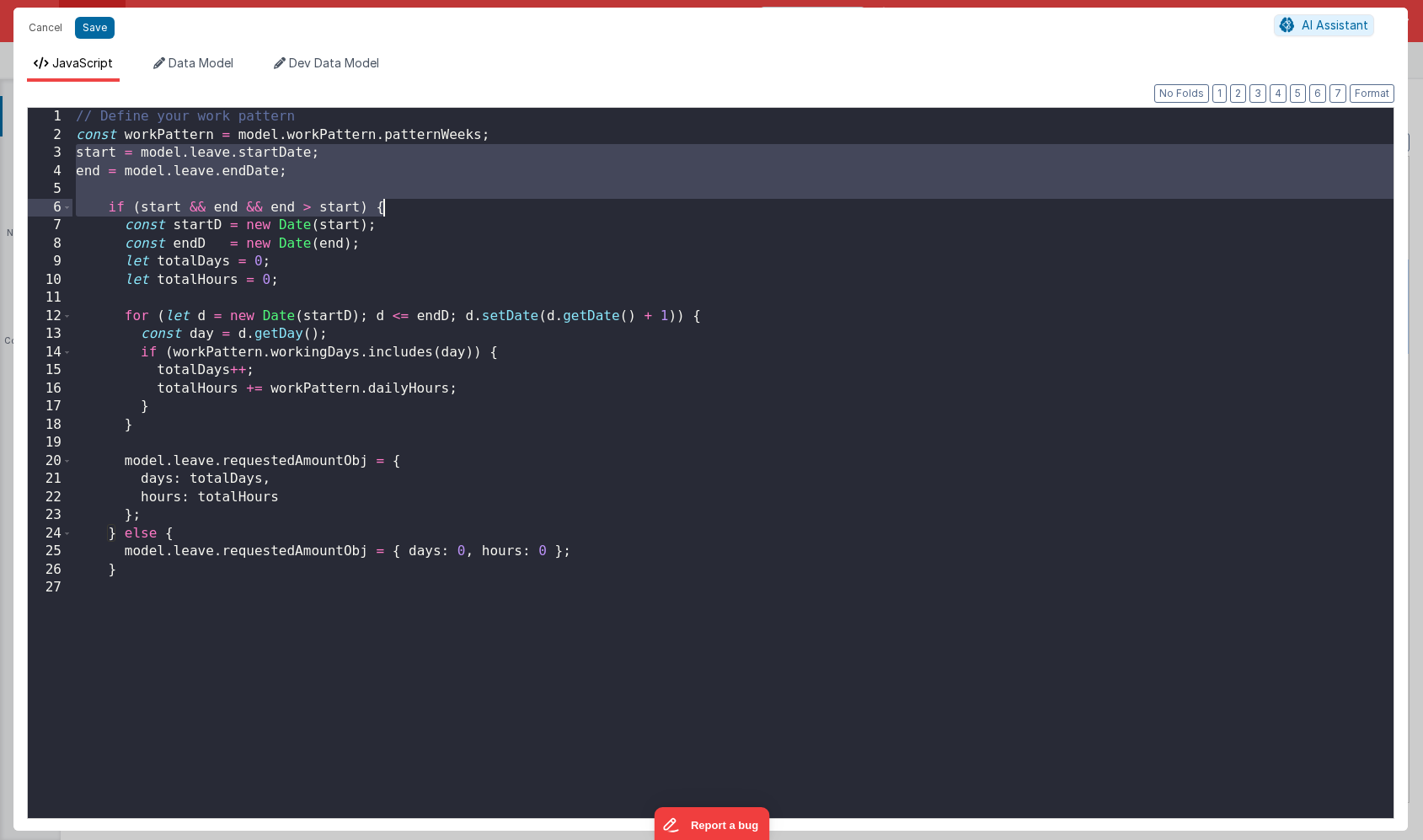
drag, startPoint x: 73, startPoint y: 151, endPoint x: 407, endPoint y: 207, distance: 338.7
click at [407, 207] on div "// Define your work pattern const workPattern = model . workPattern . patternWe…" at bounding box center [733, 481] width 1322 height 746
click at [286, 184] on div "// Define your work pattern const workPattern = model . workPattern . patternWe…" at bounding box center [733, 481] width 1322 height 746
drag, startPoint x: 387, startPoint y: 207, endPoint x: 67, endPoint y: 160, distance: 323.4
click at [66, 160] on div "1 2 3 4 5 6 7 8 9 10 11 12 13 14 15 16 17 18 19 20 21 22 23 24 25 26 27 // Defi…" at bounding box center [711, 463] width 1368 height 712
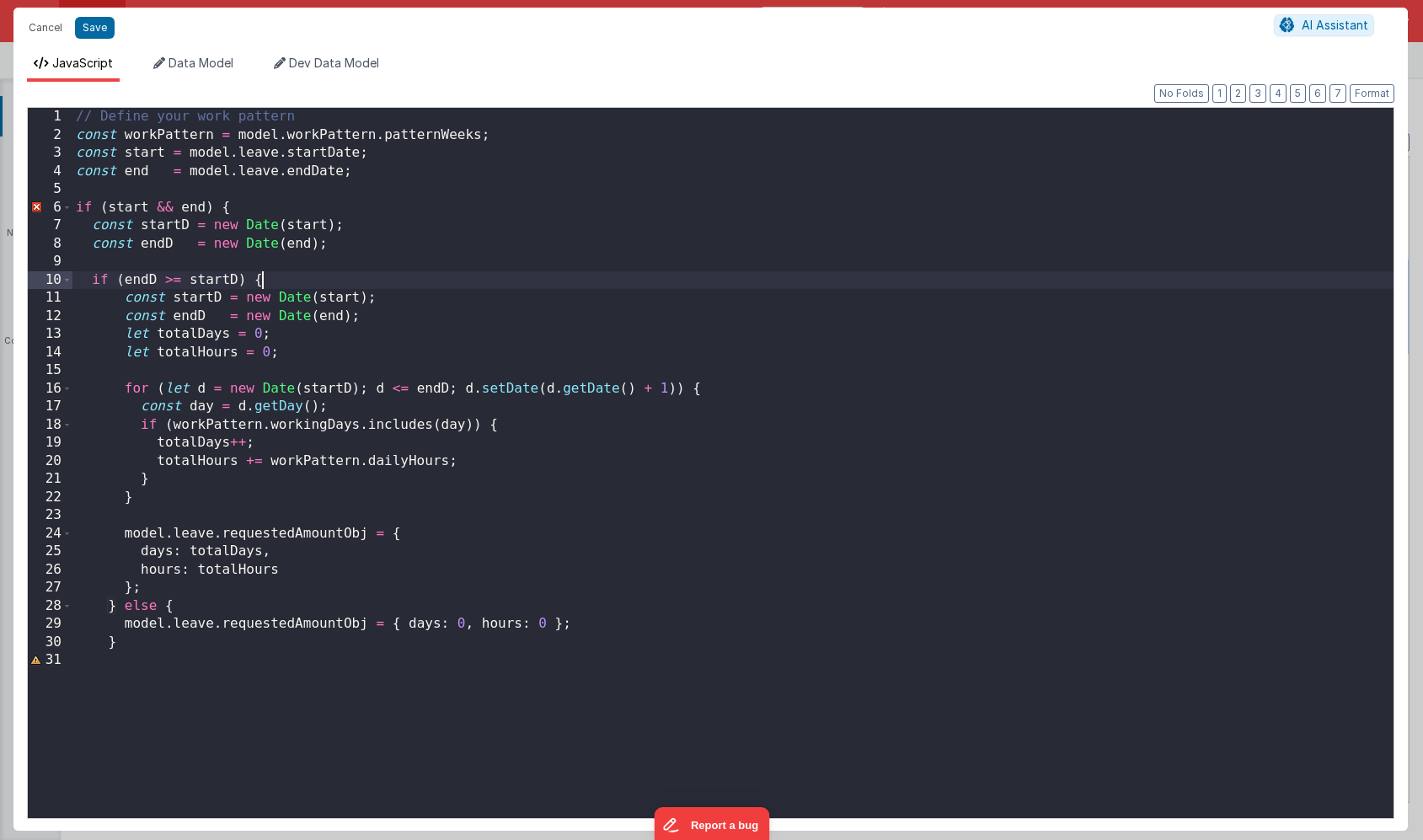
click at [268, 205] on div "// Define your work pattern const workPattern = model . workPattern . patternWe…" at bounding box center [733, 481] width 1322 height 746
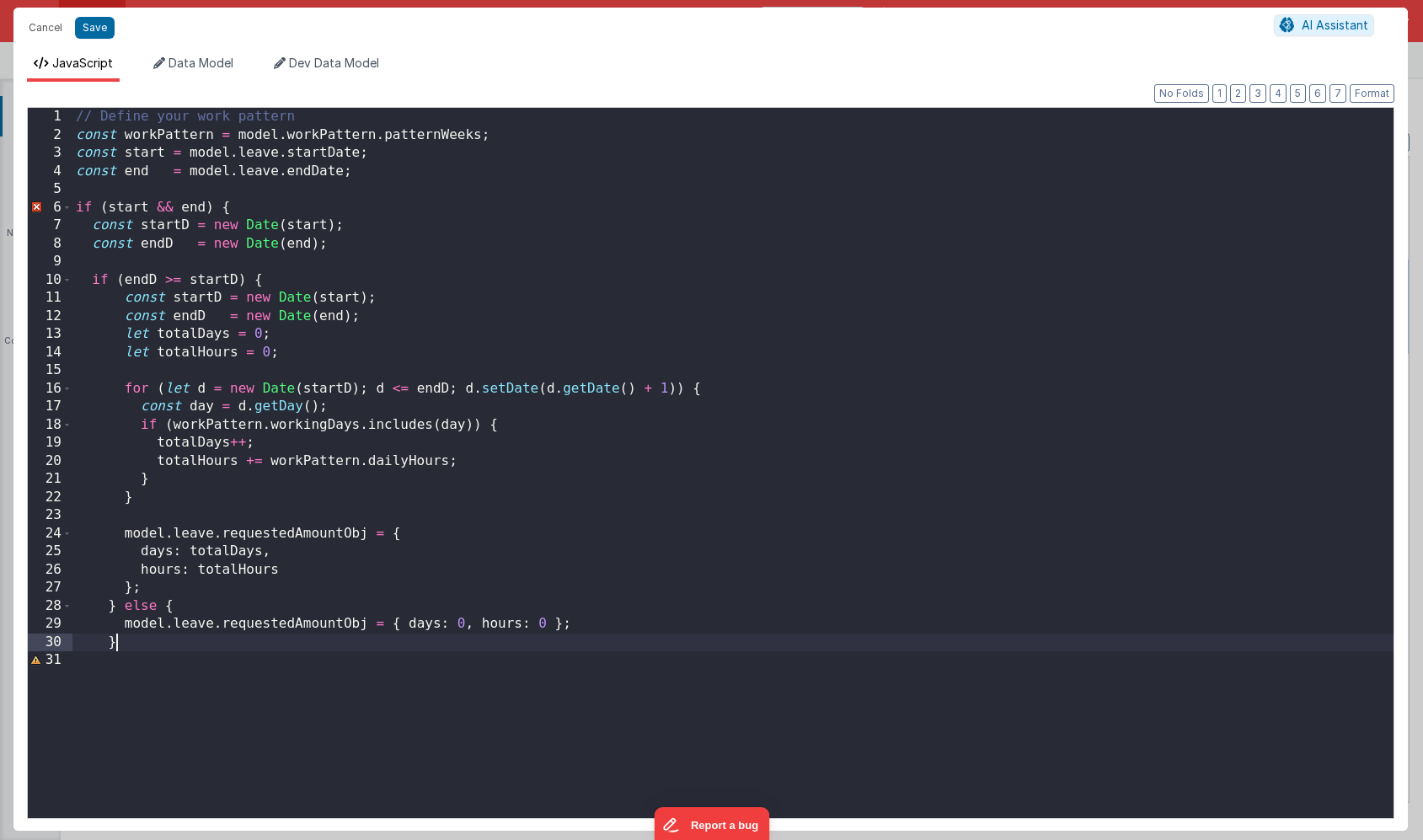
click at [144, 649] on div "// Define your work pattern const workPattern = model . workPattern . patternWe…" at bounding box center [733, 481] width 1322 height 746
click at [92, 28] on button "Save" at bounding box center [95, 27] width 39 height 22
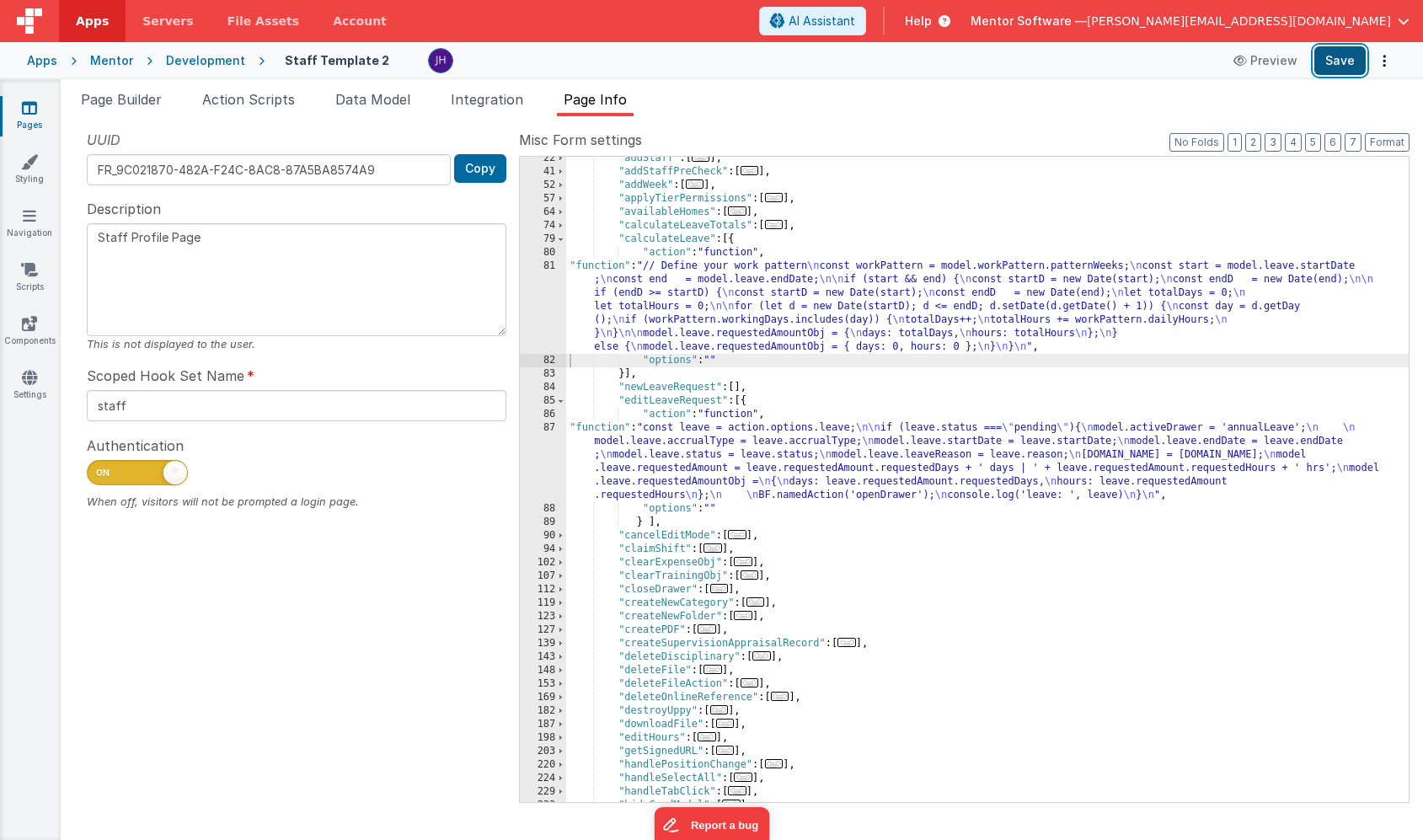
click at [1347, 63] on button "Save" at bounding box center [1339, 60] width 52 height 29
click at [677, 293] on div ""addStaff" : [ ... ] , "addStaffPreCheck" : [ ... ] , "addWeek" : [ ... ] , "ap…" at bounding box center [987, 488] width 843 height 672
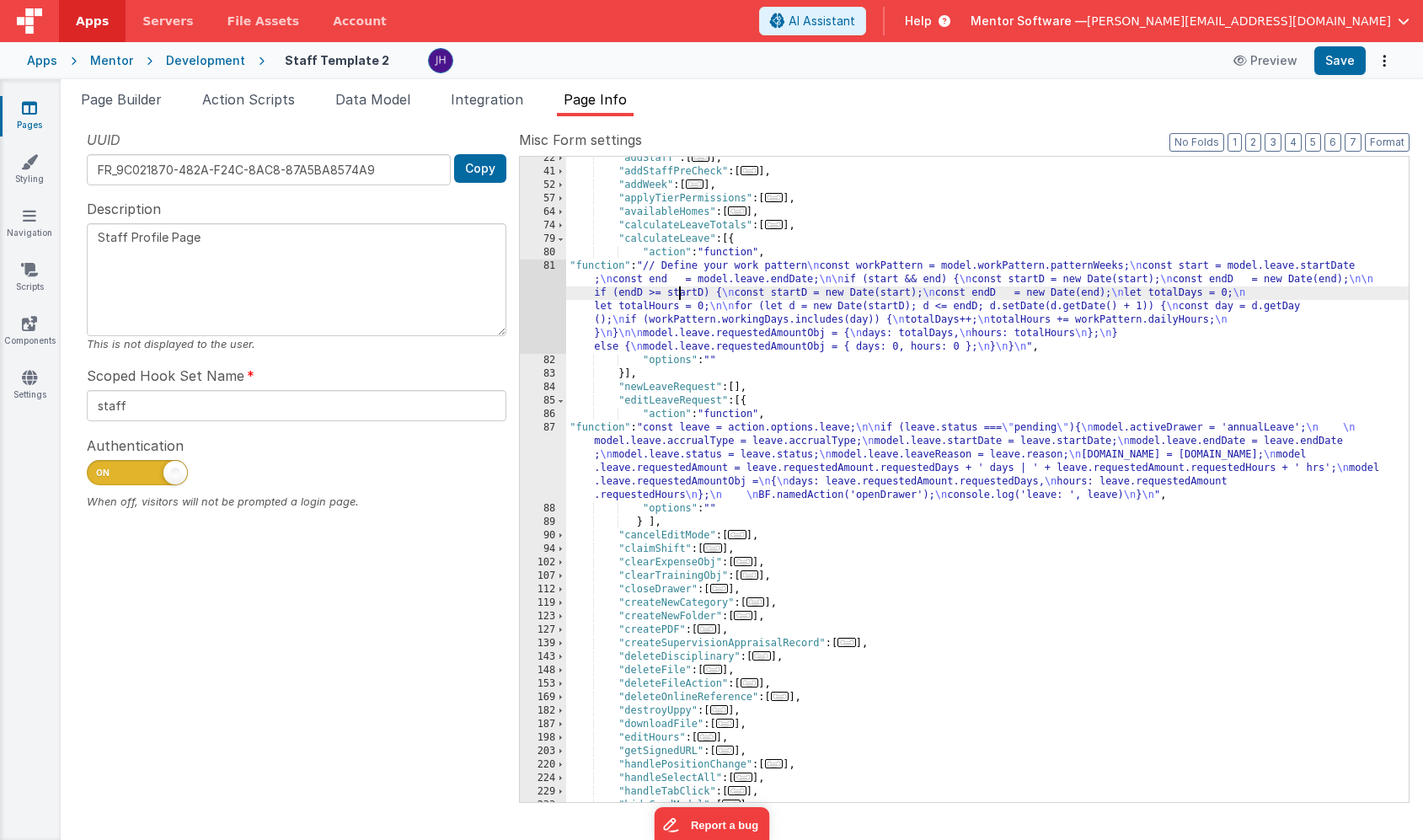
click at [532, 302] on div "81" at bounding box center [543, 306] width 46 height 95
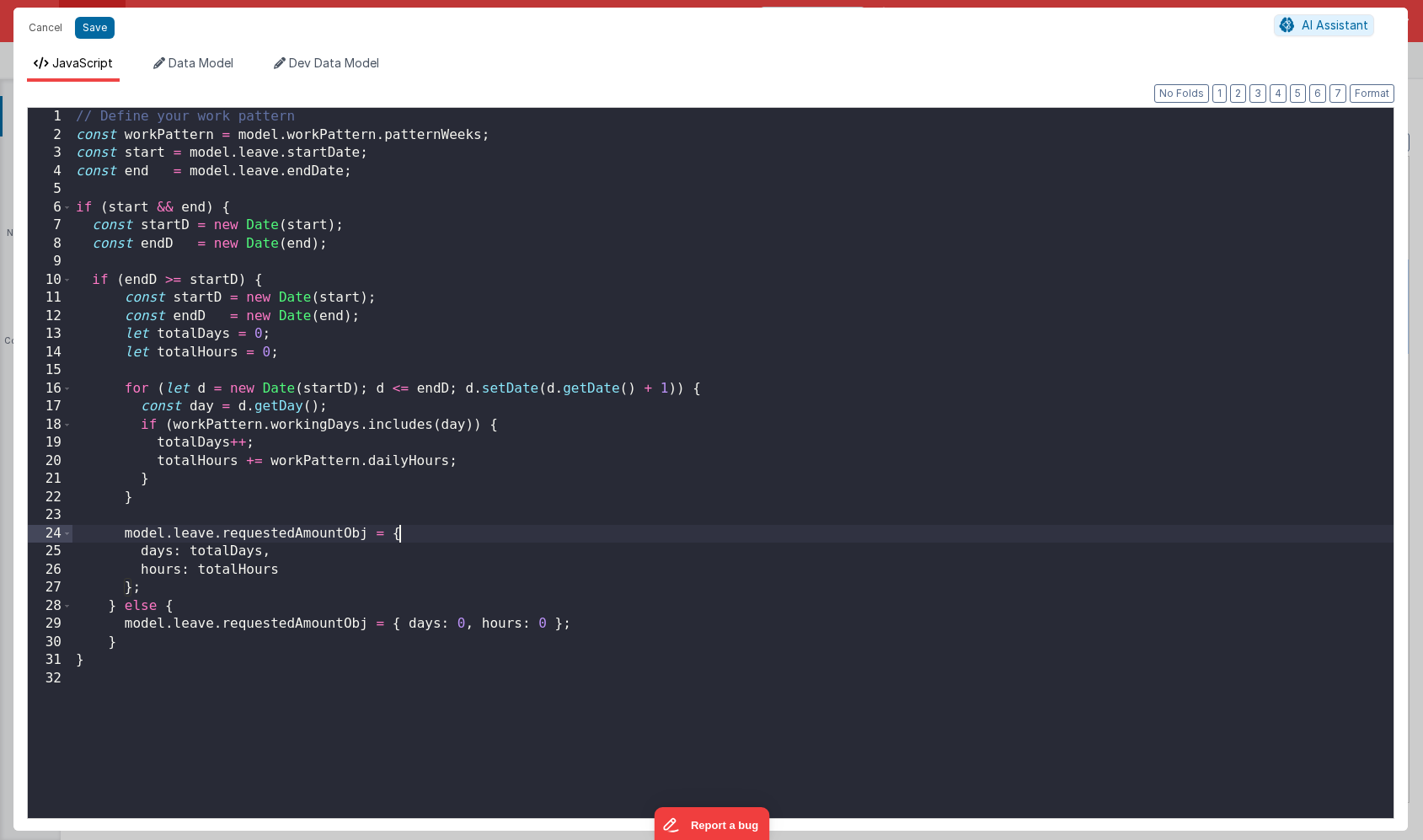
click at [506, 538] on div "// Define your work pattern const workPattern = model . workPattern . patternWe…" at bounding box center [733, 481] width 1322 height 746
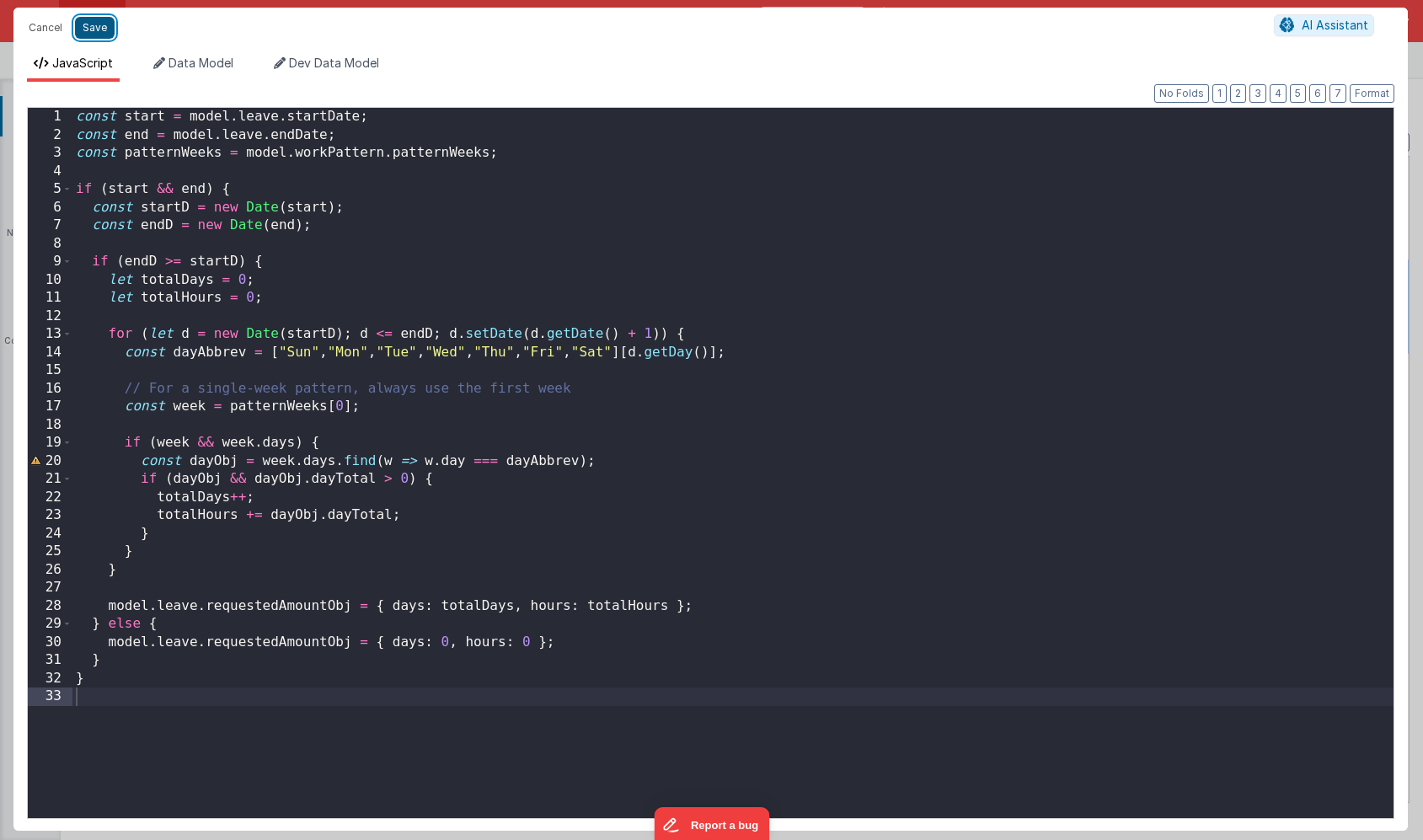
click at [97, 34] on button "Save" at bounding box center [95, 27] width 39 height 22
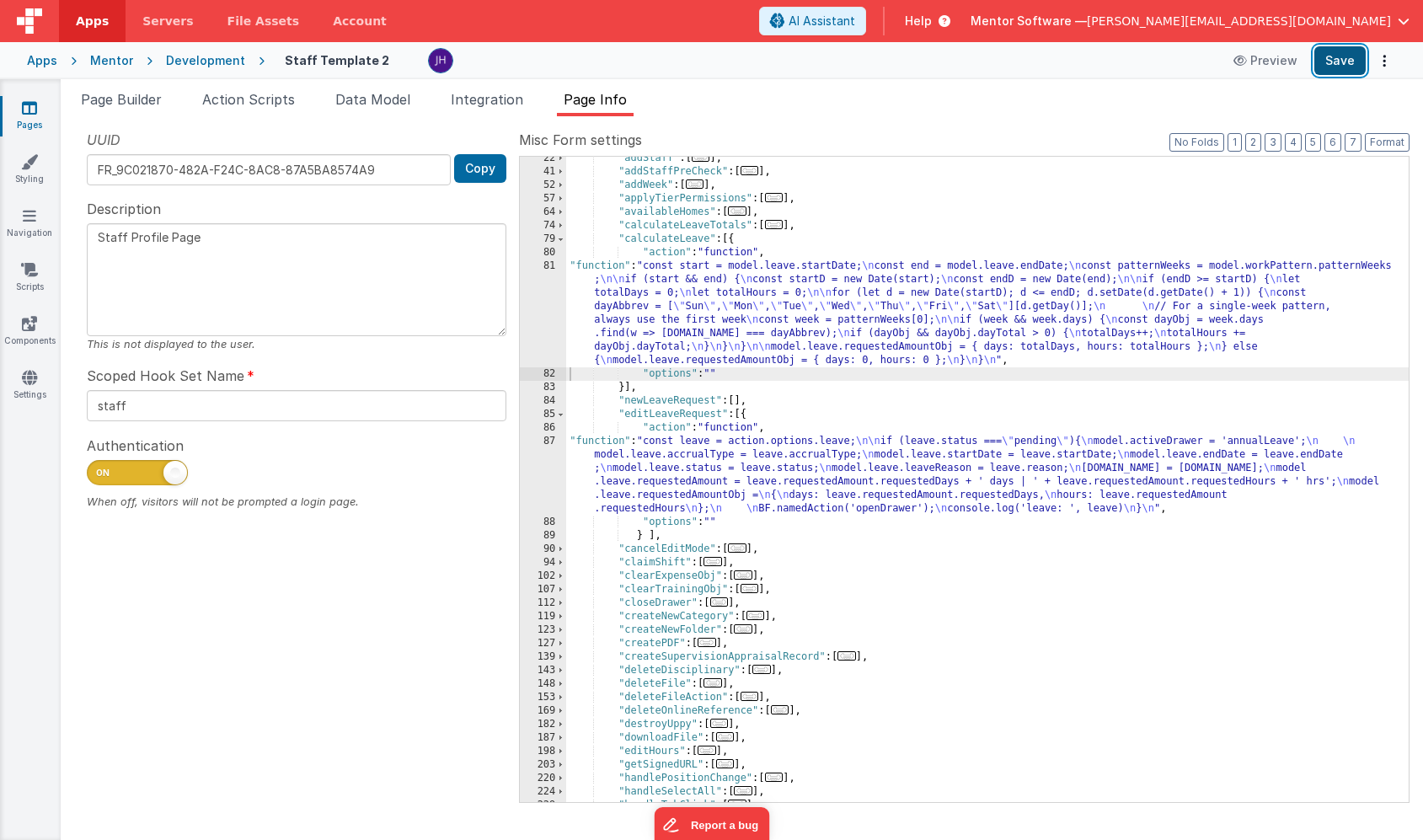
click at [1336, 58] on button "Save" at bounding box center [1339, 60] width 52 height 29
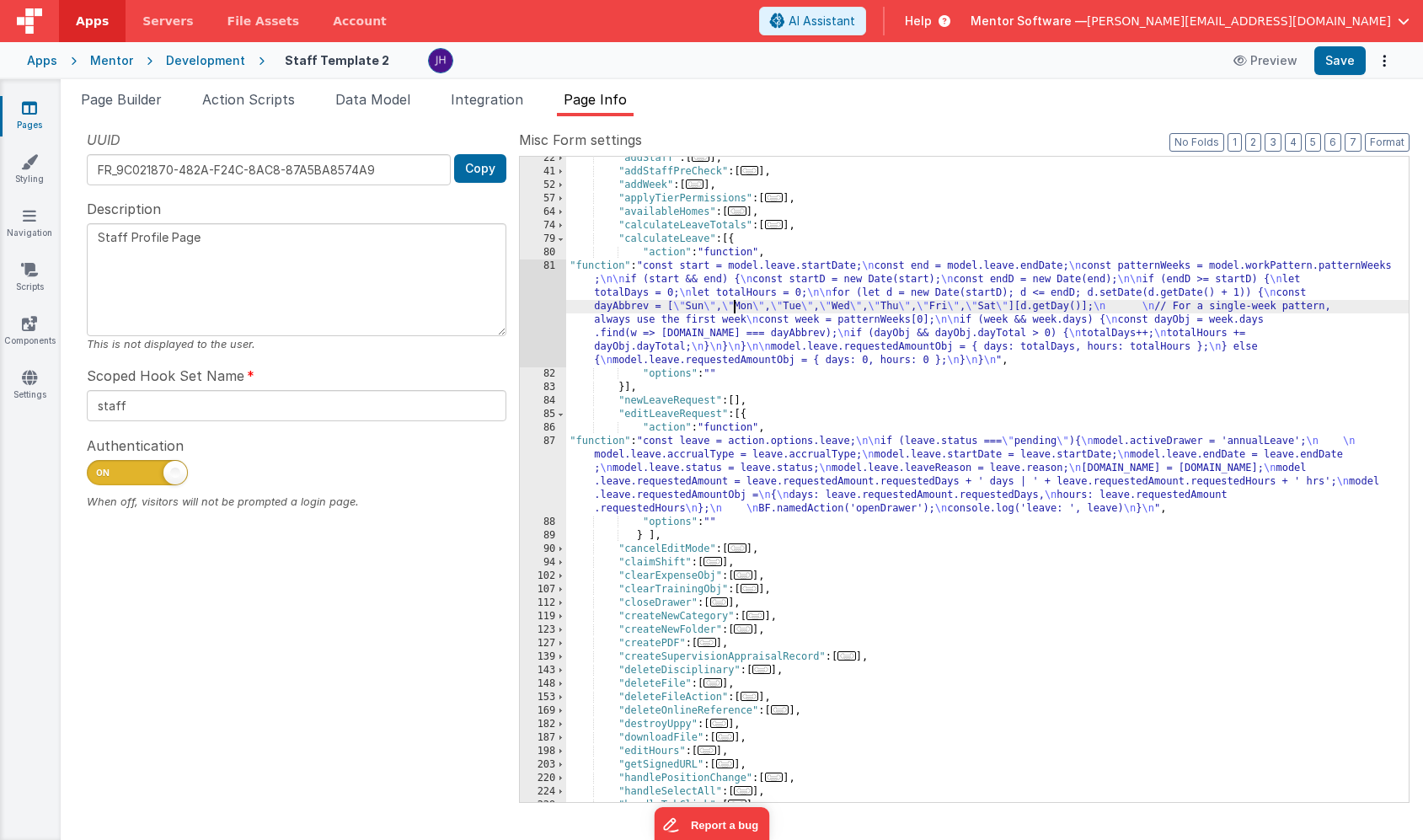
click at [737, 305] on div ""addStaff" : [ ... ] , "addStaffPreCheck" : [ ... ] , "addWeek" : [ ... ] , "ap…" at bounding box center [987, 488] width 843 height 672
click at [534, 307] on div "81" at bounding box center [543, 313] width 46 height 108
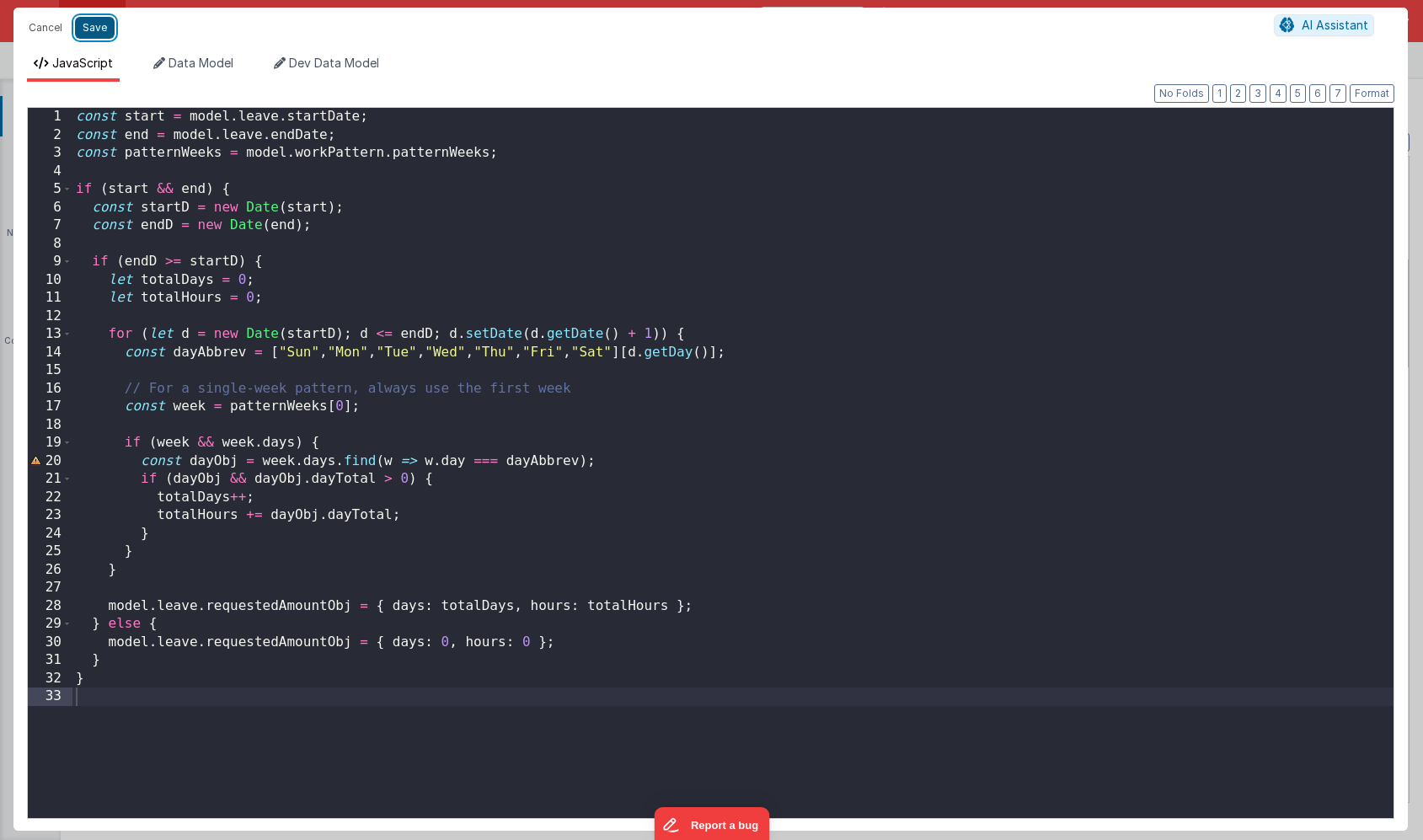
click at [92, 26] on button "Save" at bounding box center [95, 27] width 39 height 22
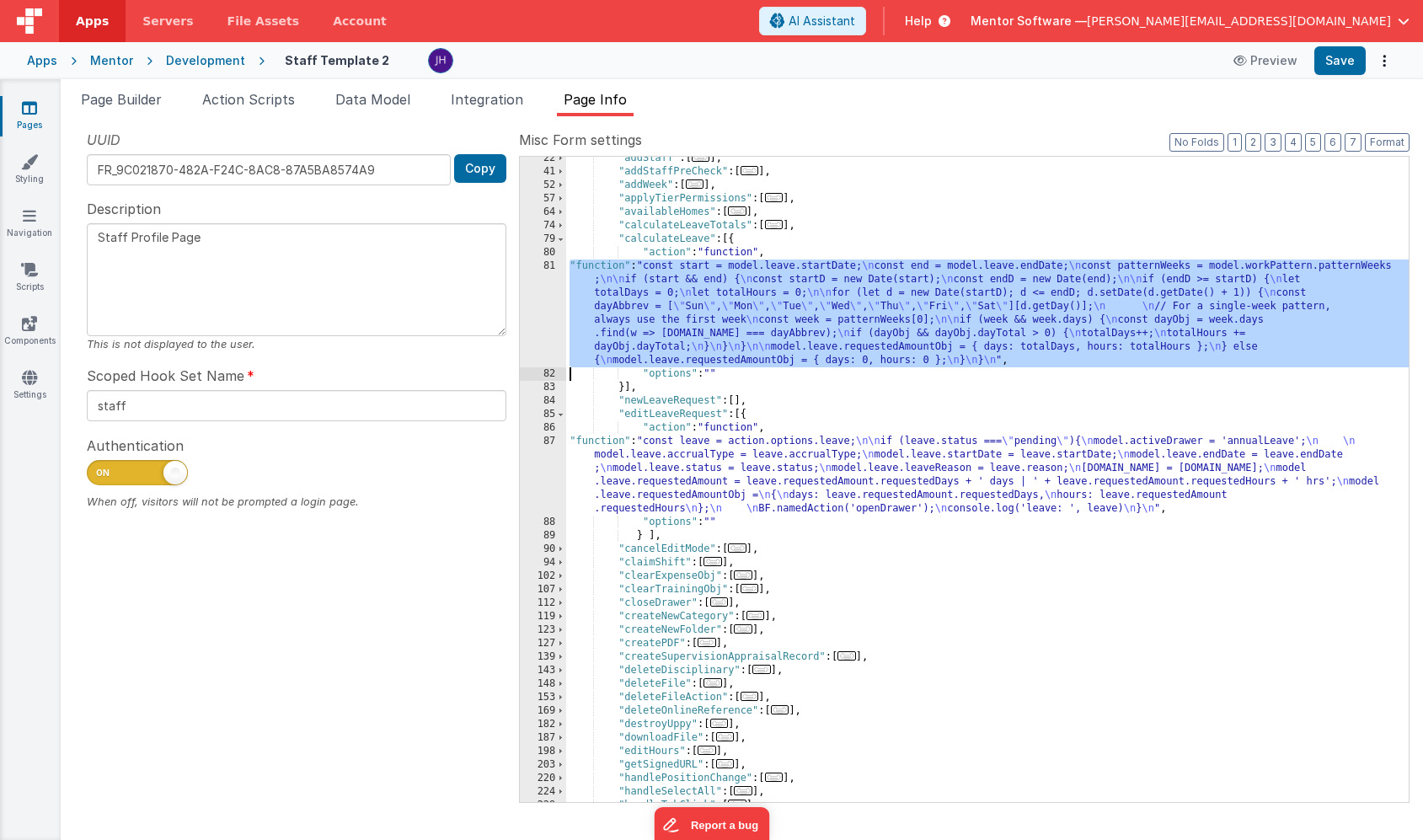
click at [546, 304] on div "81" at bounding box center [543, 313] width 46 height 108
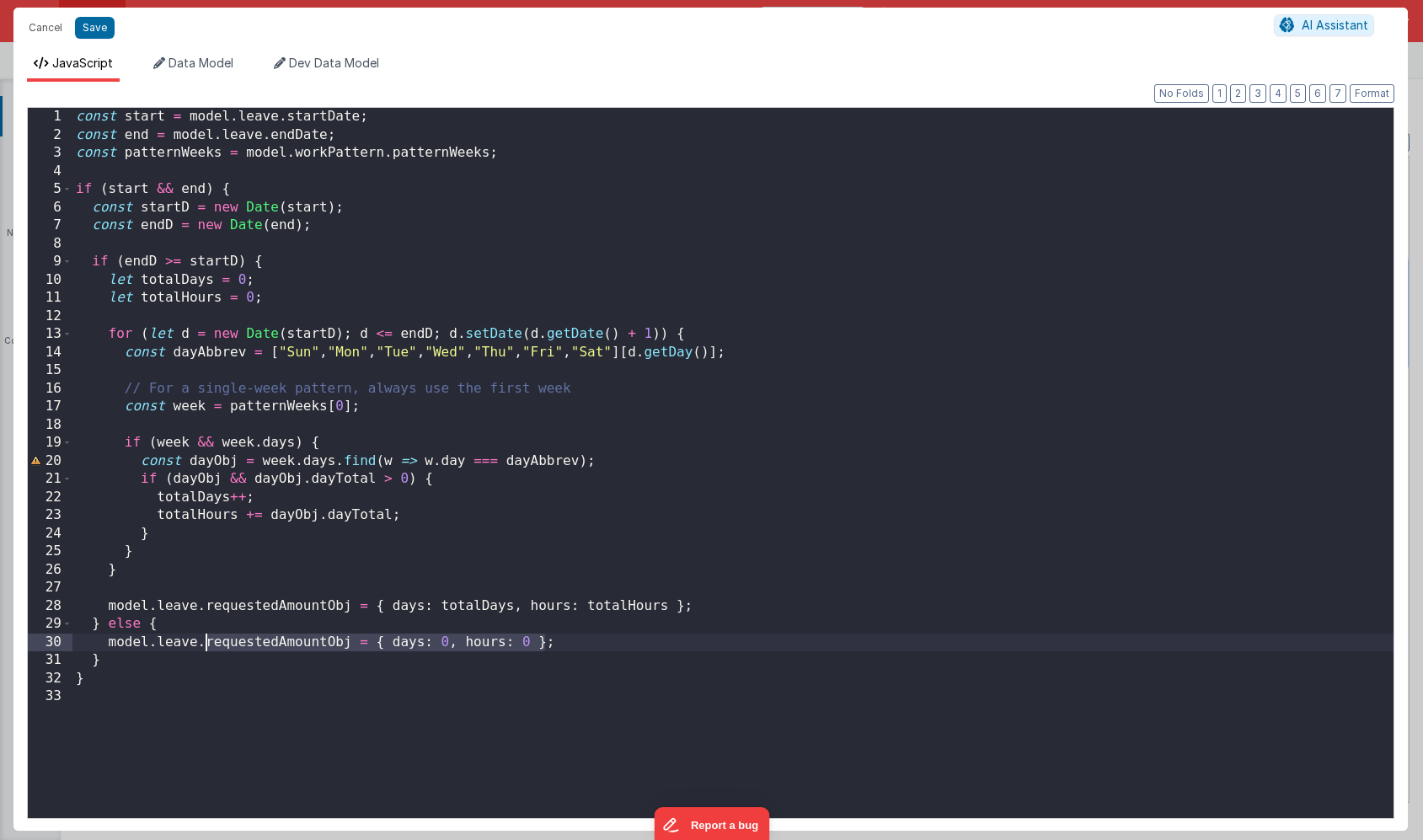
drag, startPoint x: 543, startPoint y: 643, endPoint x: 205, endPoint y: 639, distance: 338.0
click at [205, 639] on div "const start = model . leave . startDate ; const end = model . leave . endDate ;…" at bounding box center [733, 481] width 1322 height 746
click at [95, 24] on button "Save" at bounding box center [95, 27] width 39 height 22
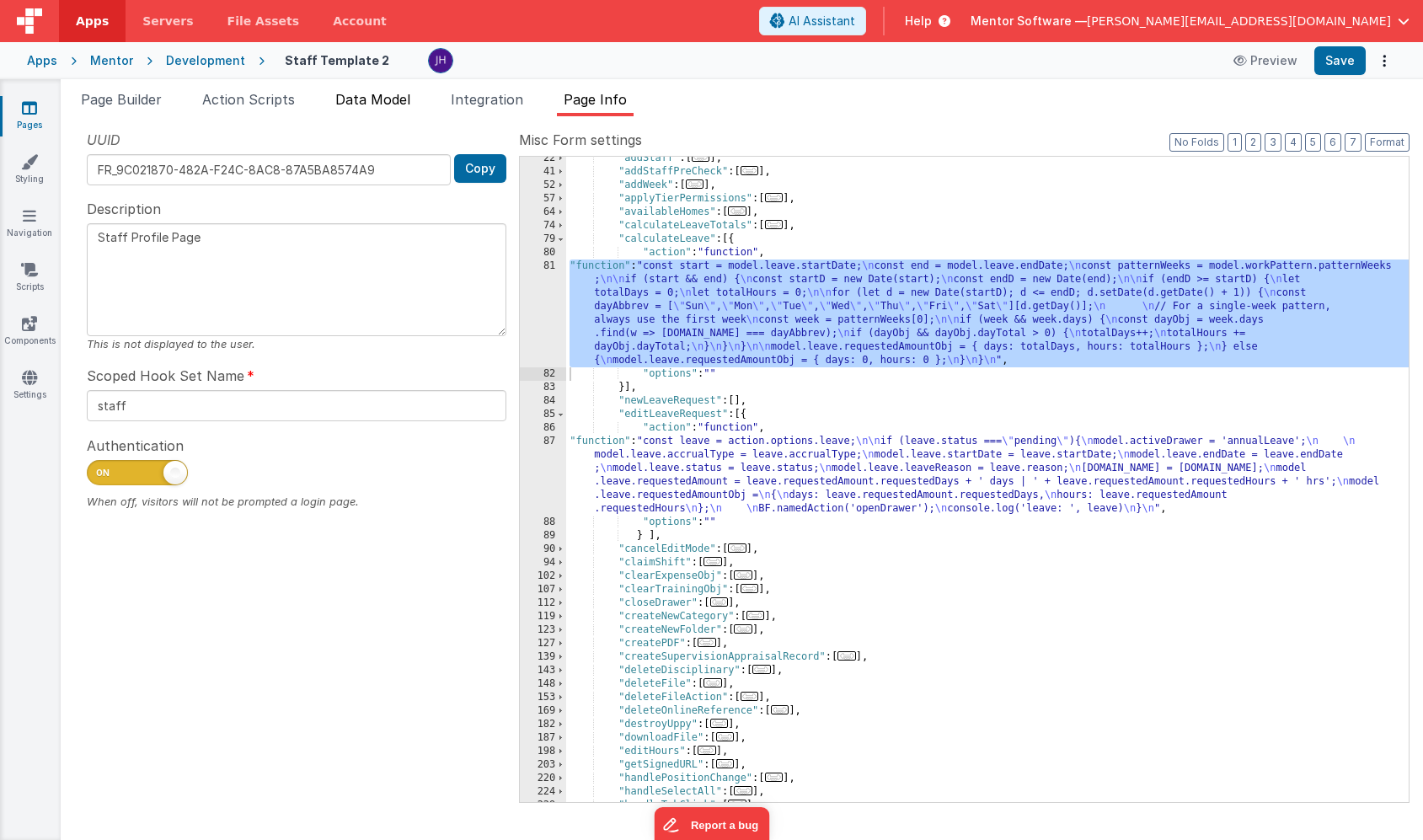
click at [375, 101] on span "Data Model" at bounding box center [373, 99] width 75 height 17
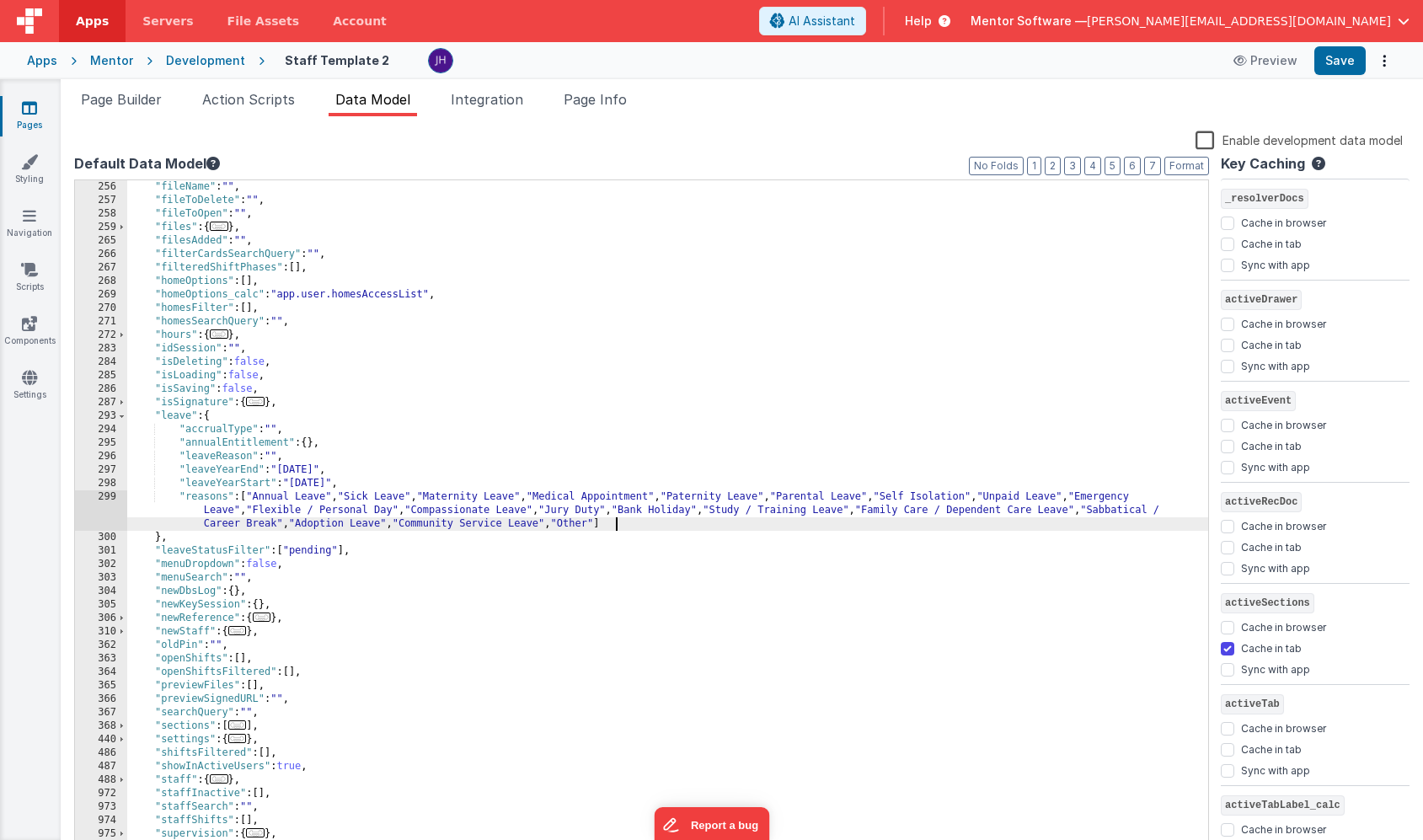
click at [635, 523] on div ""fileName" : "" , "fileToDelete" : "" , "fileToOpen" : "" , "files" : { ... } ,…" at bounding box center [668, 530] width 1081 height 701
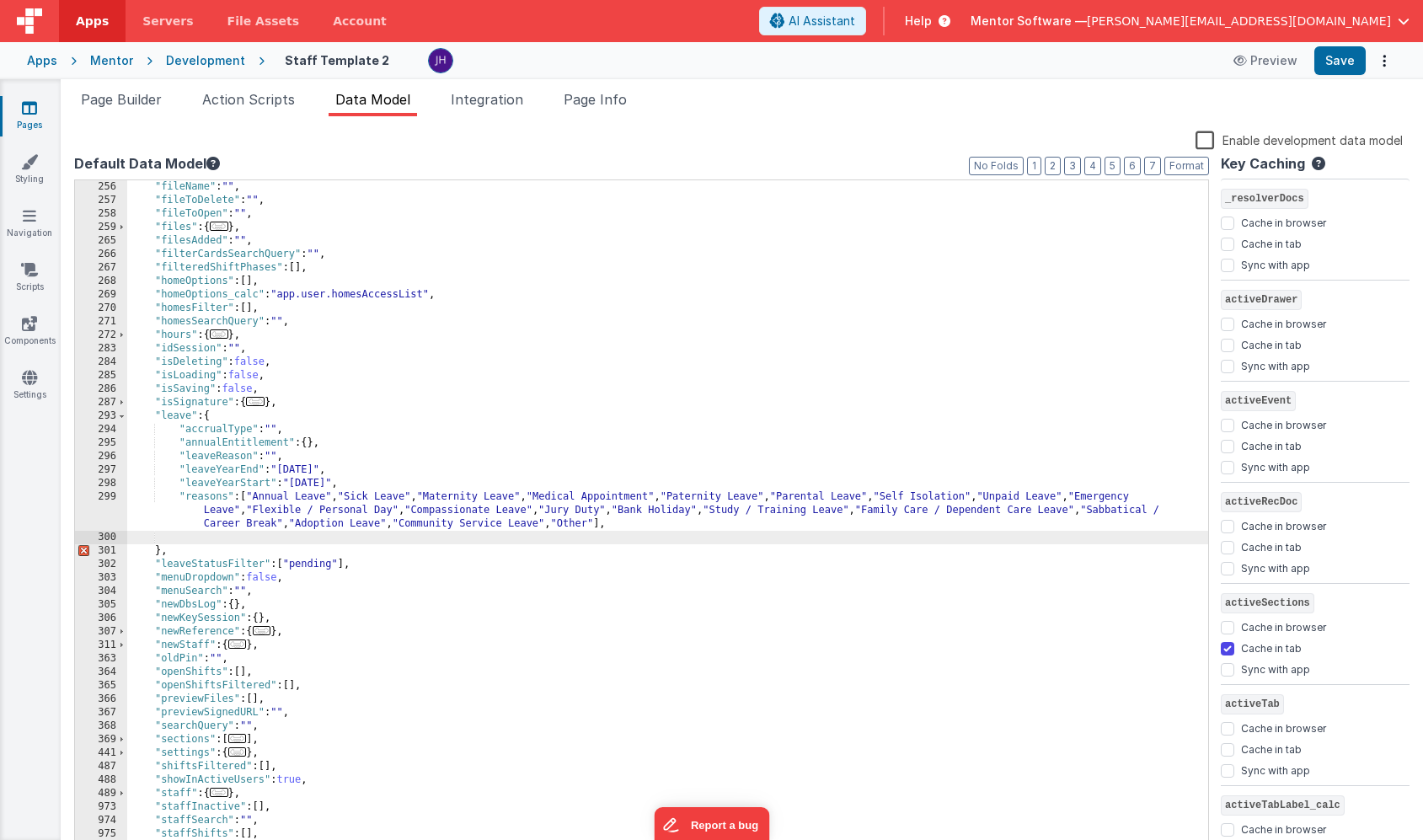
paste textarea
click at [207, 539] on div ""fileName" : "" , "fileToDelete" : "" , "fileToOpen" : "" , "files" : { ... } ,…" at bounding box center [668, 530] width 1081 height 701
click at [313, 540] on div ""fileName" : "" , "fileToDelete" : "" , "fileToOpen" : "" , "files" : { ... } ,…" at bounding box center [668, 530] width 1081 height 701
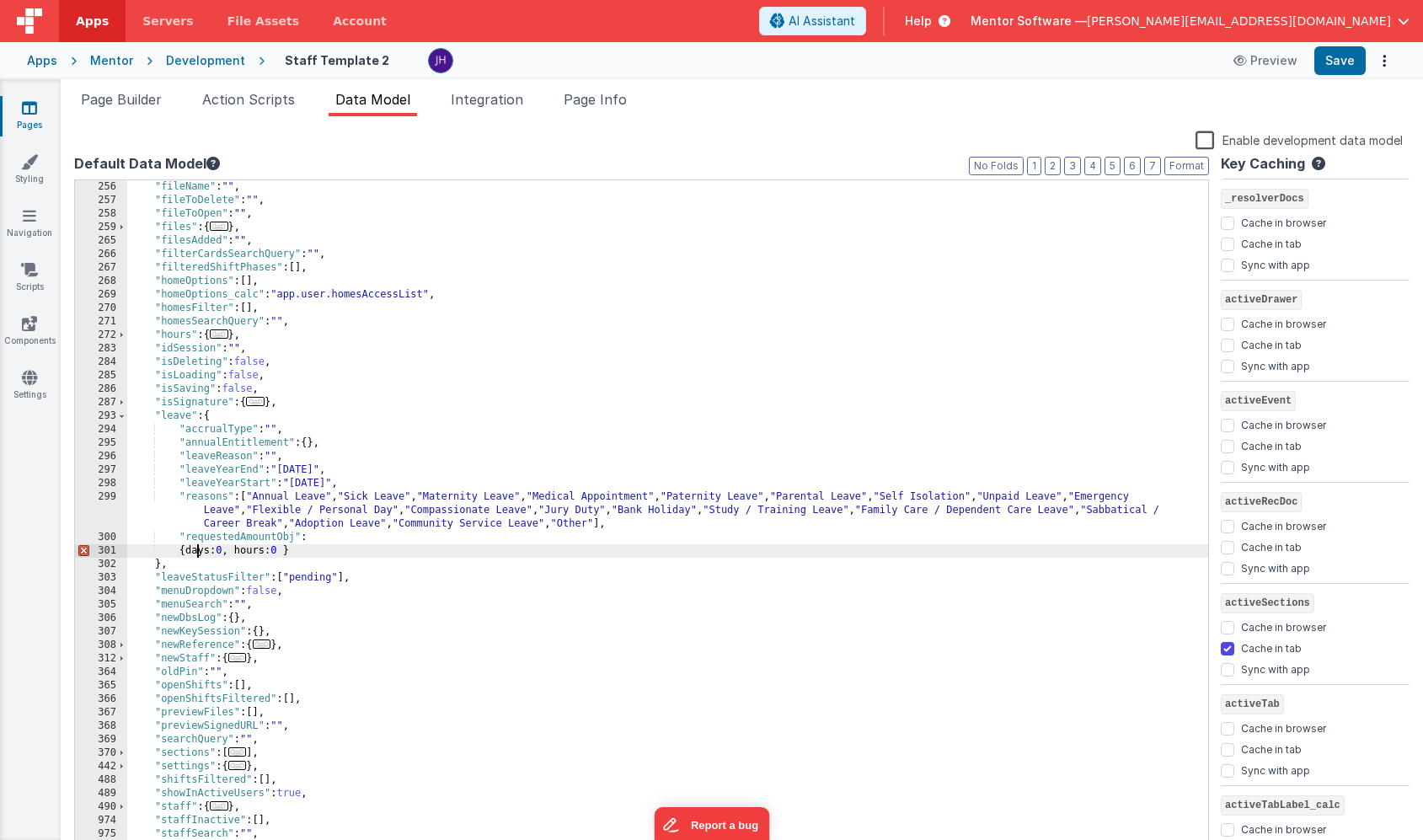
click at [197, 554] on div ""fileName" : "" , "fileToDelete" : "" , "fileToOpen" : "" , "files" : { ... } ,…" at bounding box center [668, 530] width 1081 height 701
click at [273, 553] on div ""fileName" : "" , "fileToDelete" : "" , "fileToOpen" : "" , "files" : { ... } ,…" at bounding box center [668, 530] width 1081 height 701
click at [1185, 165] on button "Format" at bounding box center [1187, 166] width 45 height 19
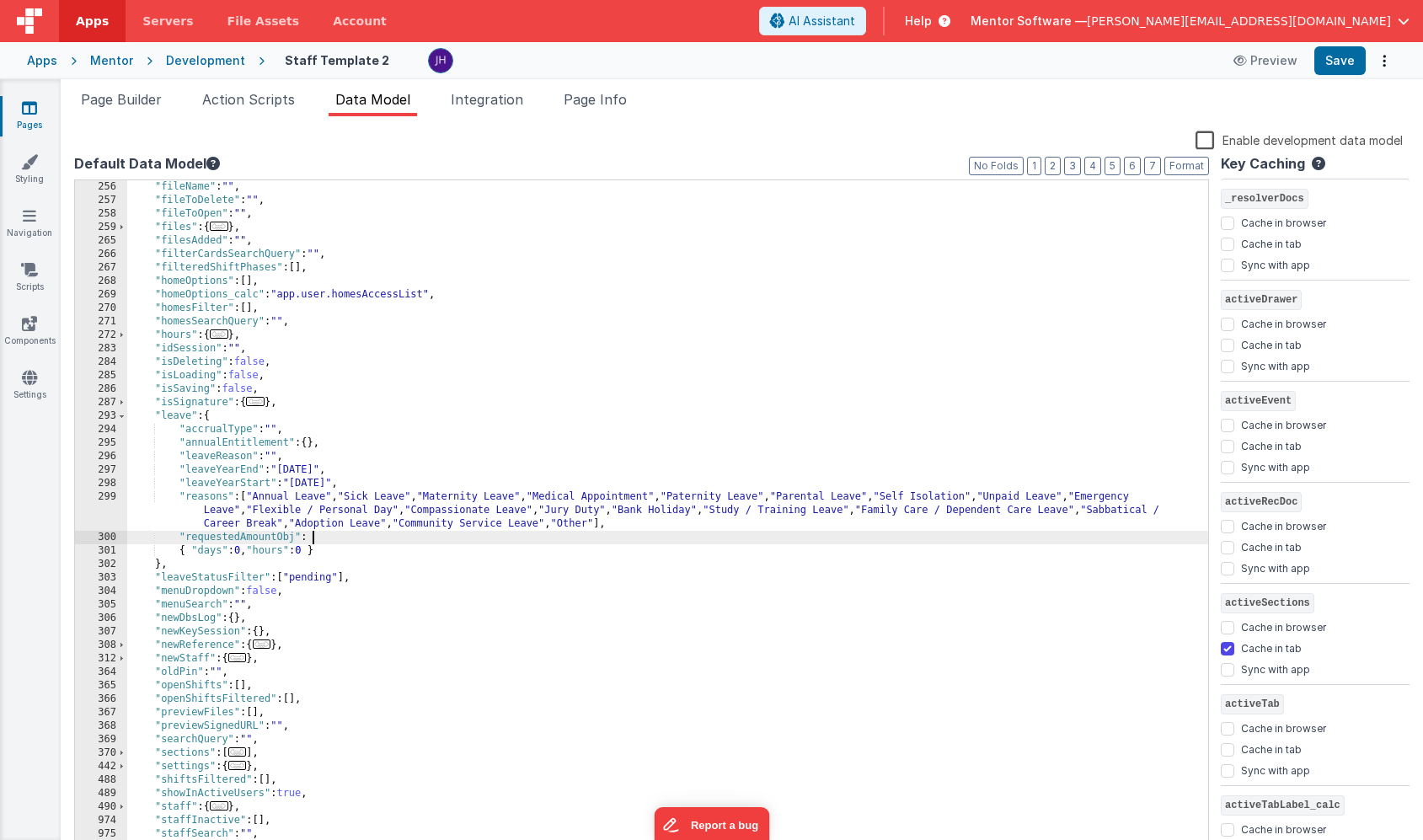
click at [317, 537] on div ""fileName" : "" , "fileToDelete" : "" , "fileToOpen" : "" , "files" : { ... } ,…" at bounding box center [668, 530] width 1081 height 701
click at [192, 550] on div ""fileName" : "" , "fileToDelete" : "" , "fileToOpen" : "" , "files" : { ... } ,…" at bounding box center [668, 530] width 1081 height 701
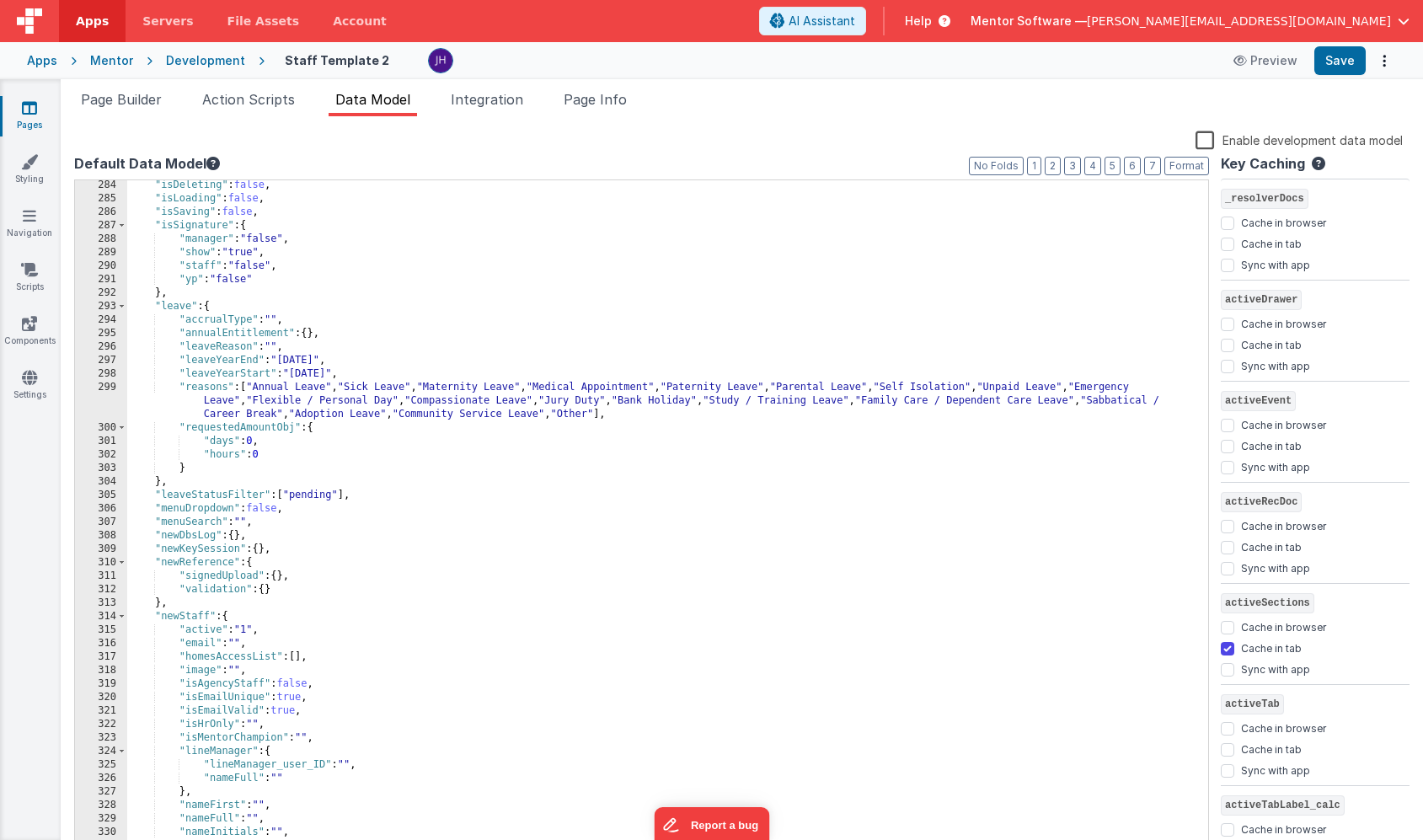
scroll to position [3884, 0]
click at [321, 433] on div ""isDeleting" : false , "isLoading" : false , "isSaving" : false , "isSignature"…" at bounding box center [668, 528] width 1081 height 701
click at [1346, 63] on button "Save" at bounding box center [1339, 60] width 52 height 29
click at [601, 106] on span "Page Info" at bounding box center [595, 99] width 63 height 17
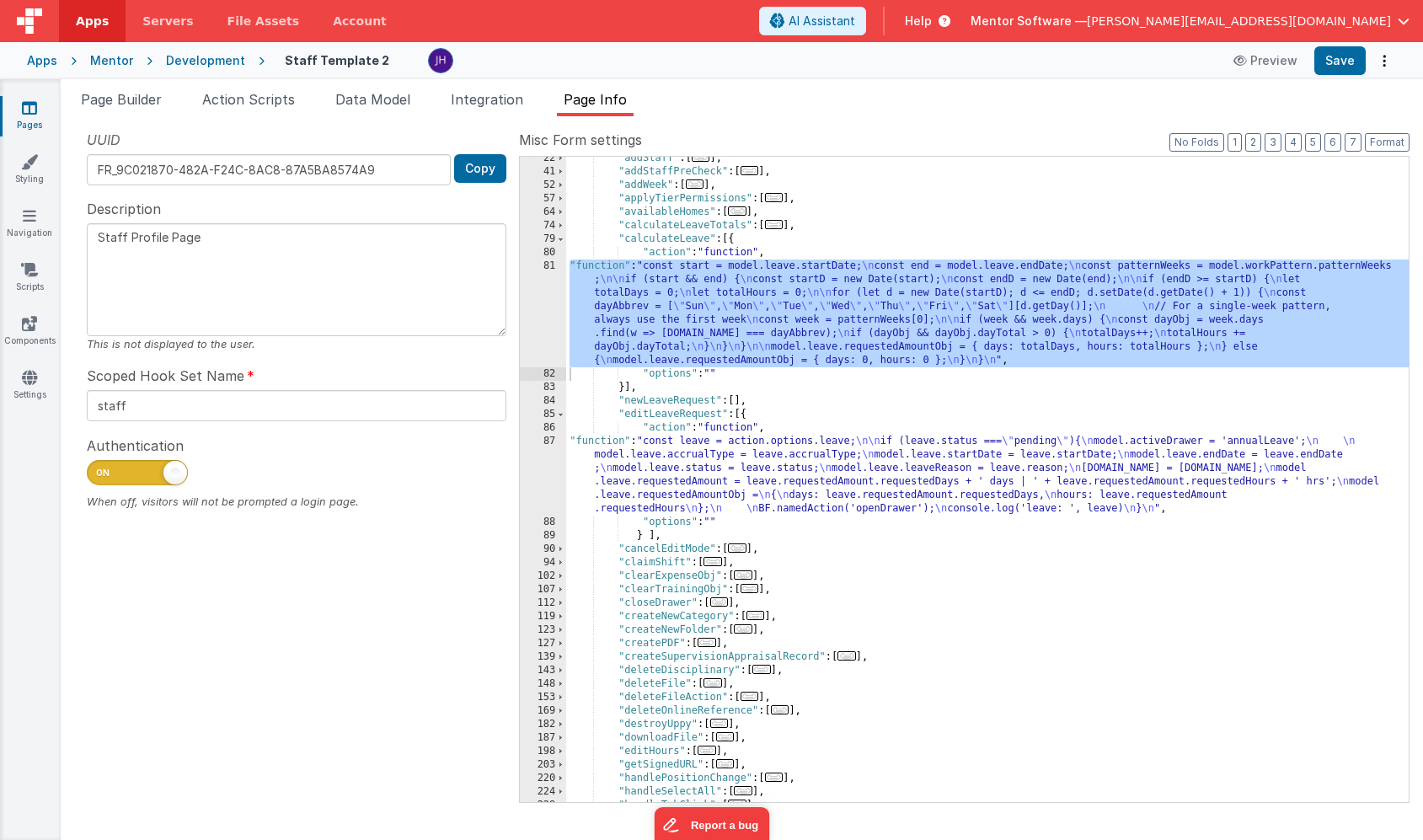
click at [722, 454] on div ""addStaff" : [ ... ] , "addStaffPreCheck" : [ ... ] , "addWeek" : [ ... ] , "ap…" at bounding box center [987, 488] width 843 height 672
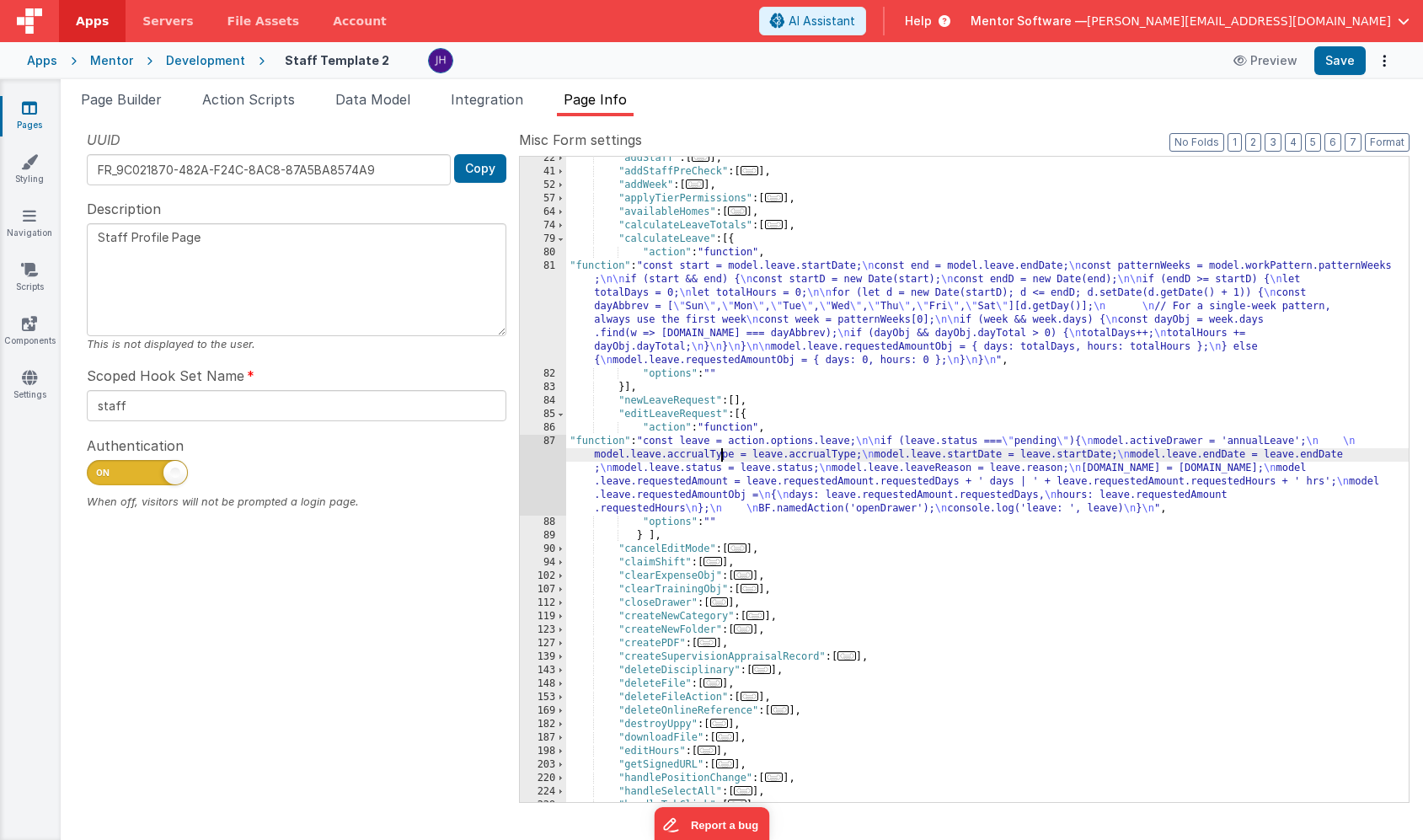
click at [539, 464] on div "87" at bounding box center [543, 475] width 46 height 81
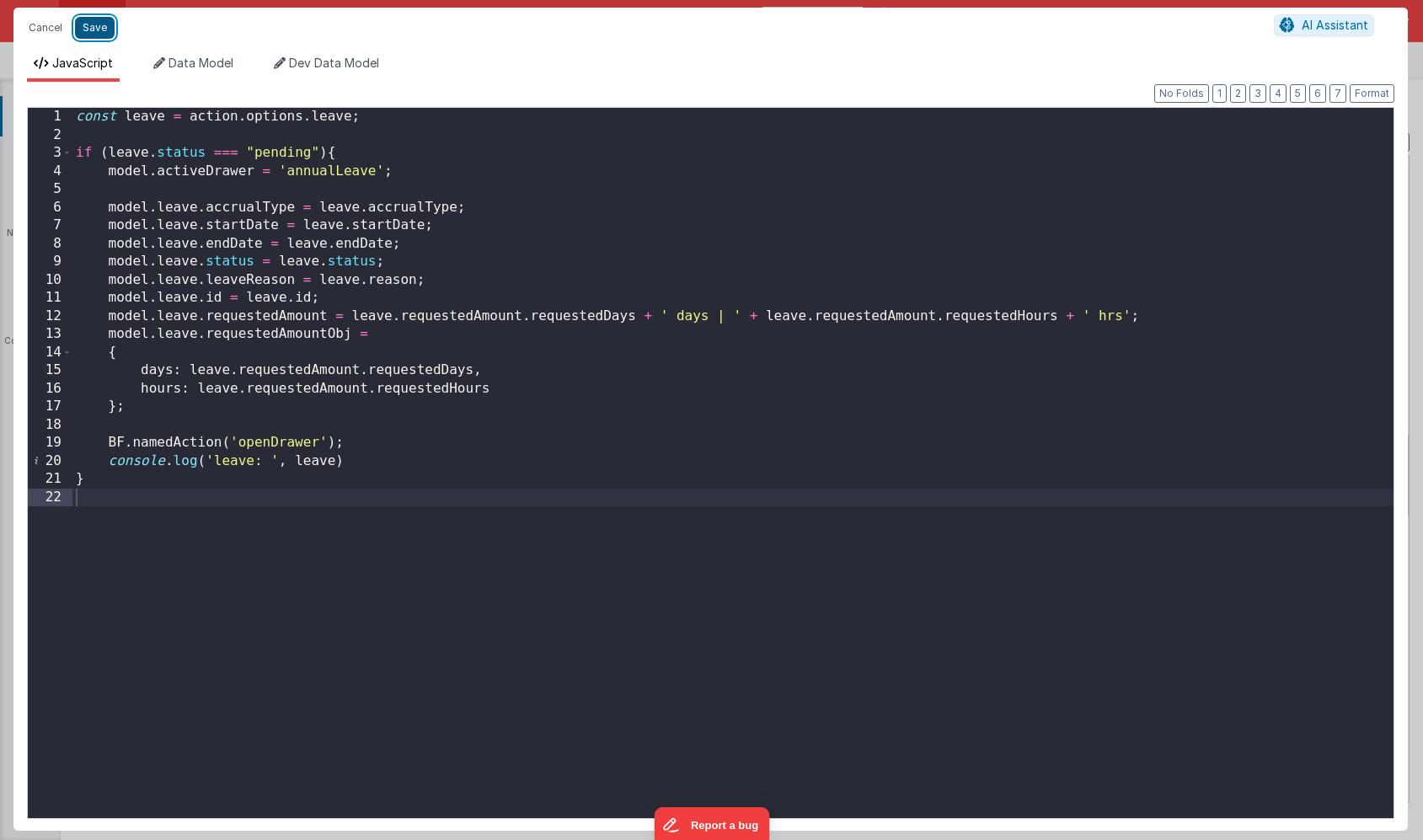
click at [92, 36] on button "Save" at bounding box center [95, 27] width 39 height 22
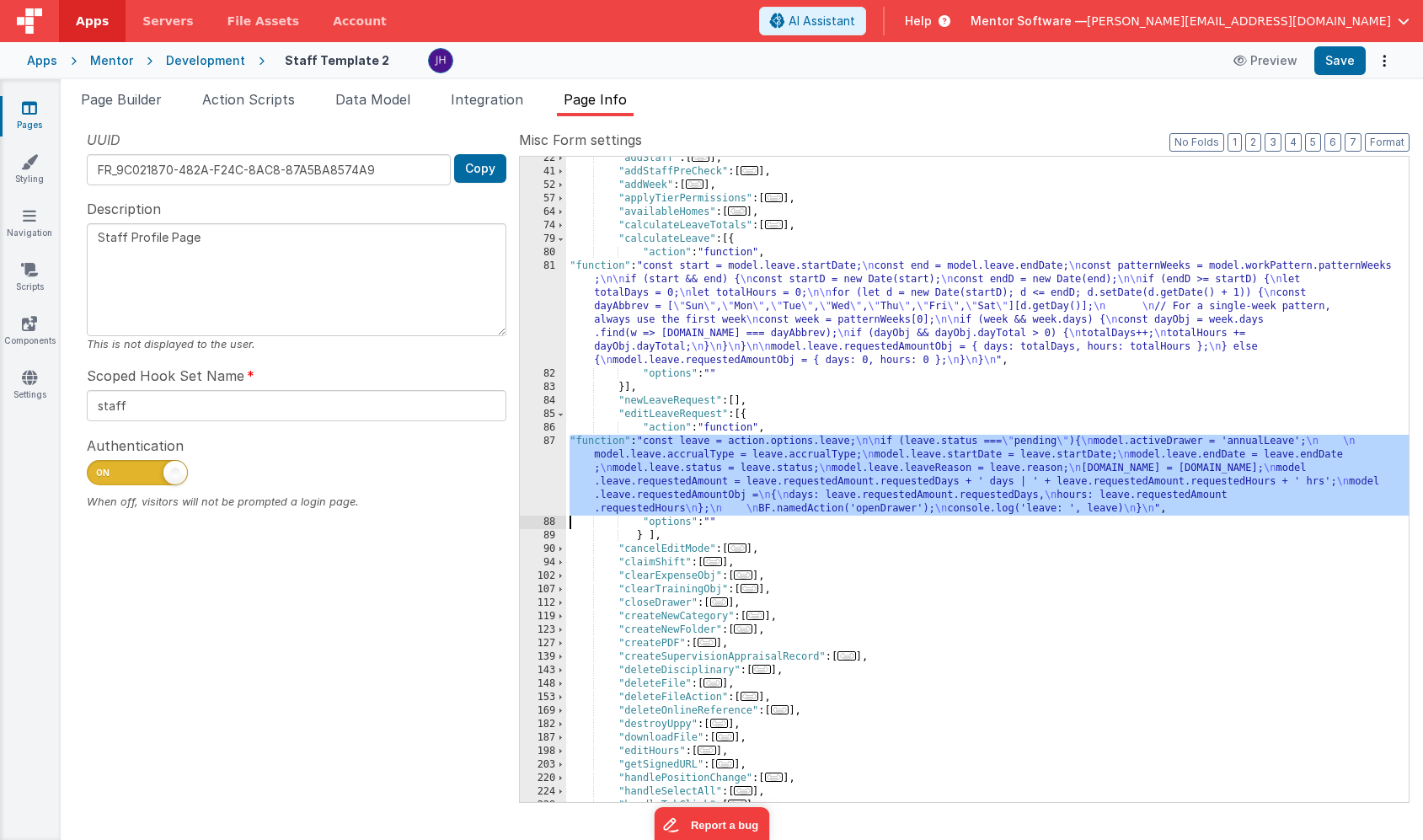
click at [852, 471] on div ""addStaff" : [ ... ] , "addStaffPreCheck" : [ ... ] , "addWeek" : [ ... ] , "ap…" at bounding box center [987, 488] width 843 height 672
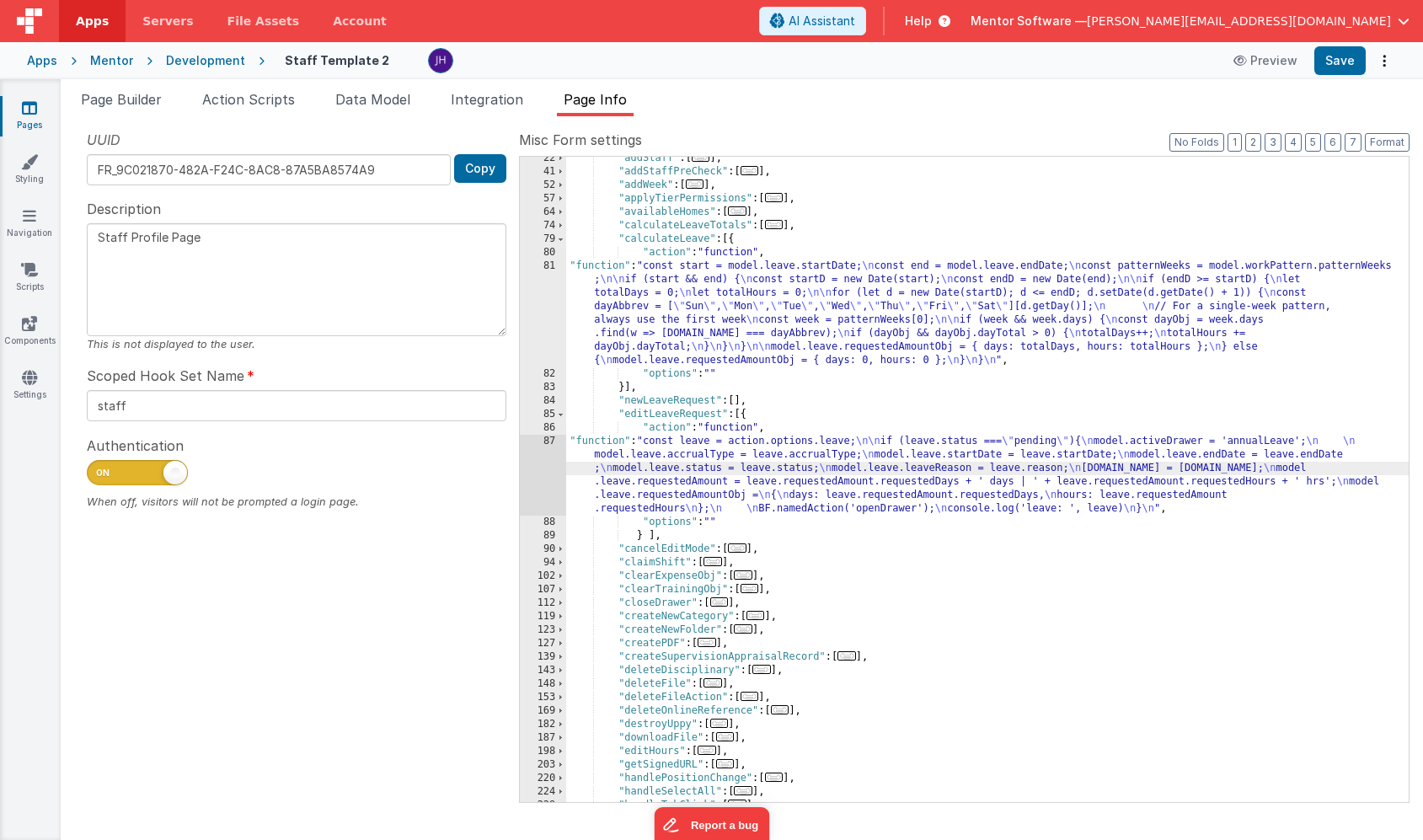
click at [551, 467] on div "87" at bounding box center [543, 475] width 46 height 81
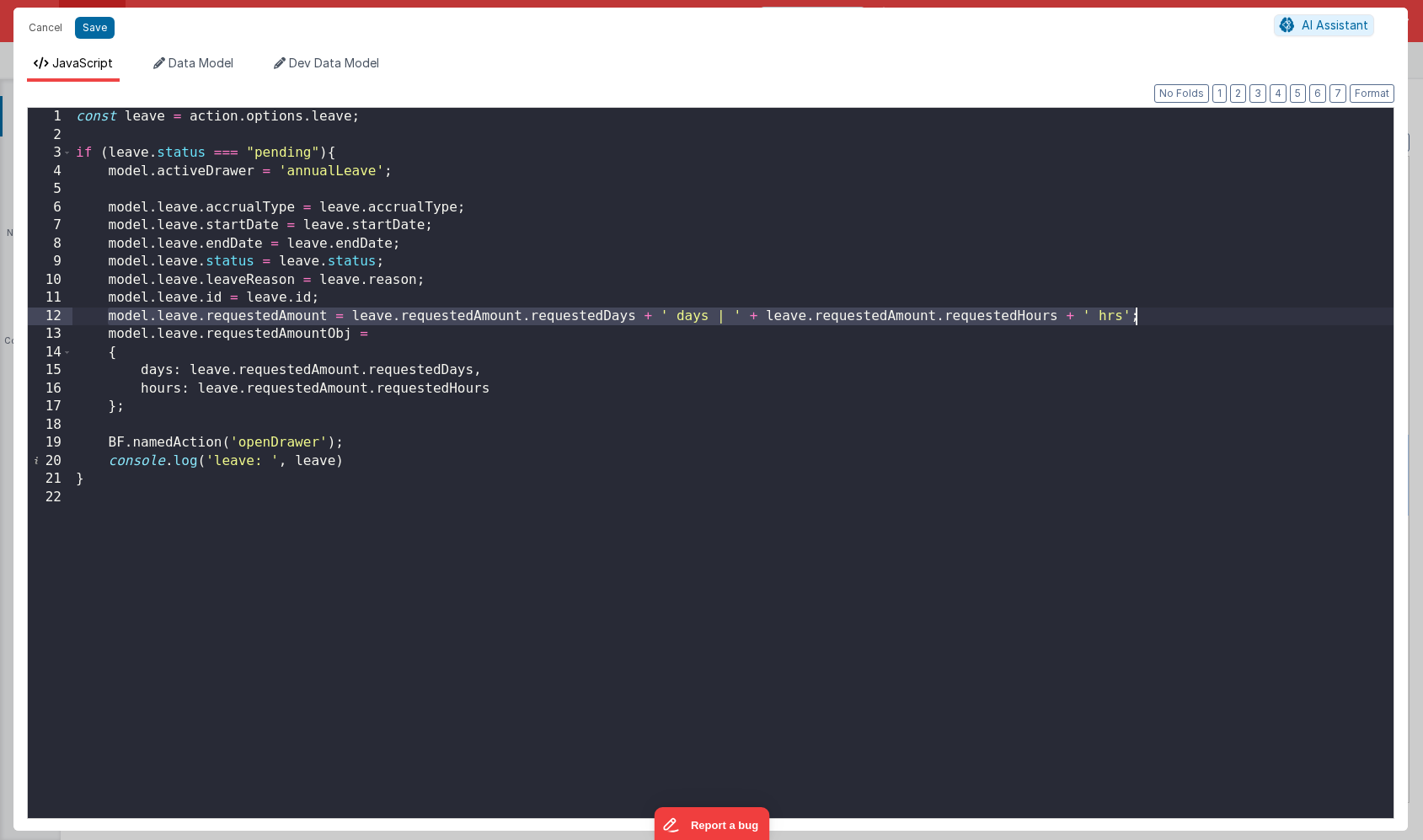
drag, startPoint x: 107, startPoint y: 315, endPoint x: 1155, endPoint y: 317, distance: 1048.0
click at [1155, 317] on div "const leave = action . options . leave ; if ( leave . status === "pending" ) { …" at bounding box center [733, 481] width 1322 height 746
click at [97, 35] on button "Save" at bounding box center [95, 27] width 39 height 22
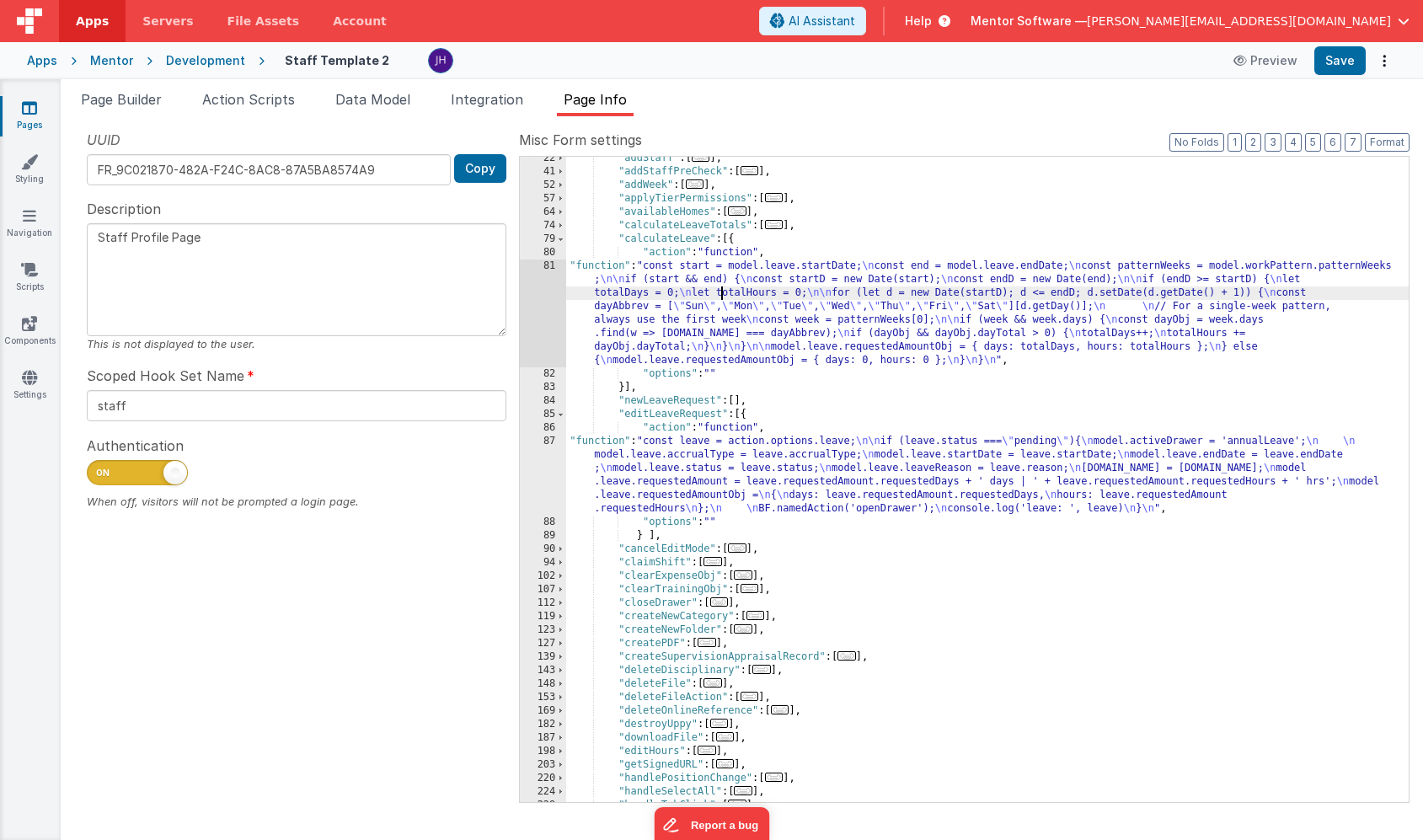
click at [720, 287] on div ""addStaff" : [ ... ] , "addStaffPreCheck" : [ ... ] , "addWeek" : [ ... ] , "ap…" at bounding box center [987, 488] width 843 height 672
click at [540, 317] on div "81" at bounding box center [543, 313] width 46 height 108
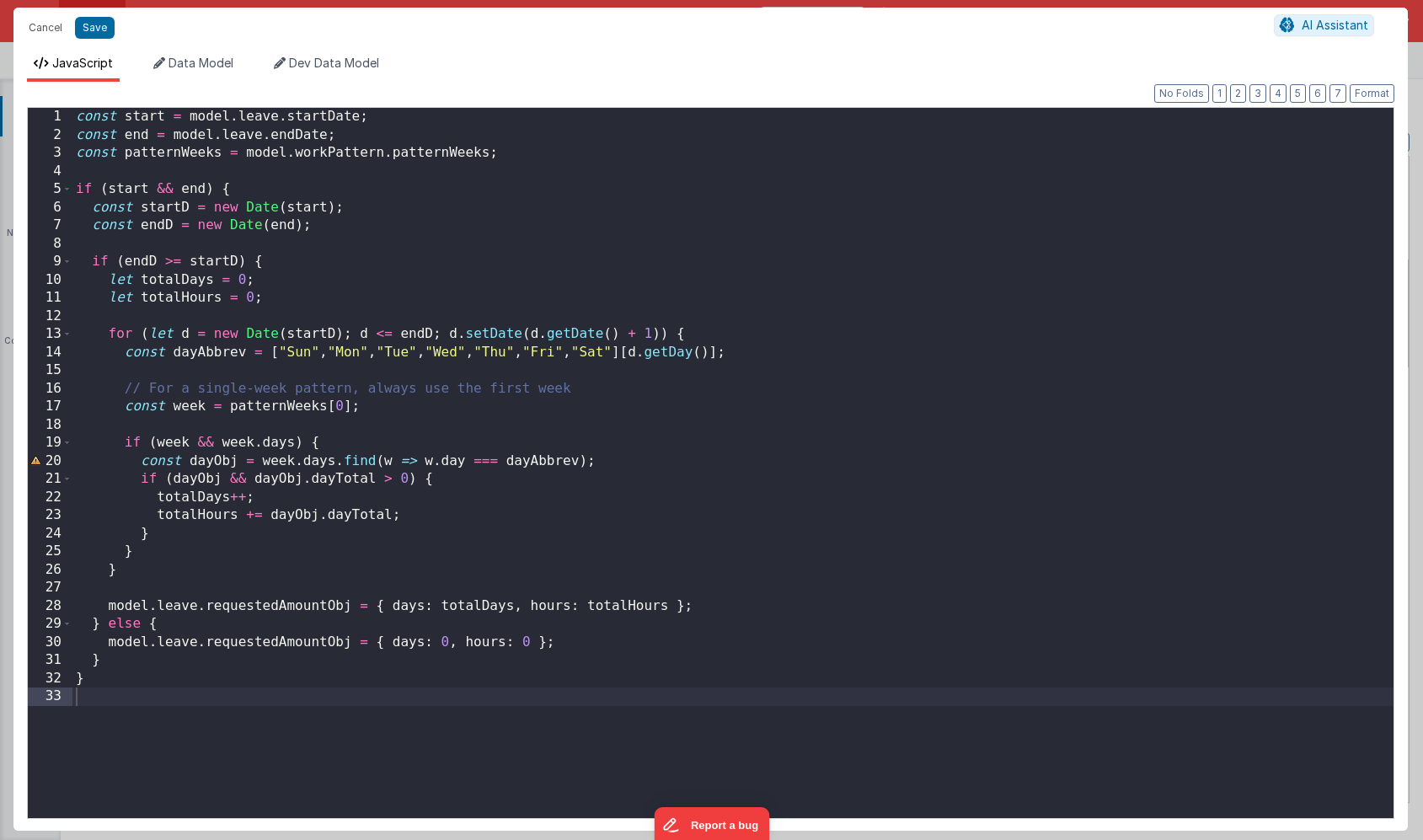
click at [736, 605] on div "const start = model . leave . startDate ; const end = model . leave . endDate ;…" at bounding box center [733, 481] width 1322 height 746
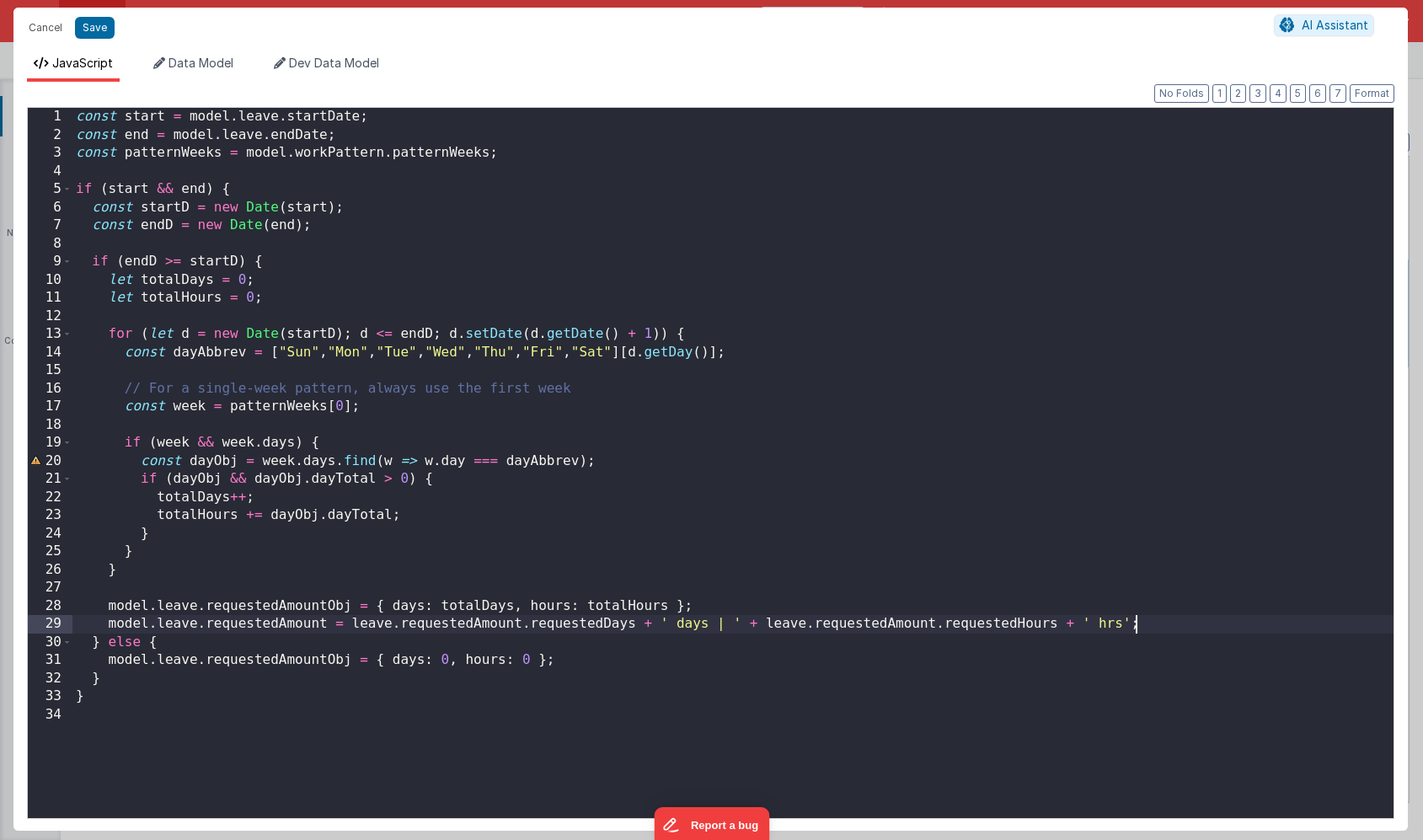
click at [520, 626] on div "const start = model . leave . startDate ; const end = model . leave . endDate ;…" at bounding box center [733, 481] width 1322 height 746
click at [607, 629] on div "const start = model . leave . startDate ; const end = model . leave . endDate ;…" at bounding box center [733, 481] width 1322 height 746
click at [879, 622] on div "const start = model . leave . startDate ; const end = model . leave . endDate ;…" at bounding box center [733, 481] width 1322 height 746
click at [1025, 625] on div "const start = model . leave . startDate ; const end = model . leave . endDate ;…" at bounding box center [733, 481] width 1322 height 746
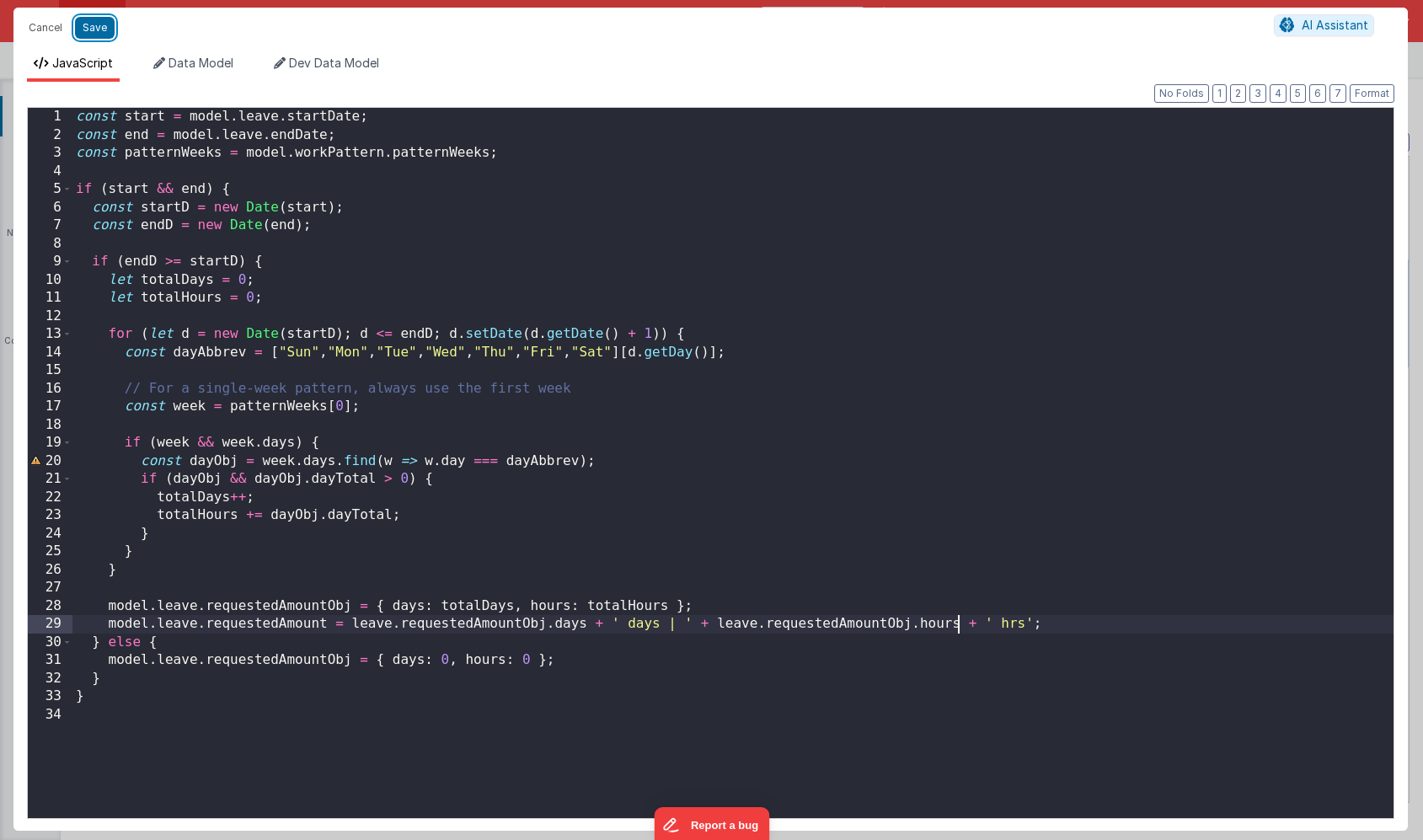
drag, startPoint x: 99, startPoint y: 33, endPoint x: 493, endPoint y: 120, distance: 403.5
click at [99, 33] on button "Save" at bounding box center [95, 27] width 39 height 22
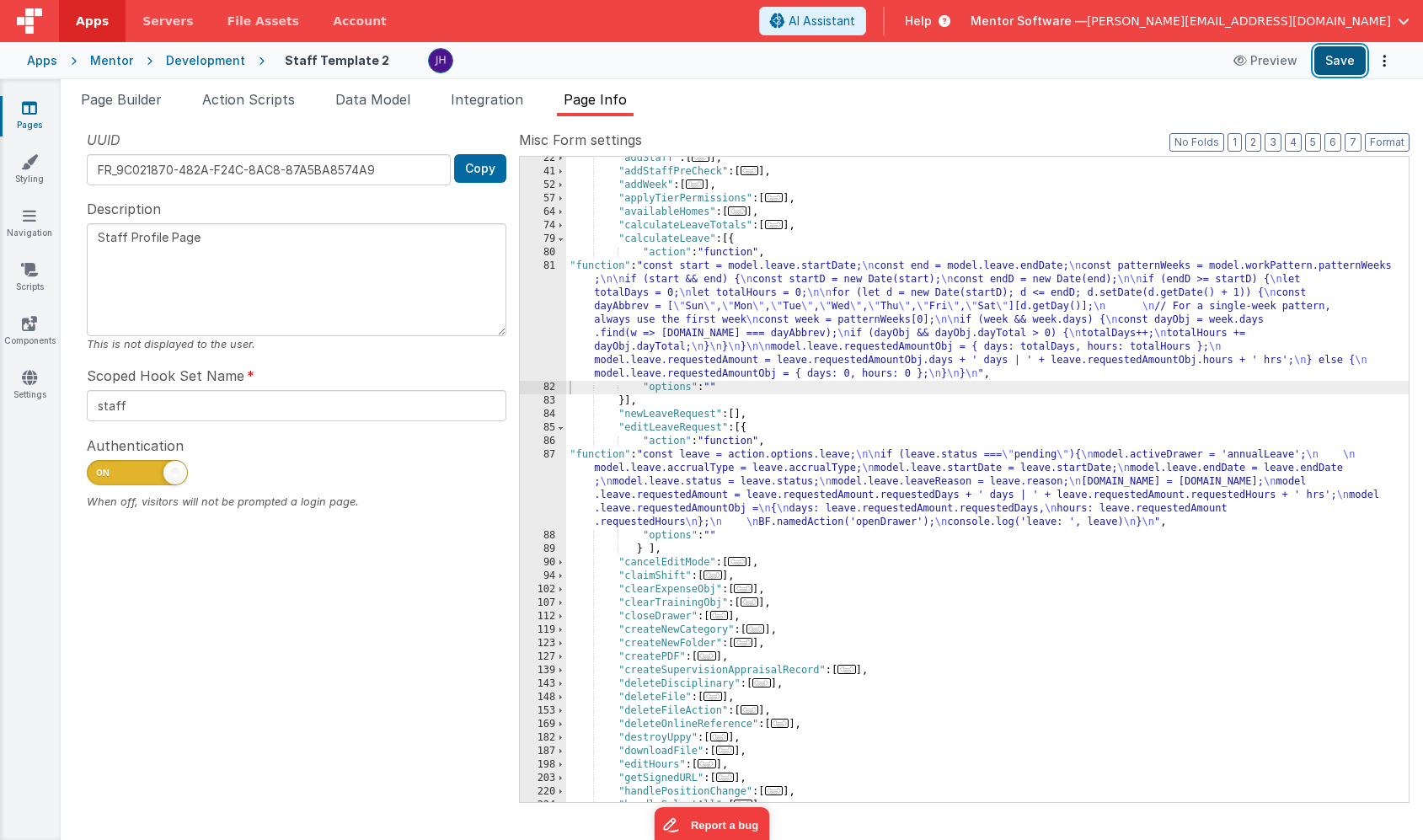
click at [1339, 60] on button "Save" at bounding box center [1339, 60] width 52 height 29
click at [723, 315] on div ""addStaff" : [ ... ] , "addStaffPreCheck" : [ ... ] , "addWeek" : [ ... ] , "ap…" at bounding box center [987, 488] width 843 height 672
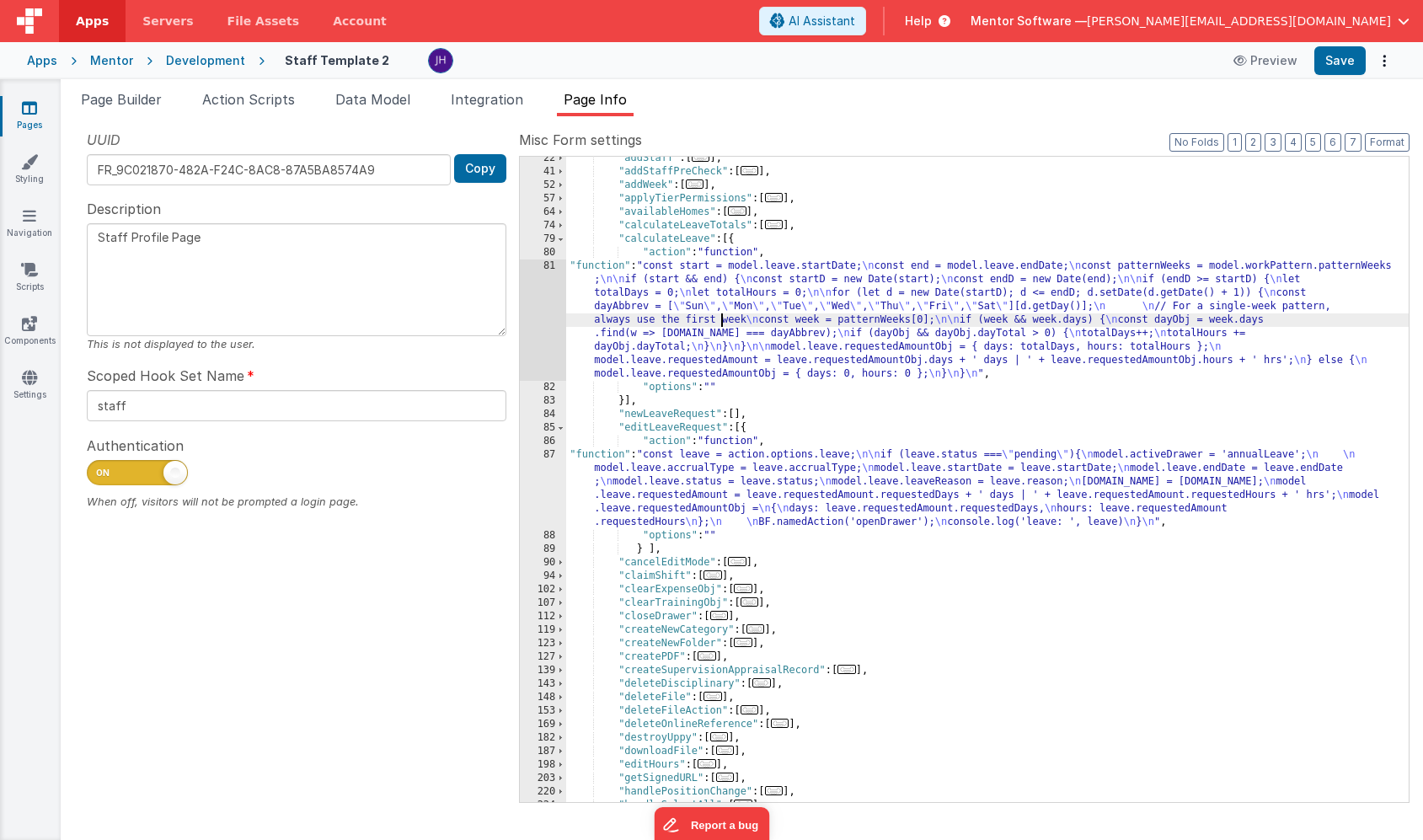
click at [617, 335] on div ""addStaff" : [ ... ] , "addStaffPreCheck" : [ ... ] , "addWeek" : [ ... ] , "ap…" at bounding box center [987, 488] width 843 height 672
click at [540, 298] on div "81" at bounding box center [543, 319] width 46 height 121
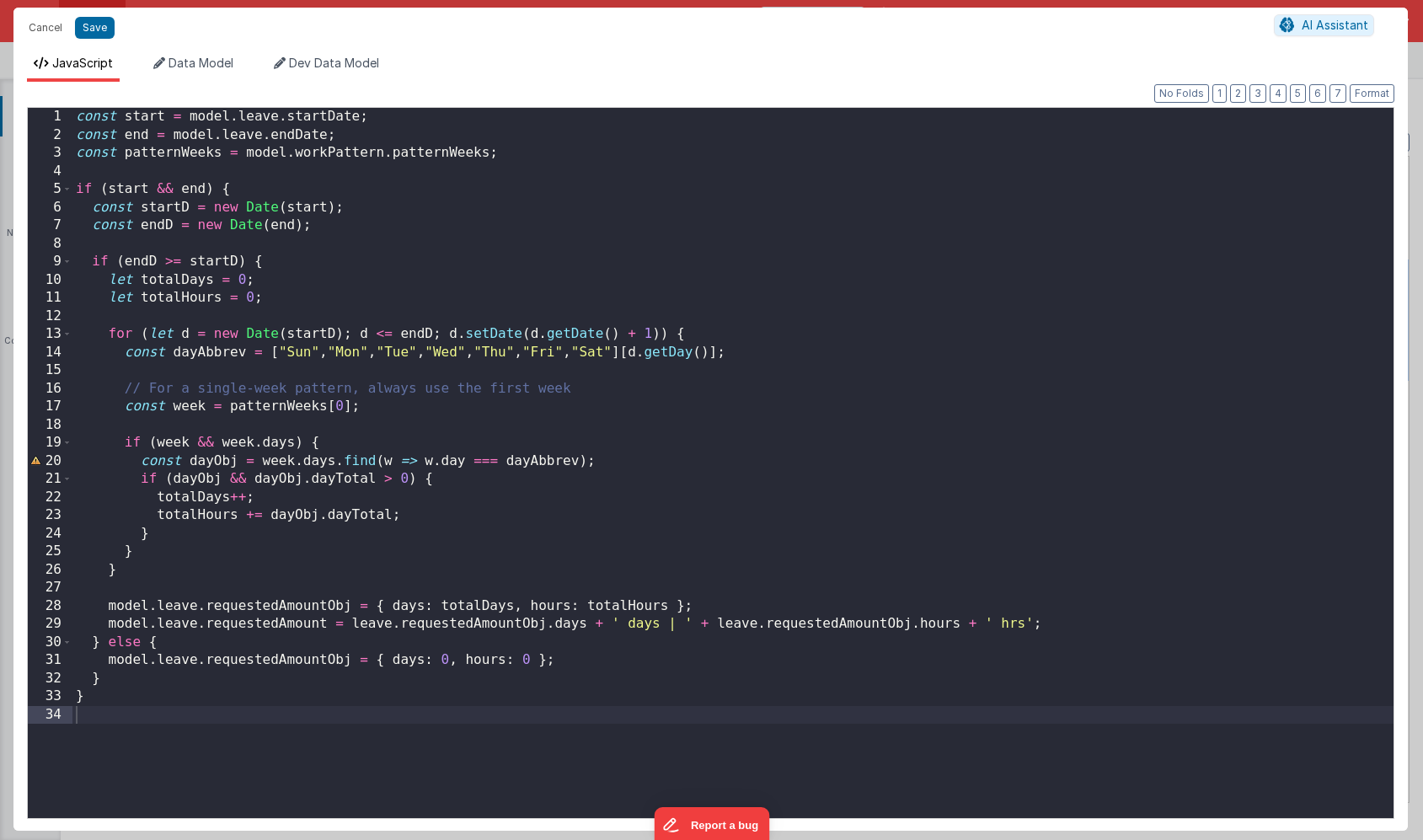
click at [482, 606] on div "const start = model . leave . startDate ; const end = model . leave . endDate ;…" at bounding box center [733, 481] width 1322 height 746
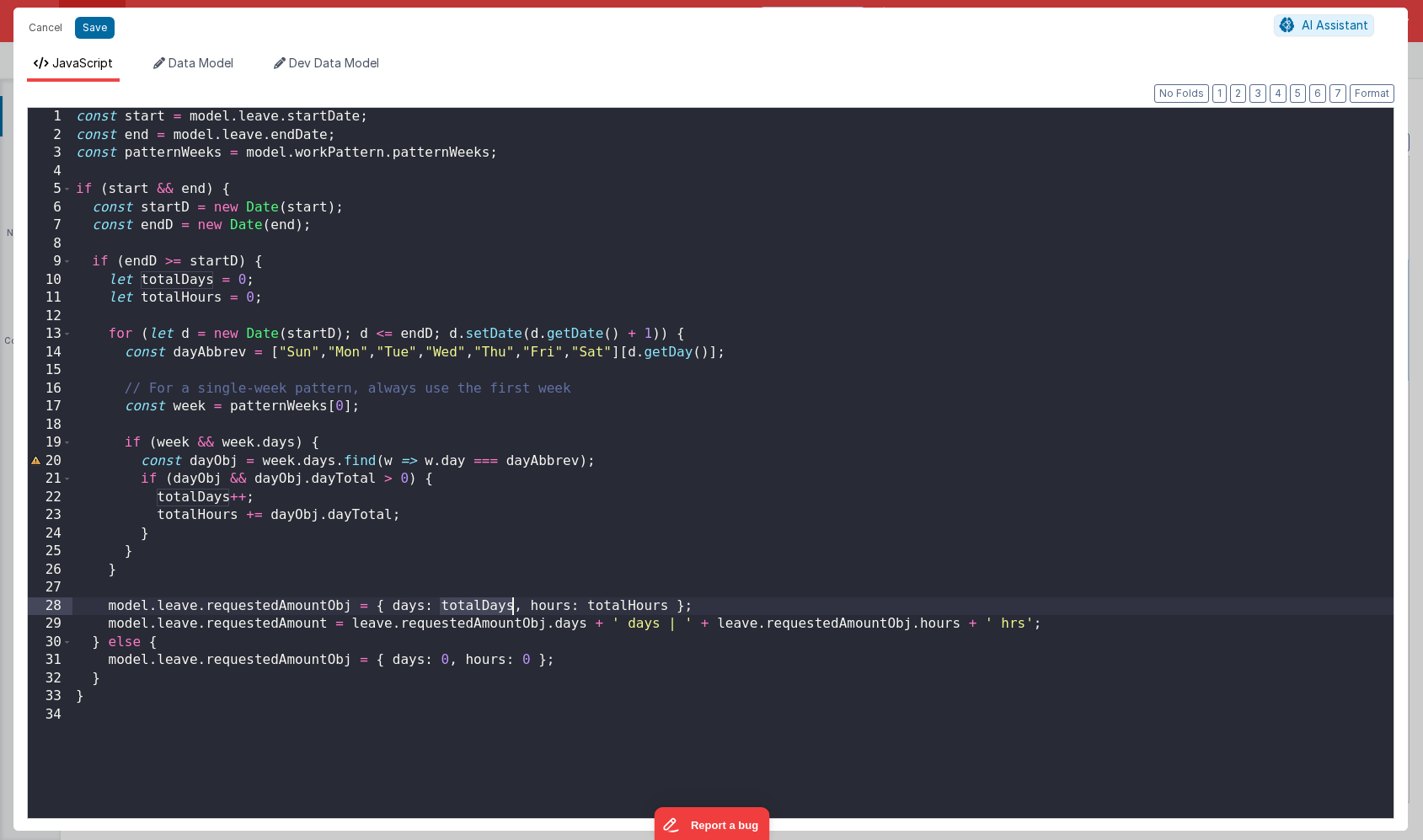
click at [482, 606] on div "const start = model . leave . startDate ; const end = model . leave . endDate ;…" at bounding box center [733, 481] width 1322 height 746
drag, startPoint x: 584, startPoint y: 622, endPoint x: 350, endPoint y: 618, distance: 234.0
click at [350, 618] on div "const start = model . leave . startDate ; const end = model . leave . endDate ;…" at bounding box center [733, 481] width 1322 height 746
drag, startPoint x: 667, startPoint y: 607, endPoint x: 587, endPoint y: 607, distance: 80.0
click at [587, 607] on div "const start = model . leave . startDate ; const end = model . leave . endDate ;…" at bounding box center [733, 481] width 1322 height 746
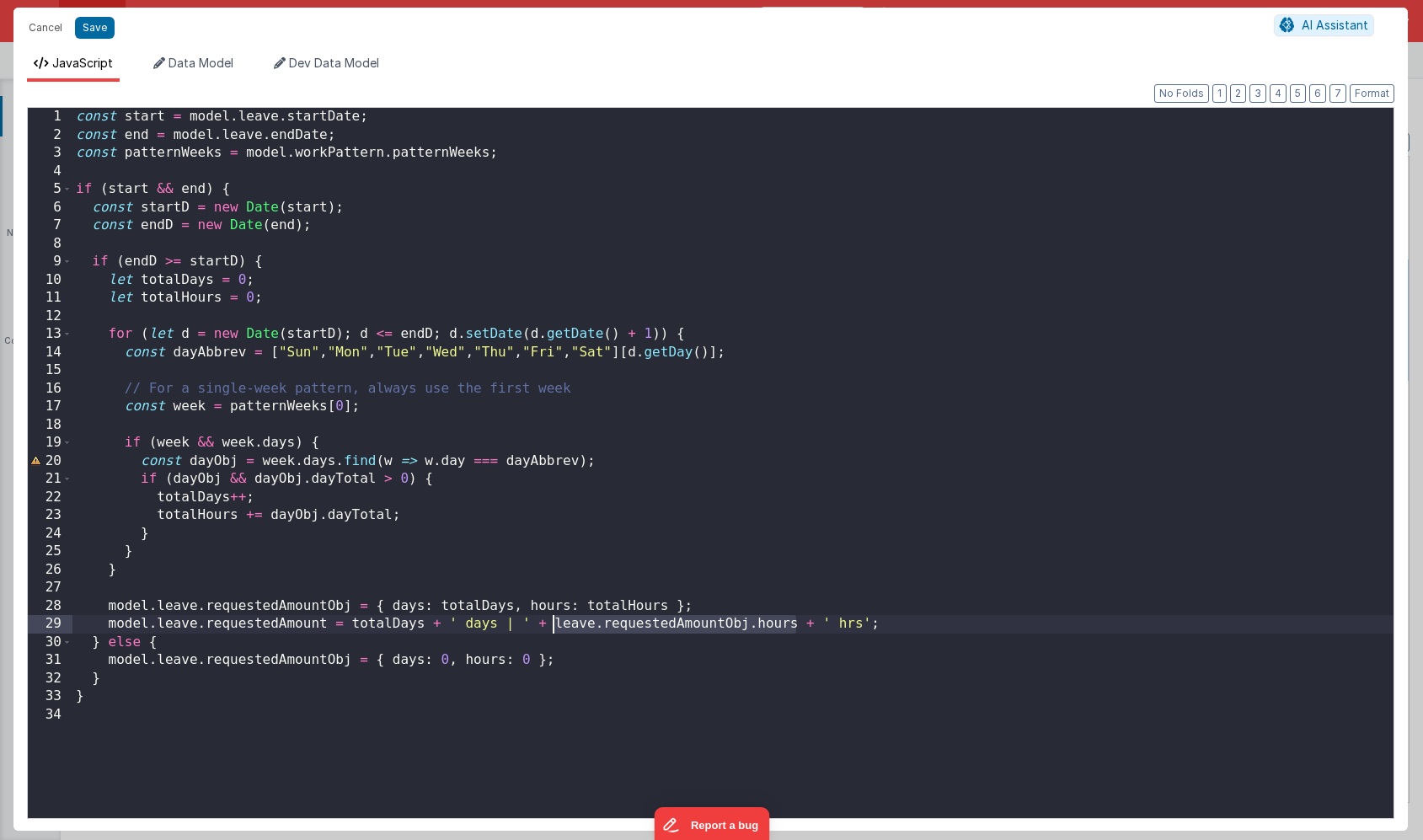
drag, startPoint x: 796, startPoint y: 624, endPoint x: 554, endPoint y: 626, distance: 242.0
click at [554, 626] on div "const start = model . leave . startDate ; const end = model . leave . endDate ;…" at bounding box center [733, 481] width 1322 height 746
click at [96, 34] on button "Save" at bounding box center [95, 27] width 39 height 22
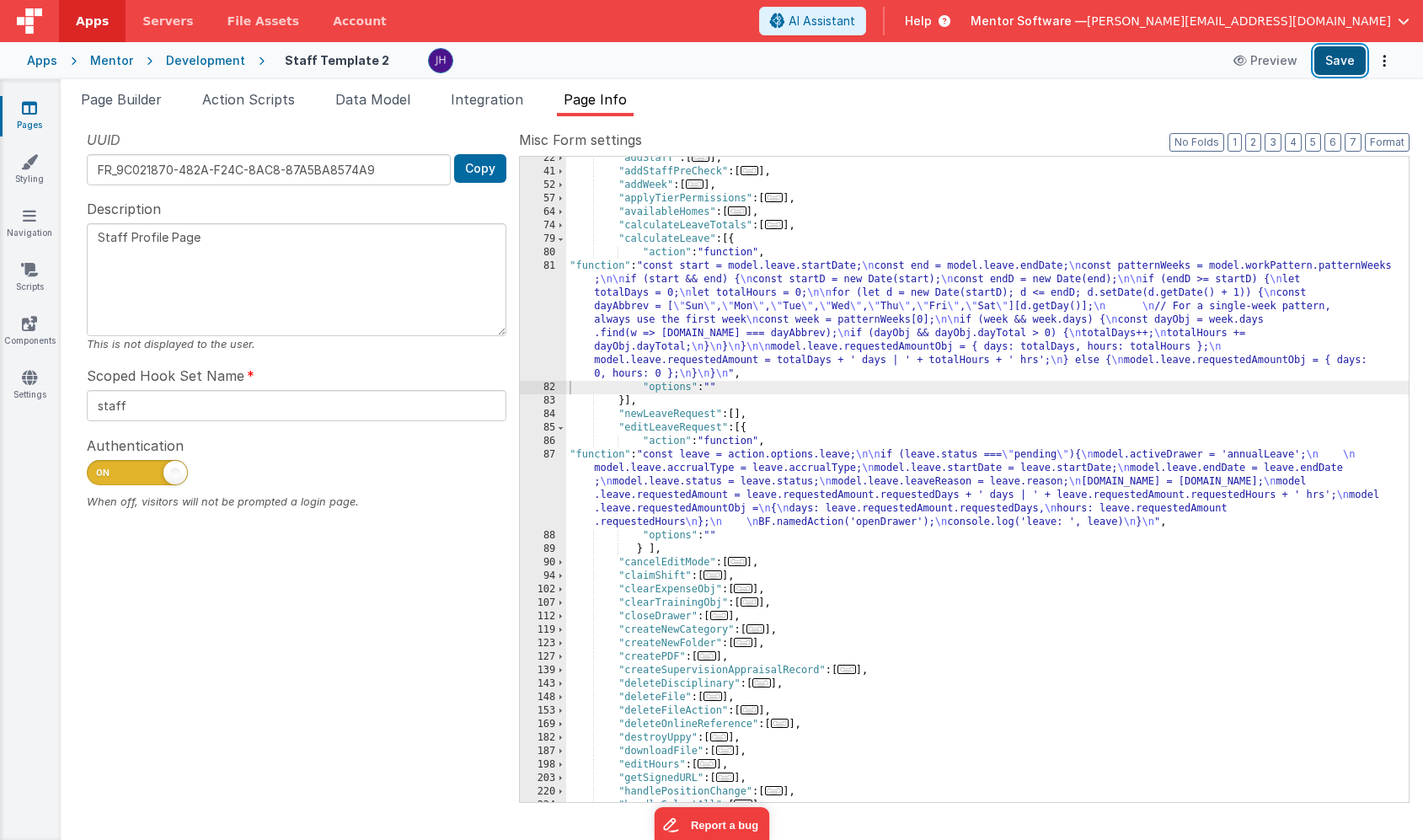
click at [1318, 58] on button "Save" at bounding box center [1339, 60] width 52 height 29
click at [117, 95] on span "Page Builder" at bounding box center [121, 99] width 81 height 17
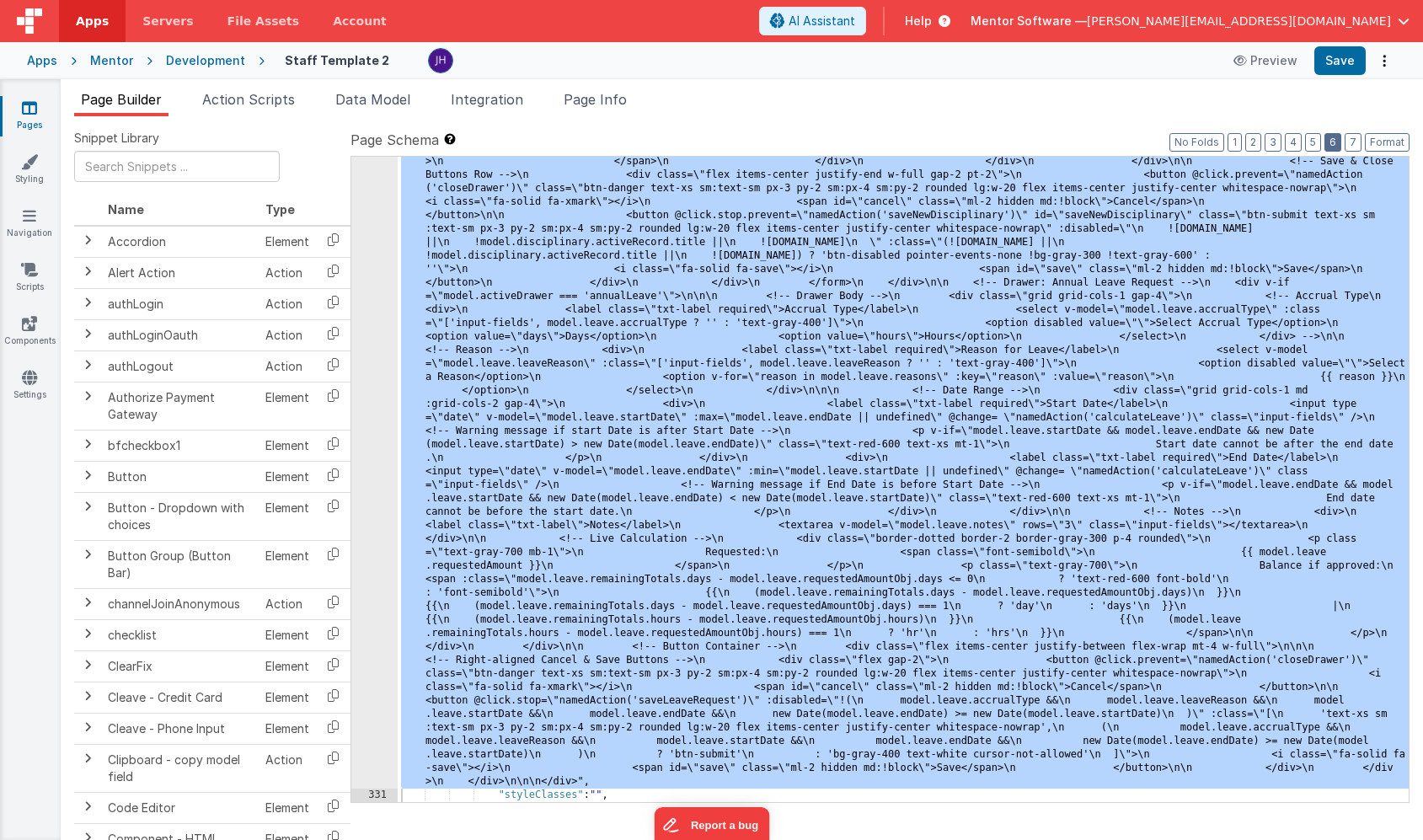
click at [1330, 142] on button "6" at bounding box center [1333, 143] width 17 height 19
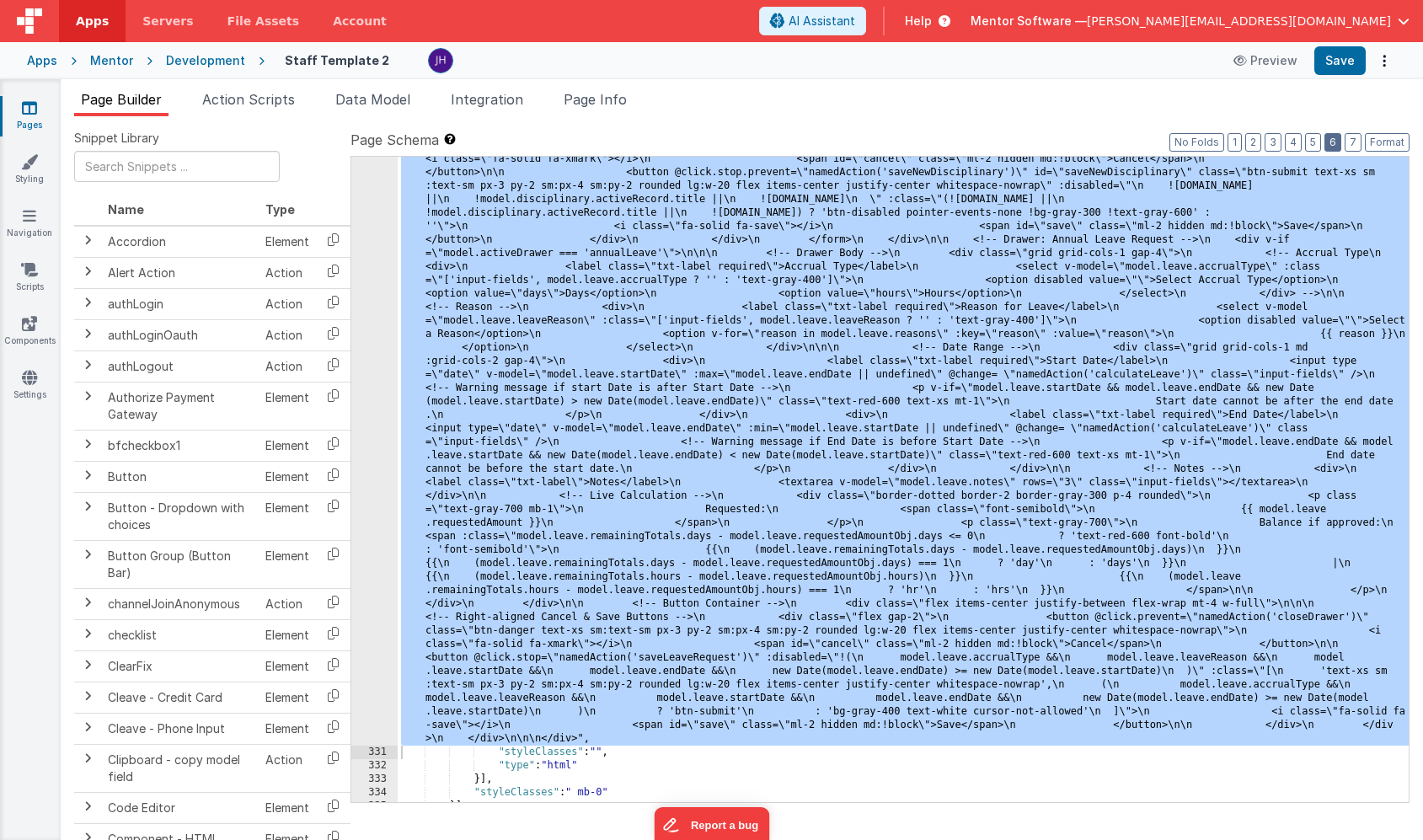
scroll to position [10502, 0]
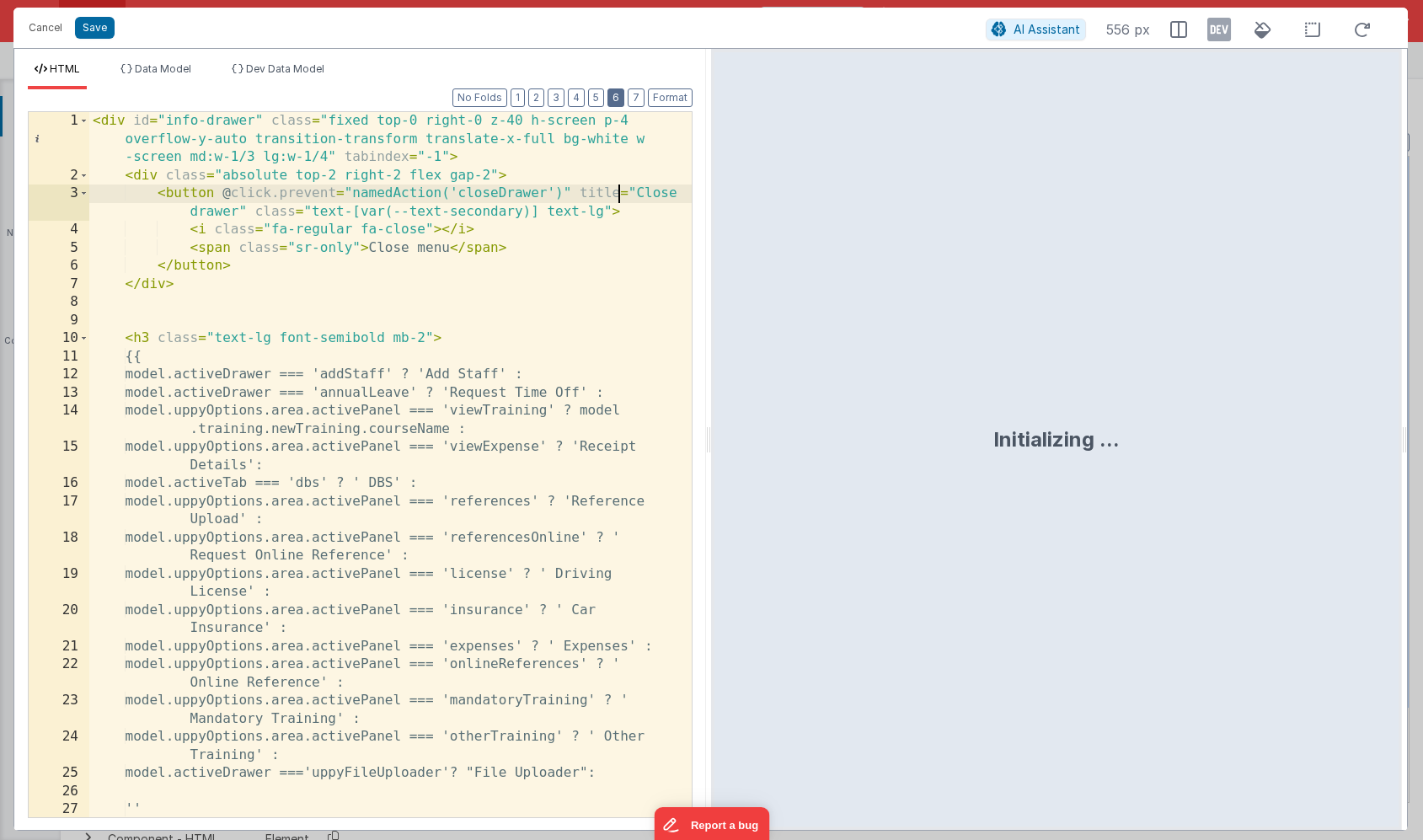
click at [621, 96] on button "6" at bounding box center [616, 98] width 17 height 19
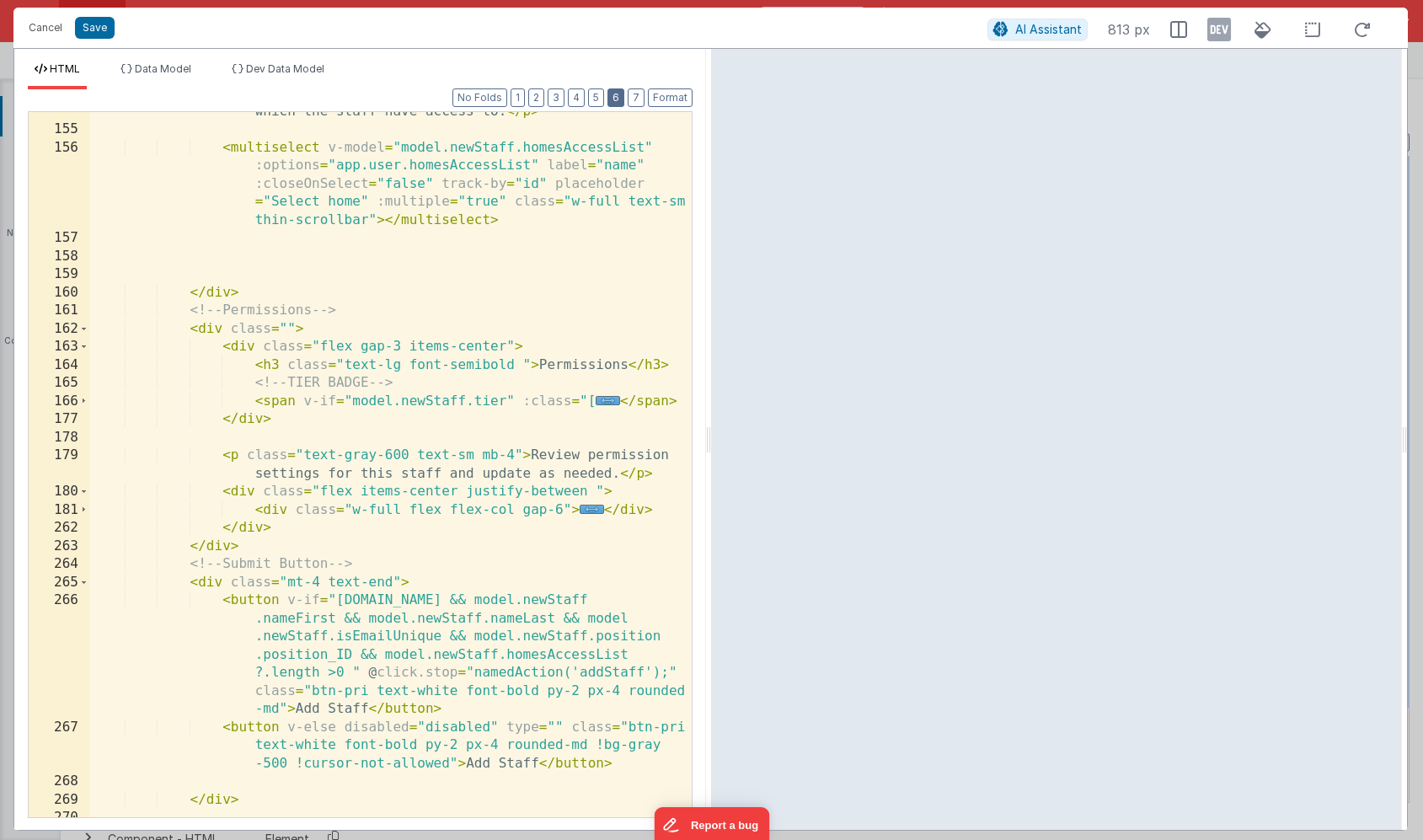
scroll to position [1159, 0]
click at [543, 95] on button "2" at bounding box center [536, 98] width 16 height 19
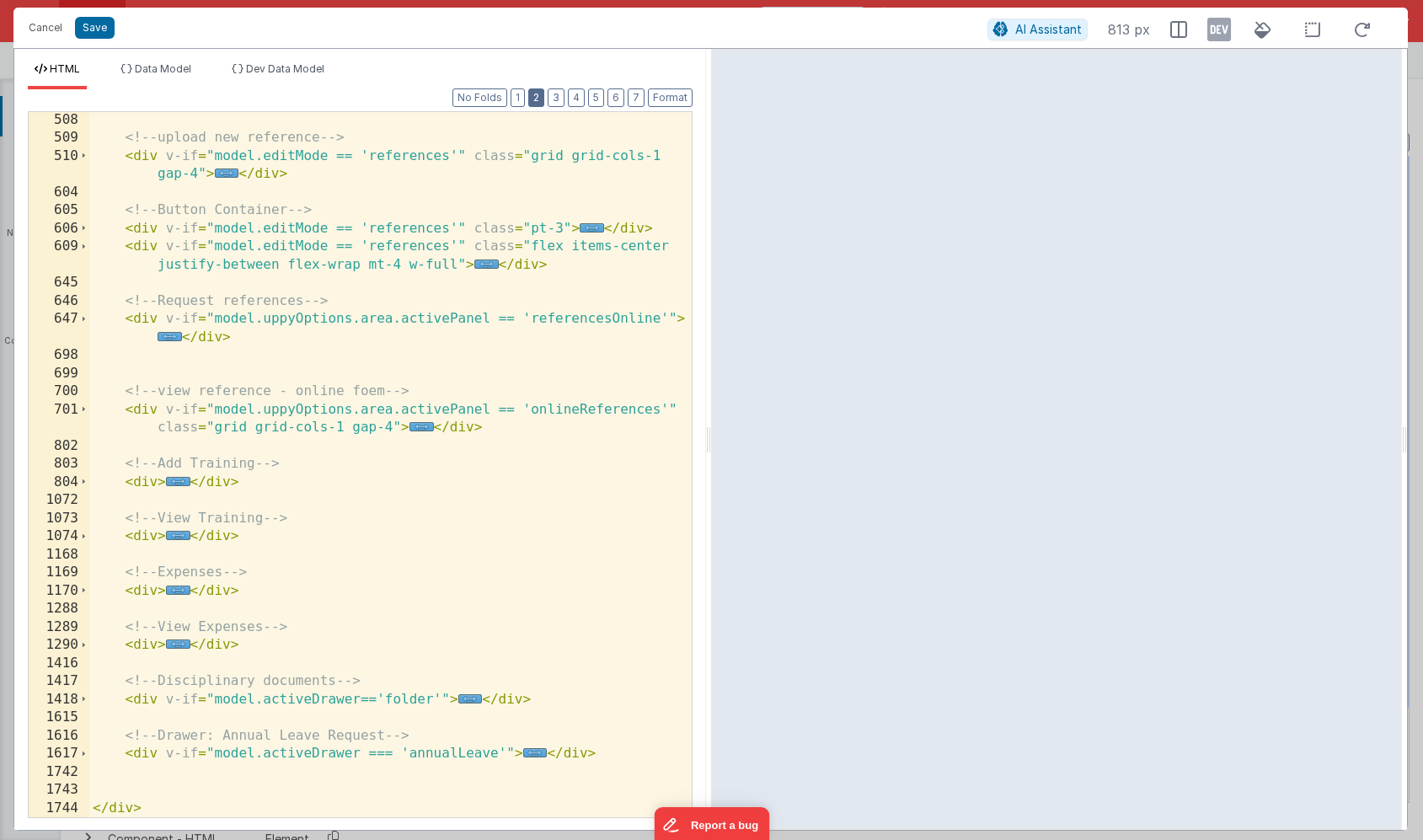
scroll to position [363, 0]
click at [536, 751] on span "..." at bounding box center [535, 753] width 24 height 9
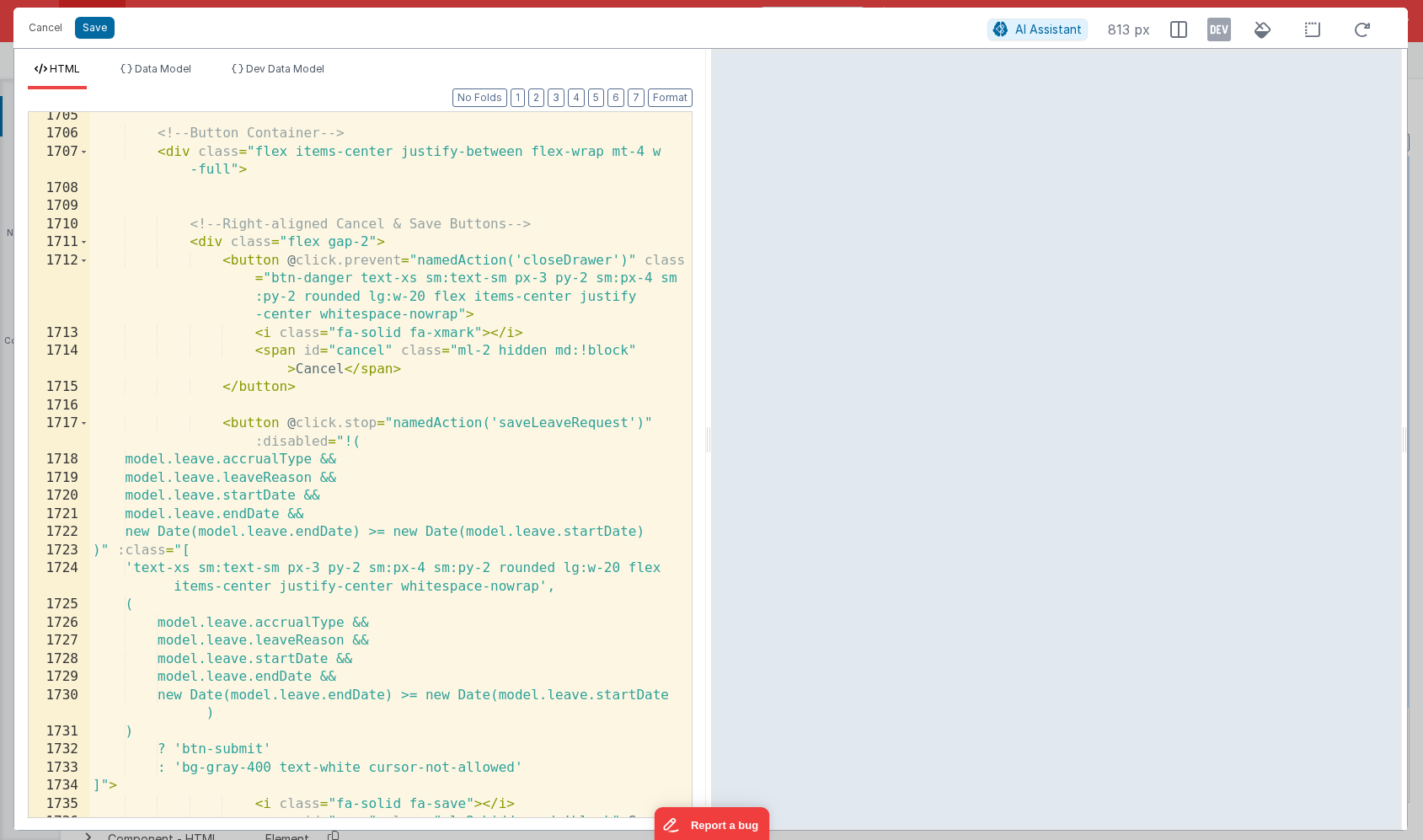
scroll to position [3125, 0]
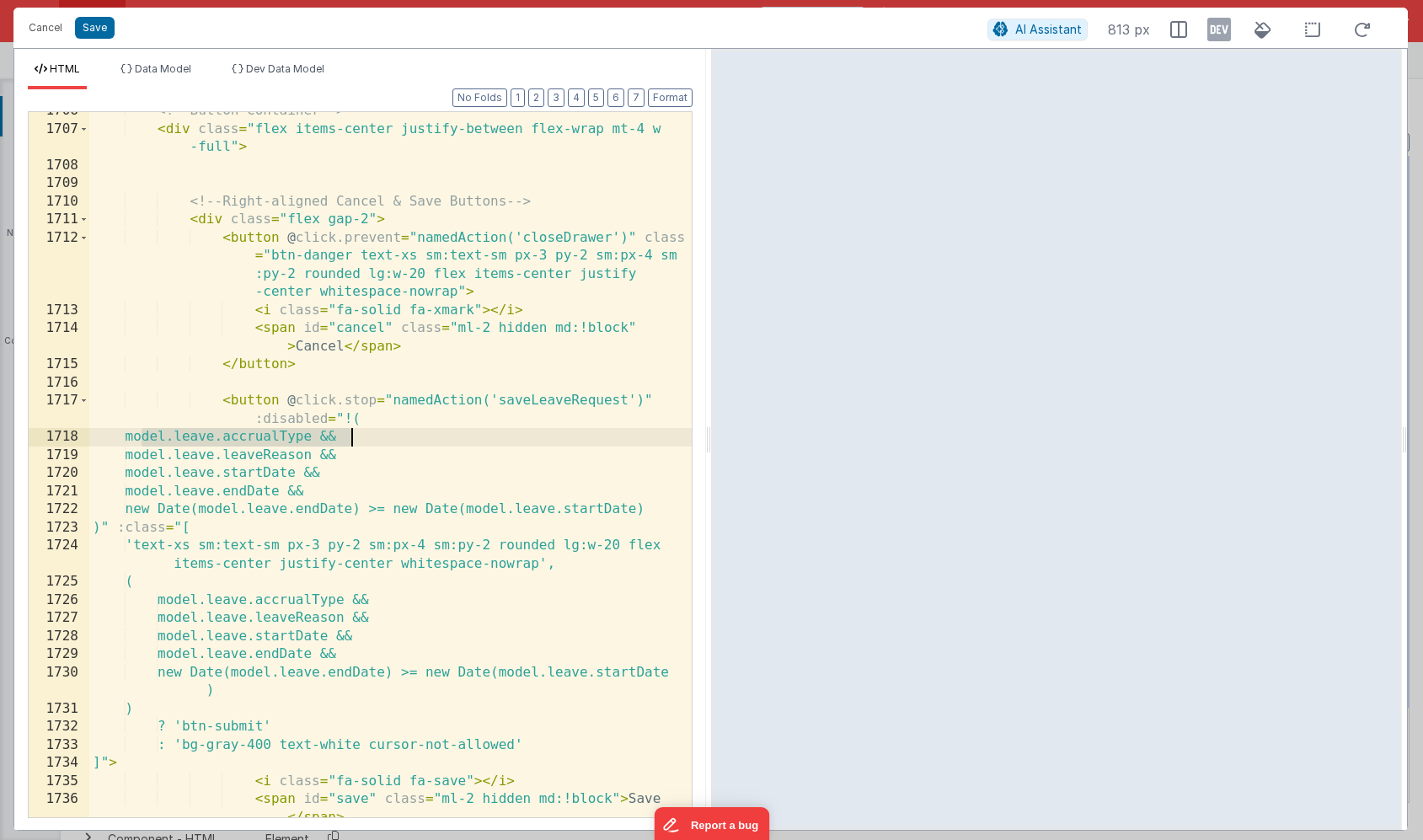
drag, startPoint x: 142, startPoint y: 438, endPoint x: 356, endPoint y: 437, distance: 214.0
click at [356, 437] on div "<!-- Button Container --> < div class = "flex items-center justify-between flex…" at bounding box center [390, 482] width 603 height 760
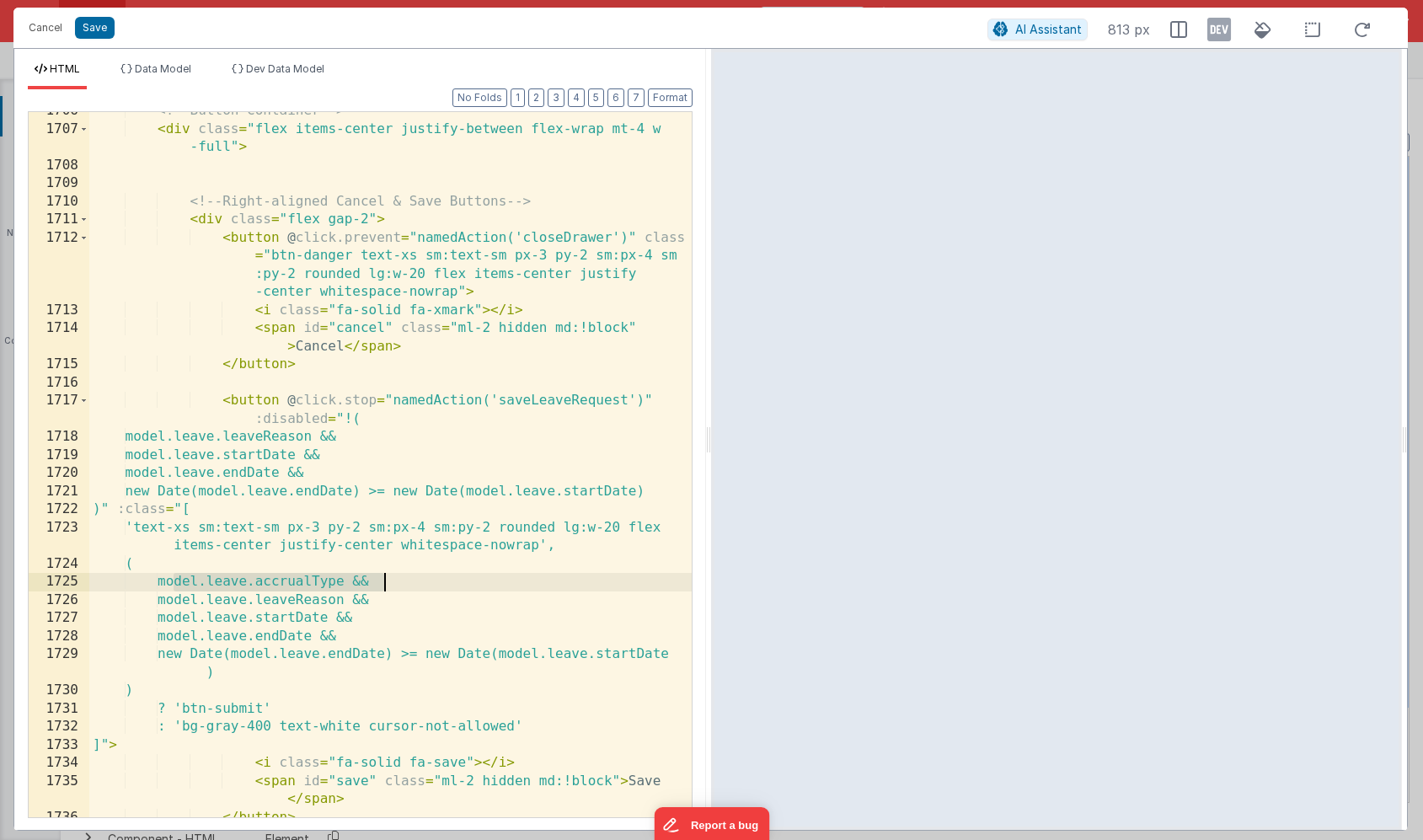
drag, startPoint x: 176, startPoint y: 579, endPoint x: 384, endPoint y: 576, distance: 208.0
click at [384, 576] on div "<!-- Button Container --> < div class = "flex items-center justify-between flex…" at bounding box center [390, 473] width 603 height 741
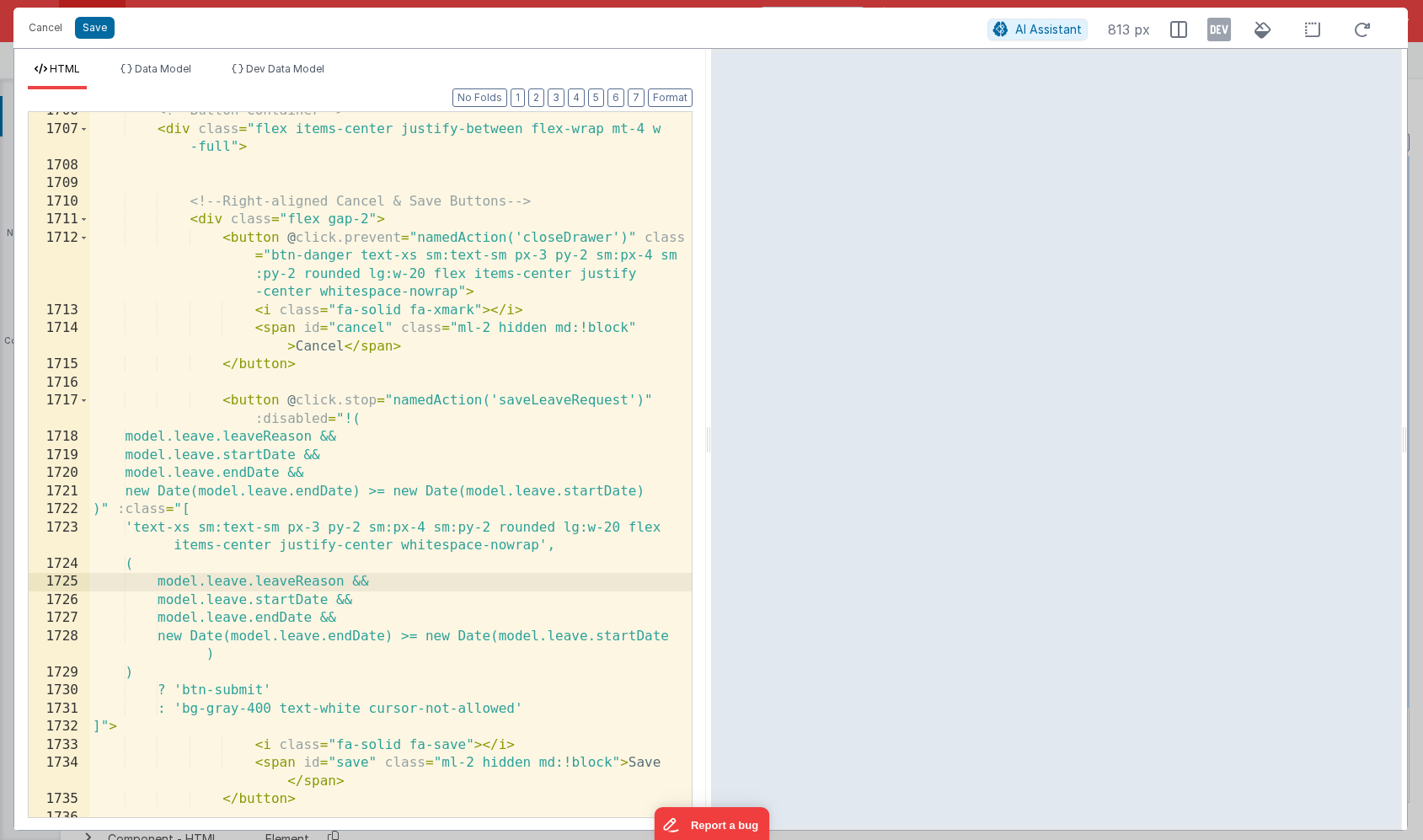
click at [92, 15] on div "Cancel Save AI Assistant 813 px" at bounding box center [711, 27] width 1395 height 40
click at [94, 30] on button "Save" at bounding box center [95, 27] width 39 height 22
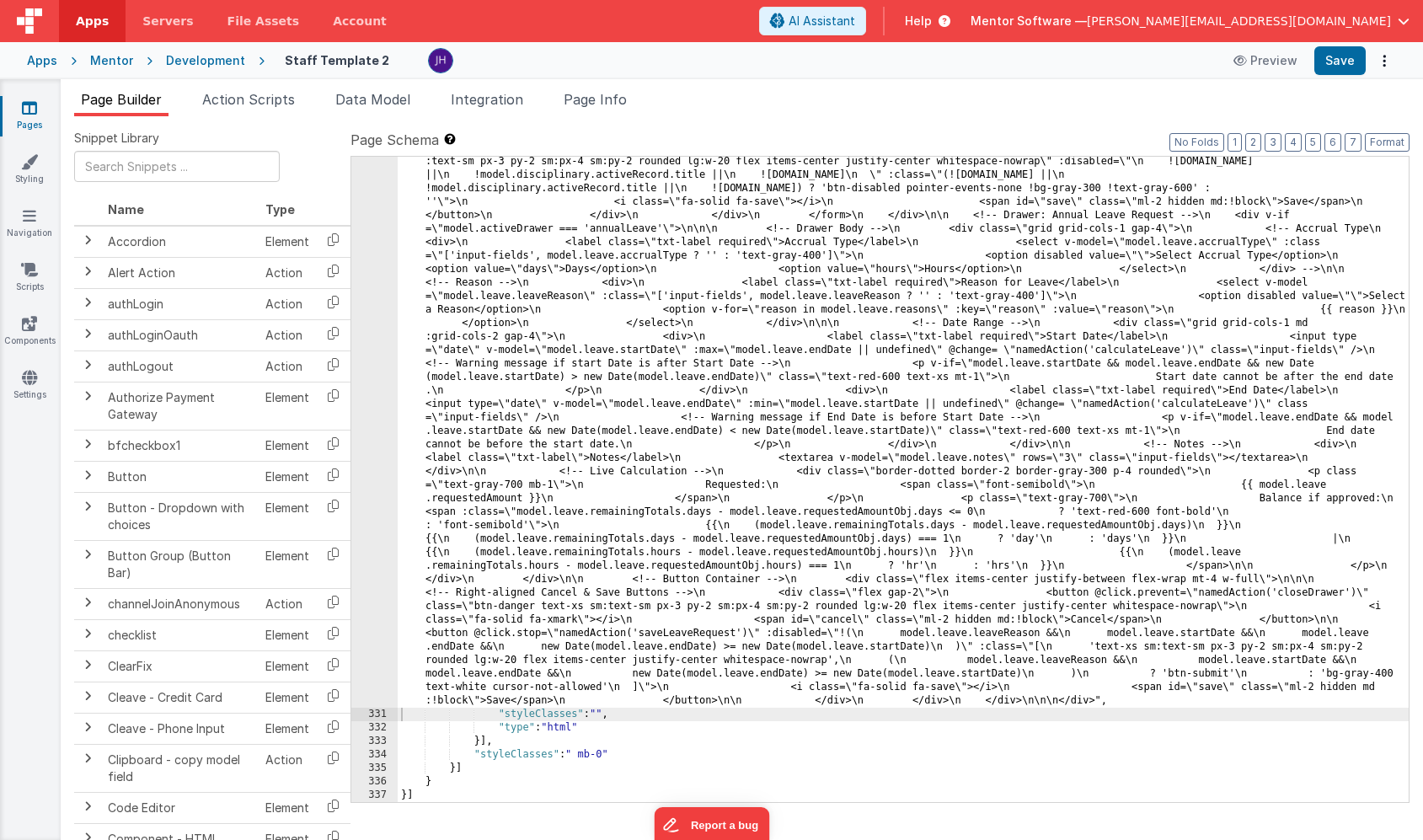
scroll to position [10489, 0]
click at [1335, 61] on button "Save" at bounding box center [1339, 60] width 52 height 29
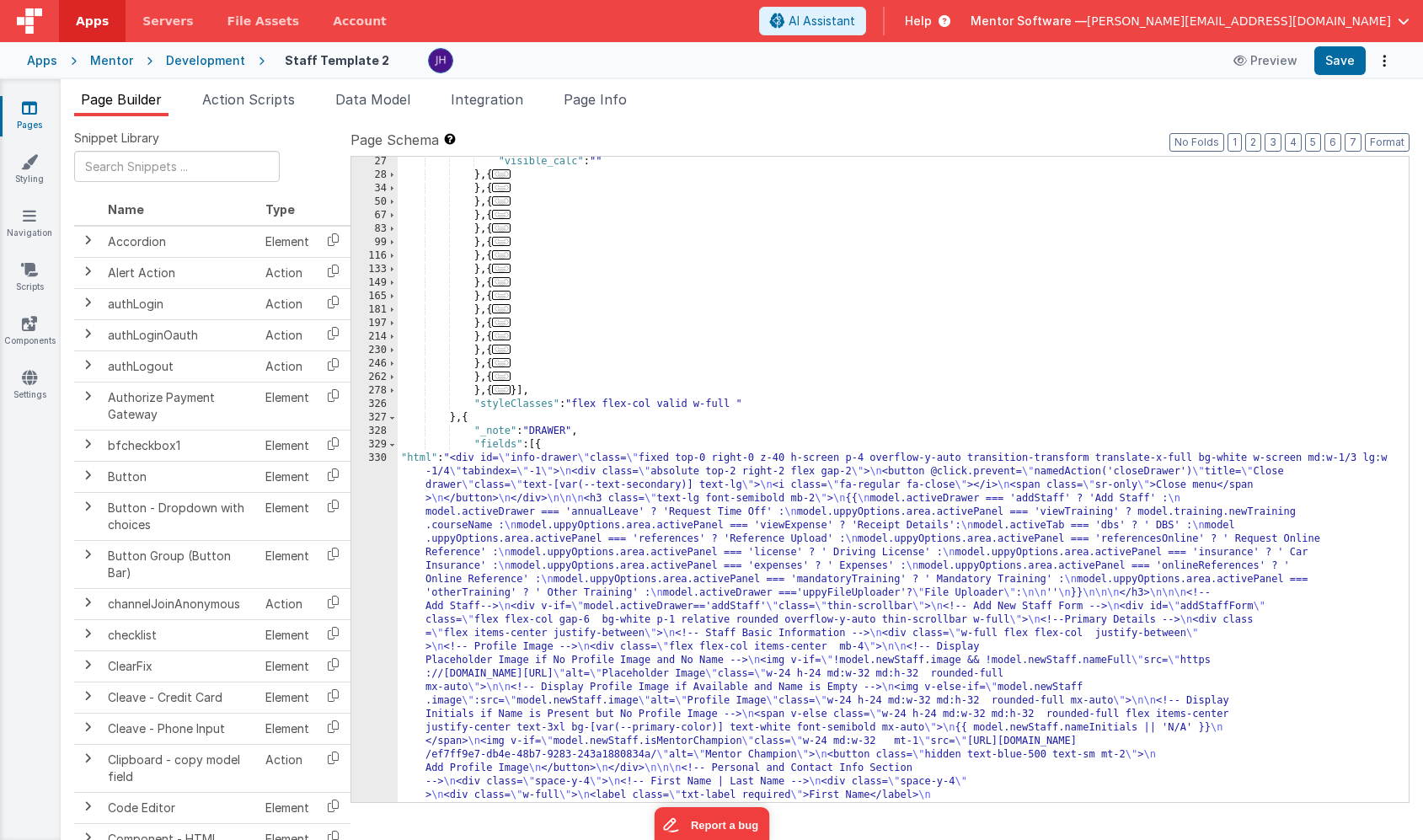
scroll to position [2034, 0]
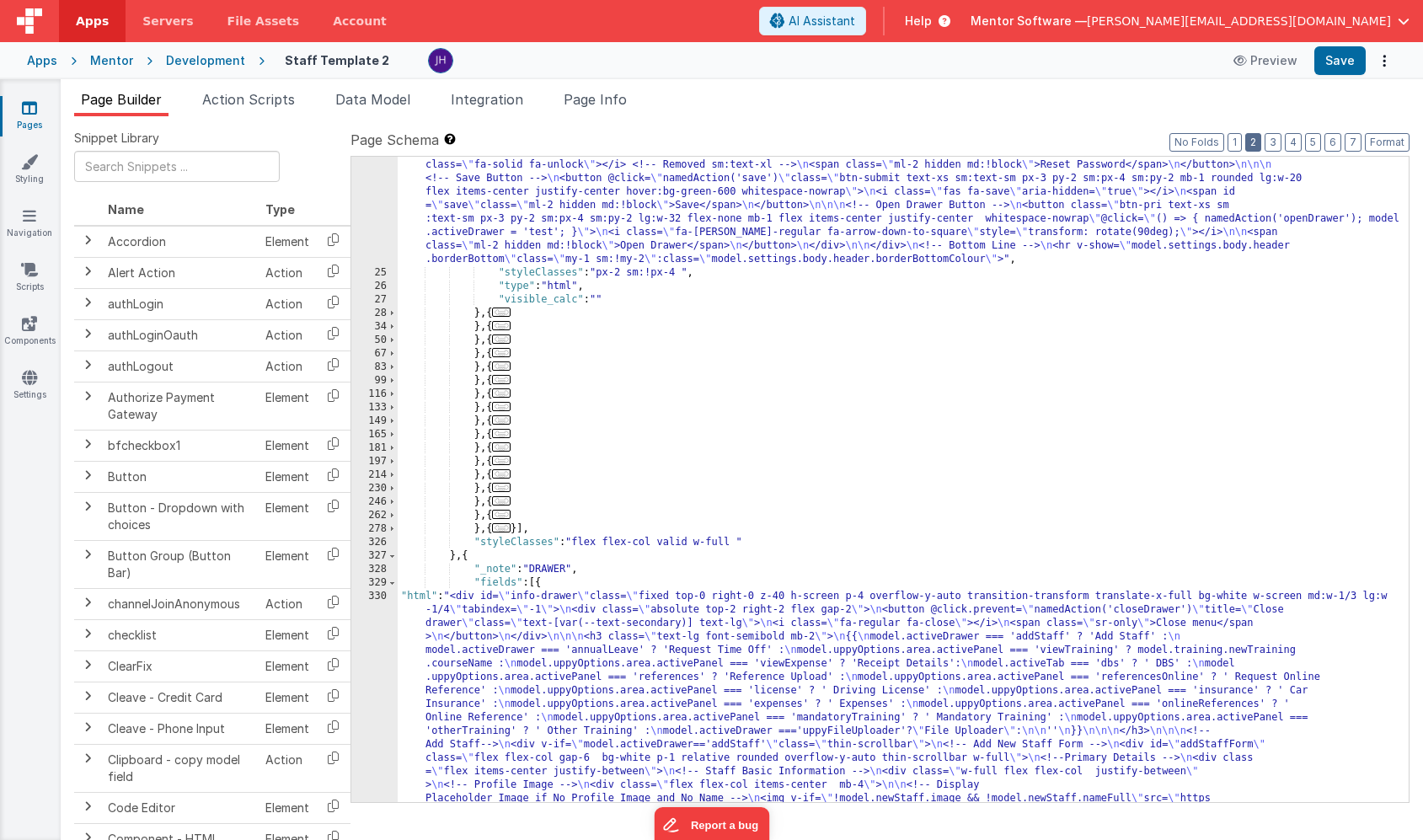
click at [1257, 145] on button "2" at bounding box center [1253, 143] width 16 height 19
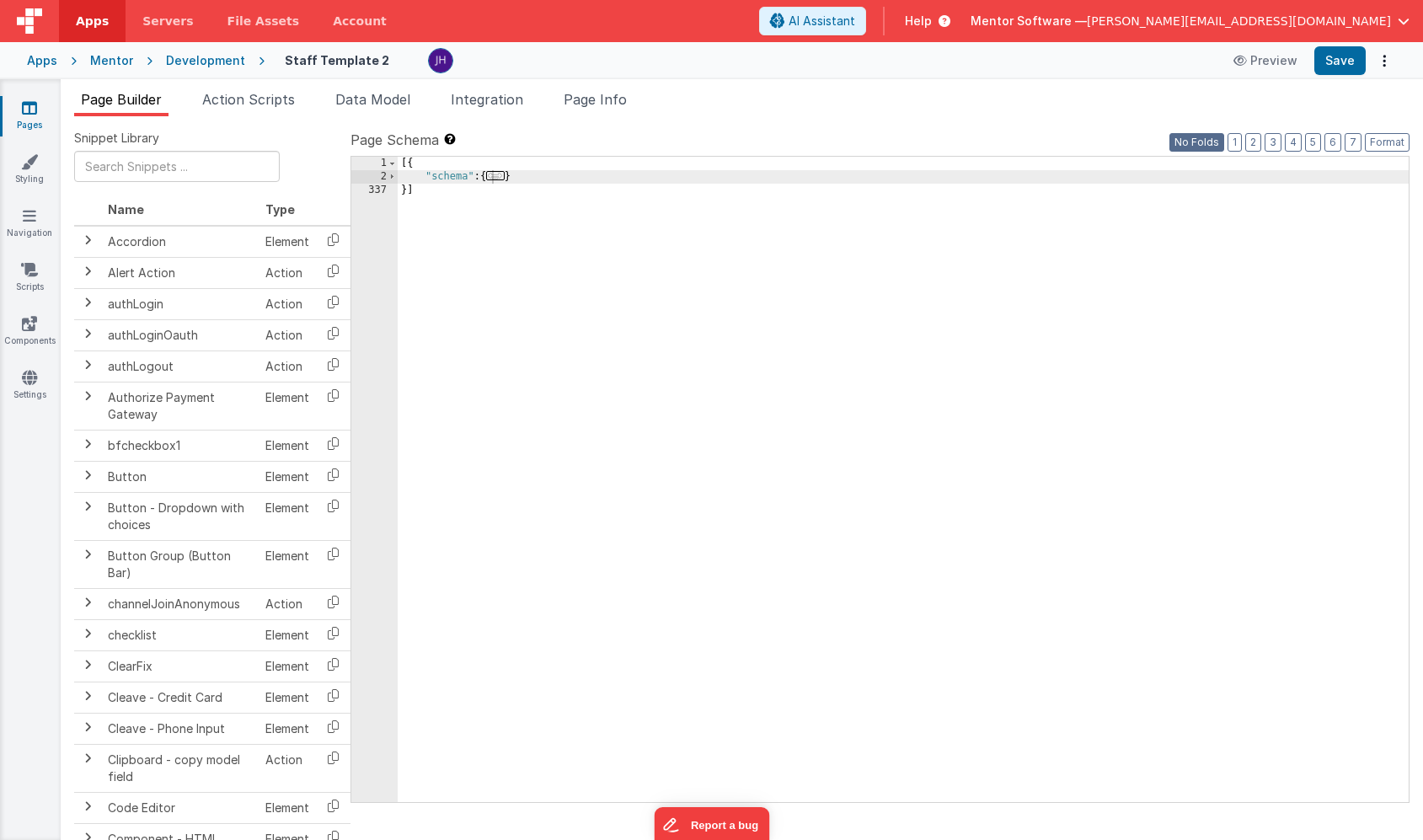
click at [1210, 147] on button "No Folds" at bounding box center [1197, 143] width 54 height 19
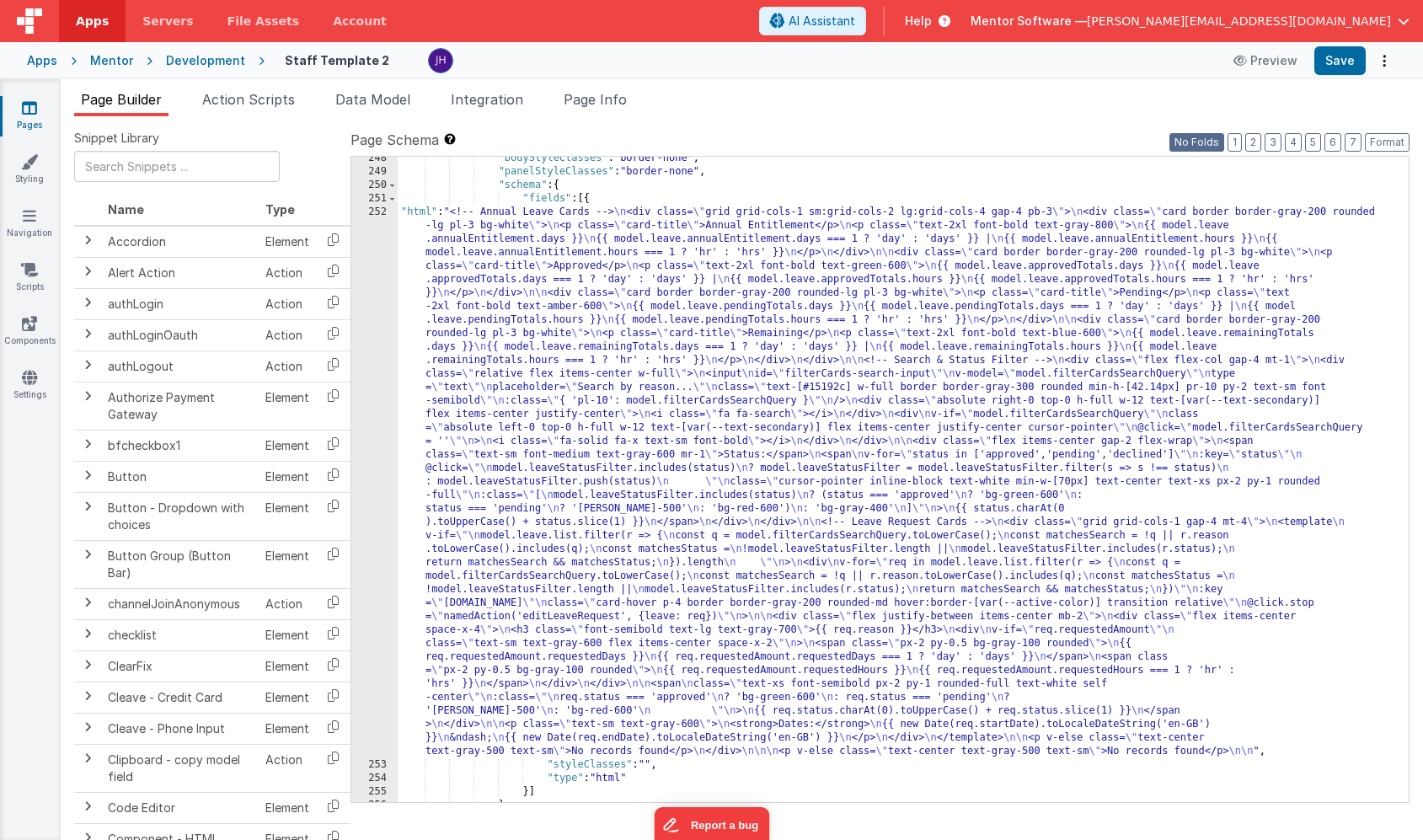
scroll to position [17702, 0]
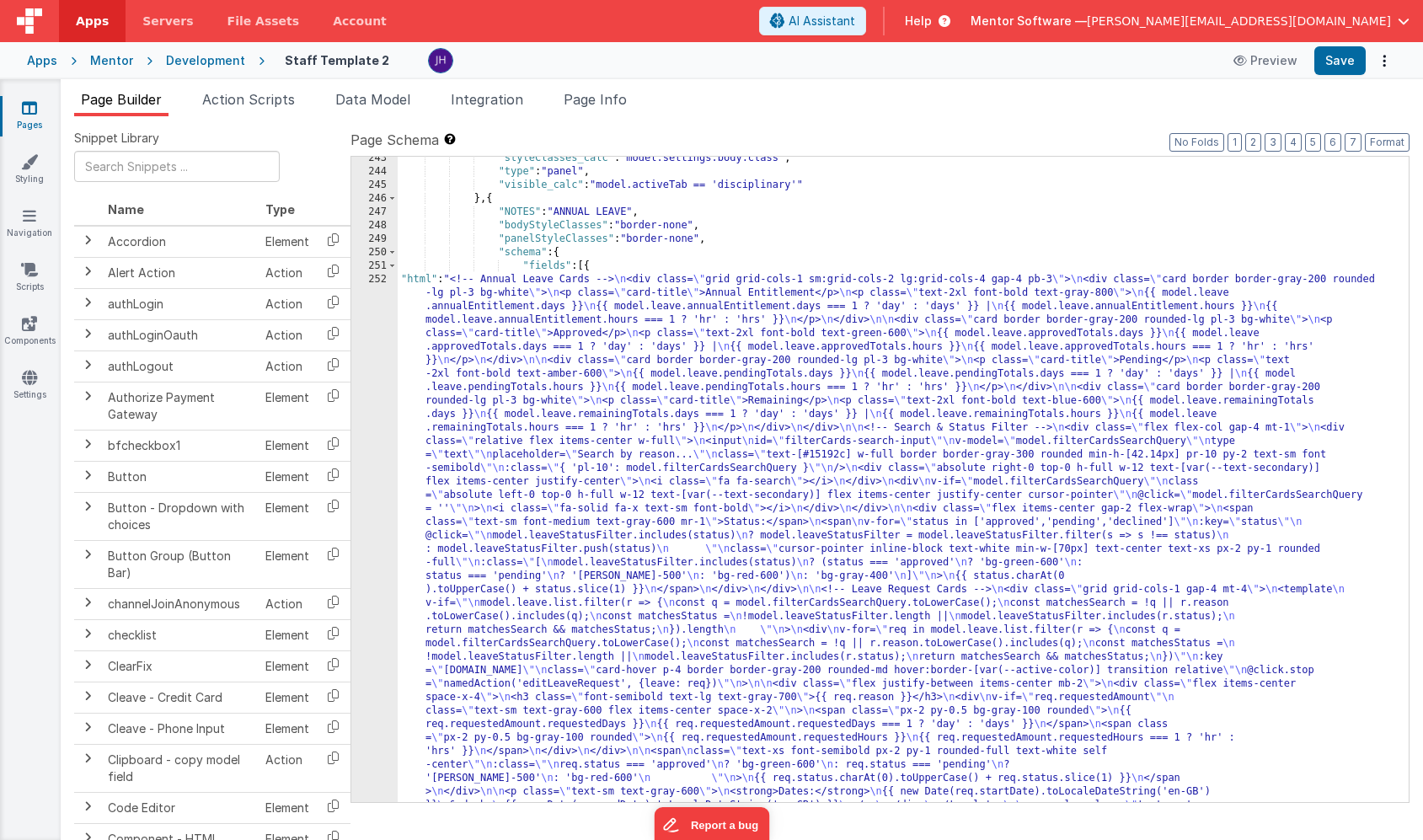
click at [542, 416] on div ""styleClasses_calc" : "model.settings.body.class" , "type" : "panel" , "visible…" at bounding box center [903, 757] width 1011 height 1212
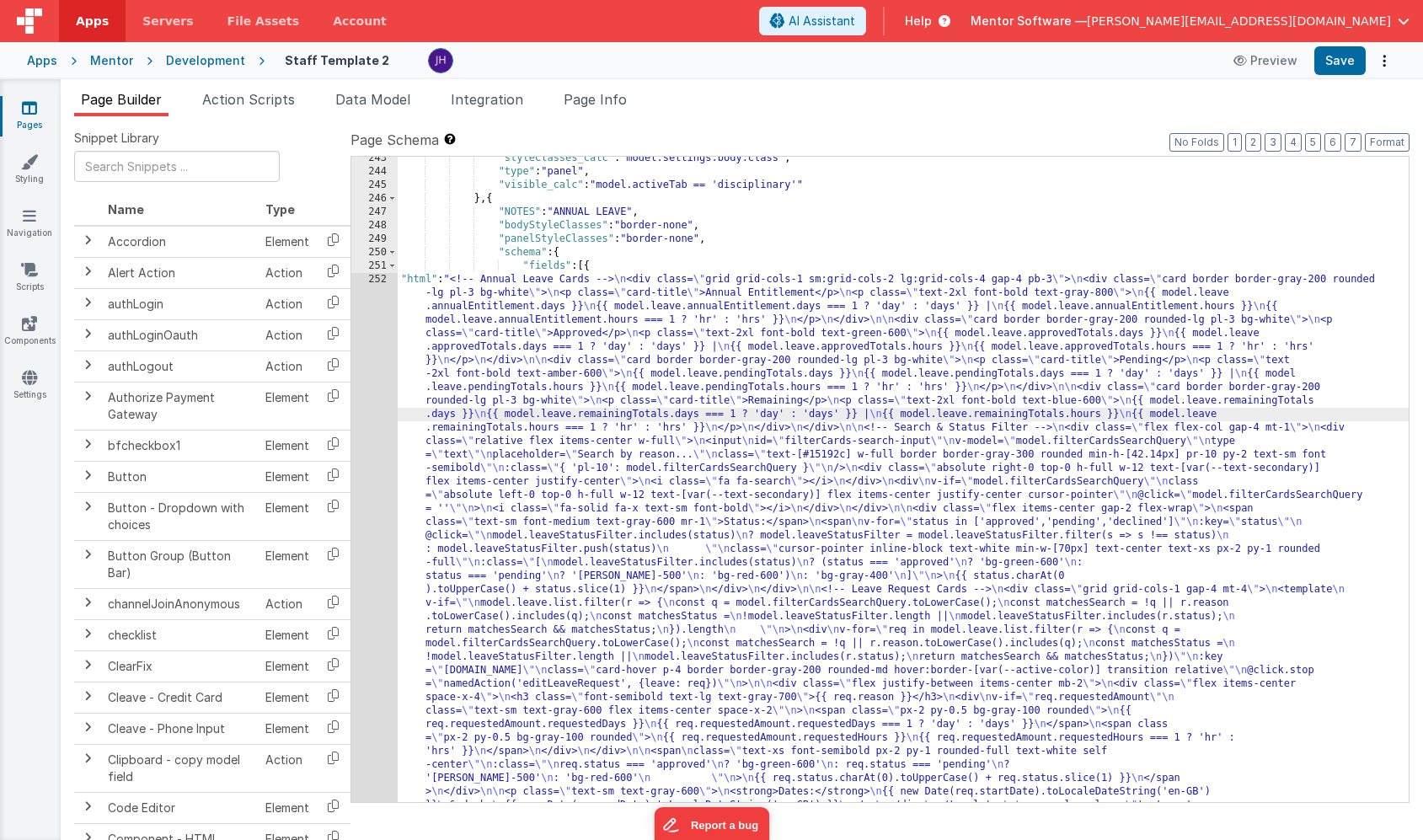
click at [370, 383] on div "243 244 245 246 247 248 249 250 251 252 253" at bounding box center [374, 757] width 46 height 1212
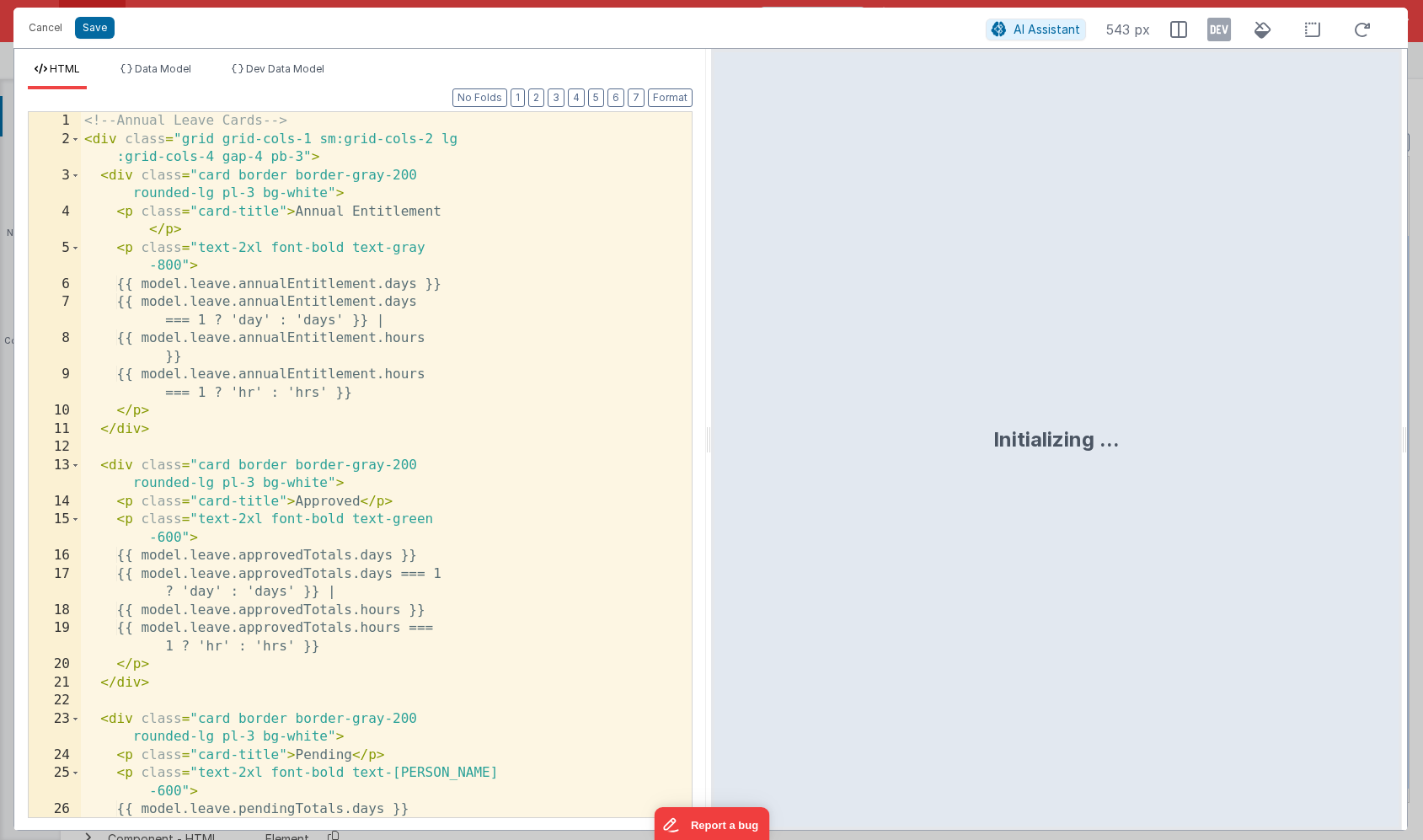
scroll to position [17812, 0]
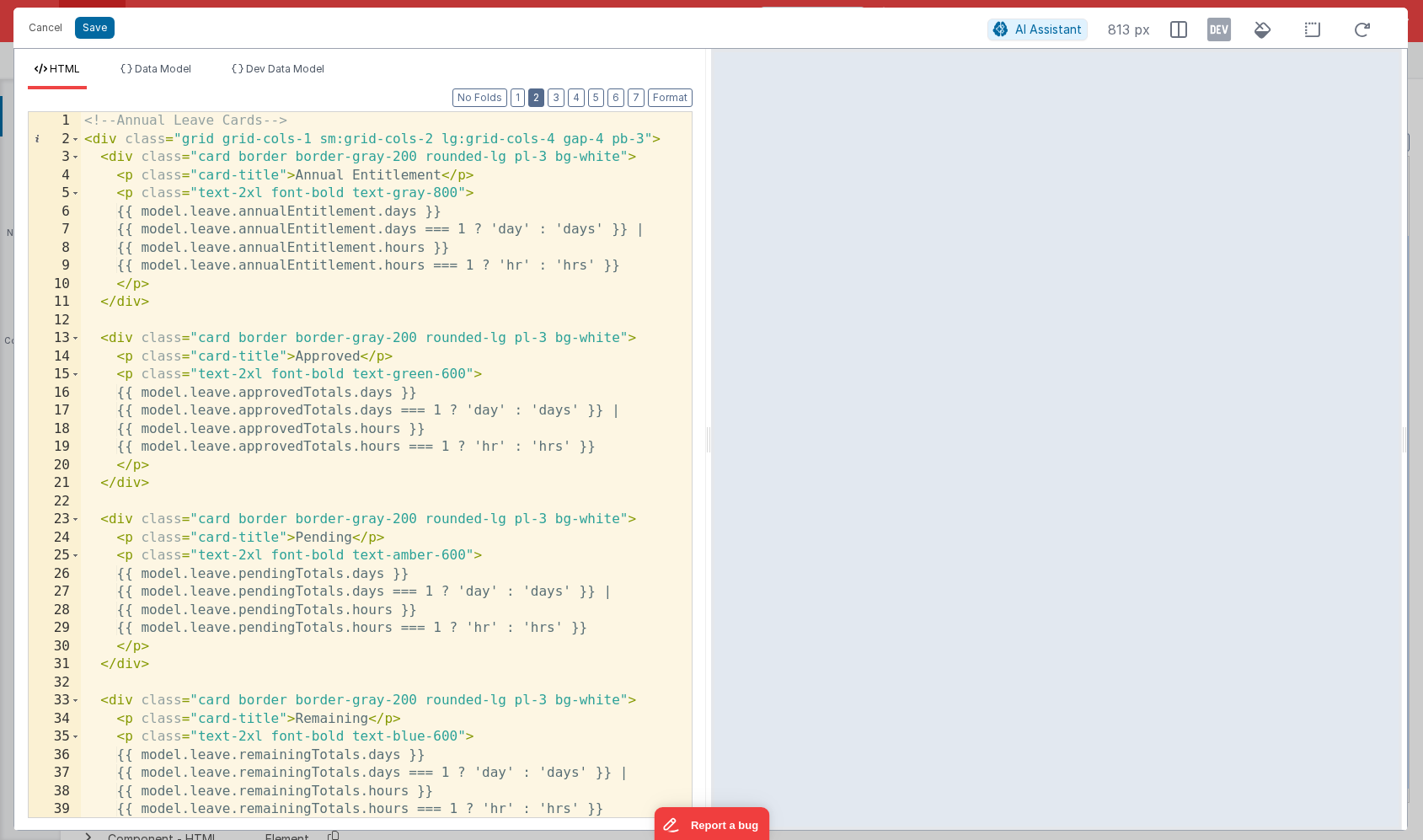
click at [540, 101] on button "2" at bounding box center [536, 98] width 16 height 19
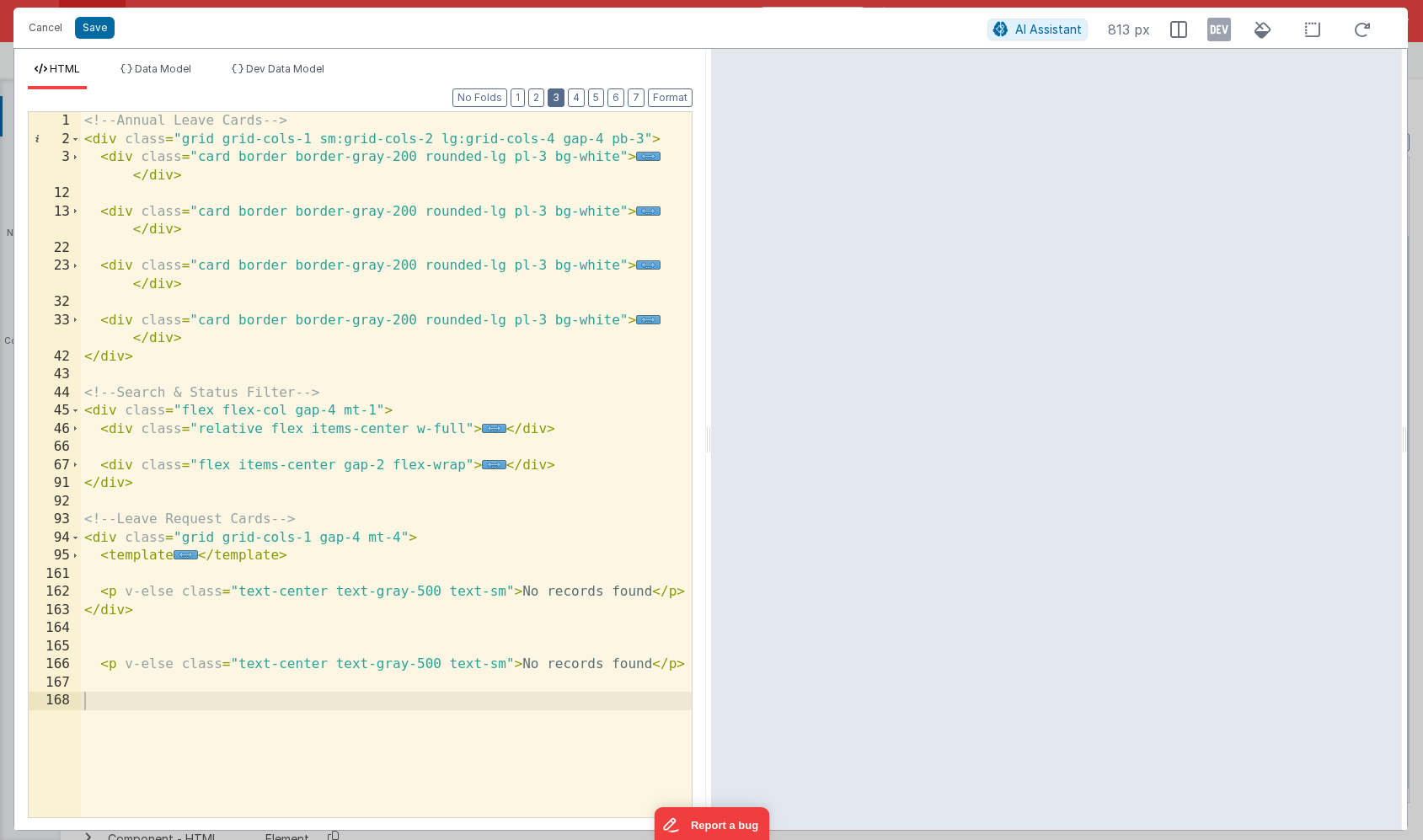
click at [556, 99] on button "3" at bounding box center [556, 98] width 17 height 19
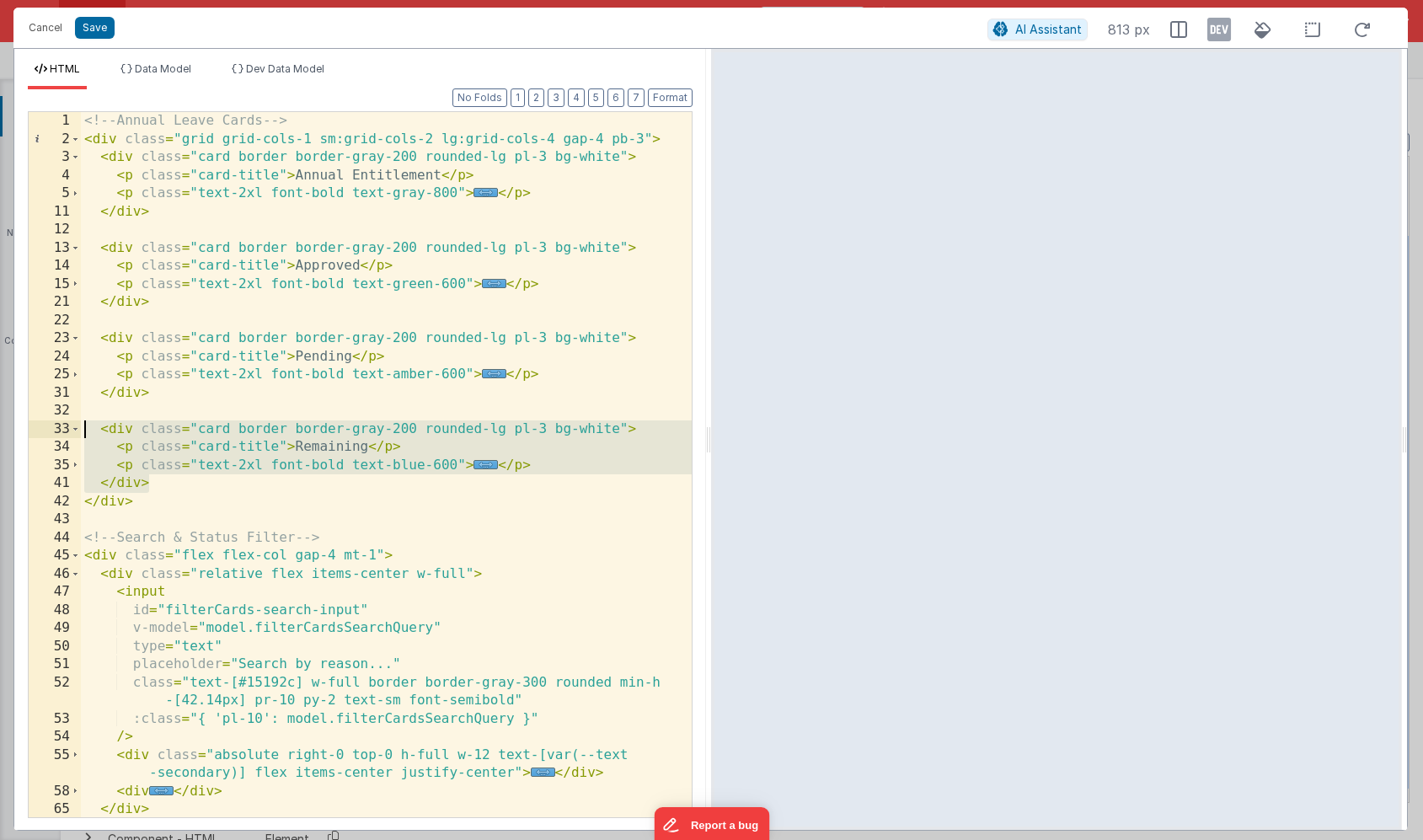
drag, startPoint x: 159, startPoint y: 484, endPoint x: -6, endPoint y: 425, distance: 175.2
click at [0, 425] on html "Cancel Save AI Assistant 813 px HTML Data Model Dev Data Model Format 7 6 5 4 3…" at bounding box center [712, 420] width 1423 height 840
click at [168, 489] on div "<!-- Annual Leave Cards --> < div class = "grid grid-cols-1 sm:grid-cols-2 lg:g…" at bounding box center [386, 482] width 611 height 741
drag, startPoint x: 160, startPoint y: 485, endPoint x: 62, endPoint y: 433, distance: 110.9
click at [62, 433] on div "1 2 3 4 5 11 12 13 14 15 21 22 23 24 25 31 32 33 34 35 41 42 43 44 45 46 47 48 …" at bounding box center [360, 464] width 665 height 707
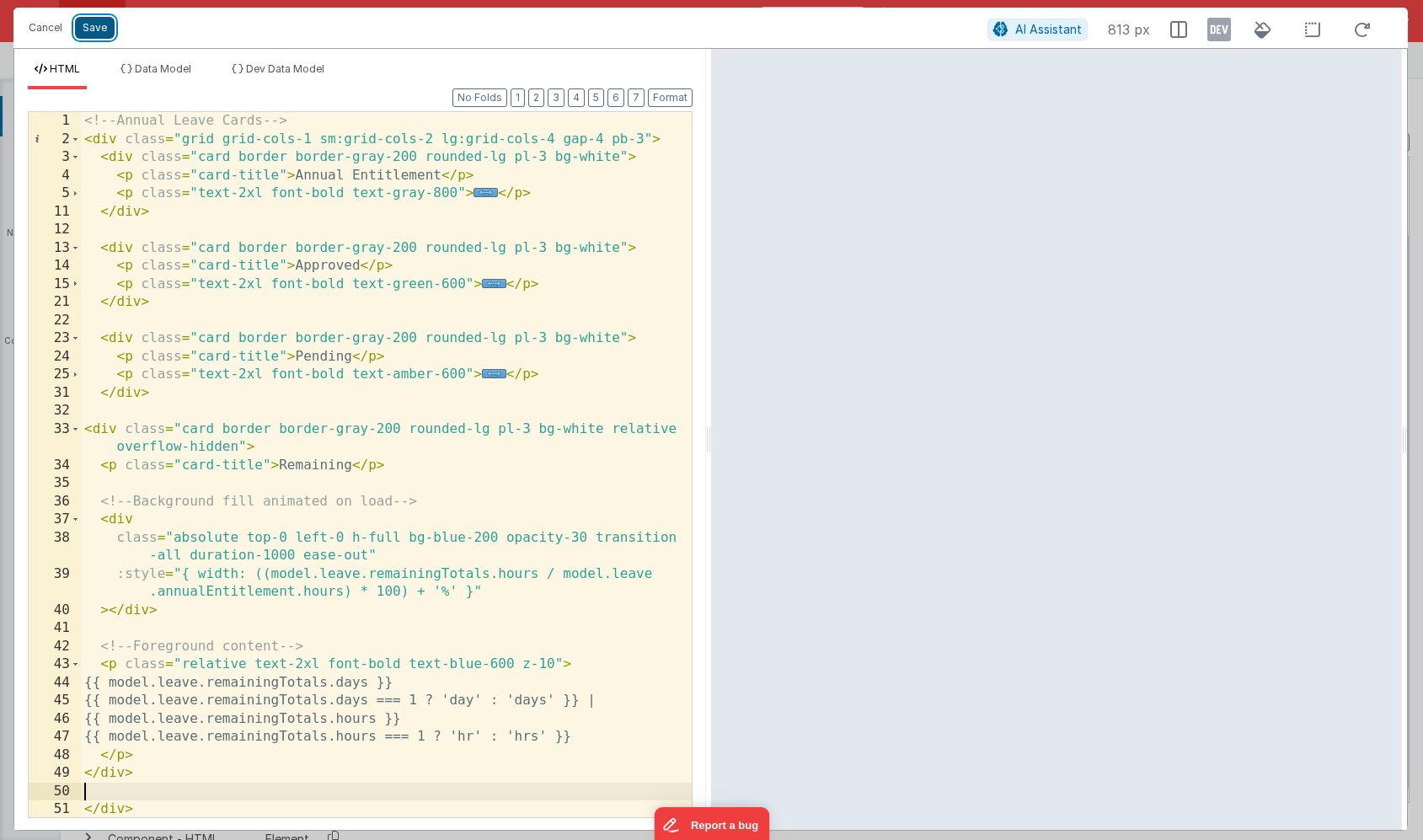
click at [97, 31] on button "Save" at bounding box center [95, 27] width 39 height 22
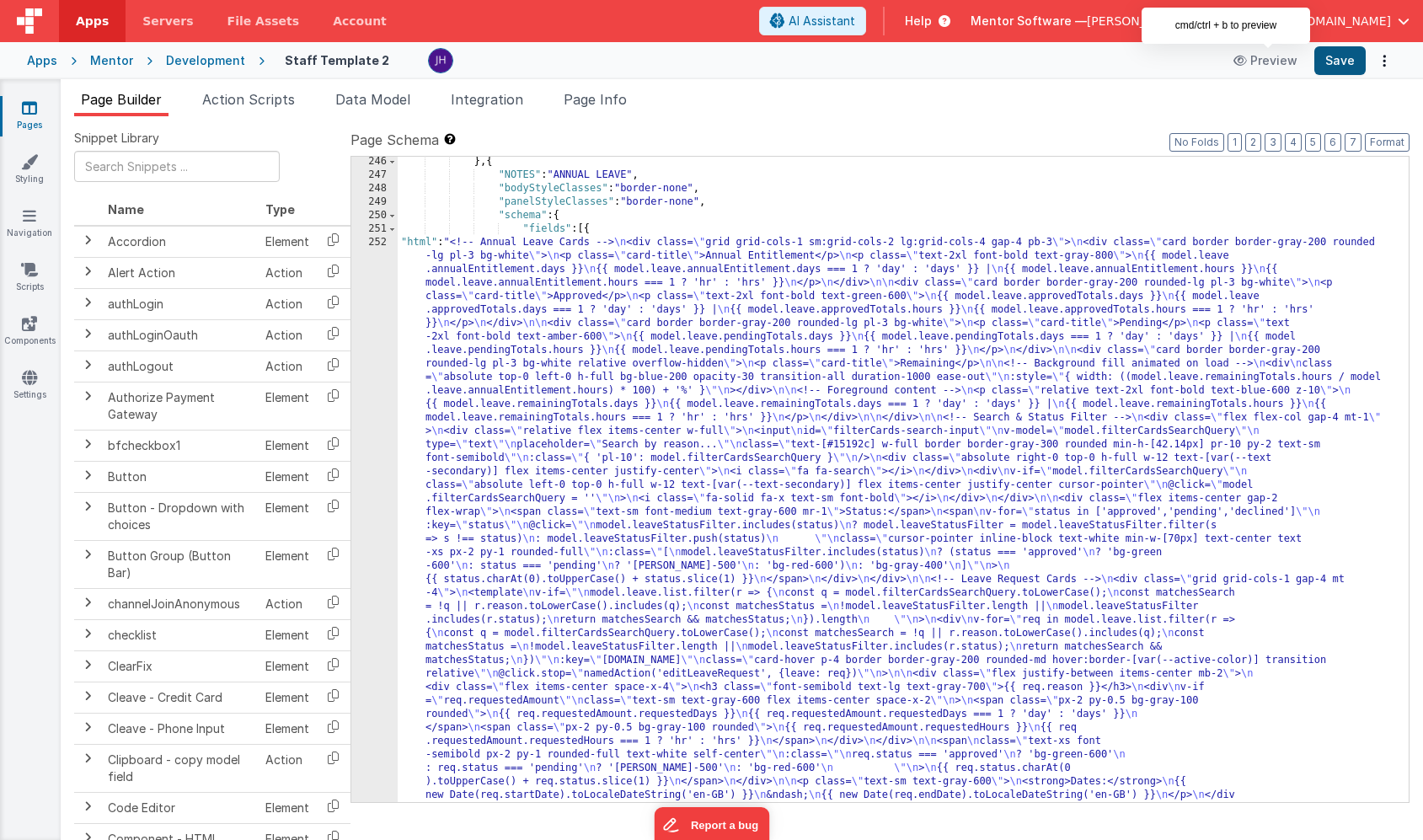
scroll to position [17791, 0]
click at [1334, 64] on button "Save" at bounding box center [1339, 60] width 52 height 29
click at [543, 366] on div "} , { "NOTES" : "ANNUAL LEAVE" , "bodyStyleClasses" : "border-none" , "panelSty…" at bounding box center [903, 781] width 1011 height 1252
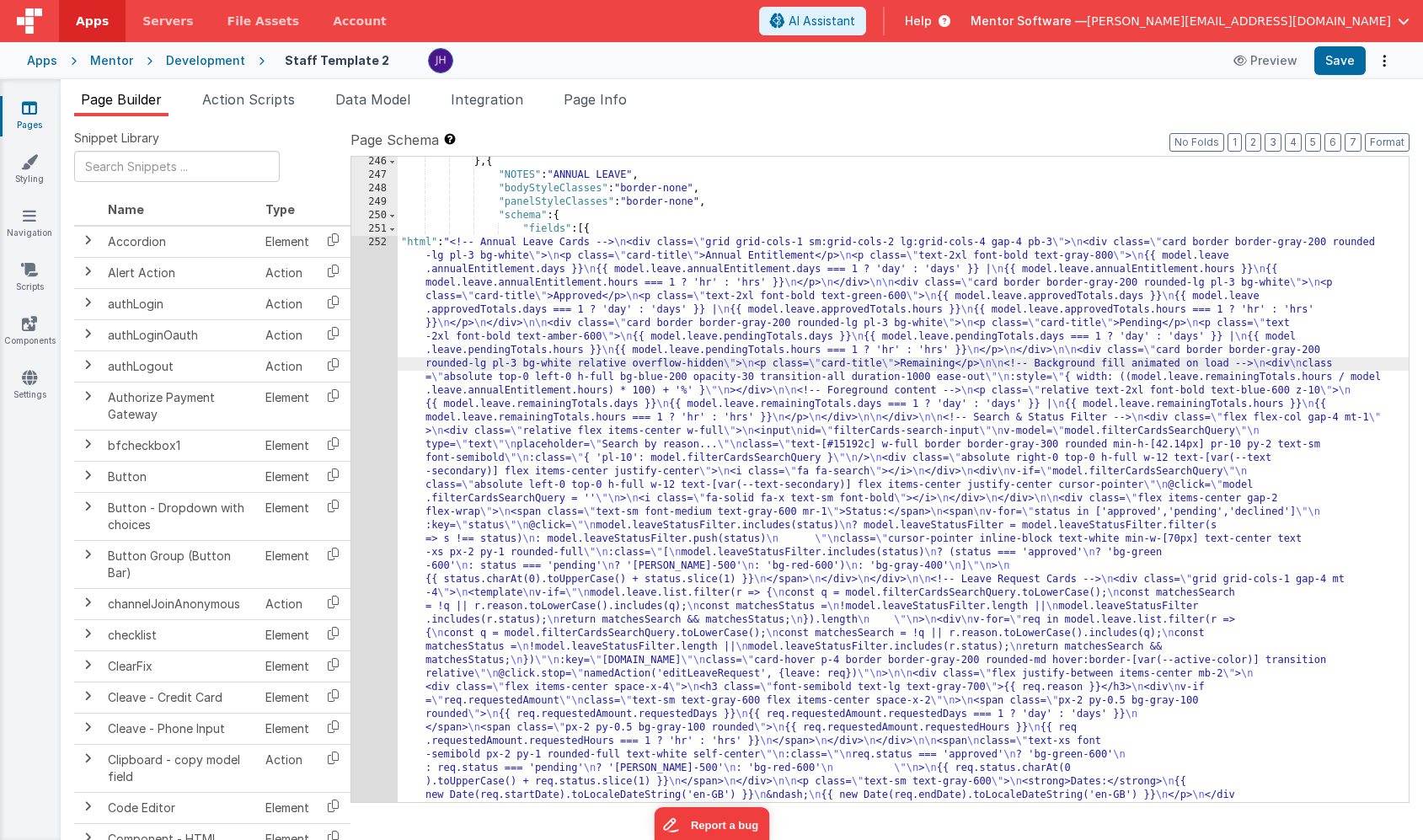
click at [381, 351] on div "246 247 248 249 250 251 252 253" at bounding box center [374, 781] width 46 height 1252
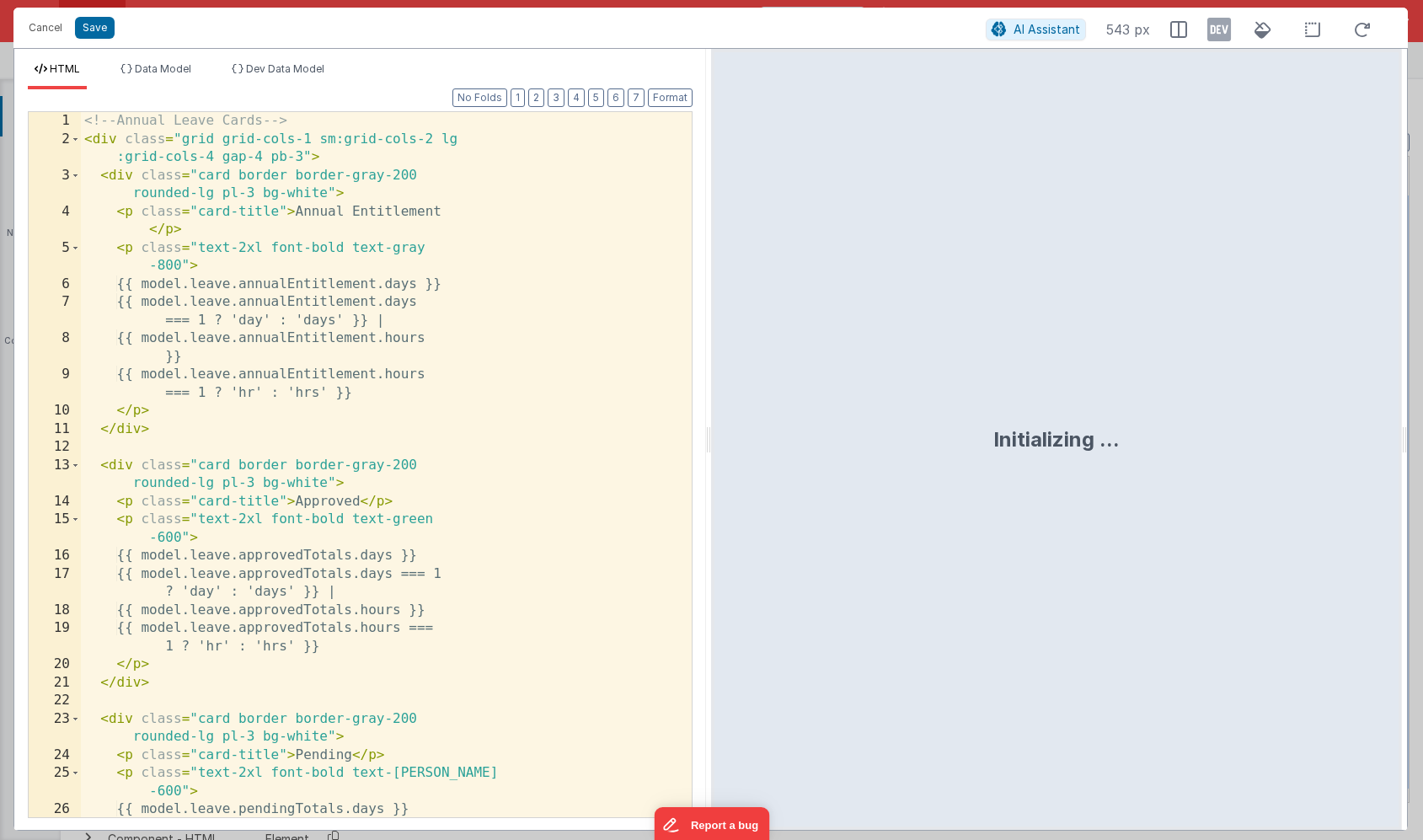
scroll to position [17823, 0]
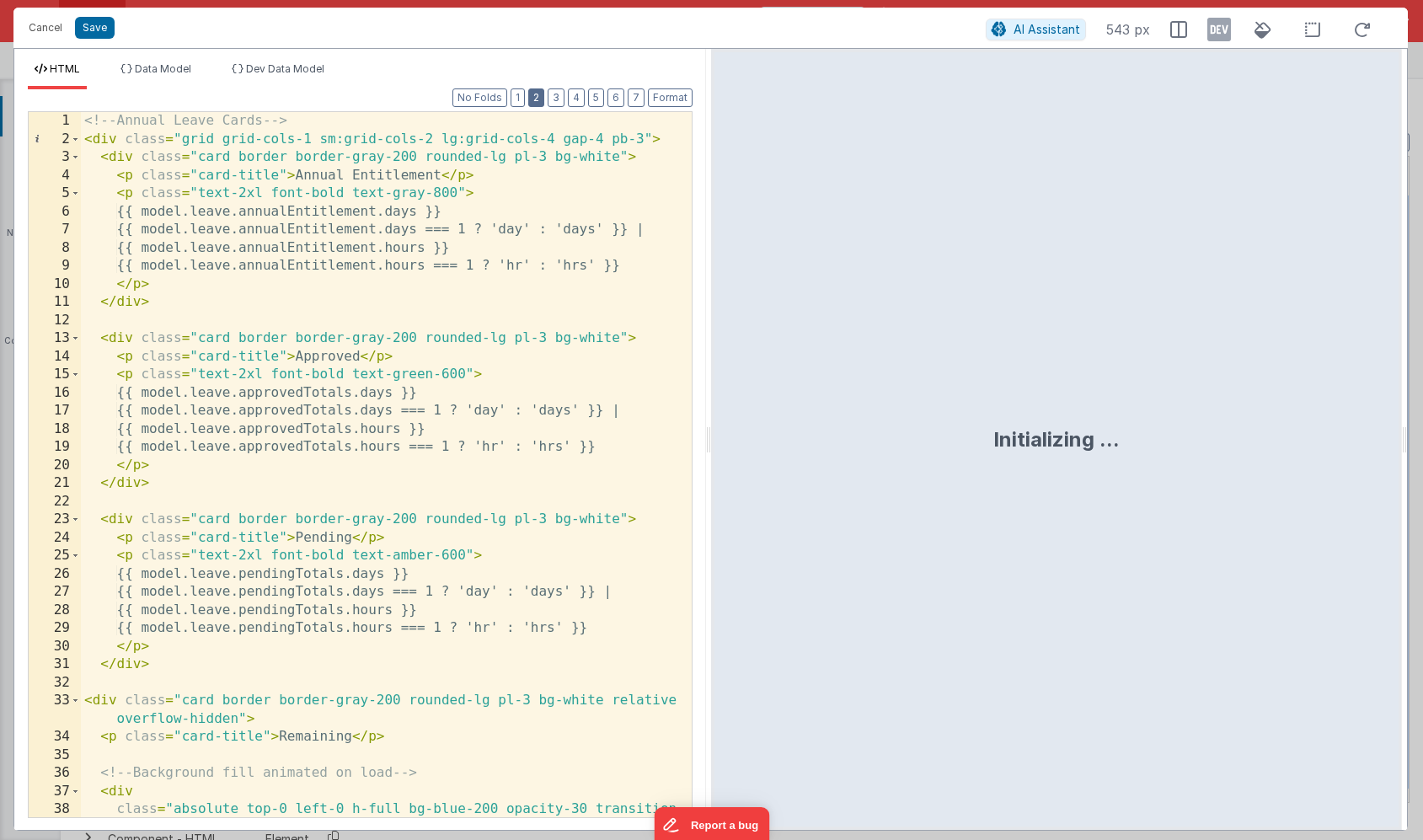
click at [535, 103] on button "2" at bounding box center [536, 98] width 16 height 19
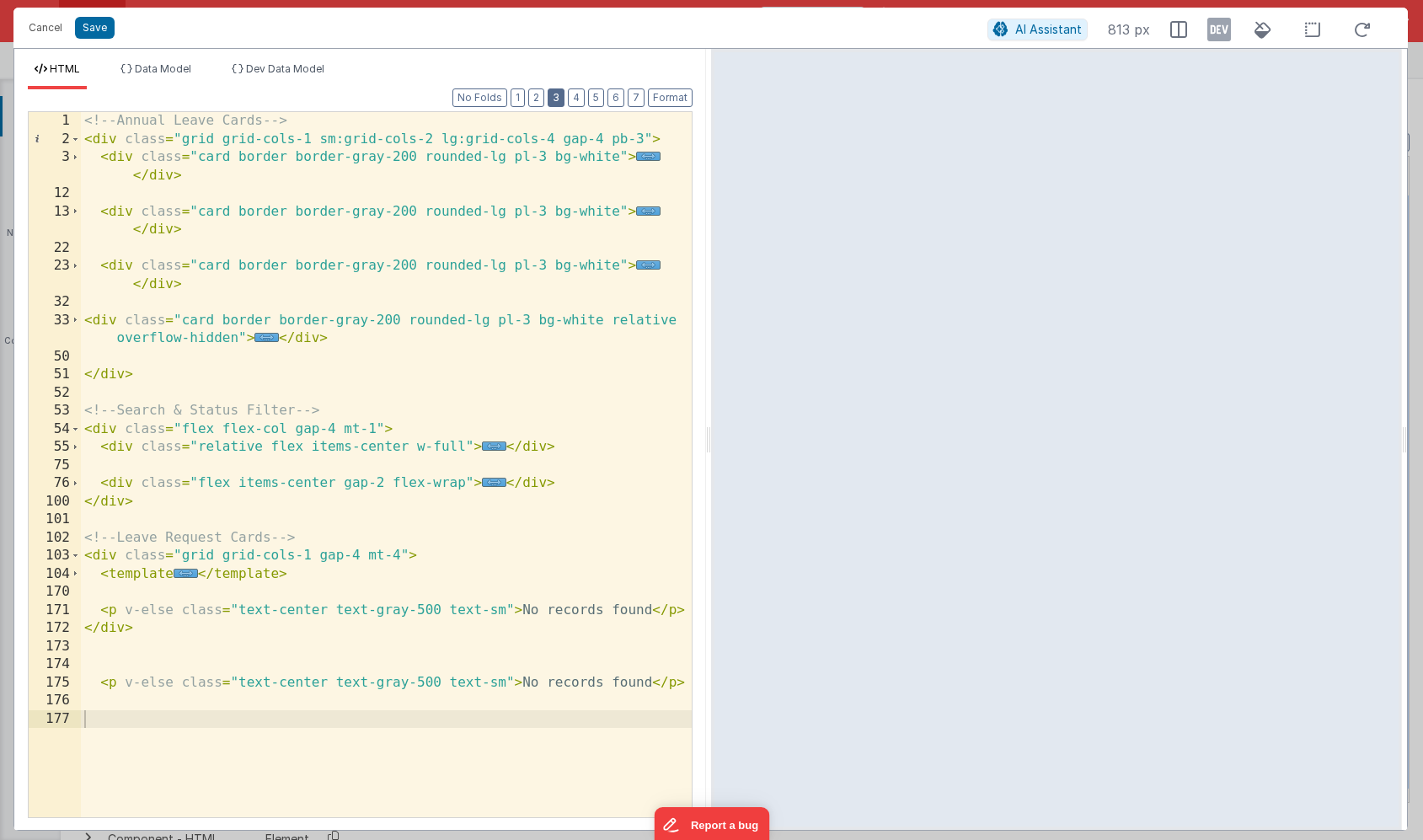
click at [556, 99] on button "3" at bounding box center [556, 98] width 17 height 19
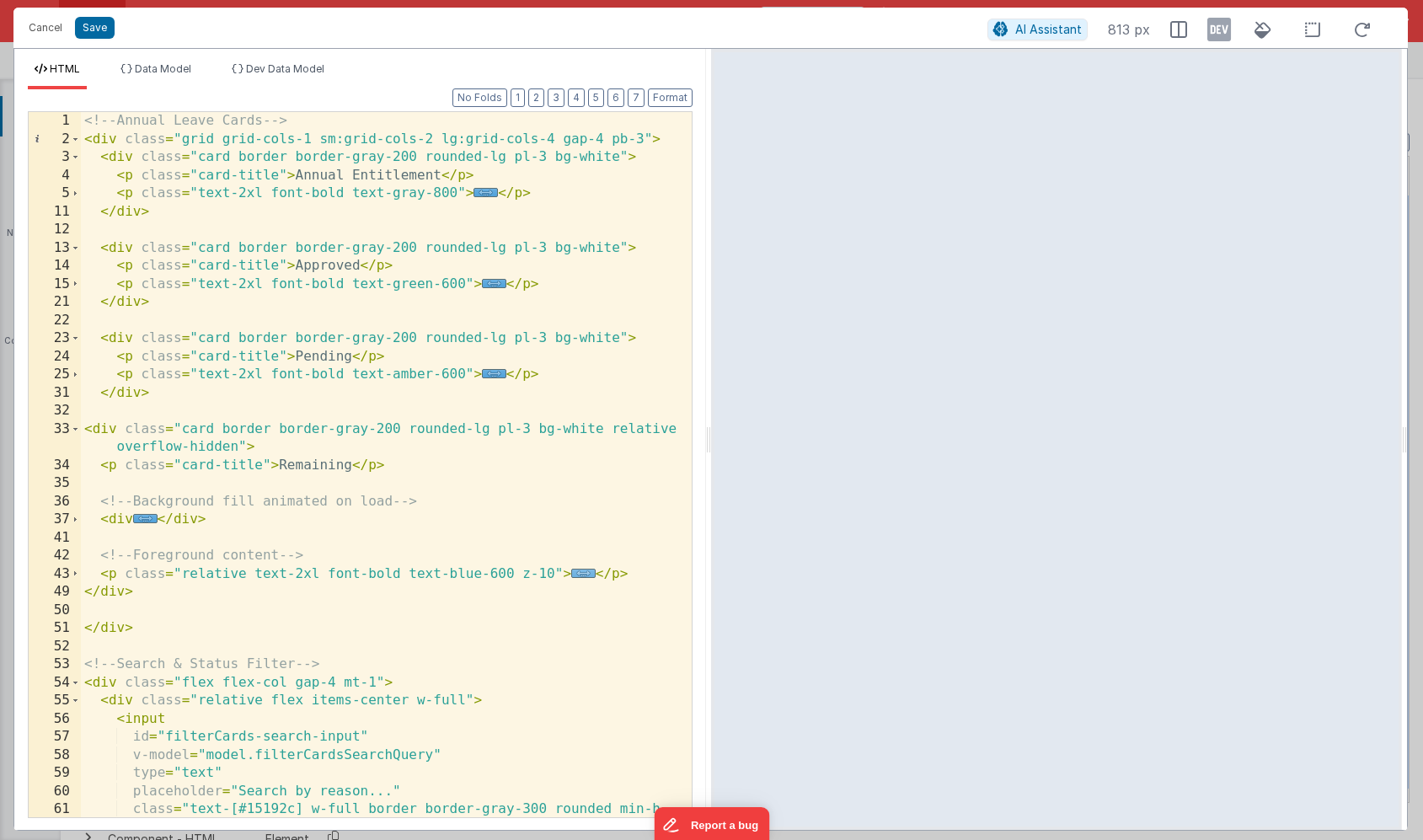
click at [577, 573] on span "..." at bounding box center [584, 573] width 24 height 9
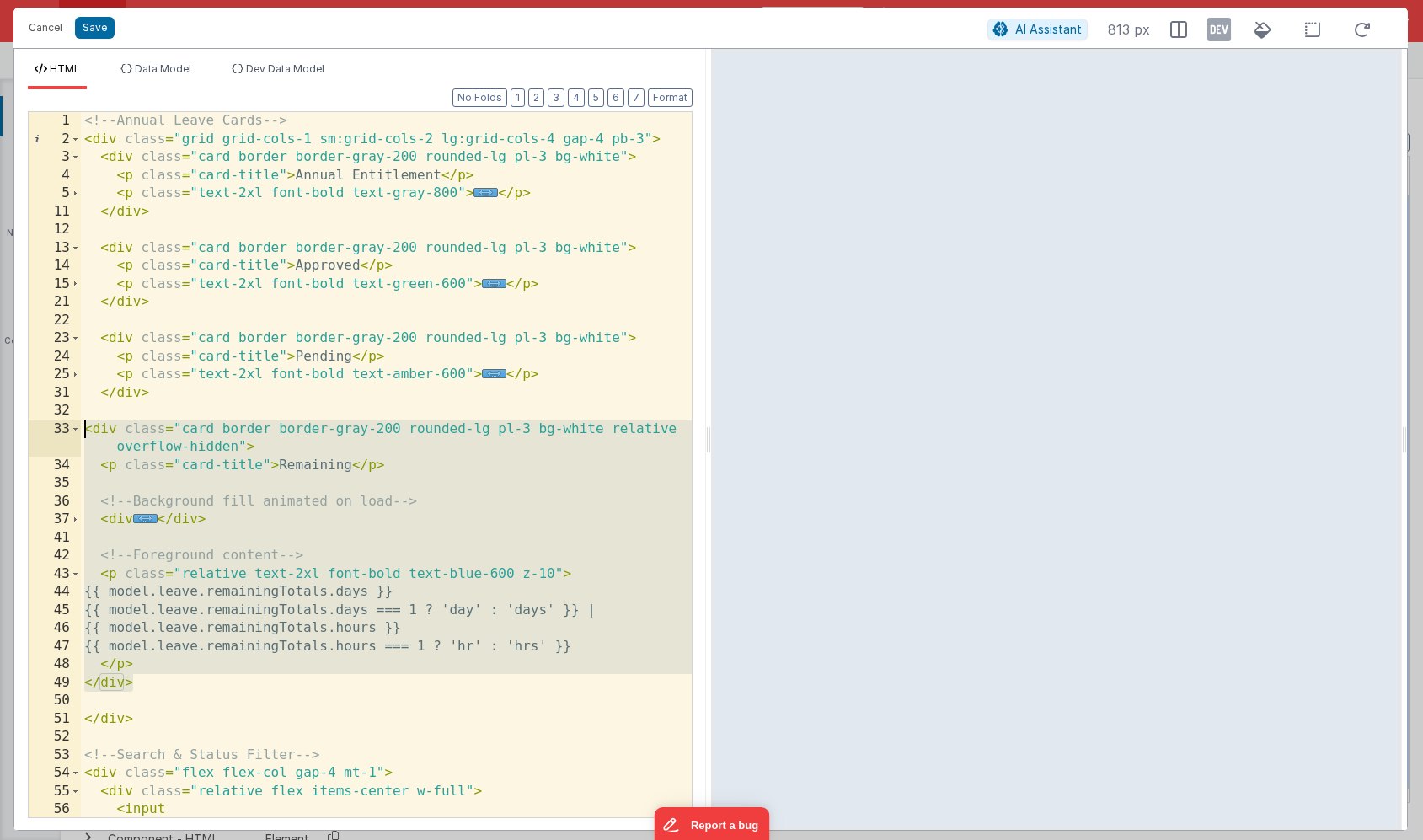
drag, startPoint x: 140, startPoint y: 685, endPoint x: 47, endPoint y: 430, distance: 271.4
click at [47, 430] on div "1 2 3 4 5 11 12 13 14 15 21 22 23 24 25 31 32 33 34 35 36 37 41 42 43 44 45 46 …" at bounding box center [360, 464] width 665 height 707
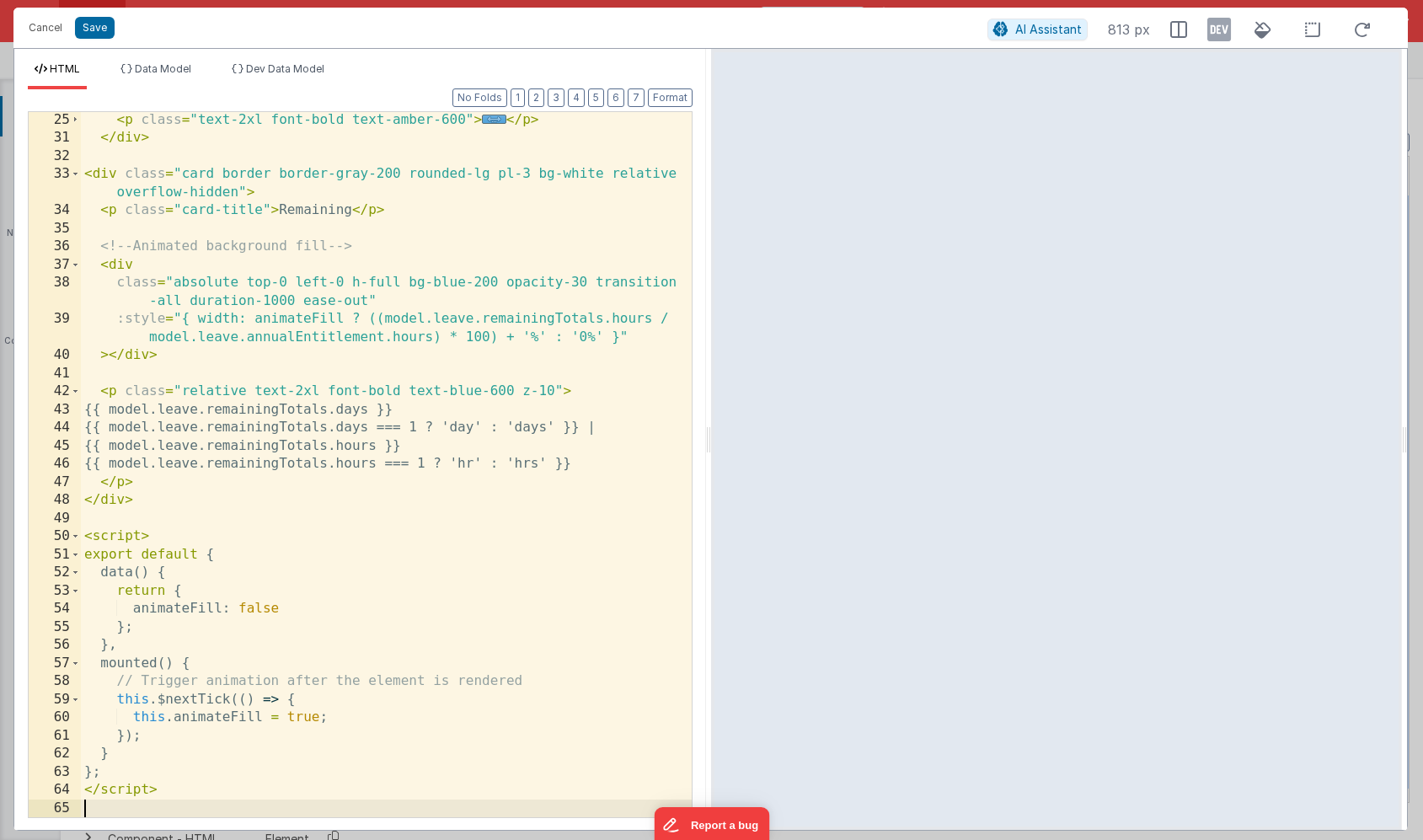
scroll to position [254, 0]
click at [100, 31] on button "Save" at bounding box center [95, 27] width 39 height 22
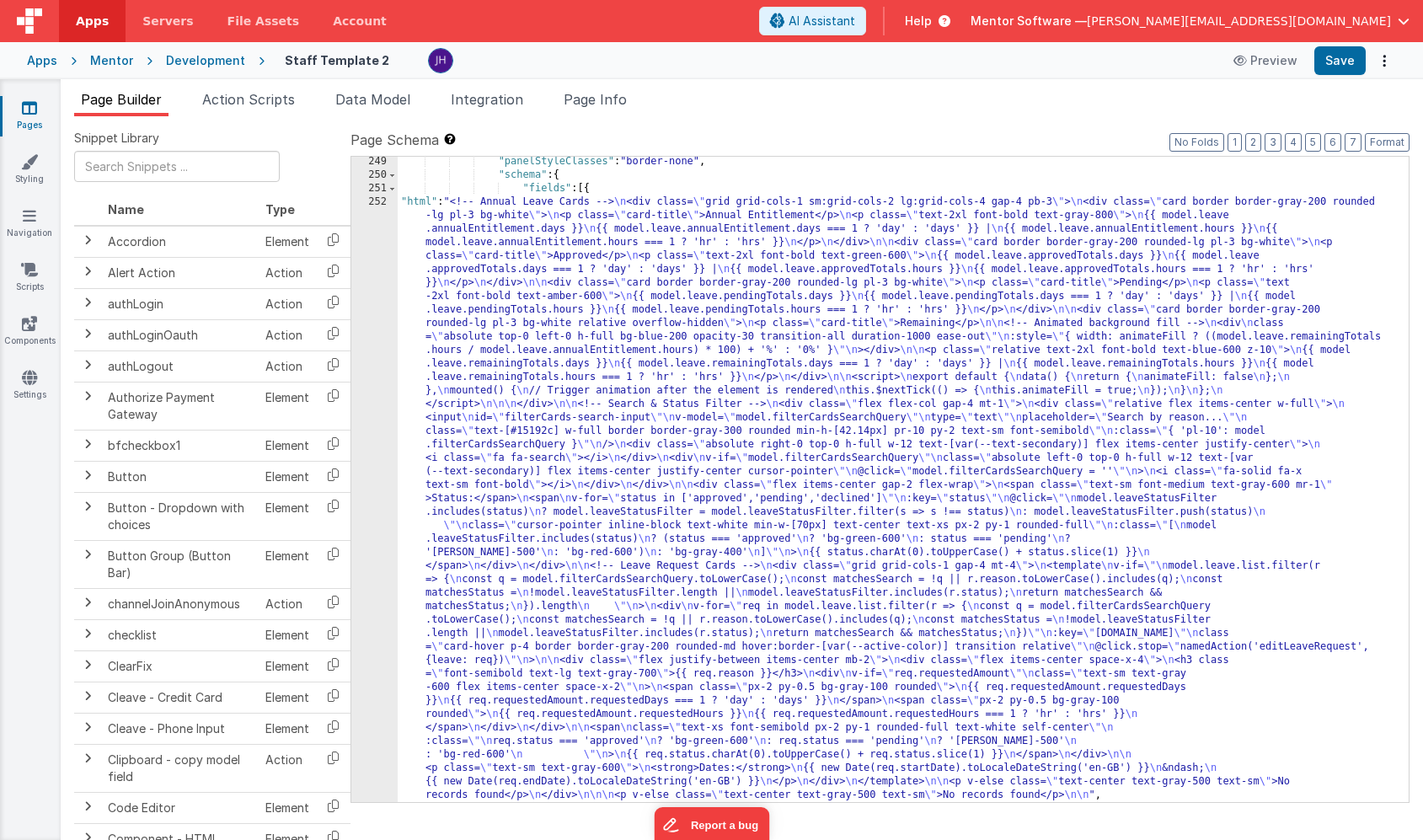
scroll to position [17816, 0]
click at [1345, 77] on div "Apps Mentor Development Staff Template 2 Preview Save" at bounding box center [712, 60] width 1423 height 37
click at [1344, 71] on button "Save" at bounding box center [1339, 60] width 52 height 29
click at [502, 363] on div ""panelStyleClasses" : "border-none" , "schema" : { "fields" : [{ "html" : "<!--…" at bounding box center [903, 491] width 1011 height 672
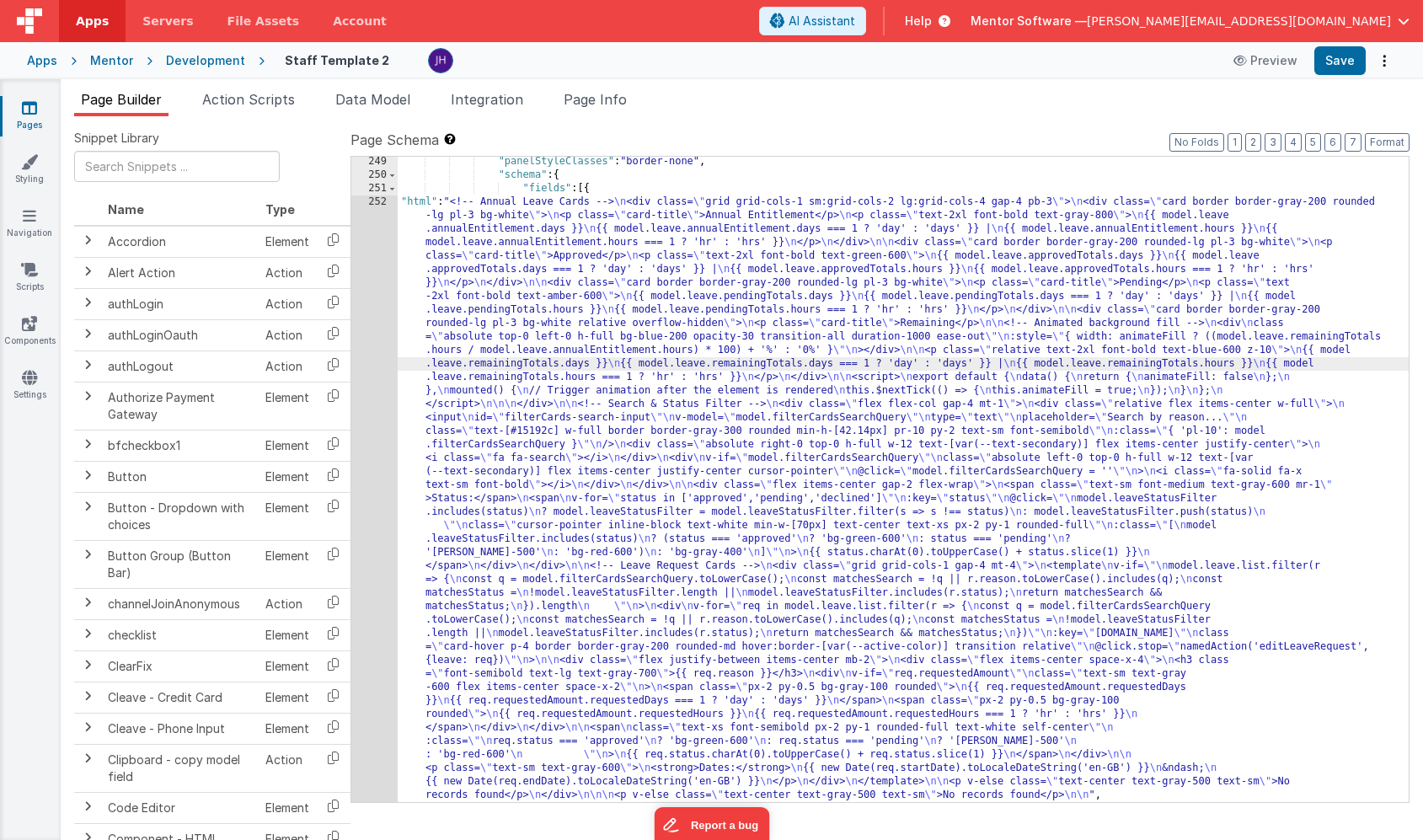
click at [375, 350] on div "249 250 251 252 253 254" at bounding box center [374, 491] width 46 height 672
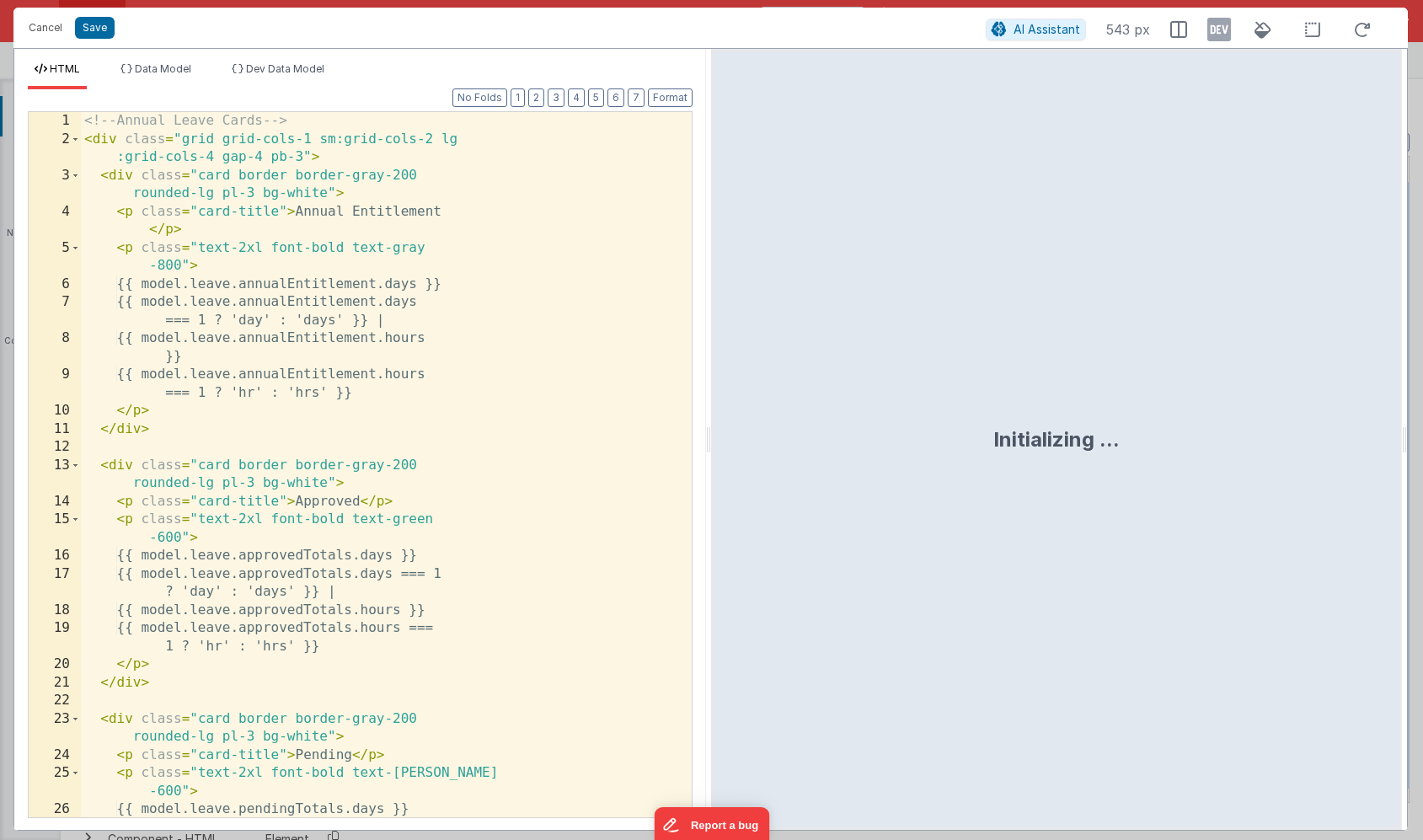
scroll to position [17827, 0]
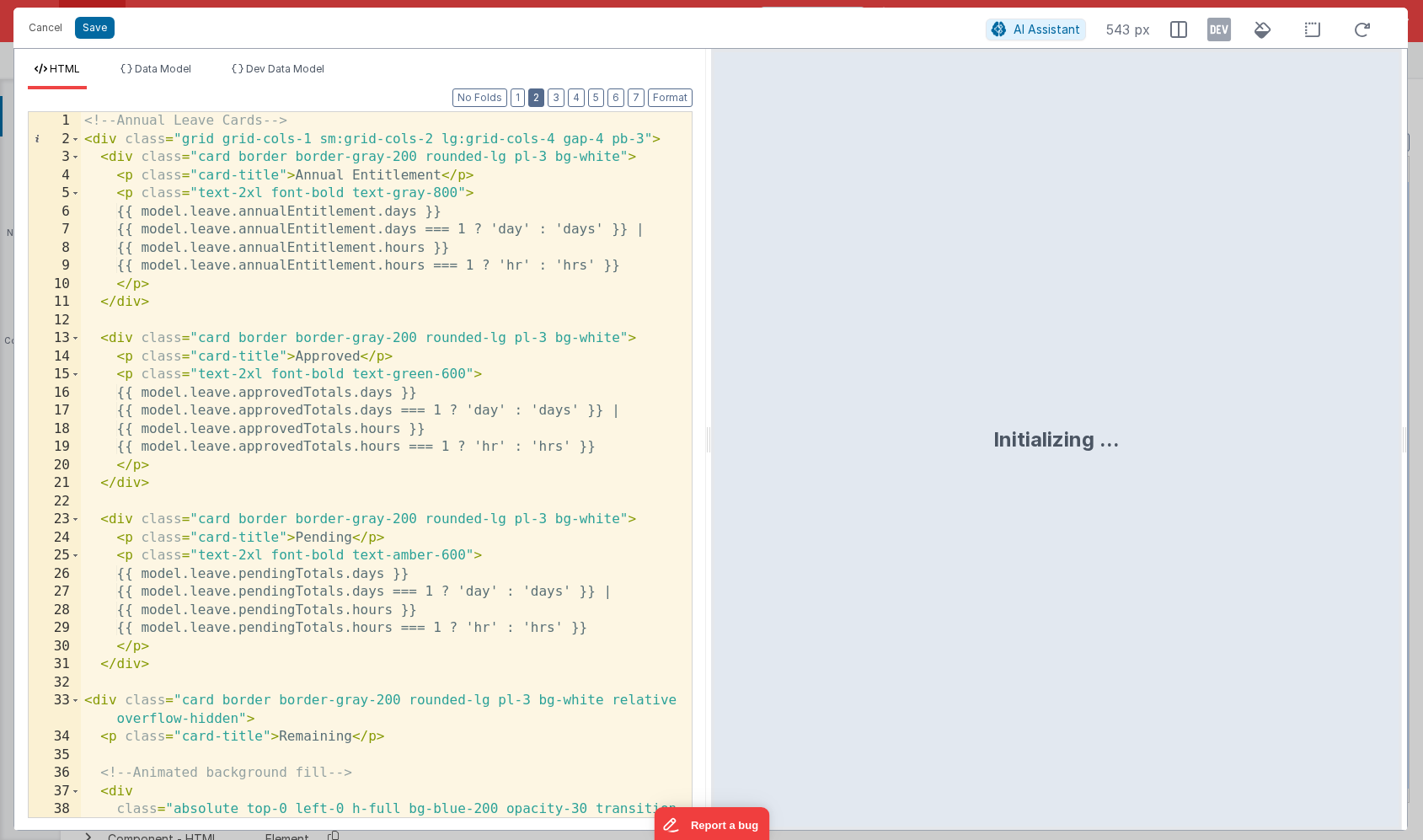
click at [542, 105] on button "2" at bounding box center [536, 98] width 16 height 19
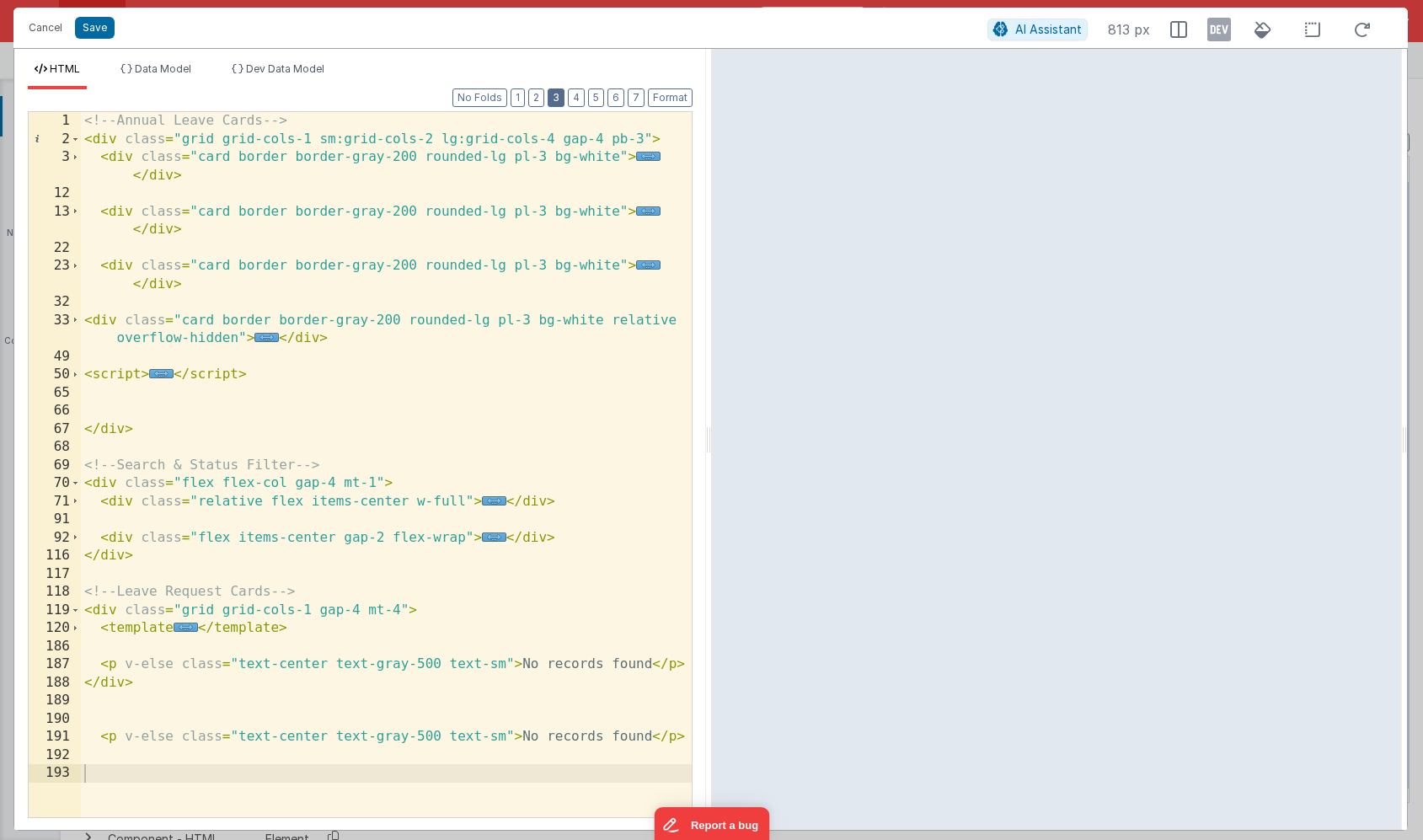
click at [558, 100] on button "3" at bounding box center [556, 98] width 17 height 19
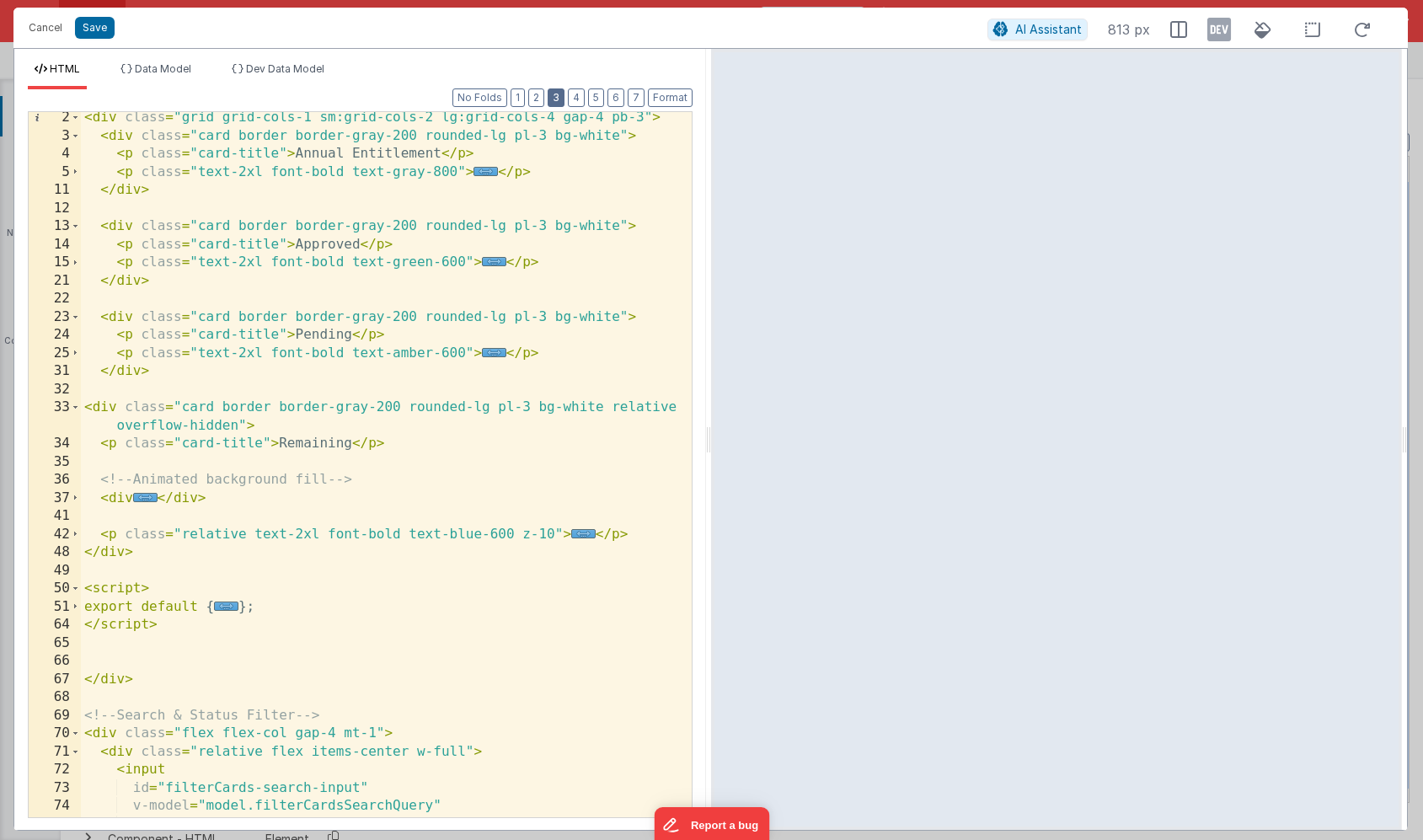
scroll to position [21, 0]
click at [153, 550] on div "< div class = "grid grid-cols-1 sm:grid-cols-2 lg:grid-cols-4 gap-4 pb-3" > < d…" at bounding box center [386, 480] width 611 height 741
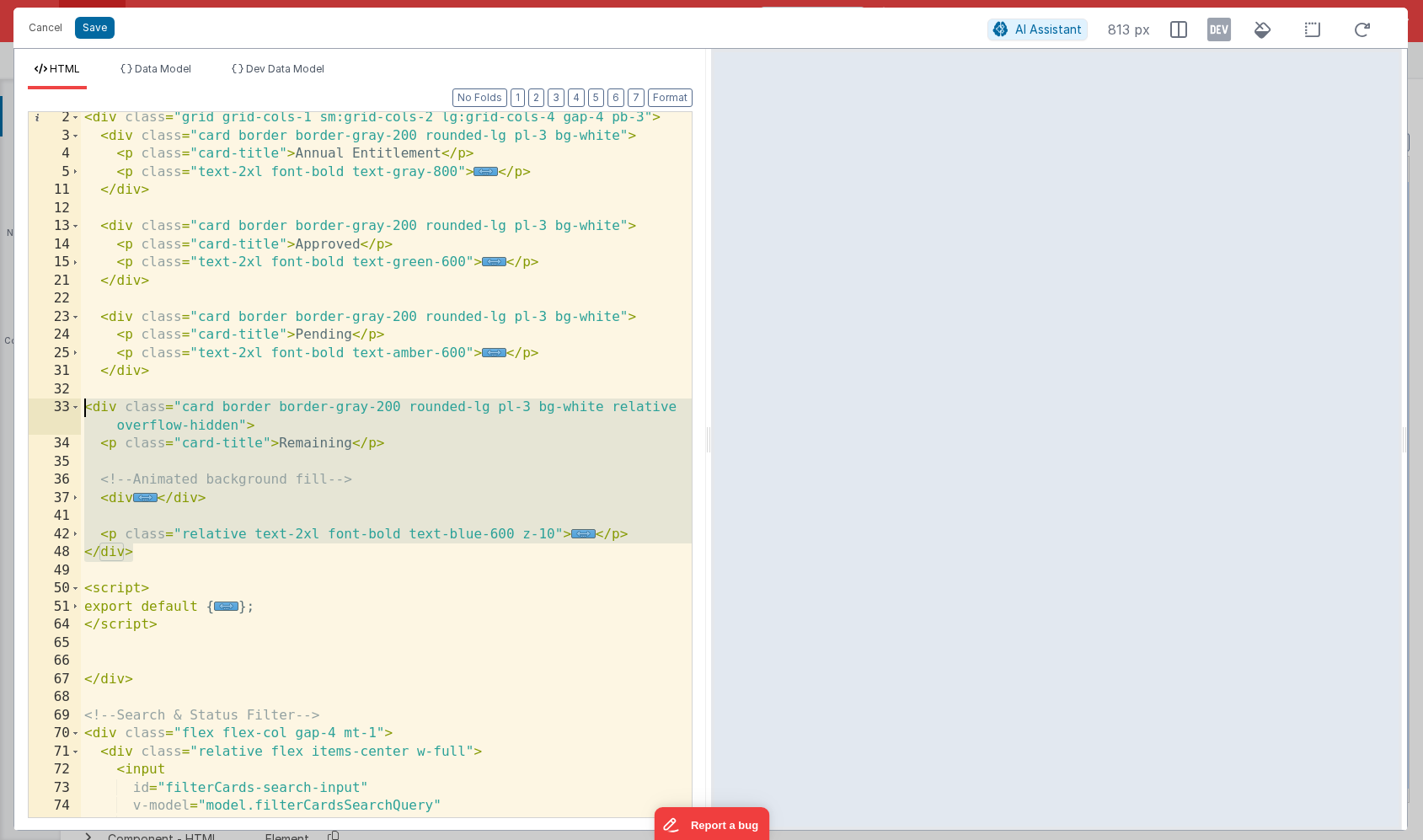
drag, startPoint x: 143, startPoint y: 550, endPoint x: 64, endPoint y: 410, distance: 160.8
click at [64, 410] on div "2 3 4 5 11 12 13 14 15 21 22 23 24 25 31 32 33 34 35 36 37 41 42 48 49 50 51 64…" at bounding box center [360, 464] width 665 height 707
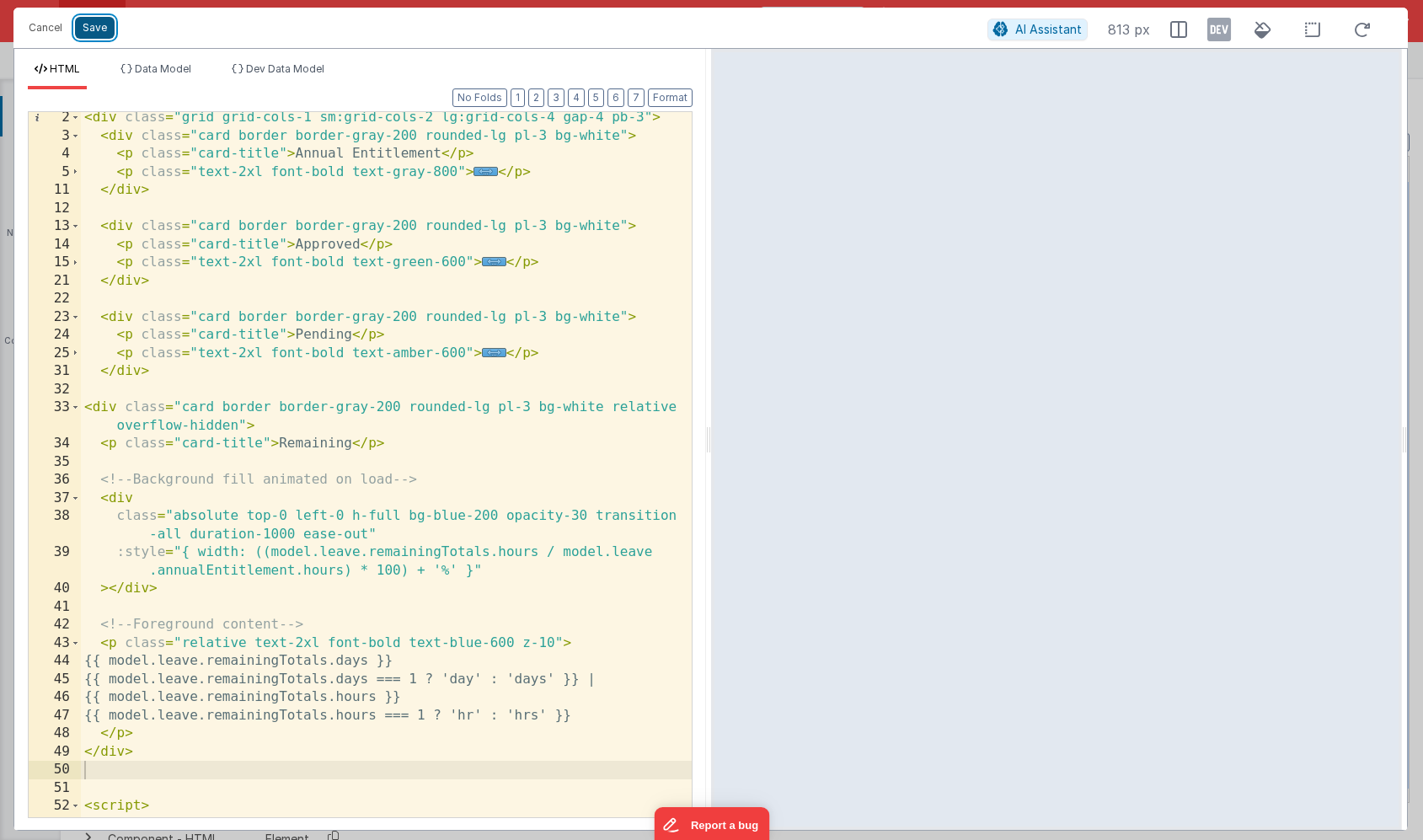
click at [92, 25] on button "Save" at bounding box center [95, 27] width 39 height 22
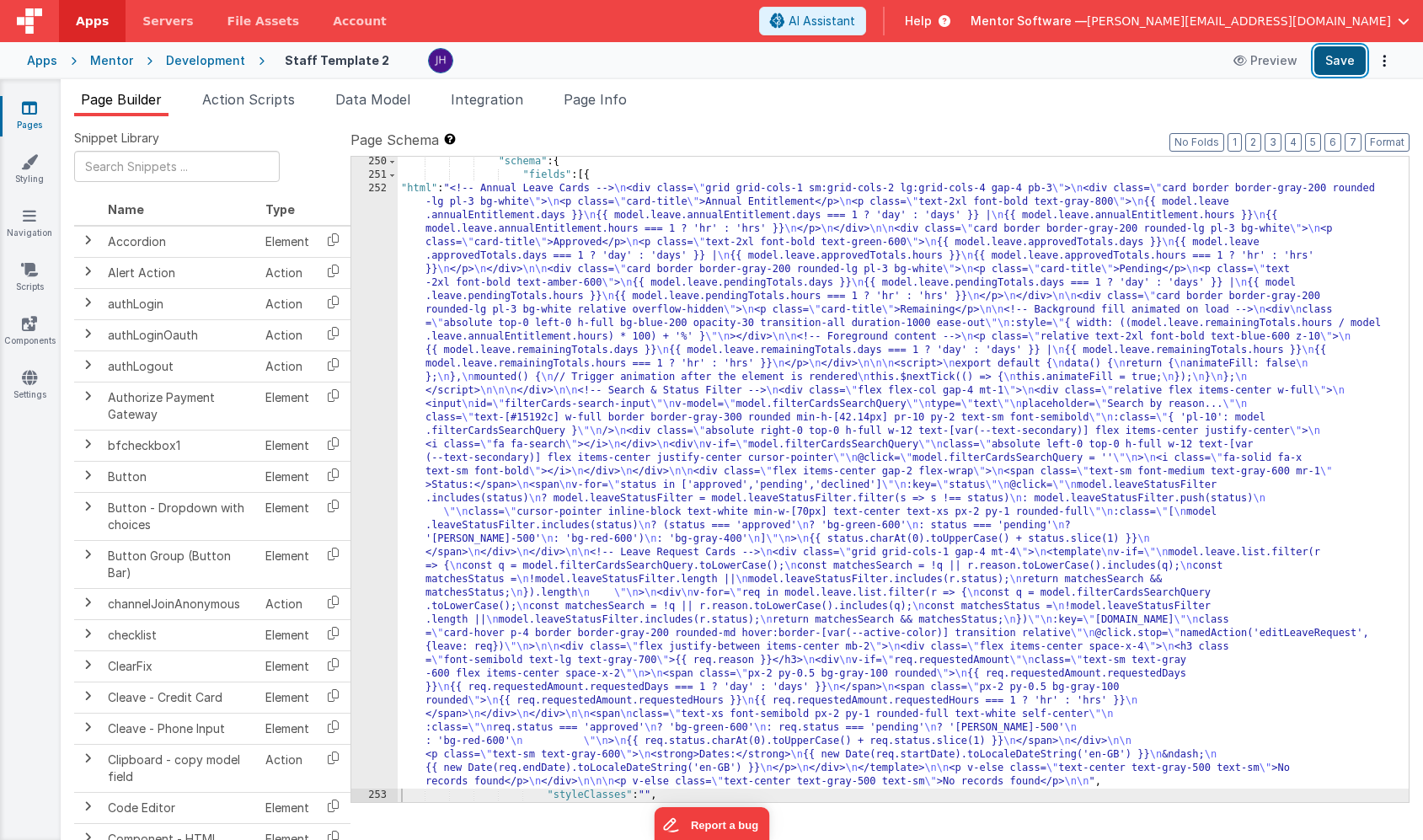
click at [1330, 65] on button "Save" at bounding box center [1339, 60] width 52 height 29
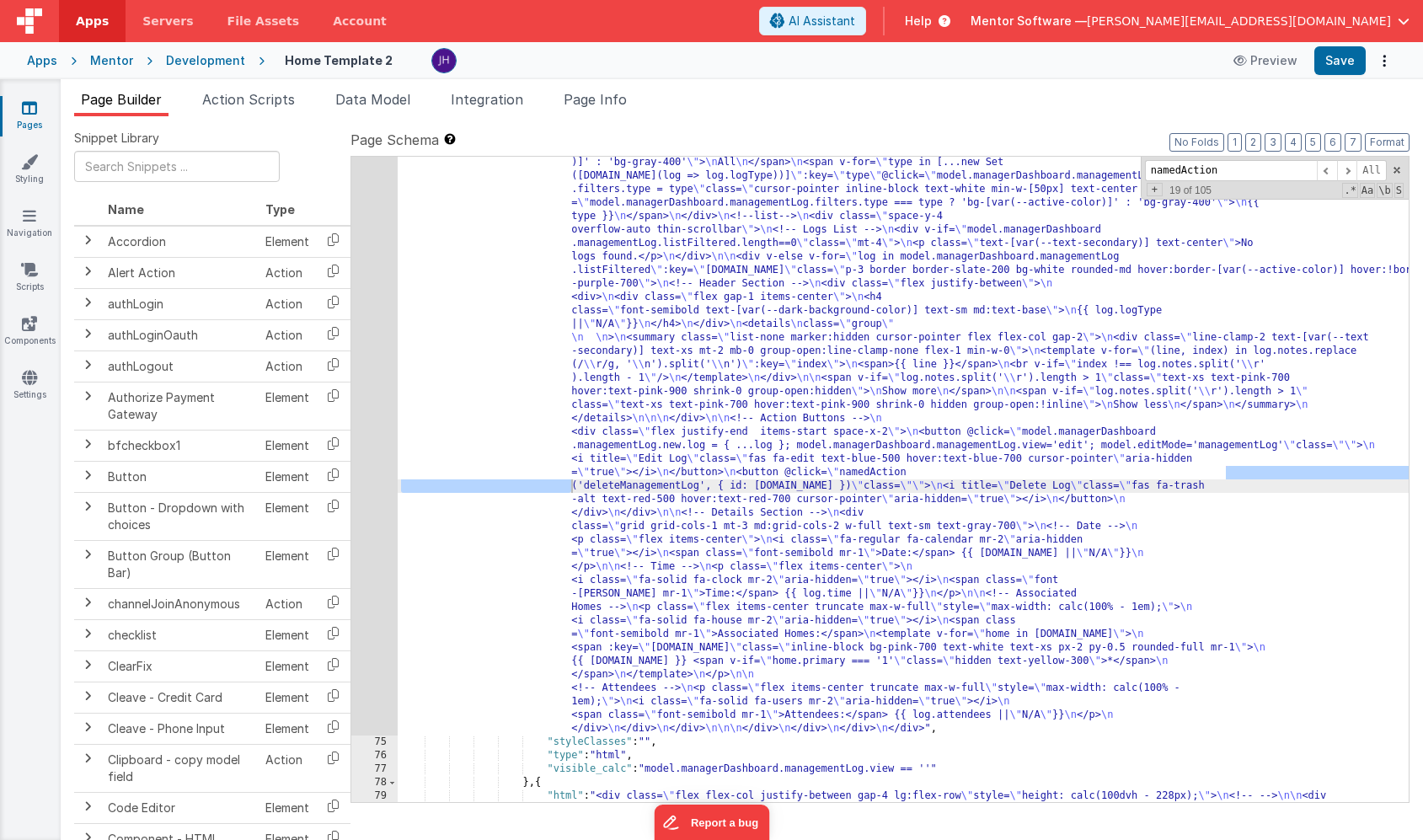
scroll to position [3856, 0]
